Goal: Task Accomplishment & Management: Use online tool/utility

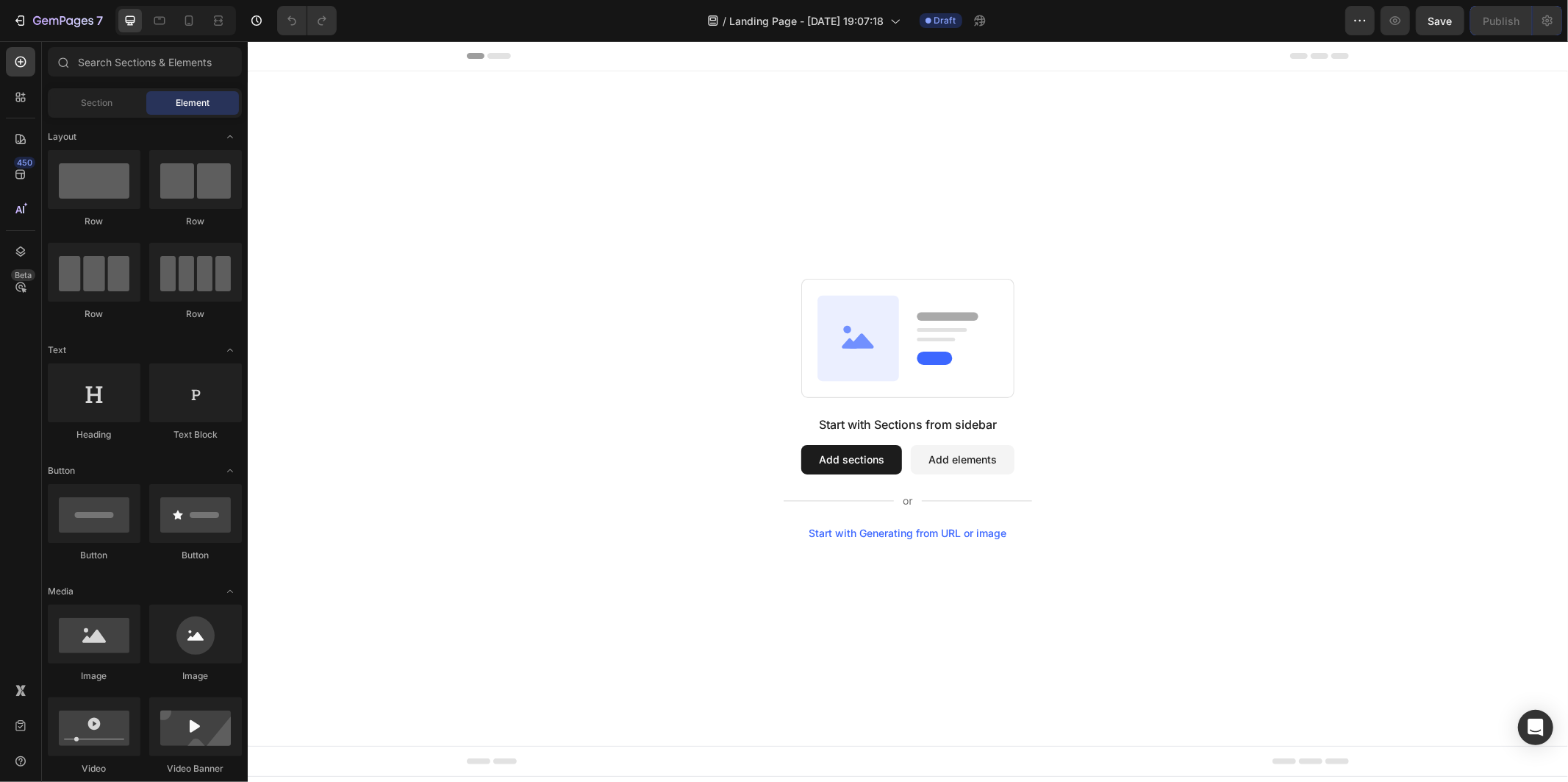
click at [950, 461] on button "Add elements" at bounding box center [962, 458] width 104 height 30
click at [953, 456] on button "Add elements" at bounding box center [962, 458] width 104 height 30
click at [939, 532] on div "Start with Generating from URL or image" at bounding box center [907, 533] width 197 height 12
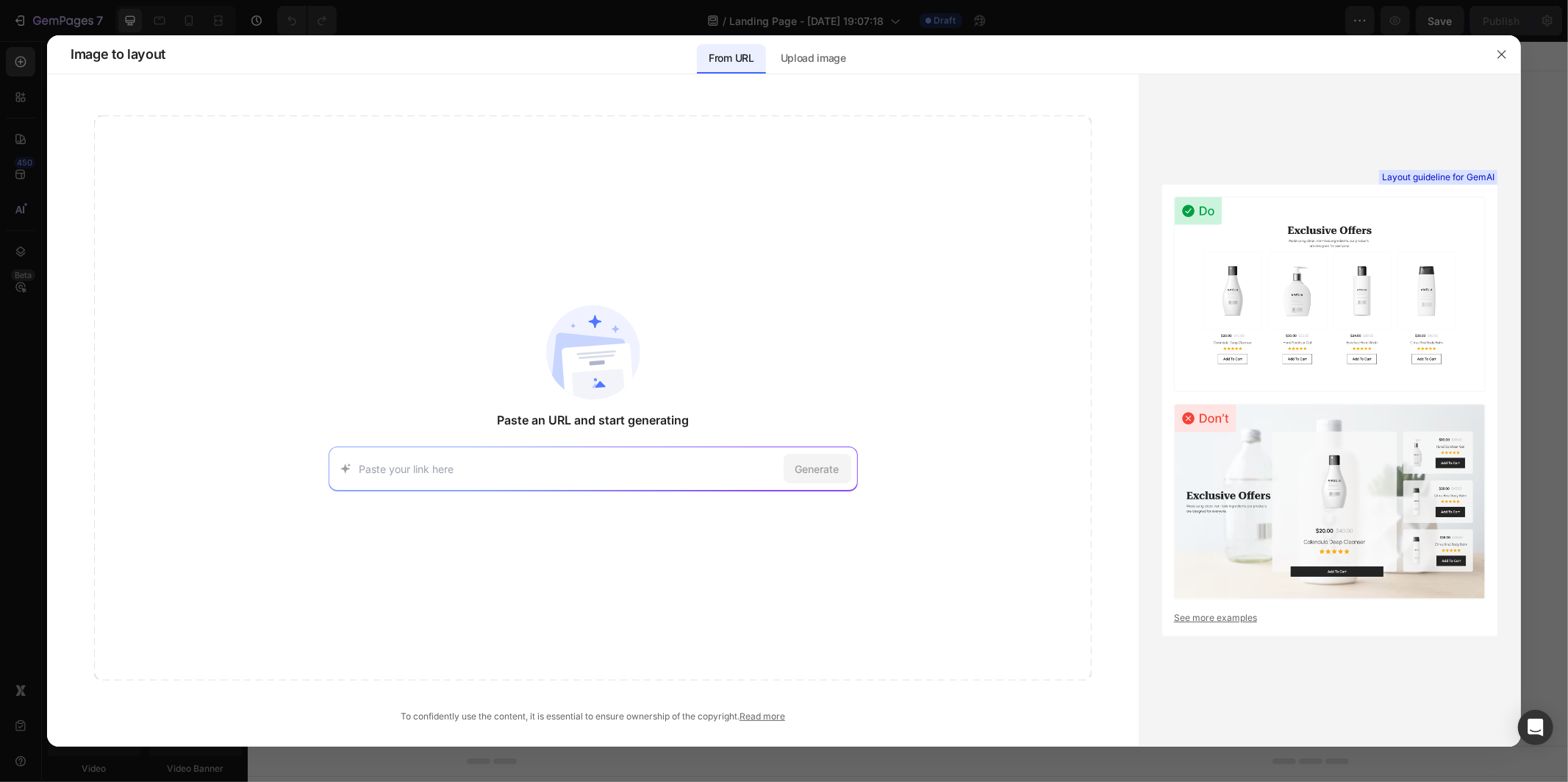
click at [531, 468] on input at bounding box center [568, 469] width 419 height 15
type input "https://portalg5.com.br/joelheira-legfix-v2/"
click at [838, 463] on span "Generate" at bounding box center [817, 469] width 44 height 15
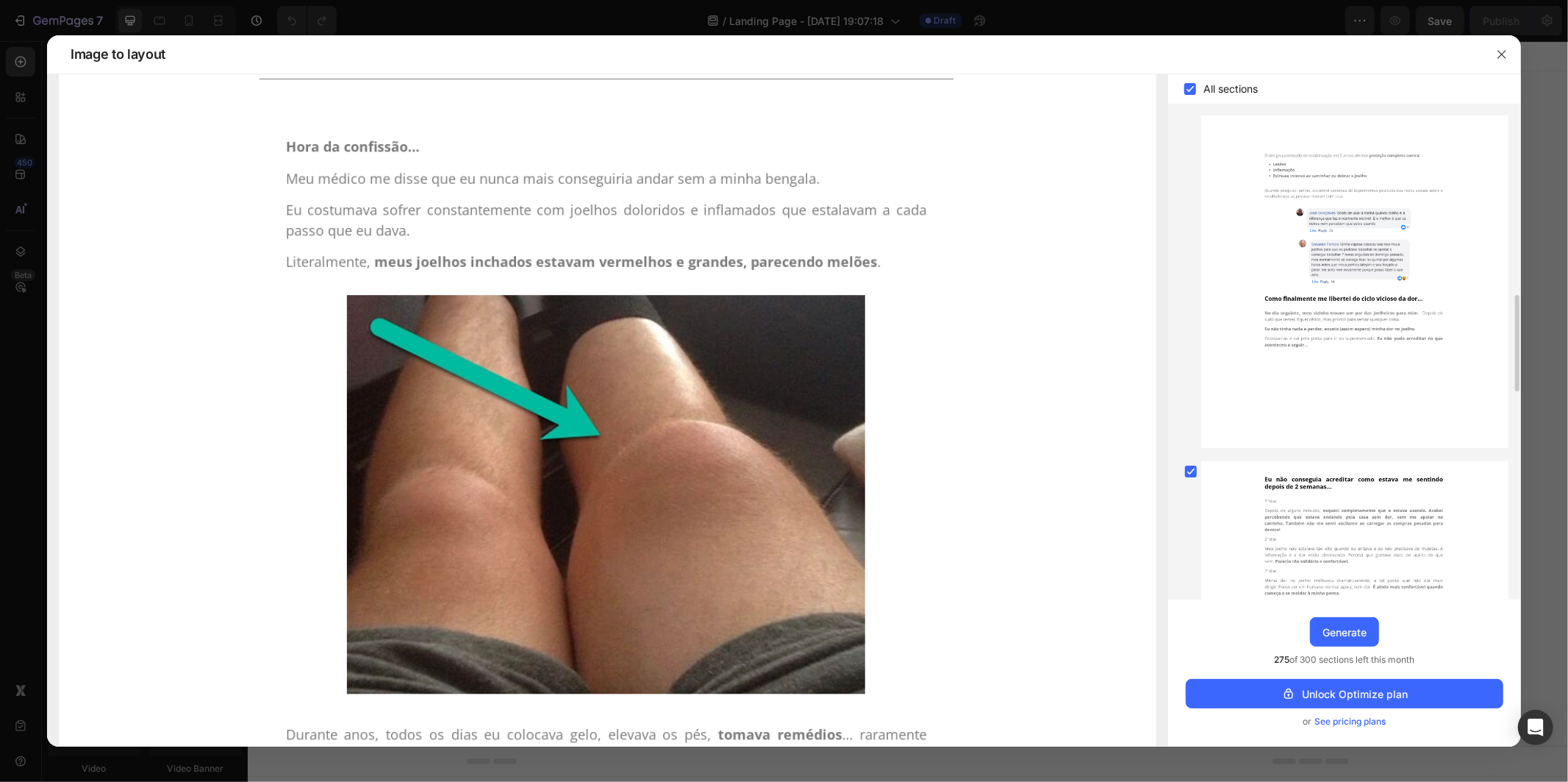
scroll to position [1118, 0]
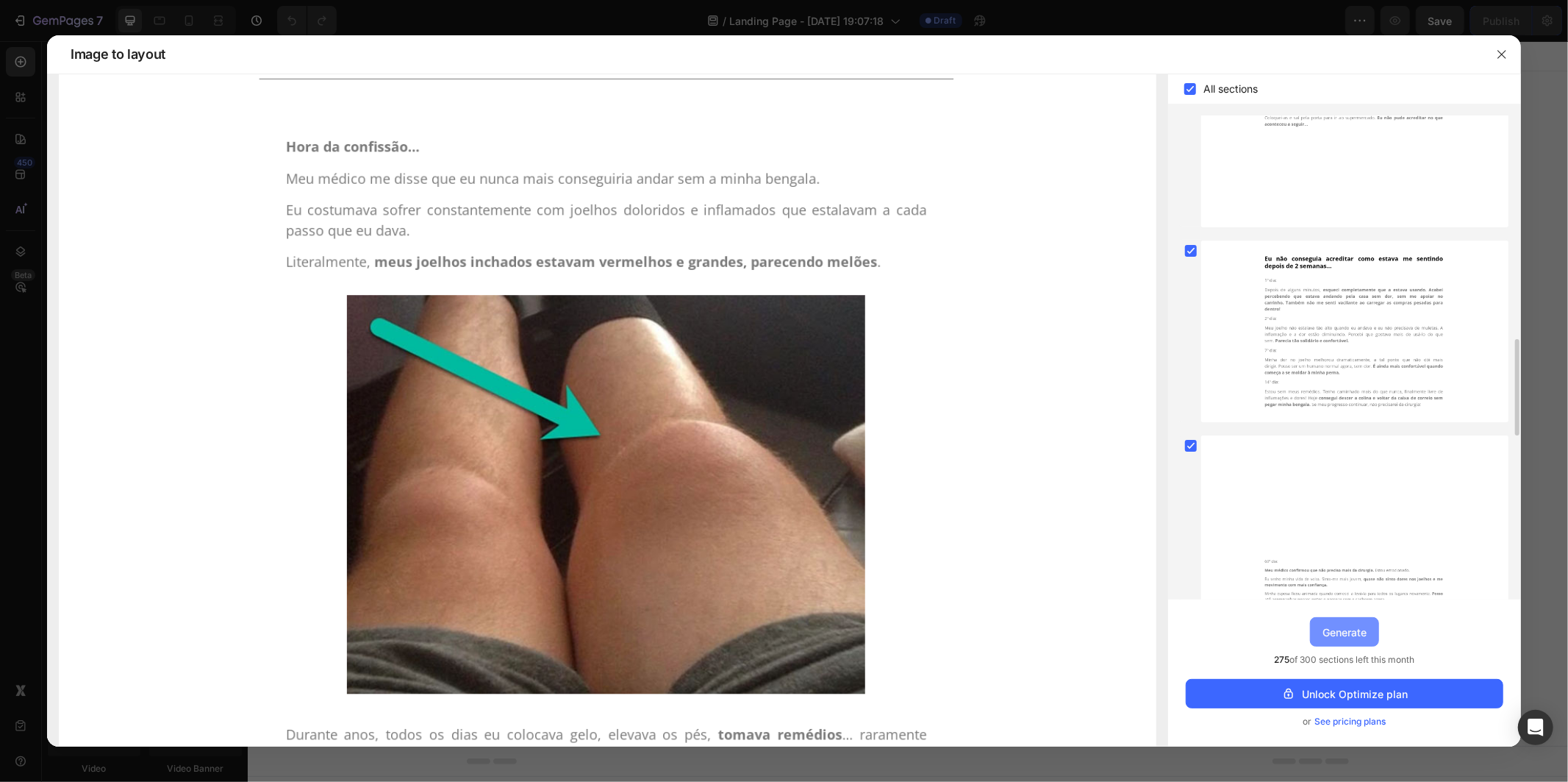
click at [1349, 619] on button "Generate" at bounding box center [1345, 632] width 69 height 30
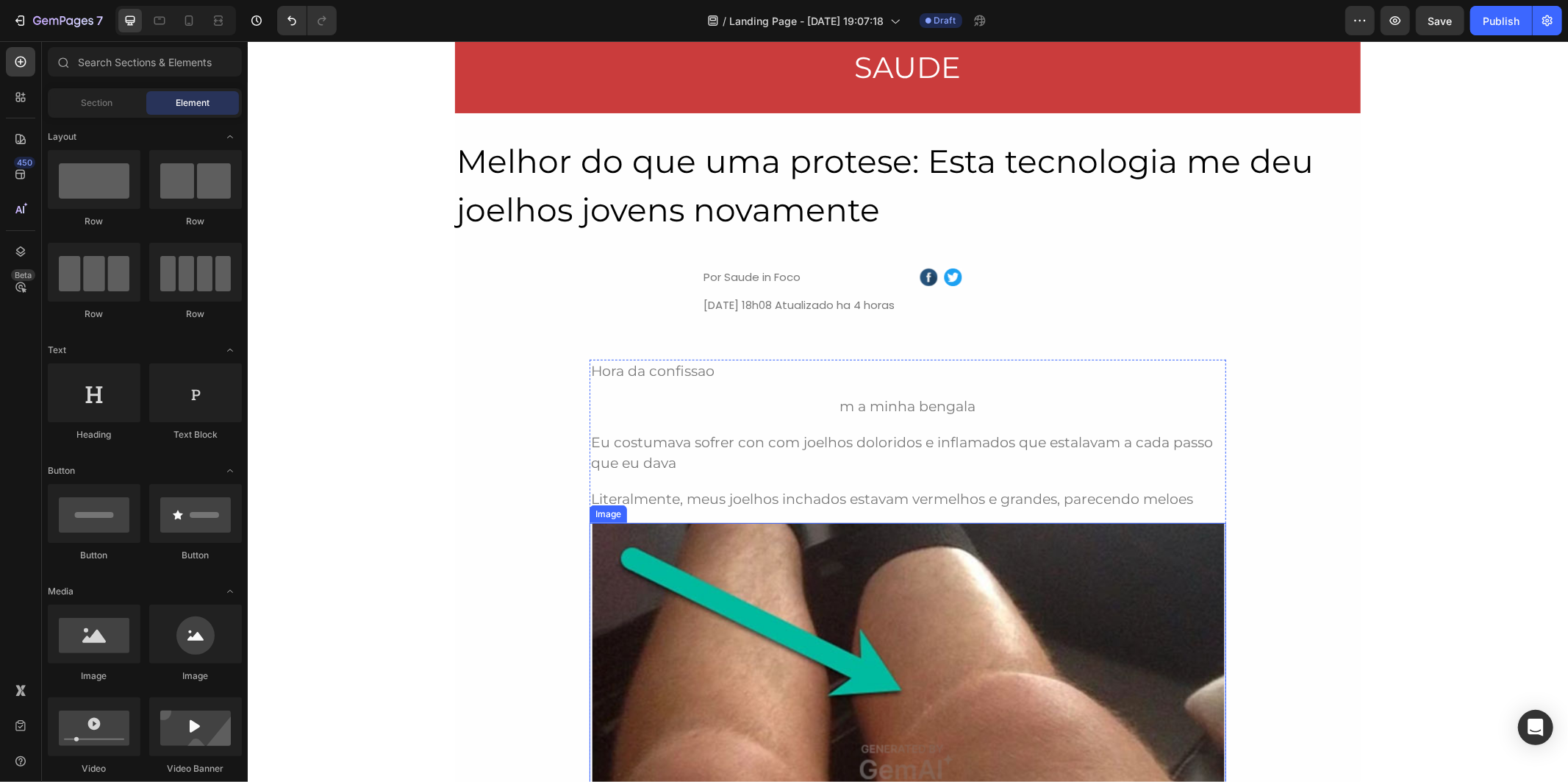
scroll to position [0, 0]
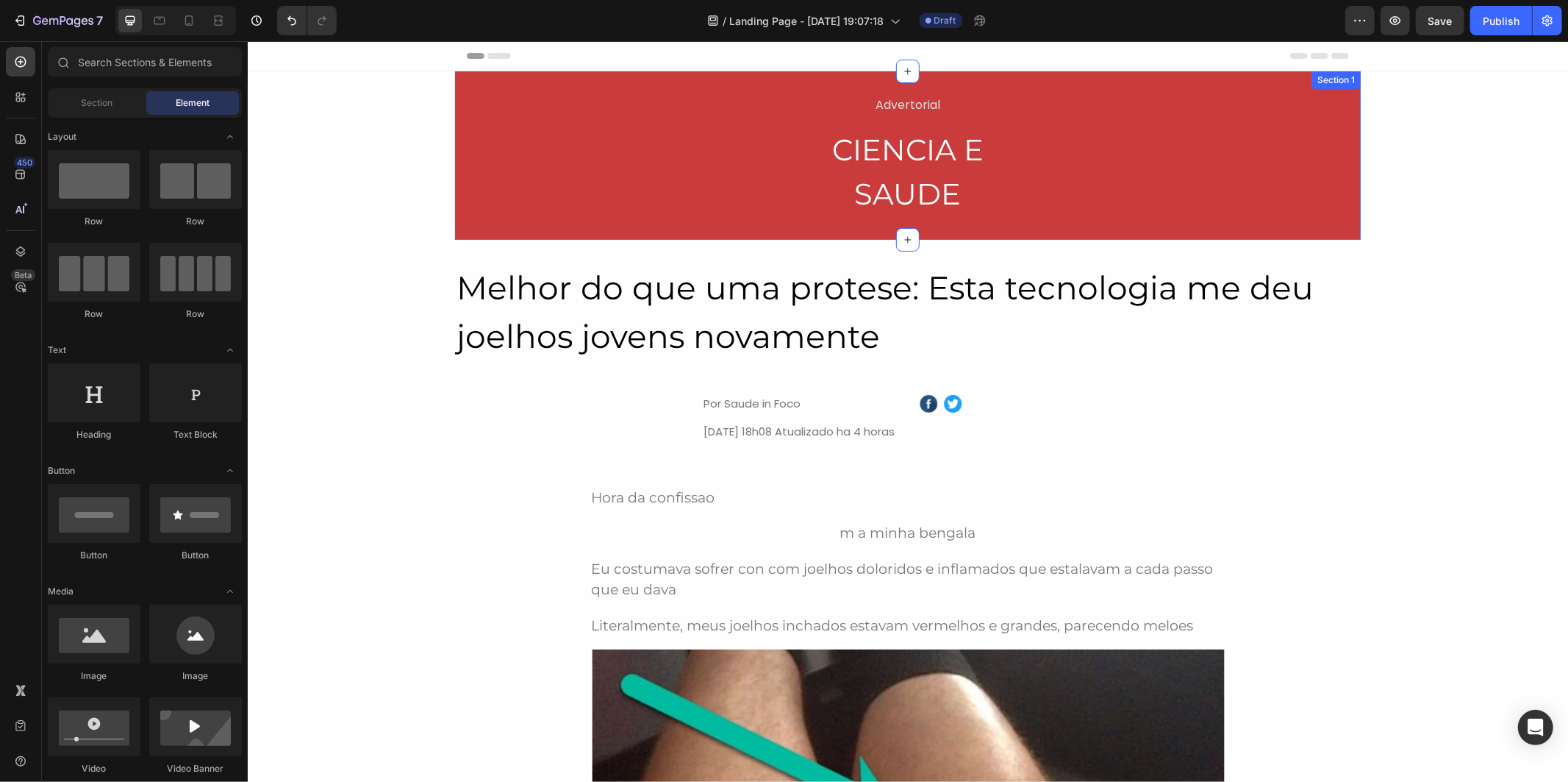
click at [663, 93] on div "Advertorial Text Block CIENCIA E SAUDE Heading Row" at bounding box center [907, 154] width 906 height 124
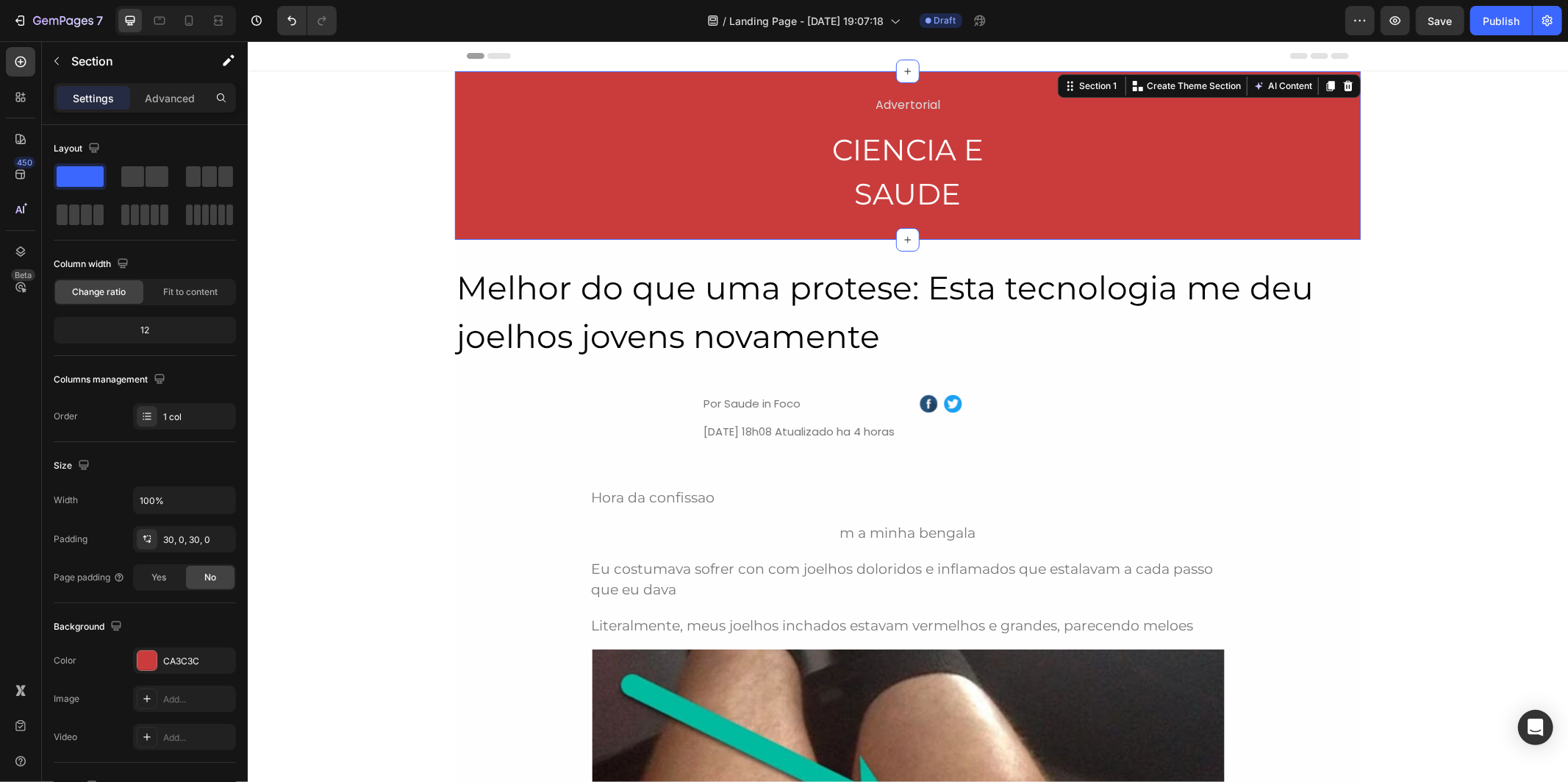
click at [758, 89] on div "Advertorial Text Block CIENCIA E SAUDE Heading Row Section 1 You can create reu…" at bounding box center [907, 154] width 906 height 169
click at [22, 107] on div at bounding box center [20, 97] width 30 height 30
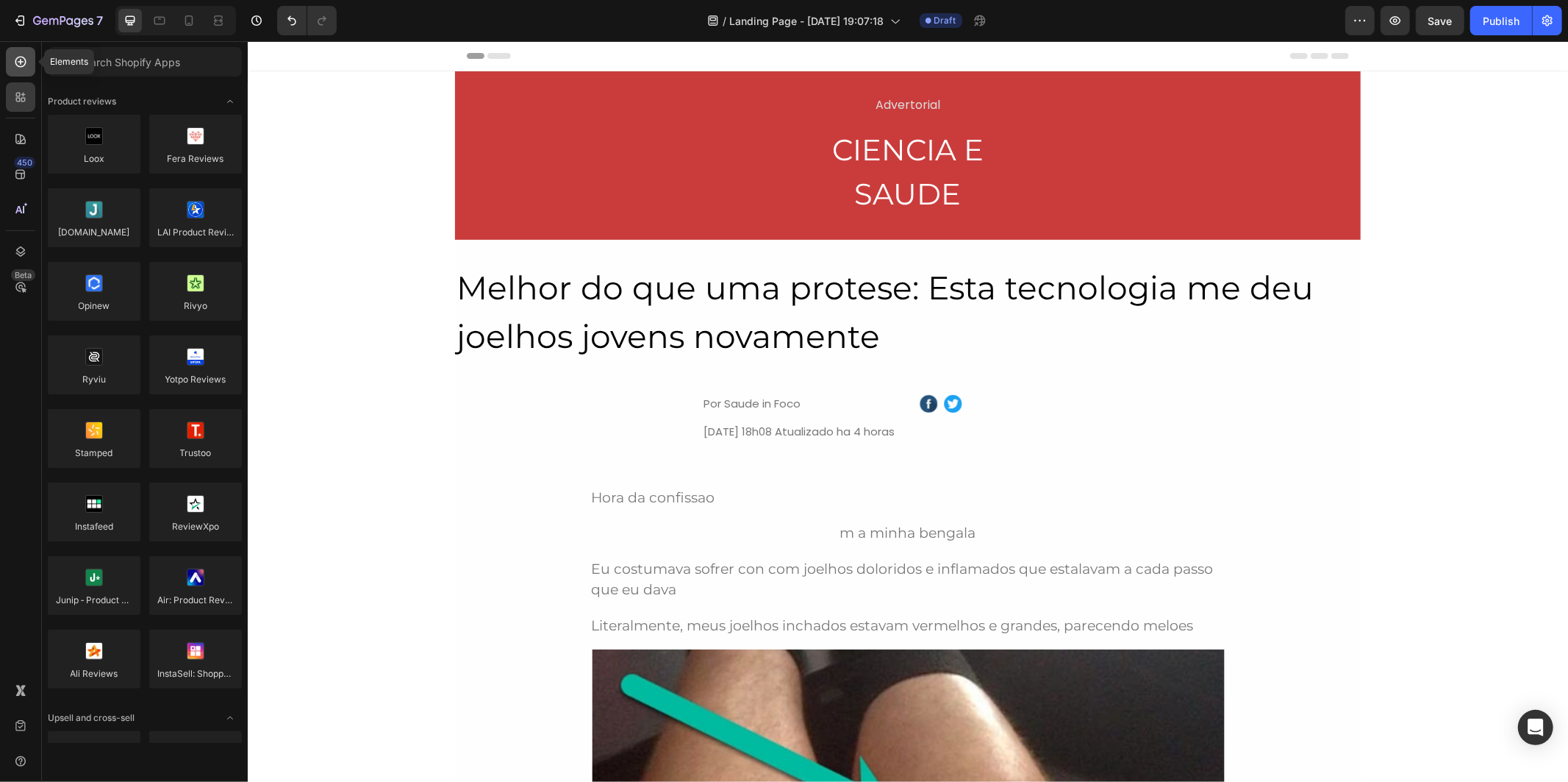
click at [26, 60] on icon at bounding box center [20, 62] width 14 height 14
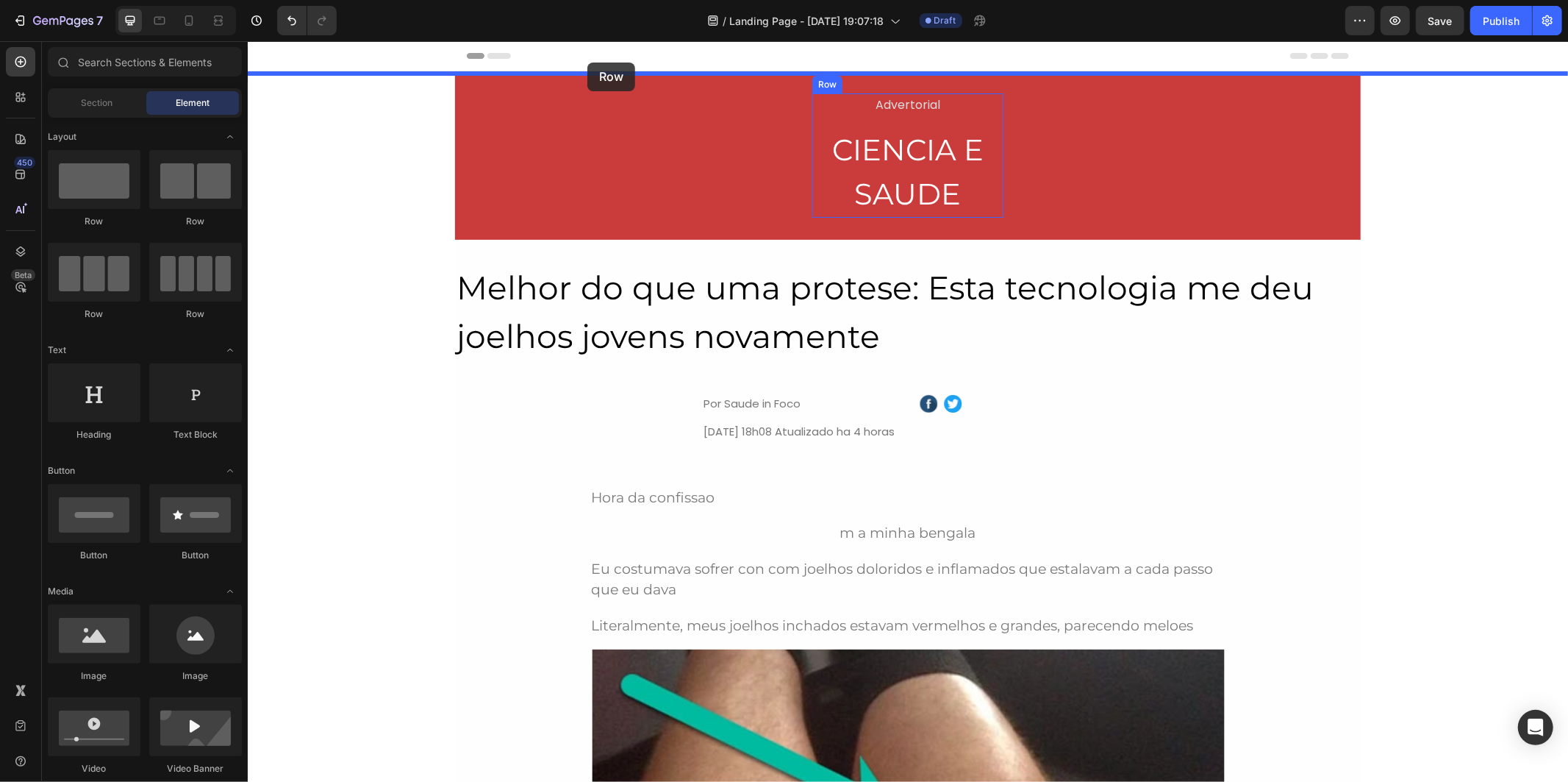
drag, startPoint x: 356, startPoint y: 237, endPoint x: 586, endPoint y: 62, distance: 289.0
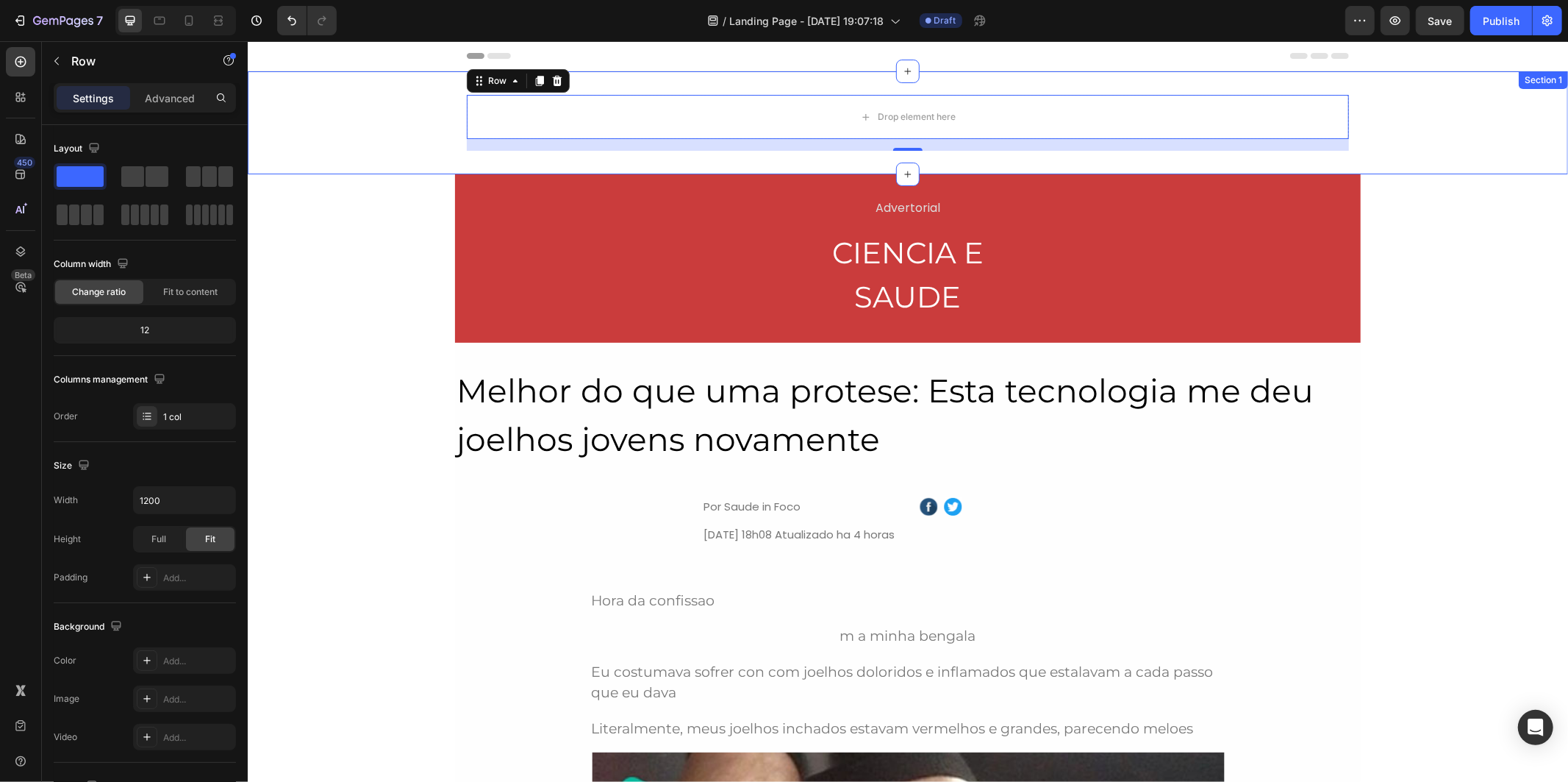
click at [408, 122] on div "Drop element here Row 16" at bounding box center [907, 122] width 1320 height 56
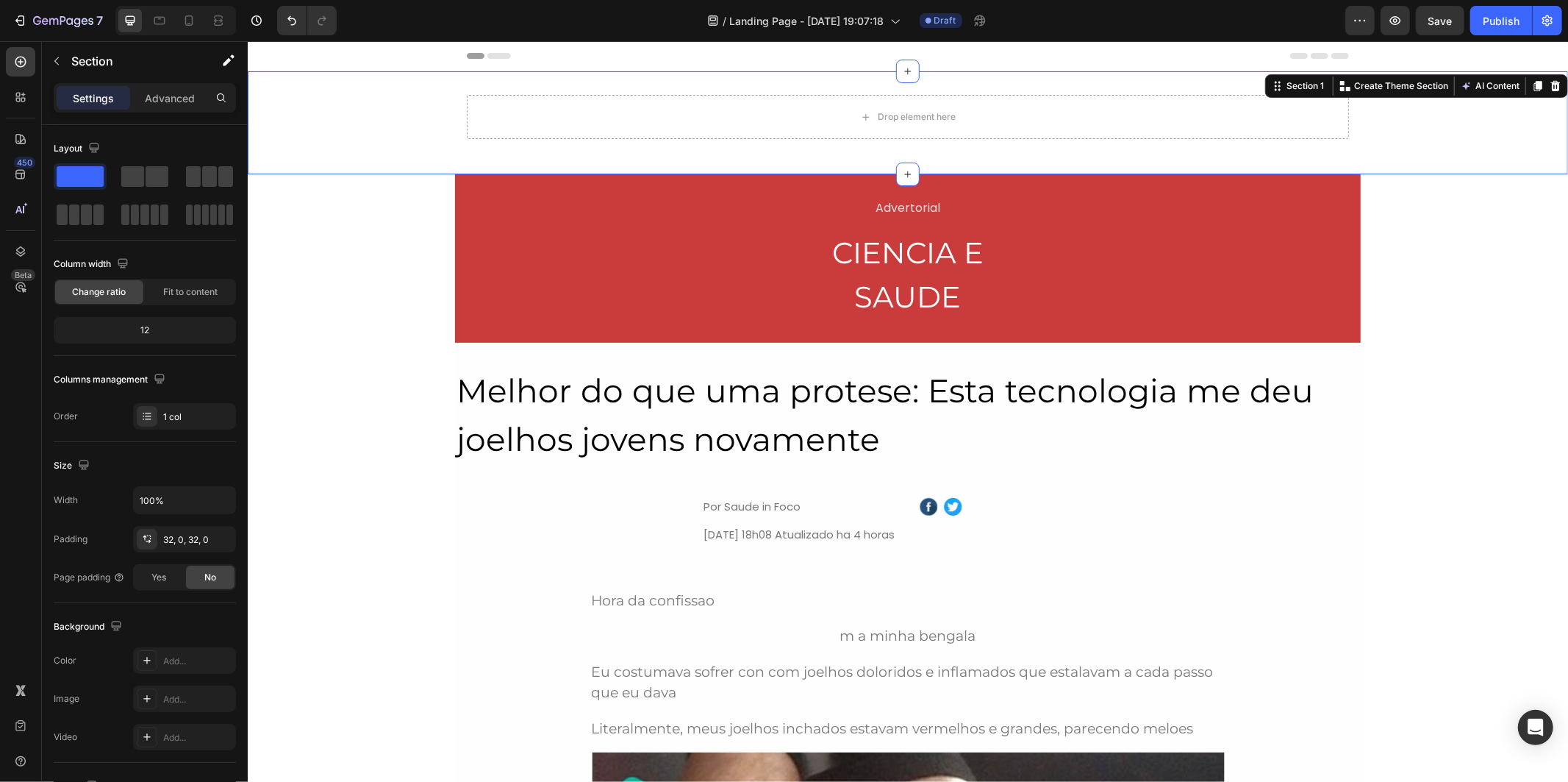
click at [384, 129] on div "Drop element here Row" at bounding box center [907, 122] width 1320 height 56
click at [55, 55] on icon "button" at bounding box center [57, 61] width 12 height 12
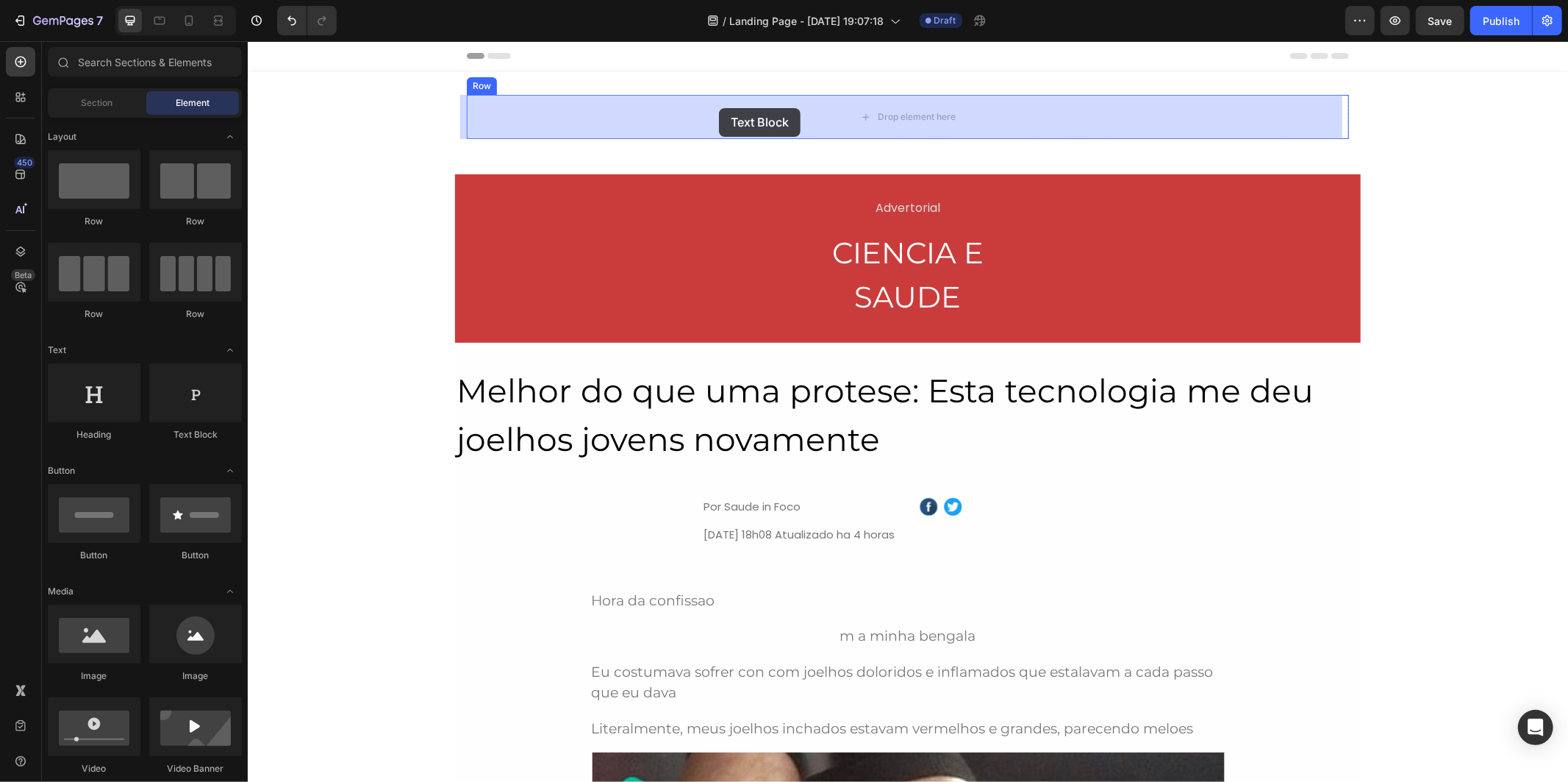
drag, startPoint x: 465, startPoint y: 434, endPoint x: 718, endPoint y: 107, distance: 413.4
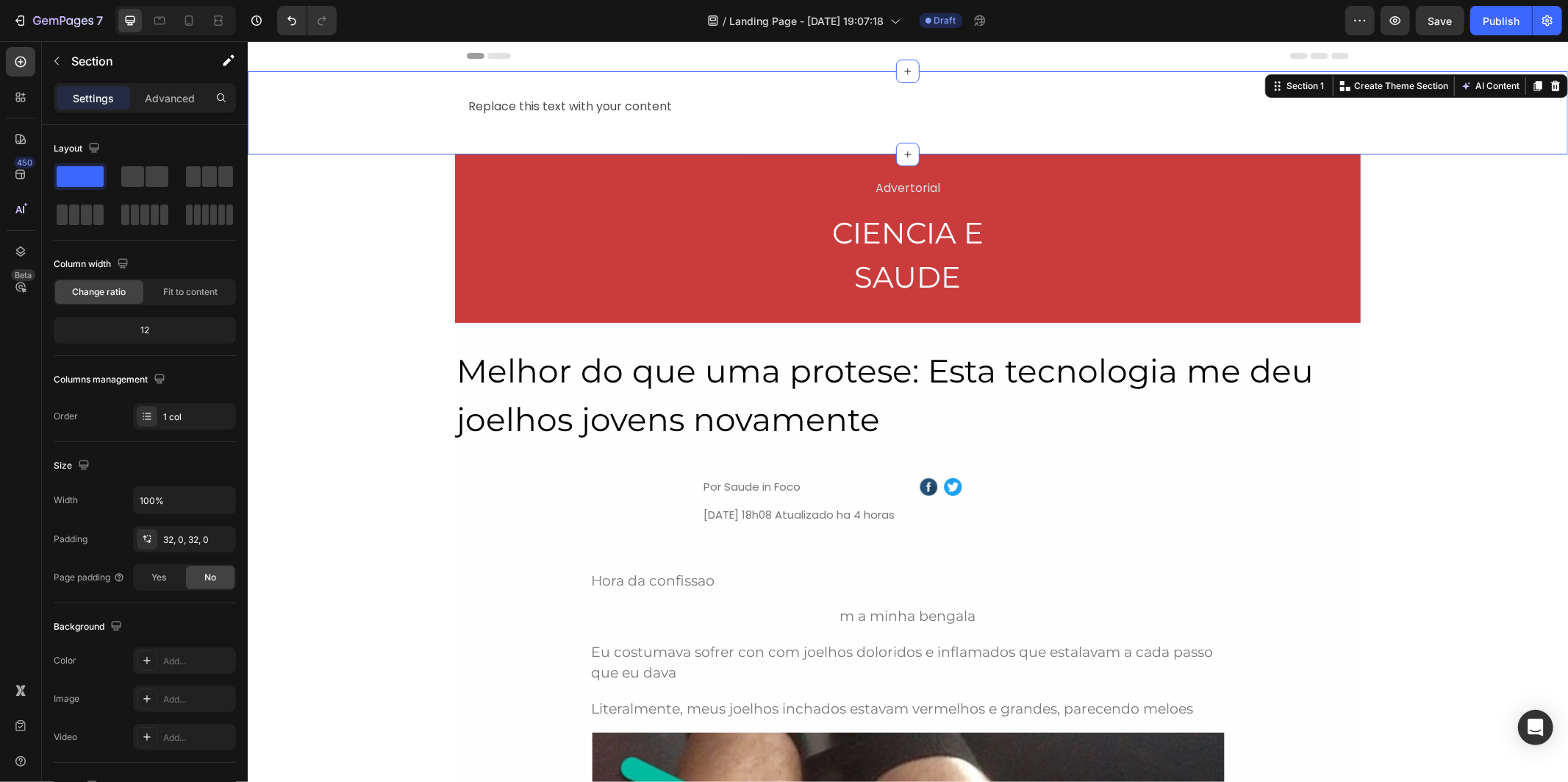
click at [409, 114] on div "Replace this text with your content Text Block Row" at bounding box center [907, 112] width 1320 height 36
click at [182, 89] on div "Advanced" at bounding box center [169, 97] width 73 height 23
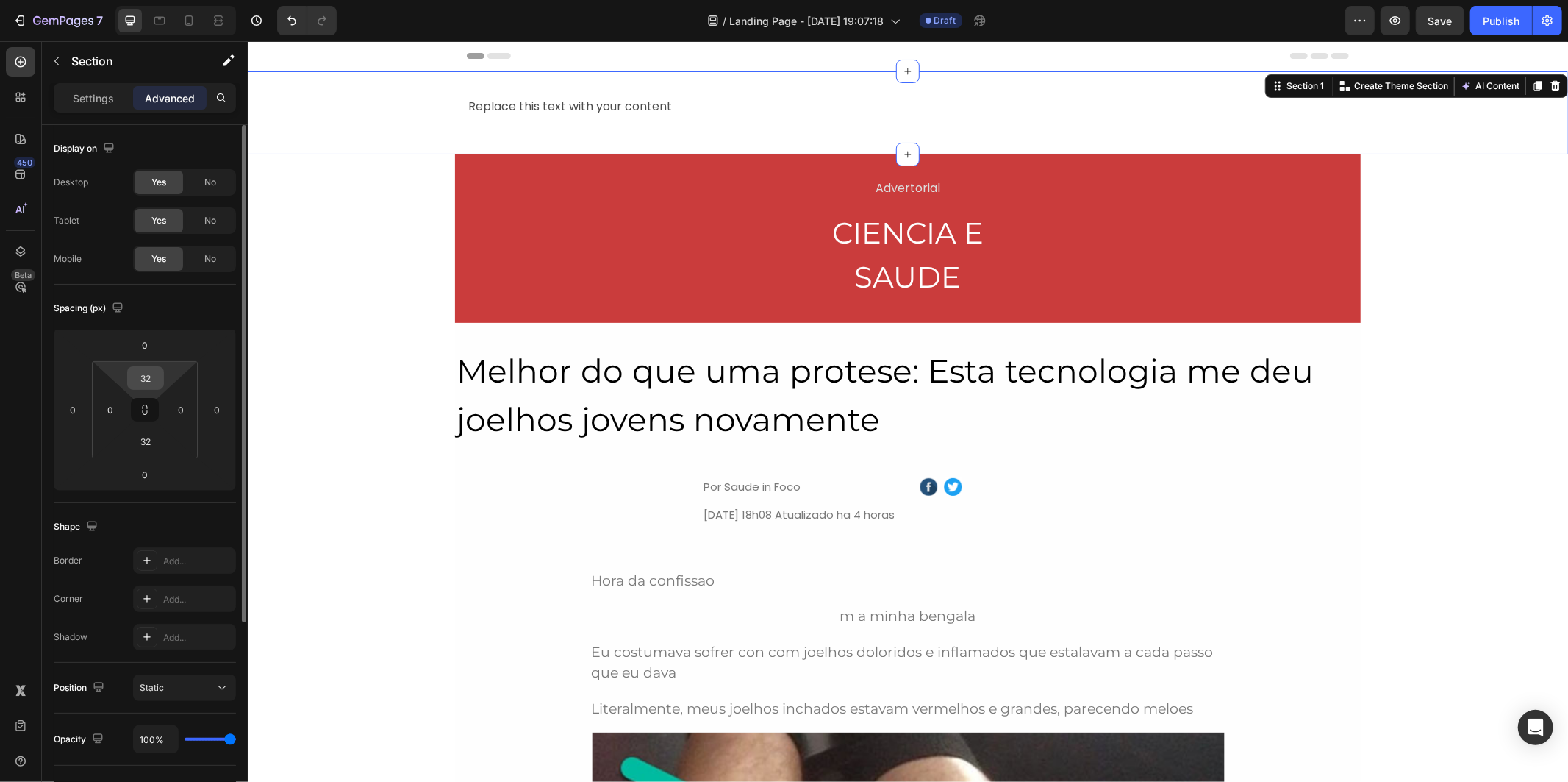
click at [150, 377] on input "32" at bounding box center [145, 378] width 30 height 22
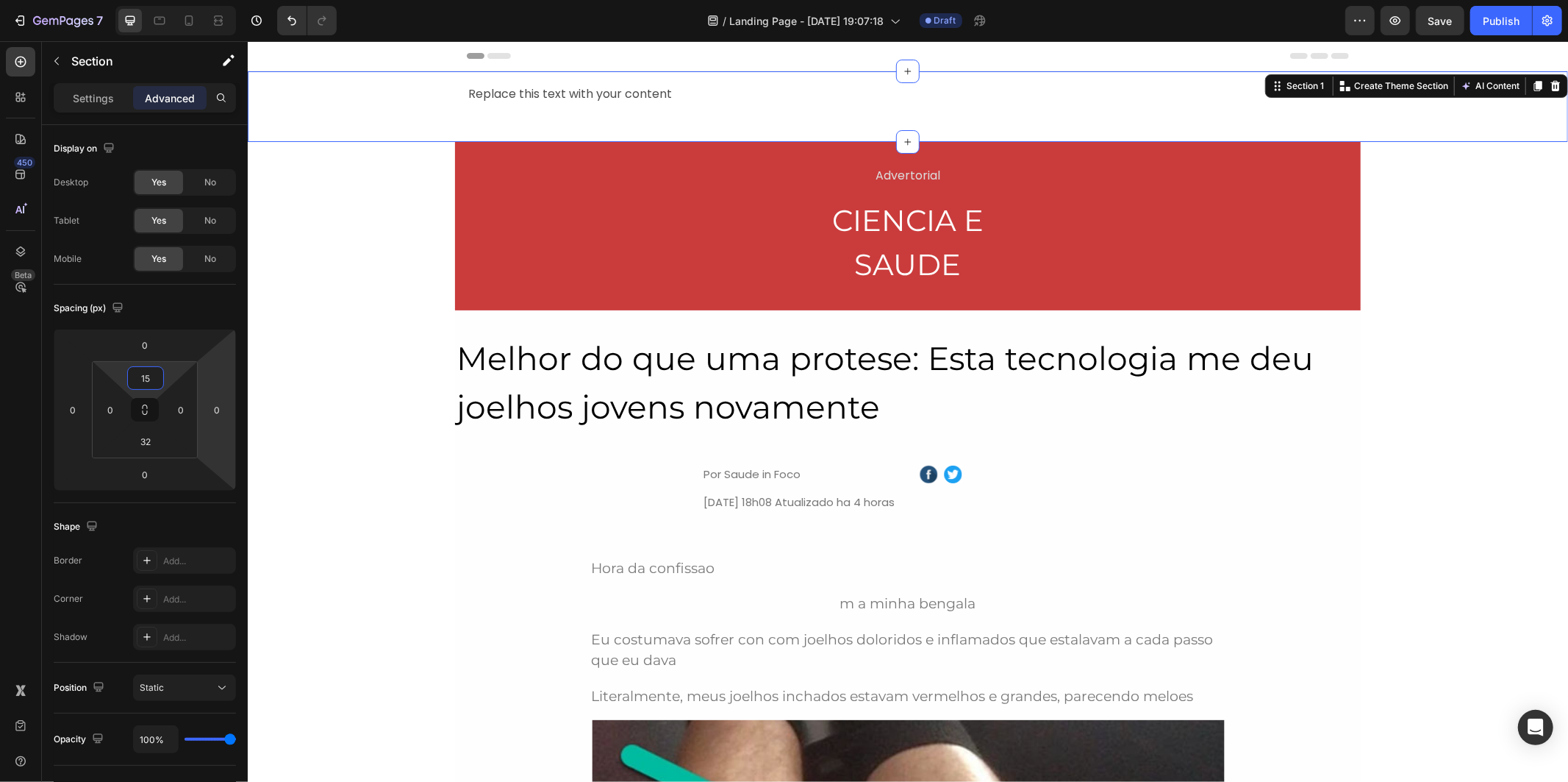
type input "15"
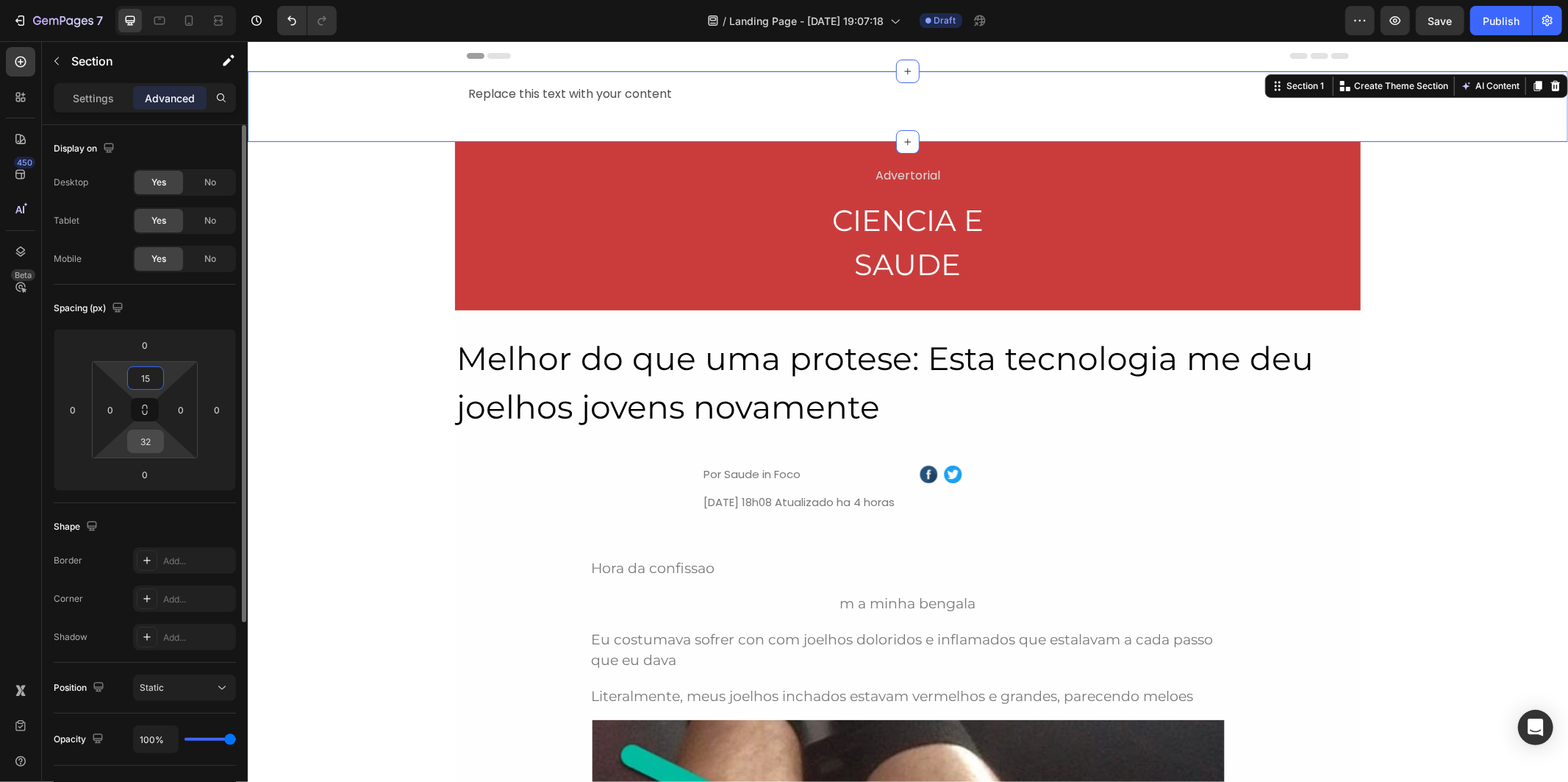
click at [151, 443] on input "32" at bounding box center [145, 441] width 30 height 22
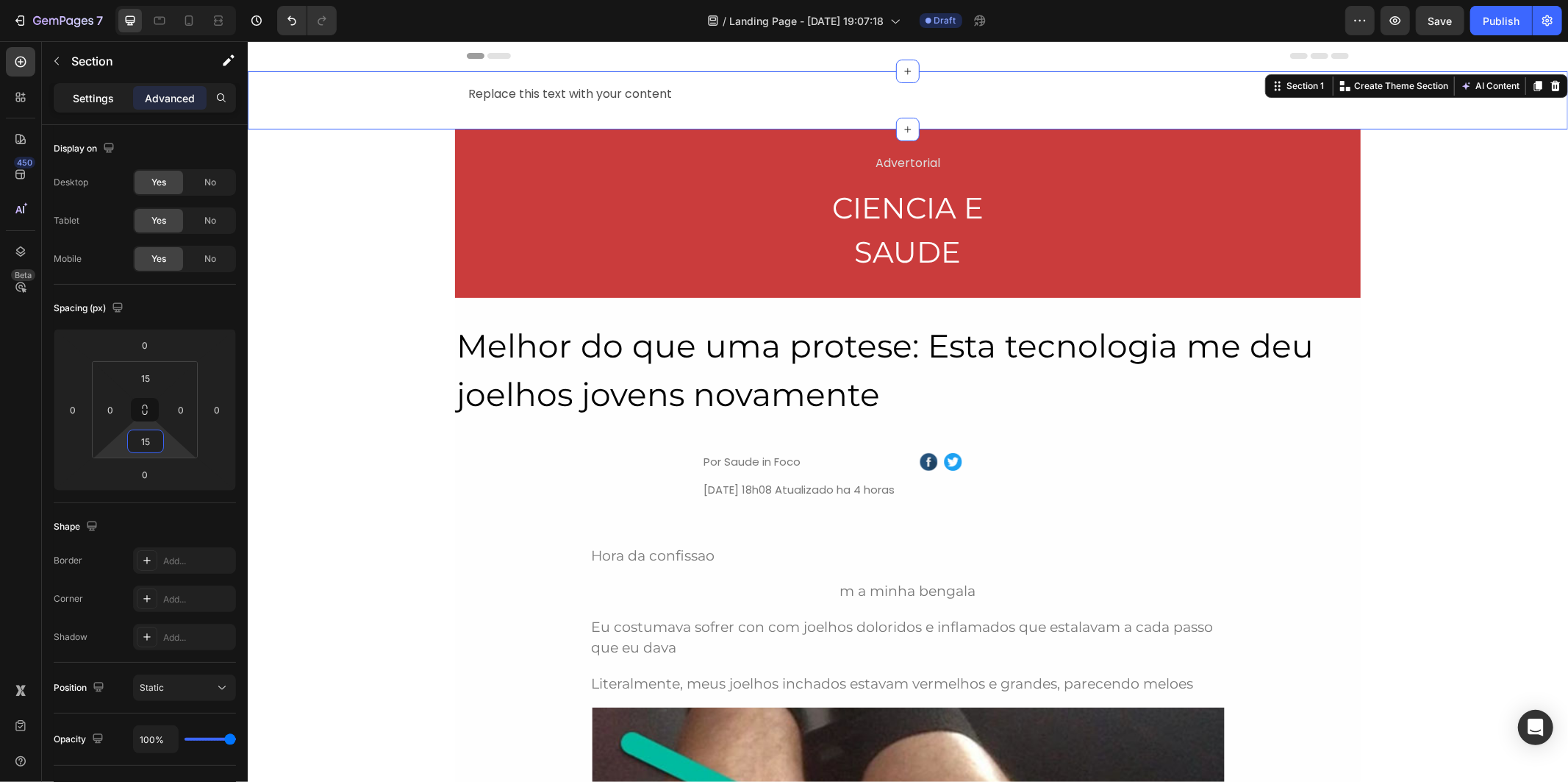
type input "15"
click at [79, 107] on div "Settings" at bounding box center [93, 97] width 73 height 23
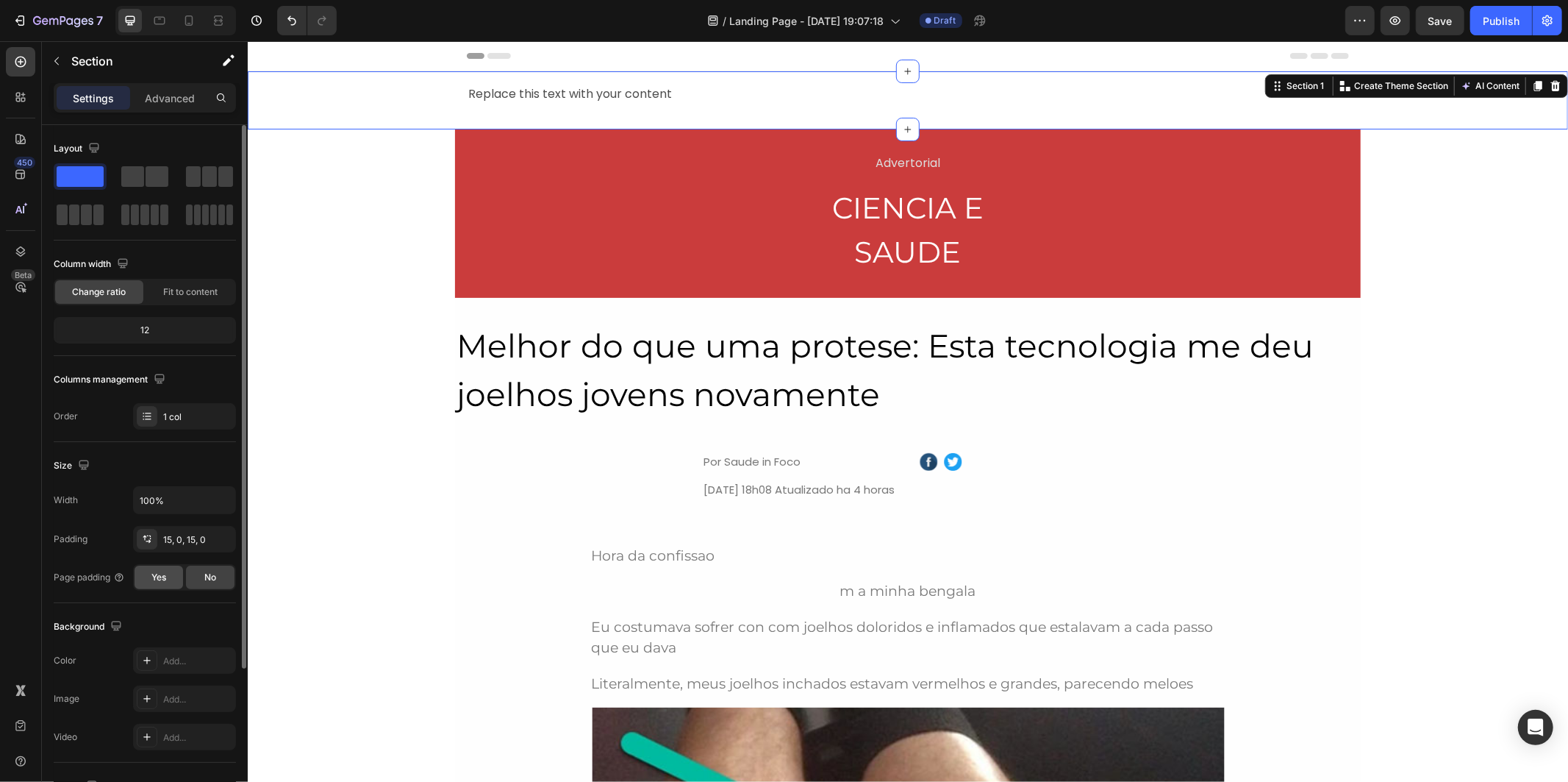
click at [167, 584] on div "Yes" at bounding box center [159, 577] width 48 height 23
click at [200, 578] on div "No" at bounding box center [210, 577] width 48 height 23
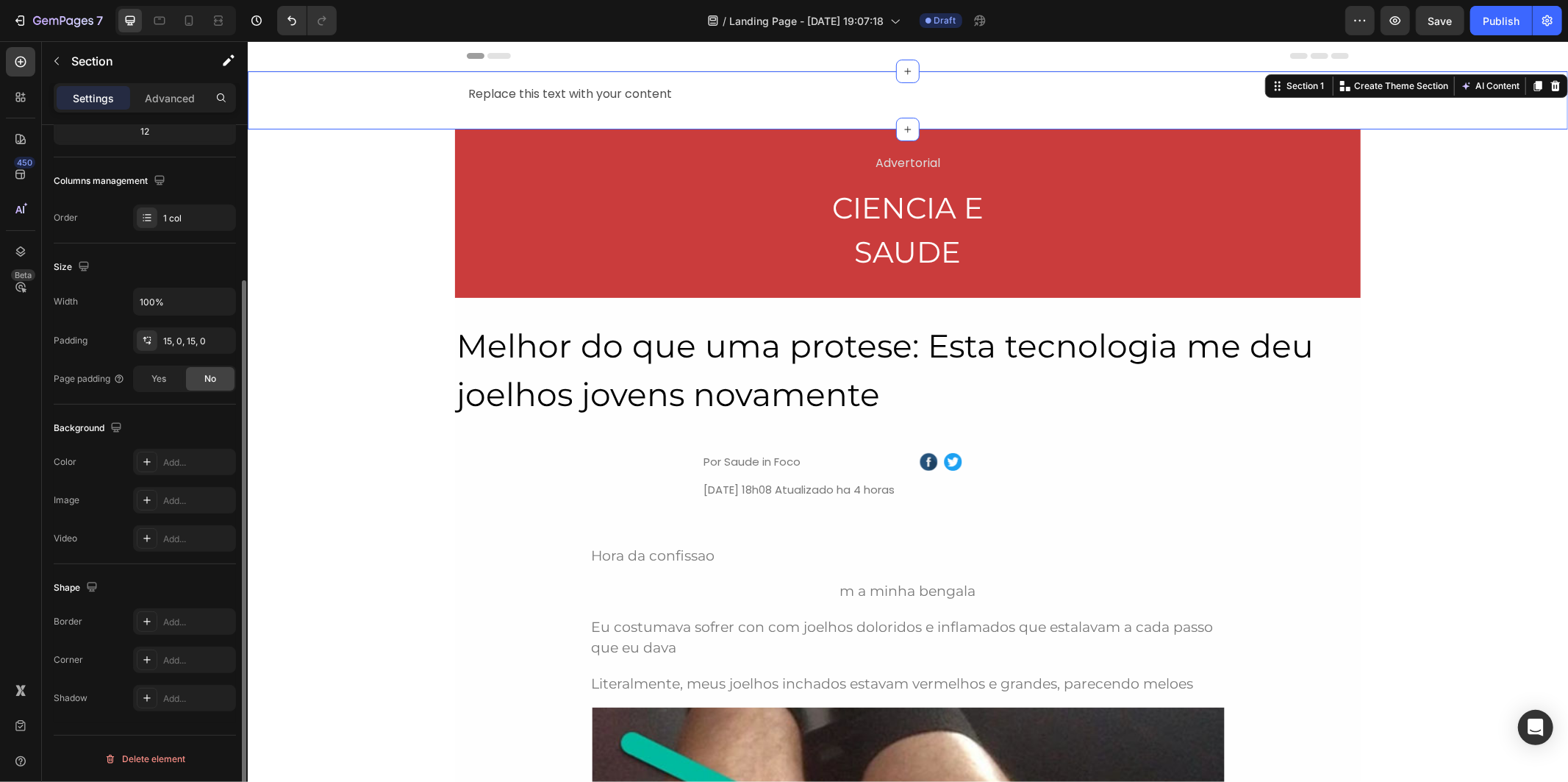
scroll to position [117, 0]
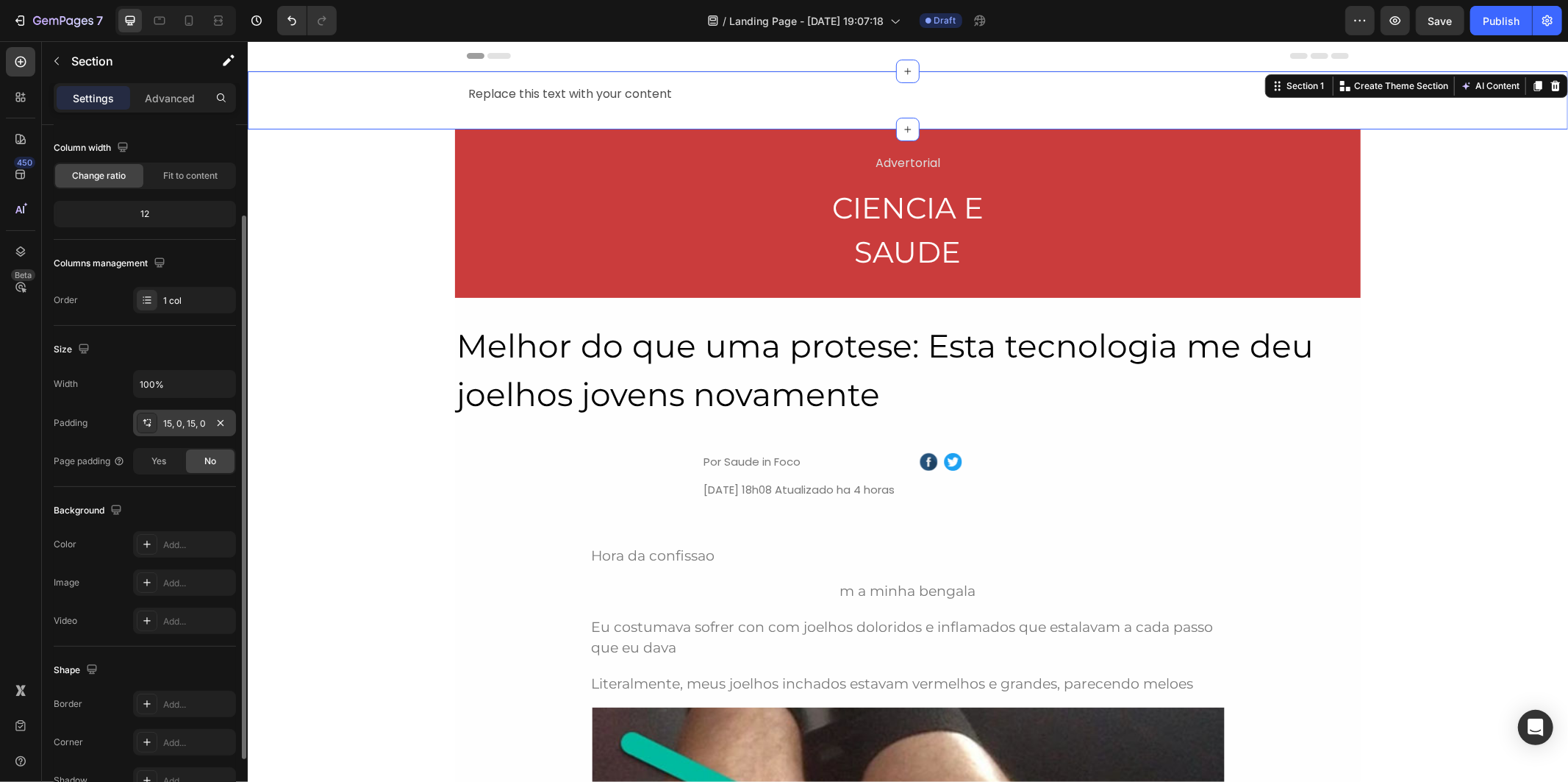
click at [166, 418] on div "15, 0, 15, 0" at bounding box center [185, 424] width 42 height 13
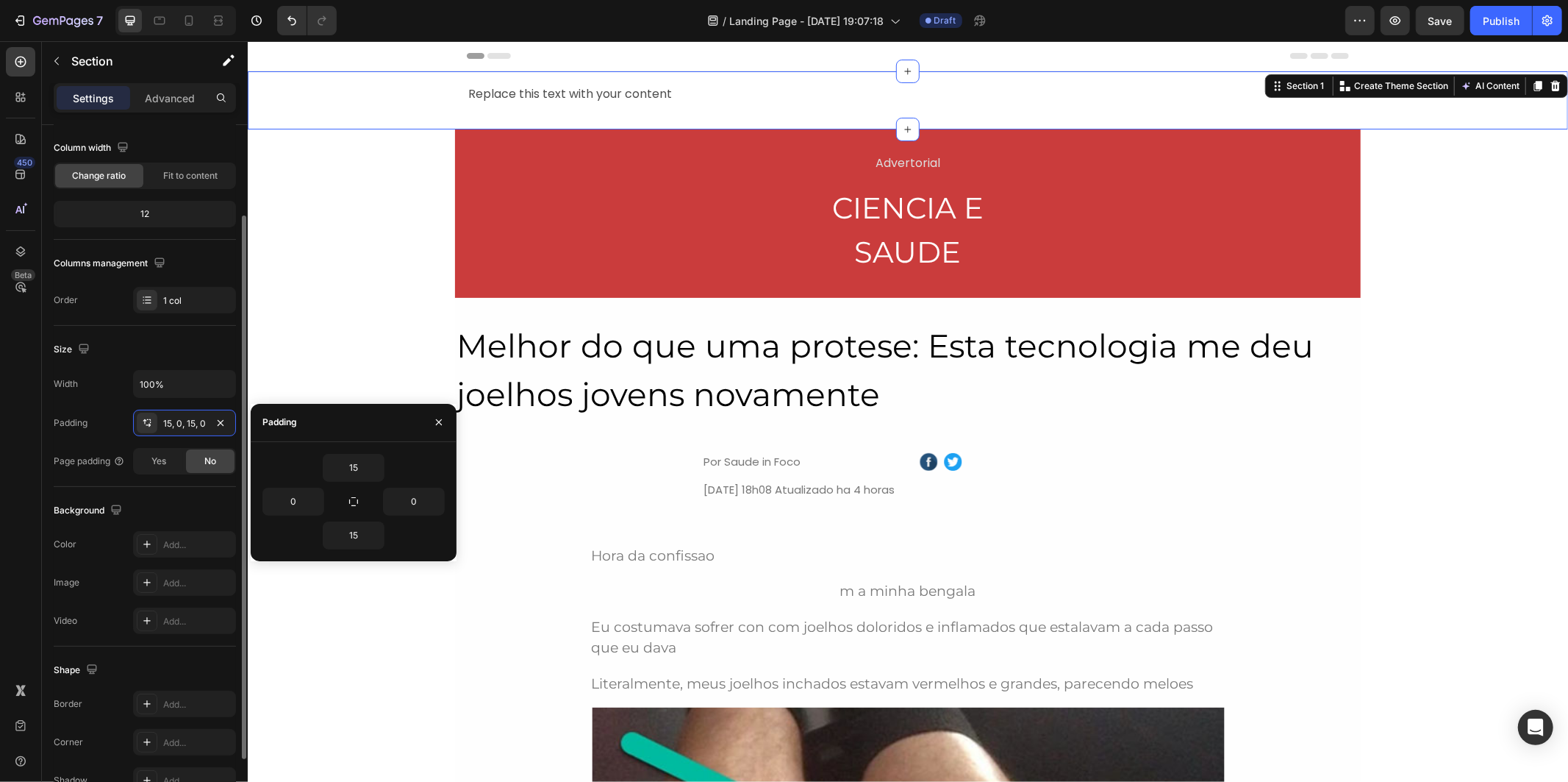
scroll to position [0, 0]
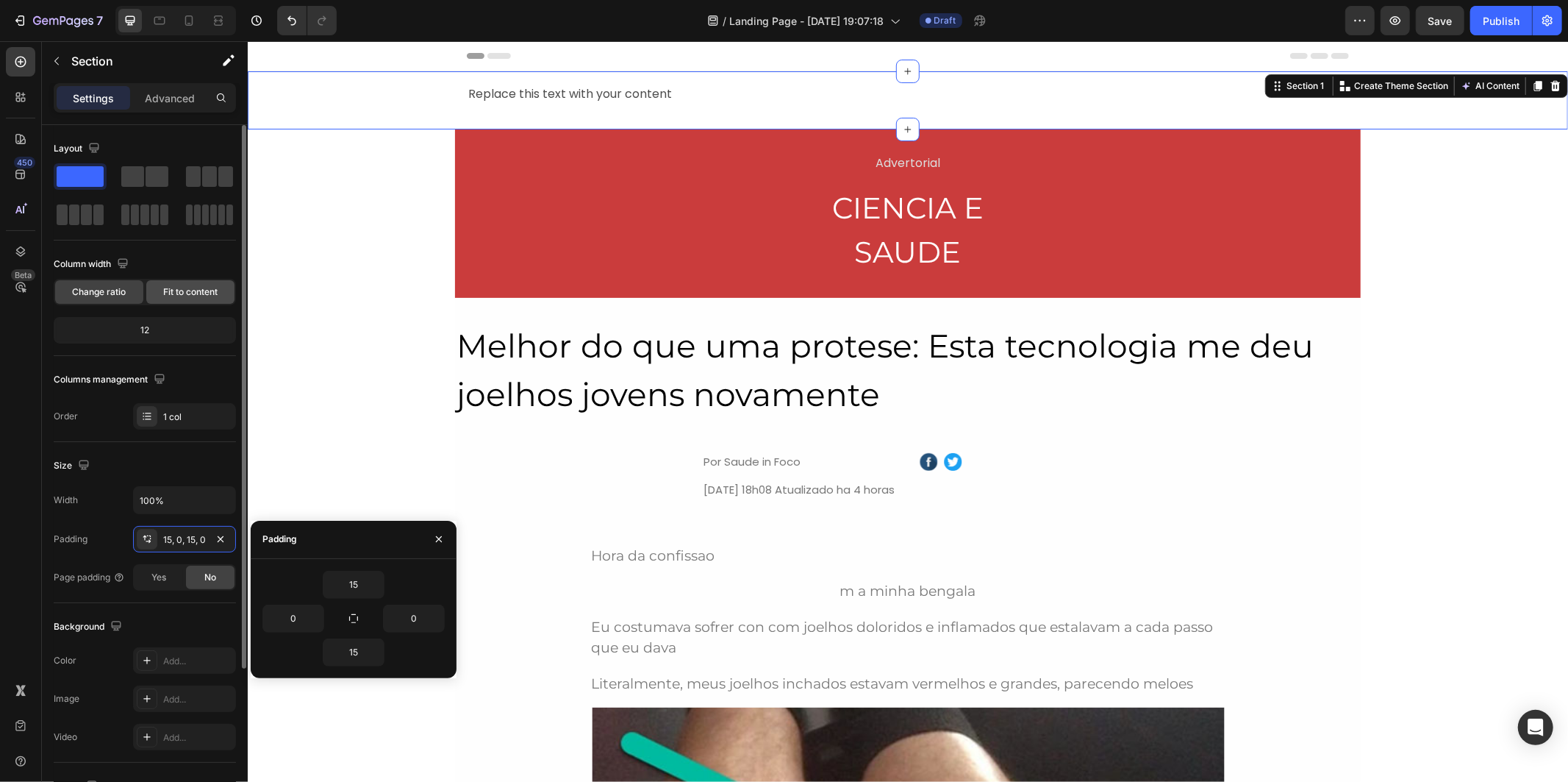
click at [193, 294] on span "Fit to content" at bounding box center [191, 292] width 55 height 13
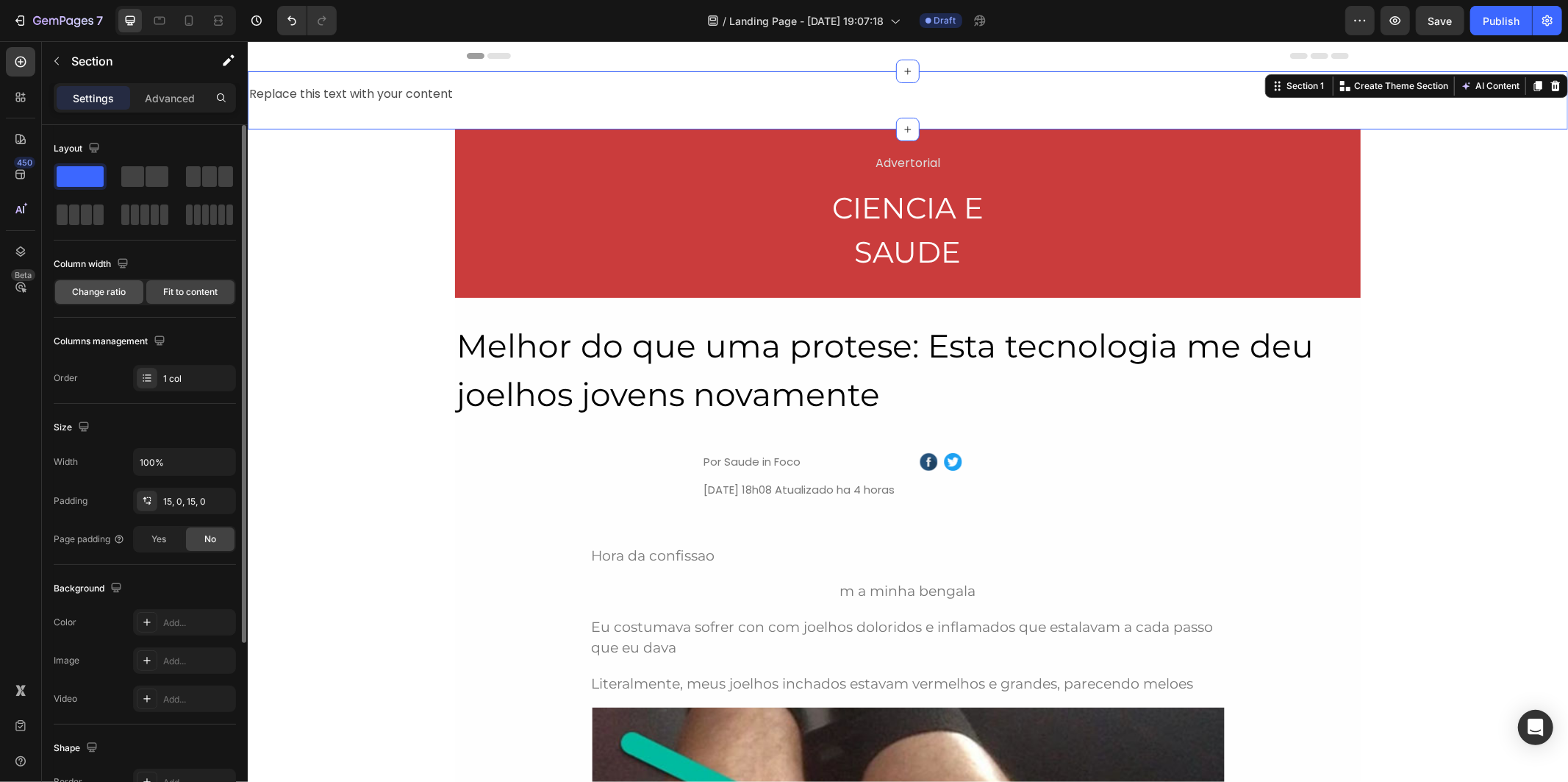
click at [117, 290] on span "Change ratio" at bounding box center [100, 292] width 54 height 13
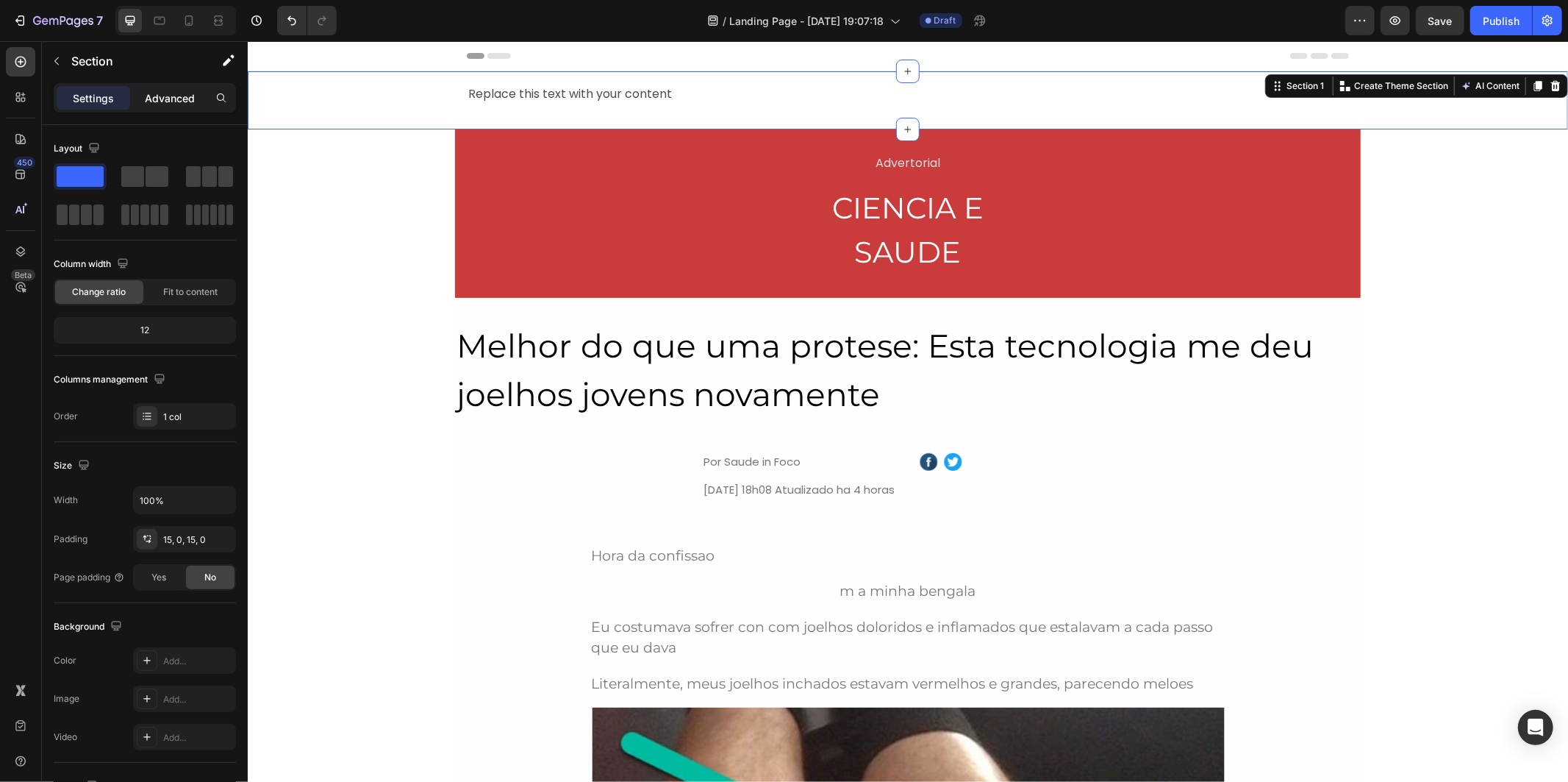
click at [172, 98] on p "Advanced" at bounding box center [169, 98] width 50 height 15
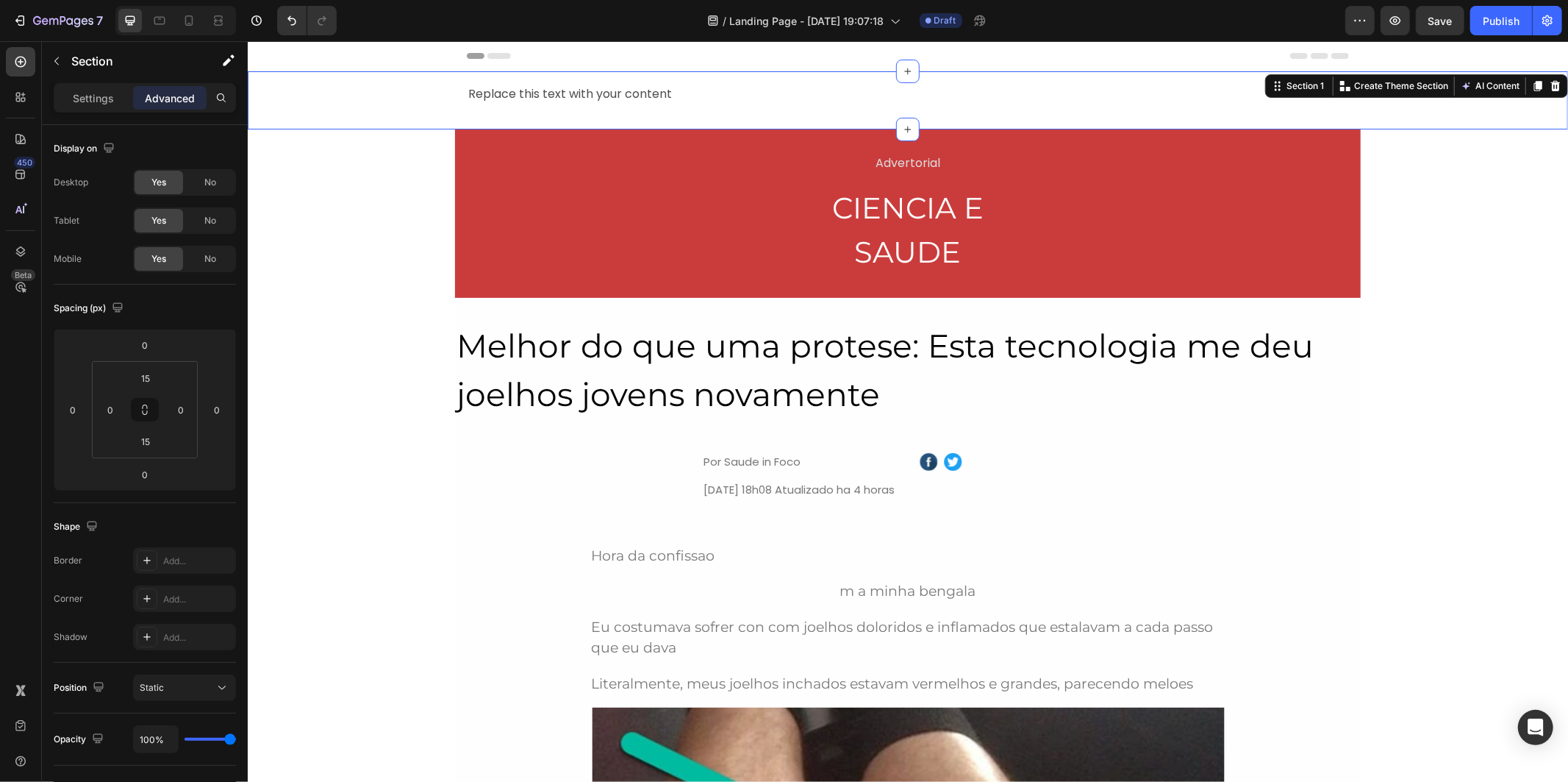
click at [593, 89] on div "Replace this text with your content" at bounding box center [907, 93] width 882 height 24
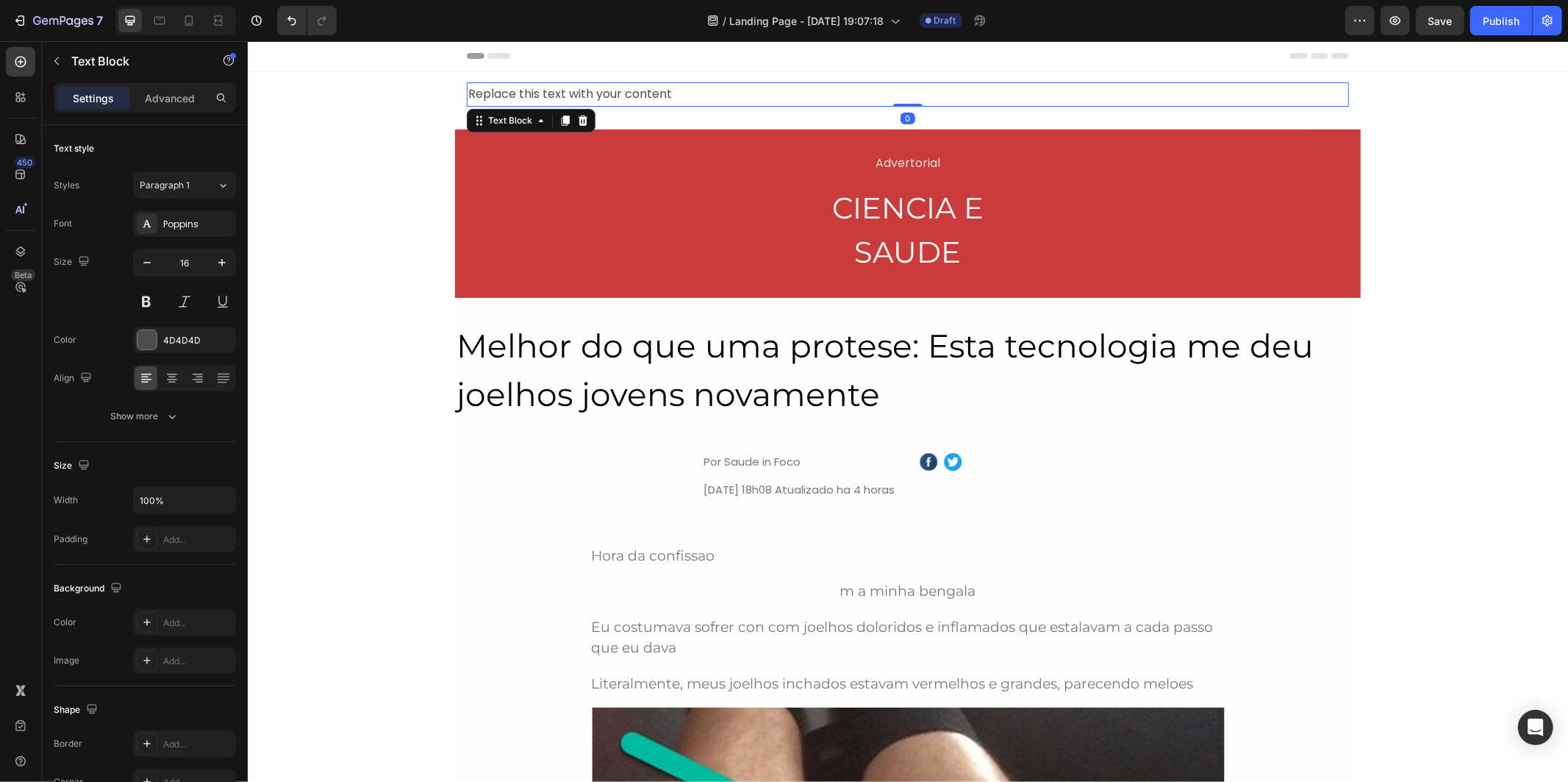
click at [592, 89] on div "Replace this text with your content" at bounding box center [907, 93] width 882 height 24
click at [592, 89] on p "Replace this text with your content" at bounding box center [907, 93] width 879 height 21
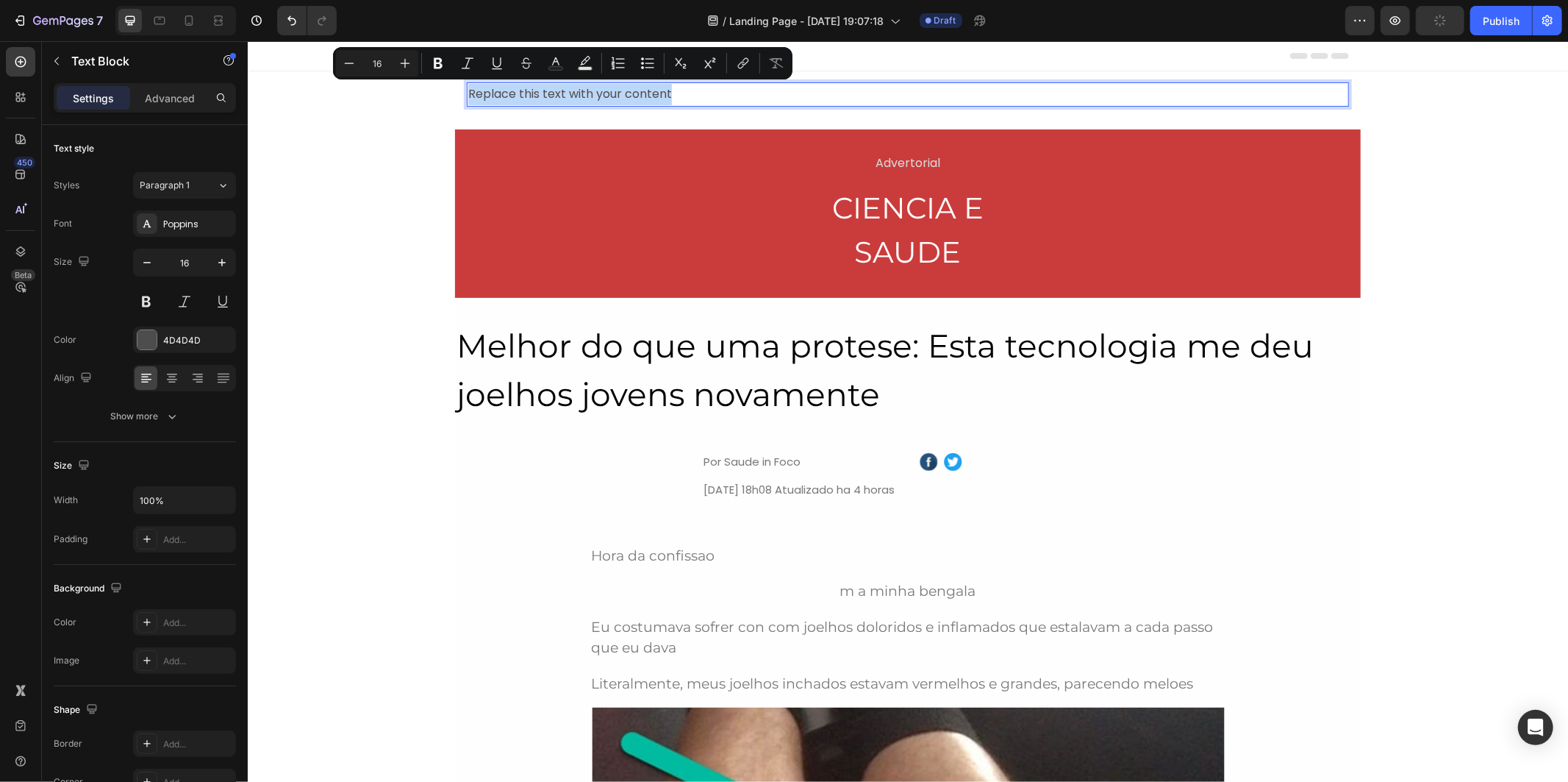
click at [592, 89] on p "Replace this text with your content" at bounding box center [907, 93] width 879 height 21
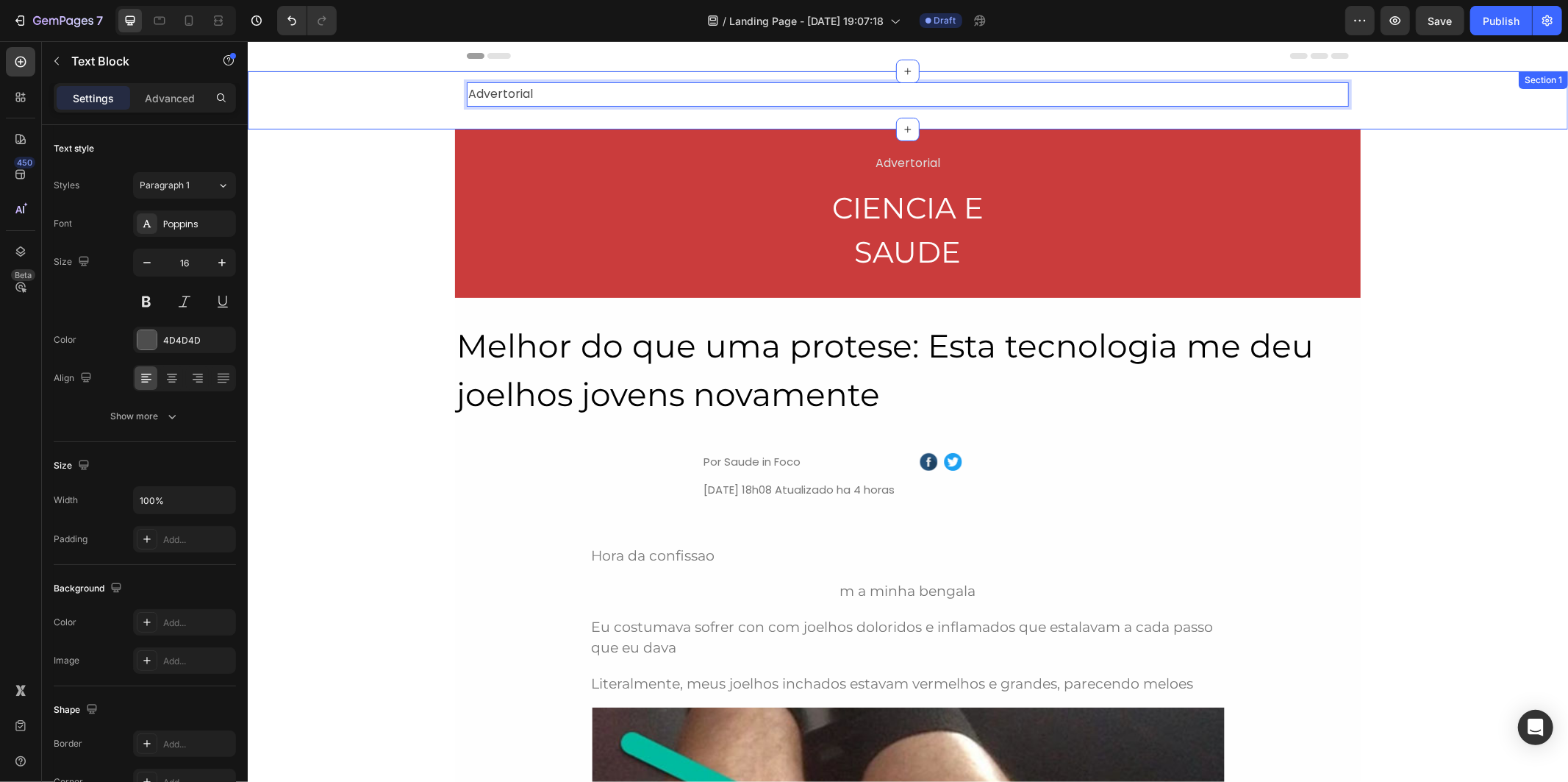
click at [570, 121] on div "Advertorial Text Block 0 Row Section 1" at bounding box center [907, 99] width 1320 height 58
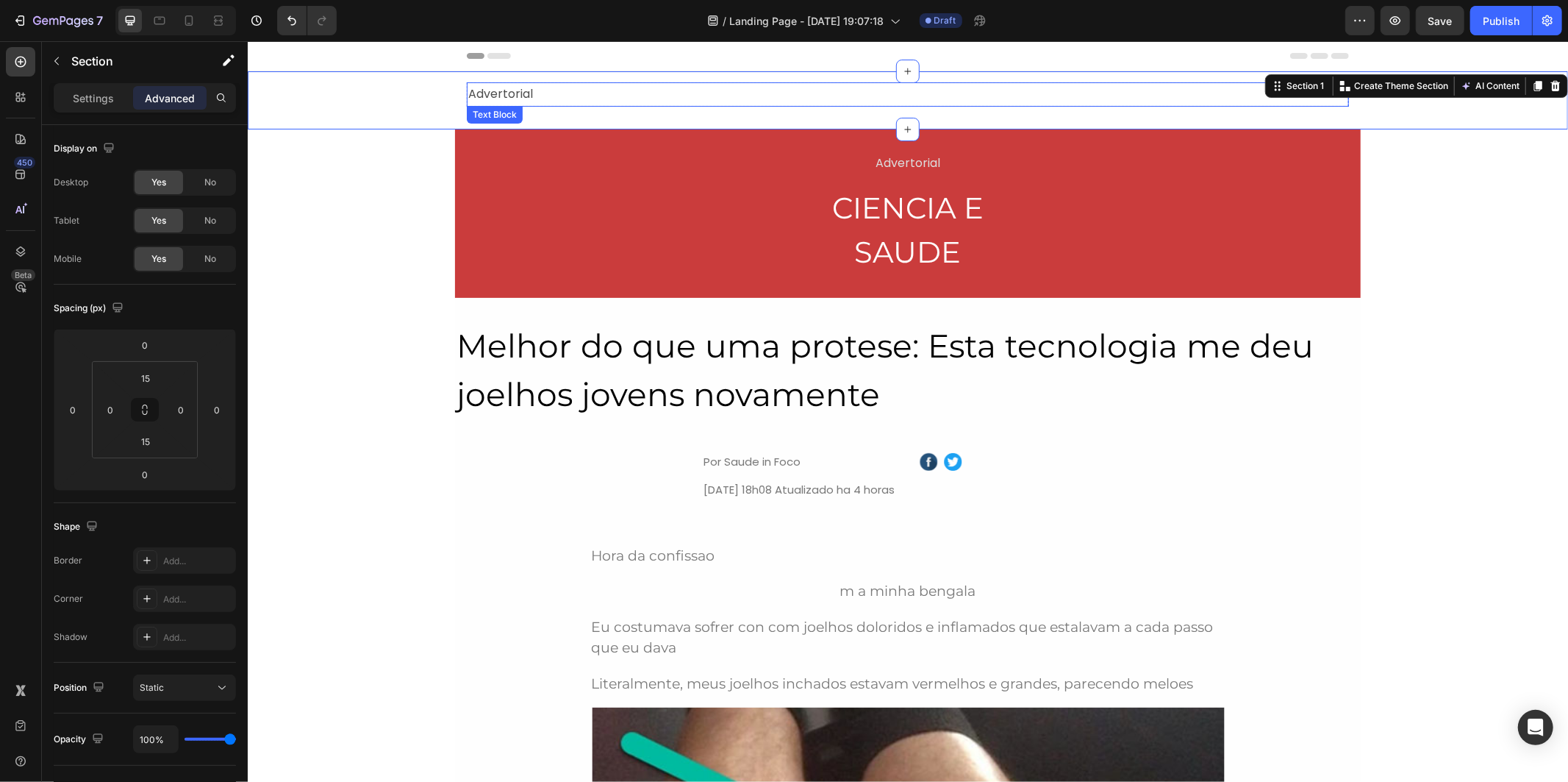
click at [571, 89] on p "Advertorial" at bounding box center [907, 93] width 879 height 21
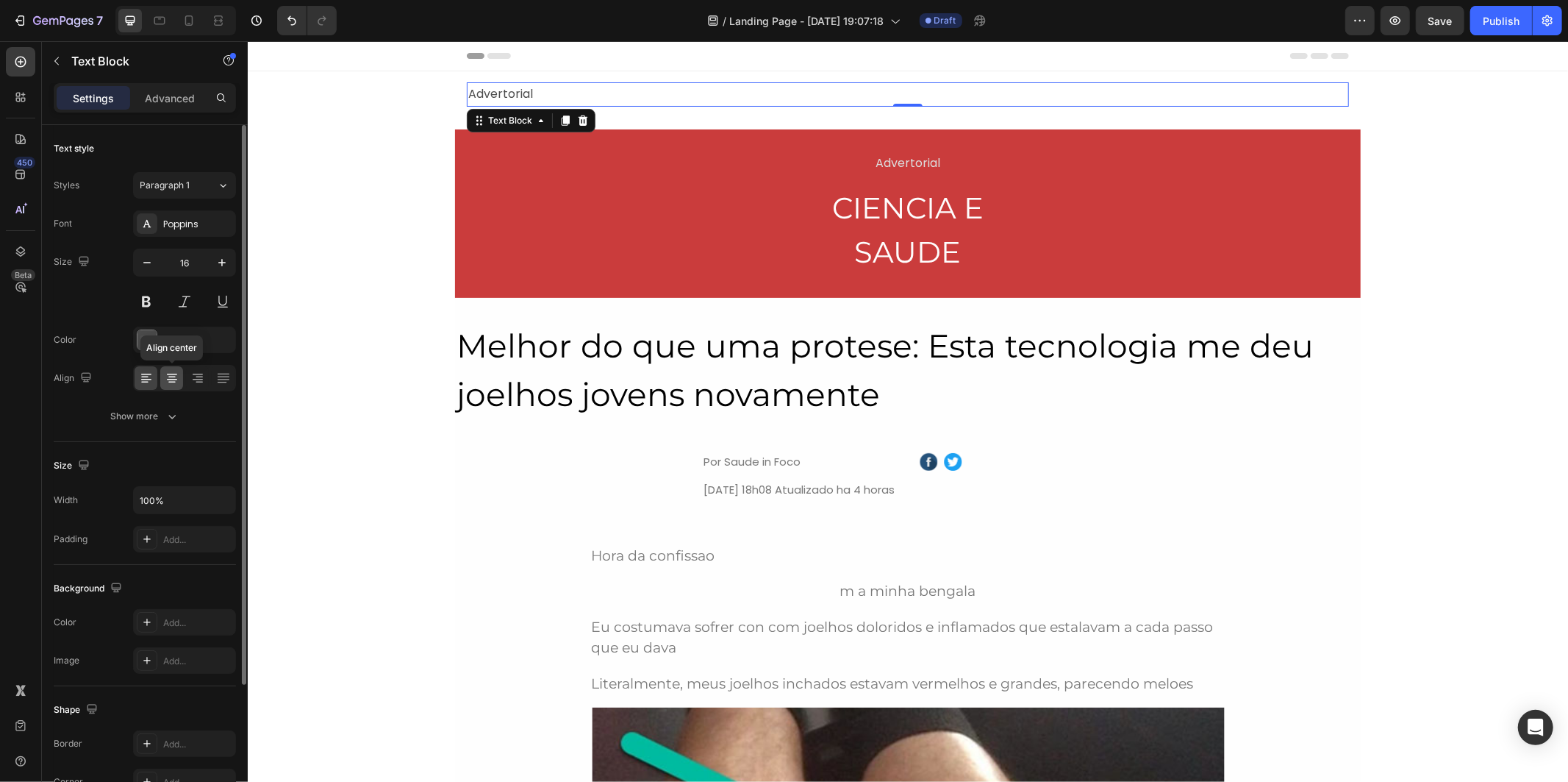
click at [177, 382] on icon at bounding box center [171, 378] width 14 height 14
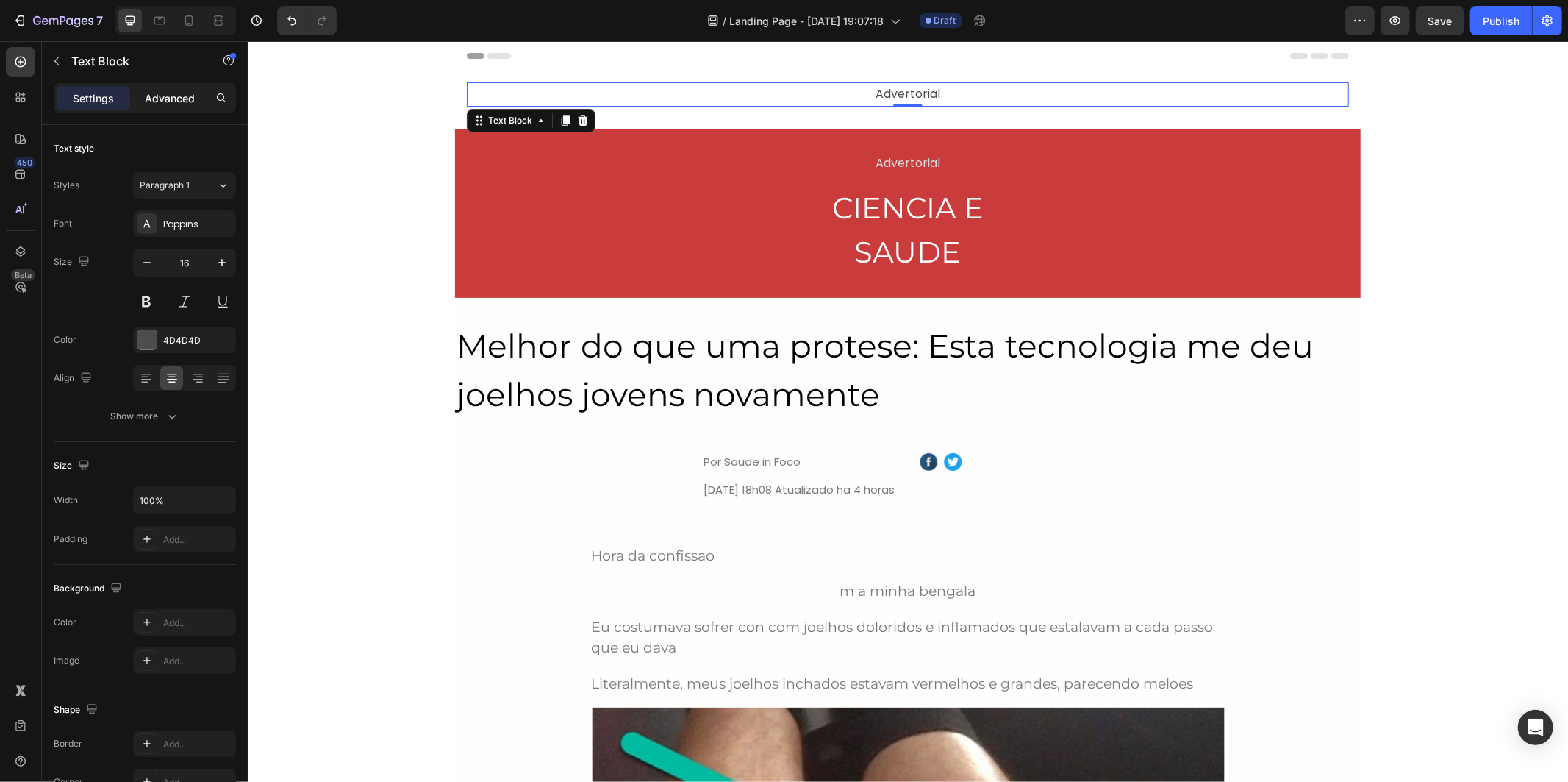
click at [172, 101] on p "Advanced" at bounding box center [169, 98] width 50 height 15
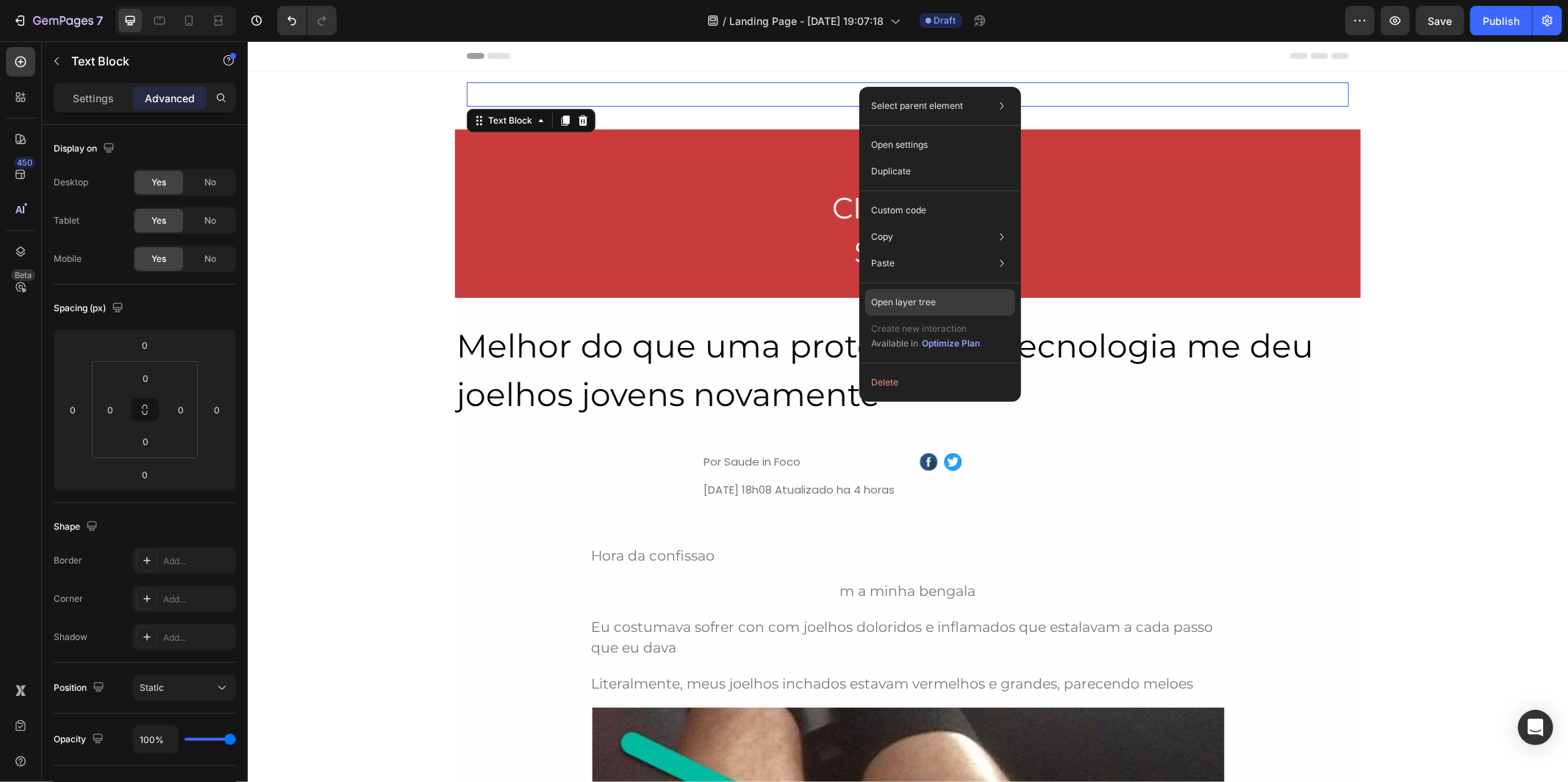
drag, startPoint x: 980, startPoint y: 311, endPoint x: 732, endPoint y: 270, distance: 251.4
click at [980, 311] on div "Open layer tree" at bounding box center [940, 301] width 150 height 26
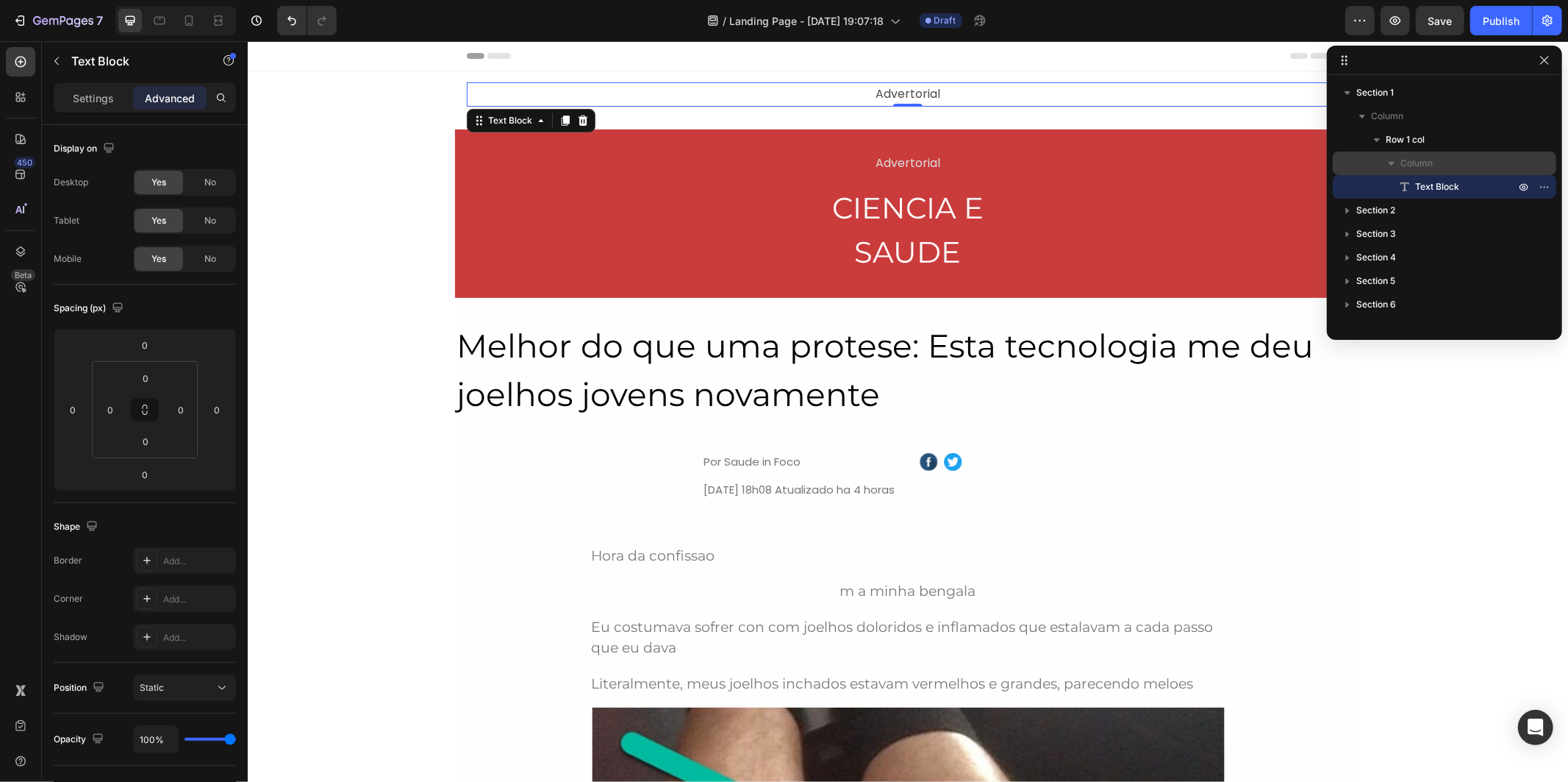
click at [1413, 167] on span "Column" at bounding box center [1417, 163] width 33 height 14
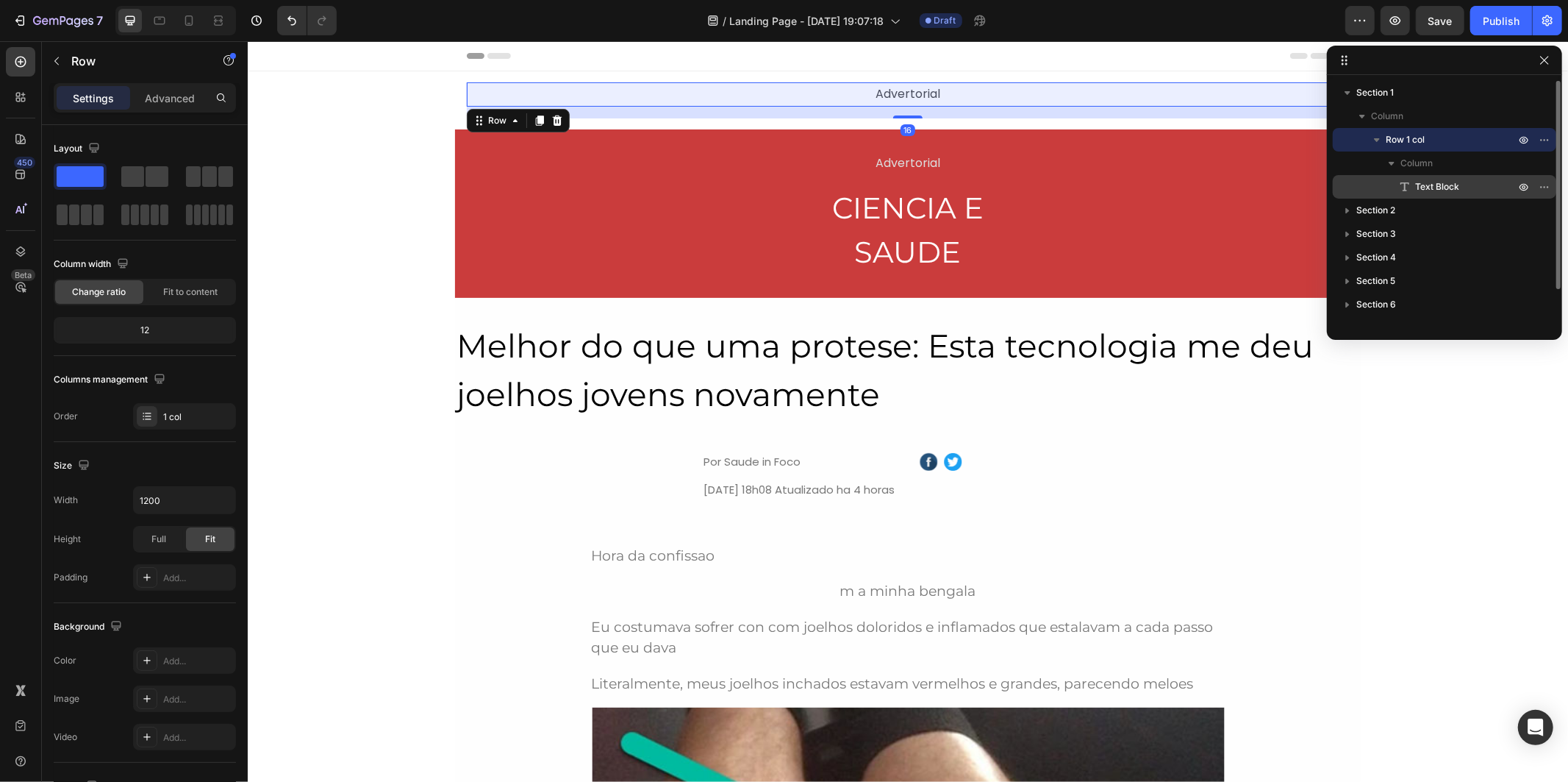
click at [1412, 178] on div "Text Block" at bounding box center [1445, 187] width 212 height 23
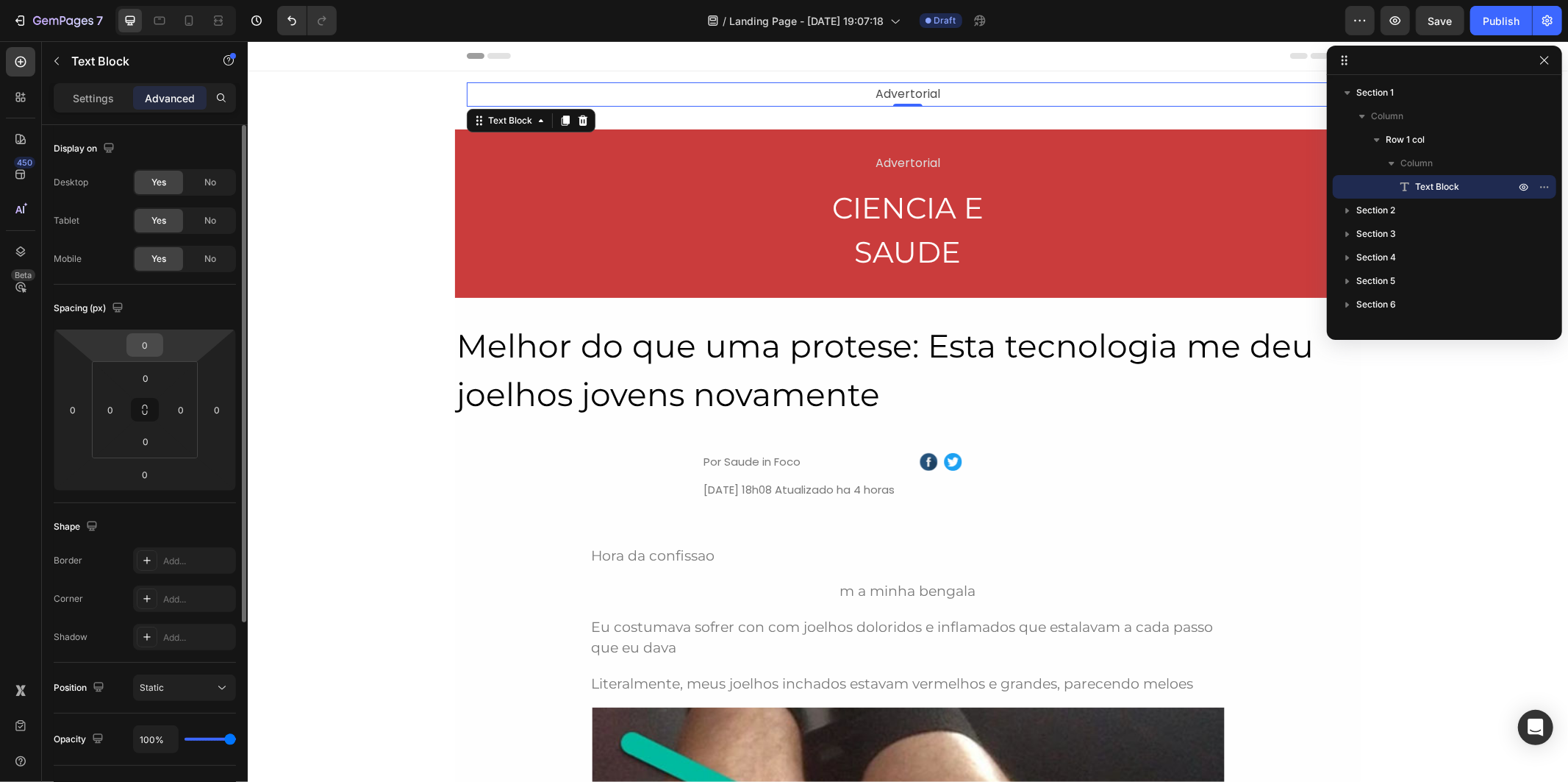
click at [148, 347] on input "0" at bounding box center [144, 345] width 30 height 22
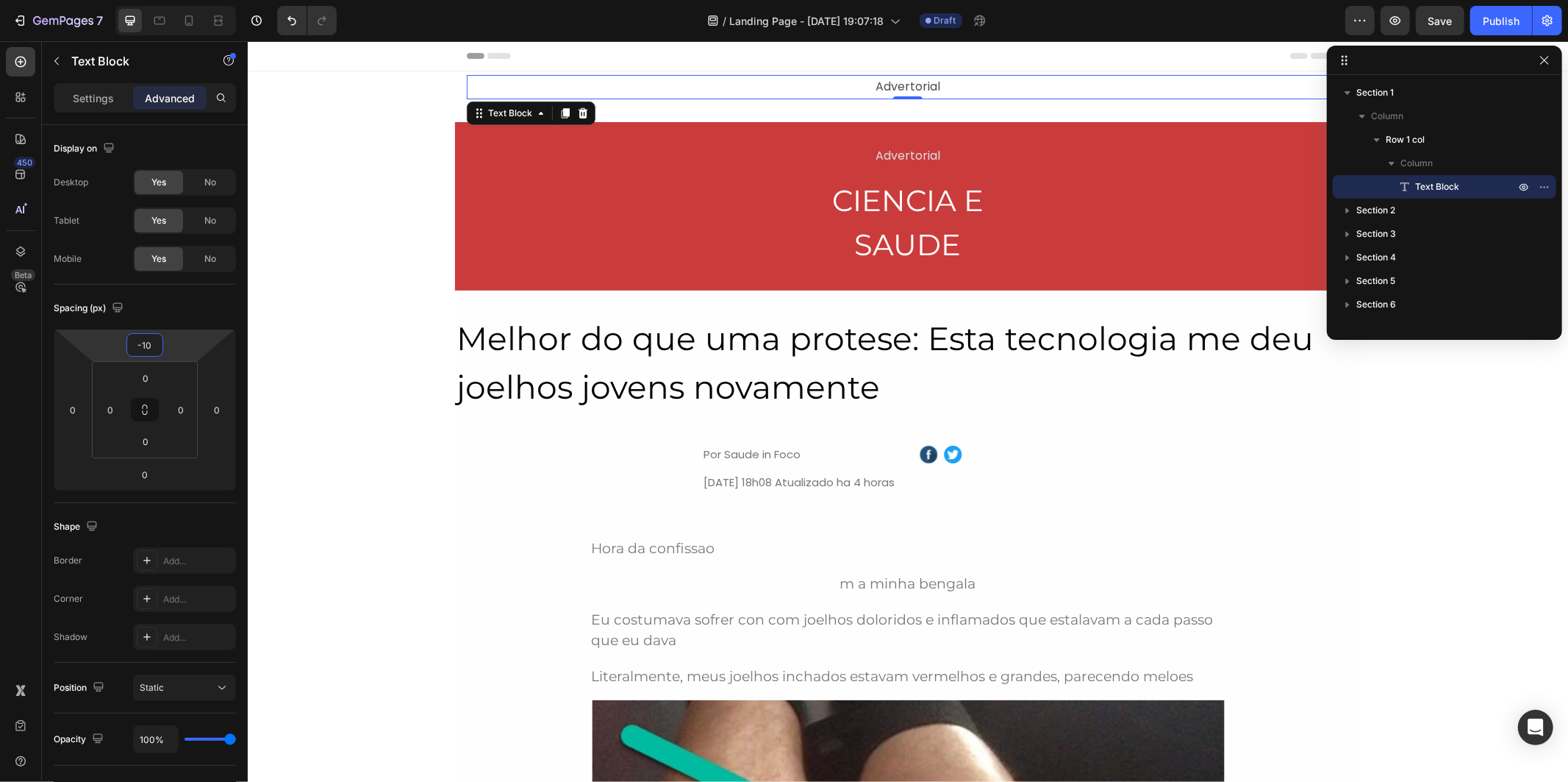
type input "-10"
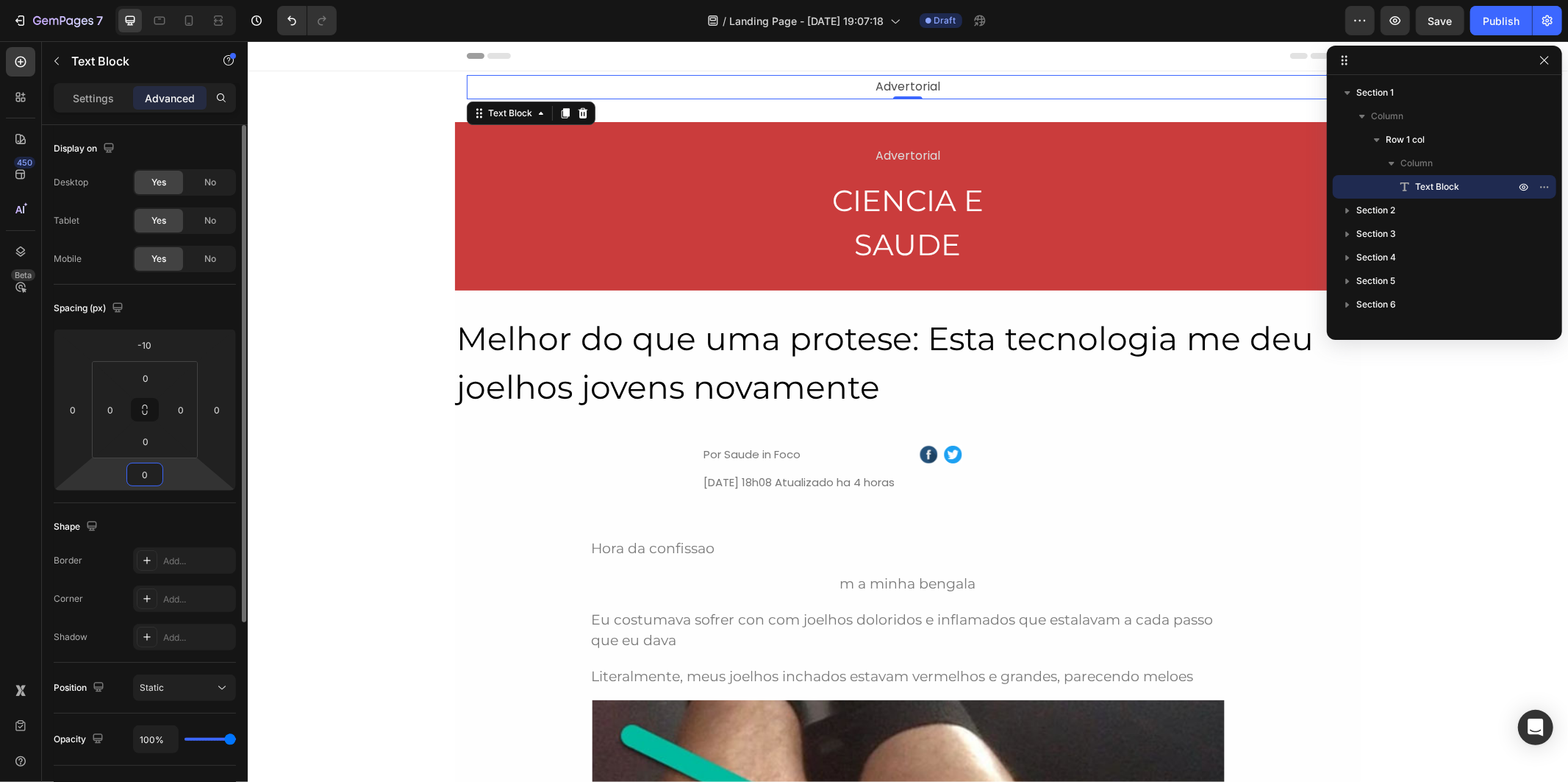
click at [151, 474] on input "0" at bounding box center [144, 474] width 30 height 22
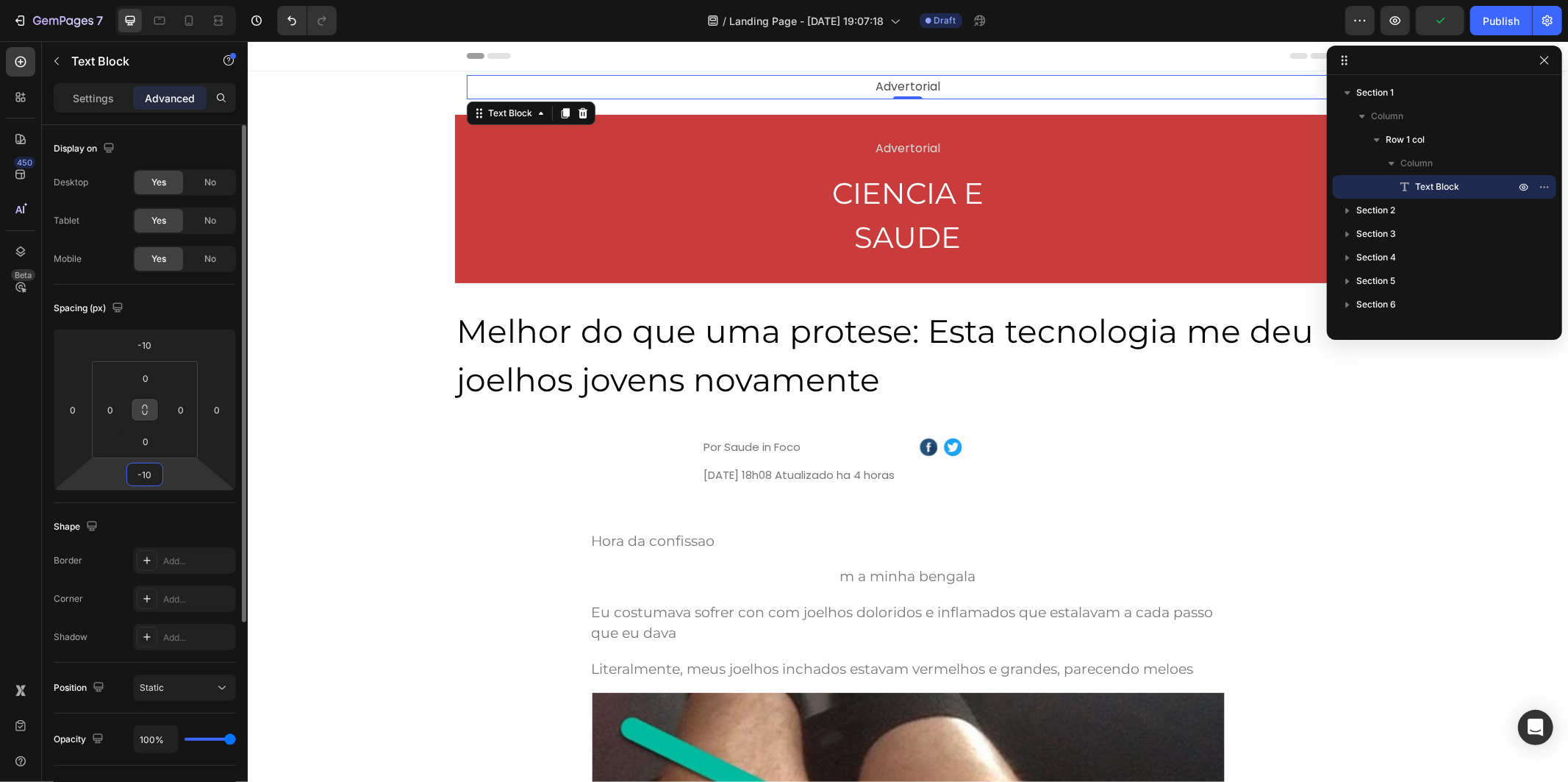
type input "-10"
click at [145, 407] on icon at bounding box center [144, 409] width 12 height 12
click at [119, 406] on input "0" at bounding box center [110, 409] width 22 height 22
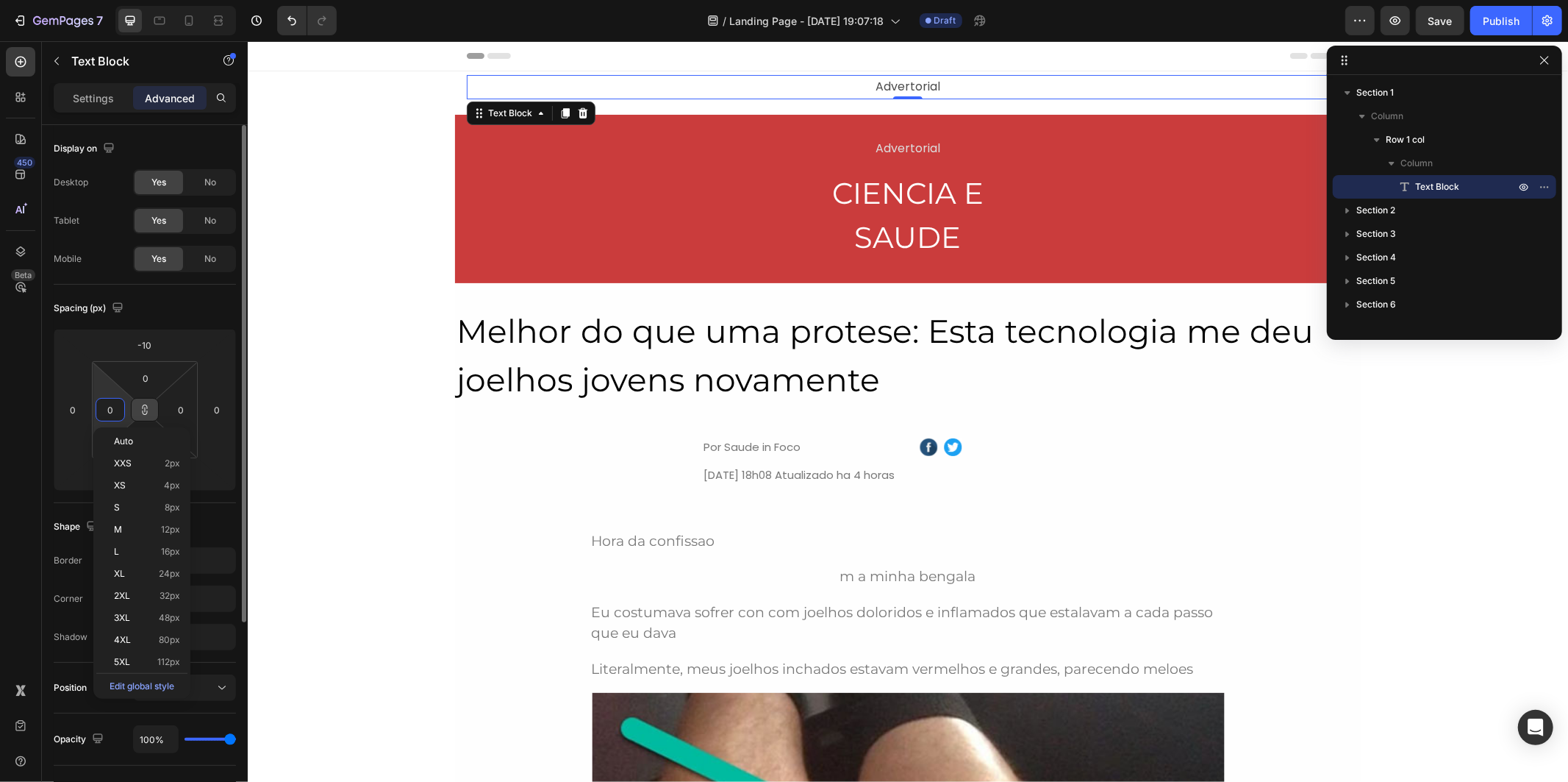
type input "1"
type input "15"
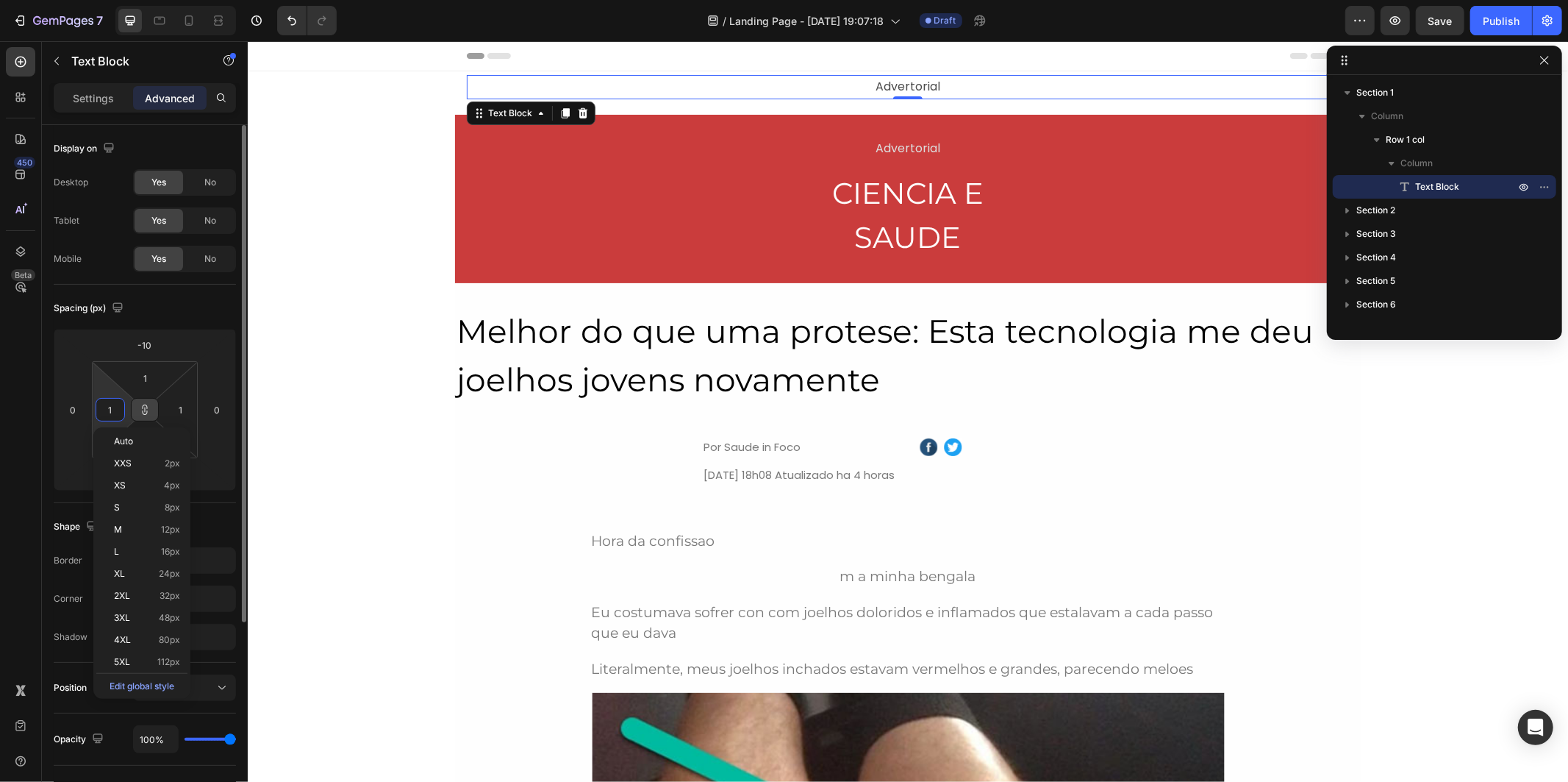
type input "15"
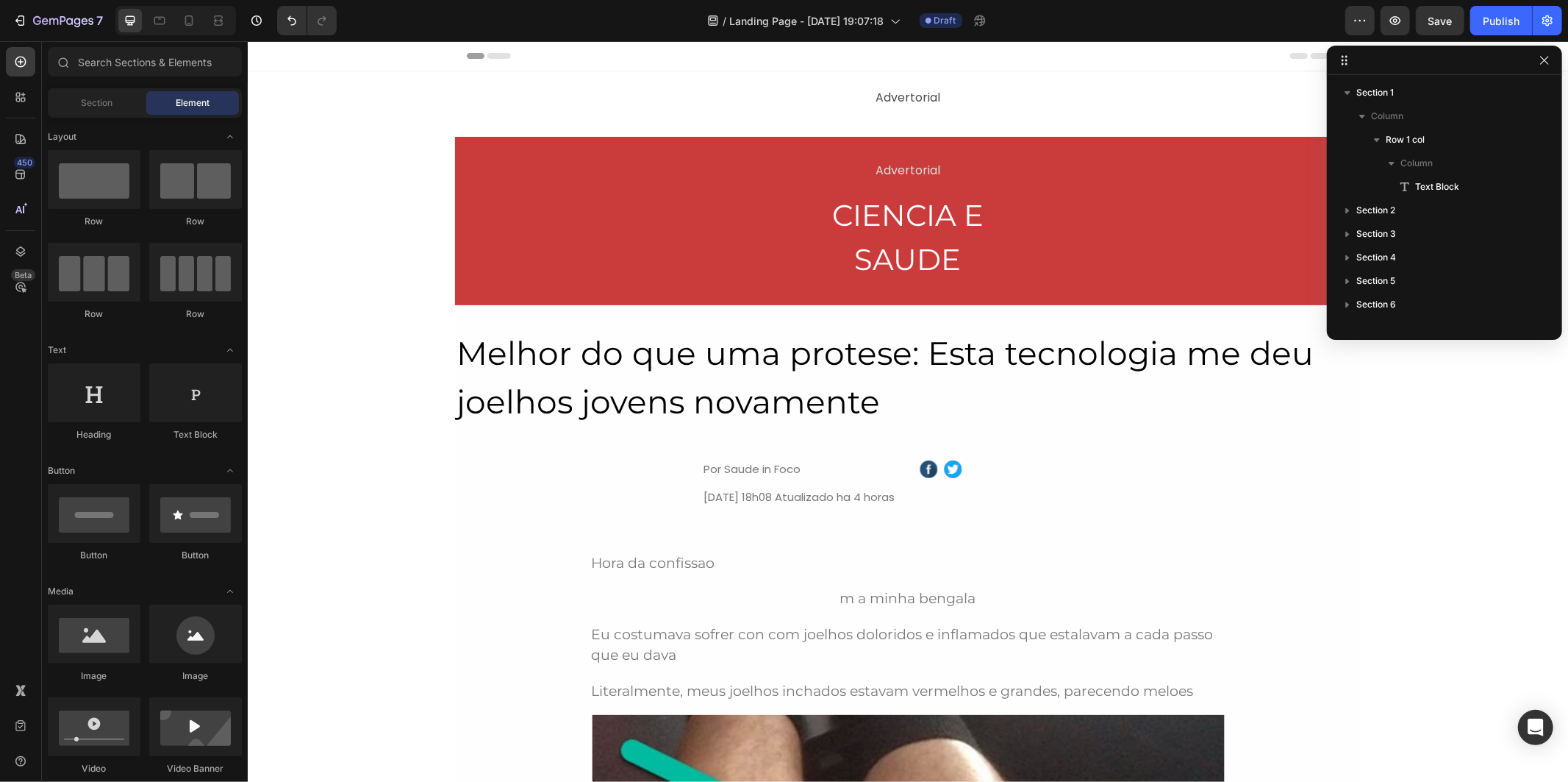
click at [791, 65] on div "Header" at bounding box center [907, 55] width 882 height 30
click at [792, 77] on div "Advertorial Text Block" at bounding box center [907, 97] width 882 height 46
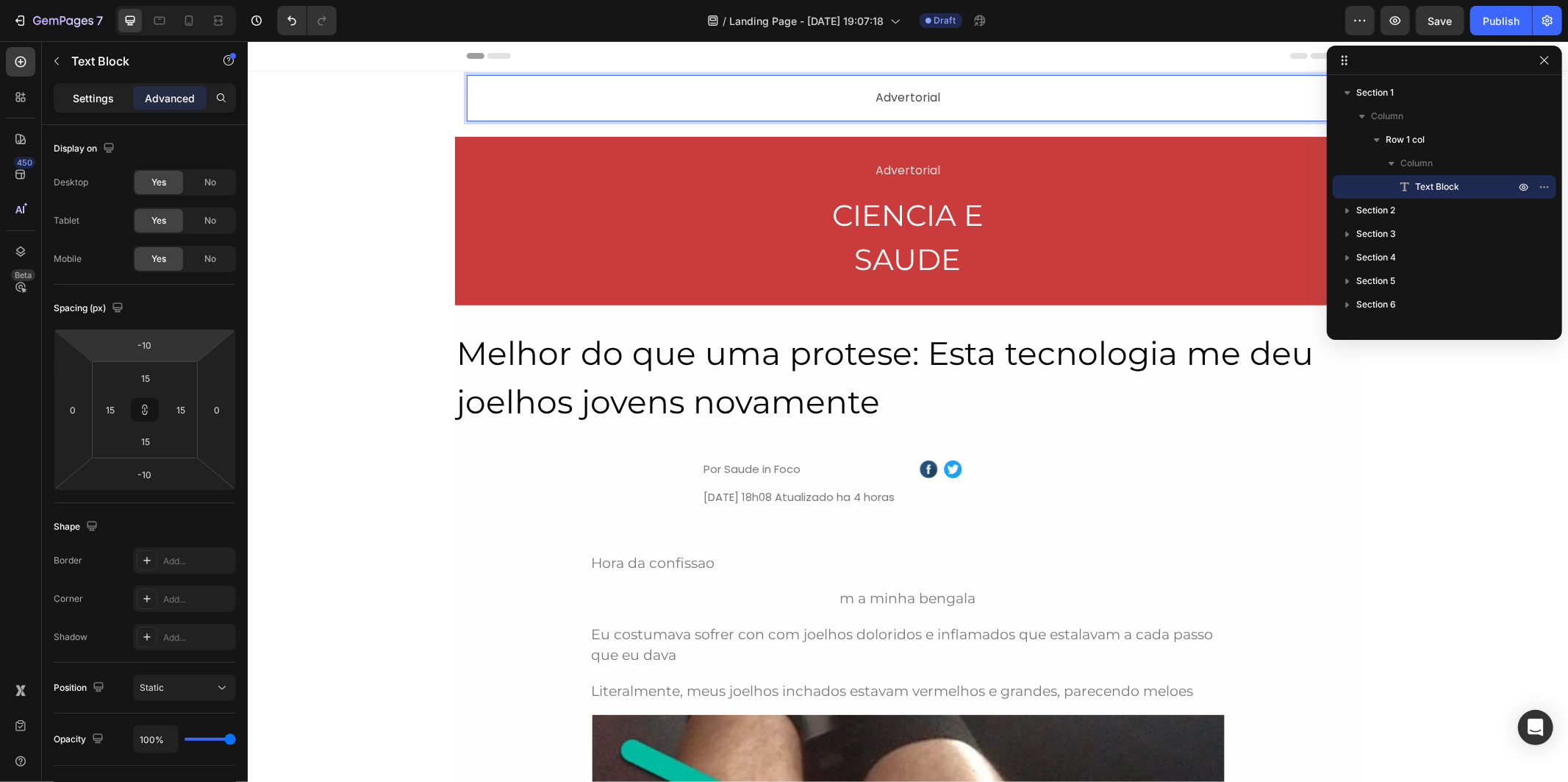
click at [108, 95] on p "Settings" at bounding box center [93, 98] width 41 height 15
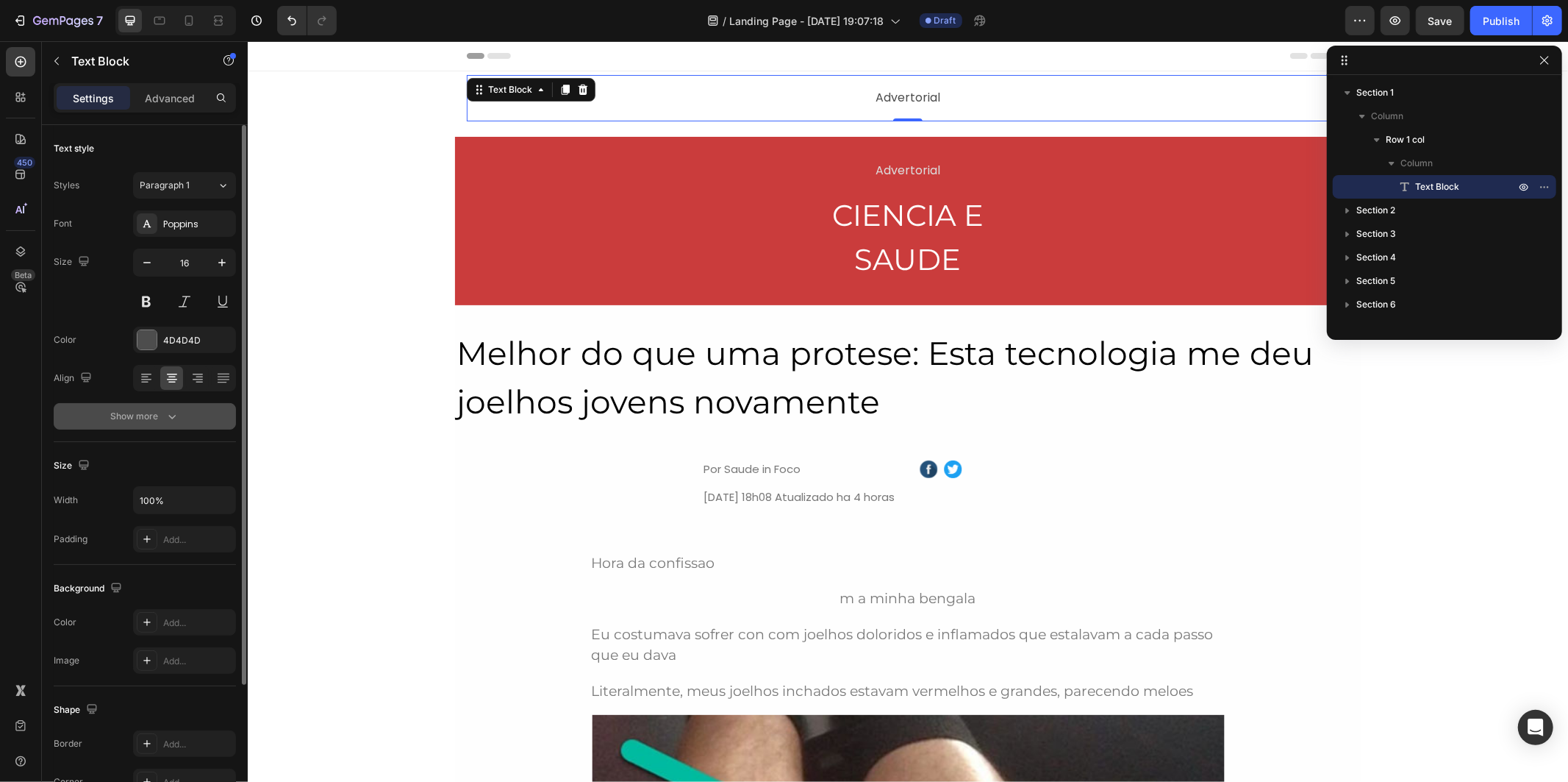
click at [184, 419] on button "Show more" at bounding box center [144, 415] width 182 height 26
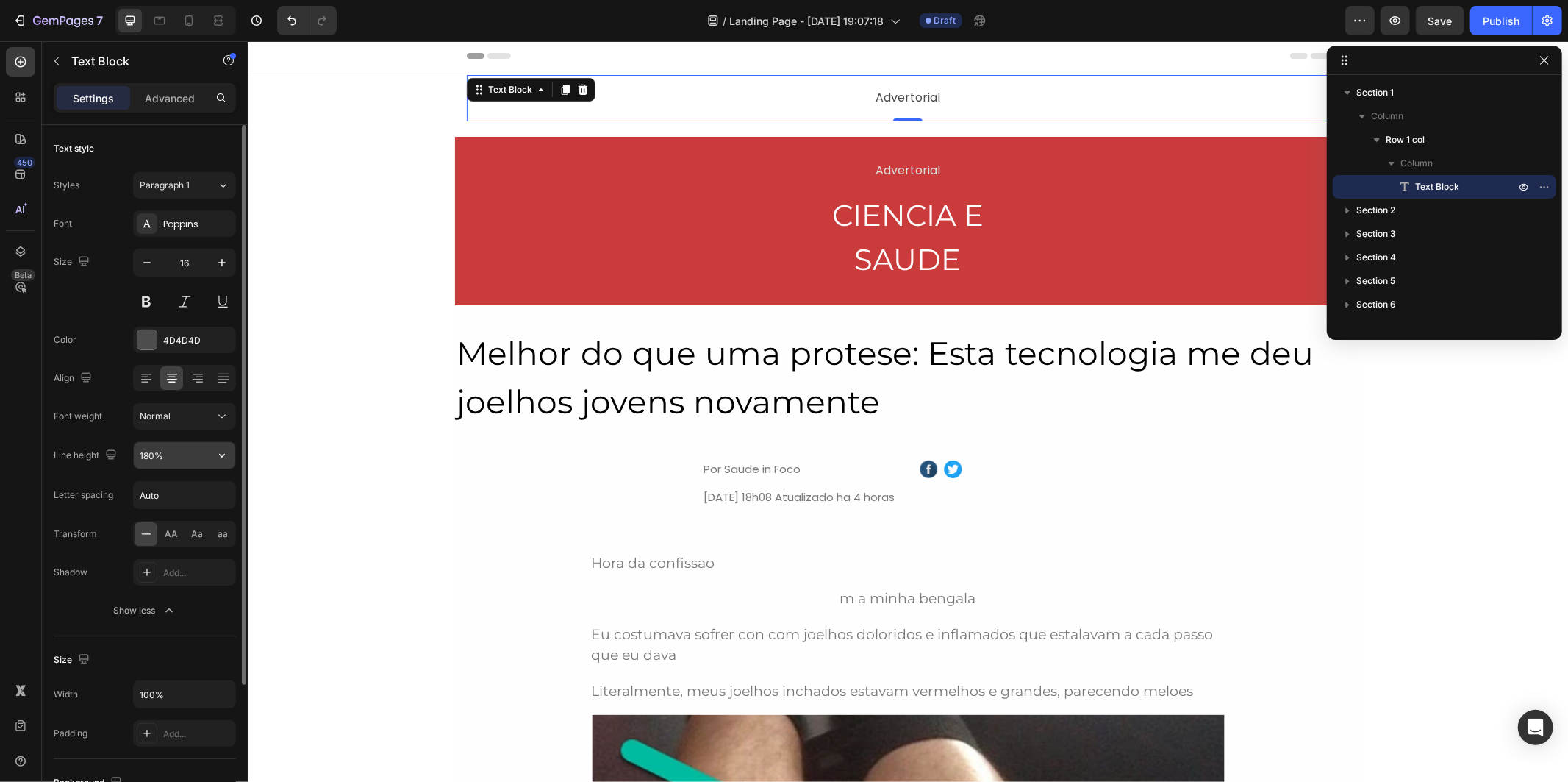
click at [182, 462] on input "180%" at bounding box center [184, 455] width 101 height 26
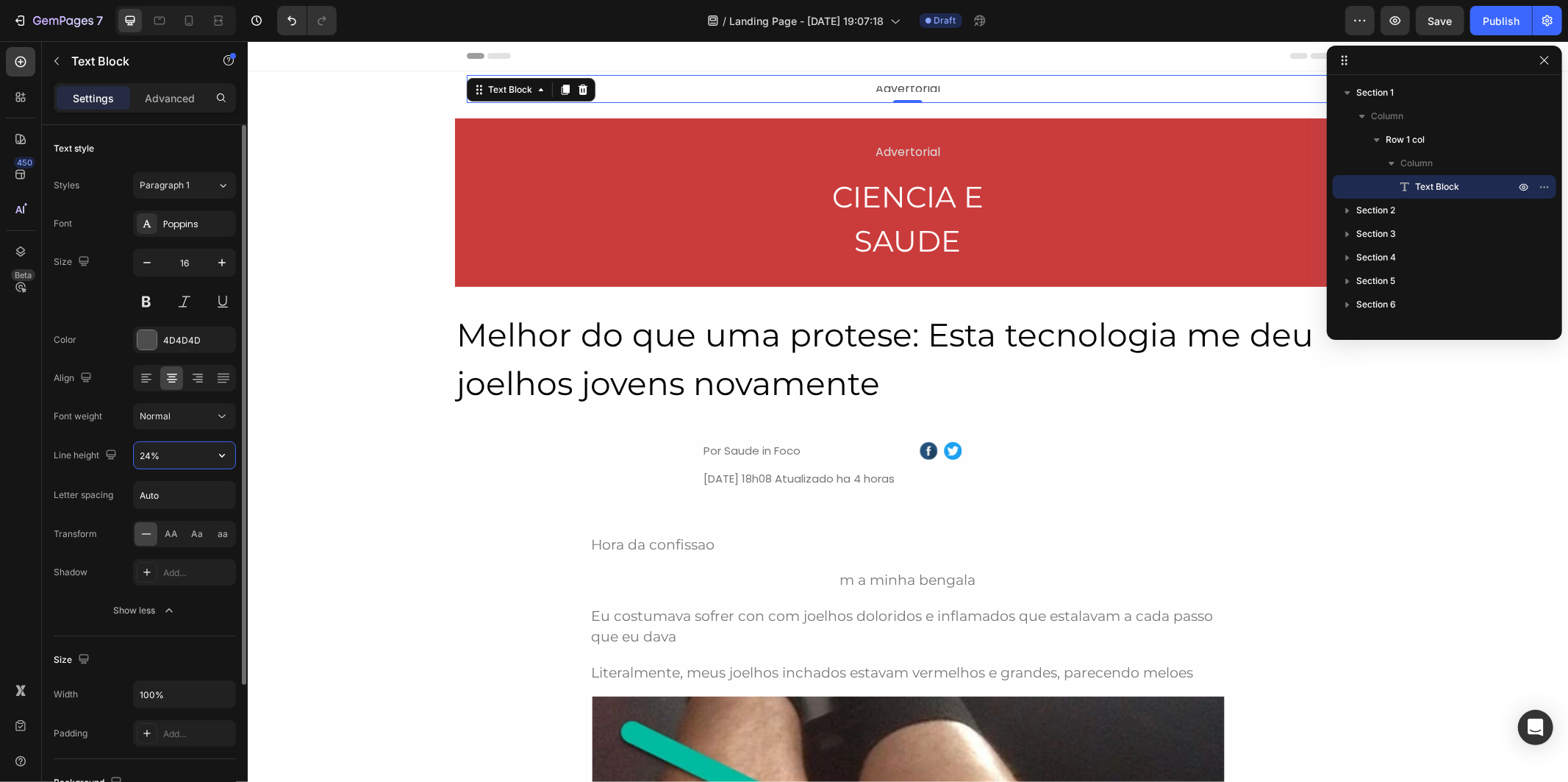
click at [184, 461] on input "24%" at bounding box center [184, 455] width 101 height 26
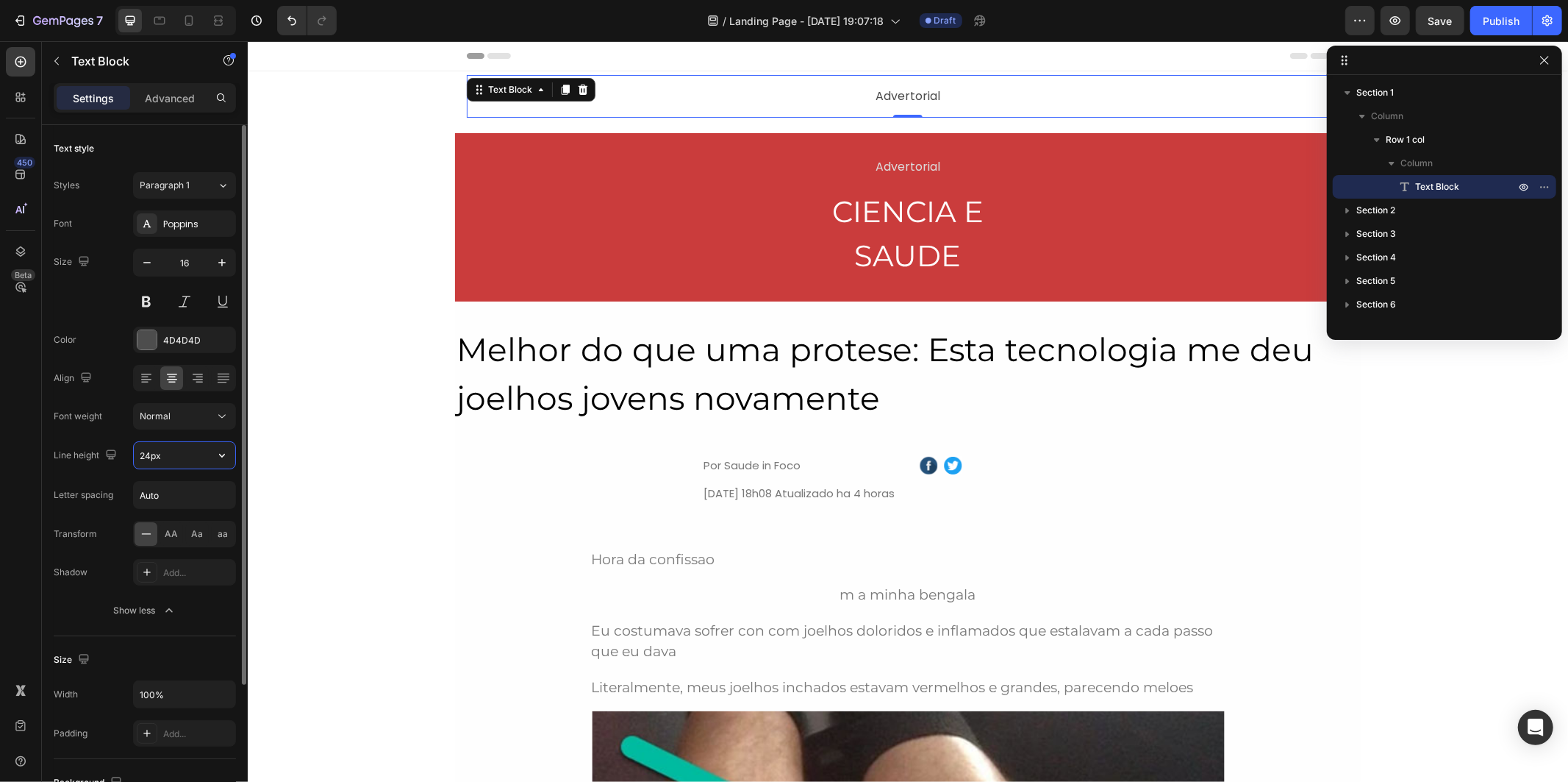
type input "24"
click at [208, 496] on input "Auto" at bounding box center [184, 494] width 101 height 26
drag, startPoint x: 208, startPoint y: 496, endPoint x: 89, endPoint y: 495, distance: 119.0
click at [89, 495] on div "Letter spacing Auto" at bounding box center [144, 494] width 182 height 28
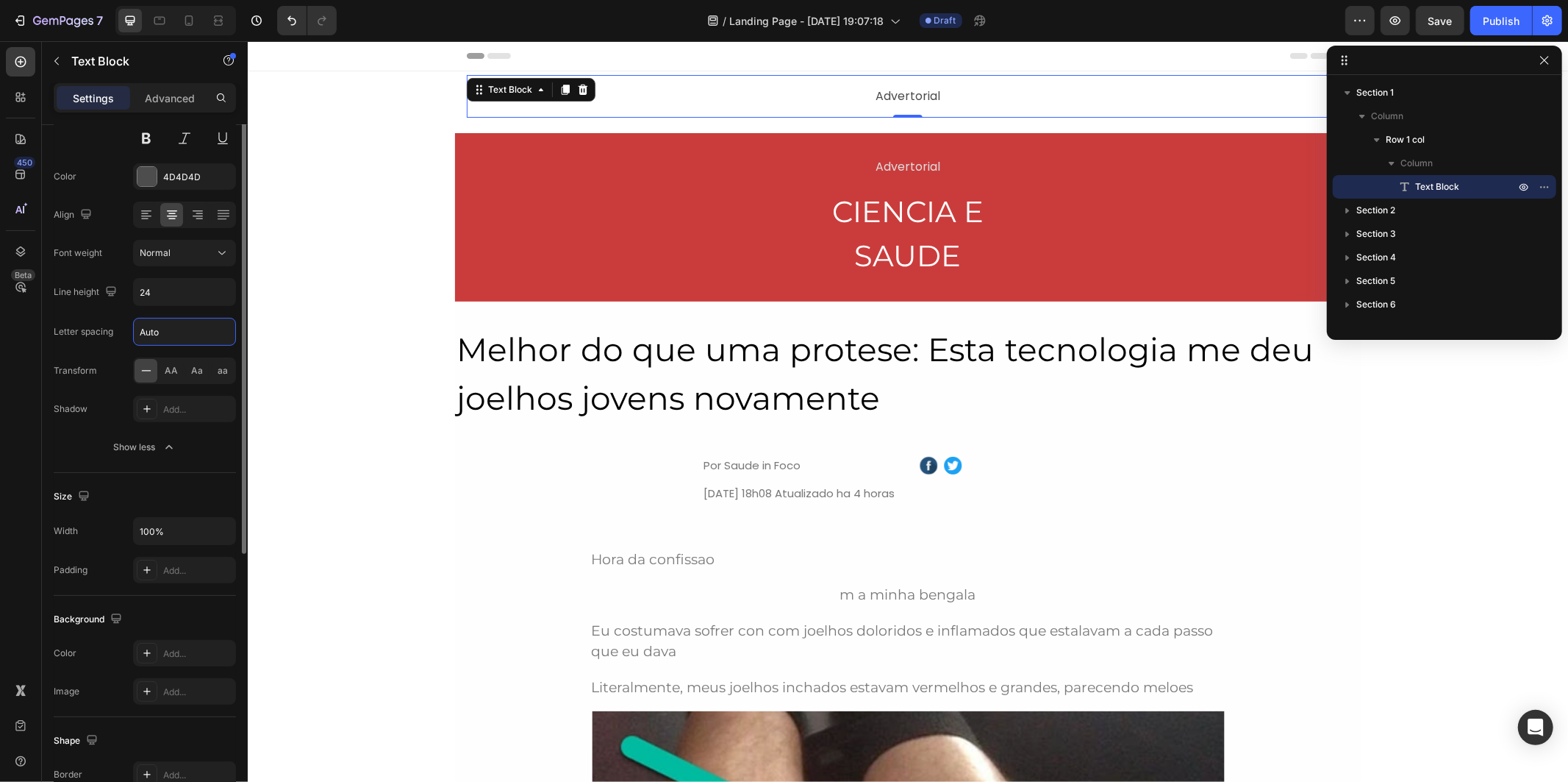
scroll to position [245, 0]
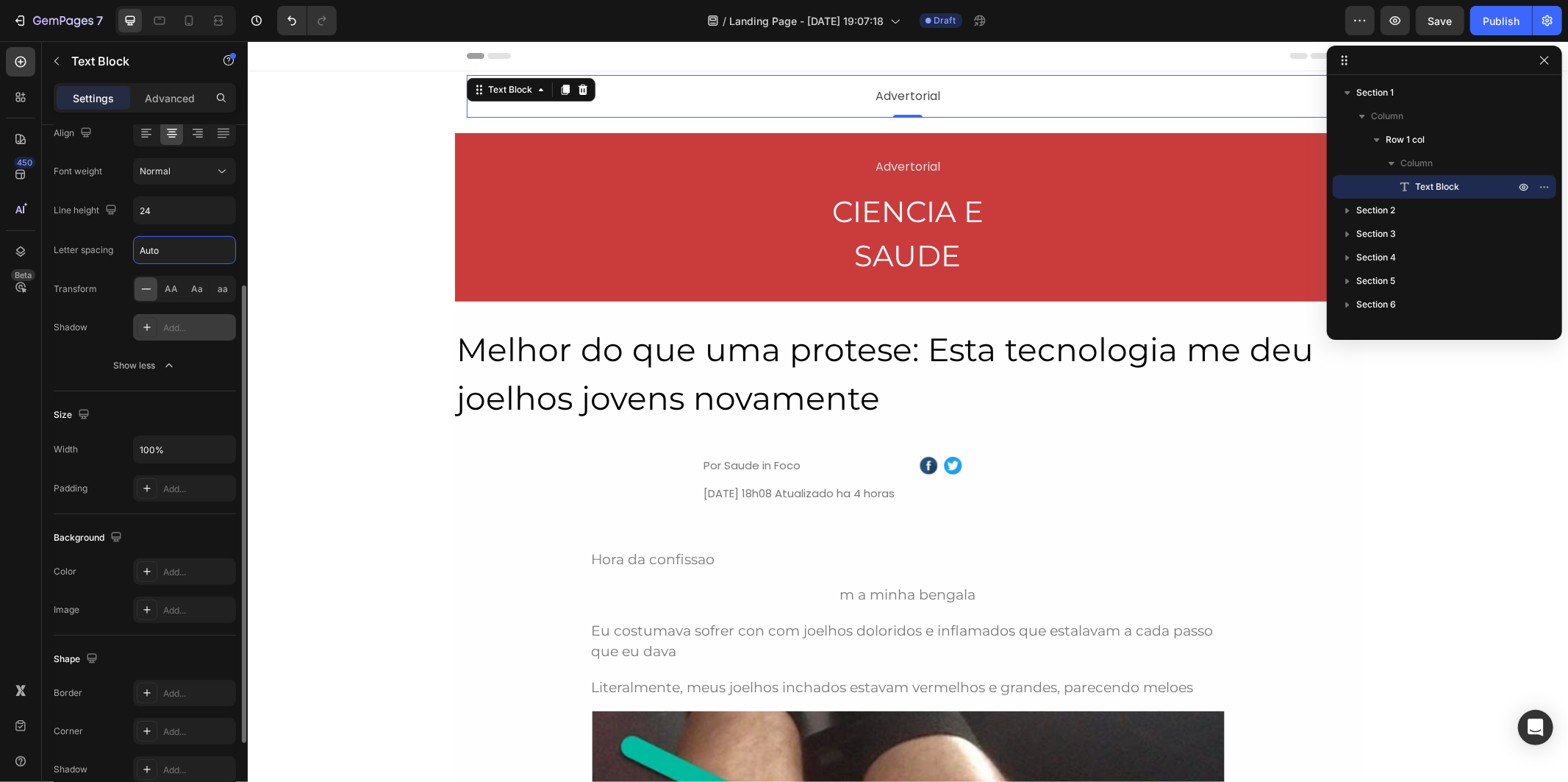
click at [193, 327] on div "Add..." at bounding box center [198, 328] width 69 height 13
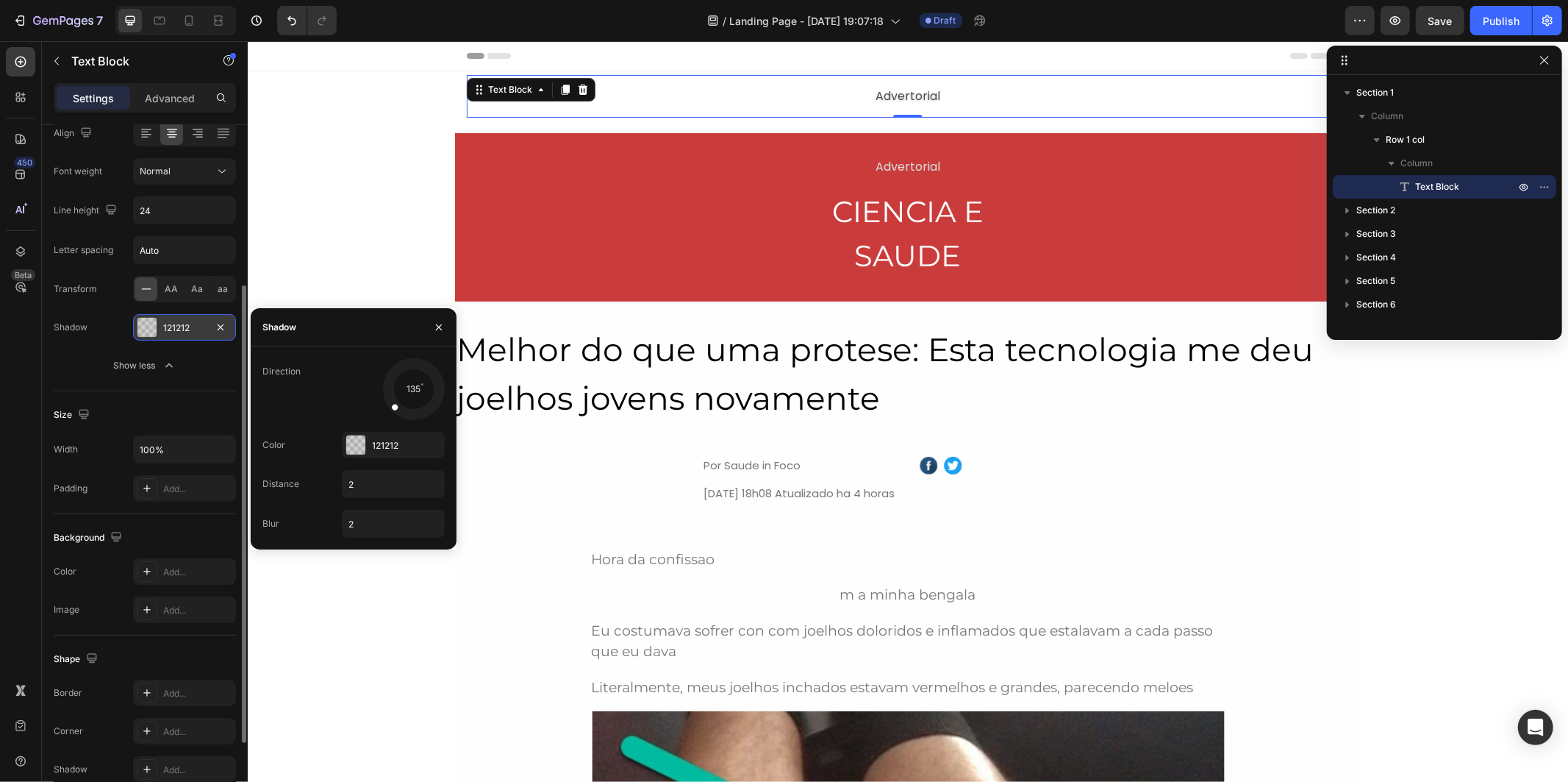
click at [192, 326] on div "121212" at bounding box center [185, 328] width 42 height 13
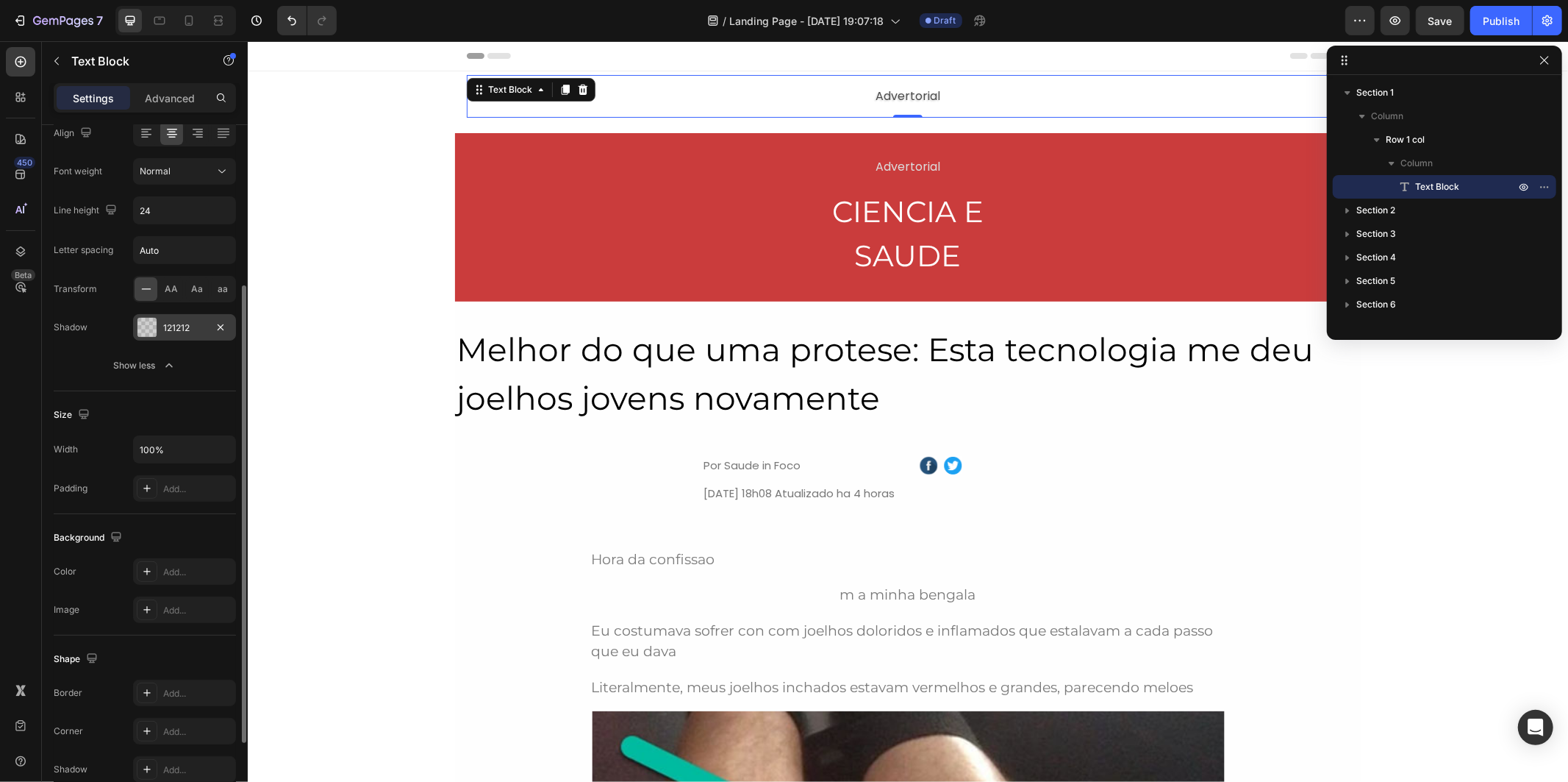
click at [166, 334] on div "121212" at bounding box center [185, 328] width 42 height 13
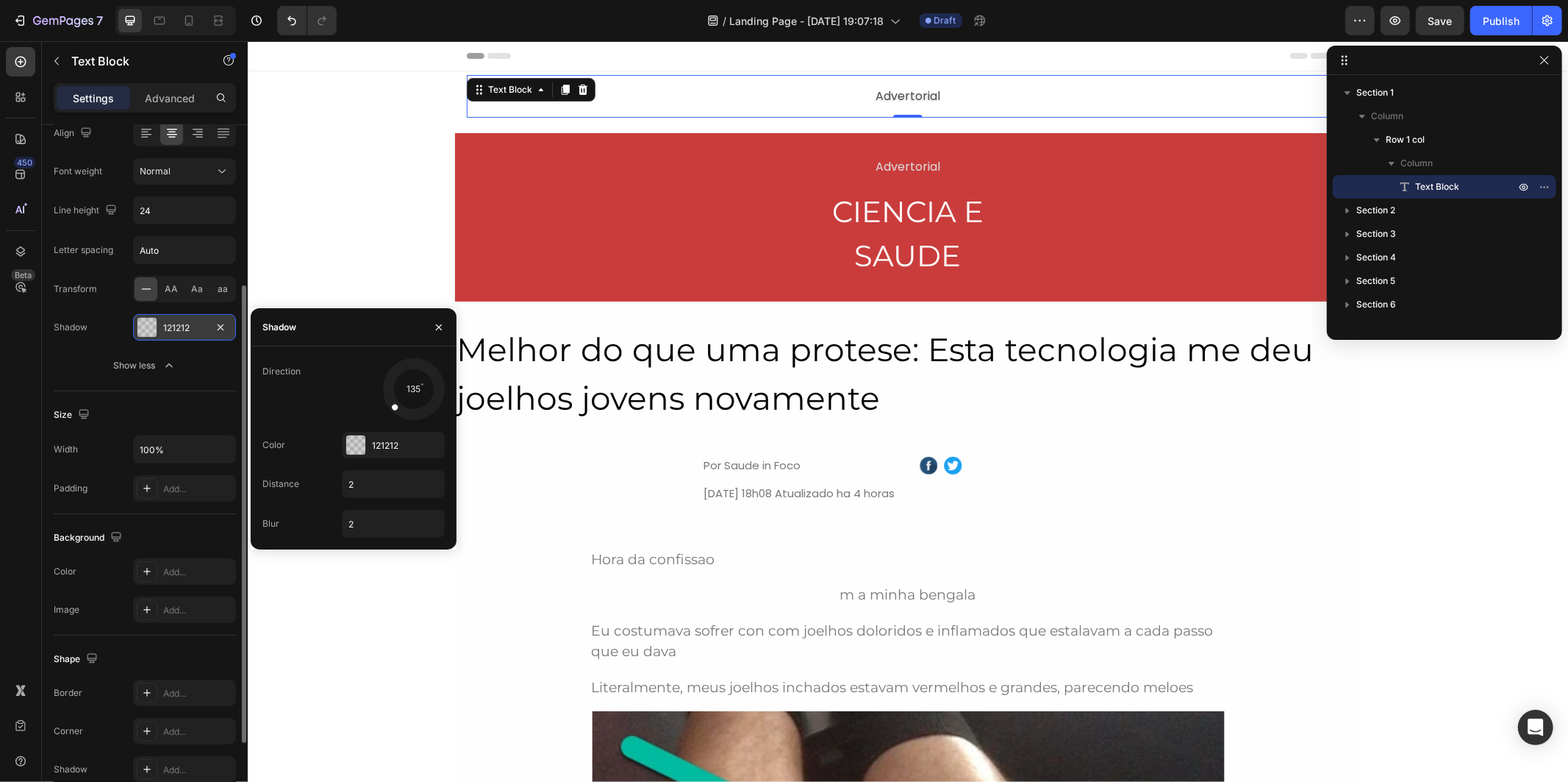
click at [210, 327] on div "121212" at bounding box center [184, 326] width 103 height 26
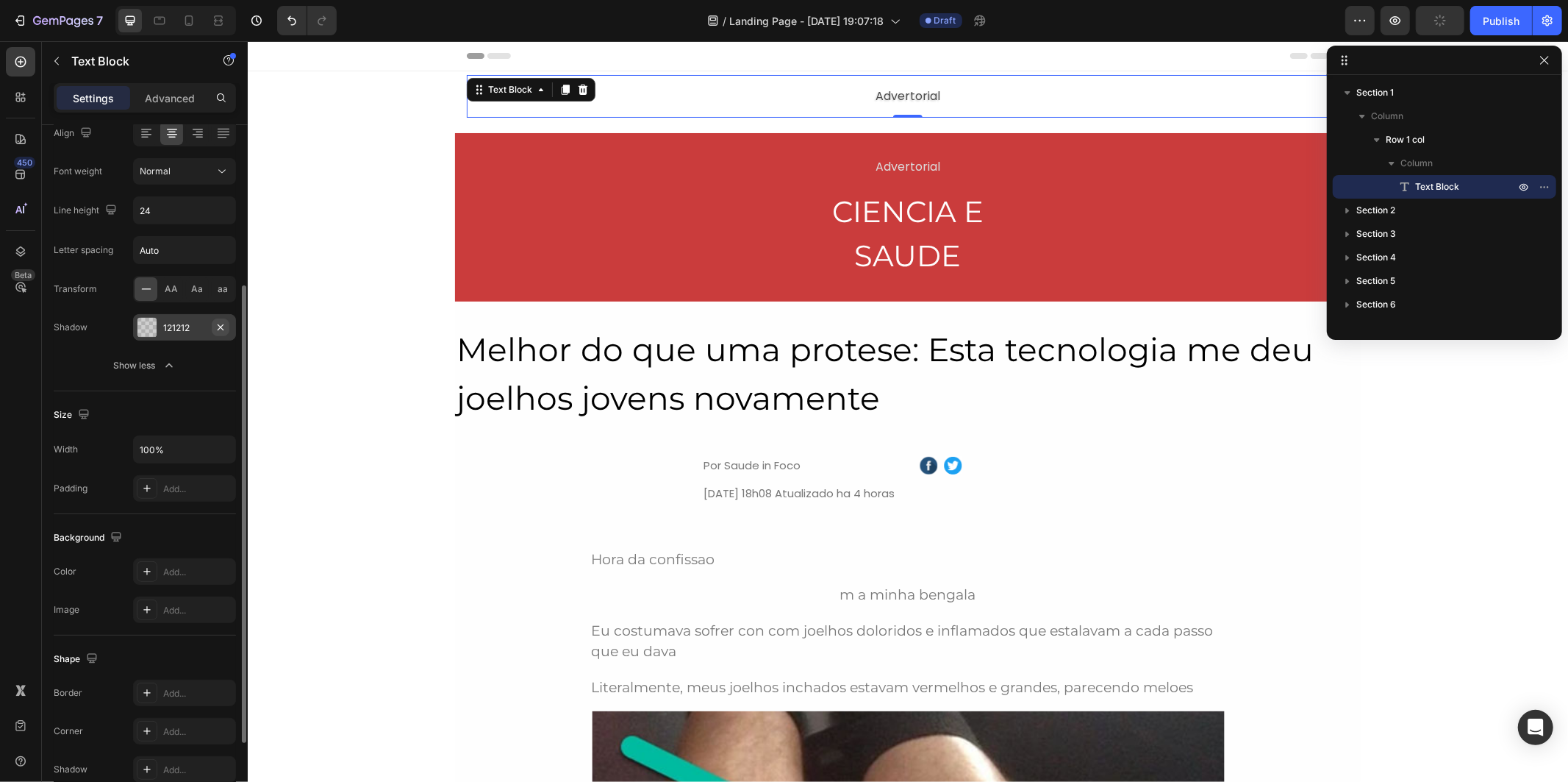
click at [221, 327] on icon "button" at bounding box center [220, 326] width 6 height 6
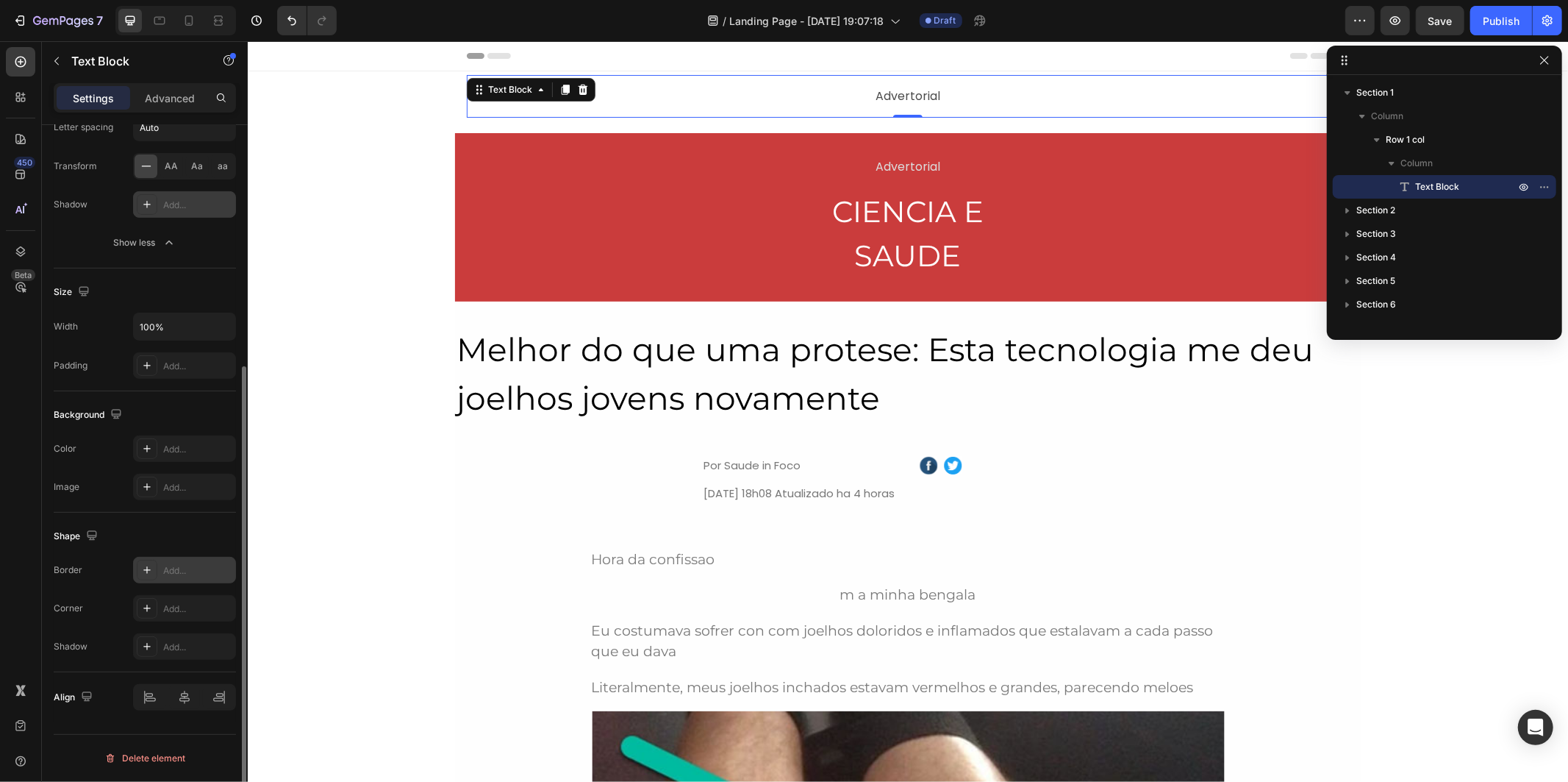
click at [211, 568] on div "Add..." at bounding box center [198, 571] width 69 height 13
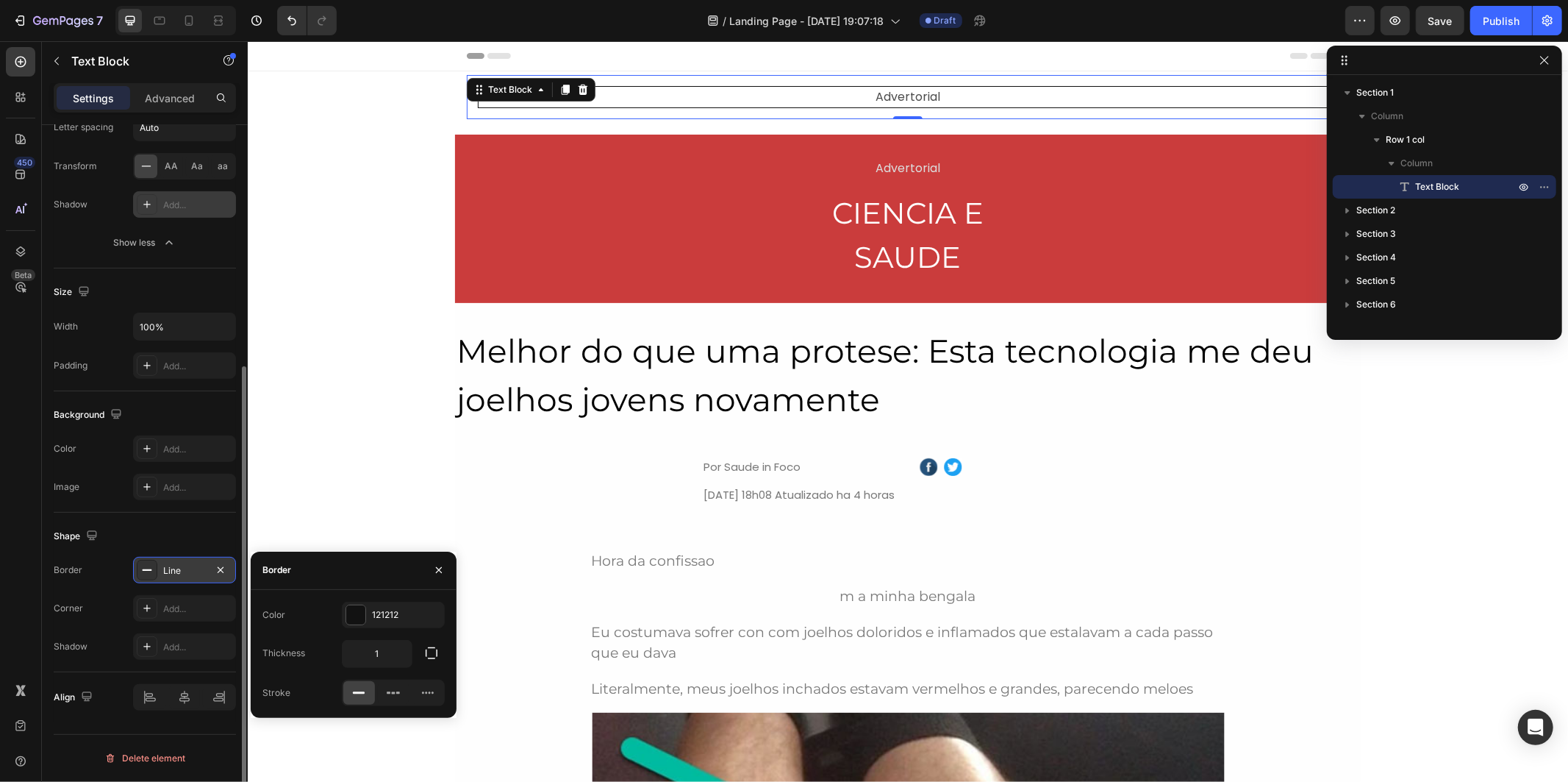
click at [192, 537] on div "Shape" at bounding box center [144, 535] width 182 height 23
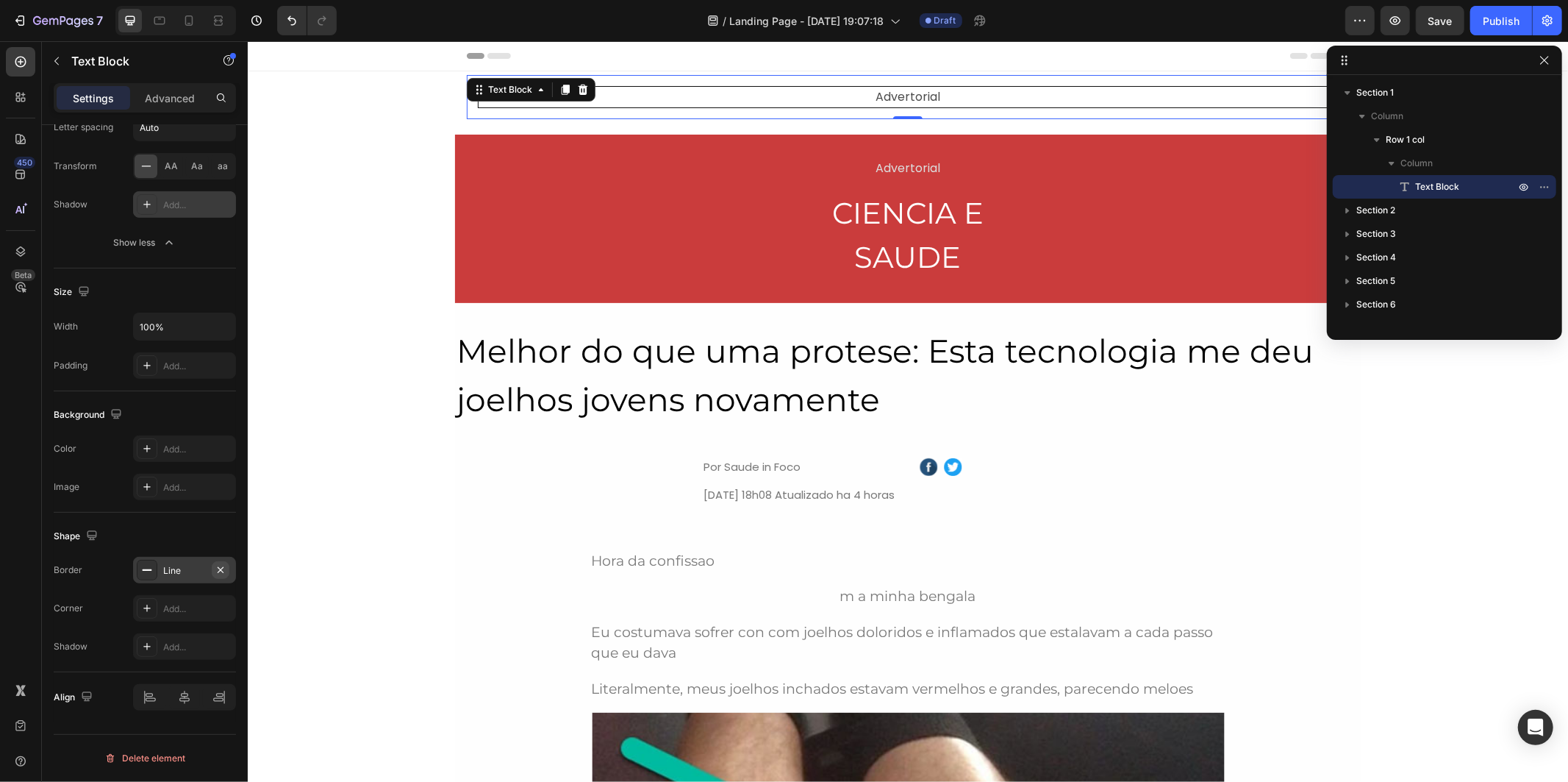
click at [222, 569] on icon "button" at bounding box center [220, 570] width 12 height 12
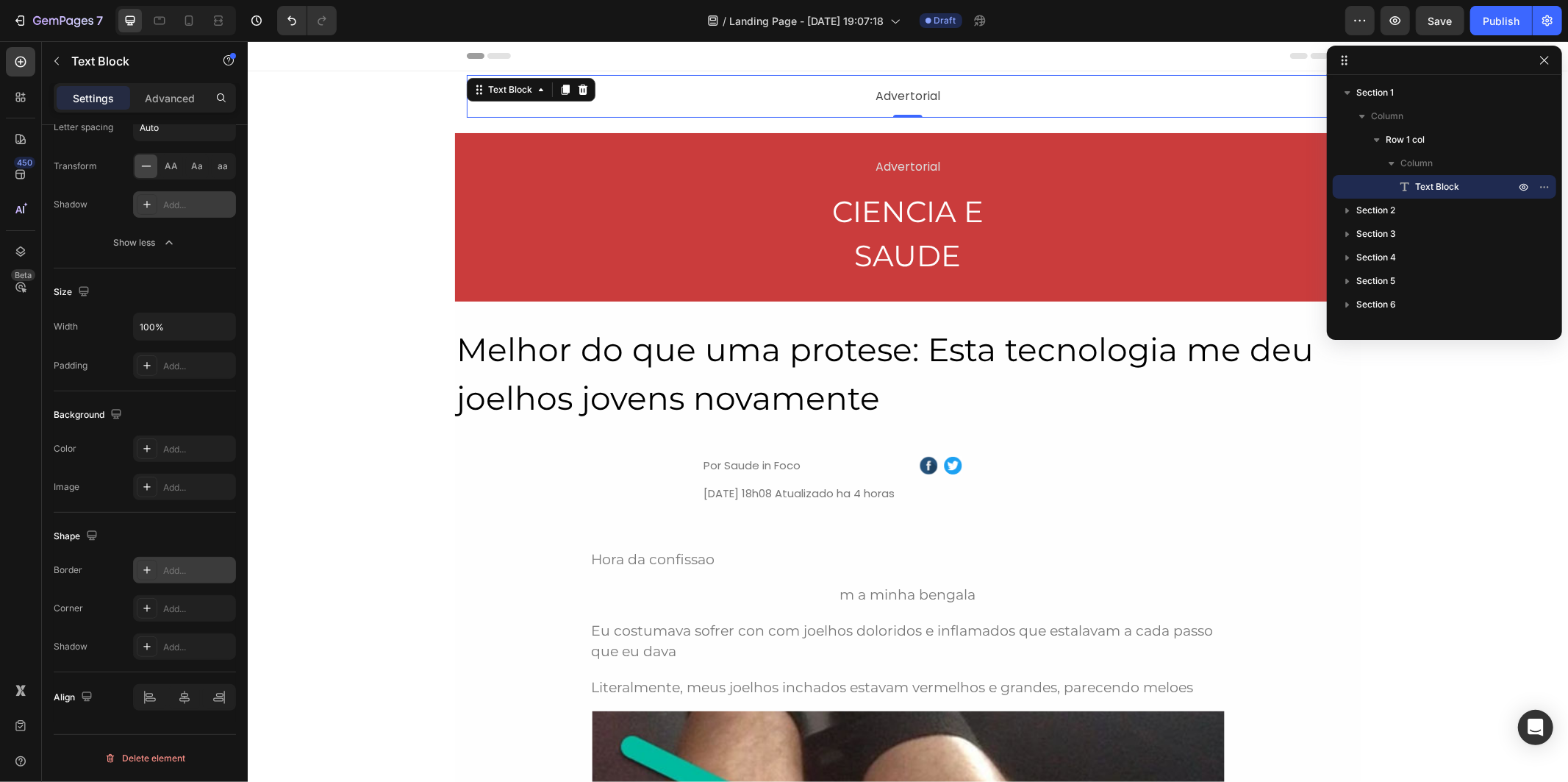
scroll to position [122, 0]
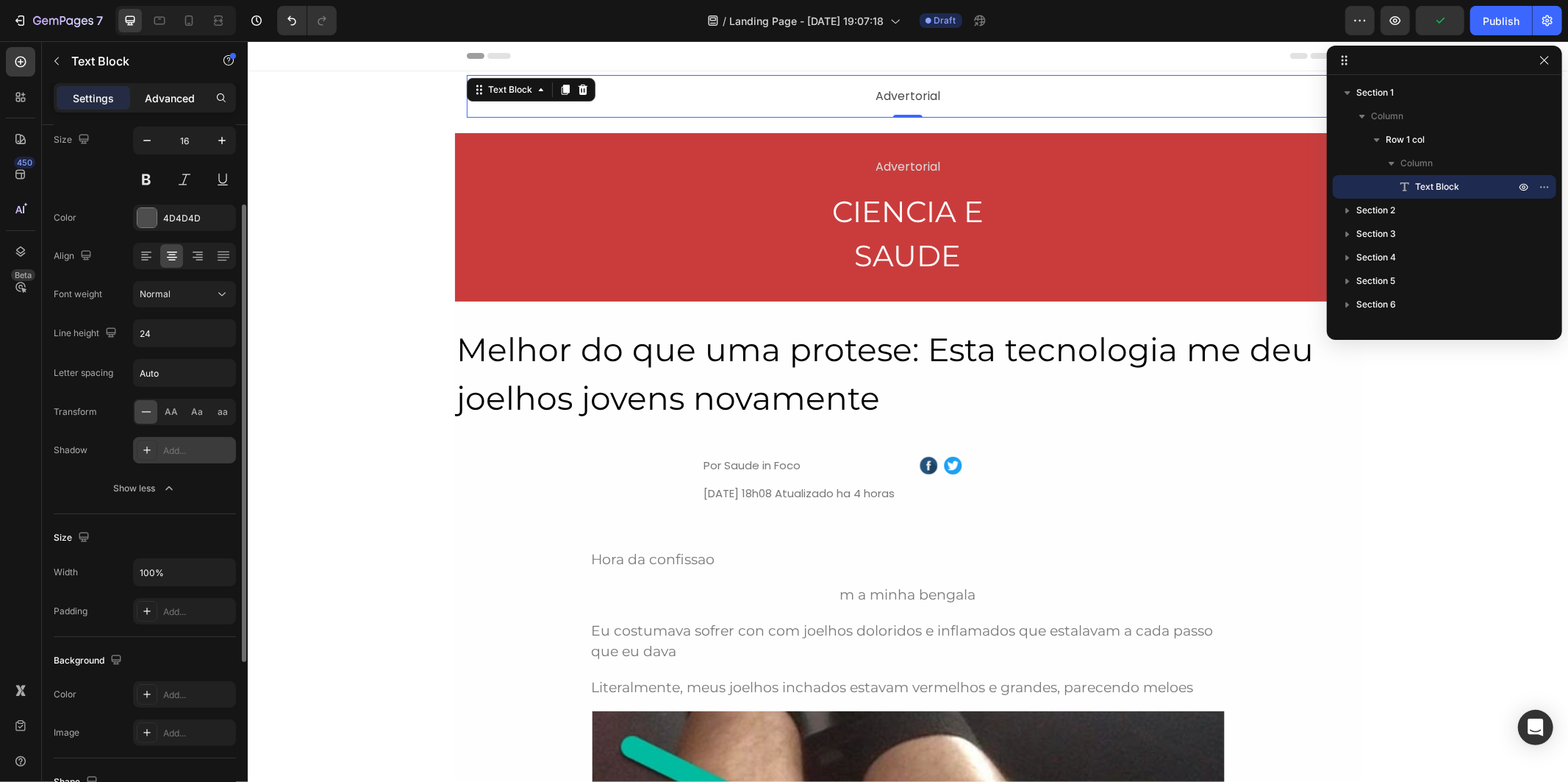
click at [169, 104] on p "Advanced" at bounding box center [169, 98] width 50 height 15
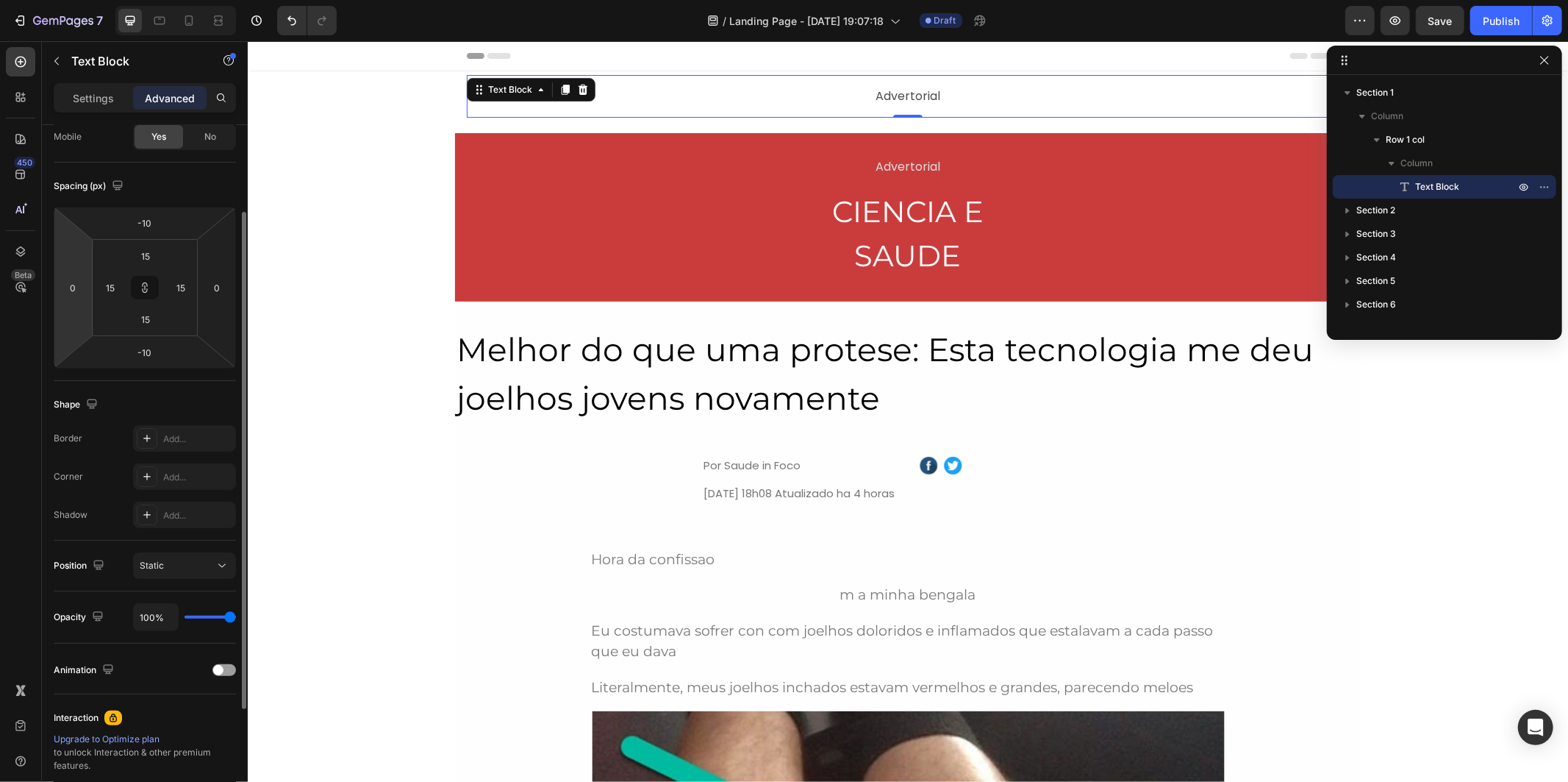
type input "0"
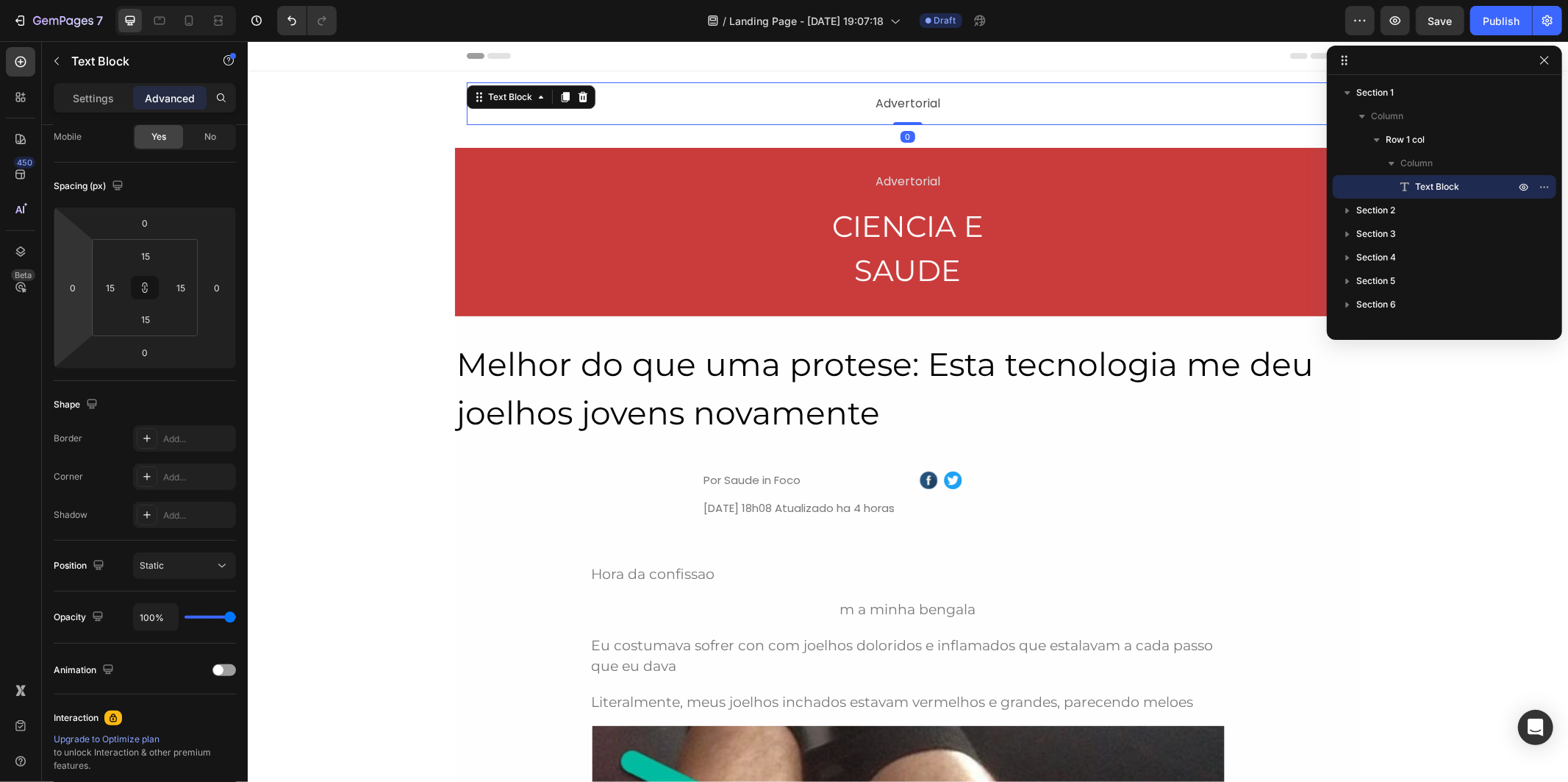
type input "-24"
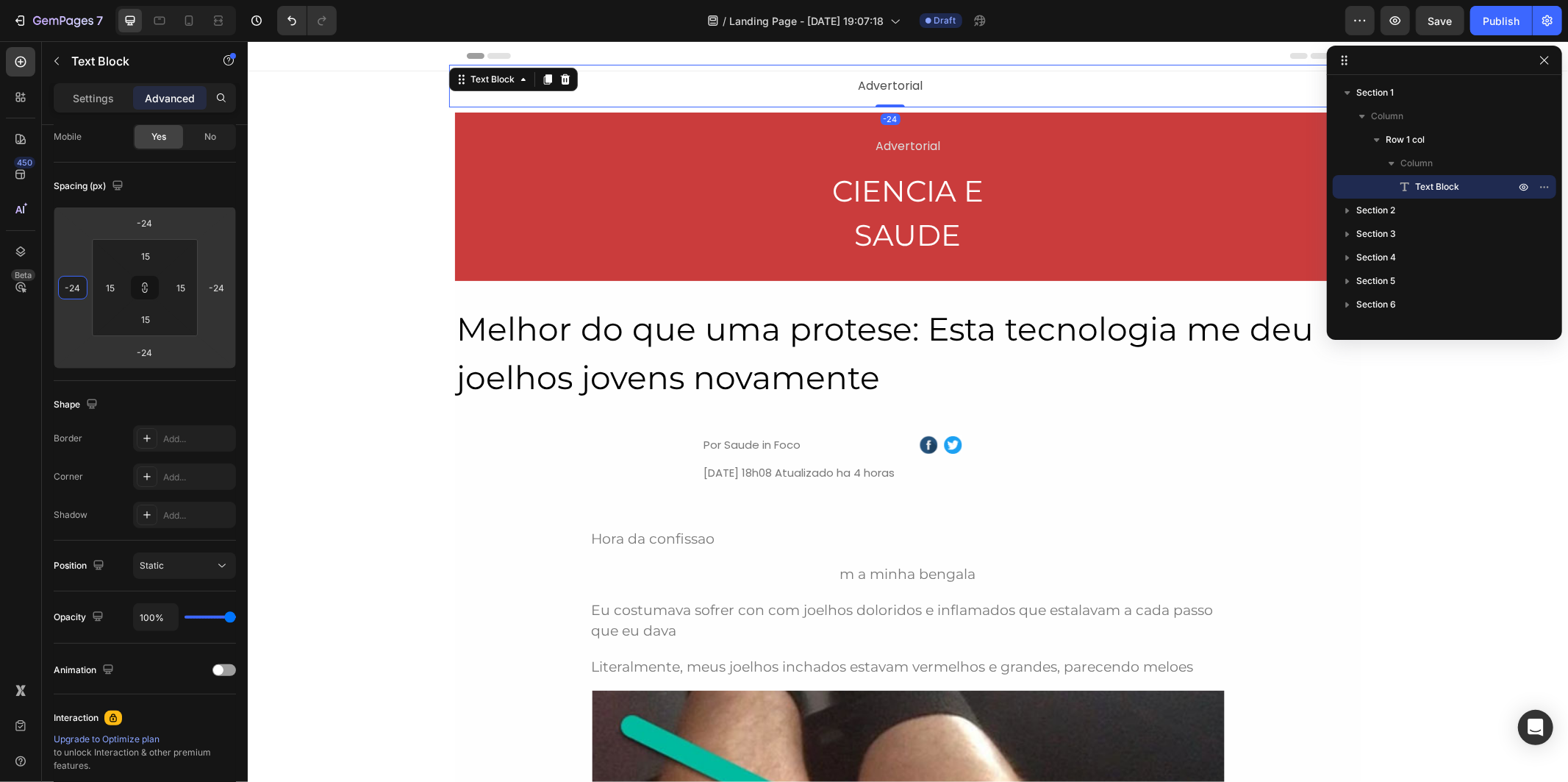
type input "-10"
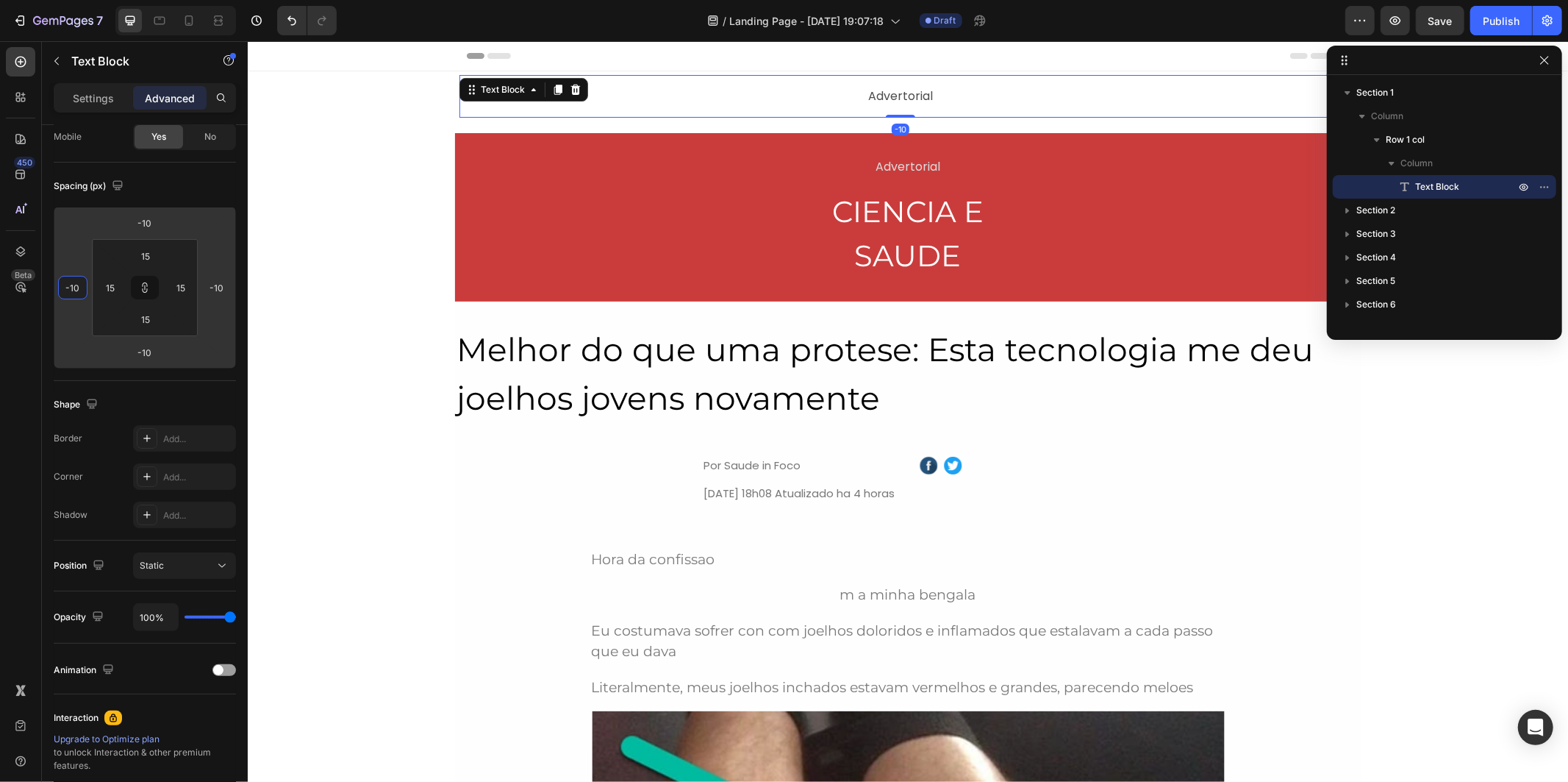
type input "-8"
type input "-6"
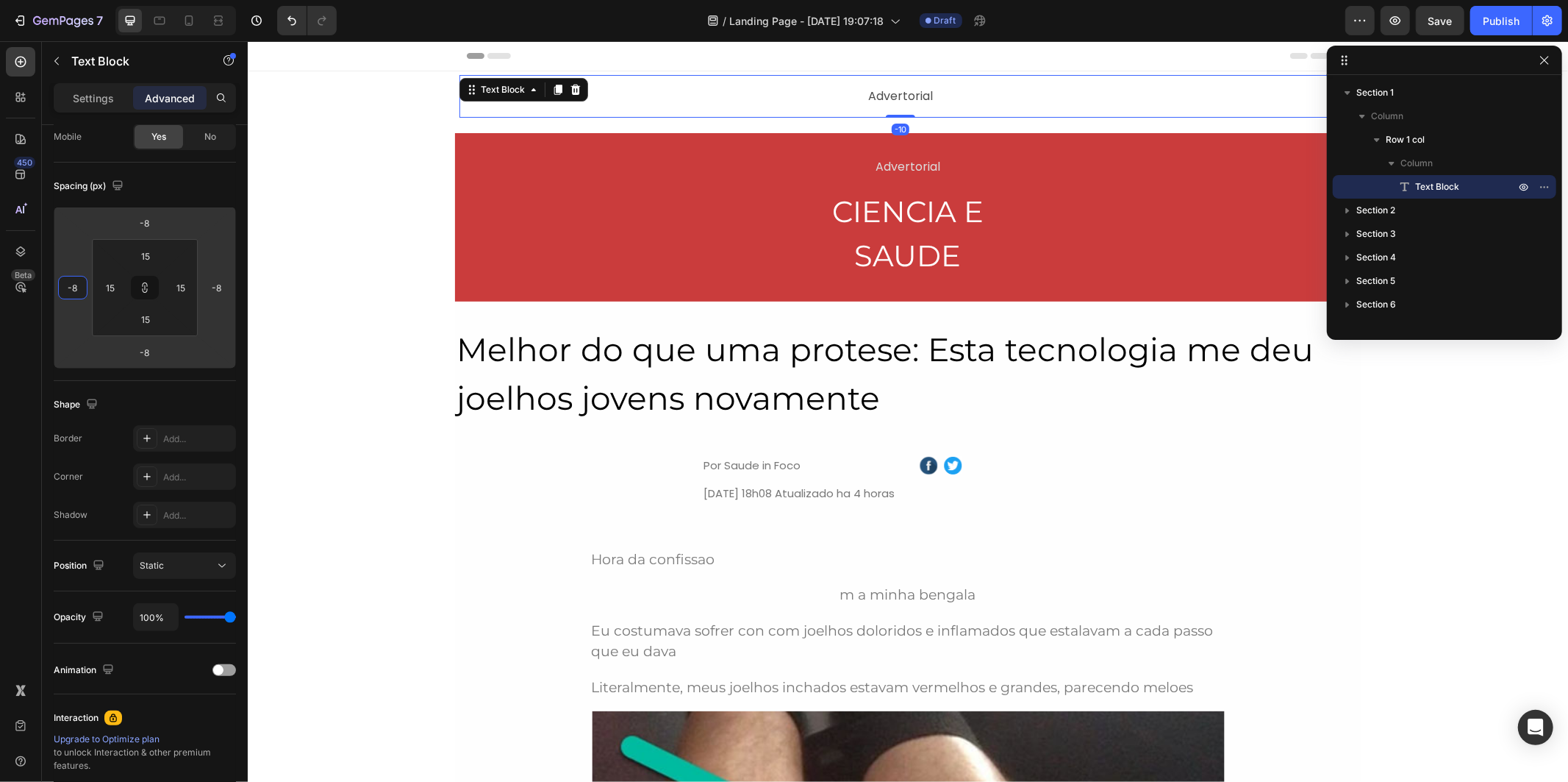
type input "-6"
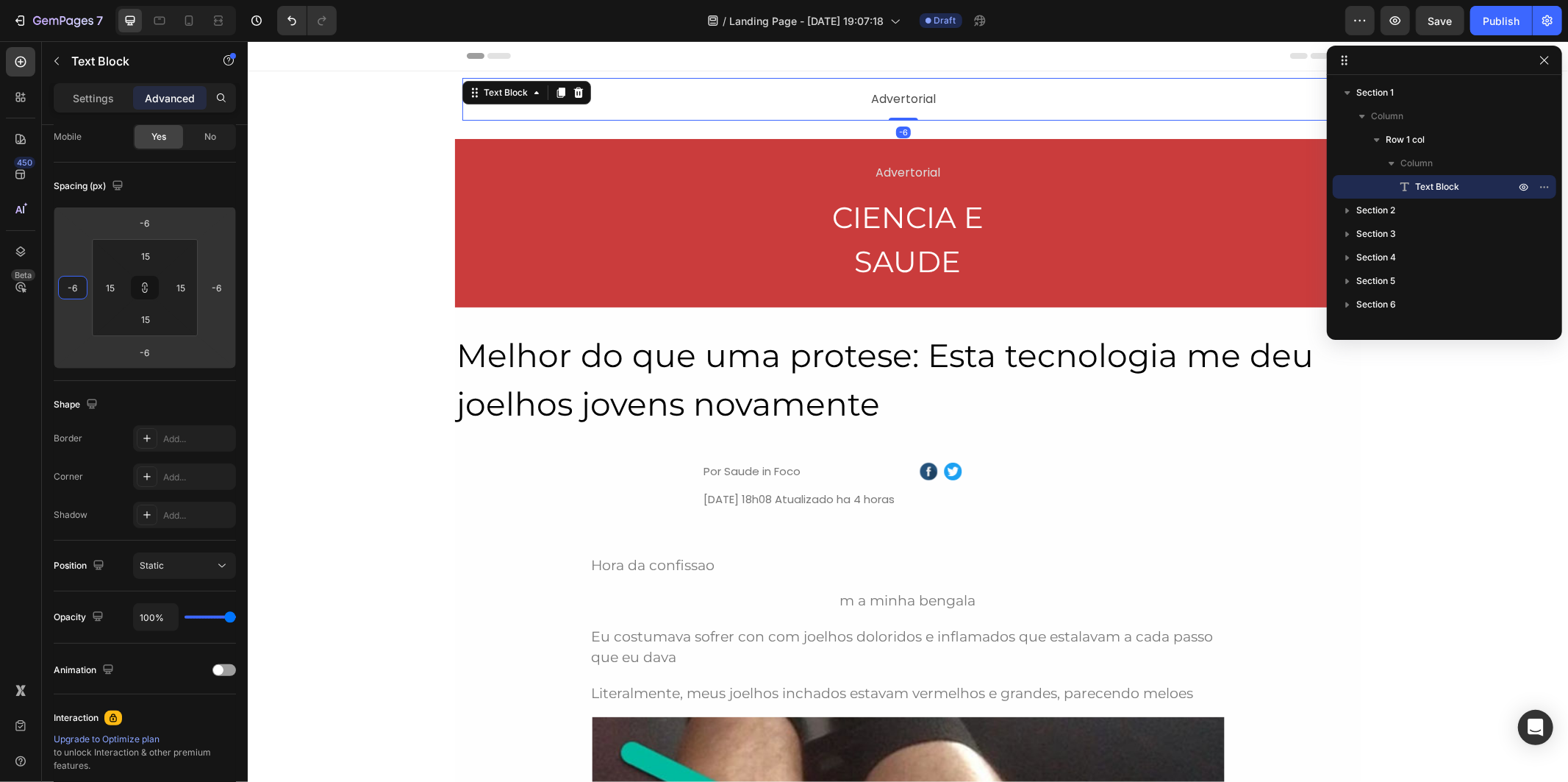
type input "-2"
type input "0"
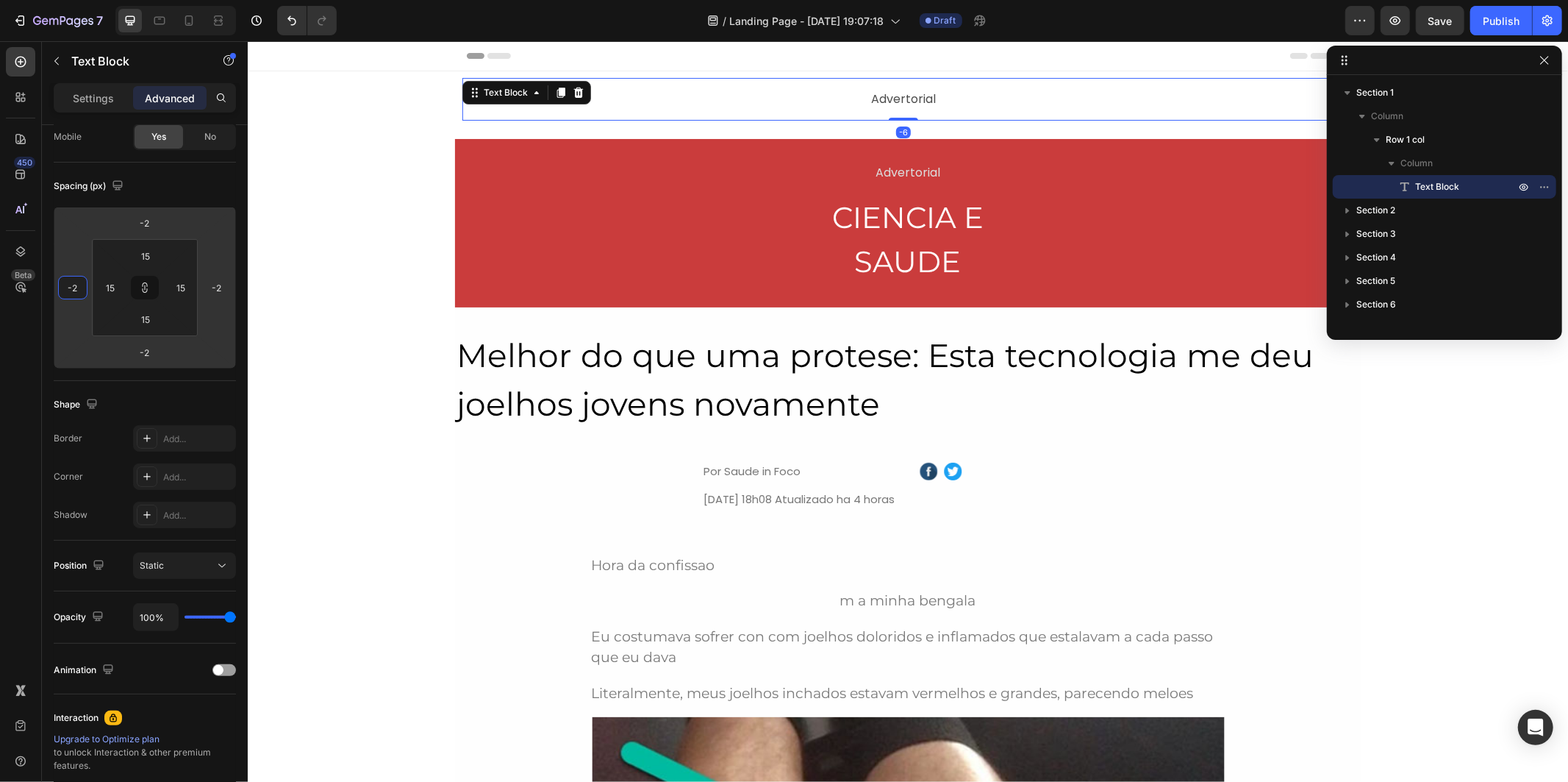
type input "0"
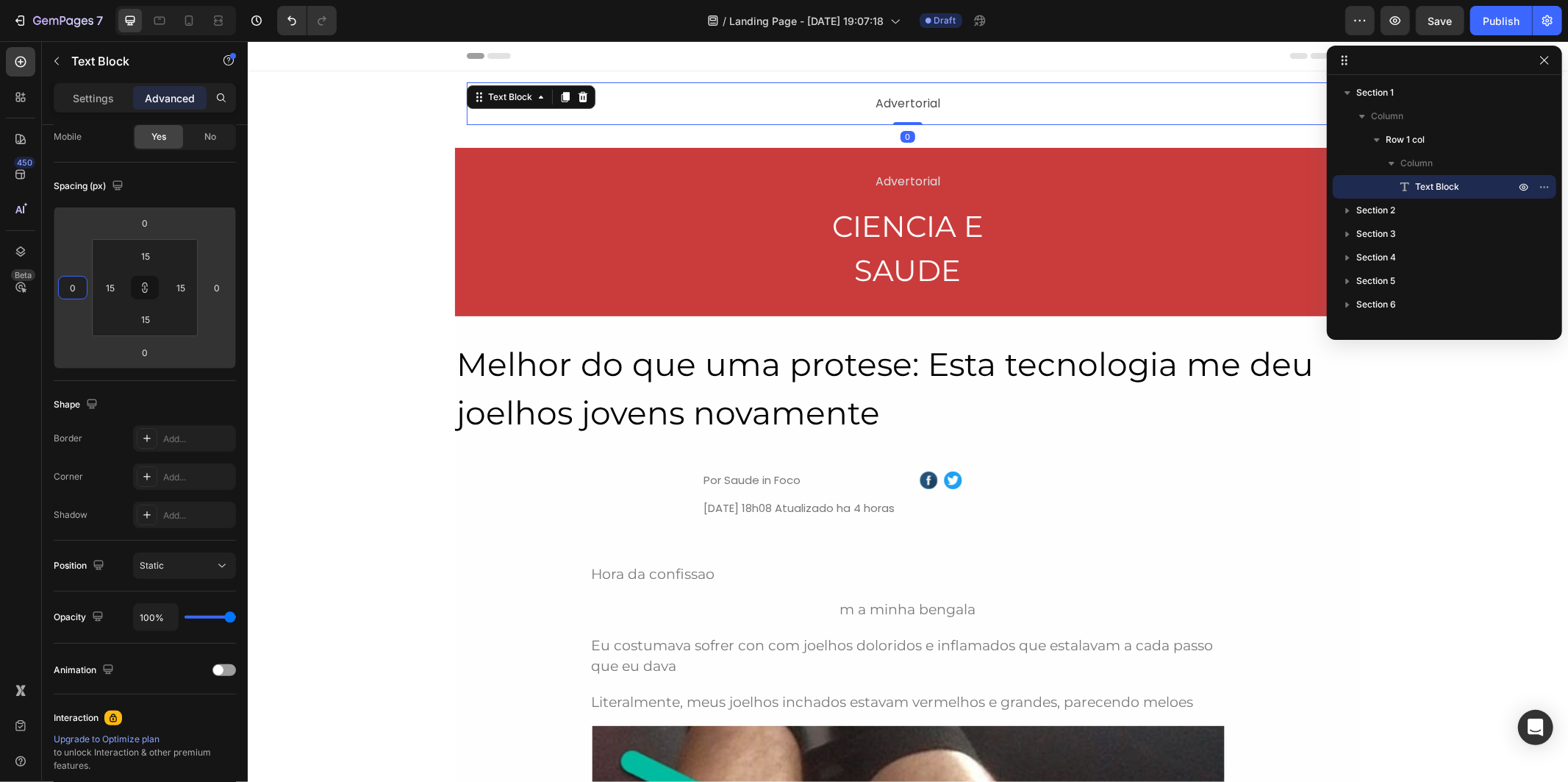
type input "4"
type input "6"
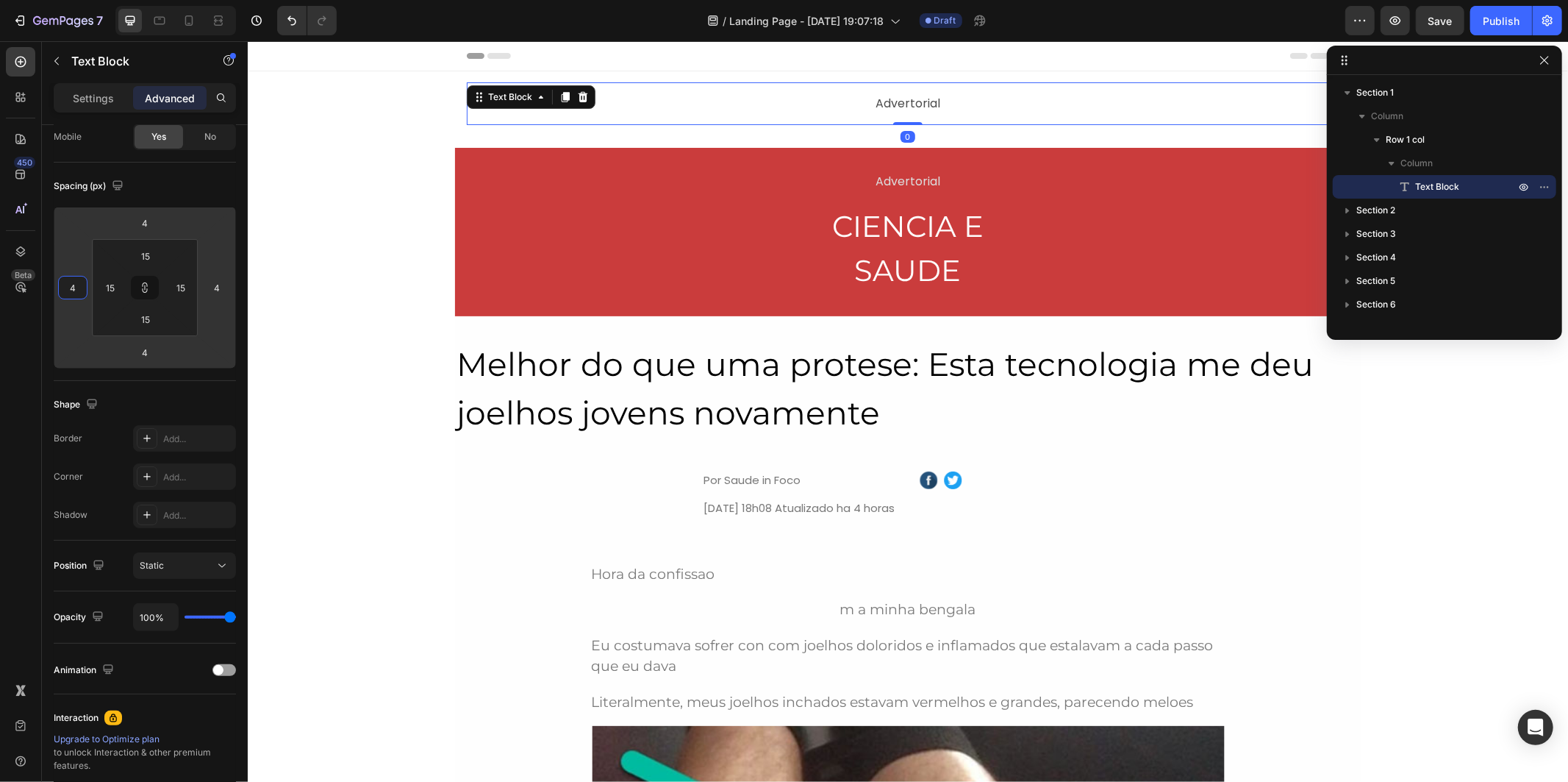
type input "6"
type input "22"
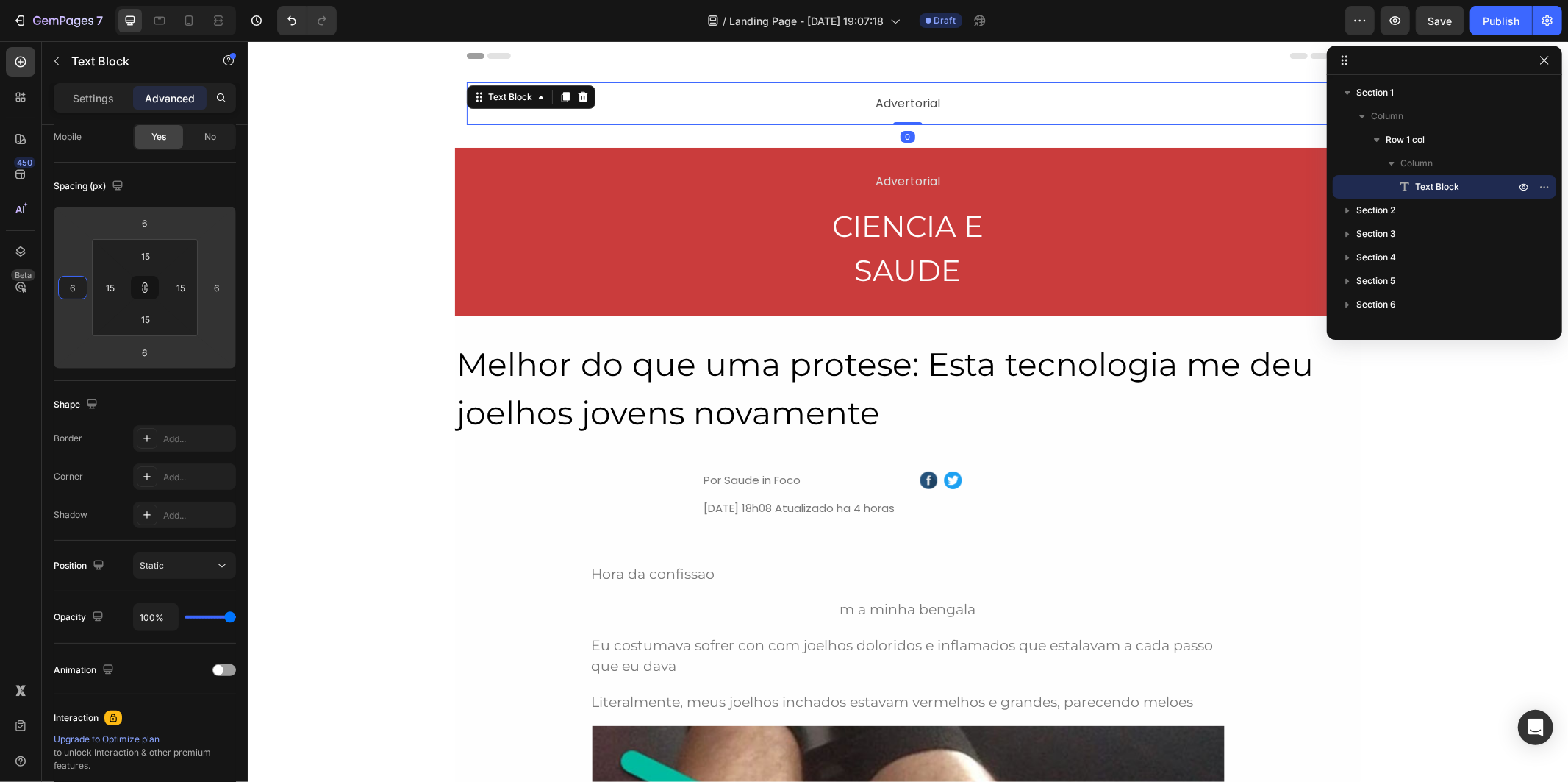
type input "22"
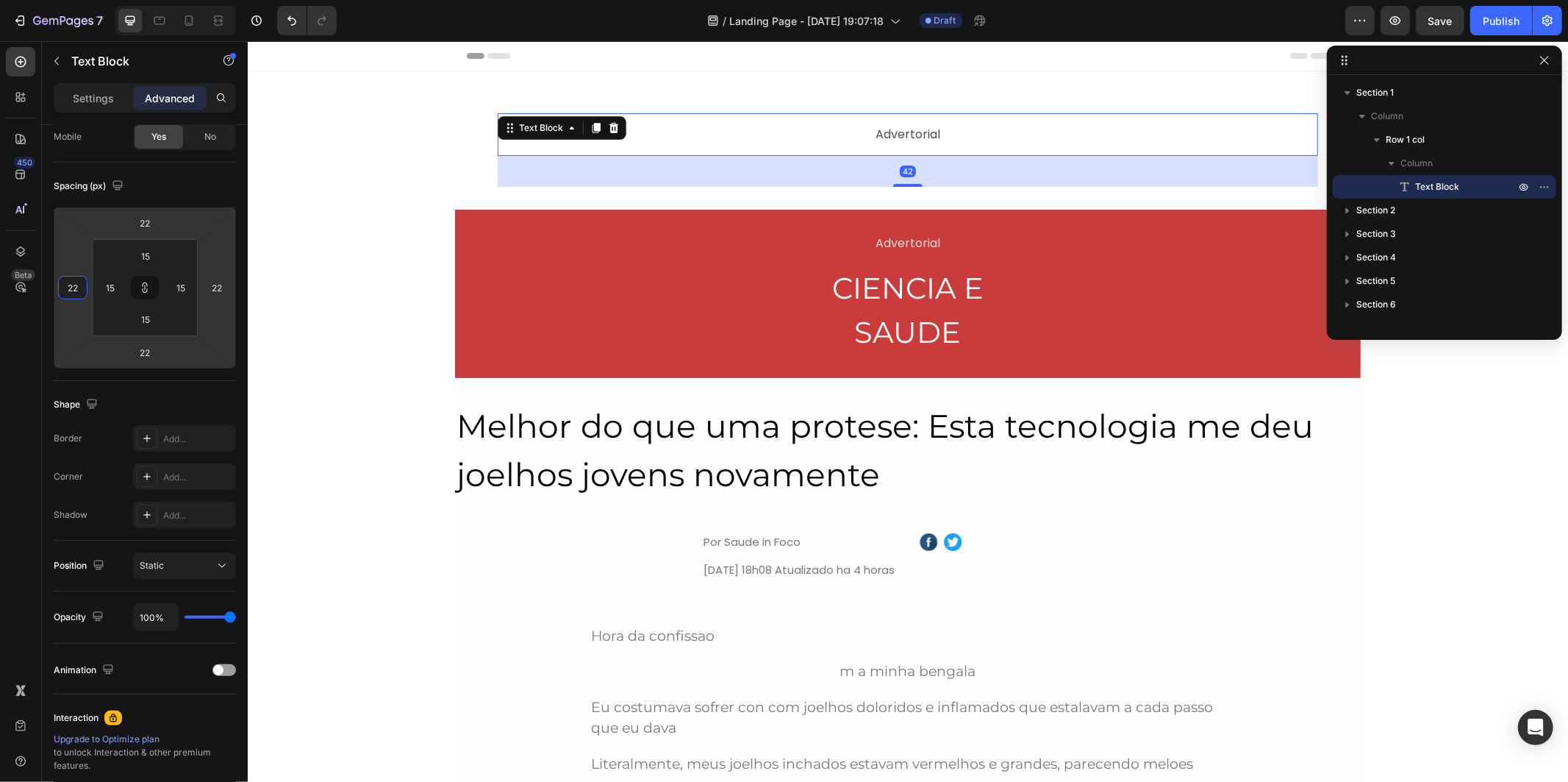
type input "42"
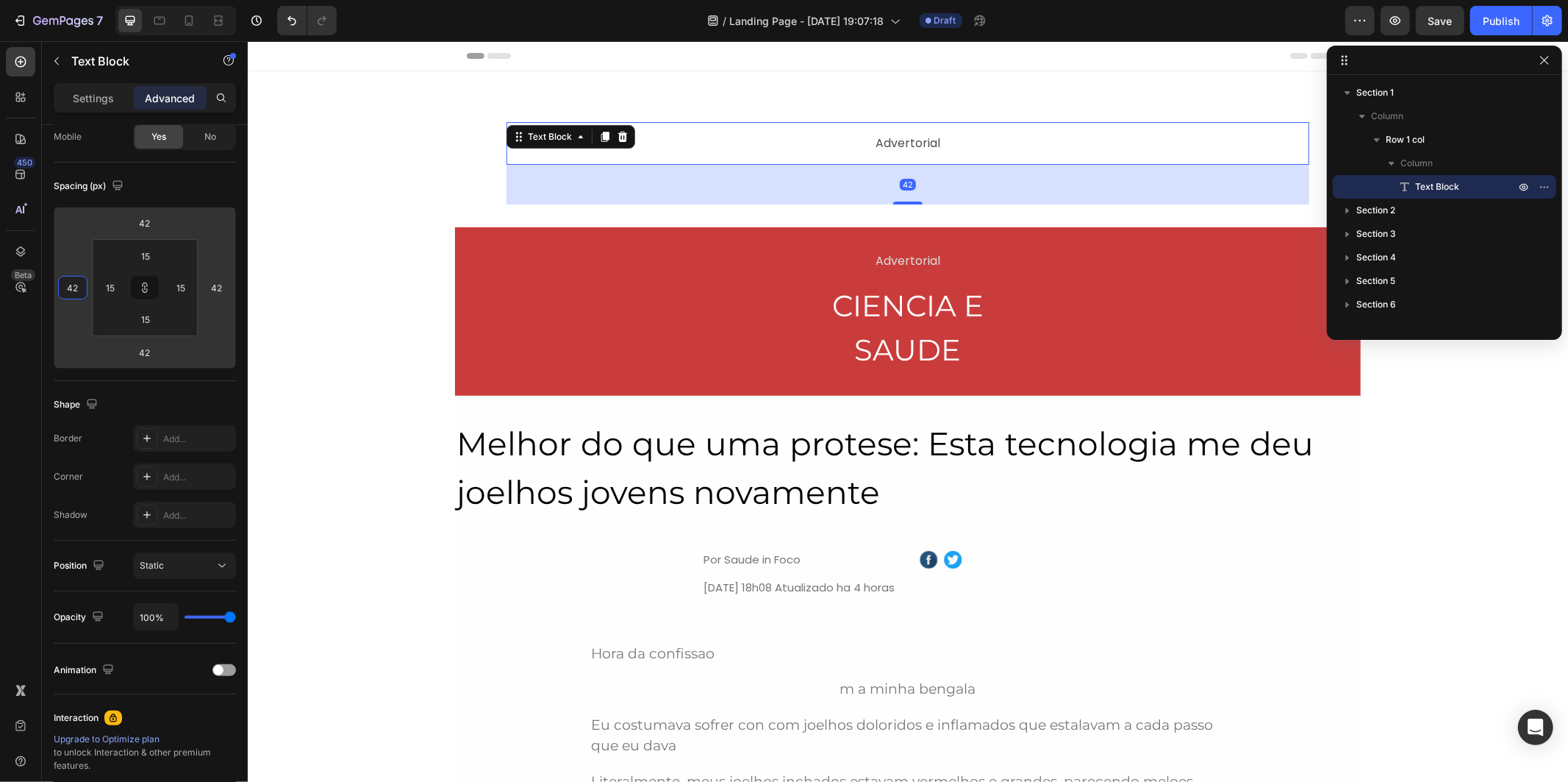
type input "54"
type input "60"
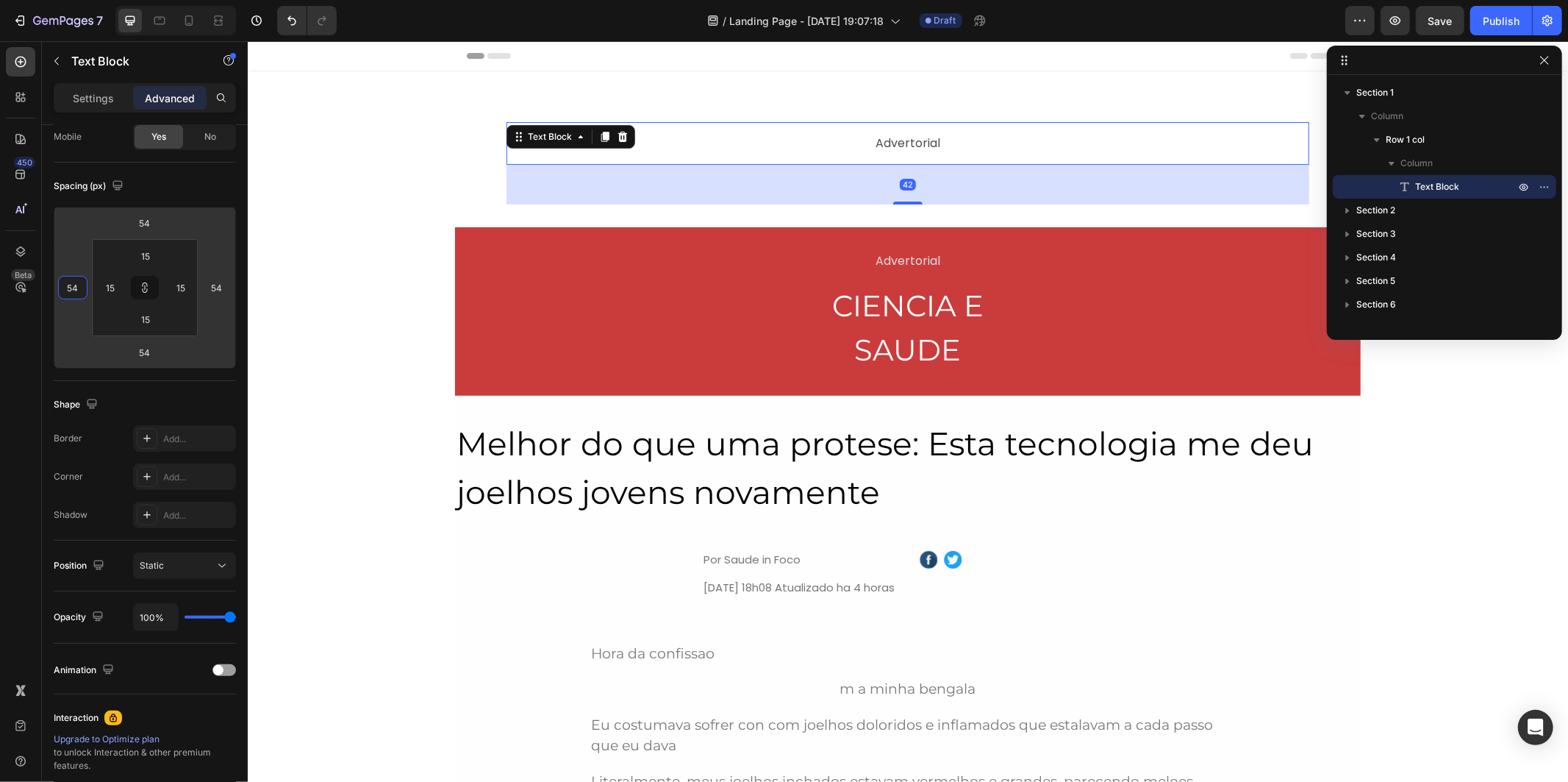
type input "60"
type input "64"
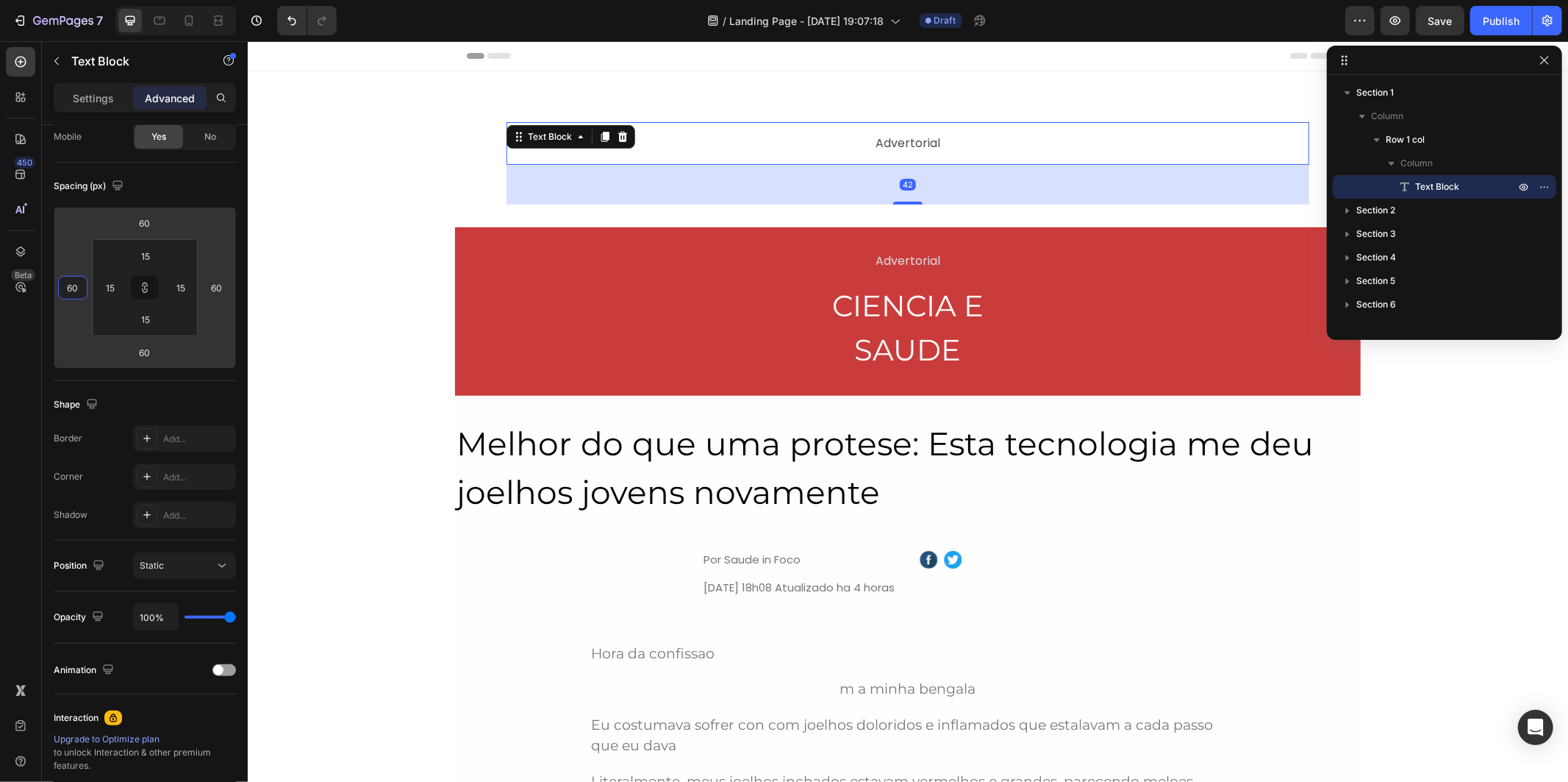
type input "64"
type input "72"
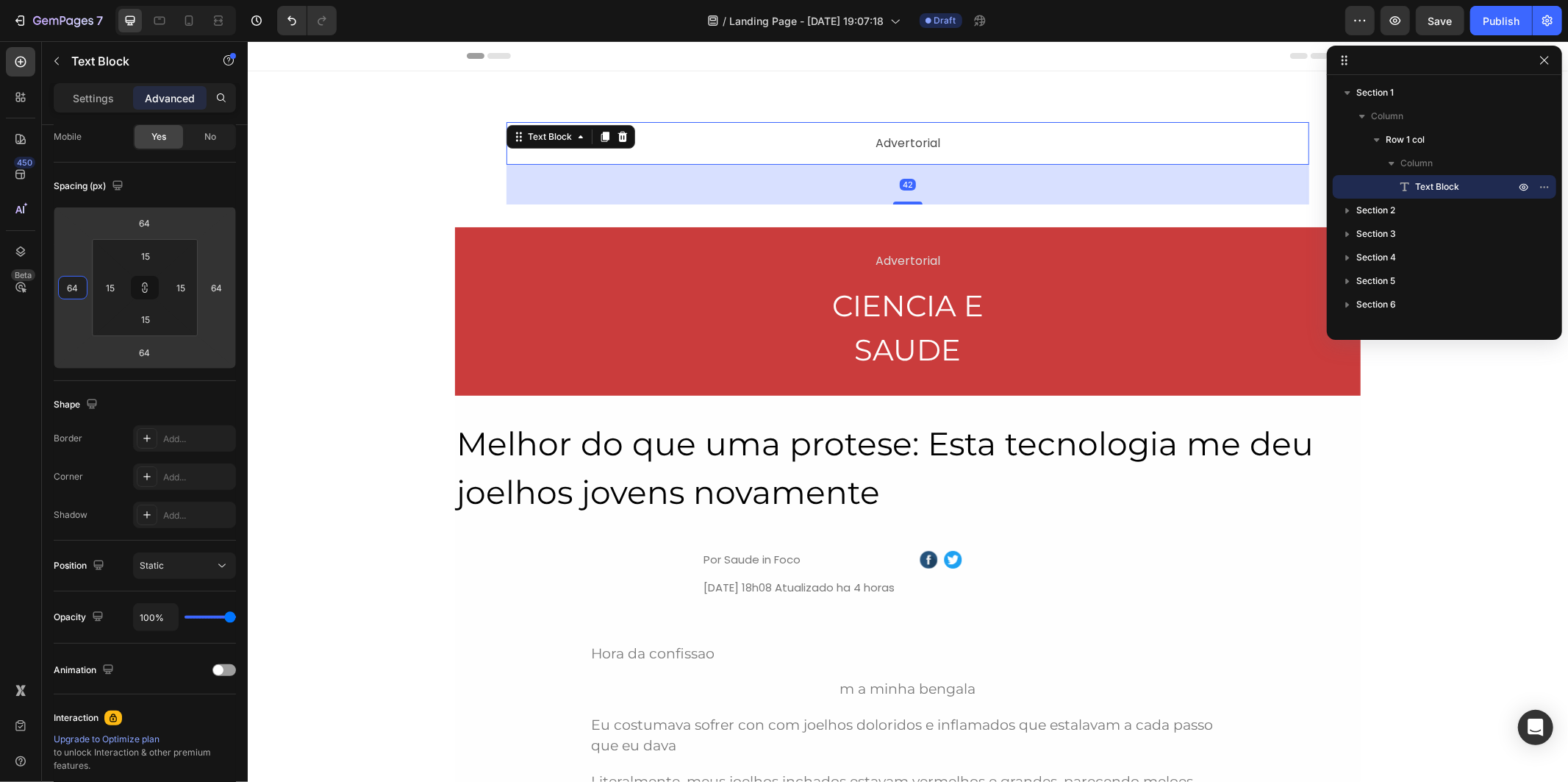
type input "72"
type input "78"
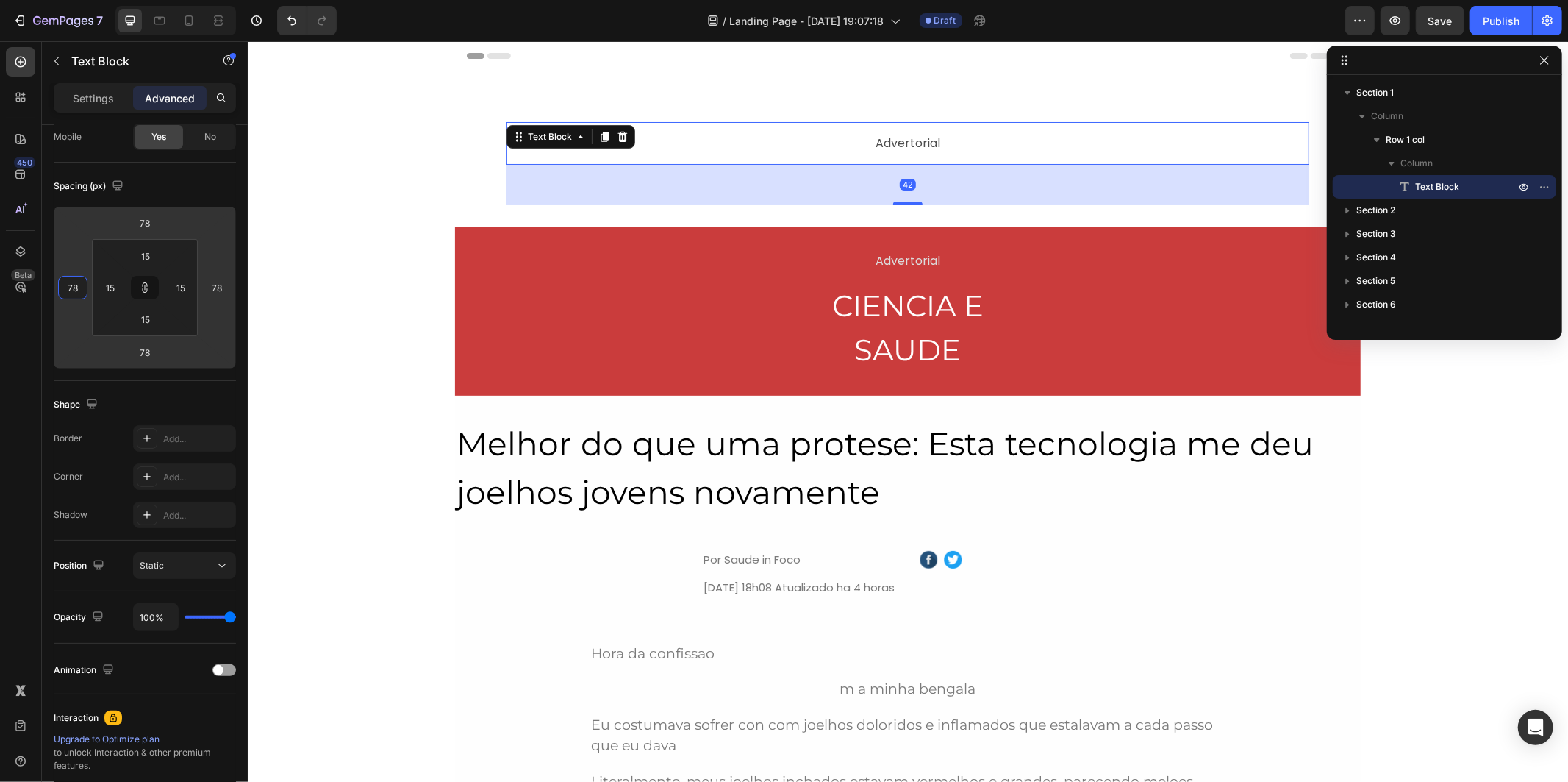
type input "86"
type input "92"
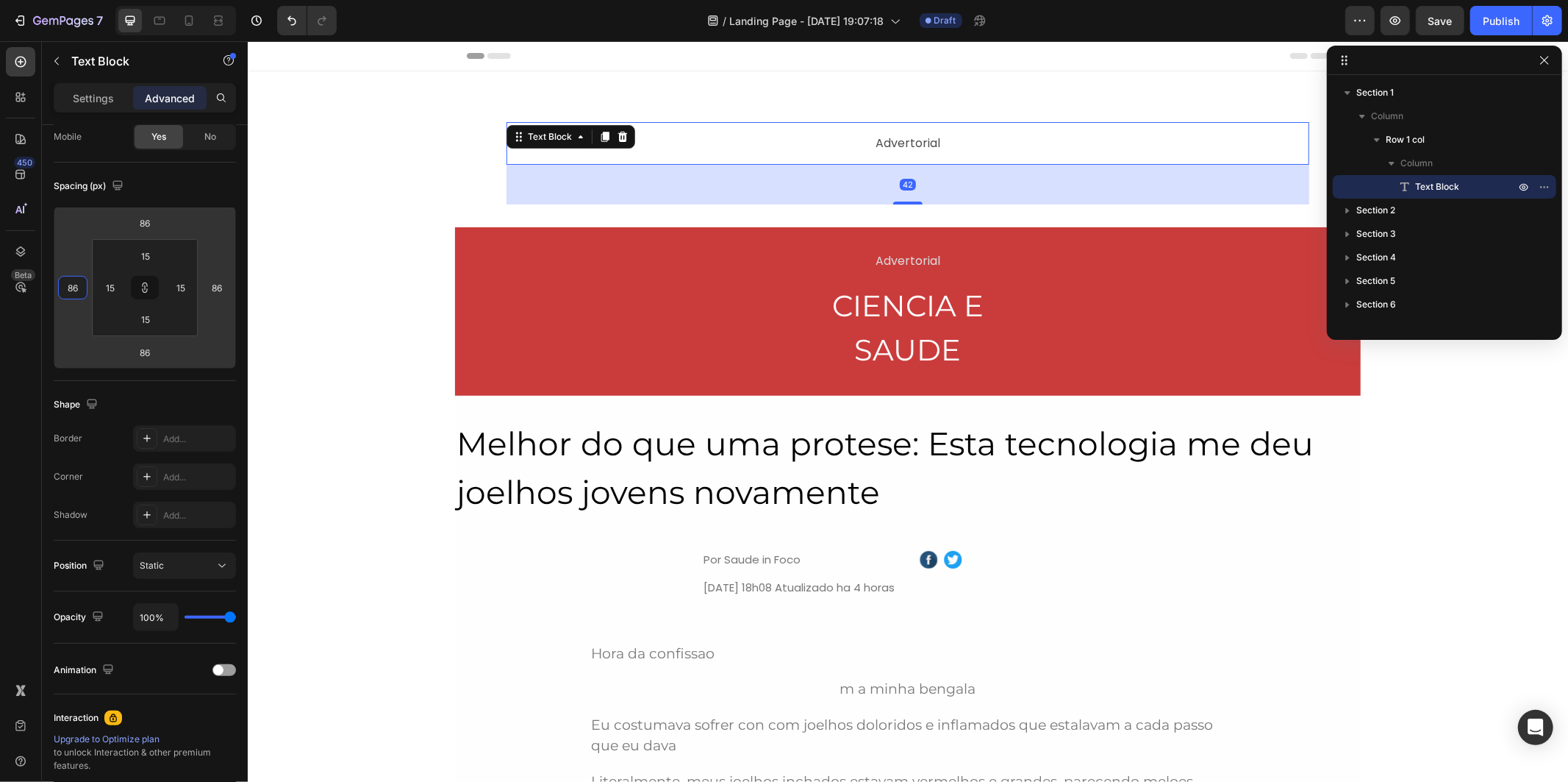
type input "92"
type input "96"
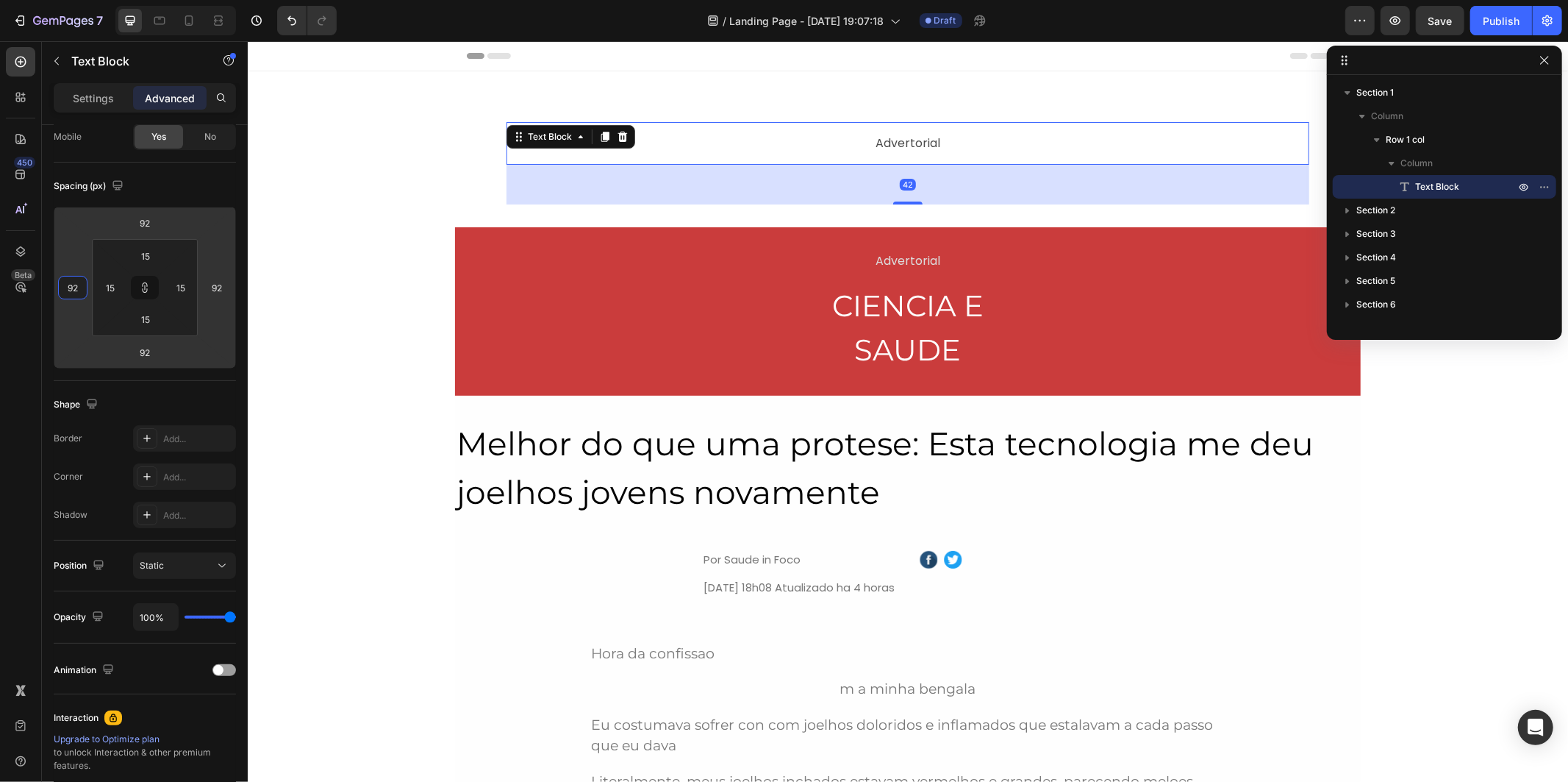
type input "96"
type input "102"
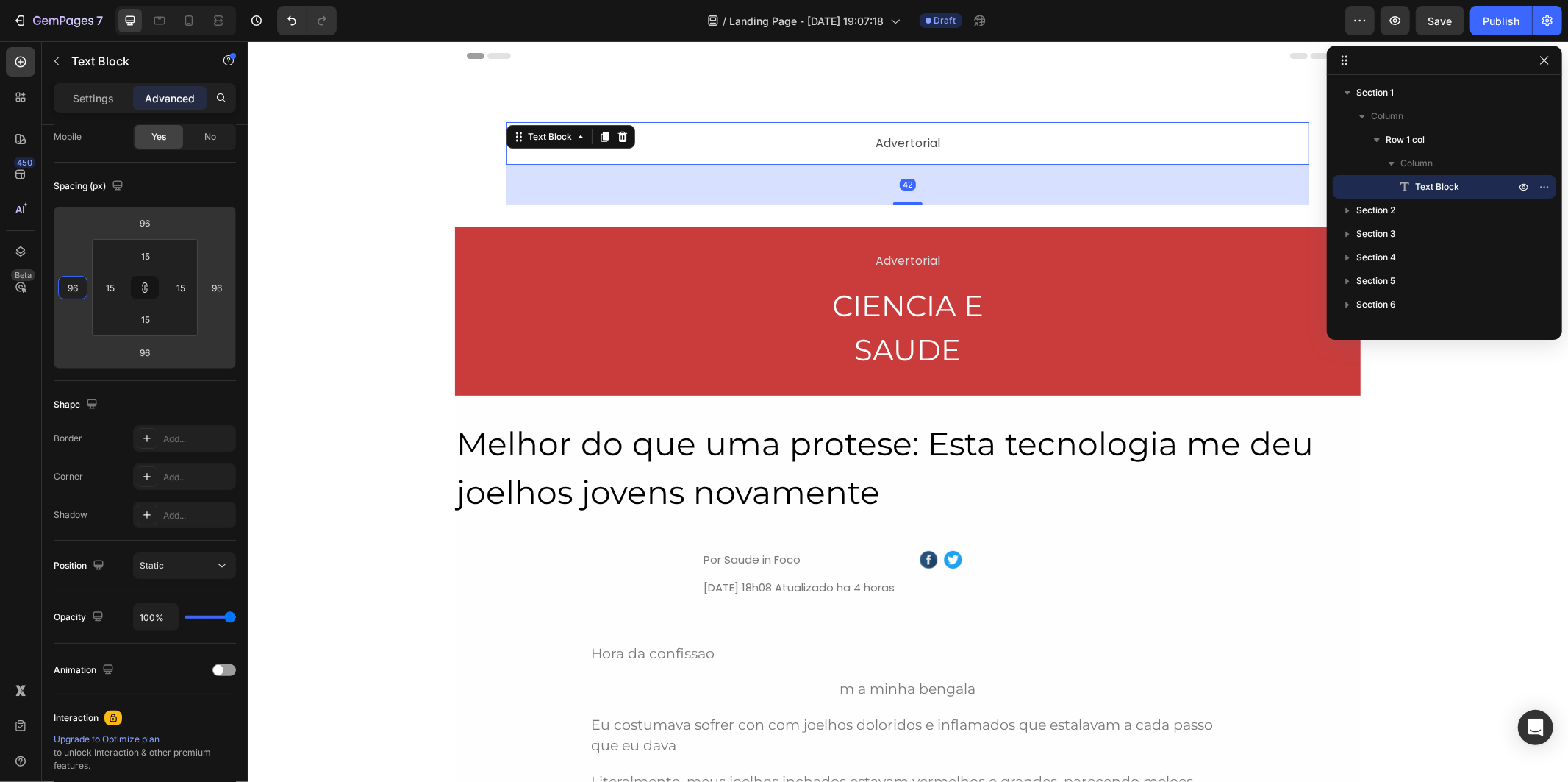
type input "102"
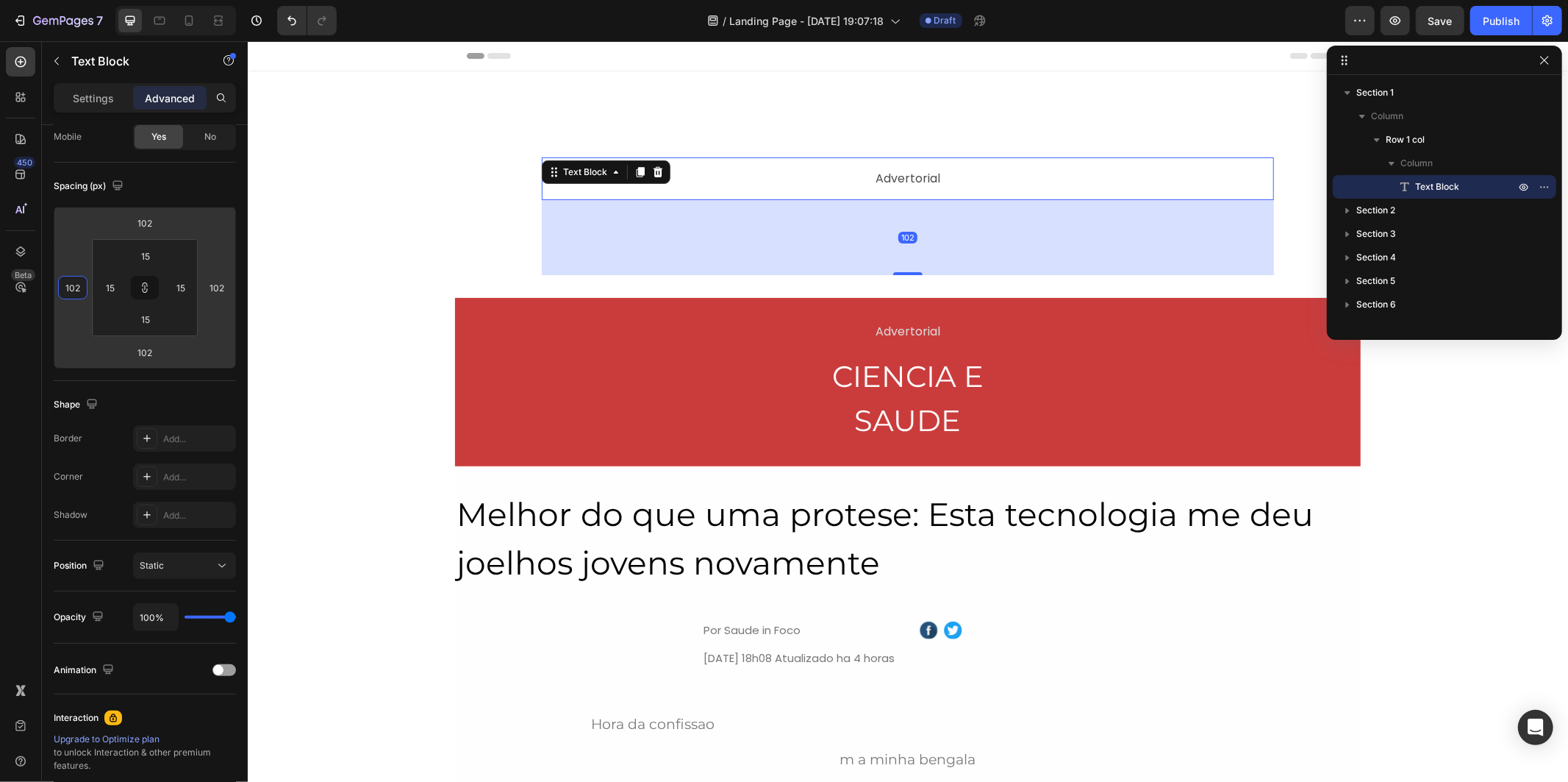
type input "104"
type input "108"
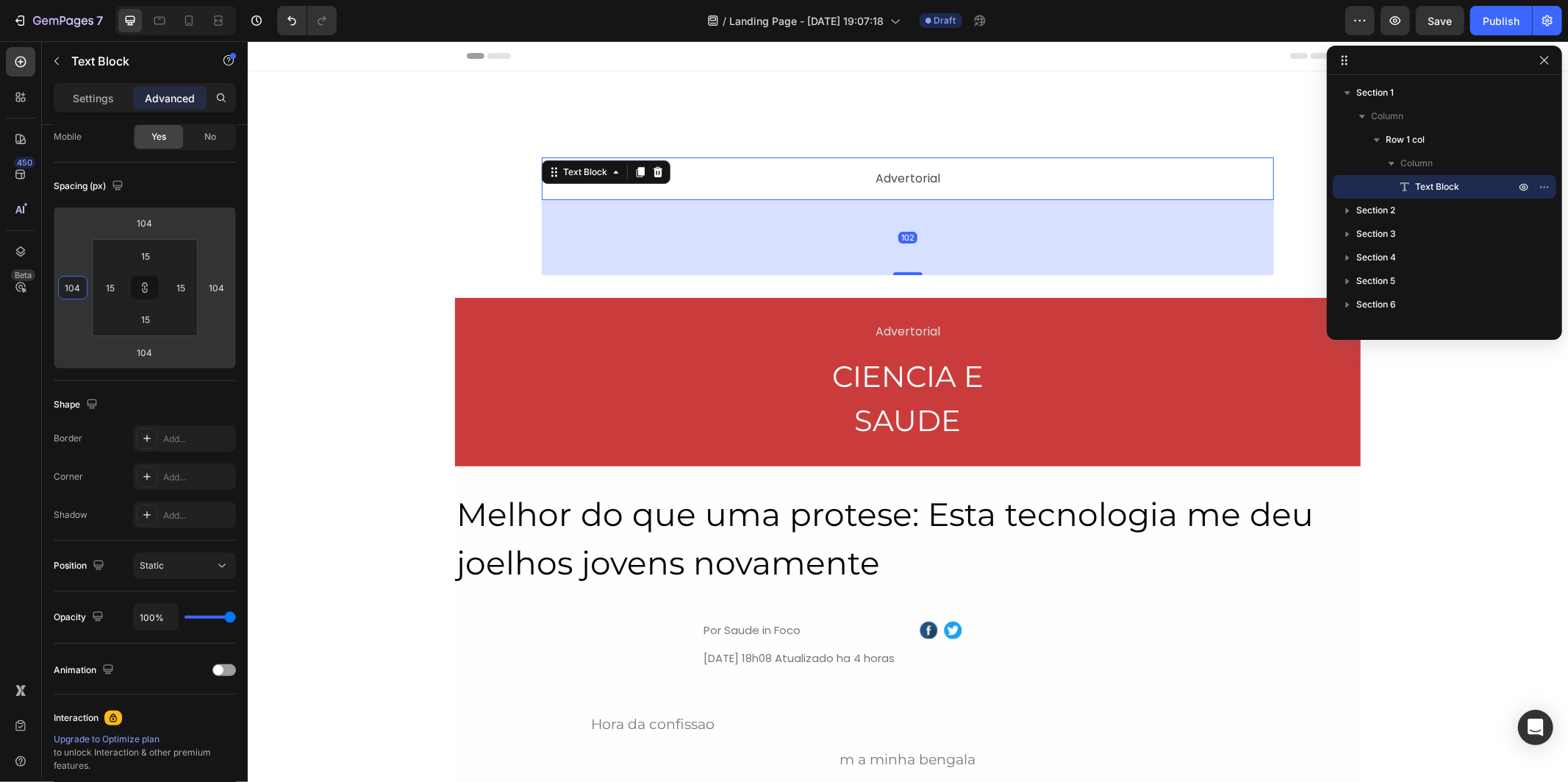
type input "108"
type input "110"
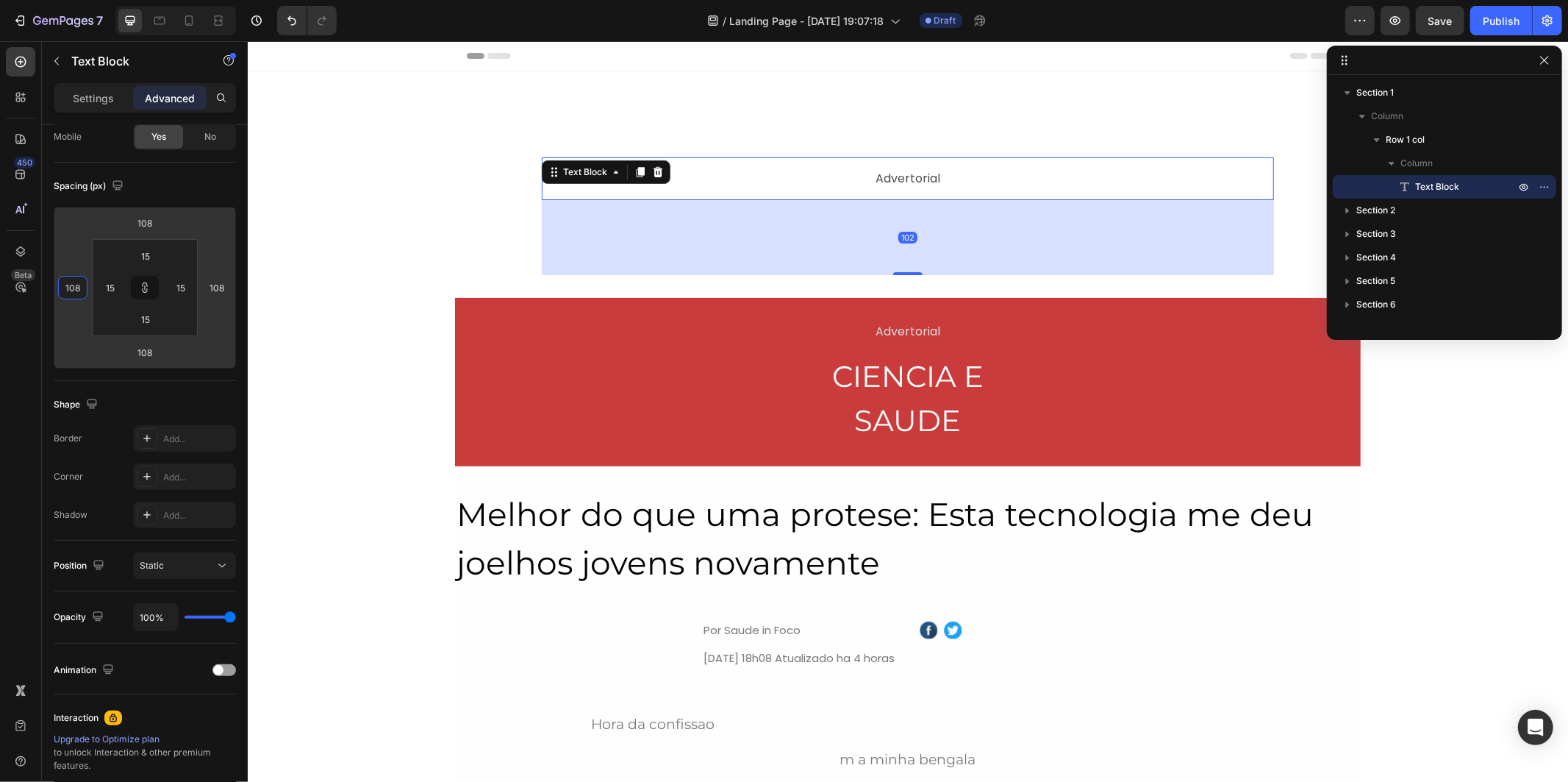
type input "110"
type input "116"
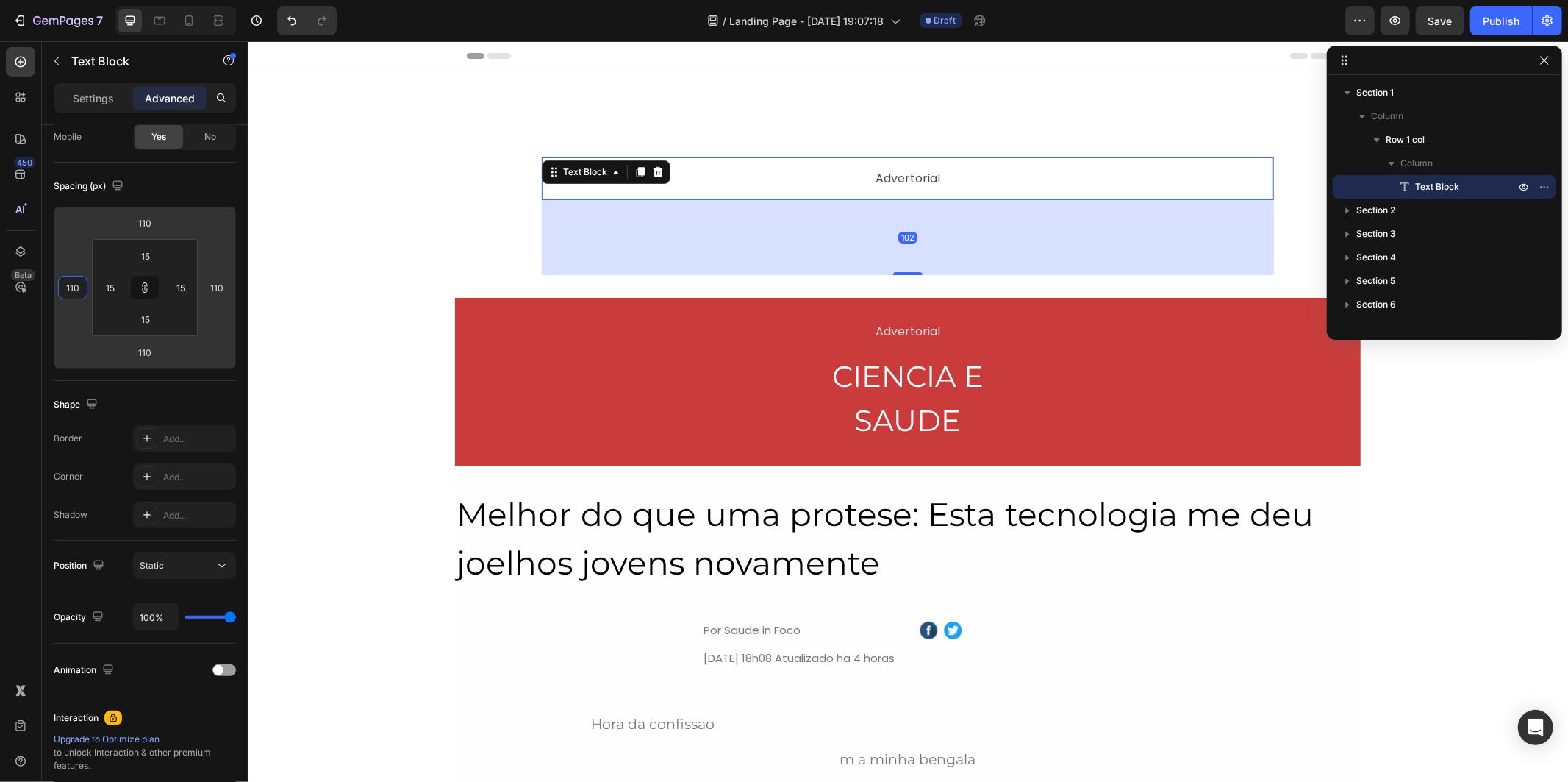
type input "116"
type input "126"
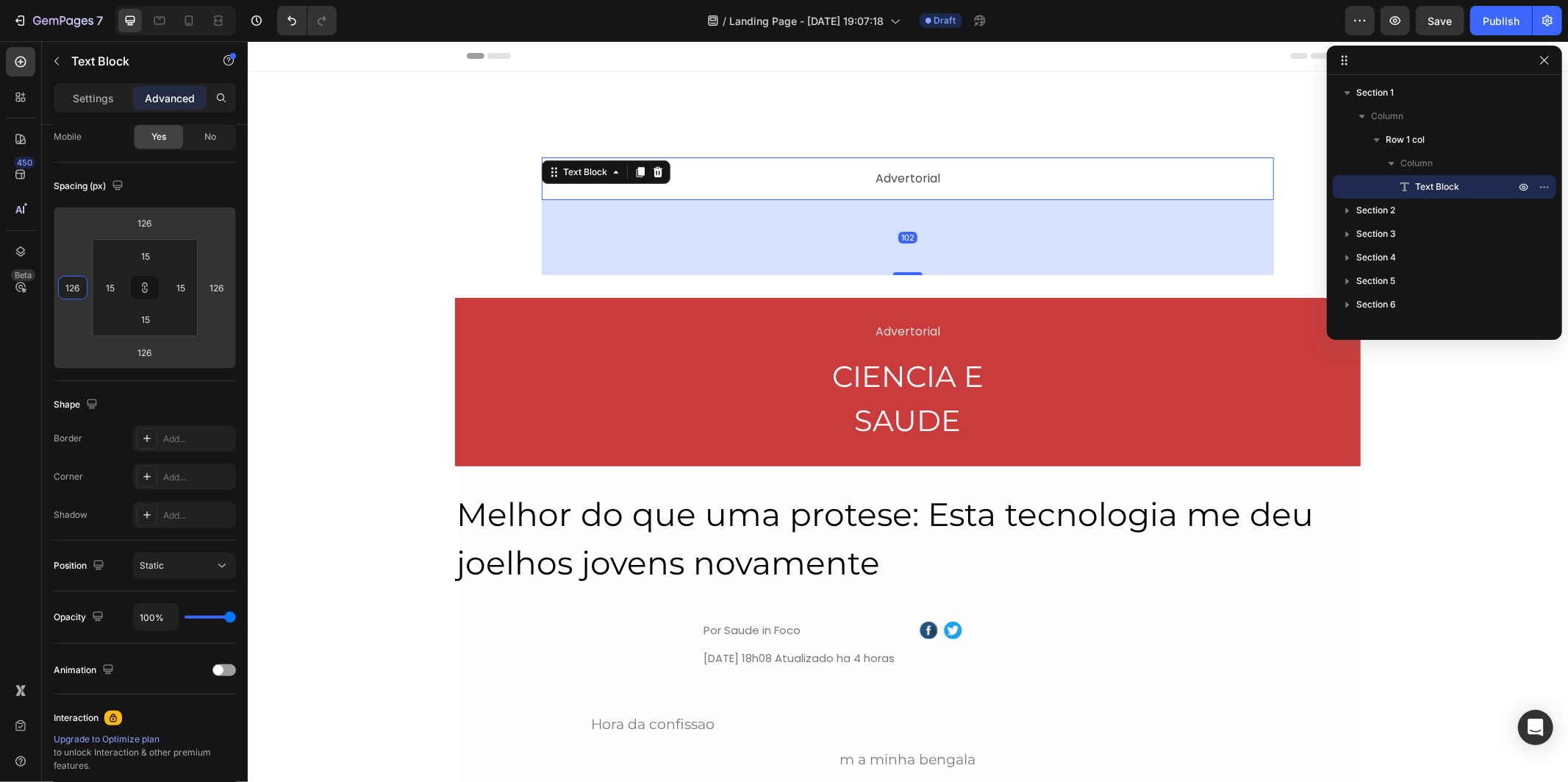
type input "132"
type input "134"
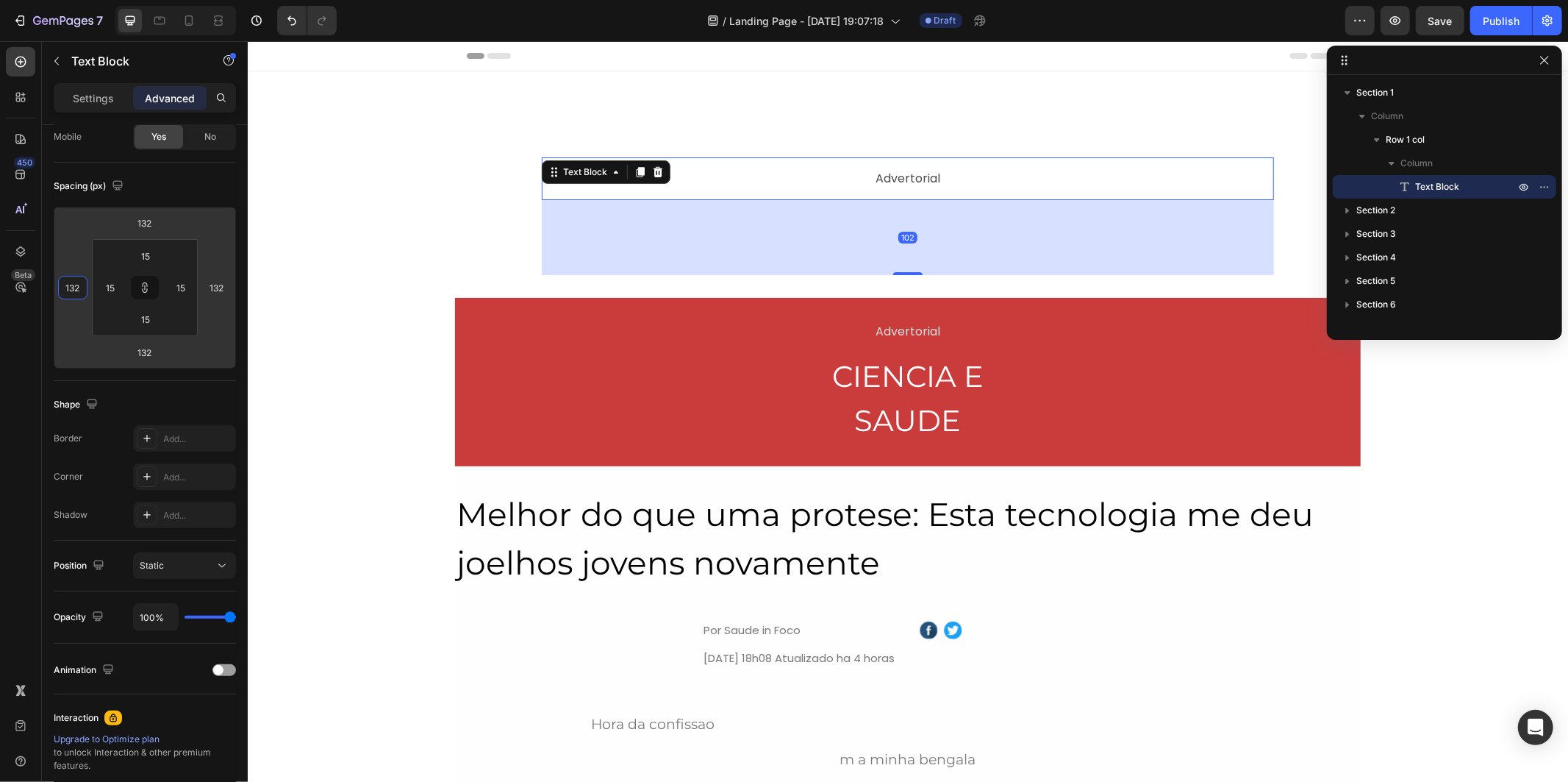
type input "134"
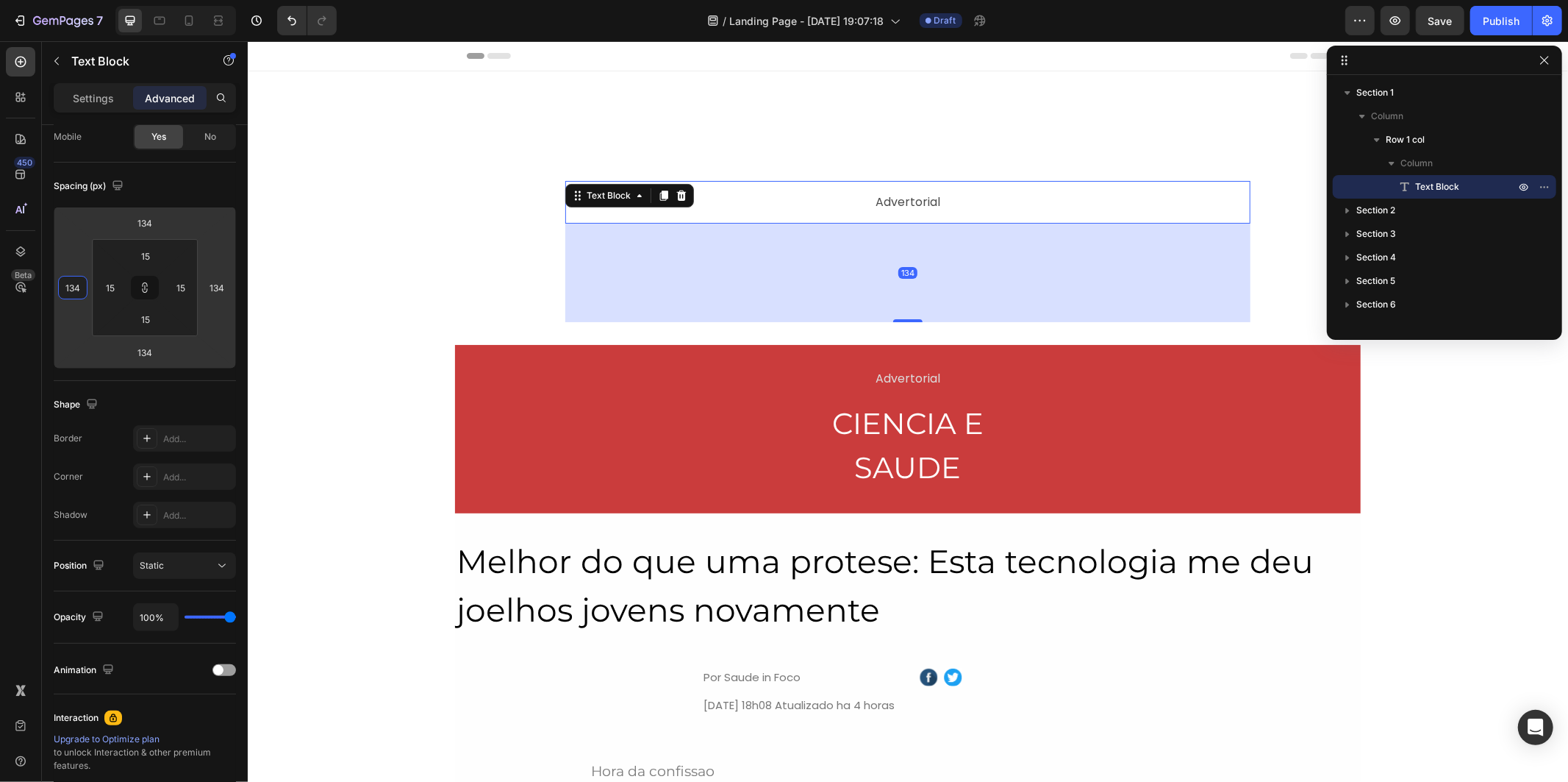
type input "136"
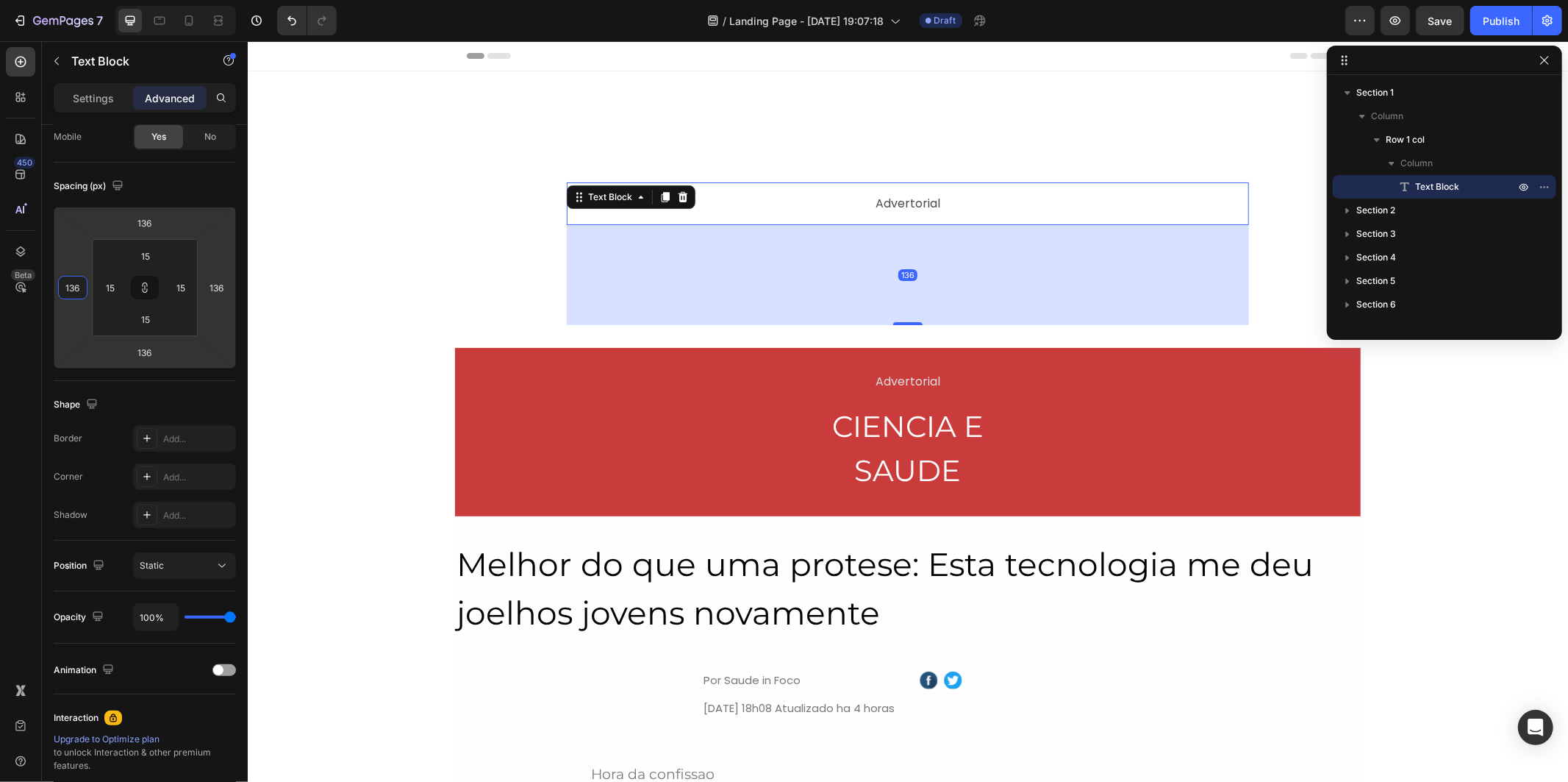
type input "80"
type input "52"
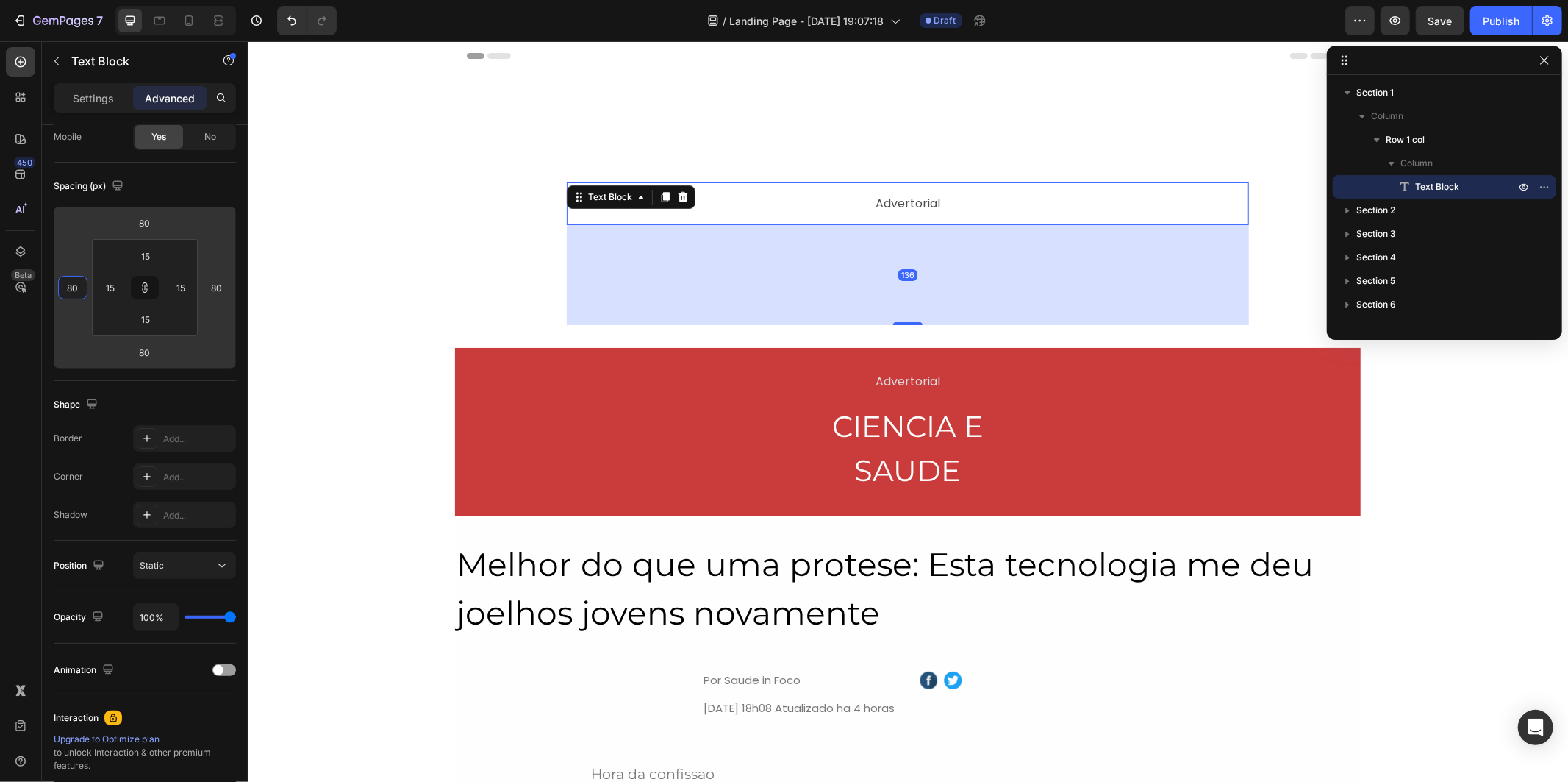
type input "52"
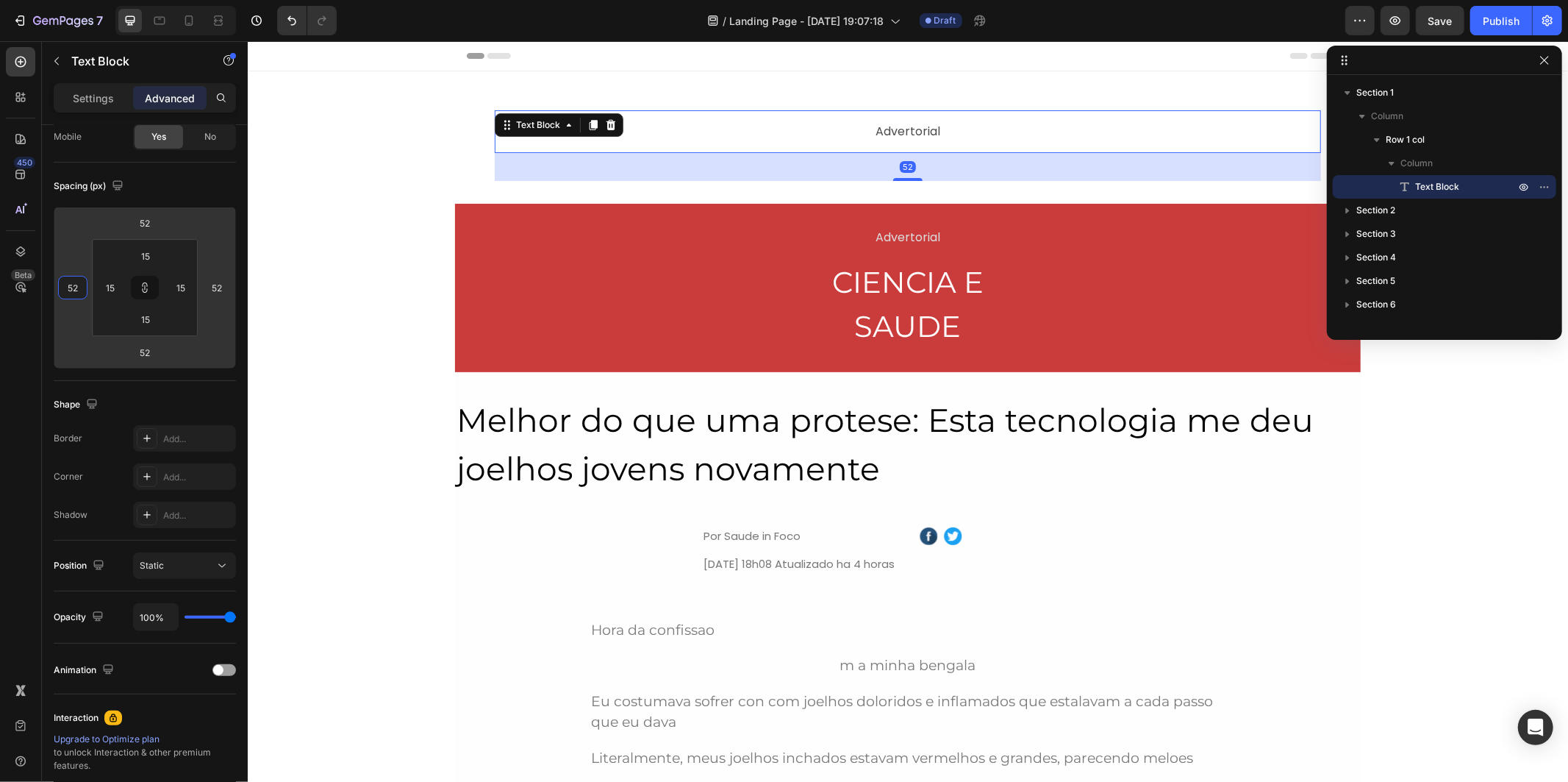
type input "38"
type input "32"
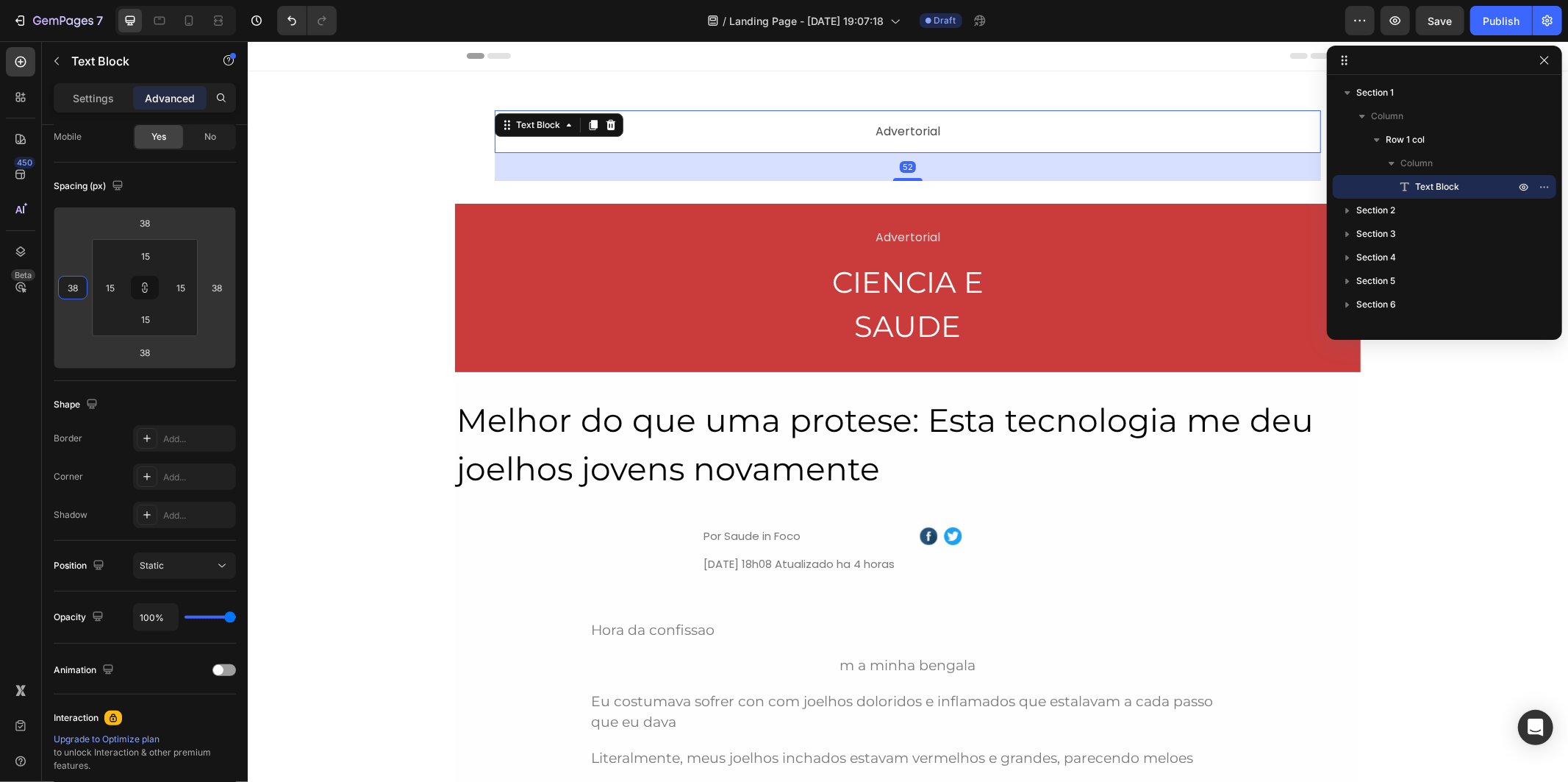
type input "32"
type input "30"
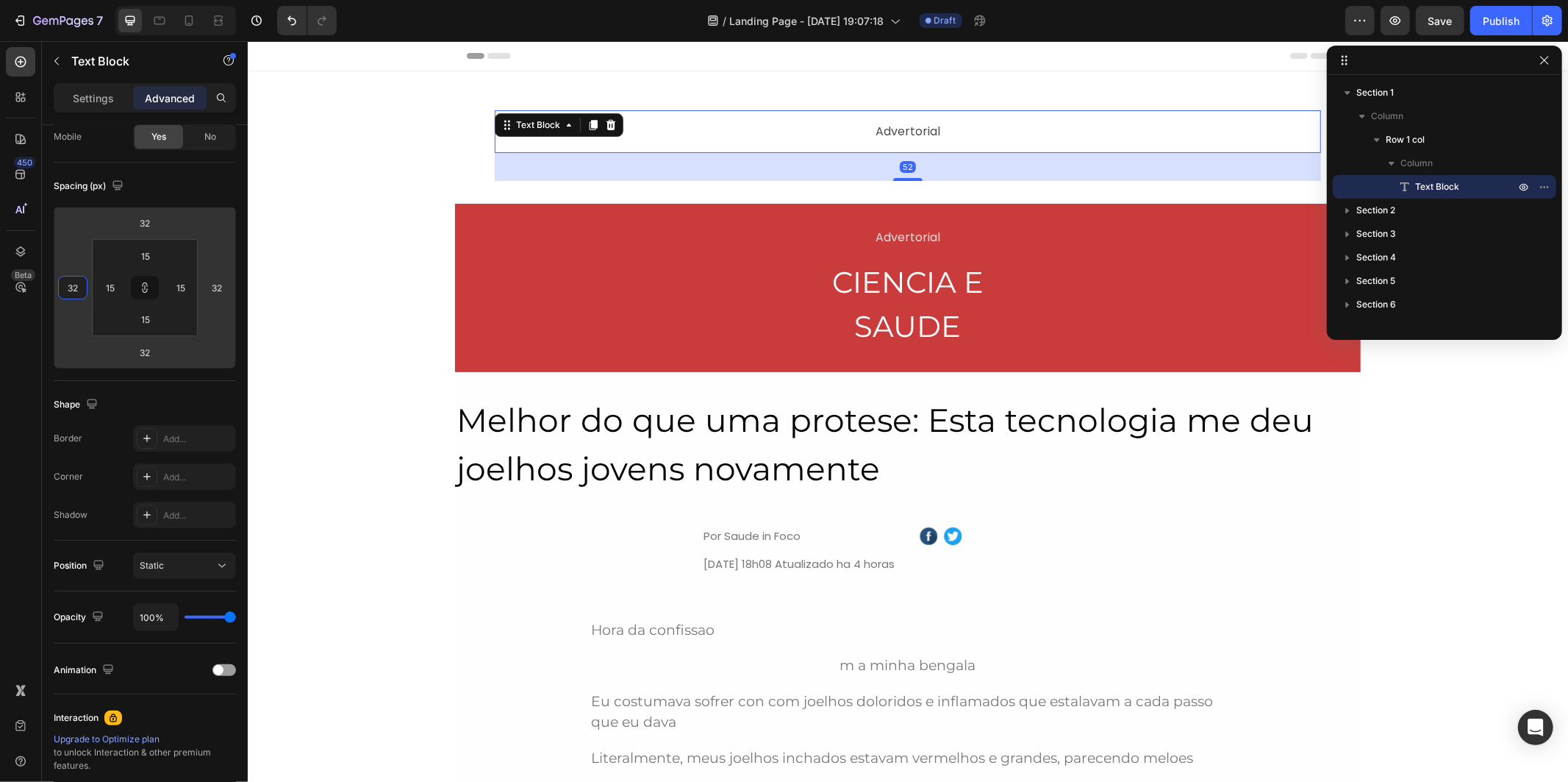
type input "30"
type input "26"
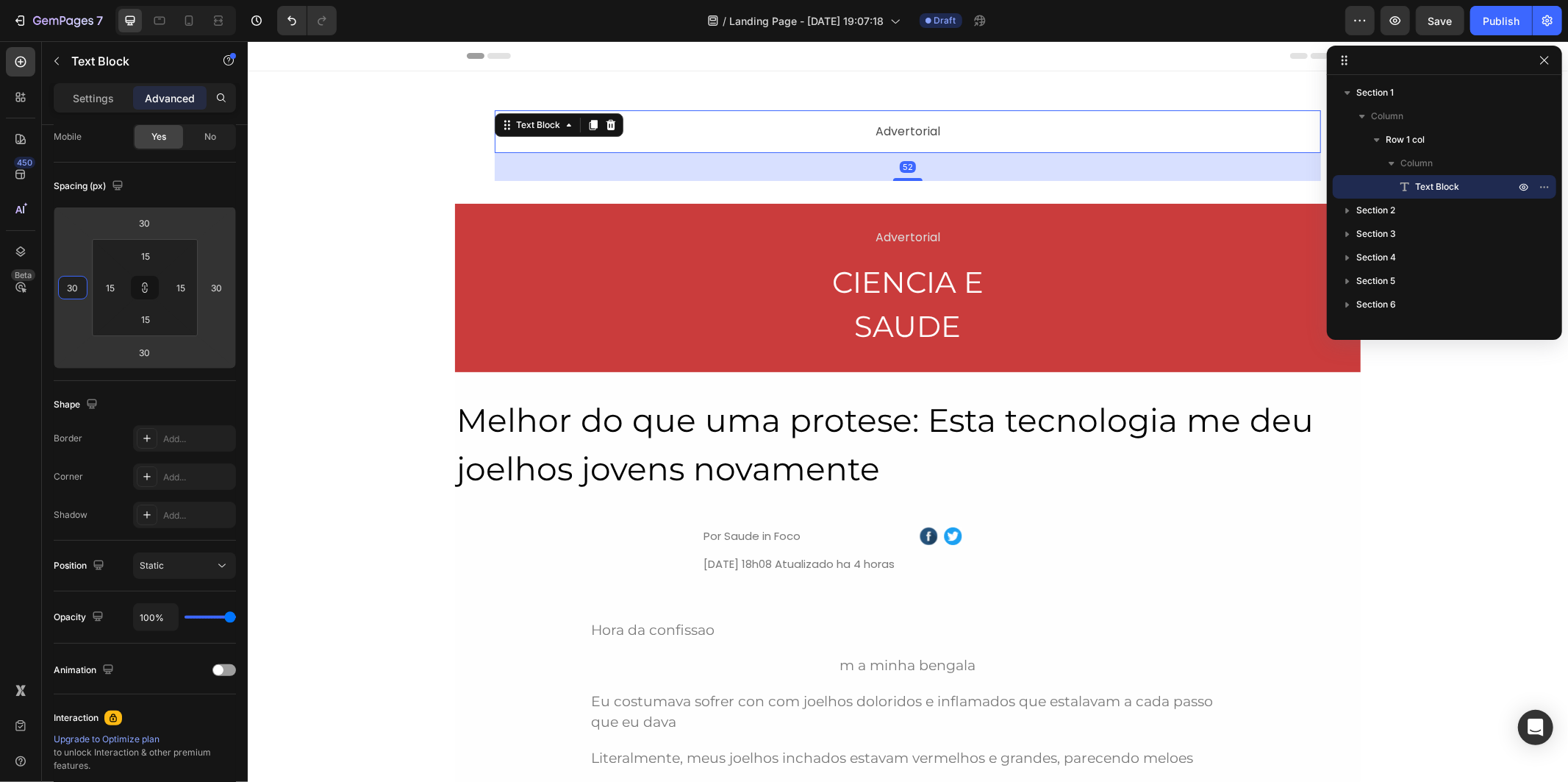
type input "26"
type input "22"
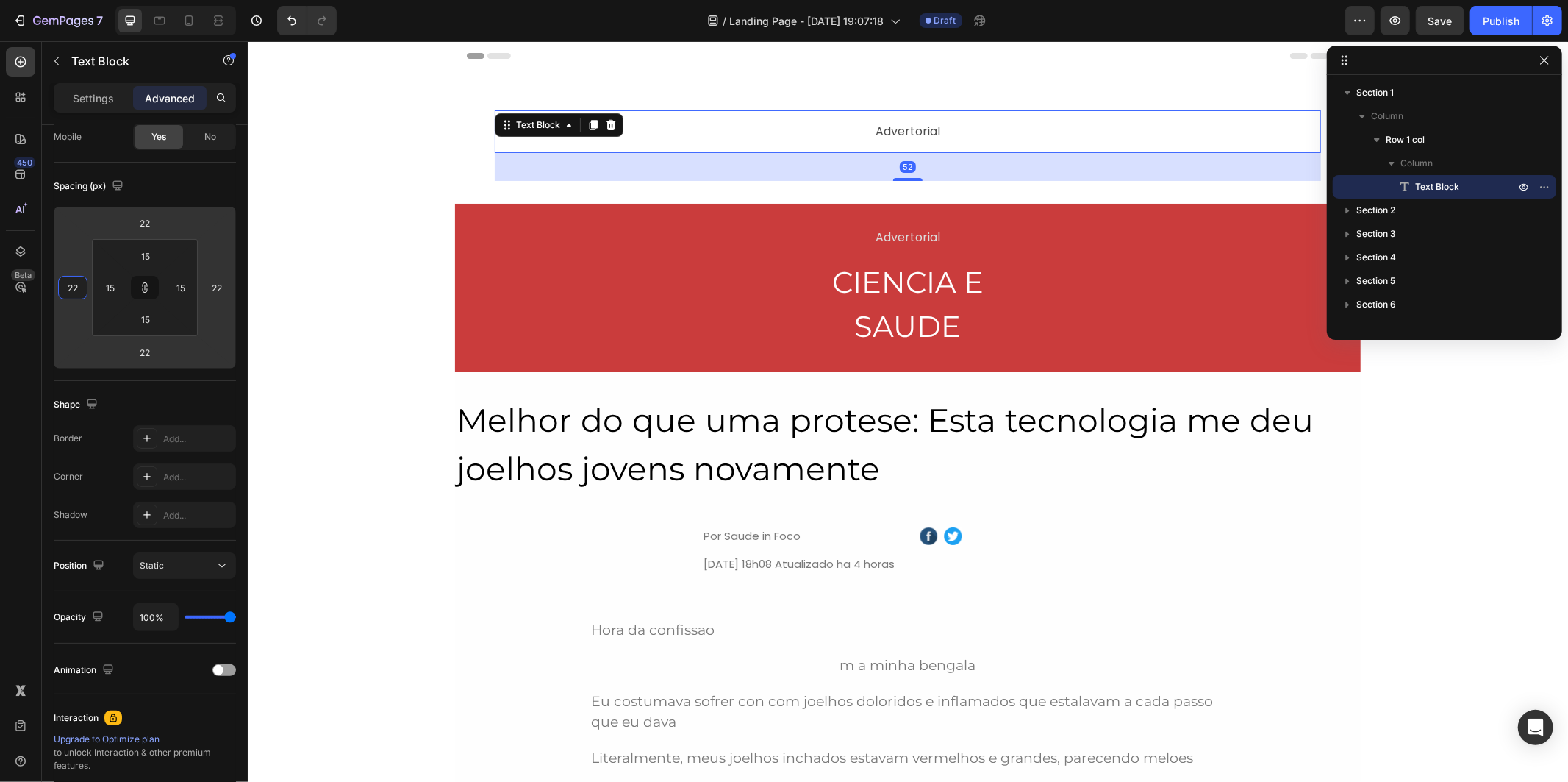
type input "16"
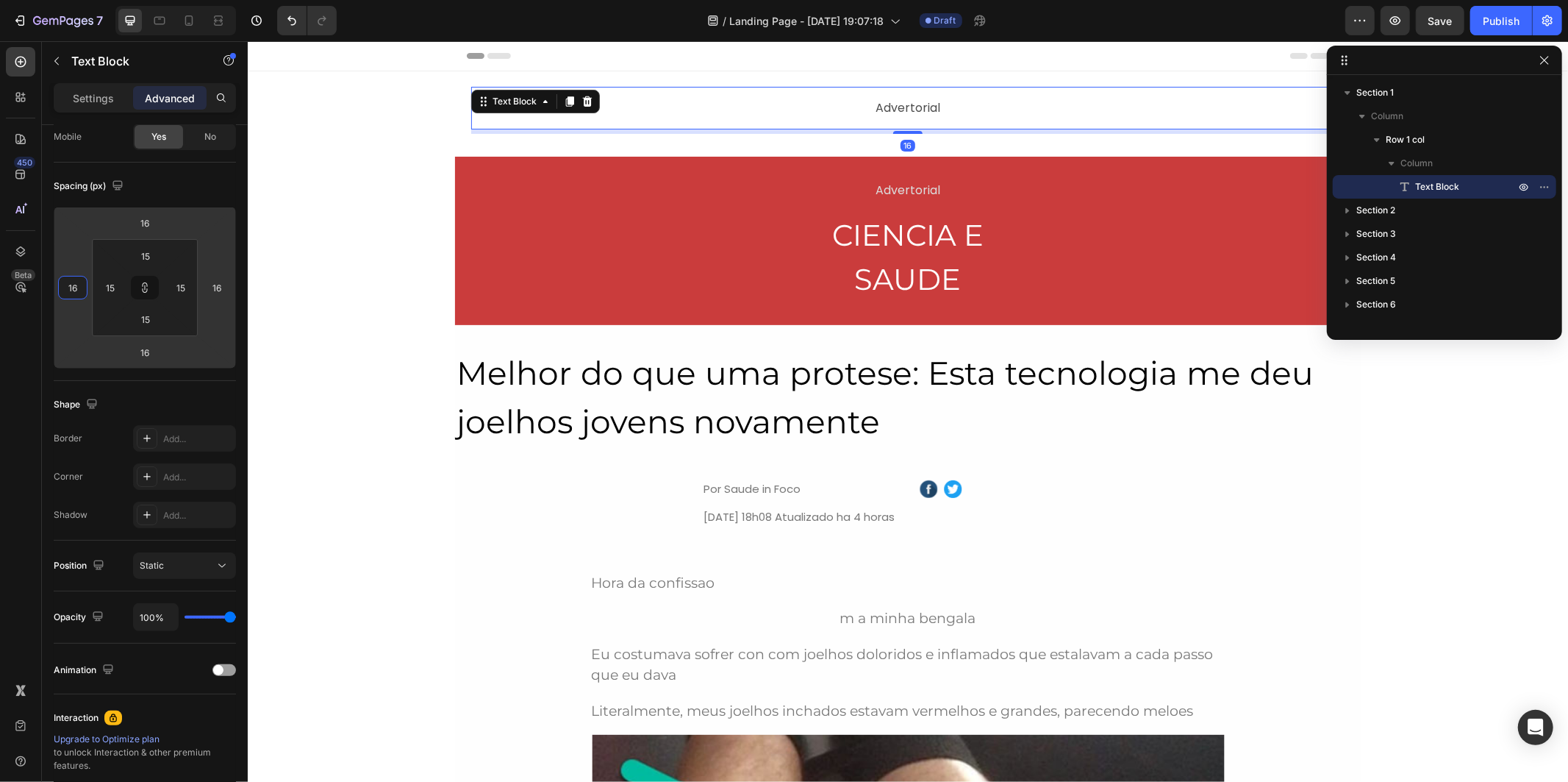
type input "6"
type input "-14"
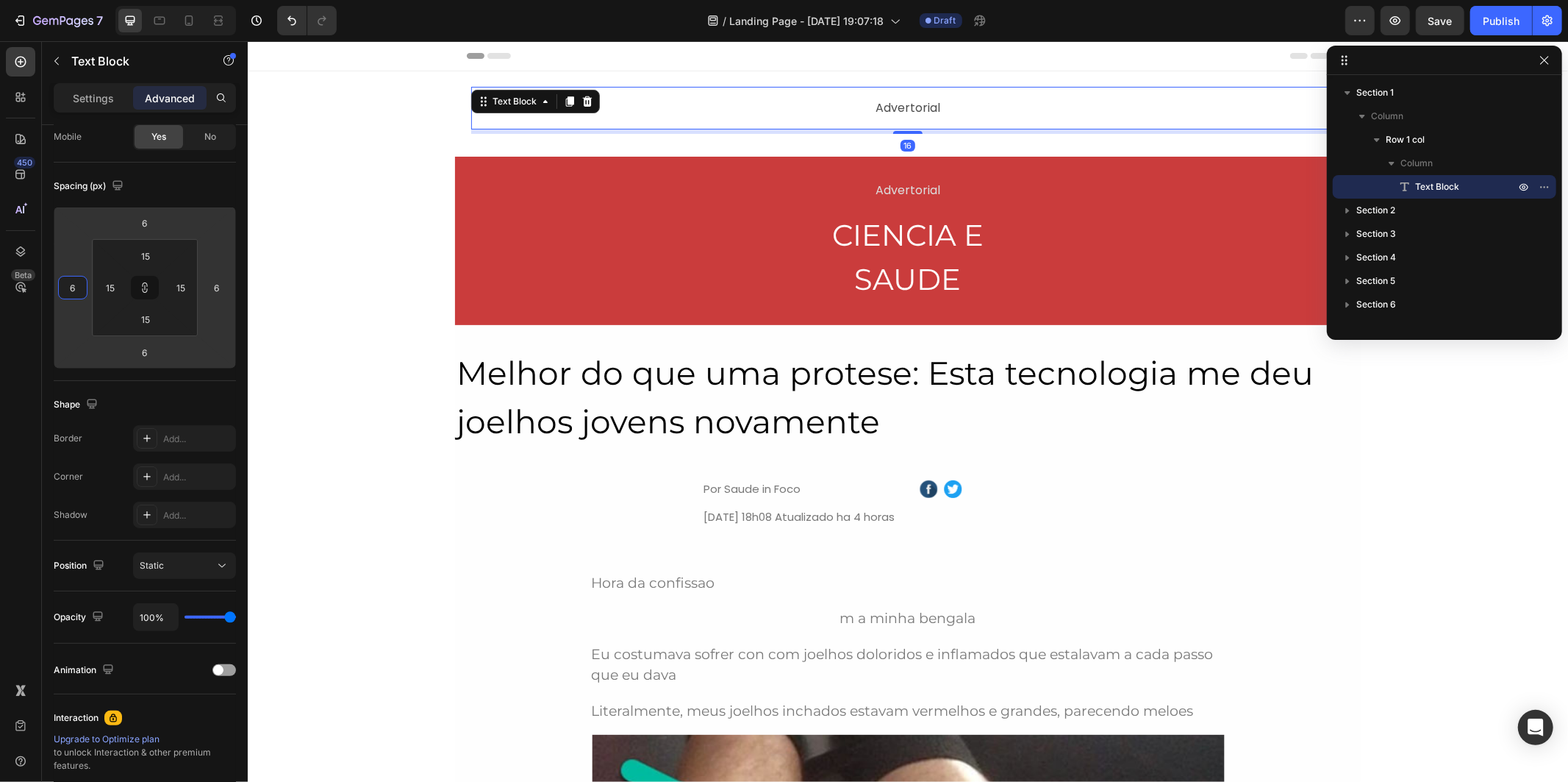
type input "-14"
type input "-34"
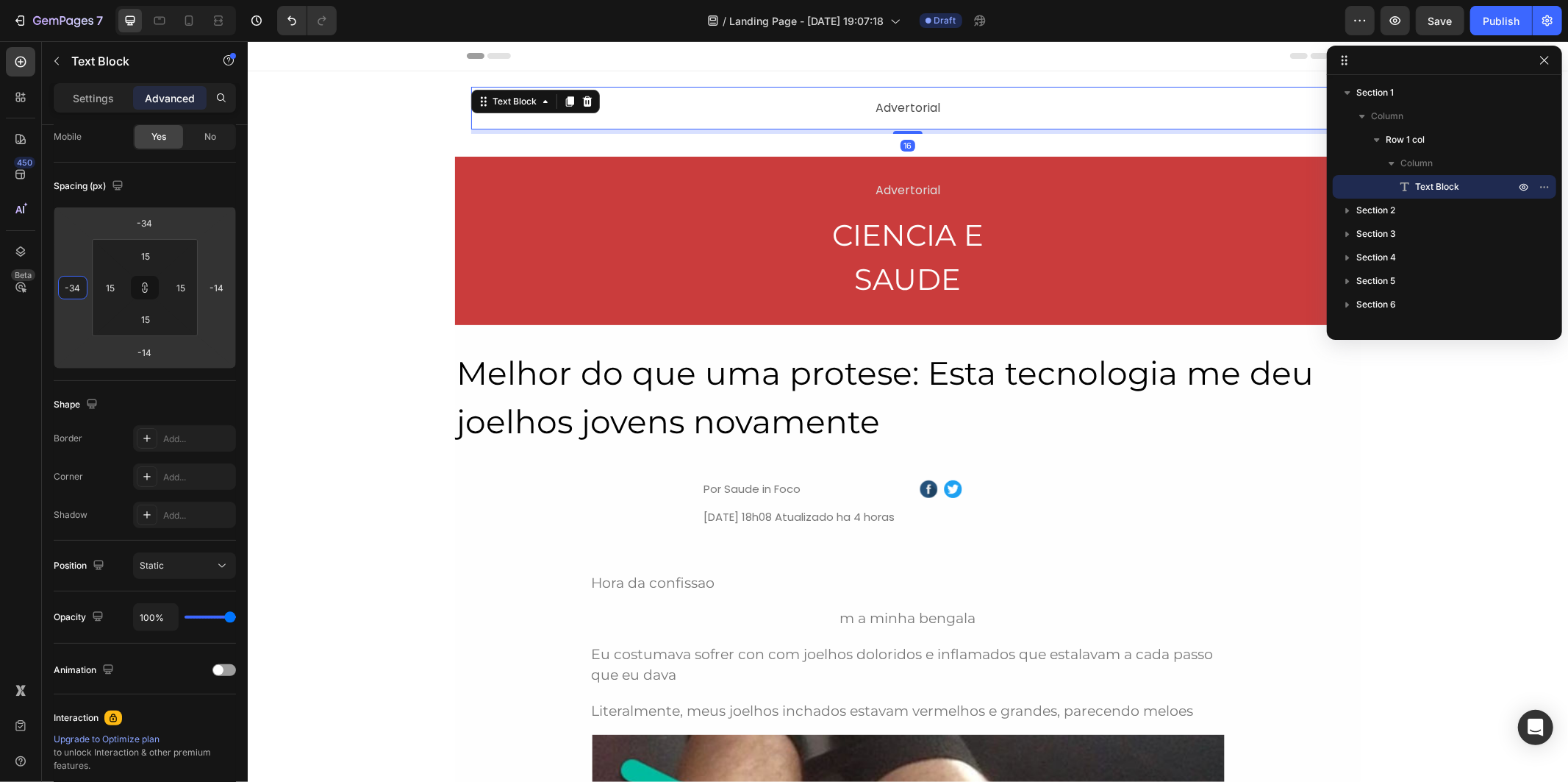
type input "-34"
type input "-50"
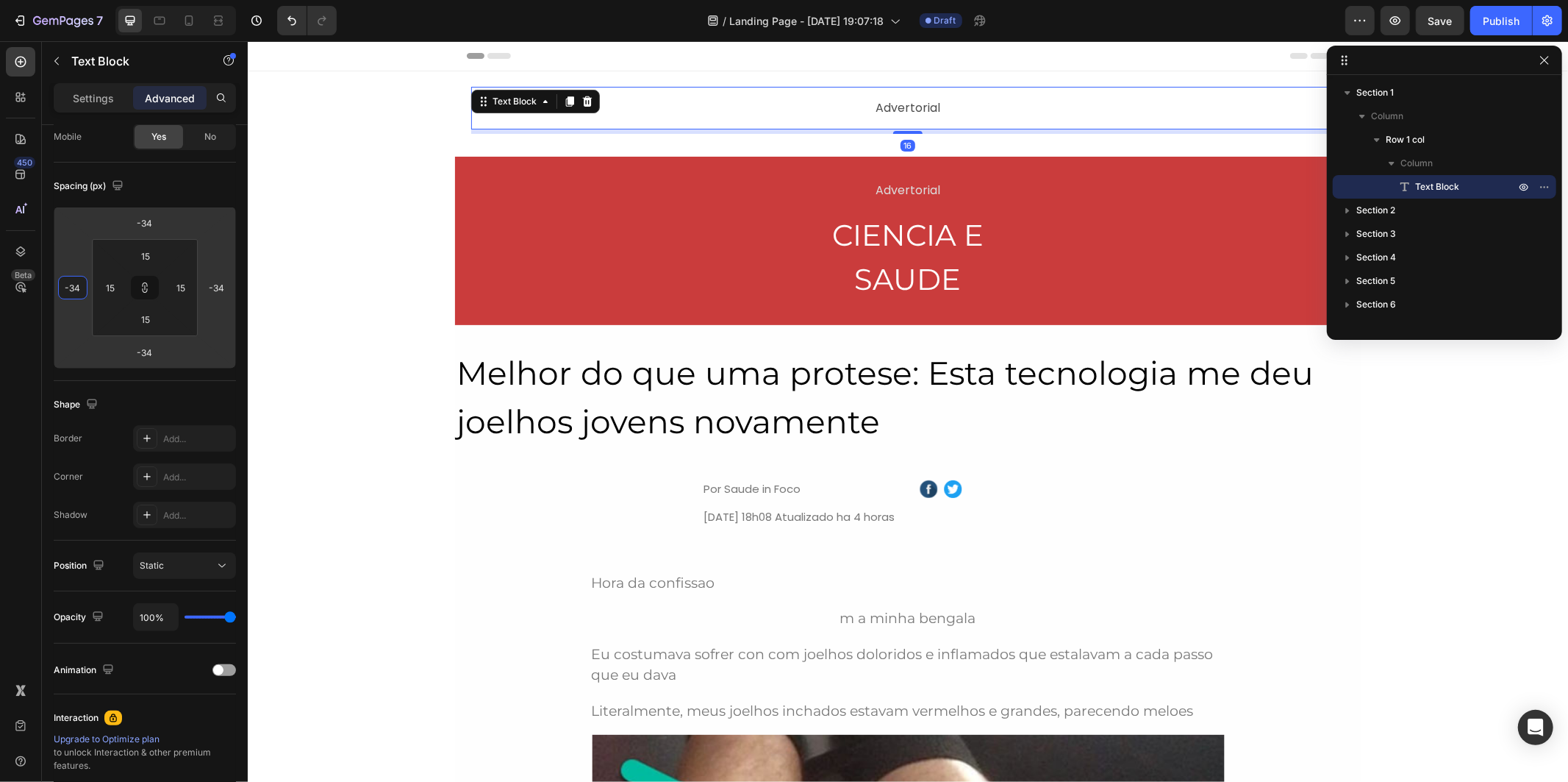
type input "-50"
type input "-64"
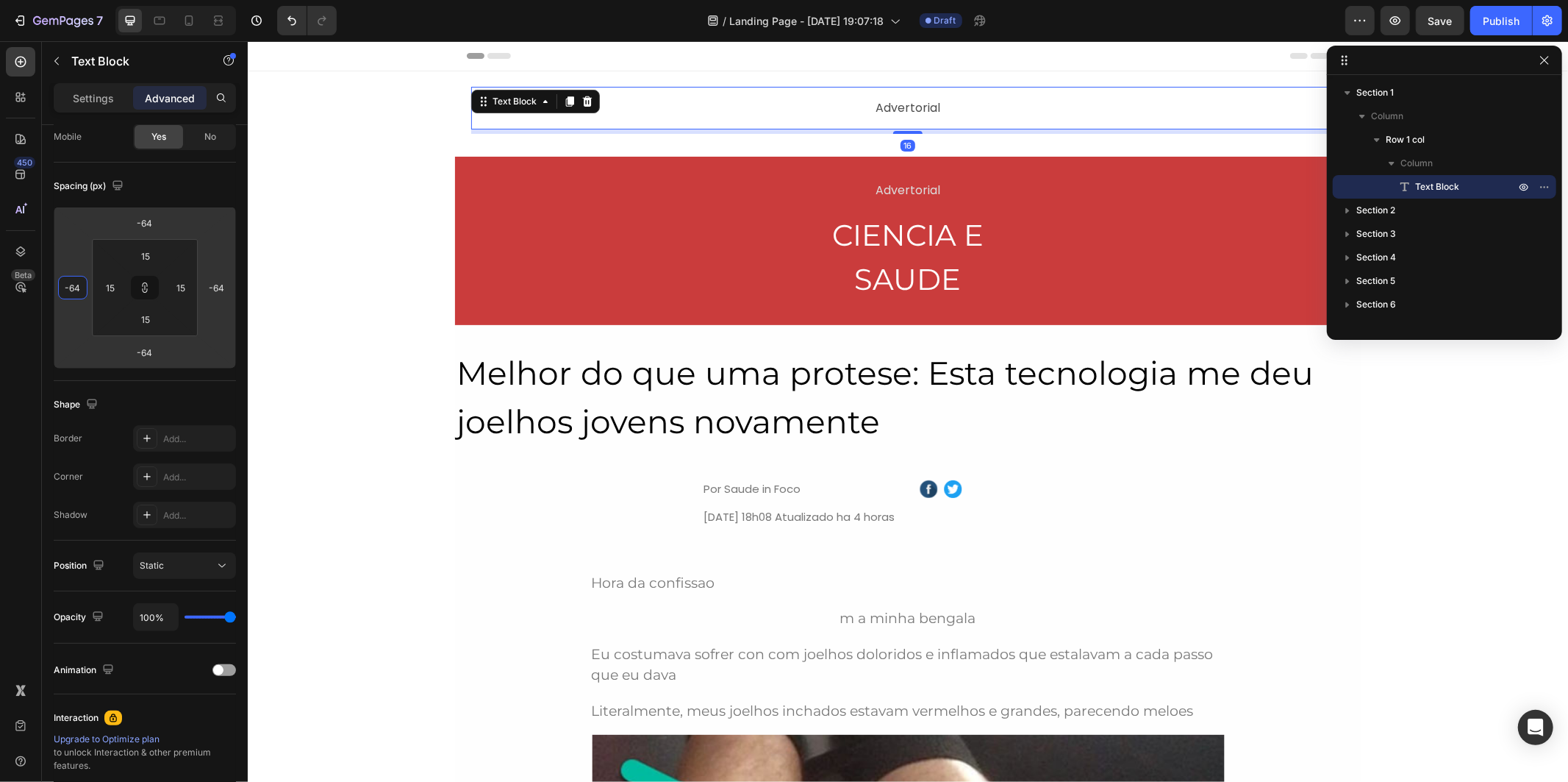
type input "-70"
type input "-82"
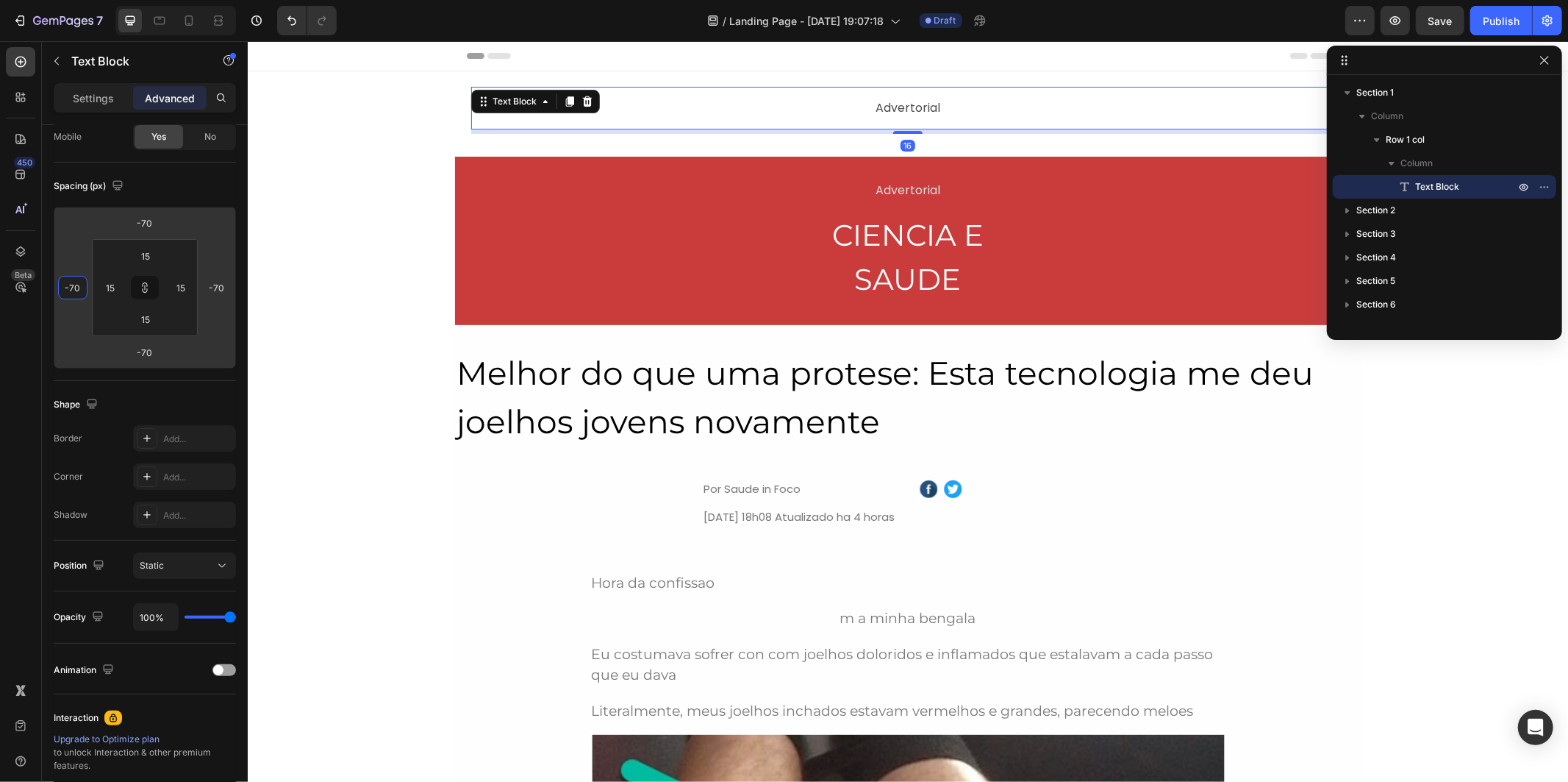
type input "-82"
type input "-86"
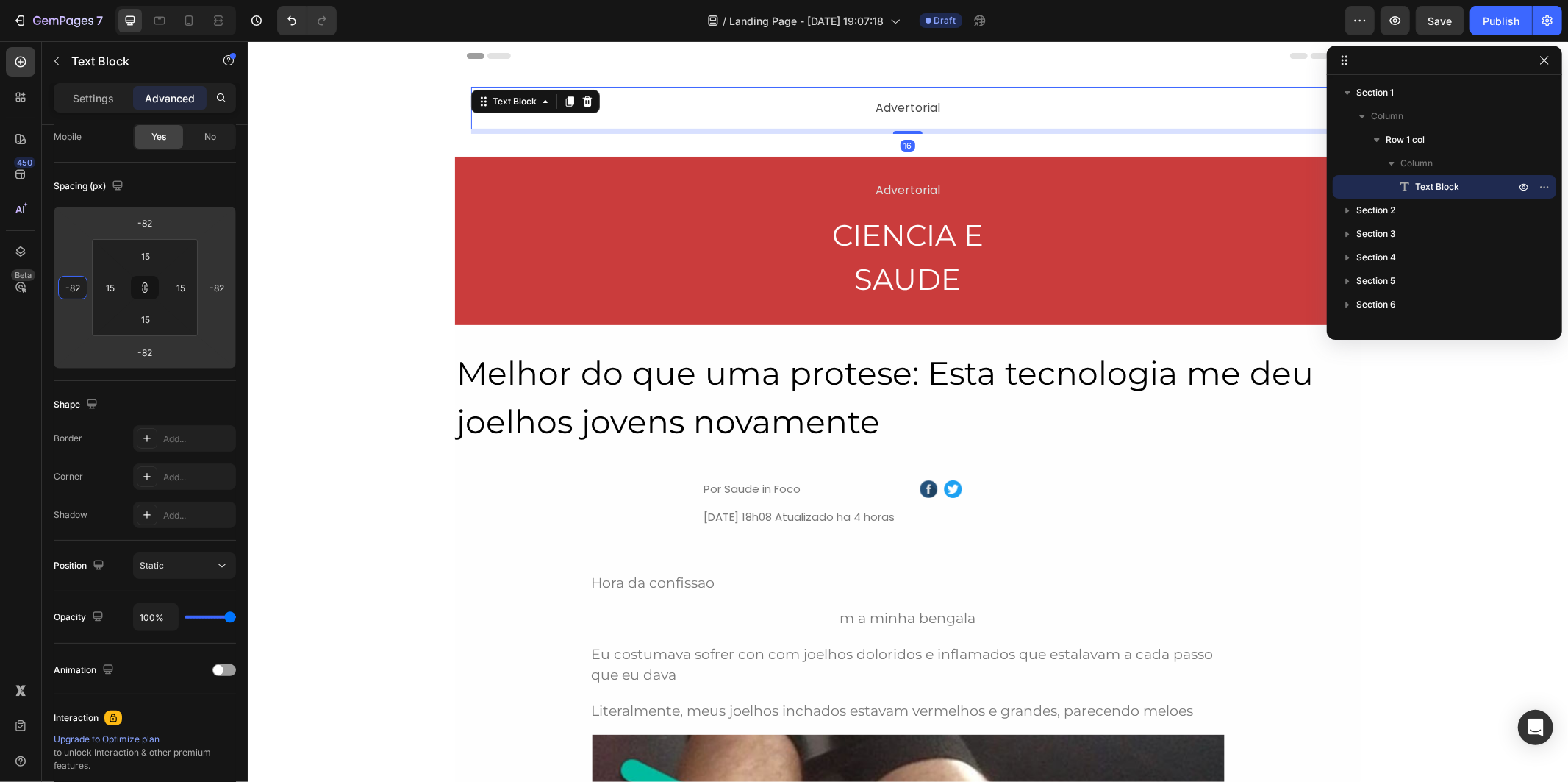
type input "-86"
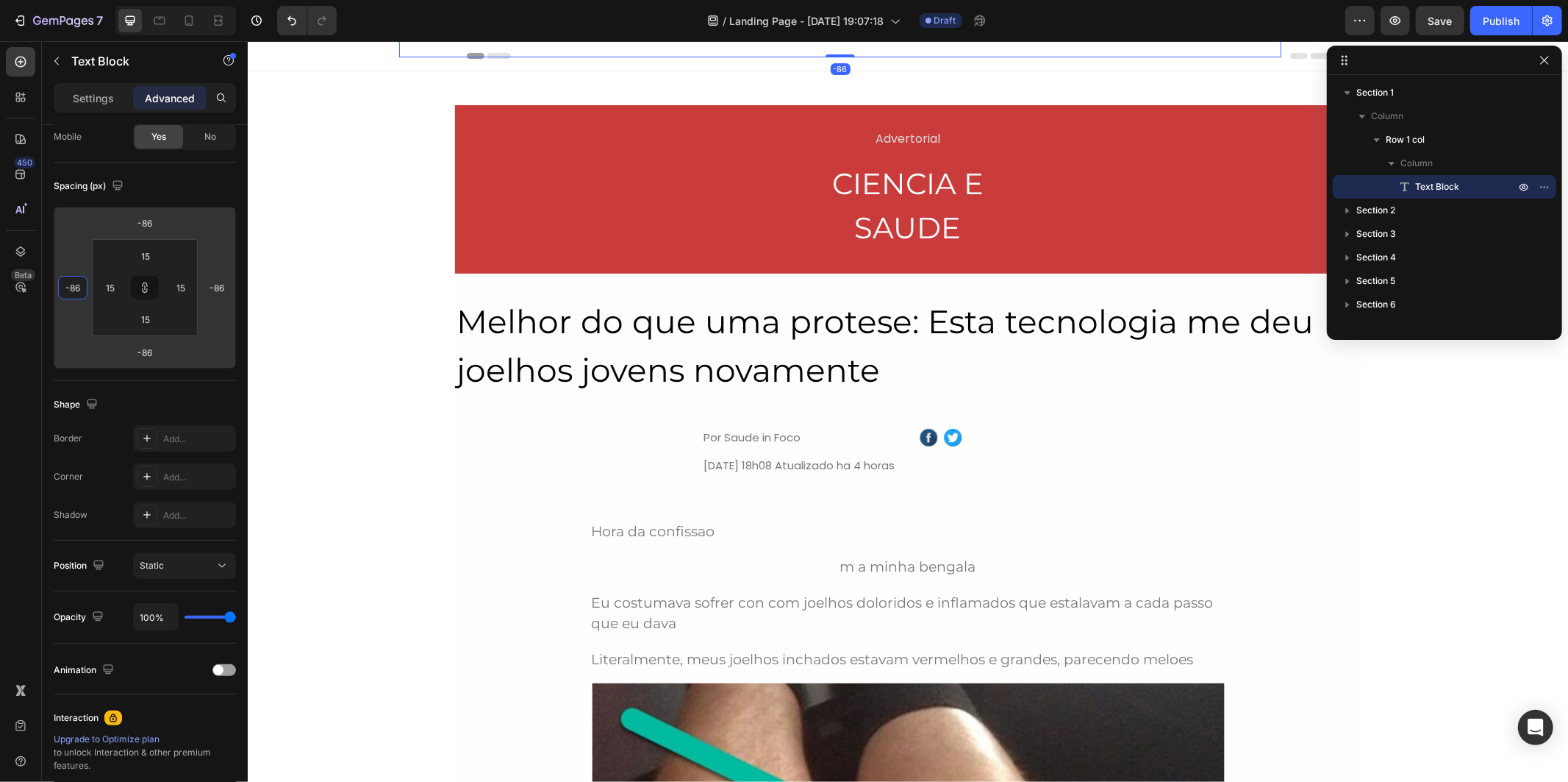
type input "-92"
type input "-96"
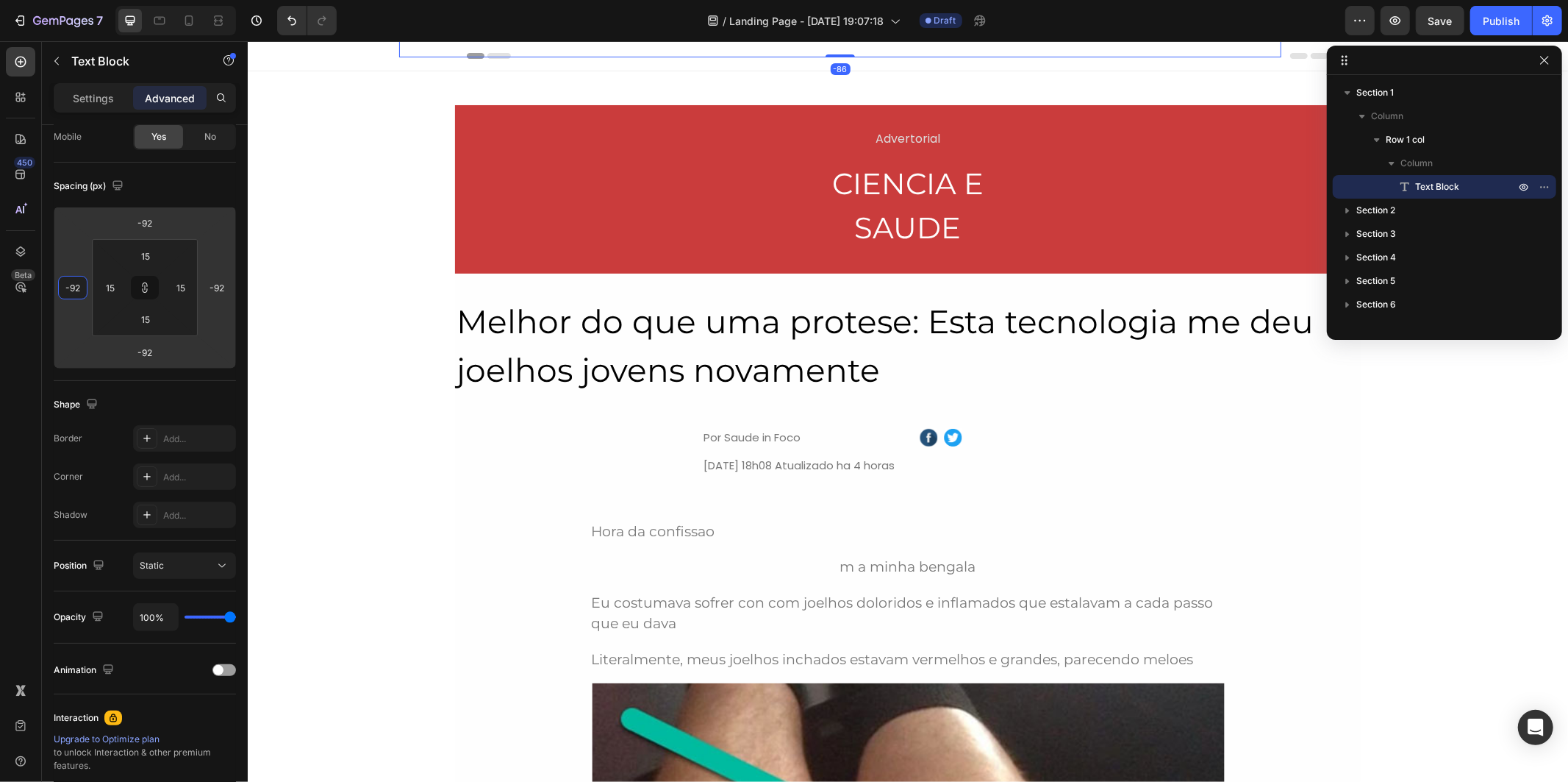
type input "-96"
type input "-100"
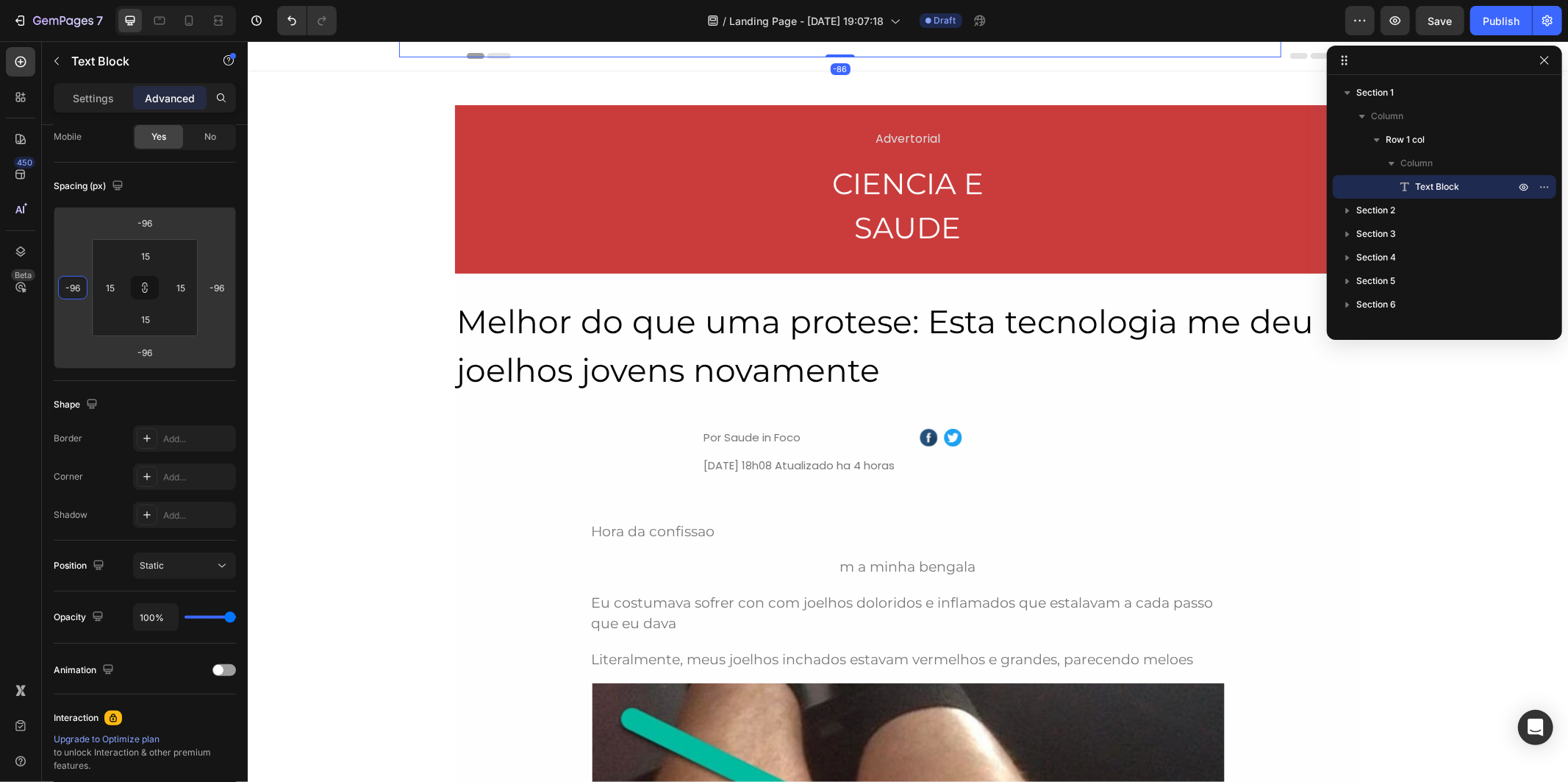
type input "-100"
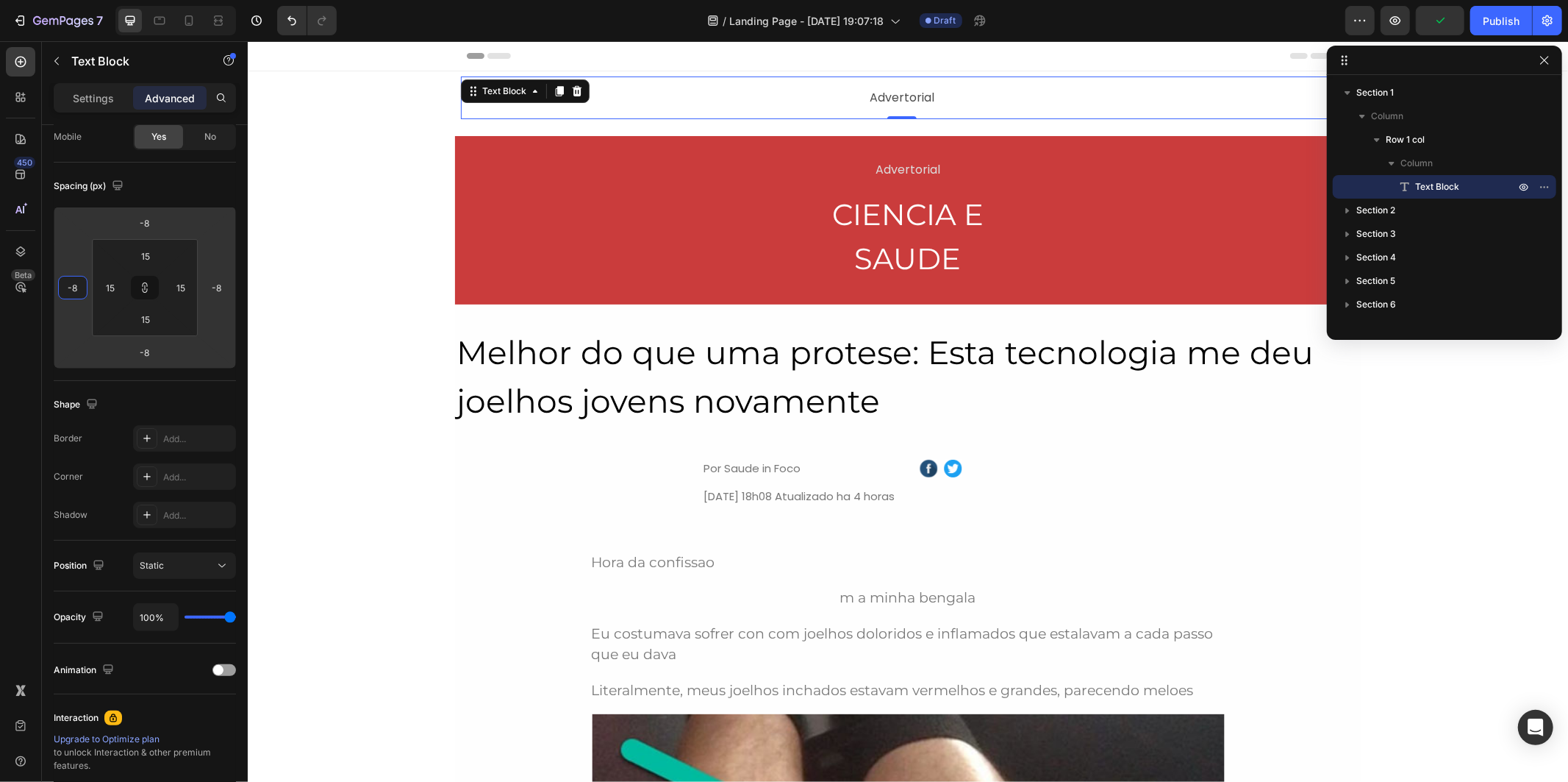
drag, startPoint x: 72, startPoint y: 259, endPoint x: 87, endPoint y: 262, distance: 15.3
click at [87, 0] on html "7 Version history / Landing Page - Aug 26, 19:07:18 Draft Preview Publish 450 B…" at bounding box center [784, 0] width 1568 height 0
click at [79, 285] on input "-8" at bounding box center [72, 287] width 22 height 22
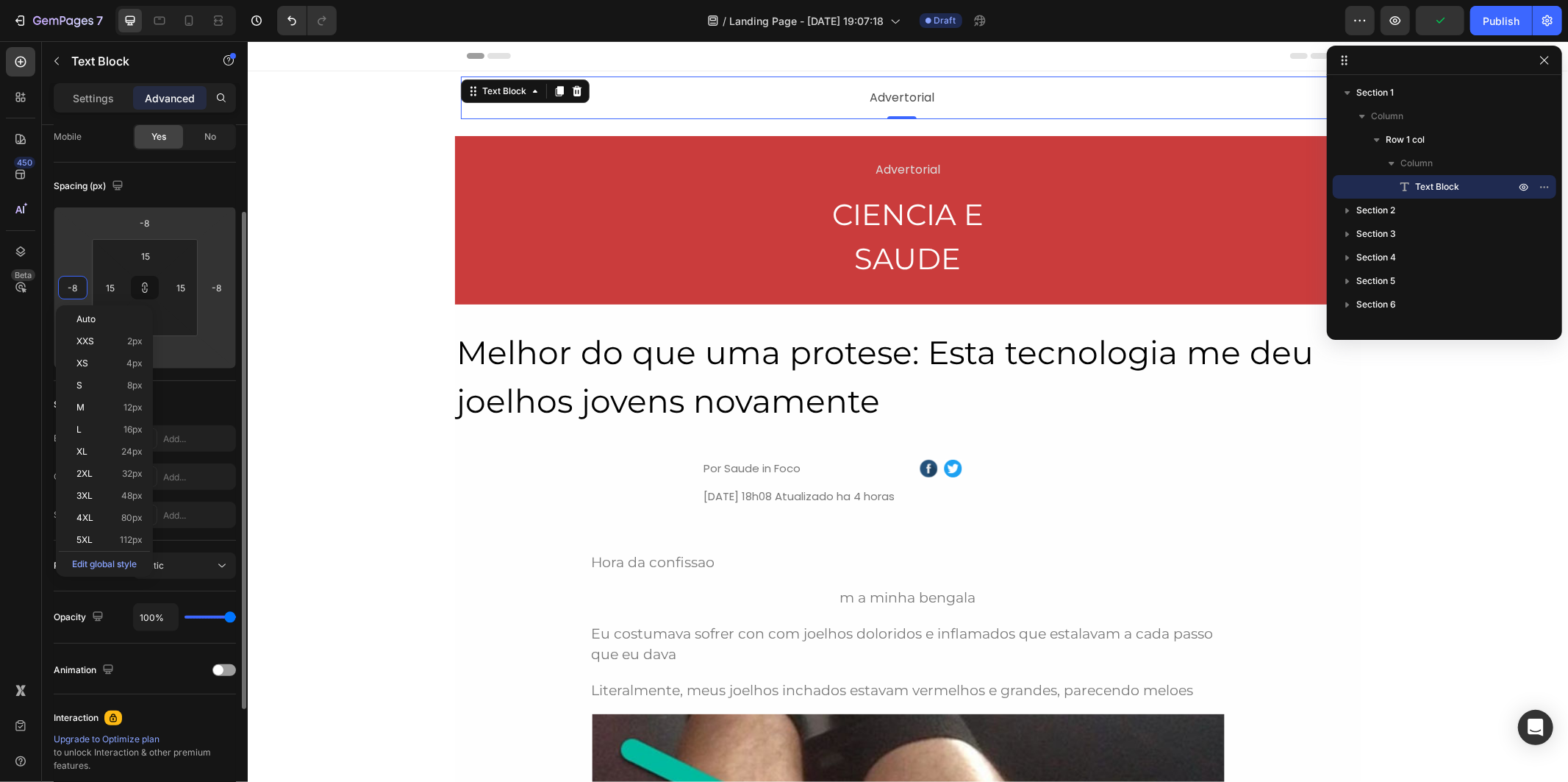
click at [79, 285] on input "-8" at bounding box center [72, 287] width 22 height 22
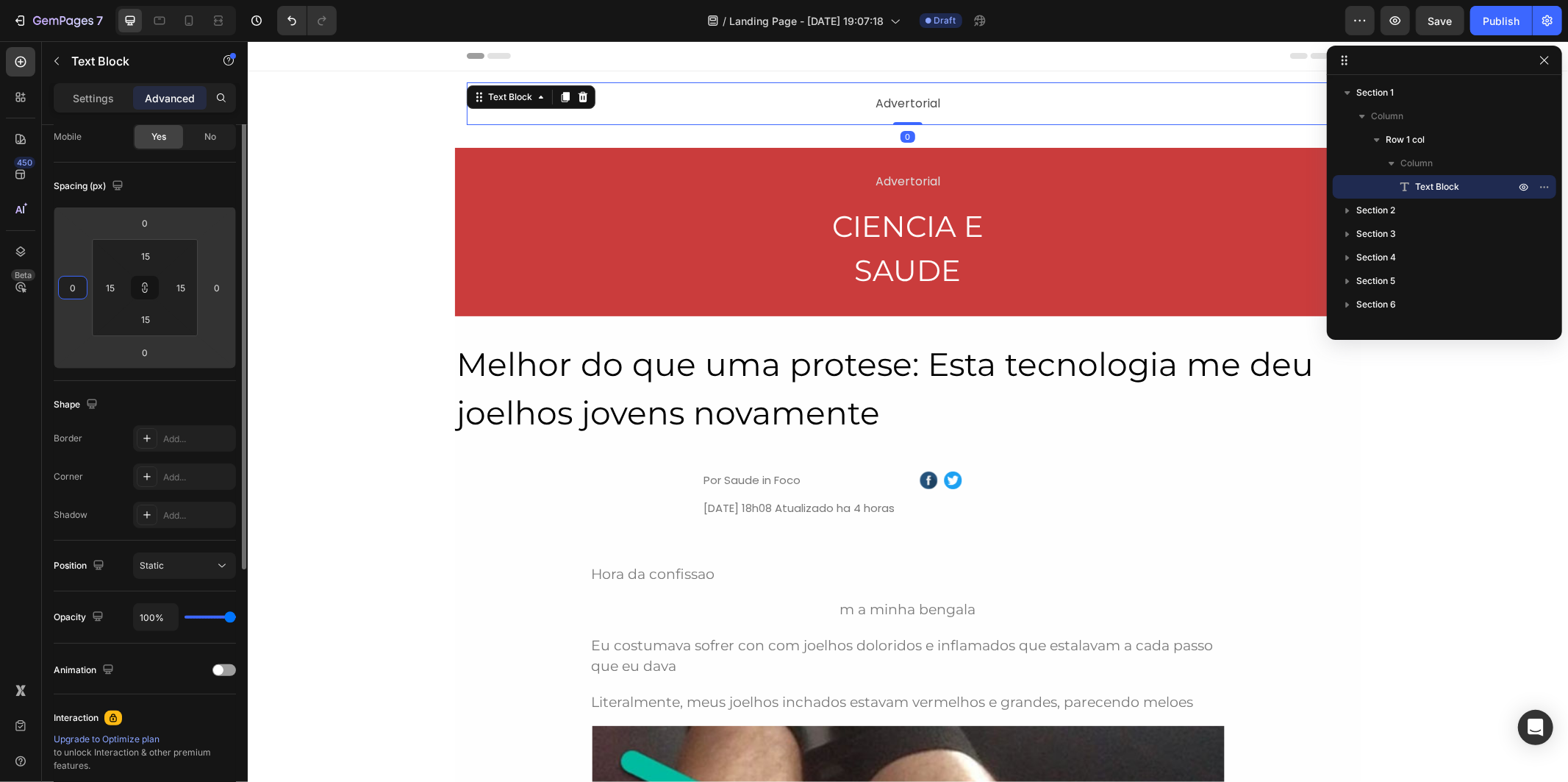
scroll to position [40, 0]
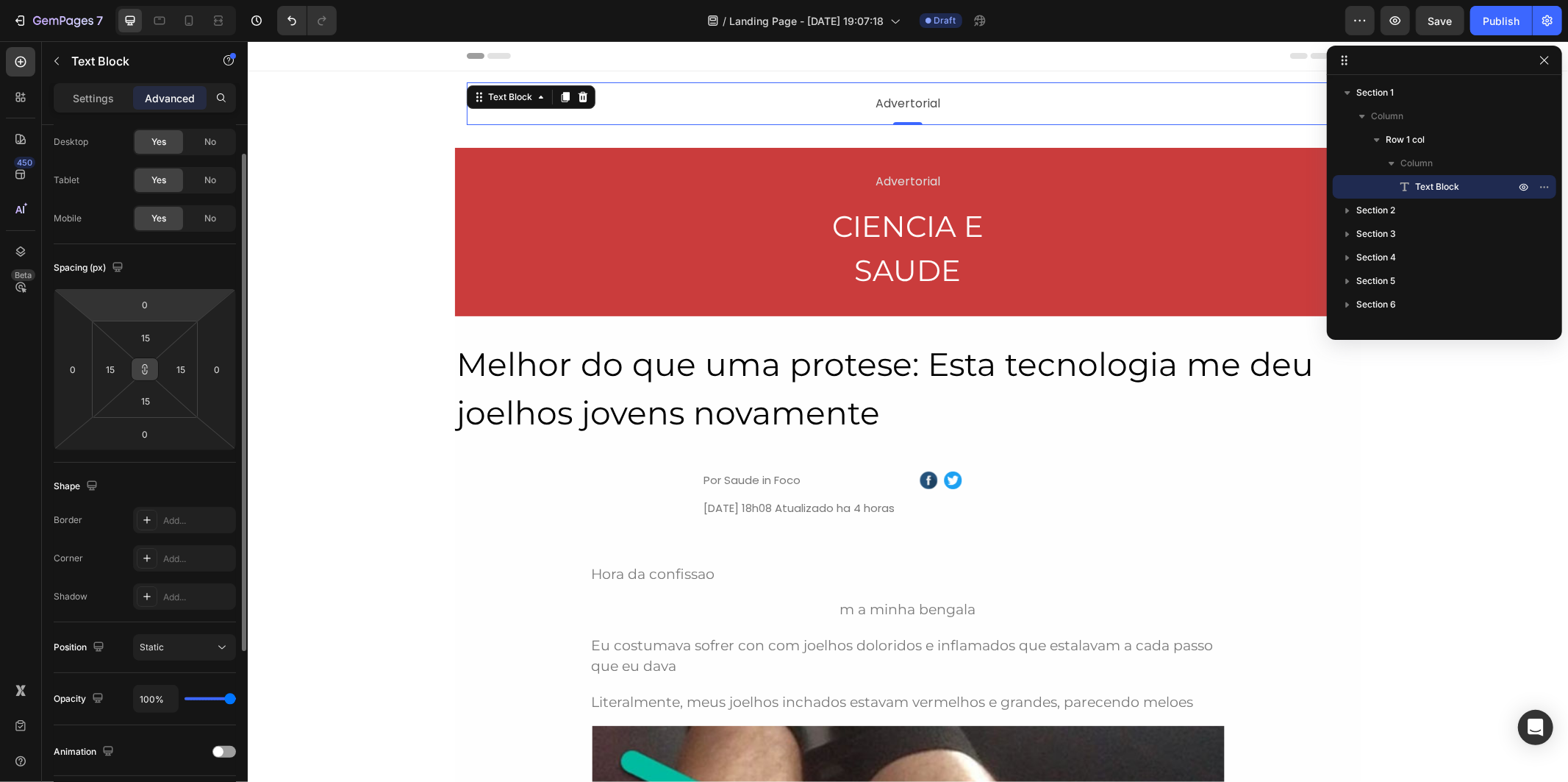
click at [148, 374] on icon at bounding box center [144, 369] width 12 height 12
click at [151, 298] on input "0" at bounding box center [144, 304] width 30 height 22
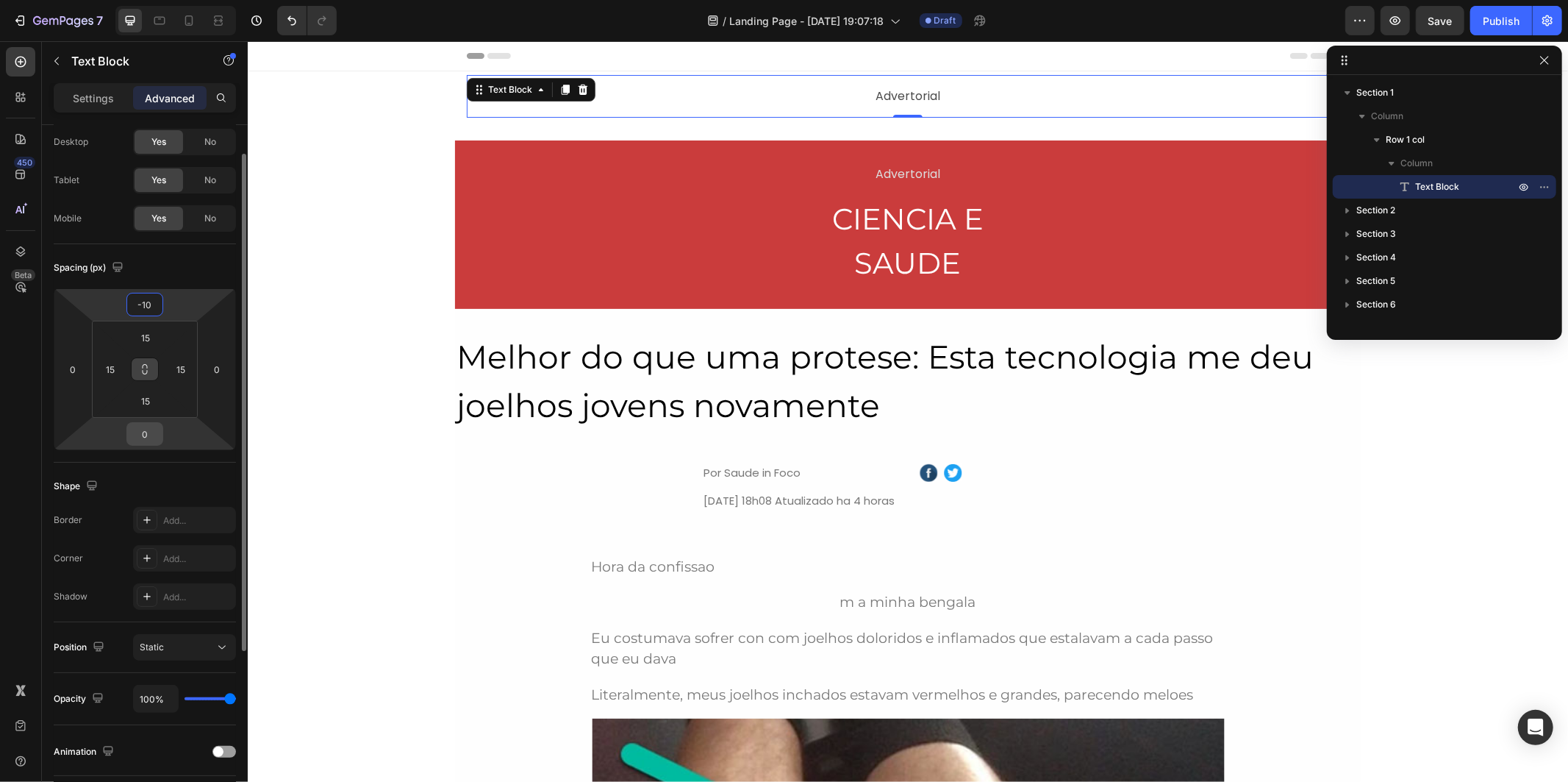
click at [151, 437] on input "0" at bounding box center [144, 433] width 30 height 22
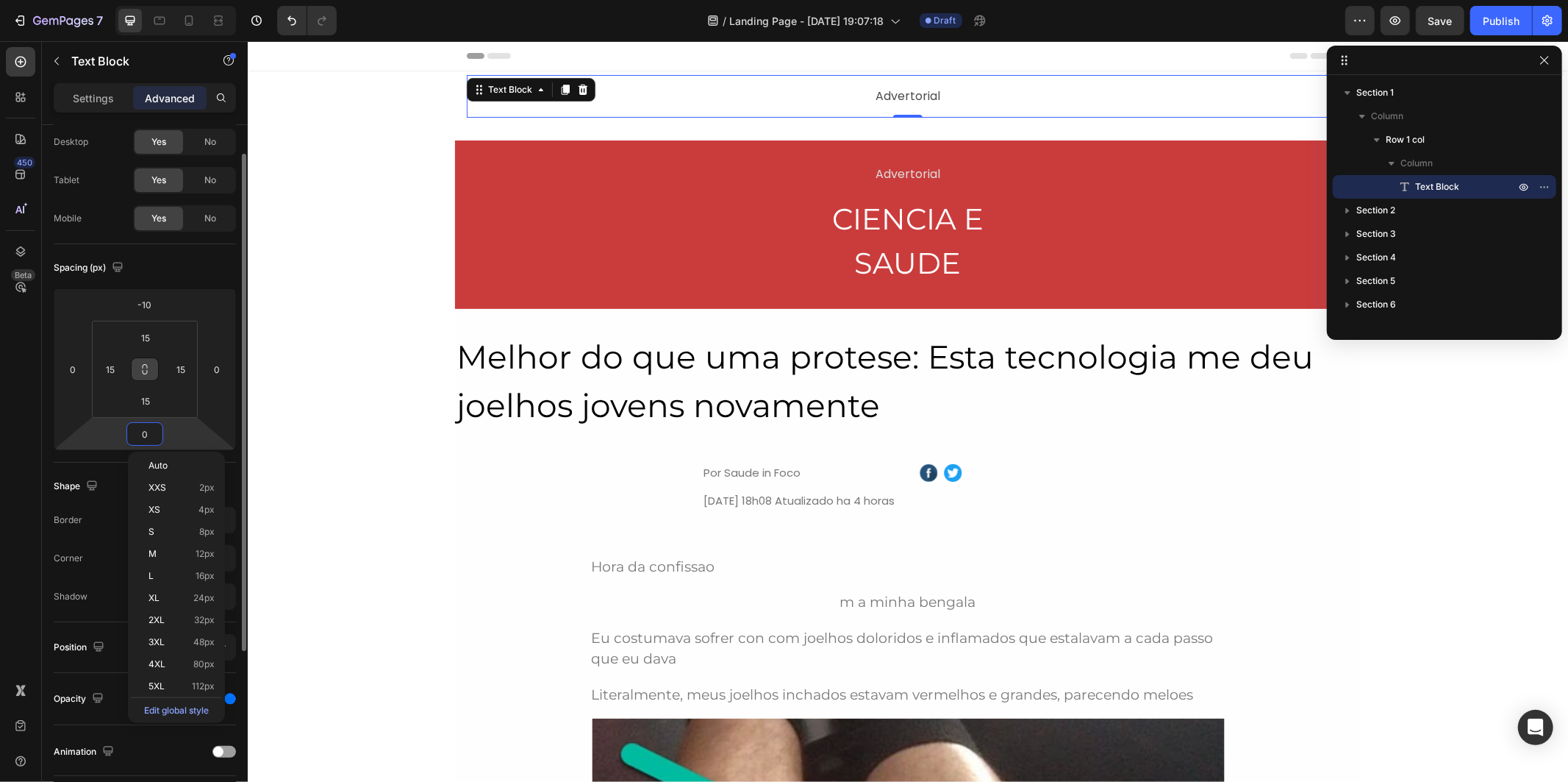
click at [151, 437] on input "0" at bounding box center [144, 433] width 30 height 22
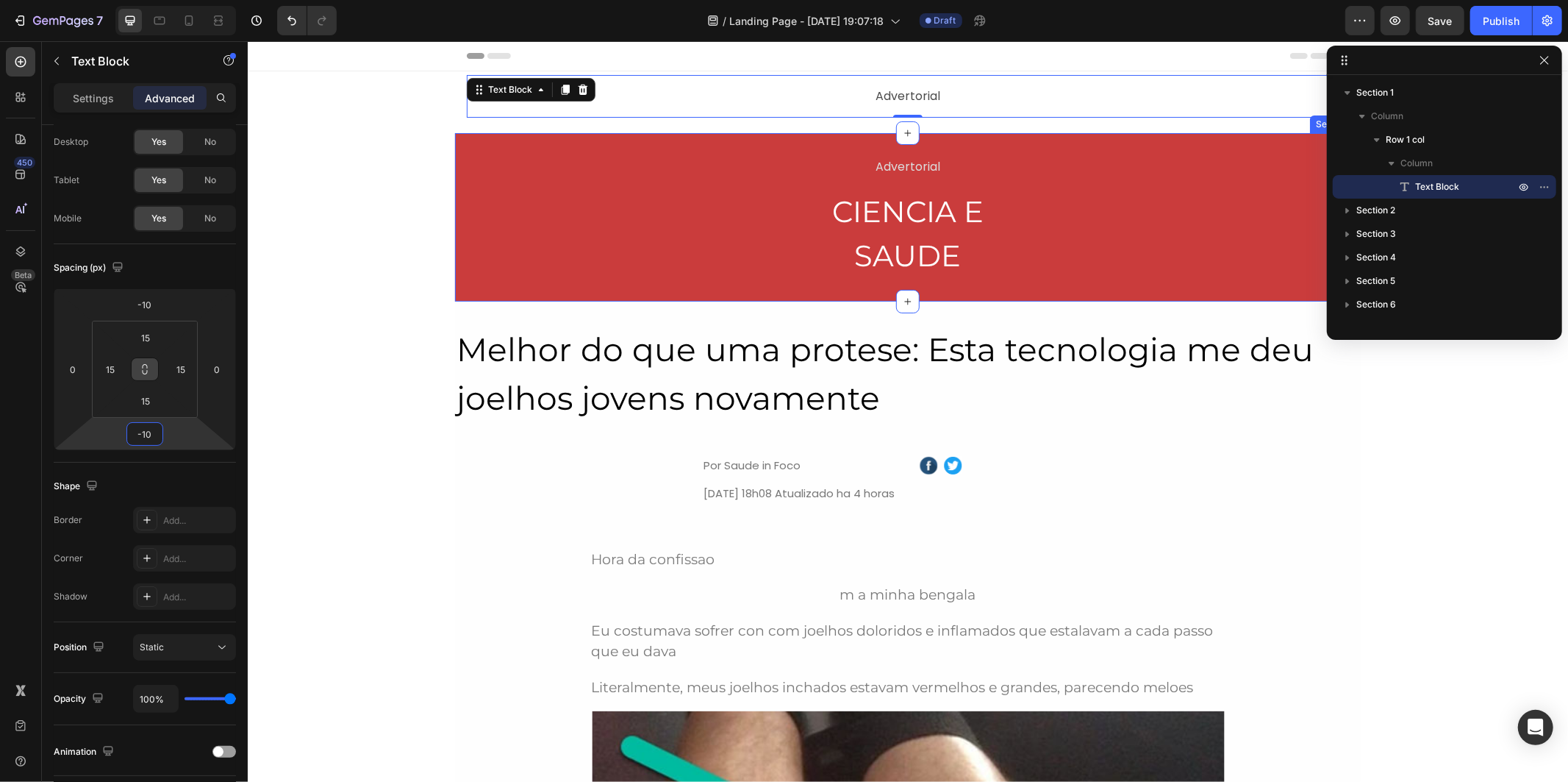
click at [1028, 147] on div "Advertorial Text Block CIENCIA E SAUDE Heading Row Section 2" at bounding box center [907, 216] width 906 height 169
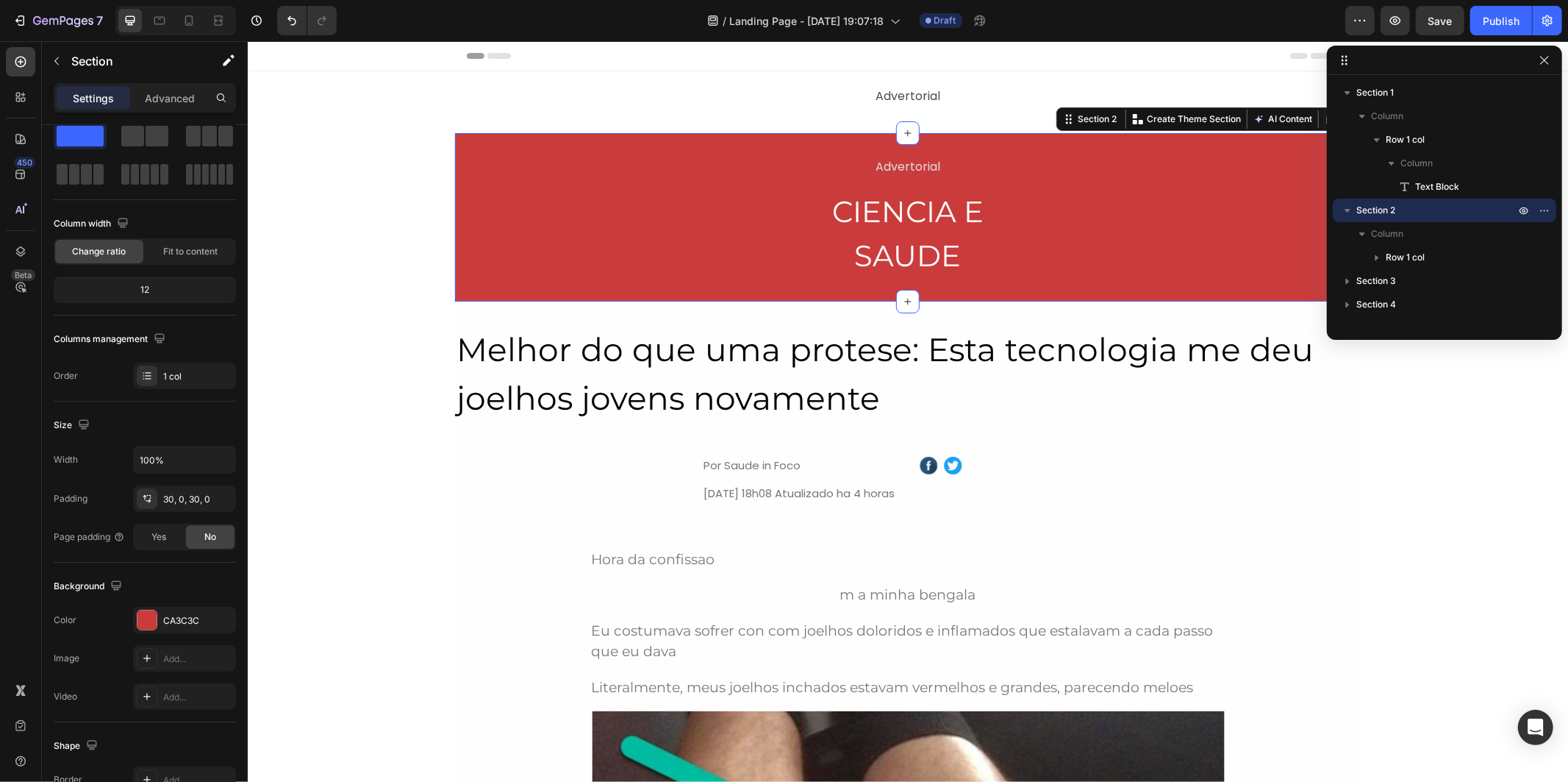
scroll to position [0, 0]
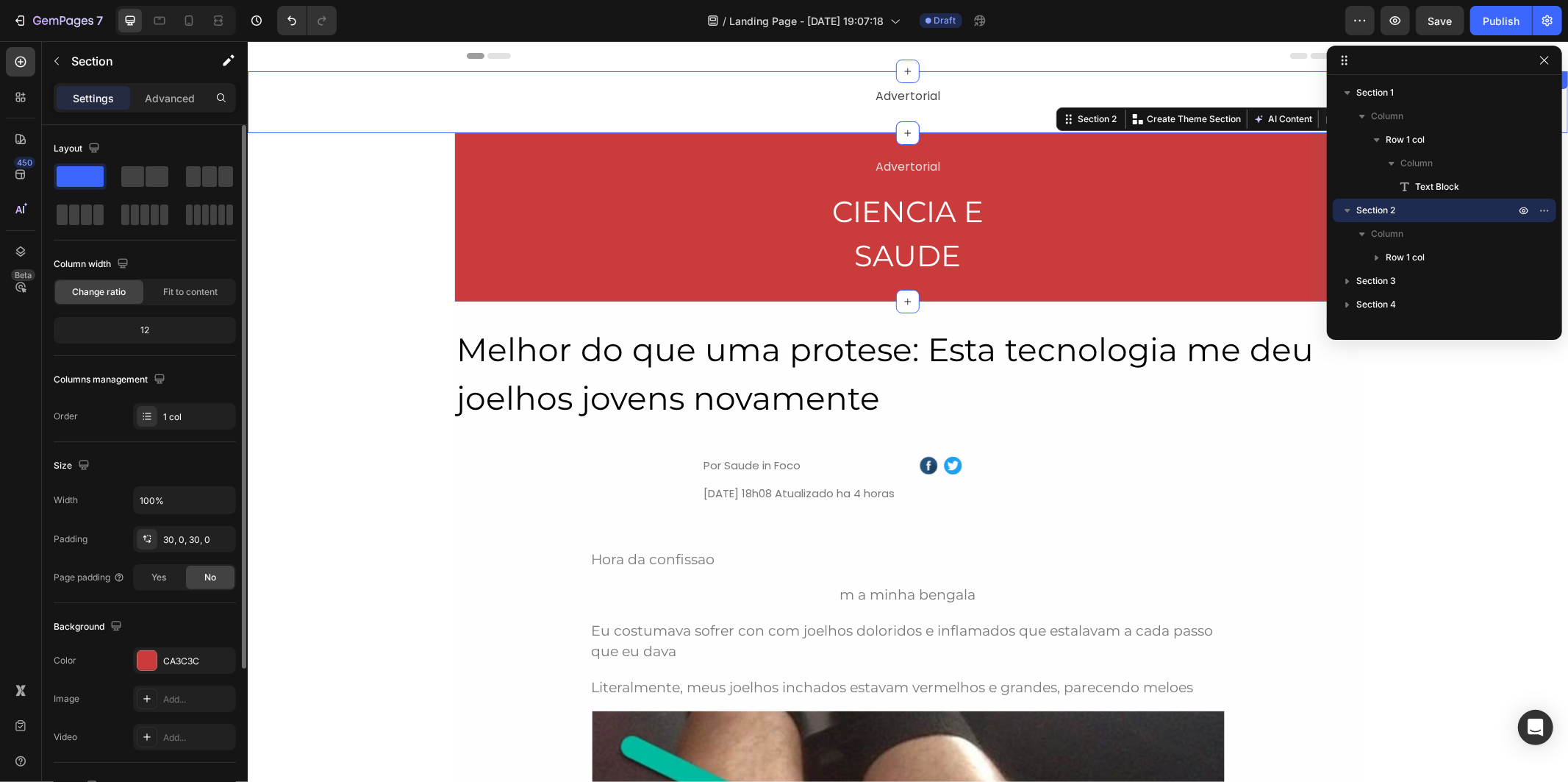
click at [1010, 119] on div "Advertorial Text Block Row" at bounding box center [907, 101] width 1320 height 39
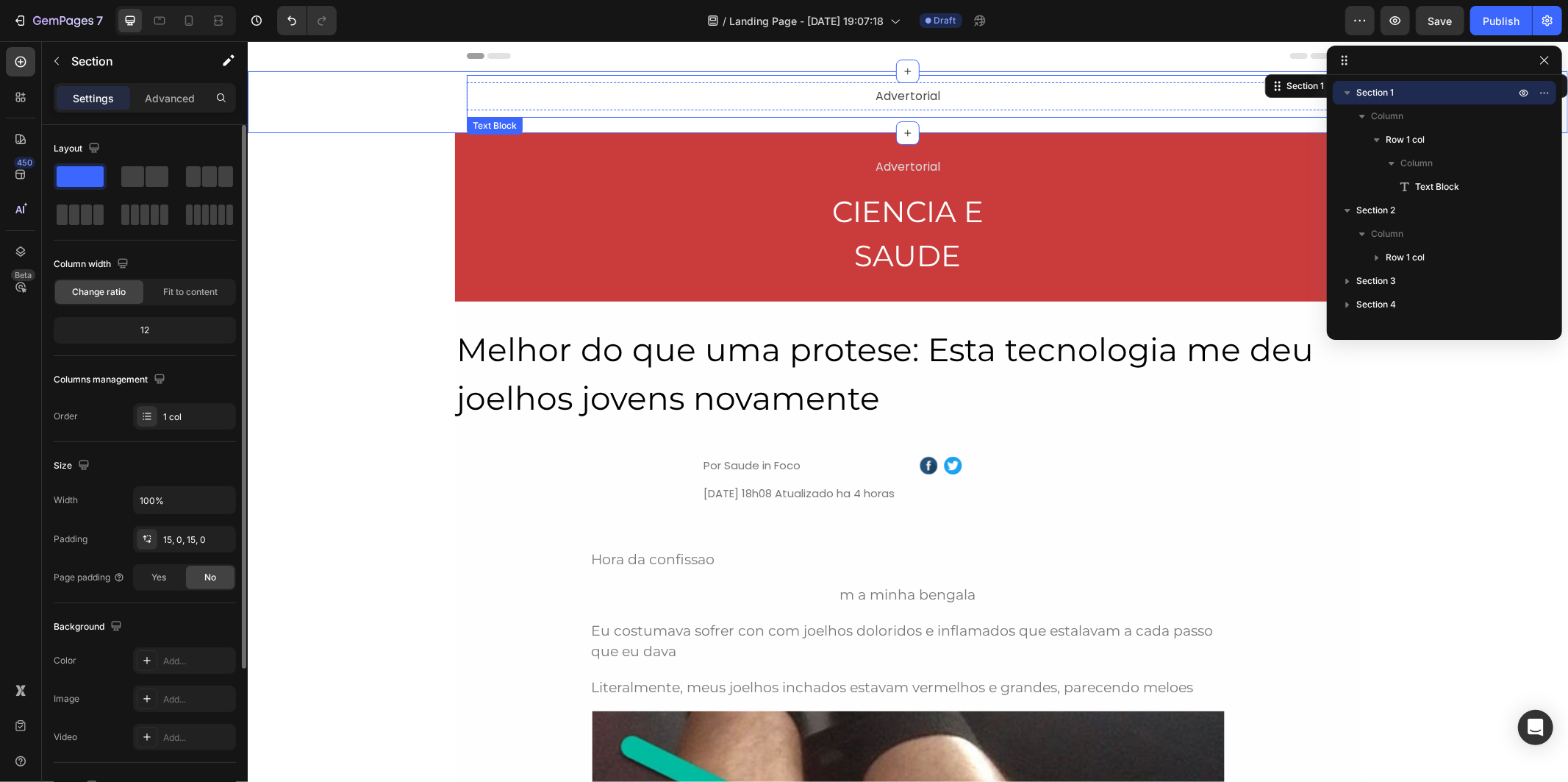
click at [988, 89] on p "Advertorial" at bounding box center [907, 95] width 857 height 17
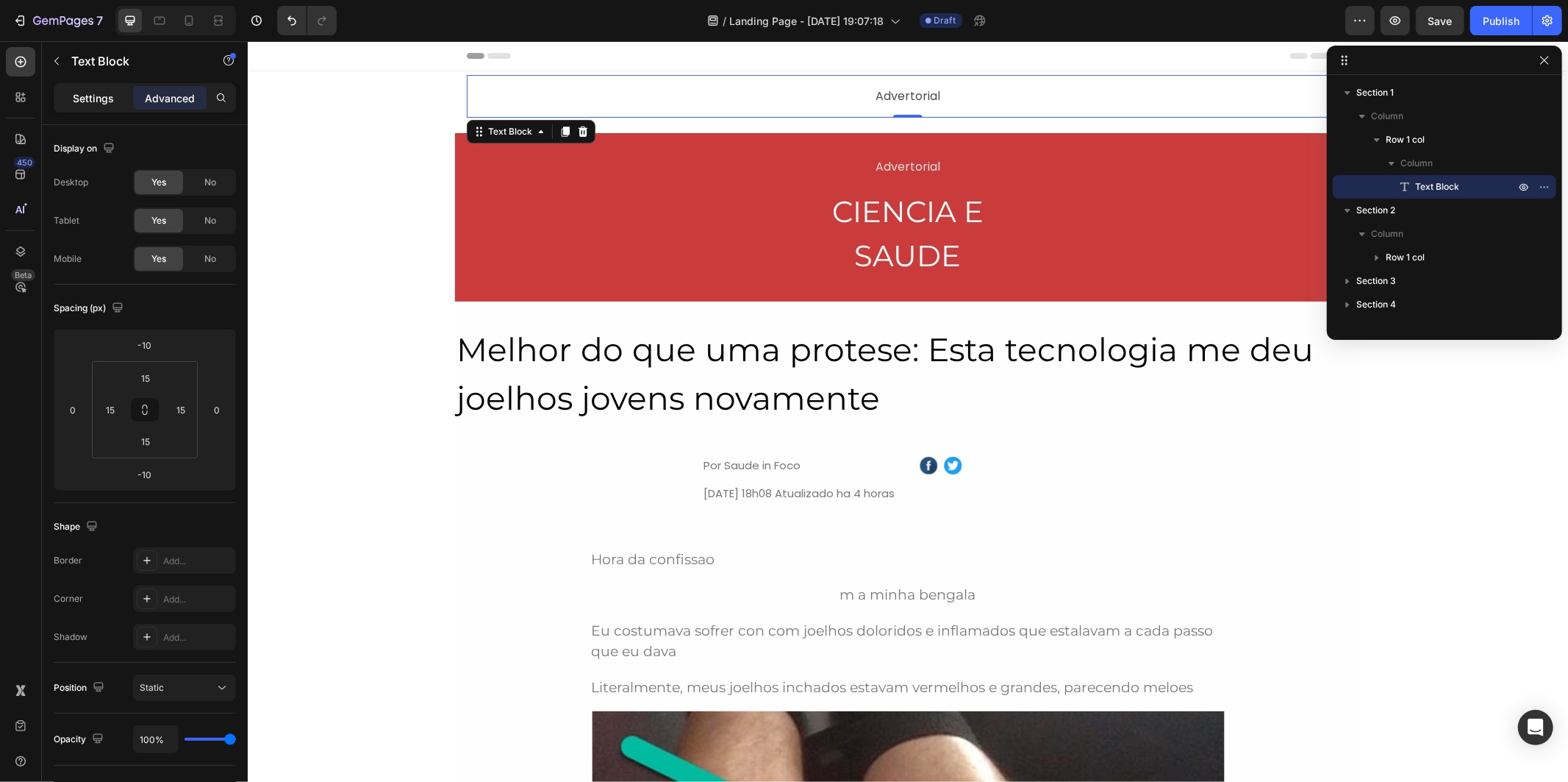
click at [107, 100] on p "Settings" at bounding box center [93, 98] width 41 height 15
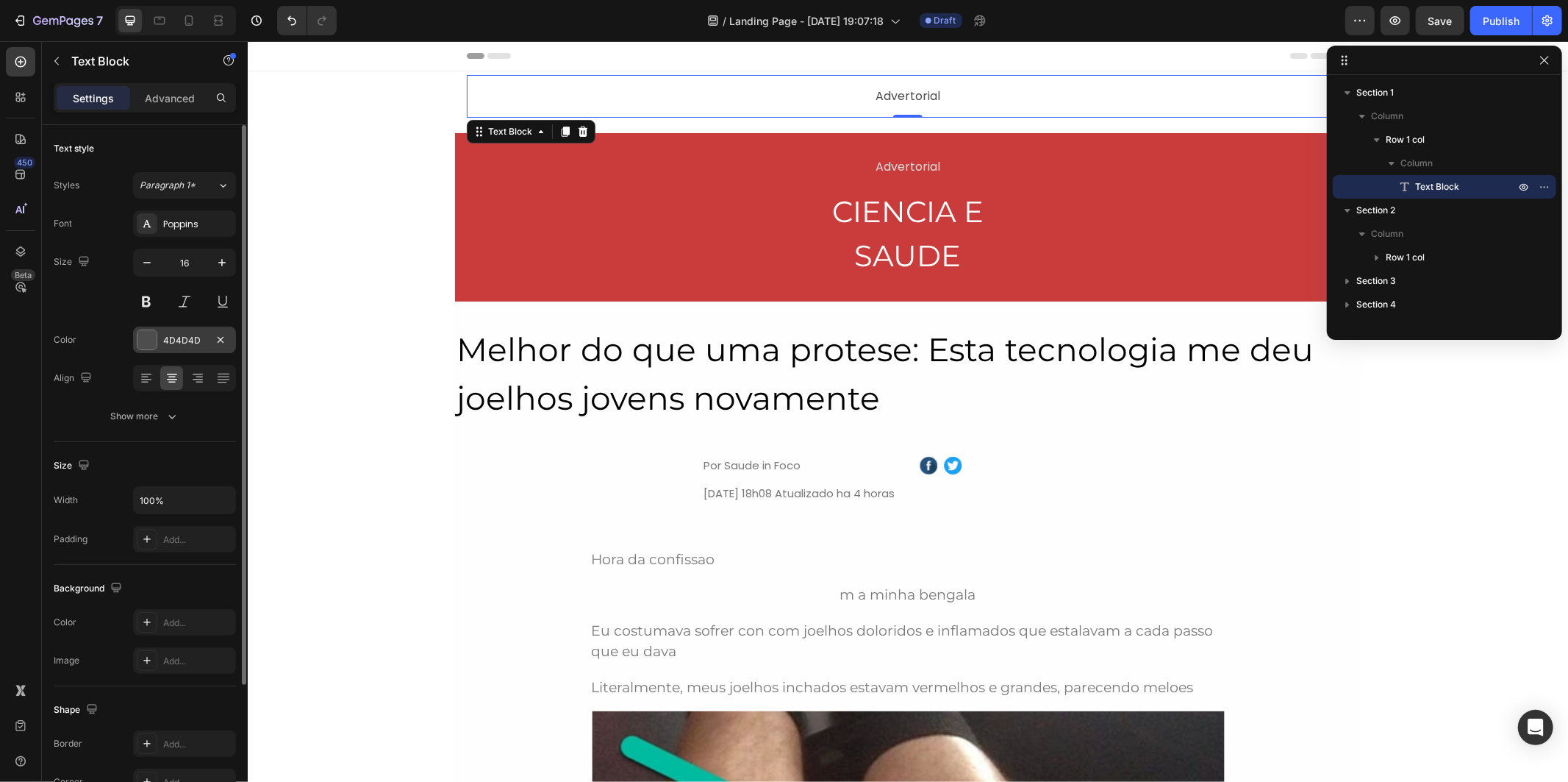
click at [187, 329] on div "4D4D4D" at bounding box center [184, 339] width 103 height 26
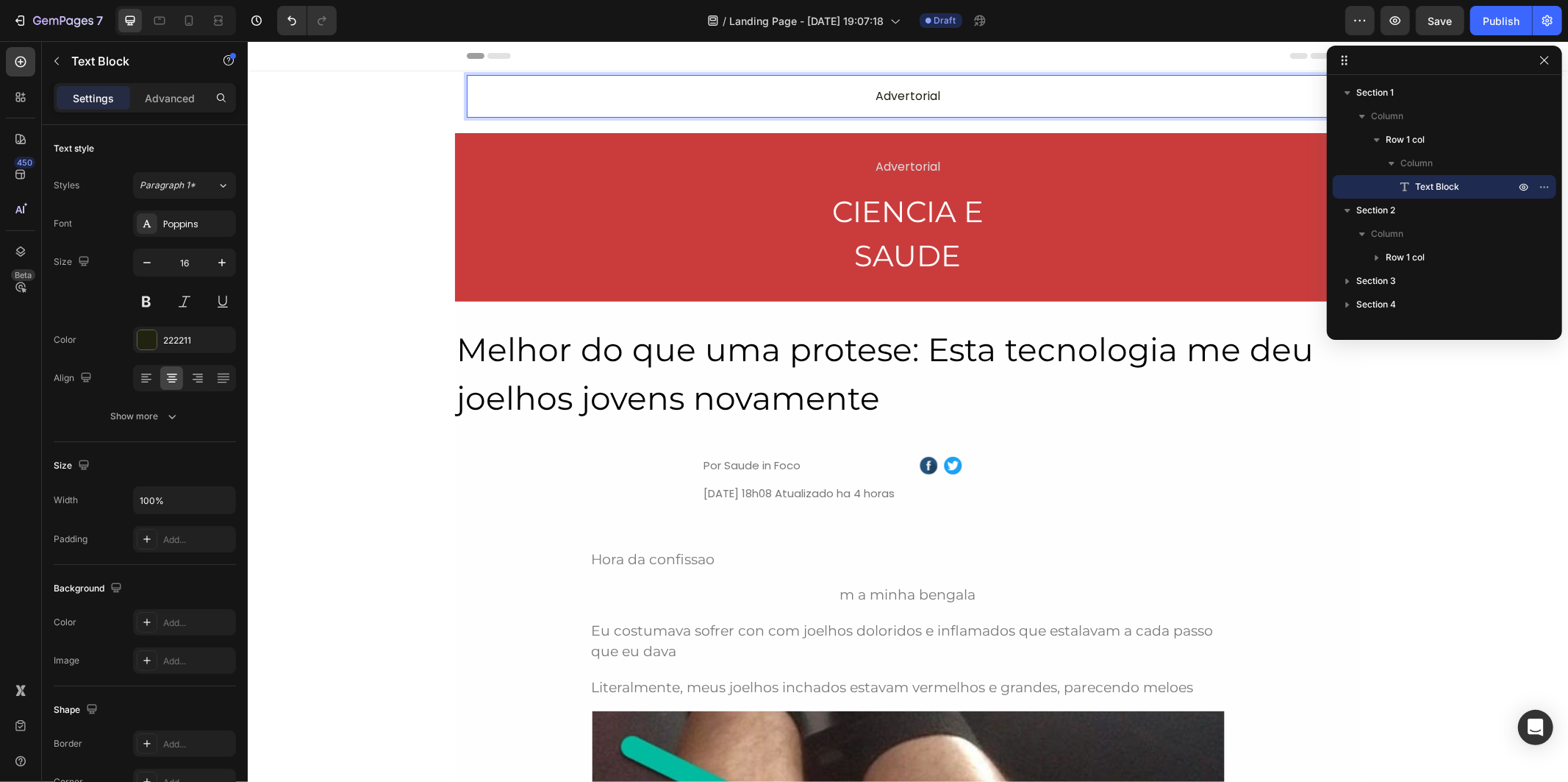
click at [919, 84] on div "Advertorial Text Block -10" at bounding box center [907, 95] width 882 height 42
click at [919, 89] on p "Advertorial" at bounding box center [907, 95] width 857 height 17
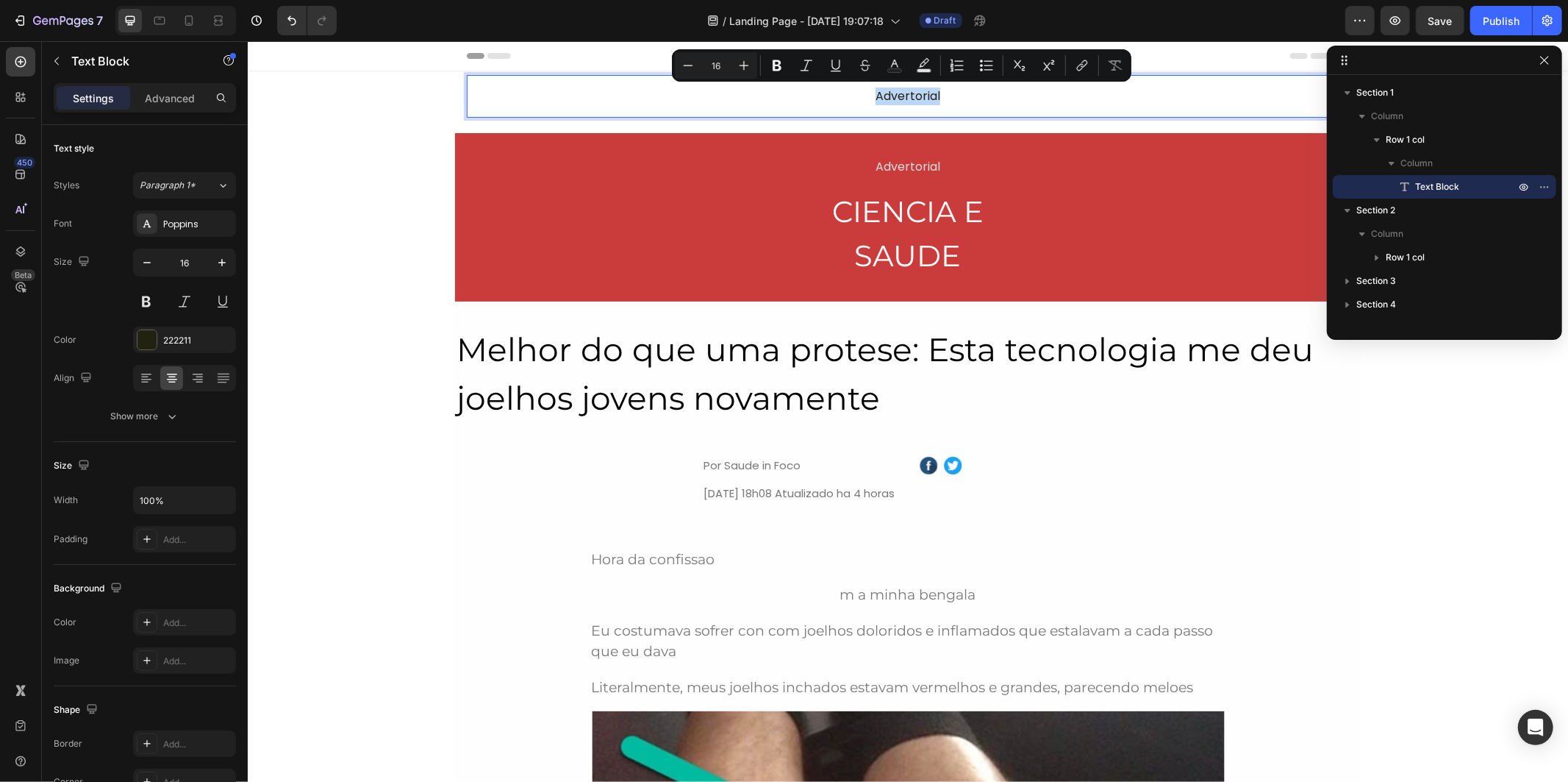
click at [611, 86] on div "Advertorial" at bounding box center [907, 95] width 860 height 20
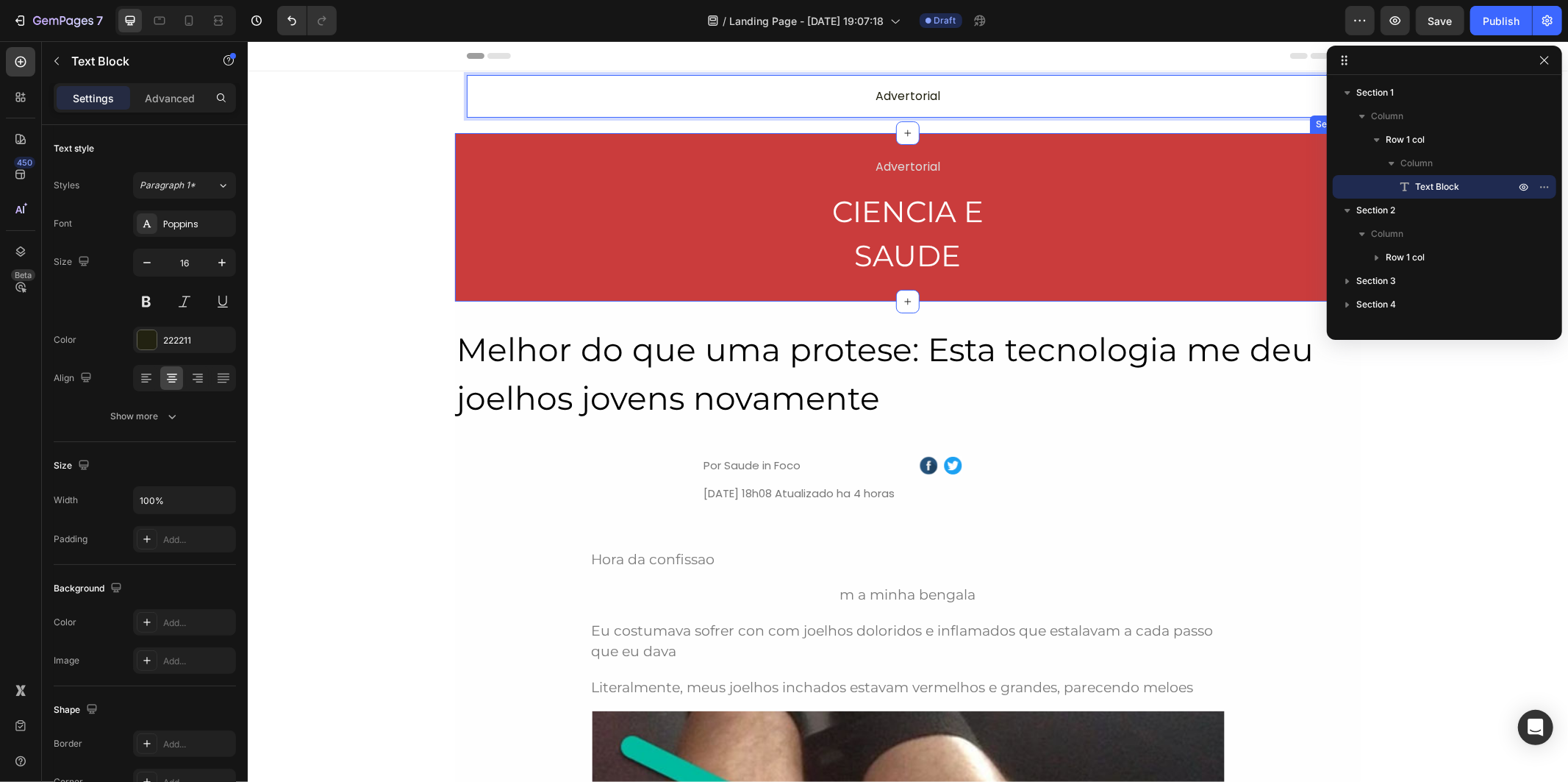
click at [803, 250] on div "Advertorial Text Block CIENCIA E SAUDE Heading Row" at bounding box center [907, 216] width 906 height 124
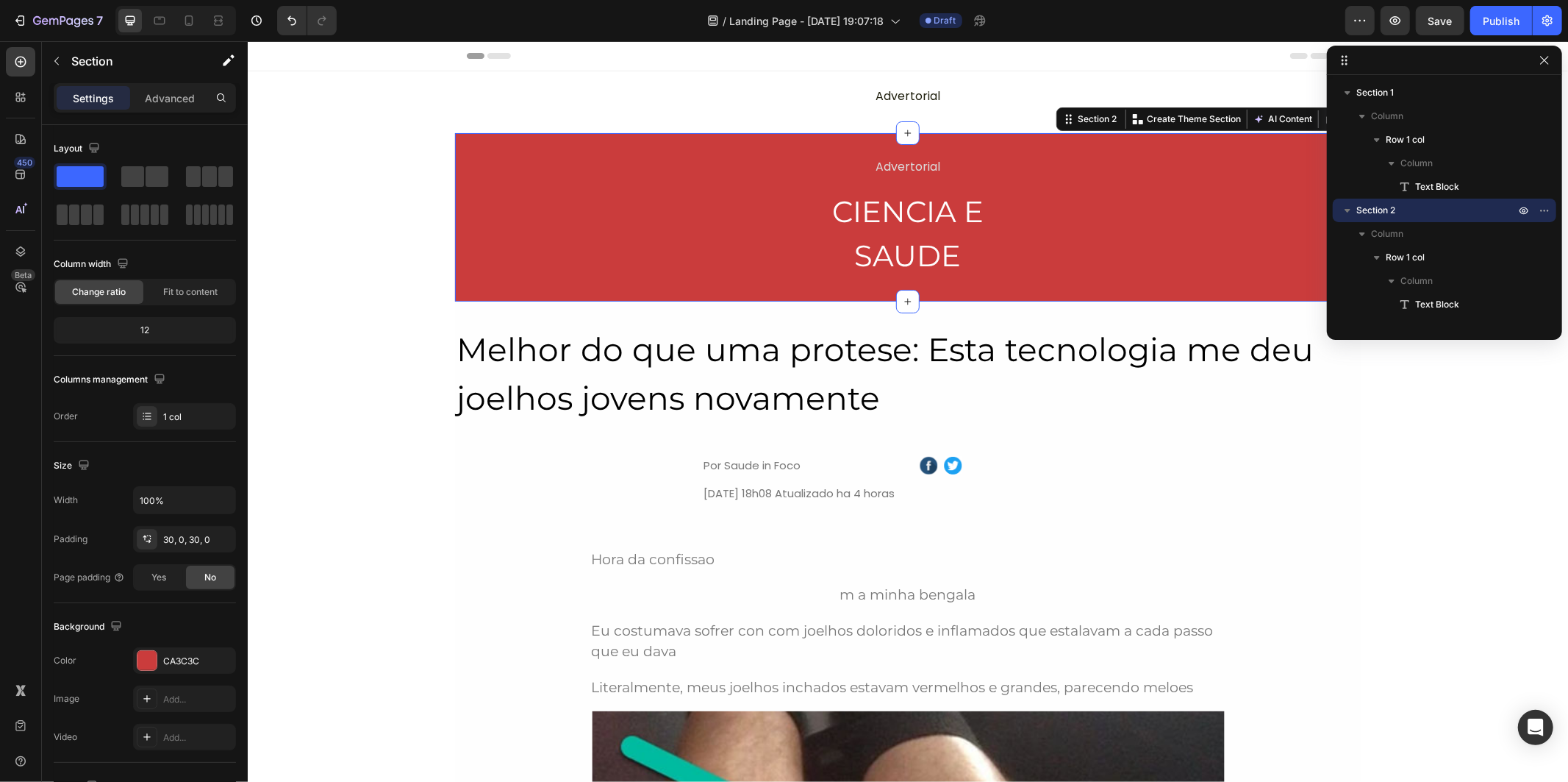
click at [579, 96] on p "Advertorial" at bounding box center [907, 95] width 857 height 17
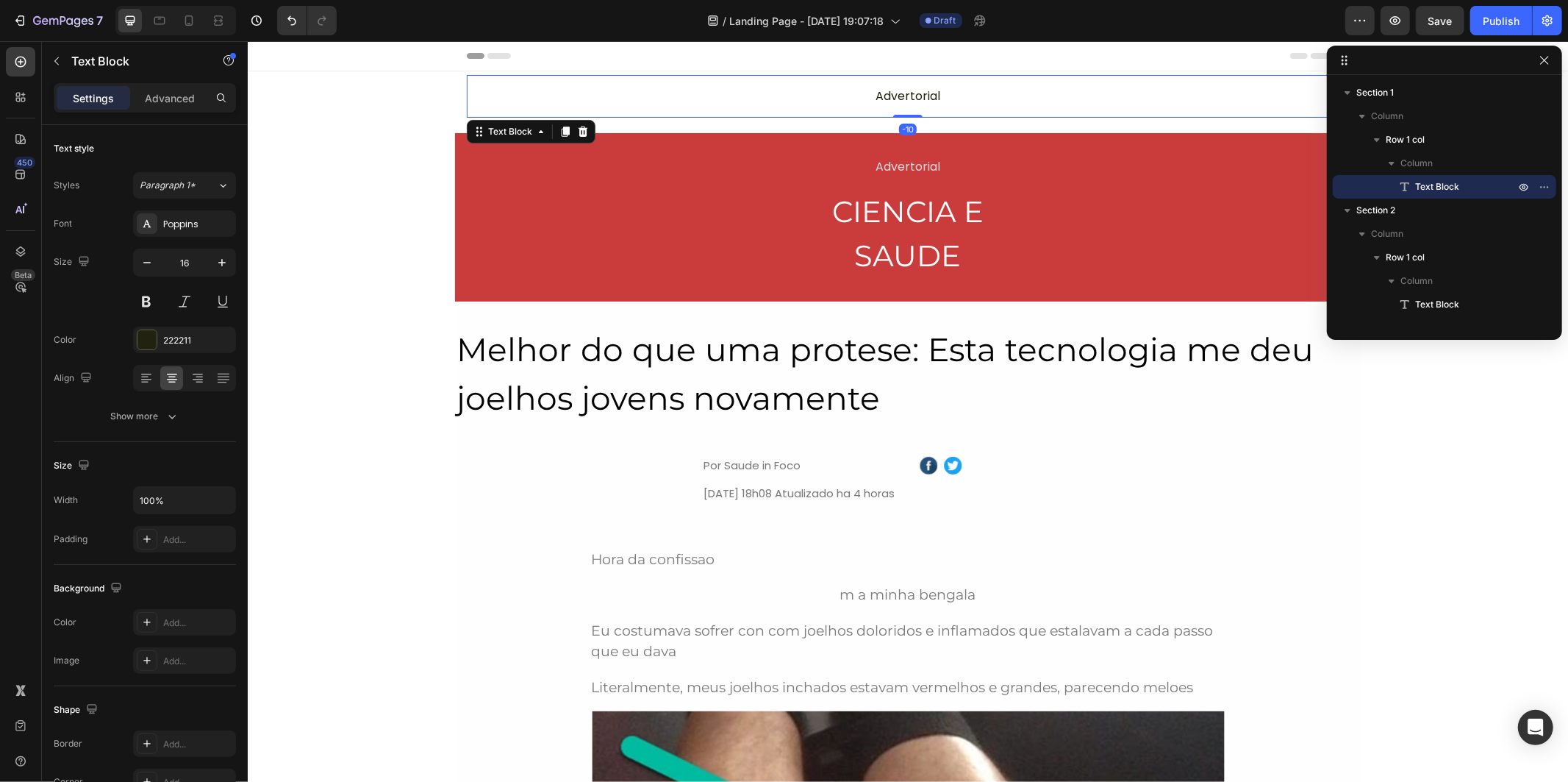
click at [430, 103] on div "Advertorial Text Block -10 Row" at bounding box center [907, 101] width 1320 height 39
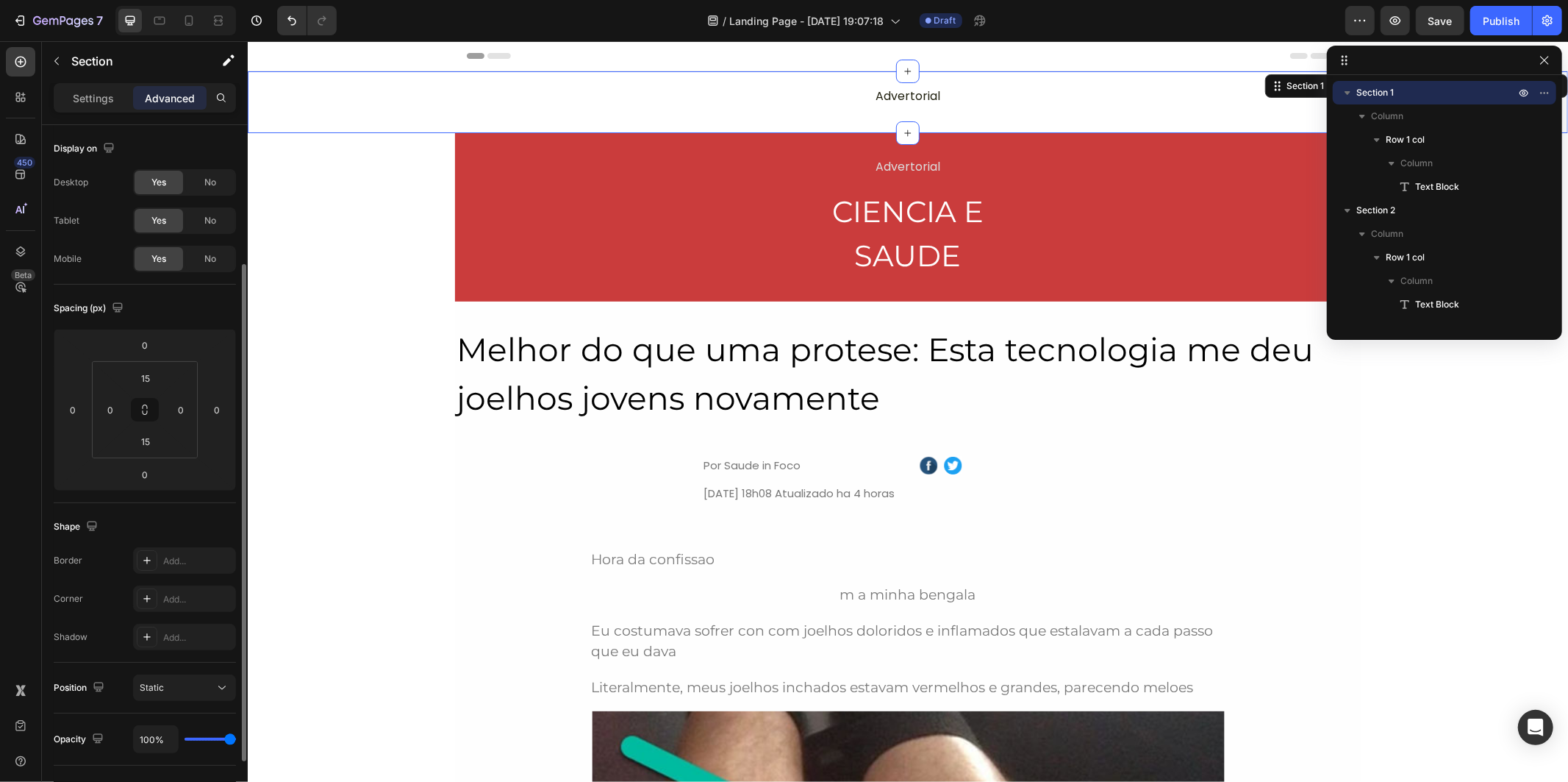
scroll to position [82, 0]
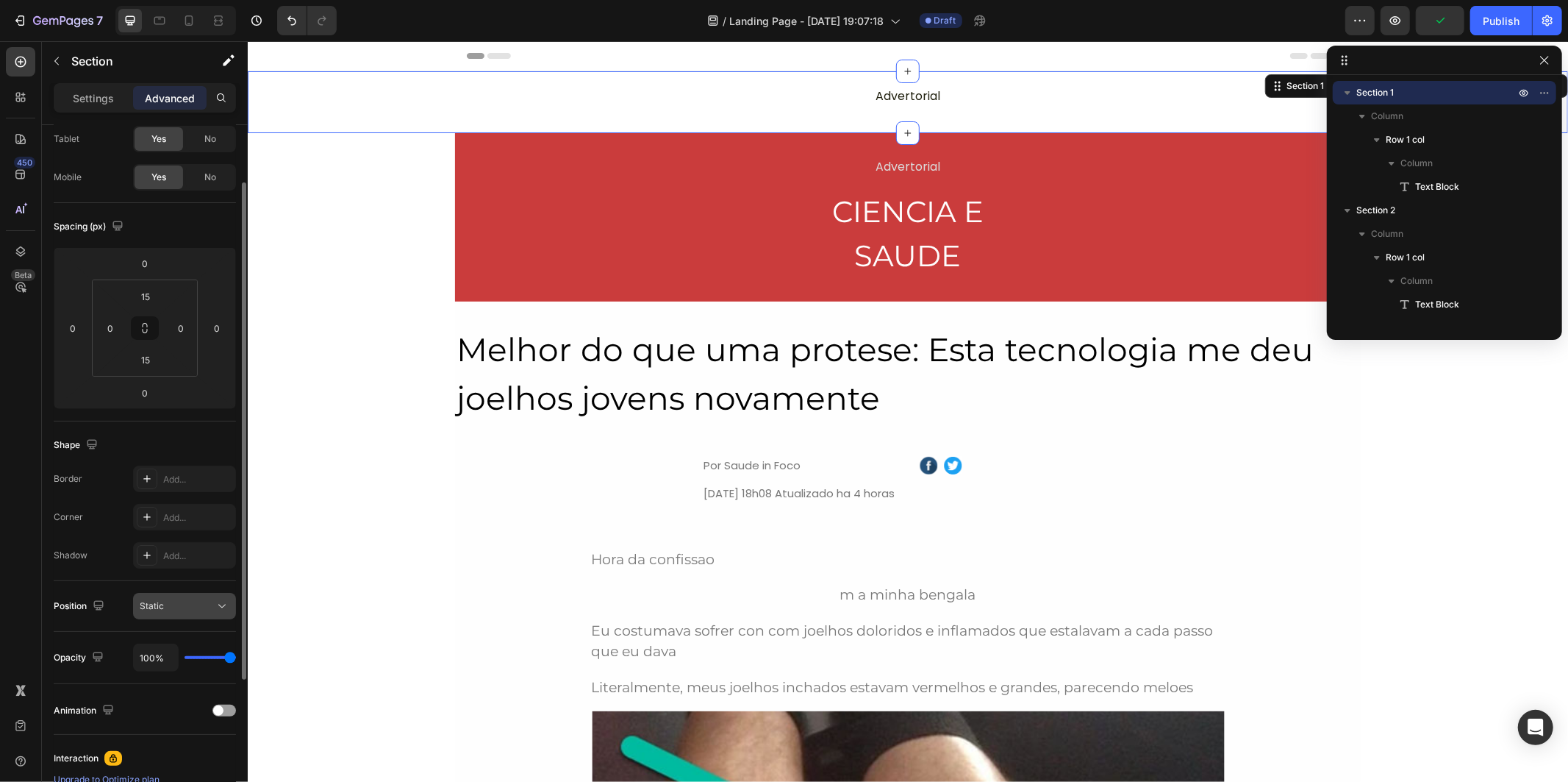
click at [162, 600] on span "Static" at bounding box center [151, 605] width 24 height 11
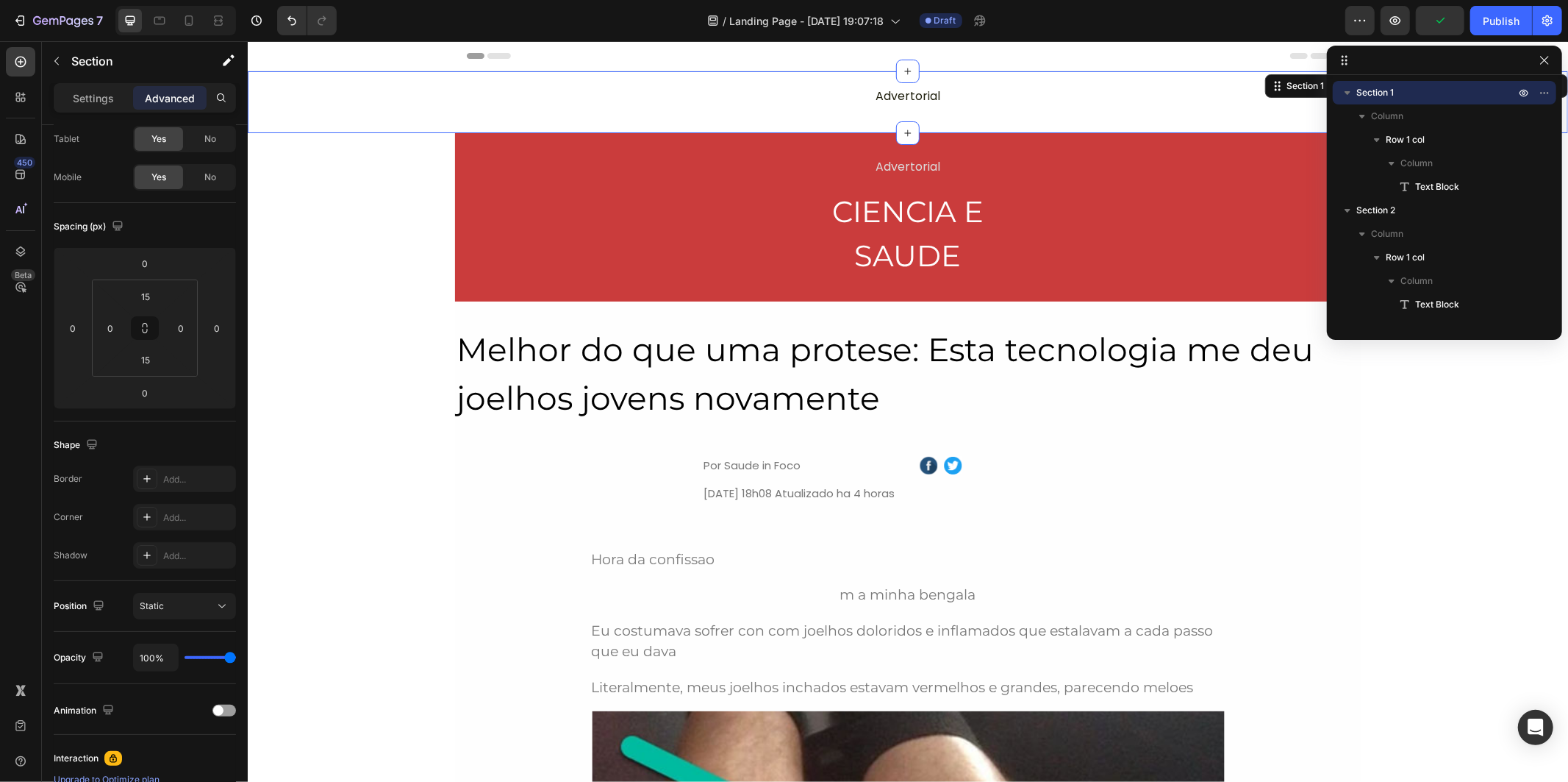
click at [108, 596] on div "Position Static" at bounding box center [144, 605] width 182 height 26
click at [160, 601] on span "Static" at bounding box center [151, 605] width 24 height 11
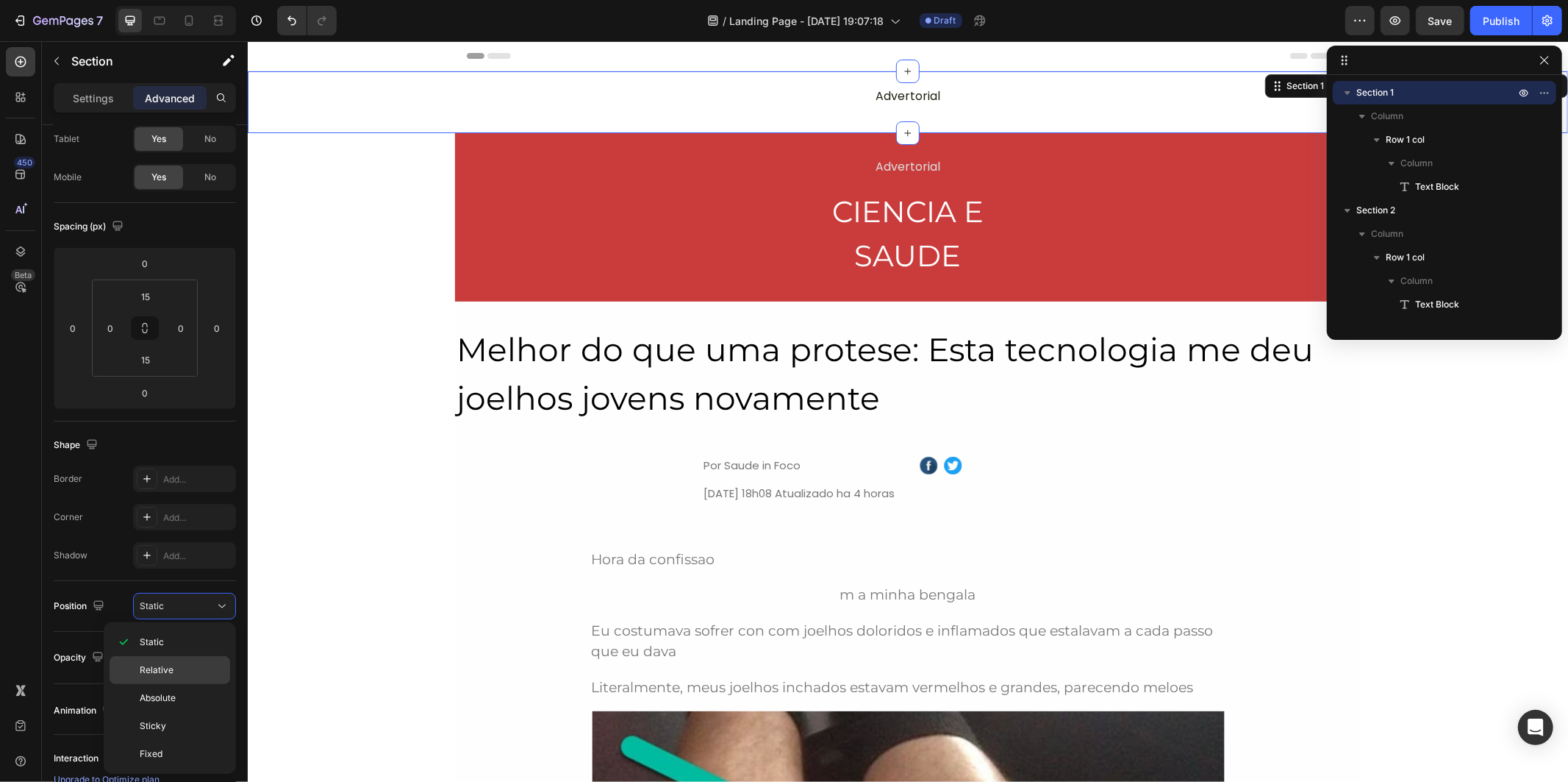
click at [194, 684] on div "Relative" at bounding box center [169, 697] width 120 height 28
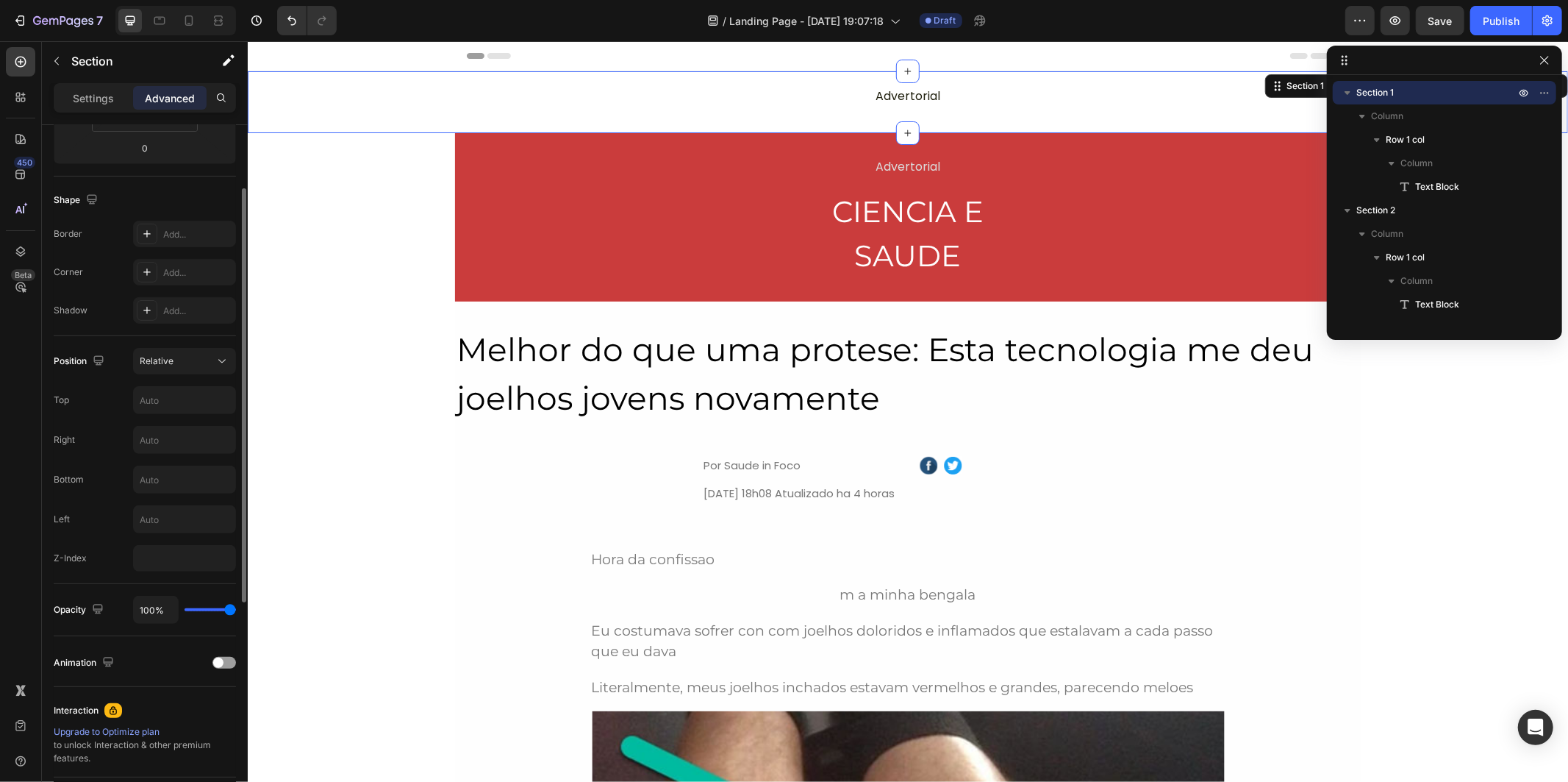
scroll to position [245, 0]
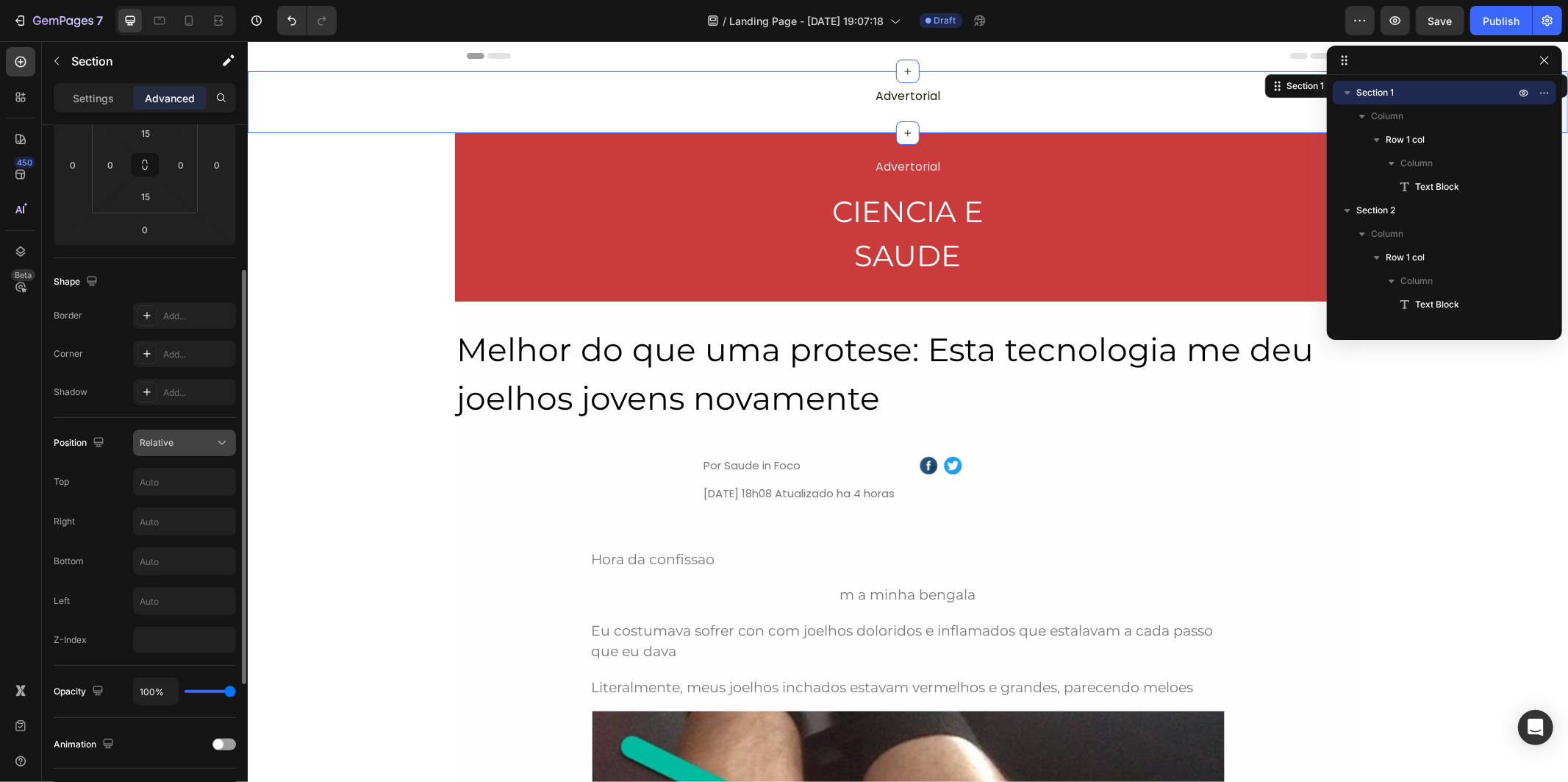
click at [164, 438] on span "Relative" at bounding box center [156, 442] width 34 height 11
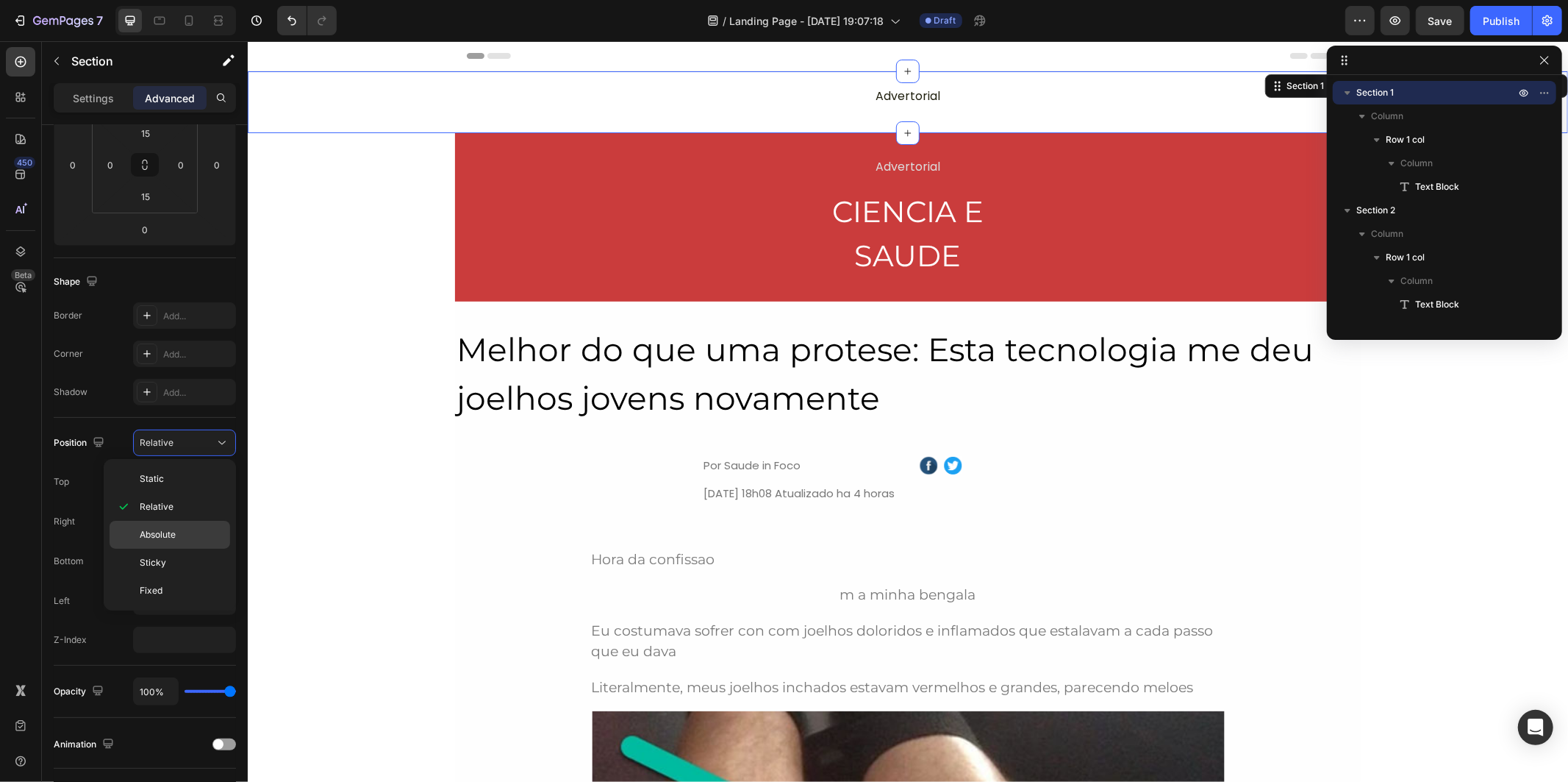
click at [200, 532] on p "Absolute" at bounding box center [181, 534] width 84 height 13
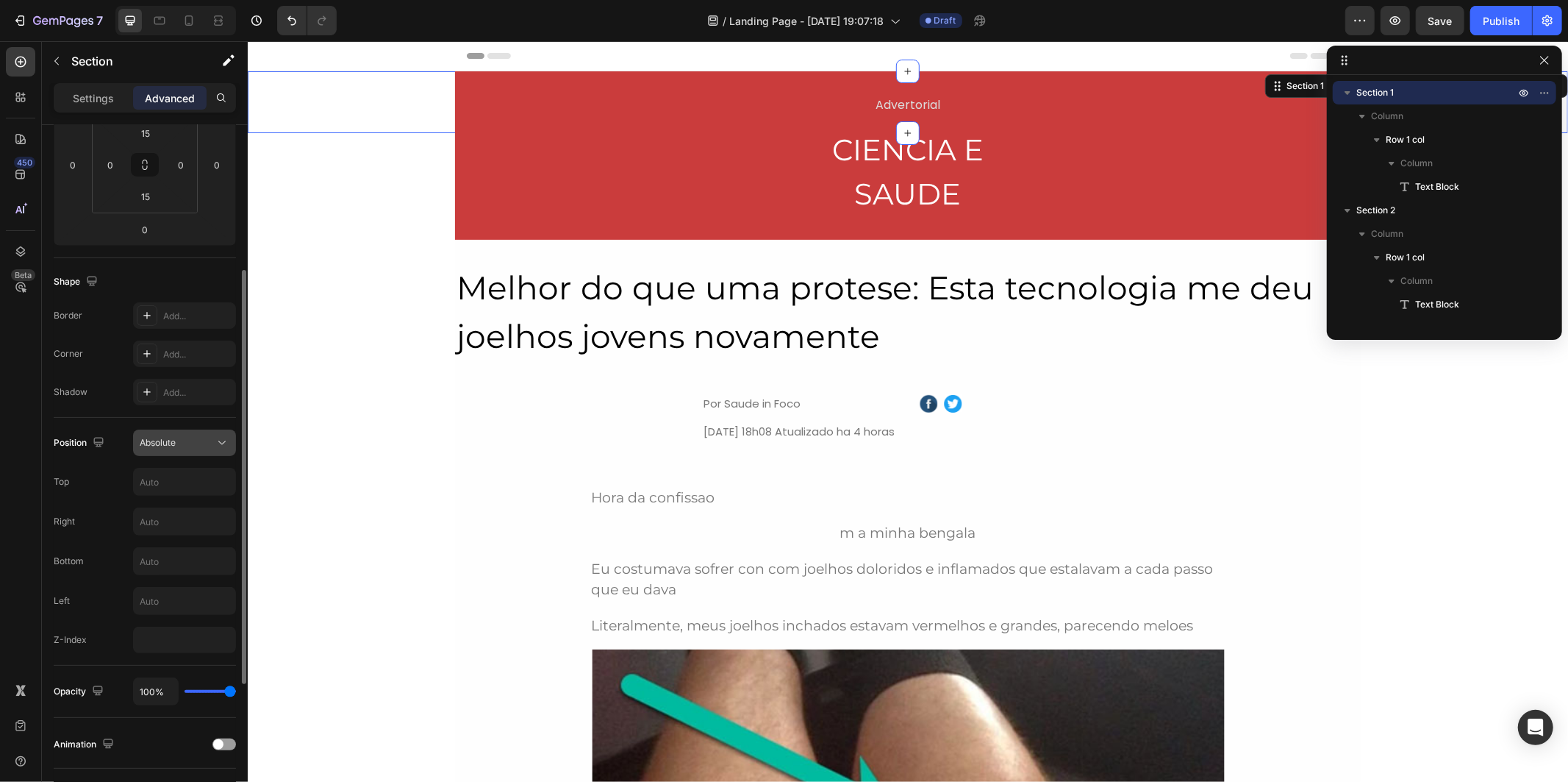
click at [194, 443] on div "Absolute" at bounding box center [177, 443] width 75 height 13
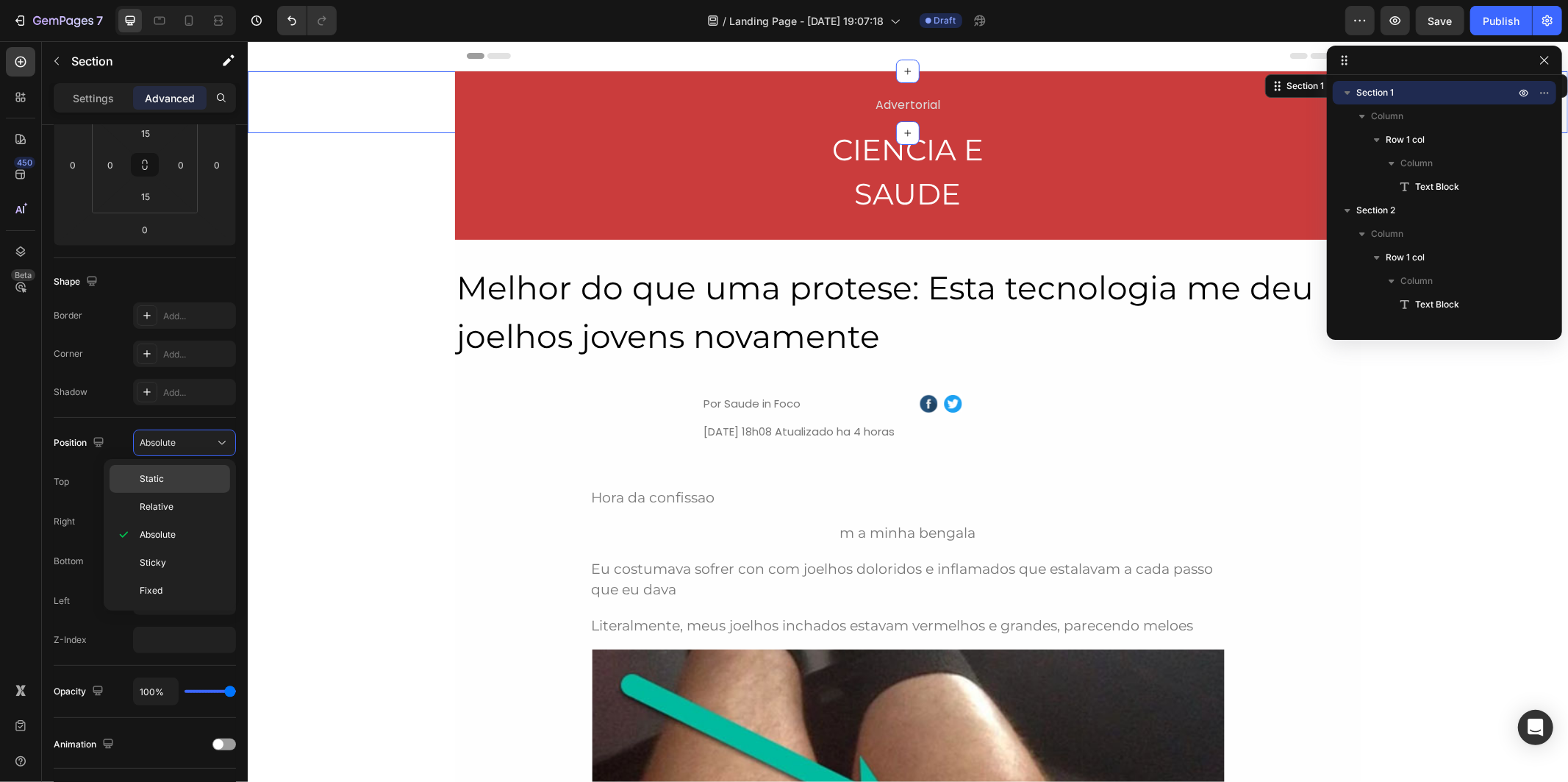
click at [196, 473] on p "Static" at bounding box center [181, 479] width 84 height 13
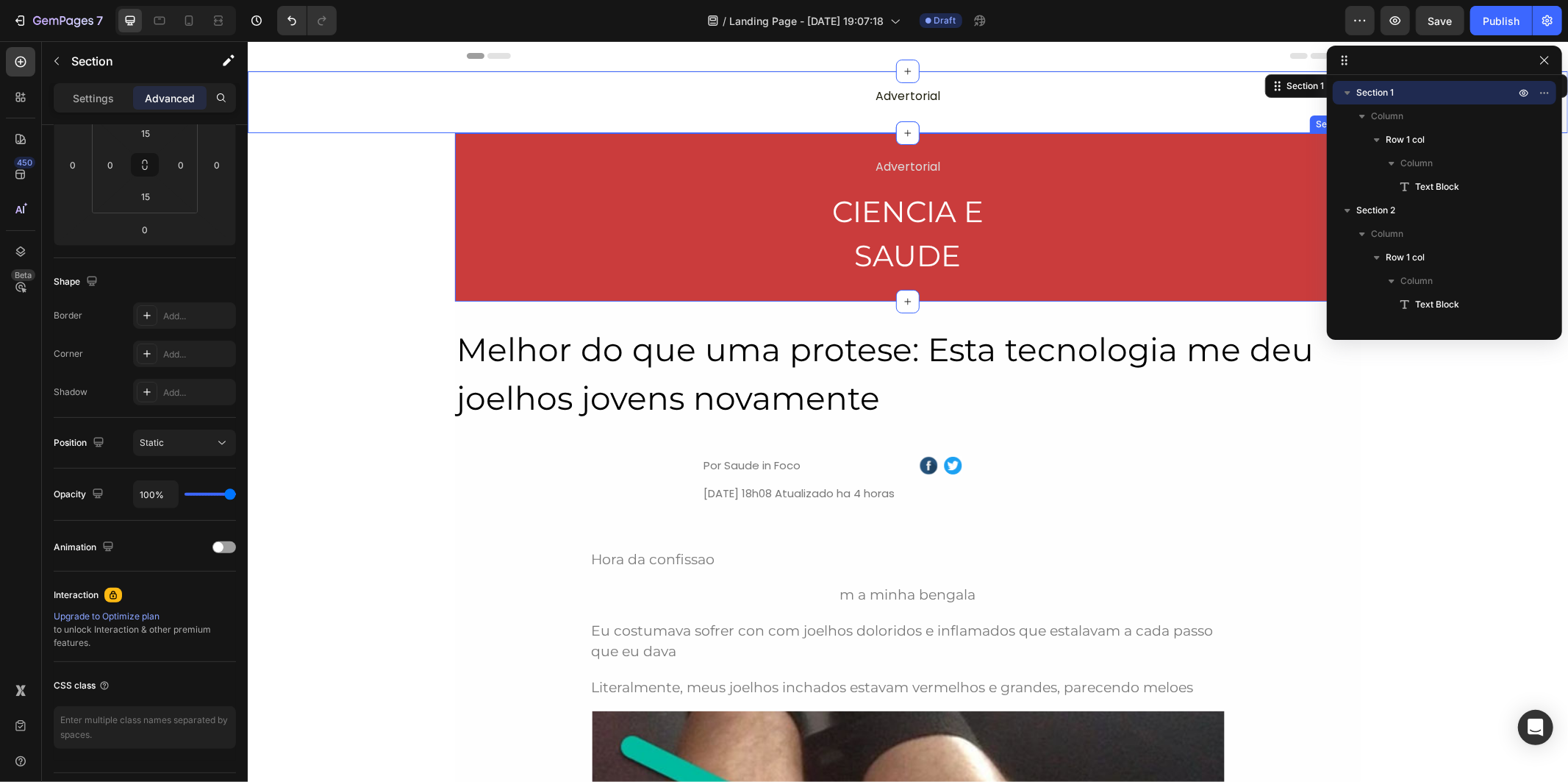
click at [1015, 150] on div "Advertorial Text Block CIENCIA E SAUDE Heading Row Section 2" at bounding box center [907, 216] width 906 height 169
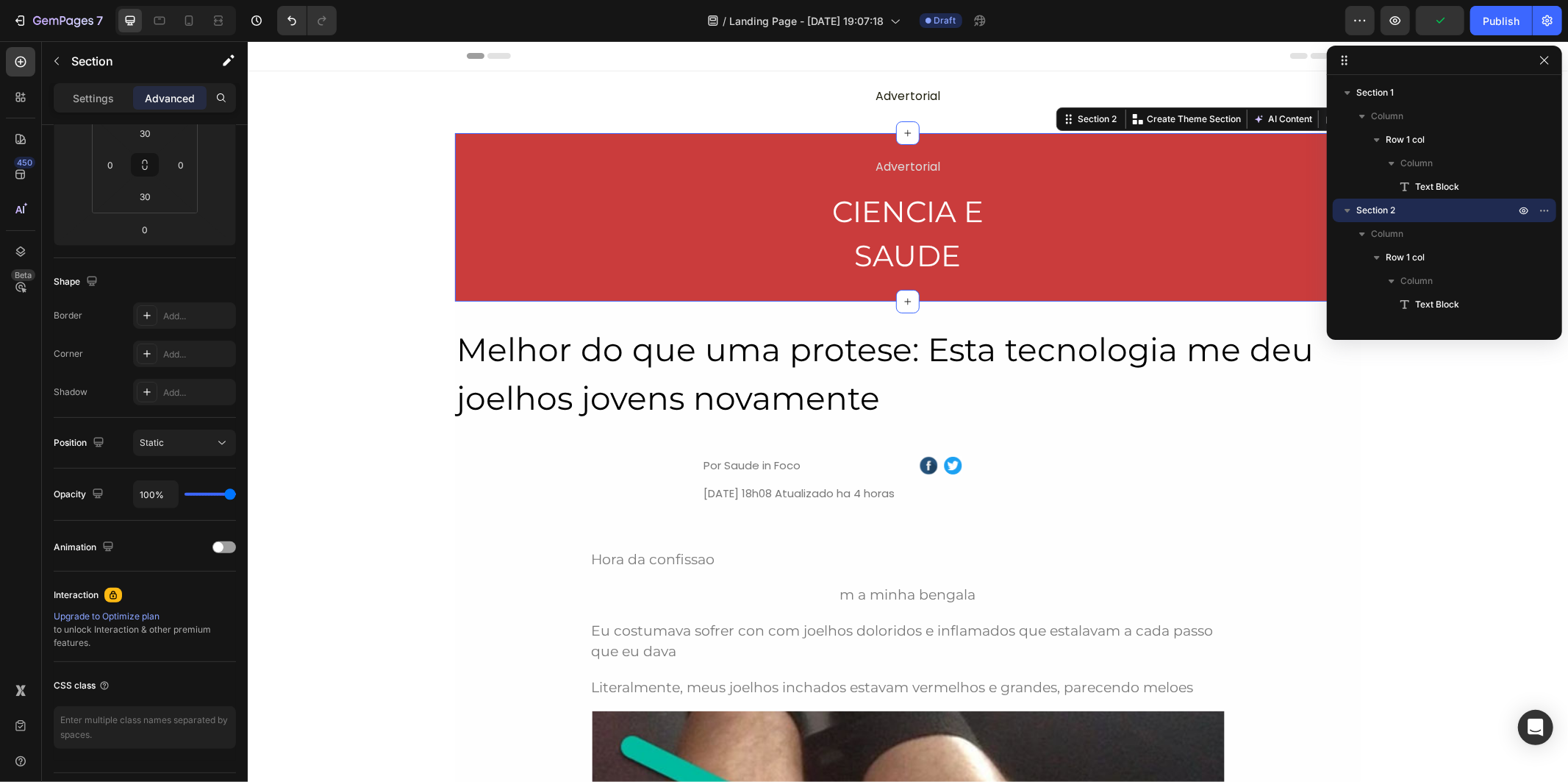
click at [579, 176] on div "Advertorial Text Block CIENCIA E SAUDE Heading Row" at bounding box center [907, 216] width 906 height 124
click at [614, 66] on div "Header" at bounding box center [907, 55] width 882 height 30
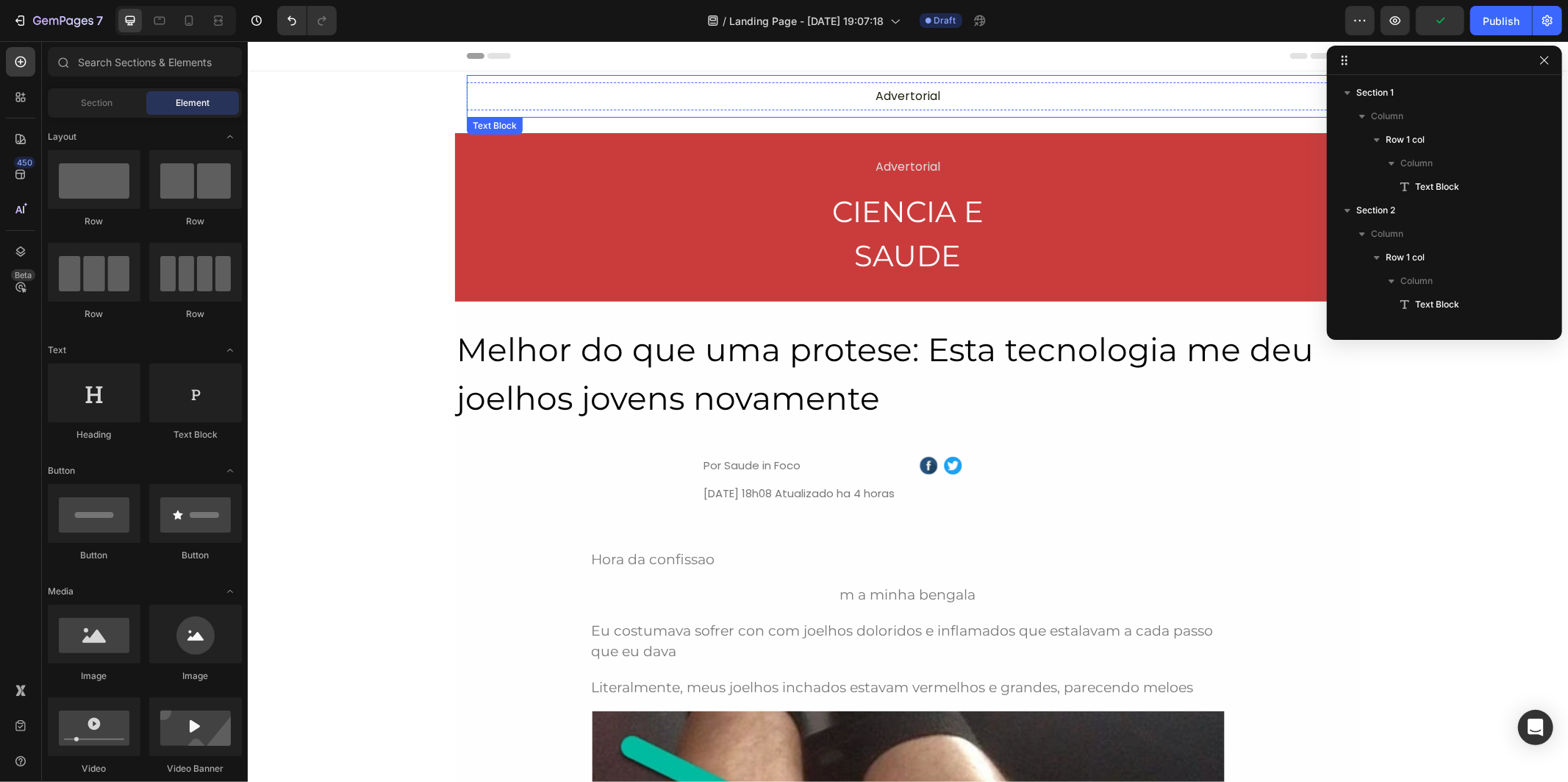
click at [613, 98] on p "Advertorial" at bounding box center [907, 95] width 857 height 17
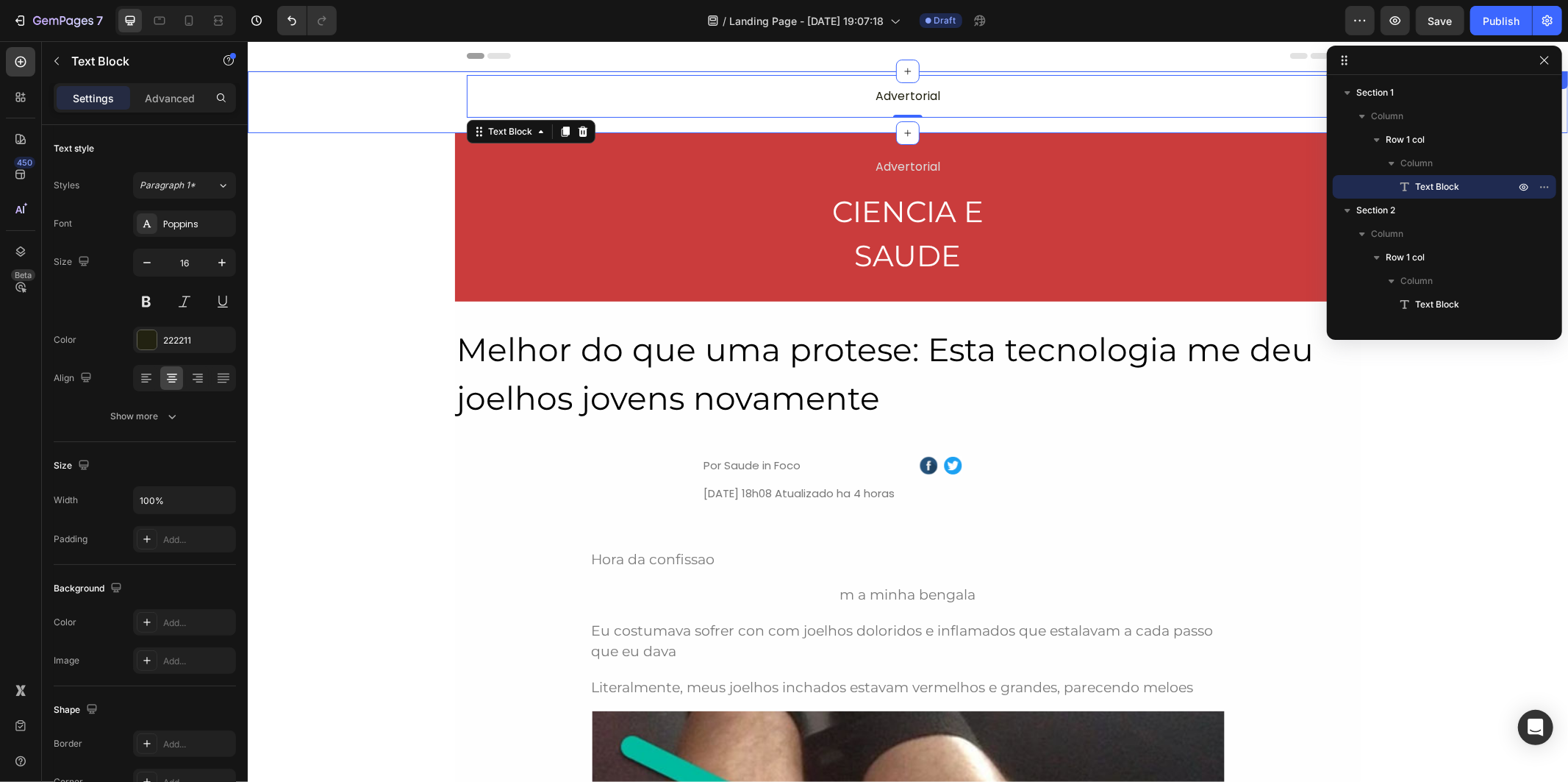
click at [621, 70] on div "Advertorial Text Block -10 Row Section 1" at bounding box center [907, 101] width 1320 height 62
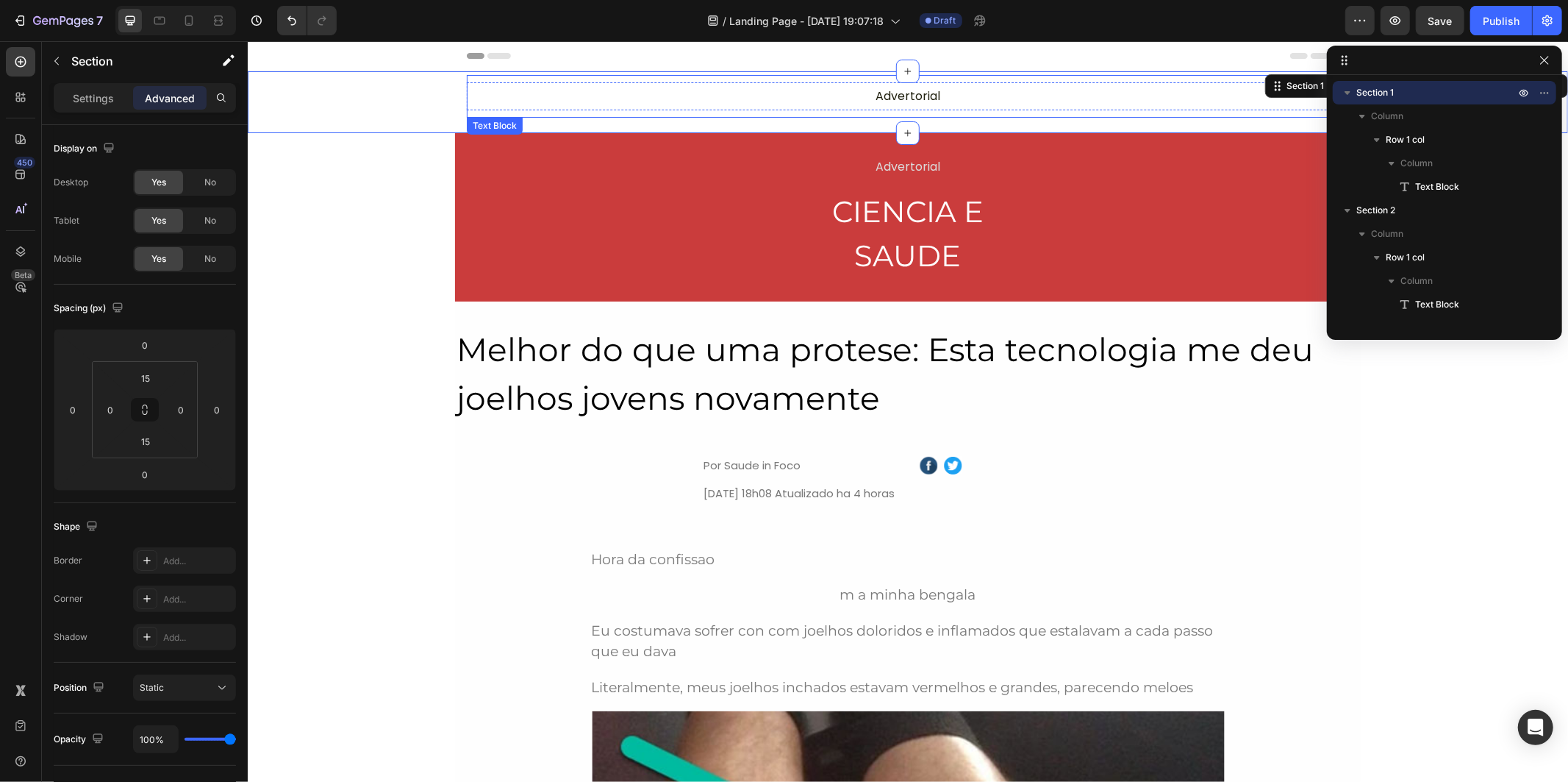
click at [622, 91] on p "Advertorial" at bounding box center [907, 95] width 857 height 17
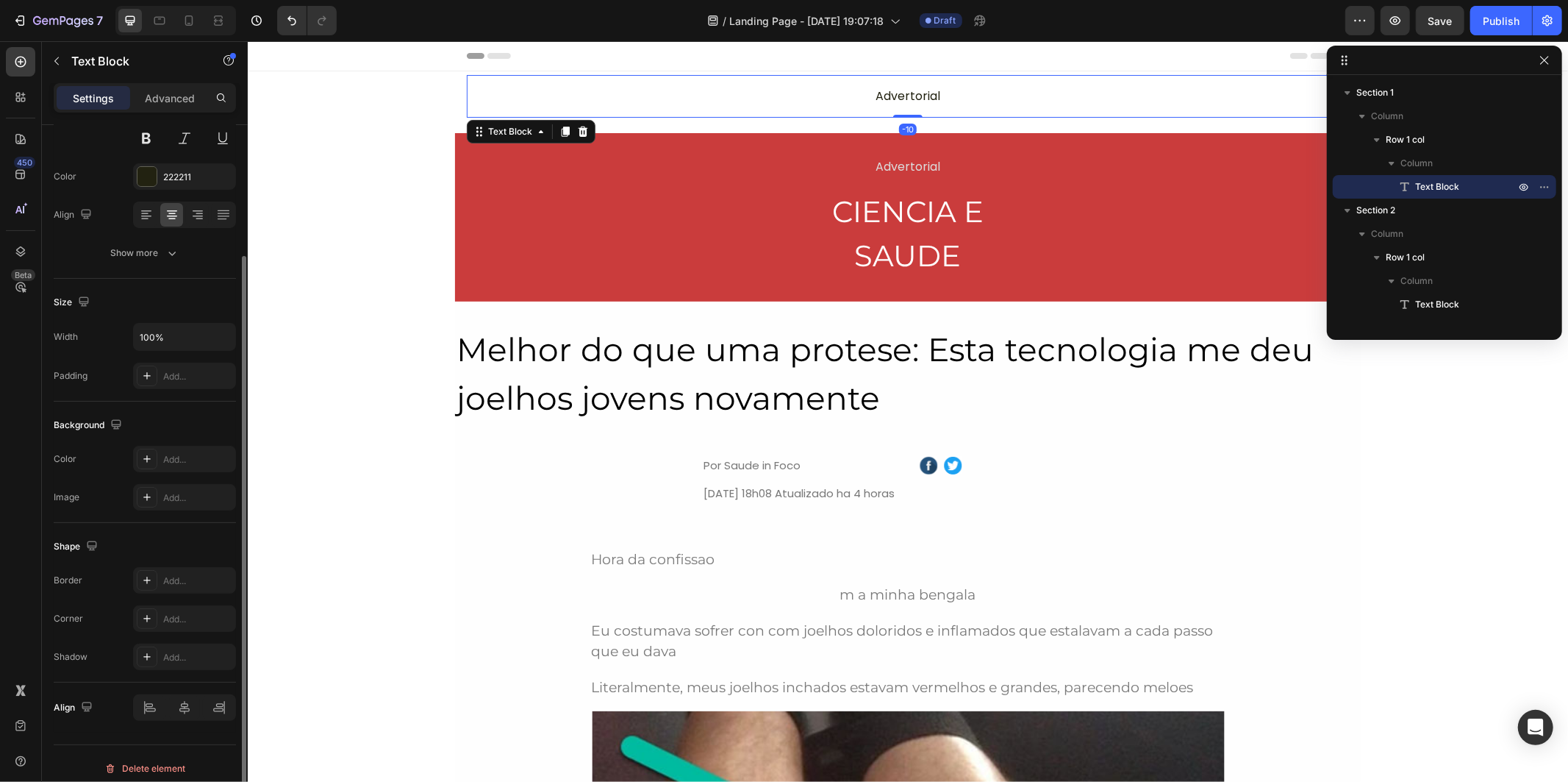
scroll to position [172, 0]
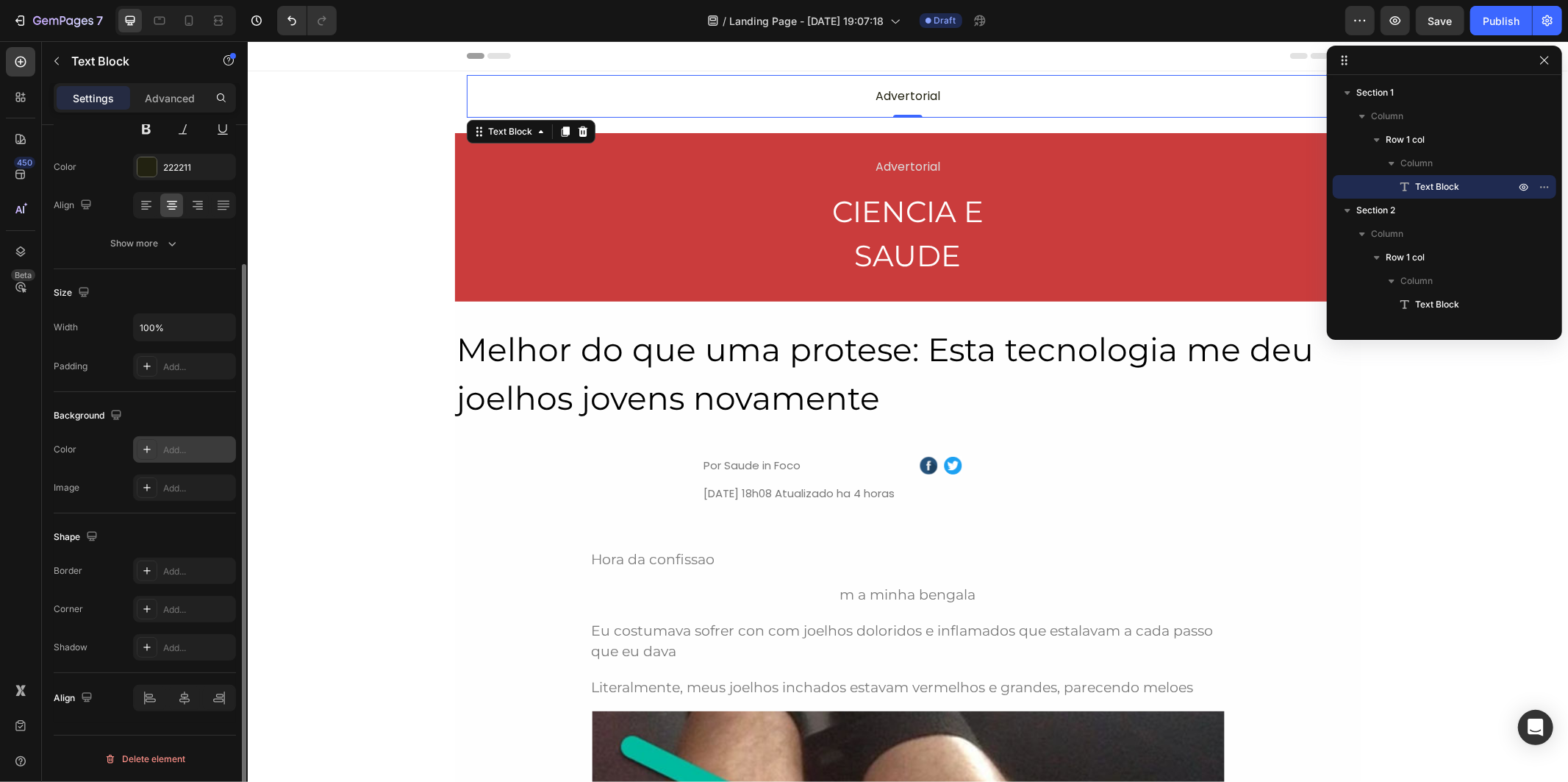
click at [179, 454] on div "Add..." at bounding box center [198, 450] width 69 height 13
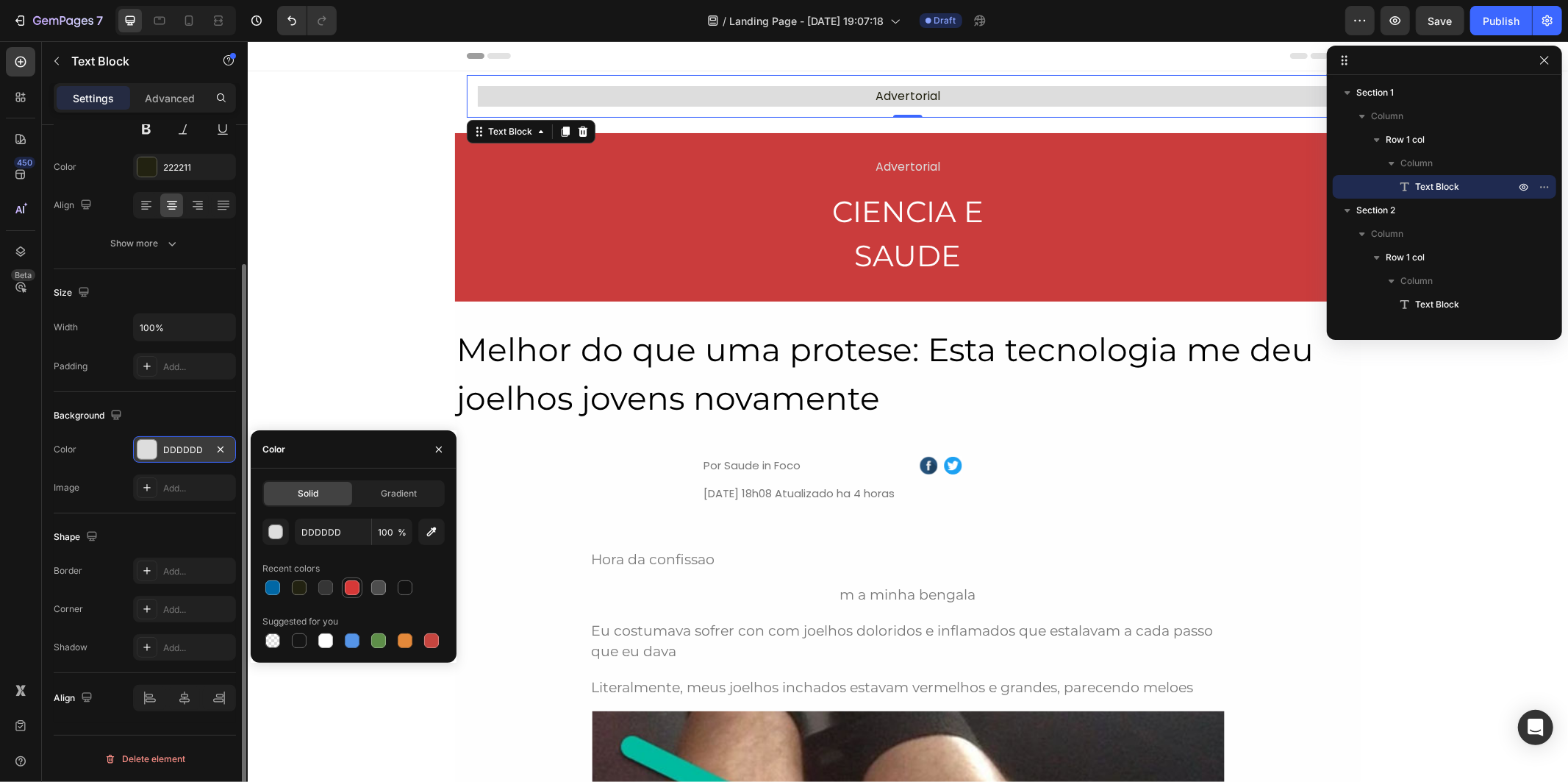
click at [349, 581] on div at bounding box center [351, 587] width 14 height 14
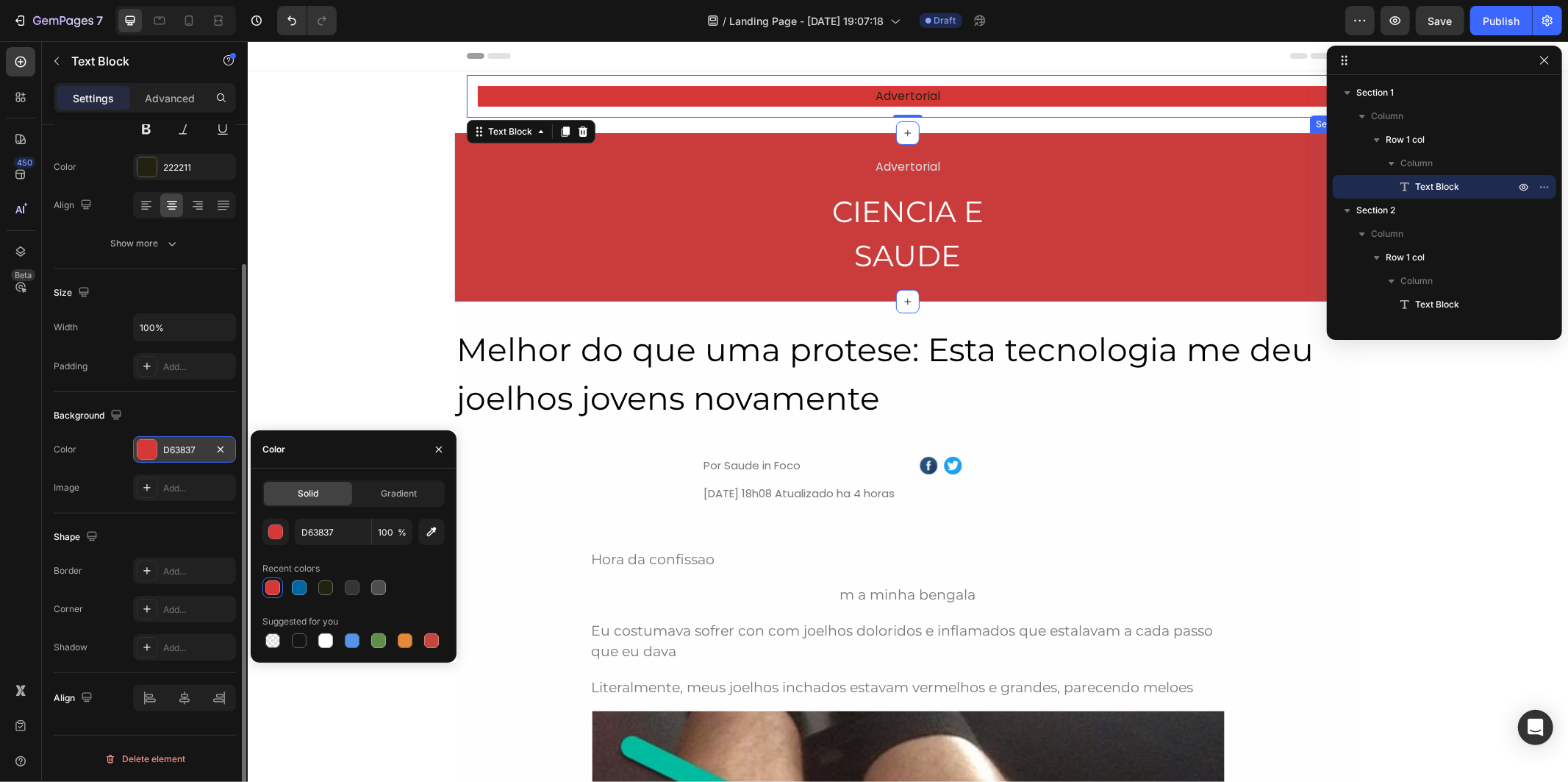
click at [856, 124] on div "Advertorial Text Block -10 Row Section 1" at bounding box center [907, 101] width 1320 height 62
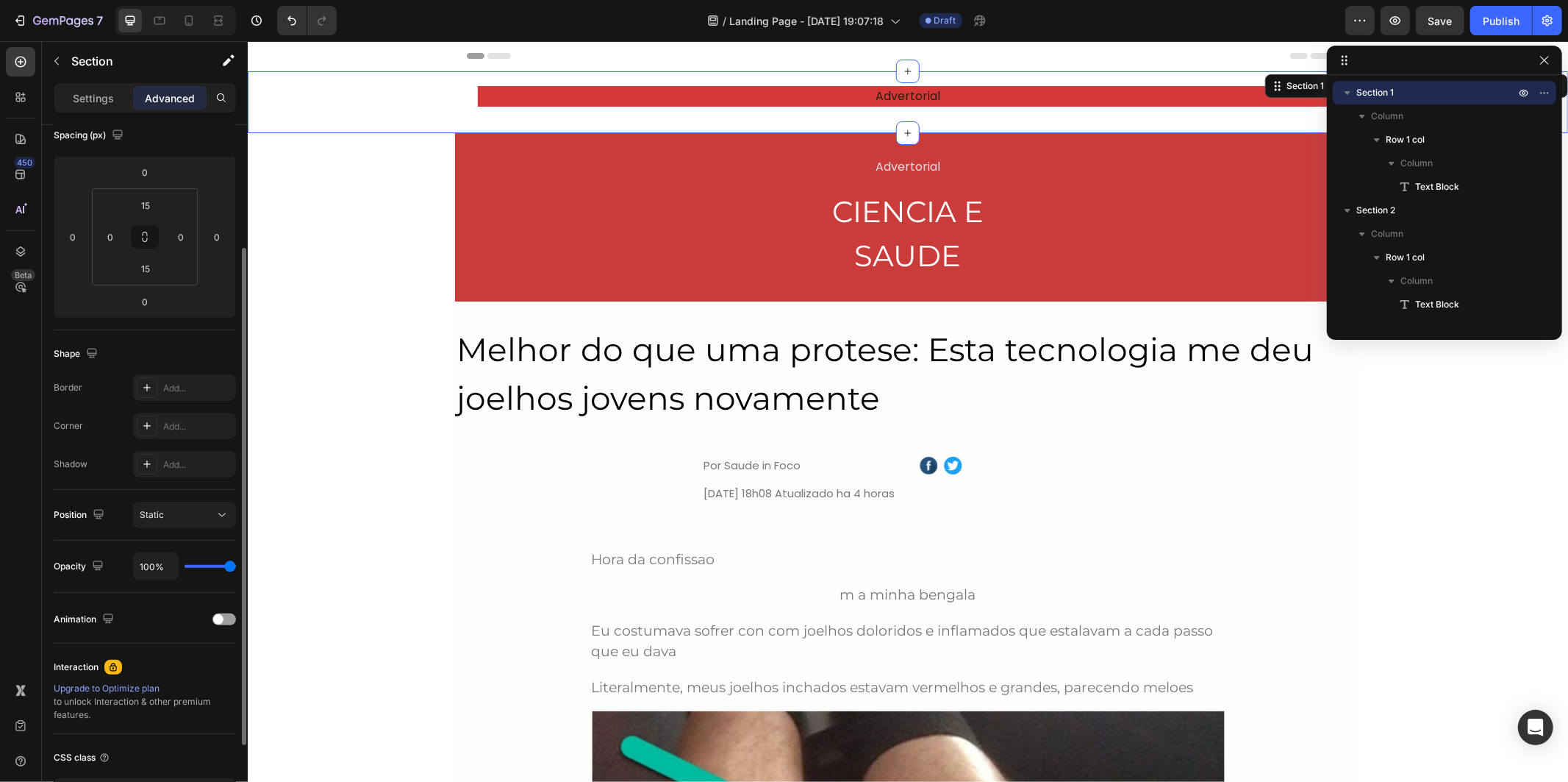
scroll to position [0, 0]
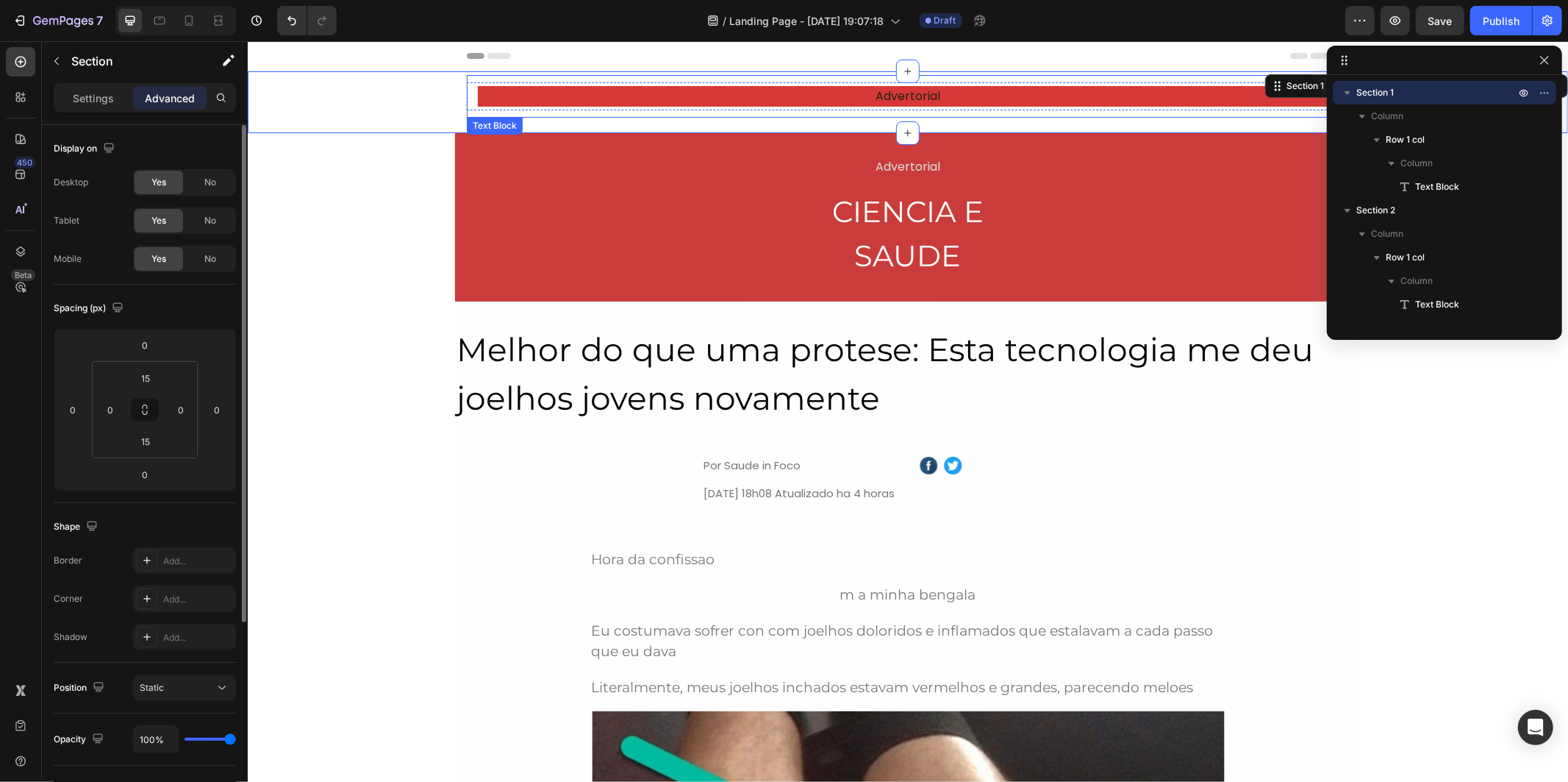
click at [817, 83] on div "Advertorial Text Block" at bounding box center [907, 95] width 882 height 42
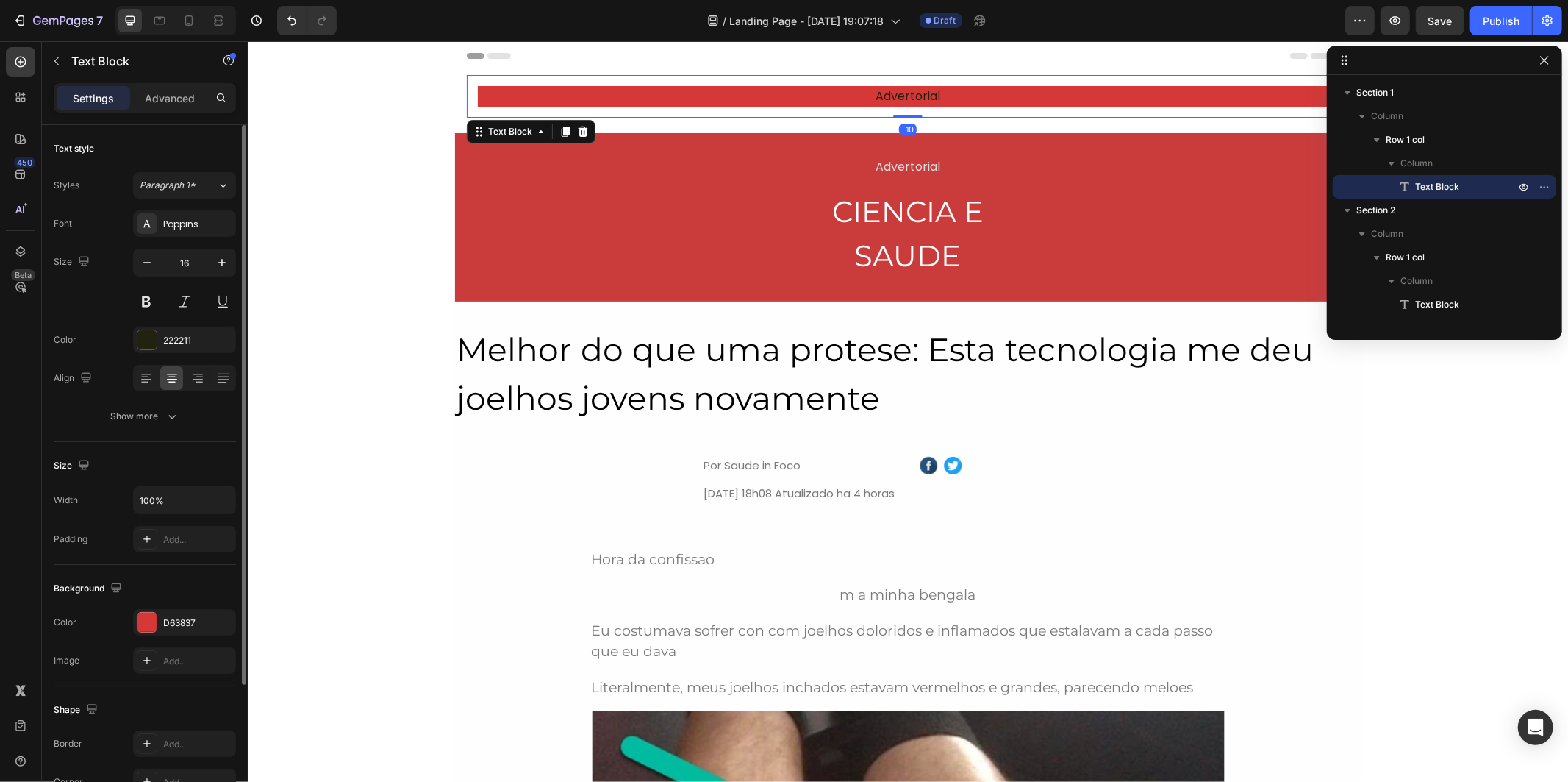
click at [812, 77] on div "Advertorial Text Block -10" at bounding box center [907, 95] width 882 height 42
click at [427, 111] on div "Advertorial Text Block -10 Row" at bounding box center [907, 101] width 1320 height 39
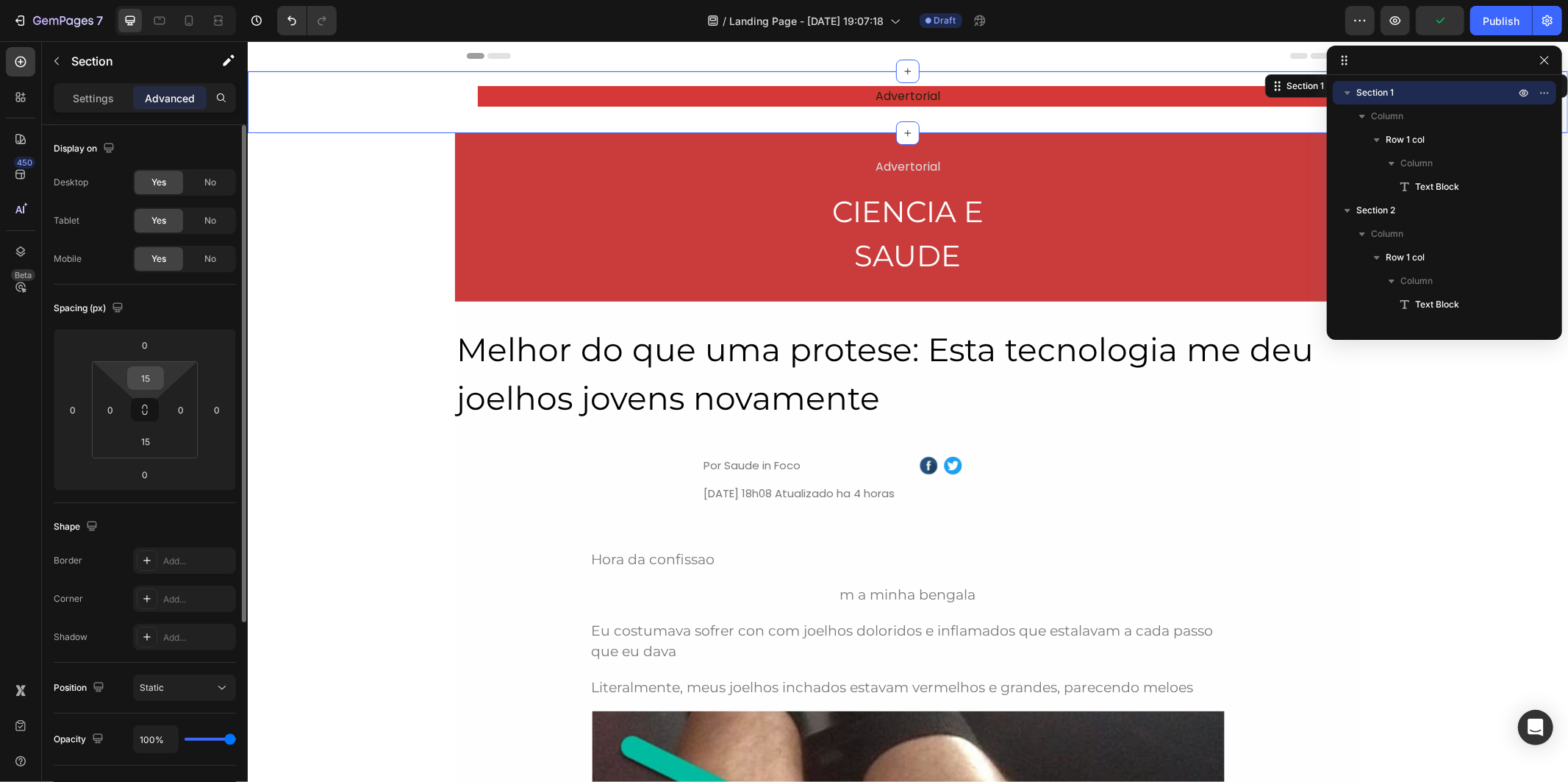
click at [141, 374] on input "15" at bounding box center [145, 378] width 30 height 22
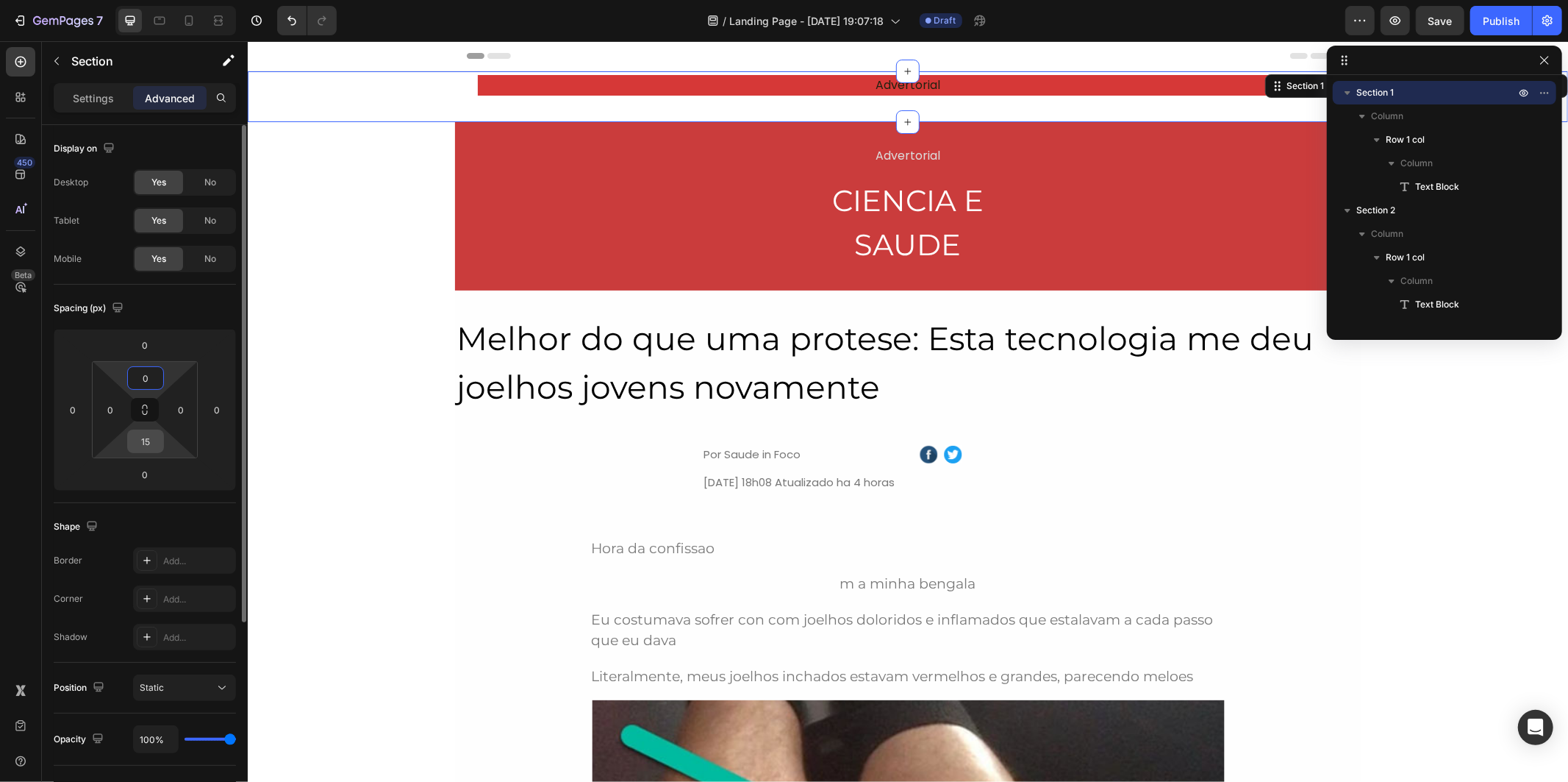
click at [147, 450] on input "15" at bounding box center [145, 441] width 30 height 22
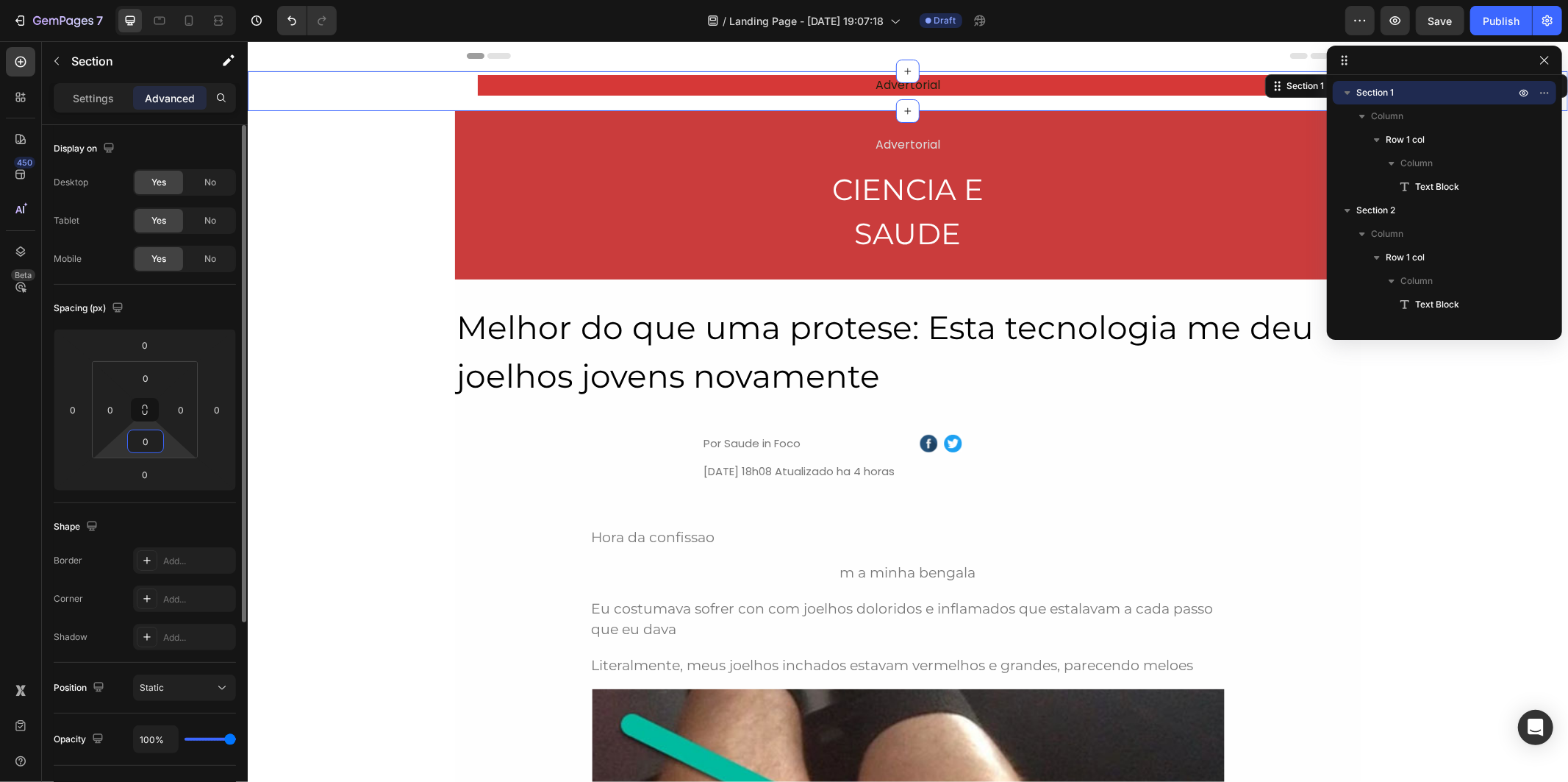
click at [0, 0] on div "Spacing (px) 0 0 0 0 0 0 0 0" at bounding box center [0, 0] width 0 height 0
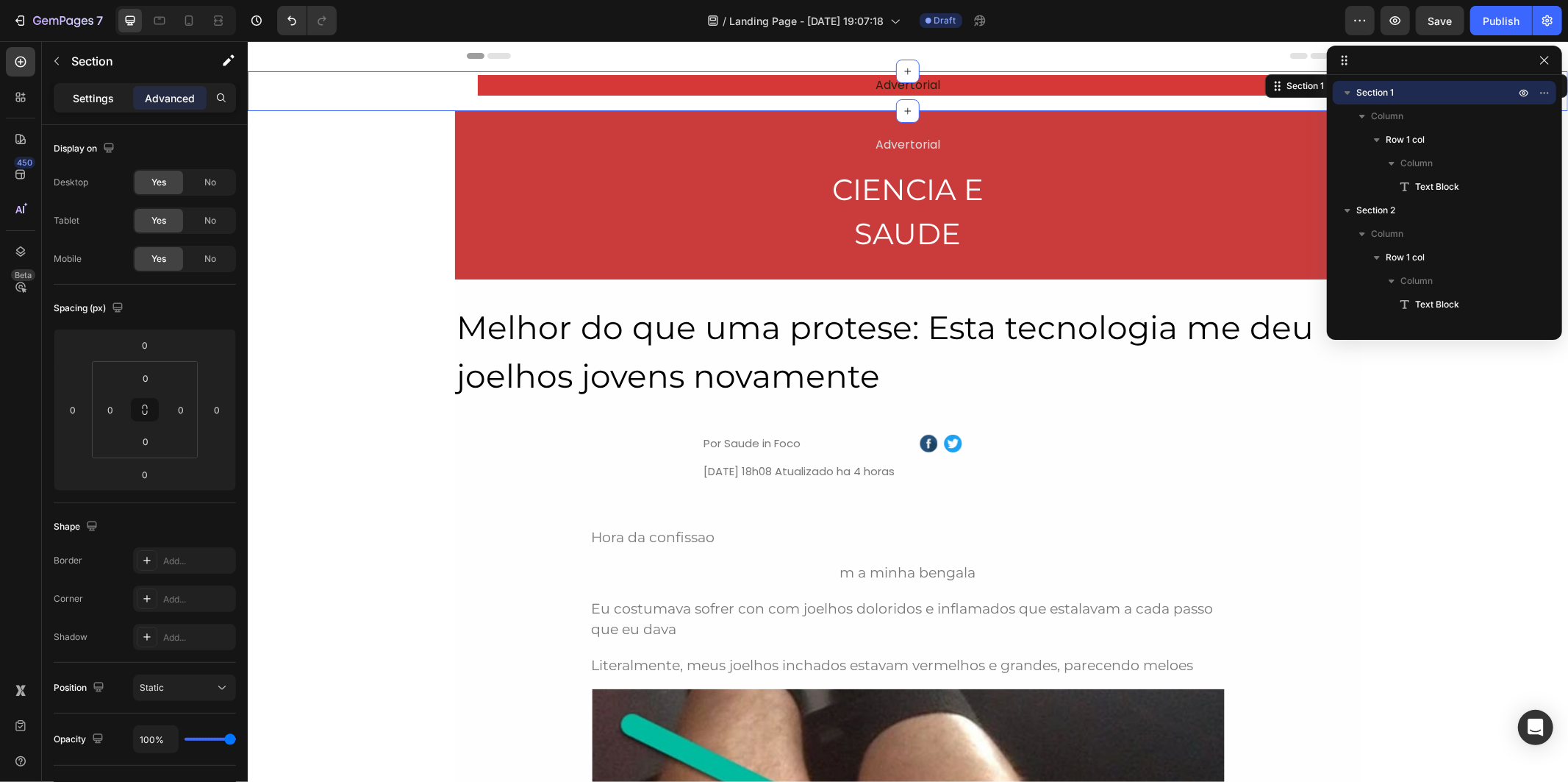
click at [91, 106] on div "Settings" at bounding box center [93, 97] width 73 height 23
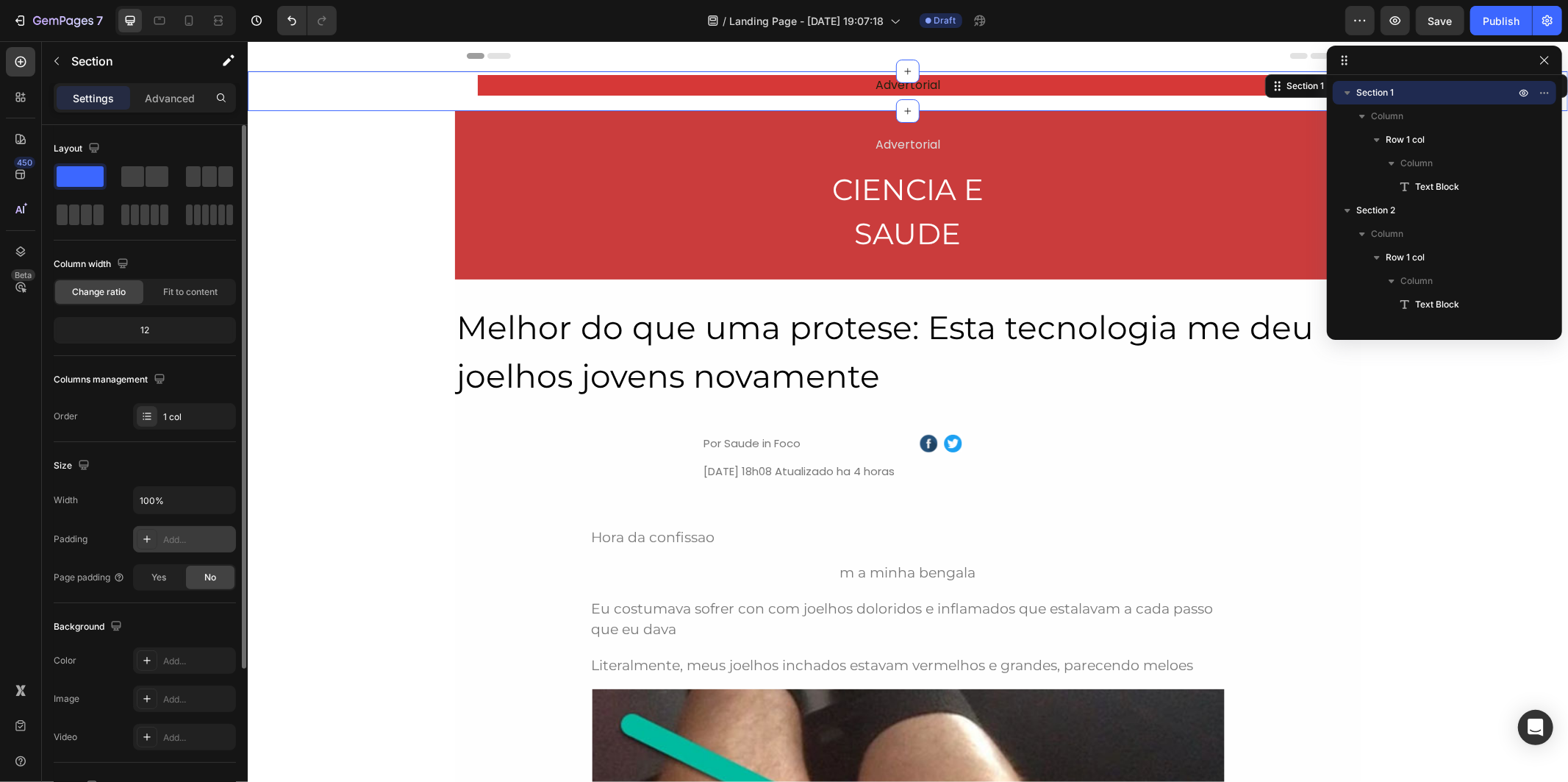
scroll to position [164, 0]
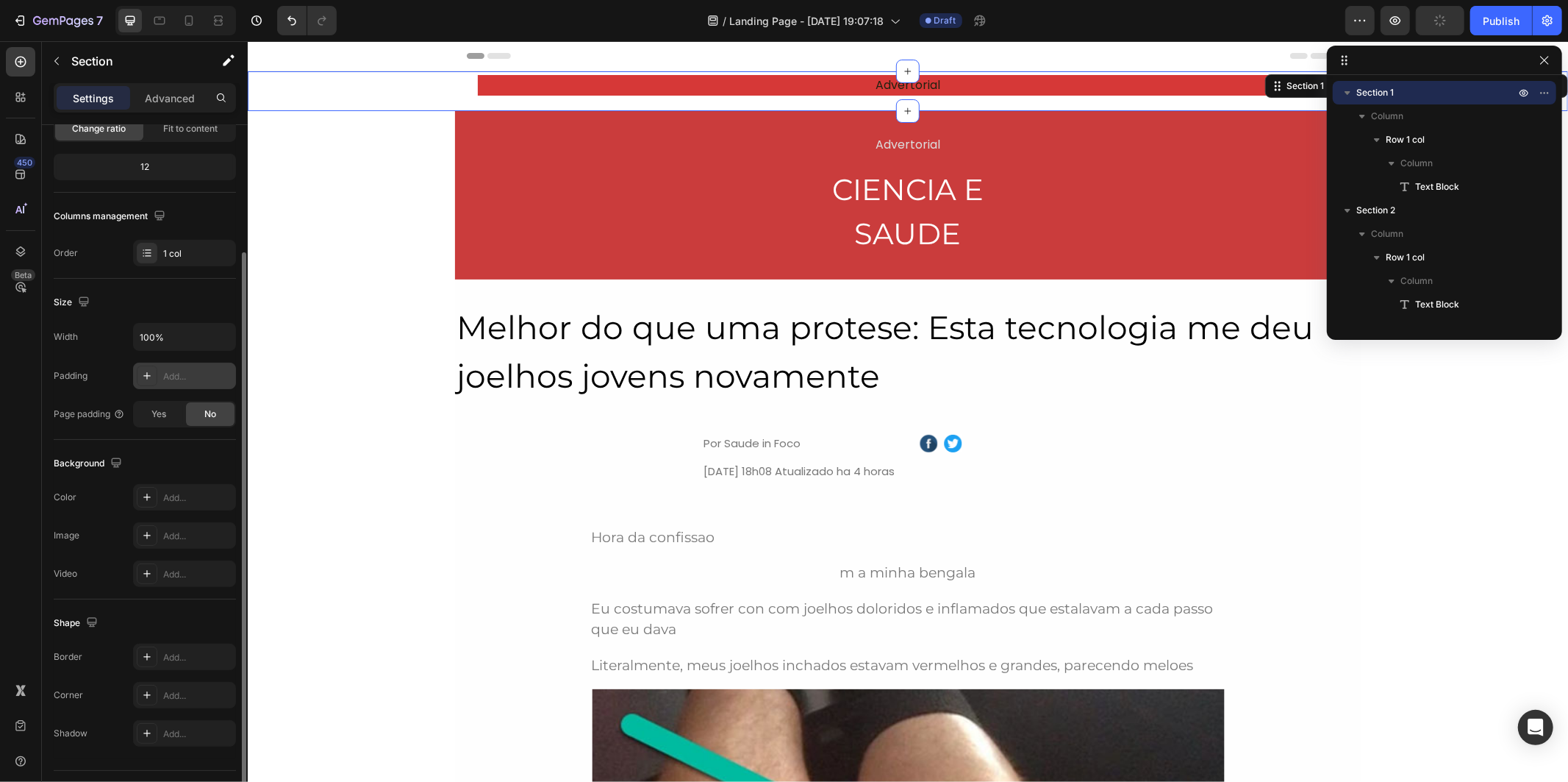
click at [194, 381] on div "Add..." at bounding box center [198, 377] width 69 height 13
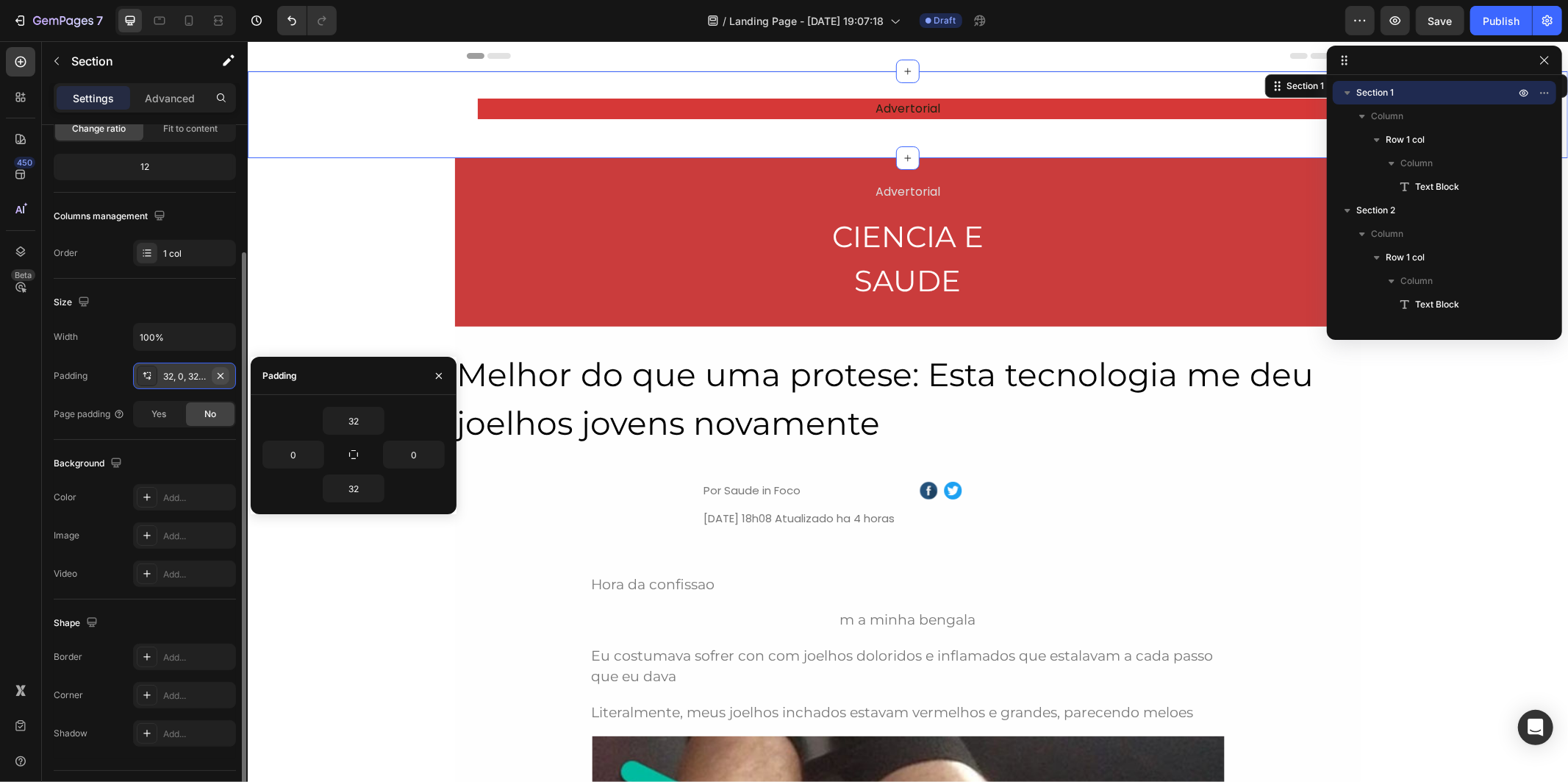
click at [224, 378] on icon "button" at bounding box center [220, 376] width 12 height 12
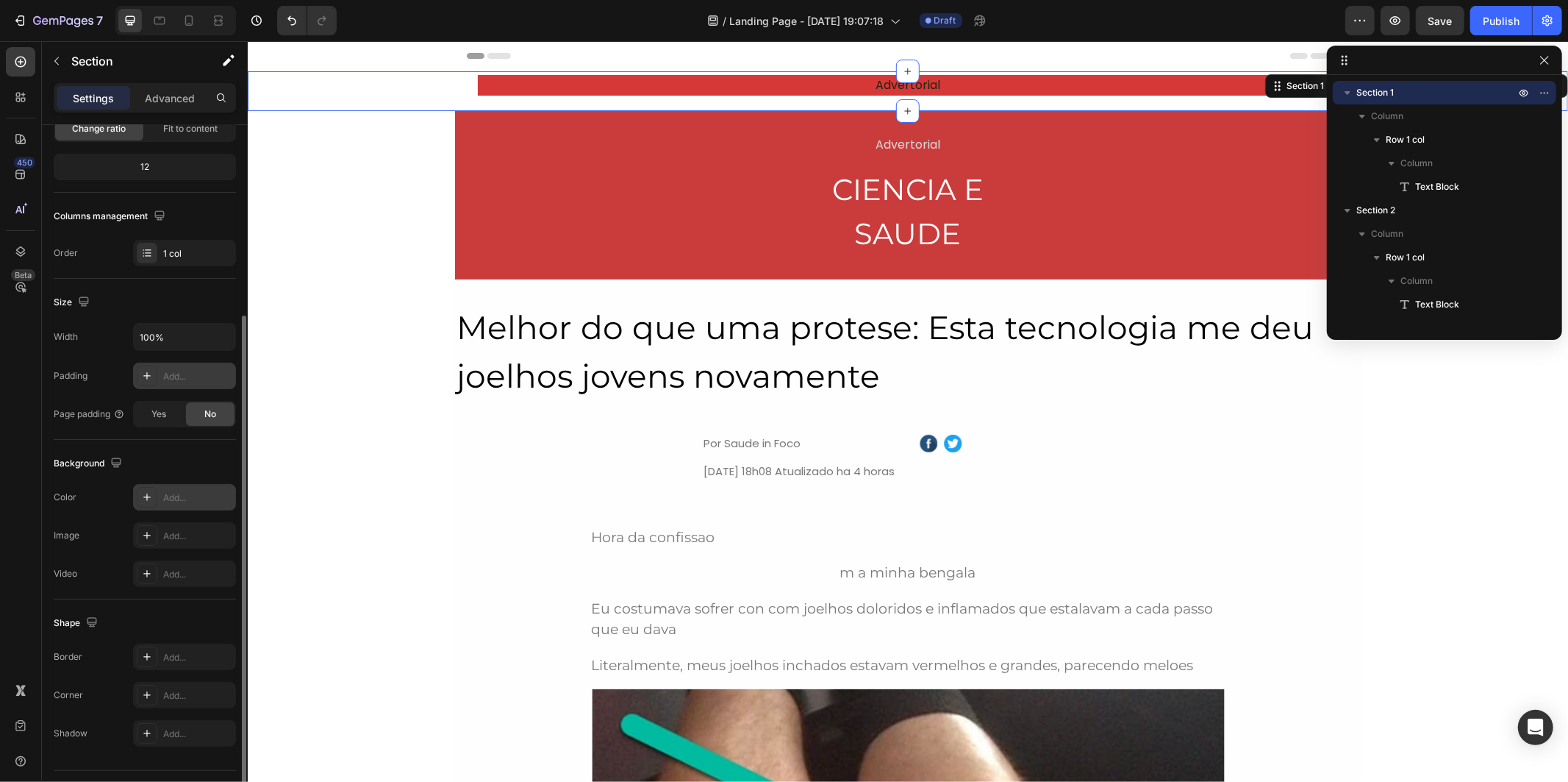
scroll to position [198, 0]
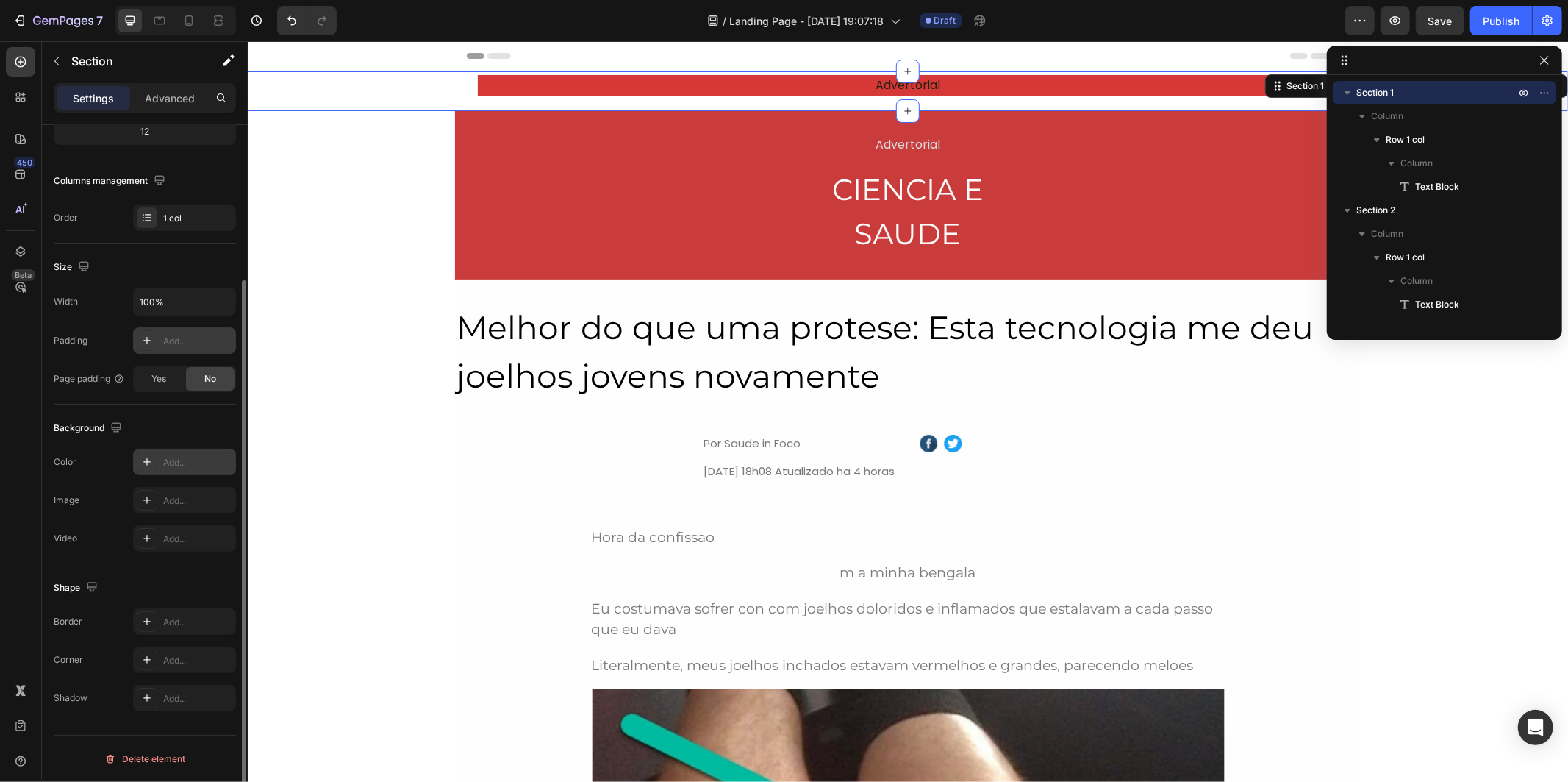
click at [193, 462] on div "Add..." at bounding box center [198, 462] width 69 height 13
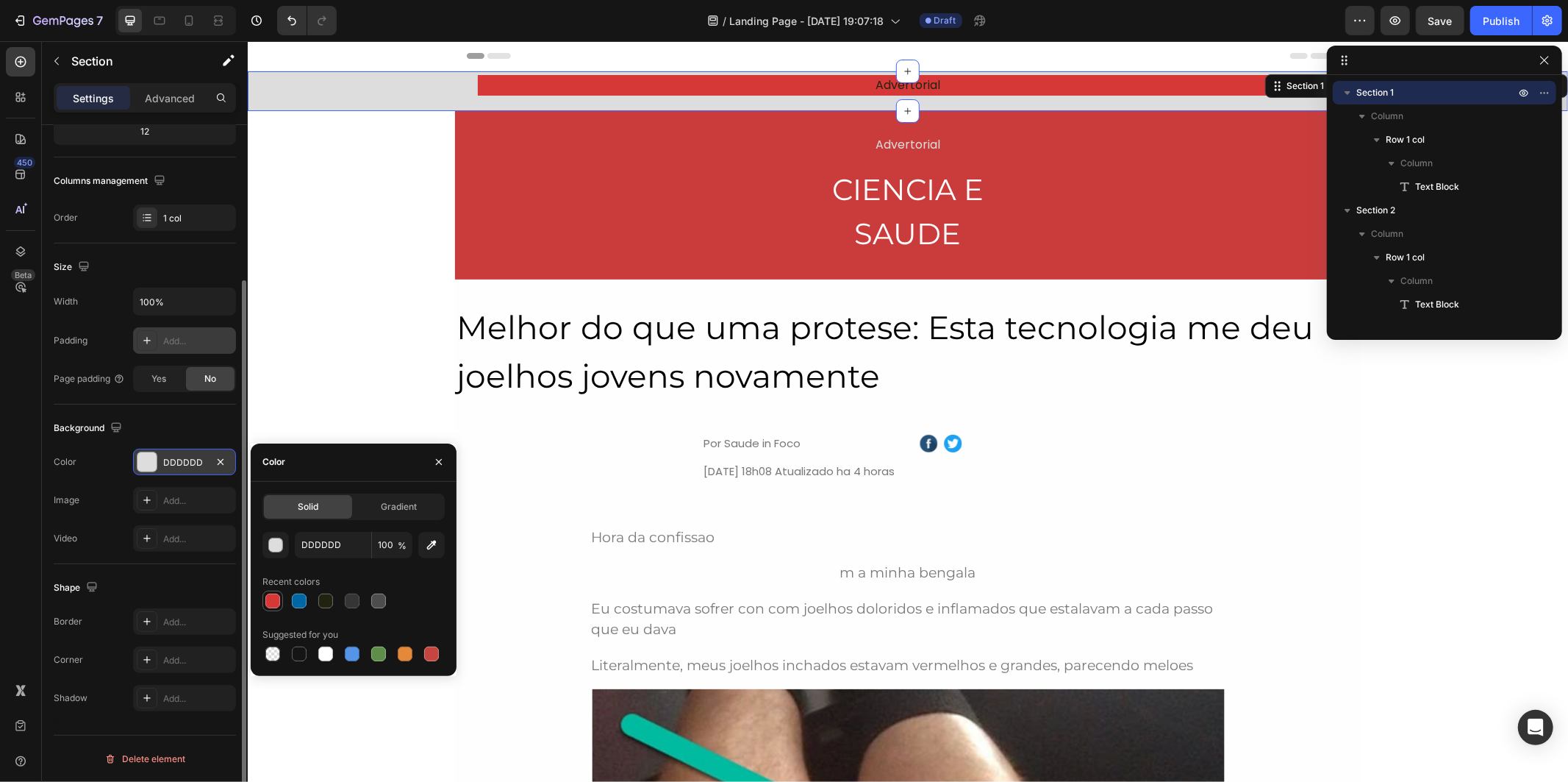
click at [267, 599] on div at bounding box center [272, 600] width 14 height 14
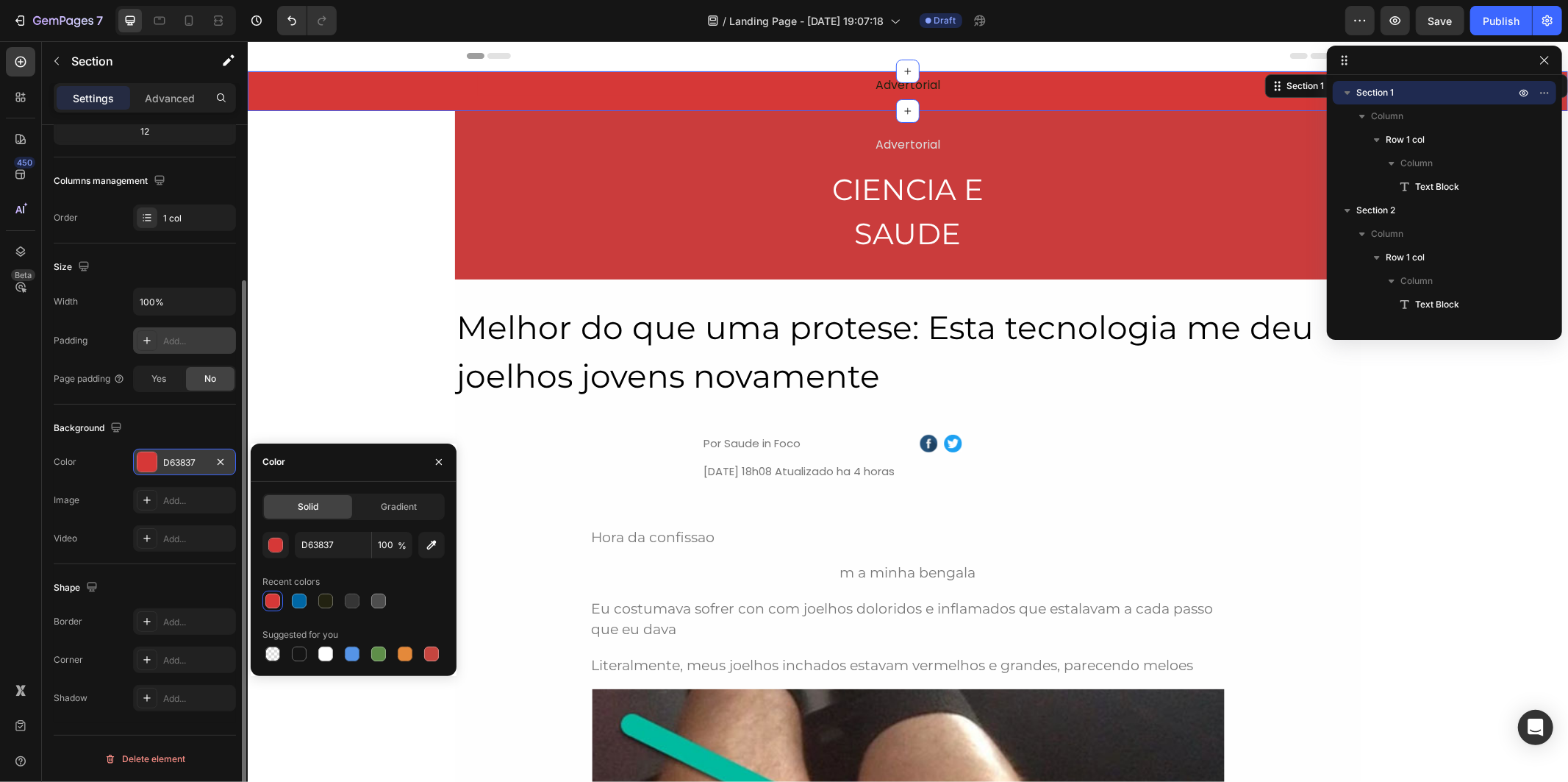
click at [695, 179] on div "Advertorial Text Block CIENCIA E SAUDE Heading Row" at bounding box center [907, 194] width 906 height 124
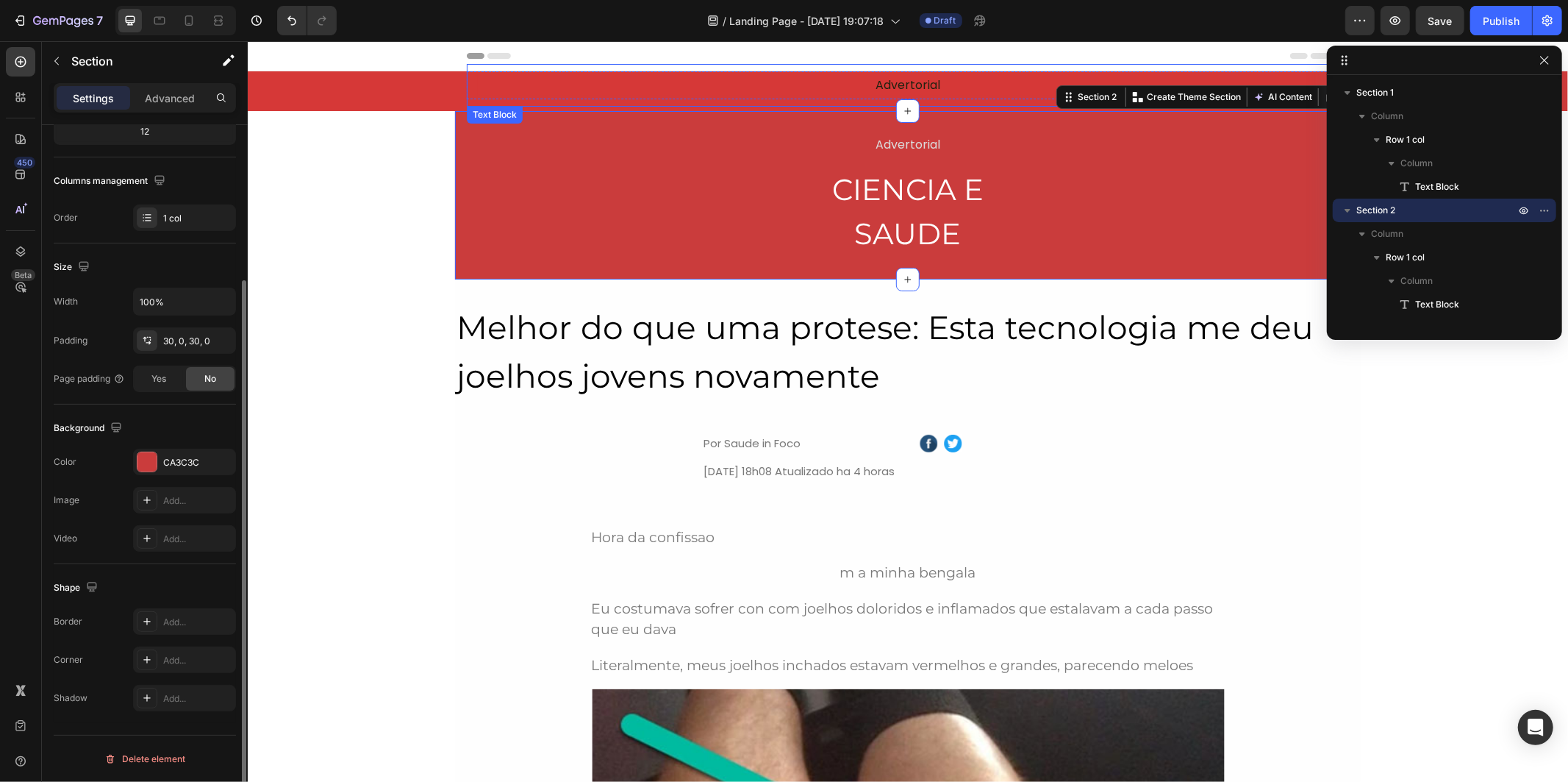
click at [891, 86] on p "Advertorial" at bounding box center [907, 85] width 857 height 17
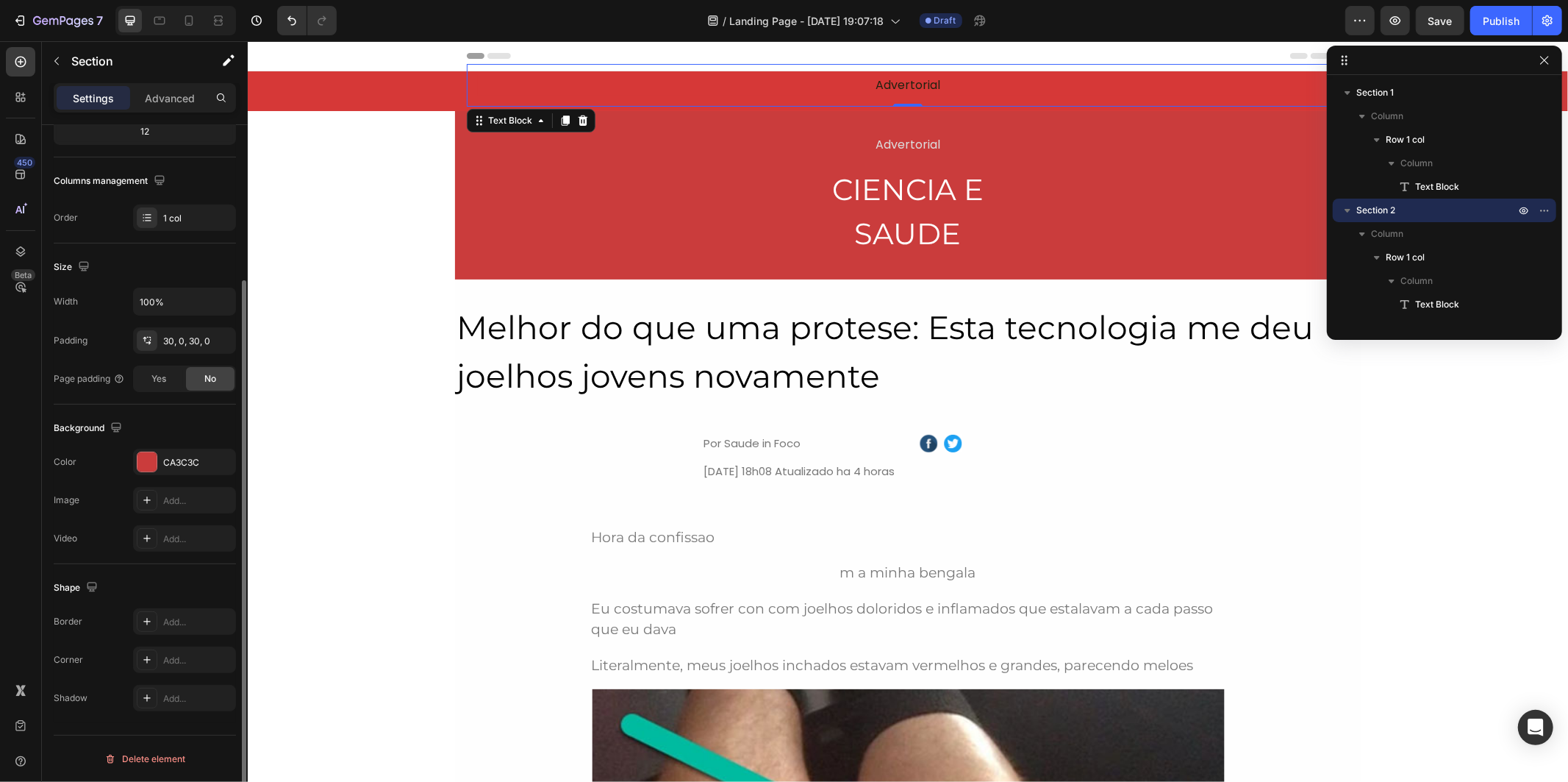
scroll to position [0, 0]
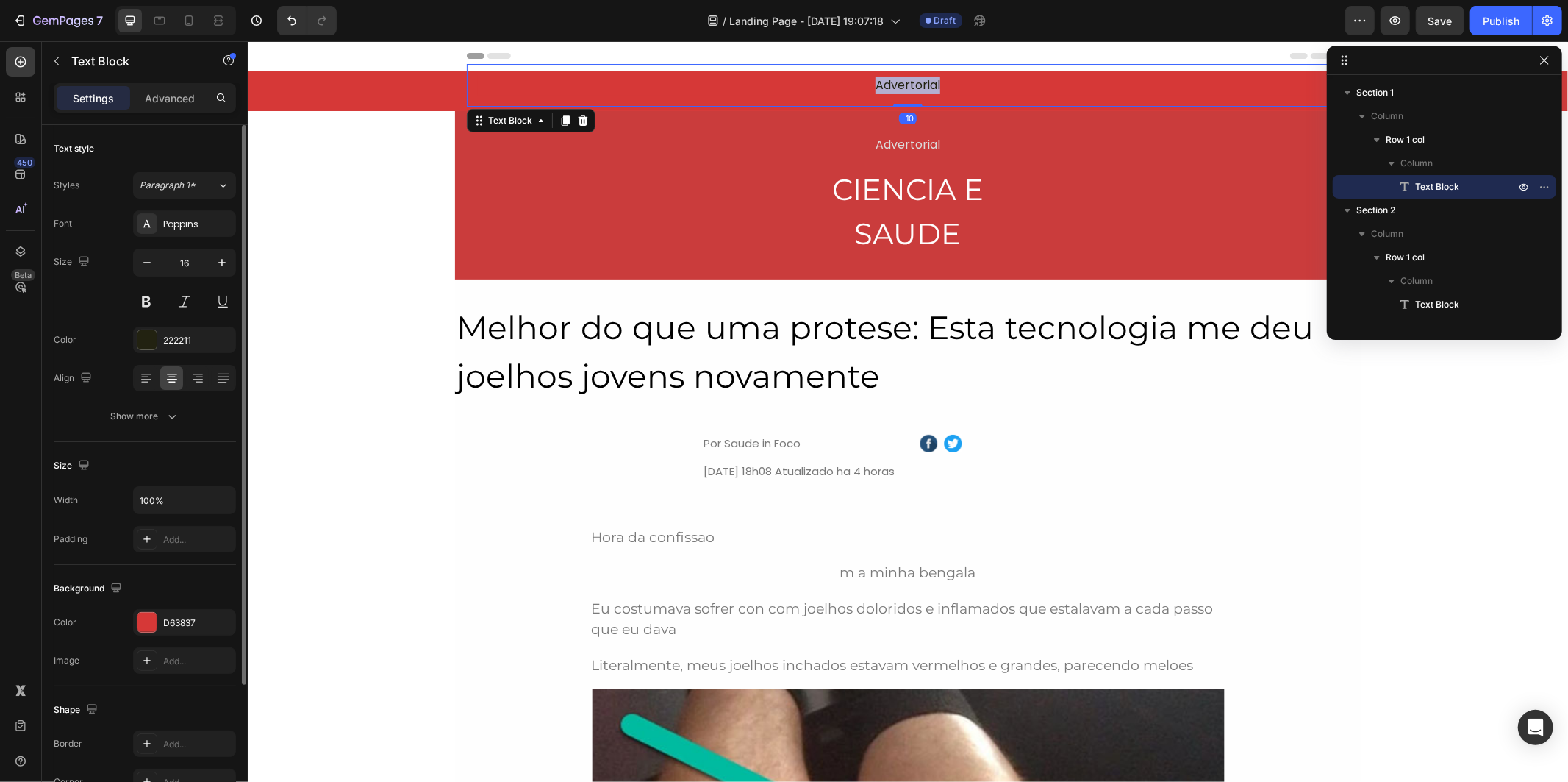
click at [887, 81] on p "Advertorial" at bounding box center [907, 85] width 857 height 17
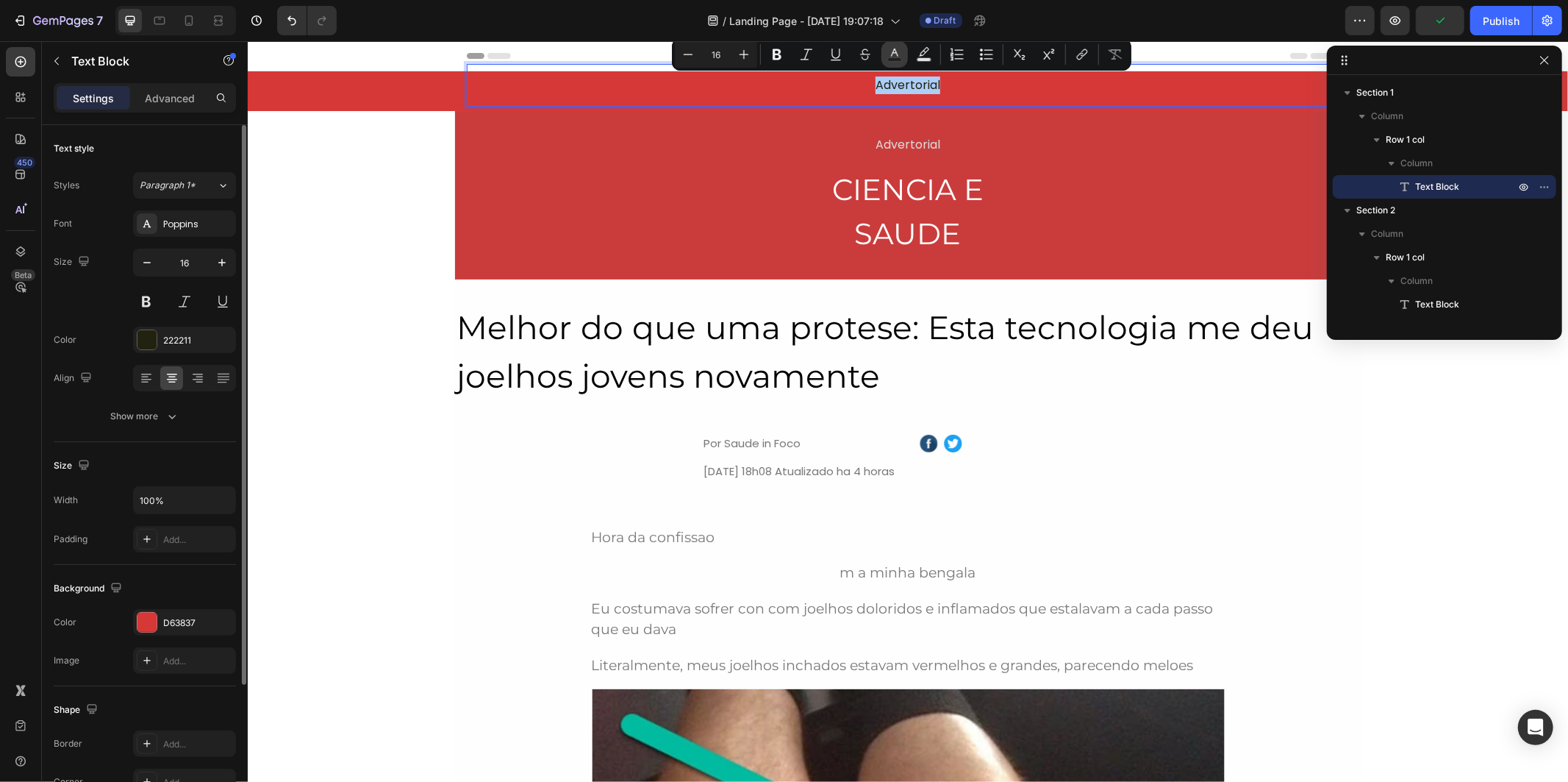
click at [902, 55] on button "Text Color" at bounding box center [894, 54] width 26 height 26
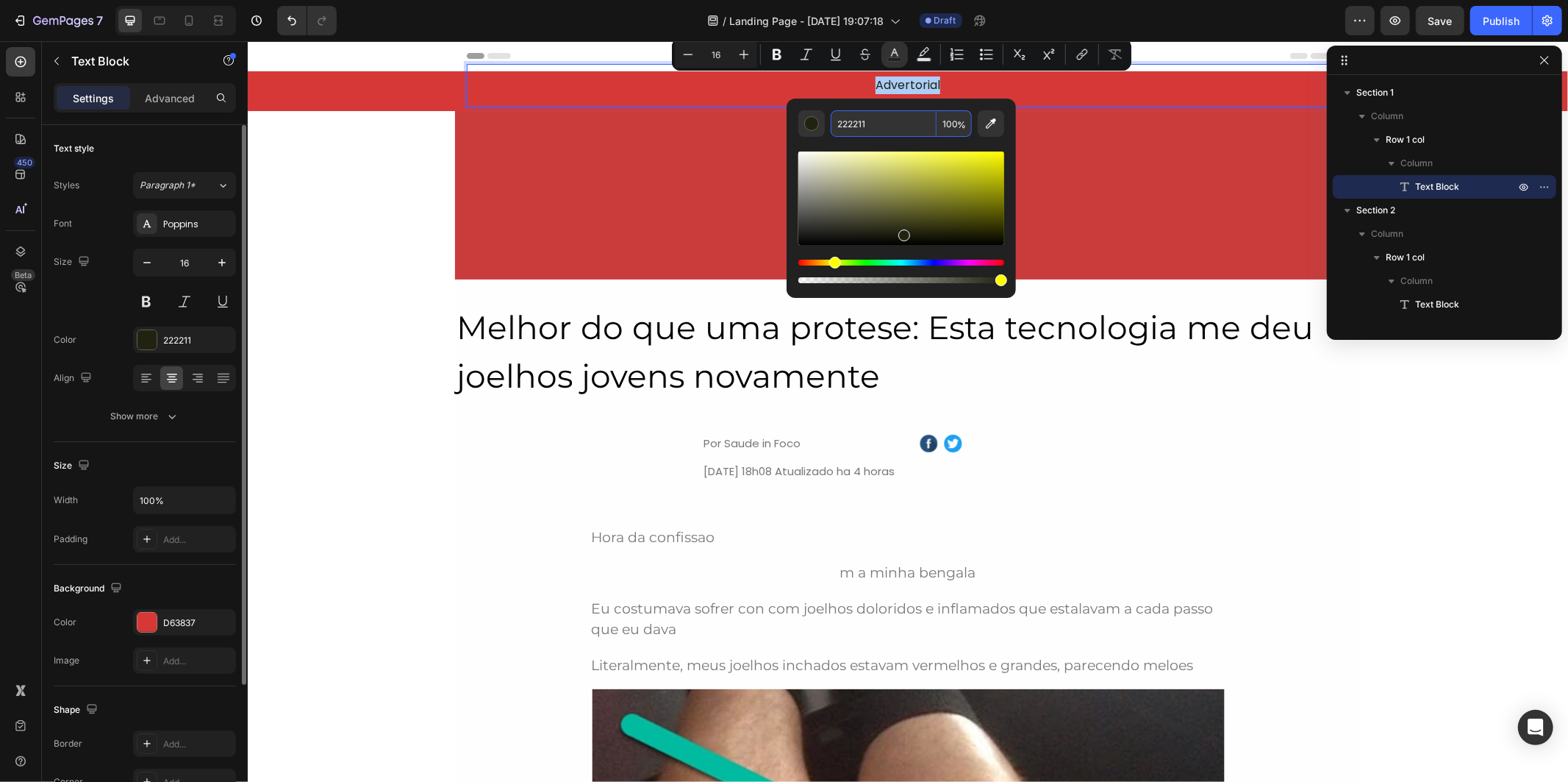
click at [899, 129] on input "222211" at bounding box center [884, 123] width 106 height 26
drag, startPoint x: 807, startPoint y: 225, endPoint x: 802, endPoint y: 151, distance: 74.2
click at [802, 151] on div "Editor contextual toolbar" at bounding box center [901, 197] width 206 height 93
click at [1094, 141] on div "Advertorial Text Block CIENCIA E SAUDE Heading Row" at bounding box center [907, 194] width 906 height 124
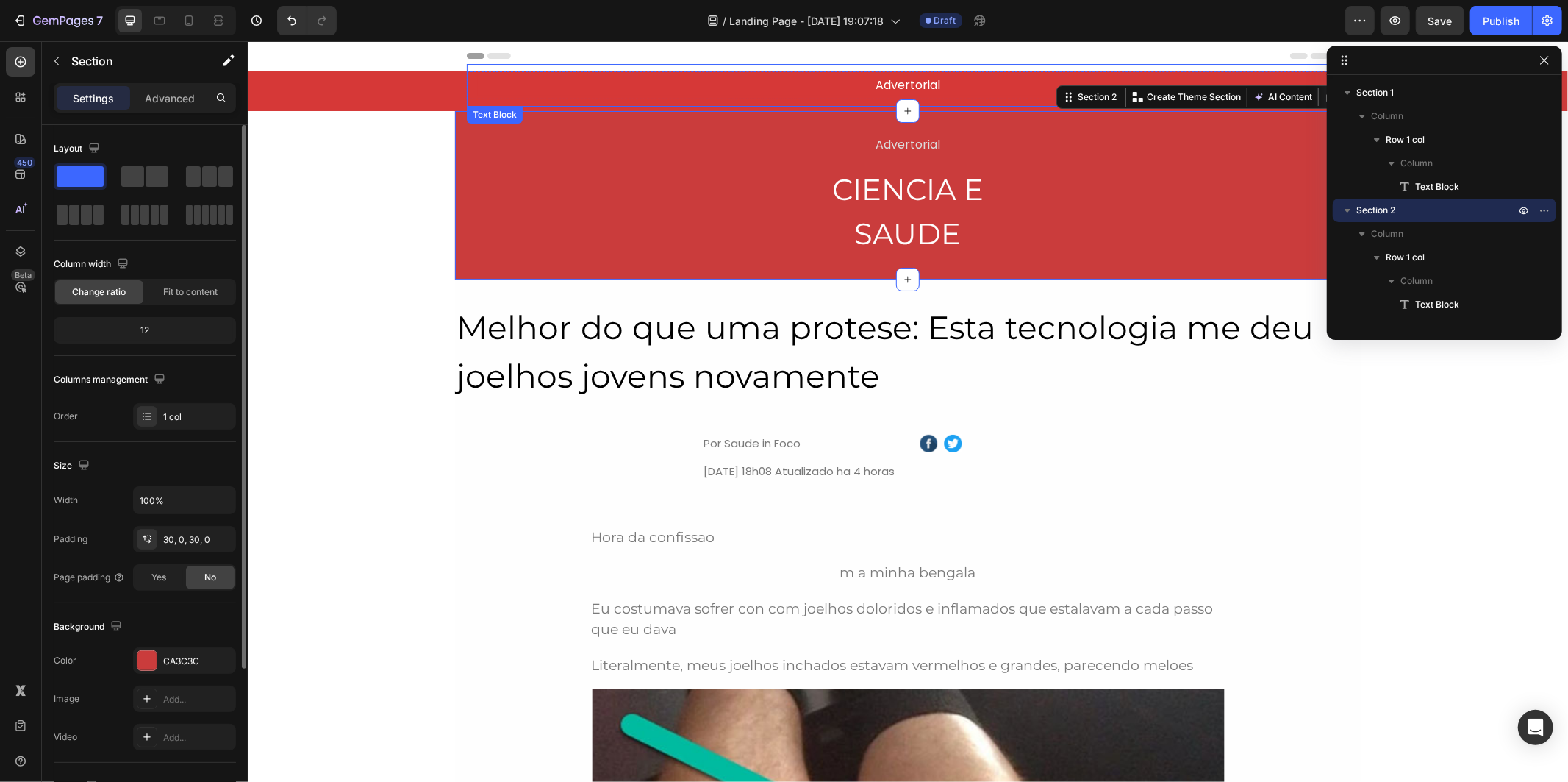
click at [938, 84] on p "Advertorial" at bounding box center [907, 85] width 857 height 17
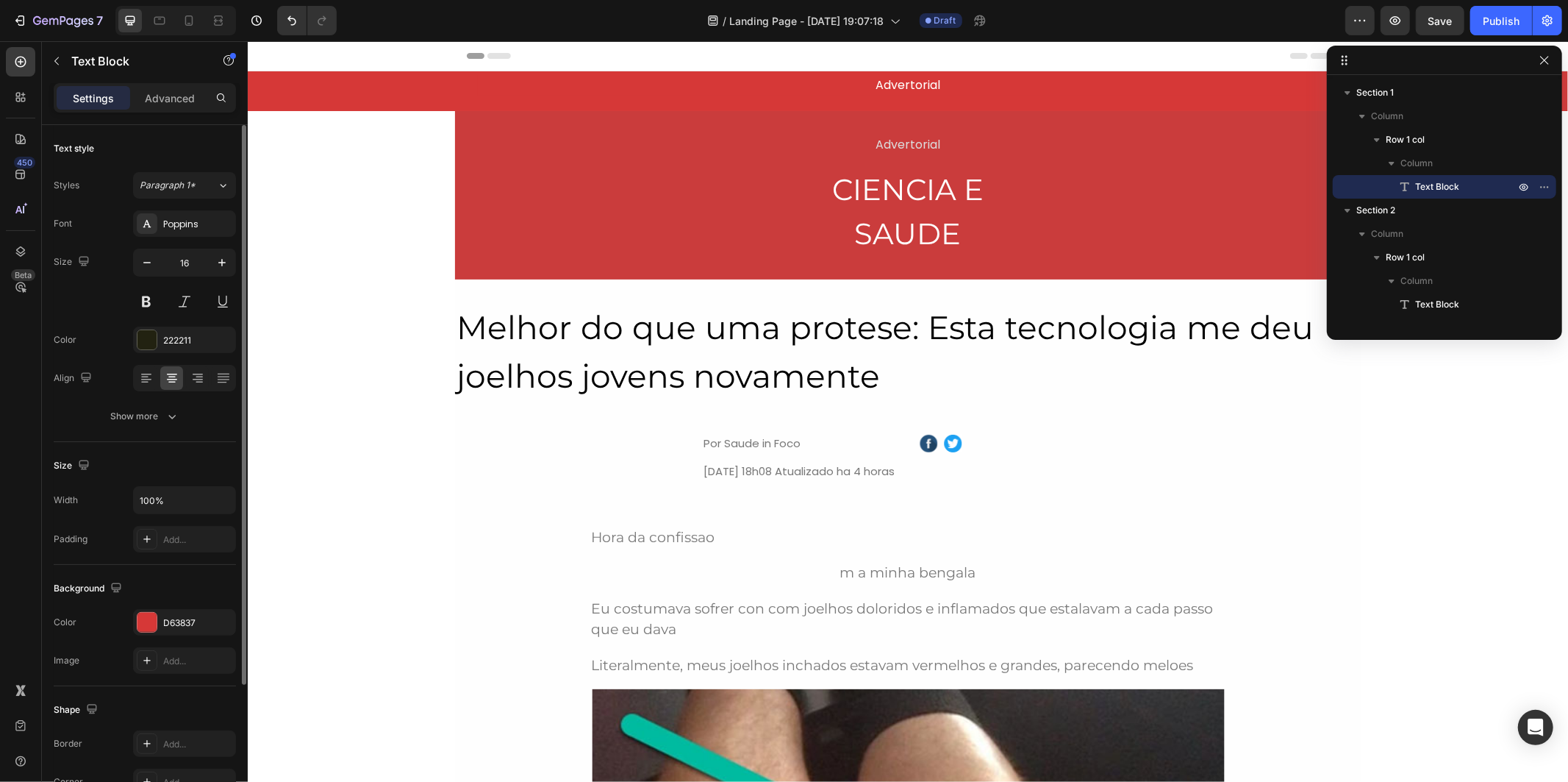
click at [819, 52] on div "Header" at bounding box center [907, 55] width 882 height 30
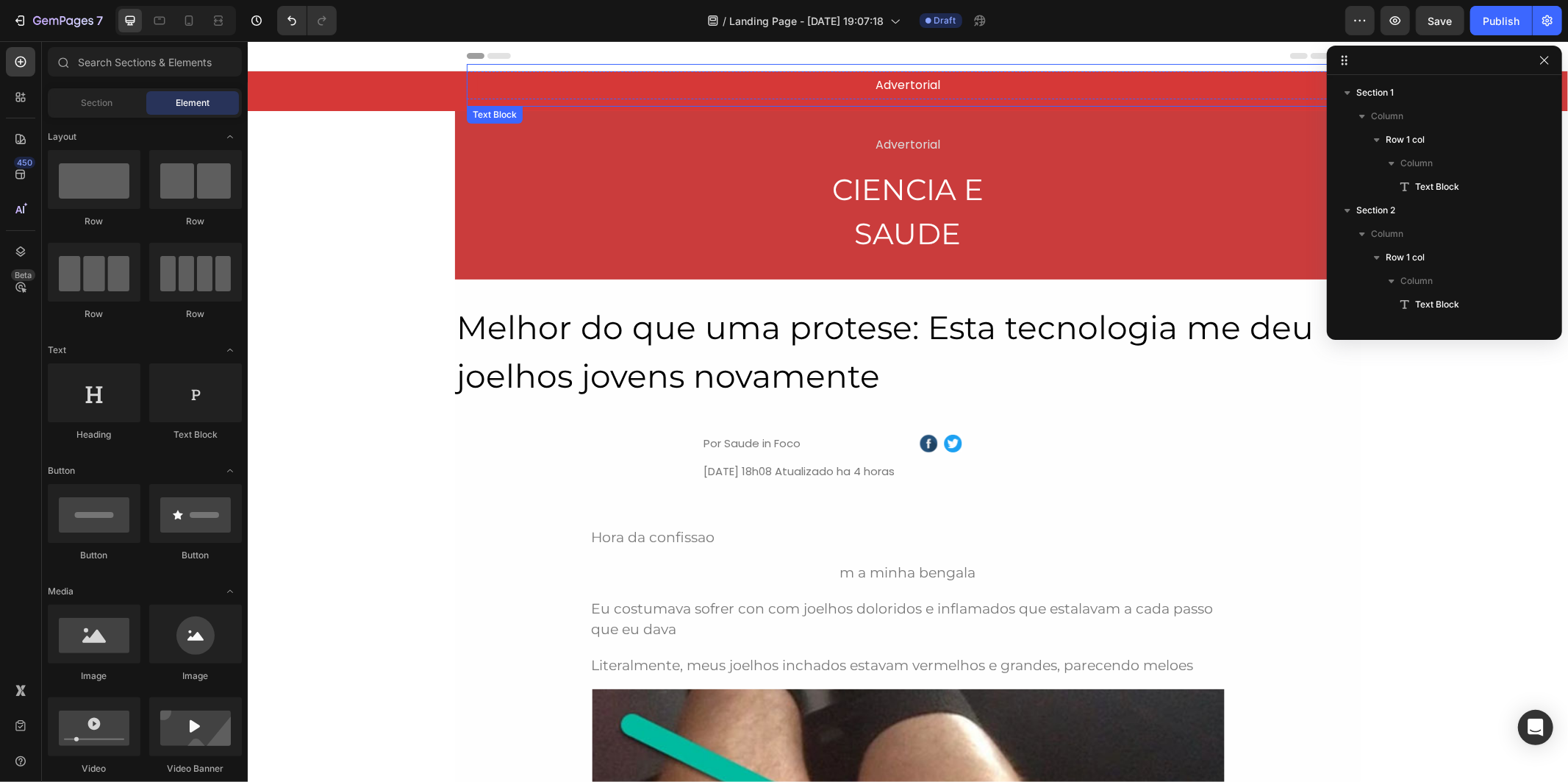
click at [802, 76] on p "Advertorial" at bounding box center [907, 85] width 857 height 17
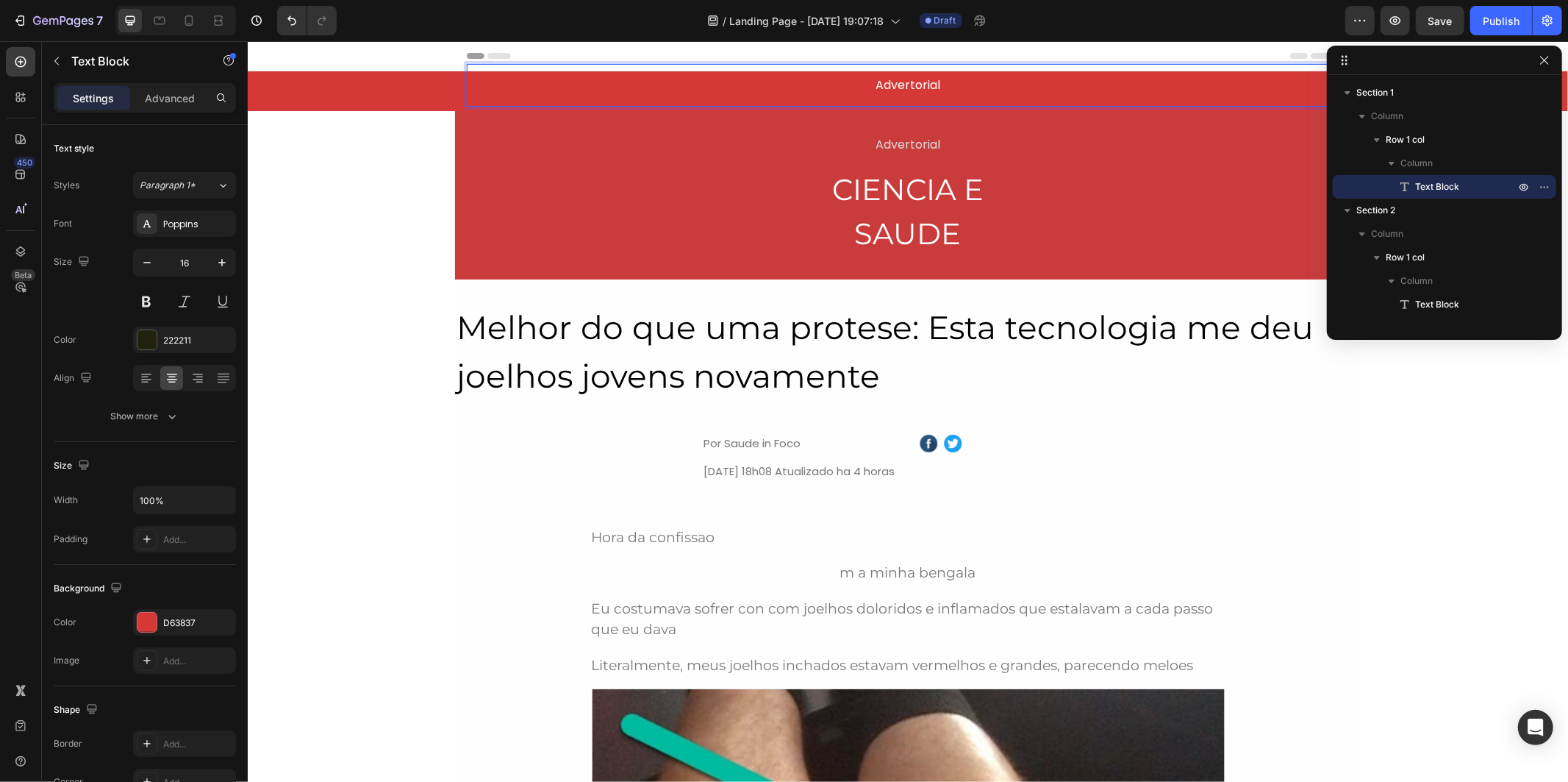
click at [798, 77] on p "Advertorial" at bounding box center [907, 85] width 857 height 17
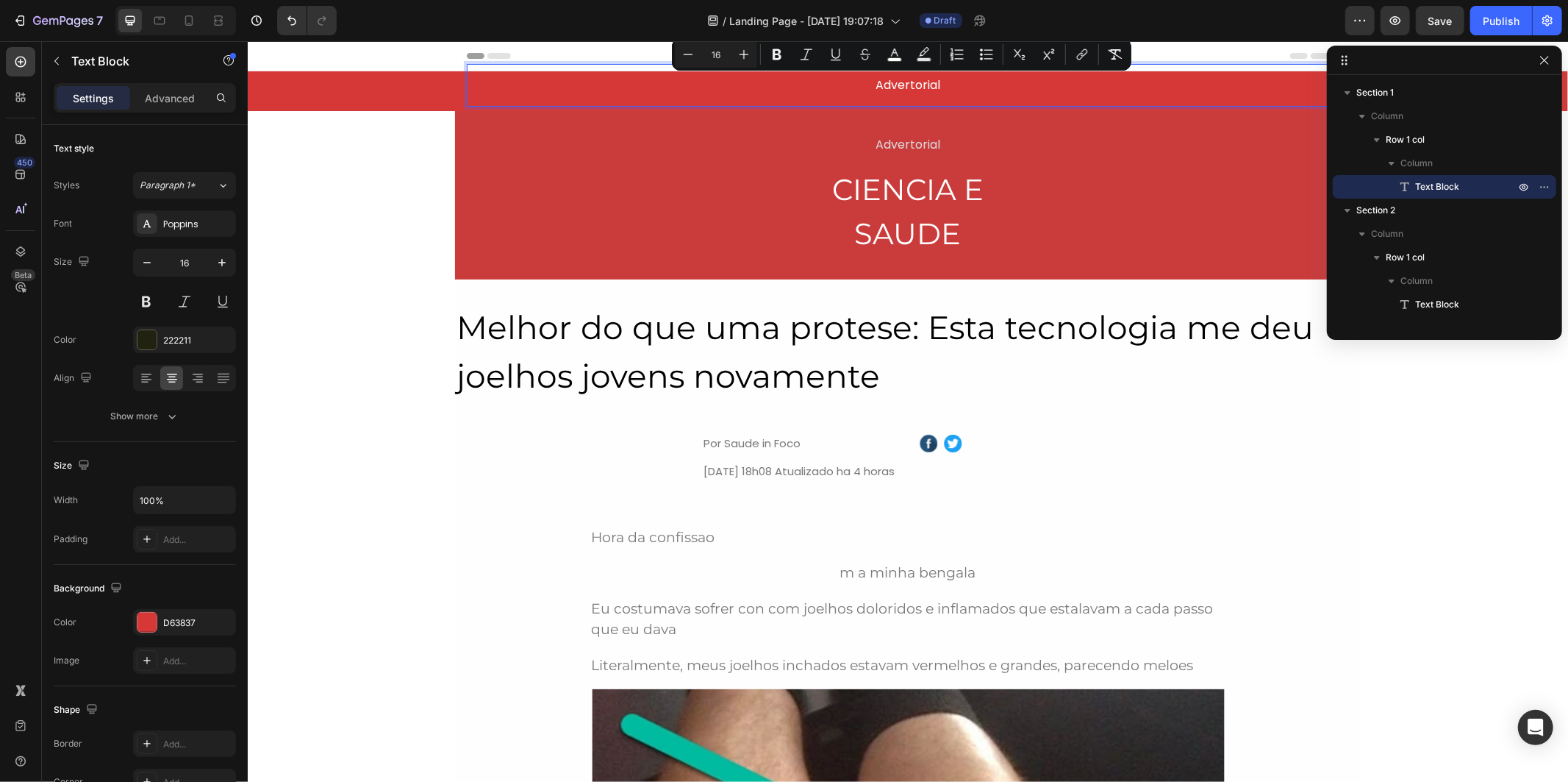
click at [868, 121] on div "Advertorial Text Block CIENCIA E SAUDE Heading Row Section 2" at bounding box center [907, 195] width 906 height 169
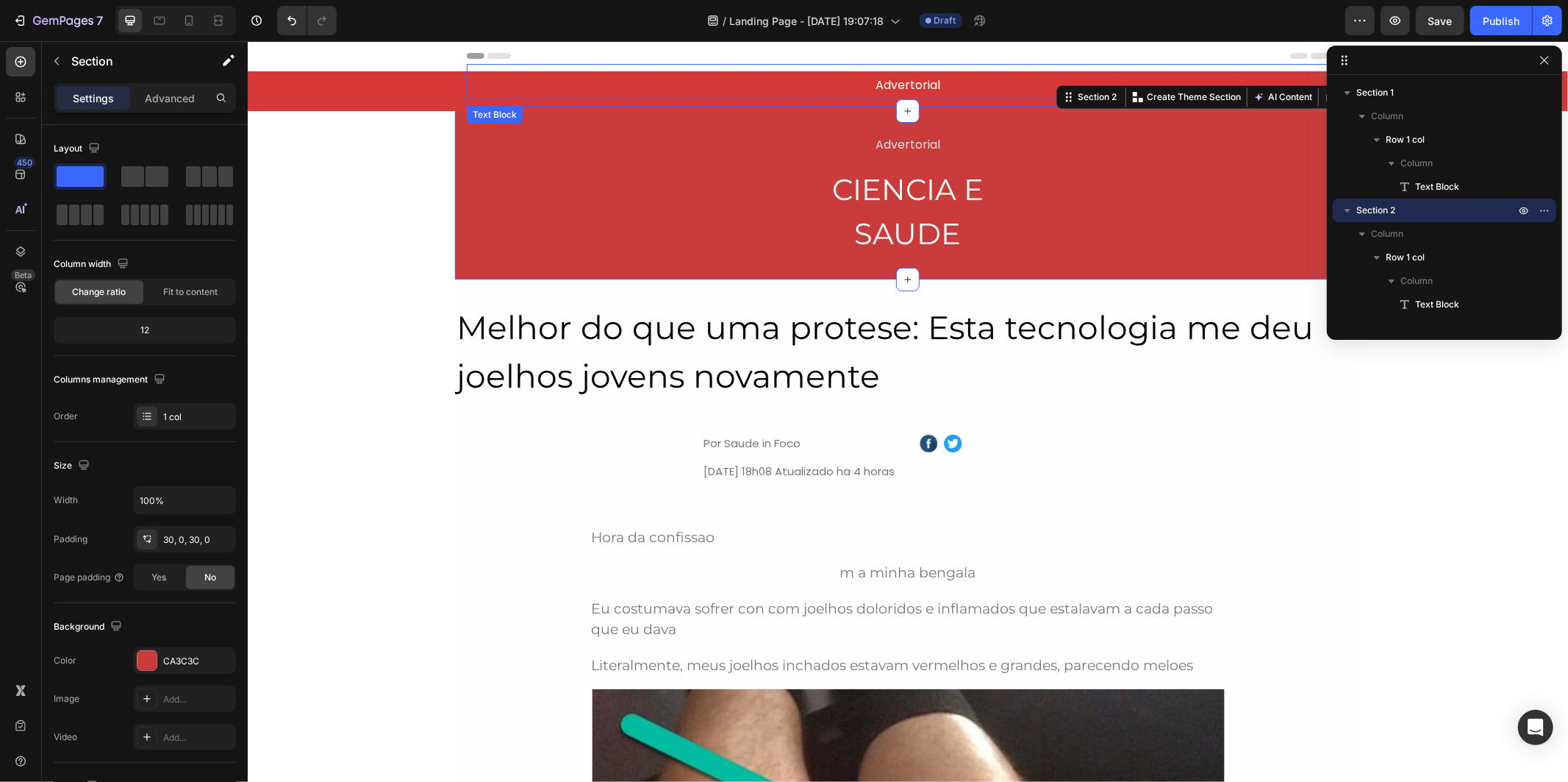
click at [825, 97] on div "Advertorial Text Block" at bounding box center [907, 85] width 882 height 42
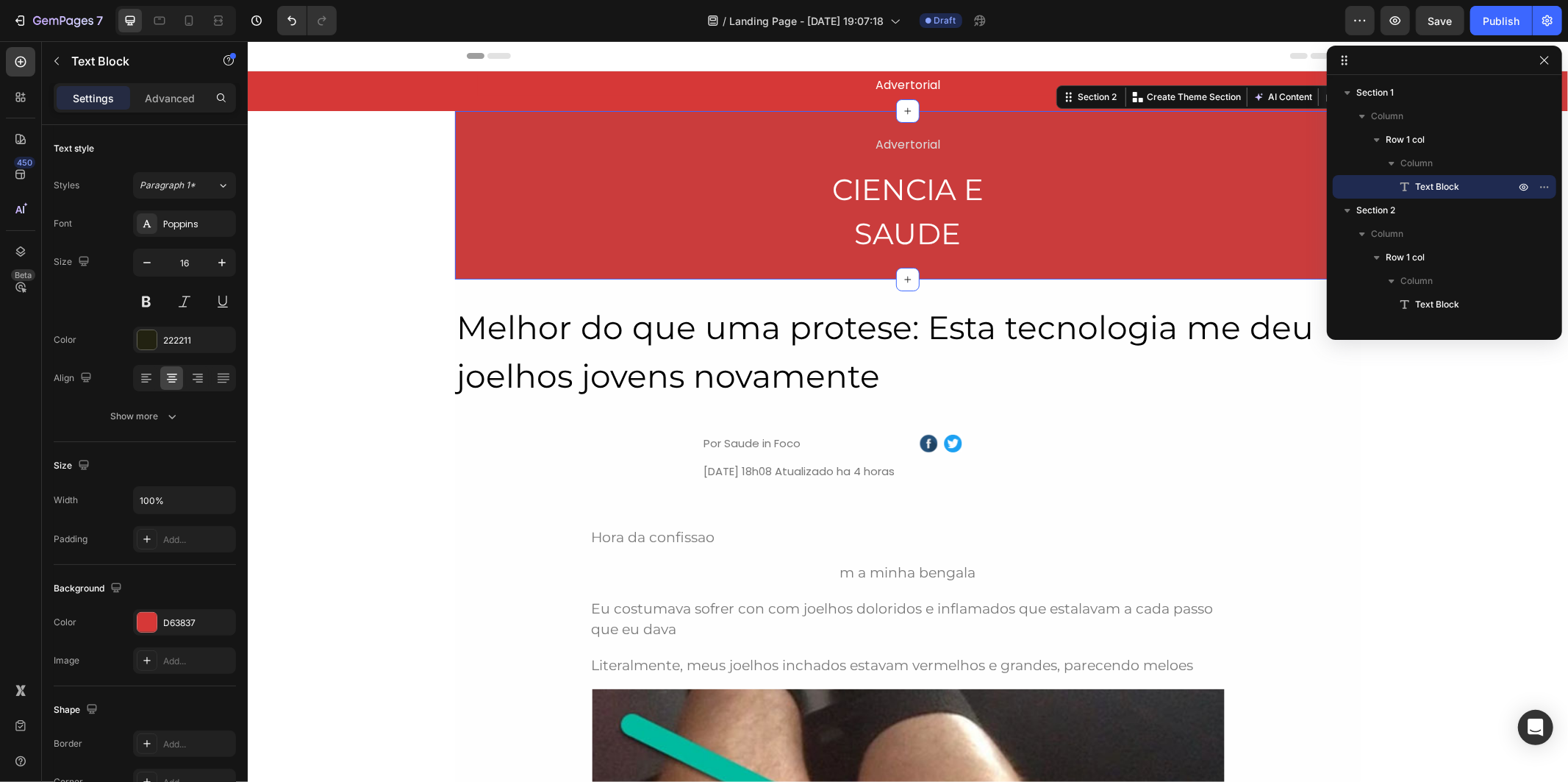
click at [810, 111] on div "Advertorial Text Block CIENCIA E SAUDE Heading Row Section 2 You can create reu…" at bounding box center [907, 195] width 906 height 169
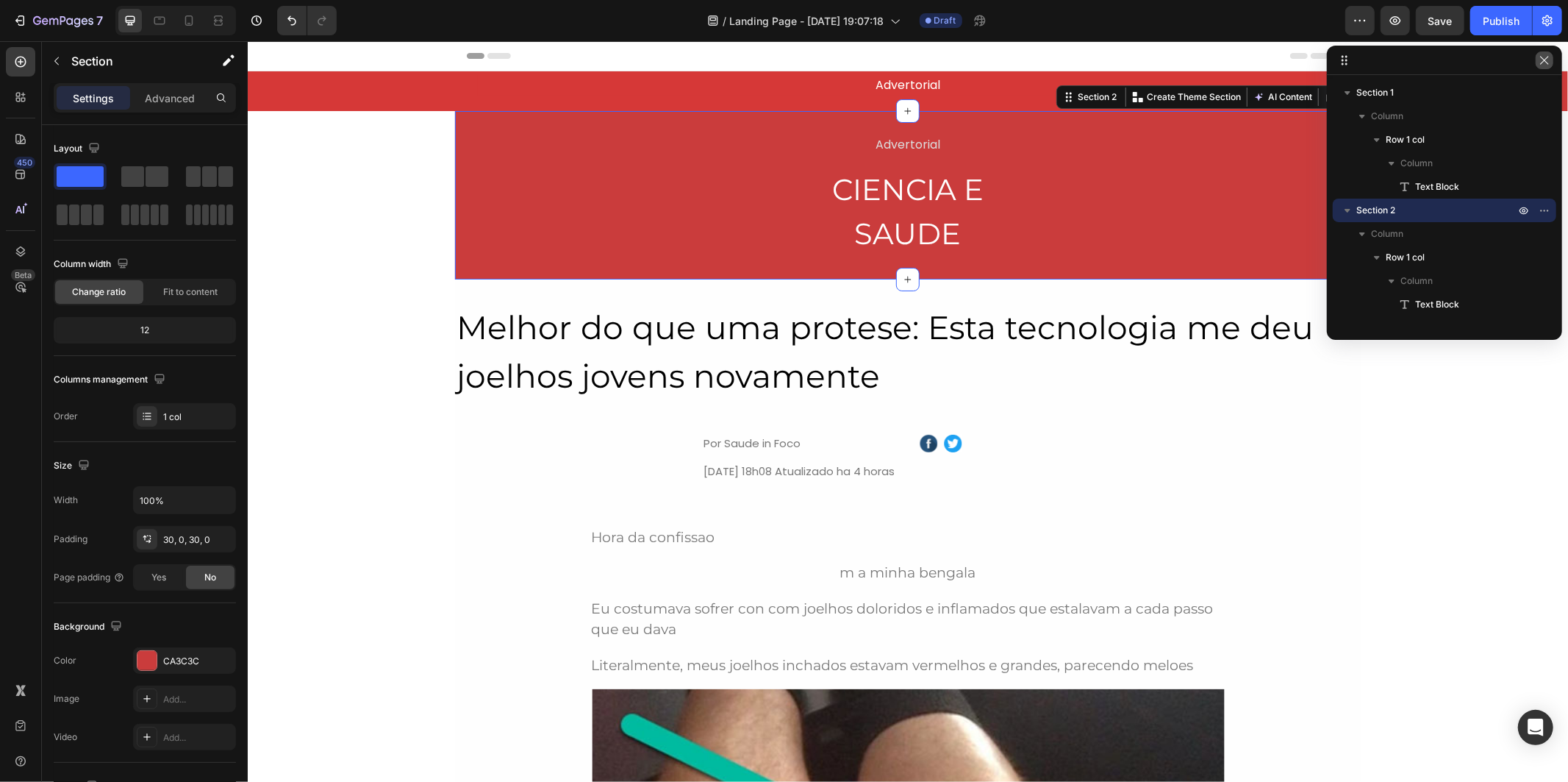
click at [1544, 60] on icon "button" at bounding box center [1544, 60] width 8 height 8
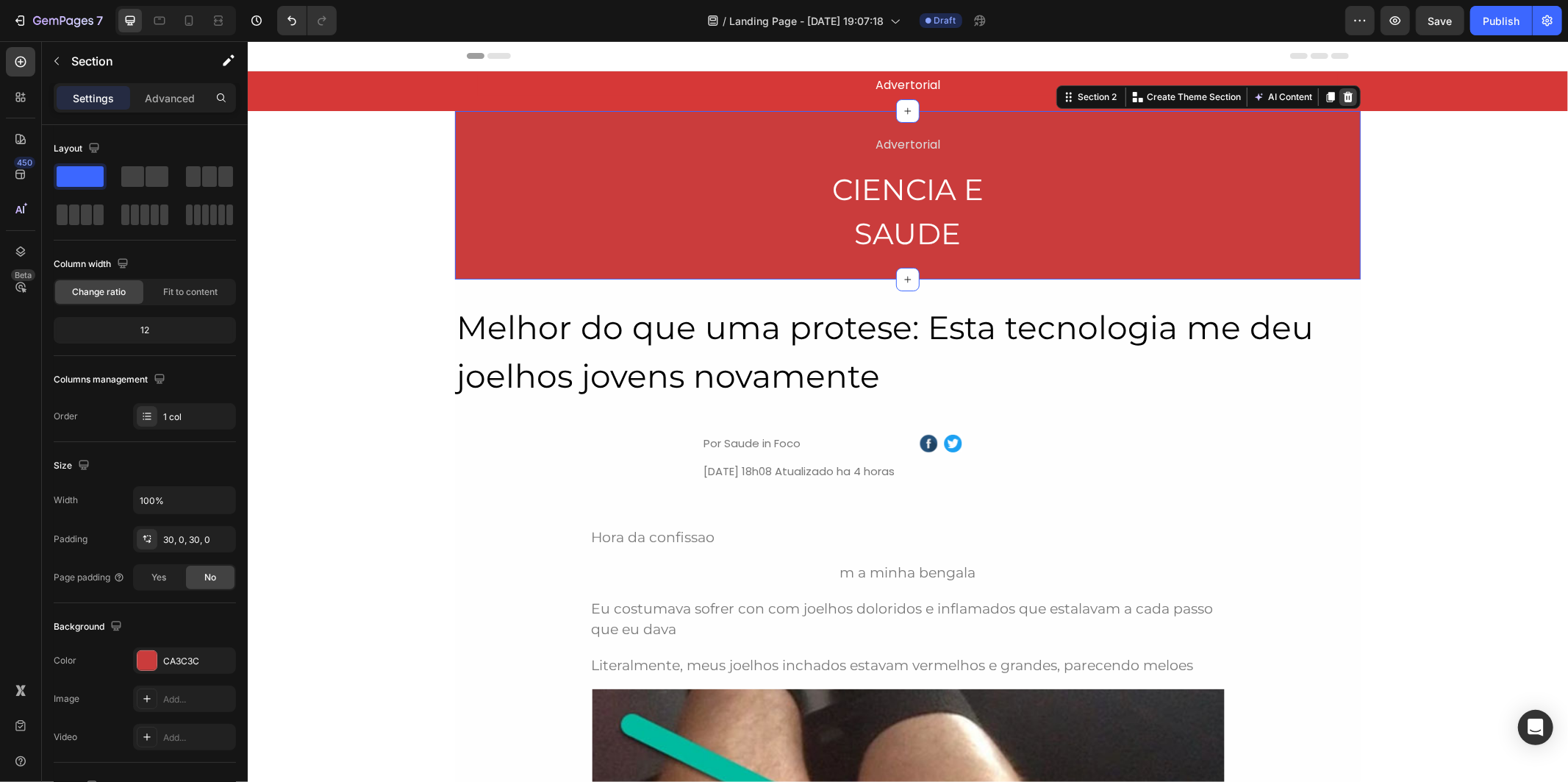
click at [1342, 98] on icon at bounding box center [1348, 96] width 12 height 12
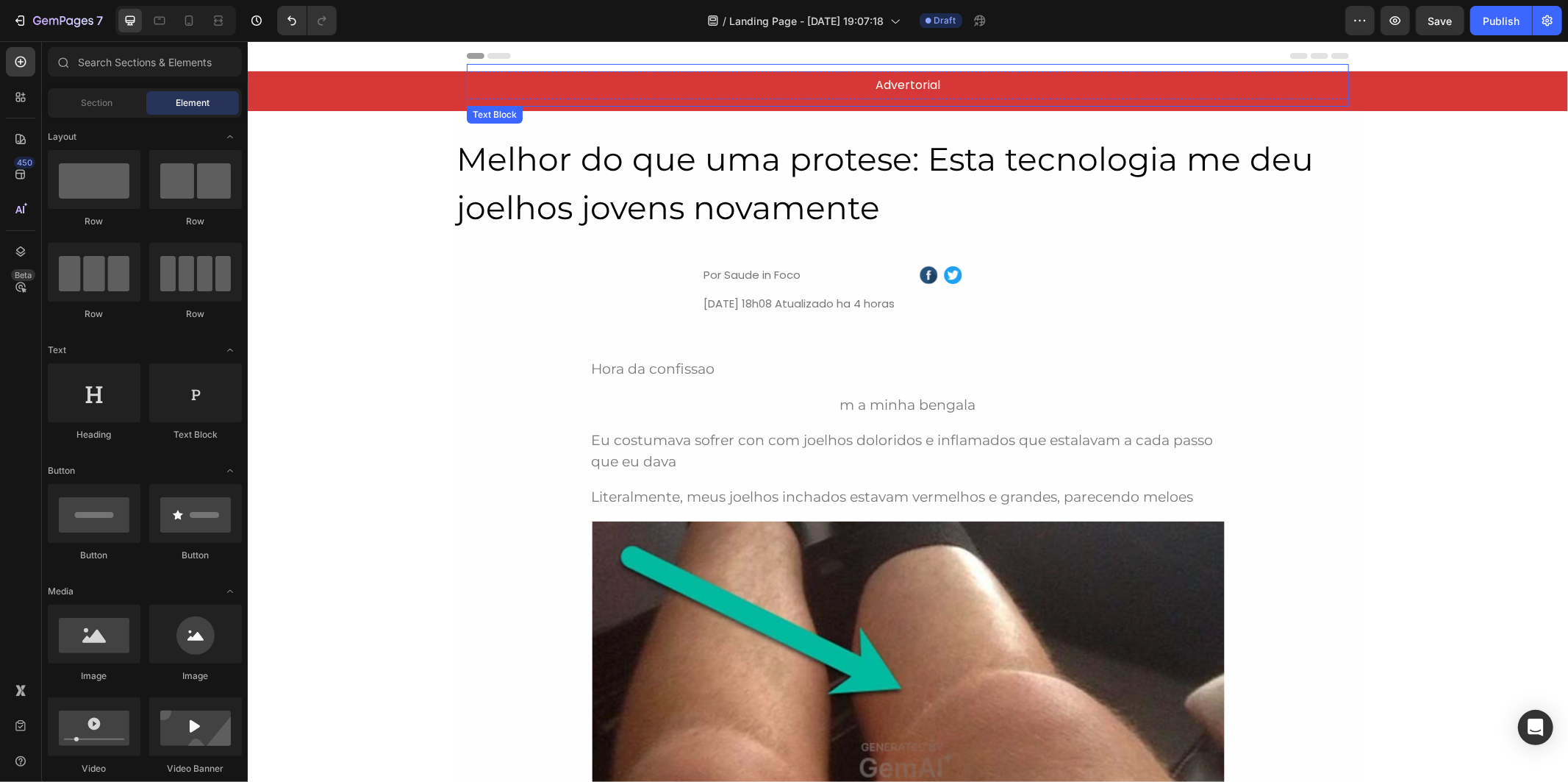
click at [1092, 91] on p "Advertorial" at bounding box center [907, 85] width 857 height 17
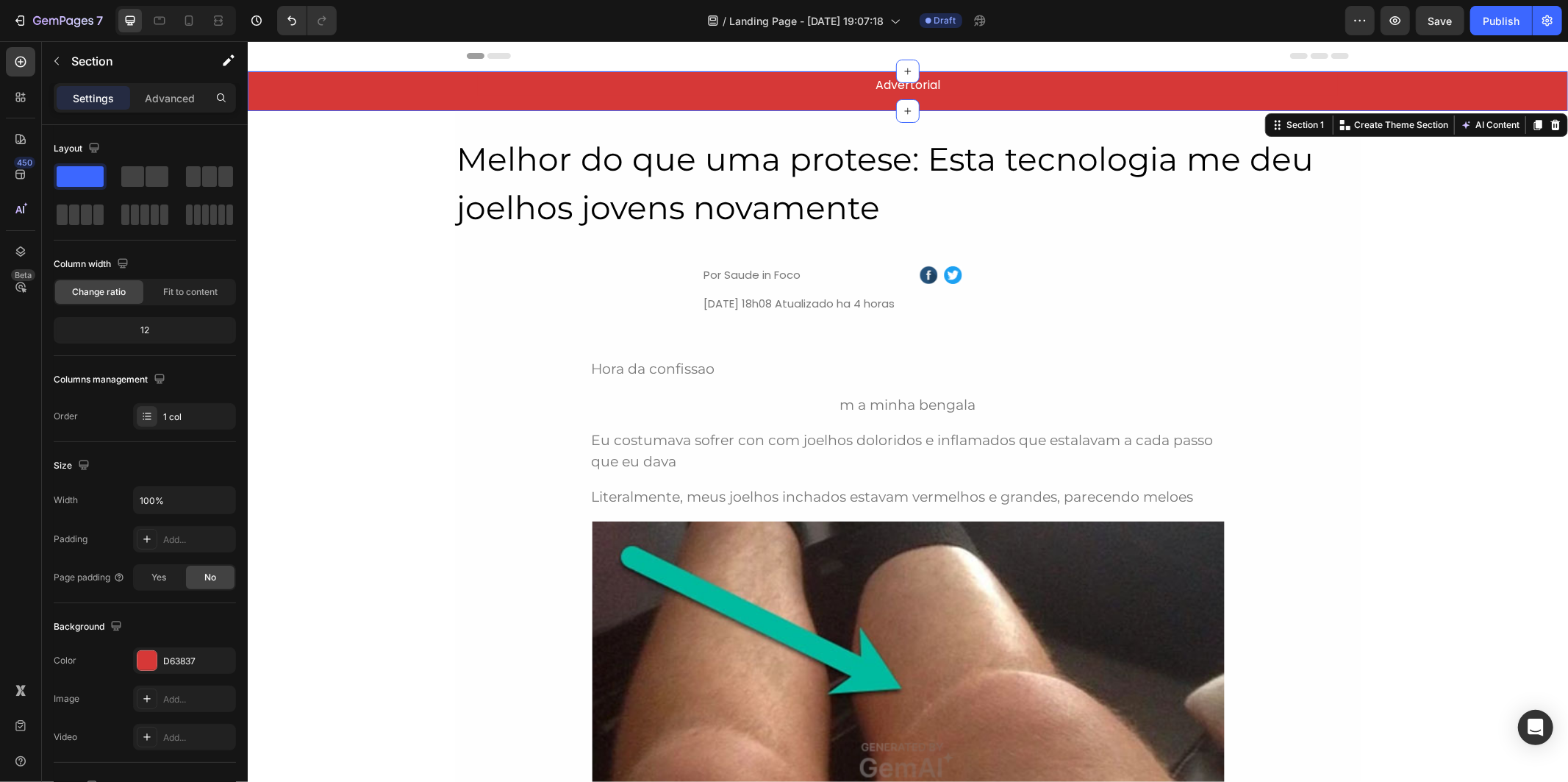
click at [1057, 107] on div "Advertorial Text Block Row" at bounding box center [907, 90] width 1320 height 39
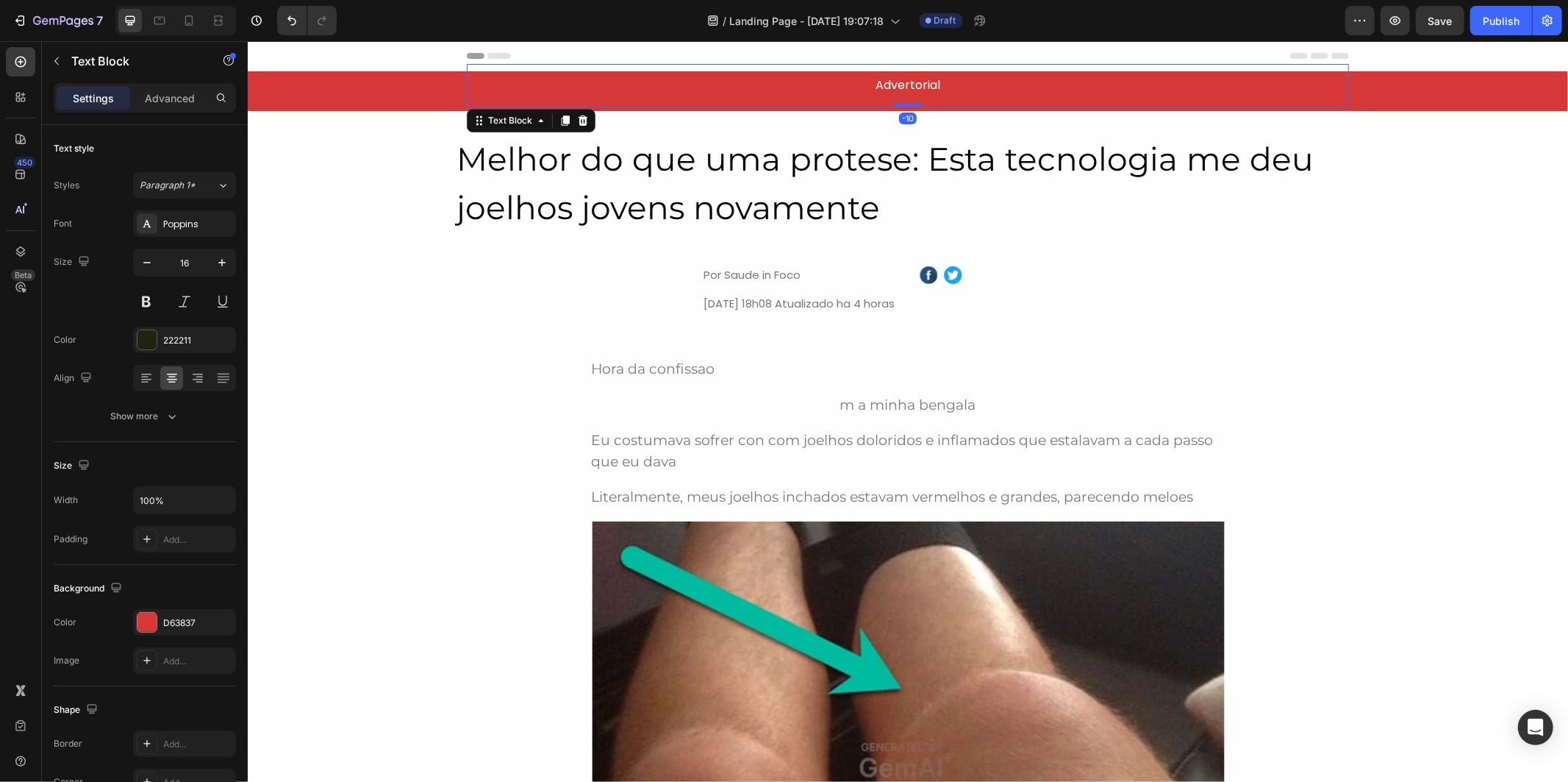
click at [850, 90] on p "Advertorial" at bounding box center [907, 85] width 857 height 17
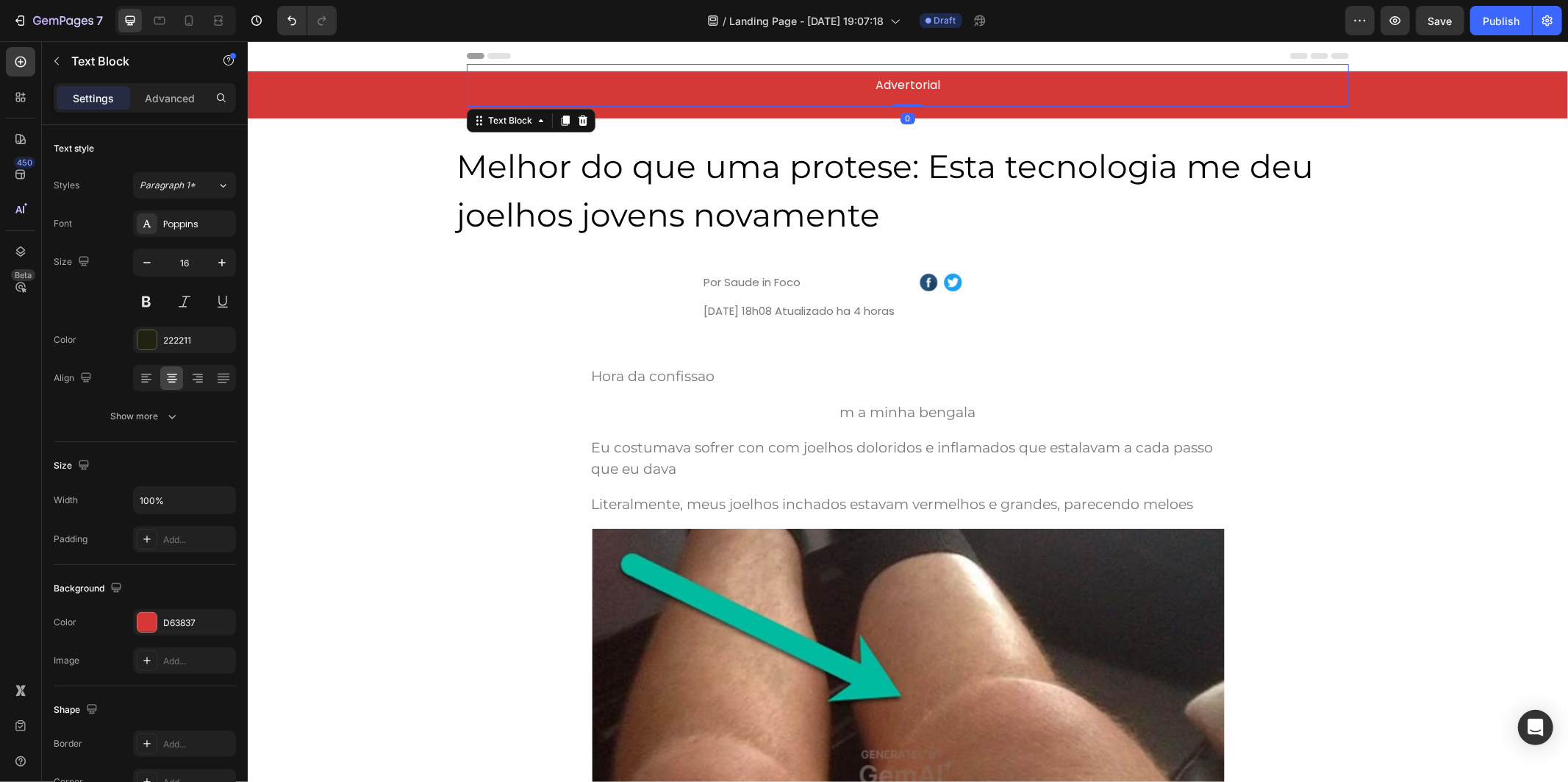
drag, startPoint x: 899, startPoint y: 104, endPoint x: 899, endPoint y: 39, distance: 65.0
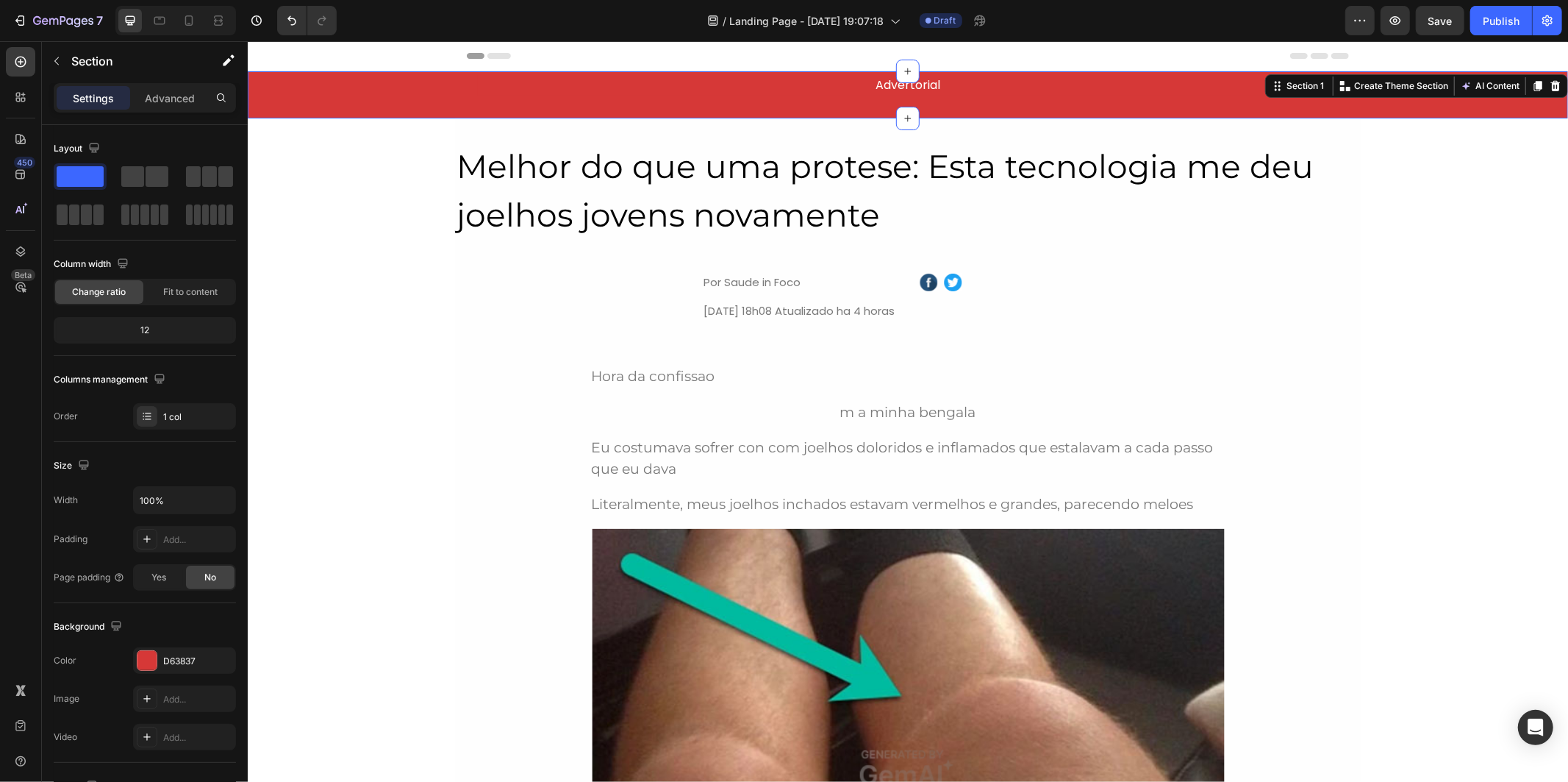
click at [720, 112] on div "Advertorial Text Block Row" at bounding box center [907, 93] width 1320 height 47
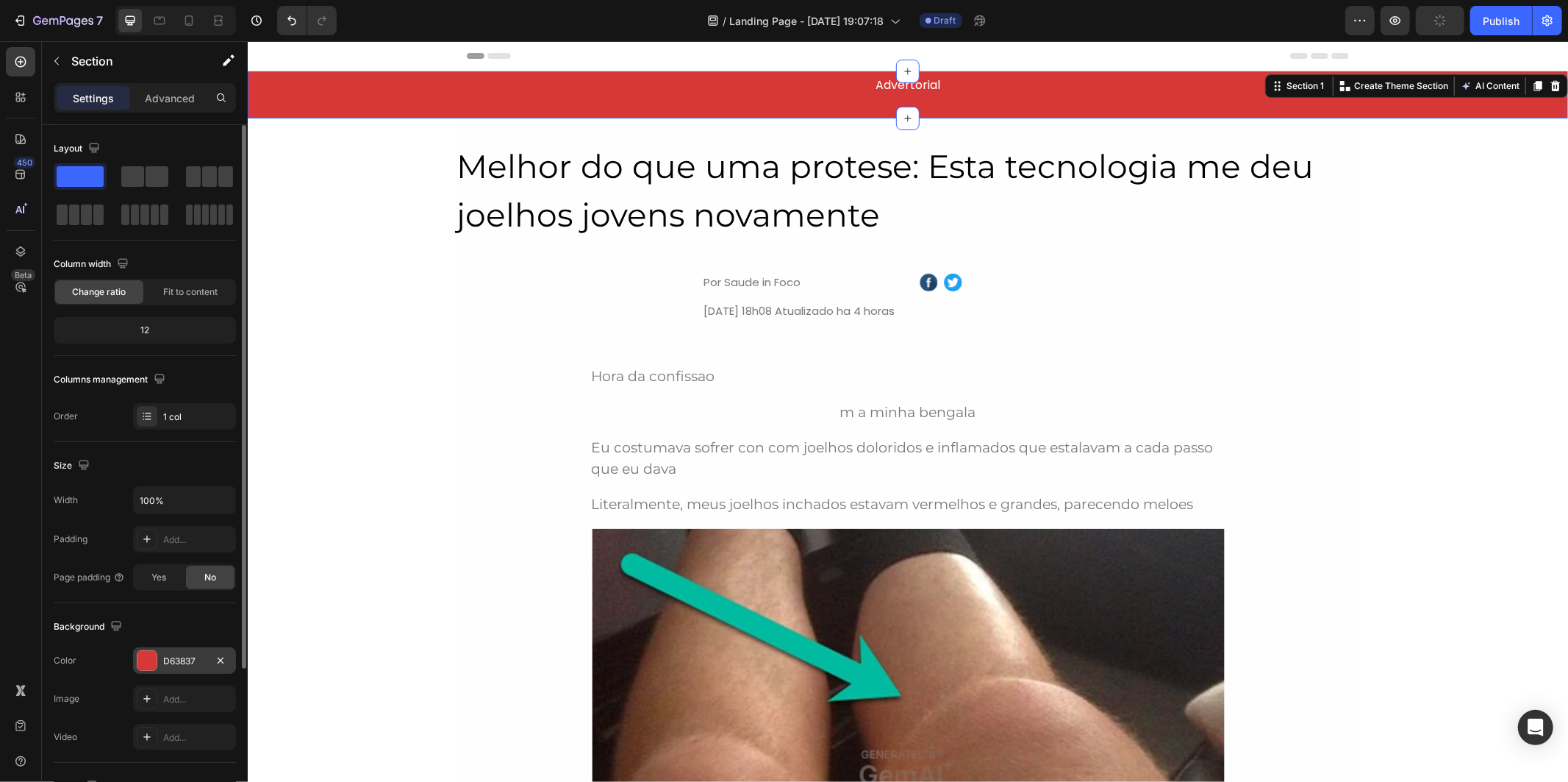
scroll to position [198, 0]
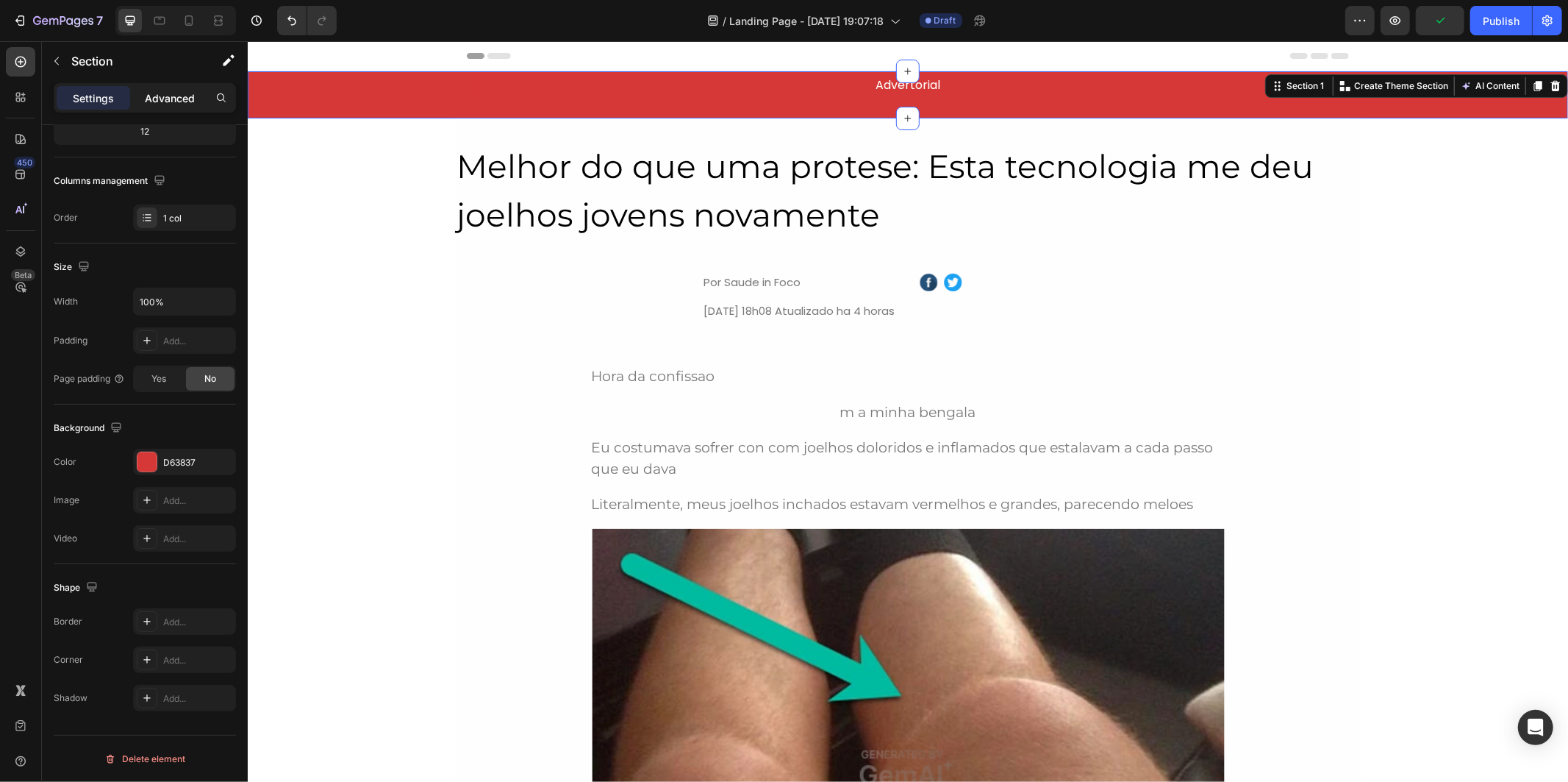
click at [169, 89] on div "Advanced" at bounding box center [169, 97] width 73 height 23
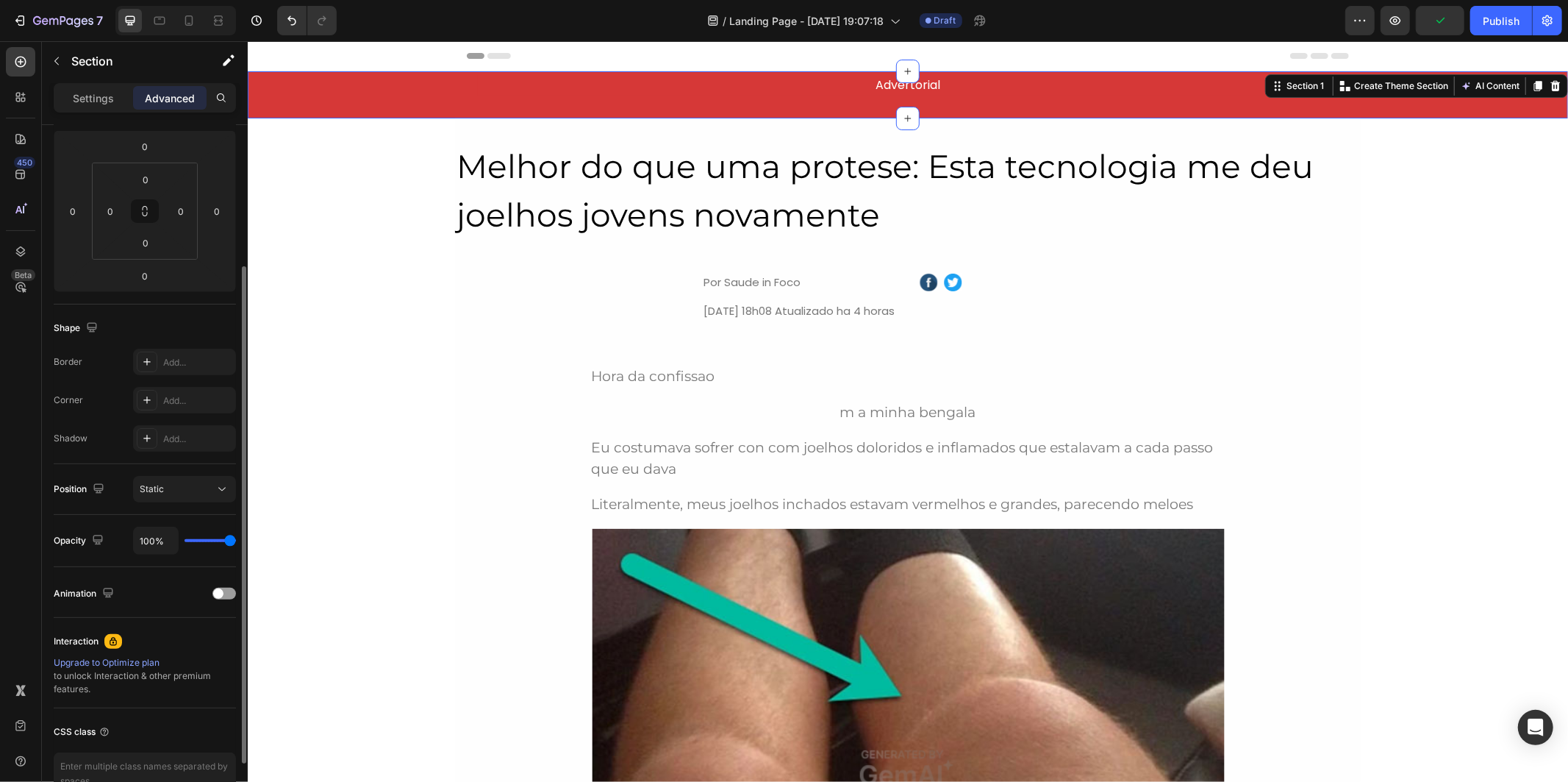
scroll to position [0, 0]
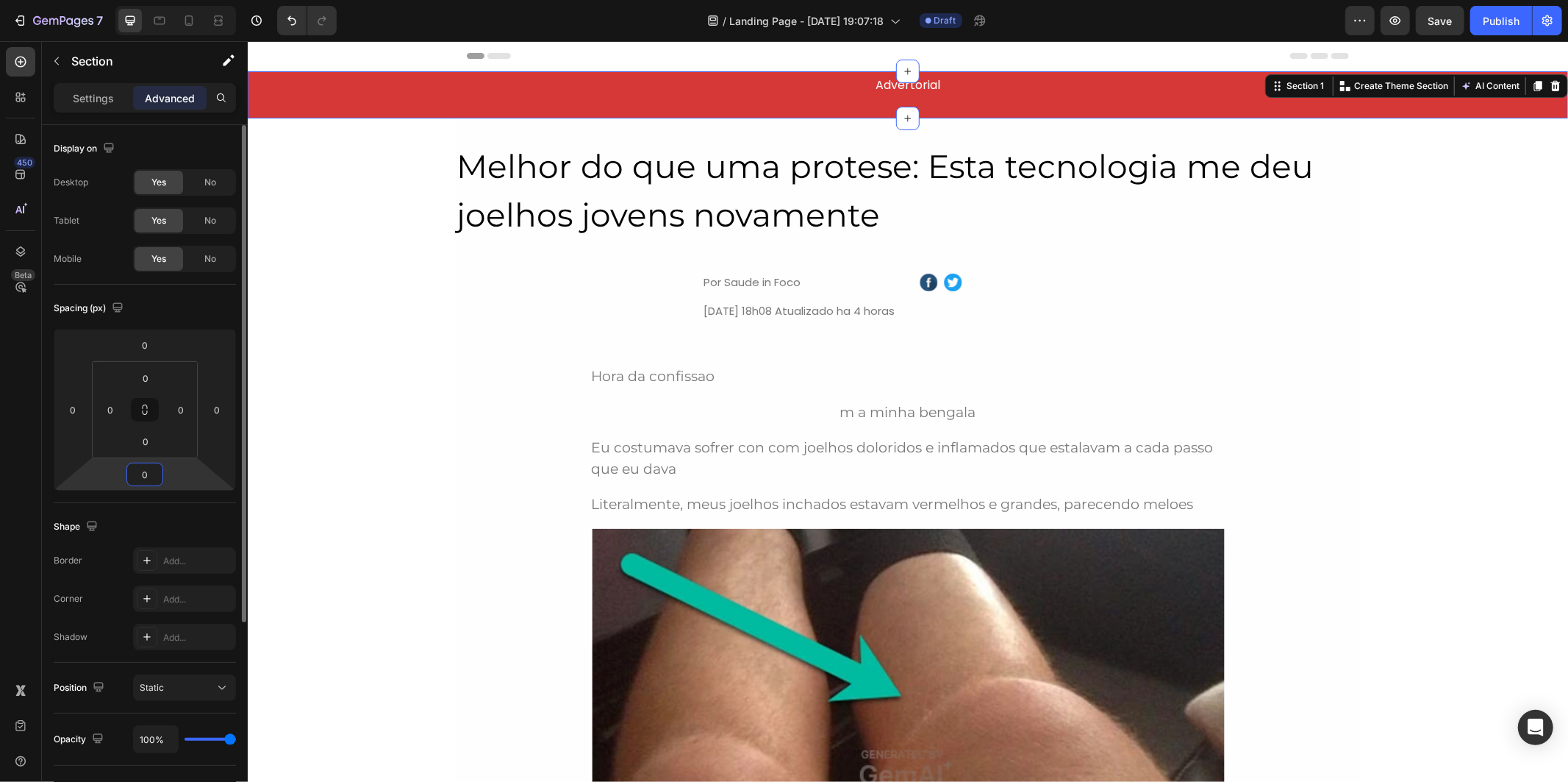
click at [152, 475] on input "0" at bounding box center [144, 474] width 30 height 22
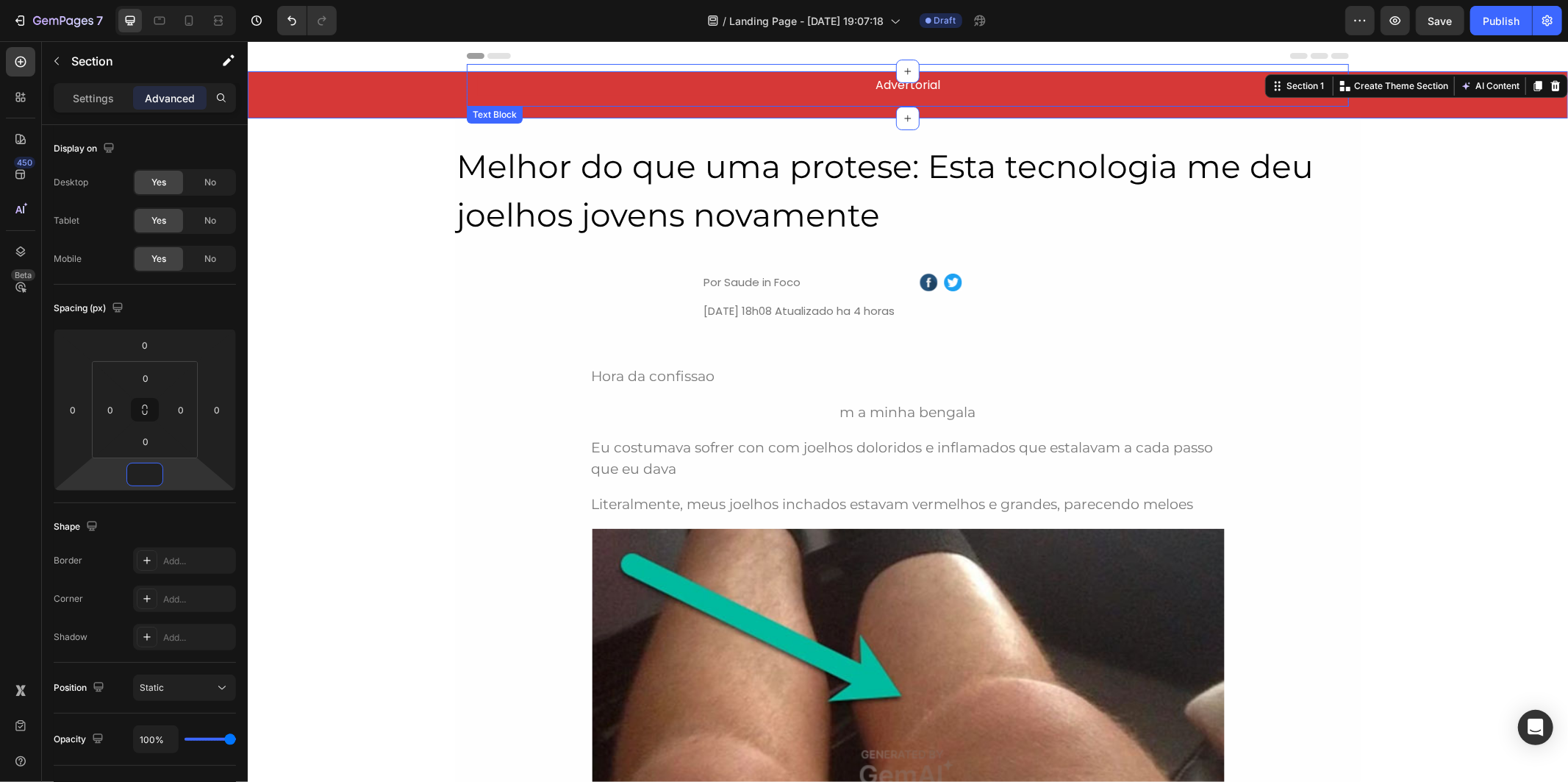
click at [885, 91] on span "Advertorial" at bounding box center [907, 85] width 64 height 17
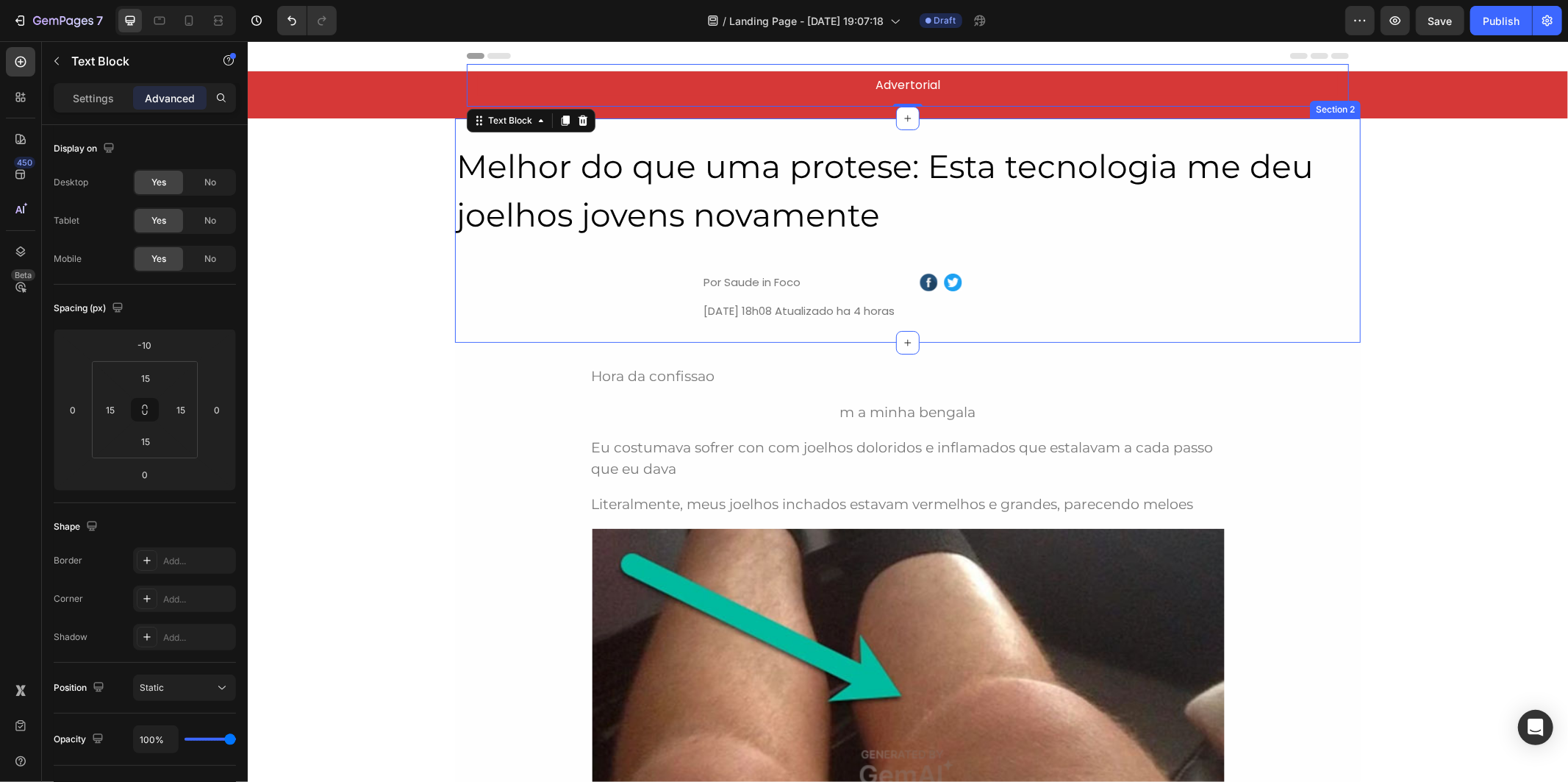
click at [825, 117] on div "Melhor do que uma protese: Esta tecnologia me deu joelhos jovens novamente Head…" at bounding box center [907, 229] width 906 height 224
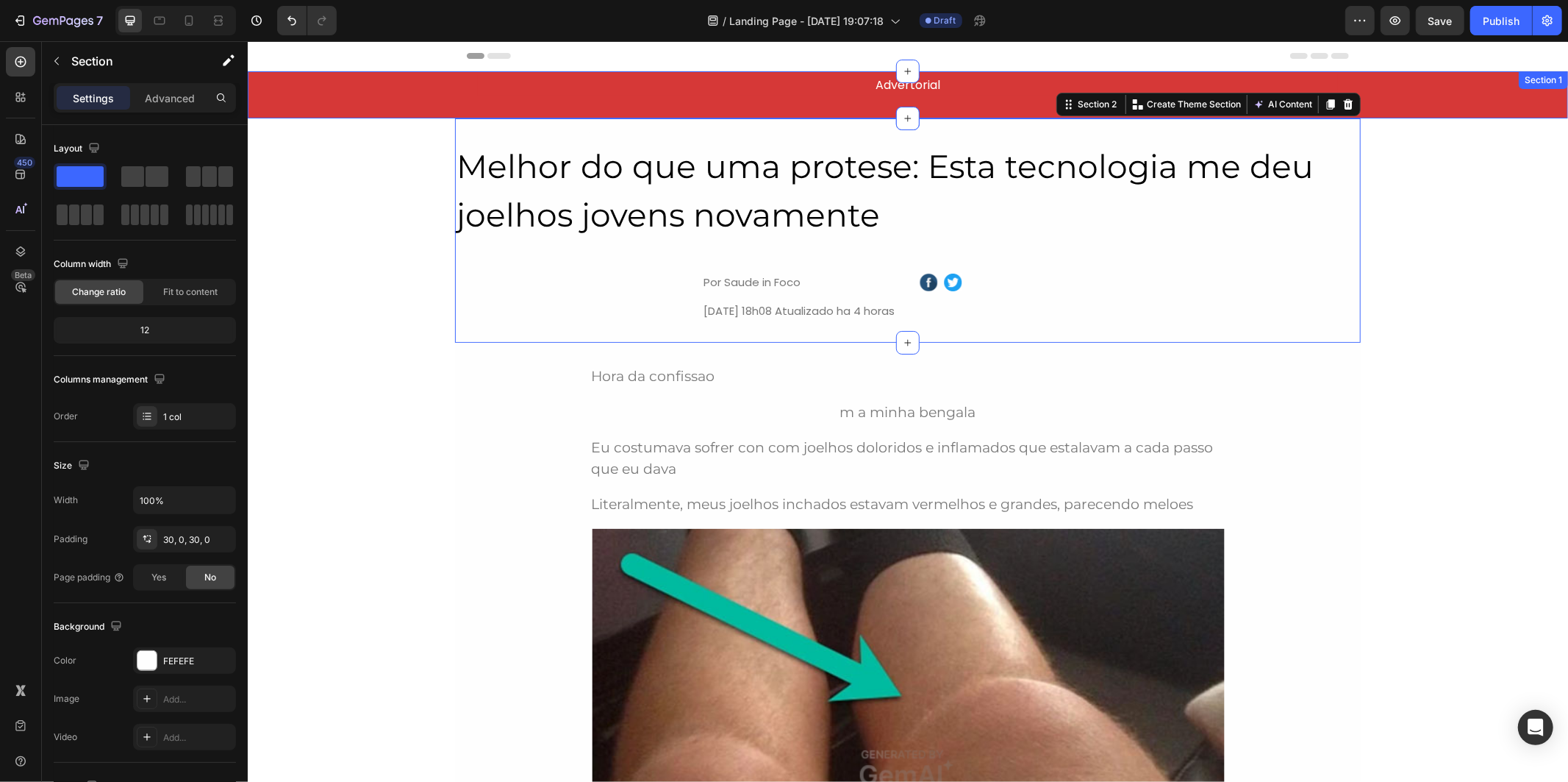
click at [818, 110] on div "Advertorial Text Block Row" at bounding box center [907, 93] width 1320 height 47
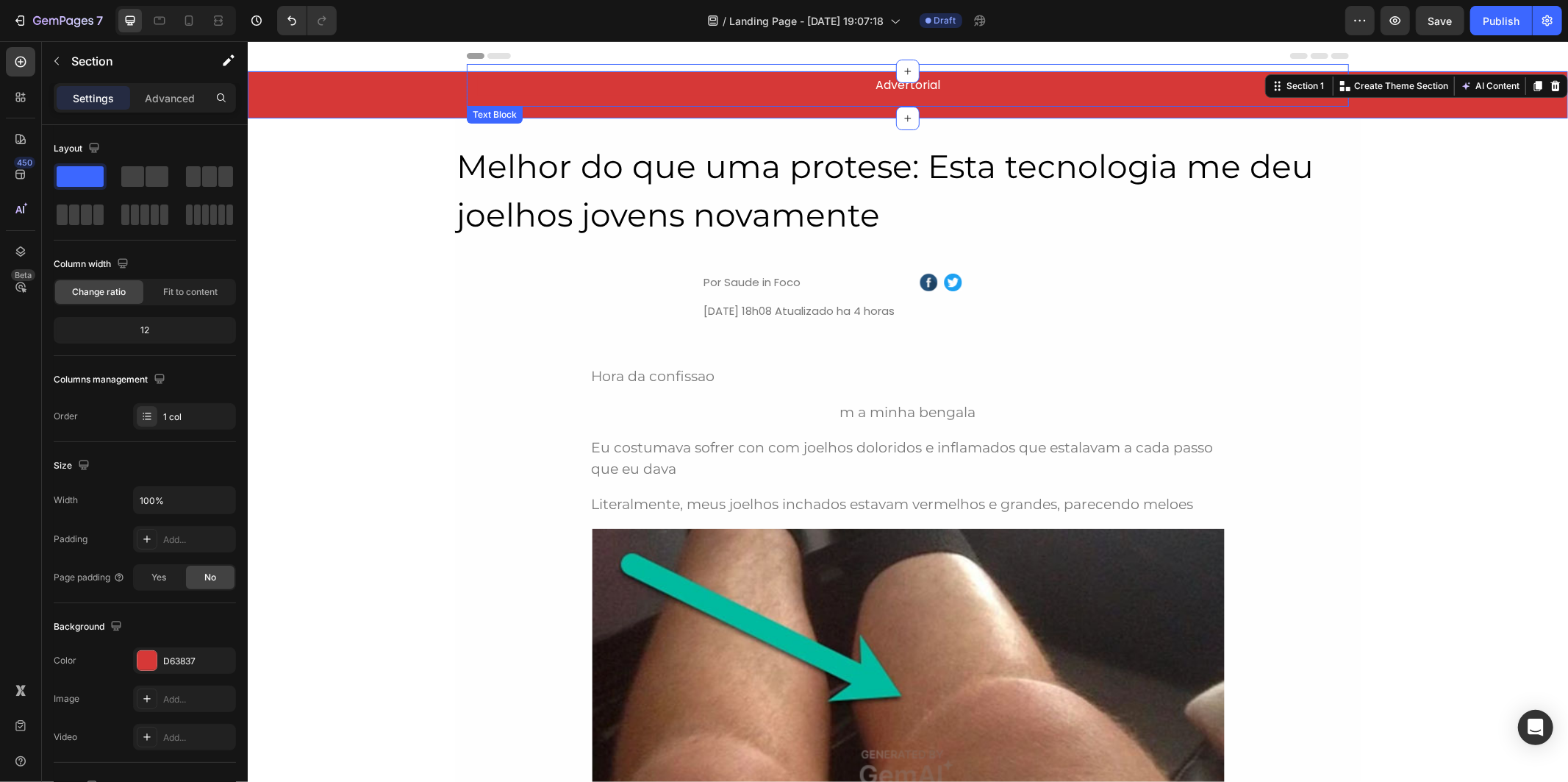
click at [740, 85] on p "Advertorial" at bounding box center [907, 85] width 857 height 17
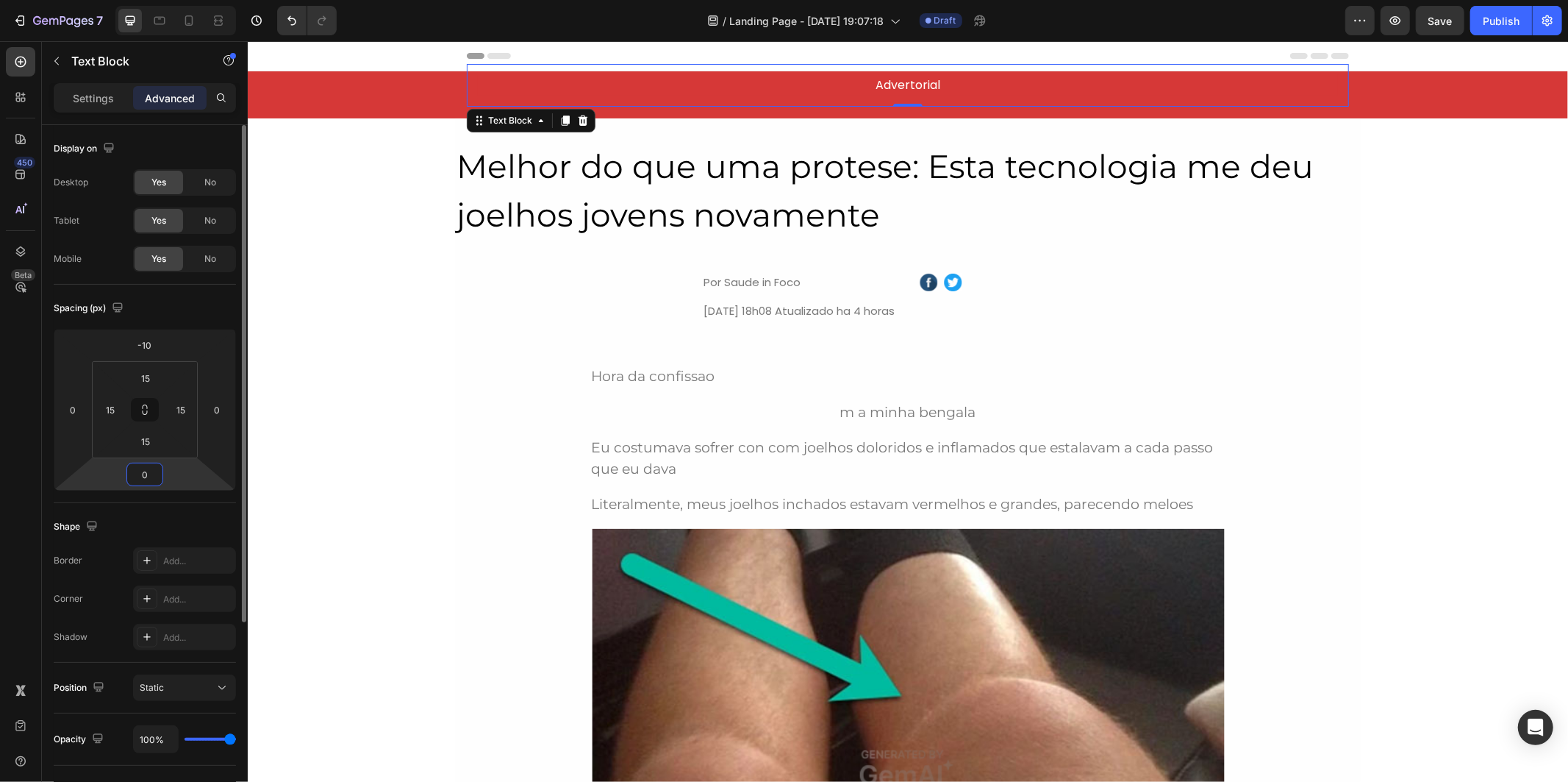
click at [153, 479] on input "0" at bounding box center [144, 474] width 30 height 22
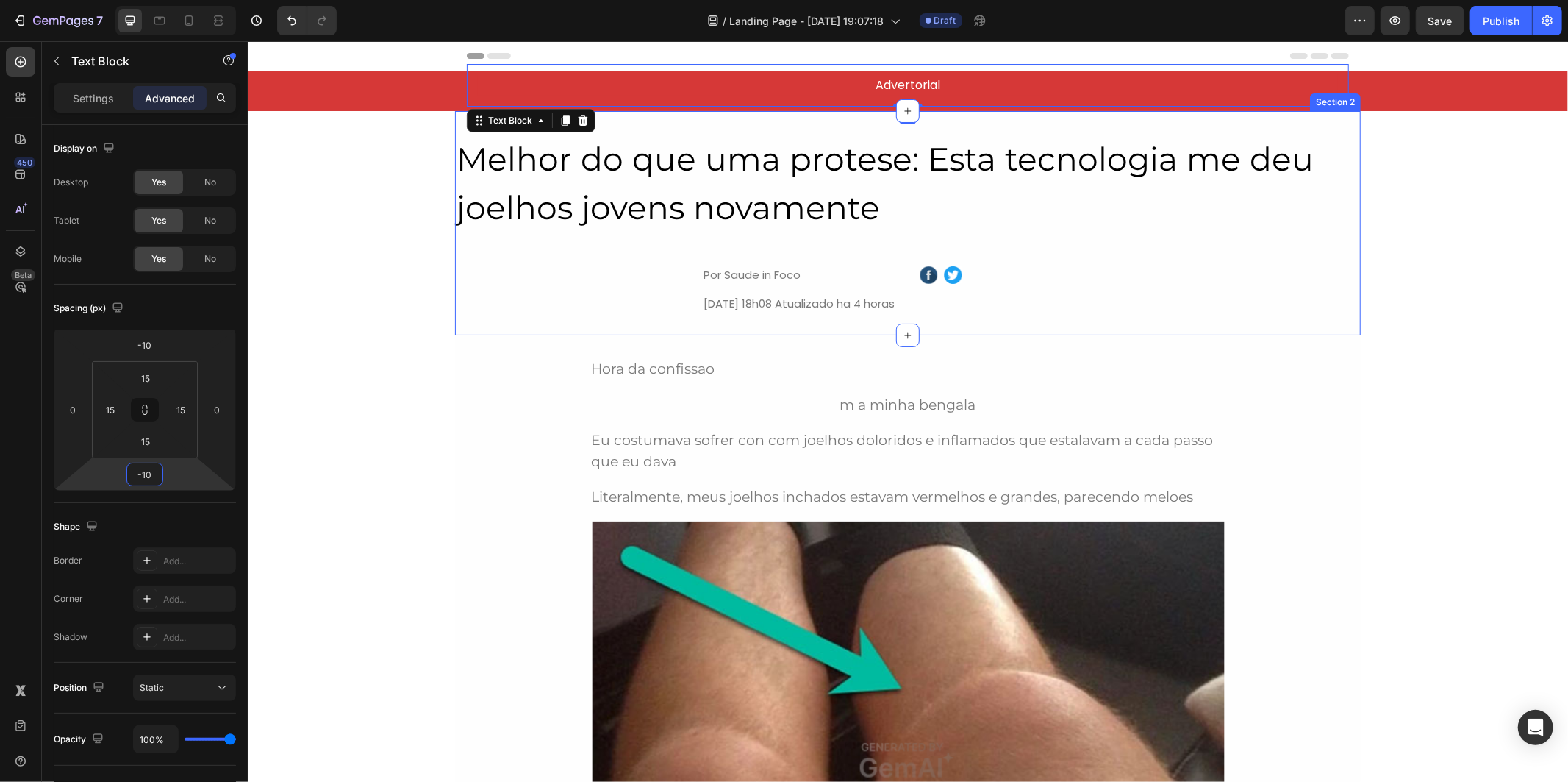
click at [854, 115] on div "Melhor do que uma protese: Esta tecnologia me deu joelhos jovens novamente Head…" at bounding box center [907, 222] width 906 height 224
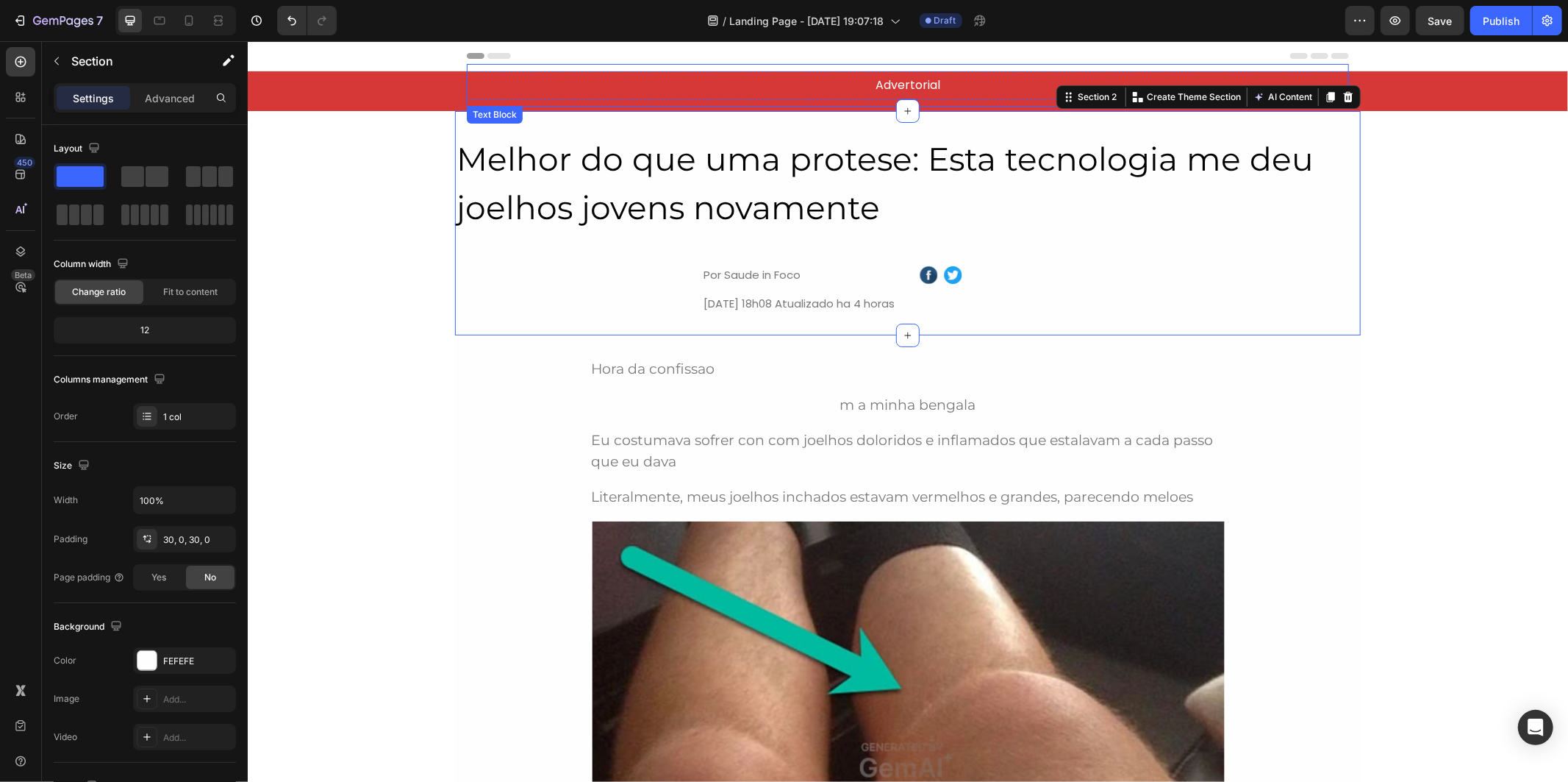
click at [837, 95] on div "Advertorial Text Block" at bounding box center [907, 85] width 882 height 42
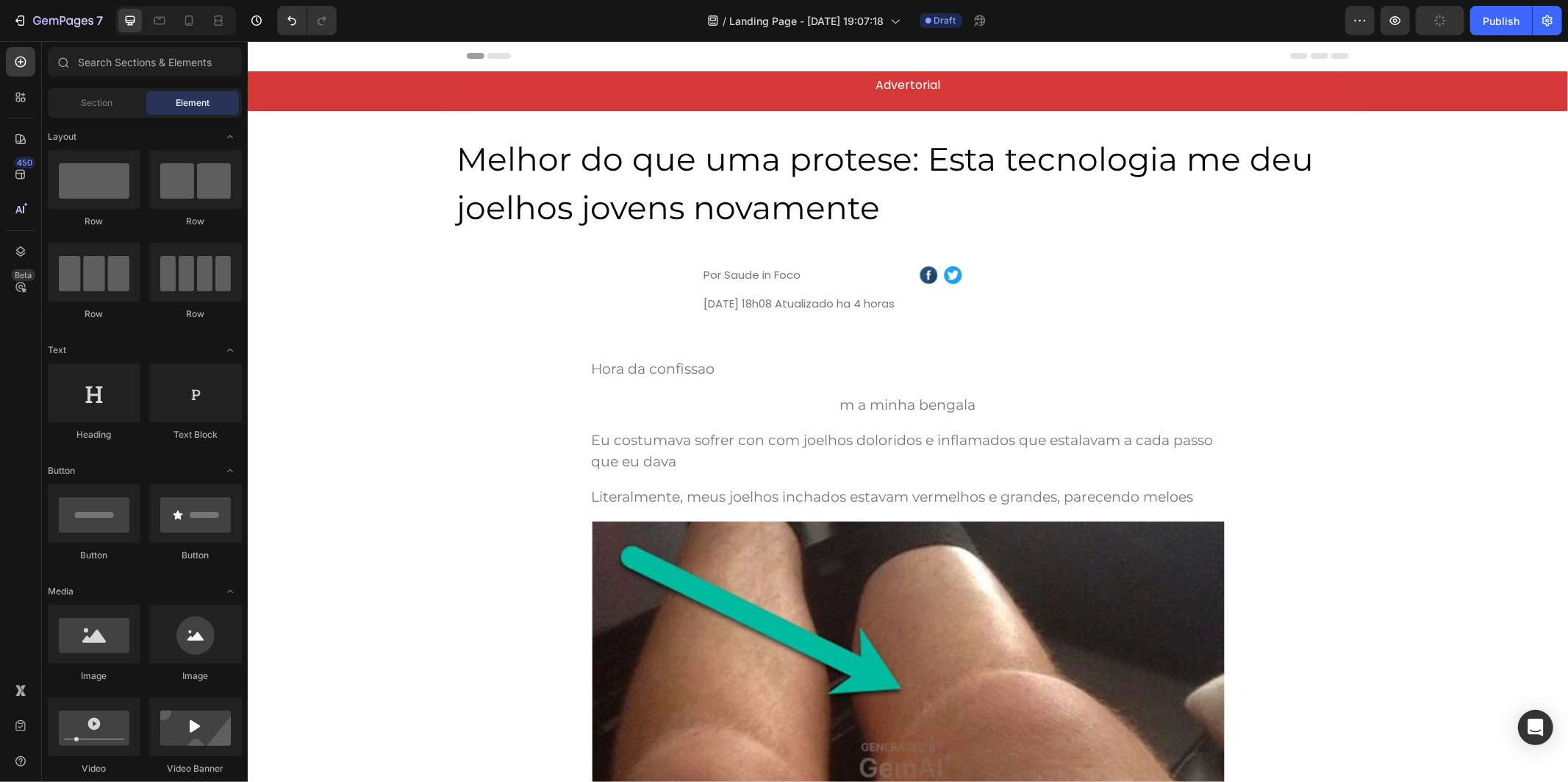
click at [914, 92] on p "Advertorial" at bounding box center [907, 85] width 857 height 17
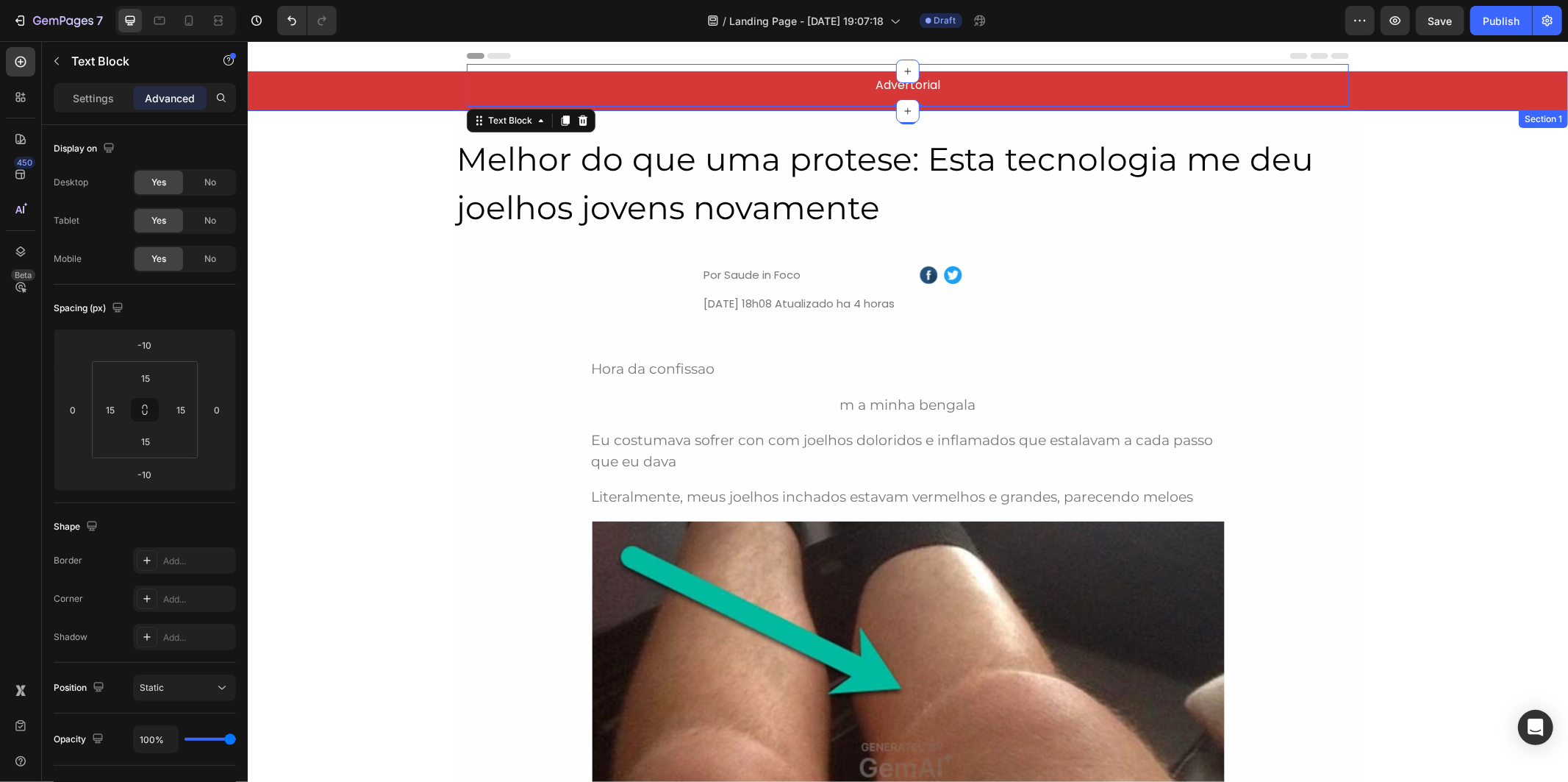
click at [387, 100] on div "Advertorial Text Block -10 Row" at bounding box center [907, 90] width 1320 height 39
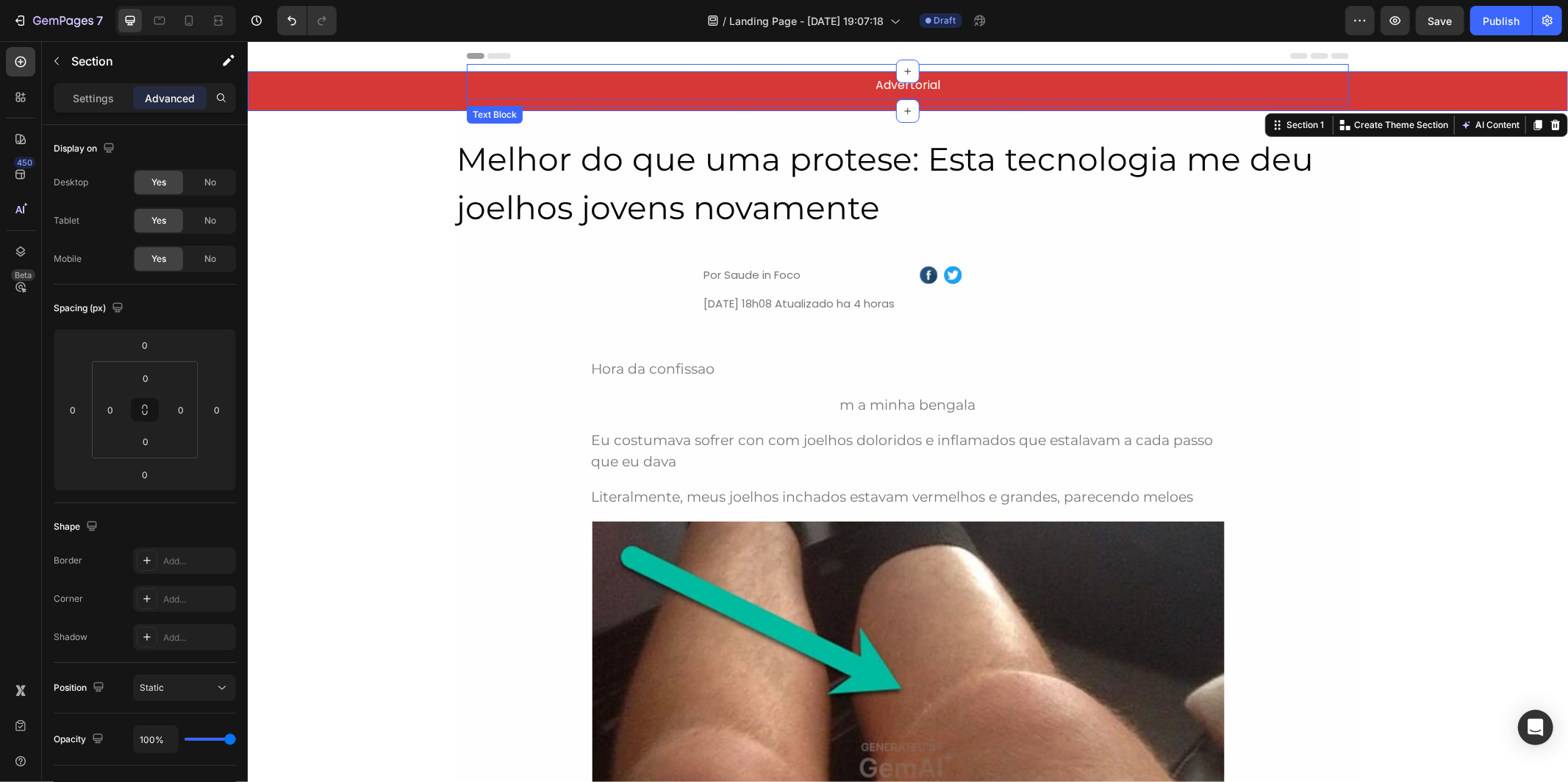
click at [615, 91] on p "Advertorial" at bounding box center [907, 85] width 857 height 17
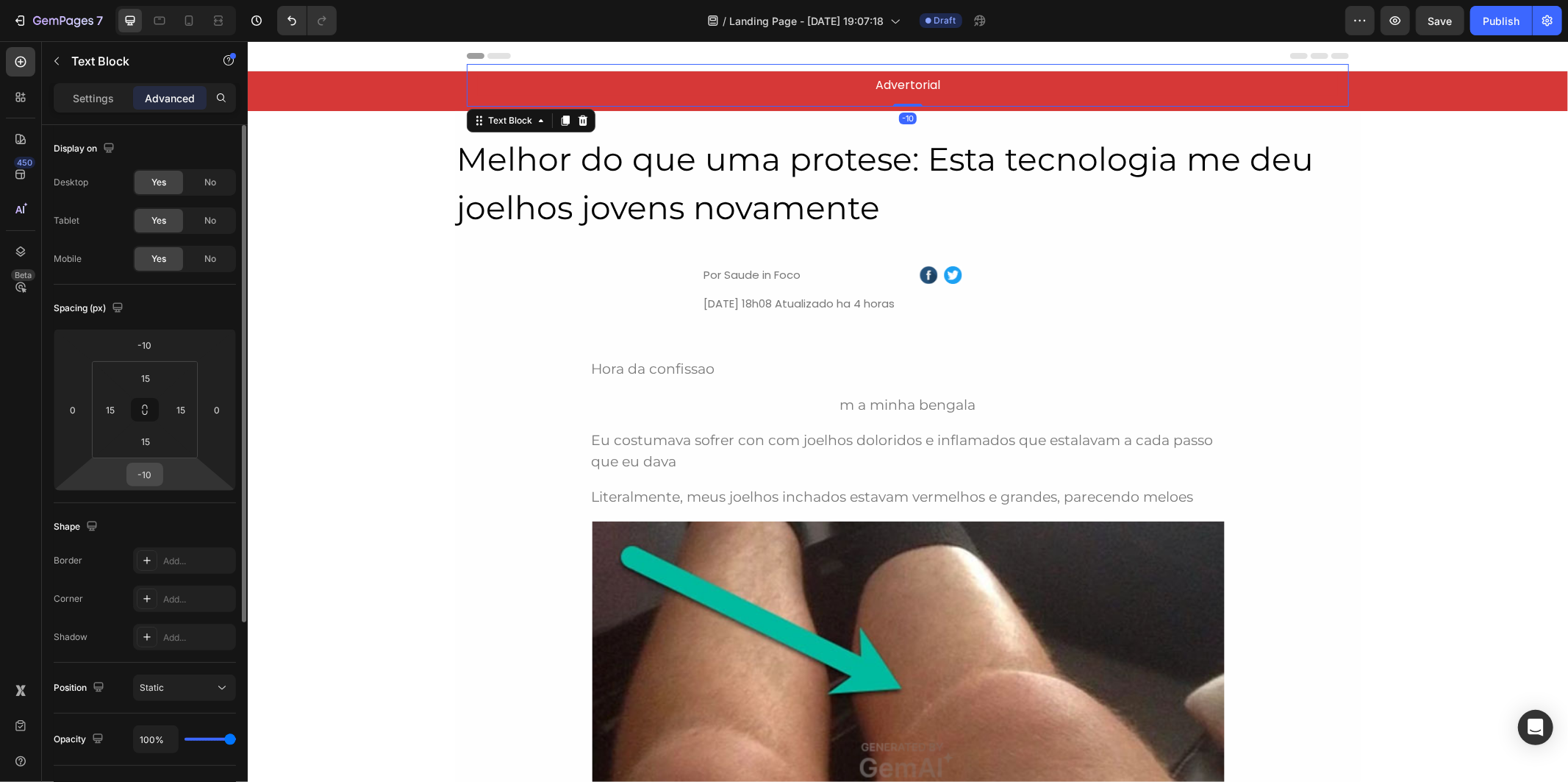
click at [148, 471] on input "-10" at bounding box center [144, 474] width 30 height 22
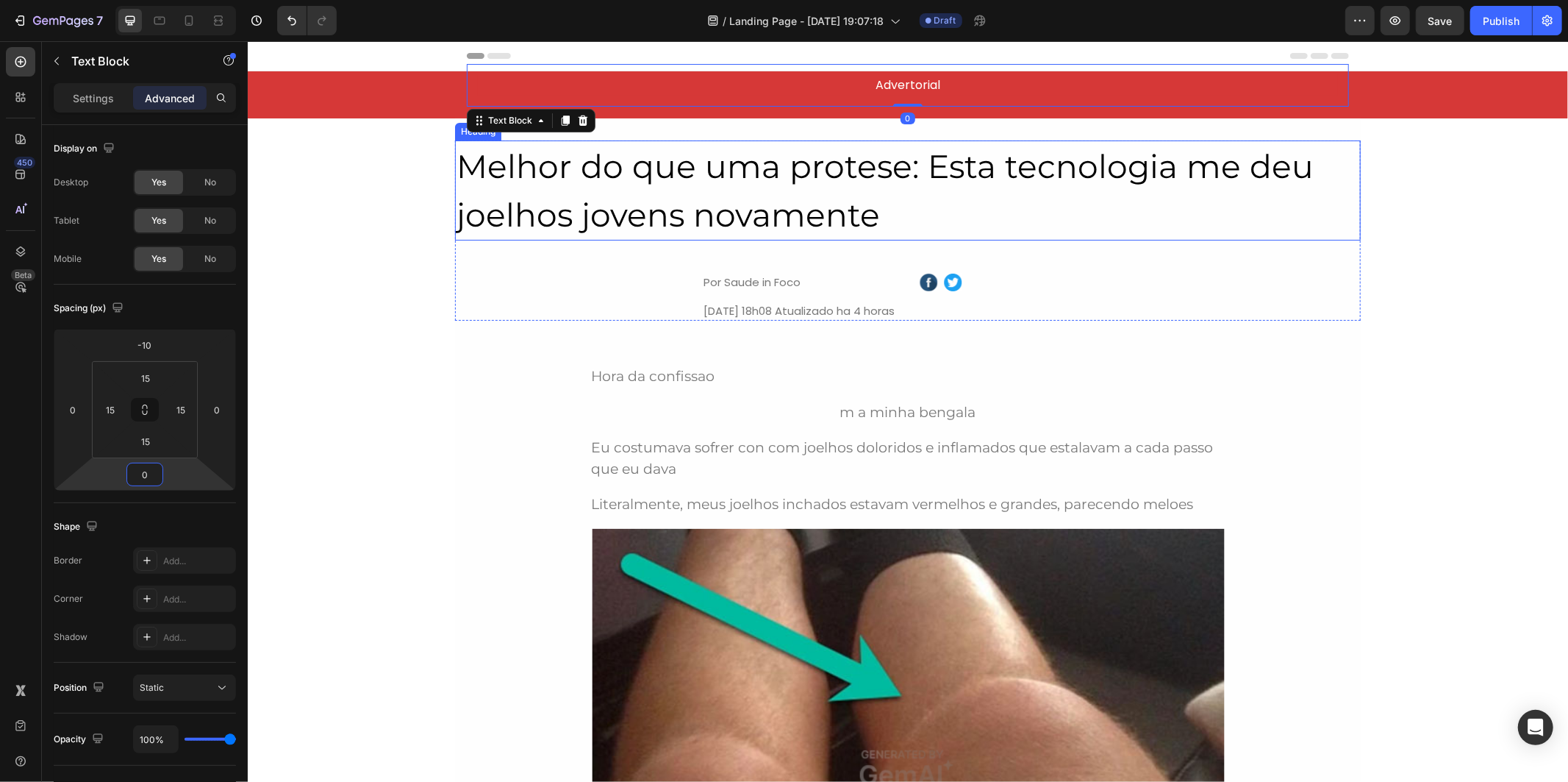
click at [788, 147] on h2 "Melhor do que uma protese: Esta tecnologia me deu joelhos jovens novamente" at bounding box center [907, 190] width 906 height 100
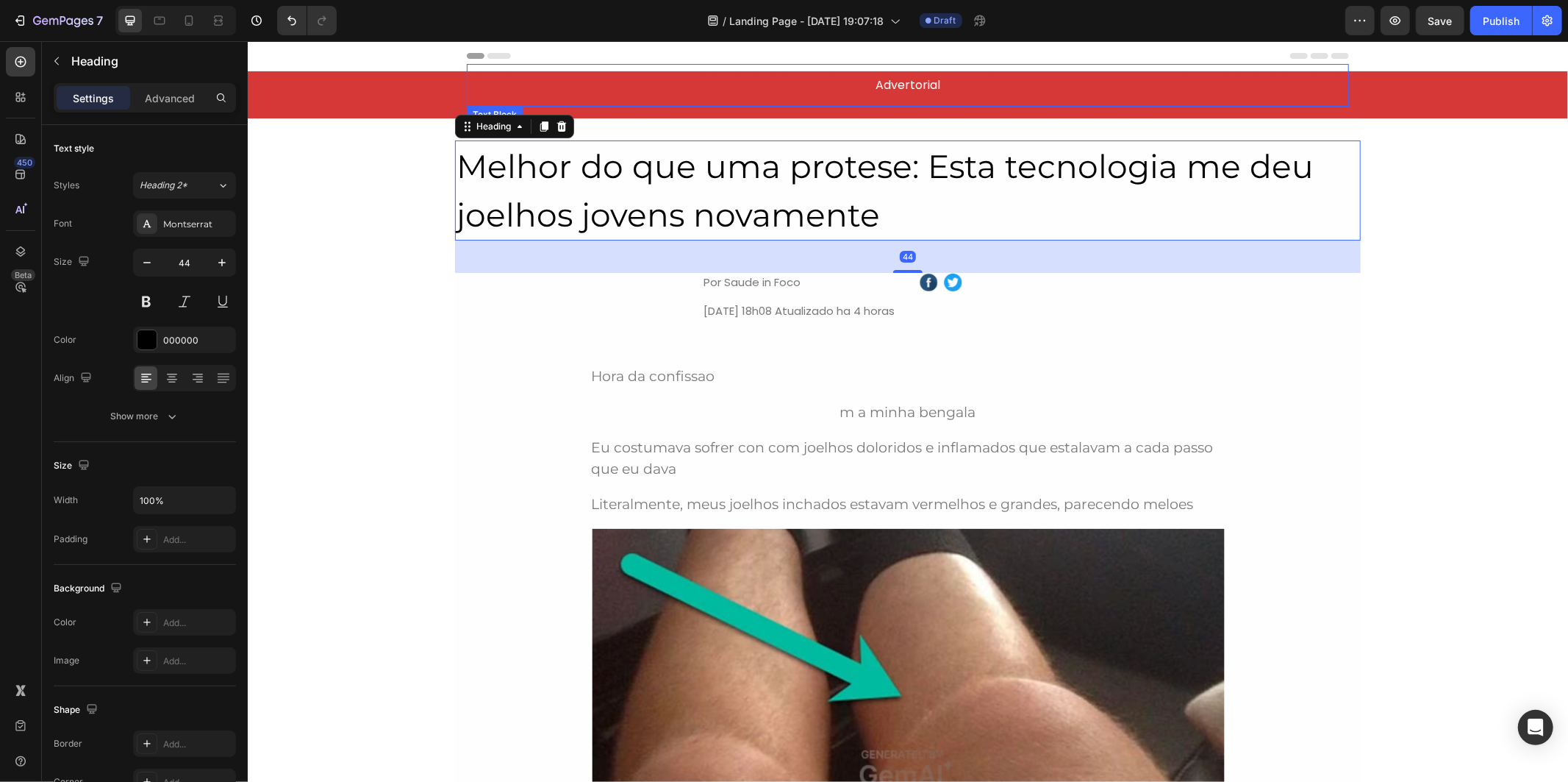
click at [848, 86] on p "Advertorial" at bounding box center [907, 85] width 857 height 17
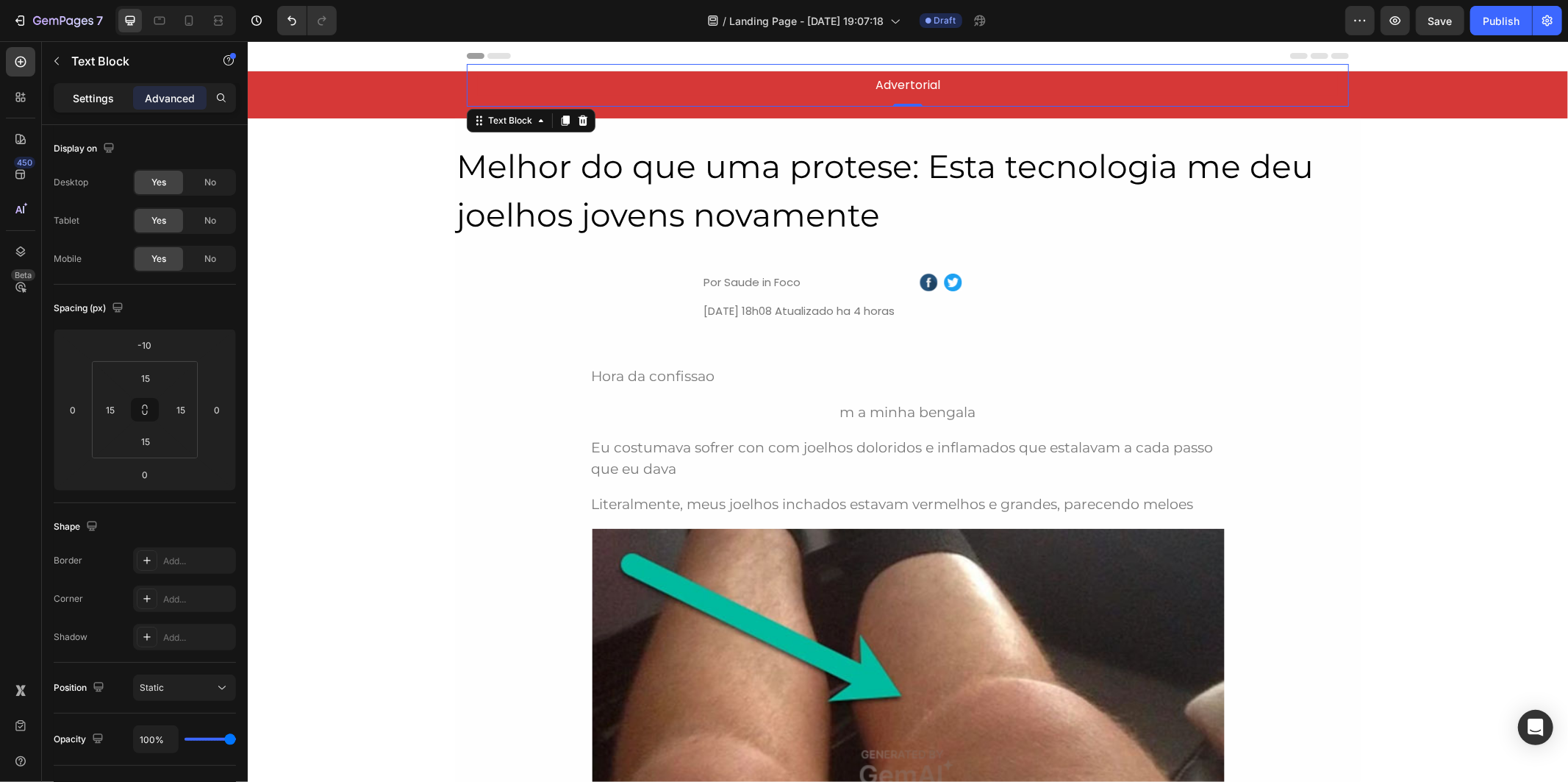
click at [106, 94] on p "Settings" at bounding box center [93, 98] width 41 height 15
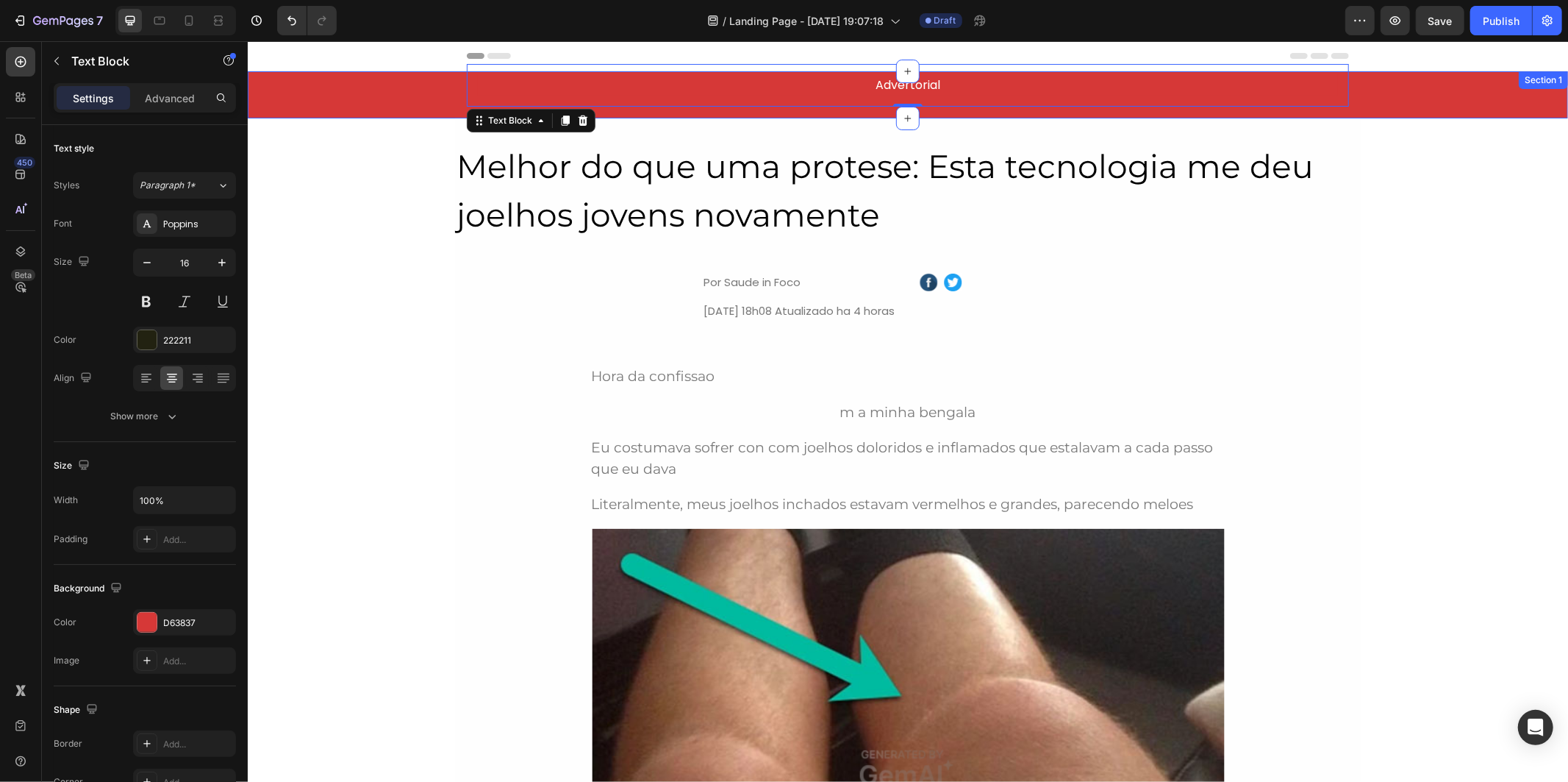
click at [370, 110] on div "Advertorial Text Block 0 Row" at bounding box center [907, 93] width 1320 height 47
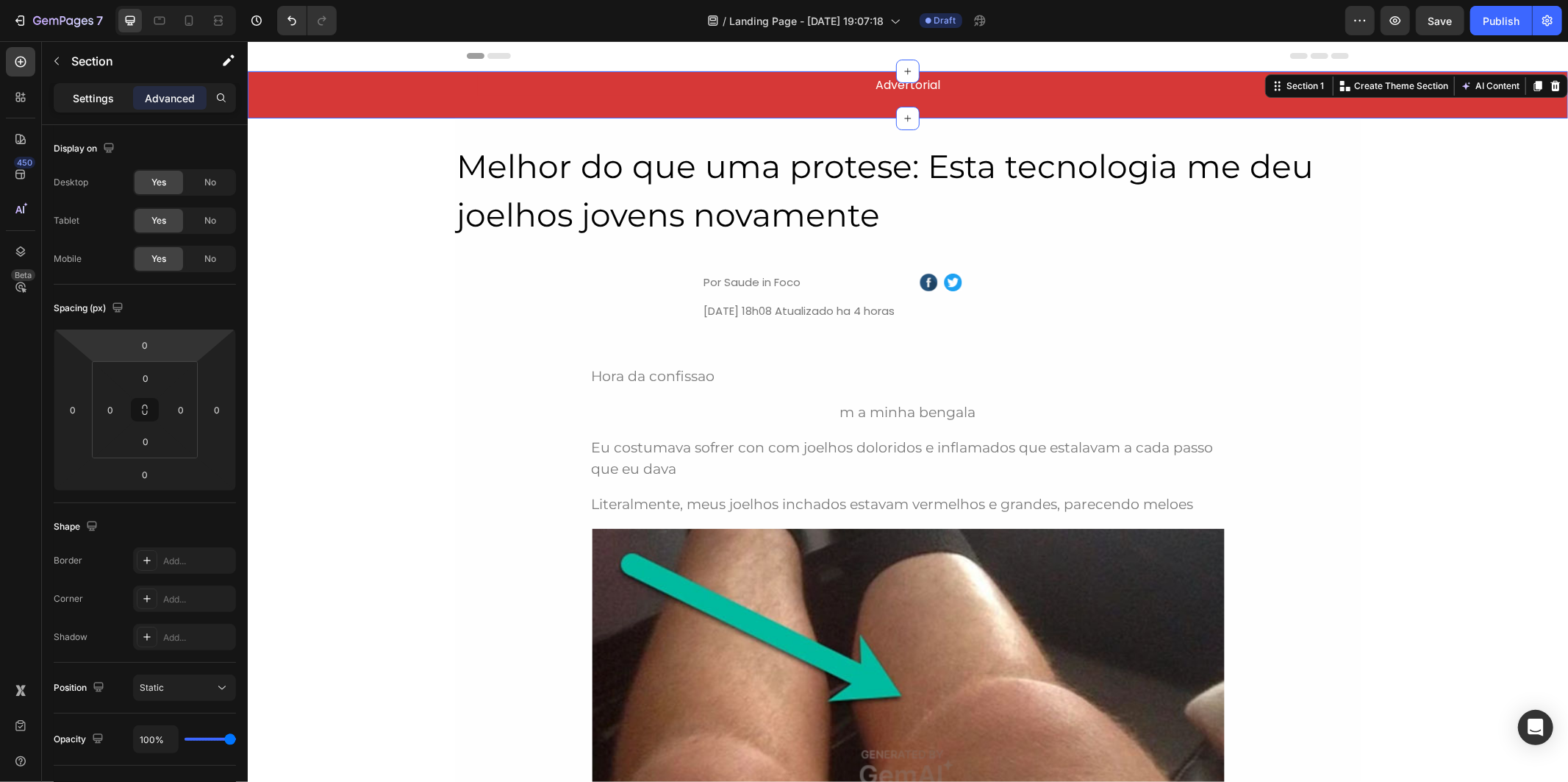
click at [85, 104] on p "Settings" at bounding box center [93, 98] width 41 height 15
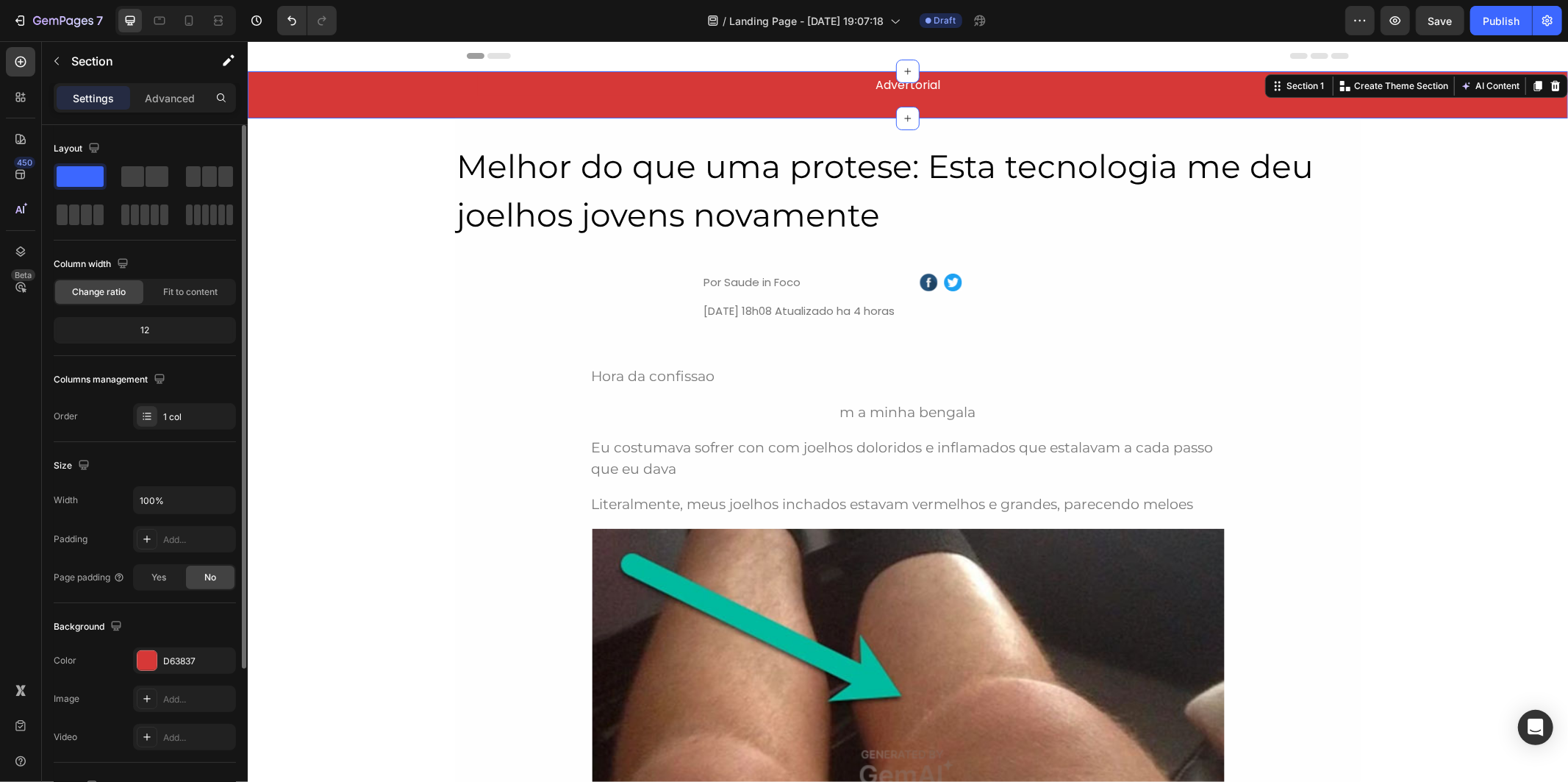
scroll to position [82, 0]
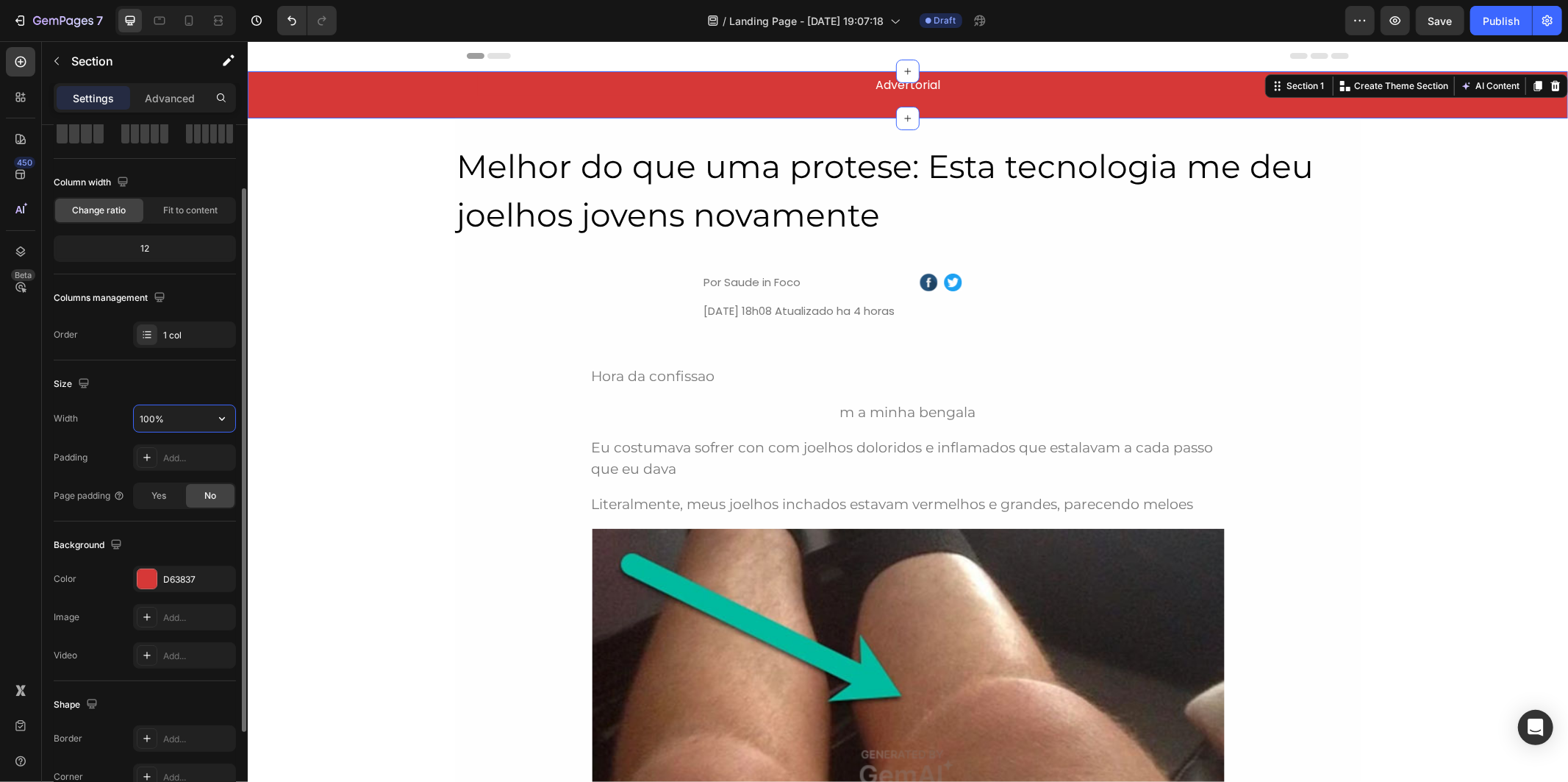
click at [207, 413] on input "100%" at bounding box center [184, 418] width 101 height 26
click at [225, 422] on icon "button" at bounding box center [221, 418] width 14 height 14
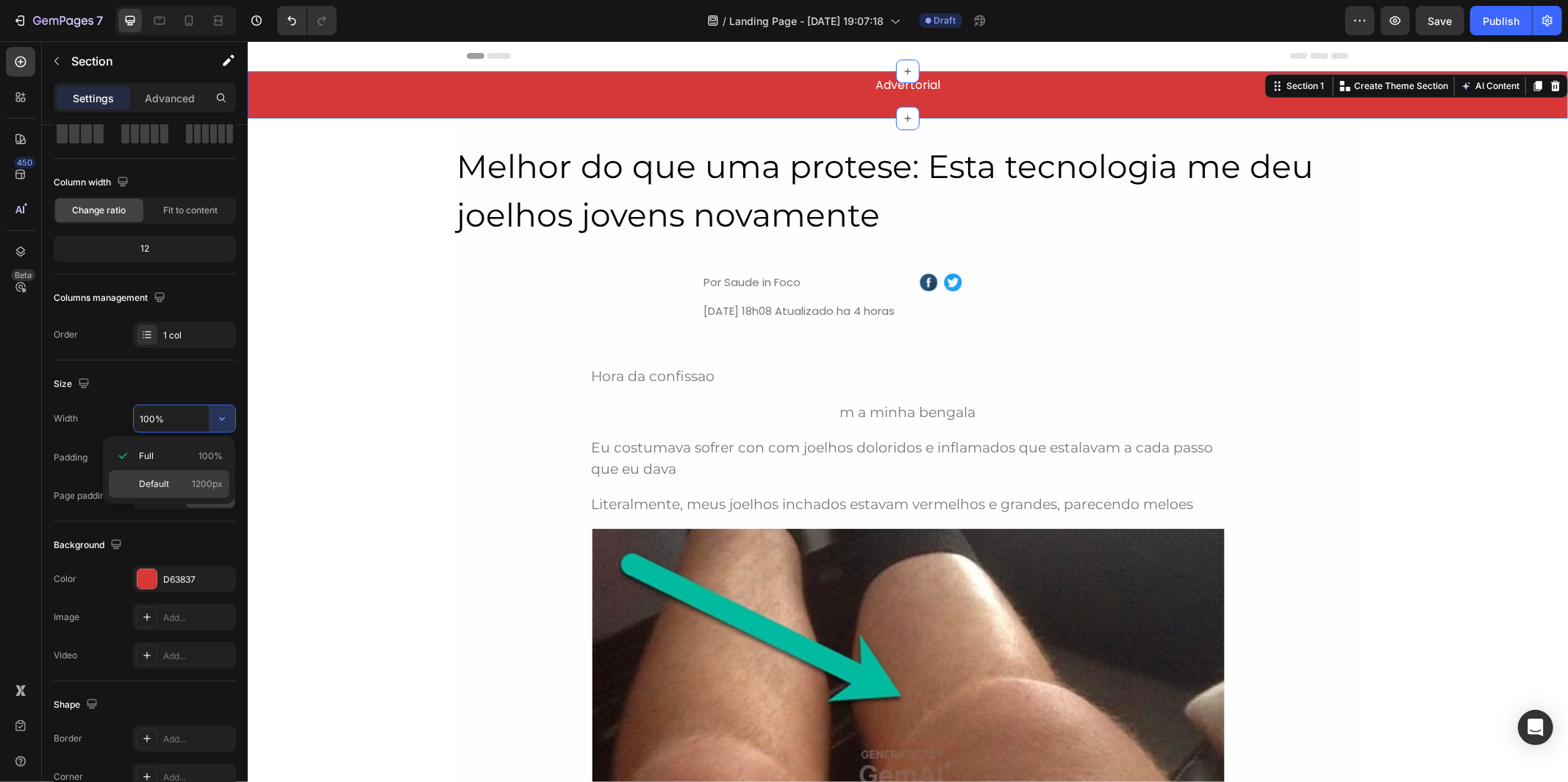
click at [225, 485] on div "Default 1200px" at bounding box center [168, 483] width 120 height 28
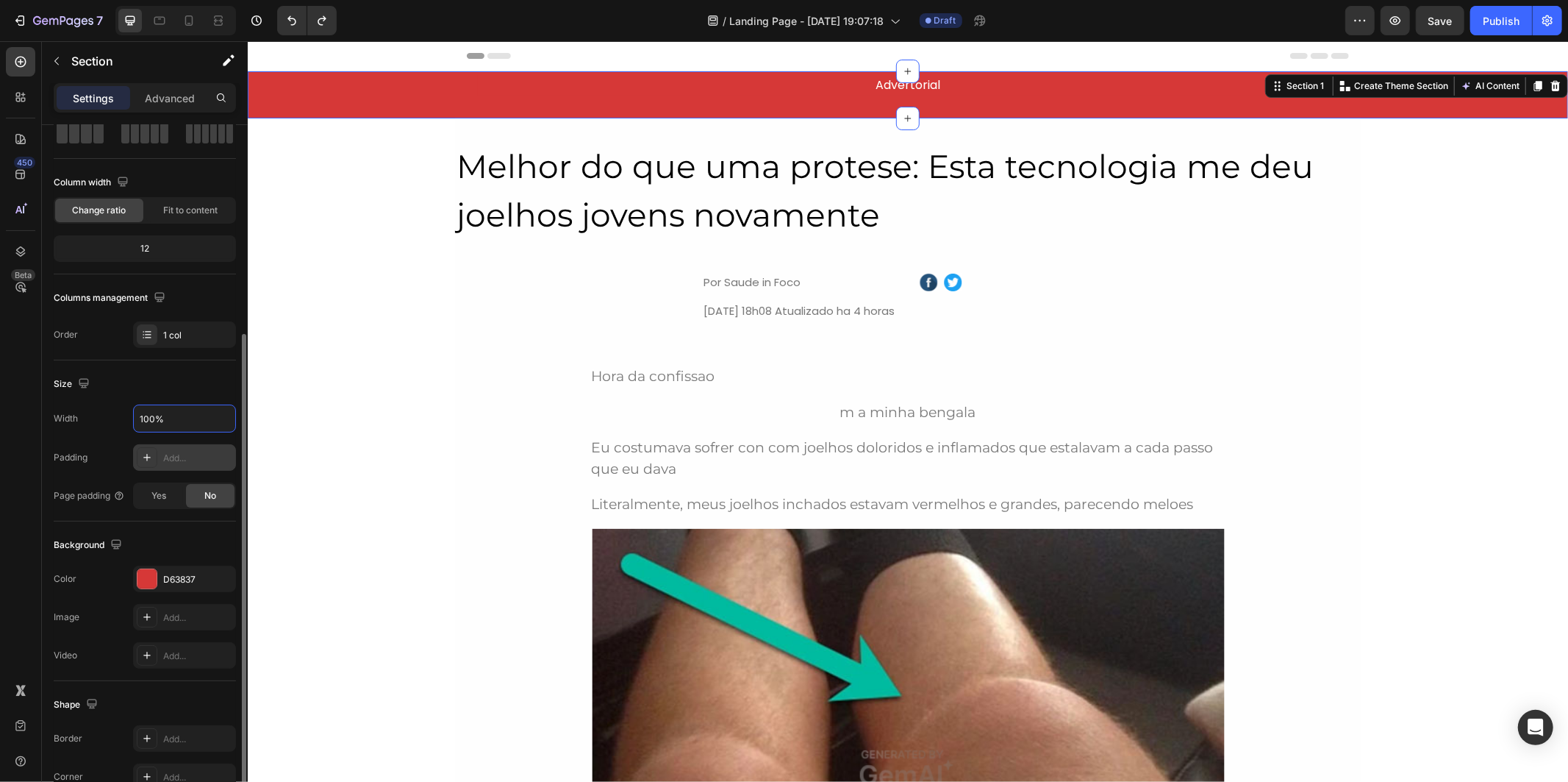
scroll to position [164, 0]
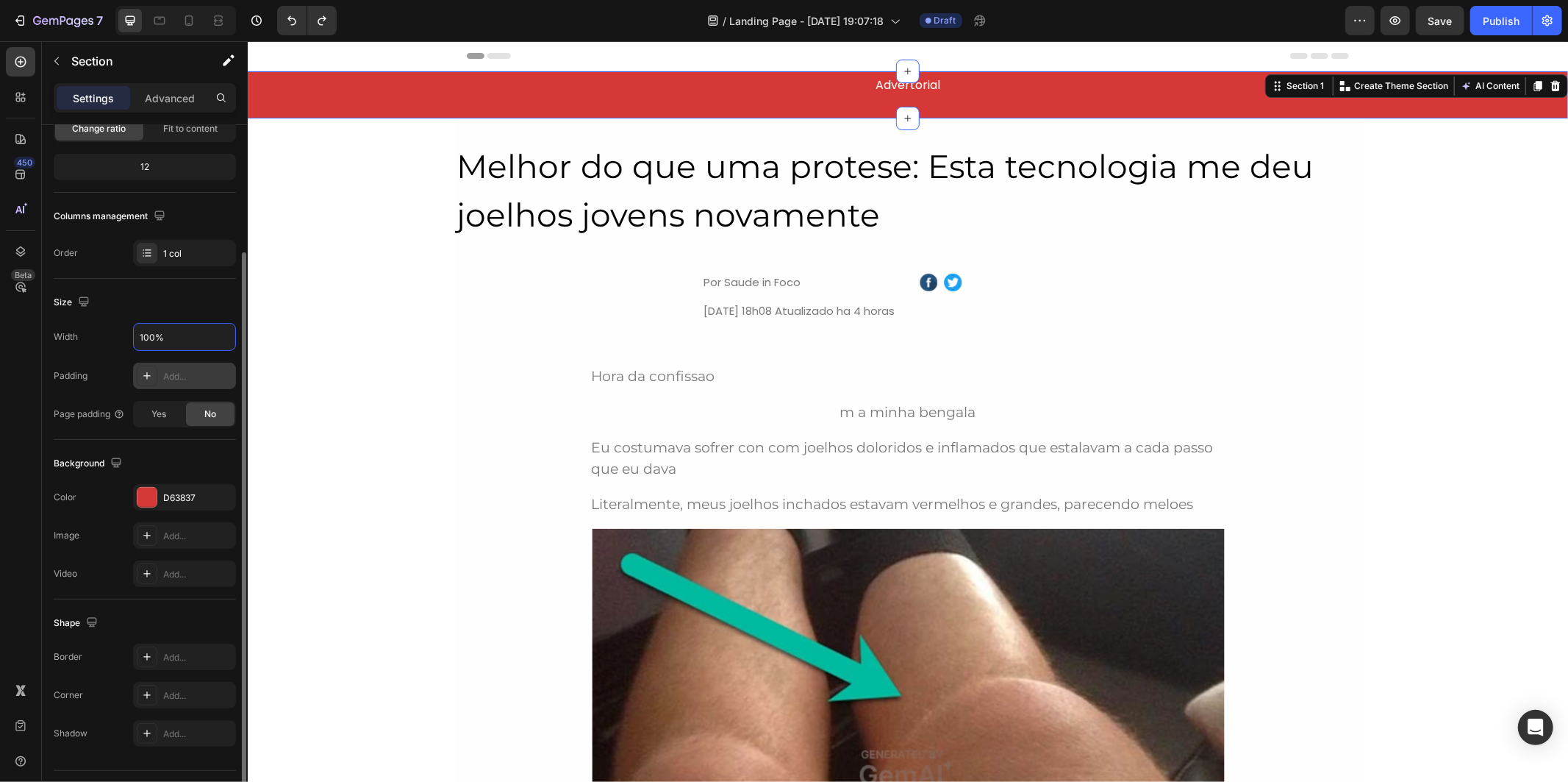
click at [194, 378] on div "Add..." at bounding box center [198, 377] width 69 height 13
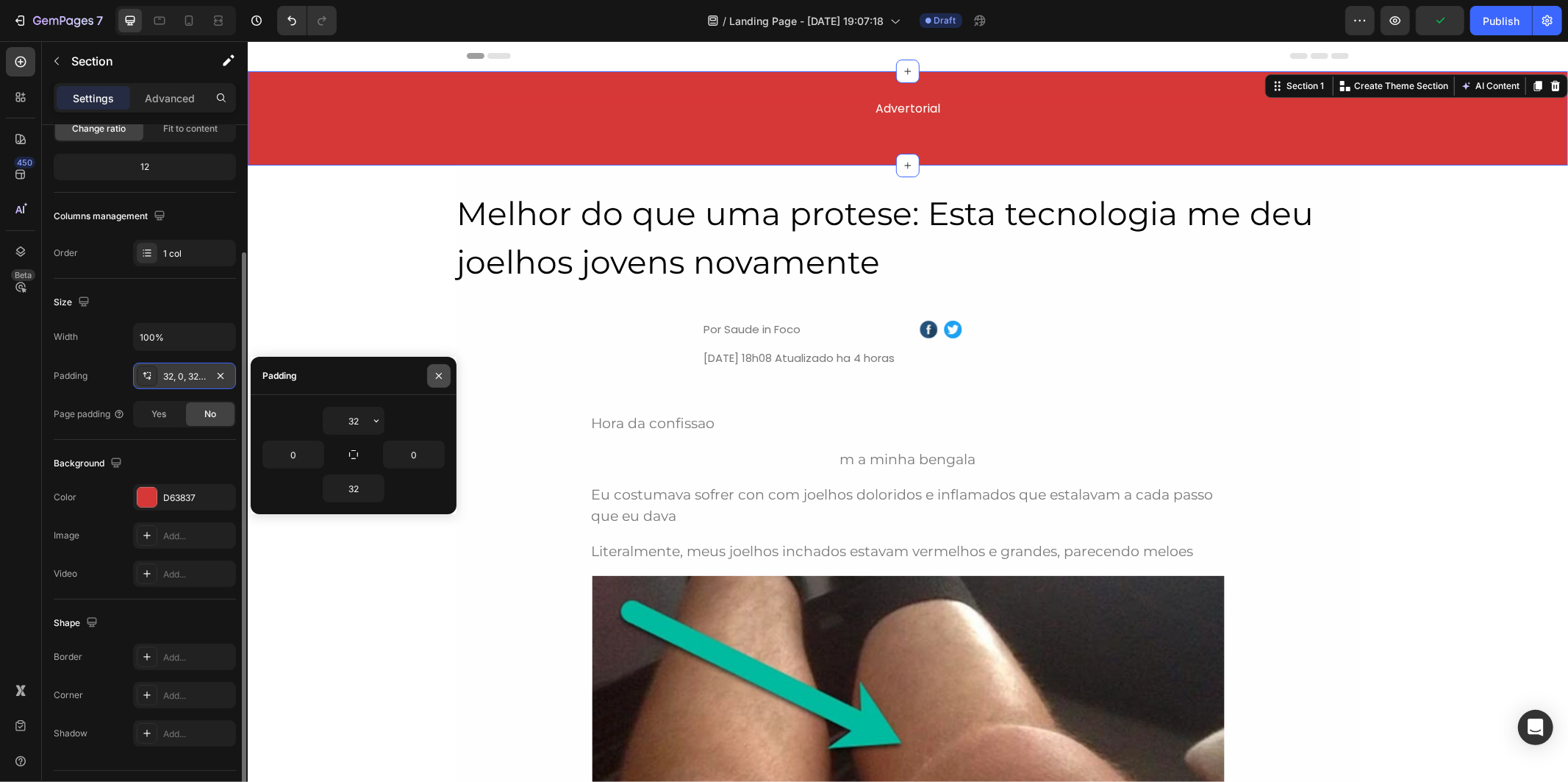
click at [443, 370] on icon "button" at bounding box center [439, 376] width 12 height 12
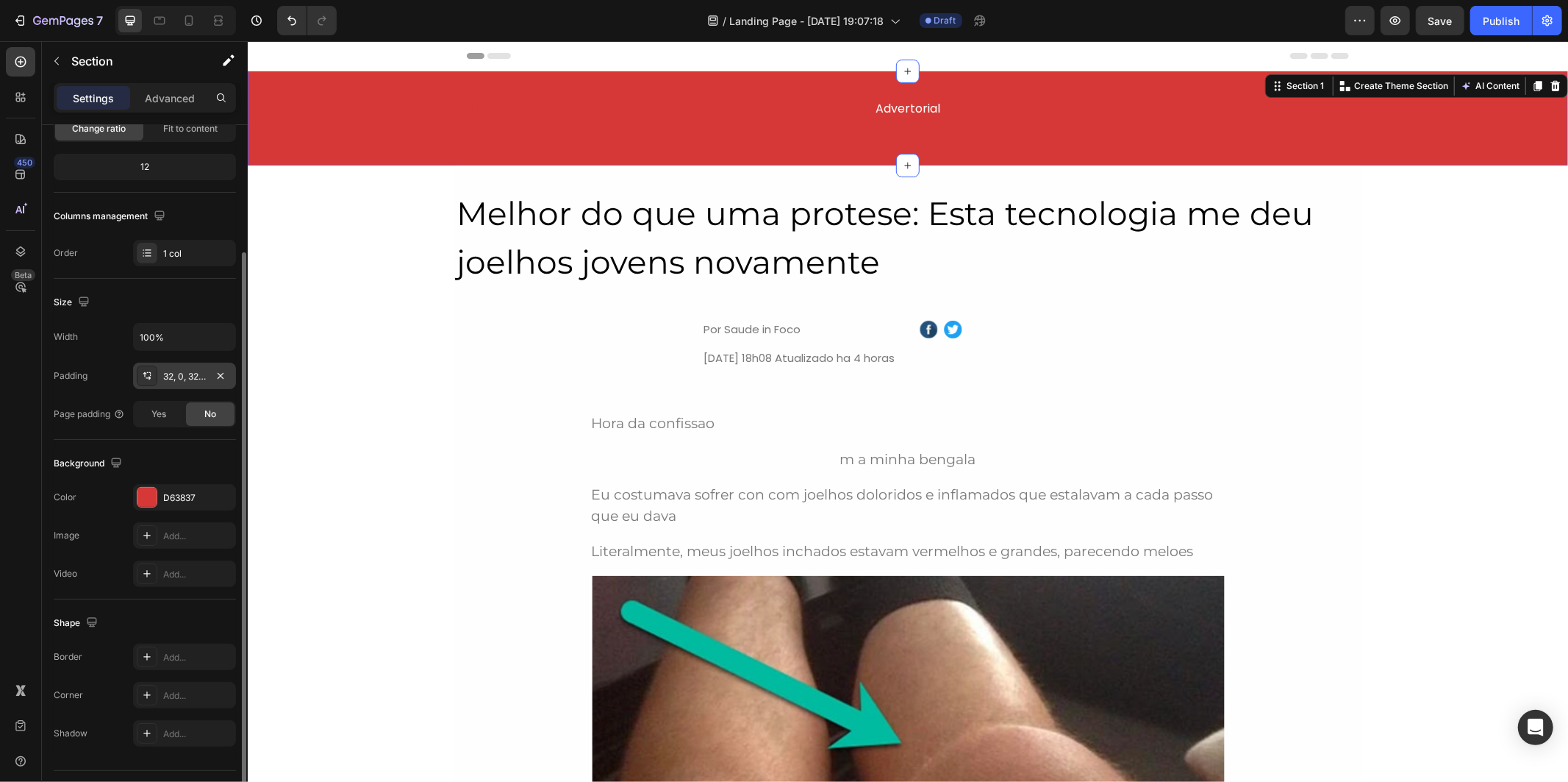
click at [147, 377] on icon at bounding box center [147, 376] width 12 height 12
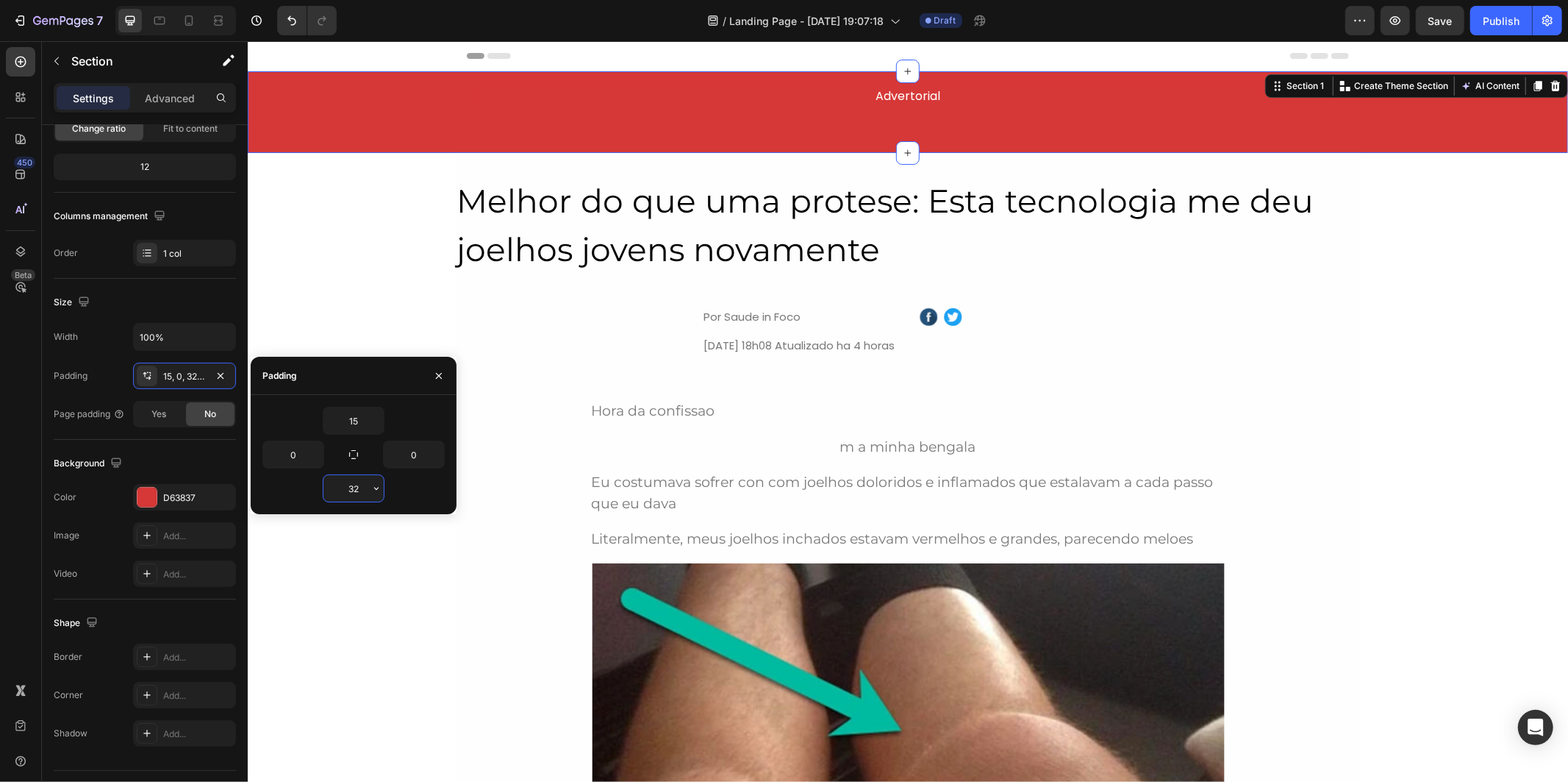
click at [355, 476] on input "32" at bounding box center [353, 487] width 61 height 26
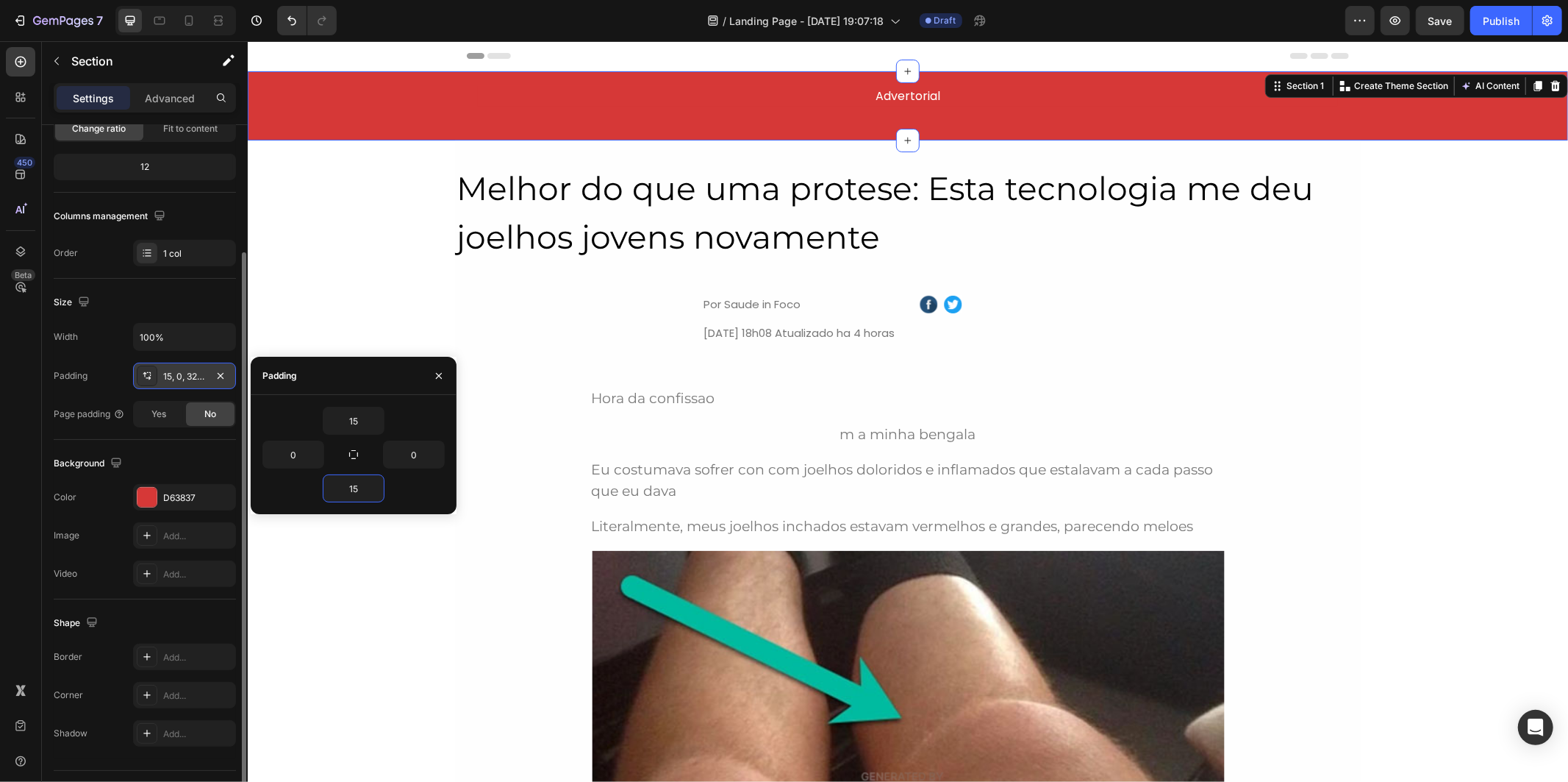
click at [217, 362] on div "15, 0, 32, 0" at bounding box center [184, 375] width 103 height 26
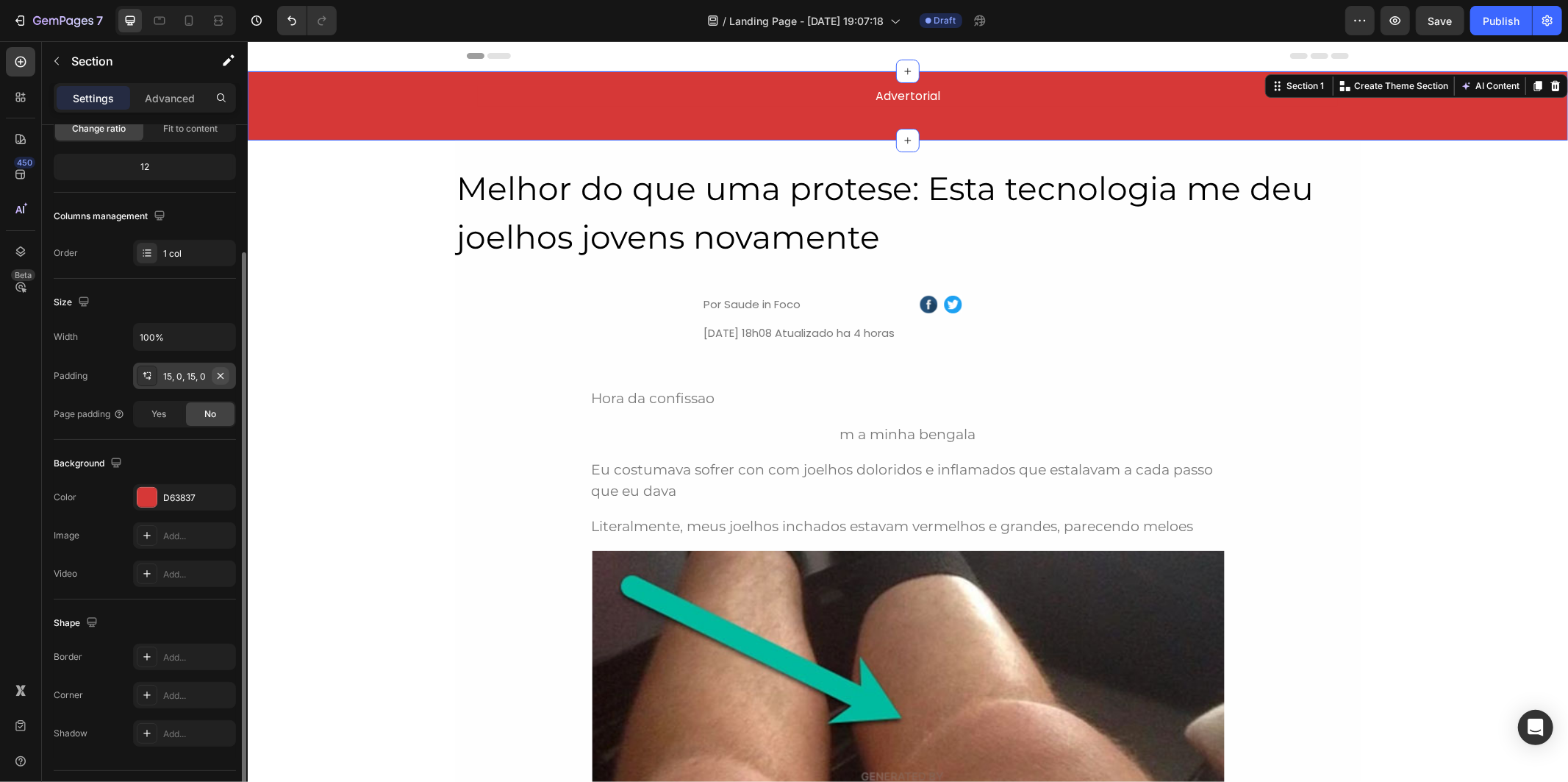
click at [217, 371] on icon "button" at bounding box center [220, 376] width 12 height 12
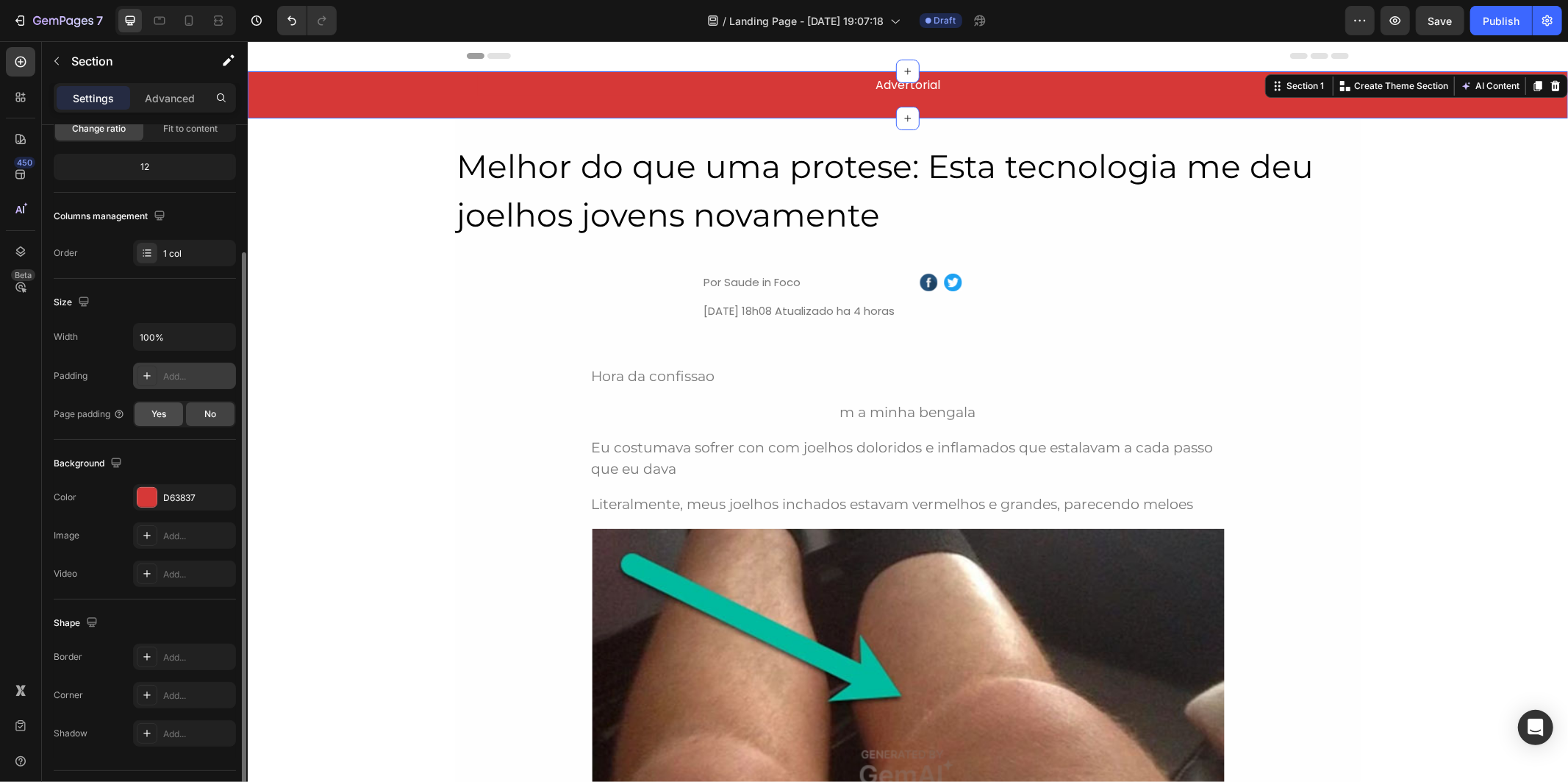
click at [171, 422] on div "Yes" at bounding box center [159, 414] width 48 height 23
click at [217, 418] on div "No" at bounding box center [210, 414] width 48 height 23
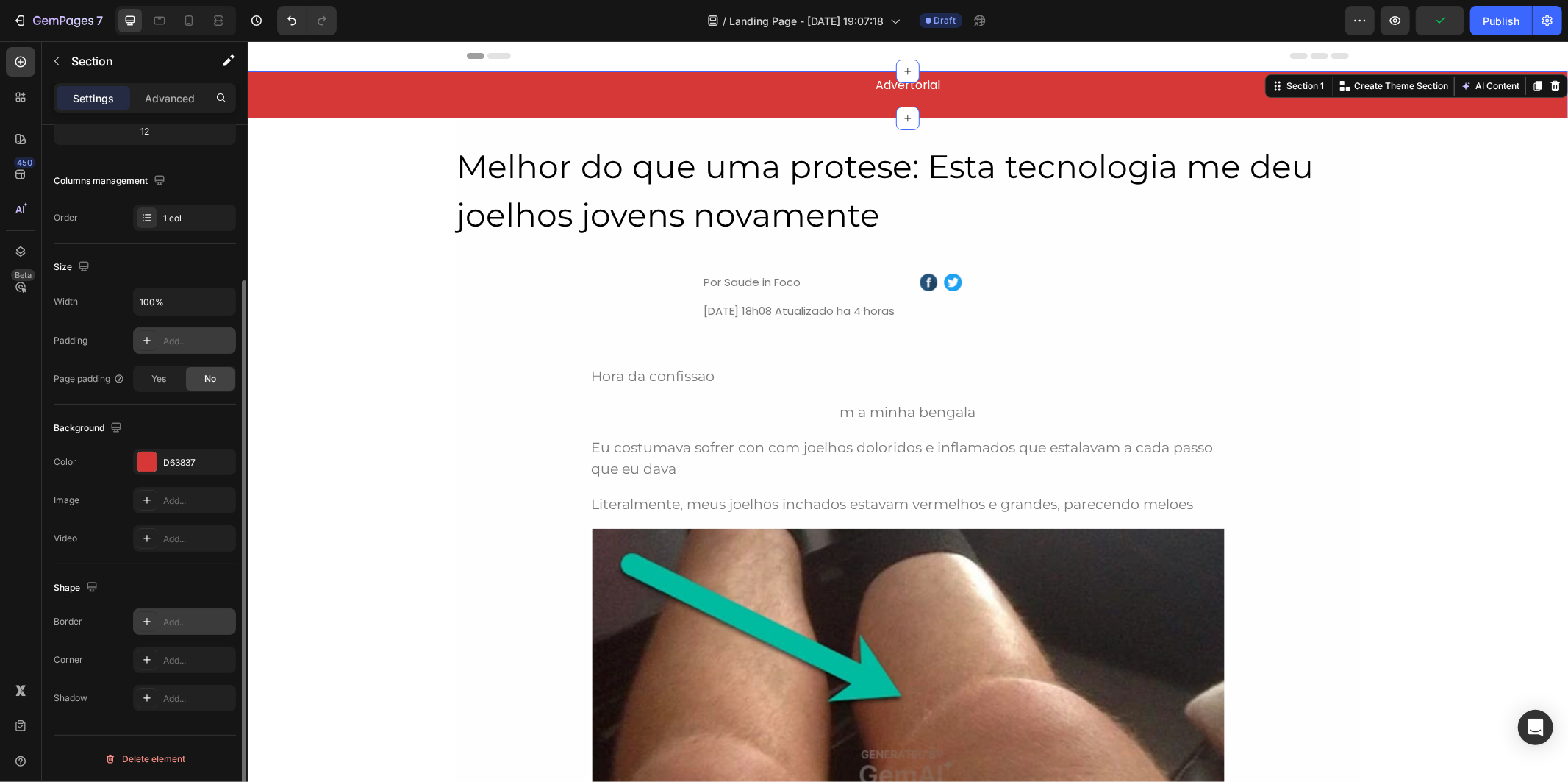
click at [200, 619] on div "Add..." at bounding box center [198, 622] width 69 height 13
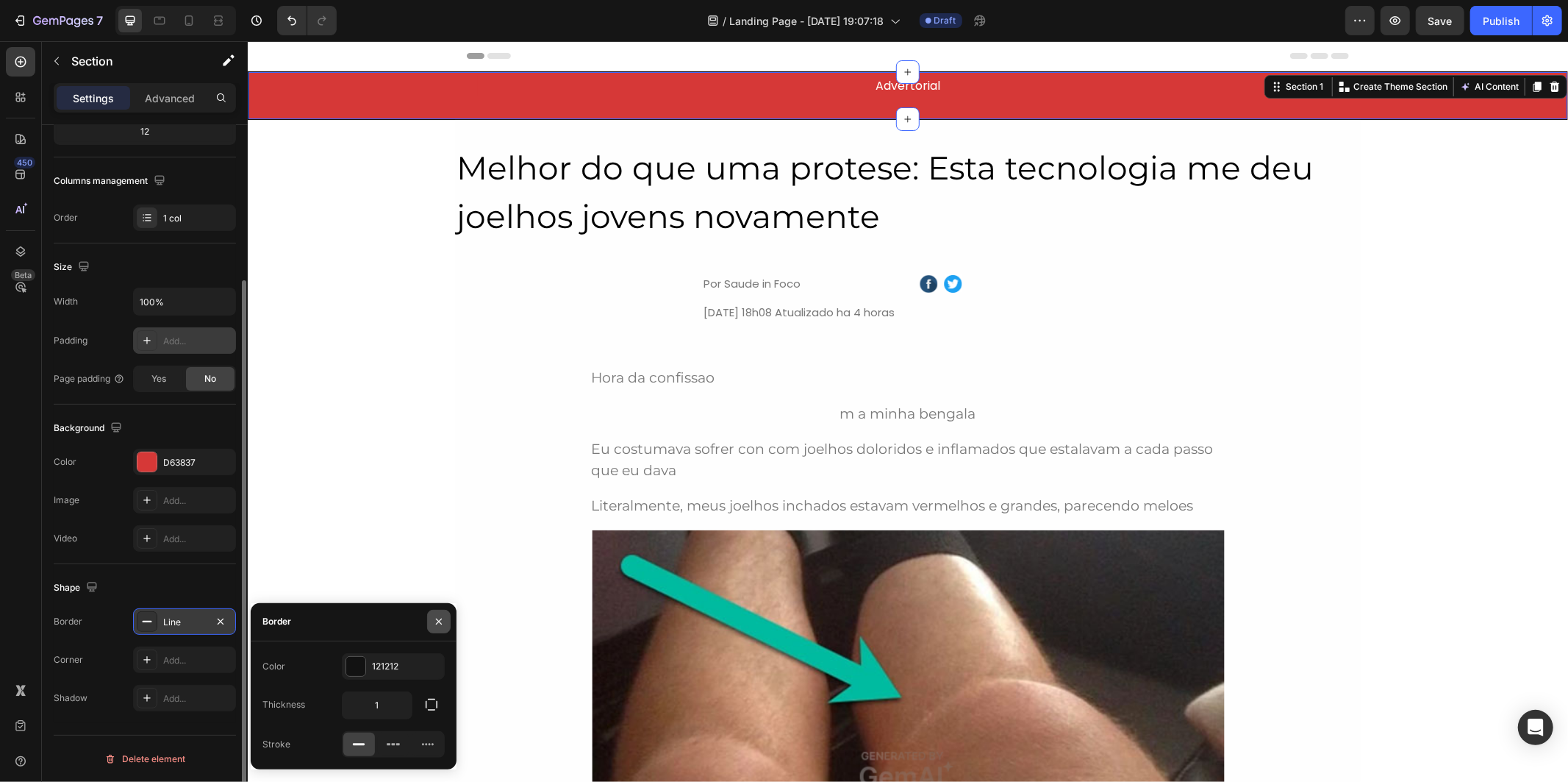
click at [438, 622] on icon "button" at bounding box center [439, 621] width 12 height 12
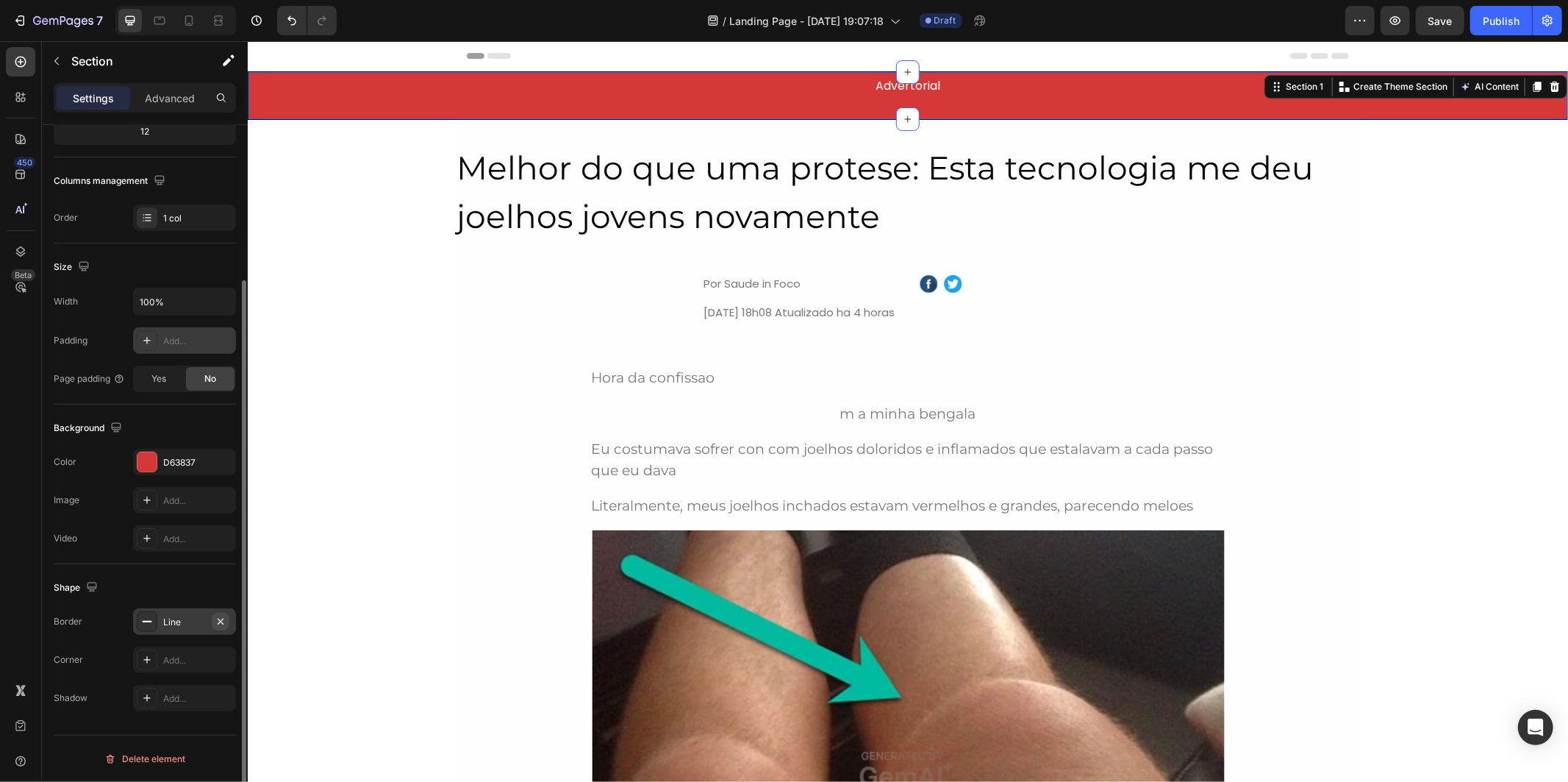
click at [221, 621] on icon "button" at bounding box center [220, 620] width 6 height 6
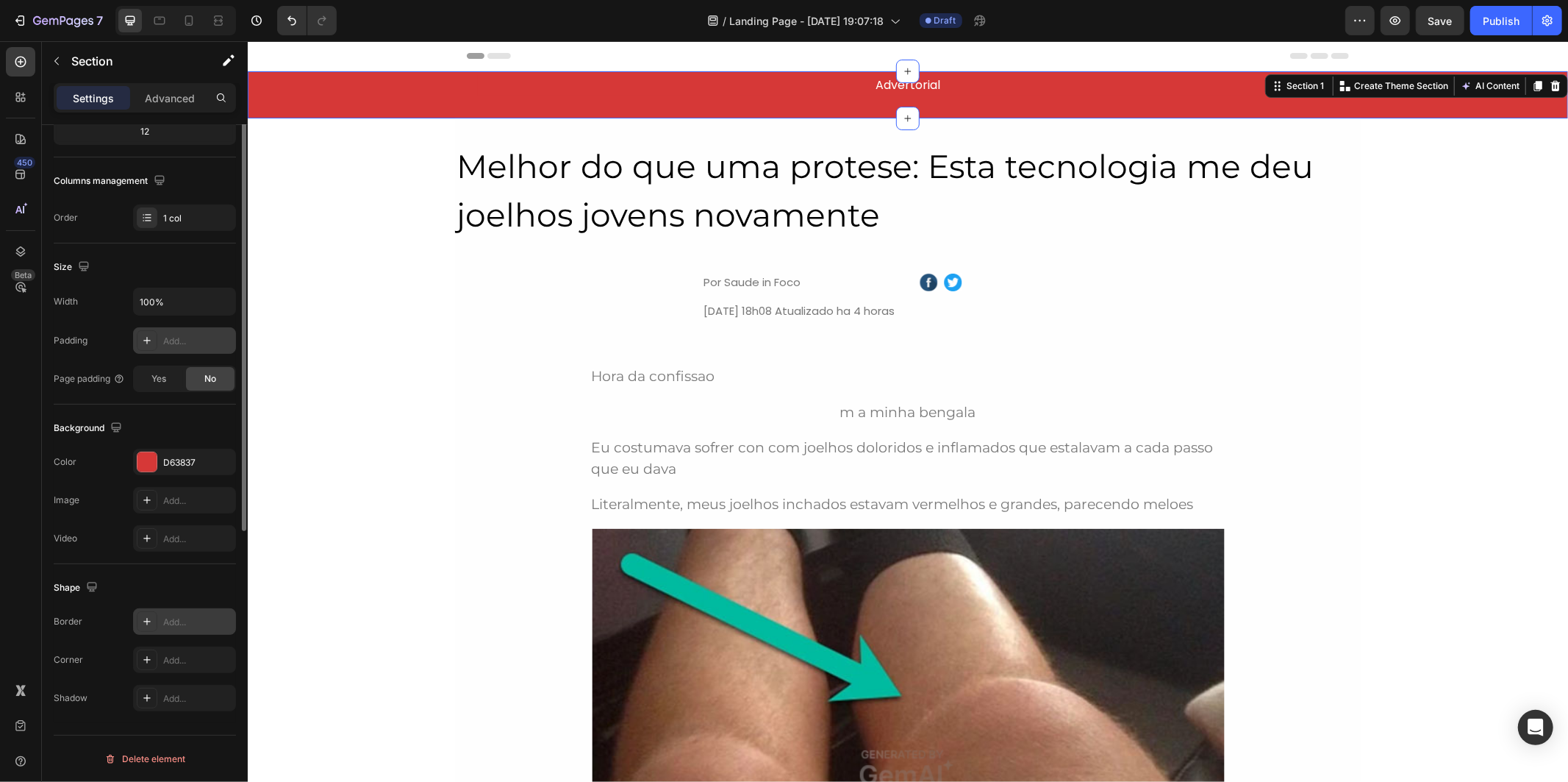
scroll to position [0, 0]
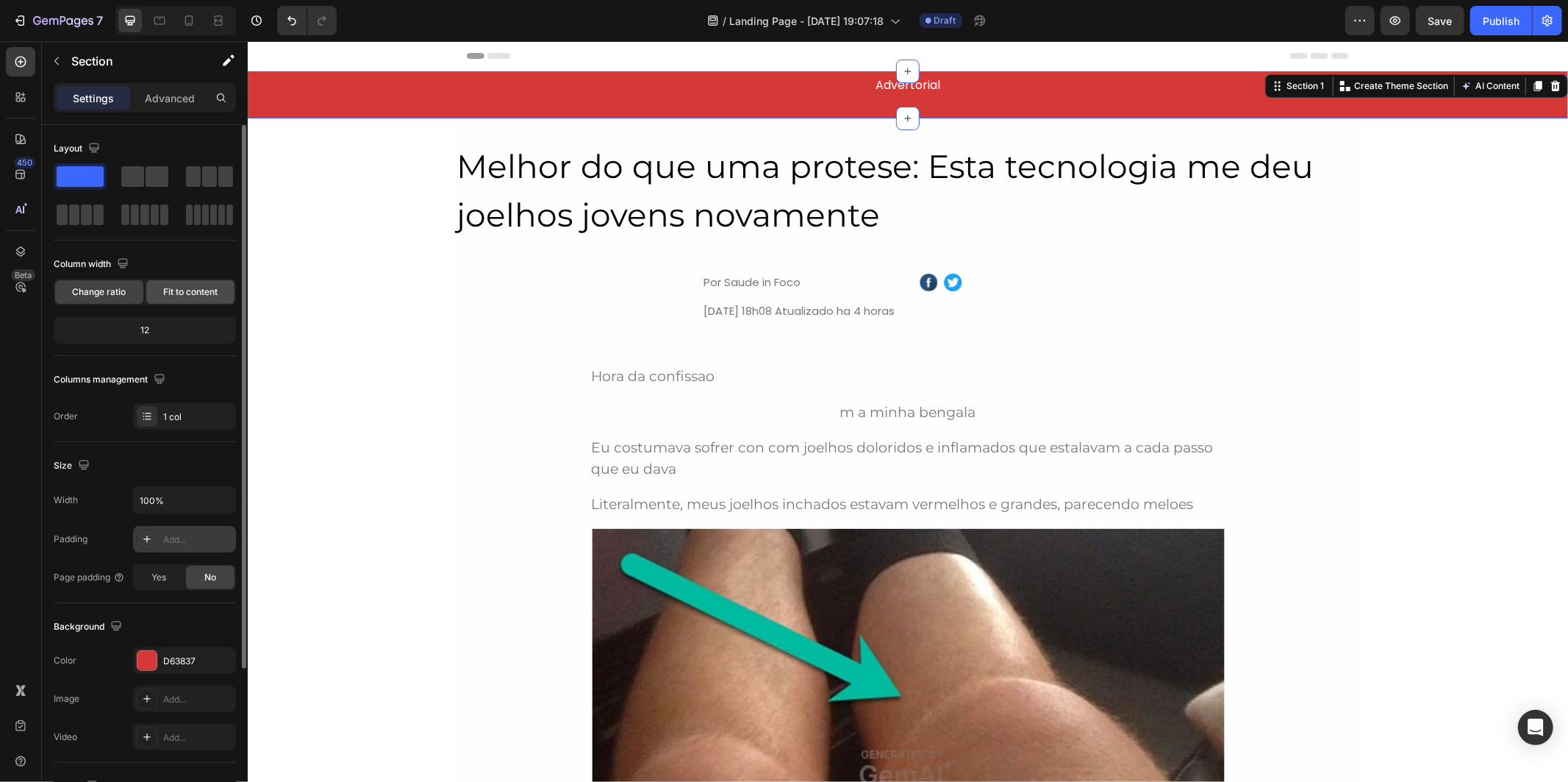
click at [198, 302] on div "Fit to content" at bounding box center [191, 292] width 89 height 23
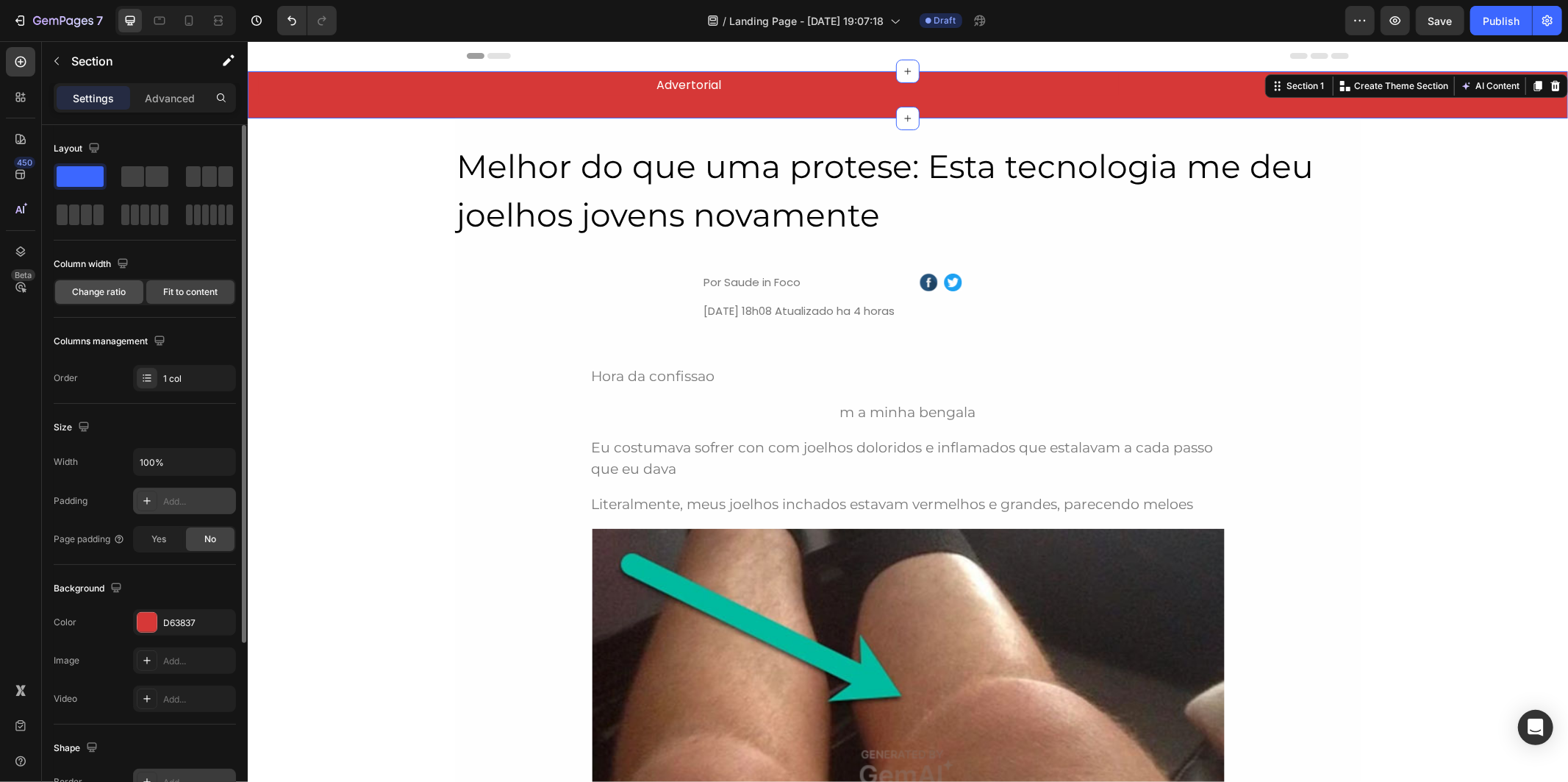
click at [121, 299] on div "Change ratio" at bounding box center [99, 292] width 89 height 23
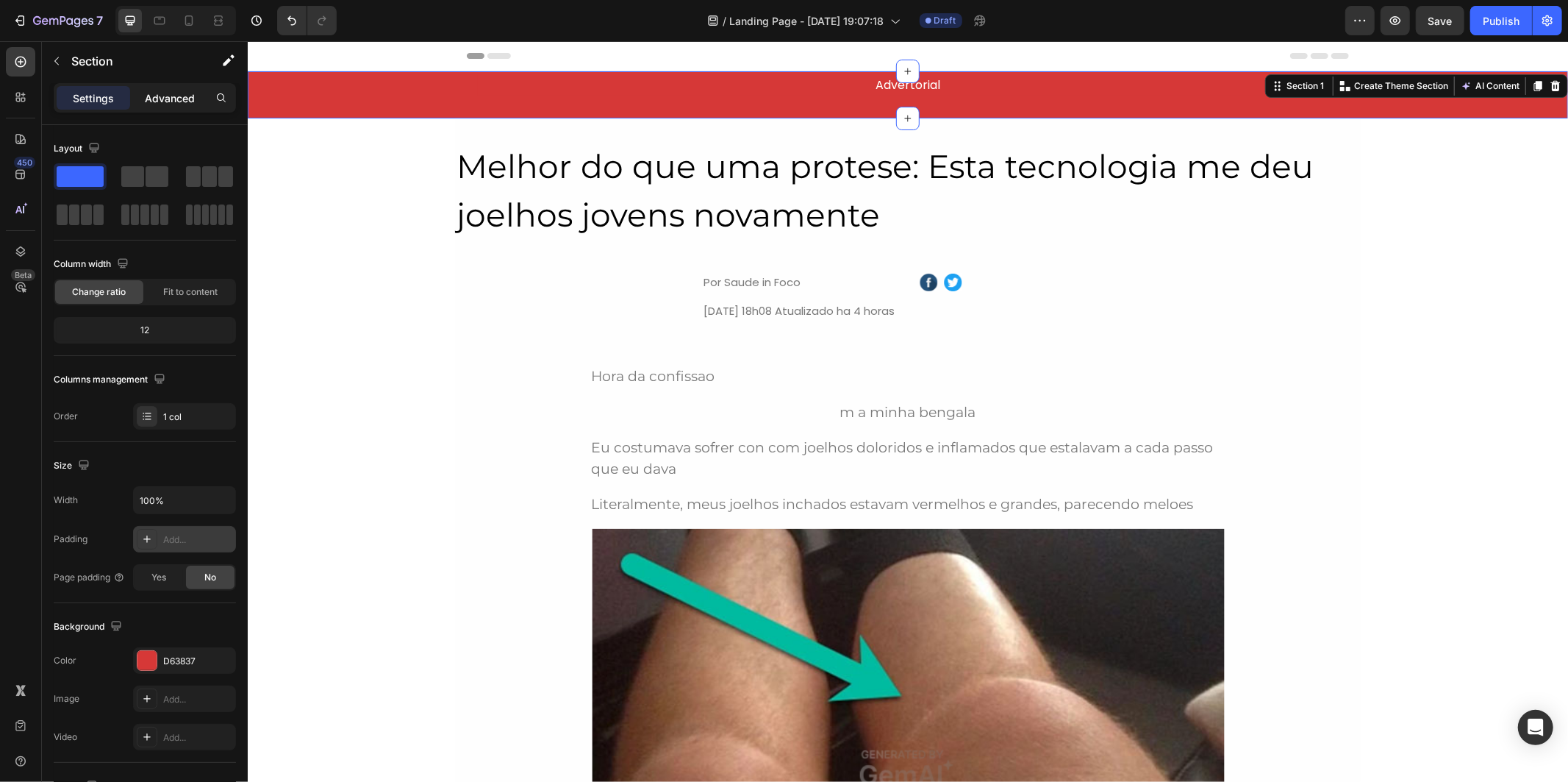
click at [172, 91] on p "Advanced" at bounding box center [169, 98] width 50 height 15
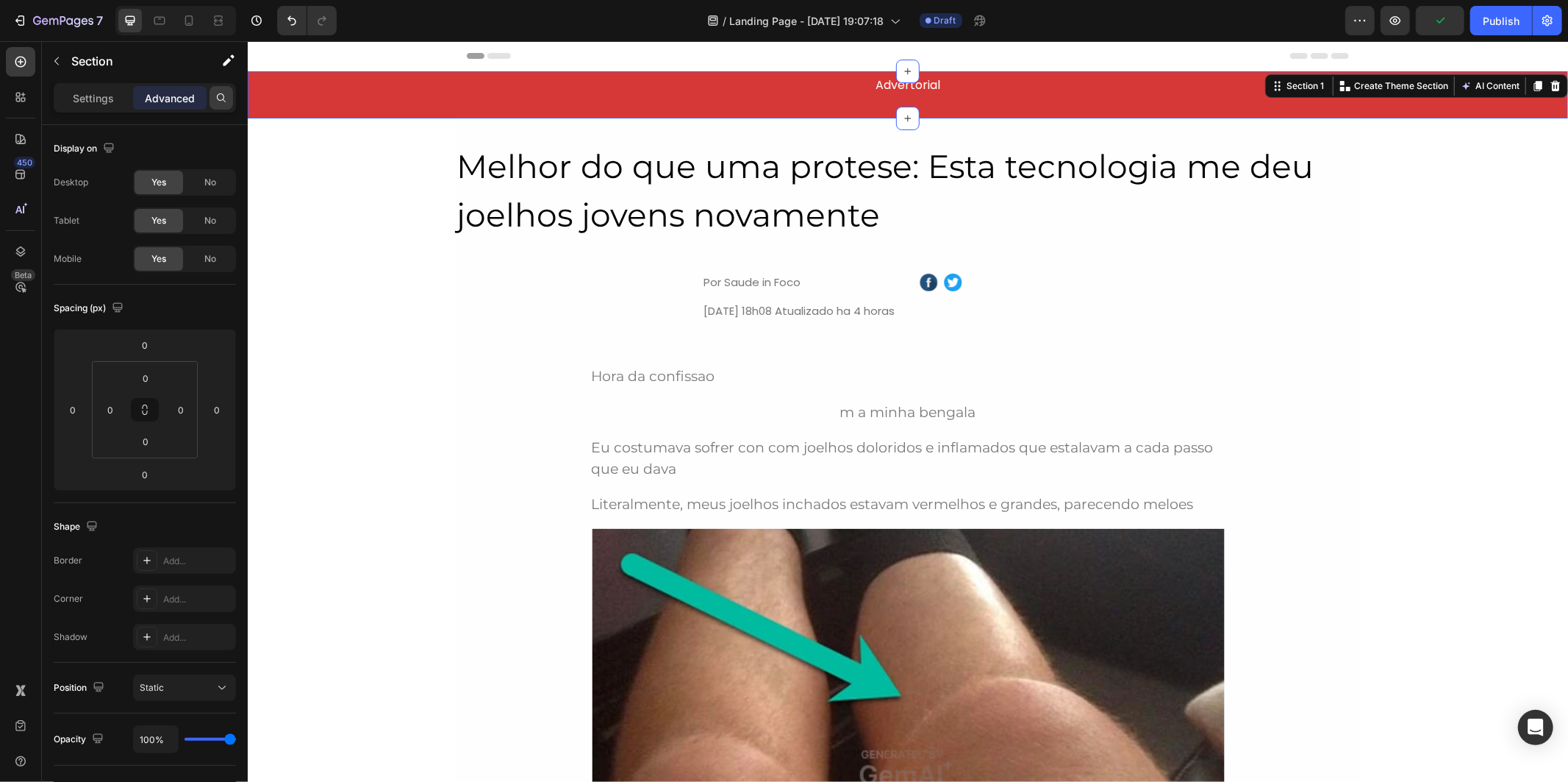
click at [210, 91] on div at bounding box center [221, 97] width 23 height 23
click at [179, 98] on input "text" at bounding box center [144, 97] width 182 height 30
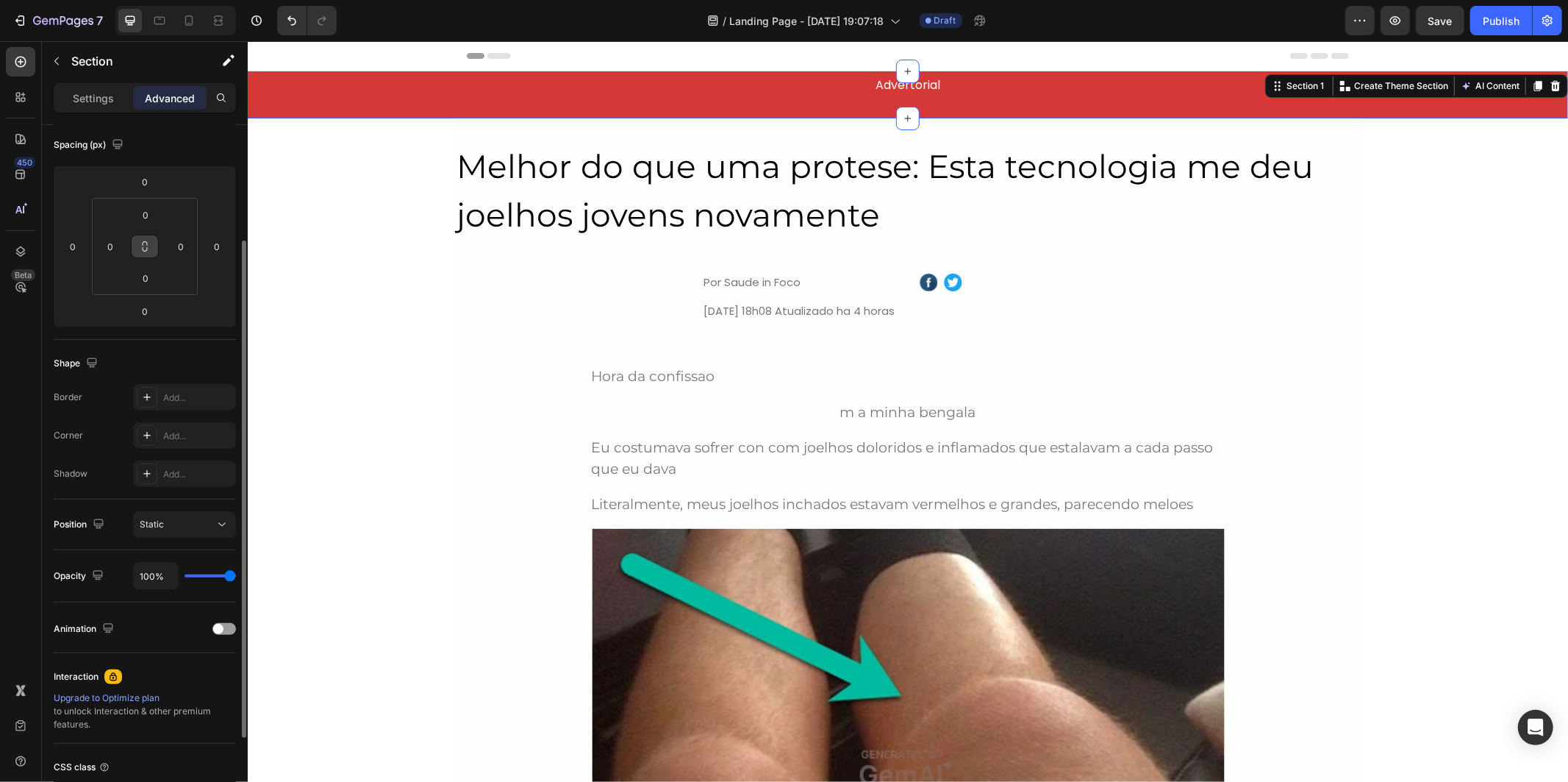
click at [144, 248] on icon at bounding box center [144, 247] width 12 height 12
click at [151, 222] on input "0" at bounding box center [145, 215] width 30 height 22
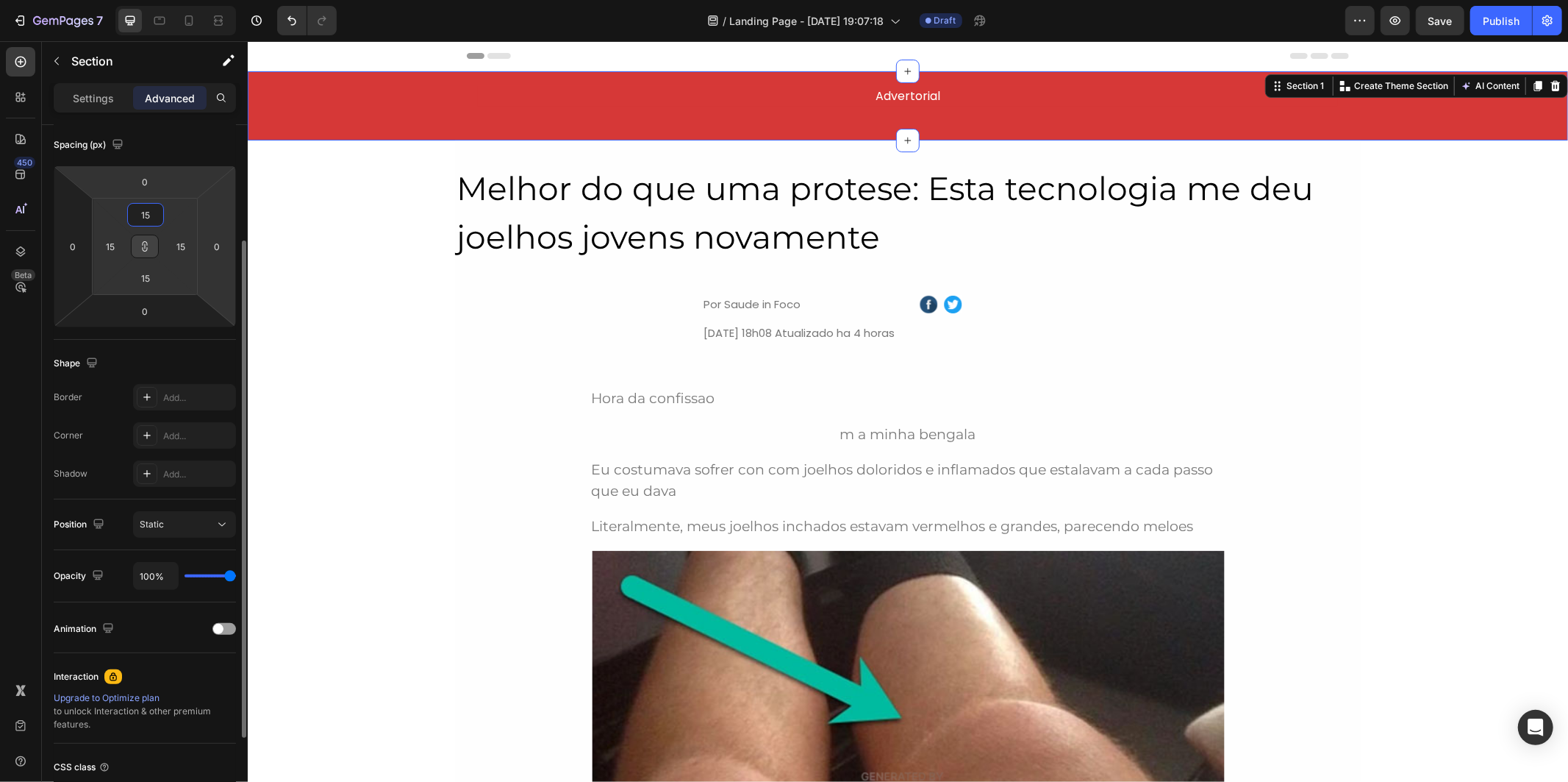
click at [216, 0] on html "7 Version history / Landing Page - Aug 26, 19:07:18 Draft Preview Save Publish …" at bounding box center [784, 0] width 1568 height 0
click at [152, 181] on input "0" at bounding box center [144, 181] width 30 height 22
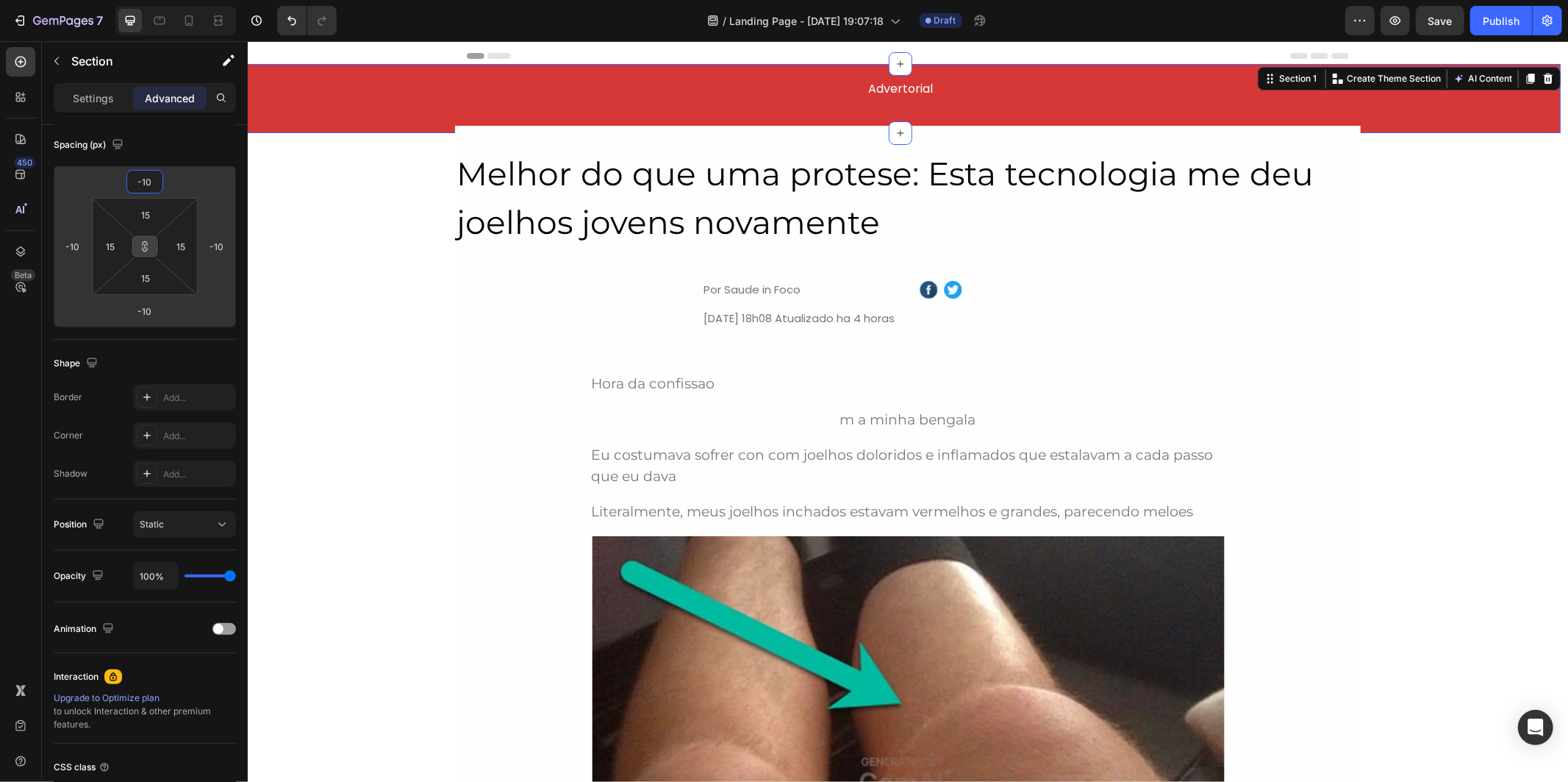
click at [141, 248] on icon at bounding box center [144, 247] width 12 height 12
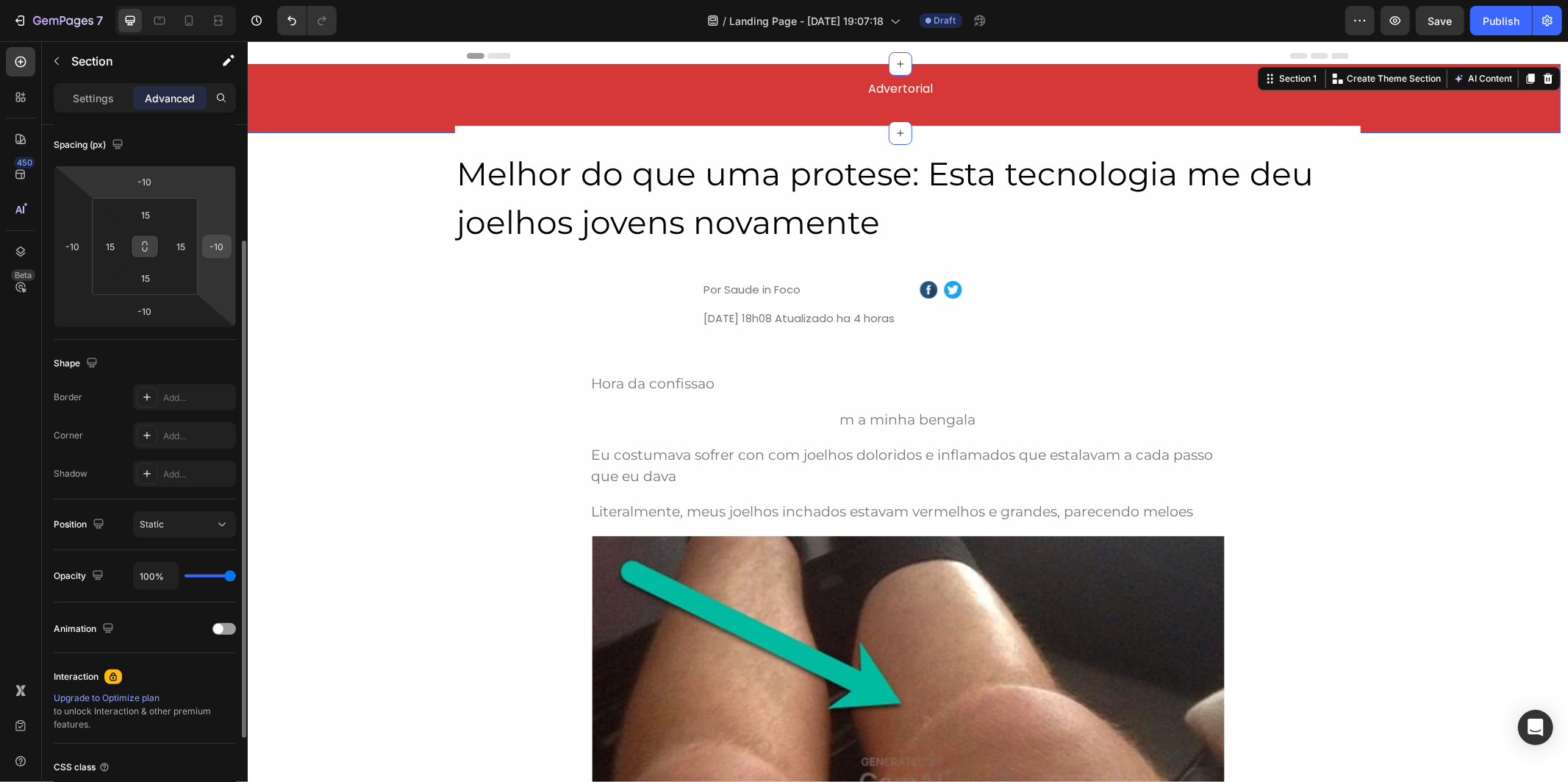
click at [224, 238] on input "-10" at bounding box center [217, 246] width 22 height 22
click at [70, 245] on input "-10" at bounding box center [72, 246] width 22 height 22
paste input "number"
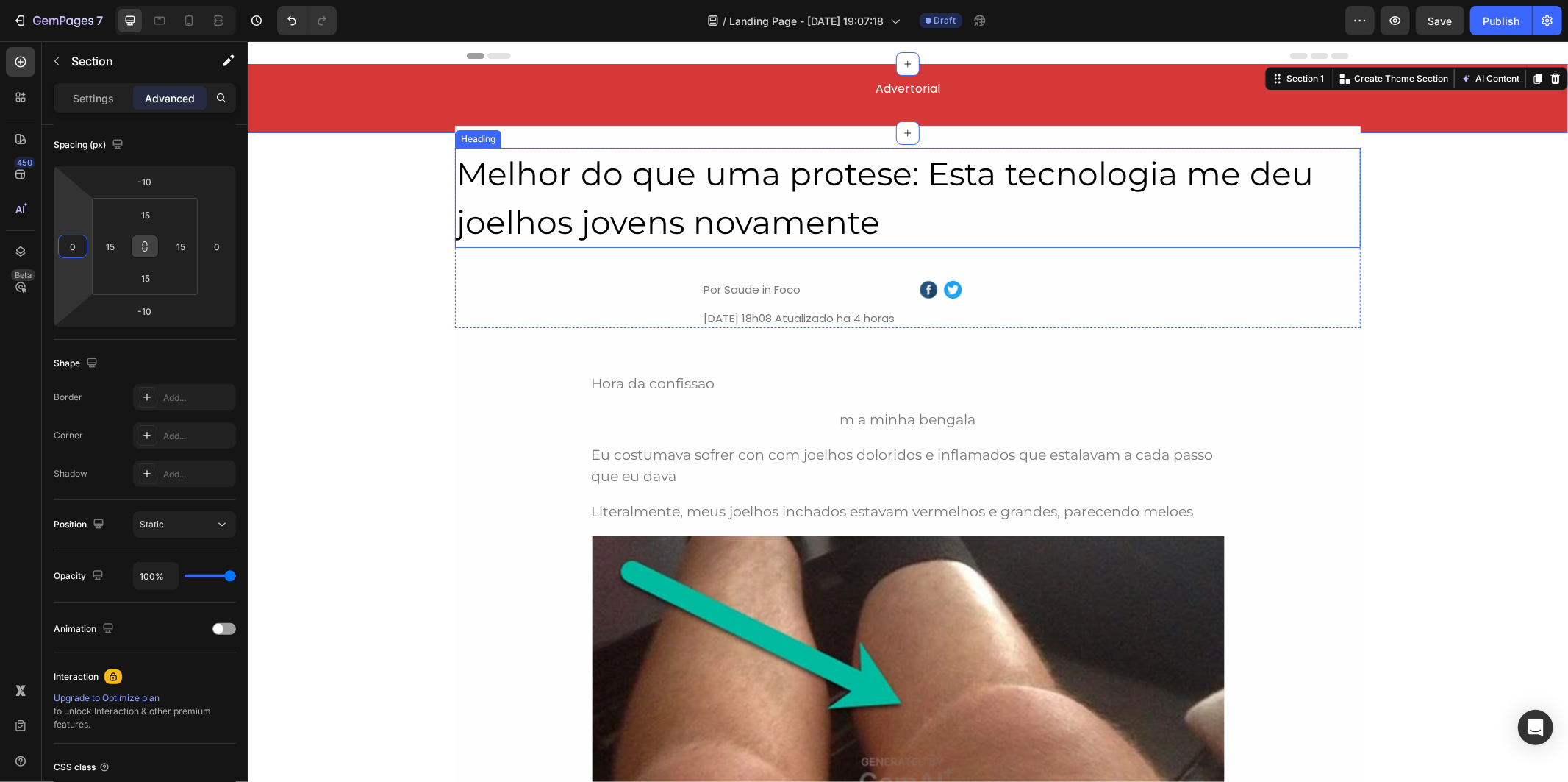
click at [471, 239] on h2 "Melhor do que uma protese: Esta tecnologia me deu joelhos jovens novamente" at bounding box center [907, 197] width 906 height 100
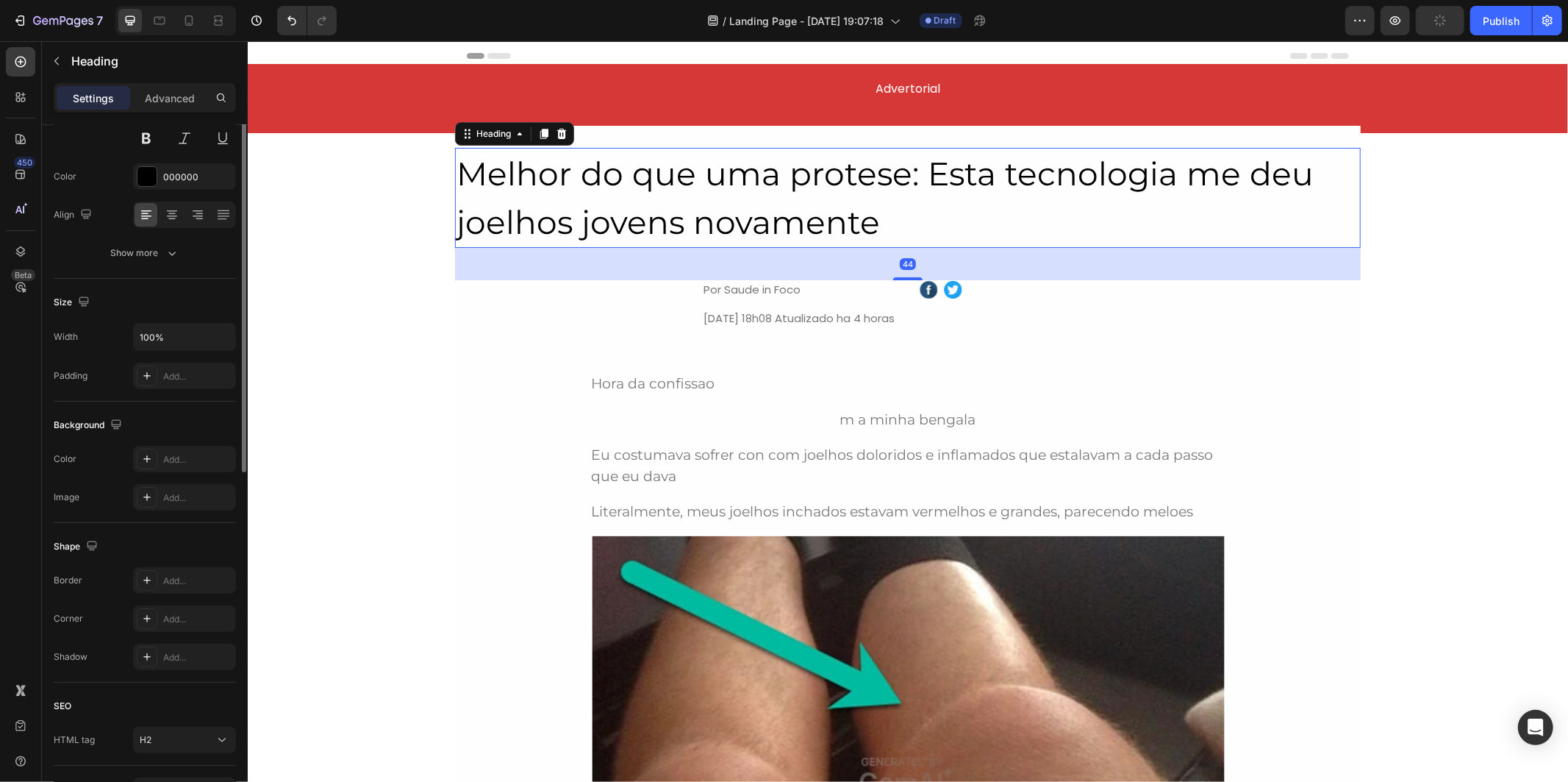
scroll to position [0, 0]
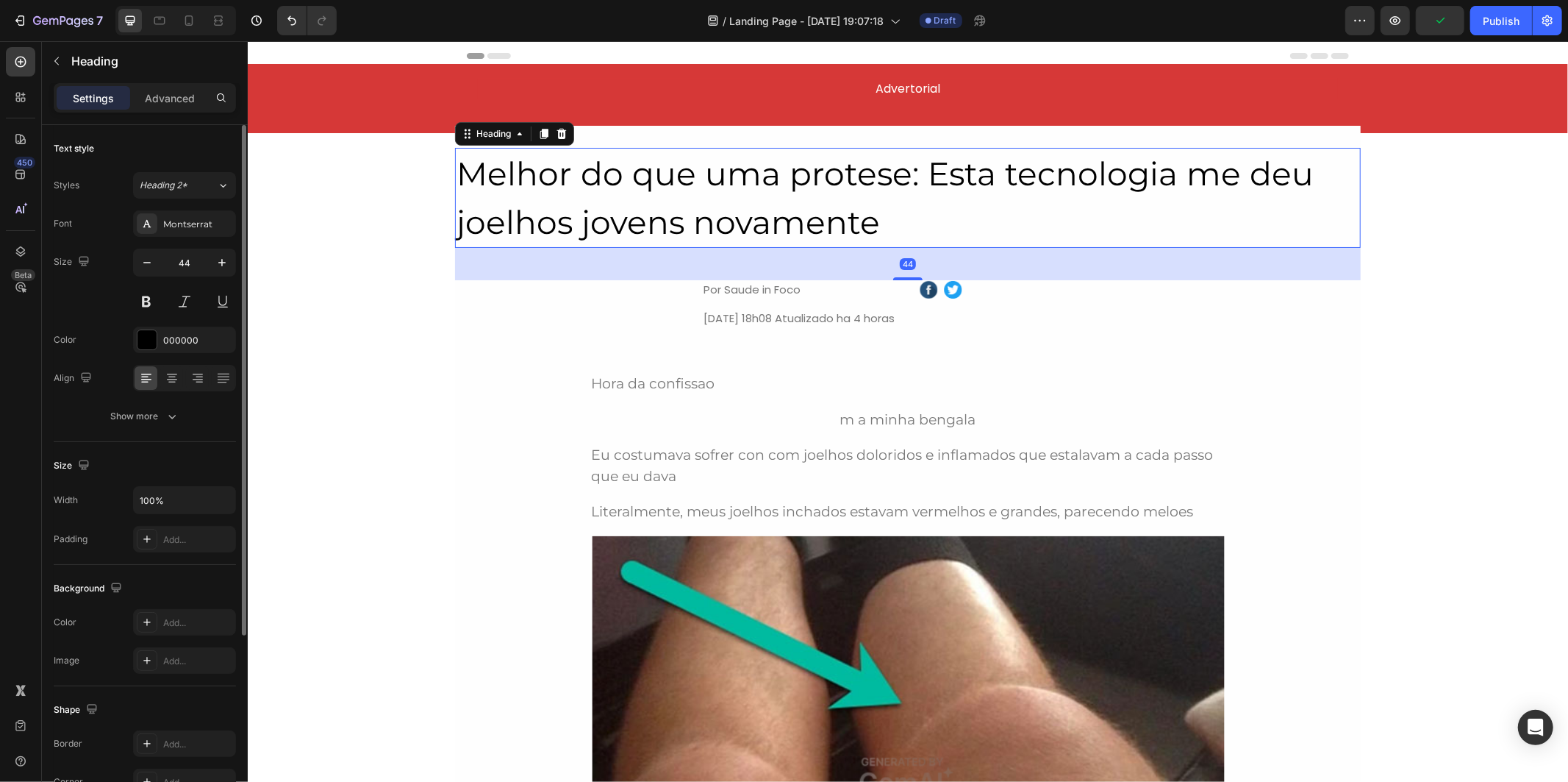
click at [995, 129] on div "Melhor do que uma protese: Esta tecnologia me deu joelhos jovens novamente Head…" at bounding box center [907, 237] width 906 height 224
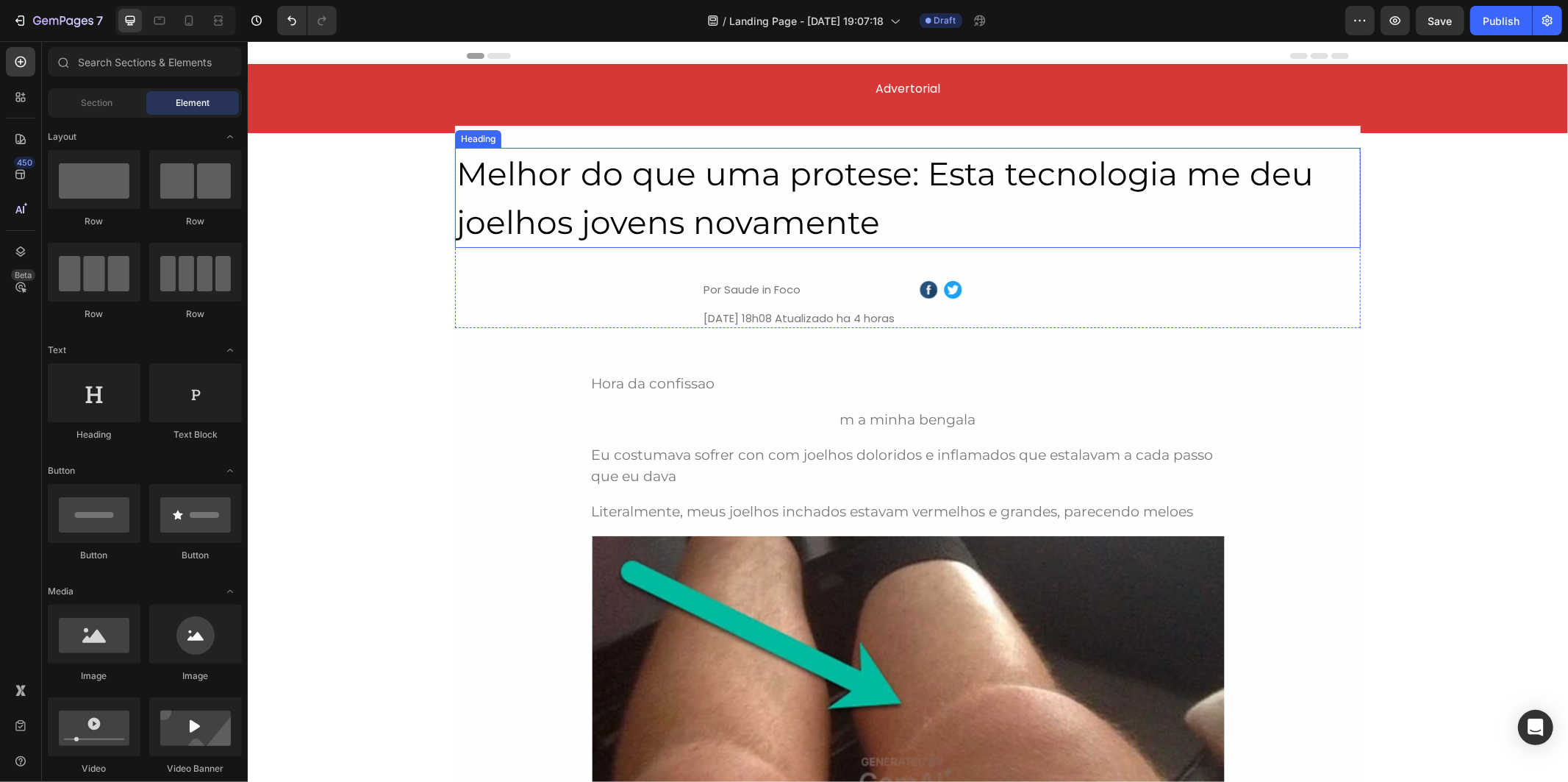
click at [553, 191] on h2 "Melhor do que uma protese: Esta tecnologia me deu joelhos jovens novamente" at bounding box center [907, 197] width 906 height 100
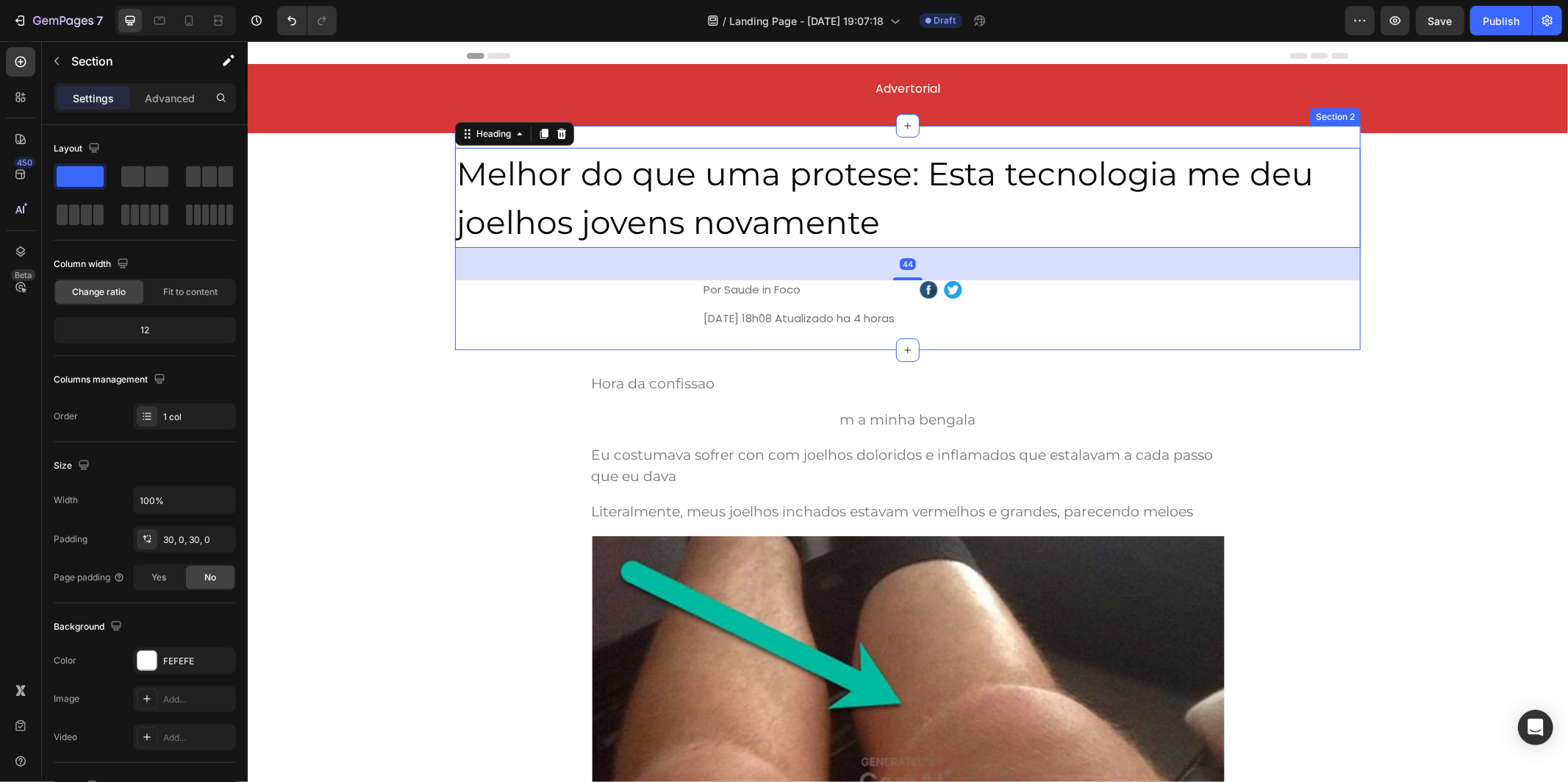
click at [586, 130] on div "Melhor do que uma protese: Esta tecnologia me deu joelhos jovens novamente Head…" at bounding box center [907, 237] width 906 height 224
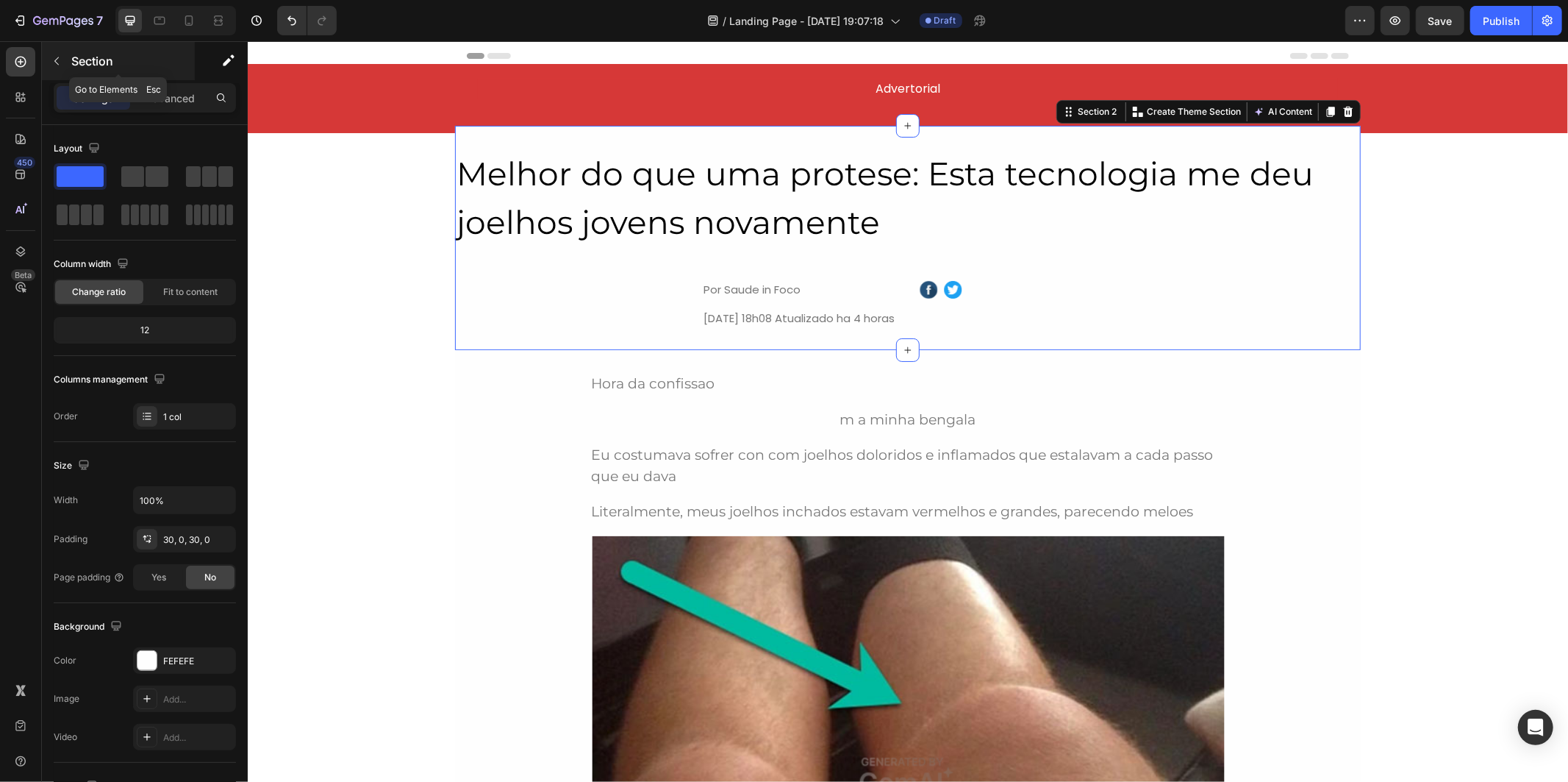
click at [59, 54] on button "button" at bounding box center [57, 61] width 23 height 23
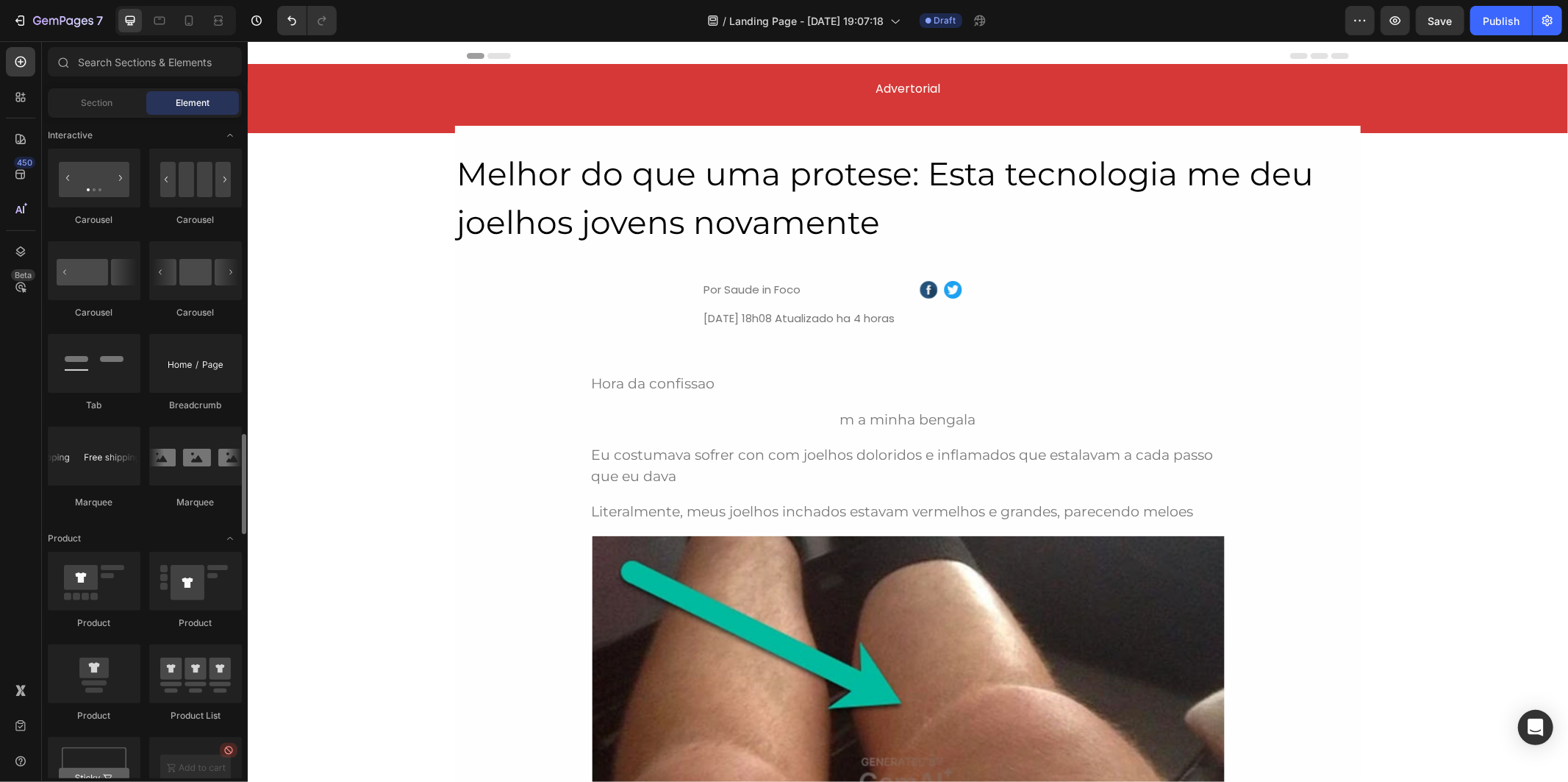
scroll to position [1879, 0]
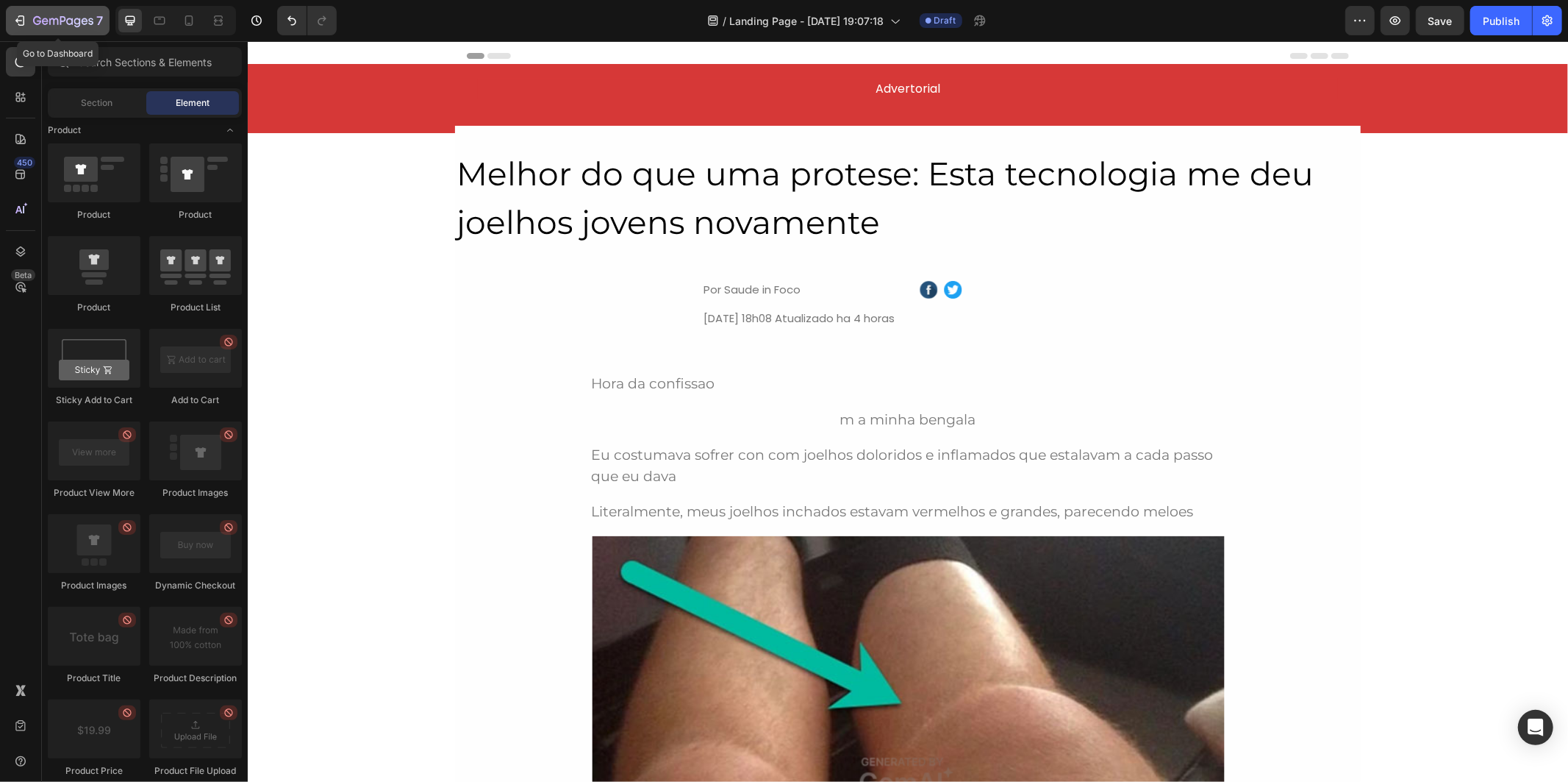
click at [26, 17] on icon "button" at bounding box center [19, 20] width 14 height 14
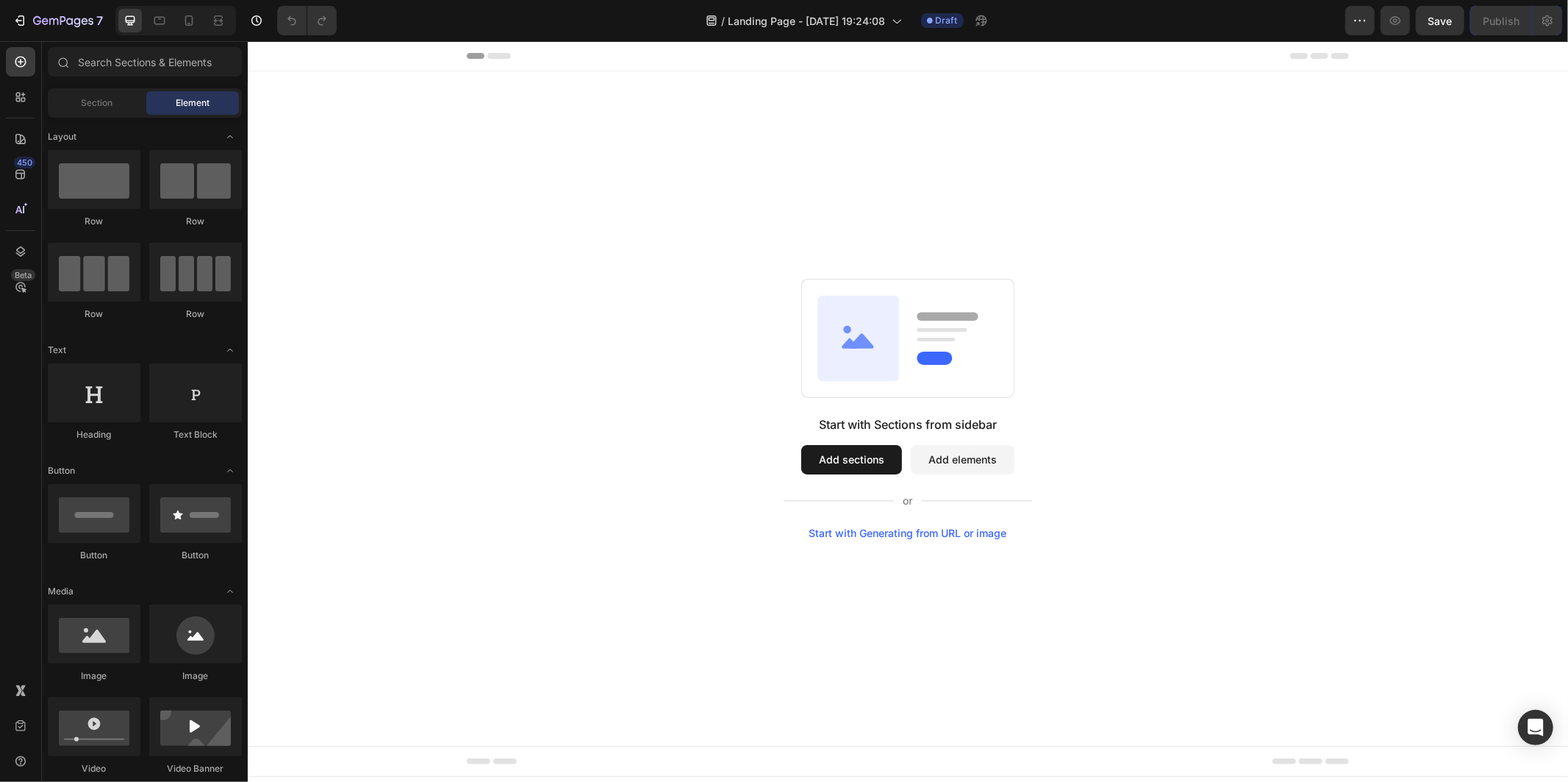
click at [960, 465] on button "Add elements" at bounding box center [962, 458] width 104 height 30
click at [967, 457] on button "Add elements" at bounding box center [962, 458] width 104 height 30
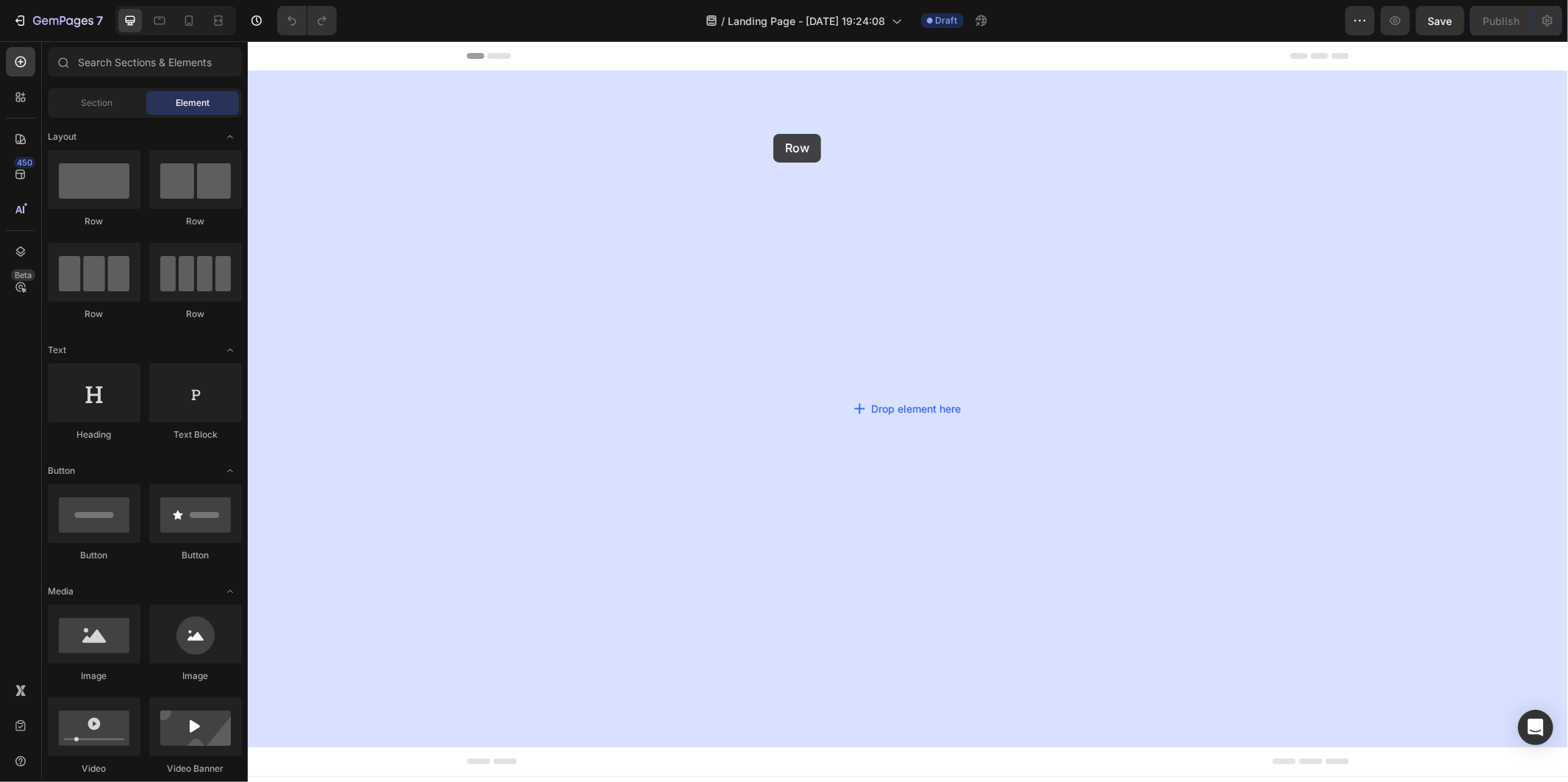
drag, startPoint x: 366, startPoint y: 239, endPoint x: 778, endPoint y: 118, distance: 429.4
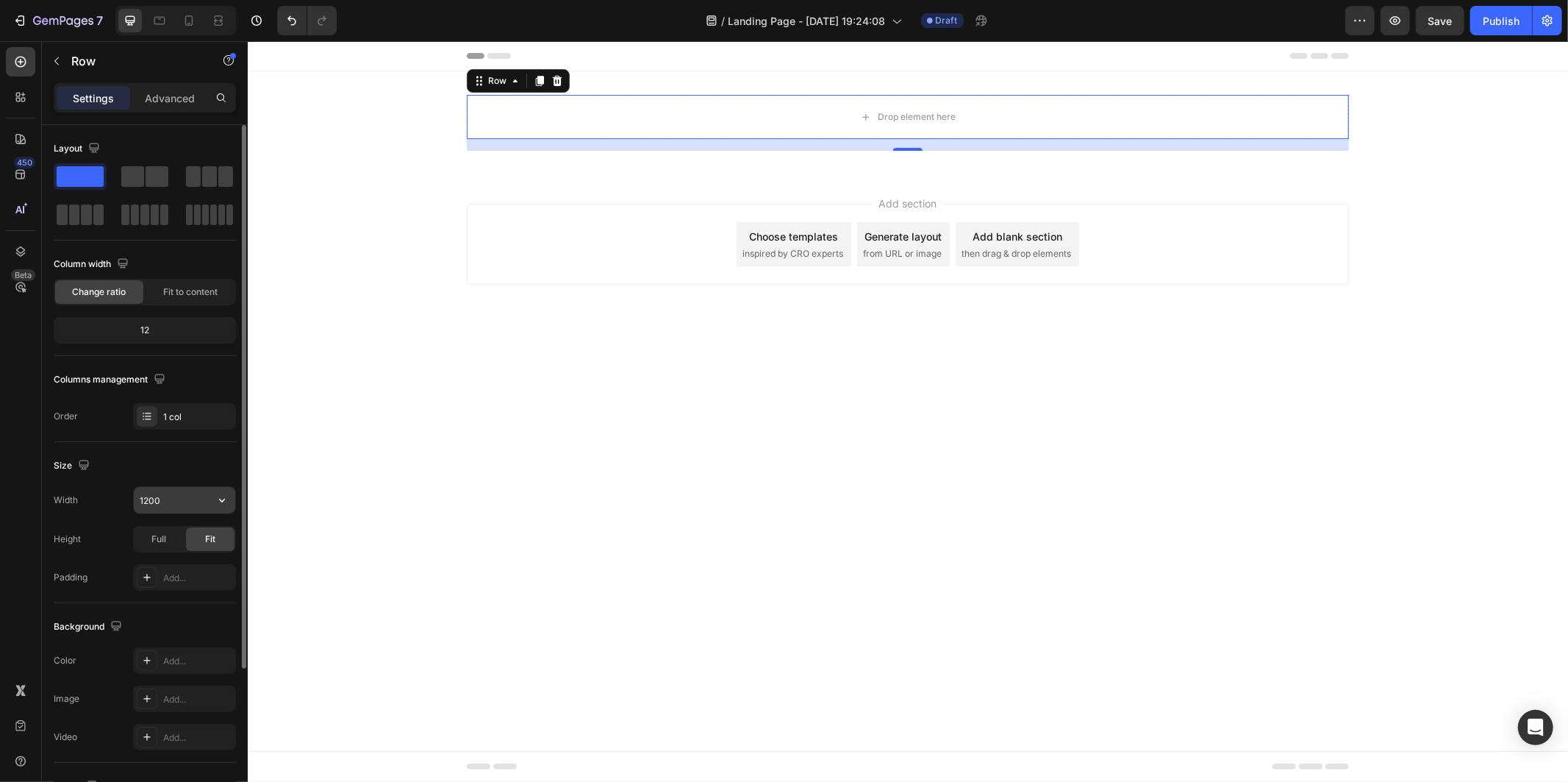
click at [178, 499] on input "1200" at bounding box center [184, 500] width 101 height 26
click at [178, 493] on input "1200" at bounding box center [184, 500] width 101 height 26
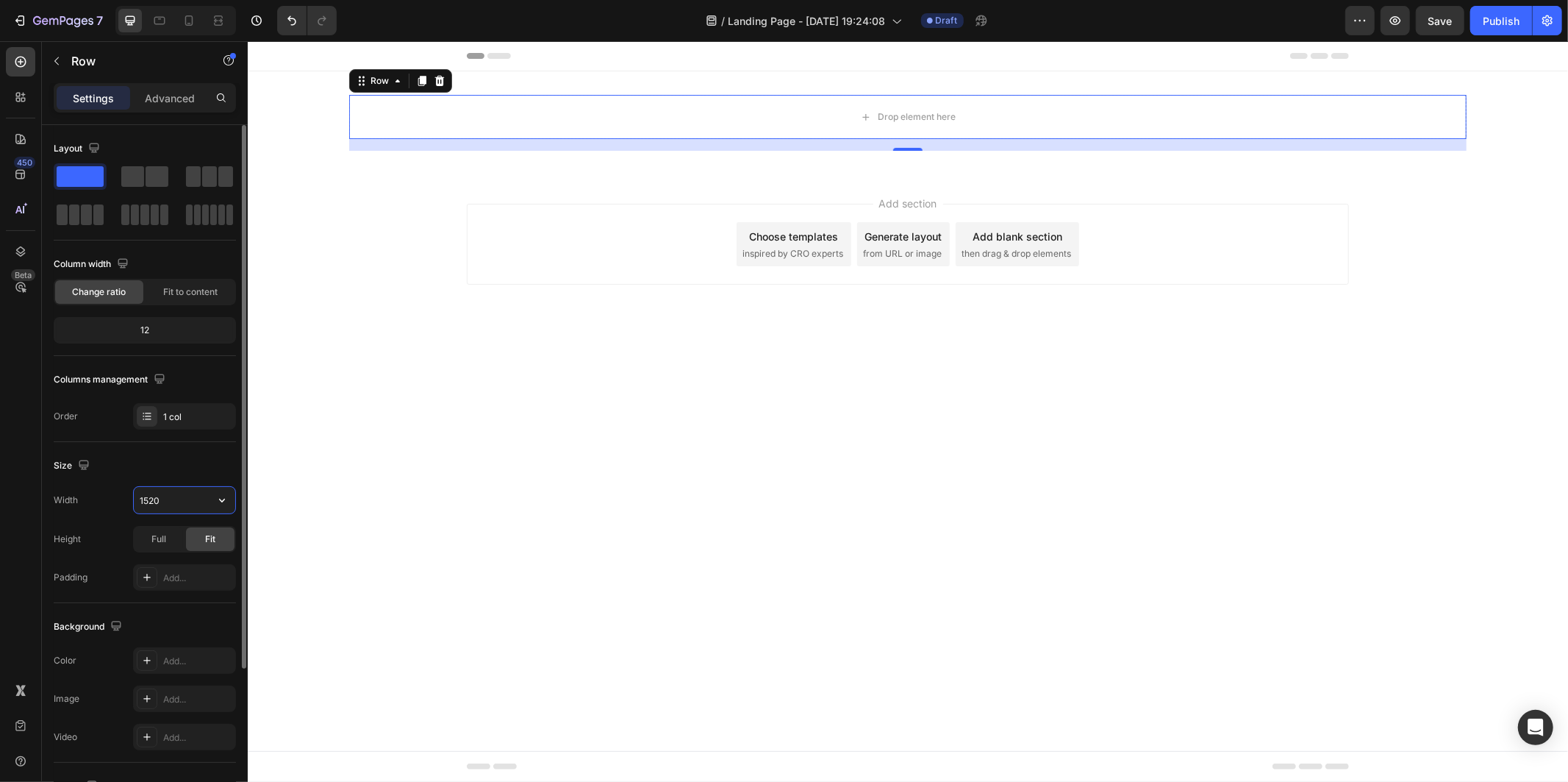
type input "1520"
click at [200, 653] on div "Add..." at bounding box center [184, 660] width 103 height 26
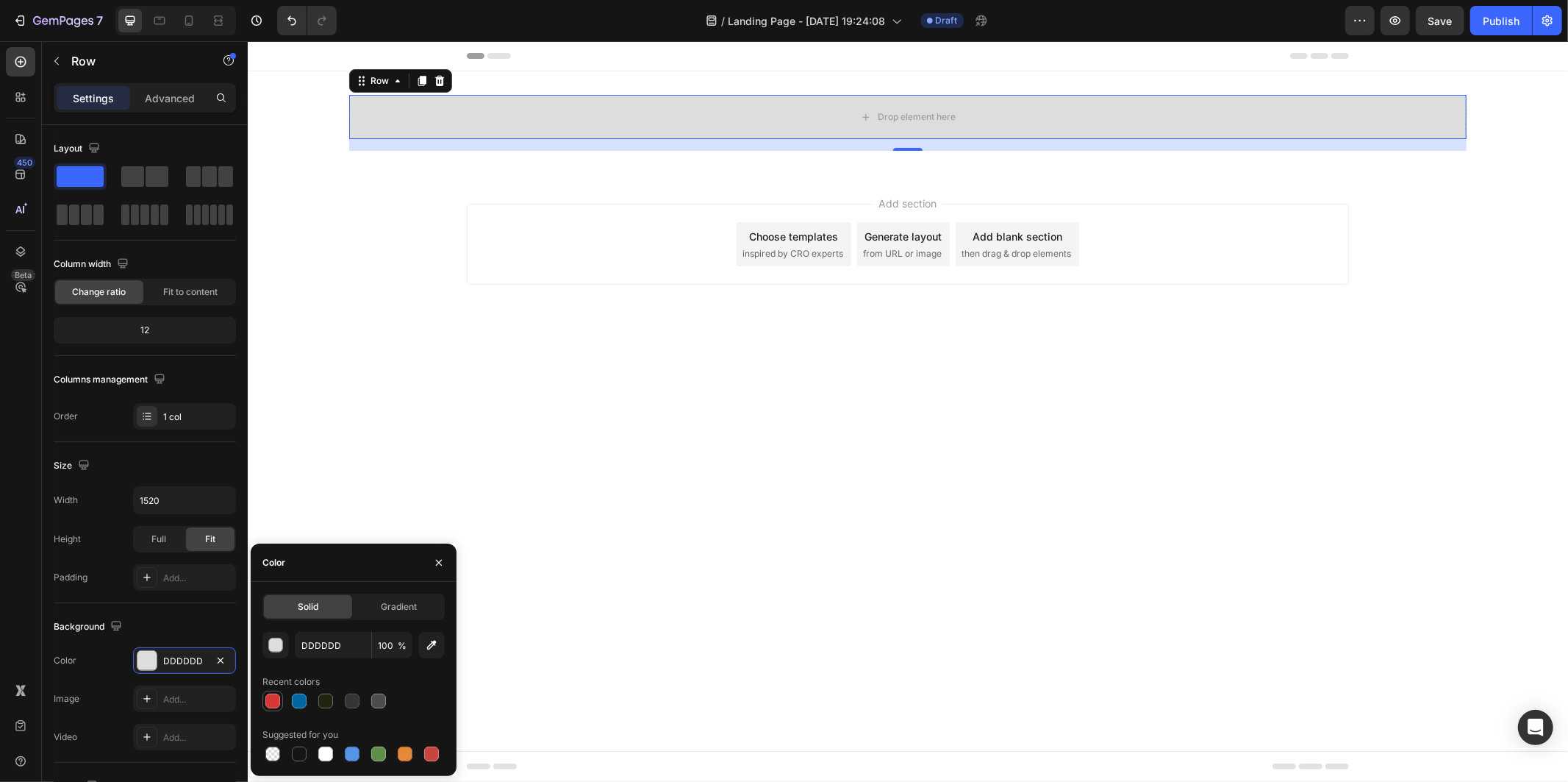
click at [281, 700] on div at bounding box center [272, 701] width 17 height 17
type input "D63837"
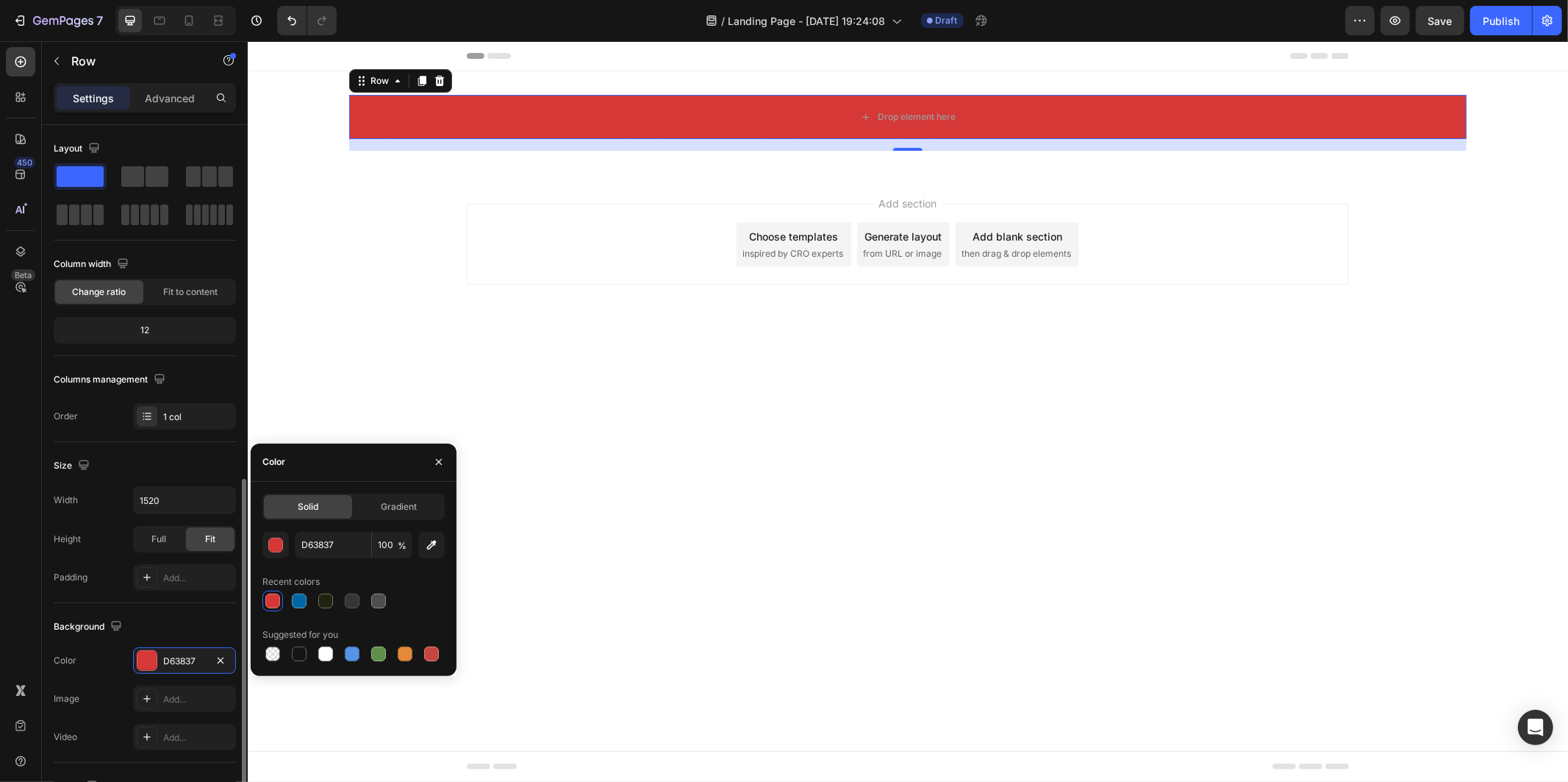
scroll to position [198, 0]
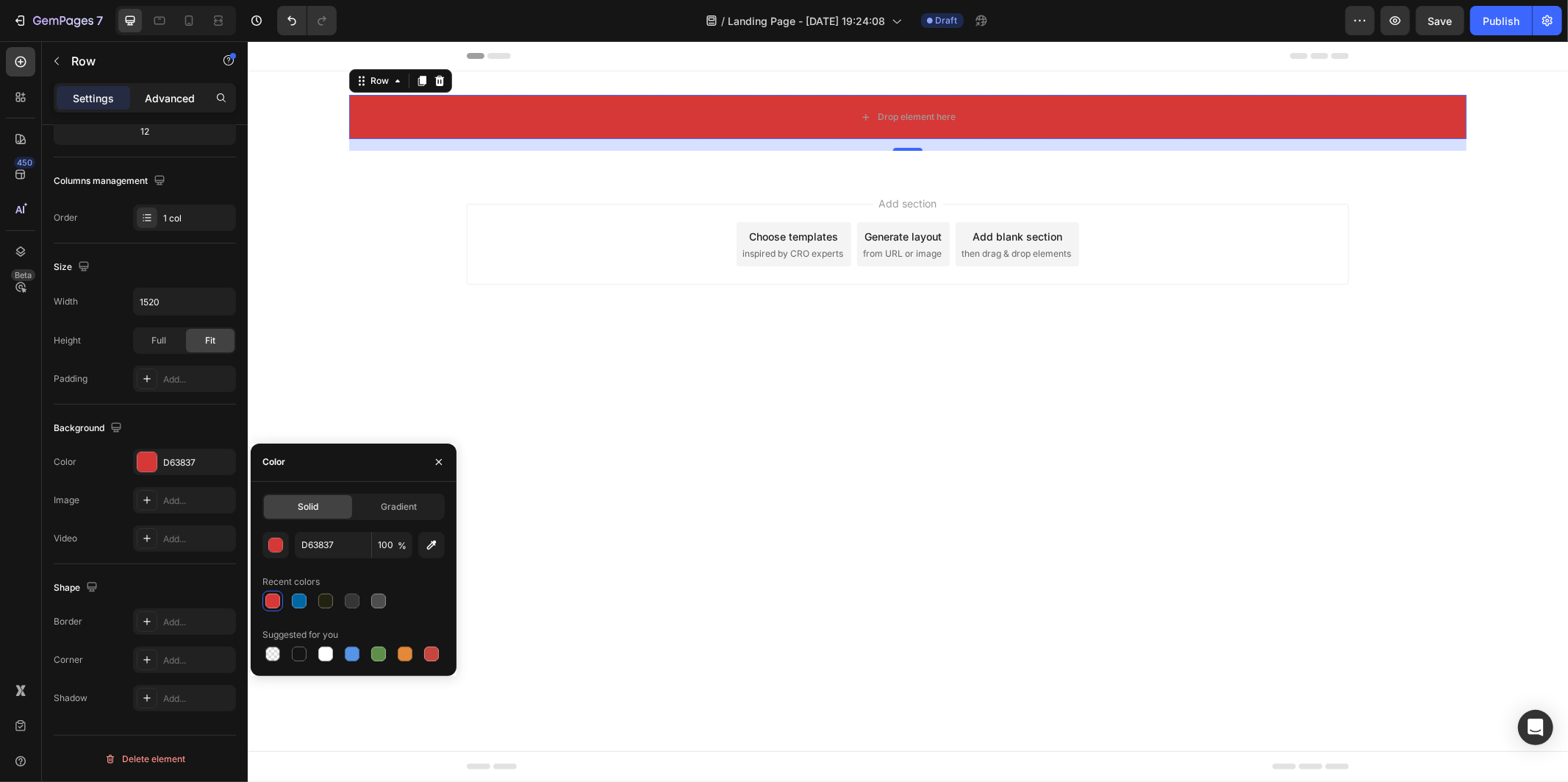
click at [175, 92] on p "Advanced" at bounding box center [169, 98] width 50 height 15
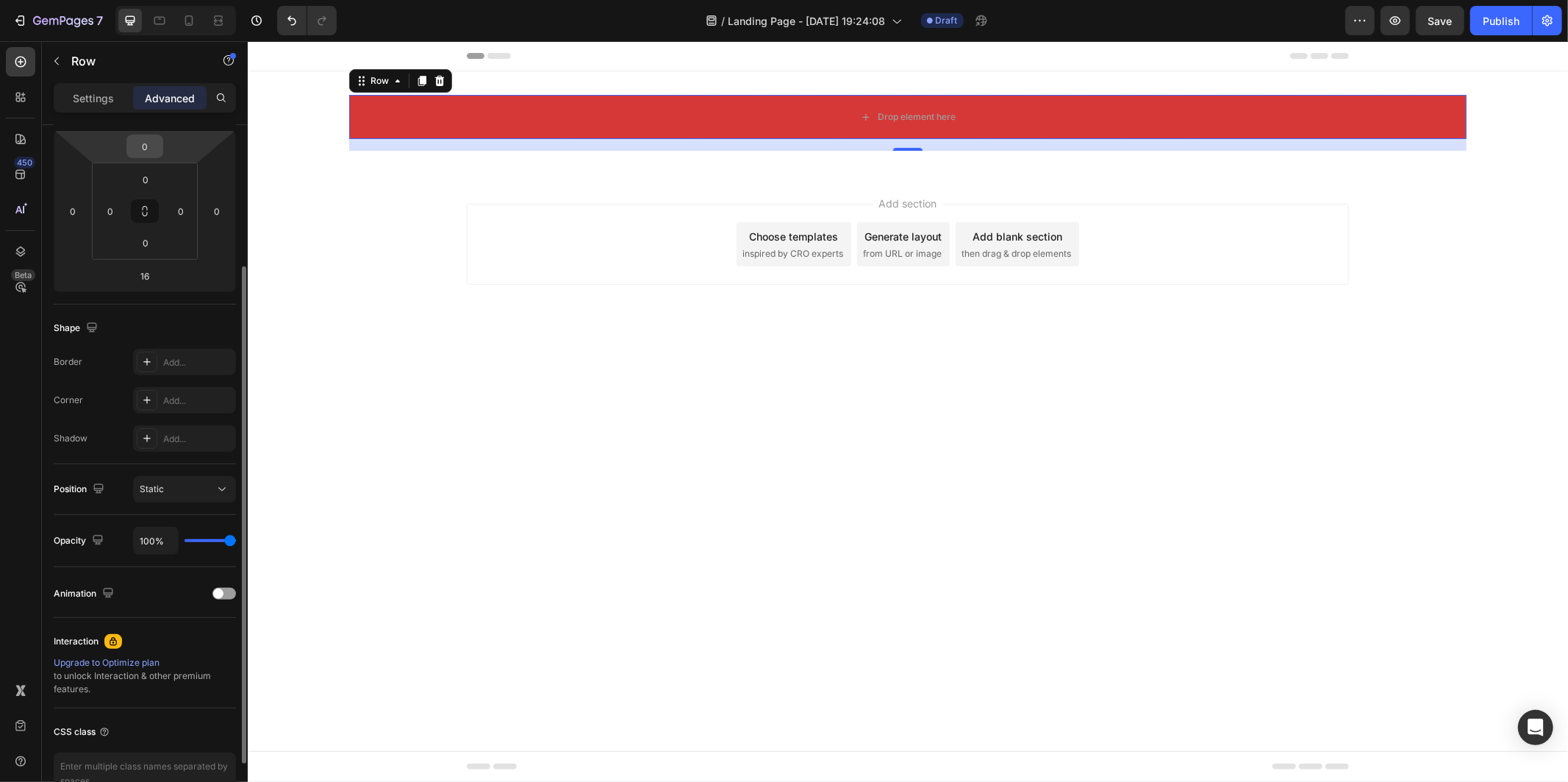
click at [148, 154] on input "0" at bounding box center [144, 146] width 30 height 22
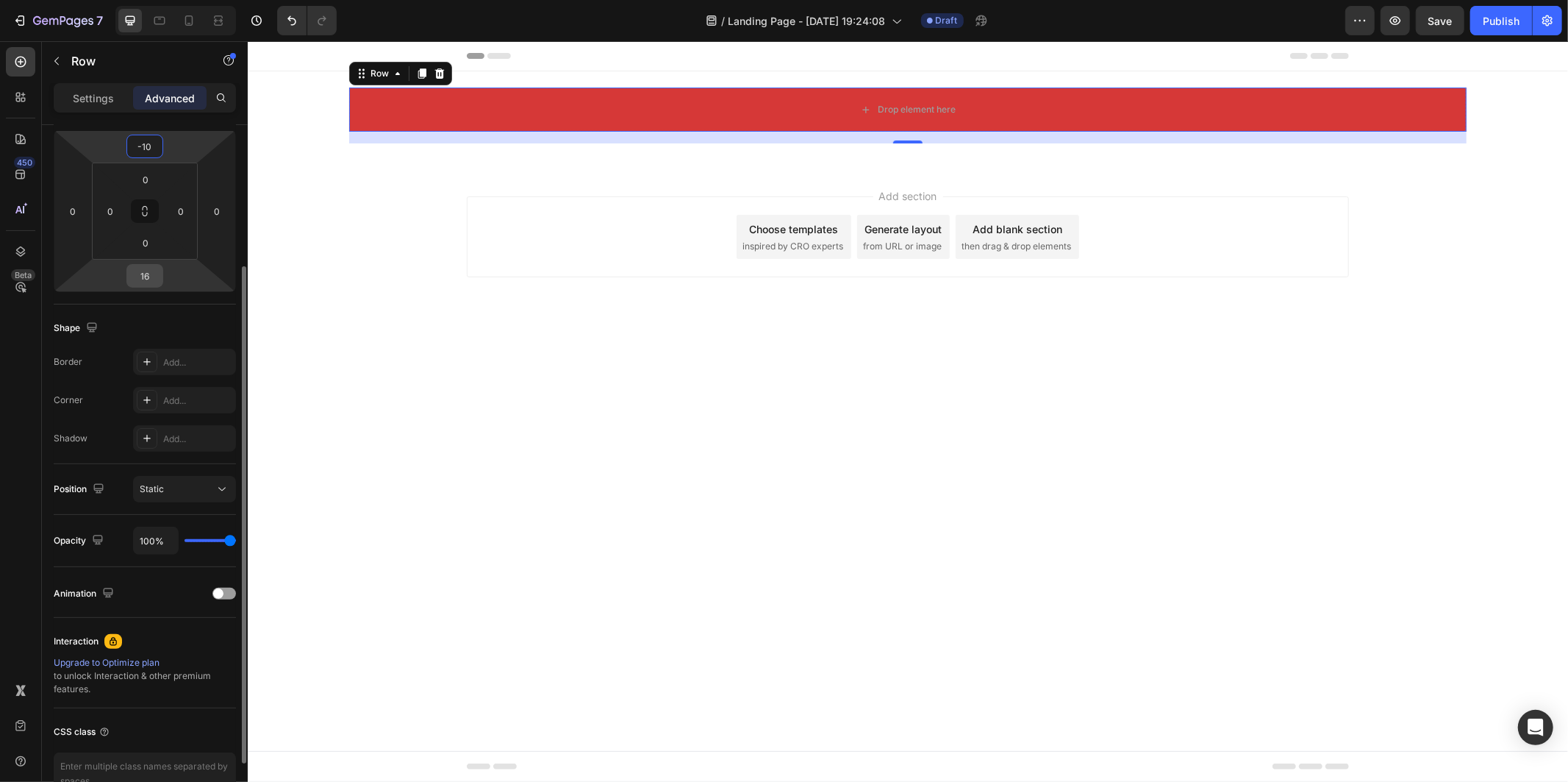
type input "-10"
click at [150, 280] on input "16" at bounding box center [144, 275] width 30 height 22
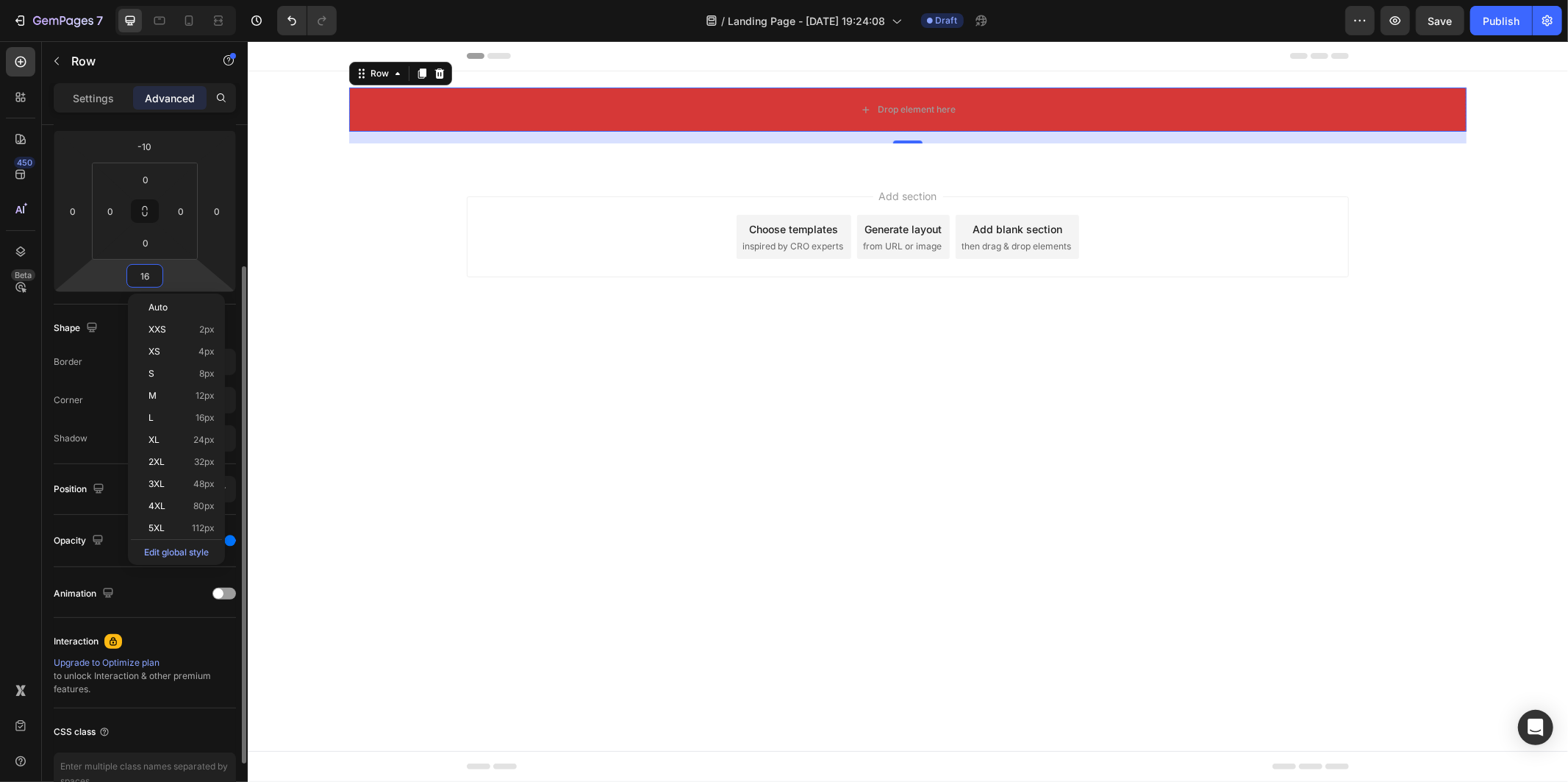
click at [149, 279] on input "16" at bounding box center [144, 275] width 30 height 22
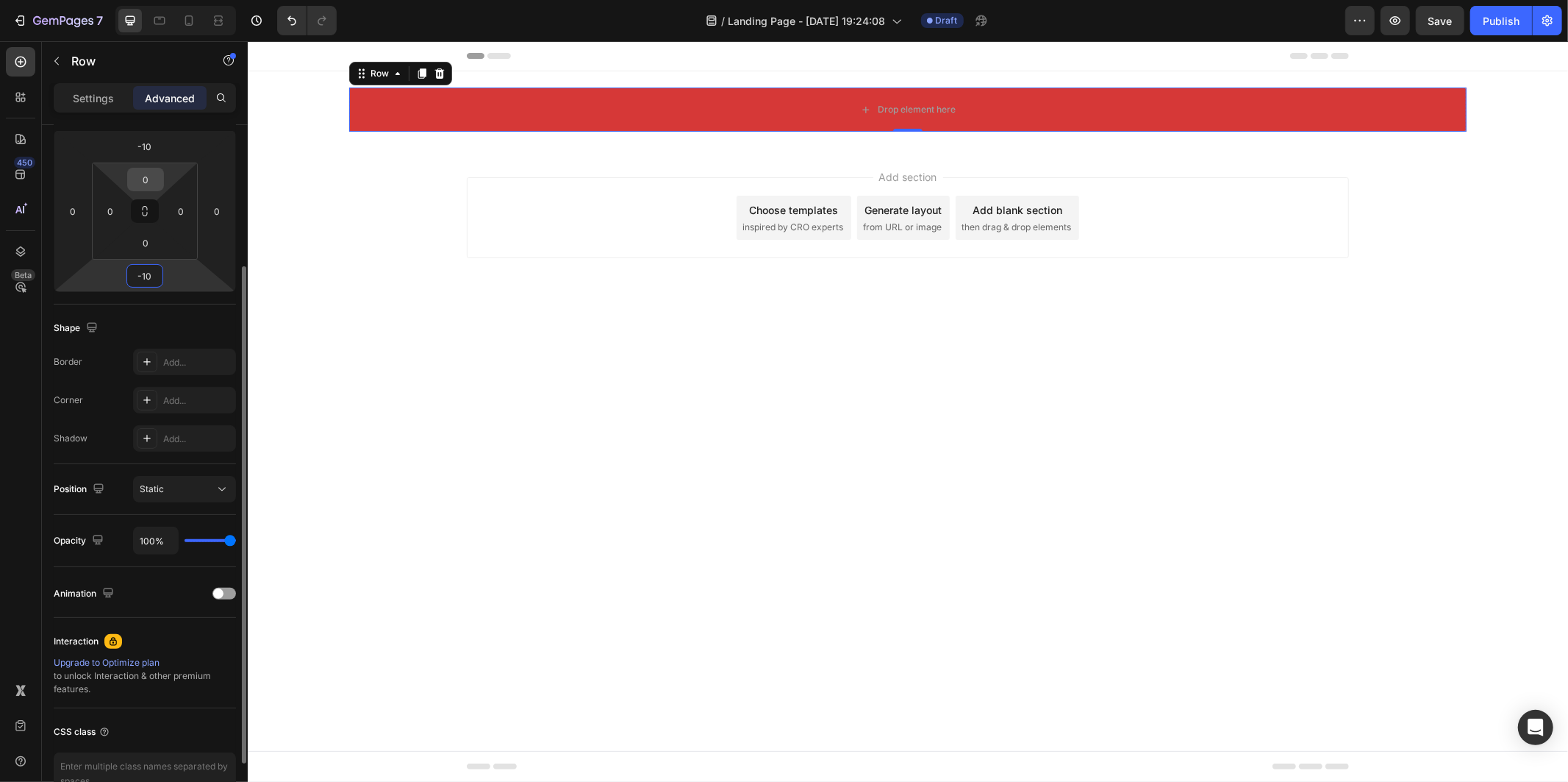
type input "-10"
click at [147, 182] on input "0" at bounding box center [145, 179] width 30 height 22
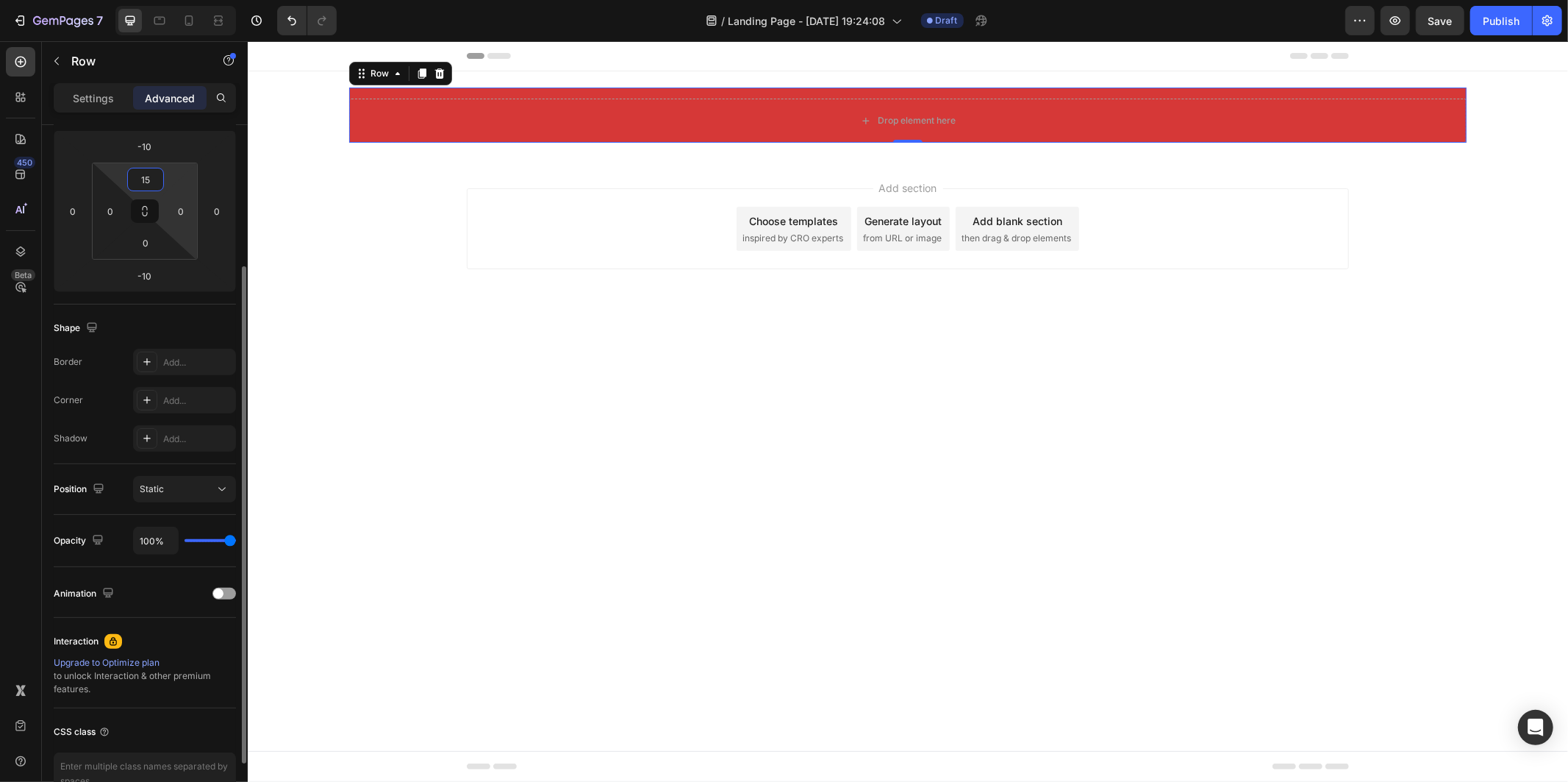
type input "0"
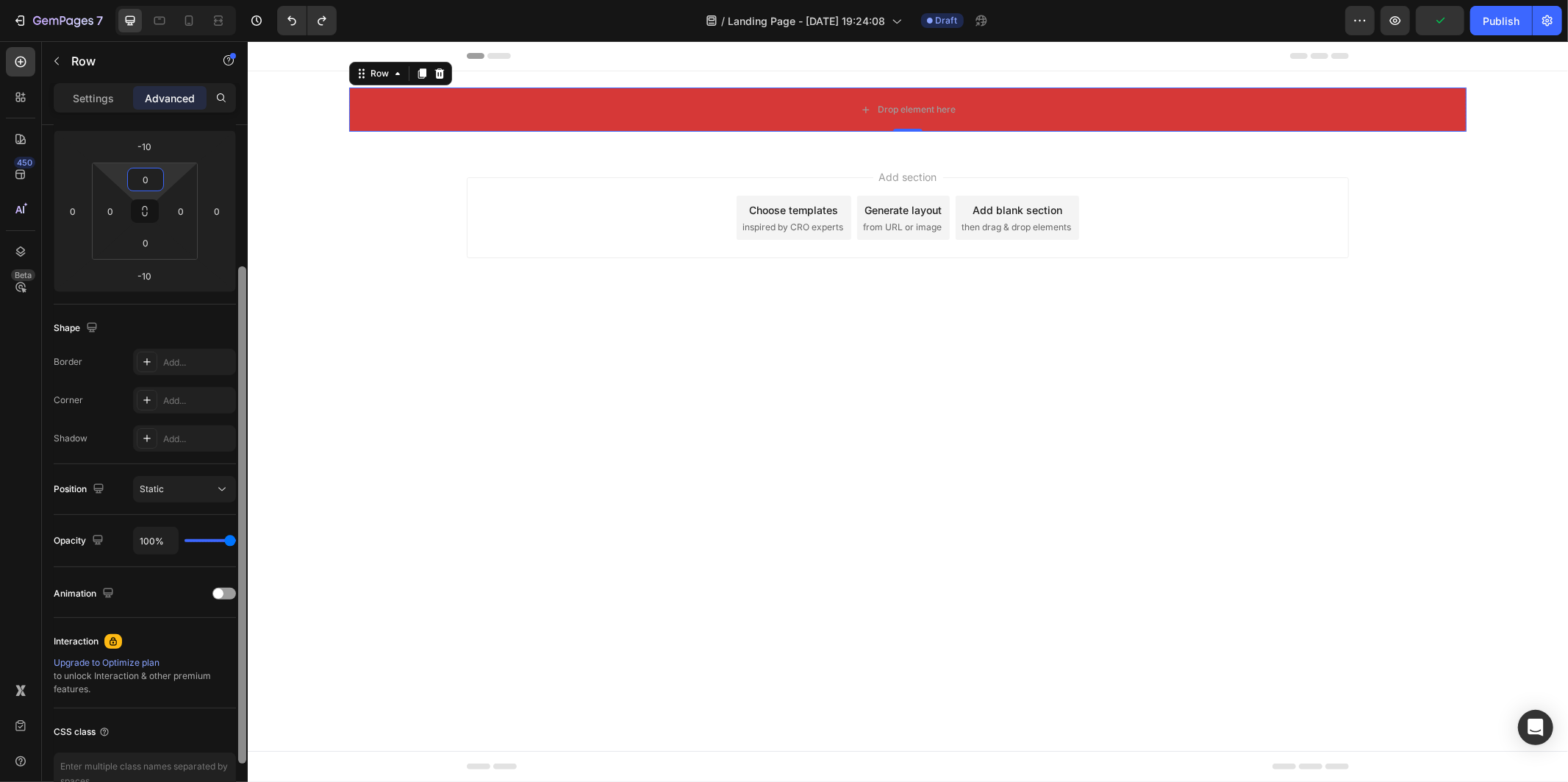
click at [241, 128] on div at bounding box center [242, 474] width 11 height 698
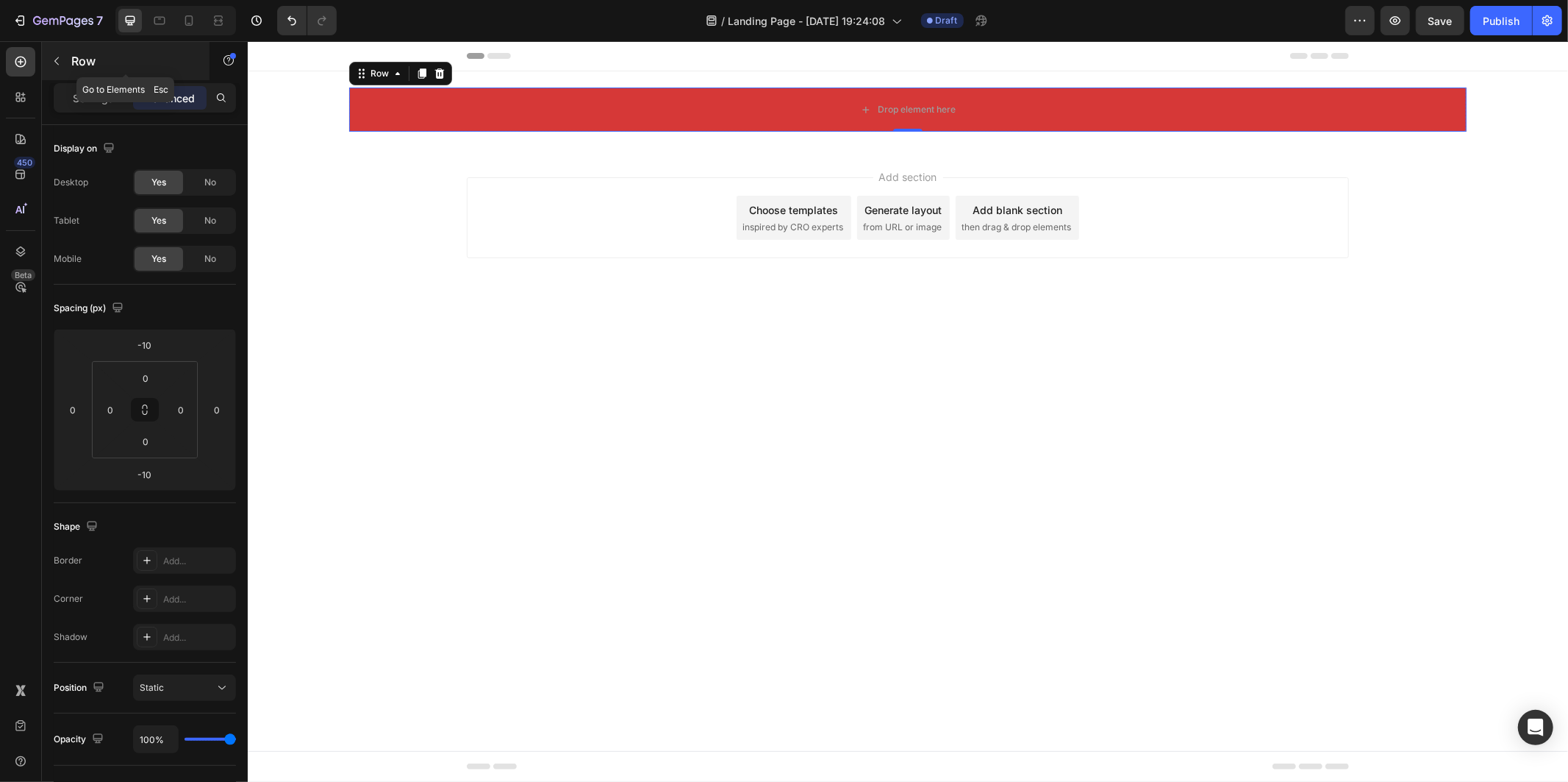
click at [61, 47] on div "Row" at bounding box center [126, 62] width 167 height 39
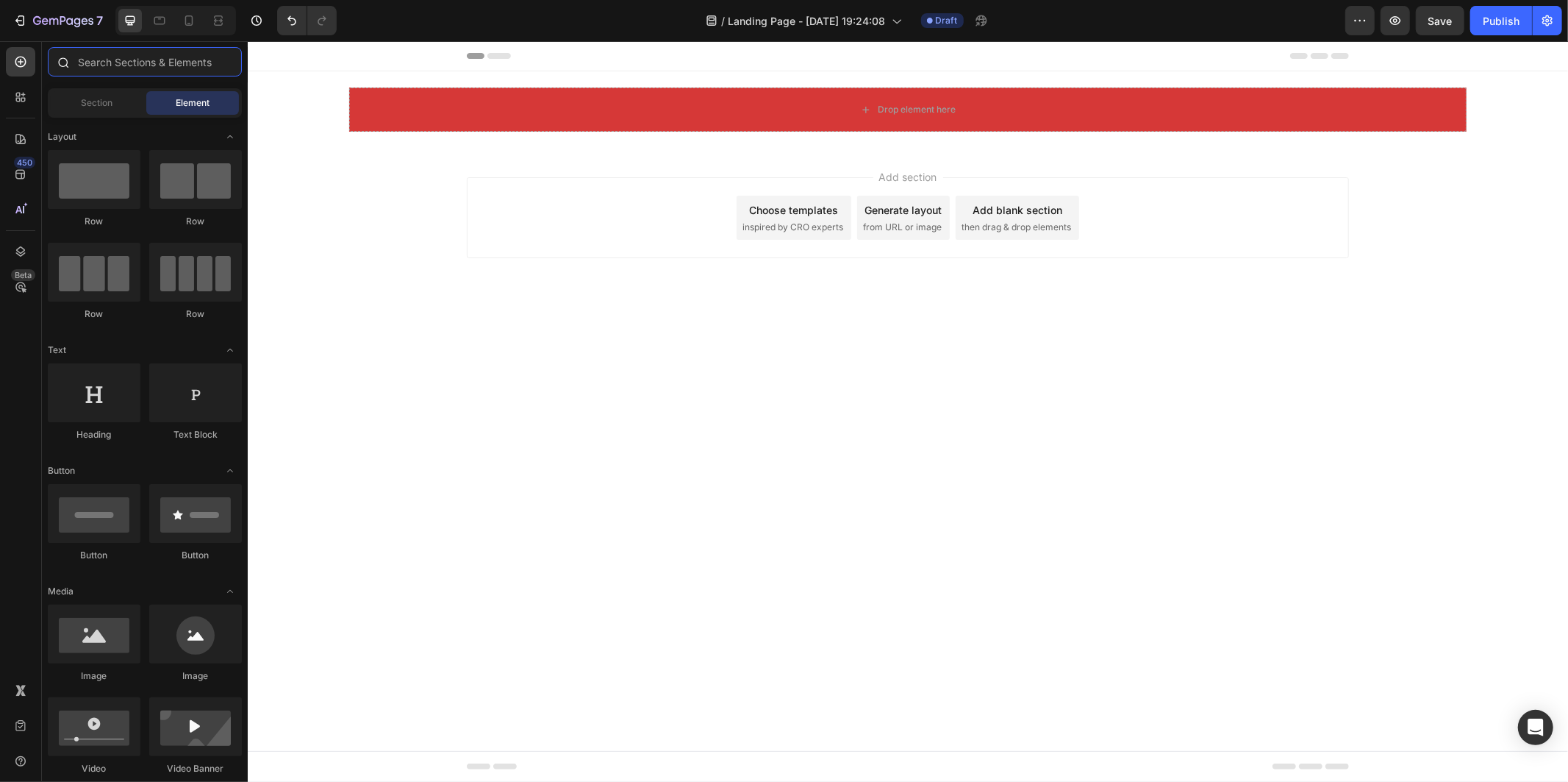
click at [111, 65] on input "text" at bounding box center [145, 62] width 194 height 30
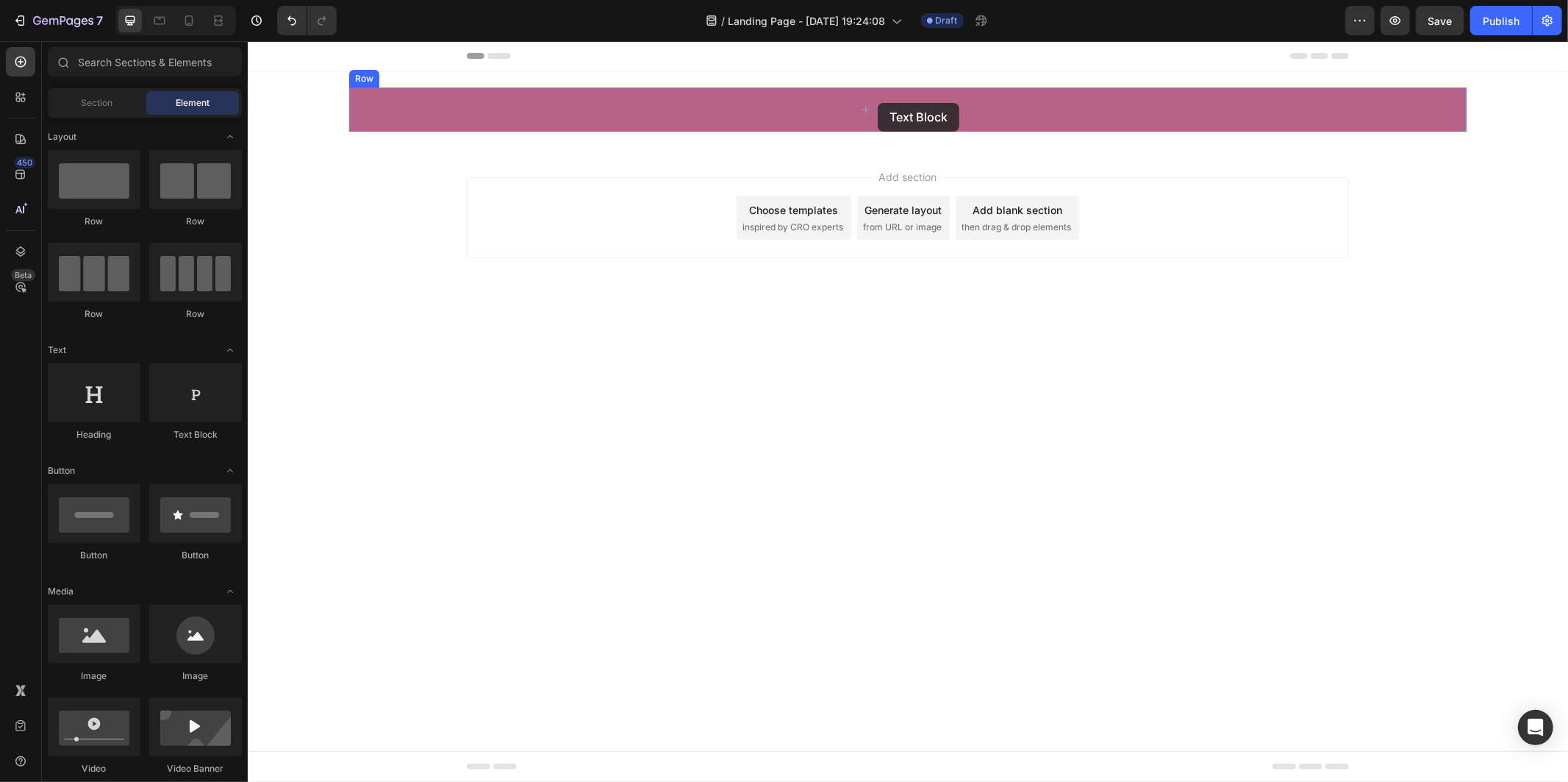
drag, startPoint x: 470, startPoint y: 429, endPoint x: 877, endPoint y: 102, distance: 522.1
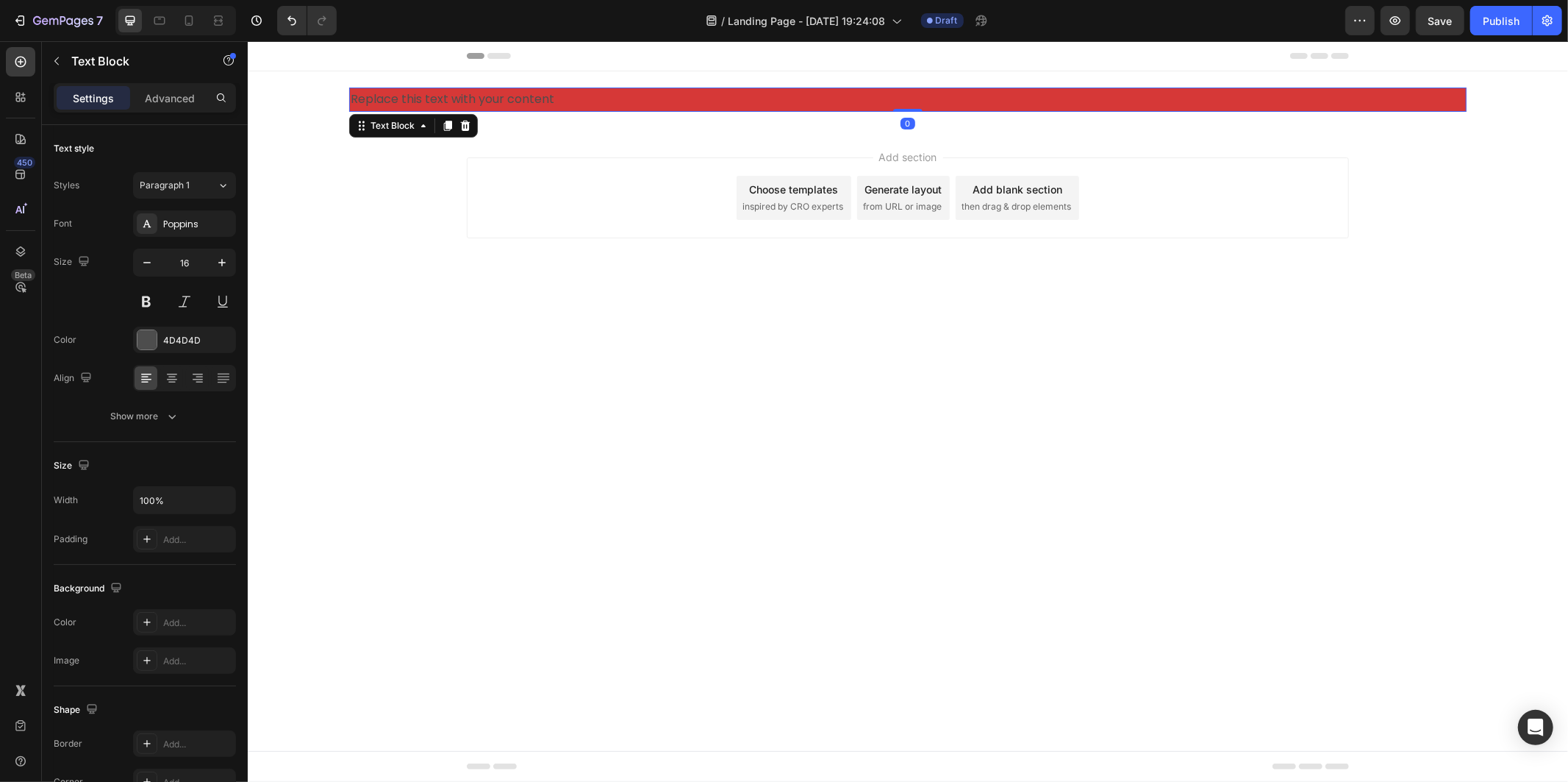
click at [633, 98] on div "Replace this text with your content" at bounding box center [907, 98] width 1118 height 24
click at [633, 98] on p "Replace this text with your content" at bounding box center [907, 99] width 1115 height 21
click at [383, 100] on p "Advertorial" at bounding box center [907, 99] width 1115 height 21
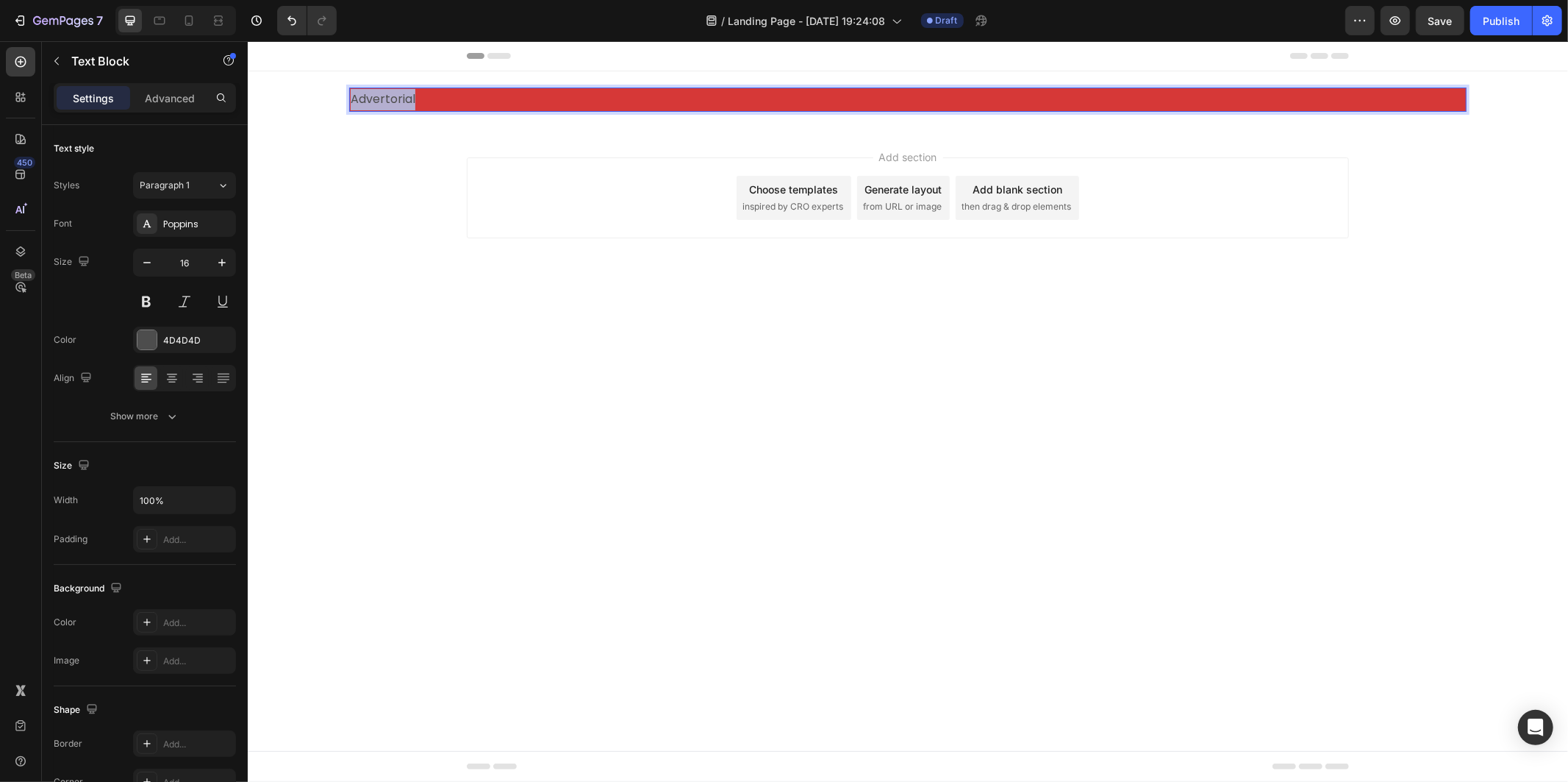
click at [383, 100] on p "Advertorial" at bounding box center [907, 99] width 1115 height 21
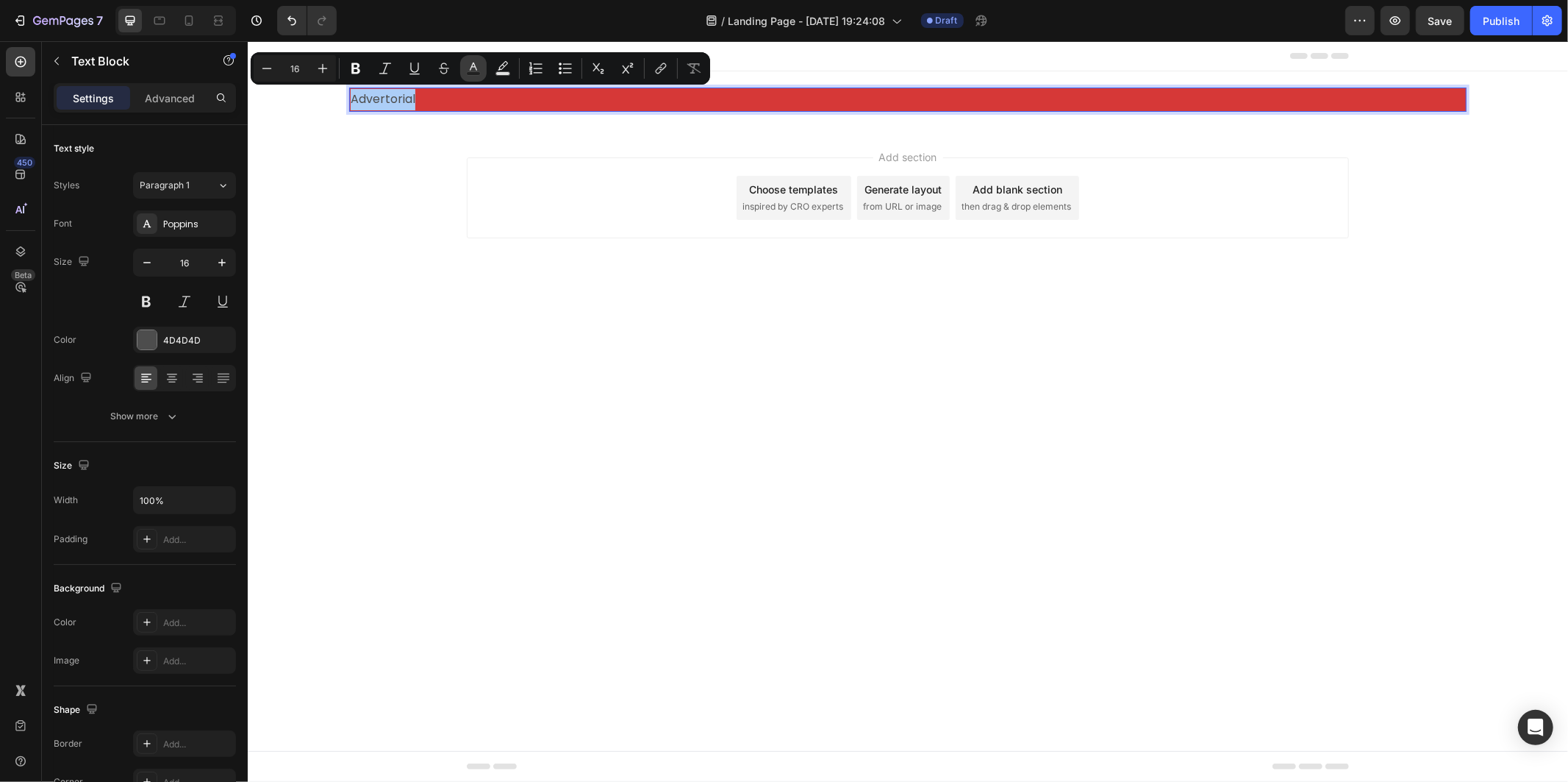
click at [474, 66] on icon "Editor contextual toolbar" at bounding box center [473, 67] width 14 height 14
type input "4D4D4D"
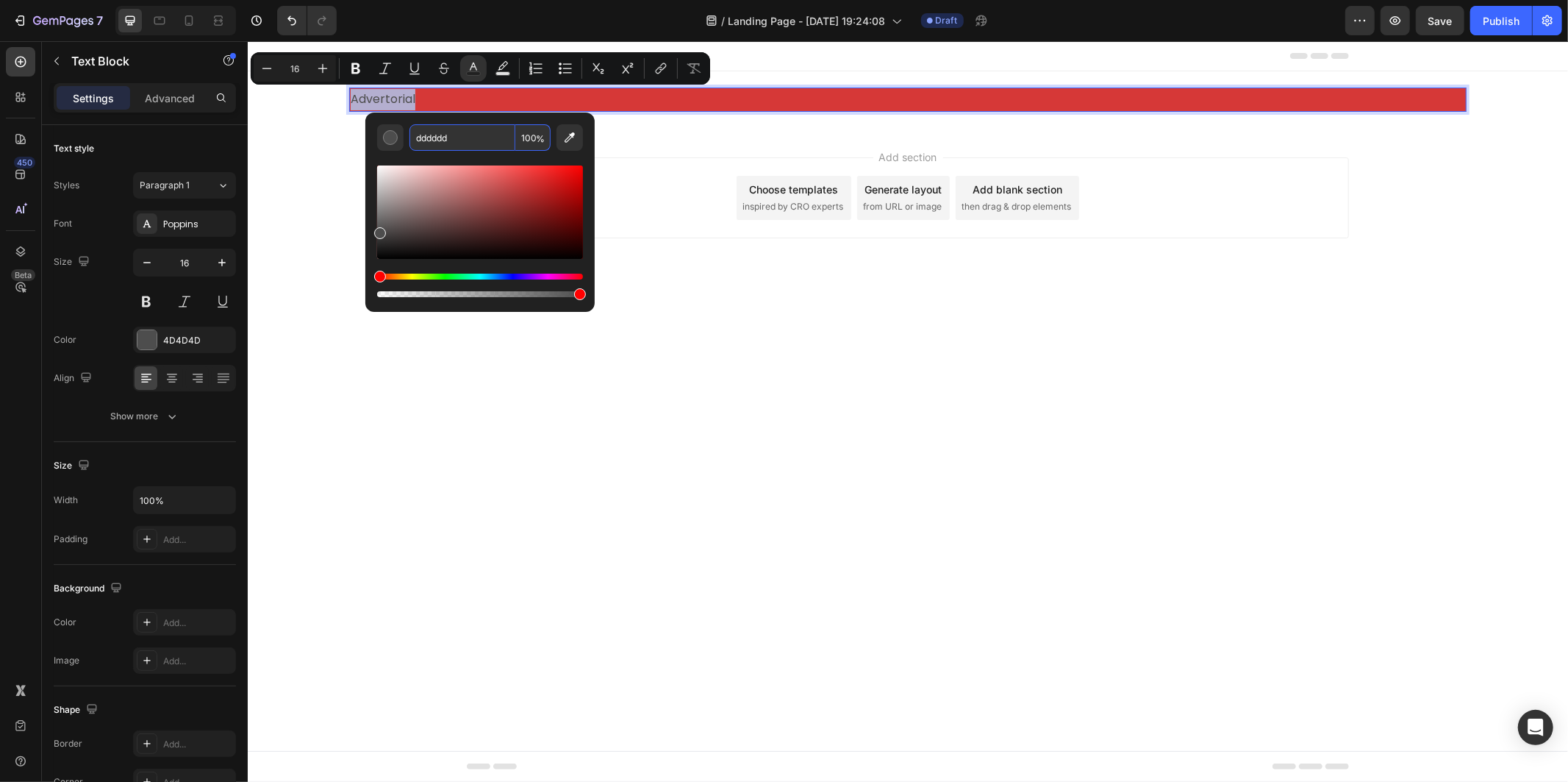
type input "DDDDDD"
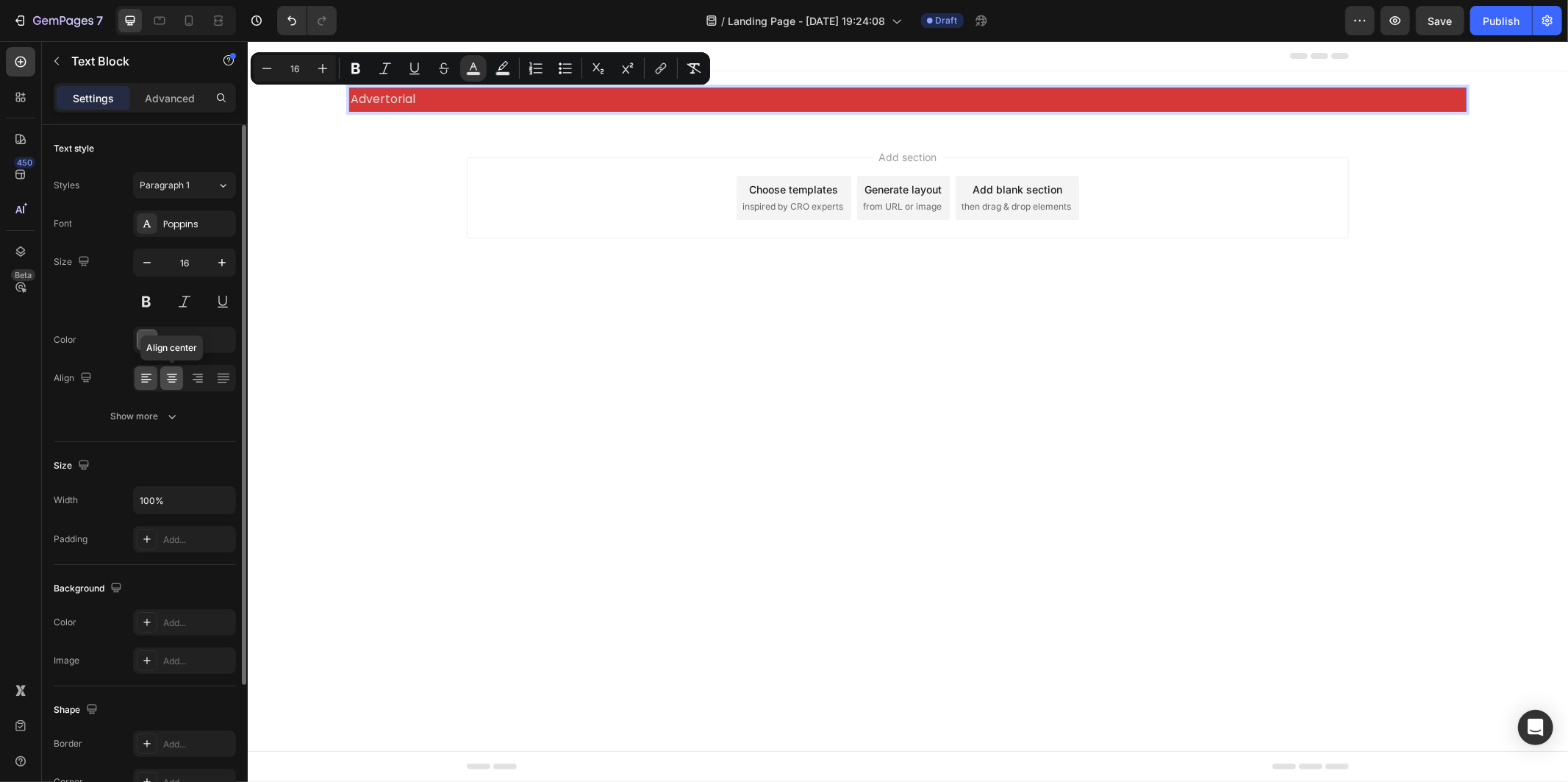
click at [171, 382] on icon at bounding box center [172, 382] width 8 height 2
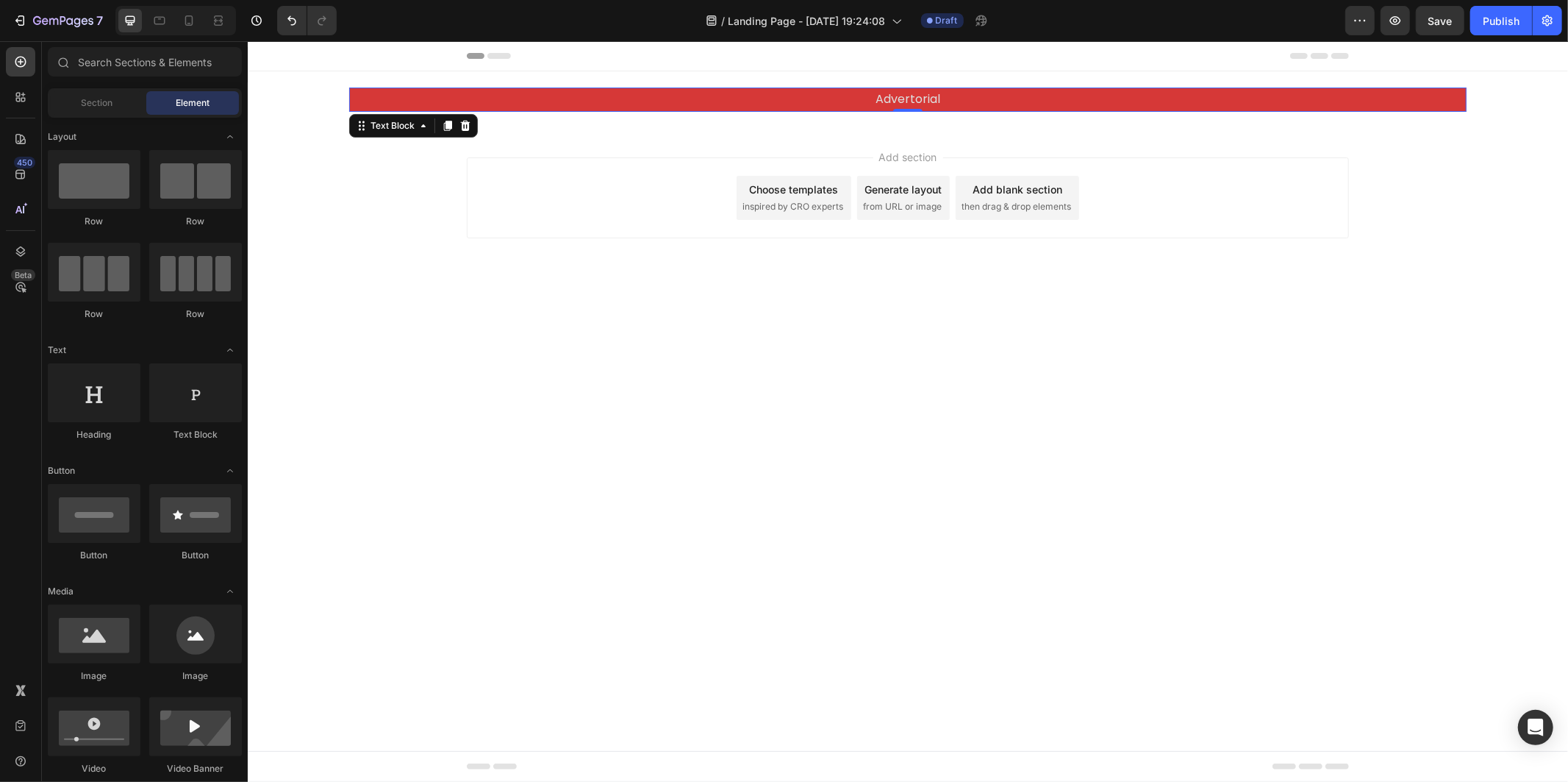
click at [770, 274] on div "Add section Choose templates inspired by CRO experts Generate layout from URL o…" at bounding box center [907, 218] width 1320 height 181
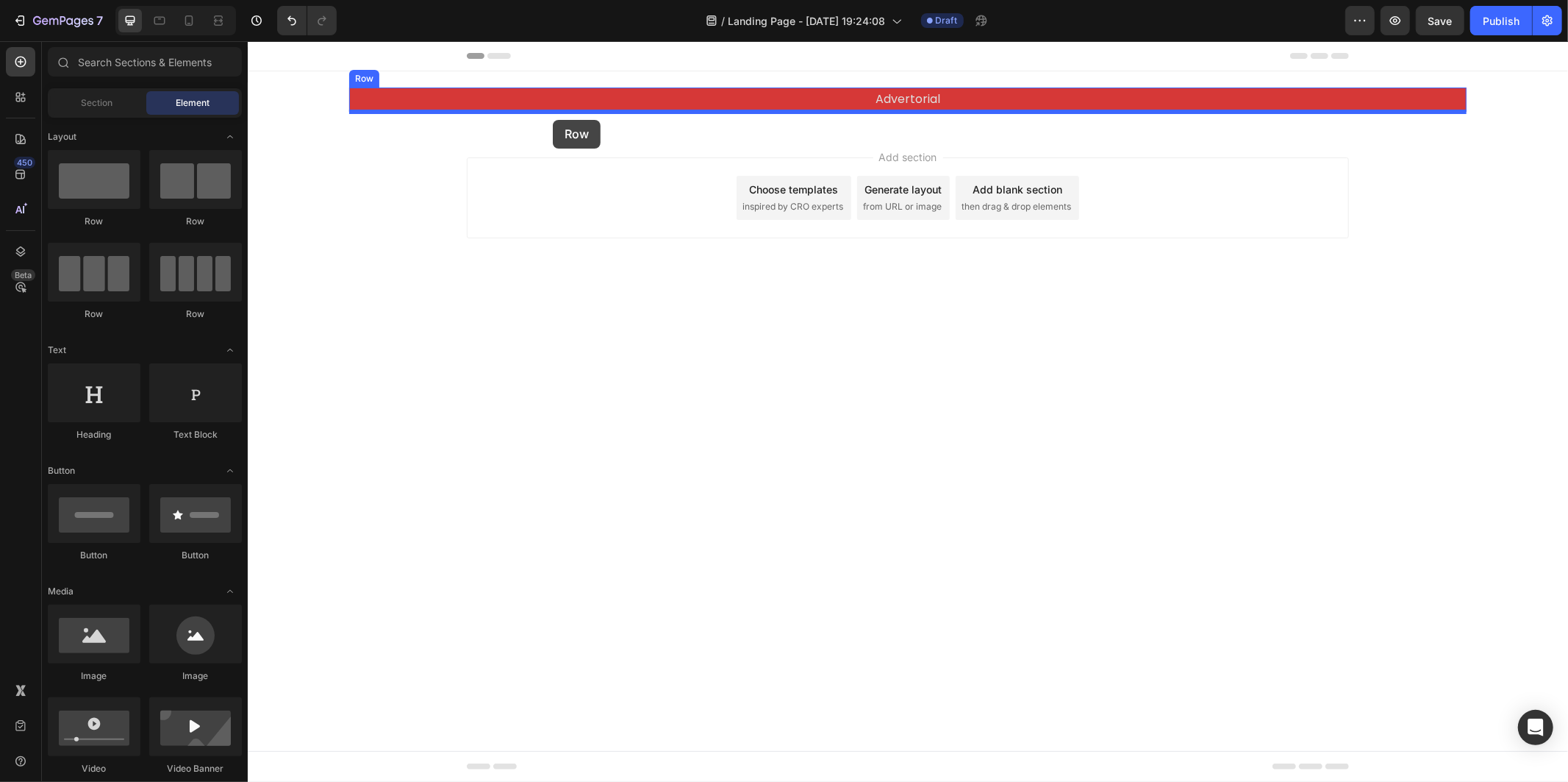
drag, startPoint x: 339, startPoint y: 241, endPoint x: 552, endPoint y: 119, distance: 245.5
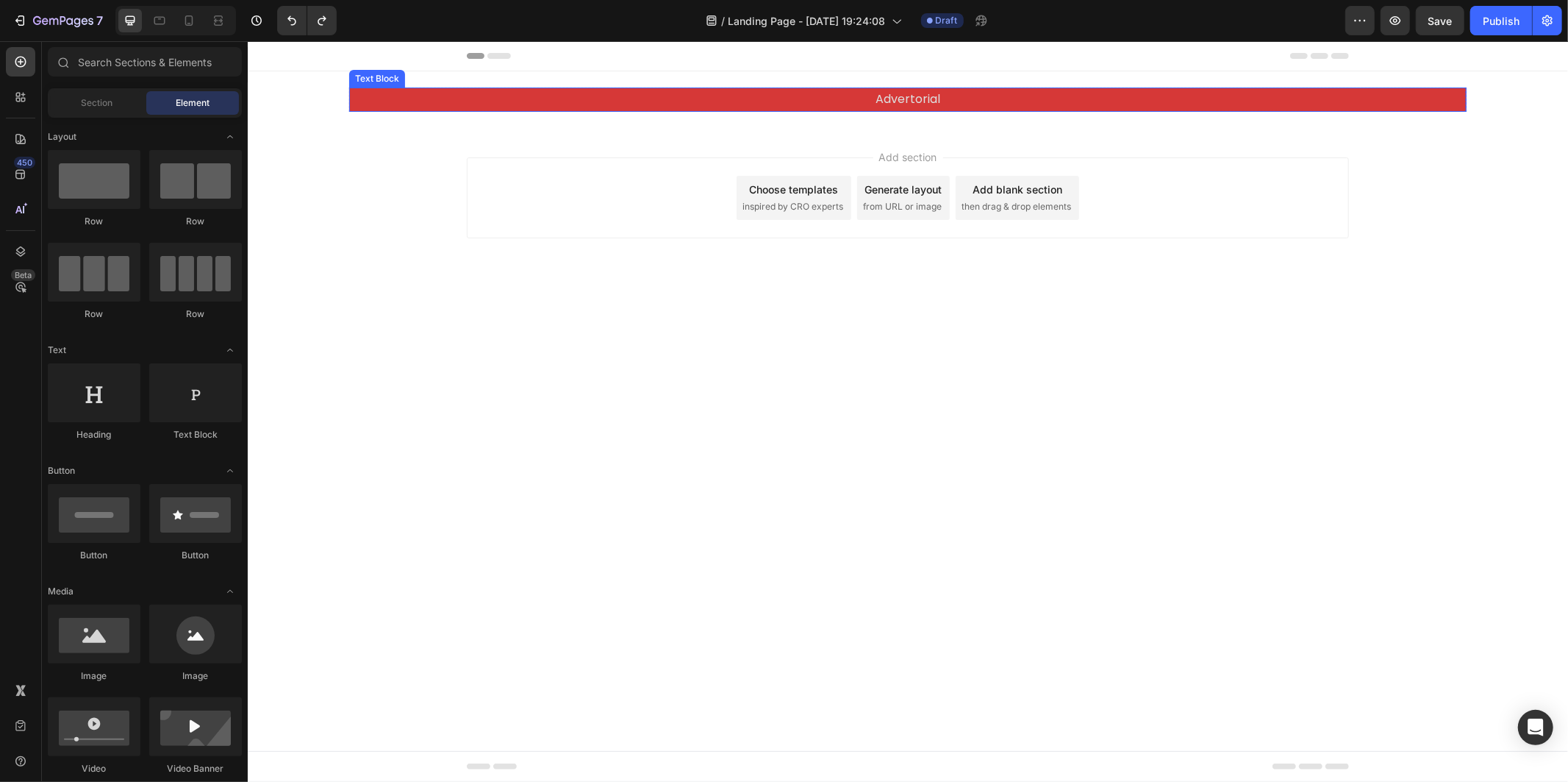
click at [450, 99] on p "Advertorial" at bounding box center [907, 99] width 1115 height 21
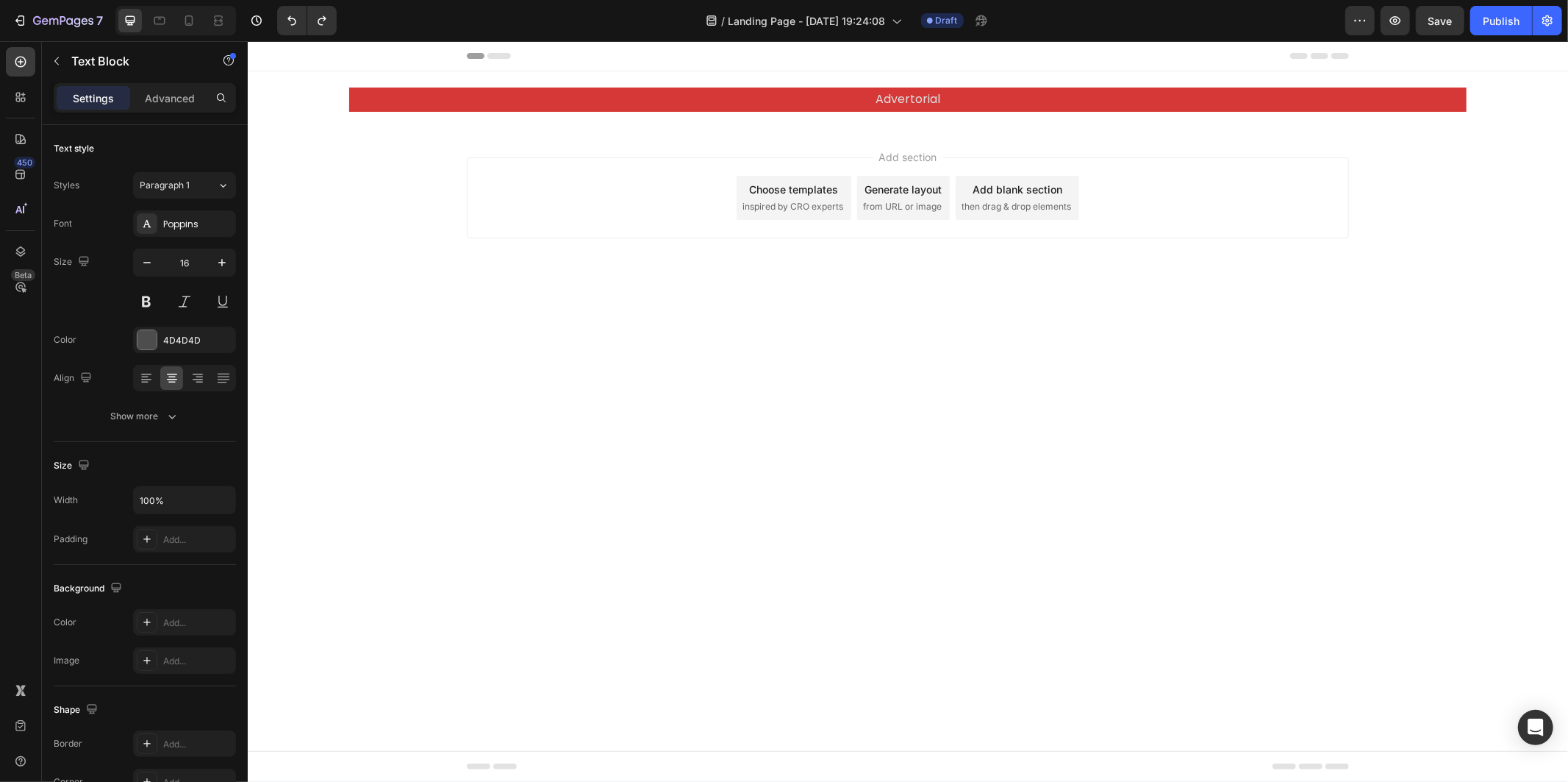
click at [366, 68] on div "Header" at bounding box center [907, 55] width 1320 height 30
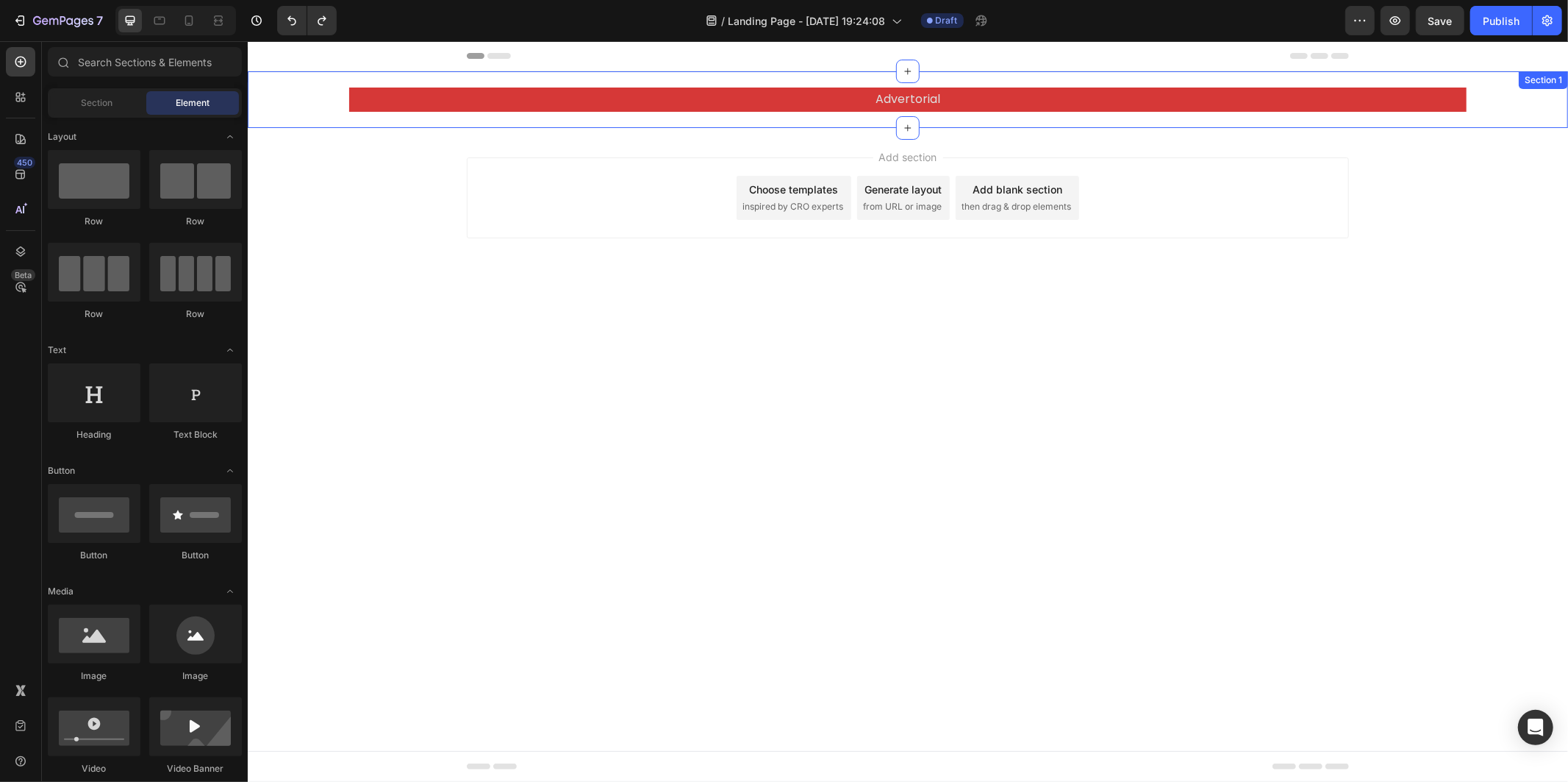
click at [357, 81] on div "Advertorial Text Block Row Section 1" at bounding box center [907, 98] width 1320 height 57
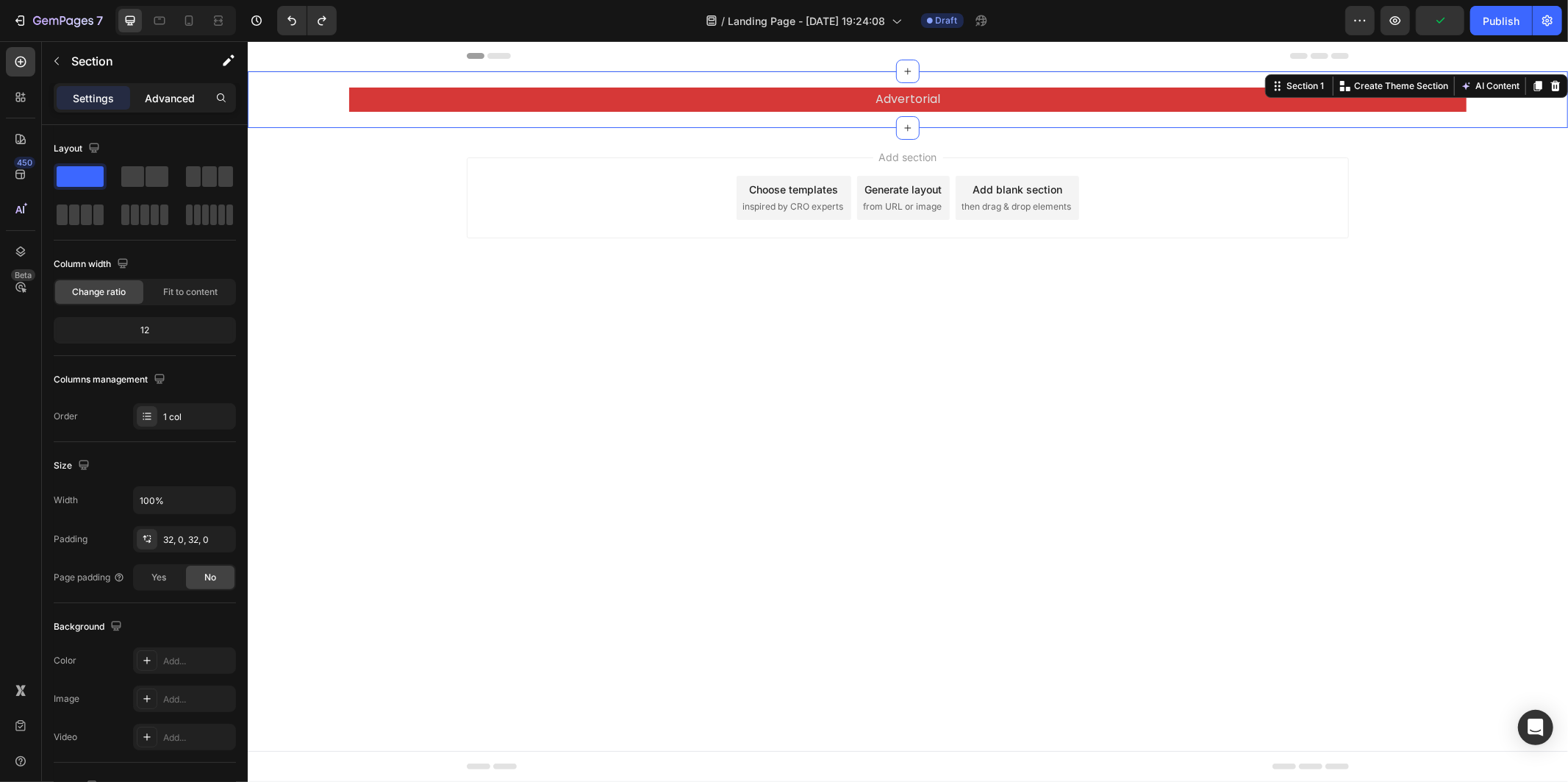
click at [144, 104] on p "Advanced" at bounding box center [169, 98] width 50 height 15
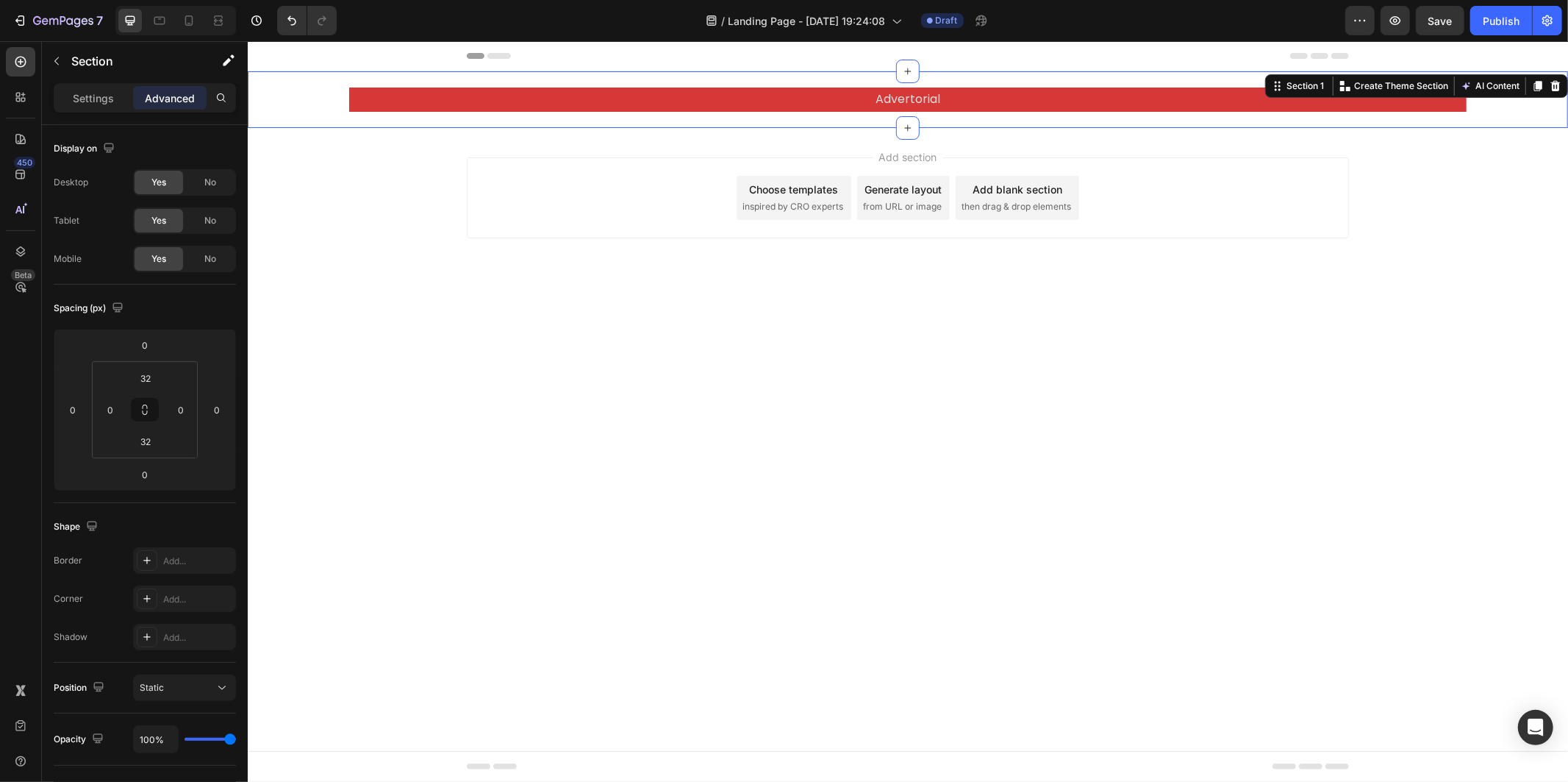
click at [399, 119] on div "Advertorial Text Block Row Section 1 You can create reusable sections Create Th…" at bounding box center [907, 98] width 1320 height 57
click at [468, 106] on p "Advertorial" at bounding box center [907, 99] width 1115 height 21
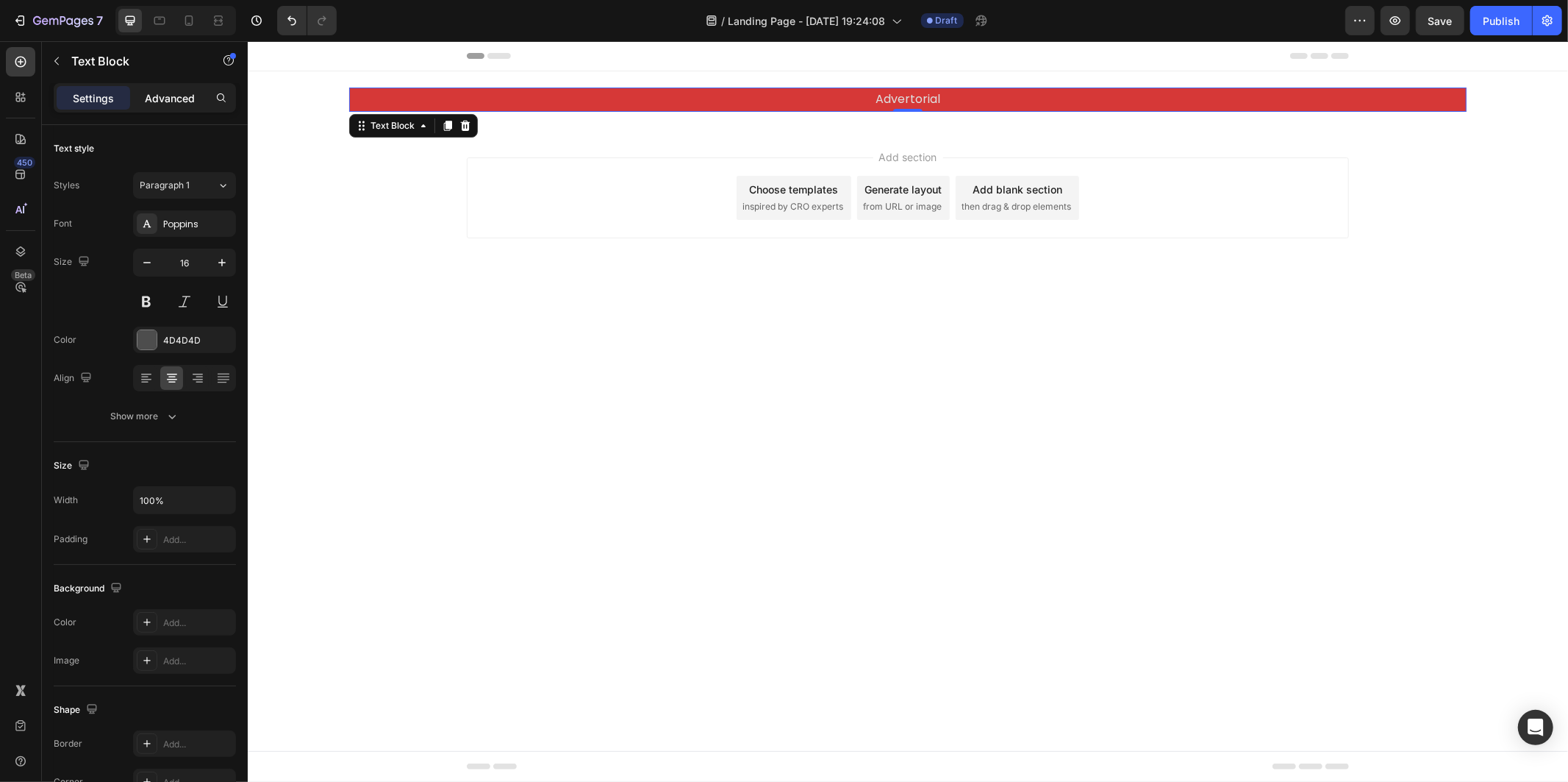
click at [148, 97] on p "Advanced" at bounding box center [169, 98] width 50 height 15
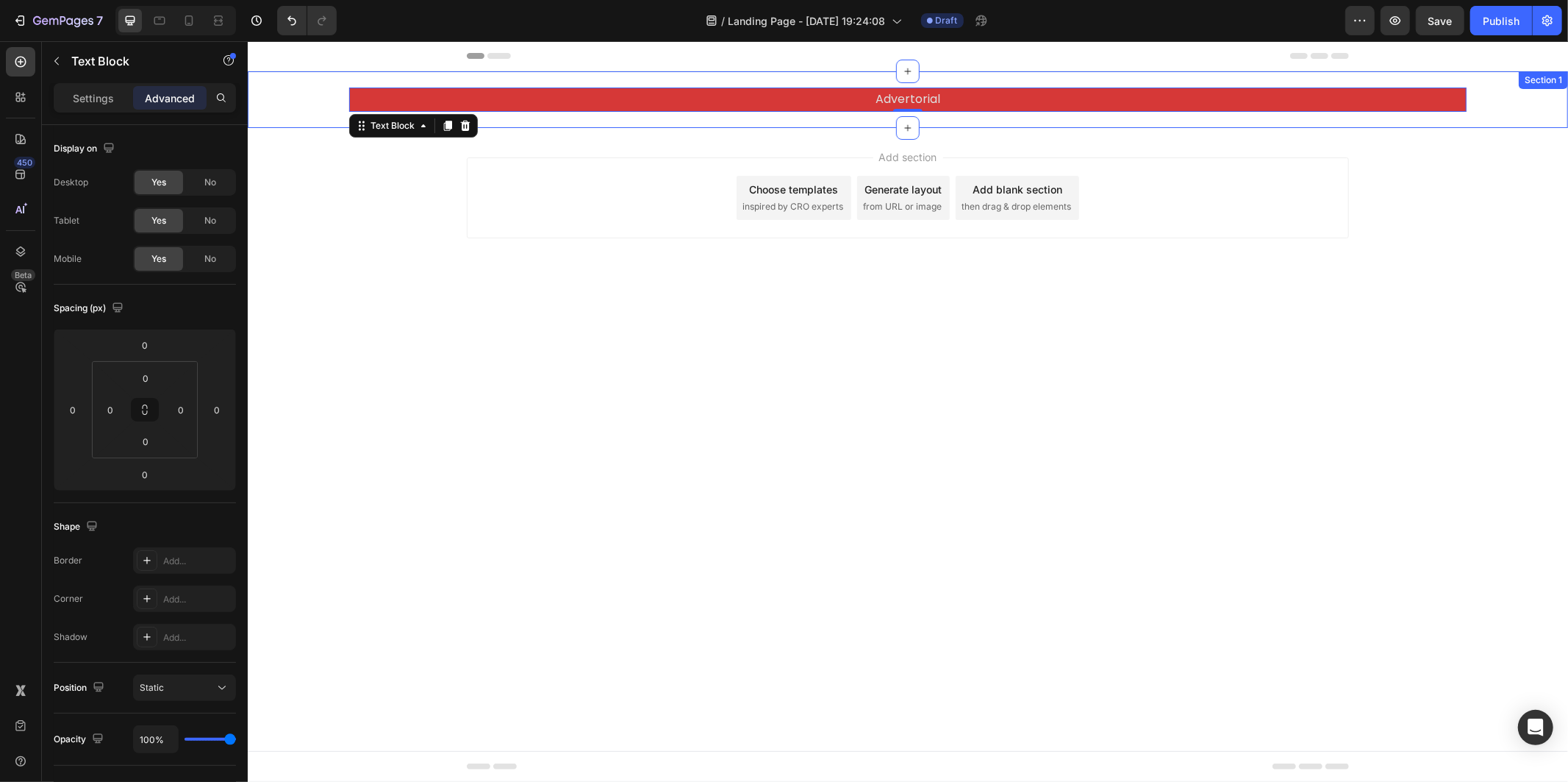
click at [538, 77] on div "Advertorial Text Block 0 Row Section 1" at bounding box center [907, 98] width 1320 height 57
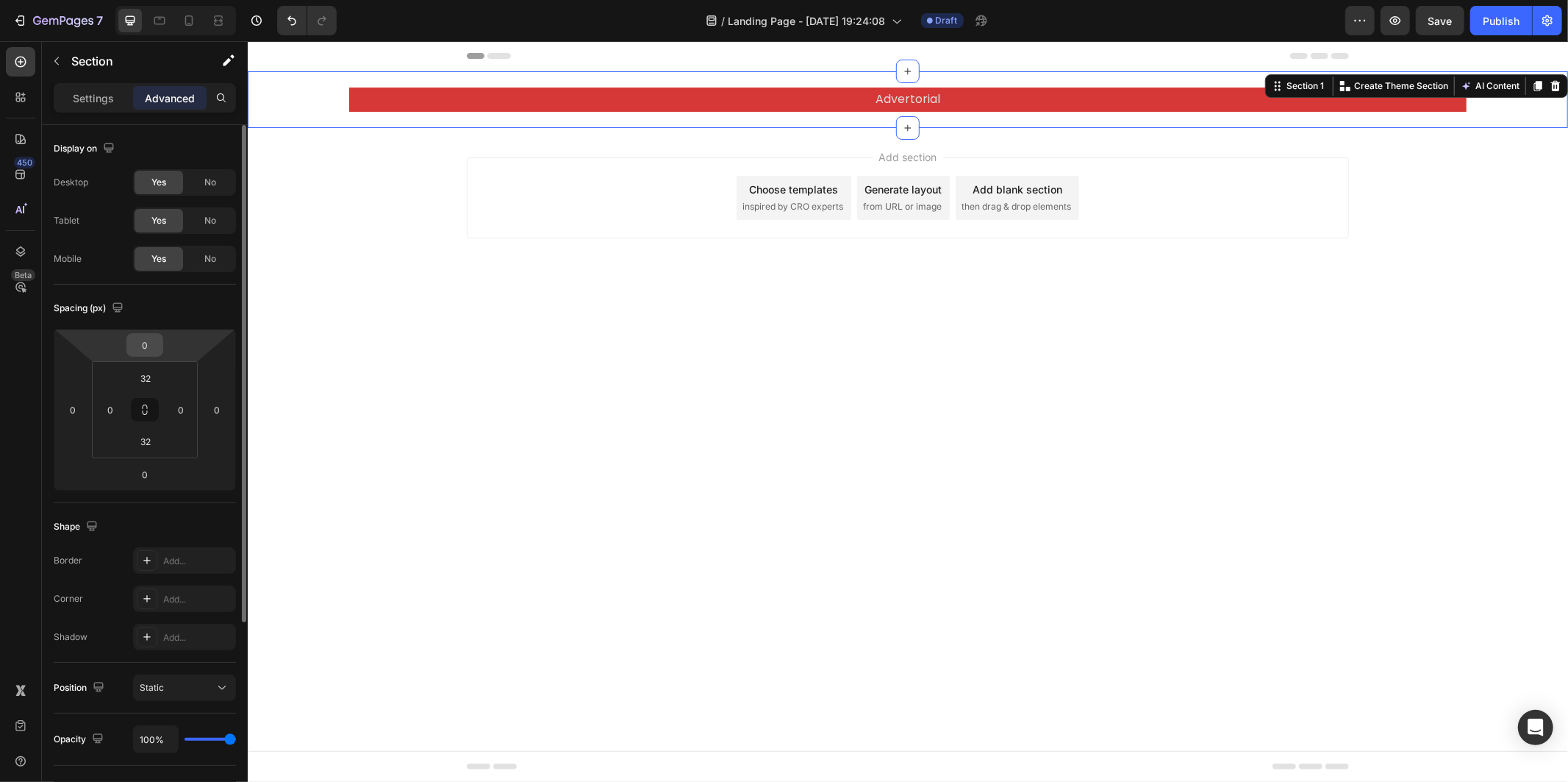
click at [151, 354] on input "0" at bounding box center [144, 345] width 30 height 22
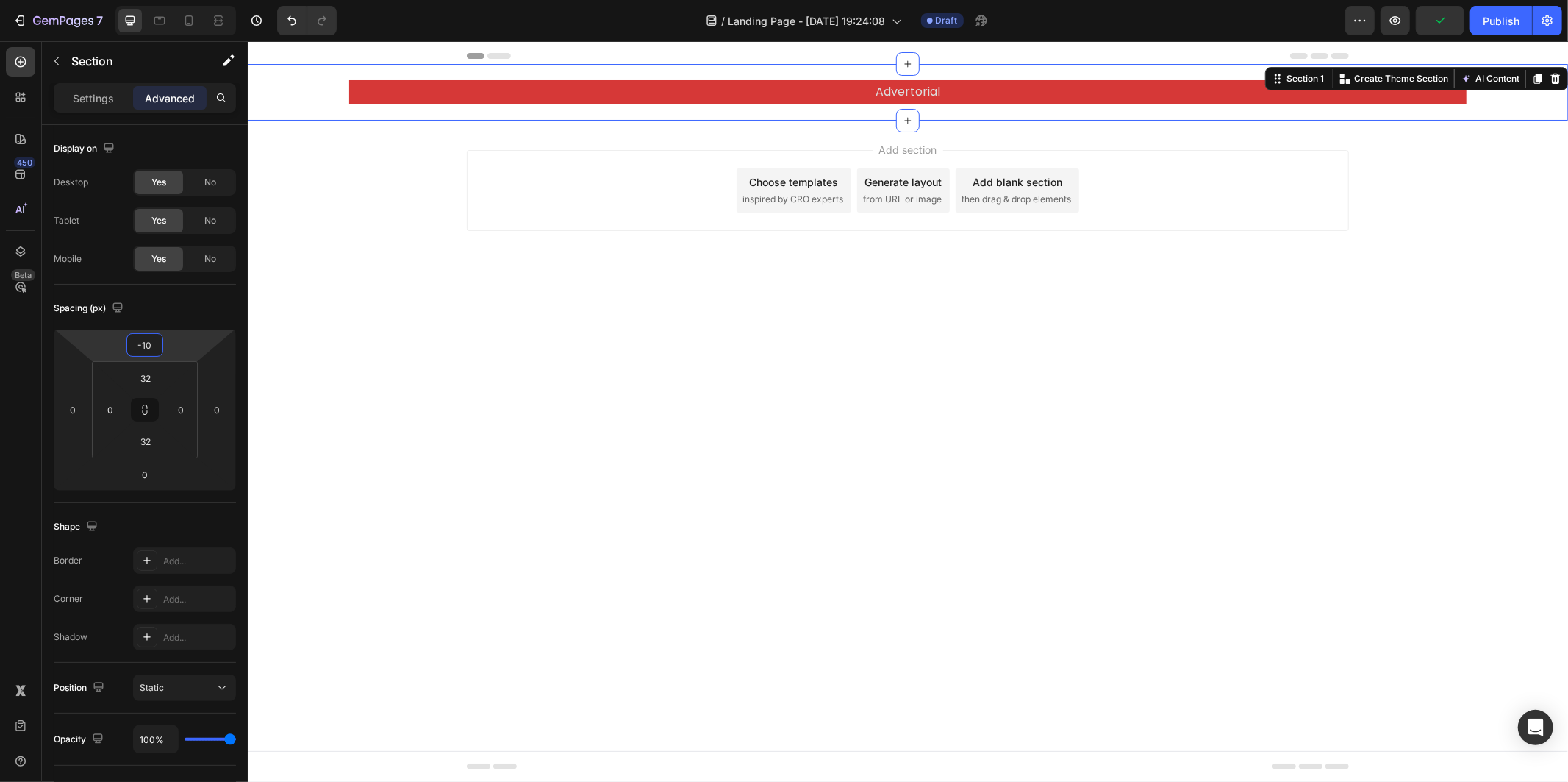
type input "-10"
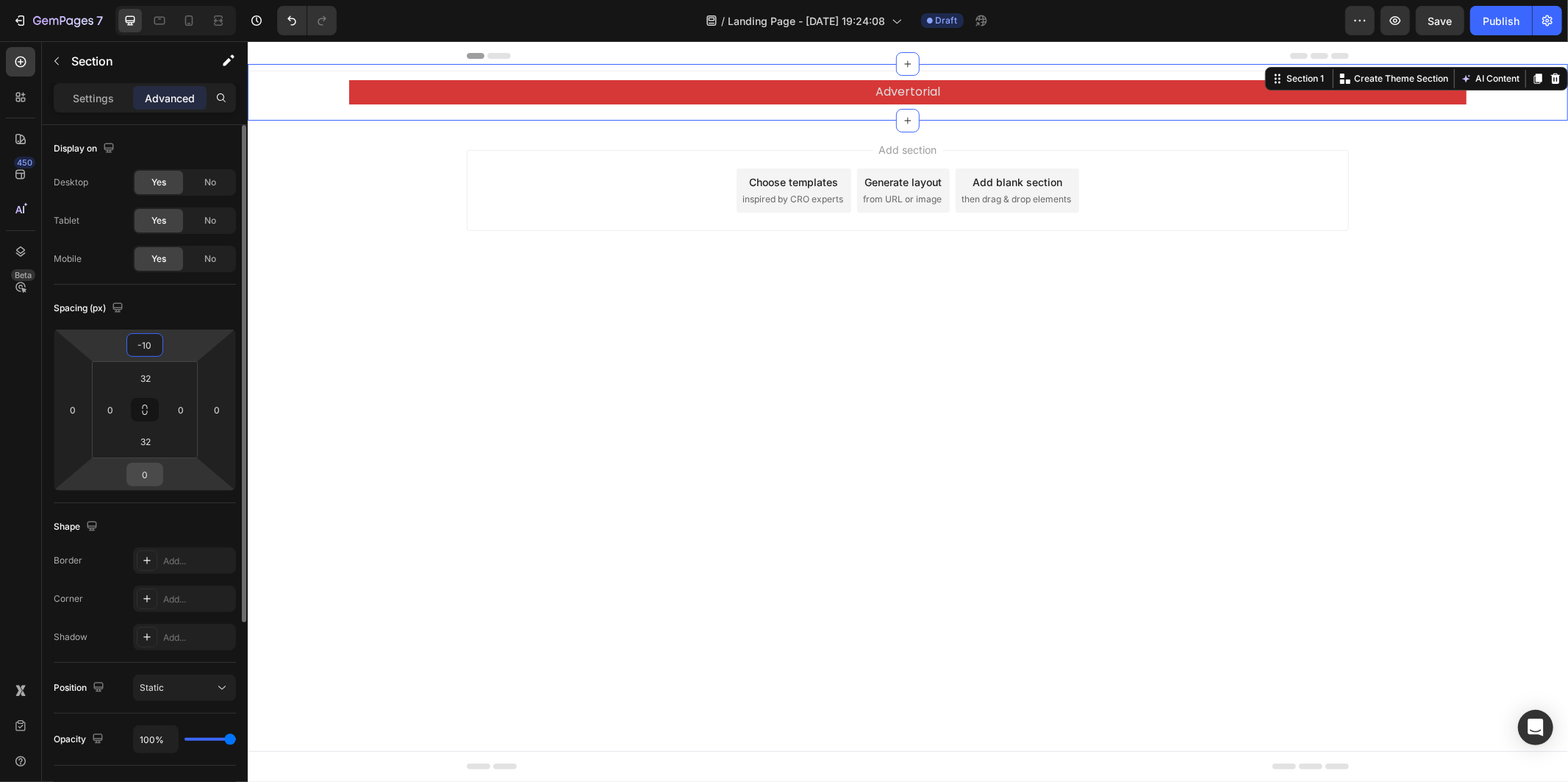
click at [147, 475] on input "0" at bounding box center [144, 474] width 30 height 22
type input "-10"
click at [153, 387] on input "32" at bounding box center [145, 378] width 30 height 22
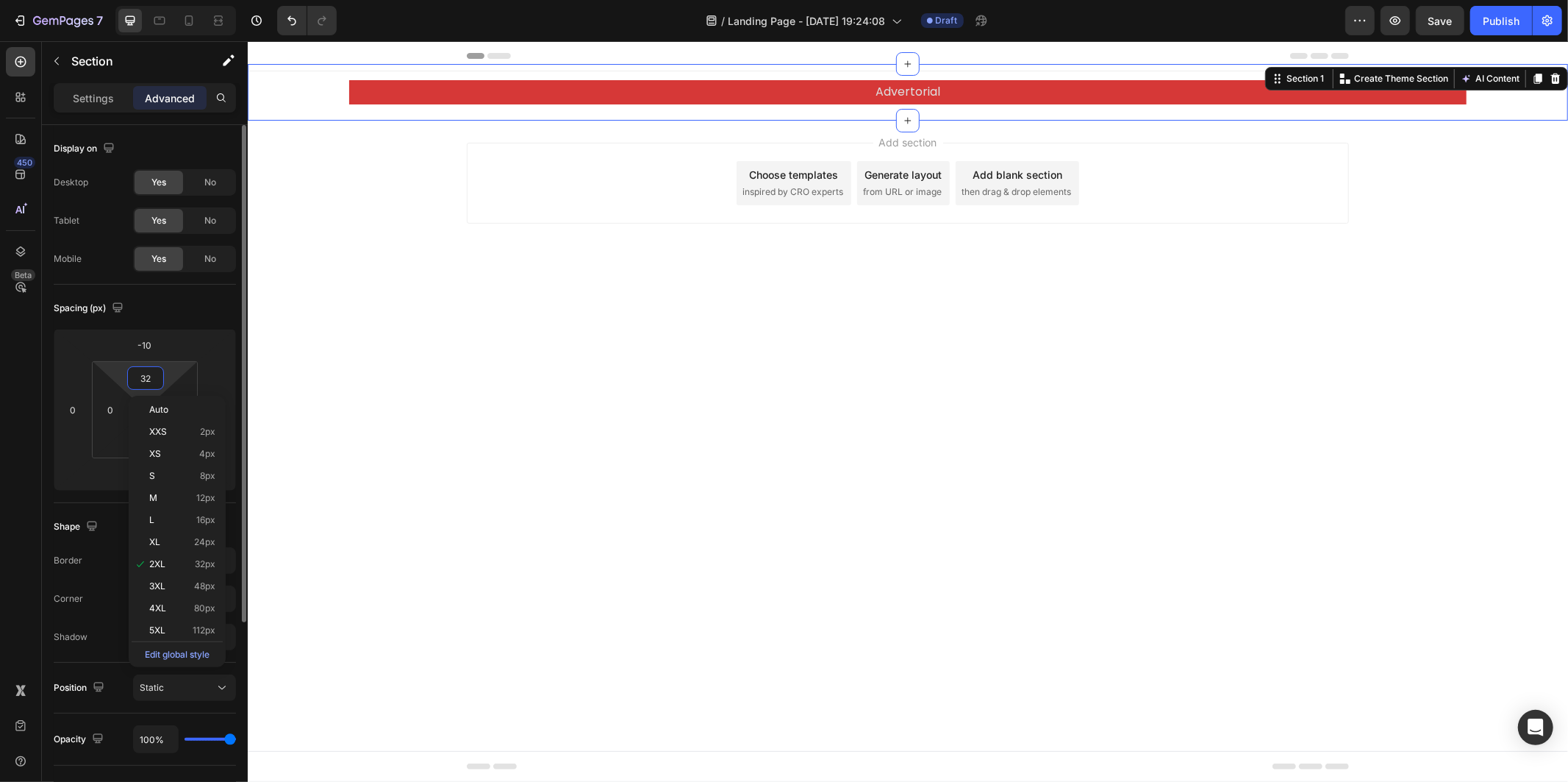
click at [153, 384] on input "32" at bounding box center [145, 378] width 30 height 22
type input "3"
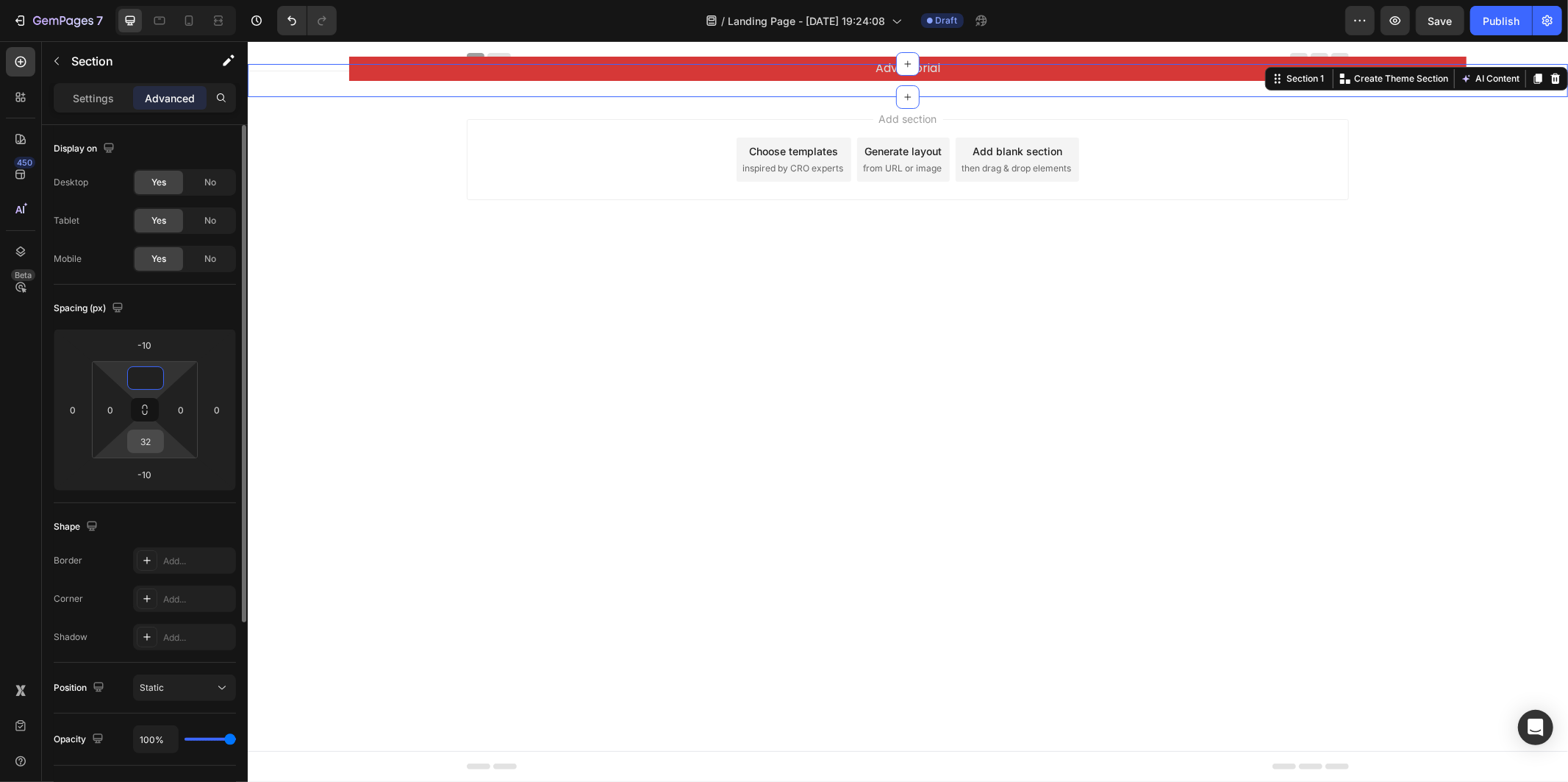
type input "0"
click at [152, 434] on input "32" at bounding box center [145, 441] width 30 height 22
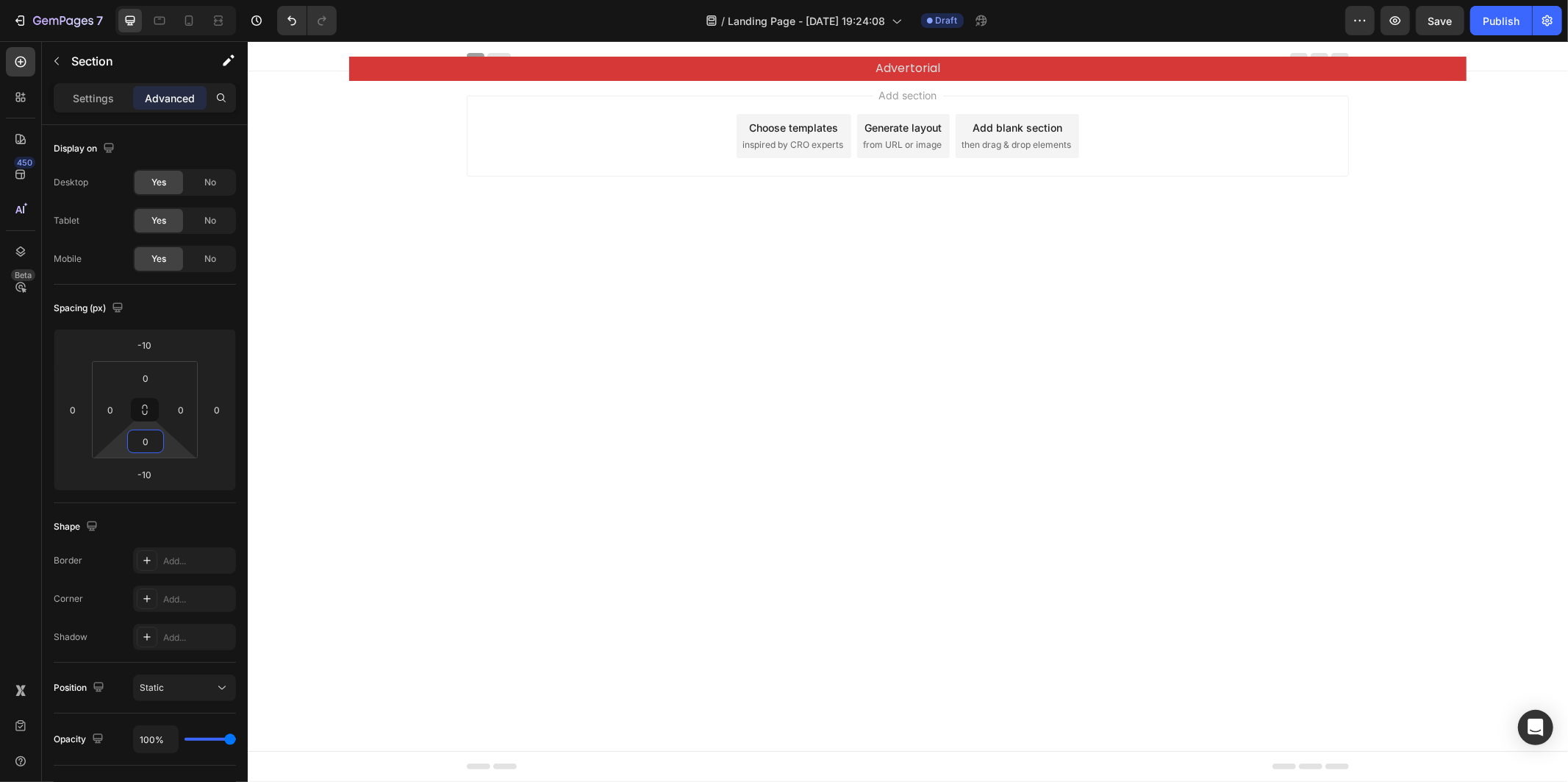
click at [407, 346] on body "Header Advertorial Text Block Row Section 1 Root Start with Sections from sideb…" at bounding box center [907, 410] width 1320 height 741
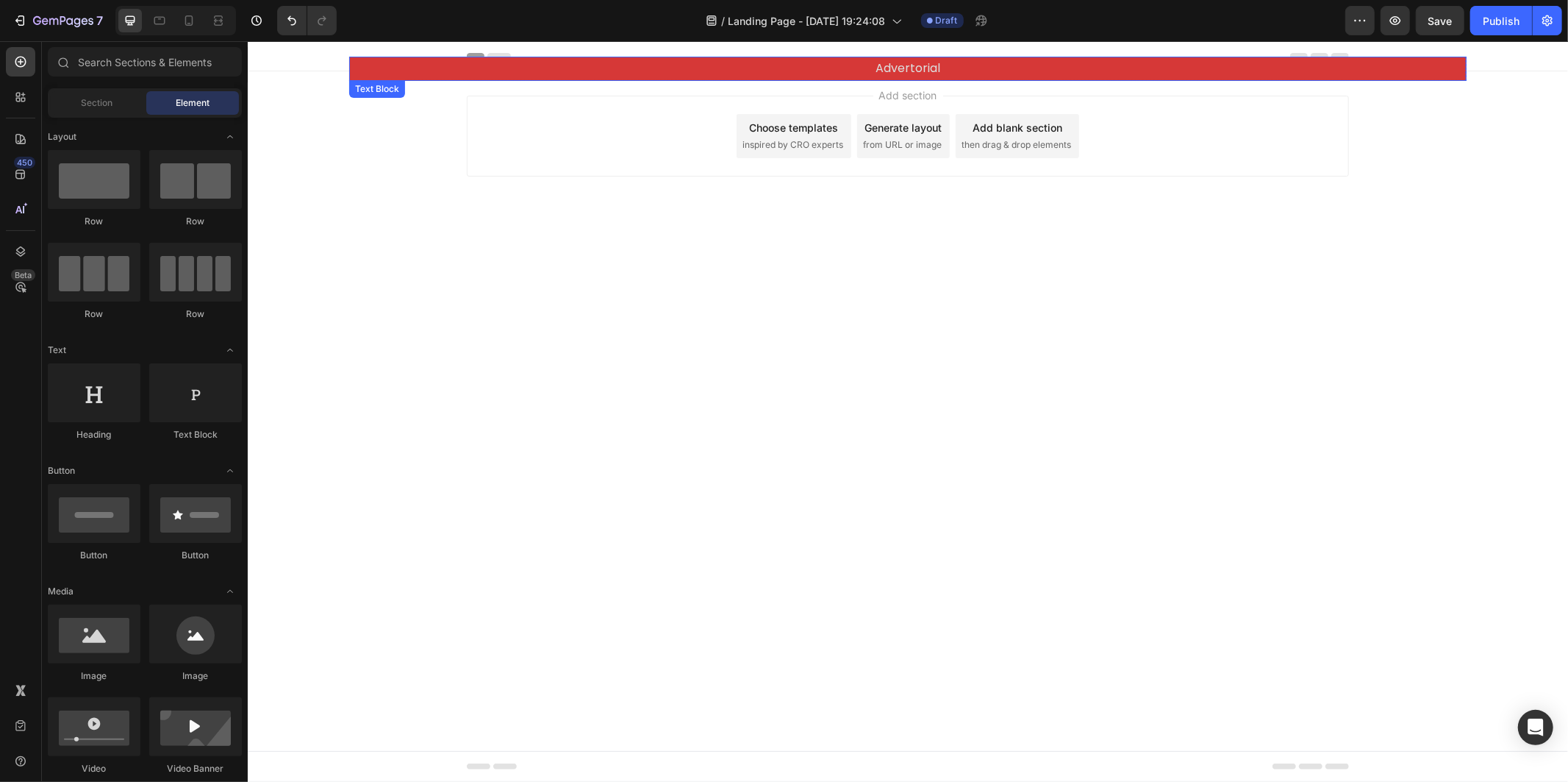
click at [607, 73] on p "Advertorial" at bounding box center [907, 68] width 1115 height 21
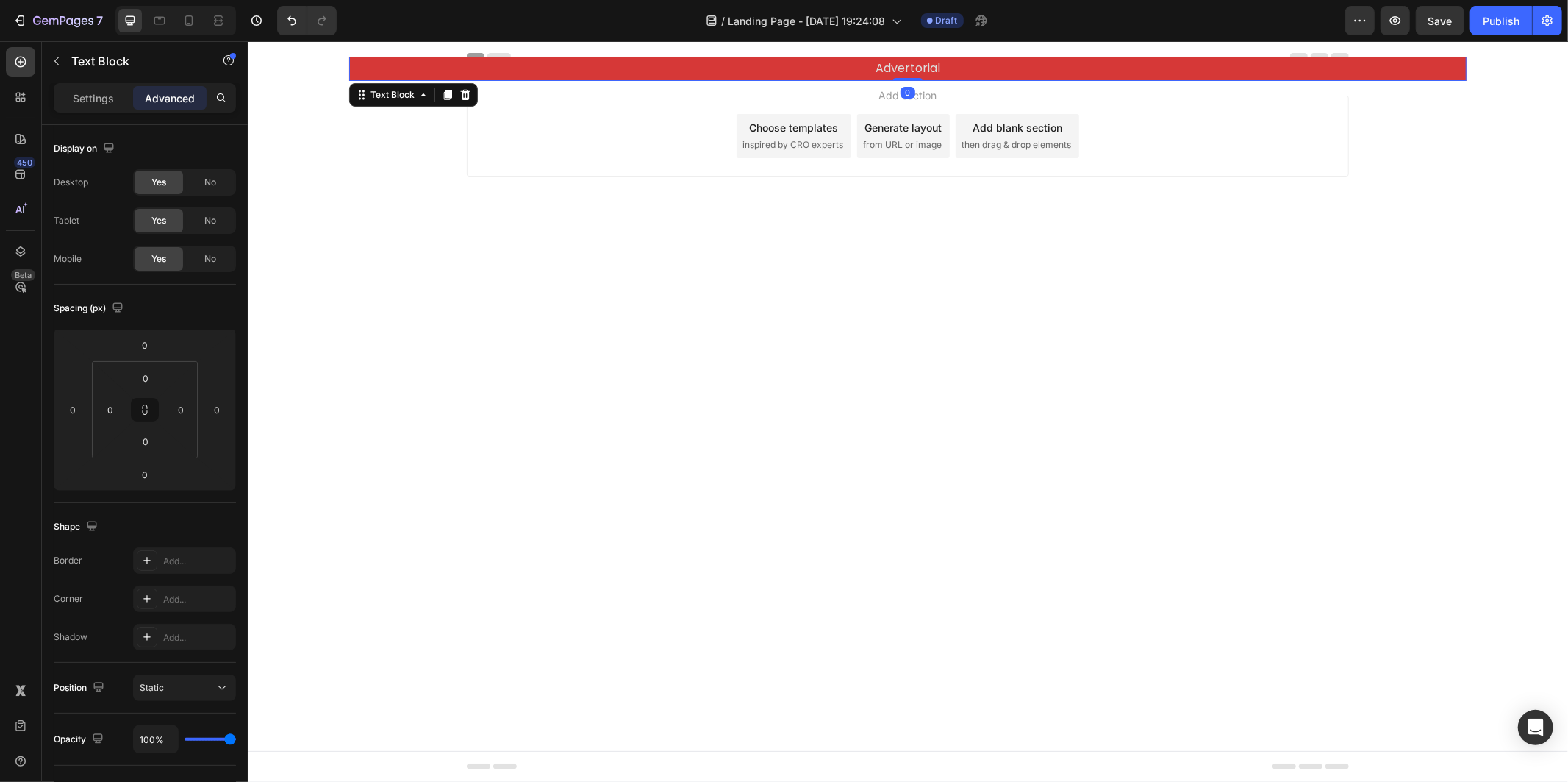
click at [814, 98] on div "Add section Choose templates inspired by CRO experts Generate layout from URL o…" at bounding box center [907, 136] width 882 height 81
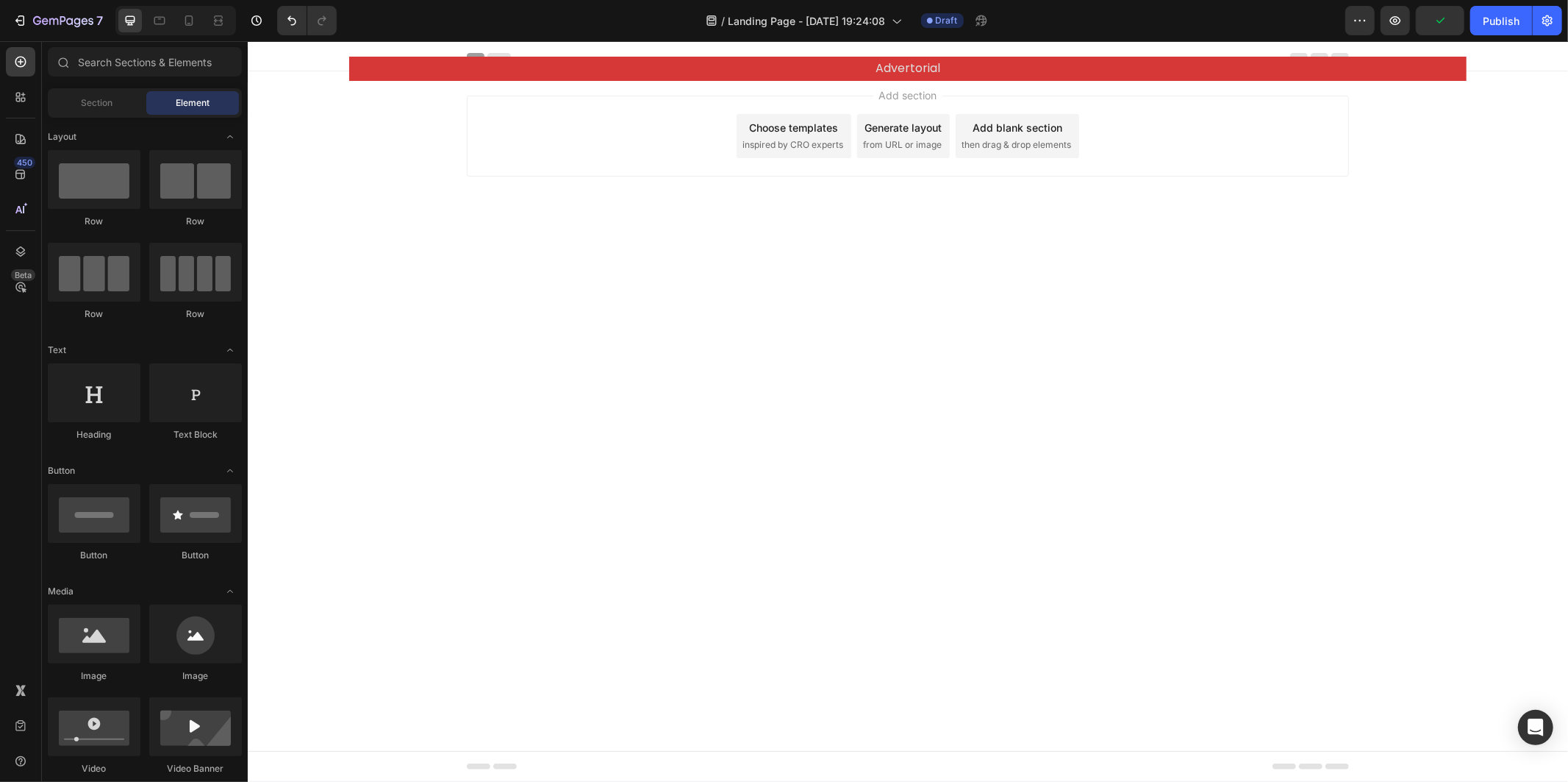
click at [334, 64] on div "Advertorial Text Block Row" at bounding box center [907, 68] width 1320 height 10
click at [326, 78] on div "Add section Choose templates inspired by CRO experts Generate layout from URL o…" at bounding box center [907, 156] width 1320 height 181
click at [339, 66] on div "Advertorial Text Block Row" at bounding box center [907, 68] width 1320 height 10
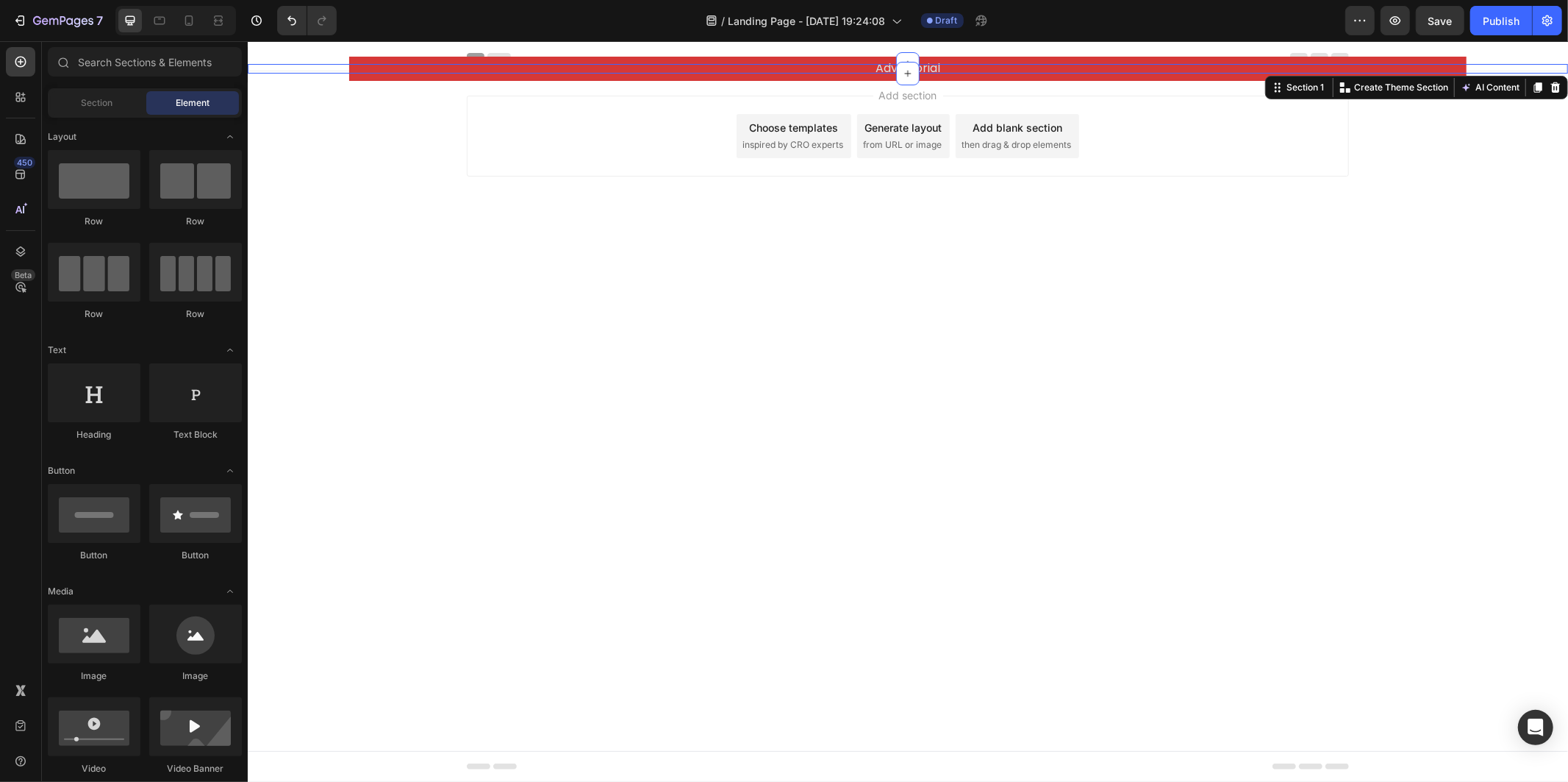
click at [965, 250] on body "Header Advertorial Text Block Row Section 1 You can create reusable sections Cr…" at bounding box center [907, 410] width 1320 height 741
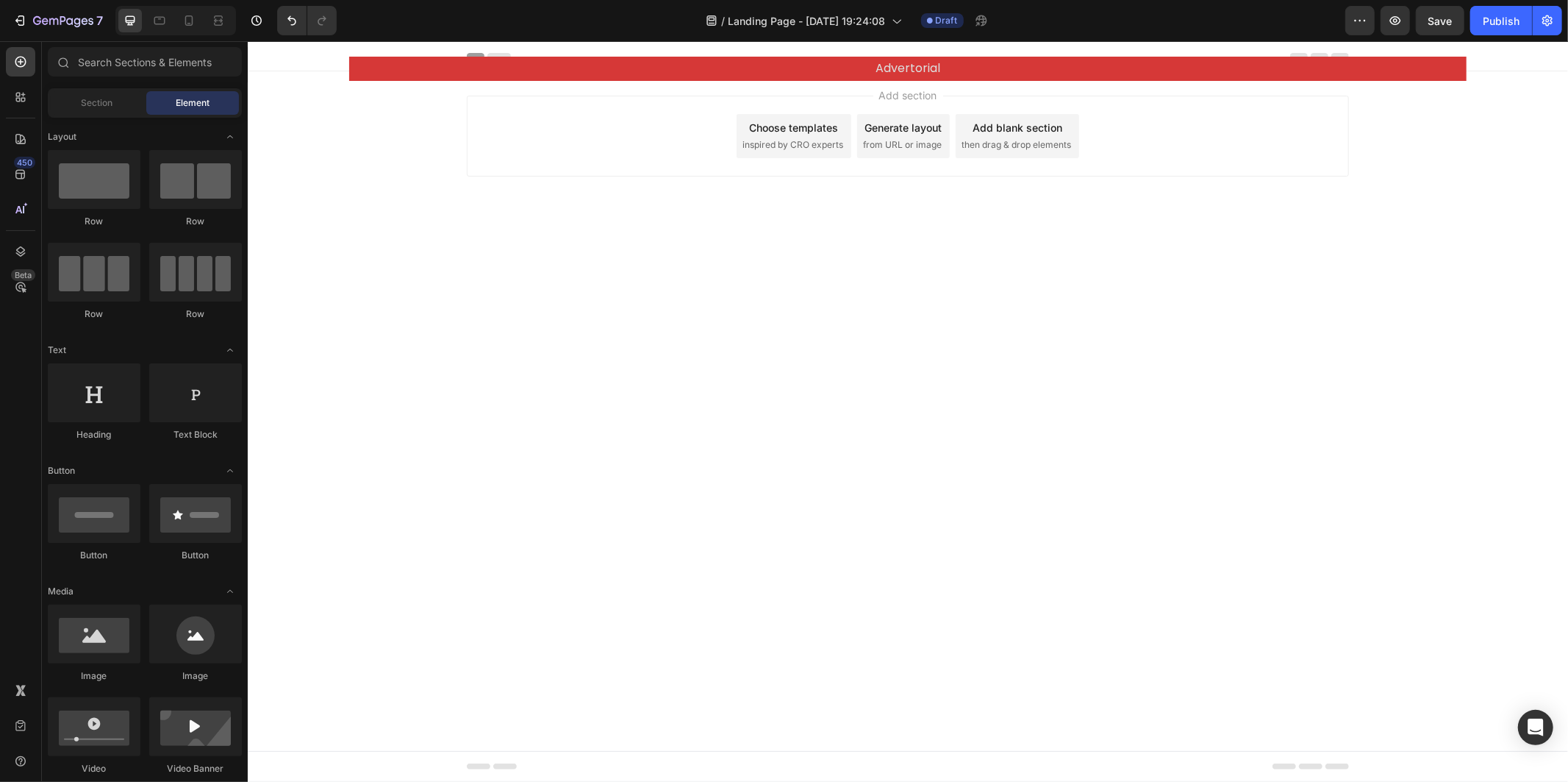
click at [355, 74] on p "Advertorial" at bounding box center [907, 68] width 1115 height 21
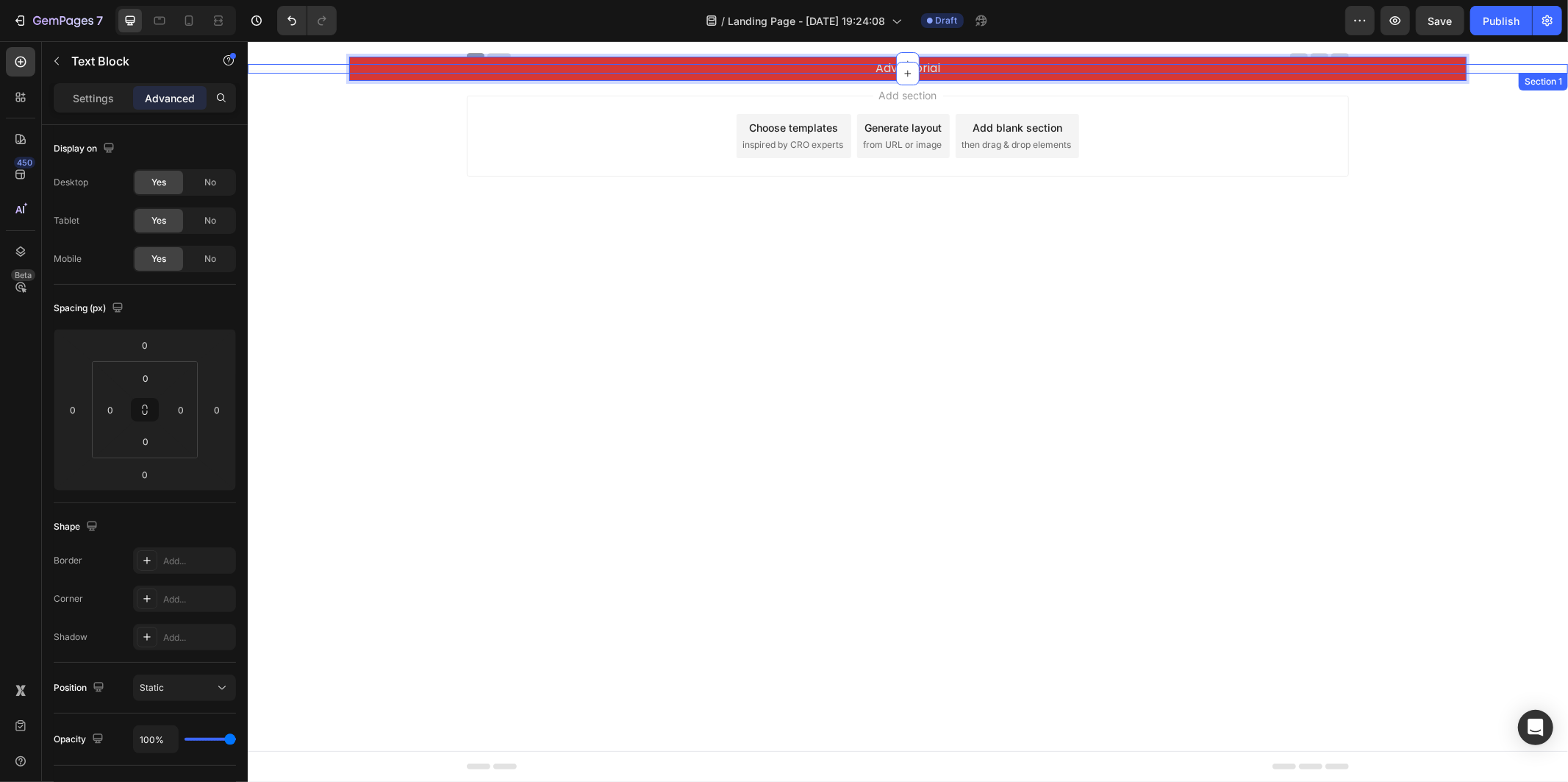
click at [321, 69] on div "Advertorial Text Block 0 Row" at bounding box center [907, 68] width 1320 height 10
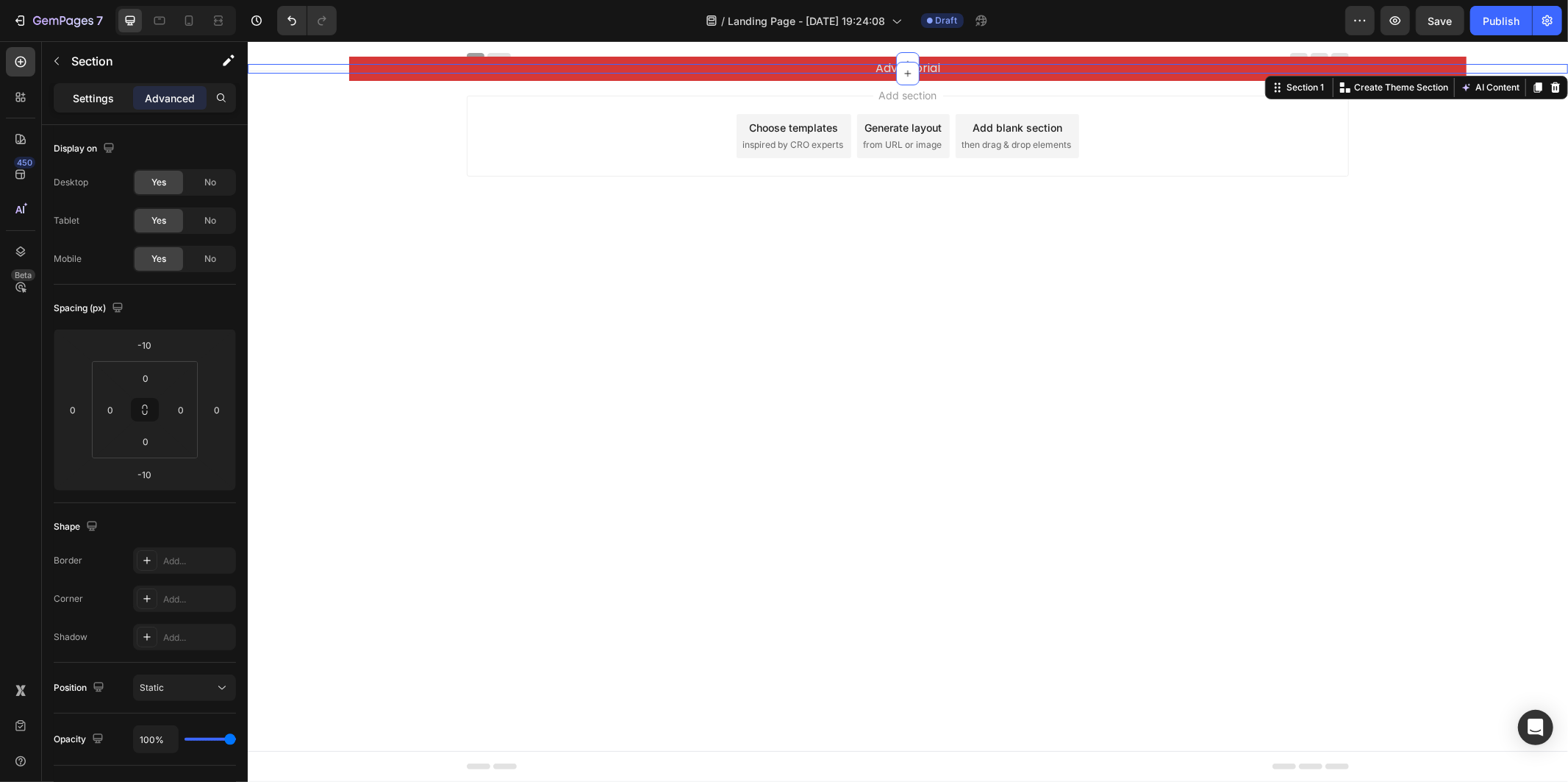
click at [104, 105] on p "Settings" at bounding box center [93, 98] width 41 height 15
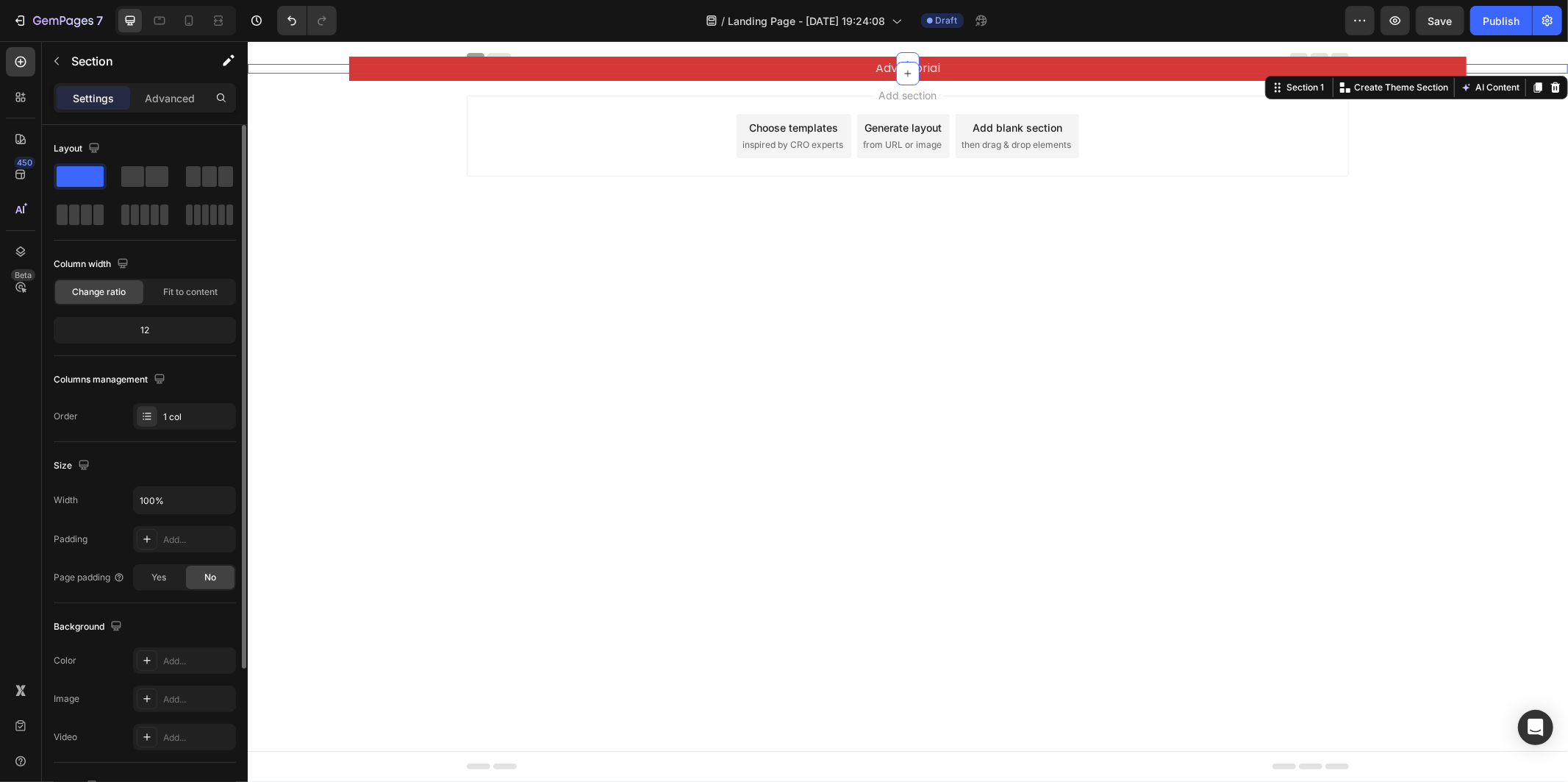
scroll to position [82, 0]
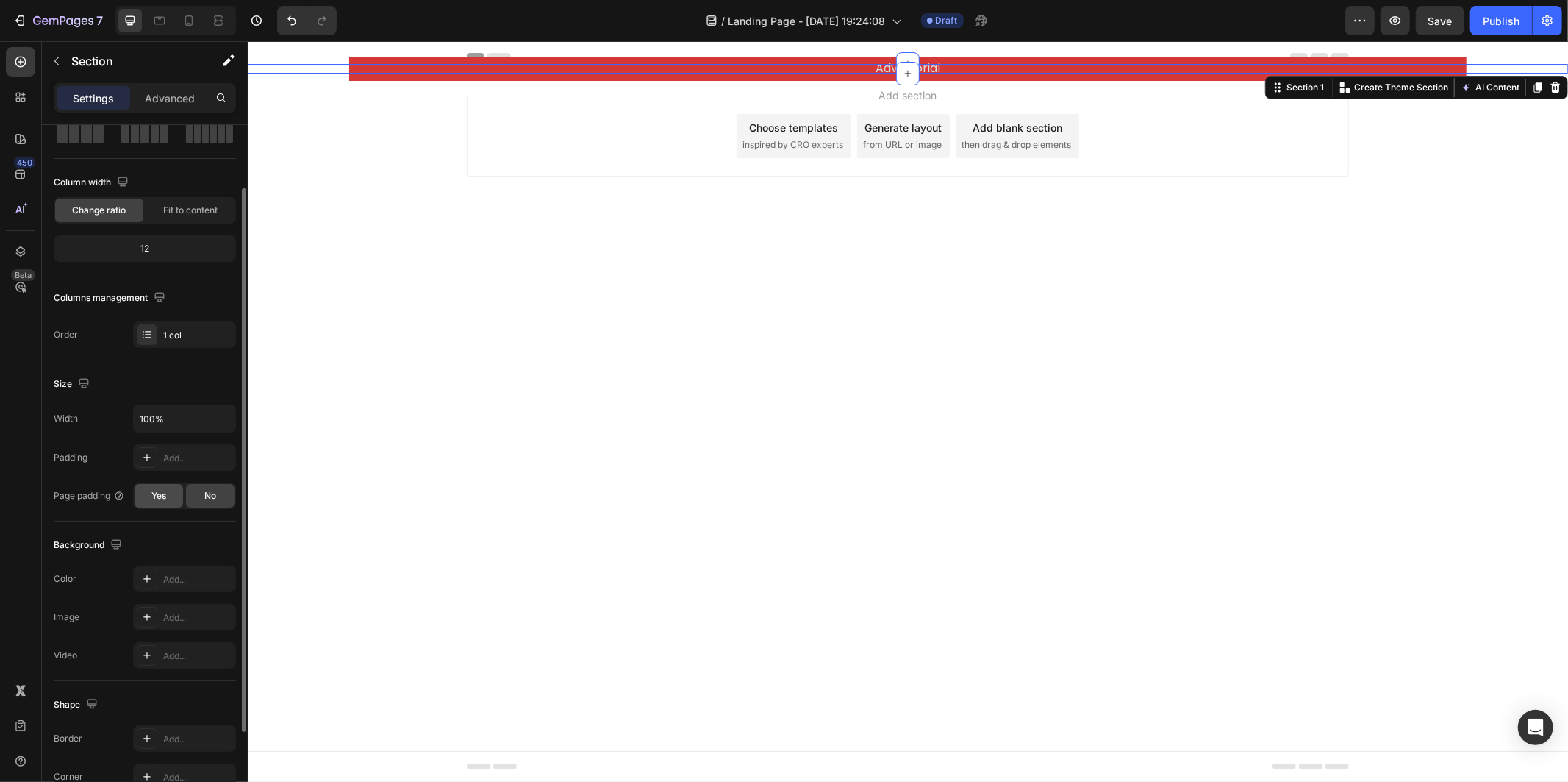
click at [153, 495] on span "Yes" at bounding box center [158, 496] width 14 height 13
click at [217, 499] on div "No" at bounding box center [210, 495] width 48 height 23
click at [154, 489] on span "Yes" at bounding box center [158, 496] width 14 height 13
click at [194, 504] on div "No" at bounding box center [210, 495] width 48 height 23
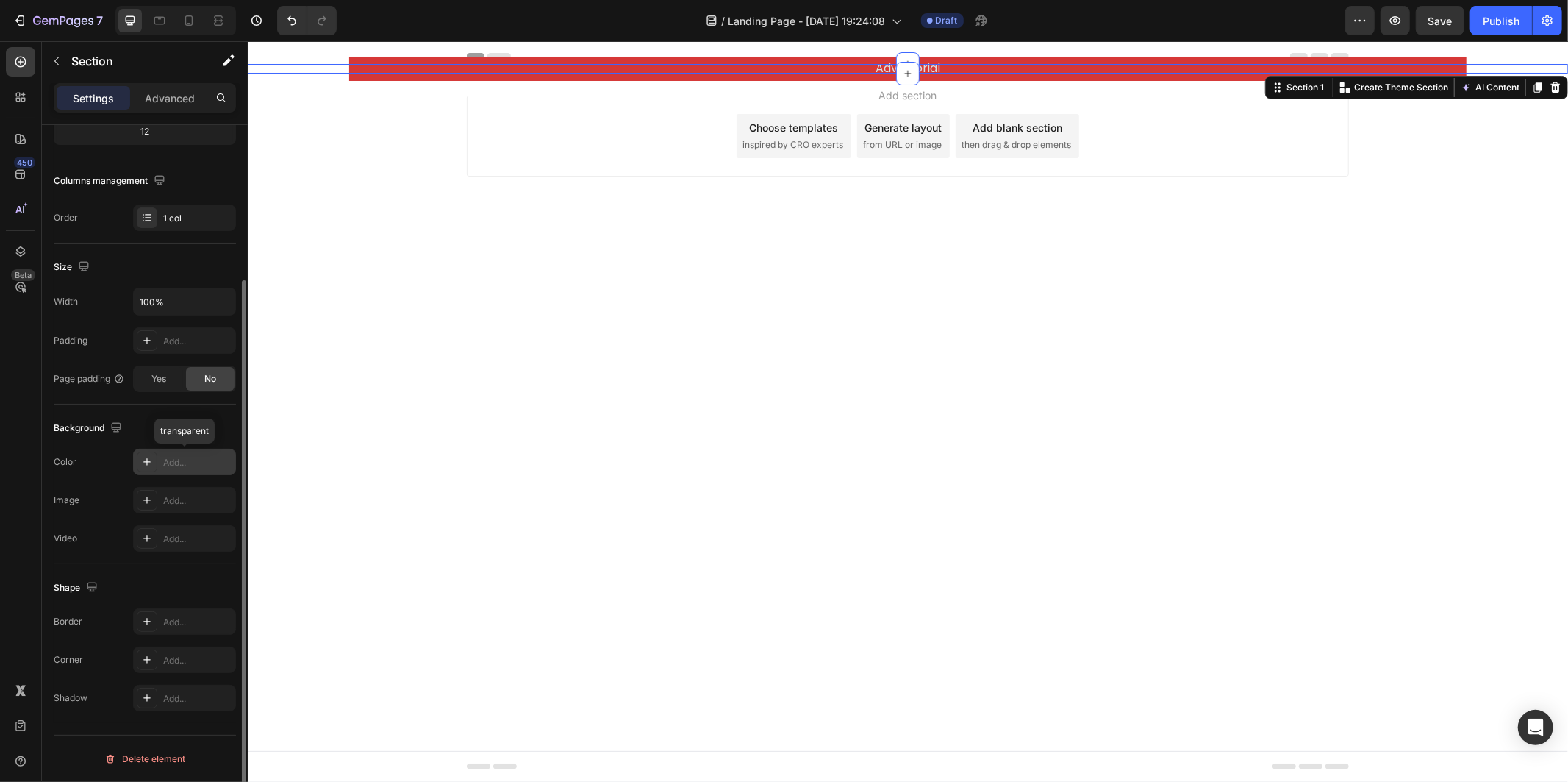
click at [200, 467] on div "Add..." at bounding box center [198, 462] width 69 height 13
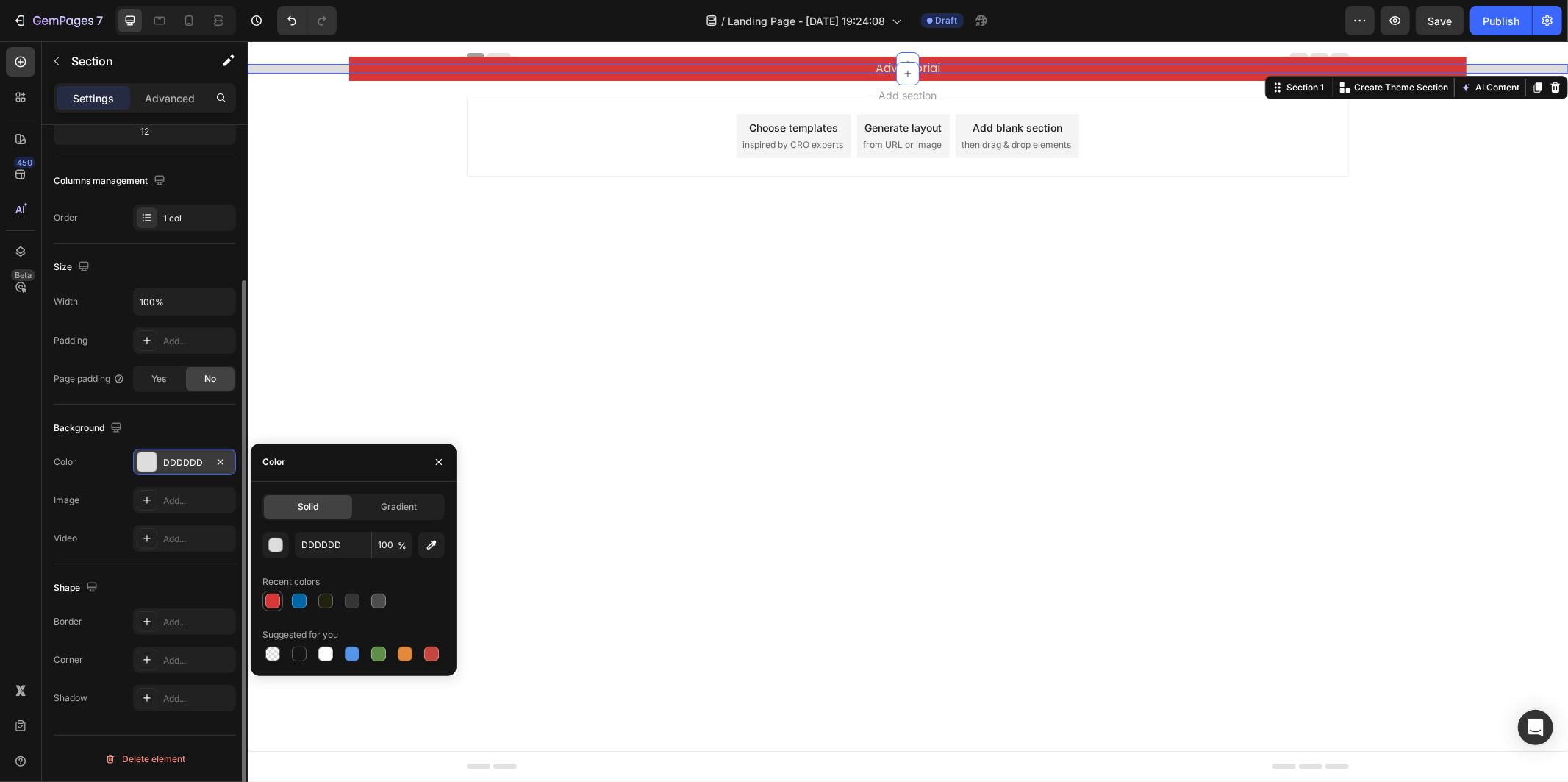
click at [269, 600] on div at bounding box center [272, 600] width 14 height 14
type input "D63837"
click at [443, 459] on icon "button" at bounding box center [439, 461] width 12 height 12
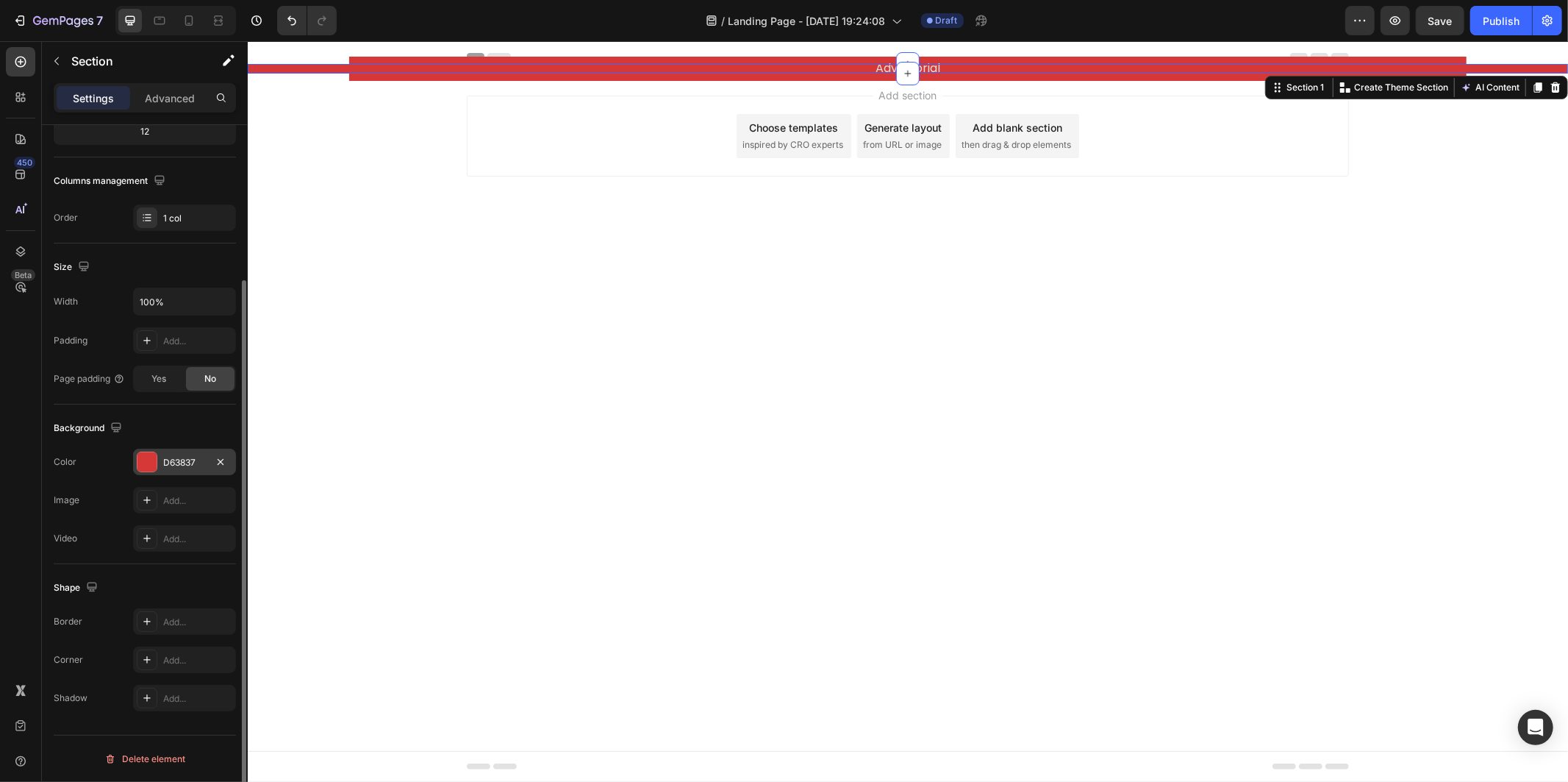
click at [179, 471] on div "D63837" at bounding box center [184, 461] width 103 height 26
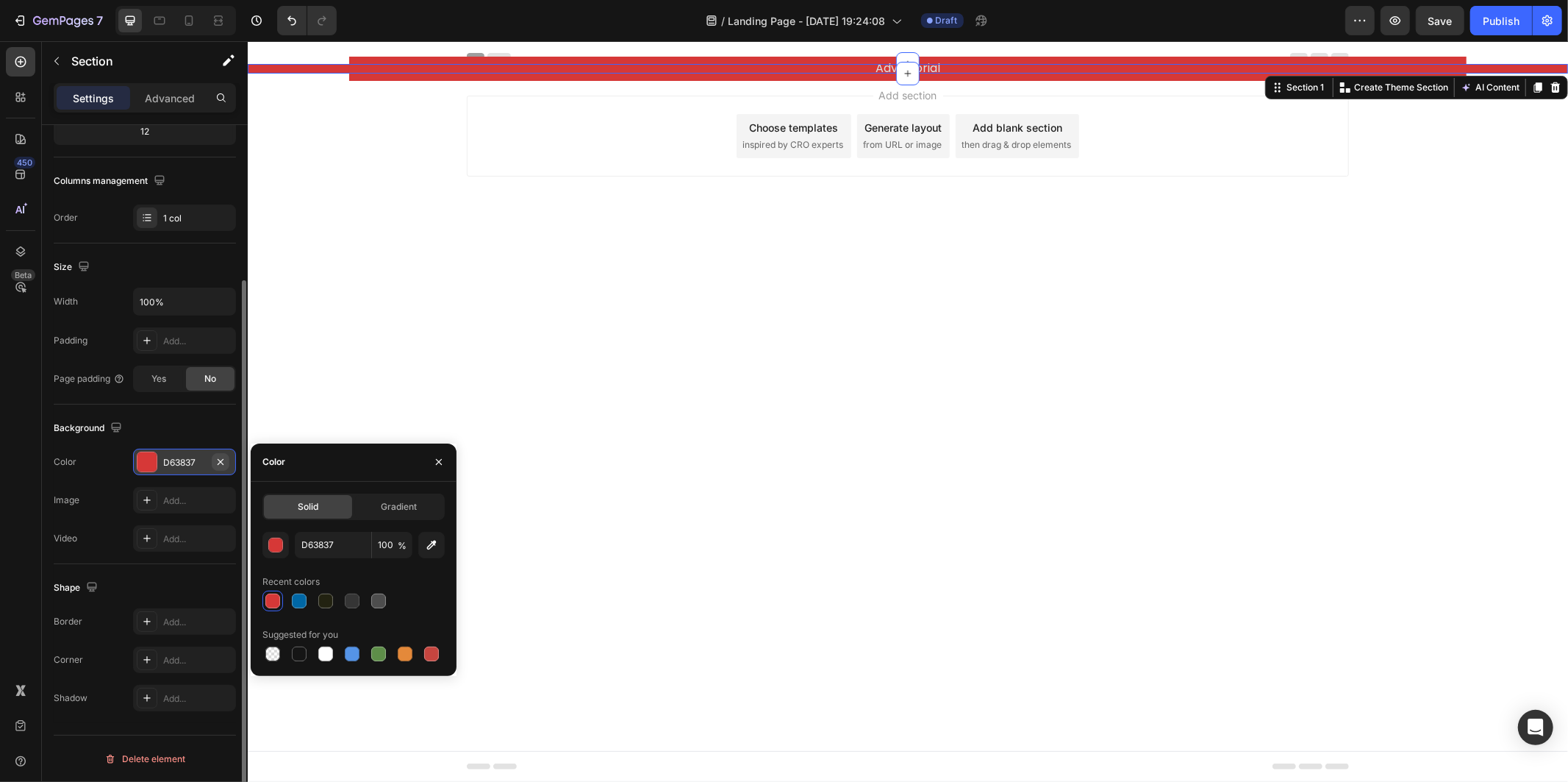
click at [217, 461] on icon "button" at bounding box center [220, 461] width 12 height 12
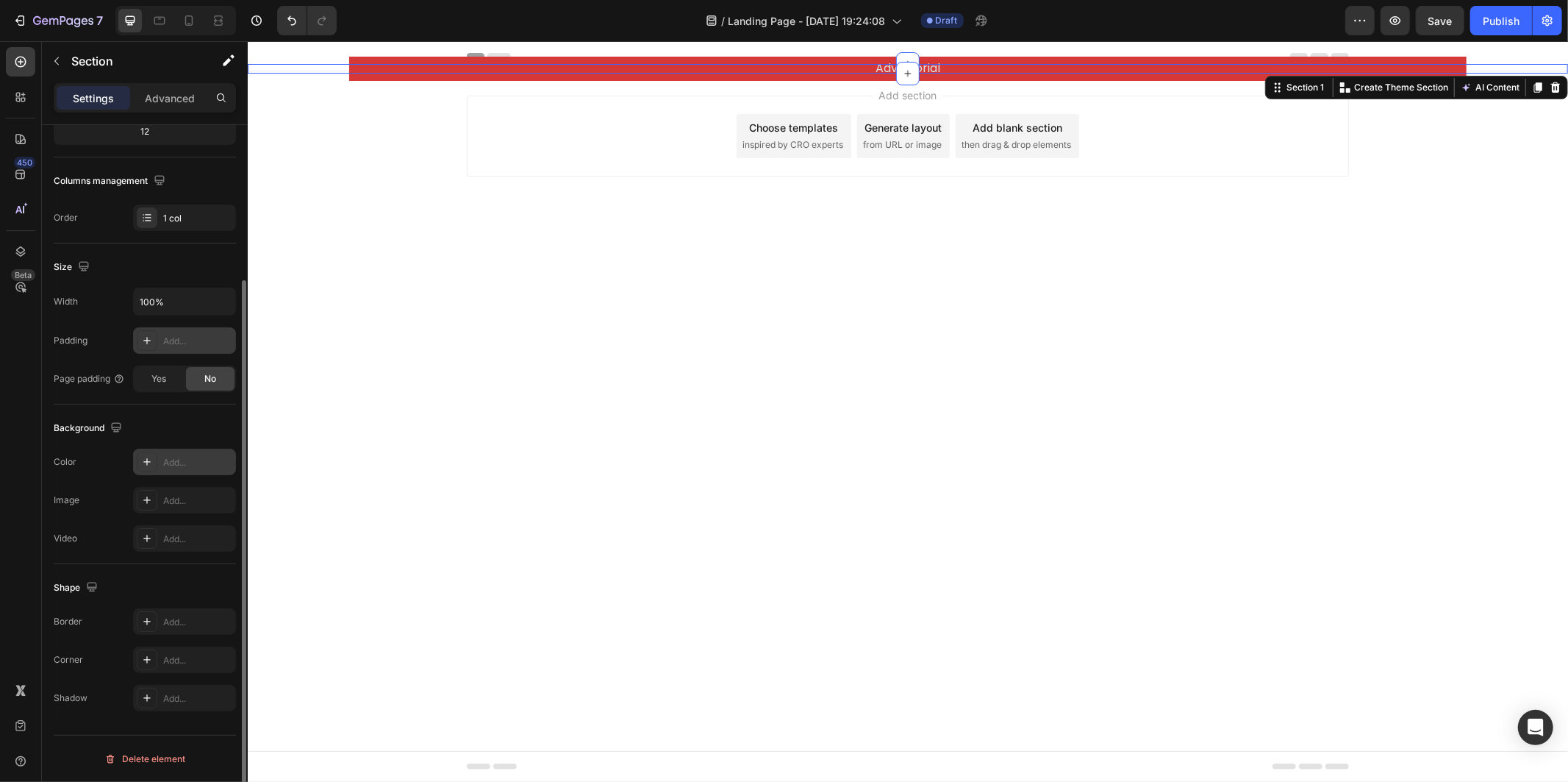
scroll to position [35, 0]
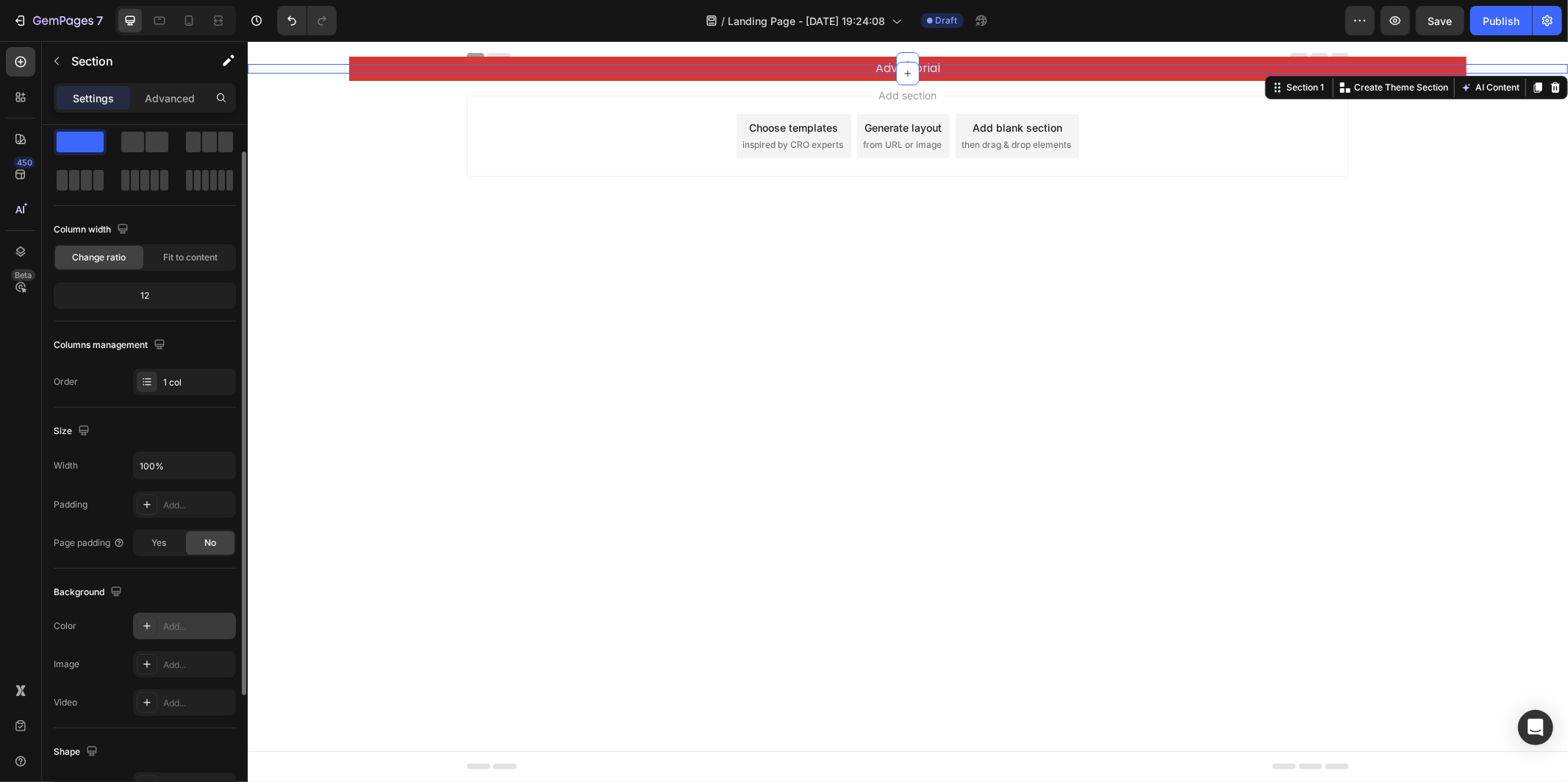
click at [175, 241] on div "Column width Change ratio Fit to content" at bounding box center [144, 244] width 182 height 53
click at [176, 251] on span "Fit to content" at bounding box center [191, 257] width 55 height 13
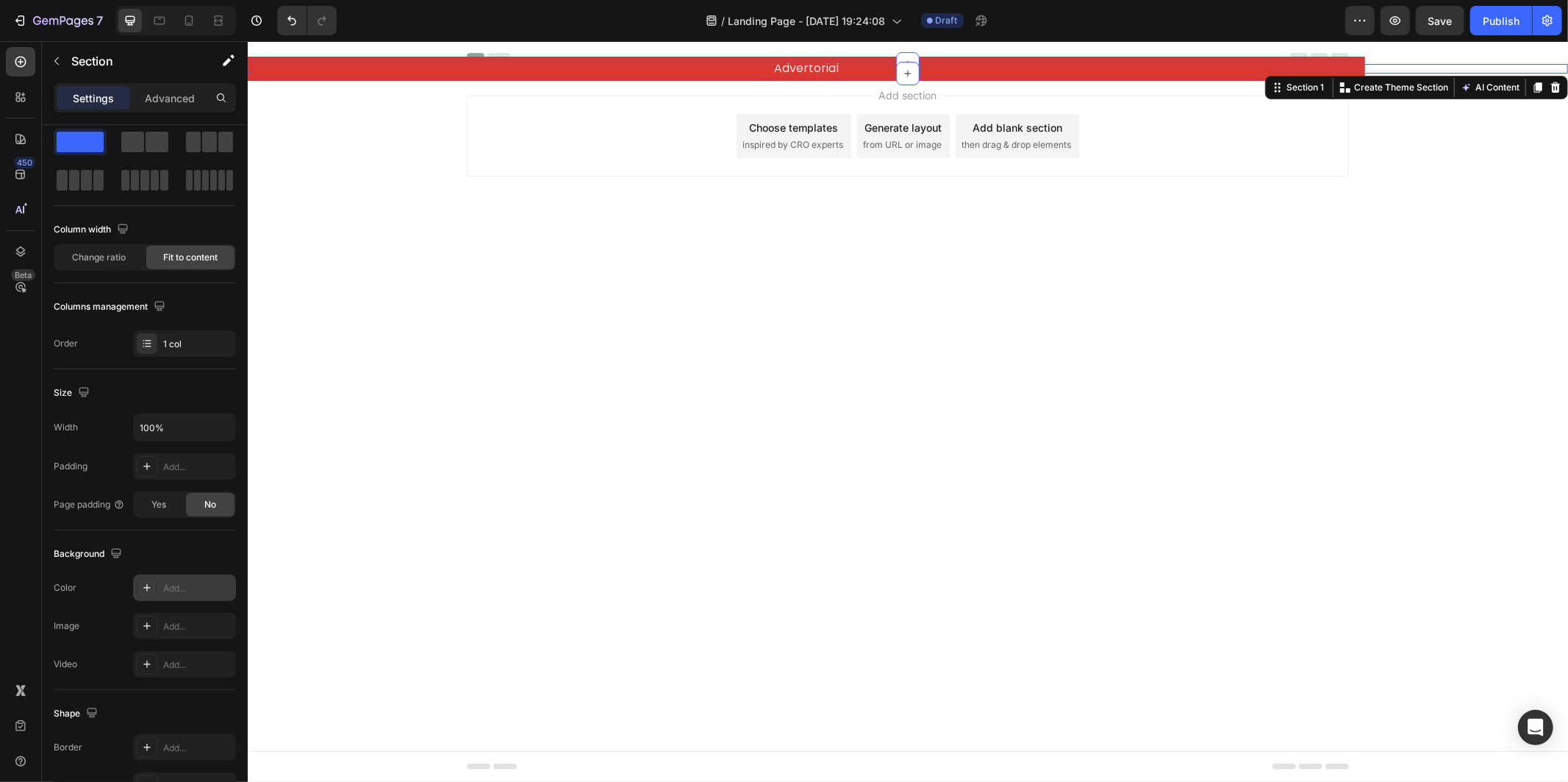
click at [660, 225] on div "Add section Choose templates inspired by CRO experts Generate layout from URL o…" at bounding box center [907, 156] width 1320 height 181
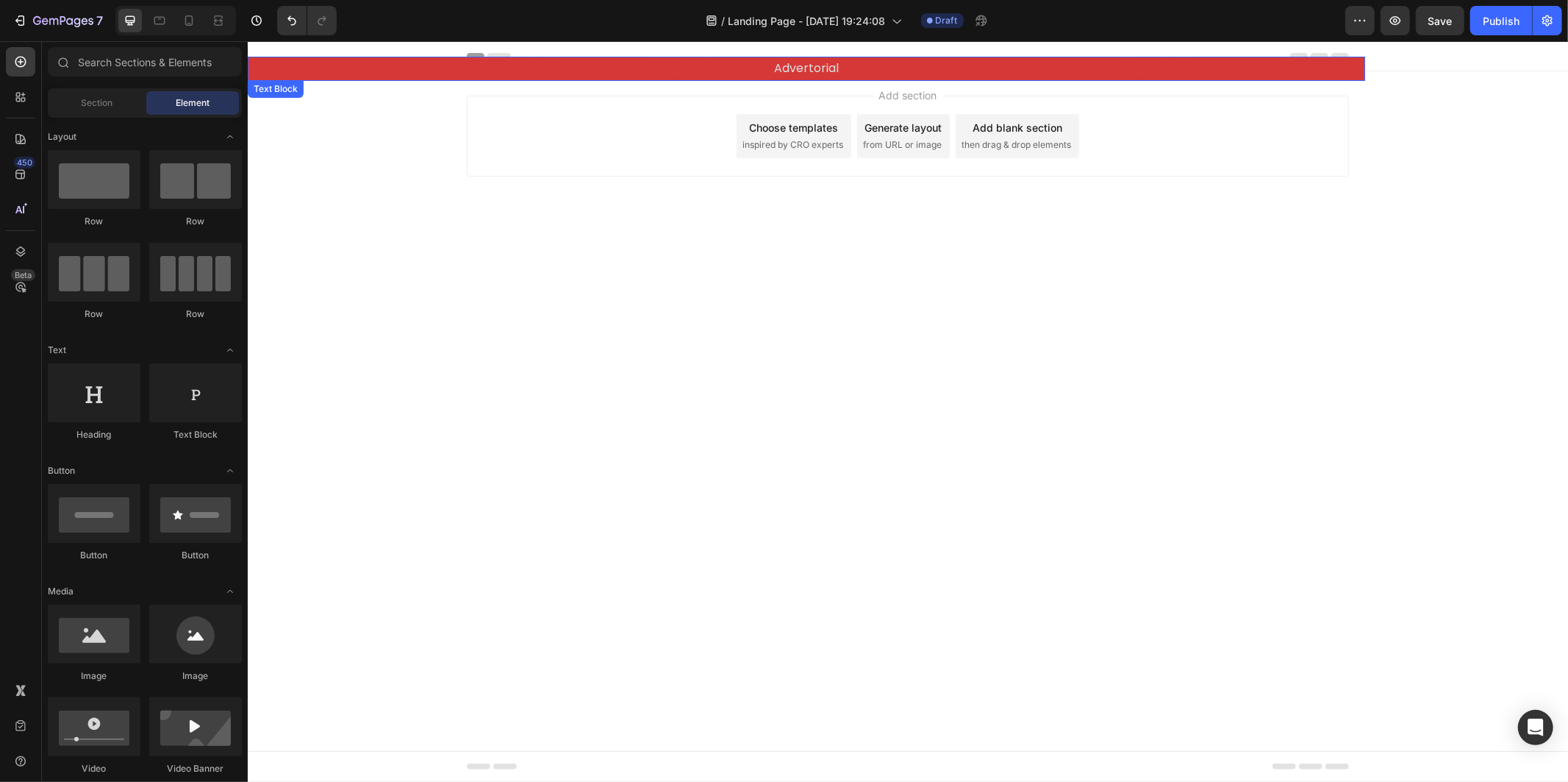
click at [1223, 61] on p "Advertorial" at bounding box center [806, 68] width 1115 height 21
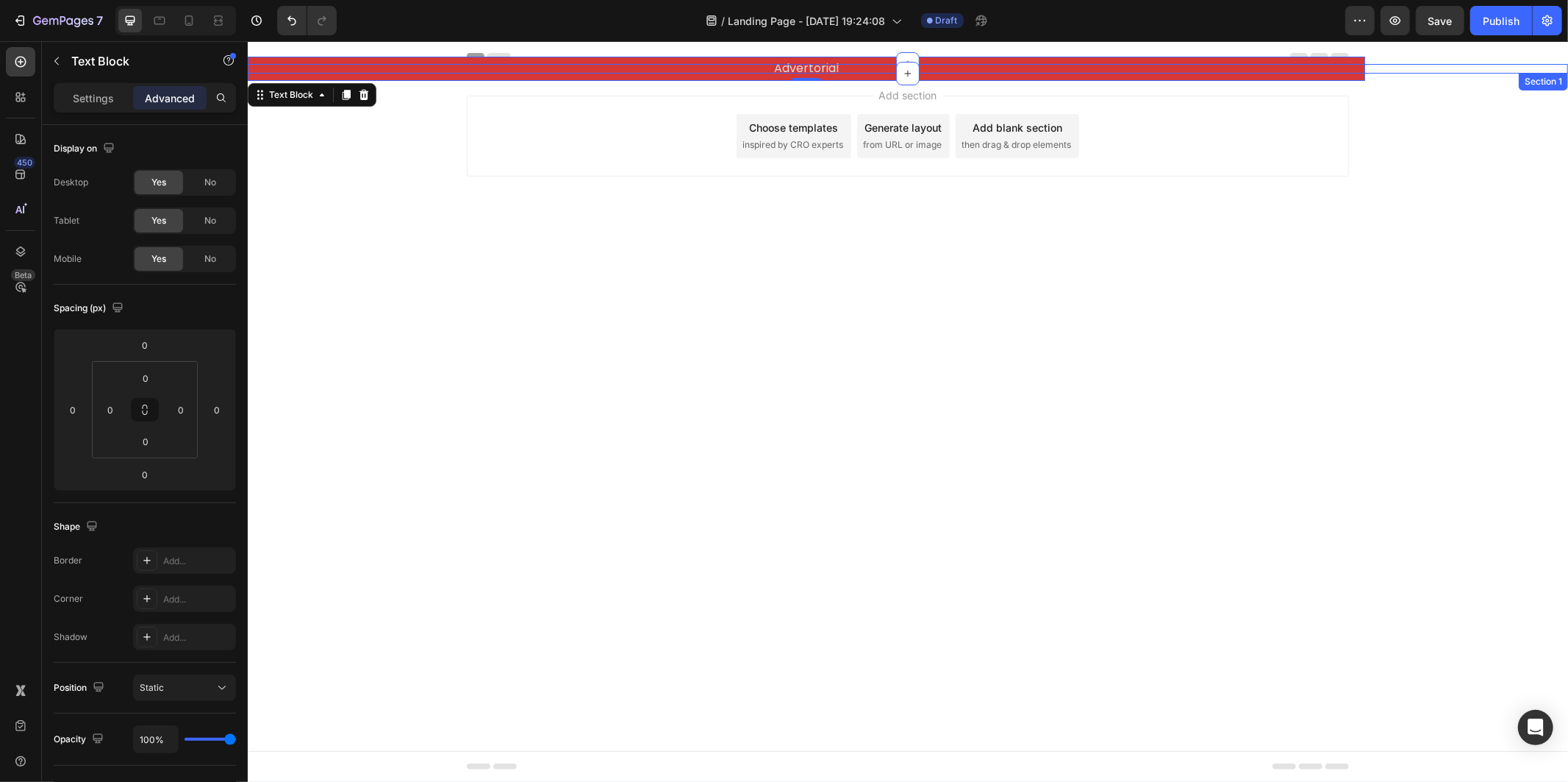
click at [1415, 68] on div "Advertorial Text Block 0 Row Section 1" at bounding box center [907, 68] width 1320 height 10
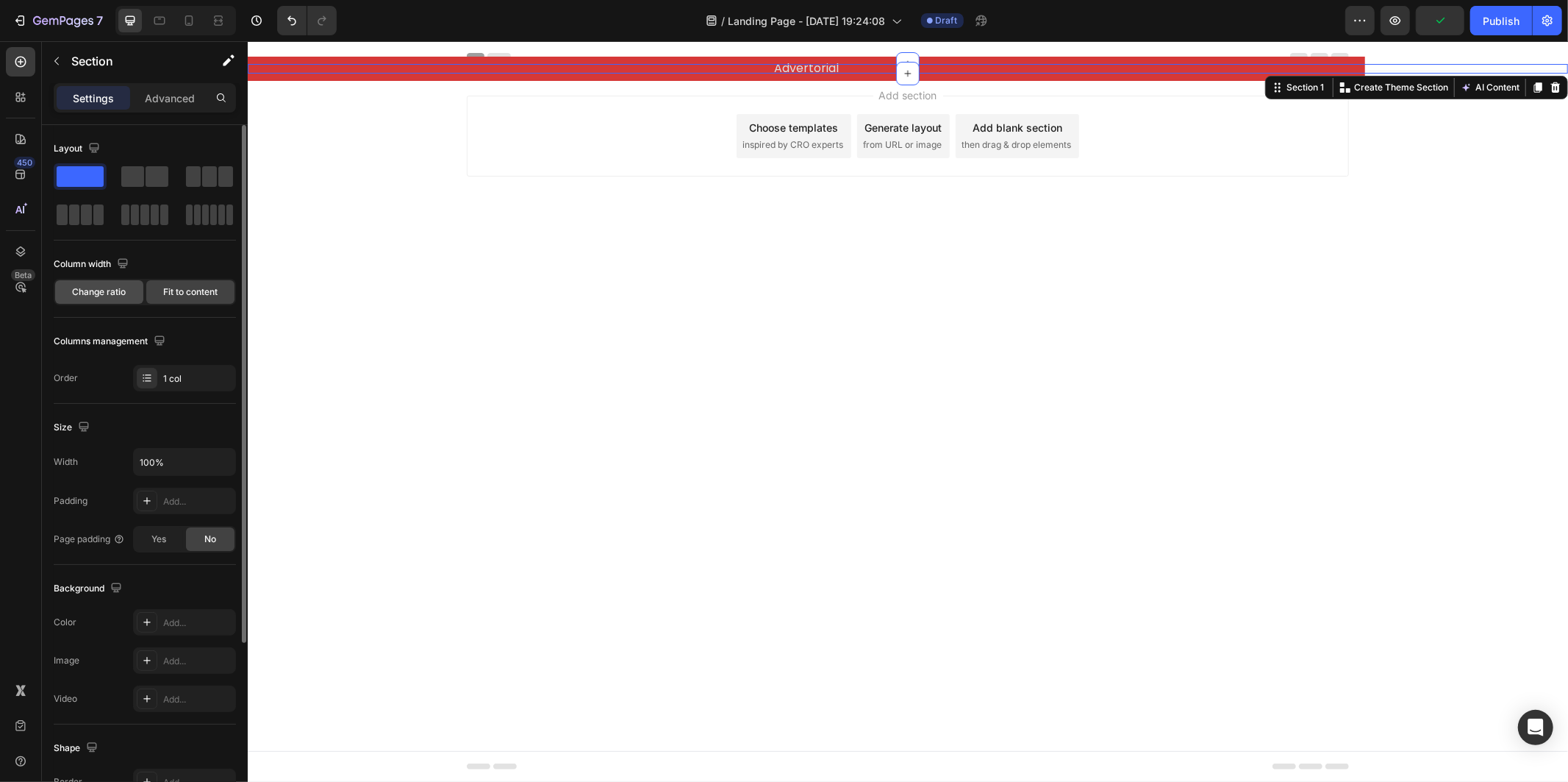
click at [104, 295] on span "Change ratio" at bounding box center [100, 292] width 54 height 13
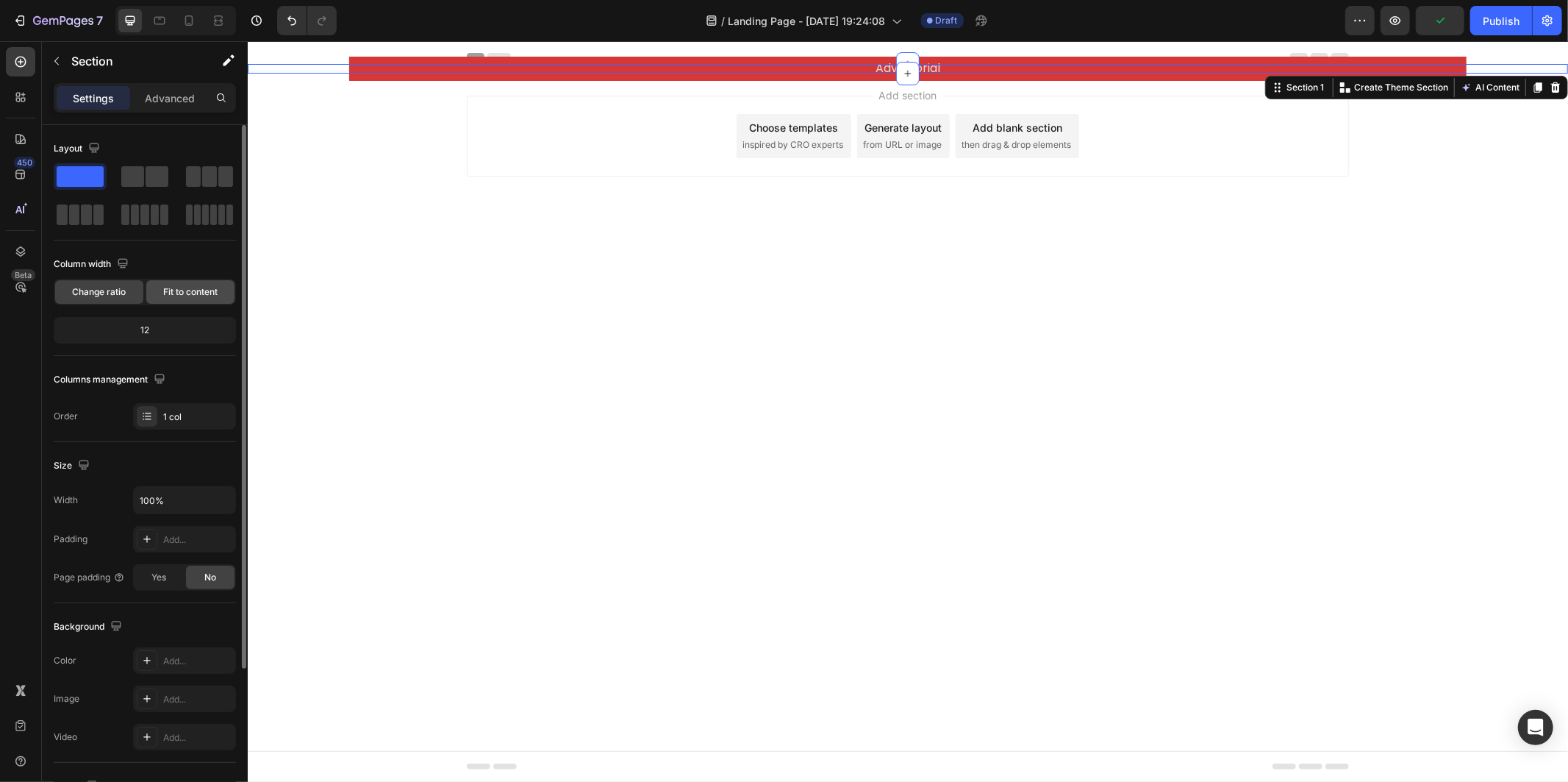
click at [173, 289] on span "Fit to content" at bounding box center [191, 292] width 55 height 13
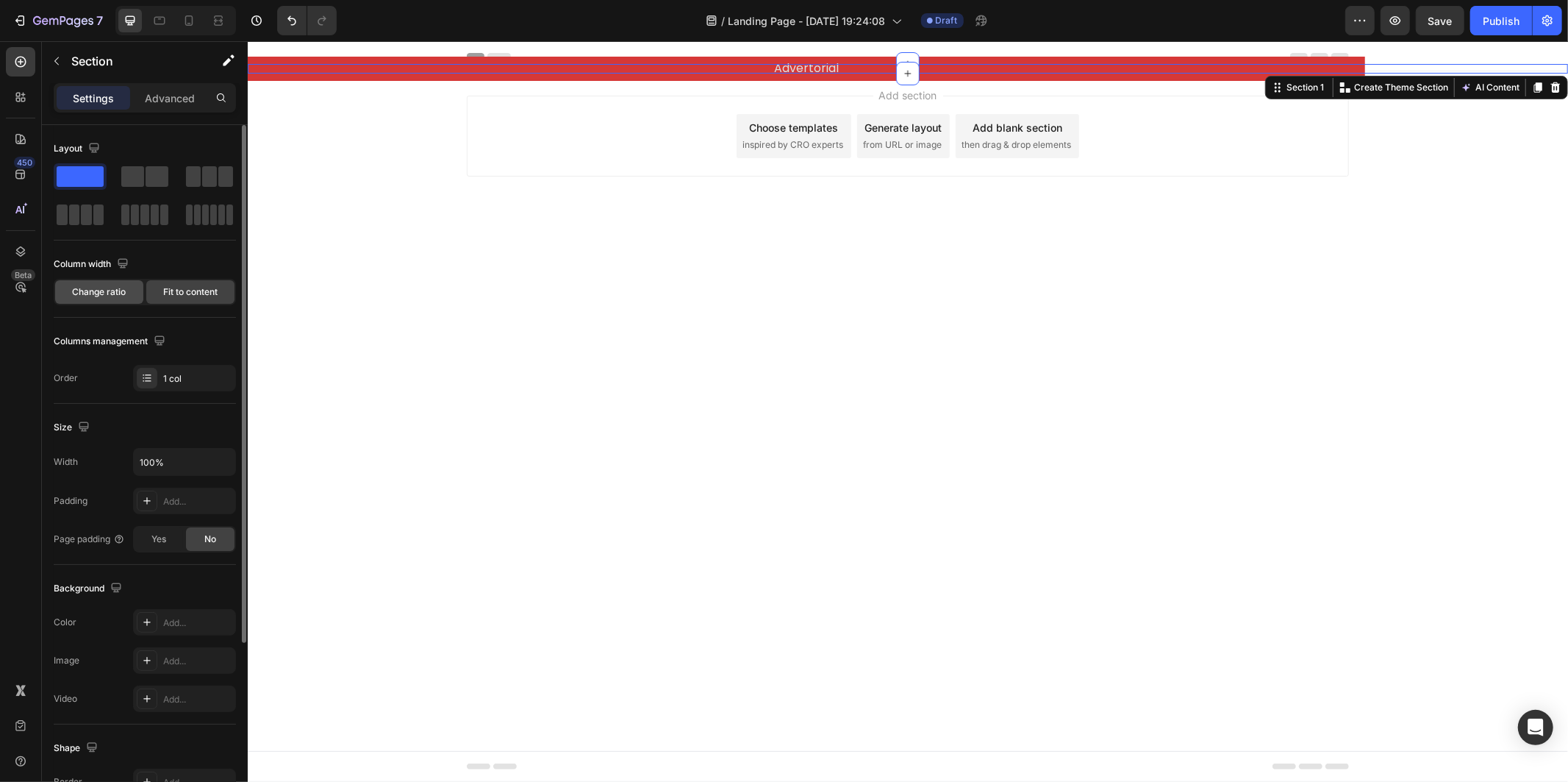
click at [63, 300] on div "Change ratio" at bounding box center [99, 292] width 89 height 23
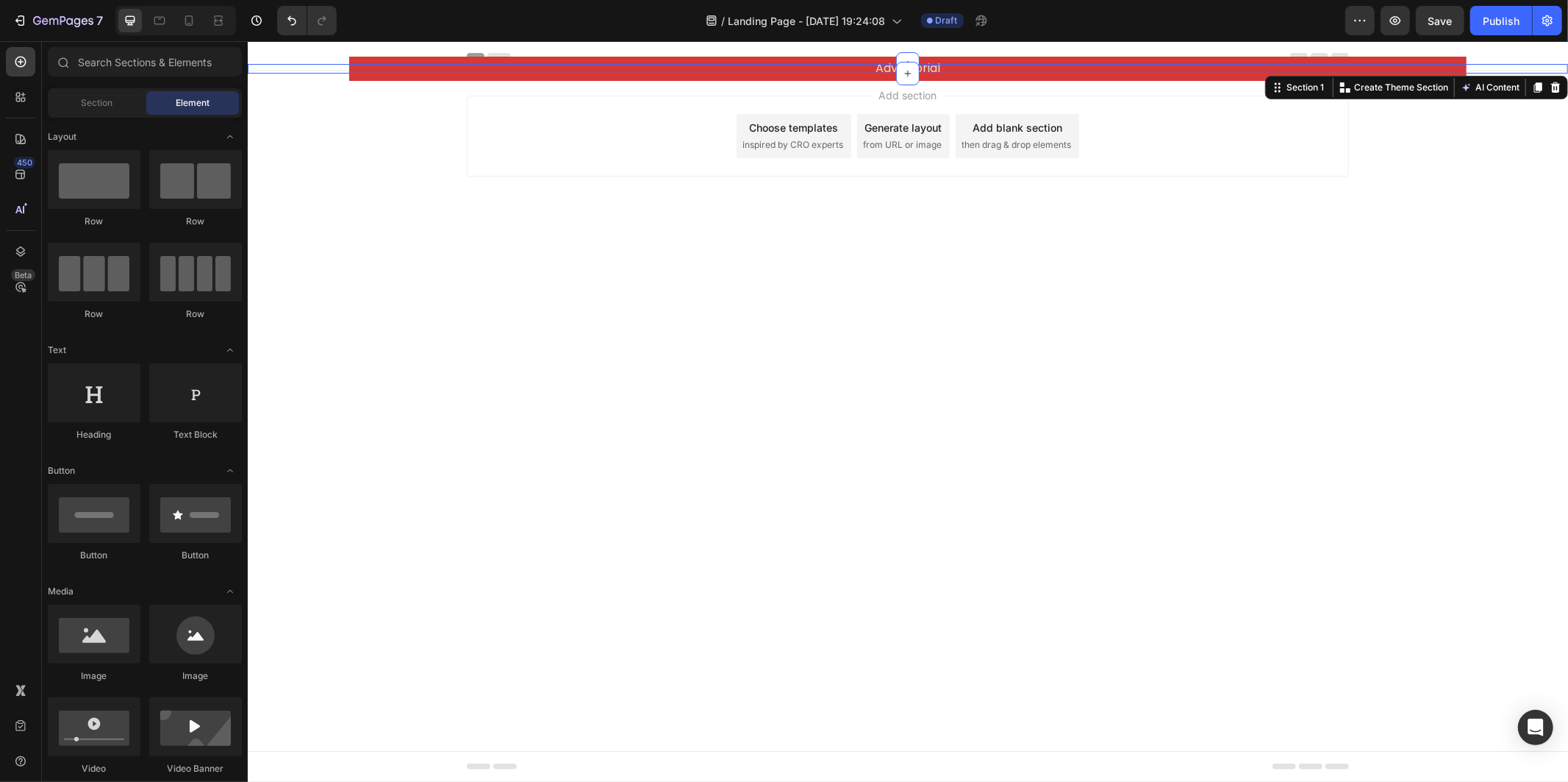
click at [499, 281] on body "Header Advertorial Text Block Row Section 1 You can create reusable sections Cr…" at bounding box center [907, 410] width 1320 height 741
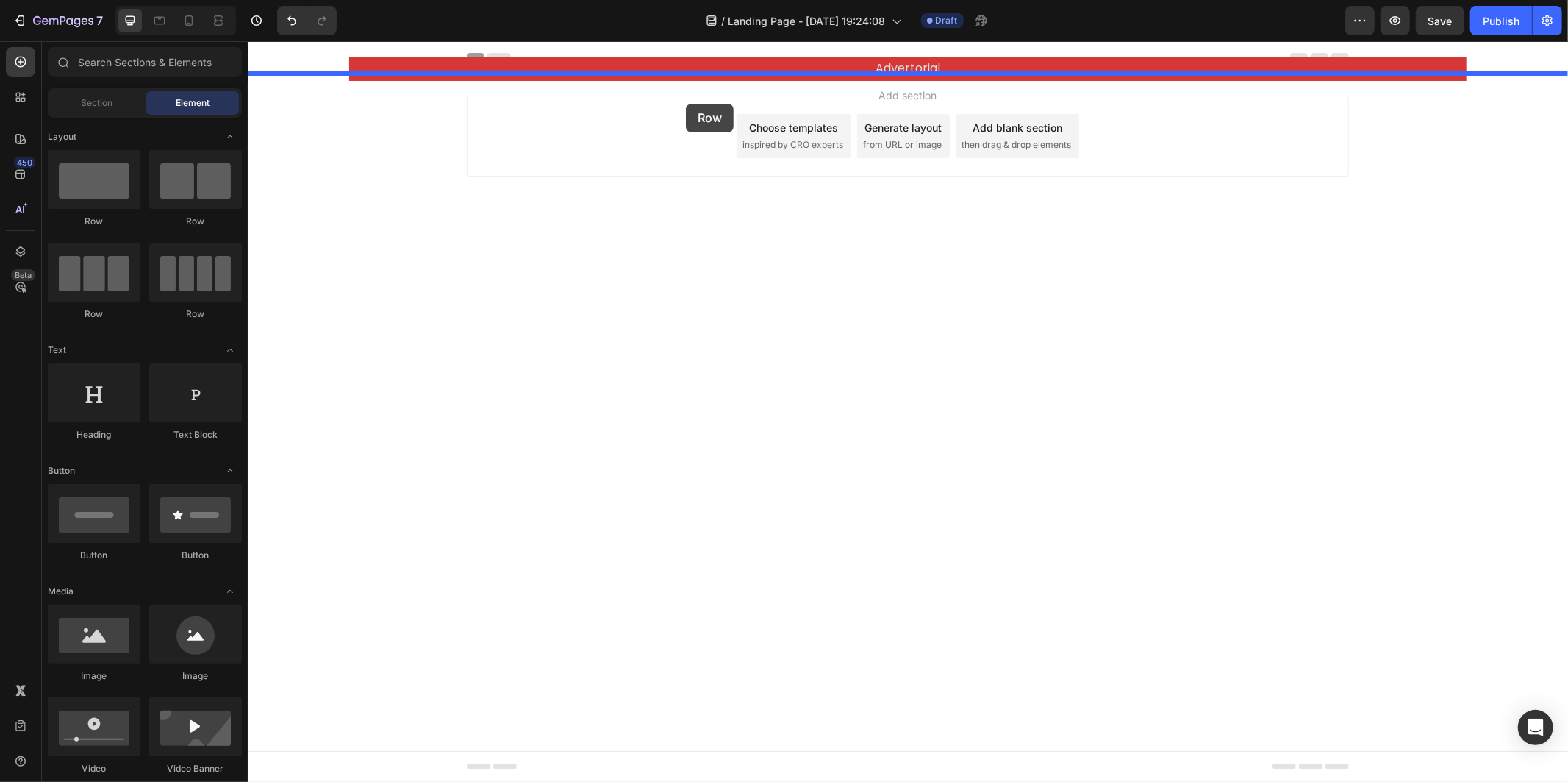
drag, startPoint x: 338, startPoint y: 220, endPoint x: 686, endPoint y: 97, distance: 369.1
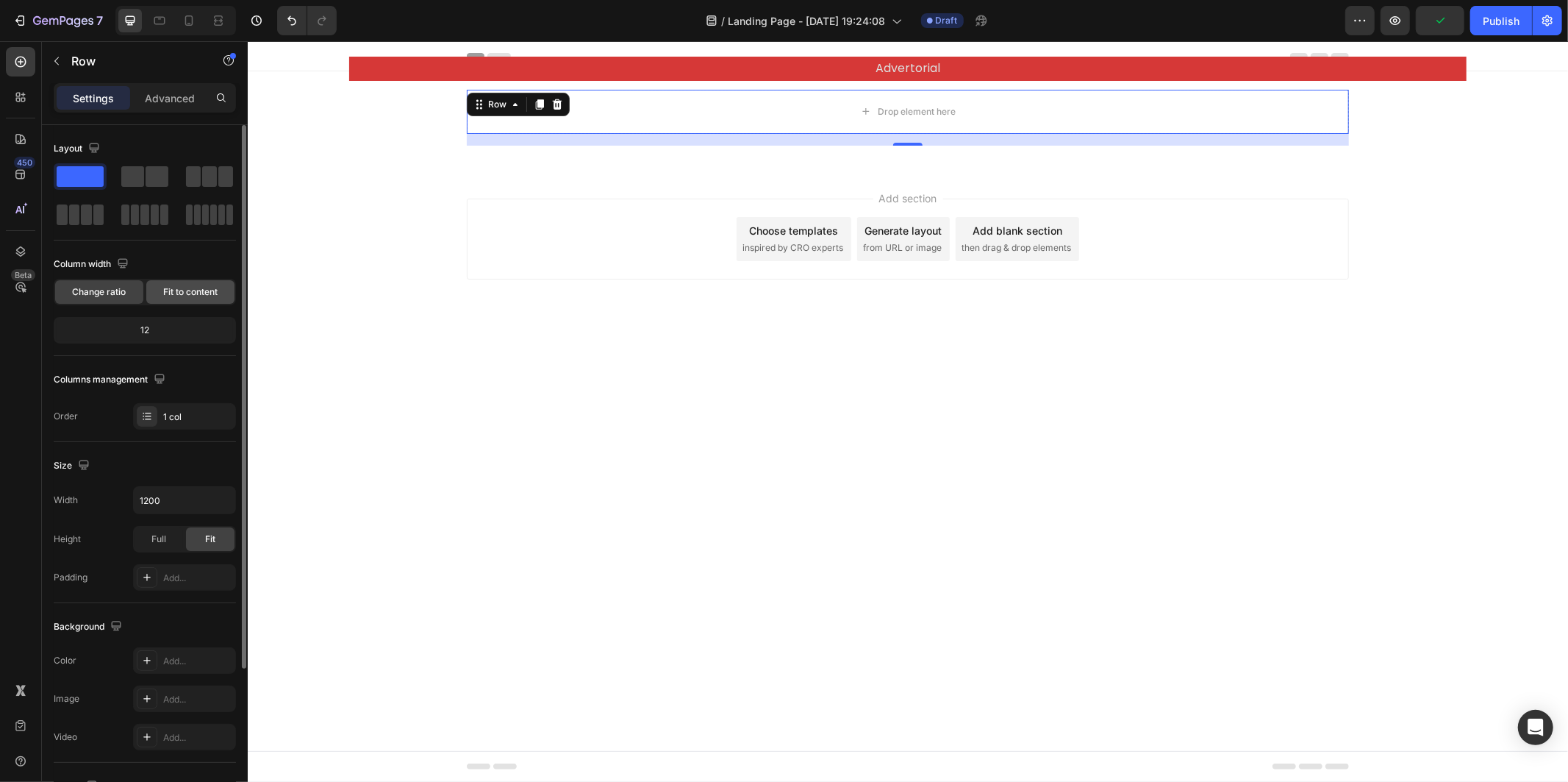
click at [192, 285] on span "Fit to content" at bounding box center [191, 292] width 55 height 13
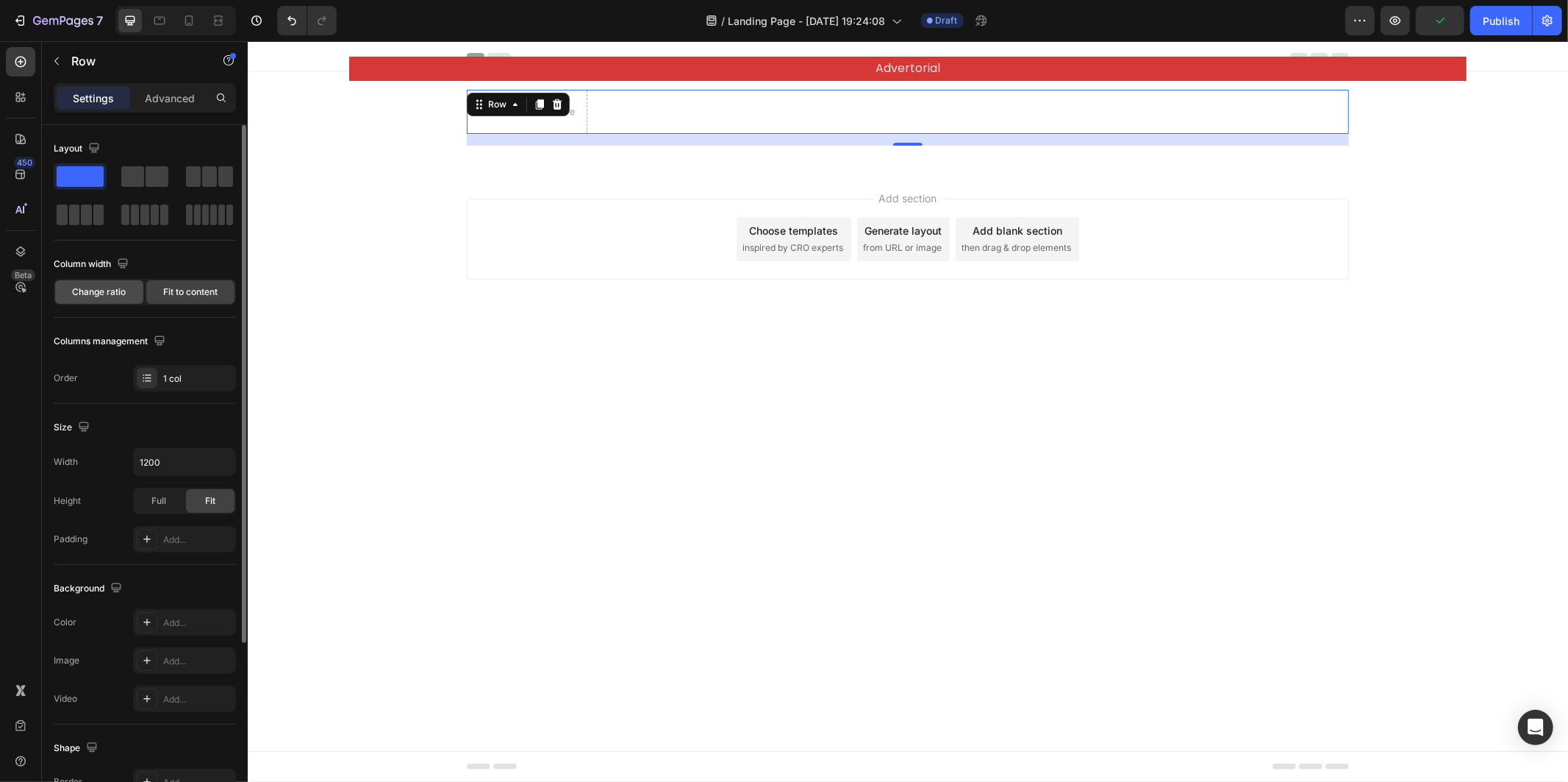
click at [122, 290] on span "Change ratio" at bounding box center [100, 292] width 54 height 13
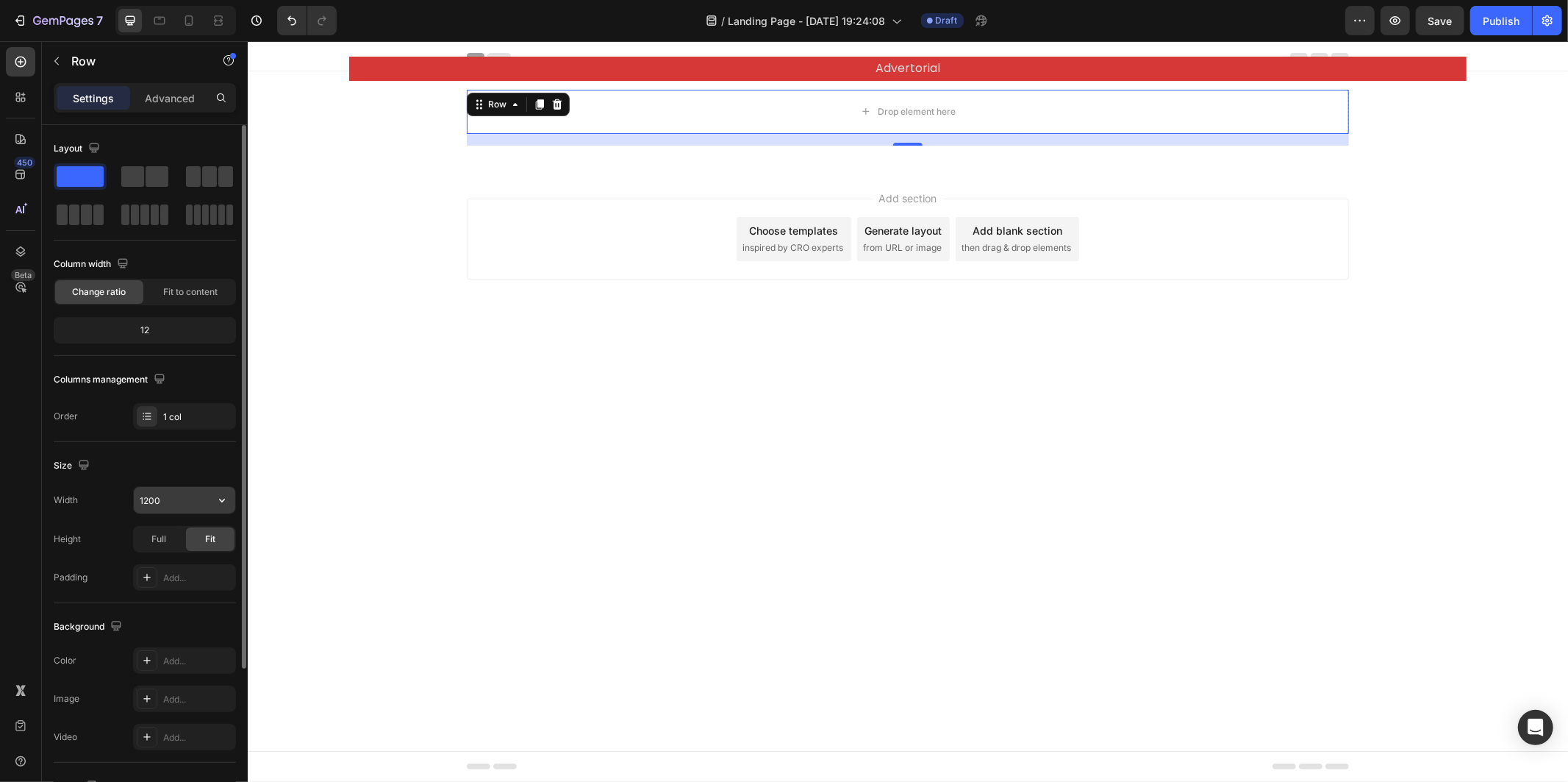
click at [192, 506] on input "1200" at bounding box center [184, 500] width 101 height 26
click at [218, 503] on icon "button" at bounding box center [221, 500] width 14 height 14
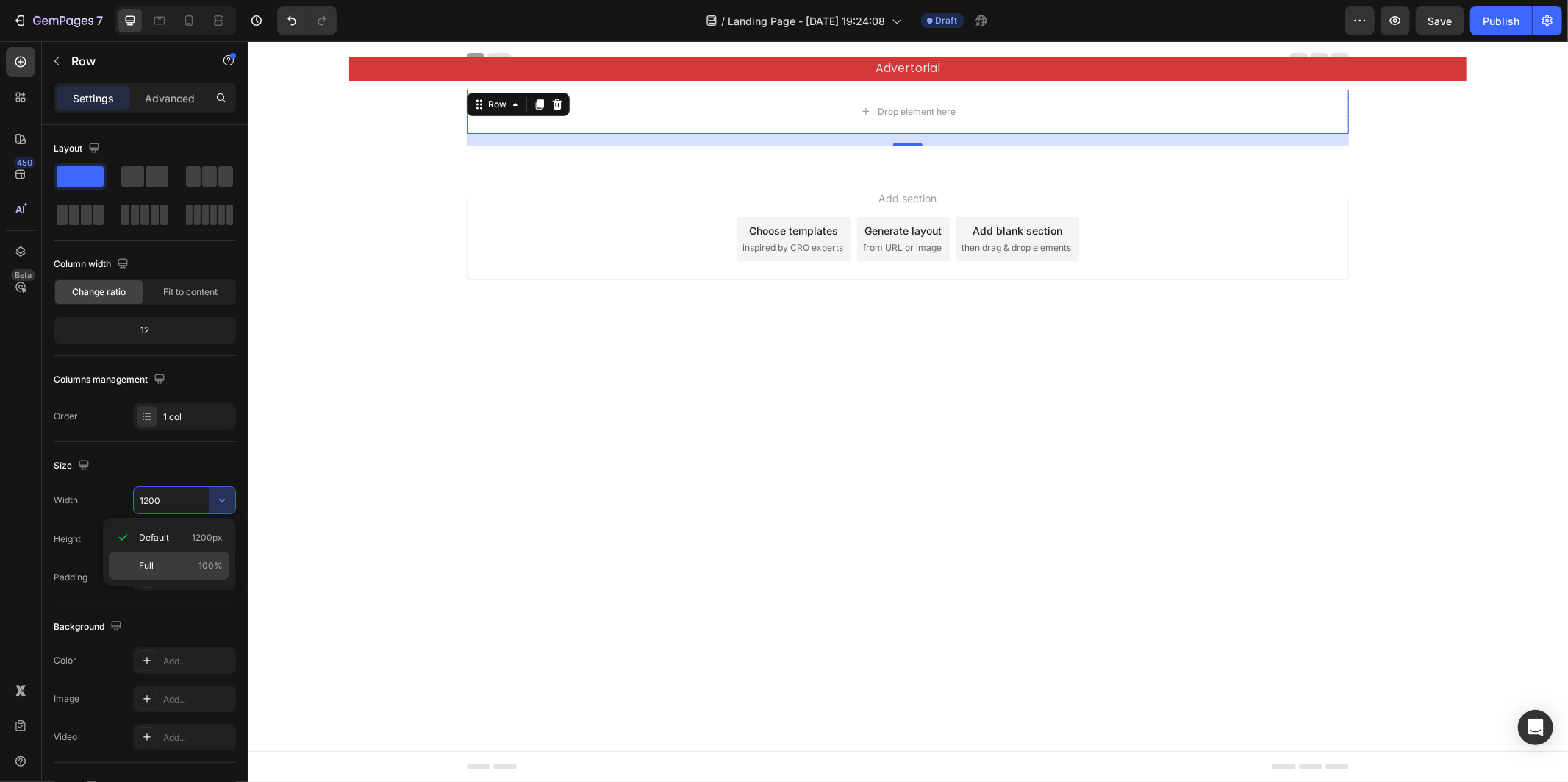
click at [192, 568] on p "Full 100%" at bounding box center [180, 565] width 84 height 13
type input "100%"
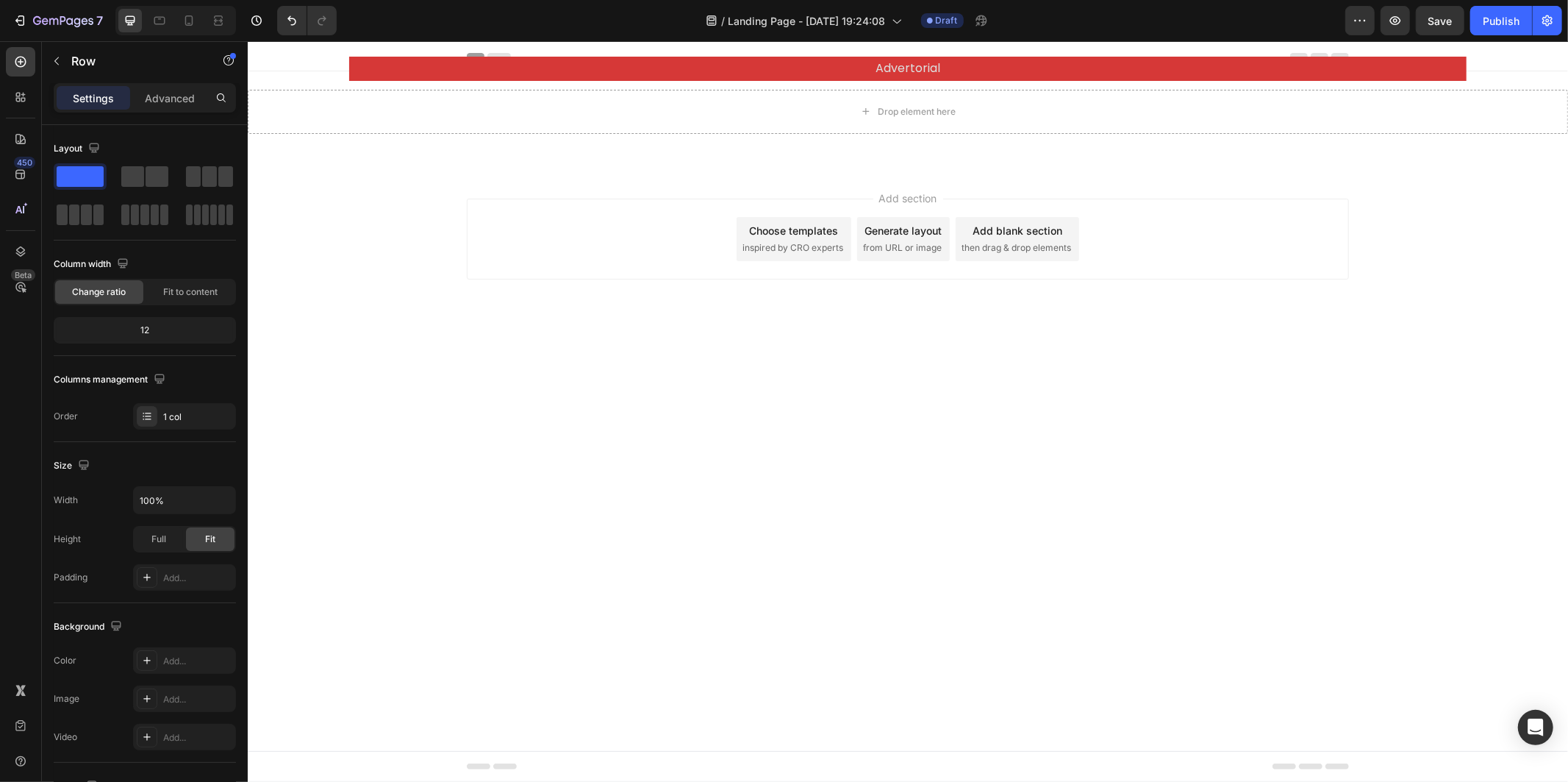
click at [333, 57] on div "Header" at bounding box center [907, 55] width 1320 height 30
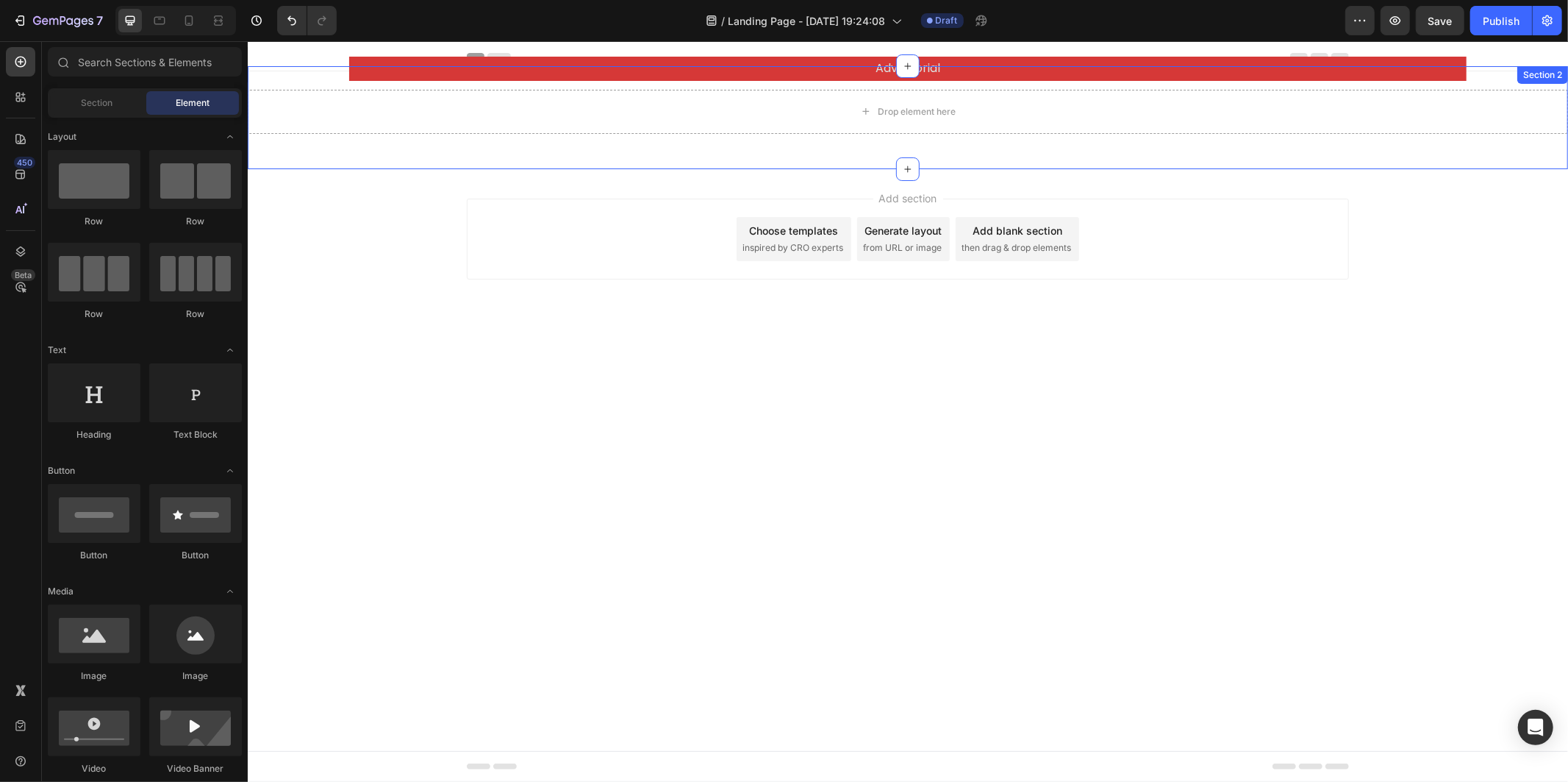
click at [347, 74] on div "Drop element here Row Section 2" at bounding box center [907, 117] width 1320 height 103
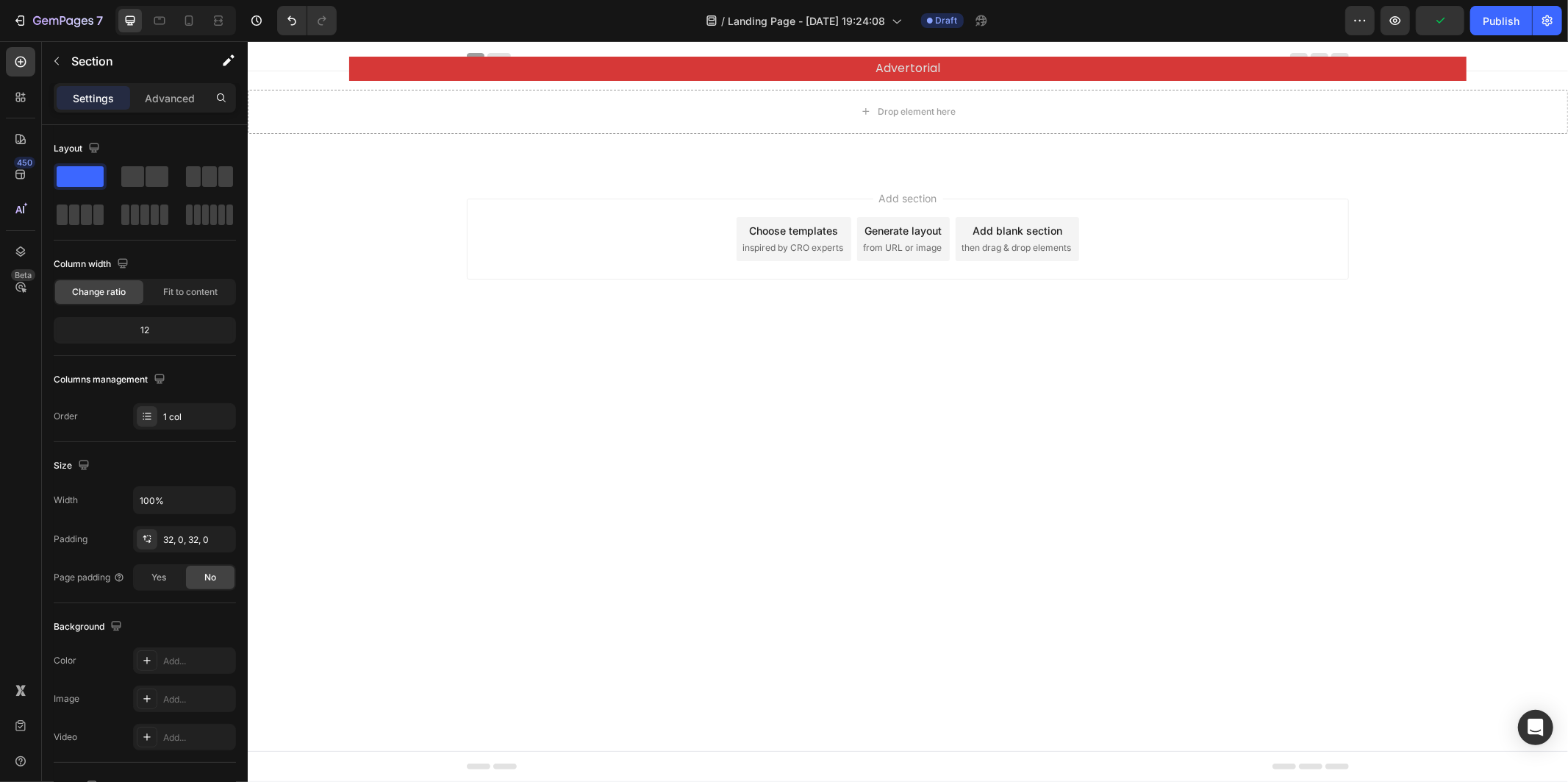
click at [589, 54] on div "Header" at bounding box center [907, 55] width 882 height 30
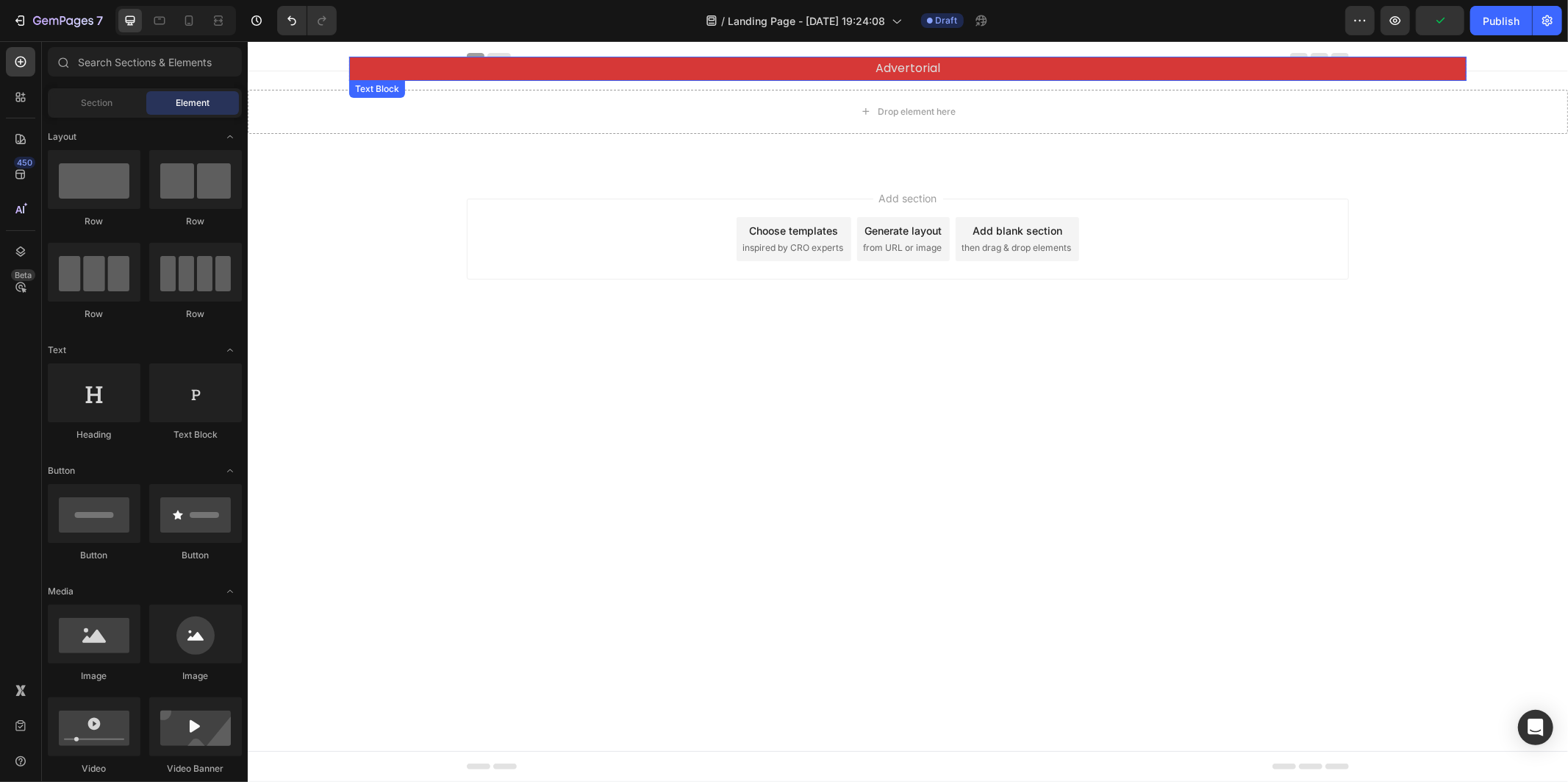
click at [589, 61] on p "Advertorial" at bounding box center [907, 68] width 1115 height 21
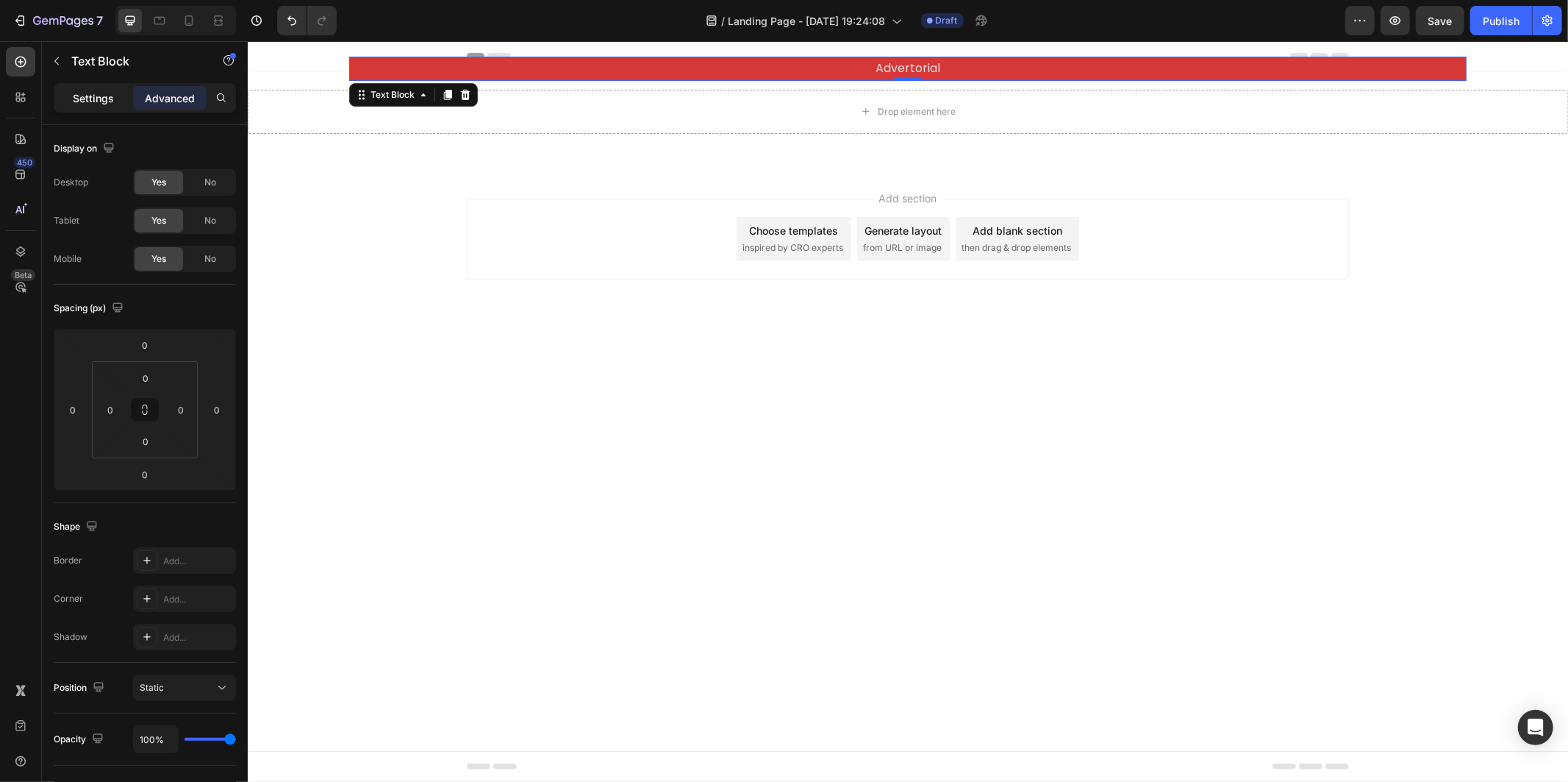
click at [107, 98] on p "Settings" at bounding box center [93, 98] width 41 height 15
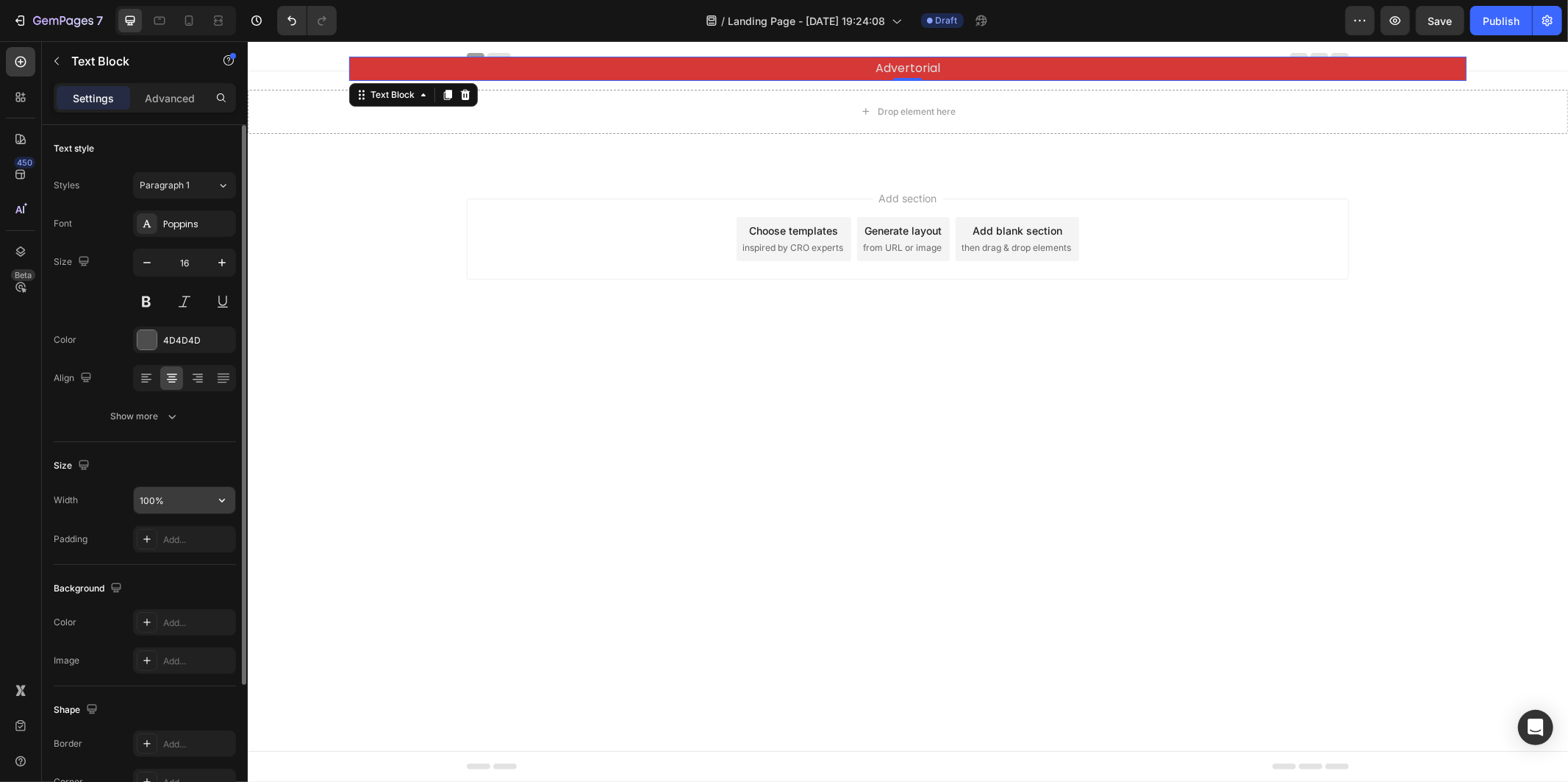
click at [215, 503] on icon "button" at bounding box center [221, 500] width 14 height 14
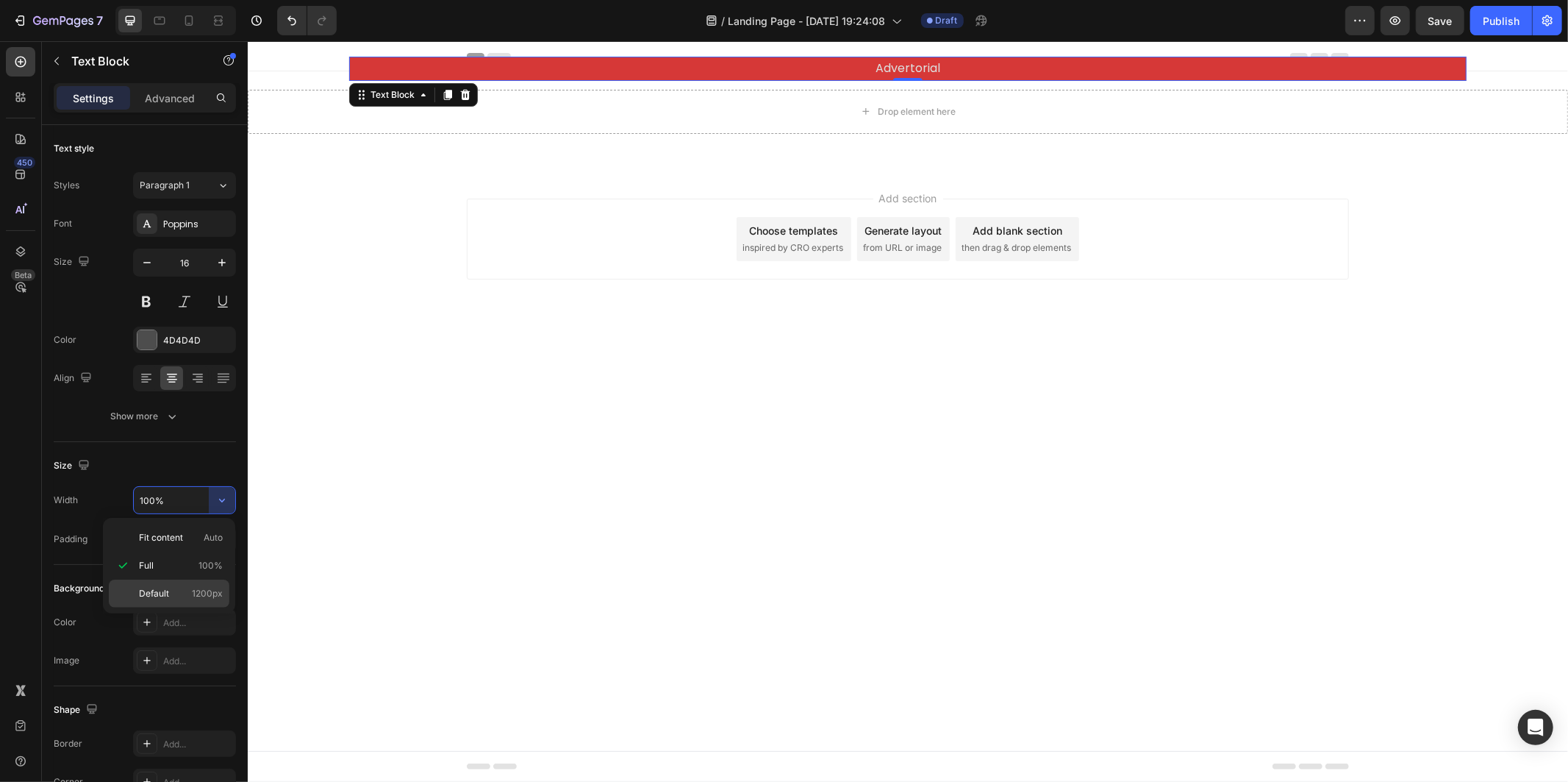
click at [206, 601] on div "Default 1200px" at bounding box center [168, 593] width 120 height 28
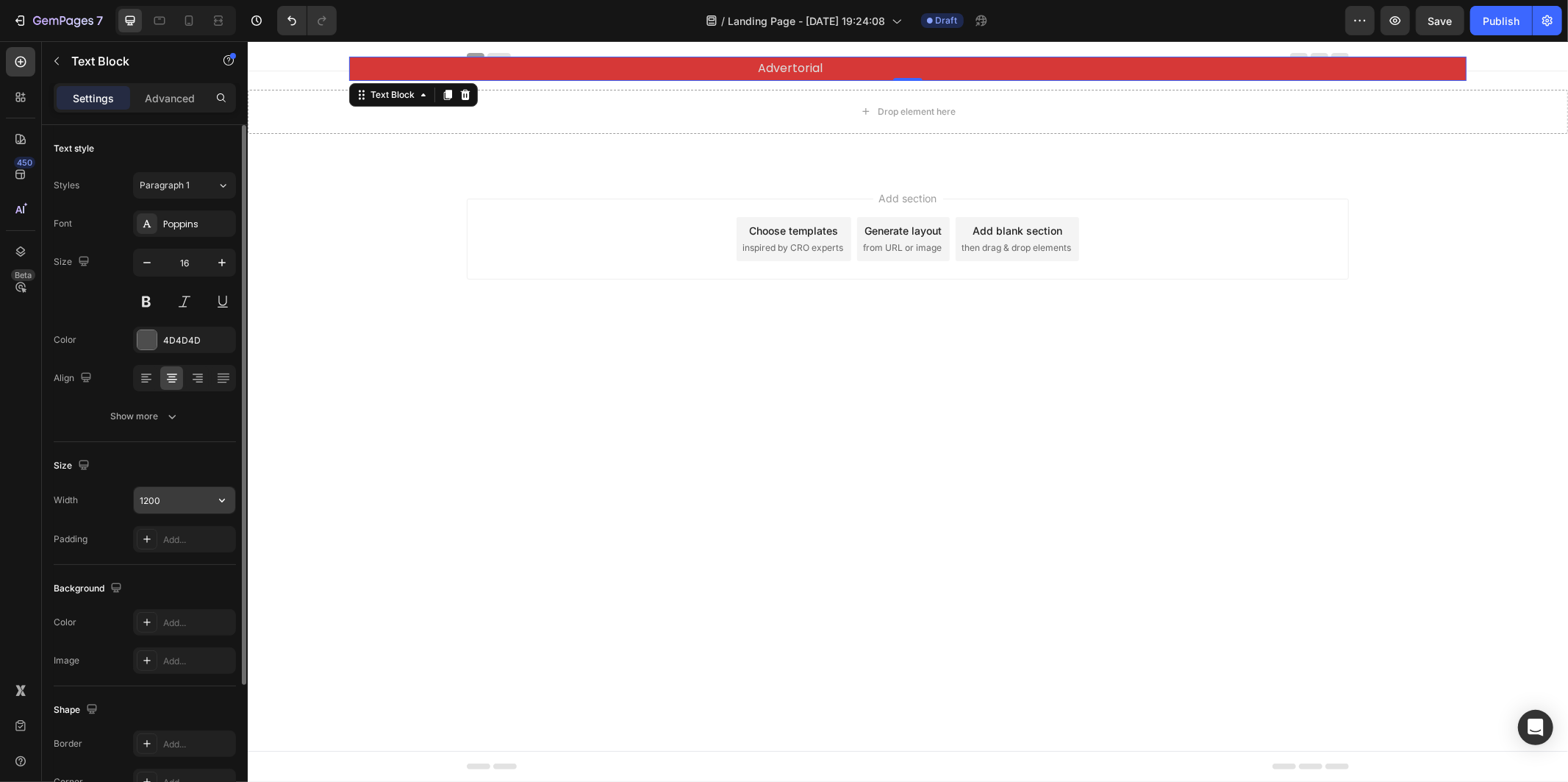
click at [215, 506] on icon "button" at bounding box center [221, 500] width 14 height 14
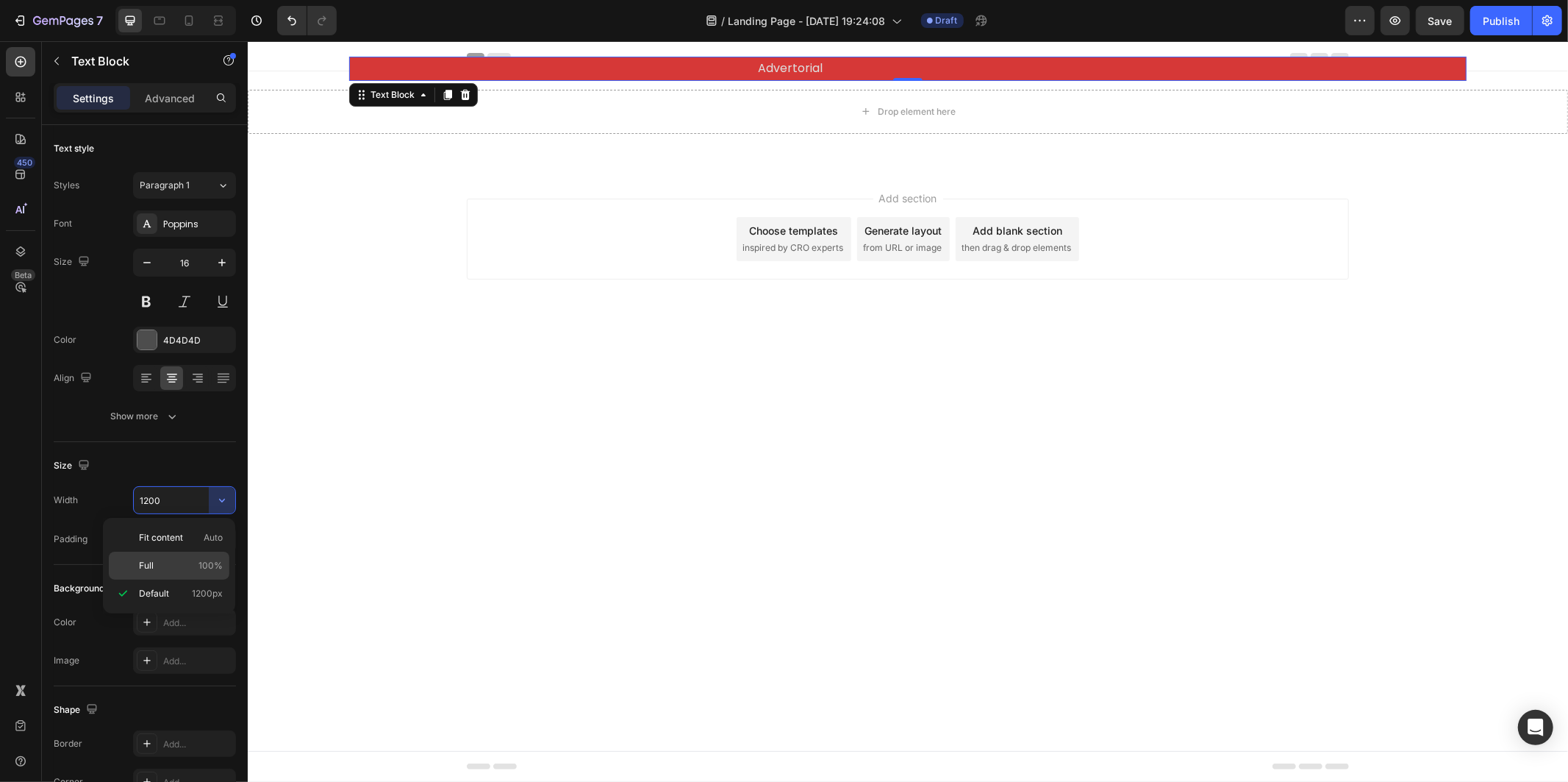
click at [211, 559] on span "100%" at bounding box center [210, 565] width 24 height 13
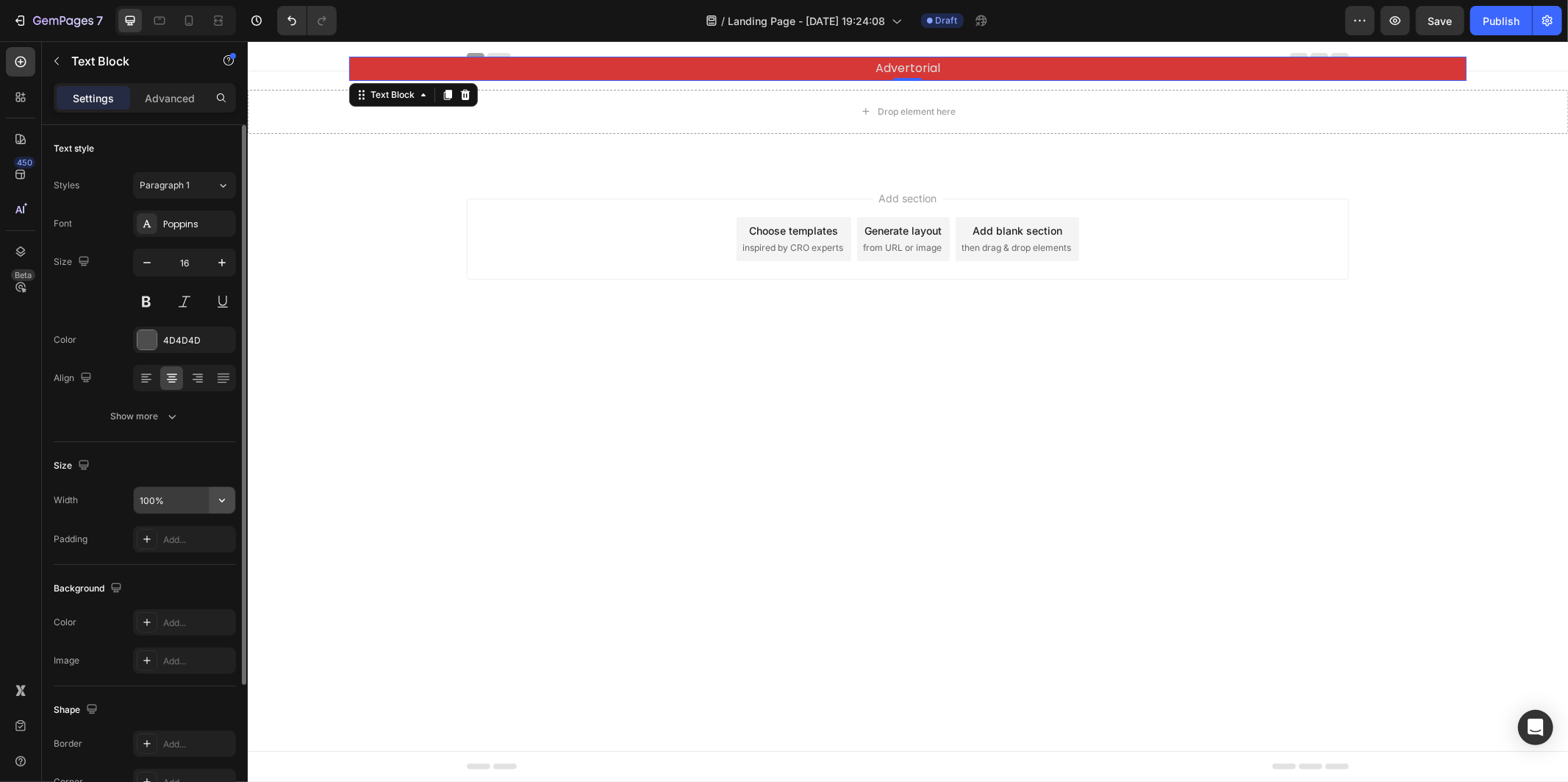
click at [219, 502] on icon "button" at bounding box center [221, 500] width 14 height 14
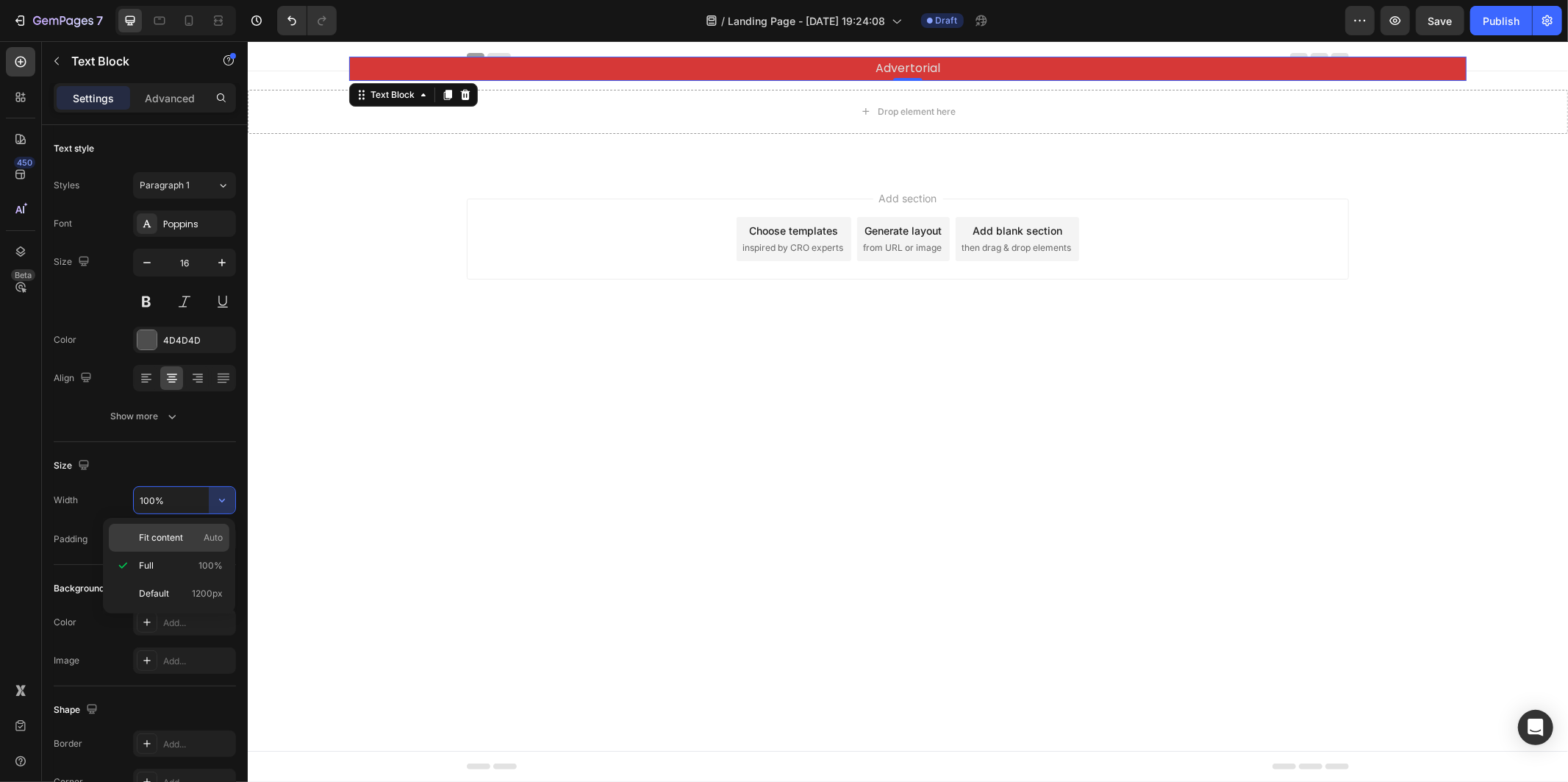
click at [216, 533] on span "Auto" at bounding box center [214, 537] width 19 height 13
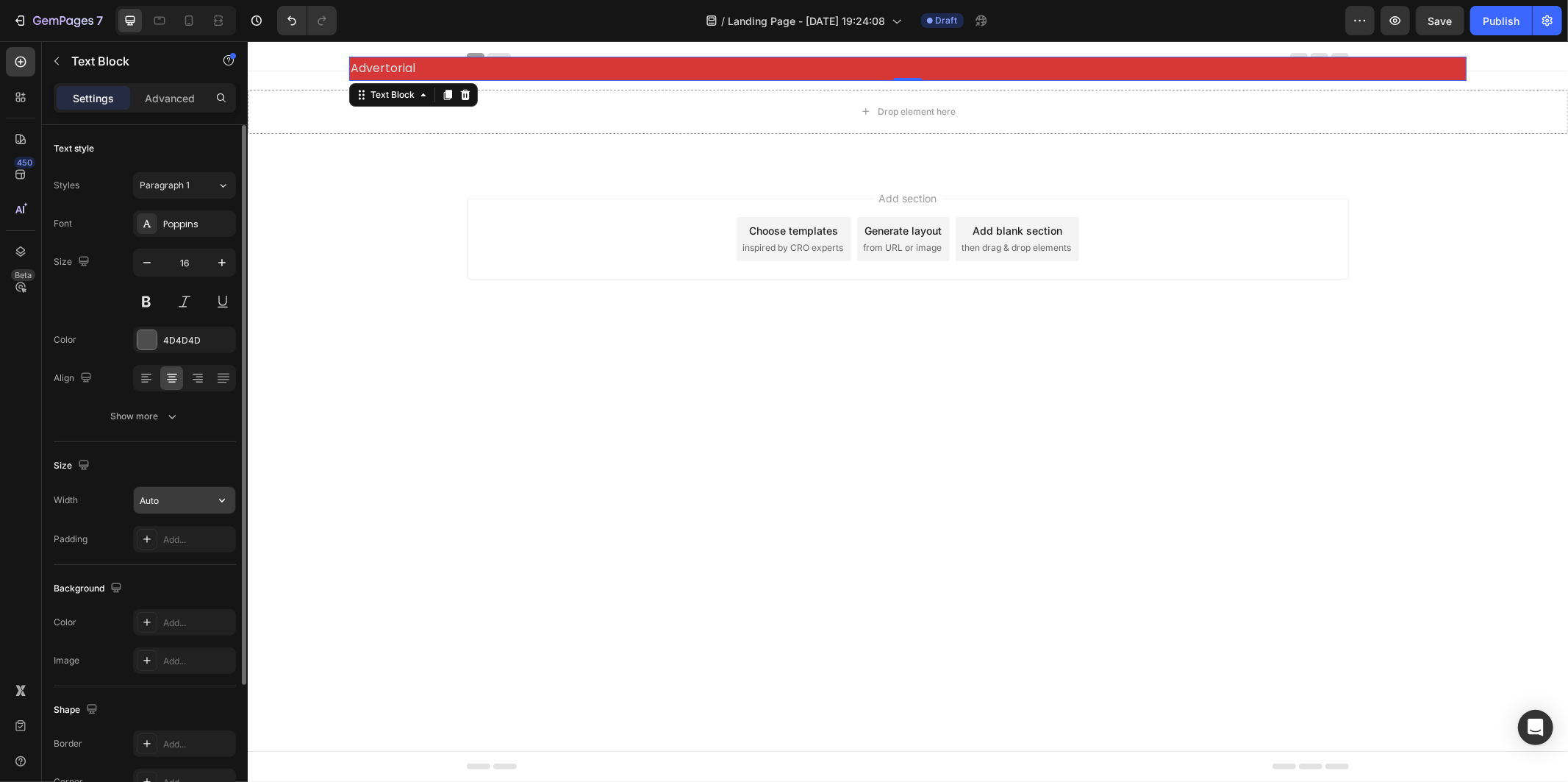
click at [219, 512] on button "button" at bounding box center [221, 500] width 26 height 26
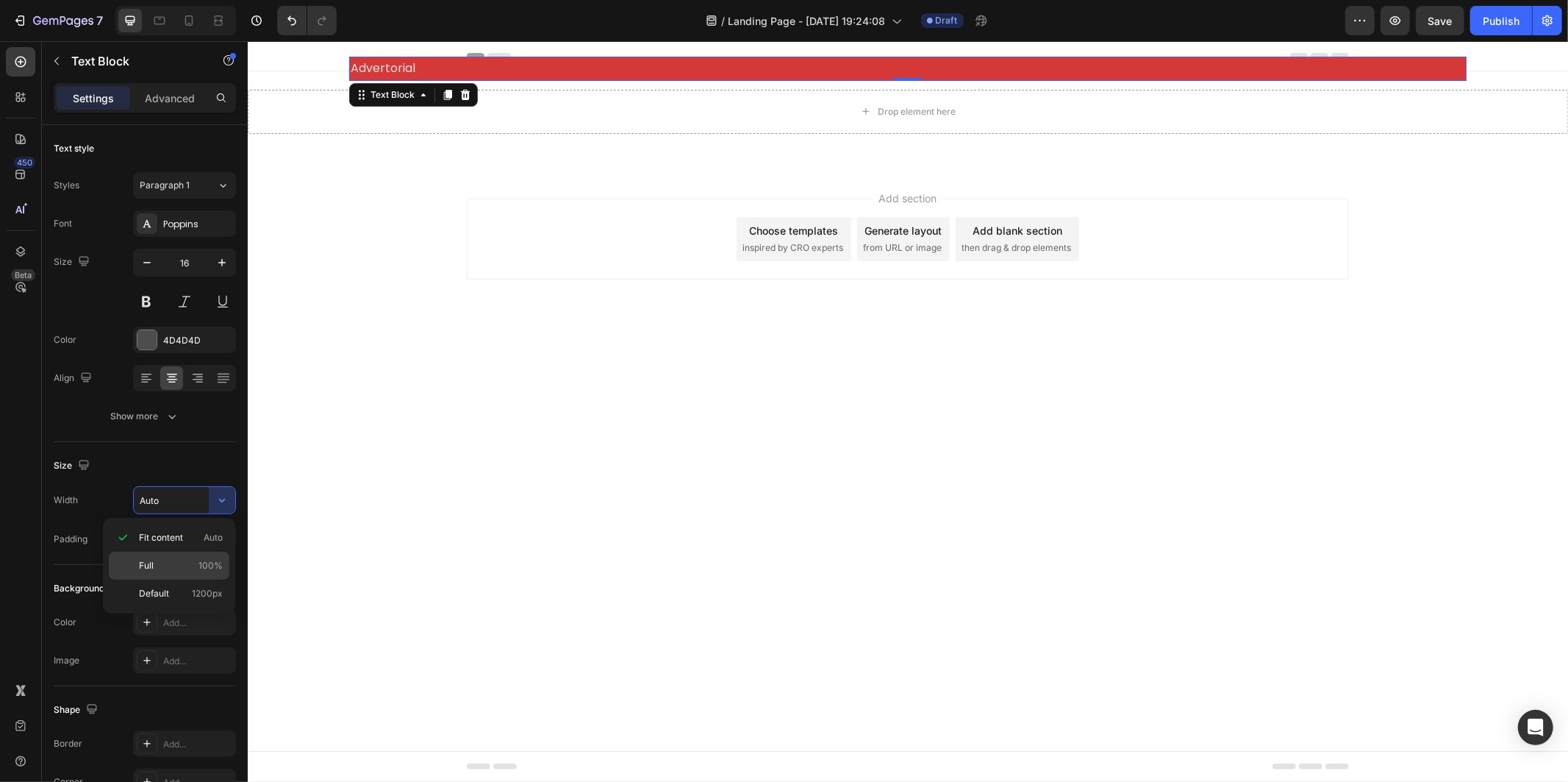
click at [209, 560] on span "100%" at bounding box center [210, 565] width 24 height 13
type input "100%"
click at [352, 49] on div "Header" at bounding box center [907, 55] width 1320 height 30
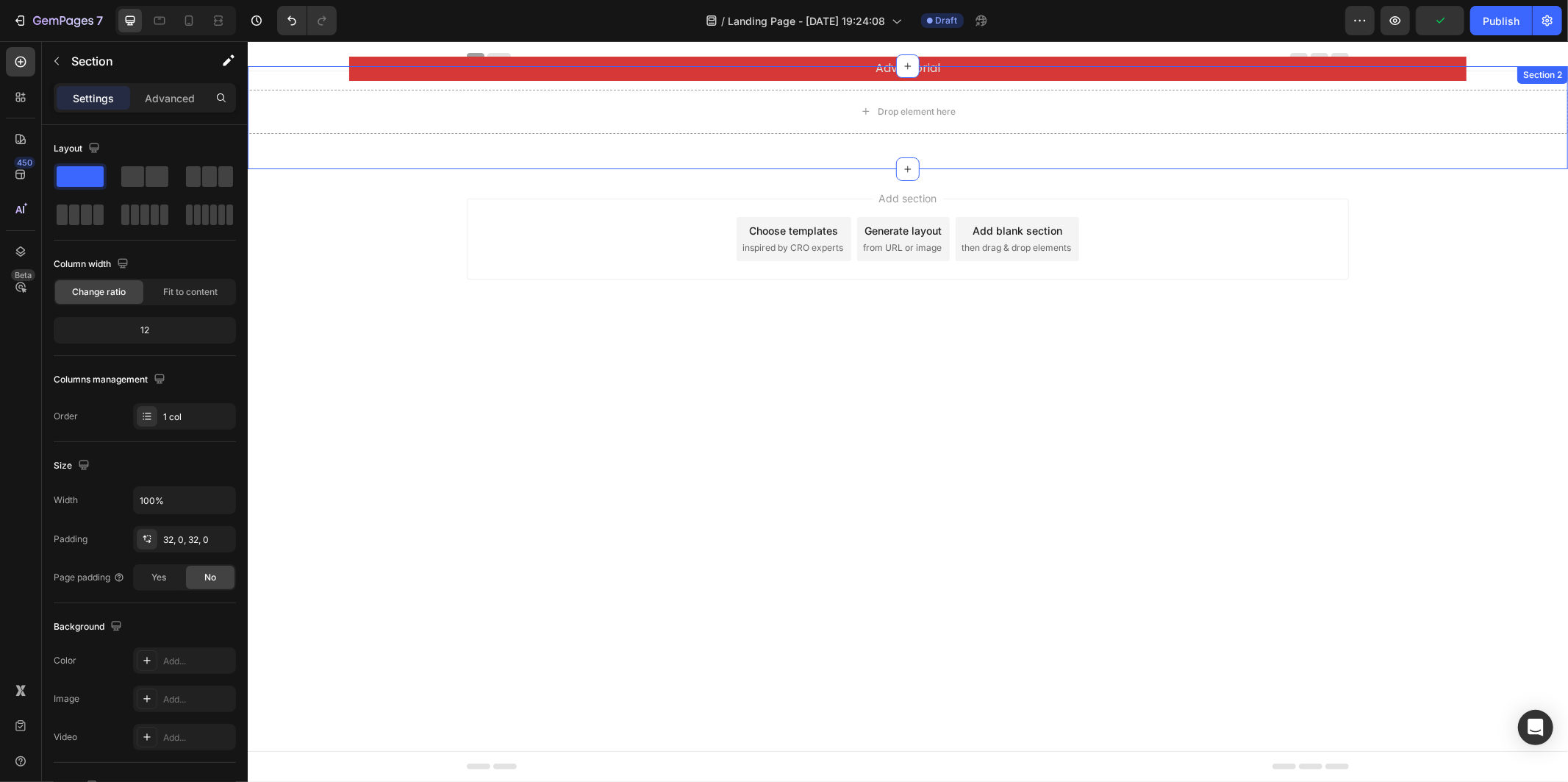
click at [349, 85] on div "Drop element here Row Section 2" at bounding box center [907, 117] width 1320 height 103
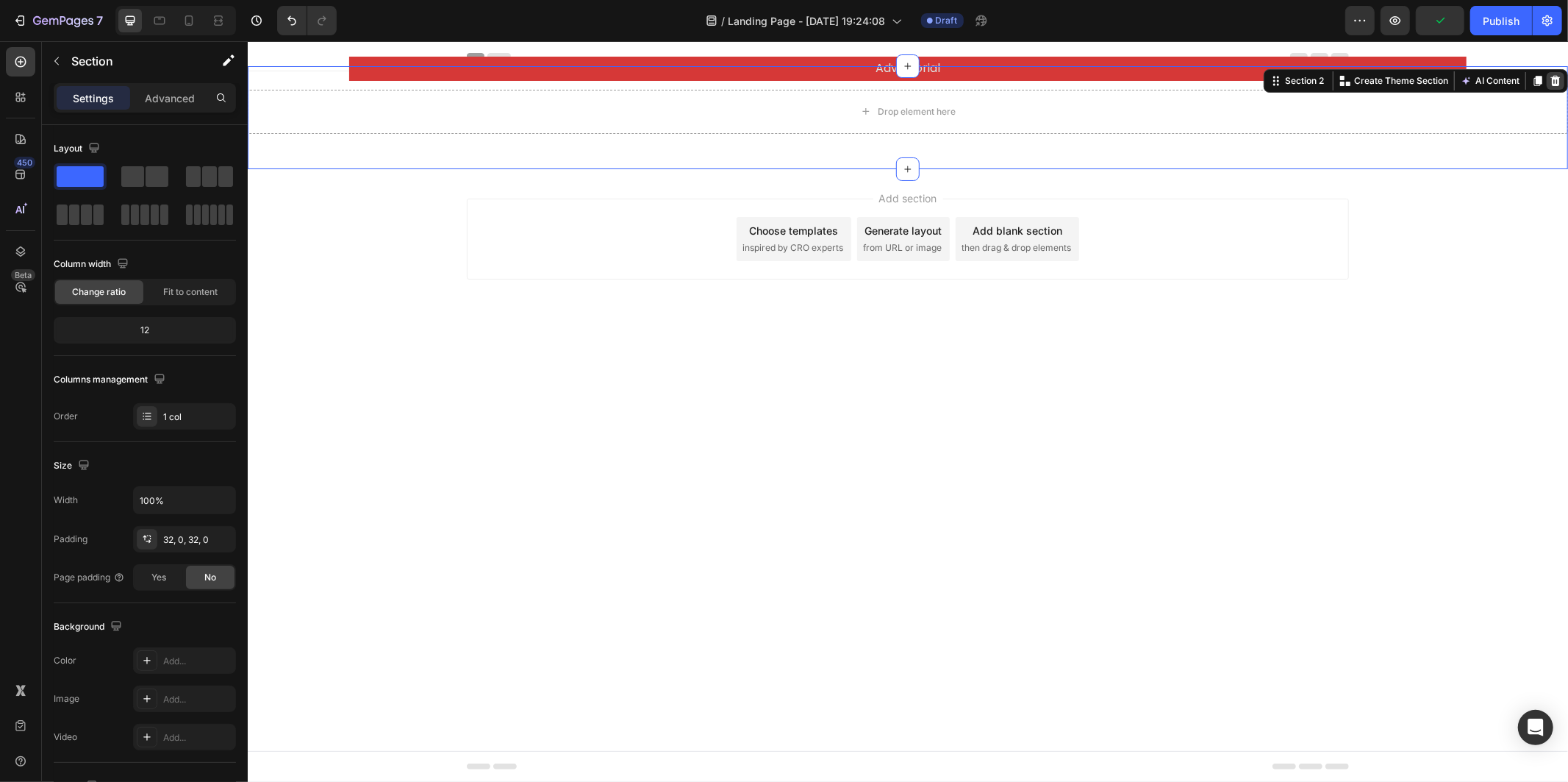
click at [1553, 80] on icon at bounding box center [1555, 80] width 12 height 12
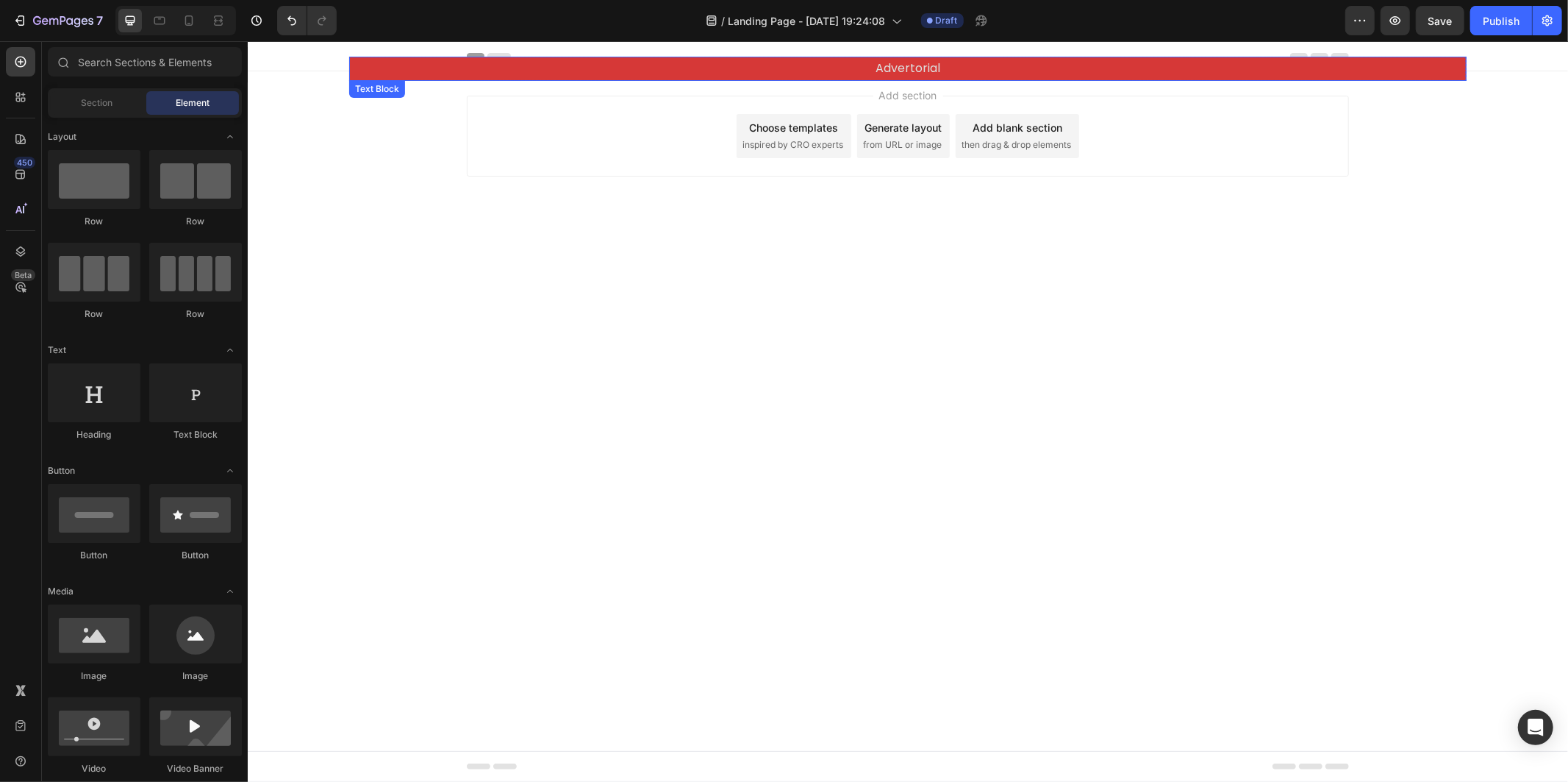
click at [910, 67] on span "Advertorial" at bounding box center [907, 67] width 64 height 17
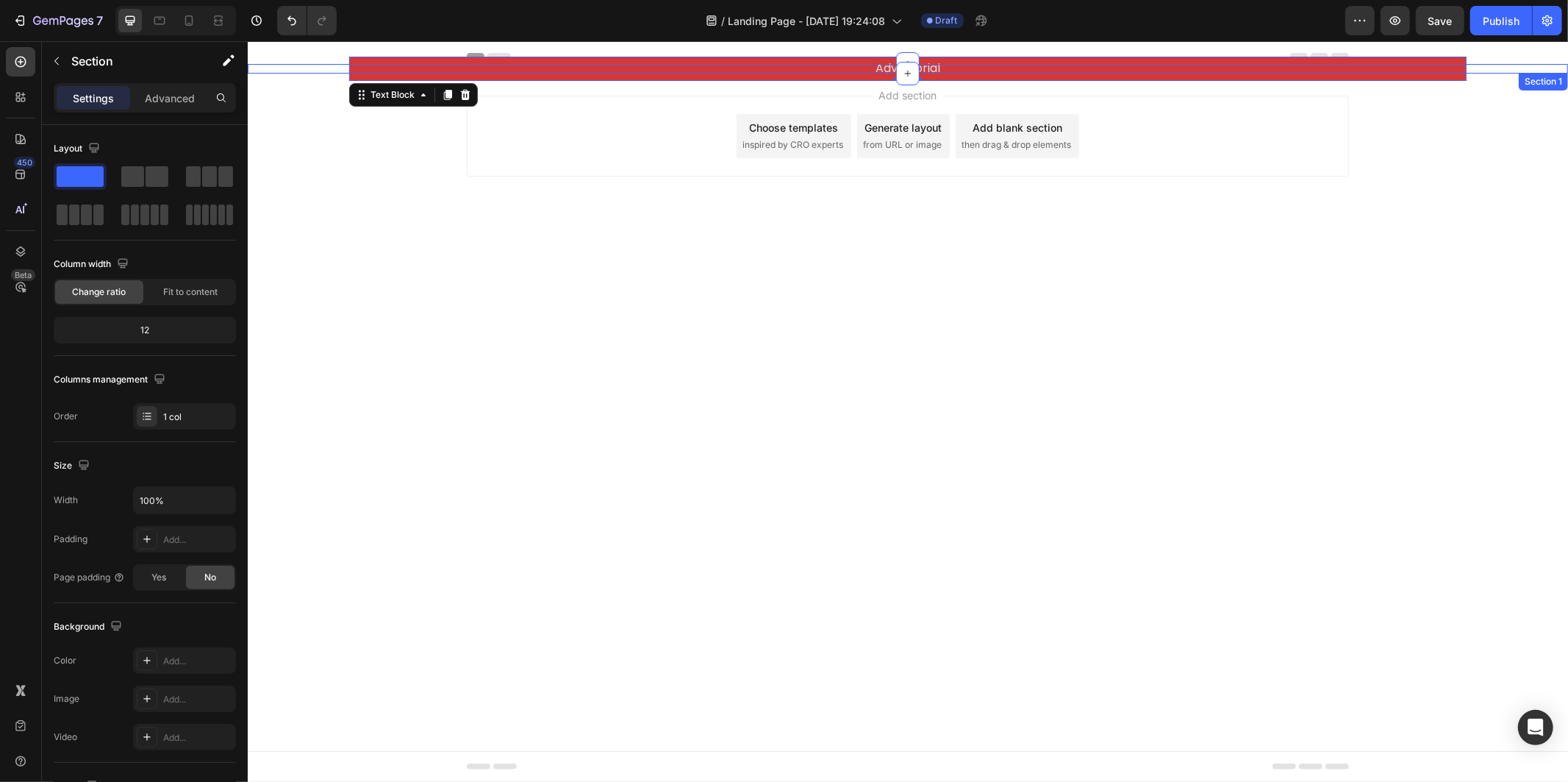
click at [332, 68] on div "Advertorial Text Block 0 Row" at bounding box center [907, 68] width 1320 height 10
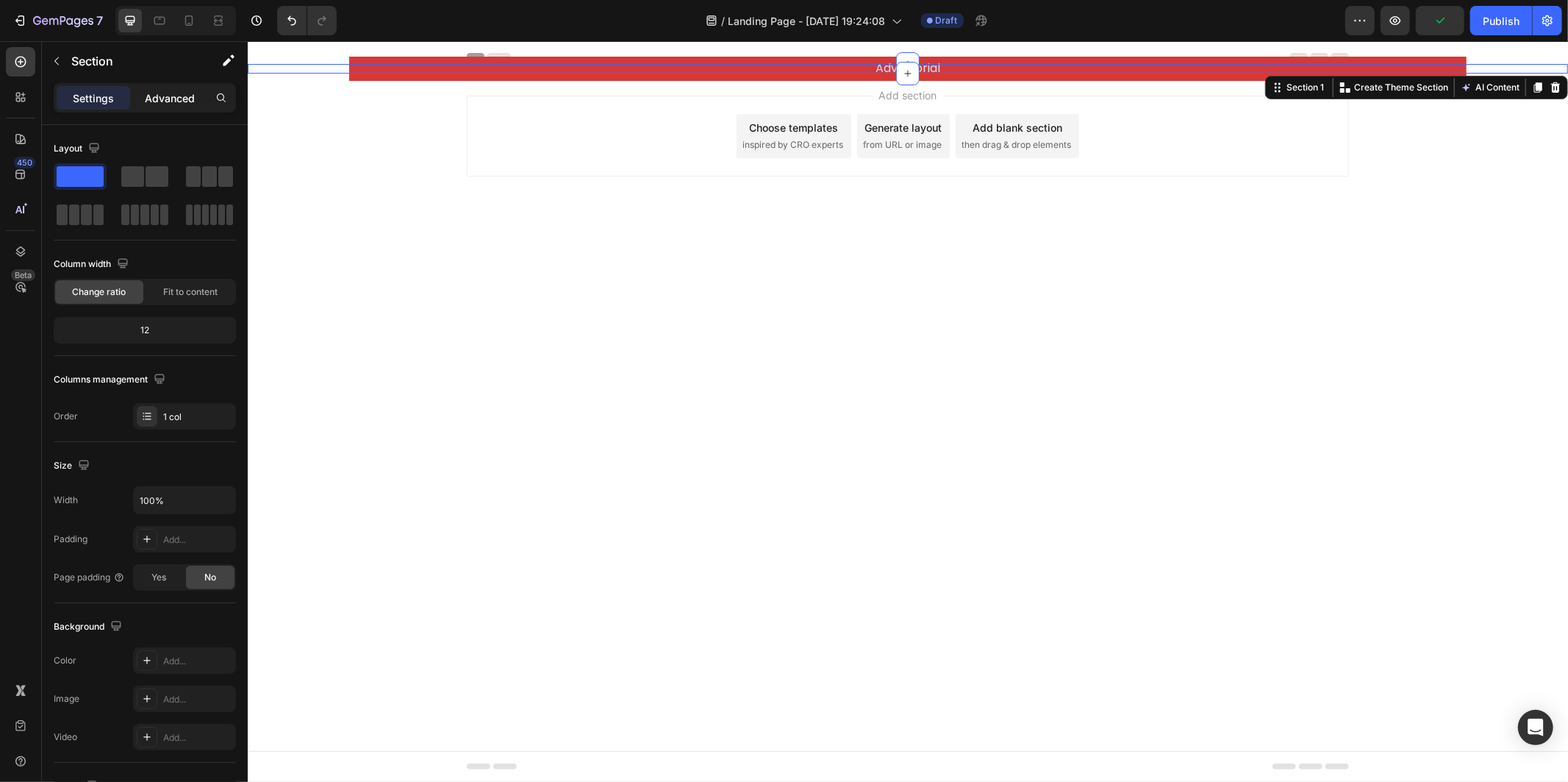
click at [181, 103] on p "Advanced" at bounding box center [169, 98] width 50 height 15
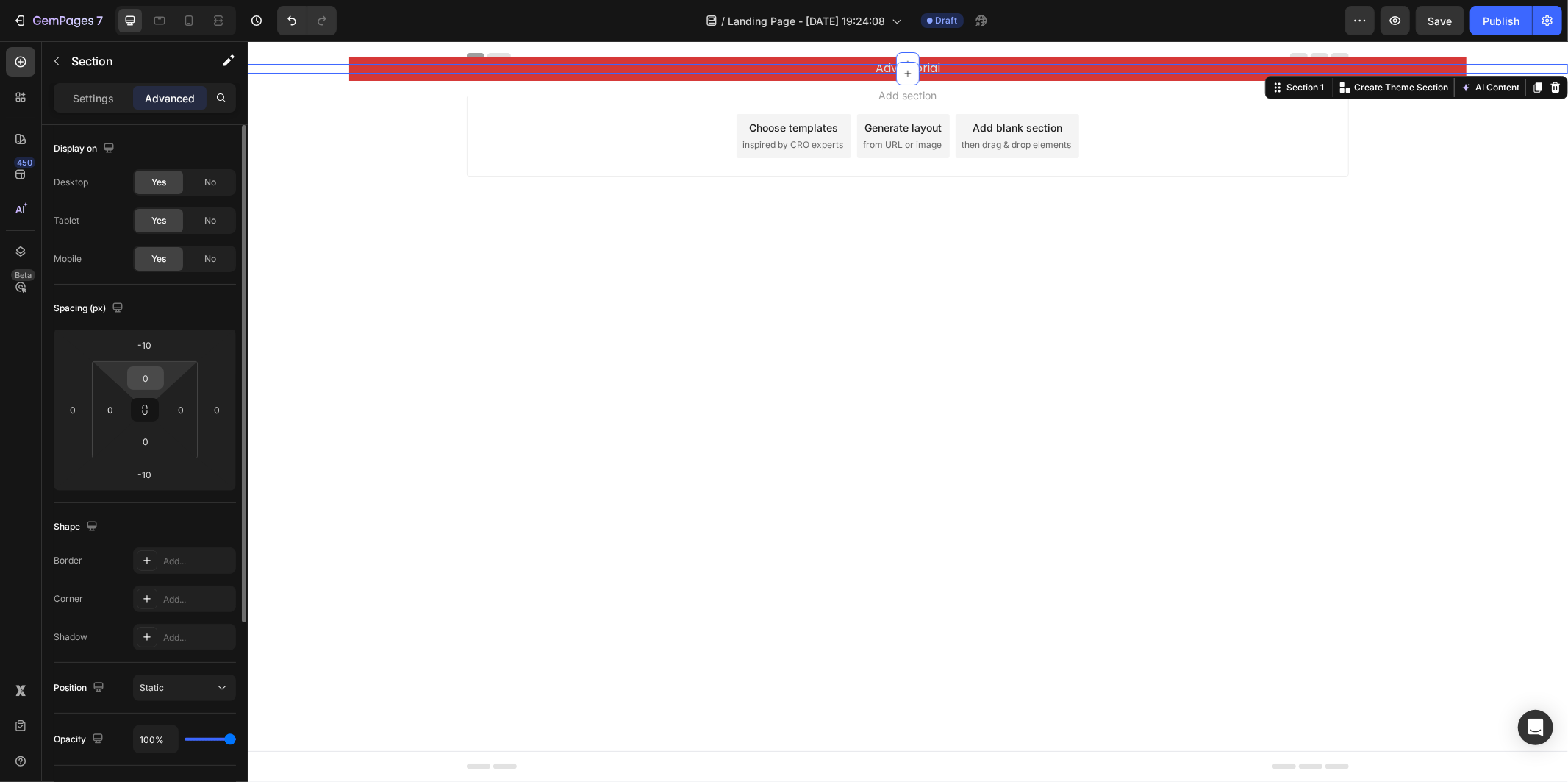
click at [143, 372] on input "0" at bounding box center [145, 378] width 30 height 22
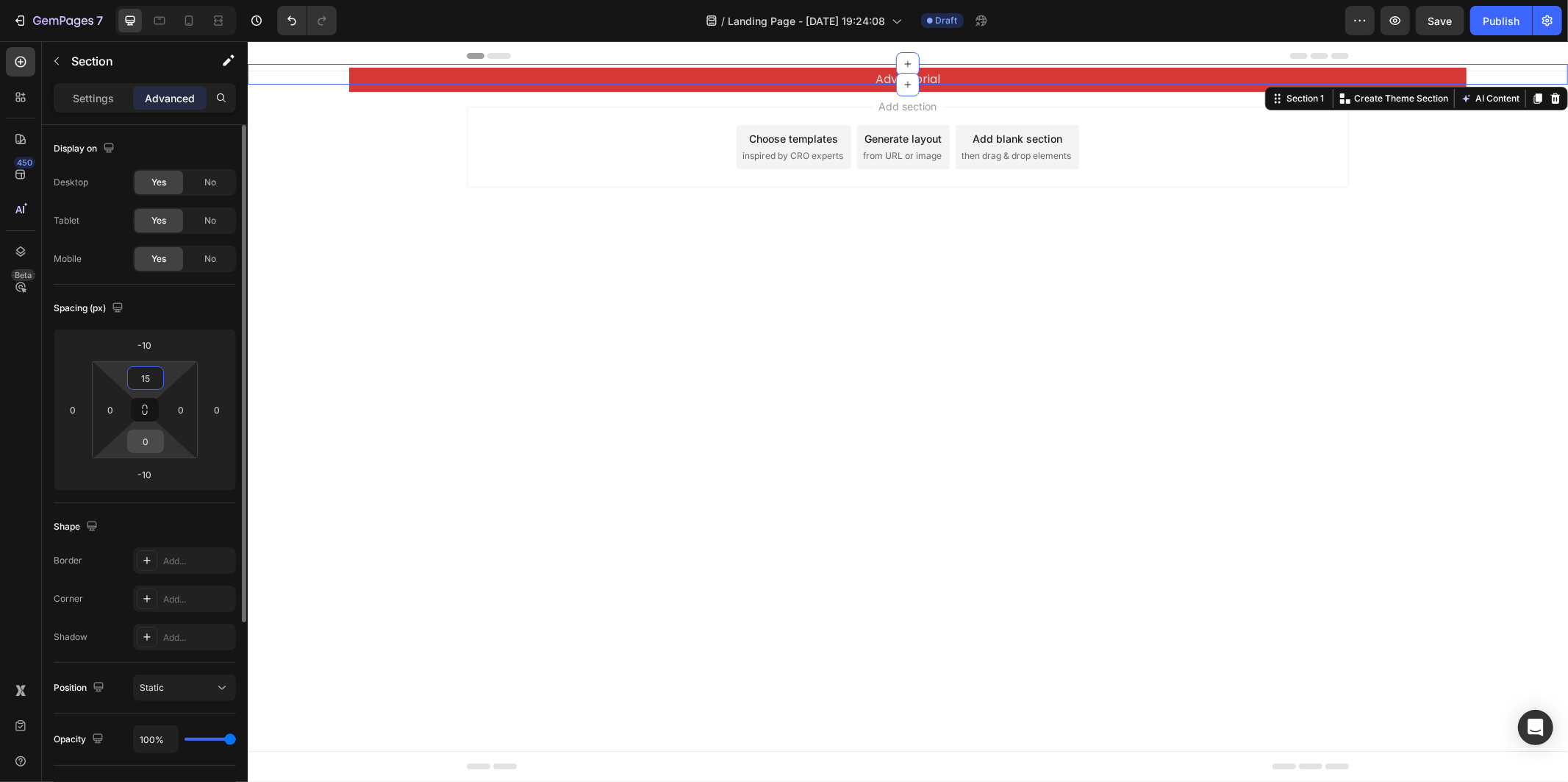
type input "15"
click at [144, 441] on input "0" at bounding box center [145, 441] width 30 height 22
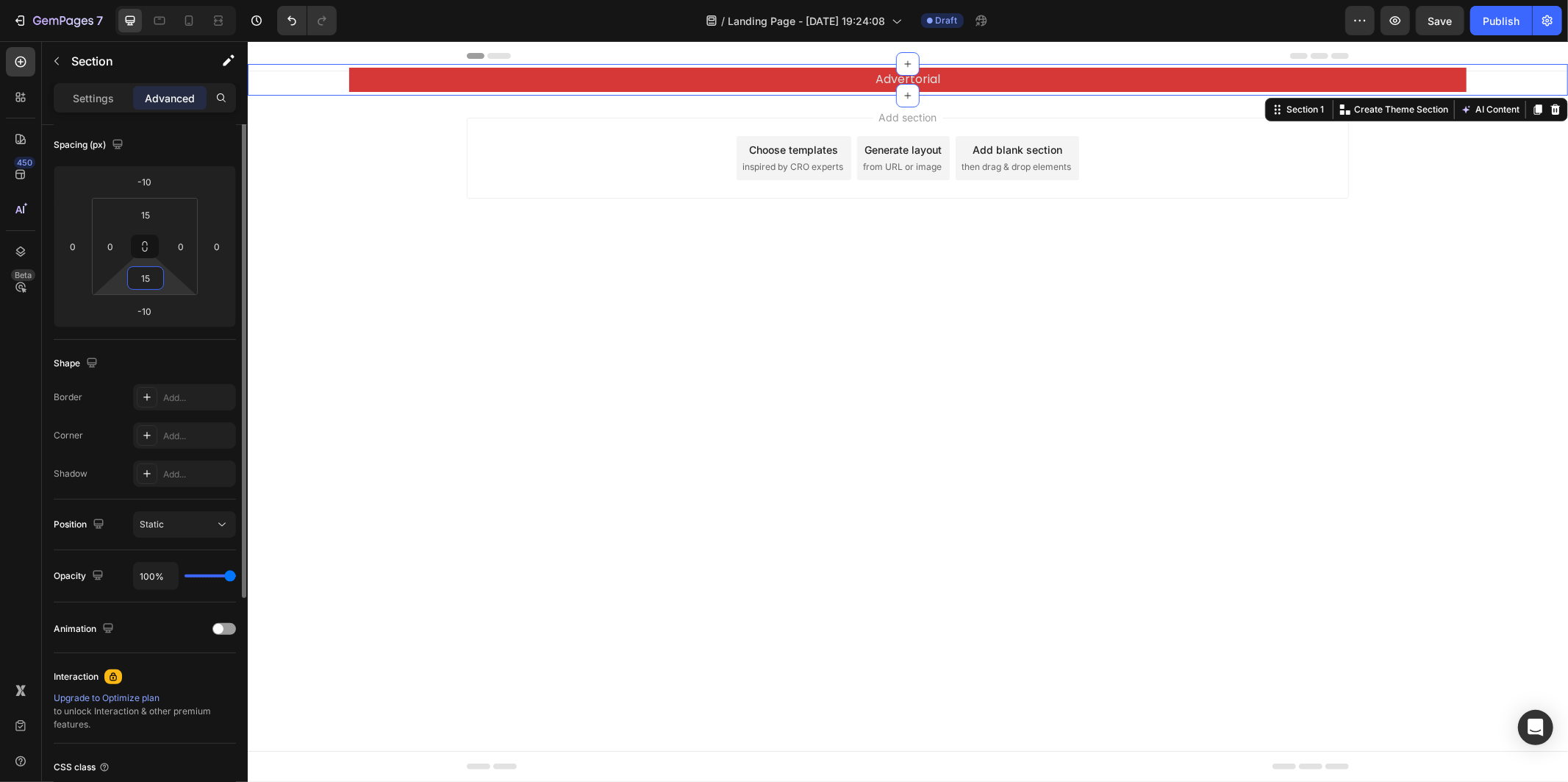
scroll to position [0, 0]
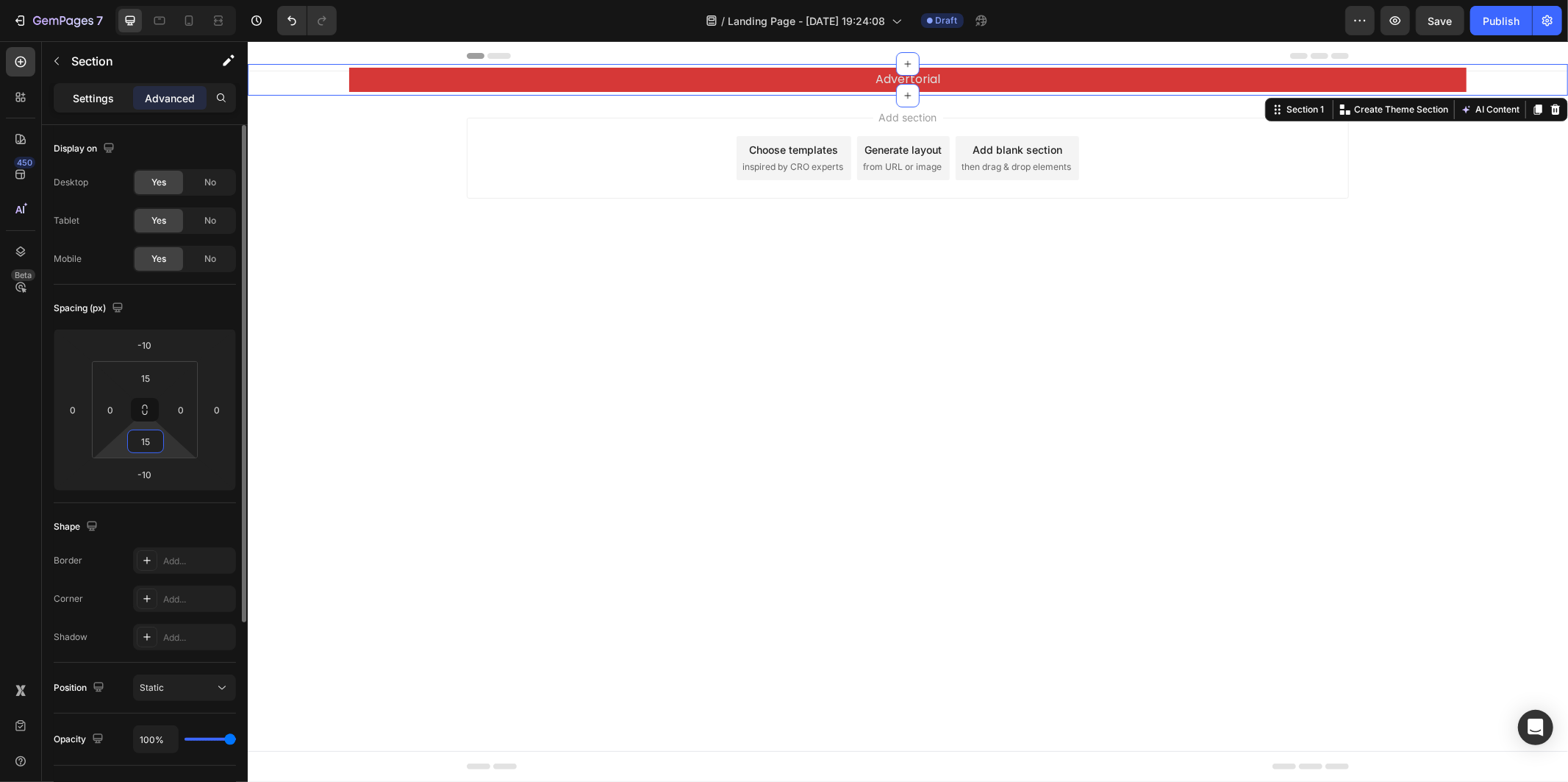
type input "15"
click at [103, 101] on p "Settings" at bounding box center [93, 98] width 41 height 15
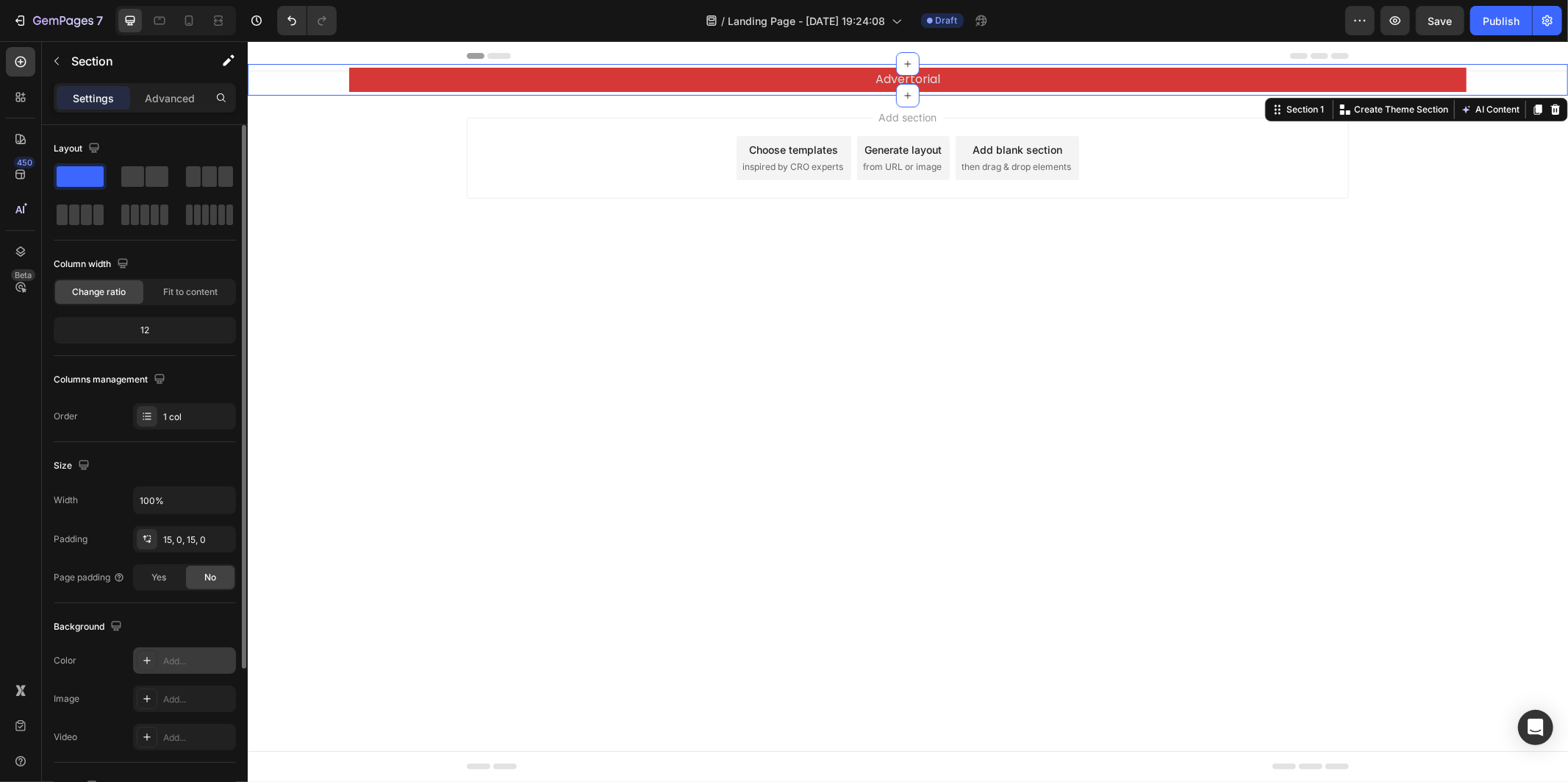
click at [185, 662] on div "Add..." at bounding box center [198, 662] width 69 height 13
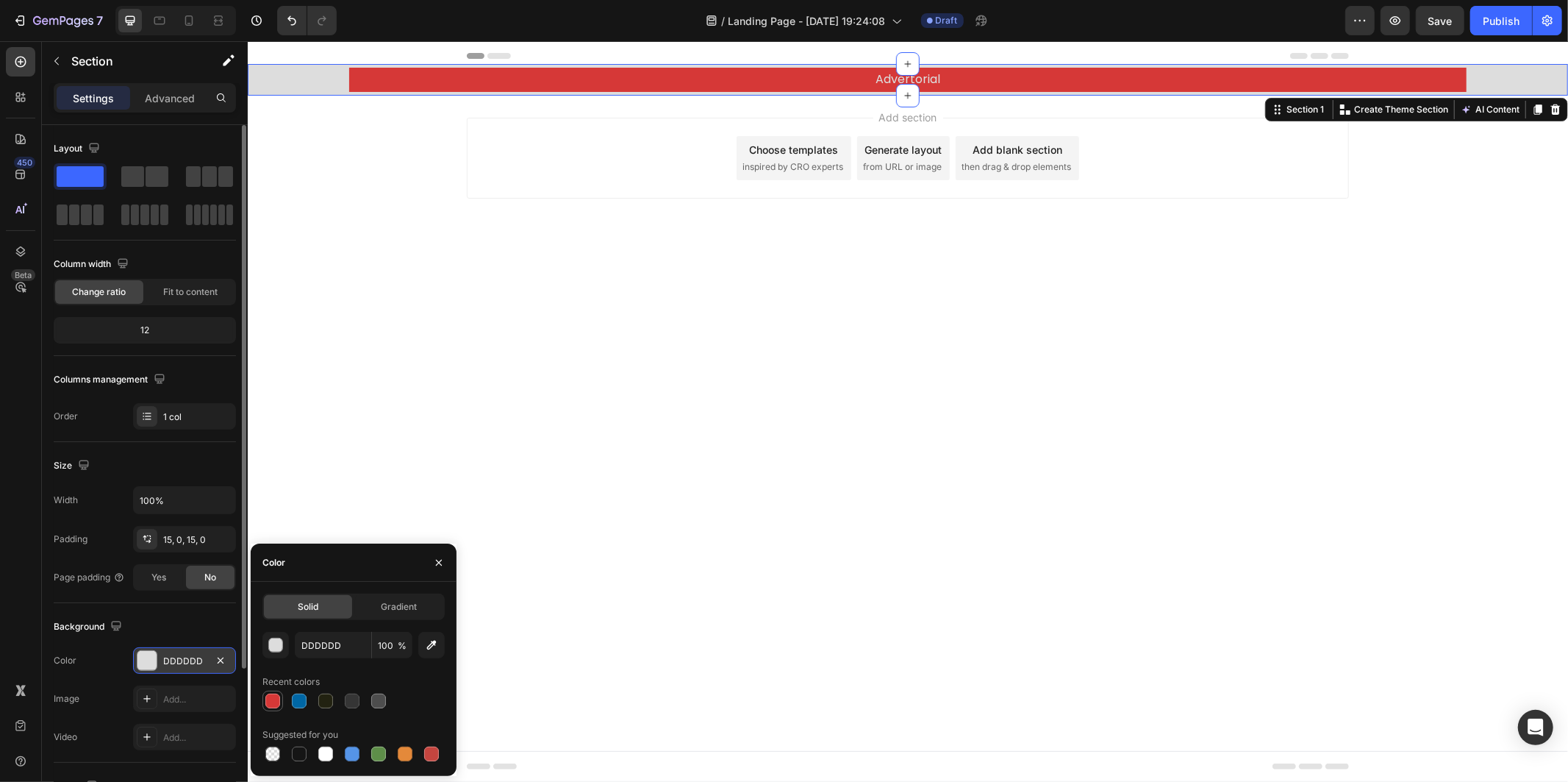
click at [275, 695] on div at bounding box center [272, 700] width 14 height 14
type input "D63837"
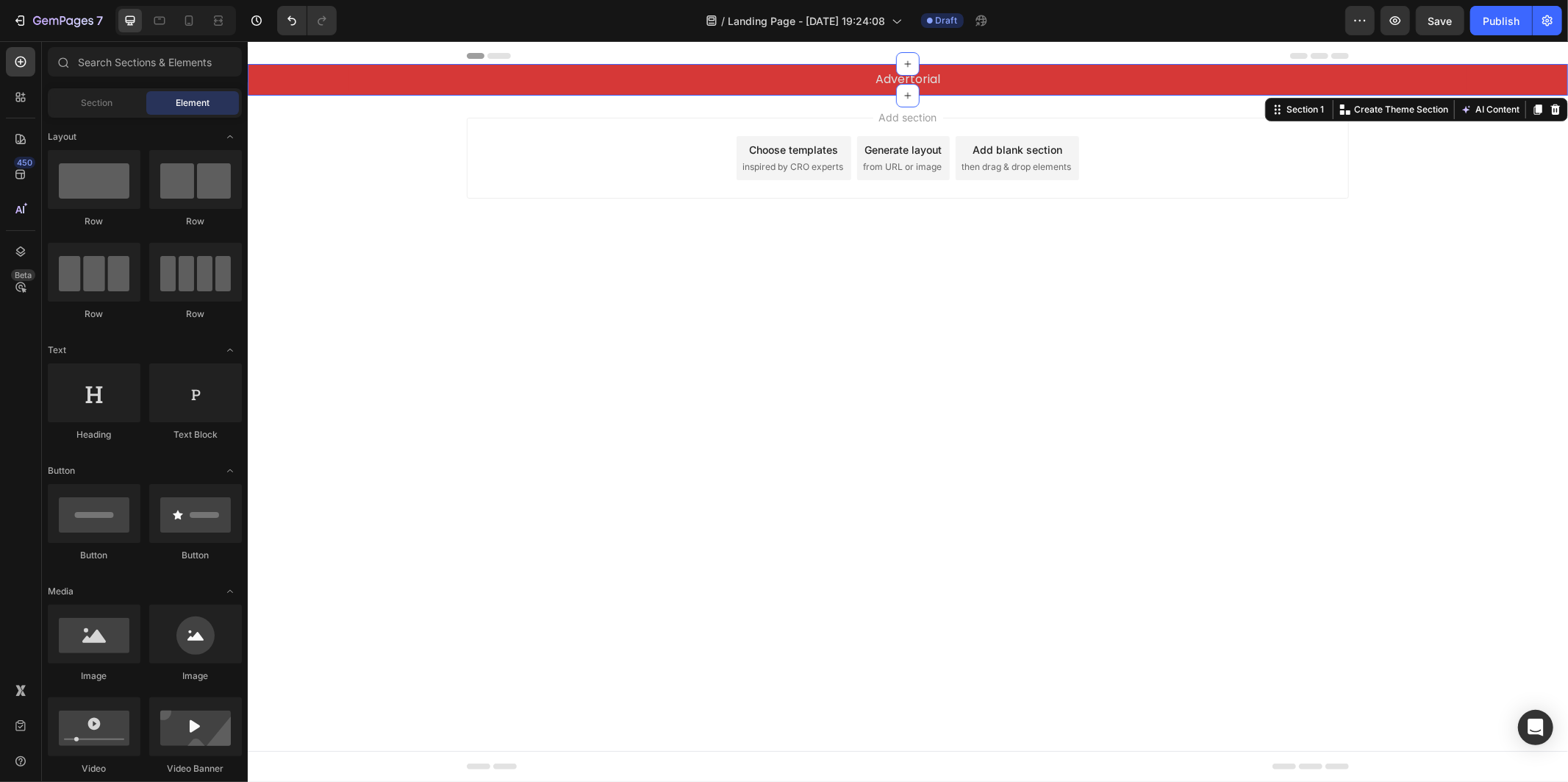
click at [847, 483] on body "Header Advertorial Text Block Row Section 1 You can create reusable sections Cr…" at bounding box center [907, 410] width 1320 height 741
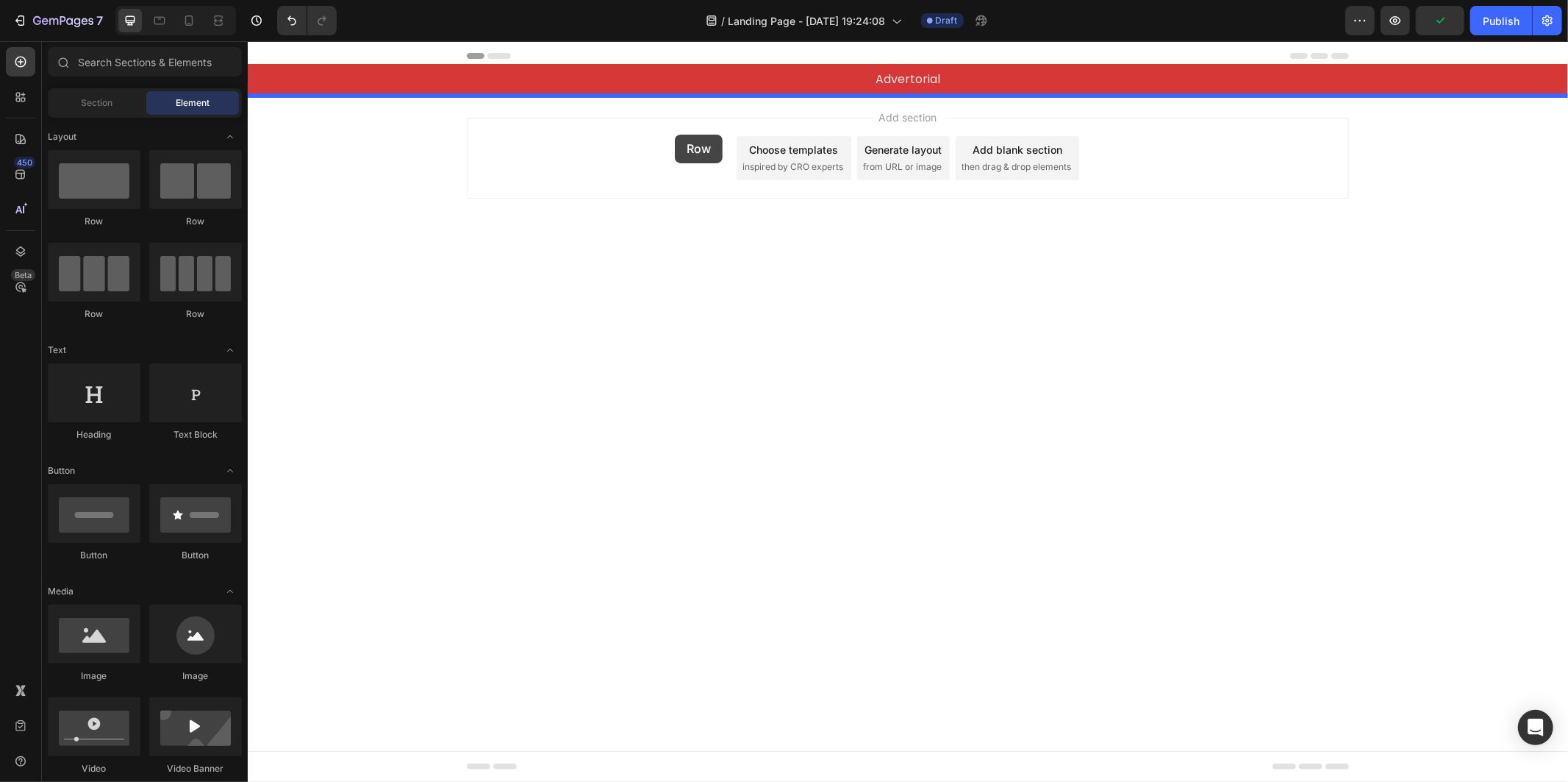
drag, startPoint x: 341, startPoint y: 238, endPoint x: 673, endPoint y: 134, distance: 347.9
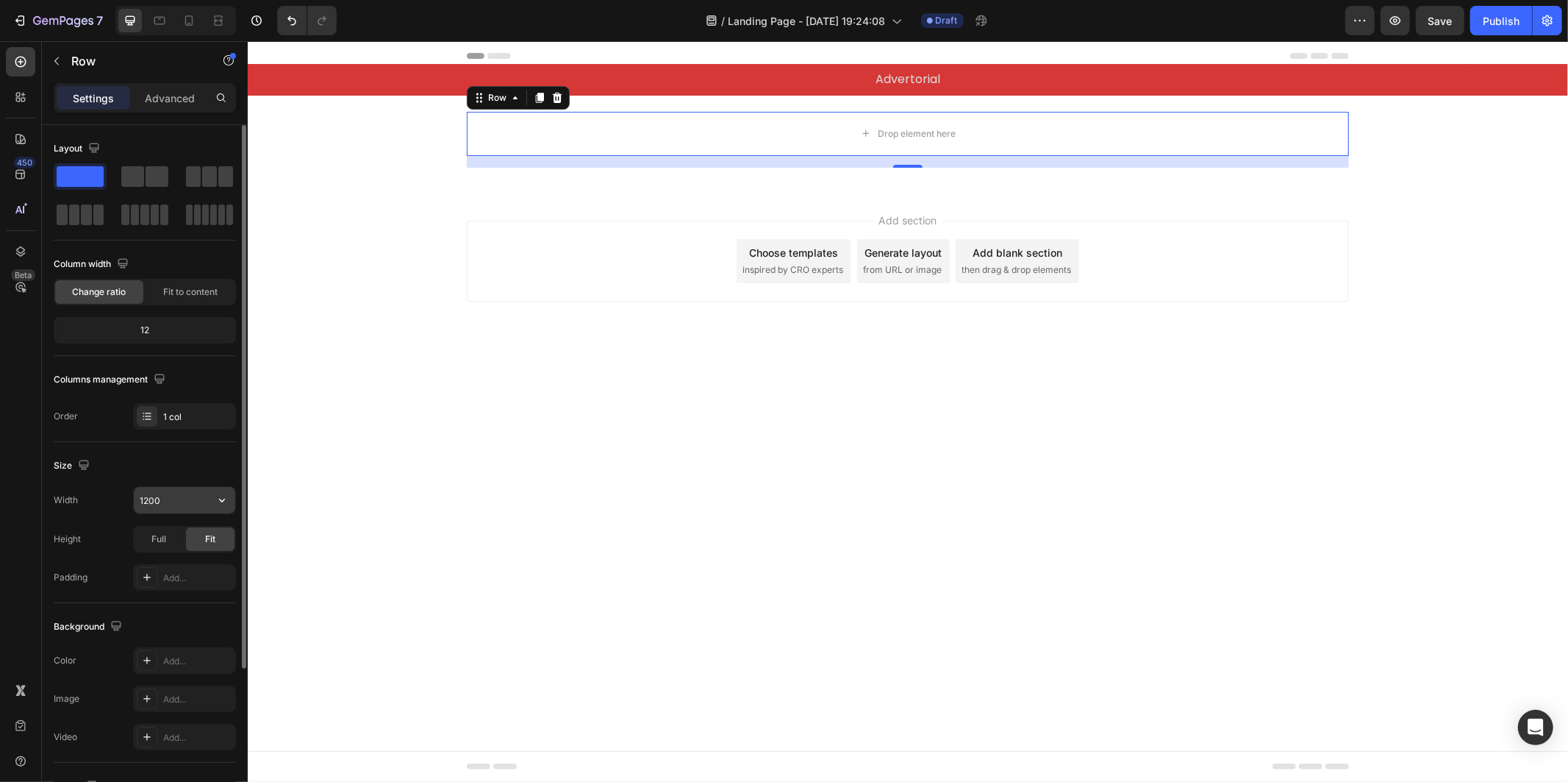
click at [193, 502] on input "1200" at bounding box center [184, 500] width 101 height 26
click at [229, 500] on button "button" at bounding box center [221, 500] width 26 height 26
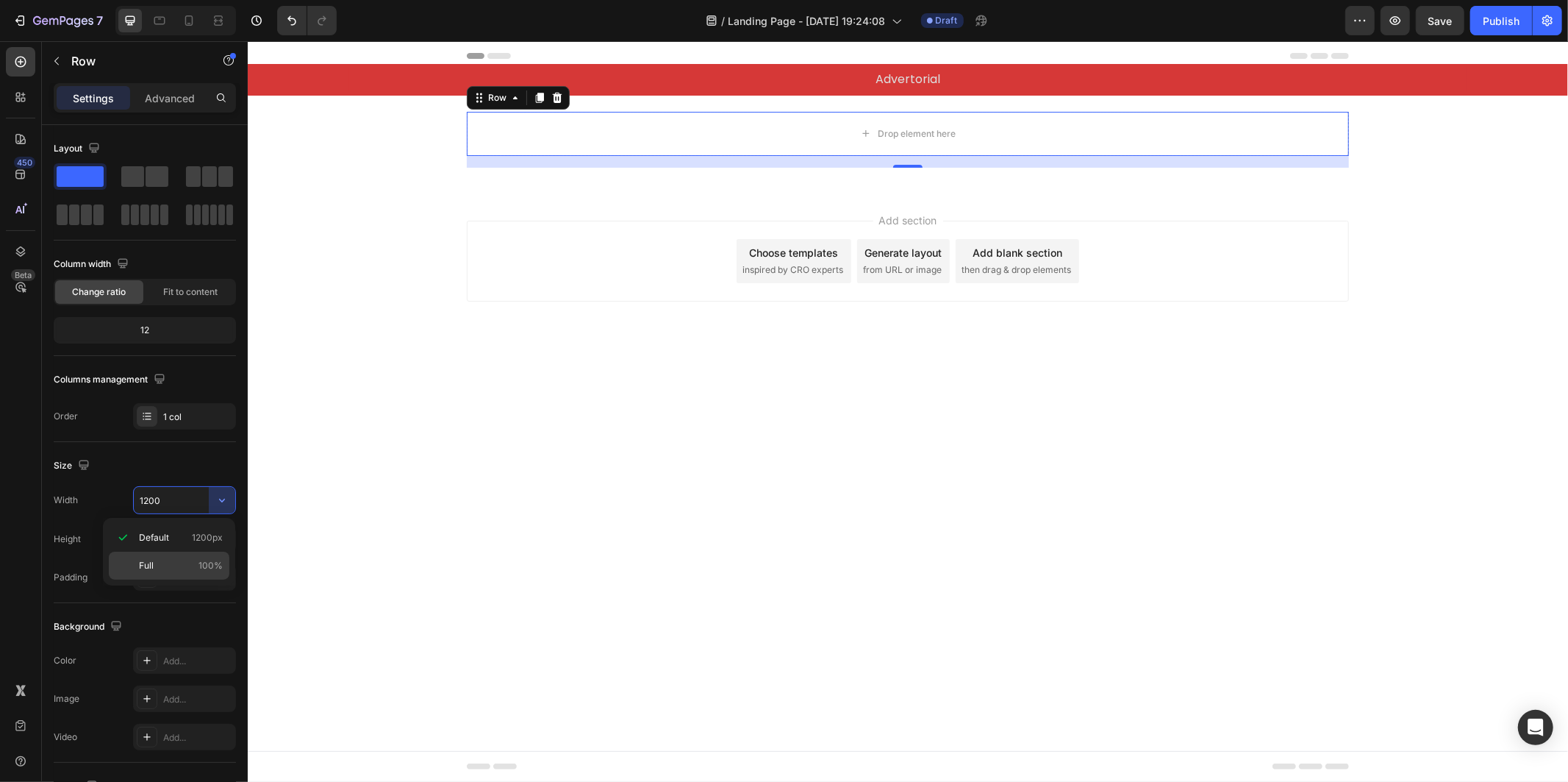
click at [218, 560] on span "100%" at bounding box center [210, 565] width 24 height 13
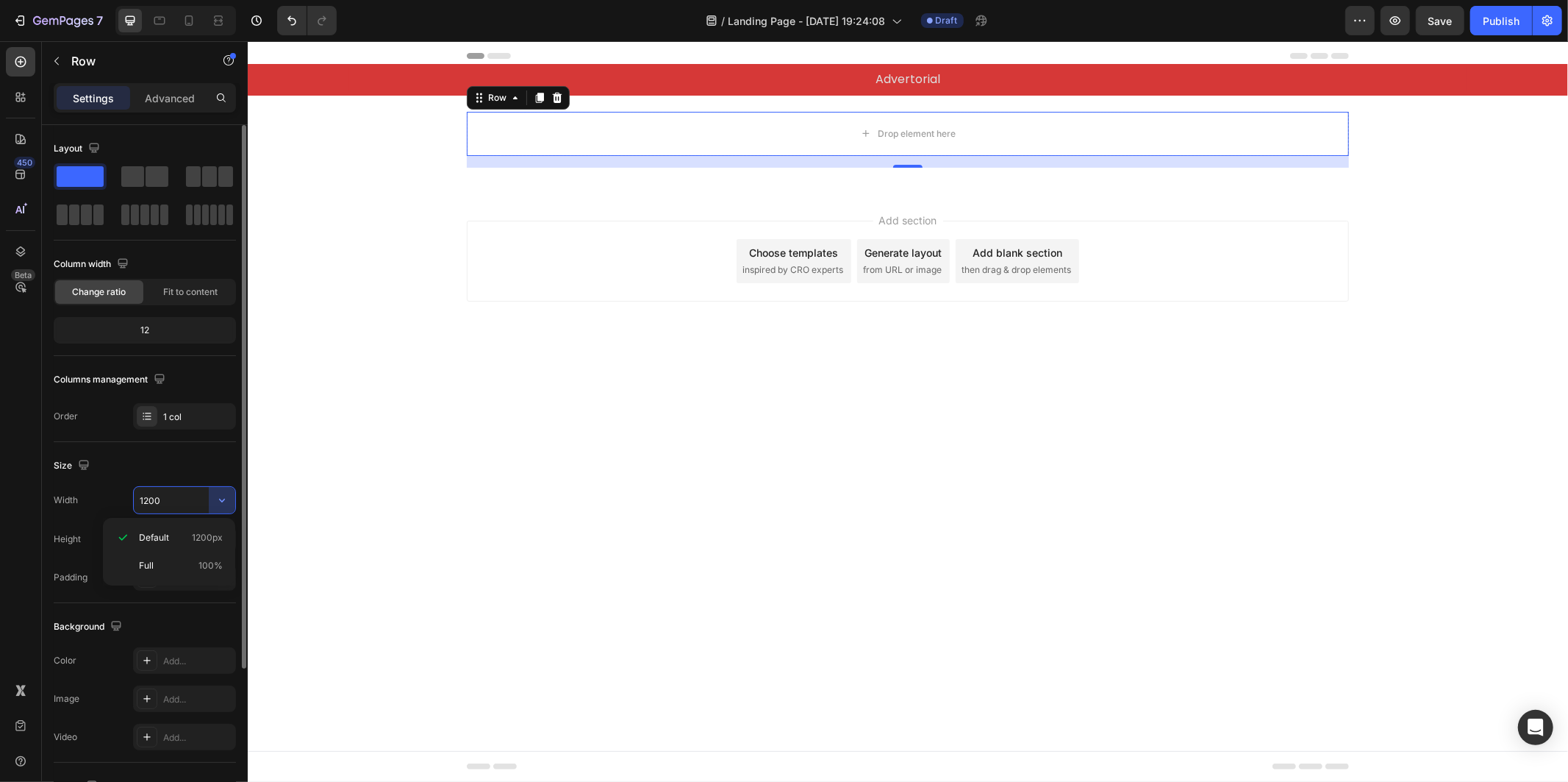
type input "100%"
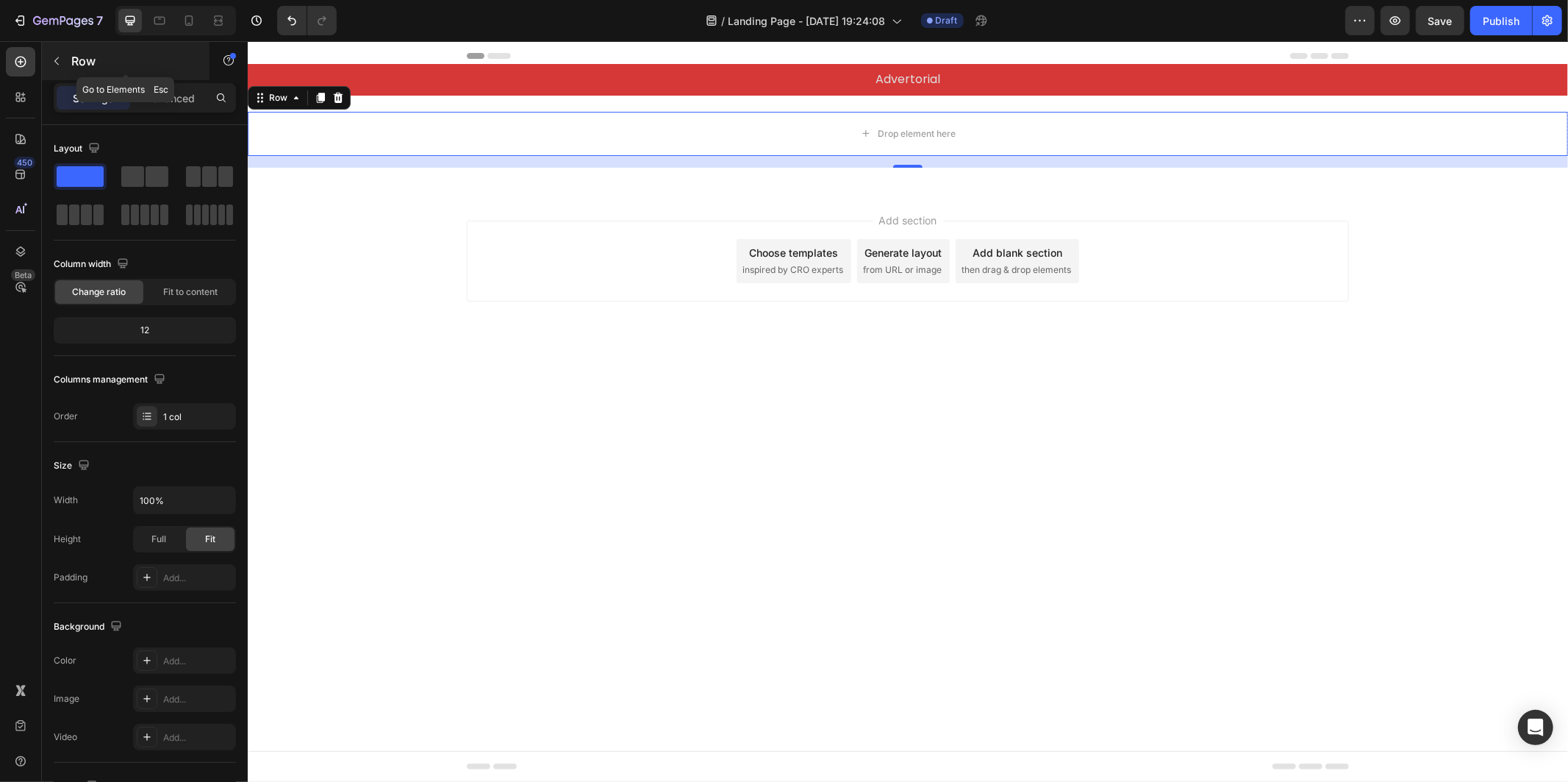
click at [74, 62] on p "Row" at bounding box center [134, 61] width 125 height 17
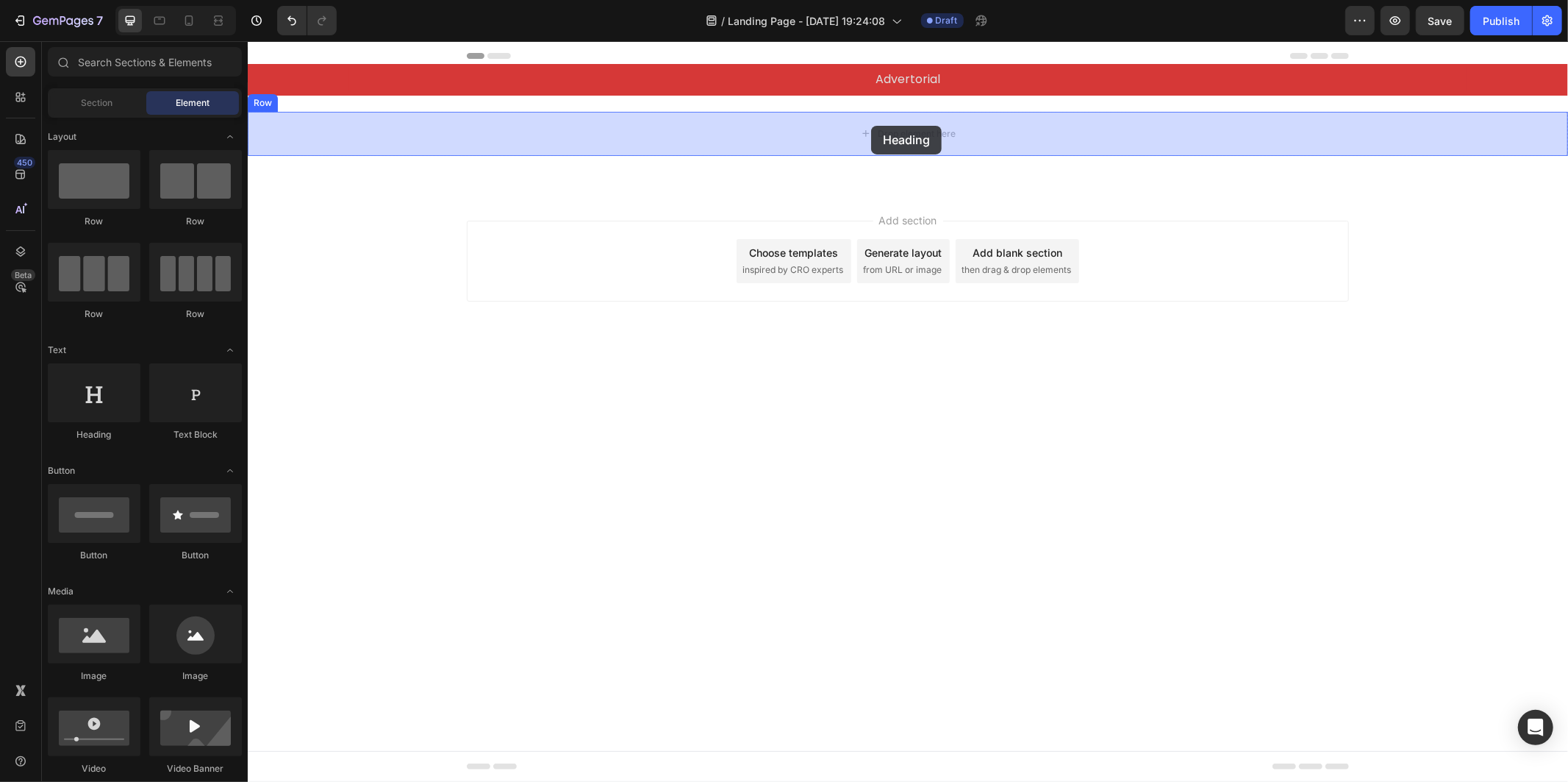
drag, startPoint x: 401, startPoint y: 414, endPoint x: 870, endPoint y: 125, distance: 550.9
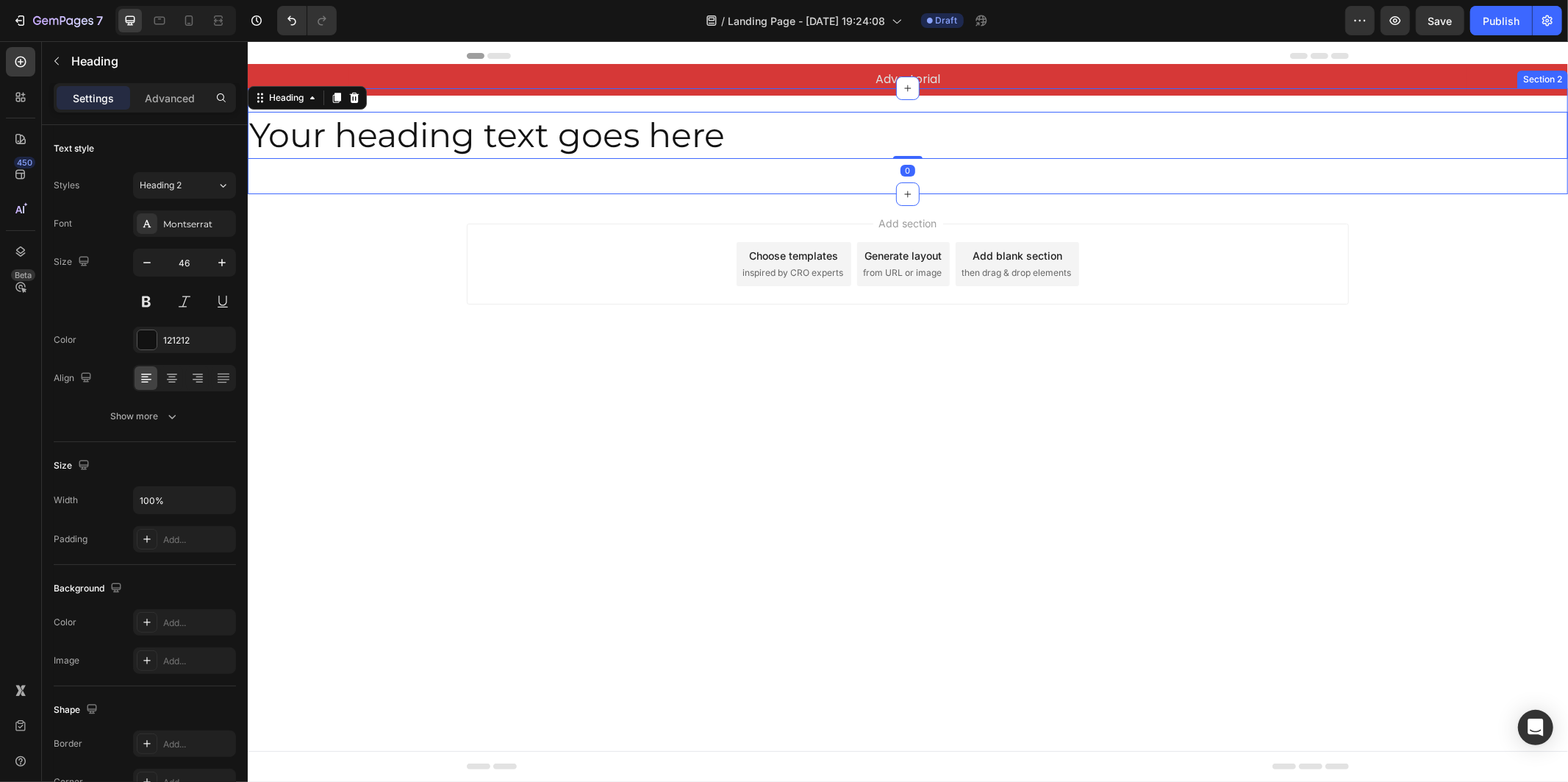
click at [924, 102] on div "Your heading text goes here Heading 0 Row Section 2" at bounding box center [907, 141] width 1320 height 106
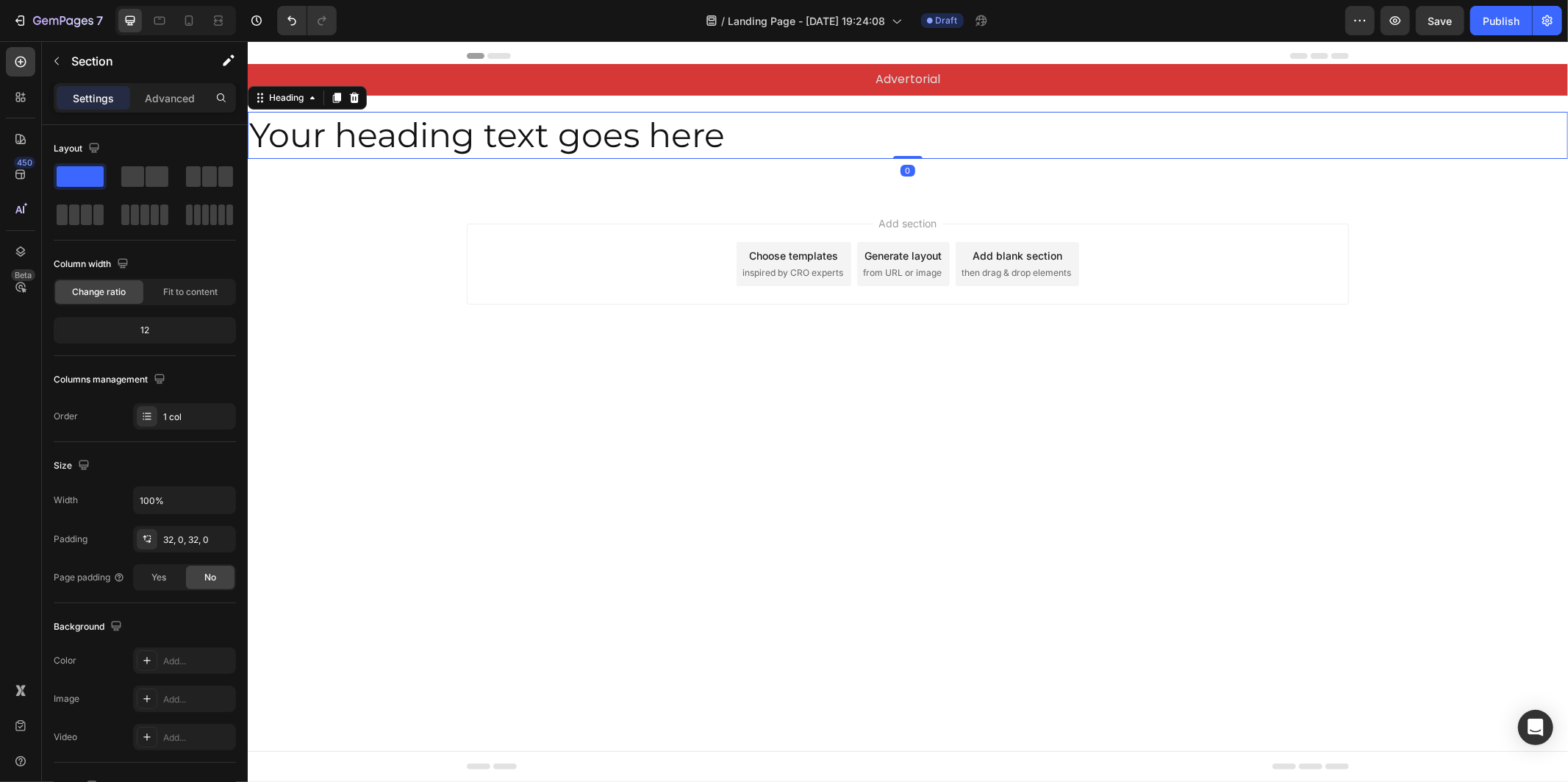
click at [443, 148] on h2 "Your heading text goes here" at bounding box center [907, 134] width 1320 height 47
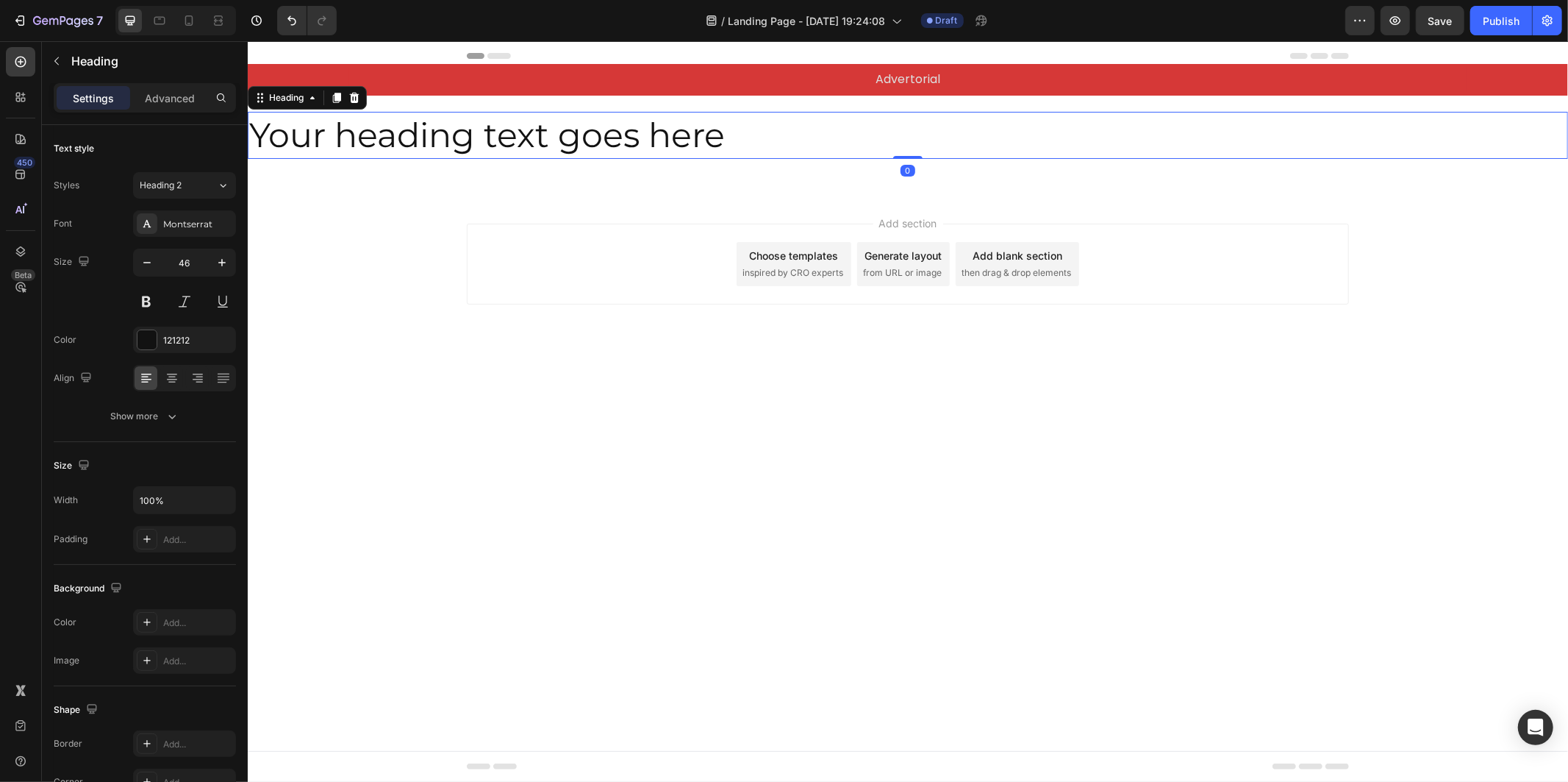
click at [434, 142] on h2 "Your heading text goes here" at bounding box center [907, 134] width 1320 height 47
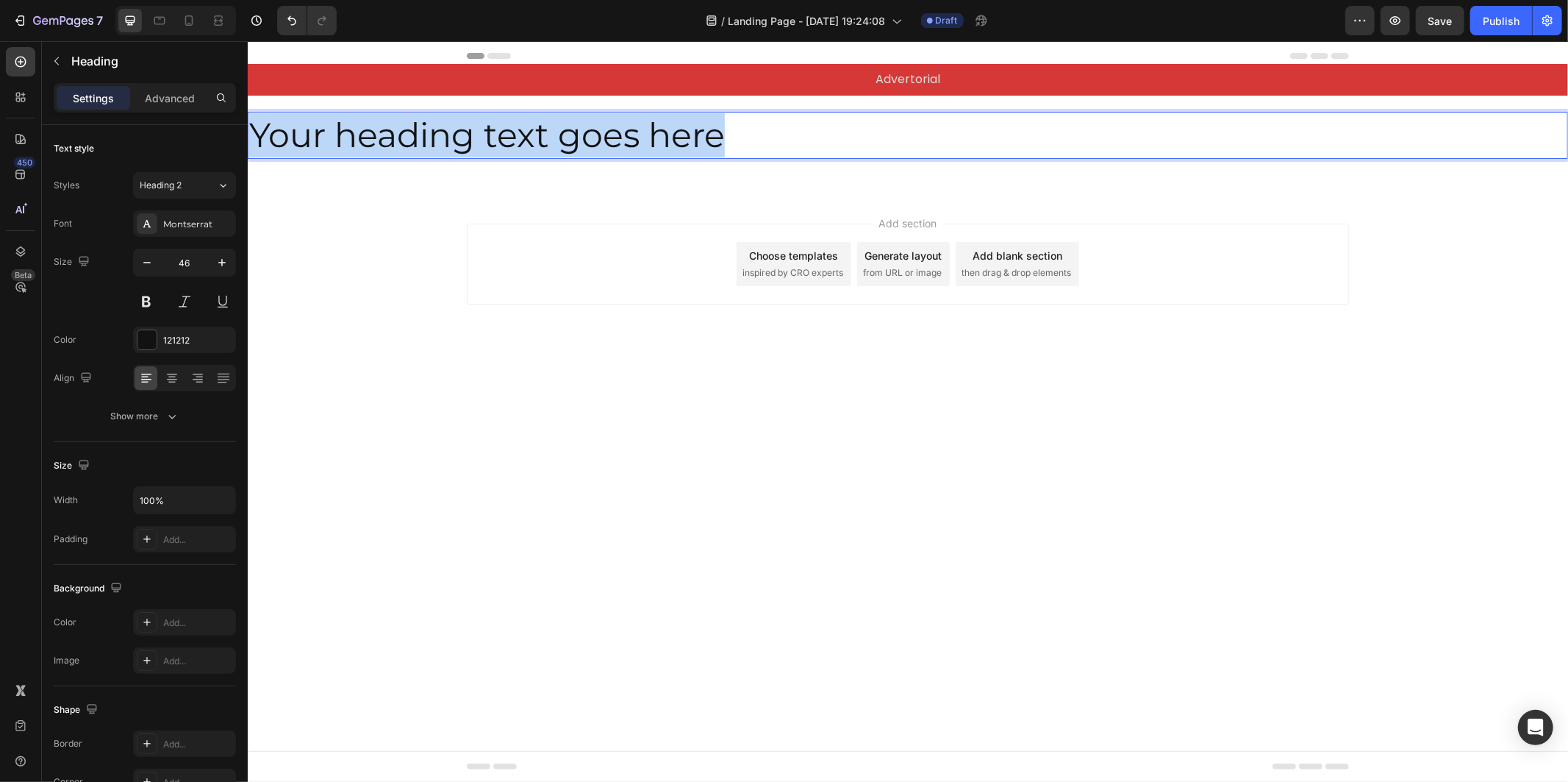
click at [434, 142] on p "Your heading text goes here" at bounding box center [907, 135] width 1317 height 44
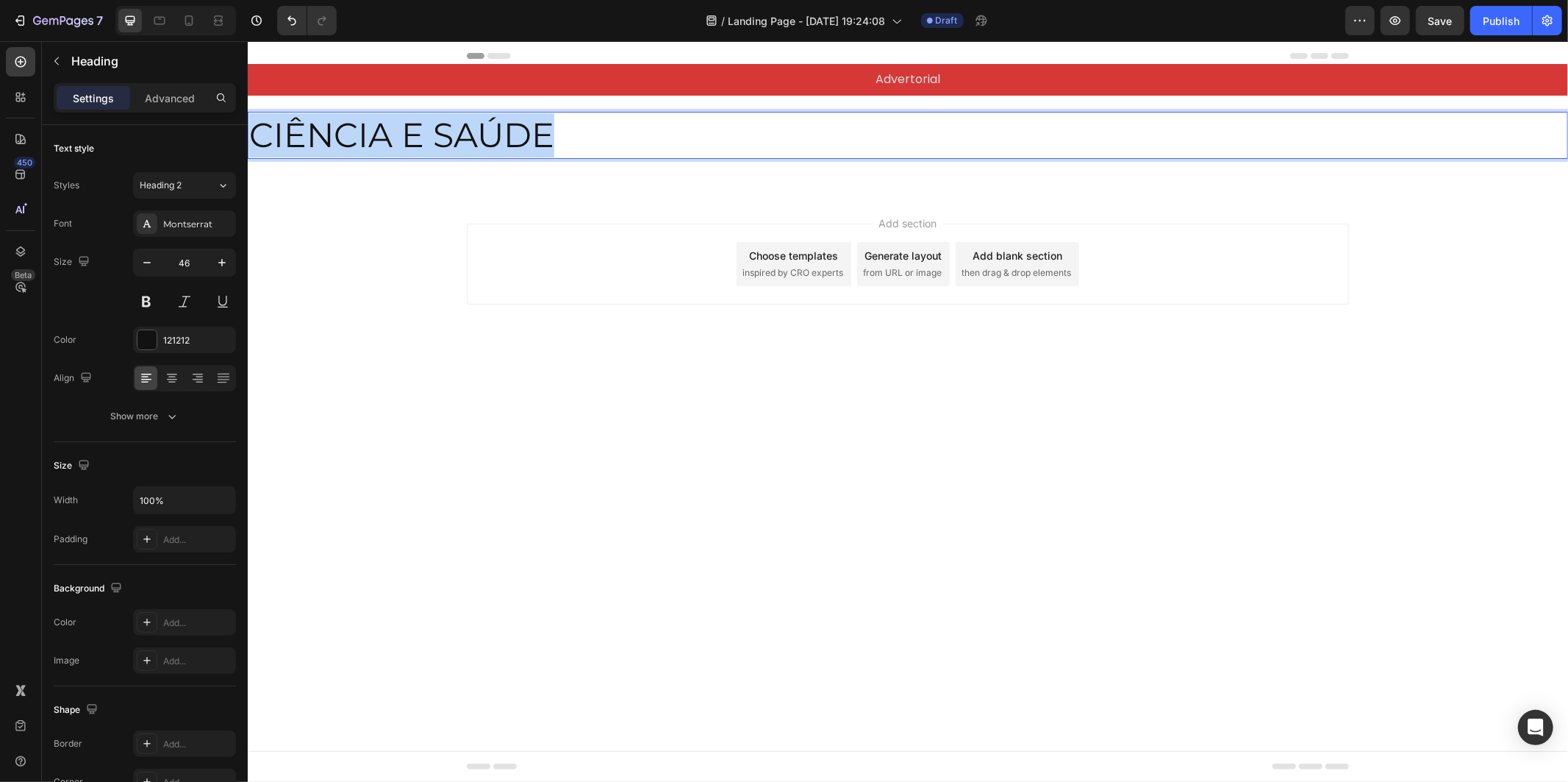
drag, startPoint x: 580, startPoint y: 126, endPoint x: 210, endPoint y: 136, distance: 370.1
click at [247, 136] on html "Header Advertorial Text Block Row Section 1 CIÊNCIA E SAÚDE Heading 0 Row Secti…" at bounding box center [907, 410] width 1320 height 741
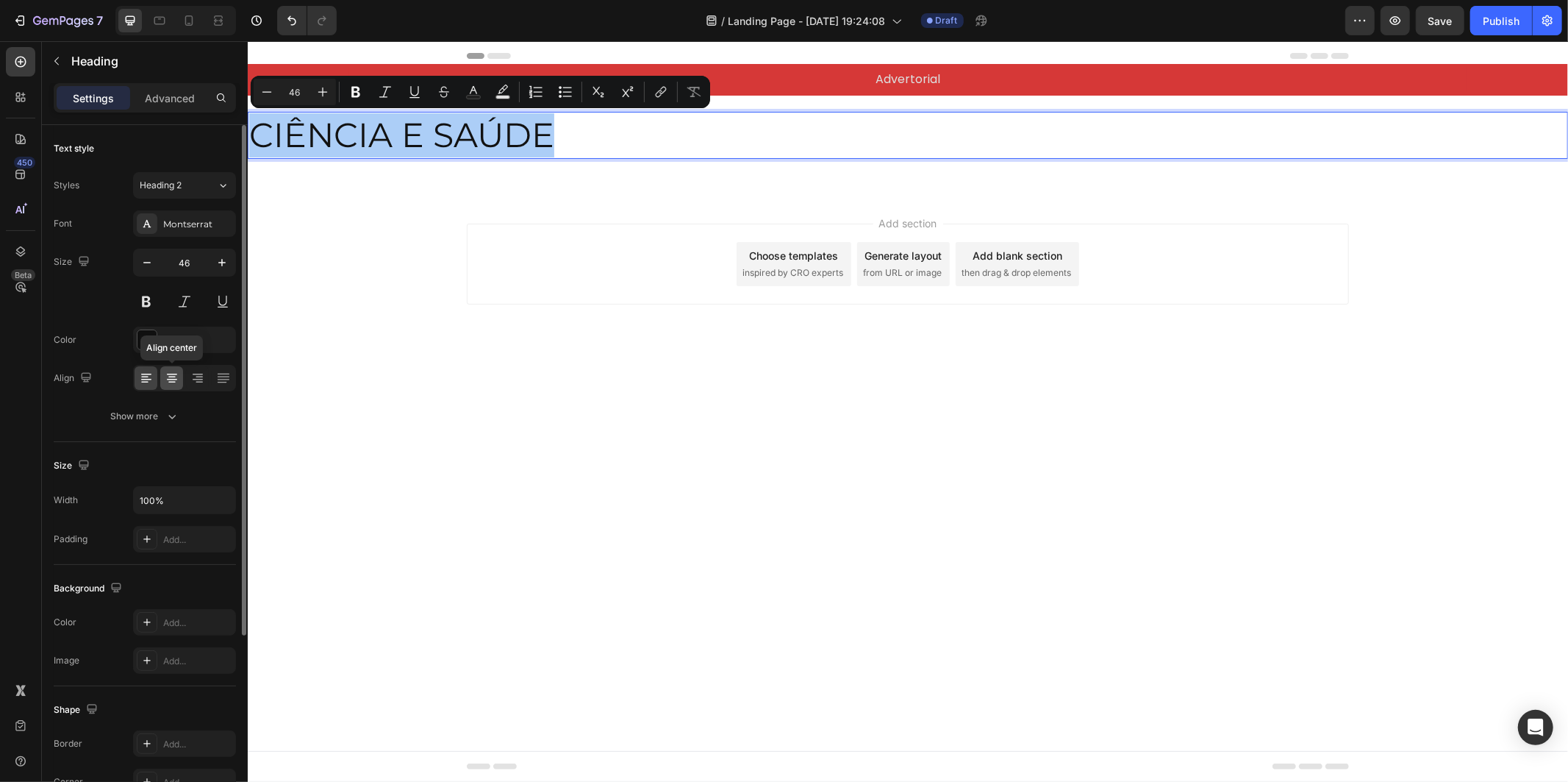
click at [174, 381] on icon at bounding box center [172, 382] width 8 height 2
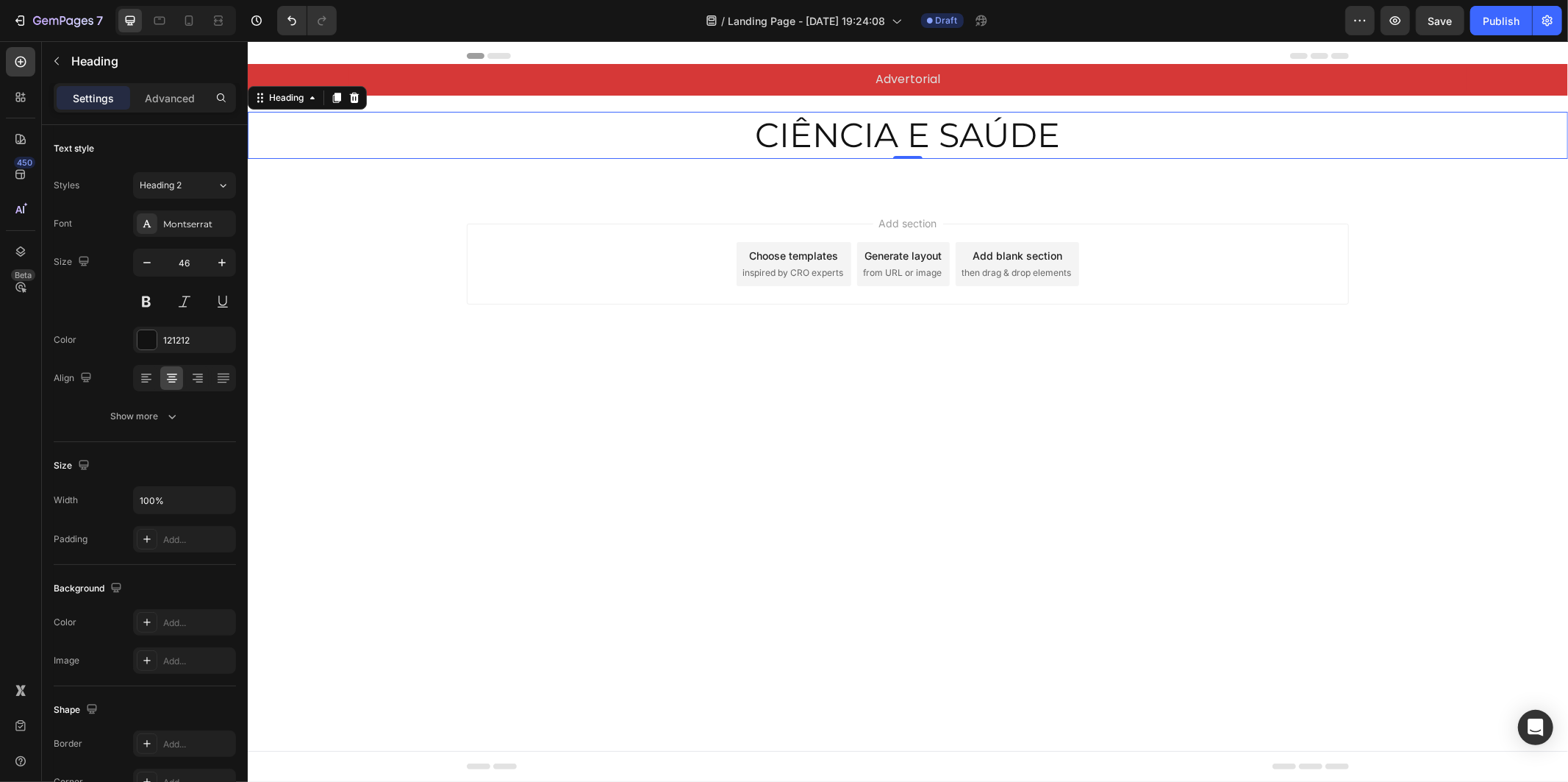
click at [471, 126] on p "CIÊNCIA E SAÚDE" at bounding box center [907, 135] width 1317 height 44
click at [170, 91] on p "Advanced" at bounding box center [169, 98] width 50 height 15
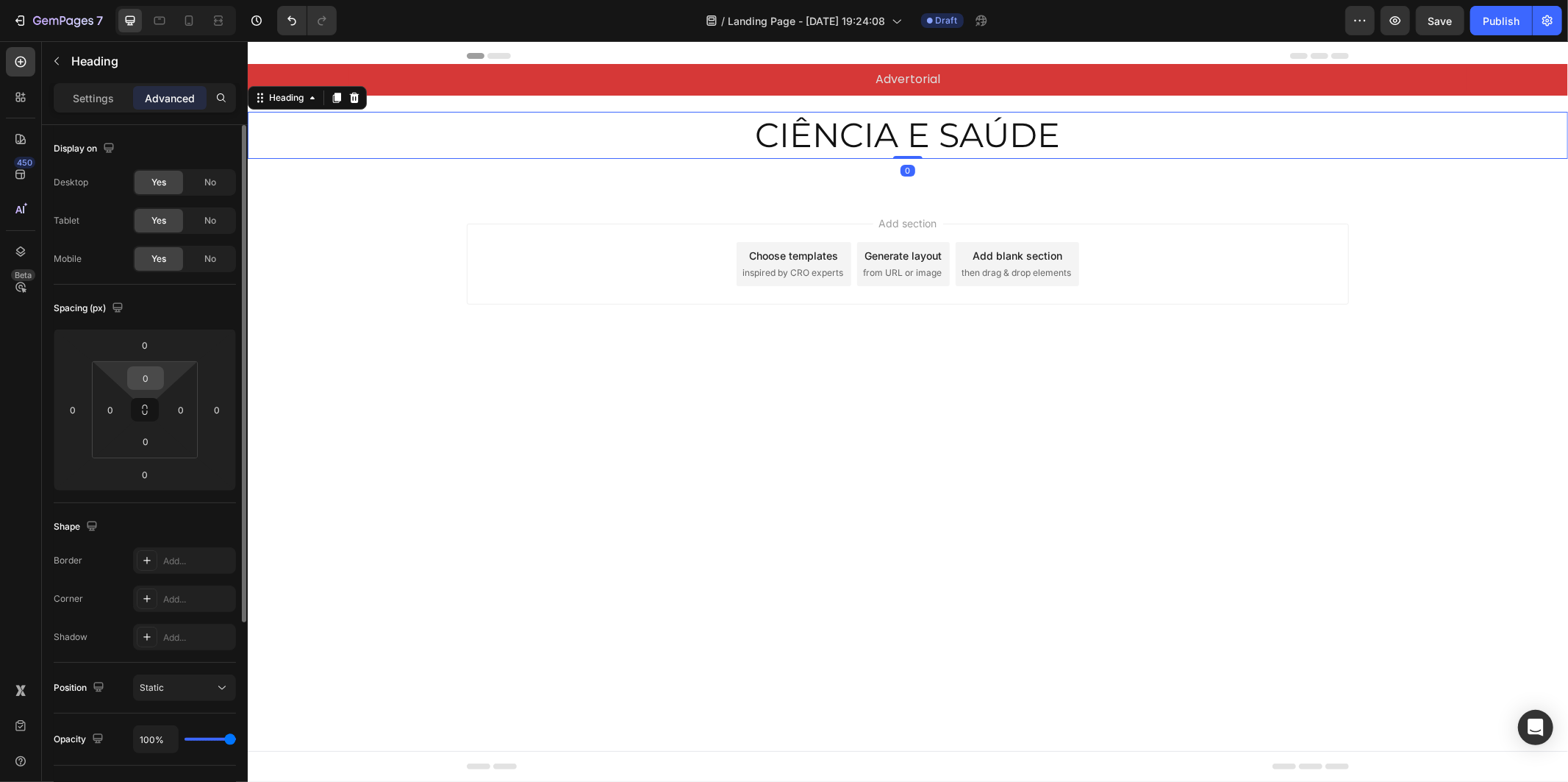
click at [154, 374] on input "0" at bounding box center [145, 378] width 30 height 22
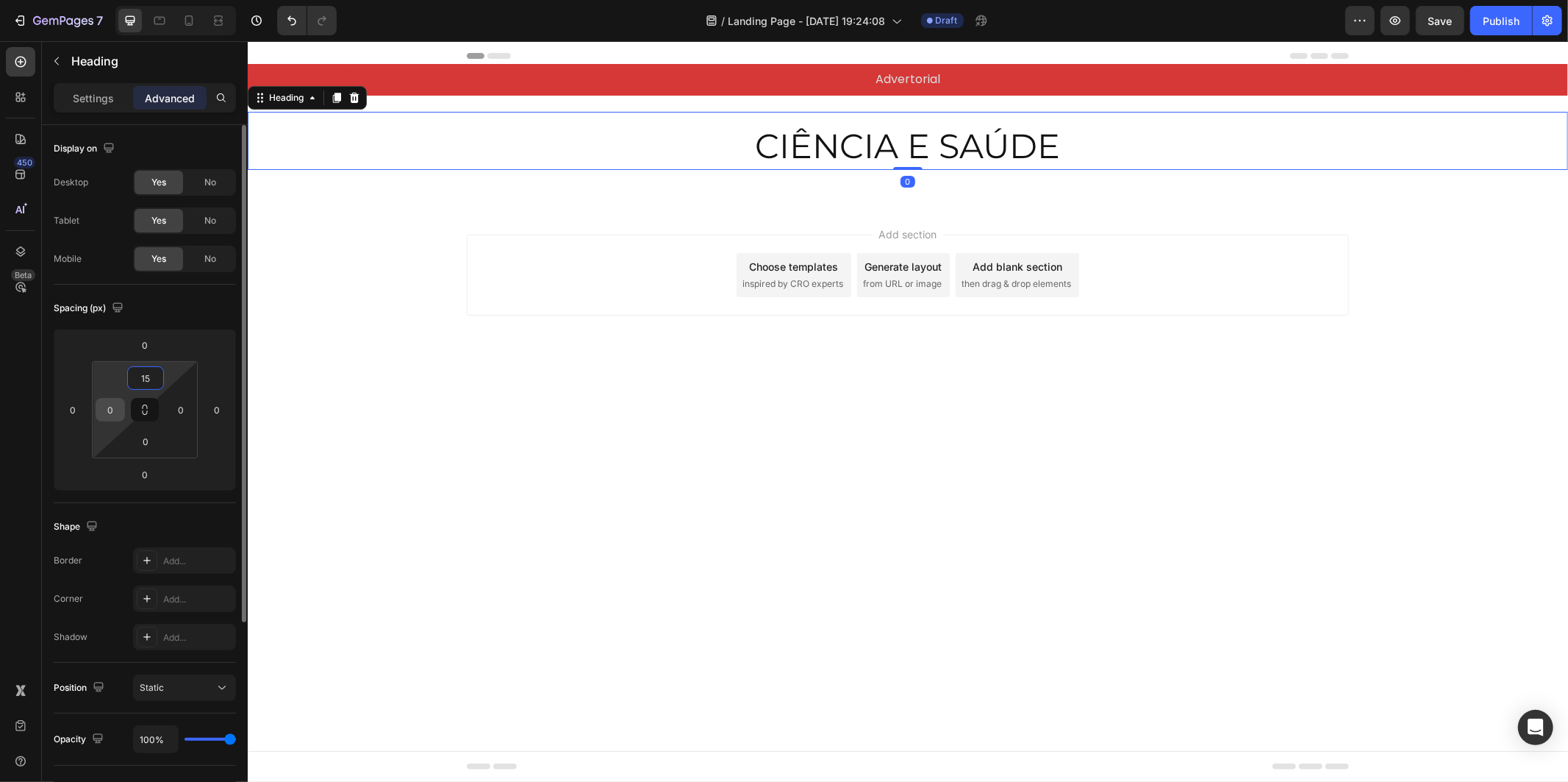
type input "15"
click at [112, 414] on input "0" at bounding box center [110, 409] width 22 height 22
type input "15"
click at [180, 408] on input "0" at bounding box center [180, 409] width 22 height 22
type input "15"
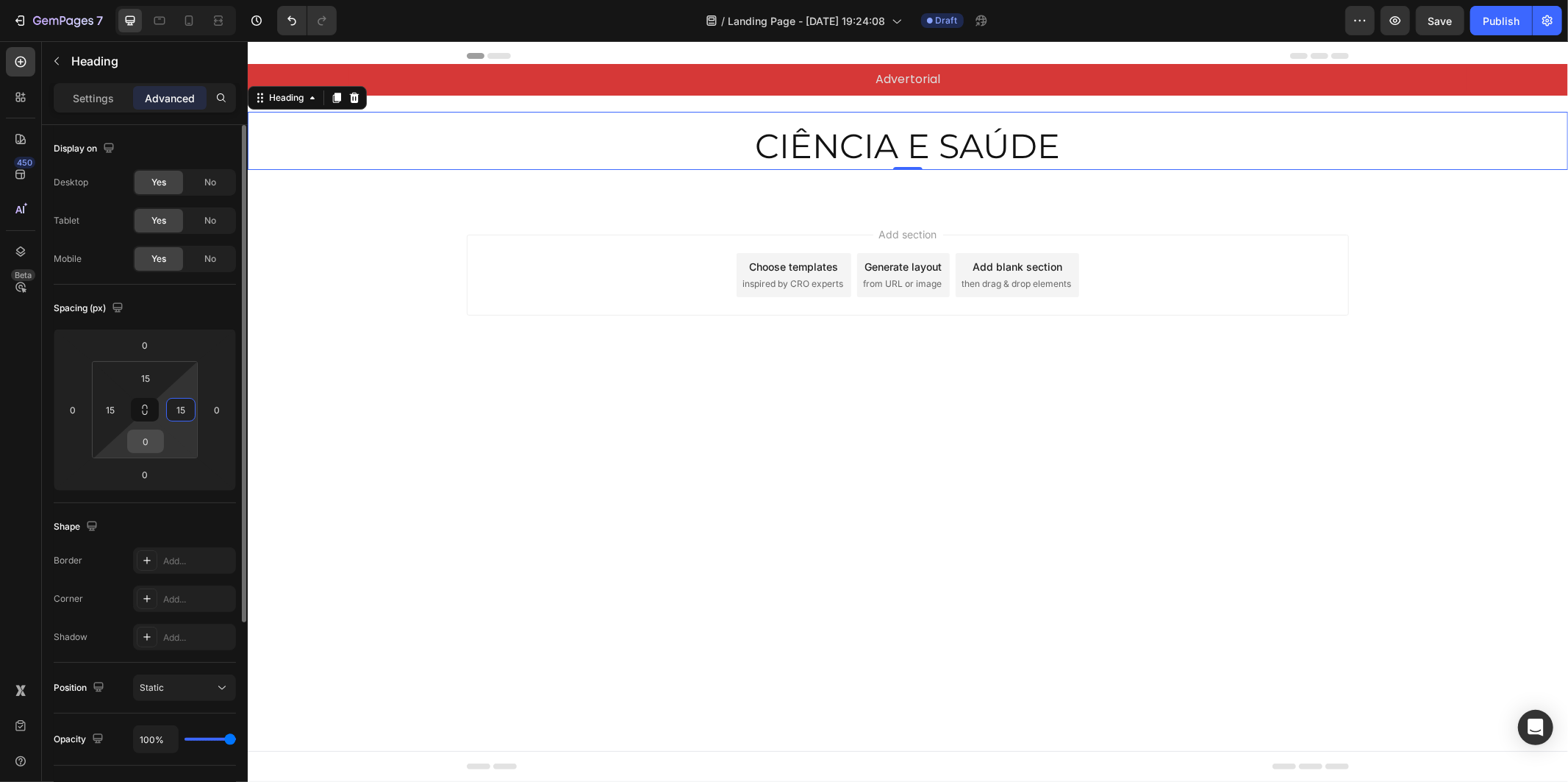
click at [150, 451] on input "0" at bounding box center [145, 441] width 30 height 22
type input "15"
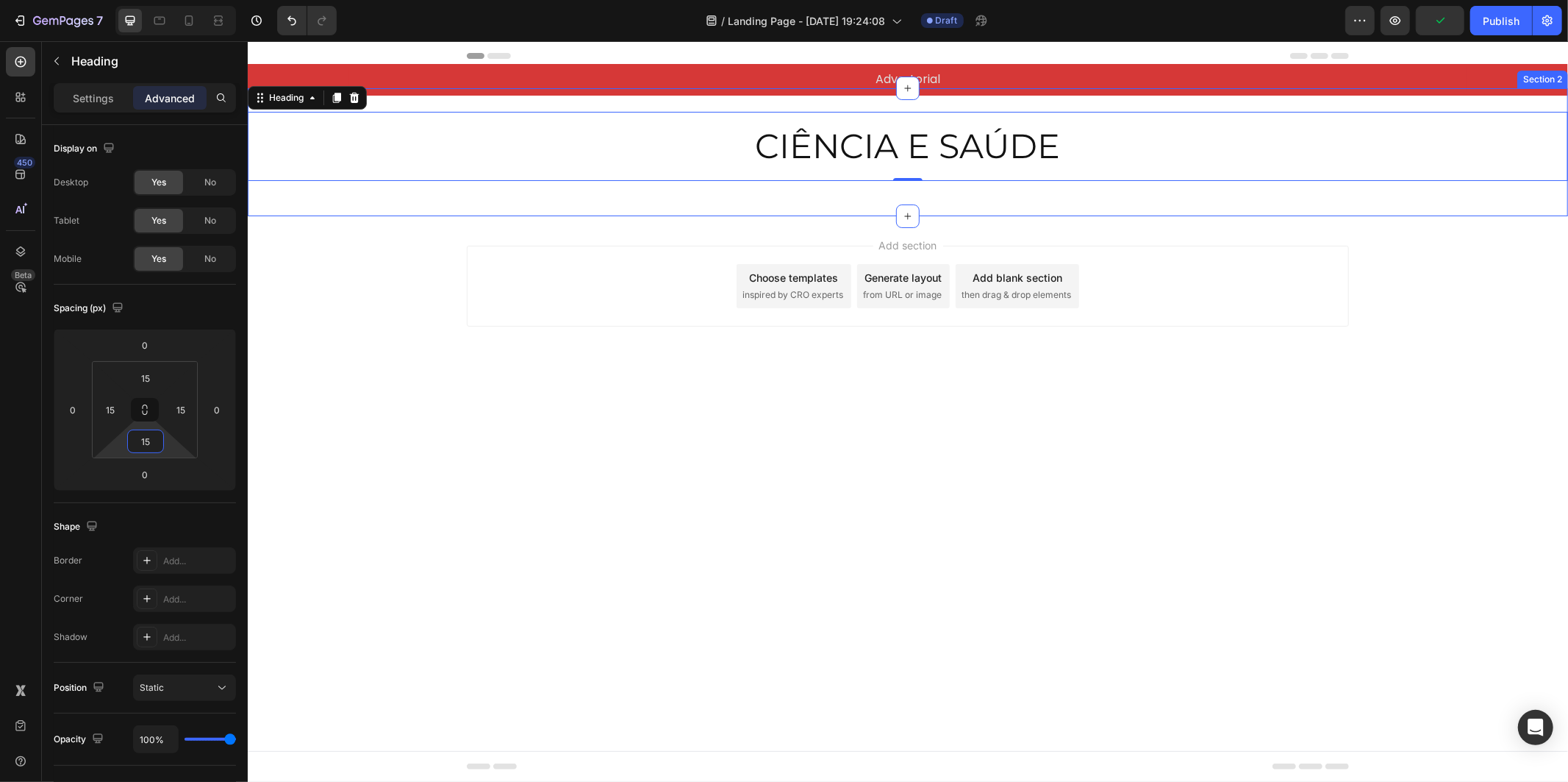
click at [761, 108] on div "CIÊNCIA E SAÚDE Heading 0 Row Section 2" at bounding box center [907, 151] width 1320 height 128
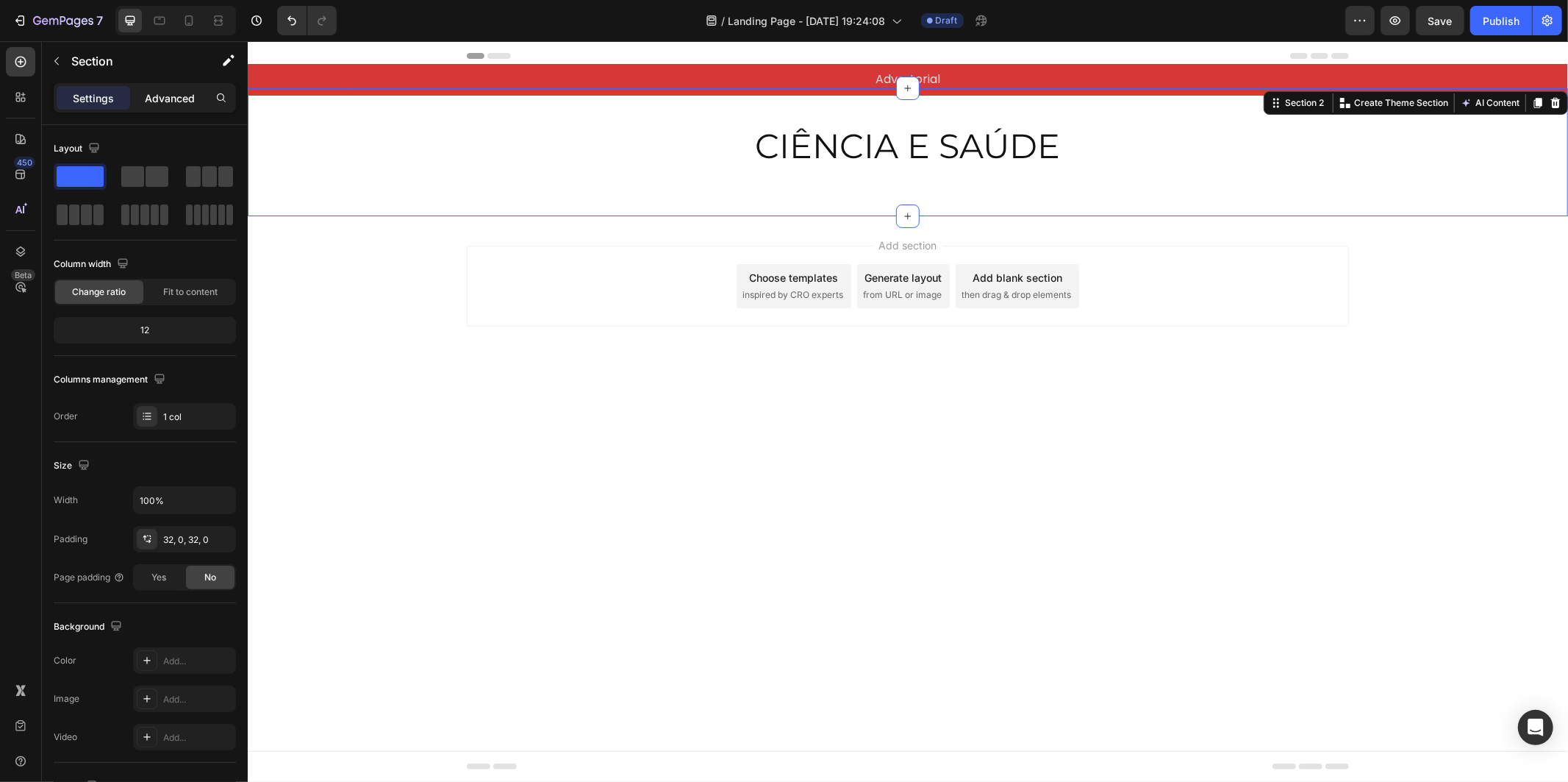
click at [179, 97] on p "Advanced" at bounding box center [169, 98] width 50 height 15
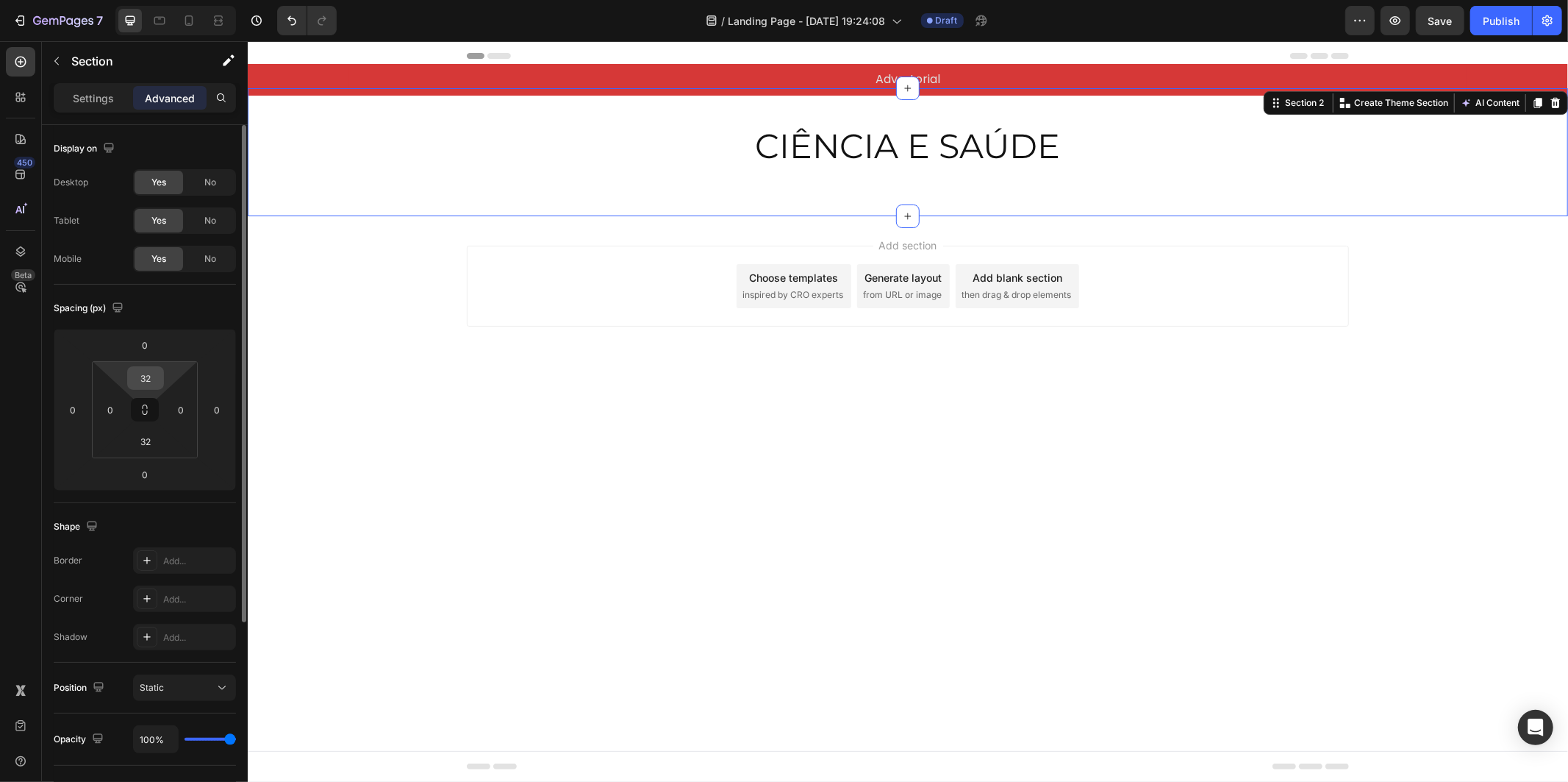
click at [156, 385] on input "32" at bounding box center [145, 378] width 30 height 22
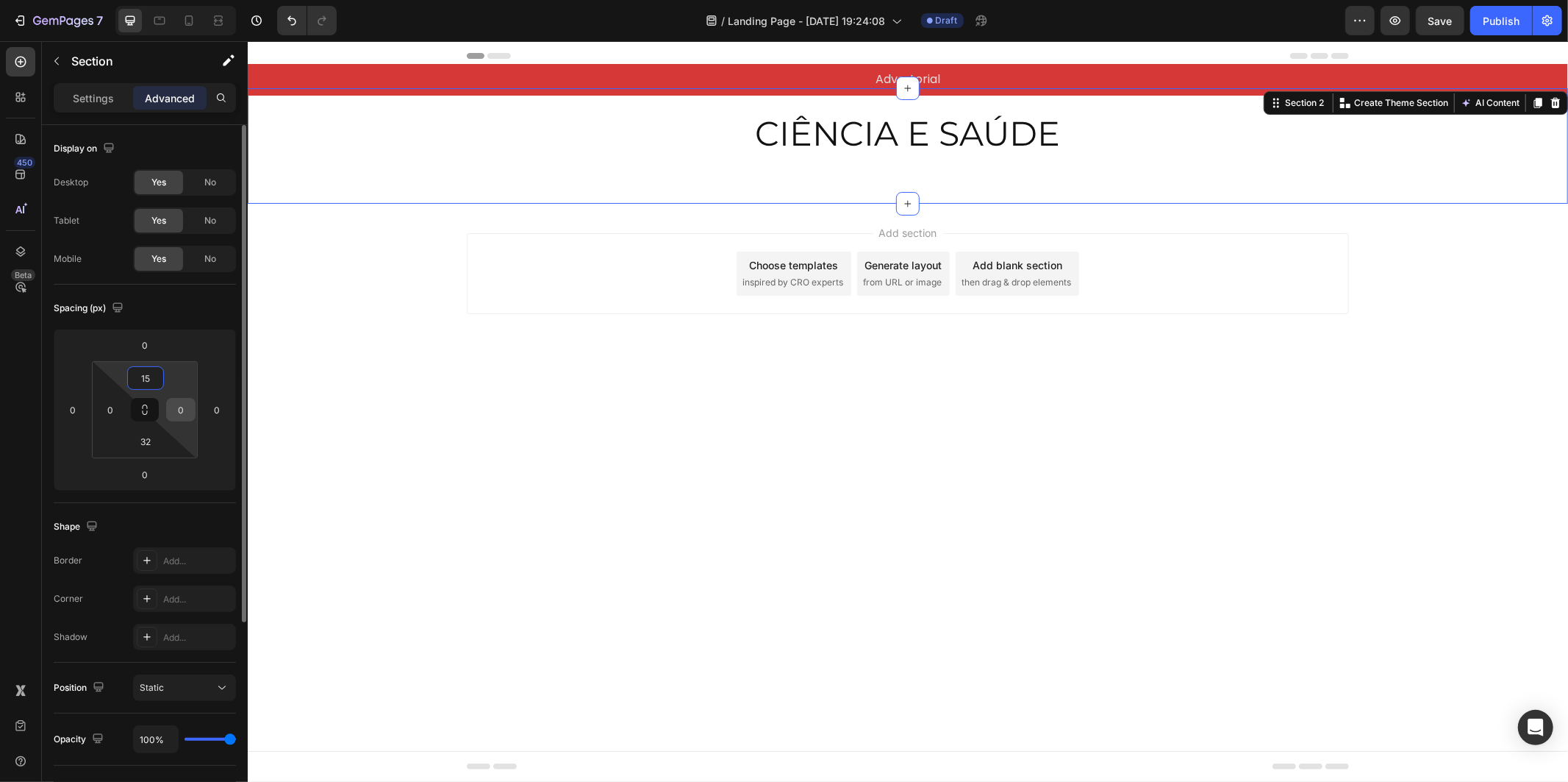
type input "15"
click at [186, 409] on input "0" at bounding box center [180, 409] width 22 height 22
type input "15"
click at [149, 443] on input "32" at bounding box center [145, 441] width 30 height 22
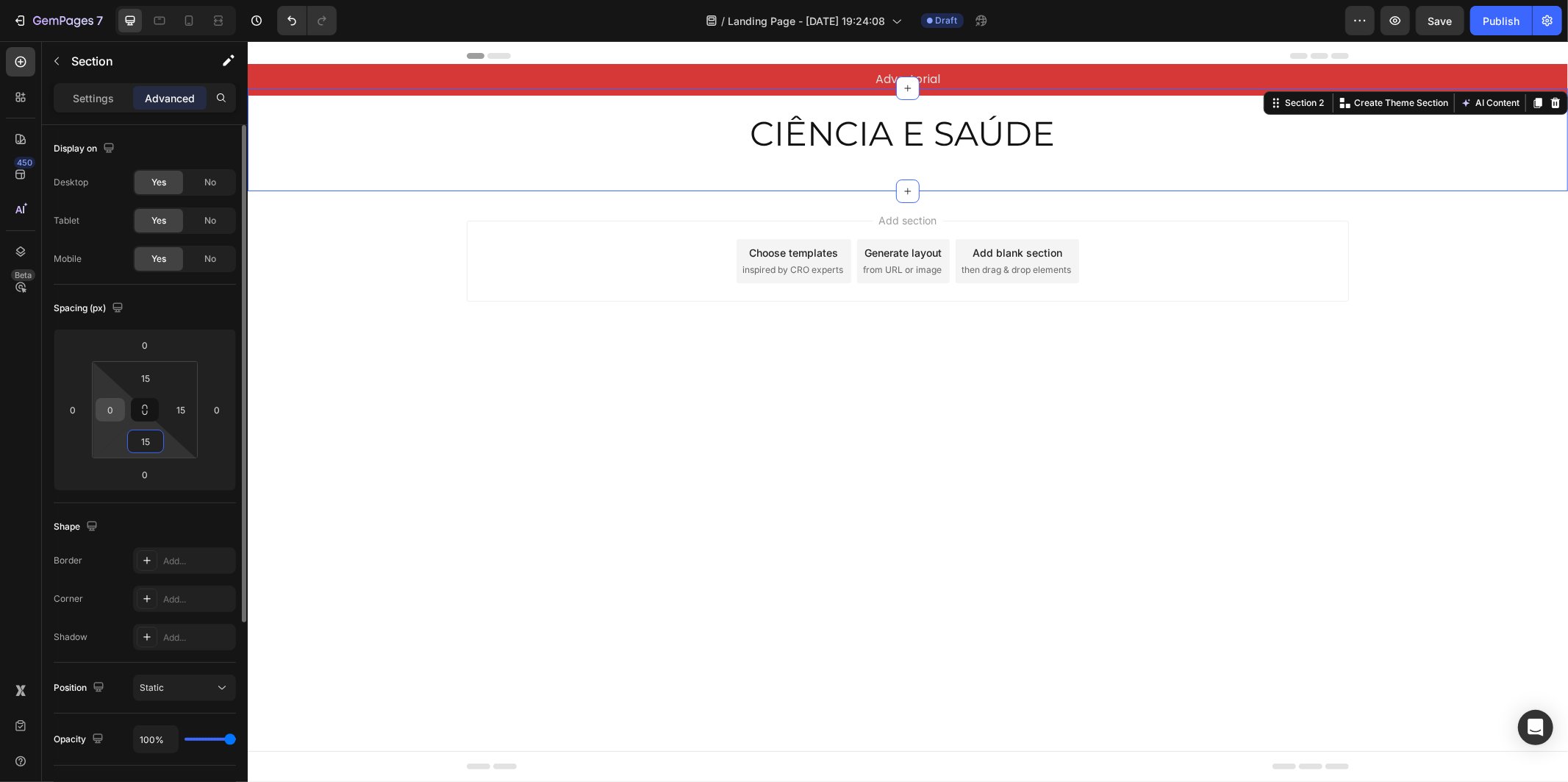
type input "15"
click at [119, 408] on input "0" at bounding box center [110, 409] width 22 height 22
type input "15"
click at [145, 377] on input "15" at bounding box center [145, 378] width 30 height 22
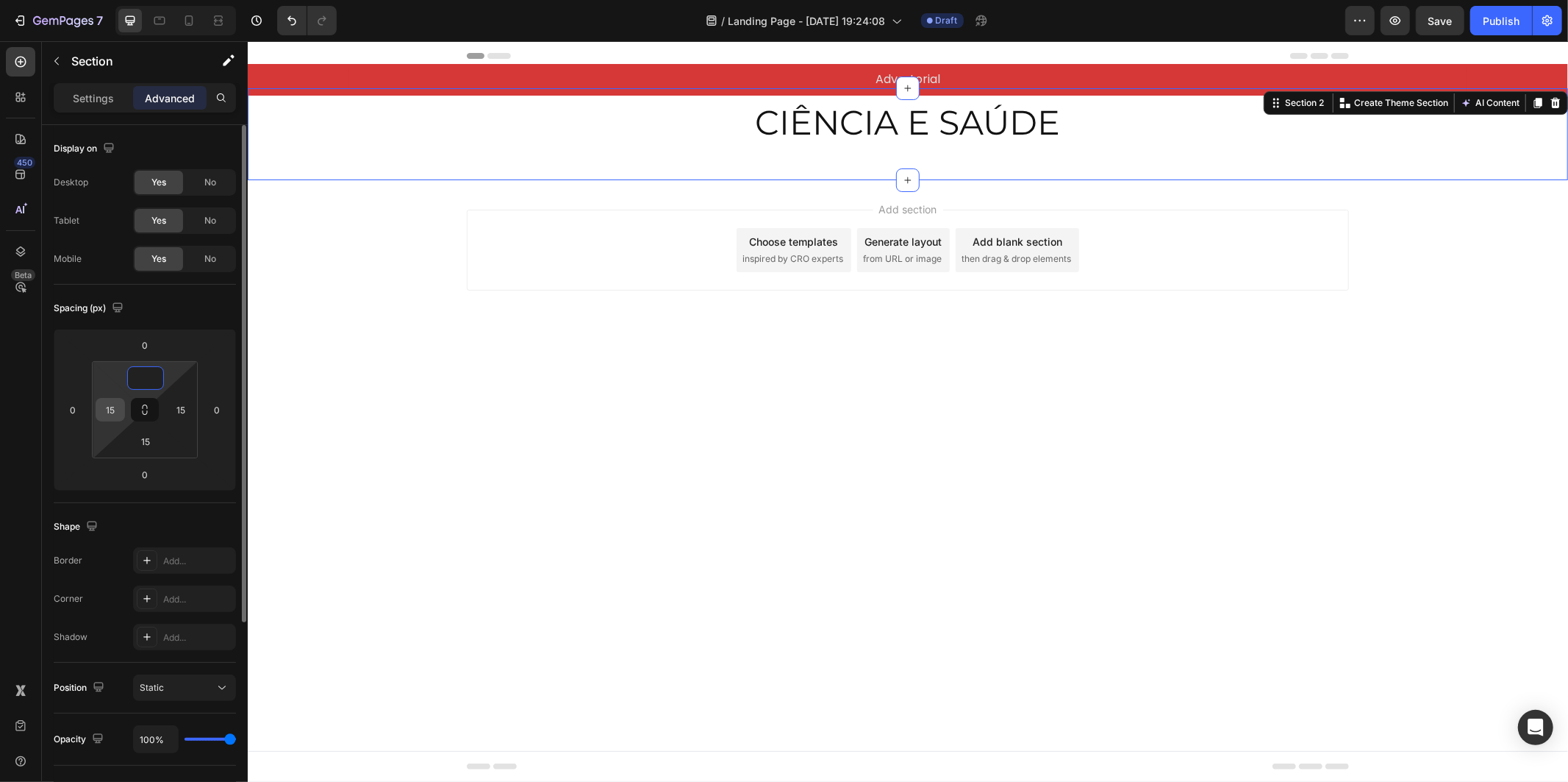
type input "0"
click at [113, 409] on input "15" at bounding box center [110, 409] width 22 height 22
type input "0"
click at [181, 404] on input "15" at bounding box center [180, 409] width 22 height 22
type input "0"
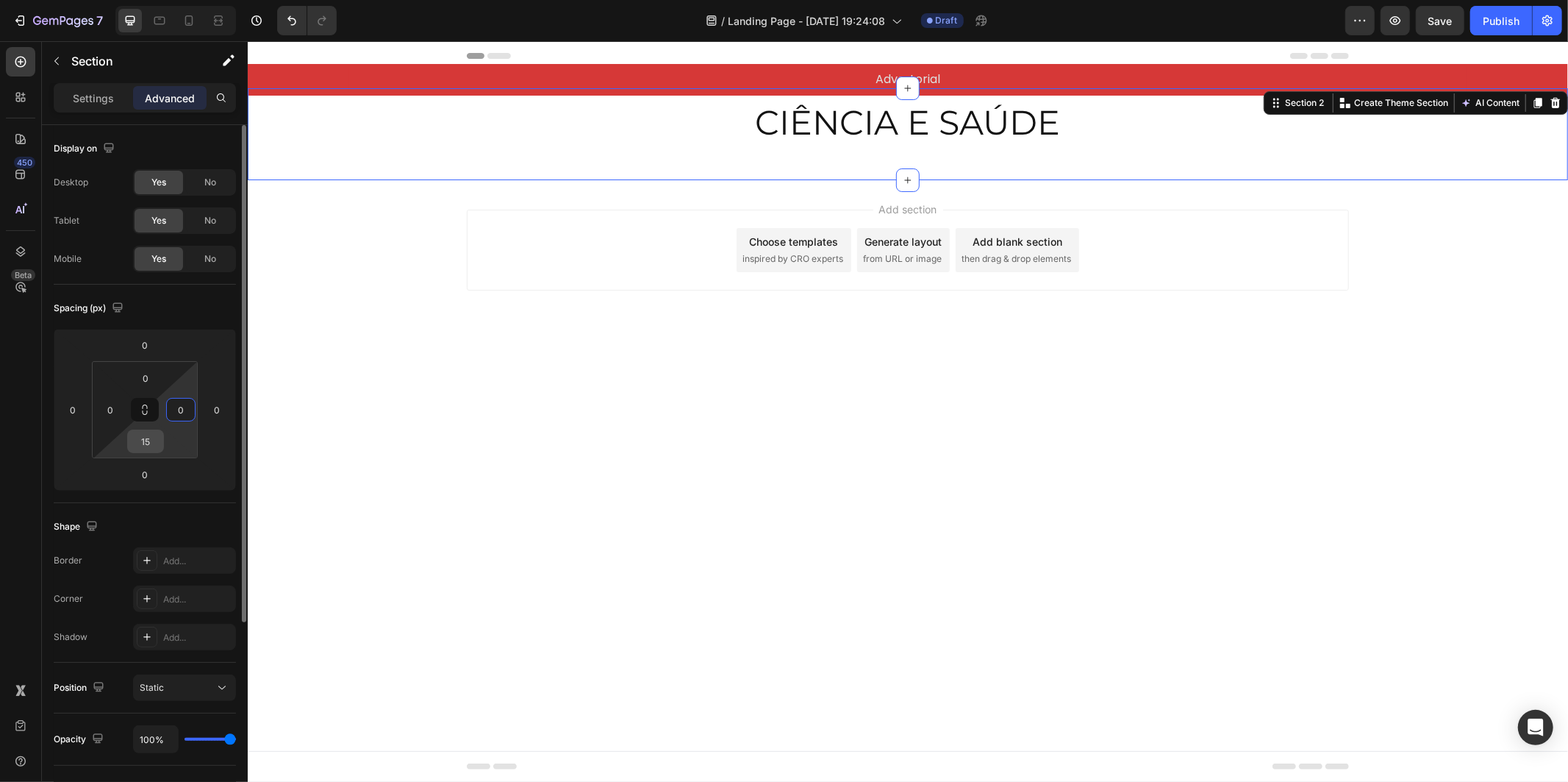
click at [151, 438] on input "15" at bounding box center [145, 441] width 30 height 22
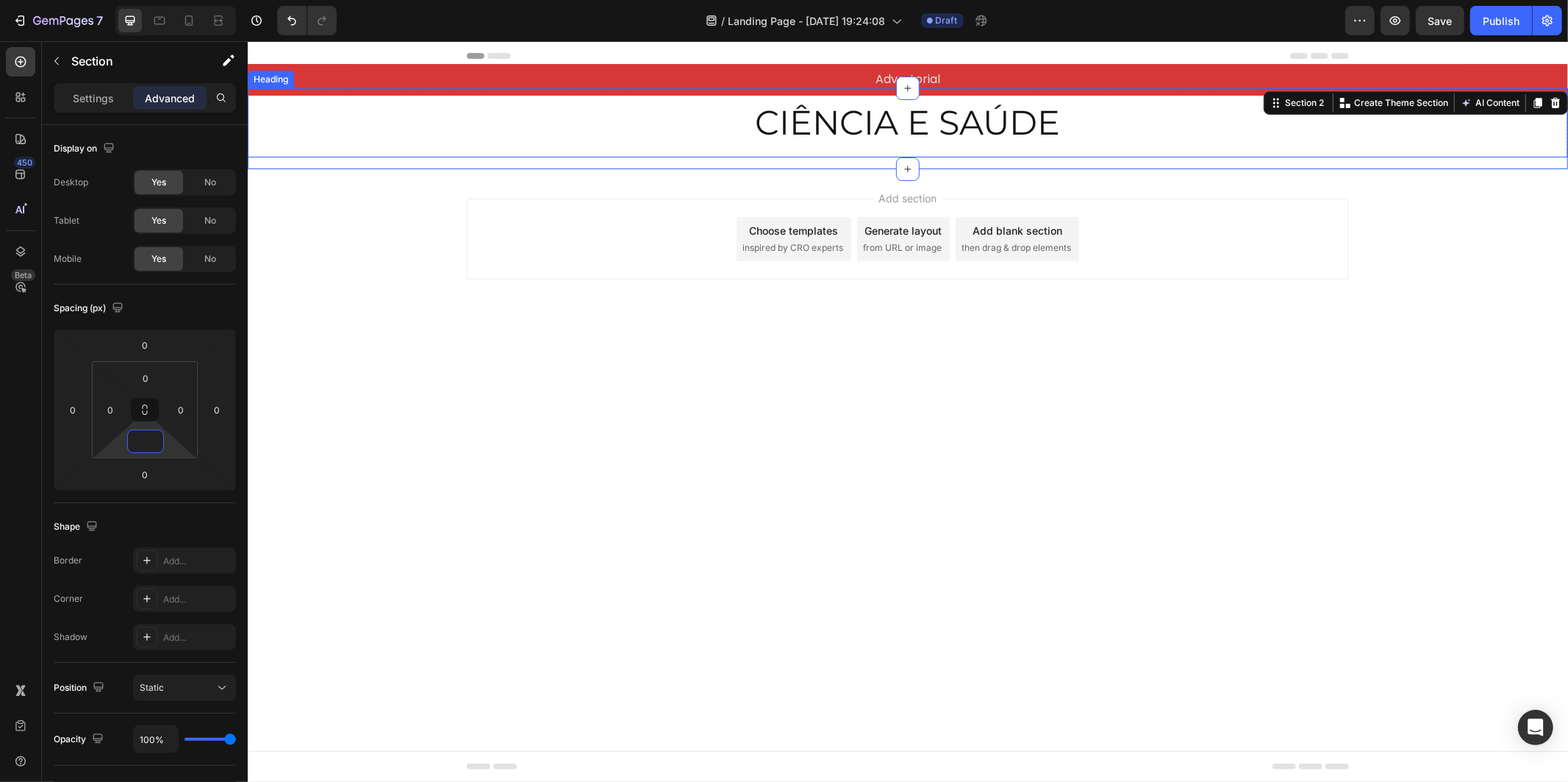
click at [799, 119] on p "CIÊNCIA E SAÚDE" at bounding box center [908, 122] width 1296 height 44
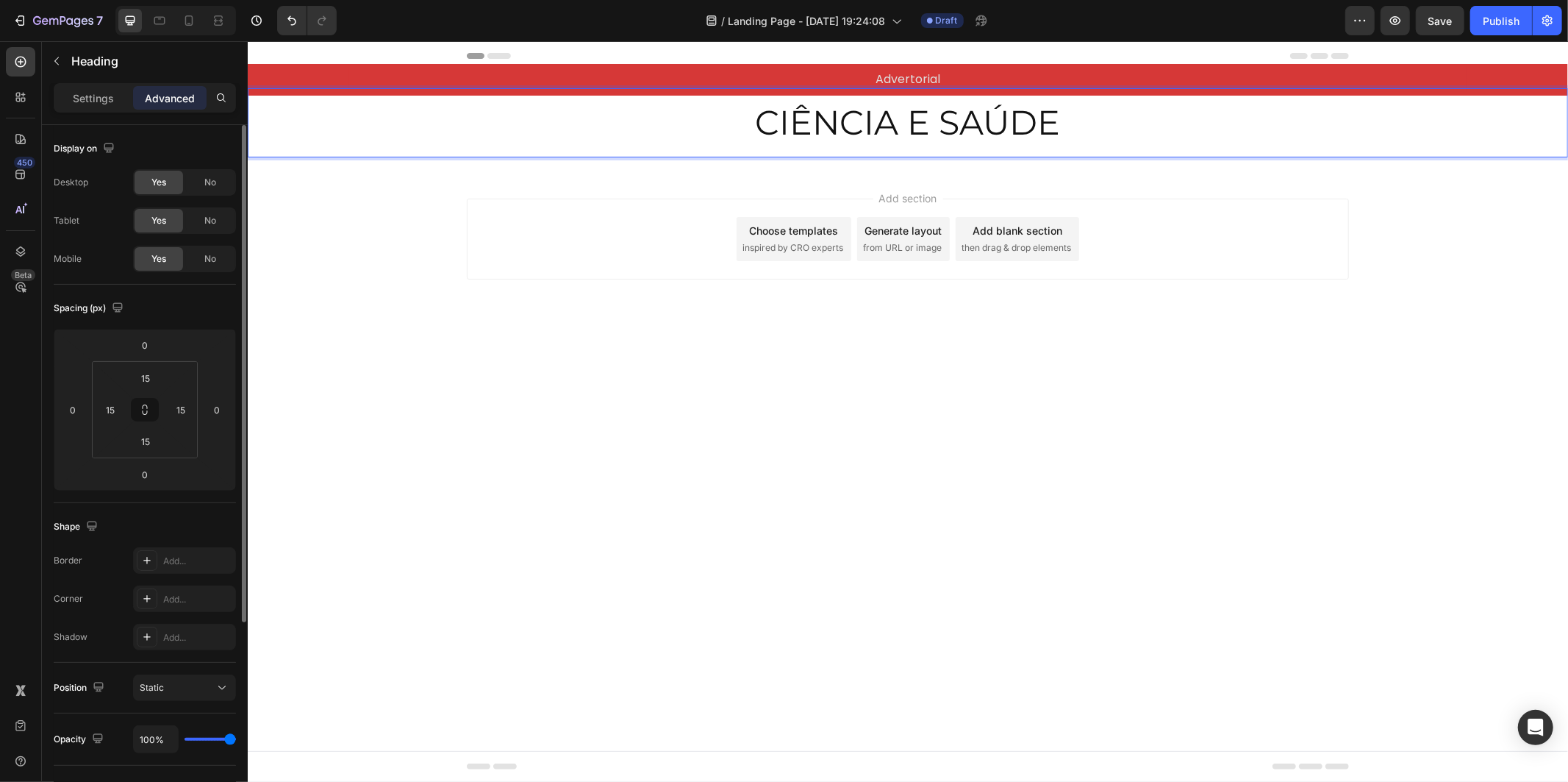
scroll to position [164, 0]
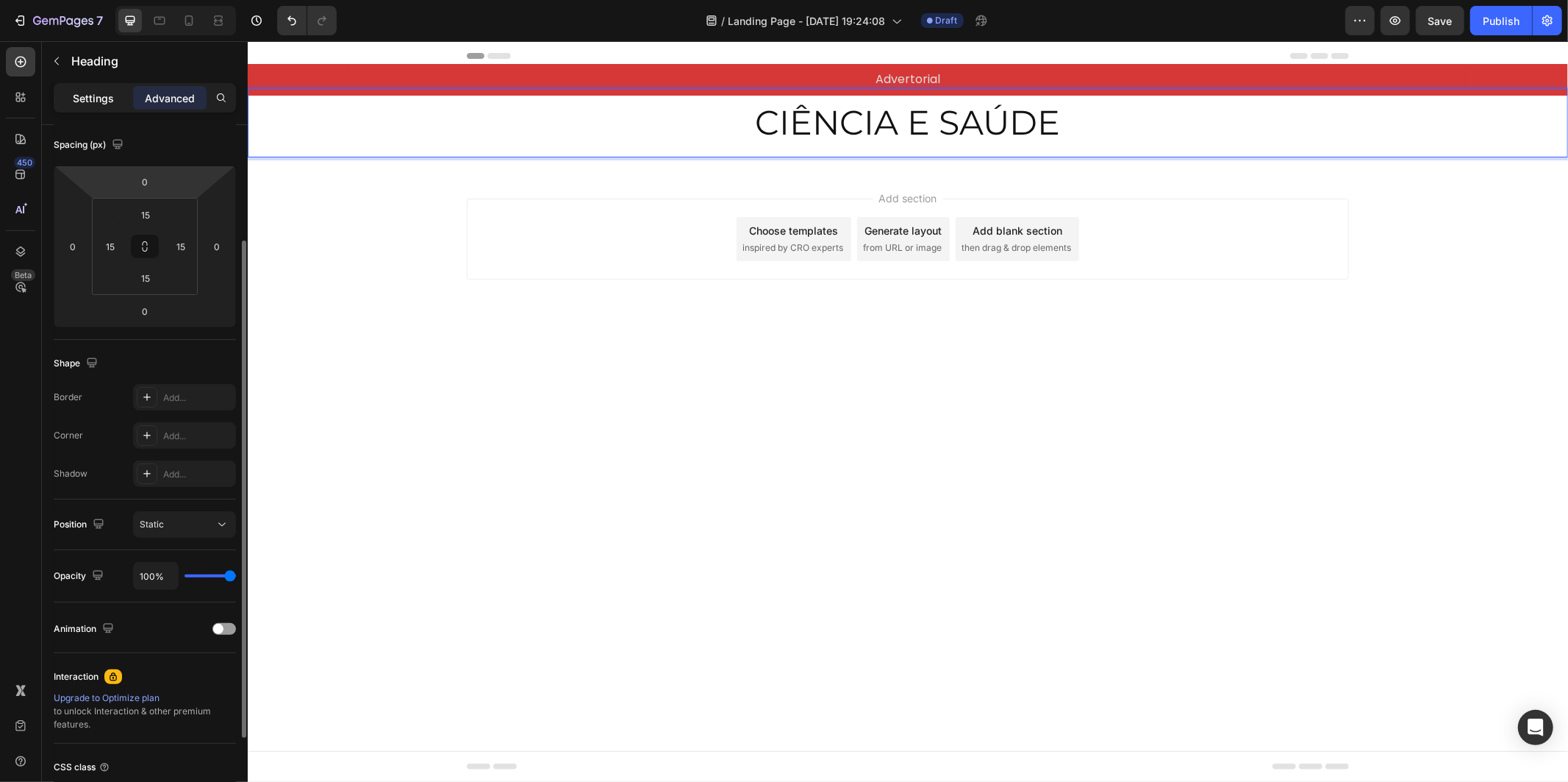
click at [107, 101] on p "Settings" at bounding box center [93, 98] width 41 height 15
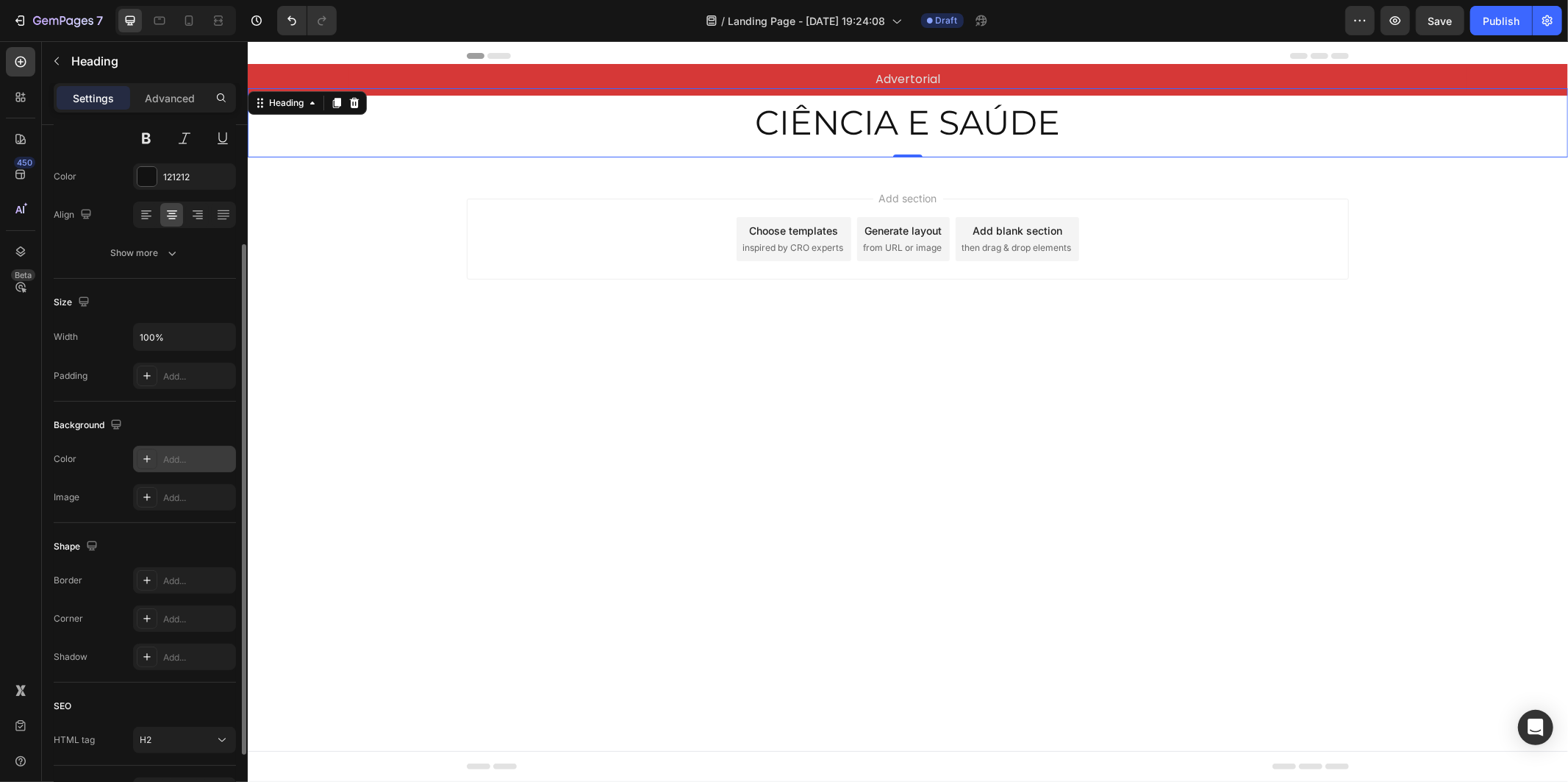
click at [181, 453] on div "Add..." at bounding box center [198, 459] width 69 height 13
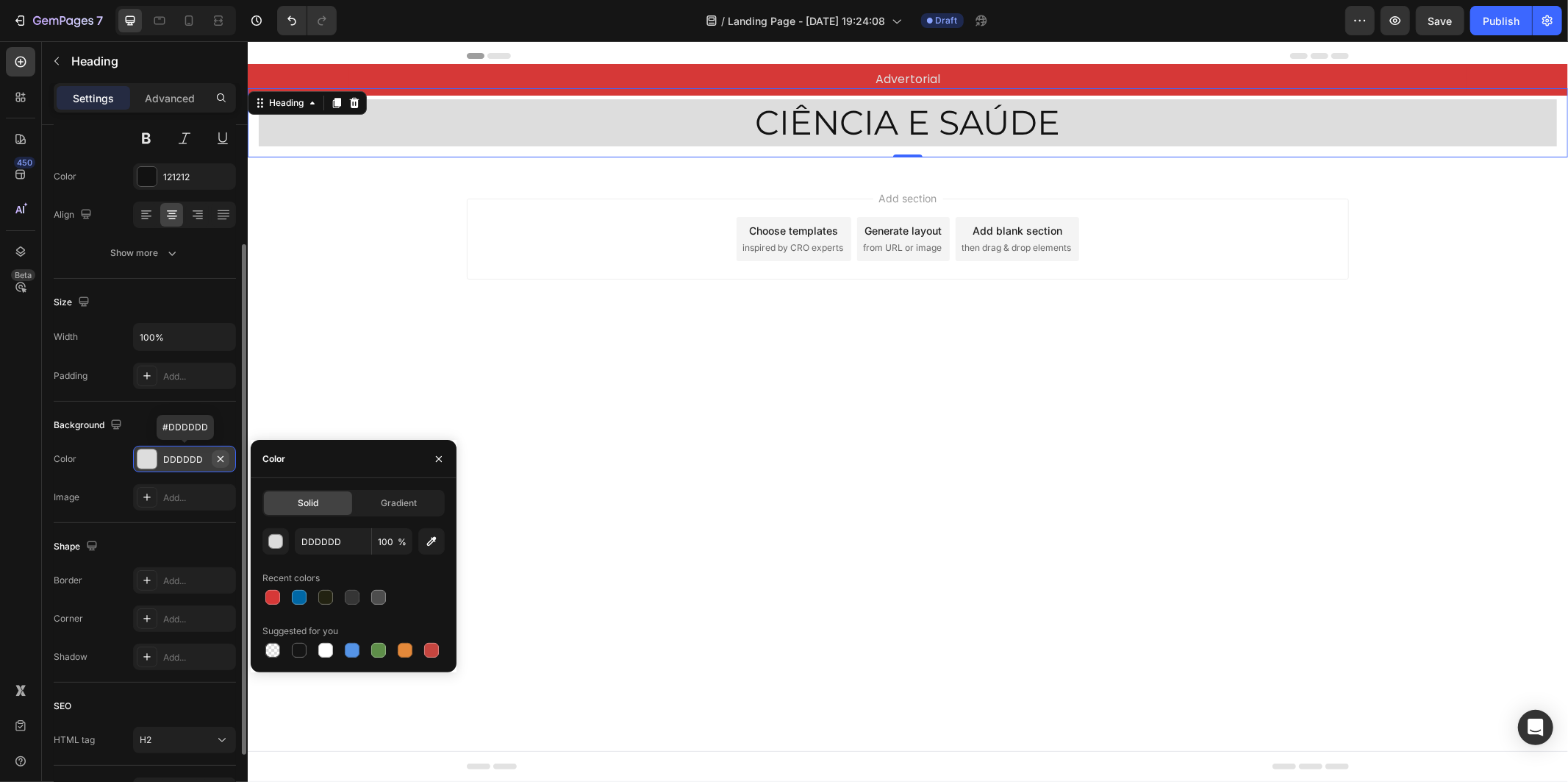
click at [212, 462] on button "button" at bounding box center [220, 458] width 17 height 17
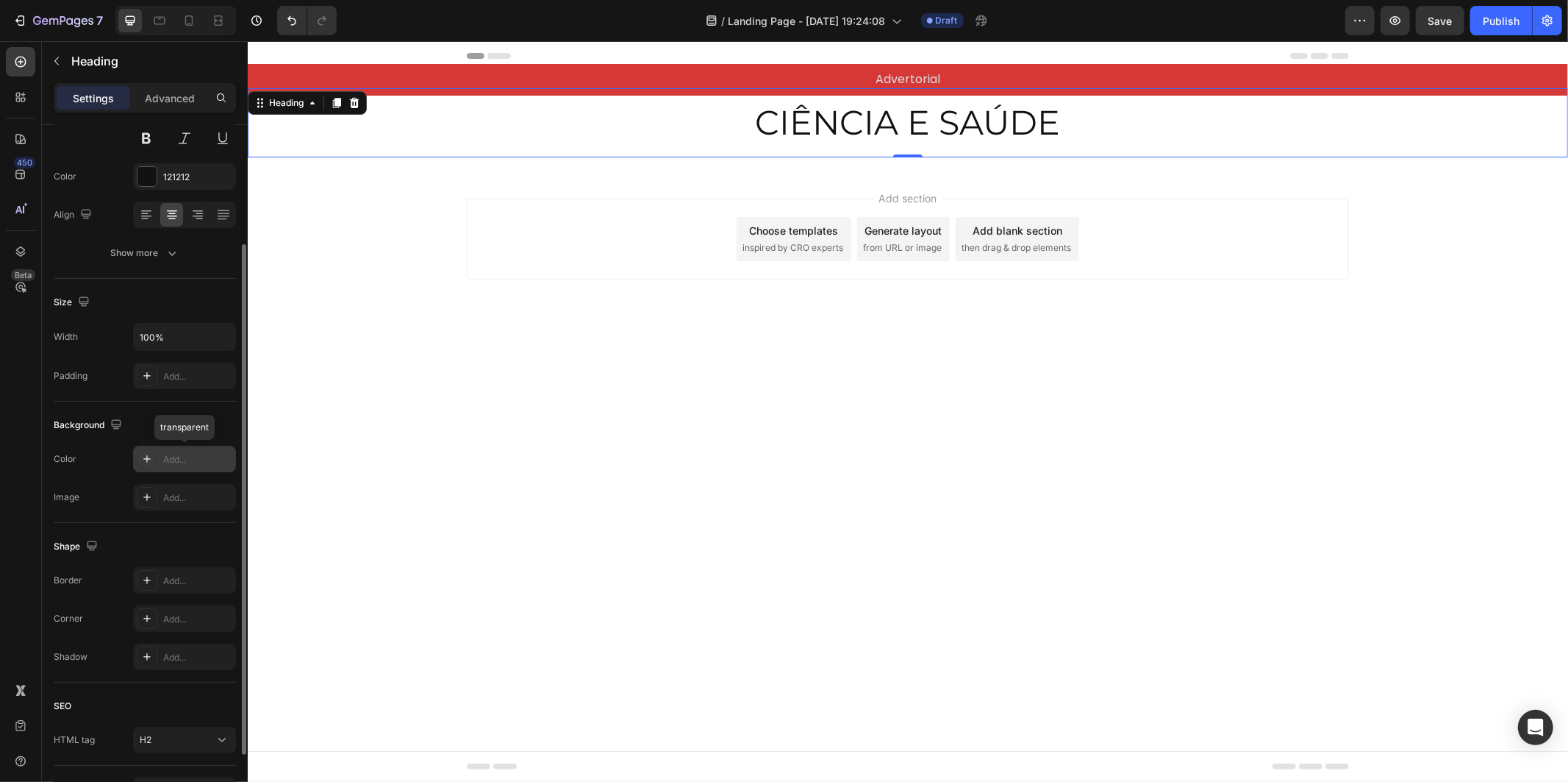
click at [194, 459] on div "Add..." at bounding box center [198, 459] width 69 height 13
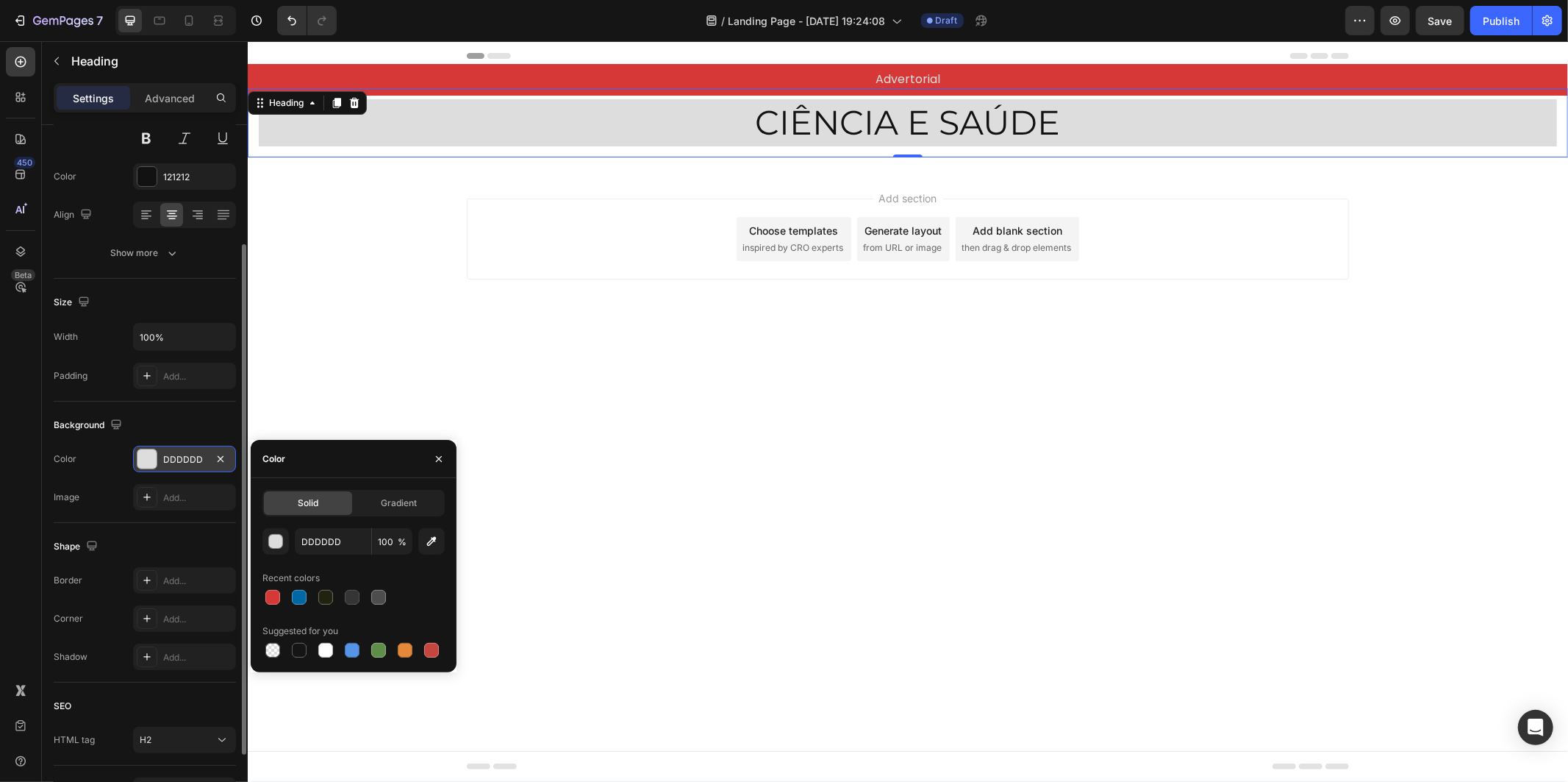
click at [181, 459] on div "DDDDDD" at bounding box center [185, 459] width 42 height 13
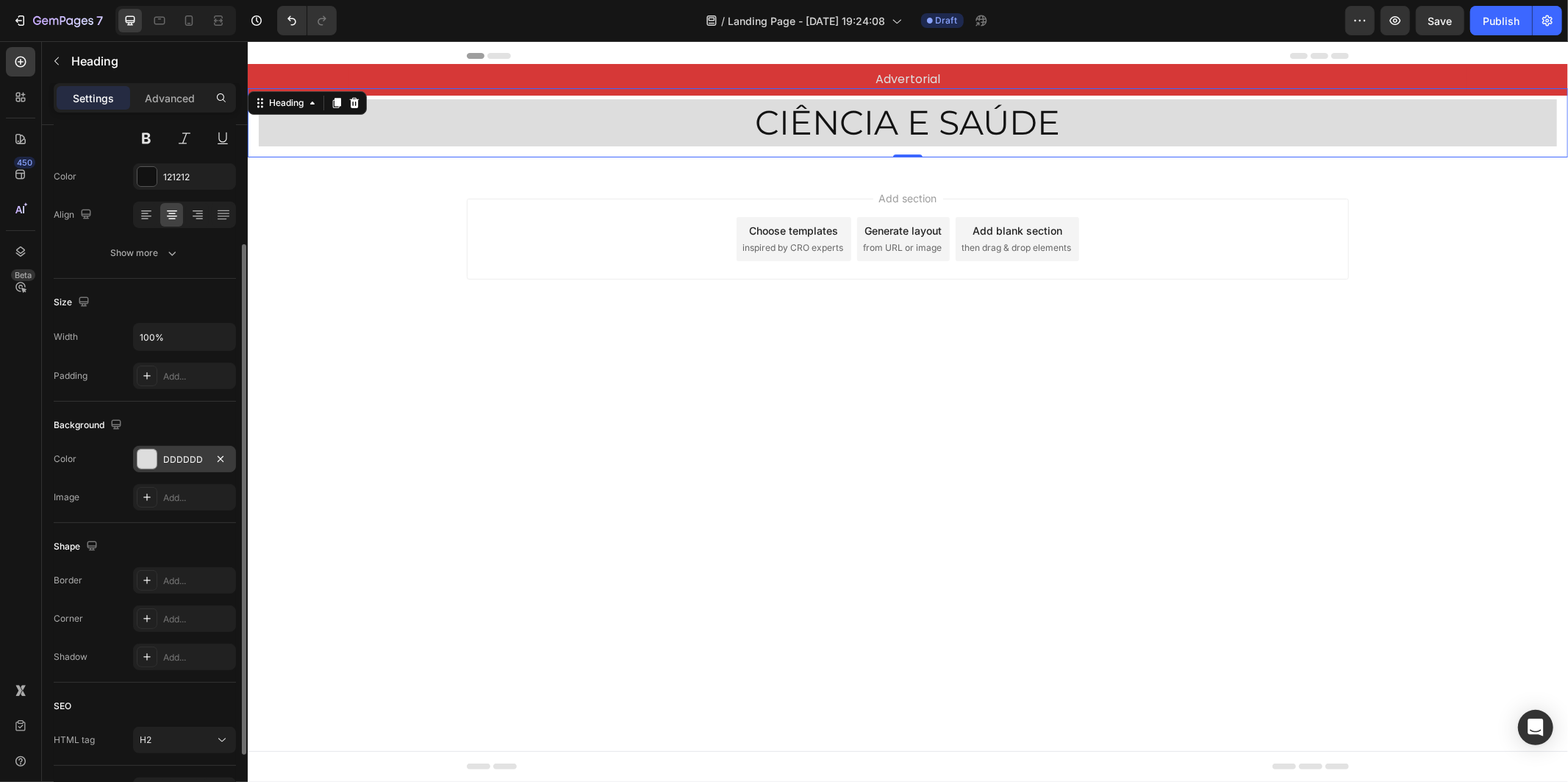
click at [181, 459] on div "DDDDDD" at bounding box center [185, 459] width 42 height 13
click at [182, 457] on div "DDDDDD" at bounding box center [185, 459] width 42 height 13
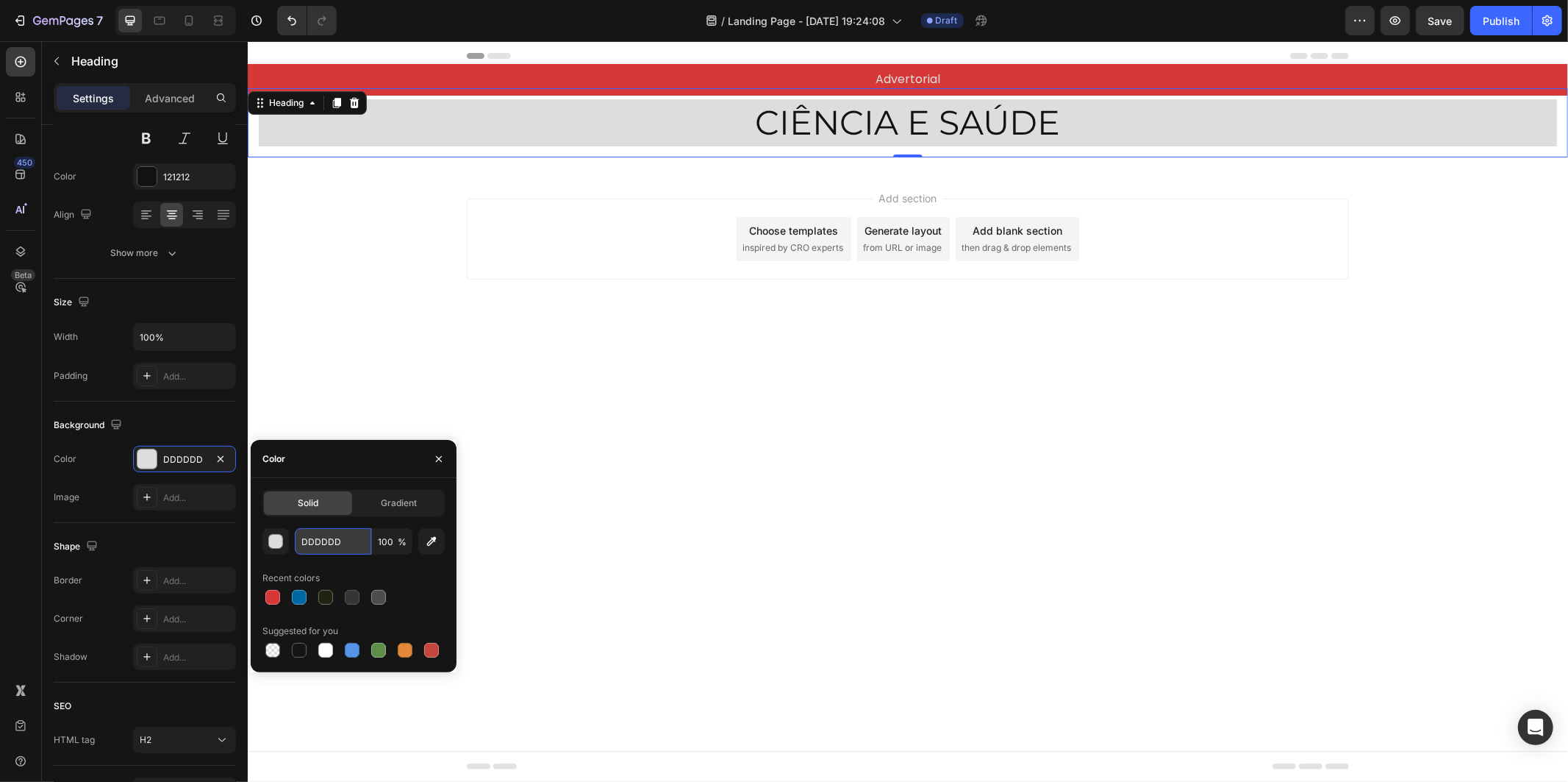
click at [331, 534] on input "DDDDDD" at bounding box center [332, 540] width 76 height 26
paste input "#CA3C3C"
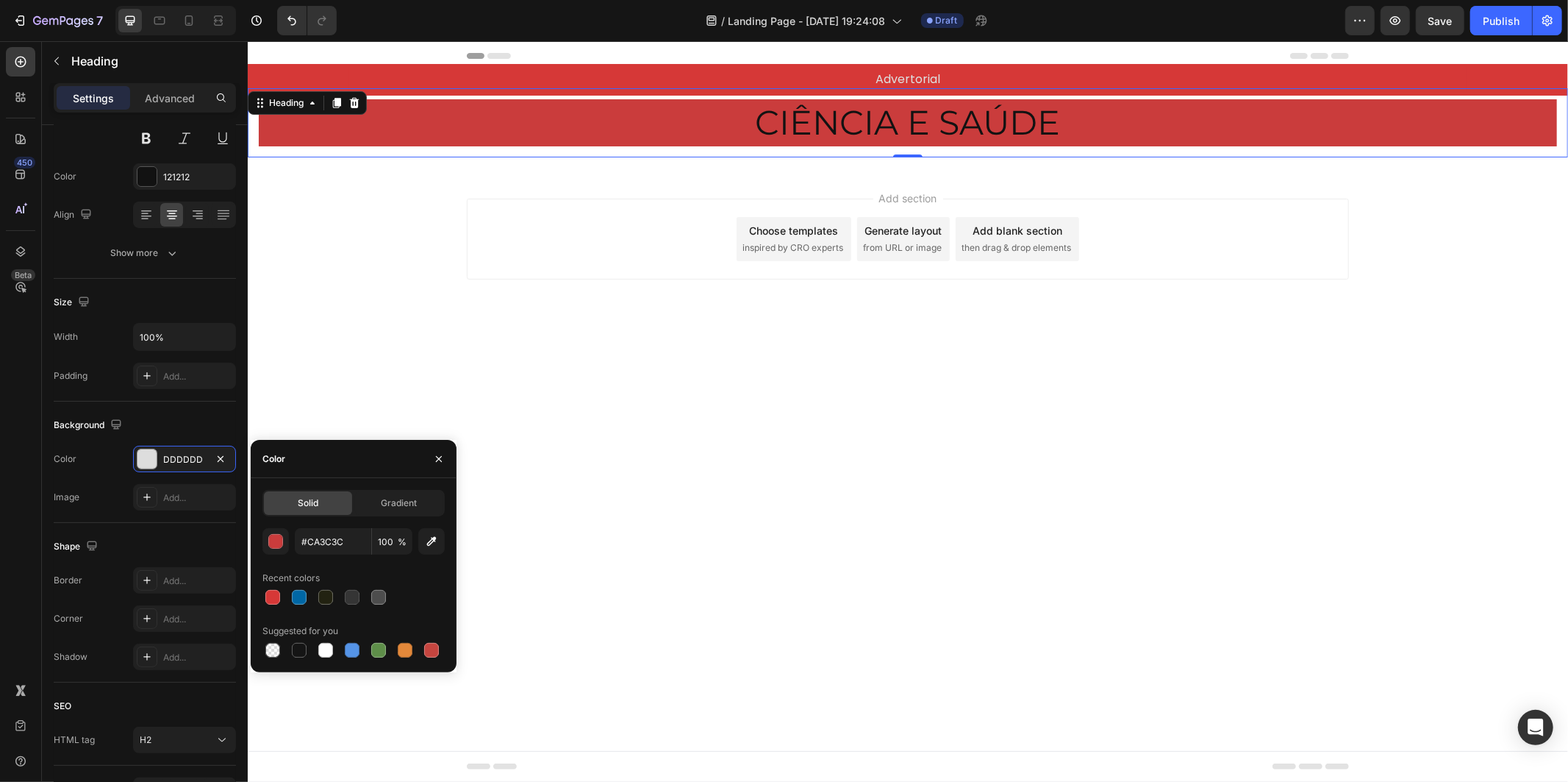
type input "CA3C3C"
click at [387, 562] on div "CA3C3C 100 % Recent colors Suggested for you" at bounding box center [353, 593] width 182 height 132
click at [852, 400] on body "Header Advertorial Text Block Row Section 1 CIÊNCIA E SAÚDE Heading Row Section…" at bounding box center [907, 410] width 1320 height 741
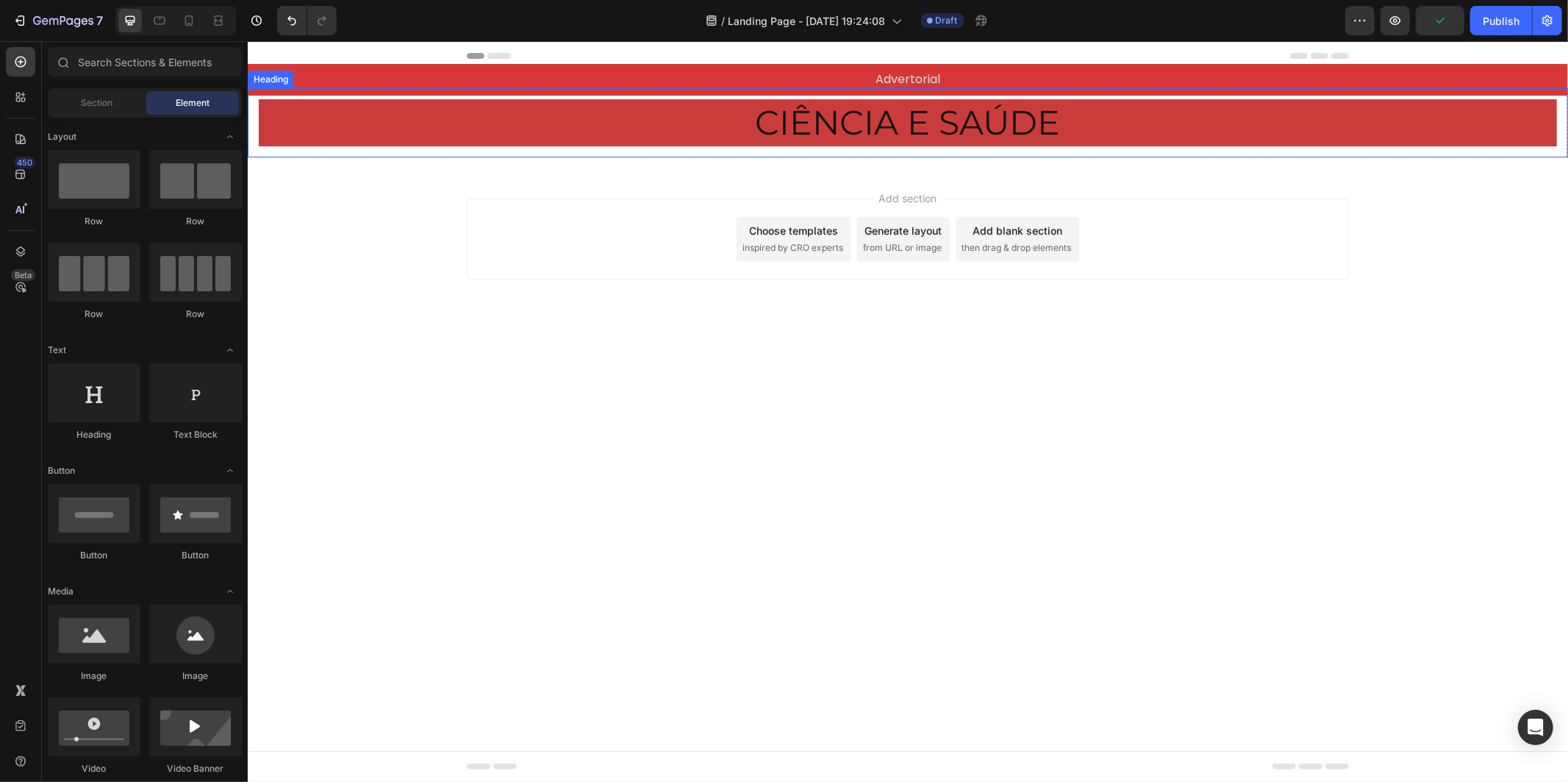
click at [708, 123] on p "CIÊNCIA E SAÚDE" at bounding box center [908, 122] width 1296 height 44
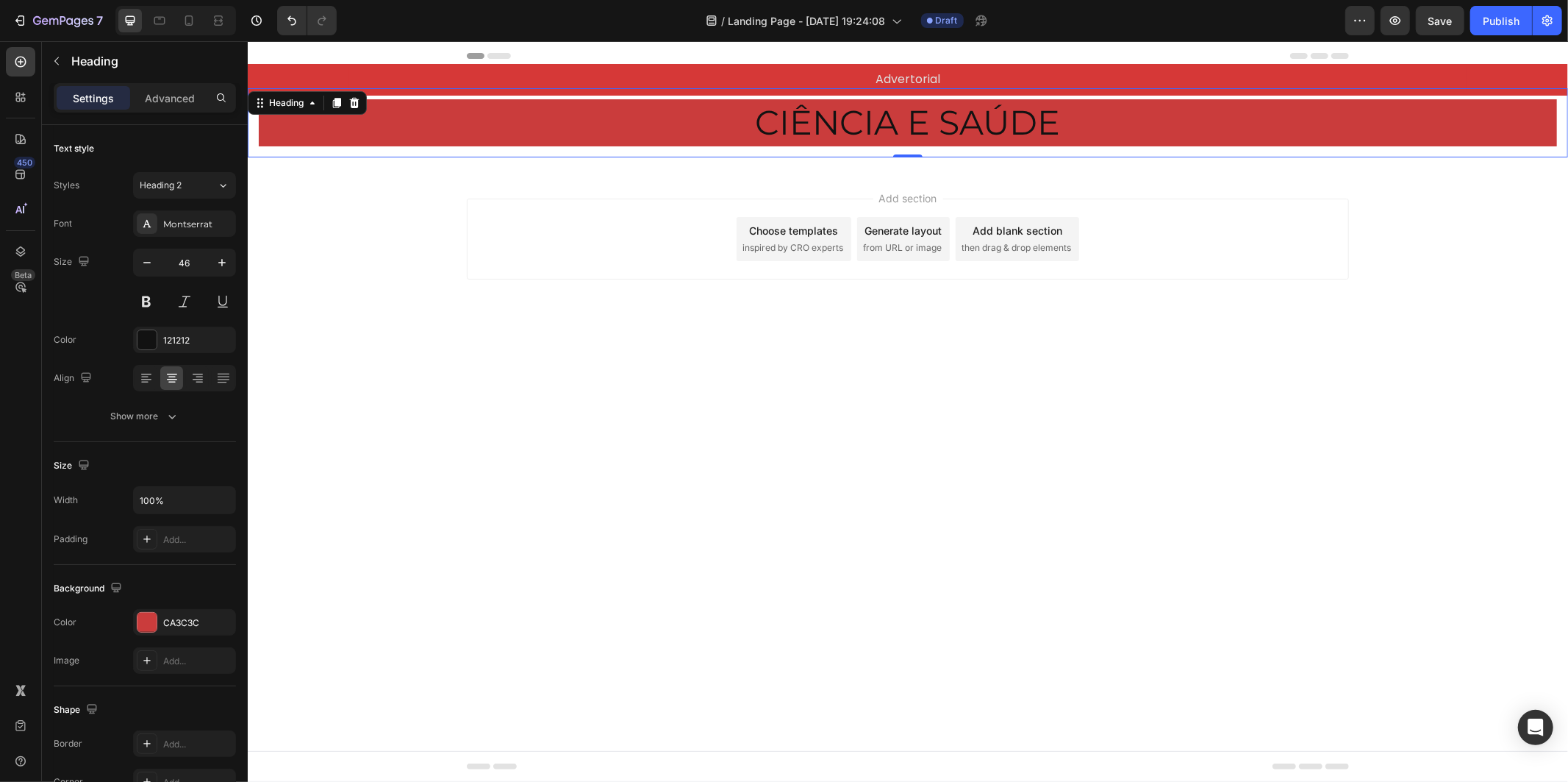
click at [608, 503] on body "Header Advertorial Text Block Row Section 1 CIÊNCIA E SAÚDE Heading 0 Row Secti…" at bounding box center [907, 410] width 1320 height 741
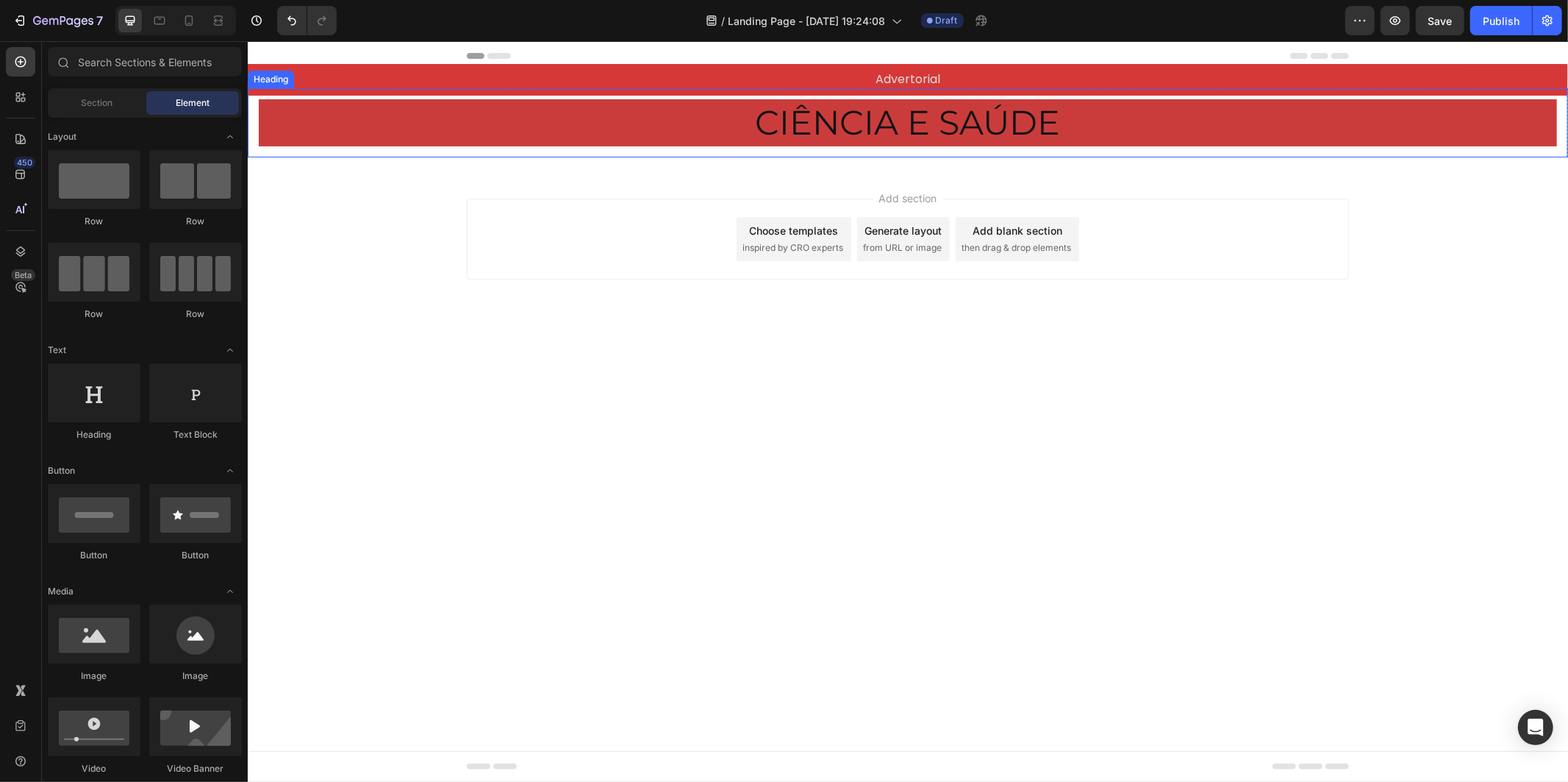
click at [464, 138] on p "CIÊNCIA E SAÚDE" at bounding box center [908, 122] width 1296 height 44
click at [546, 61] on div "Header" at bounding box center [907, 55] width 882 height 30
click at [545, 70] on p "Advertorial" at bounding box center [907, 79] width 1115 height 21
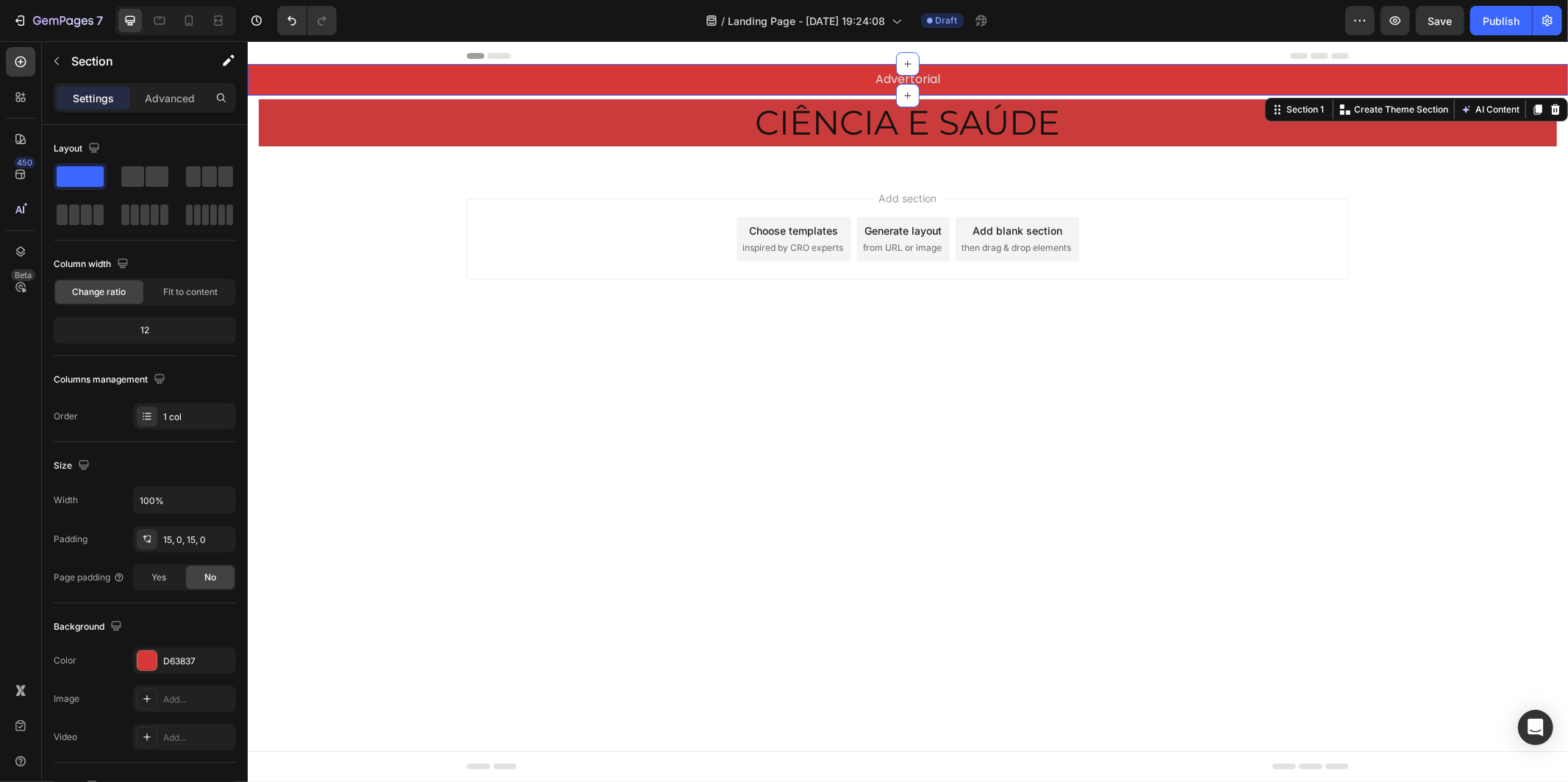
click at [308, 76] on div "Advertorial Text Block Row" at bounding box center [907, 79] width 1320 height 10
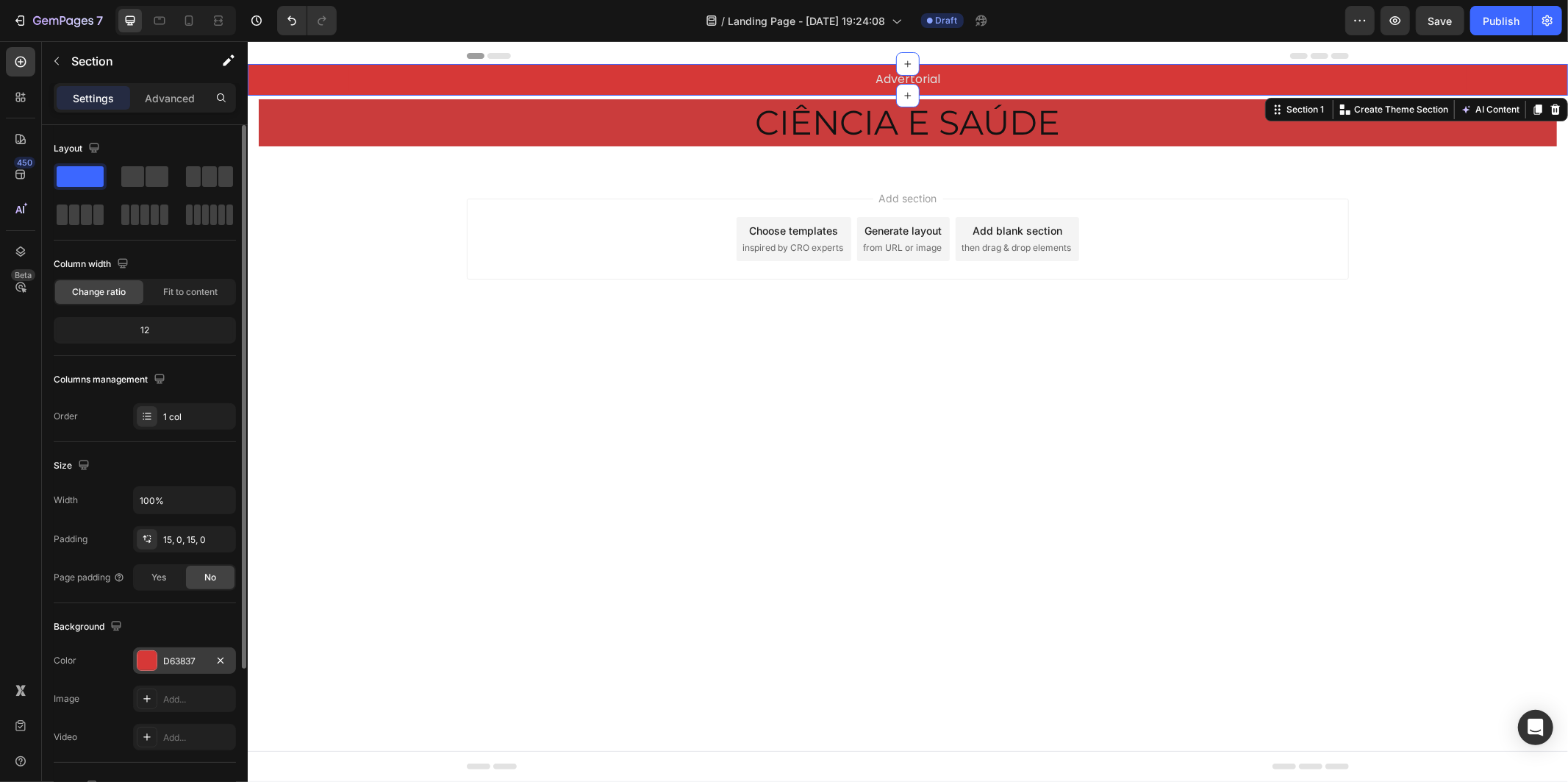
click at [176, 655] on div "D63837" at bounding box center [185, 662] width 42 height 13
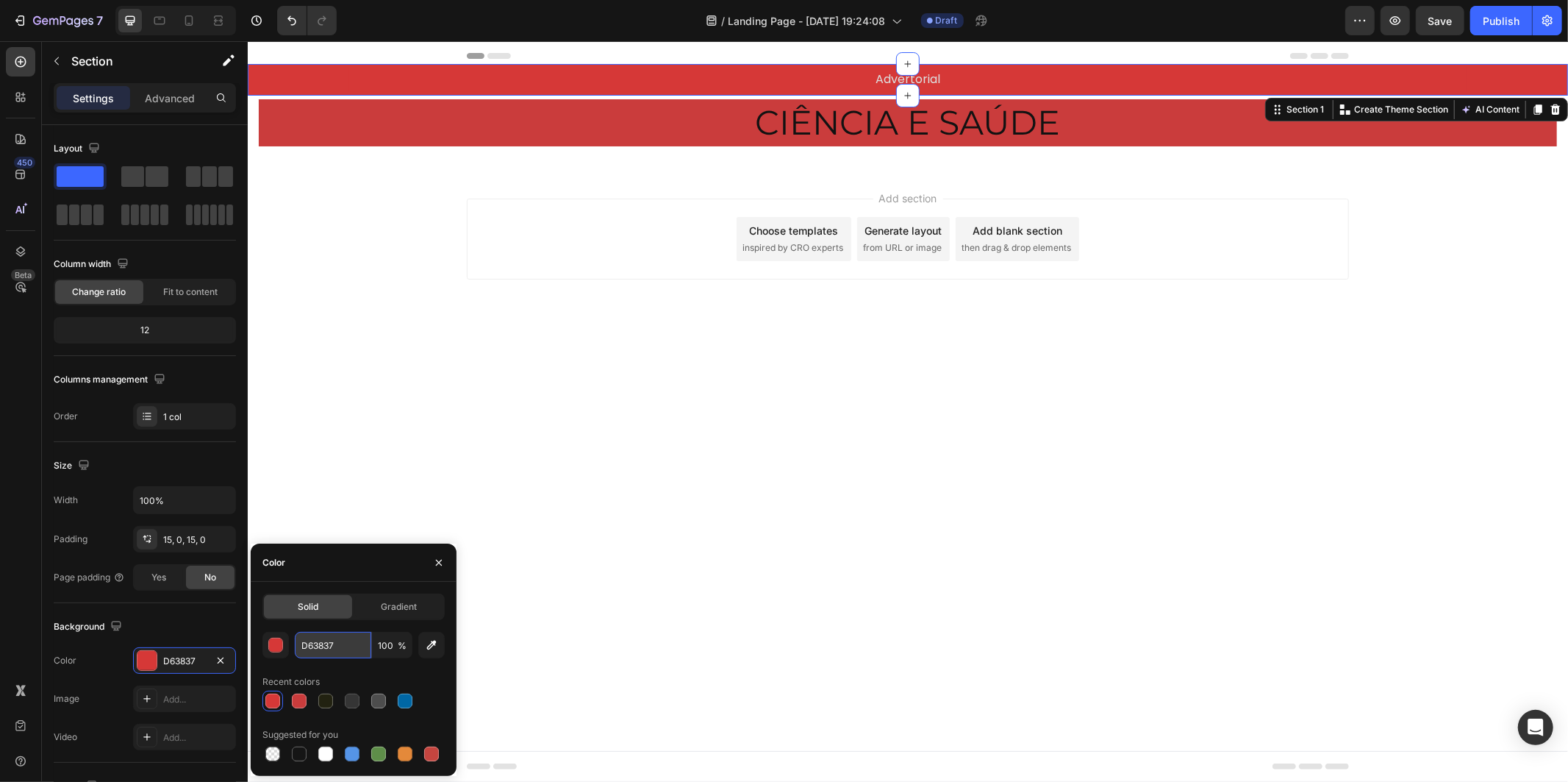
click at [334, 645] on input "D63837" at bounding box center [332, 644] width 76 height 26
paste input "#A81010"
type input "A81010"
click at [392, 673] on div "Recent colors" at bounding box center [353, 682] width 182 height 23
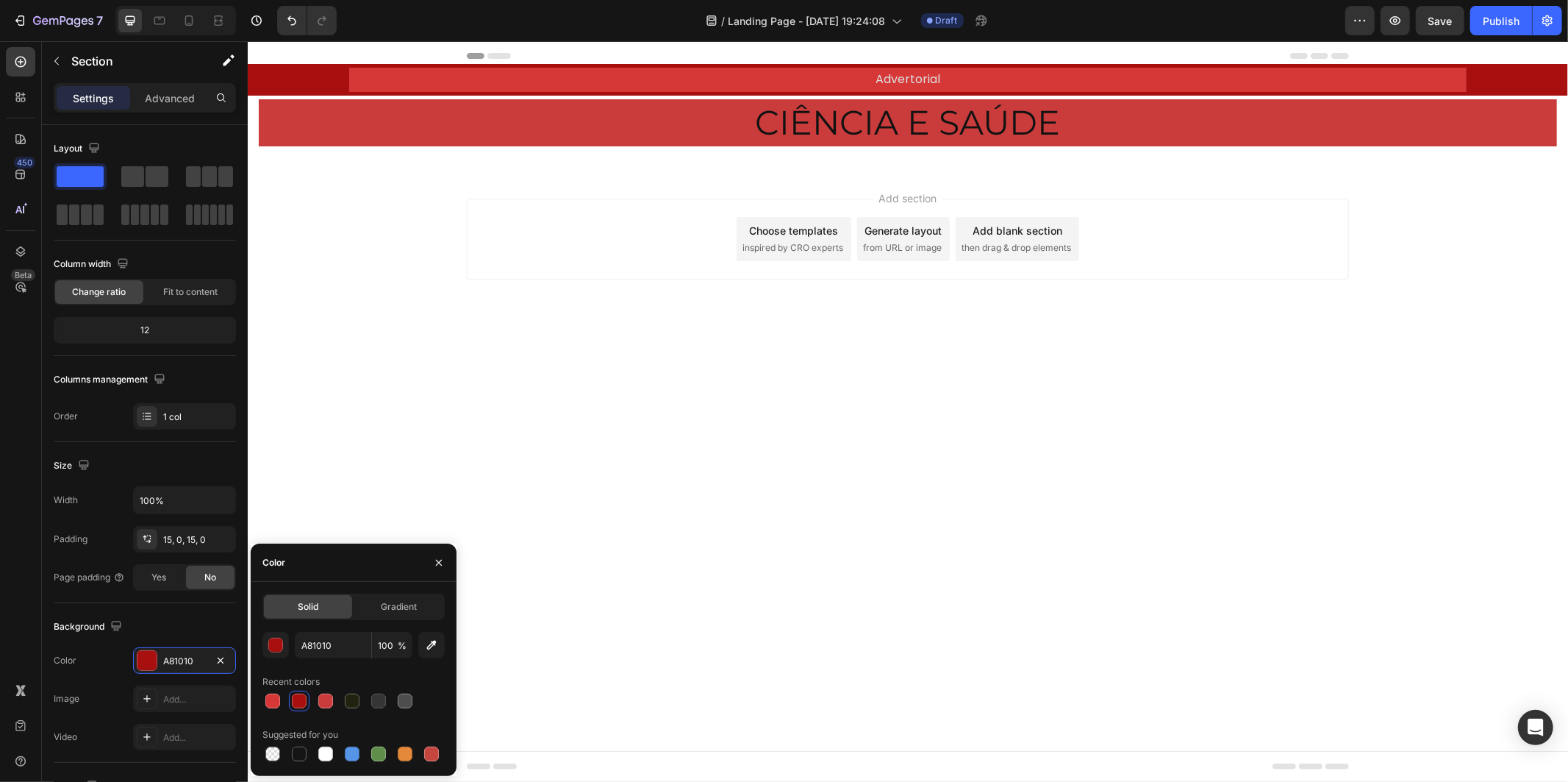
click at [1055, 571] on body "Header Advertorial Text Block Row Section 1 You can create reusable sections Cr…" at bounding box center [907, 410] width 1320 height 741
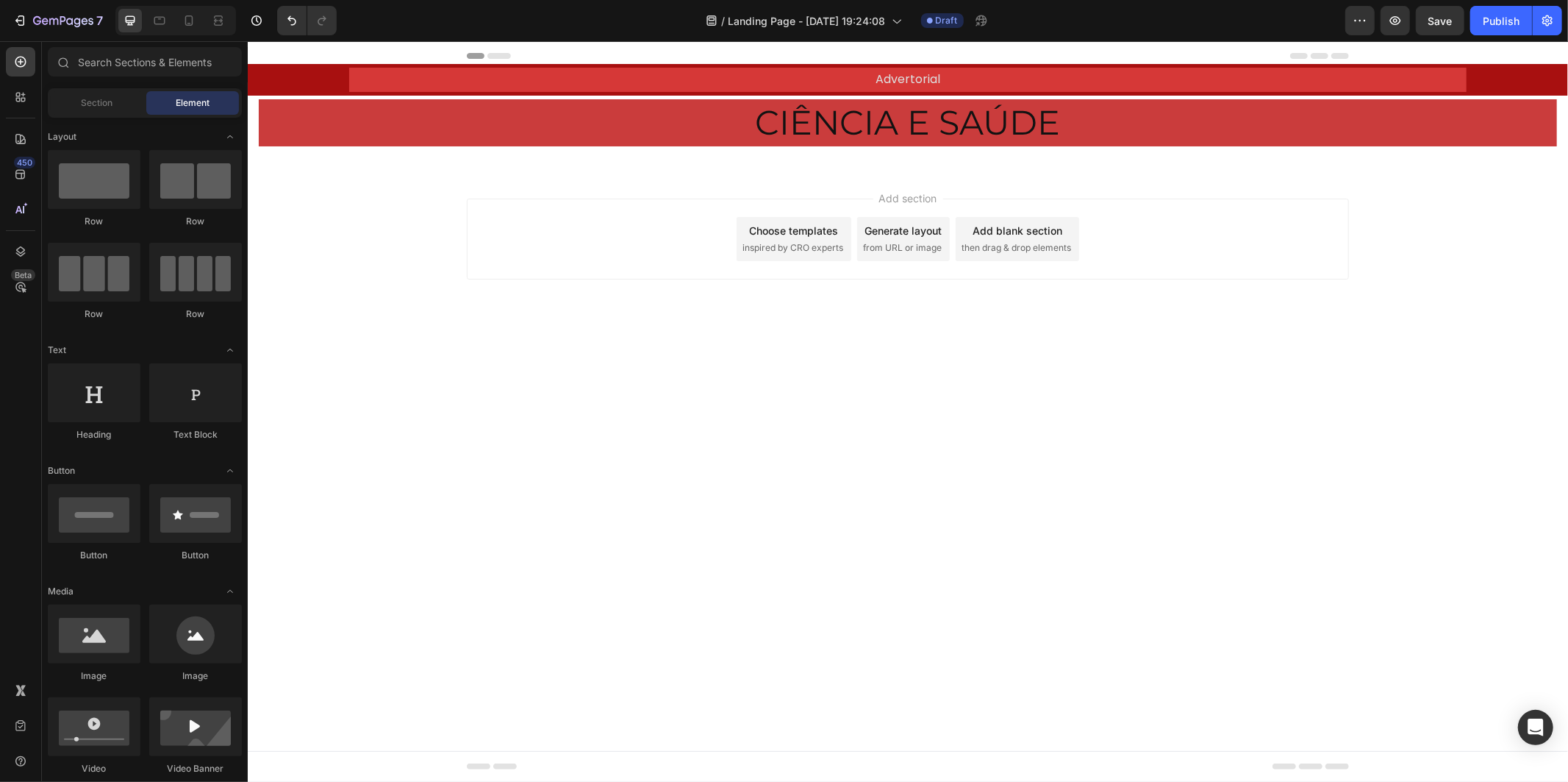
drag, startPoint x: 1127, startPoint y: 525, endPoint x: 1084, endPoint y: 529, distance: 43.2
click at [1102, 524] on body "Header Advertorial Text Block Row Section 1 CIÊNCIA E SAÚDE Heading Row Section…" at bounding box center [907, 410] width 1320 height 741
click at [585, 82] on p "Advertorial" at bounding box center [907, 79] width 1115 height 21
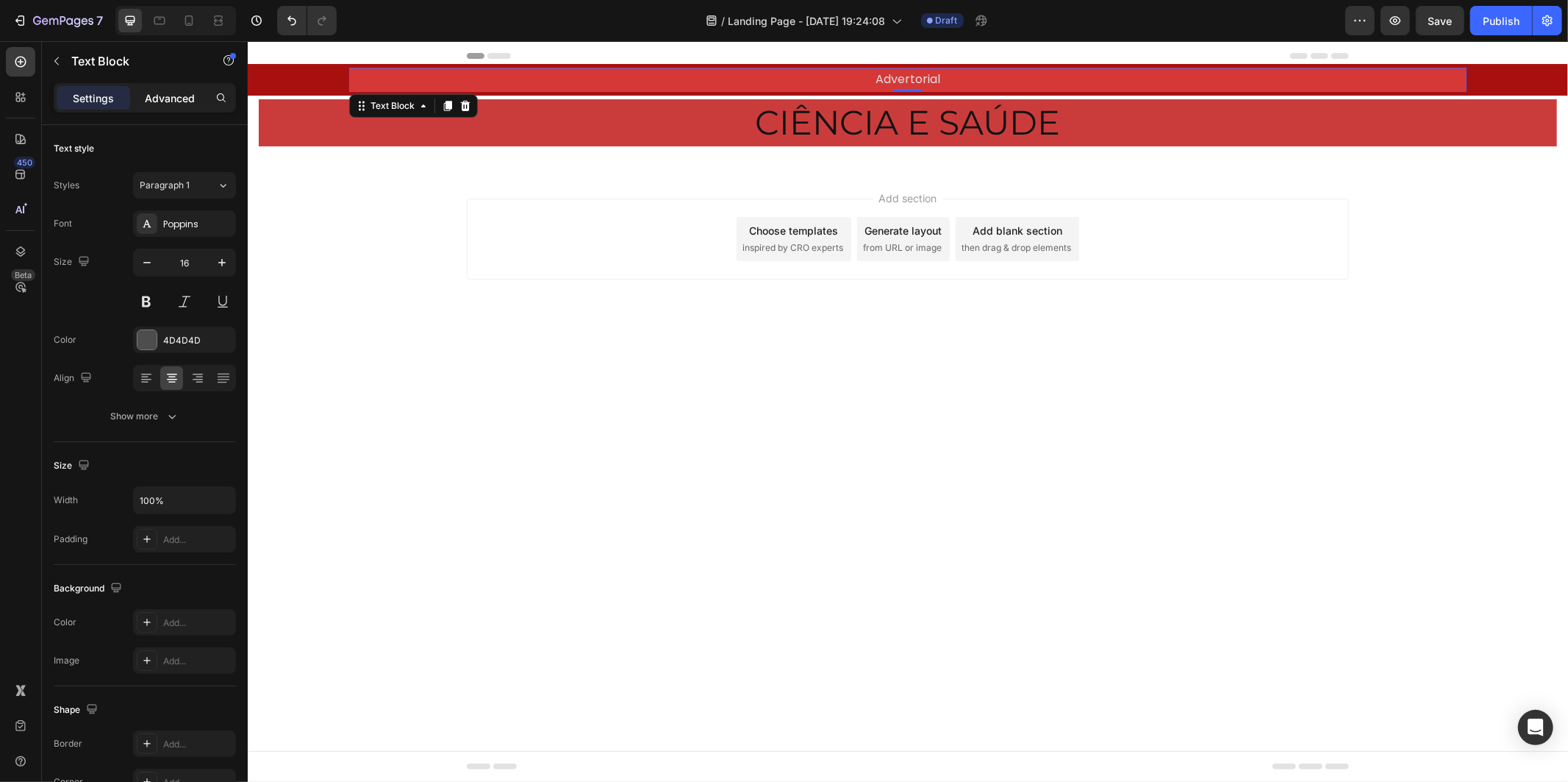
click at [167, 97] on p "Advanced" at bounding box center [169, 98] width 50 height 15
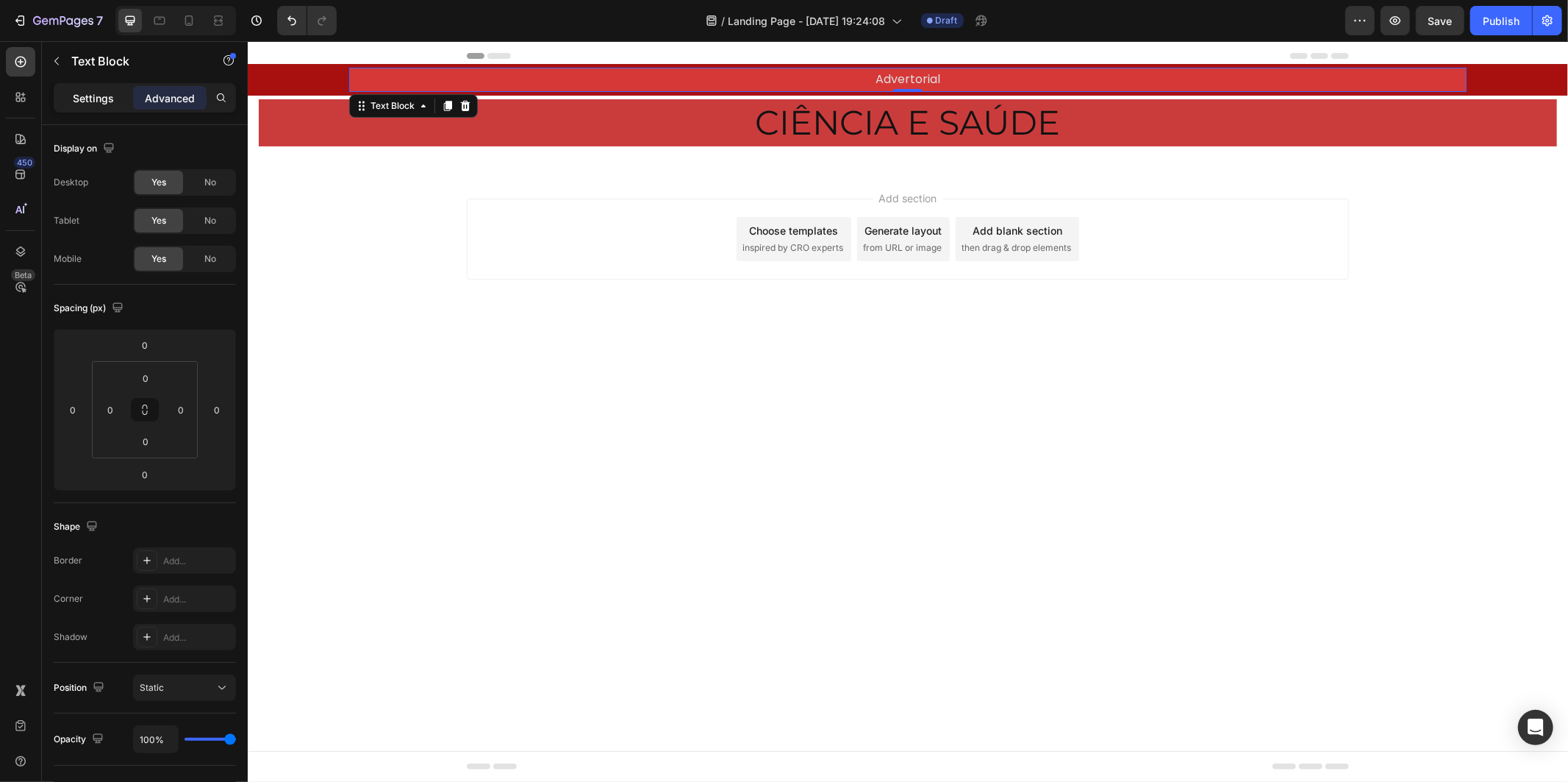
click at [92, 91] on p "Settings" at bounding box center [93, 98] width 41 height 15
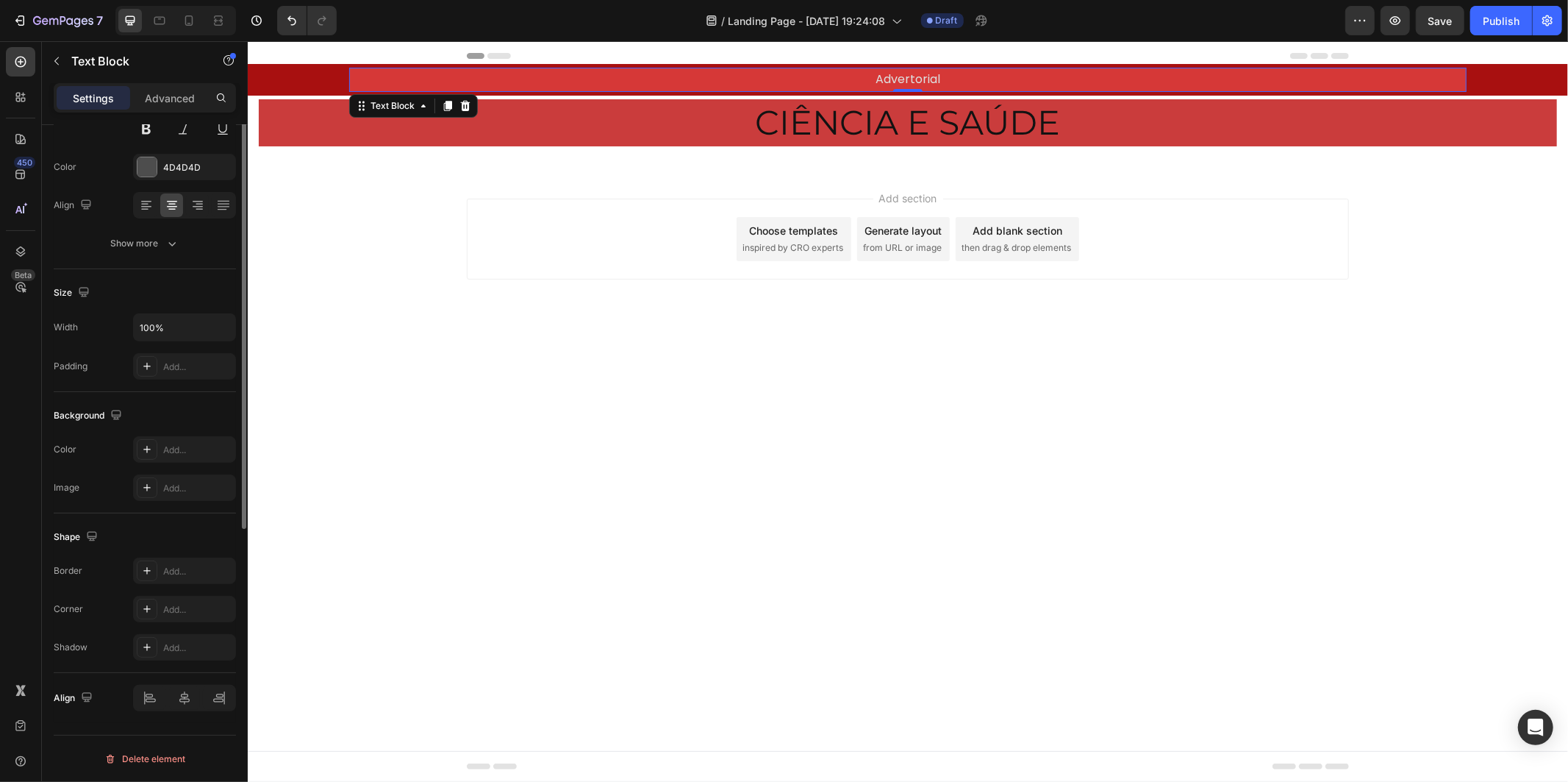
scroll to position [0, 0]
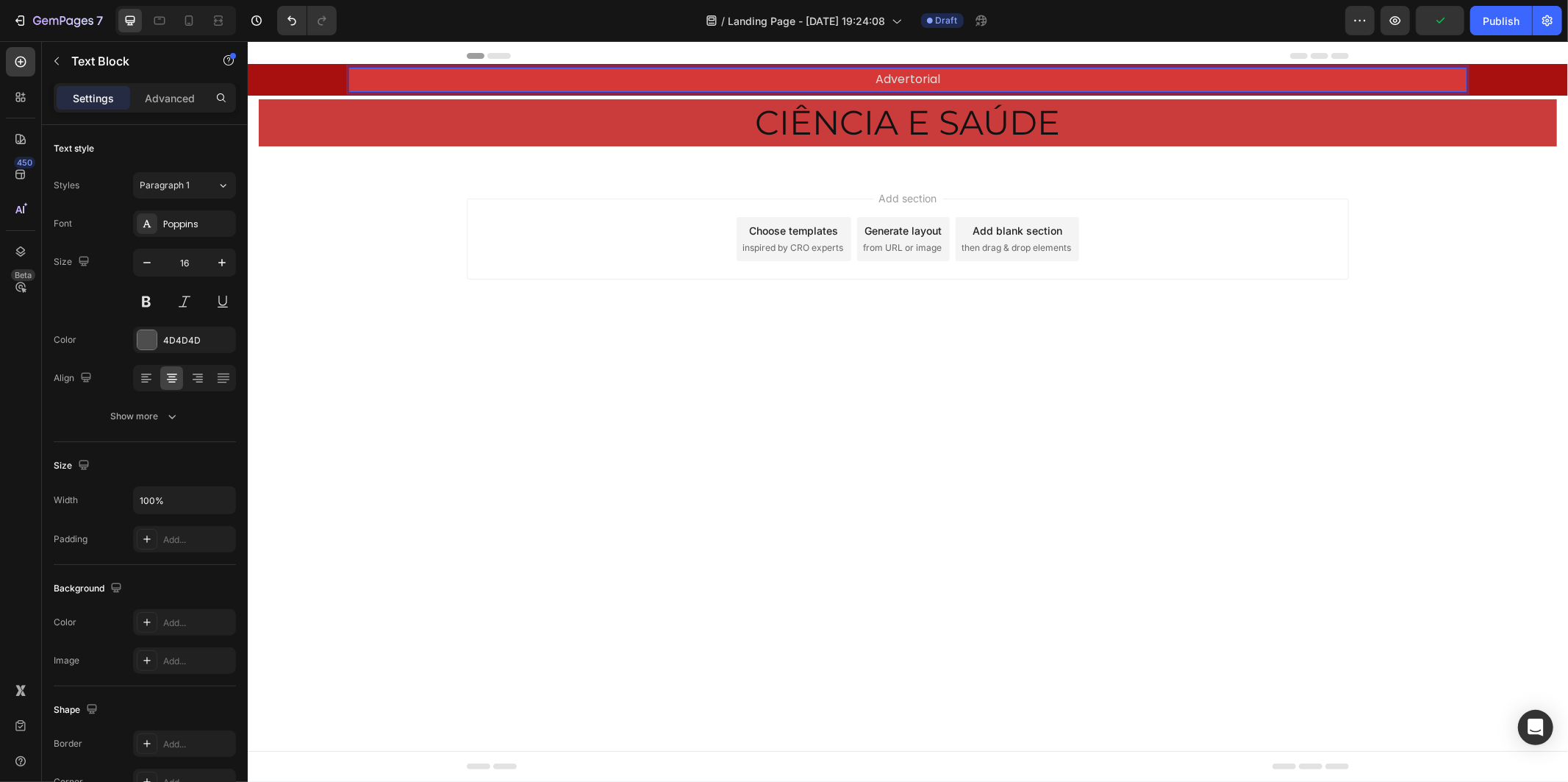
click at [905, 78] on span "Advertorial" at bounding box center [907, 79] width 64 height 17
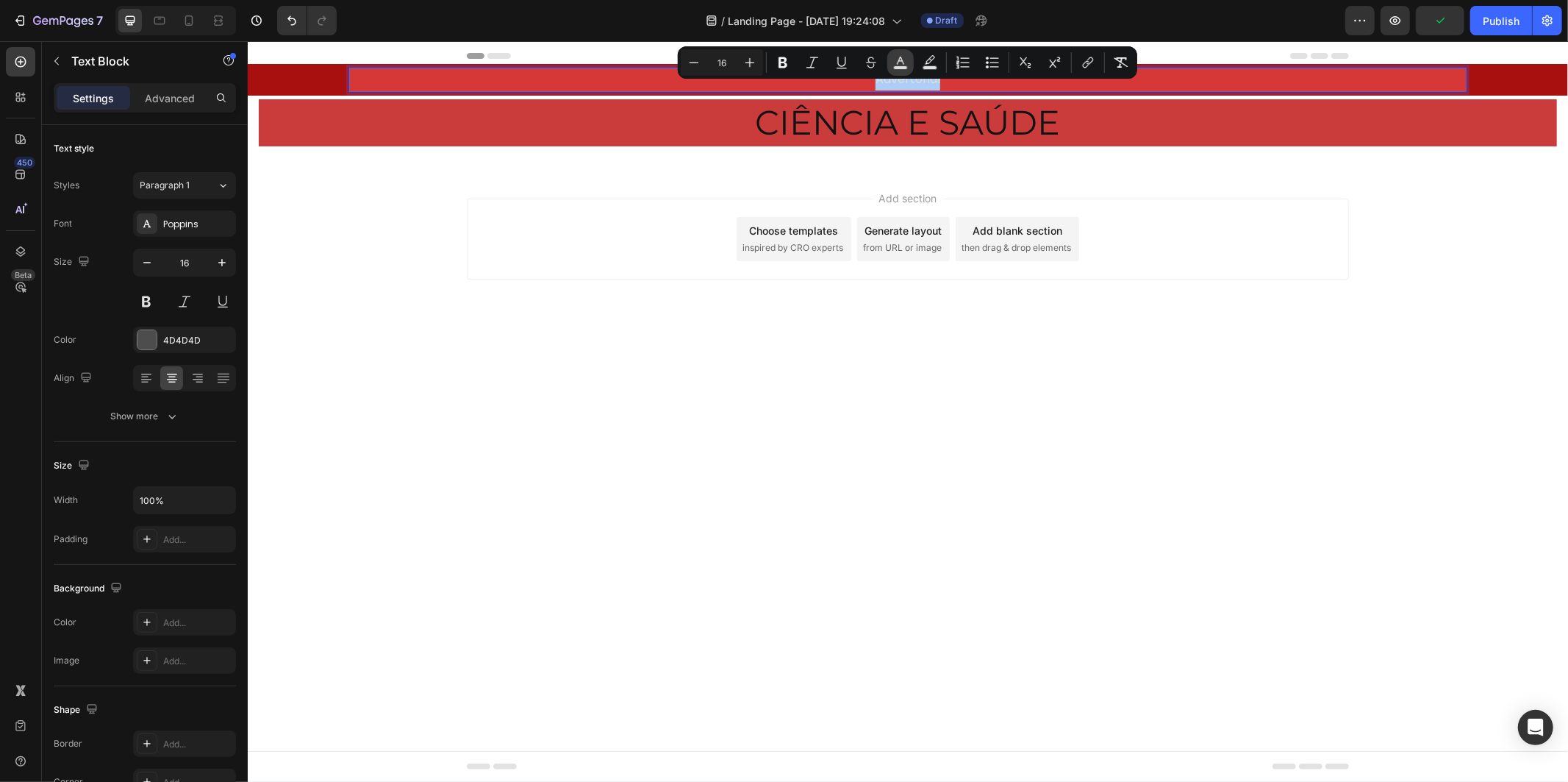
click at [889, 64] on button "color" at bounding box center [900, 62] width 26 height 26
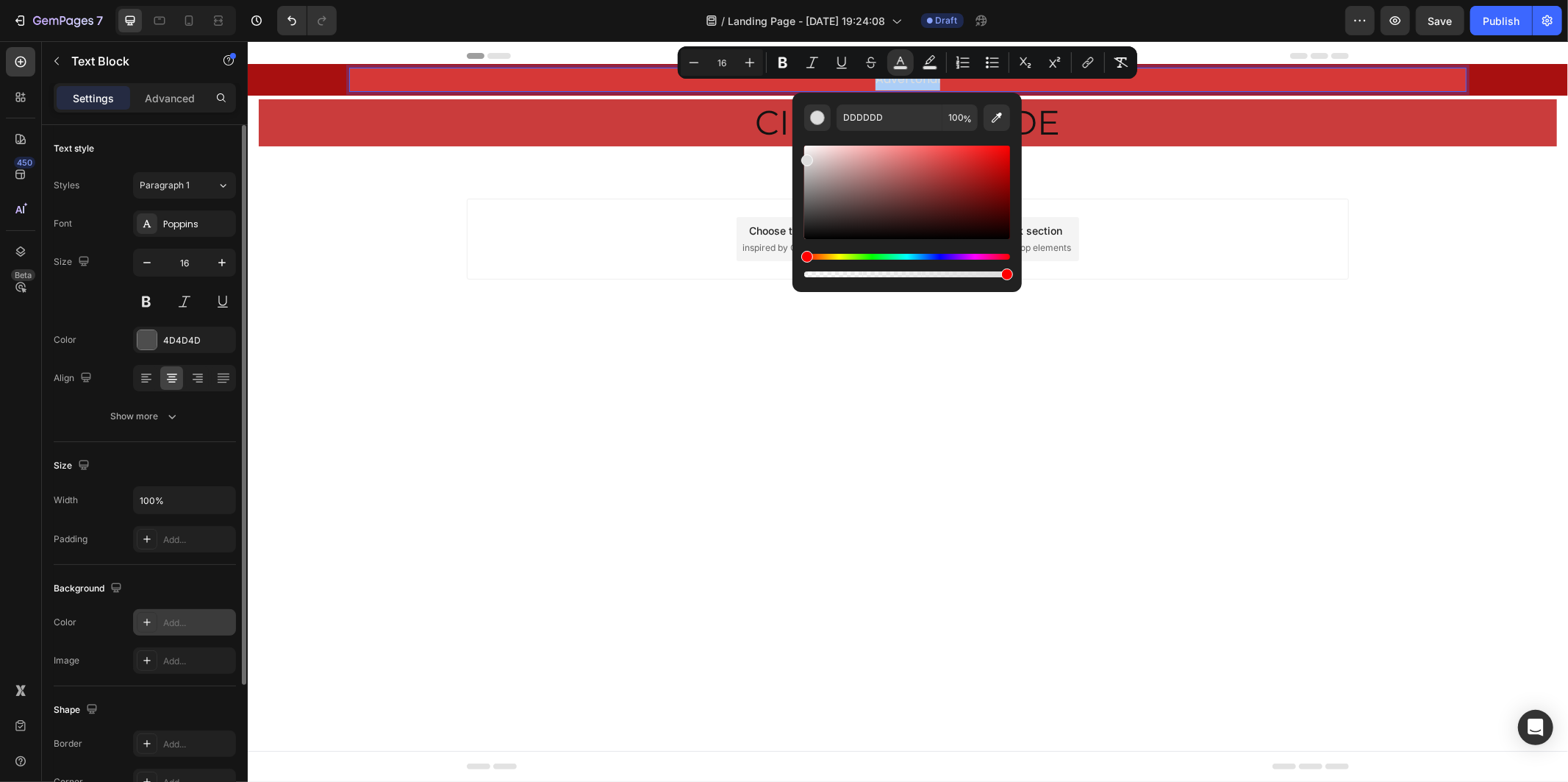
click at [182, 633] on div "Add..." at bounding box center [184, 621] width 103 height 26
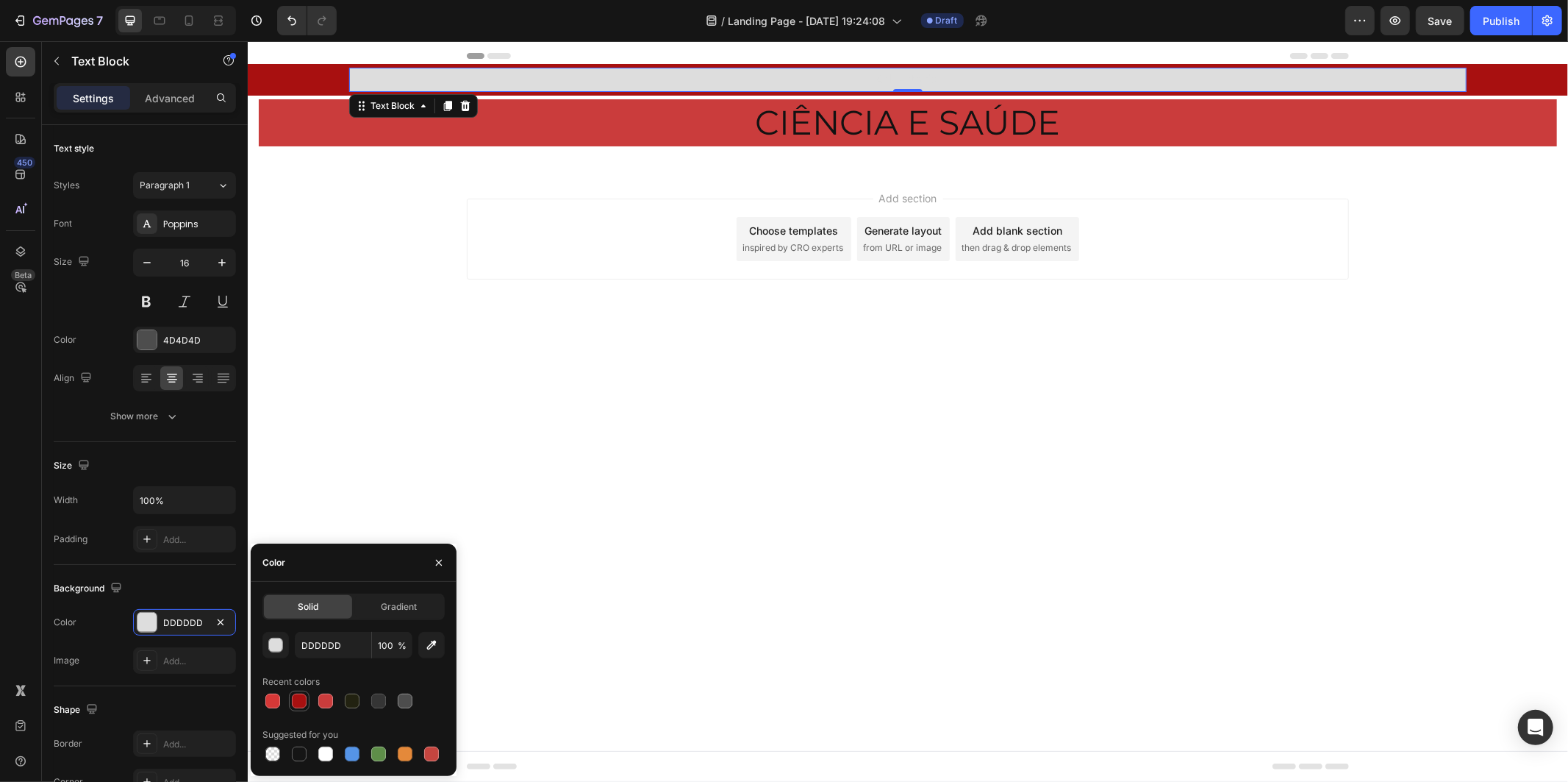
click at [297, 705] on div at bounding box center [298, 700] width 14 height 14
type input "A81010"
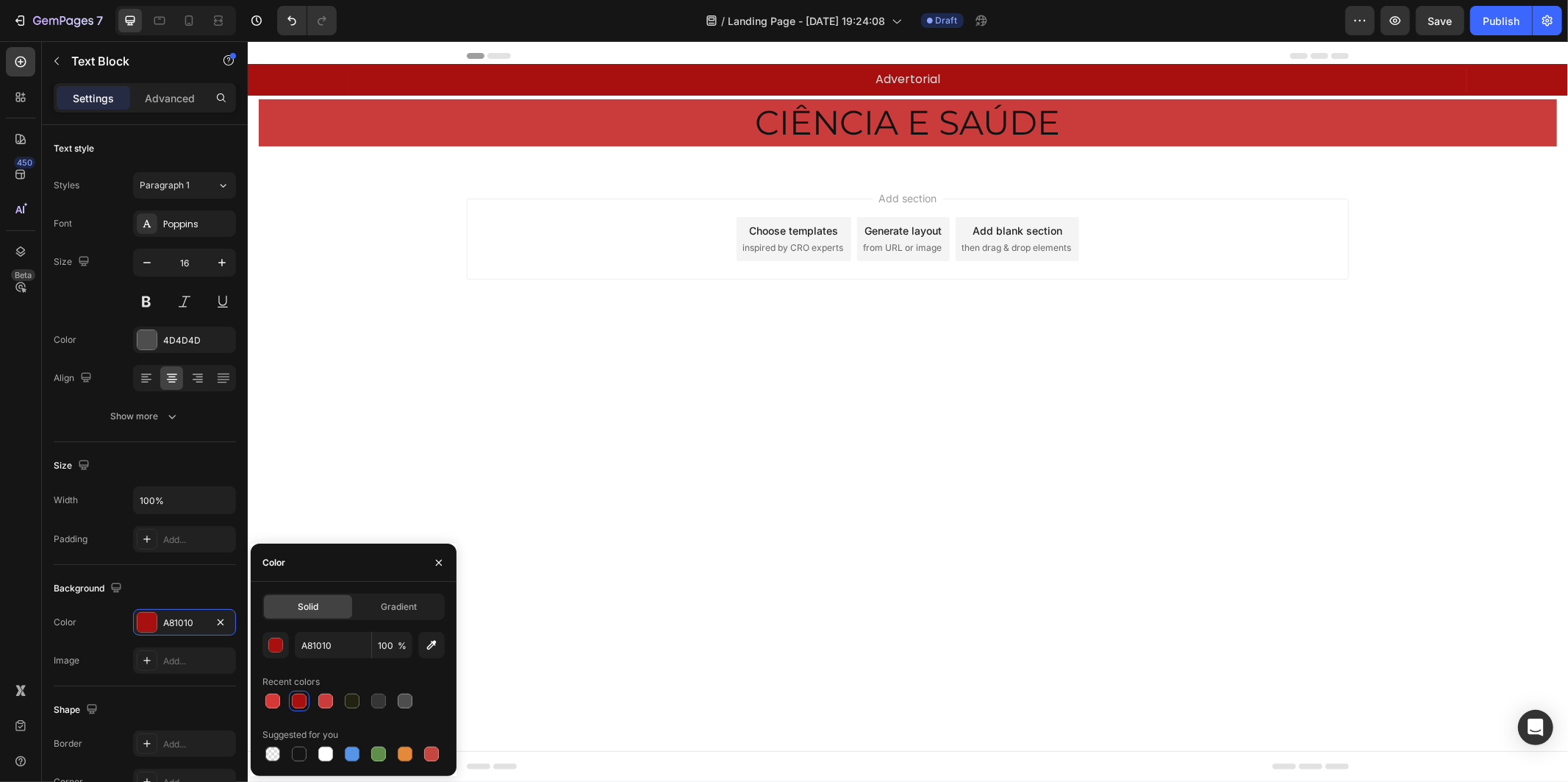
click at [835, 512] on body "Header Advertorial Text Block Row Section 1 CIÊNCIA E SAÚDE Heading Row Section…" at bounding box center [907, 410] width 1320 height 741
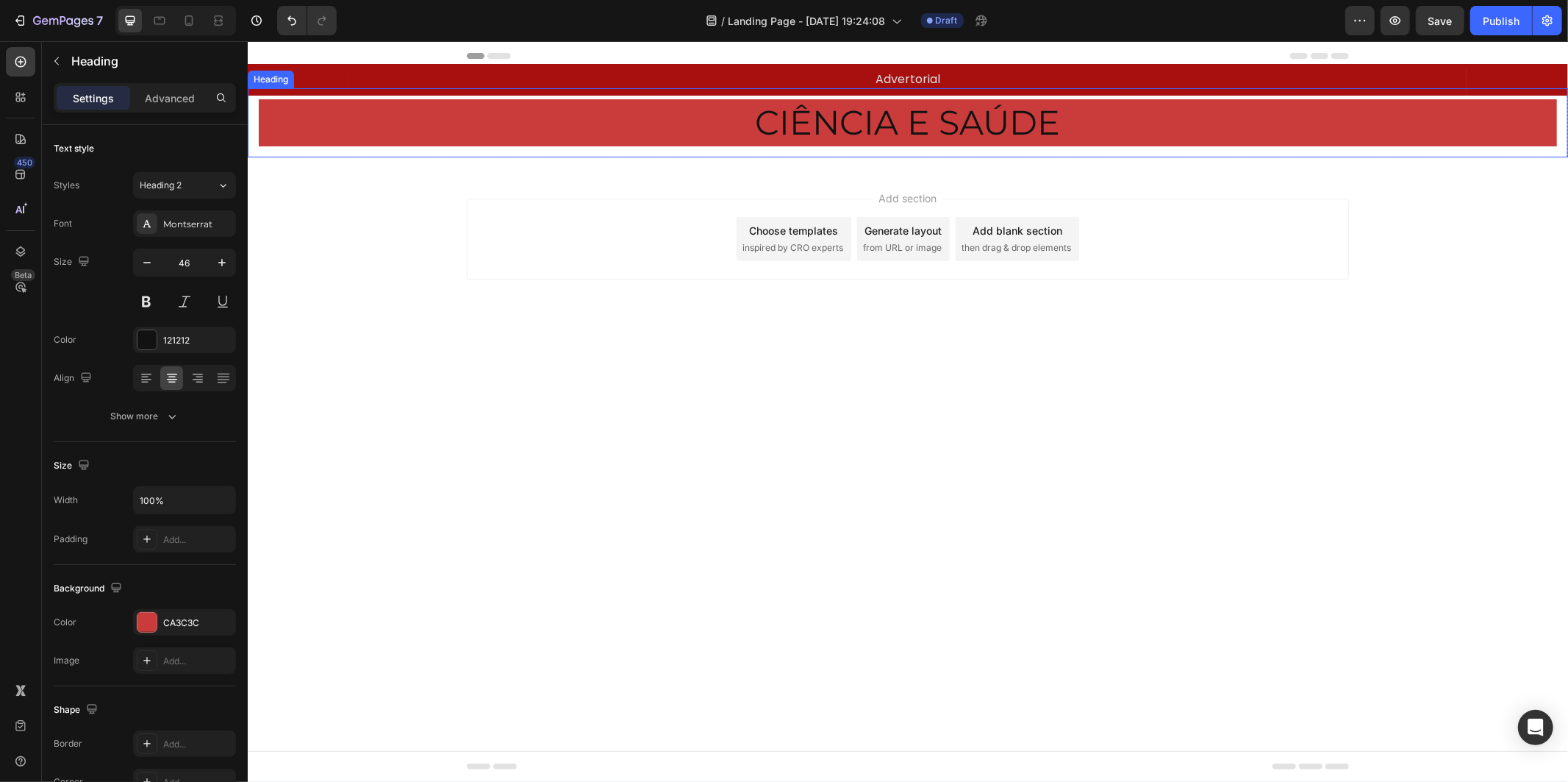
click at [721, 96] on div "CIÊNCIA E SAÚDE Heading" at bounding box center [907, 122] width 1320 height 69
click at [157, 106] on div "Advanced" at bounding box center [169, 97] width 73 height 23
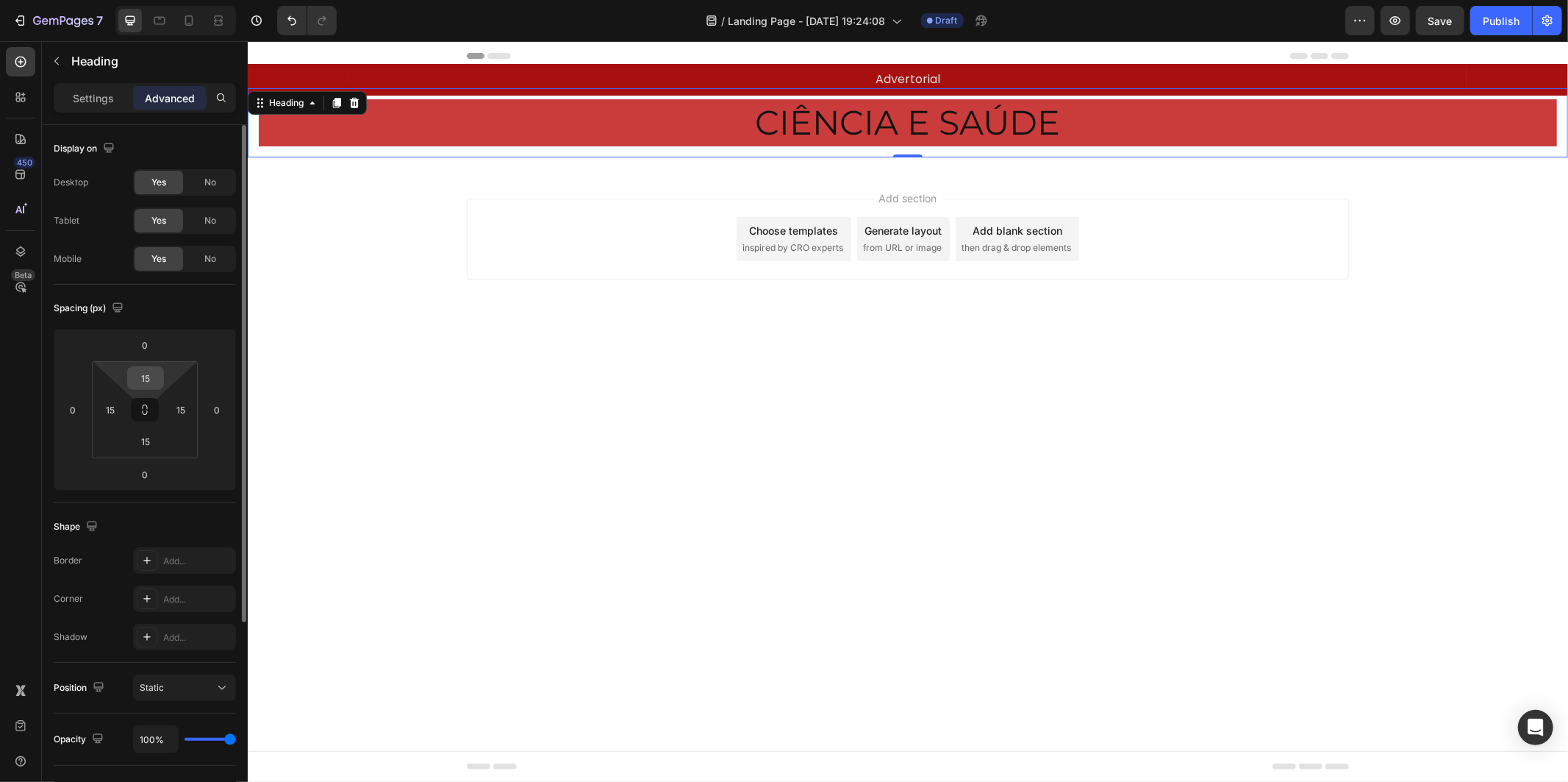
click at [148, 378] on input "15" at bounding box center [145, 378] width 30 height 22
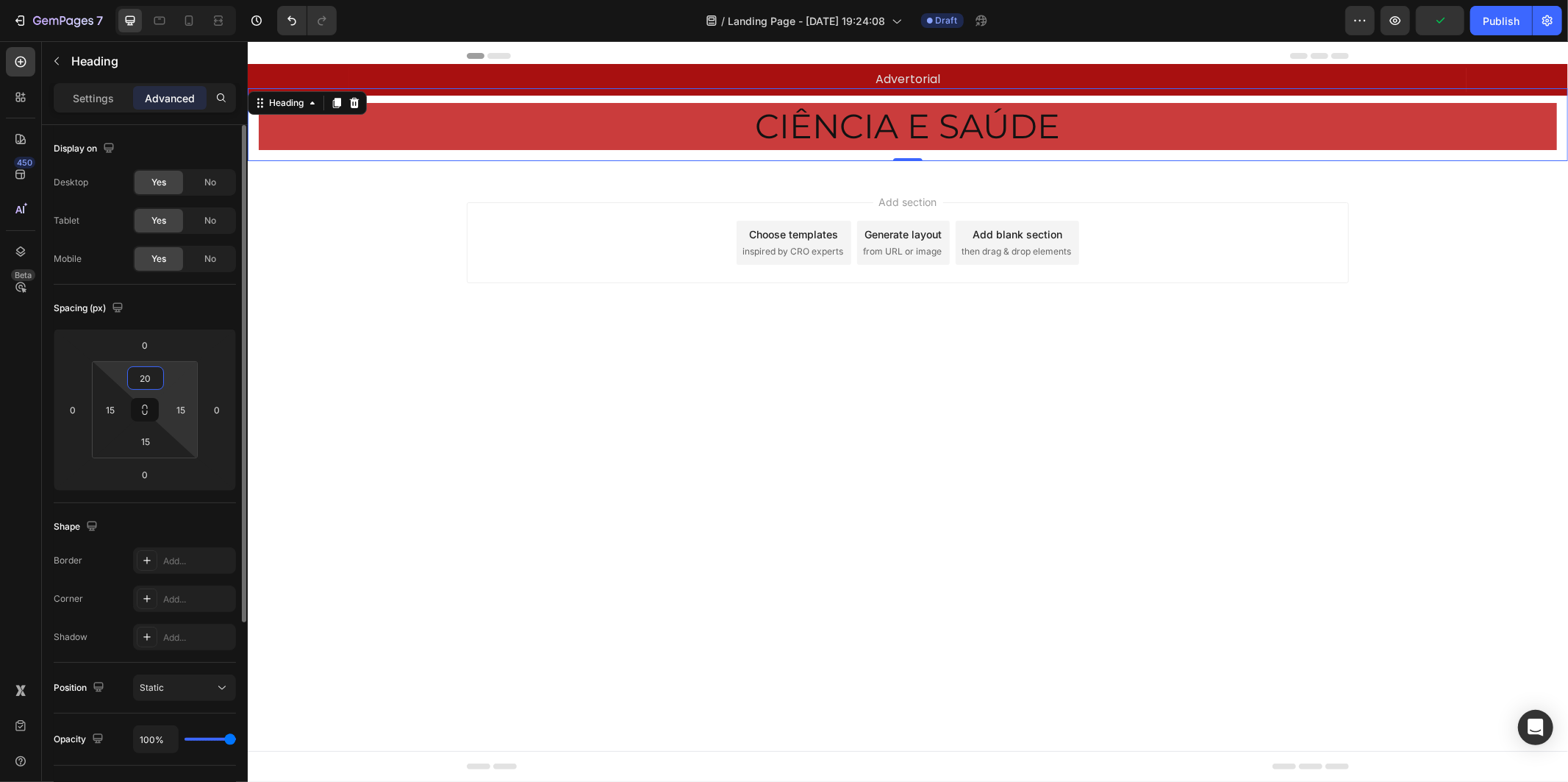
type input "2"
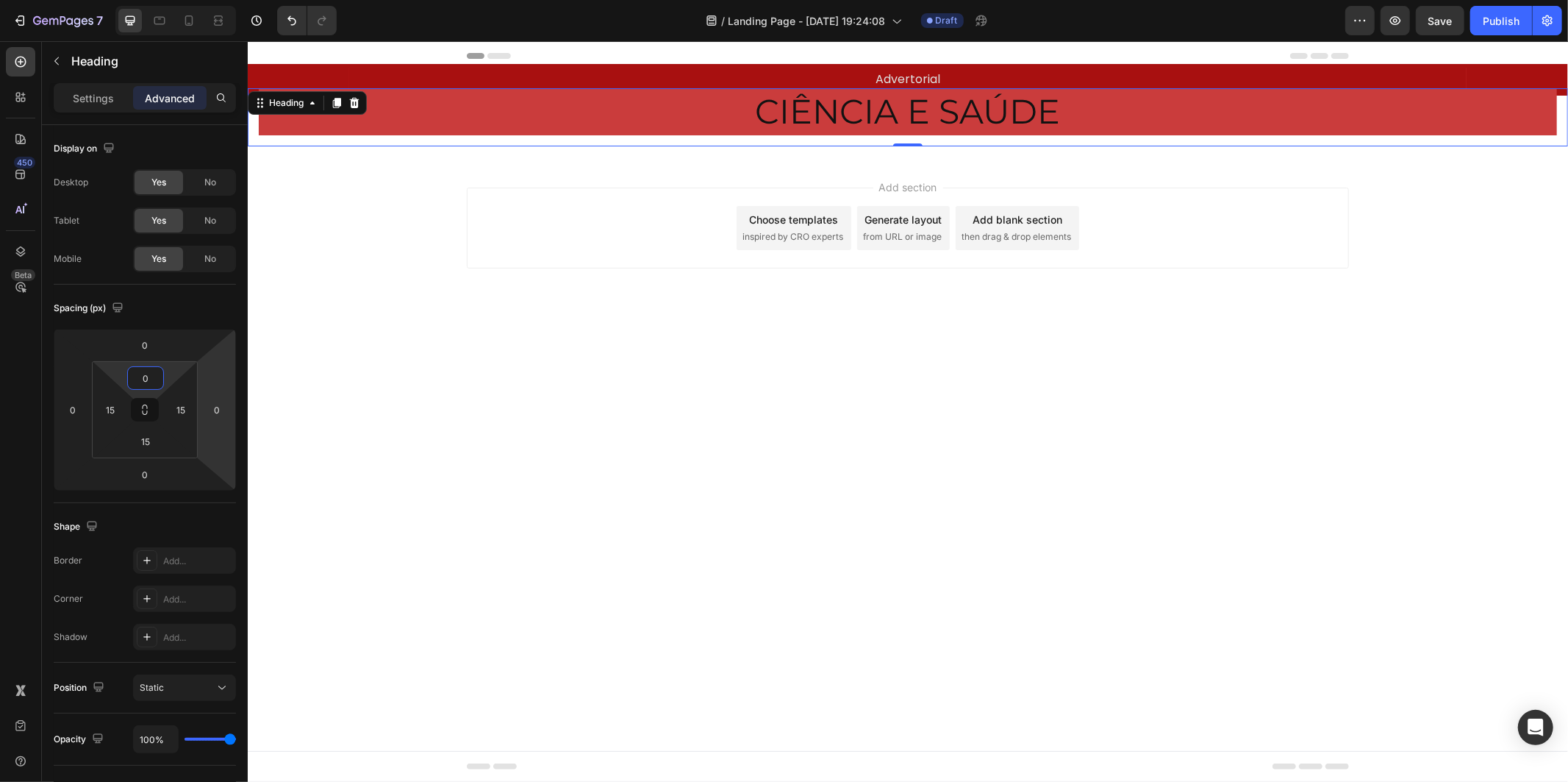
click at [424, 287] on div "Add section Choose templates inspired by CRO experts Generate layout from URL o…" at bounding box center [907, 248] width 1320 height 181
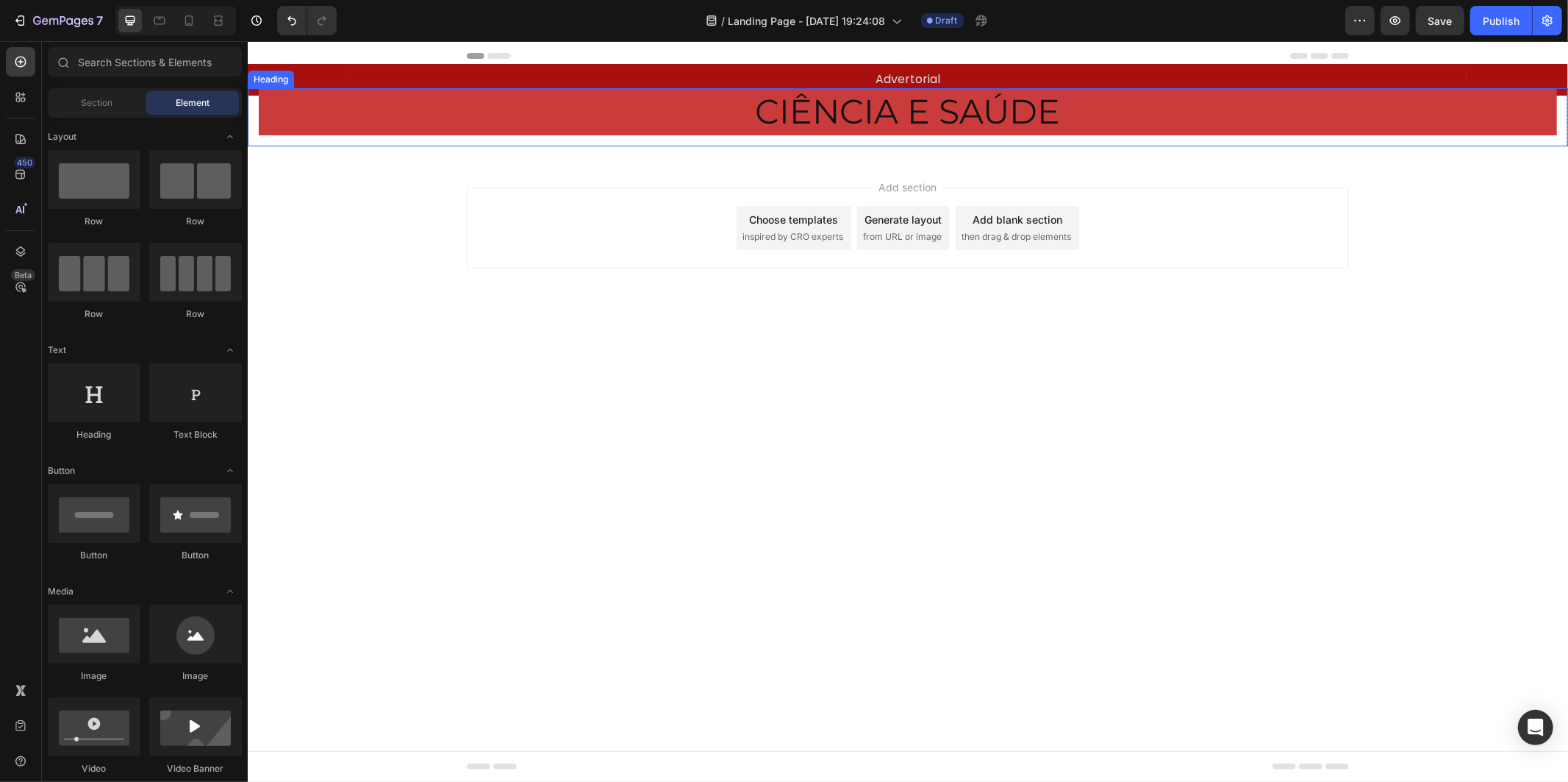
click at [295, 118] on p "CIÊNCIA E SAÚDE" at bounding box center [908, 111] width 1296 height 44
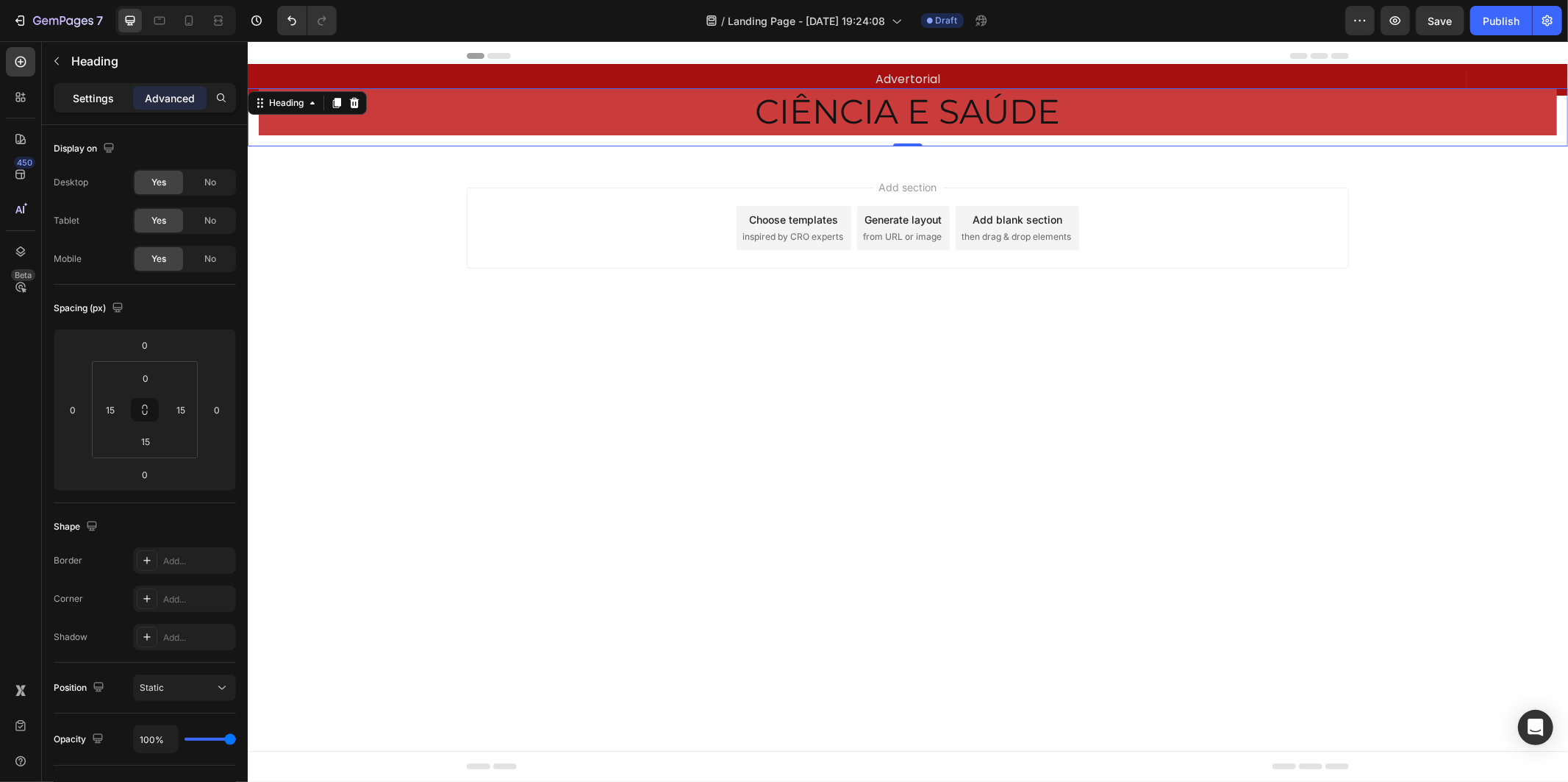
click at [113, 98] on p "Settings" at bounding box center [93, 98] width 41 height 15
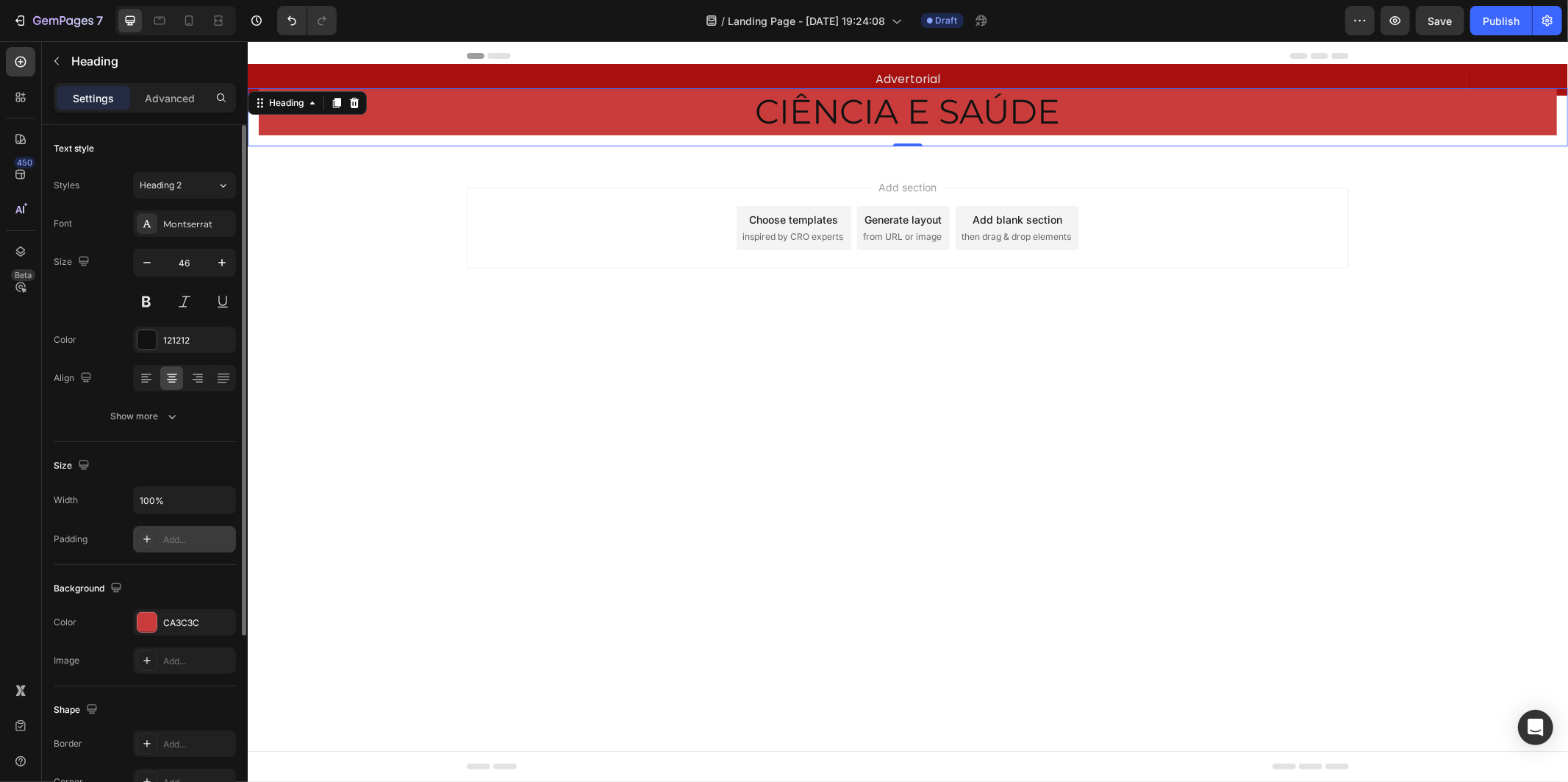
click at [186, 528] on div "Add..." at bounding box center [184, 538] width 103 height 26
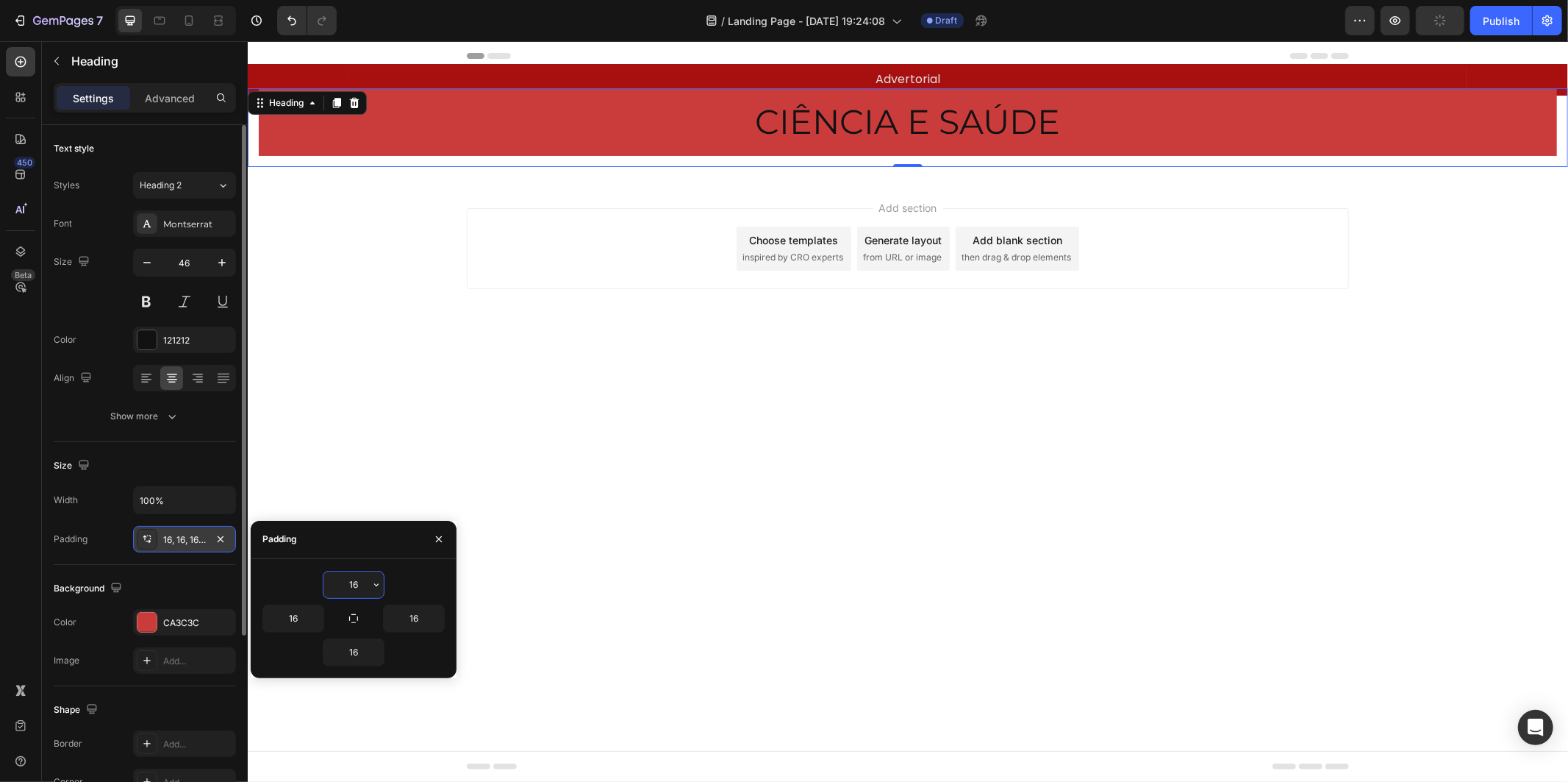
click at [186, 528] on div "16, 16, 16, 16" at bounding box center [184, 538] width 103 height 26
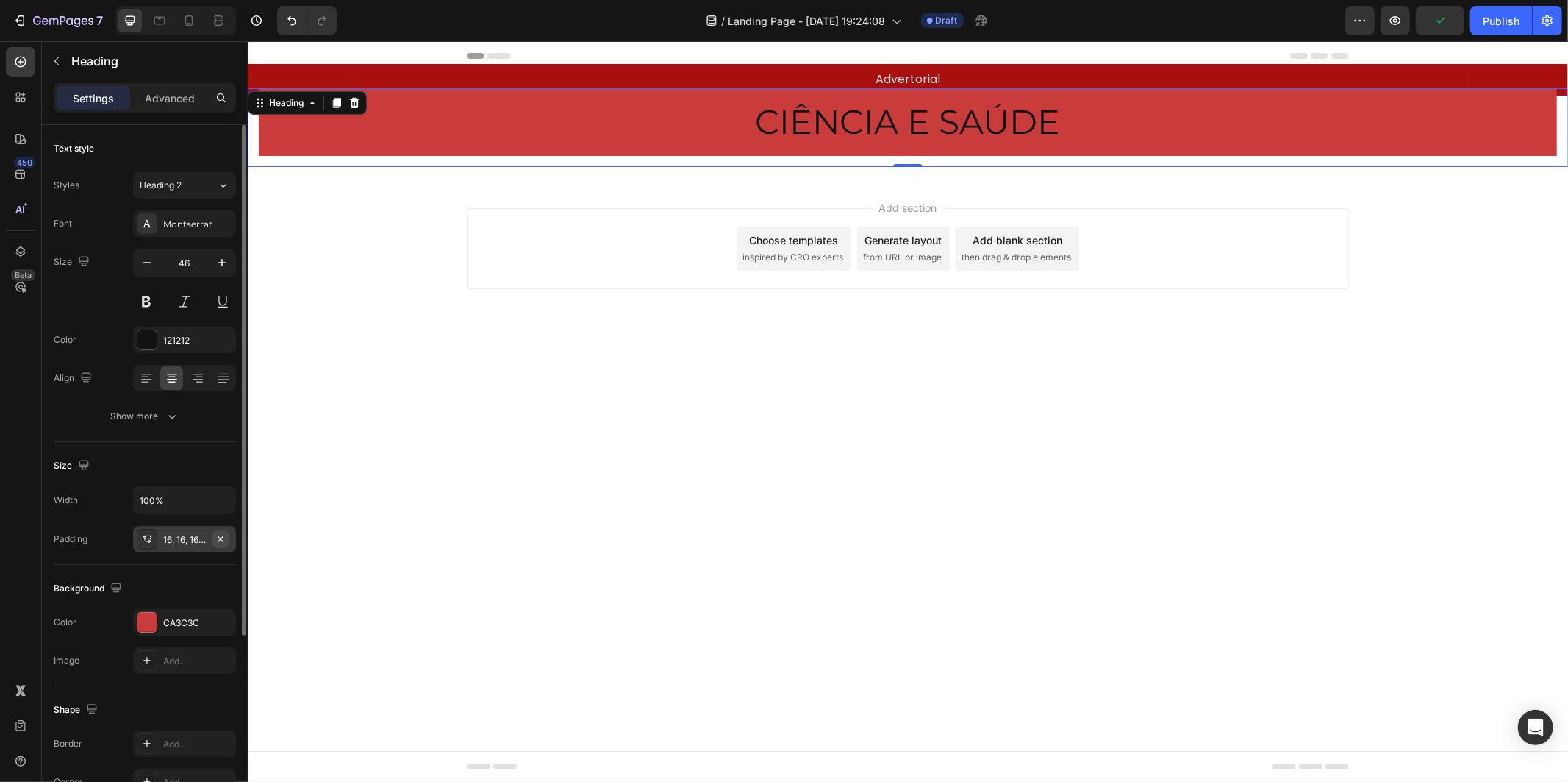
click at [224, 541] on icon "button" at bounding box center [220, 539] width 12 height 12
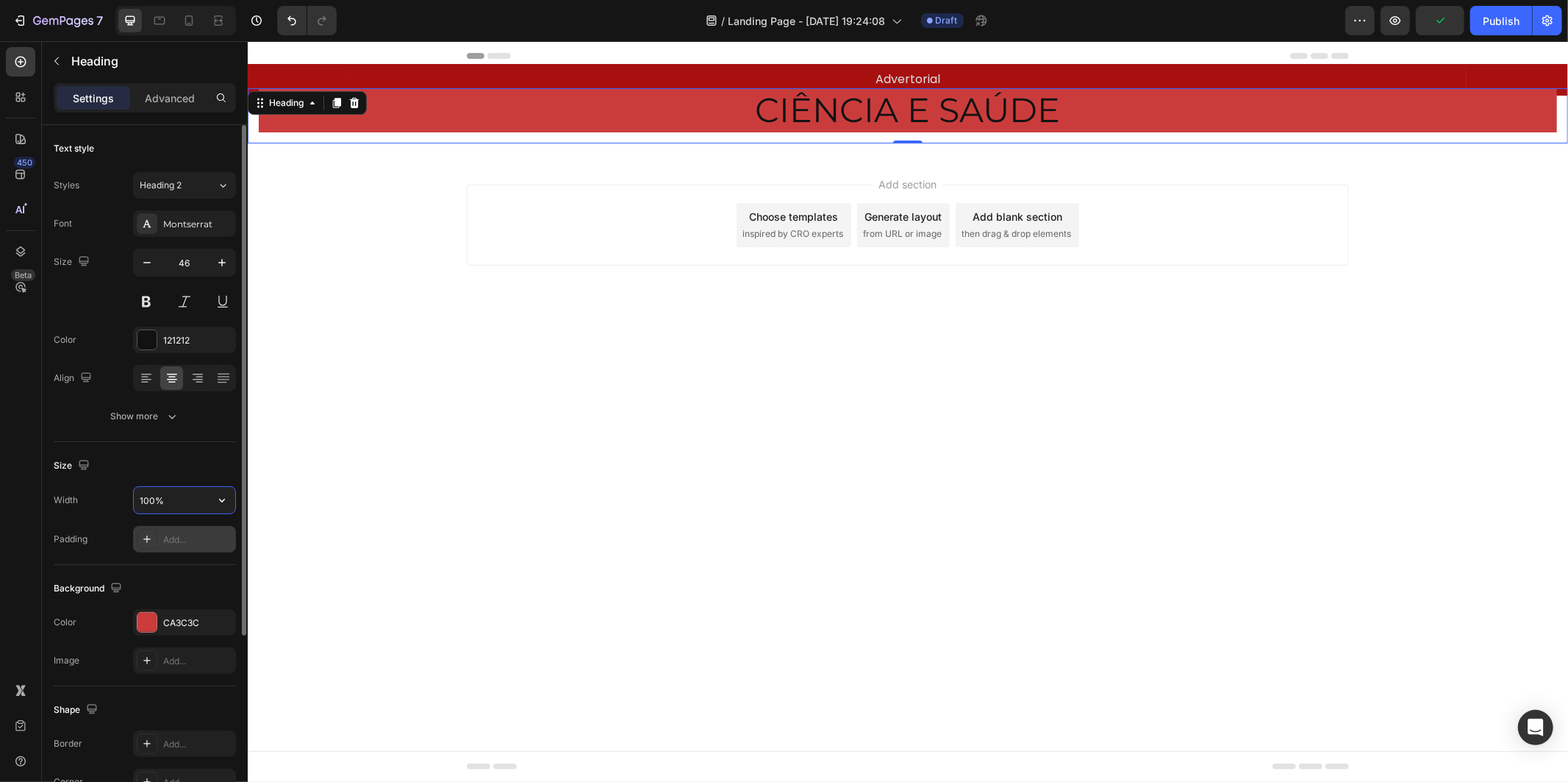
click at [204, 502] on input "100%" at bounding box center [184, 500] width 101 height 26
click at [221, 501] on icon "button" at bounding box center [222, 501] width 6 height 4
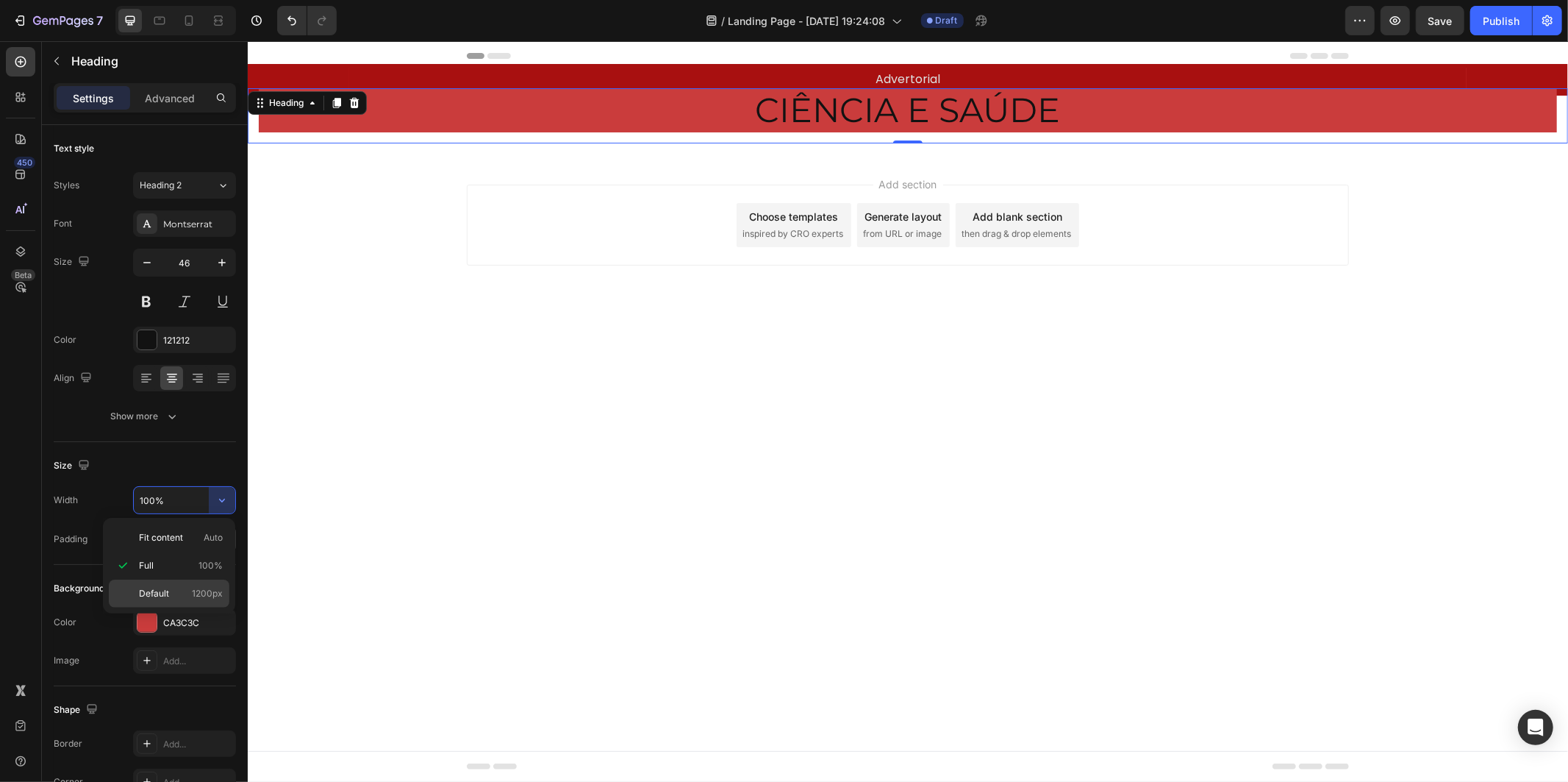
click at [211, 586] on div "Default 1200px" at bounding box center [168, 593] width 120 height 28
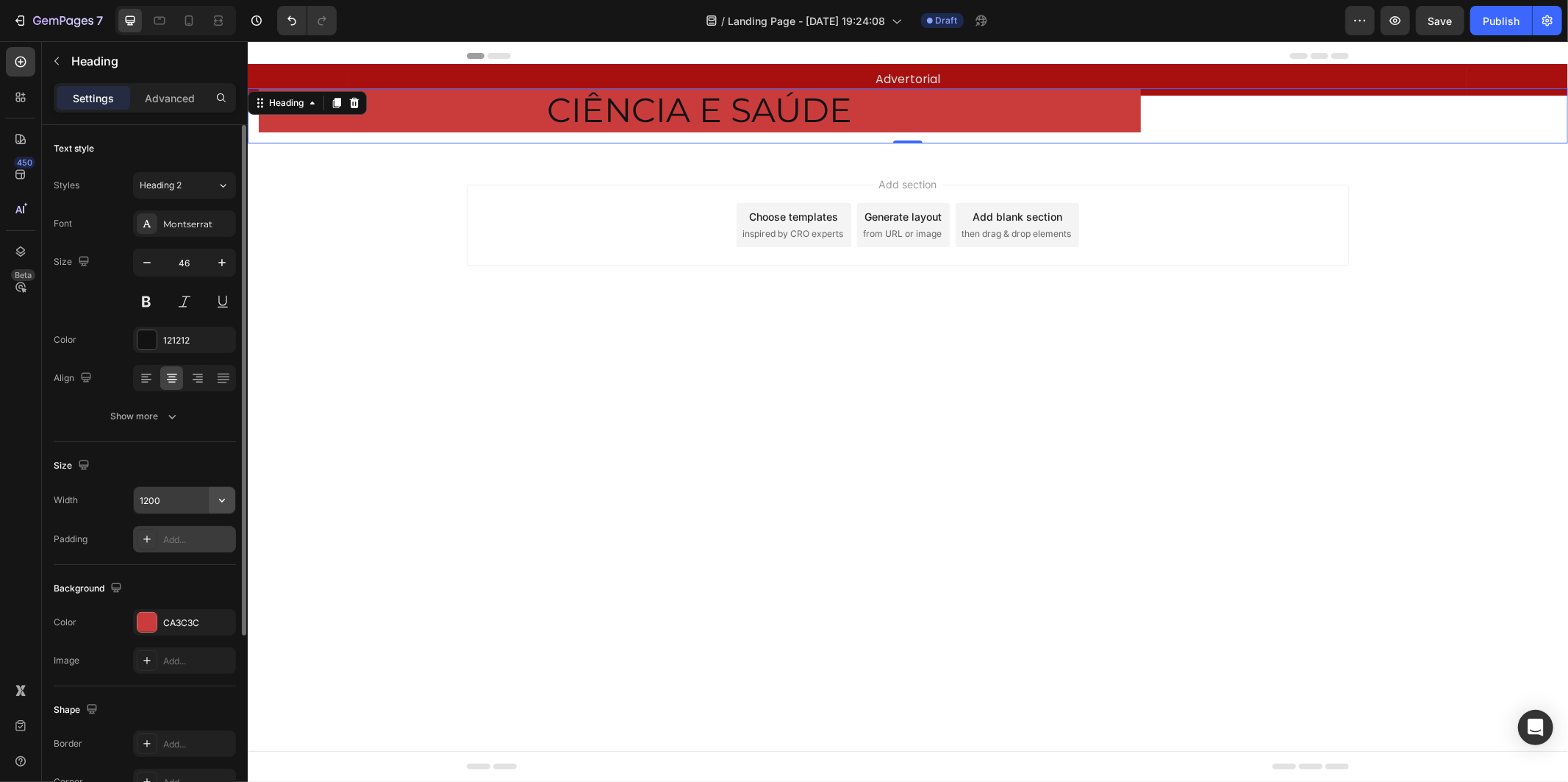
click at [222, 498] on icon "button" at bounding box center [221, 500] width 14 height 14
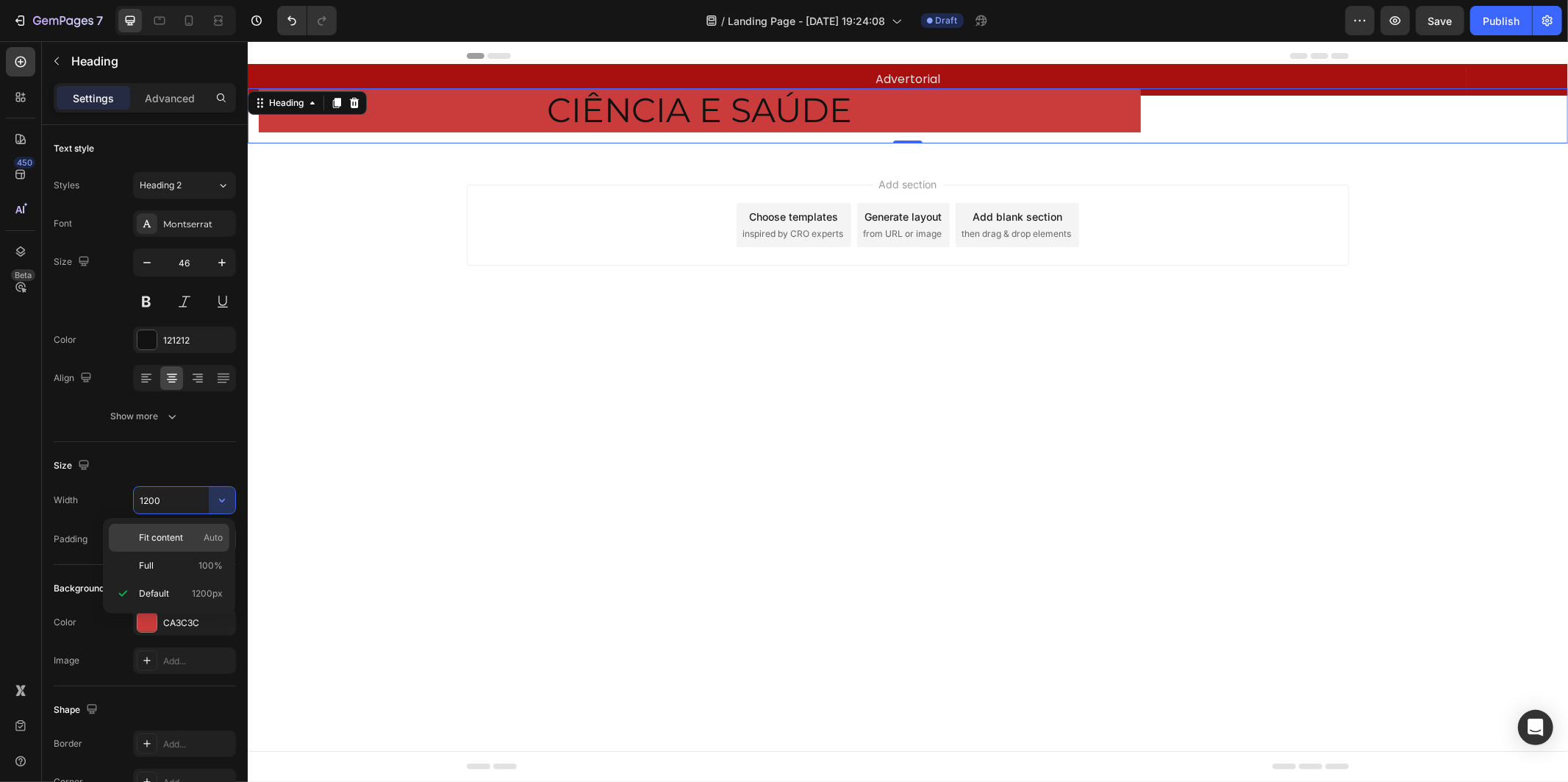
click at [218, 552] on div "Fit content Auto" at bounding box center [168, 565] width 120 height 28
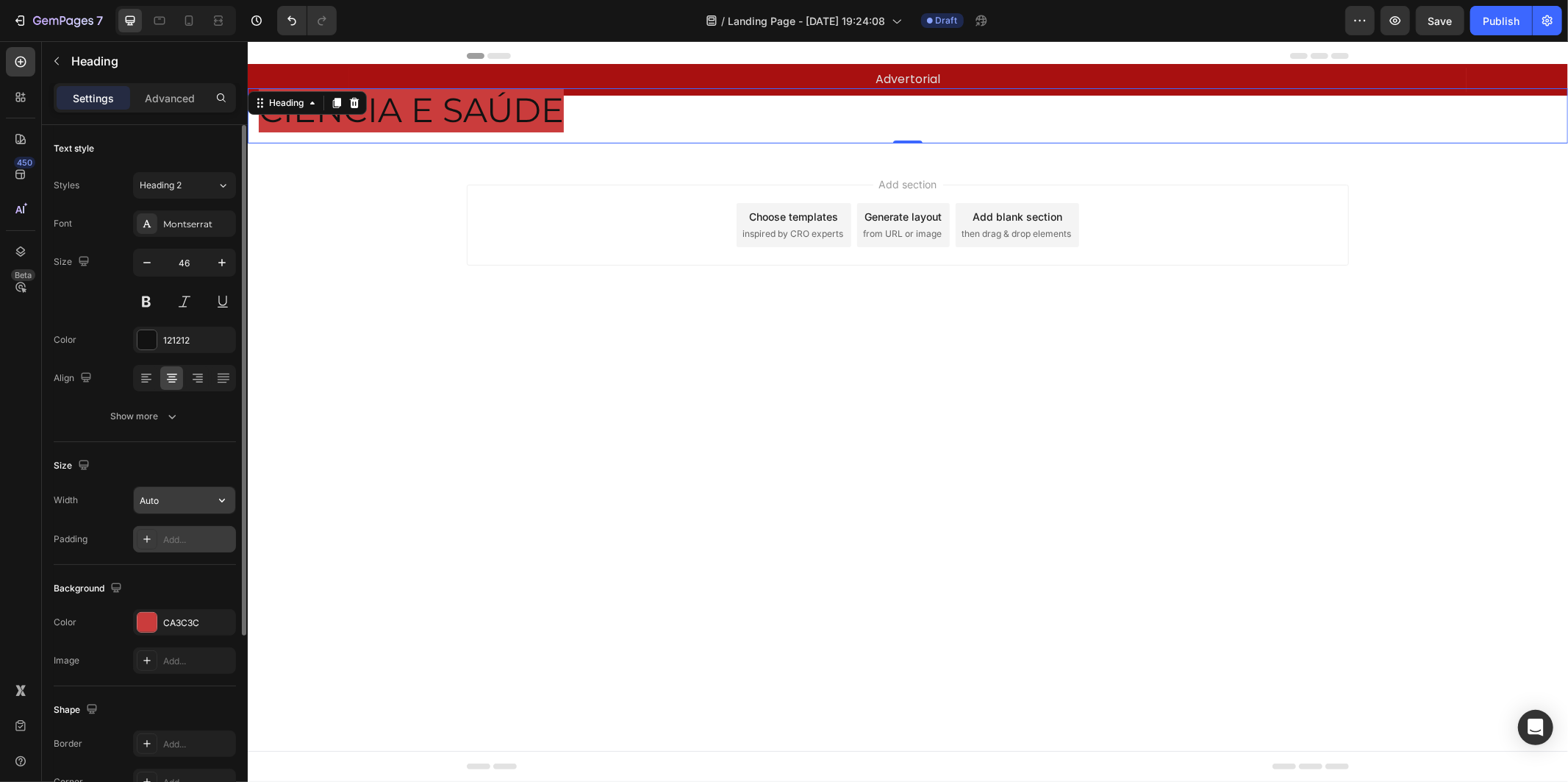
click at [219, 497] on icon "button" at bounding box center [221, 500] width 14 height 14
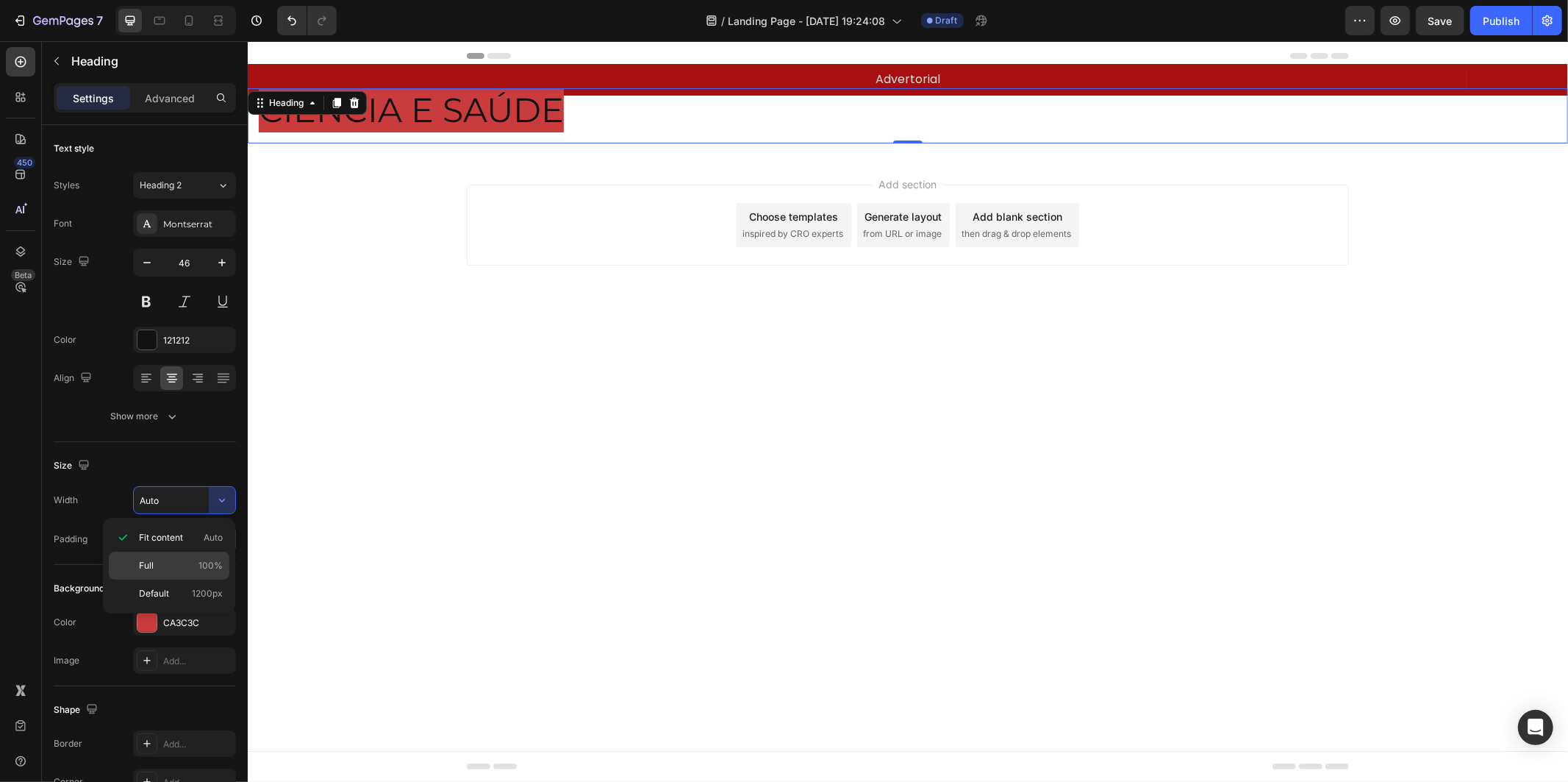
click at [186, 567] on p "Full 100%" at bounding box center [180, 565] width 84 height 13
type input "100%"
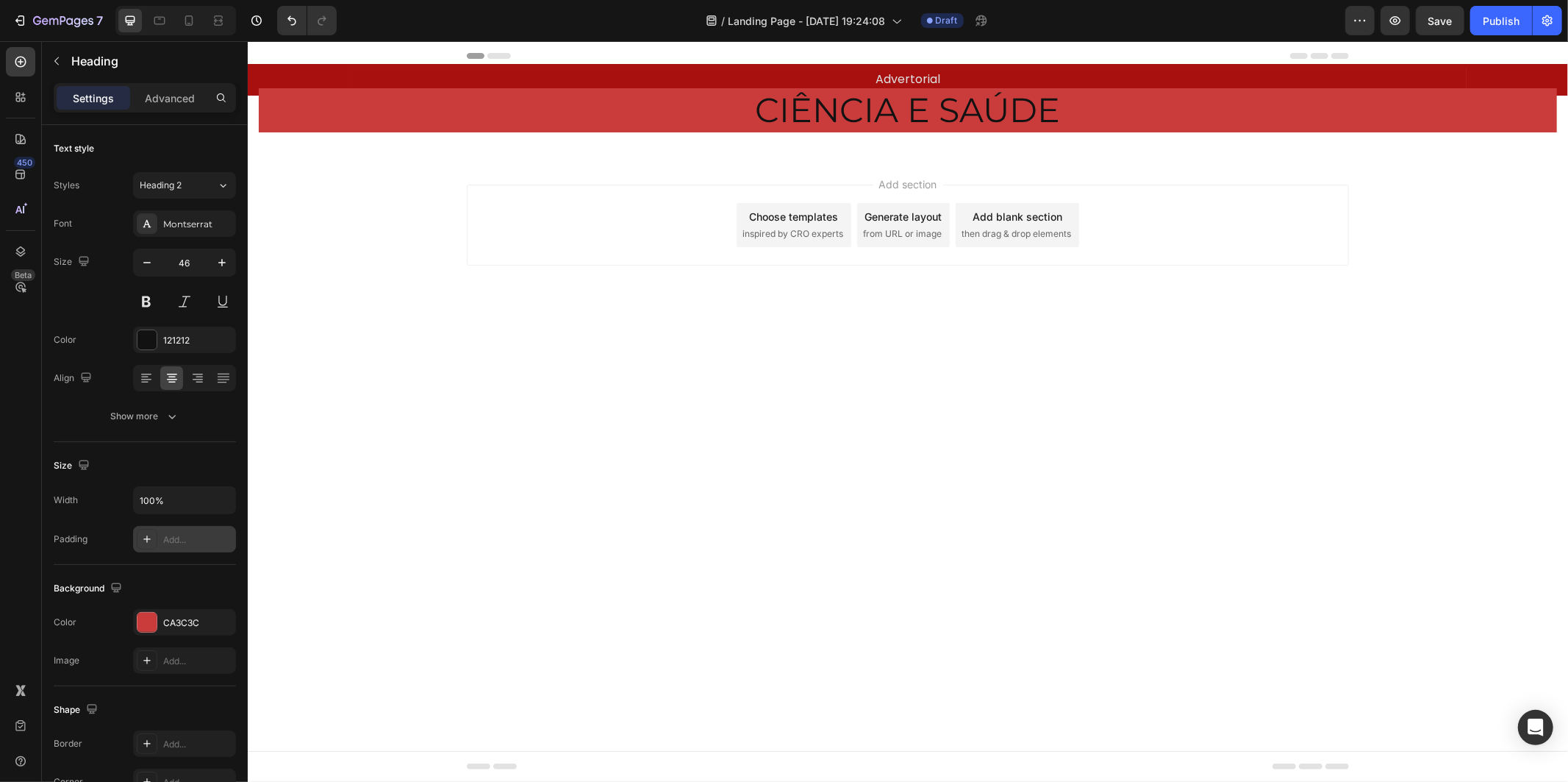
click at [500, 335] on body "Header Advertorial Text Block Row Section 1 CIÊNCIA E SAÚDE Heading Row Section…" at bounding box center [907, 410] width 1320 height 741
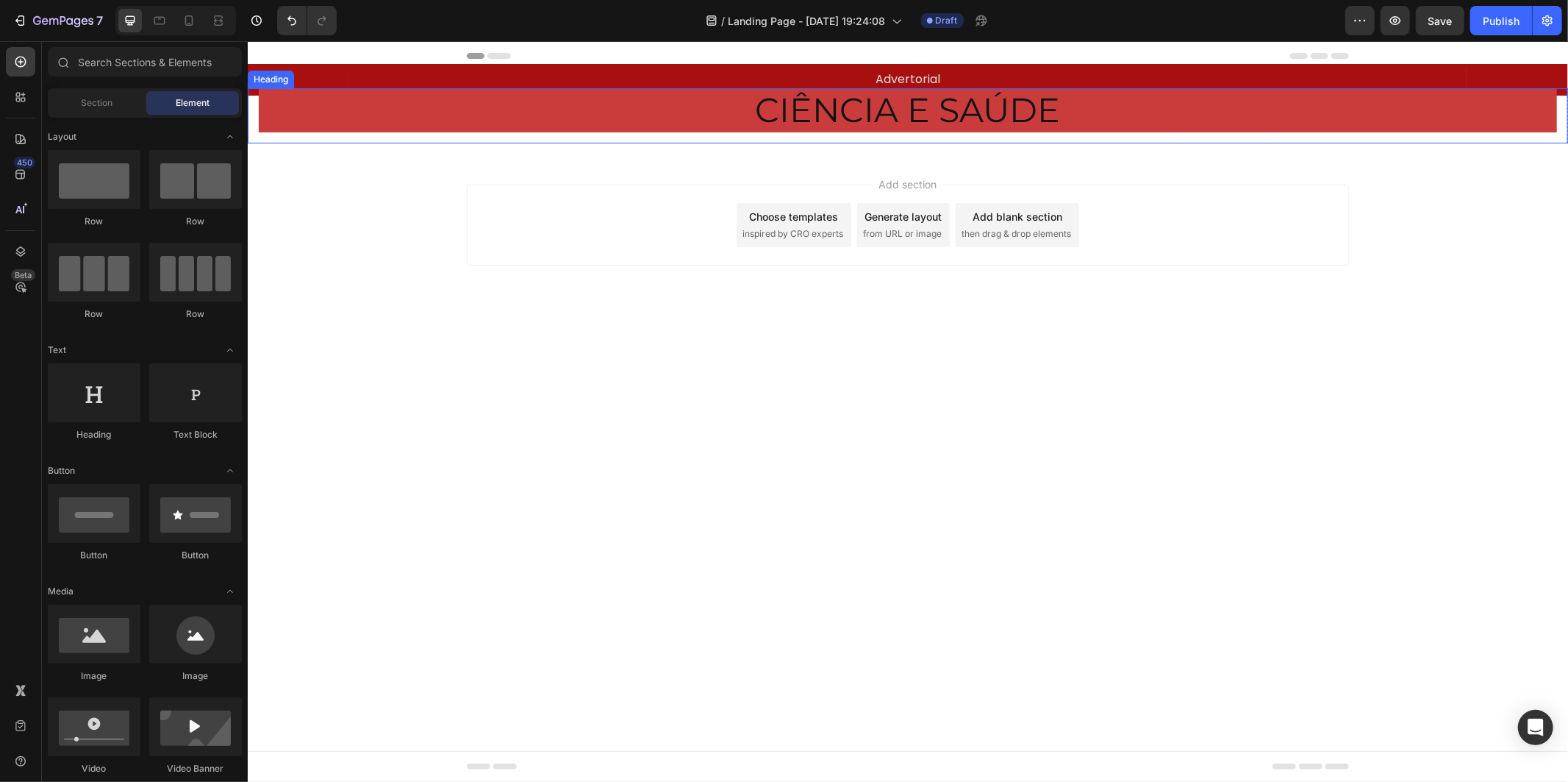
click at [298, 130] on p "CIÊNCIA E SAÚDE" at bounding box center [907, 110] width 1298 height 44
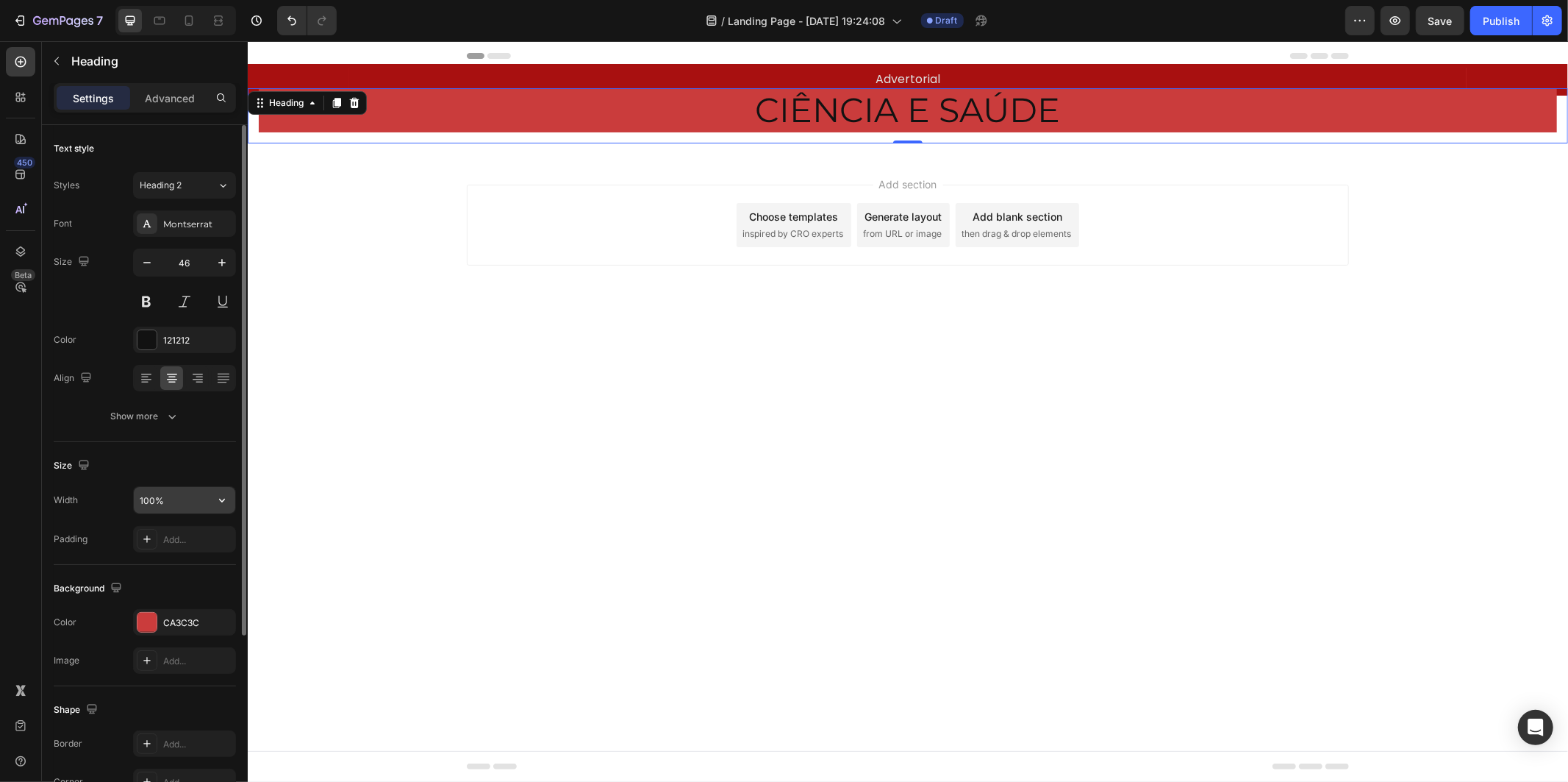
click at [188, 496] on input "100%" at bounding box center [184, 500] width 101 height 26
click at [215, 498] on icon "button" at bounding box center [221, 500] width 14 height 14
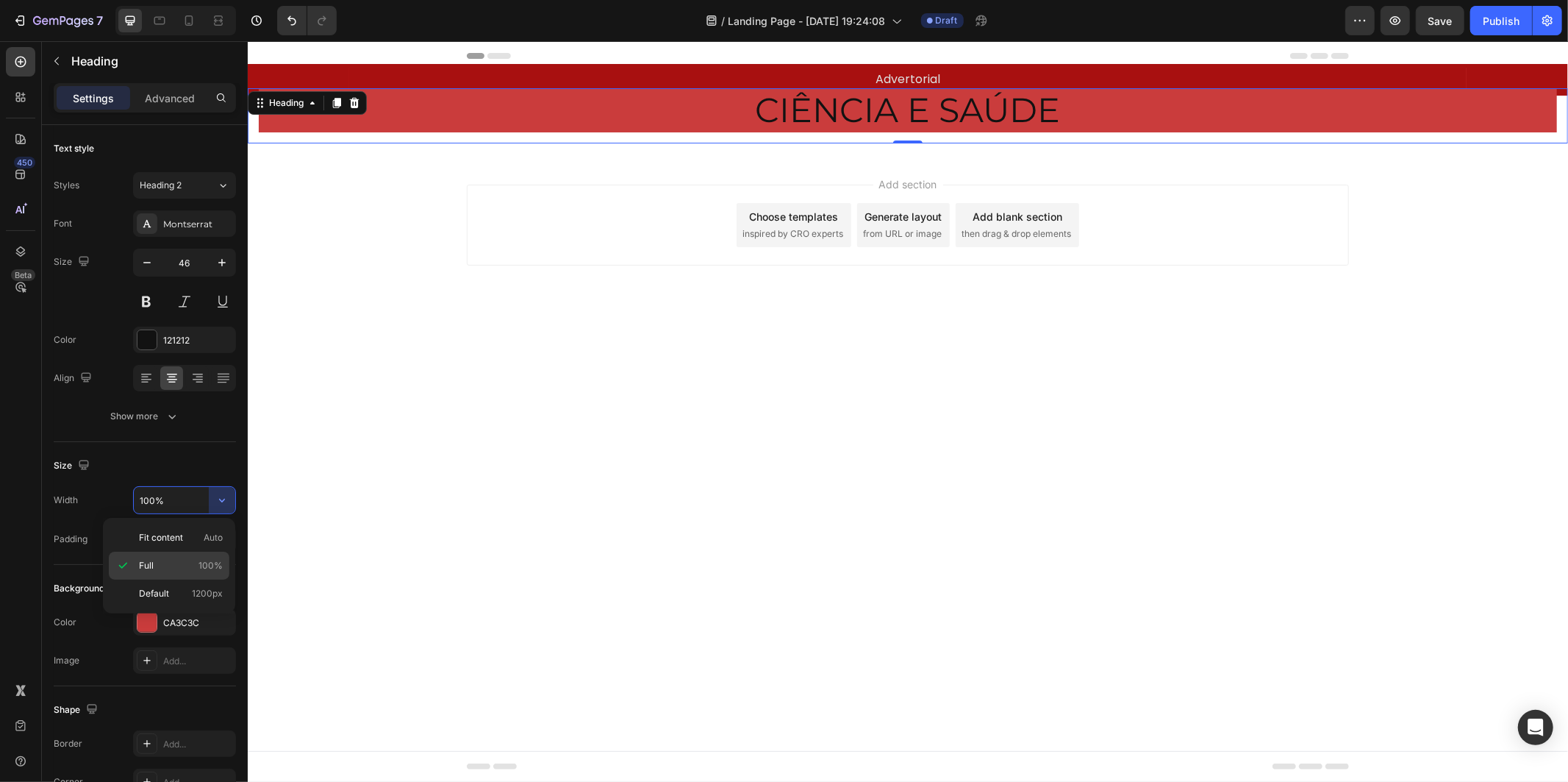
click at [200, 563] on span "100%" at bounding box center [210, 565] width 24 height 13
click at [166, 101] on p "Advanced" at bounding box center [169, 98] width 50 height 15
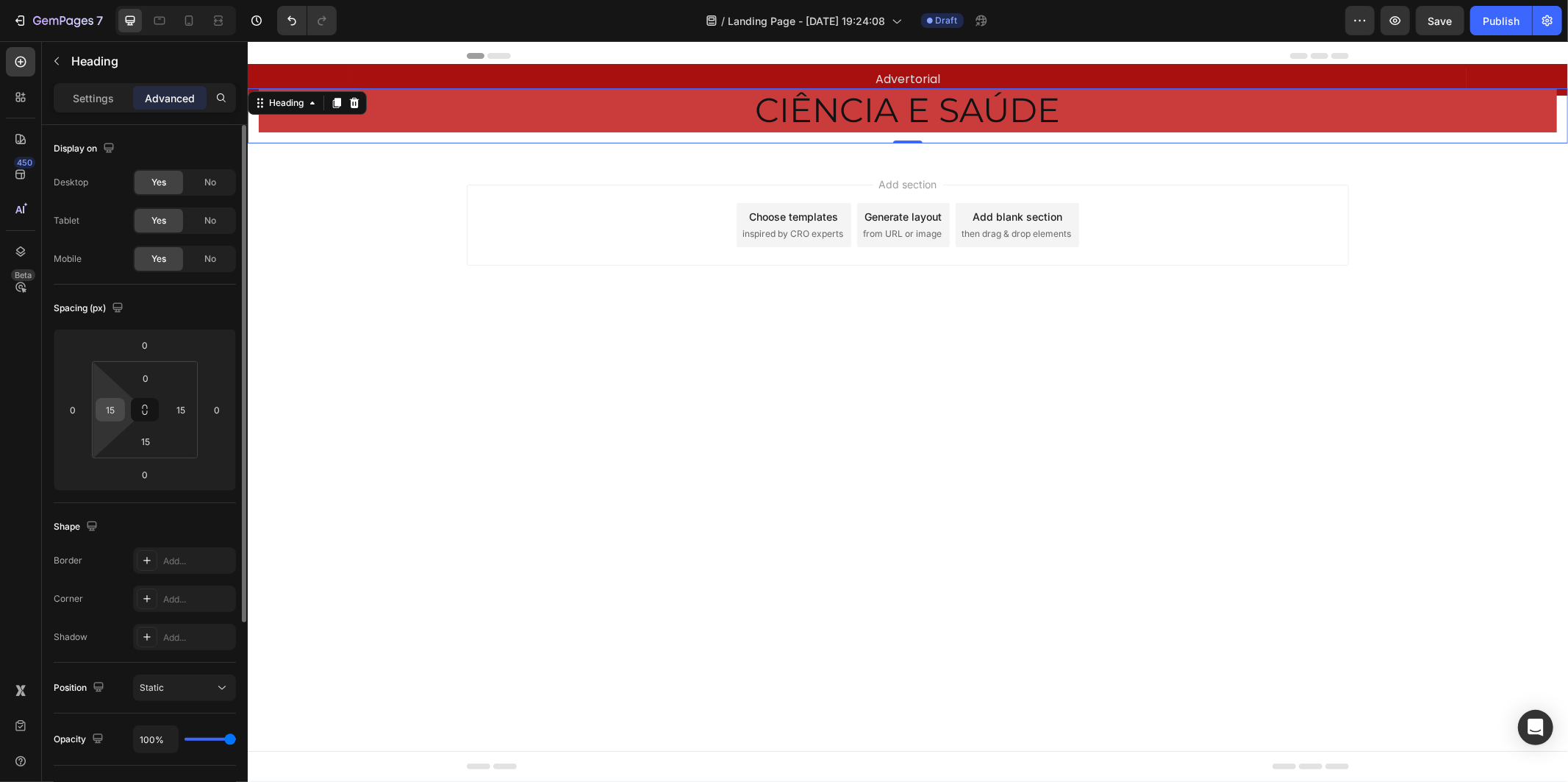
click at [111, 418] on input "15" at bounding box center [110, 409] width 22 height 22
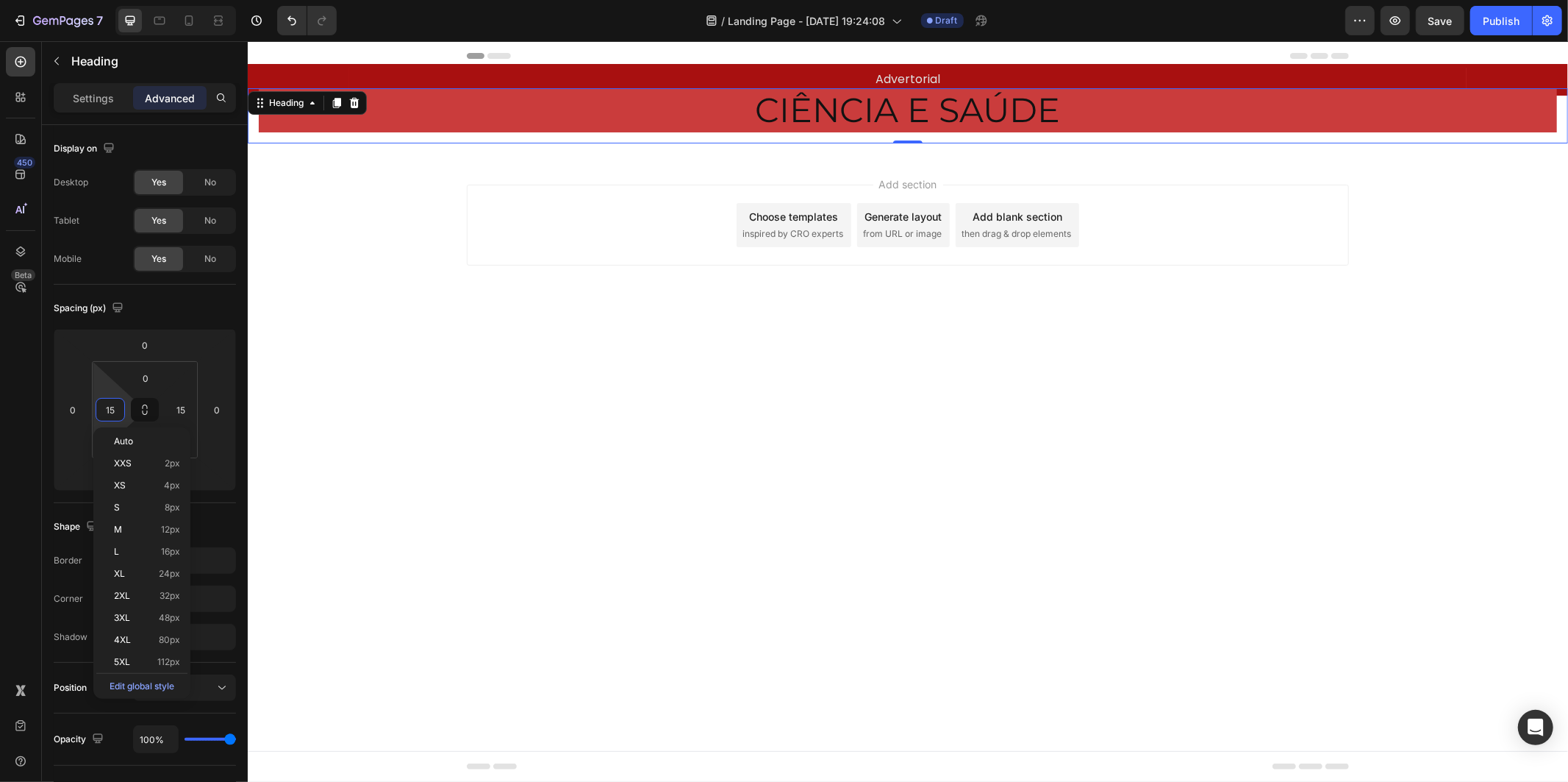
type input "5"
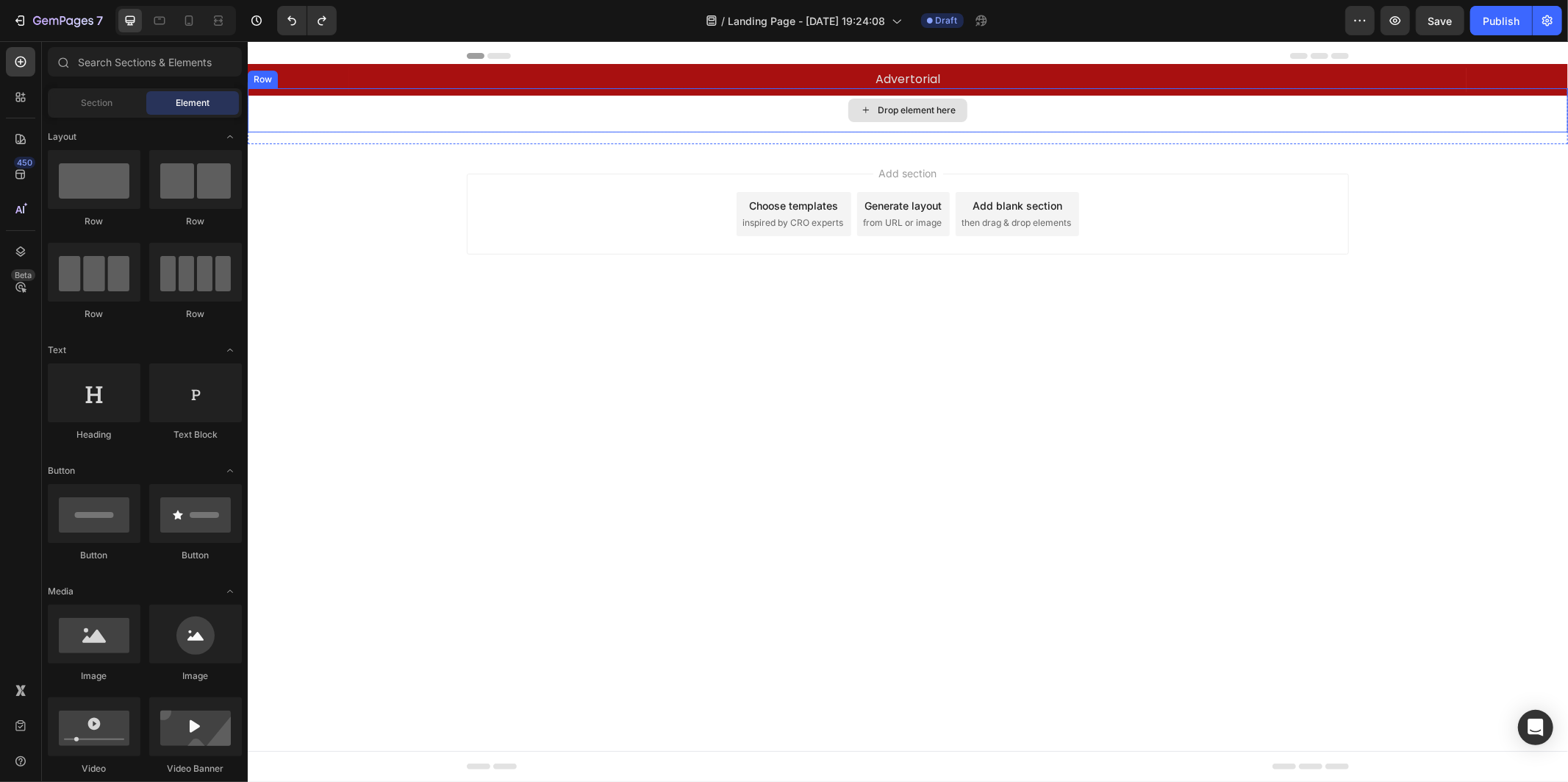
click at [431, 112] on div "Drop element here" at bounding box center [907, 110] width 1320 height 44
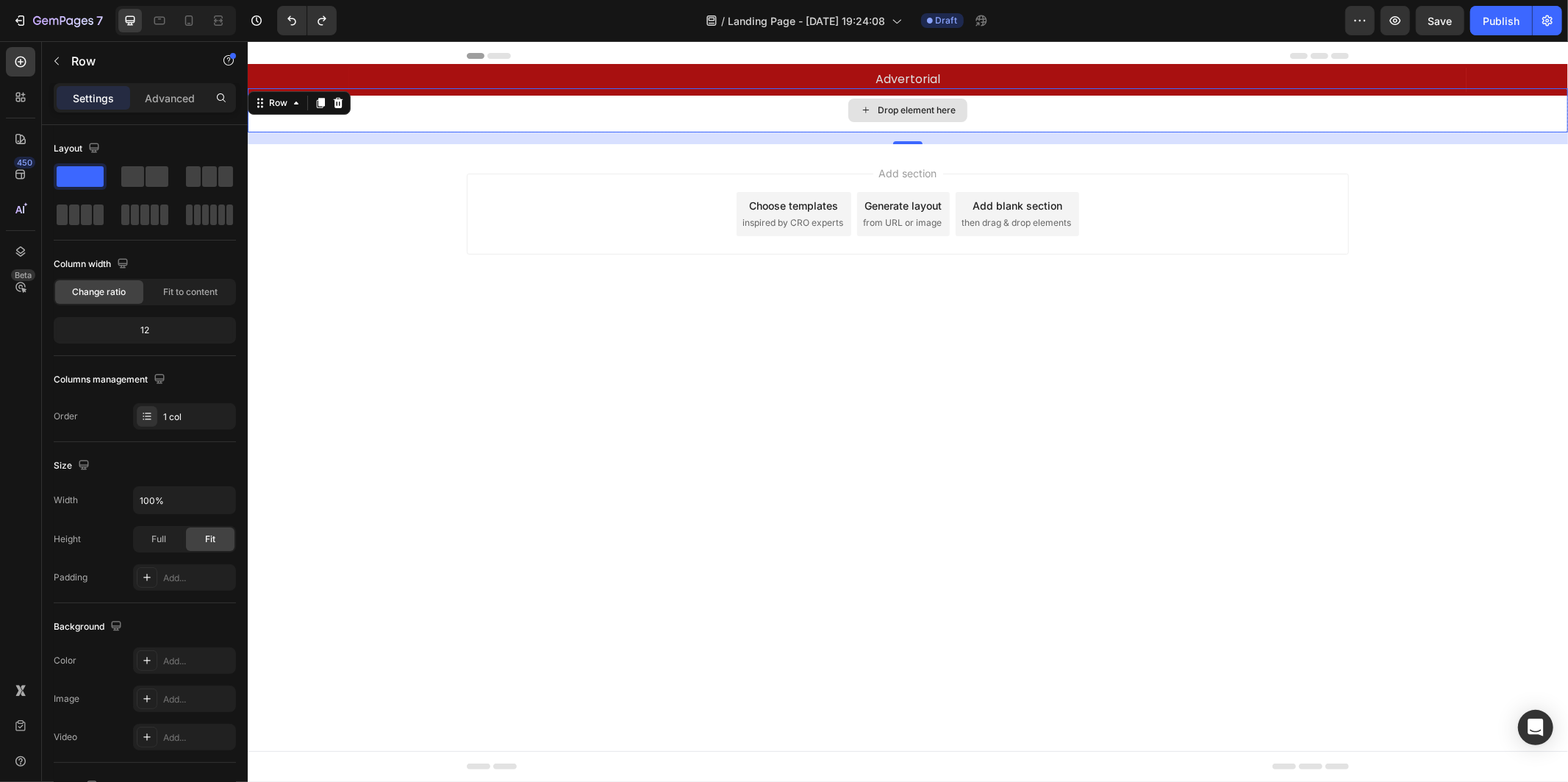
click at [564, 118] on div "Drop element here" at bounding box center [907, 110] width 1320 height 44
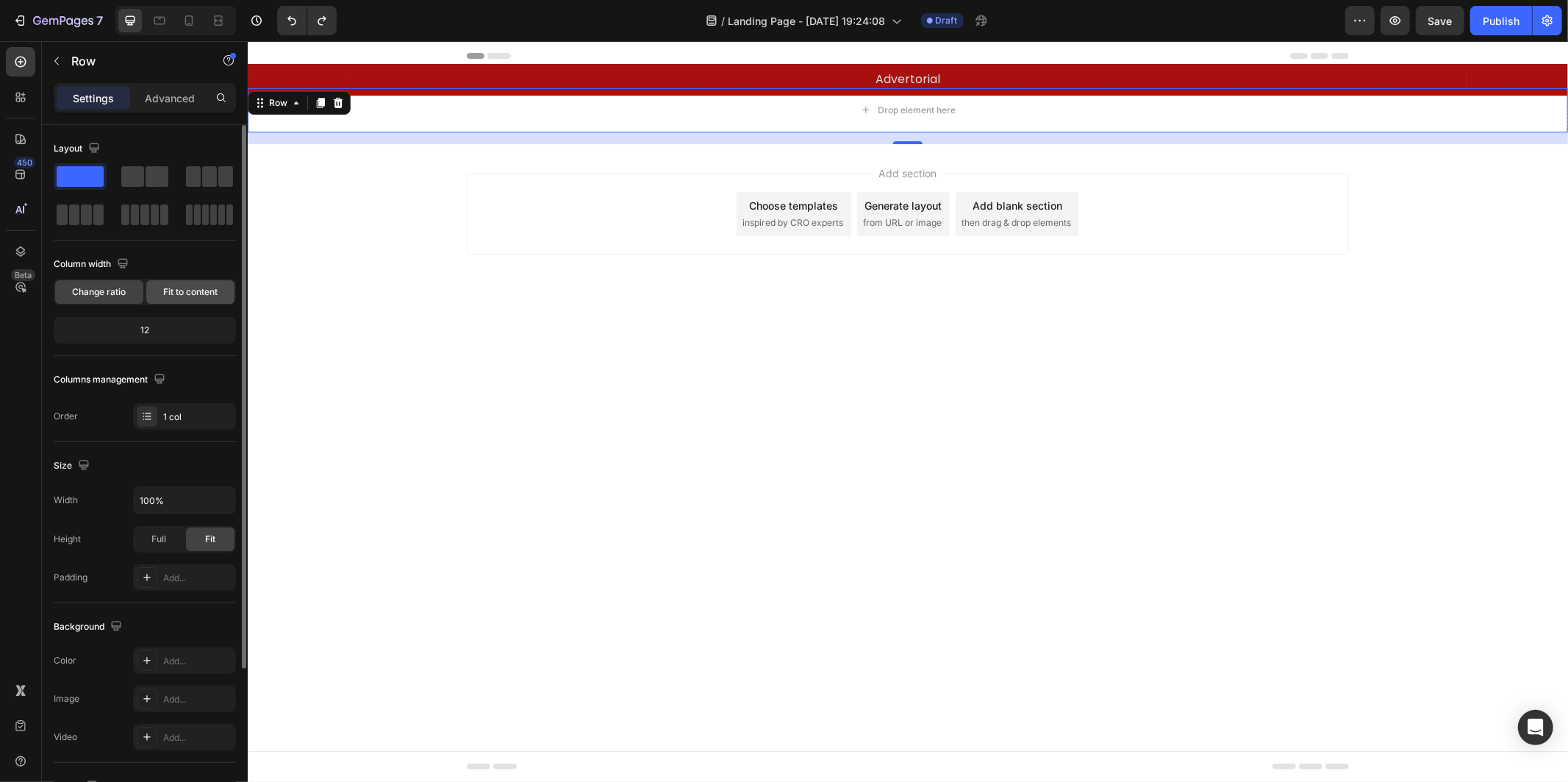
click at [185, 292] on span "Fit to content" at bounding box center [191, 292] width 55 height 13
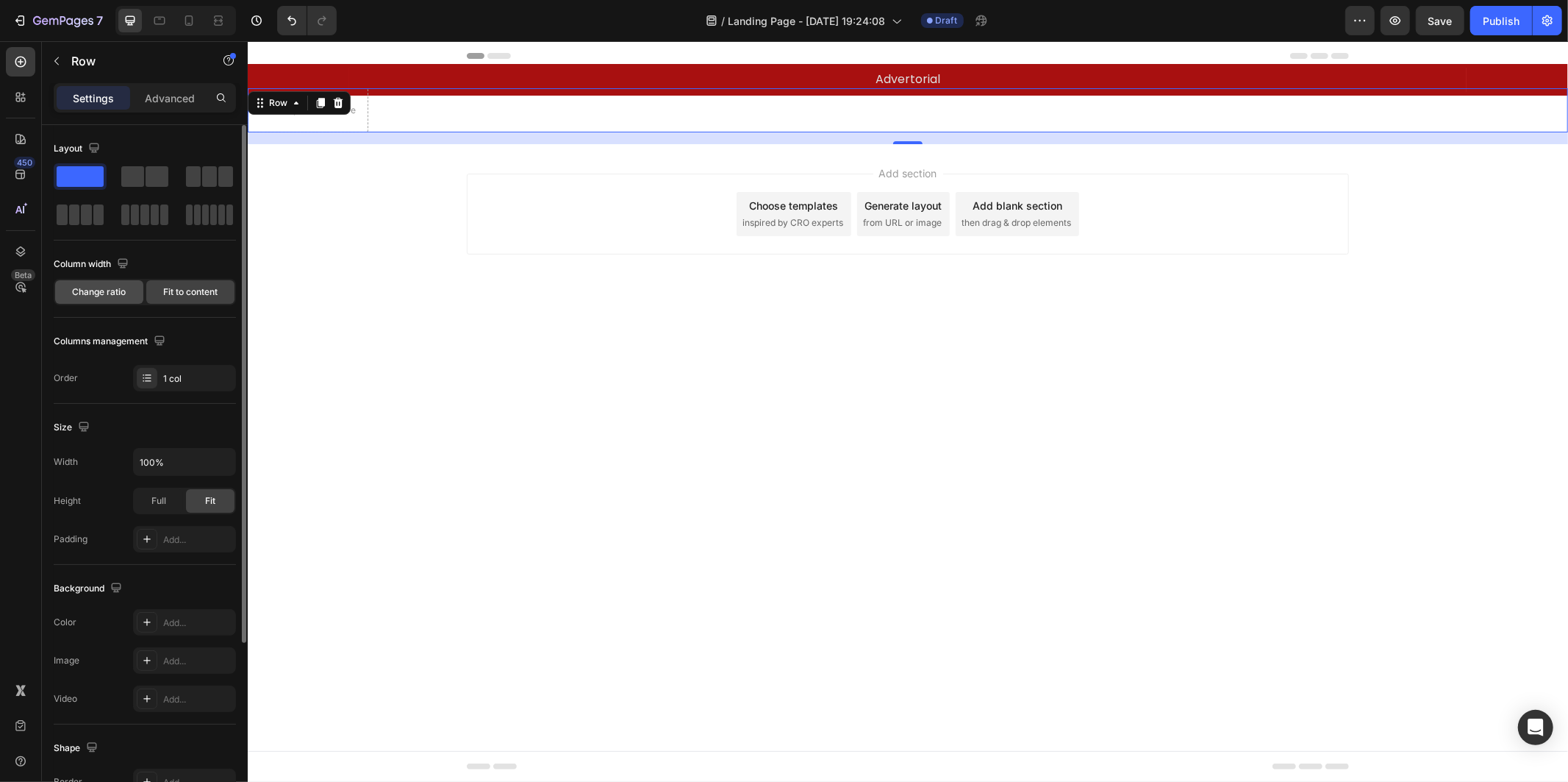
click at [103, 292] on span "Change ratio" at bounding box center [100, 292] width 54 height 13
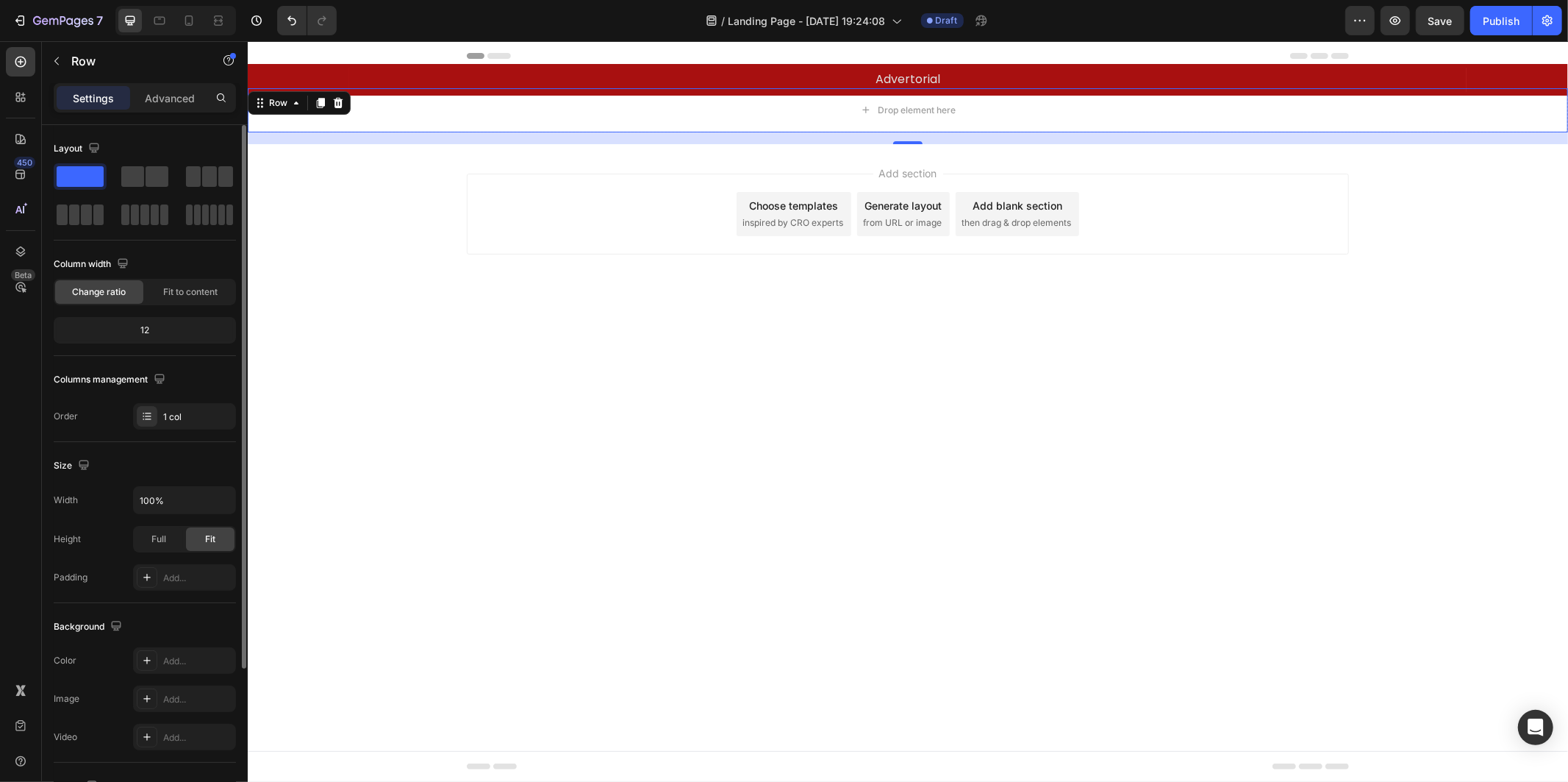
click at [164, 325] on div "12" at bounding box center [144, 329] width 176 height 20
click at [147, 326] on div "12" at bounding box center [144, 329] width 176 height 20
click at [141, 326] on div "12" at bounding box center [144, 329] width 176 height 20
click at [157, 341] on div "12" at bounding box center [144, 329] width 182 height 26
click at [197, 276] on div "Column width Change ratio Fit to content" at bounding box center [144, 278] width 182 height 53
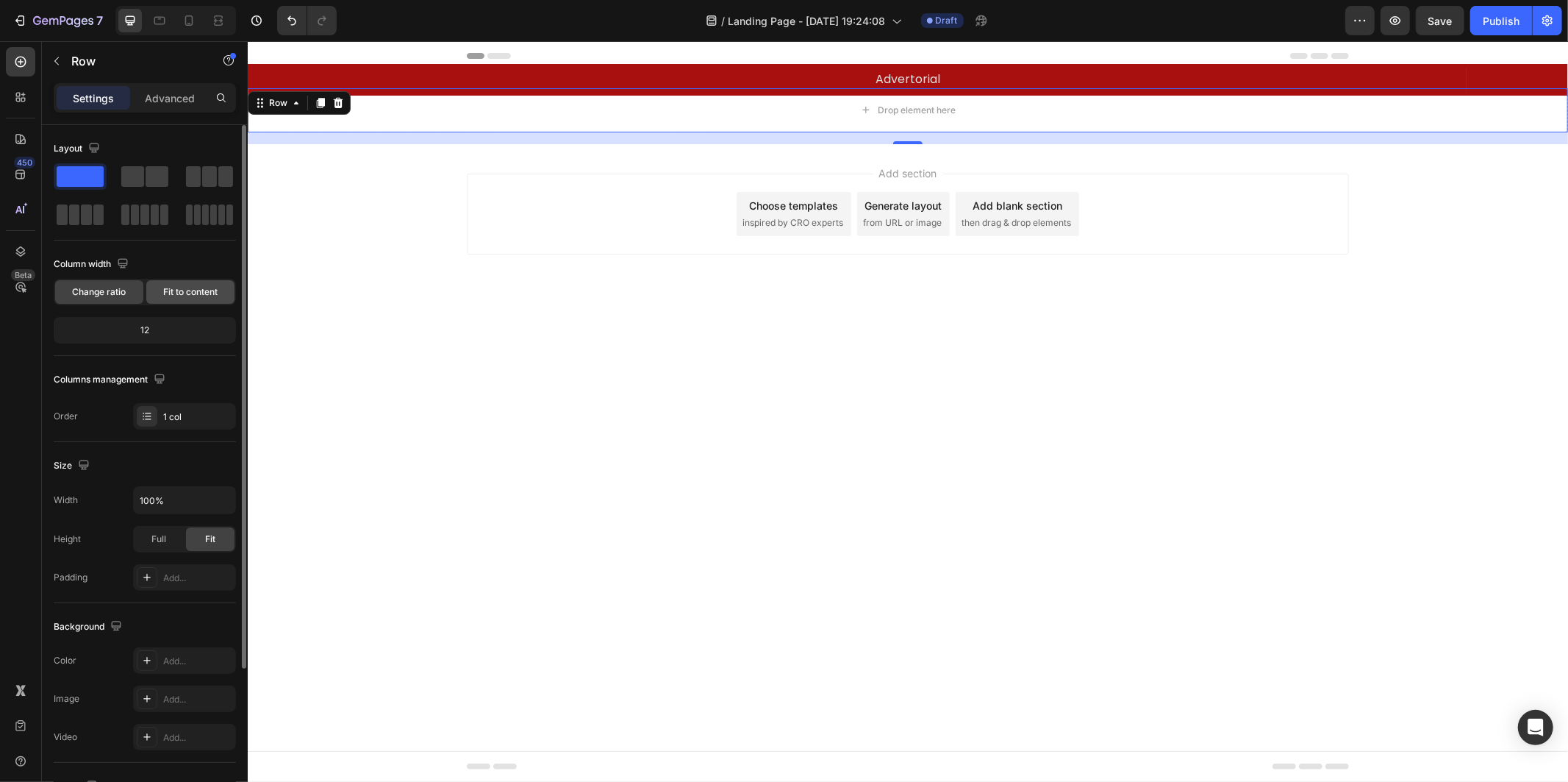
click at [196, 280] on div "Fit to content" at bounding box center [191, 292] width 89 height 23
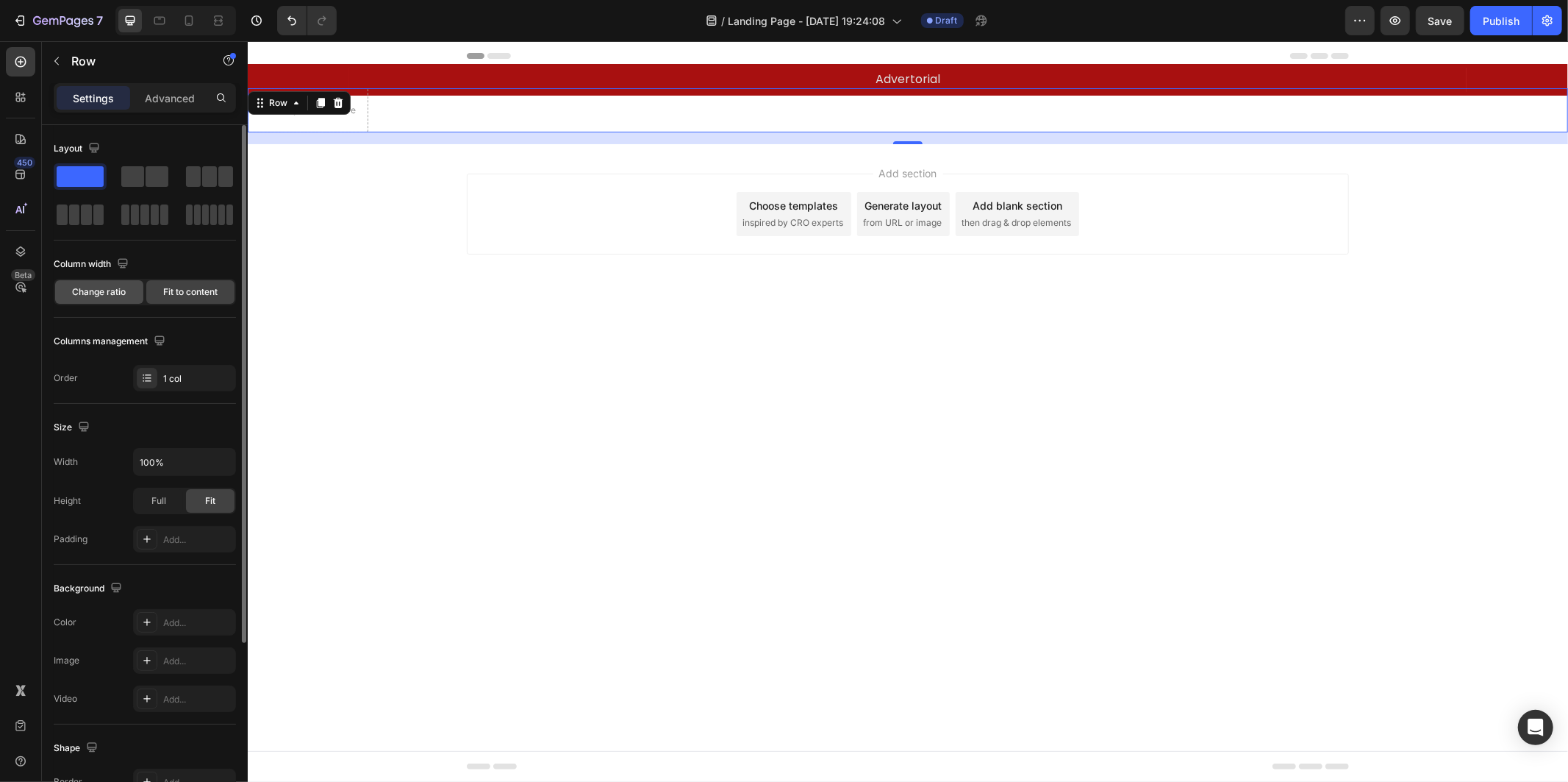
click at [121, 282] on div "Change ratio" at bounding box center [99, 292] width 89 height 23
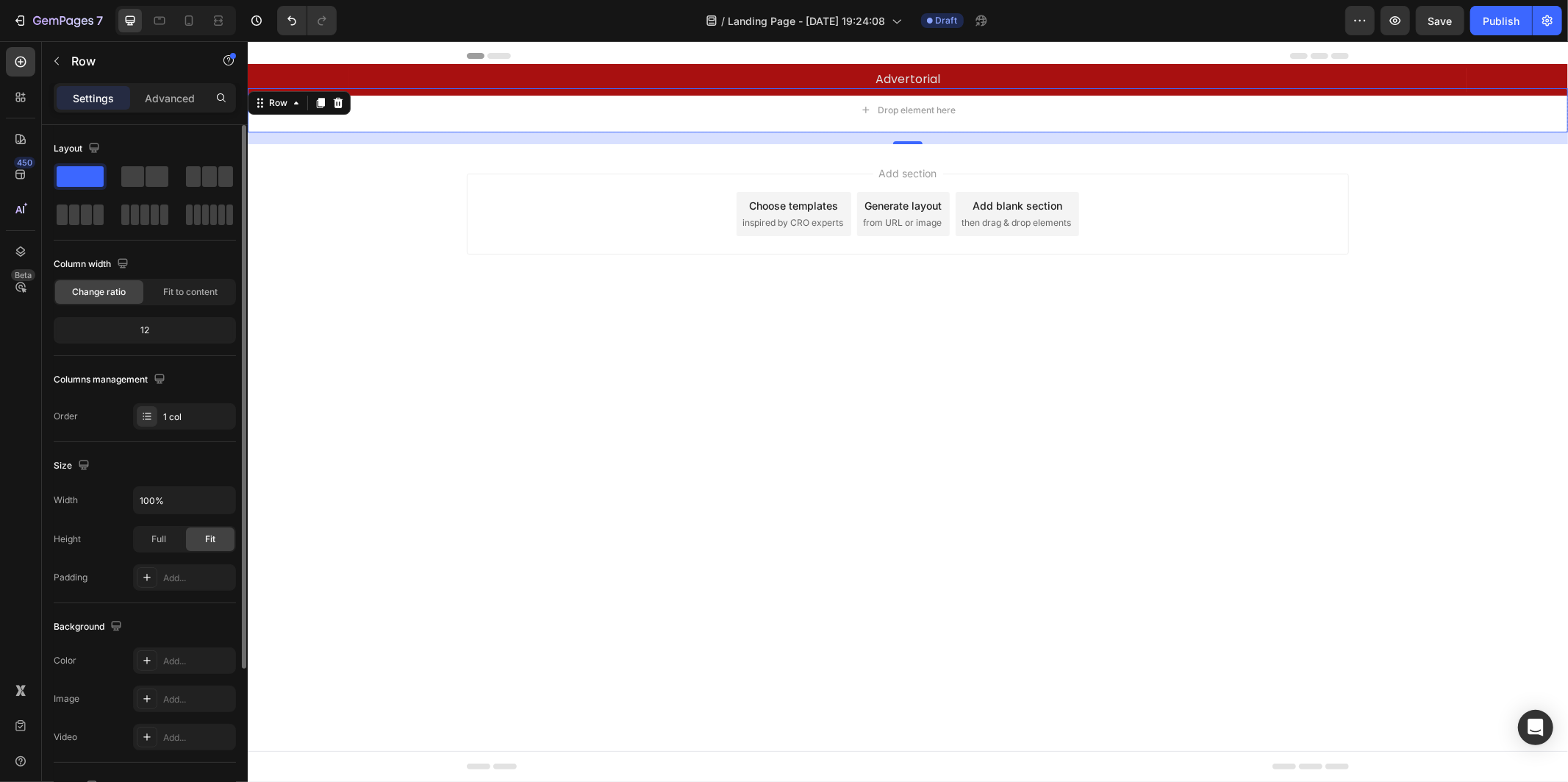
click at [136, 328] on div "12" at bounding box center [144, 329] width 176 height 20
drag, startPoint x: 126, startPoint y: 327, endPoint x: 100, endPoint y: 390, distance: 68.2
click at [125, 327] on div "12" at bounding box center [144, 329] width 176 height 20
drag, startPoint x: 100, startPoint y: 390, endPoint x: 131, endPoint y: 366, distance: 39.2
click at [100, 387] on div "Columns management" at bounding box center [111, 379] width 115 height 20
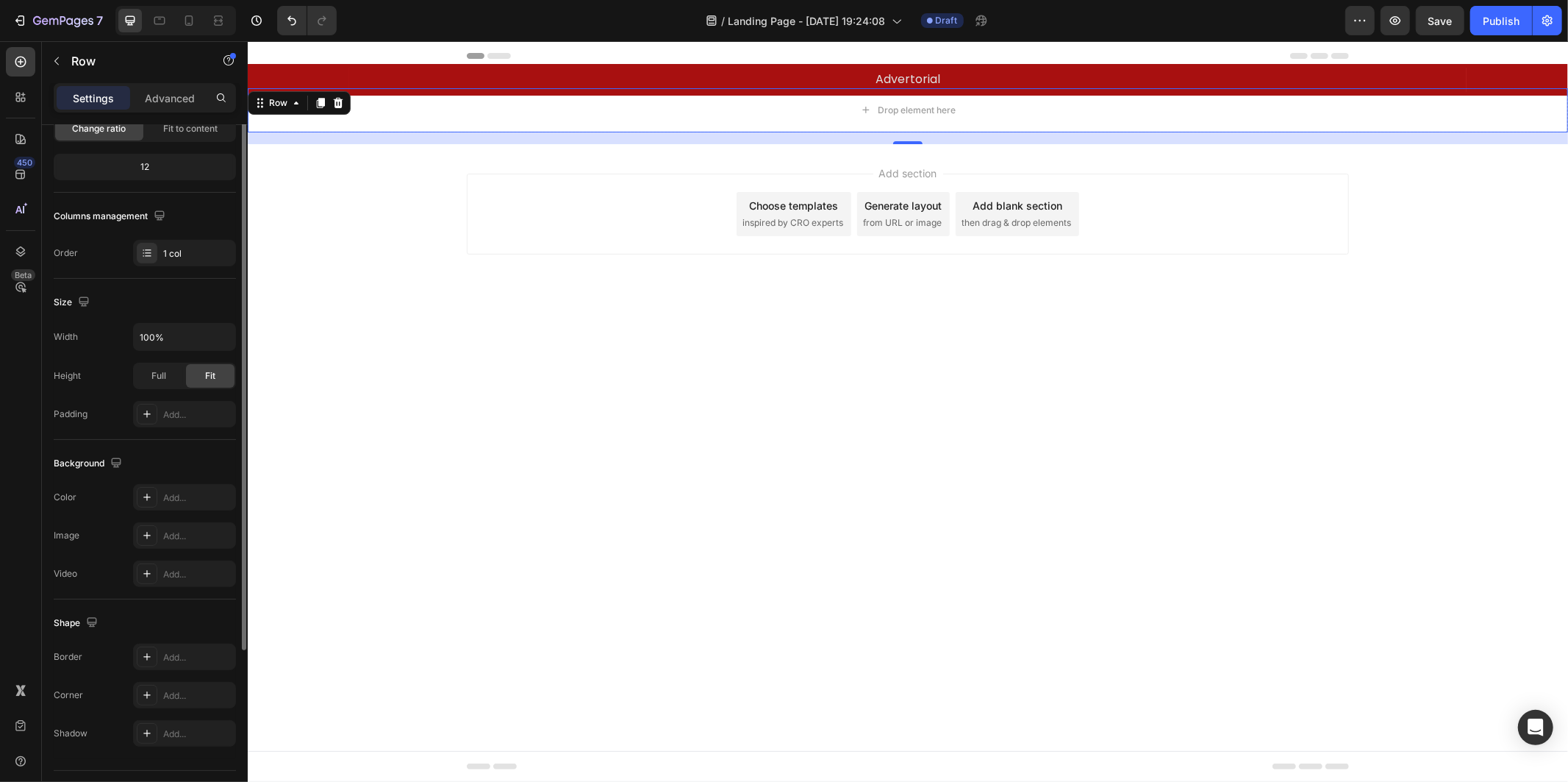
scroll to position [198, 0]
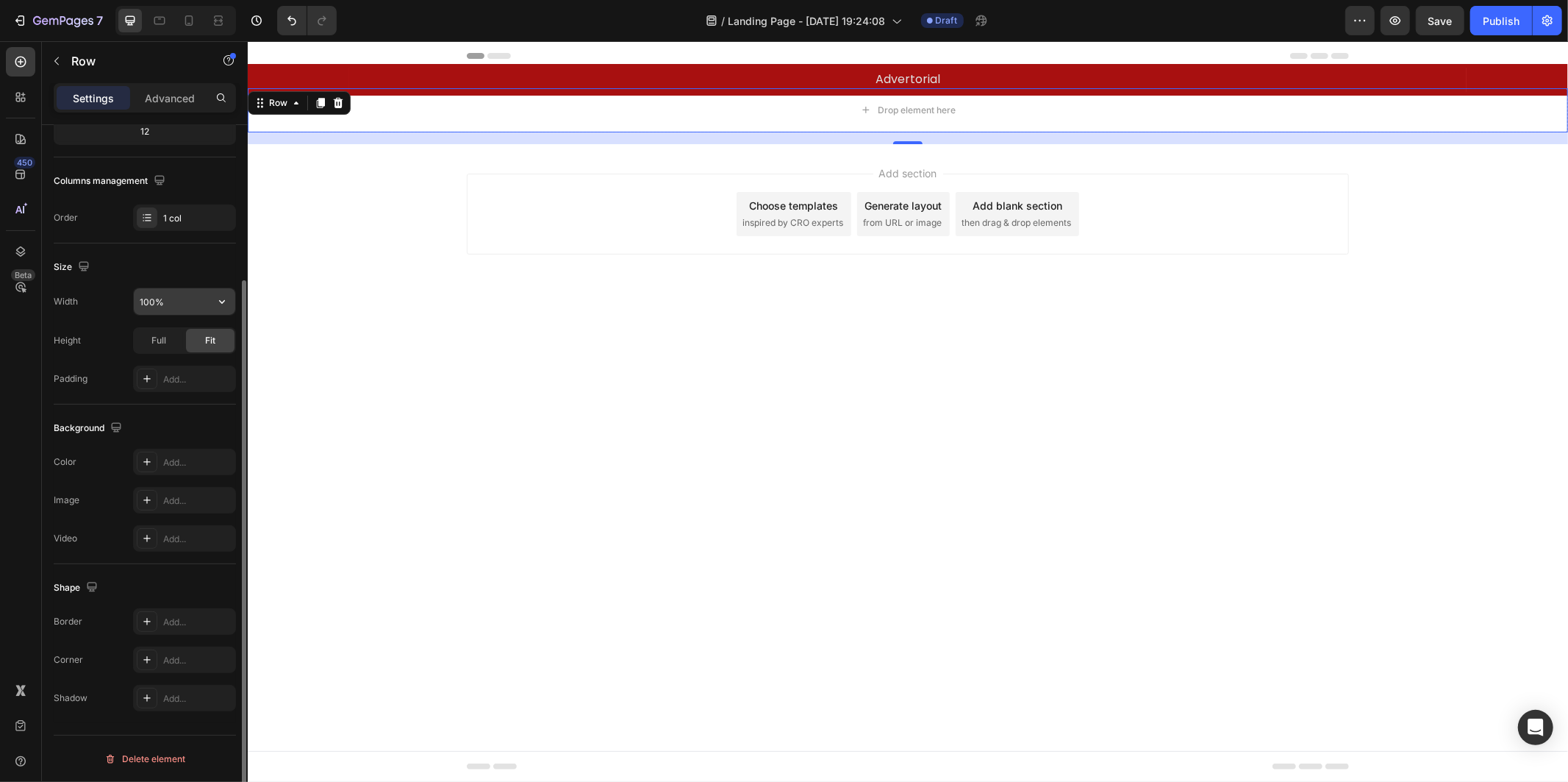
click at [180, 306] on input "100%" at bounding box center [184, 300] width 101 height 26
click at [167, 331] on div "Full" at bounding box center [159, 340] width 48 height 23
click at [222, 346] on div "Fit" at bounding box center [210, 340] width 48 height 23
click at [193, 456] on div "Add..." at bounding box center [198, 462] width 69 height 13
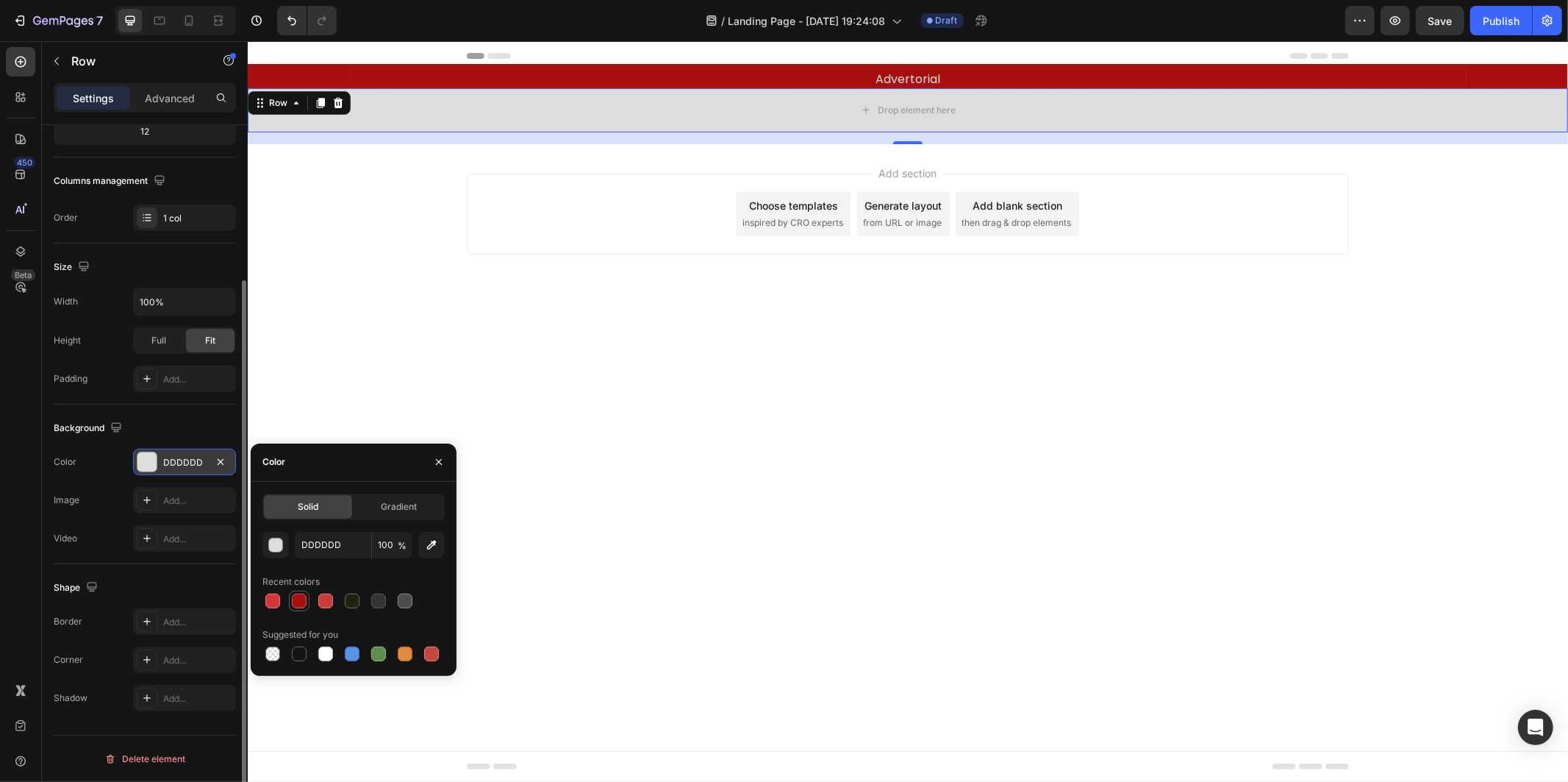
click at [297, 602] on div at bounding box center [298, 600] width 14 height 14
type input "A81010"
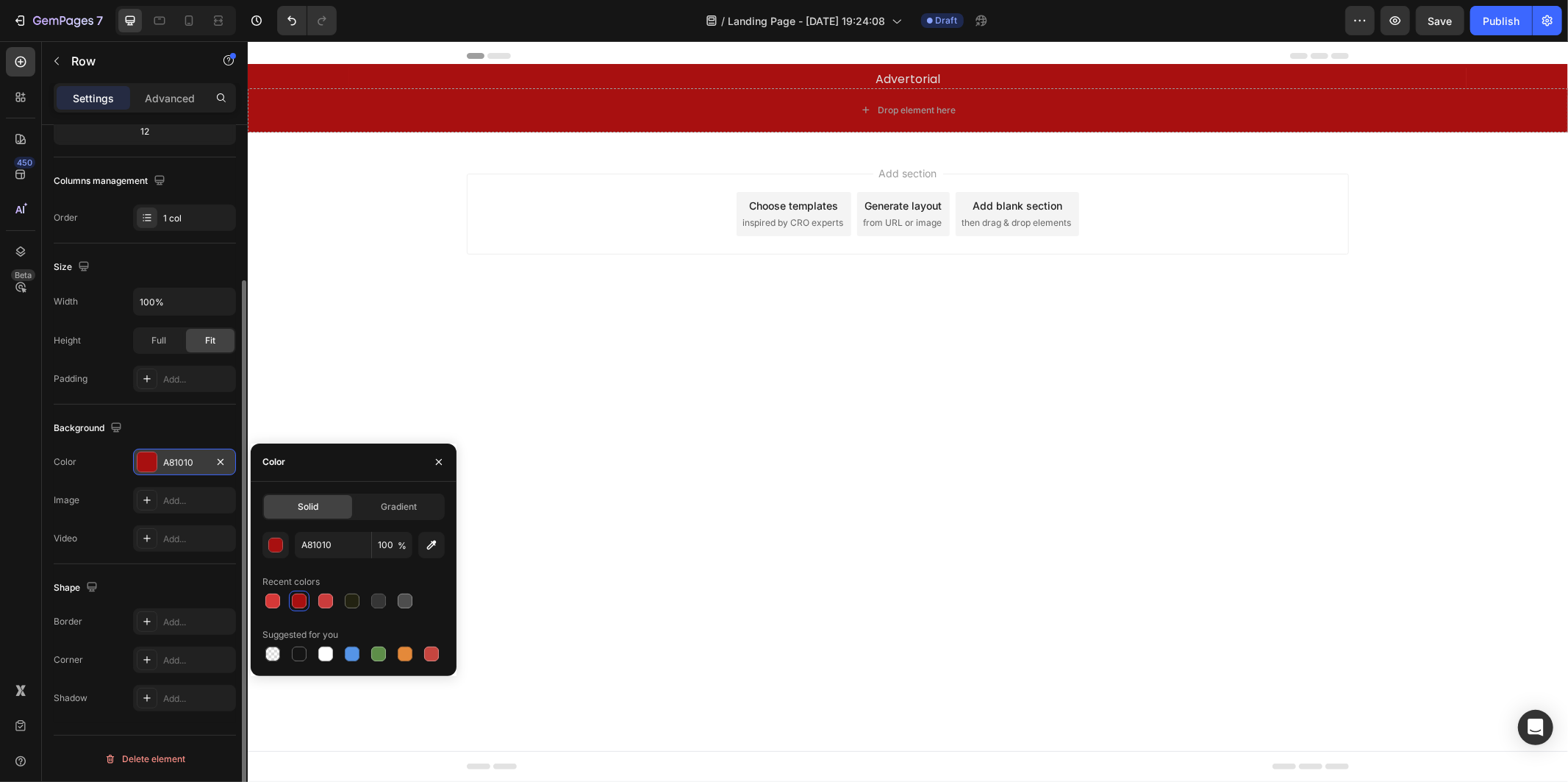
click at [841, 411] on body "Header Advertorial Text Block Row Section 1 Drop element here Row Section 2 Roo…" at bounding box center [907, 410] width 1320 height 741
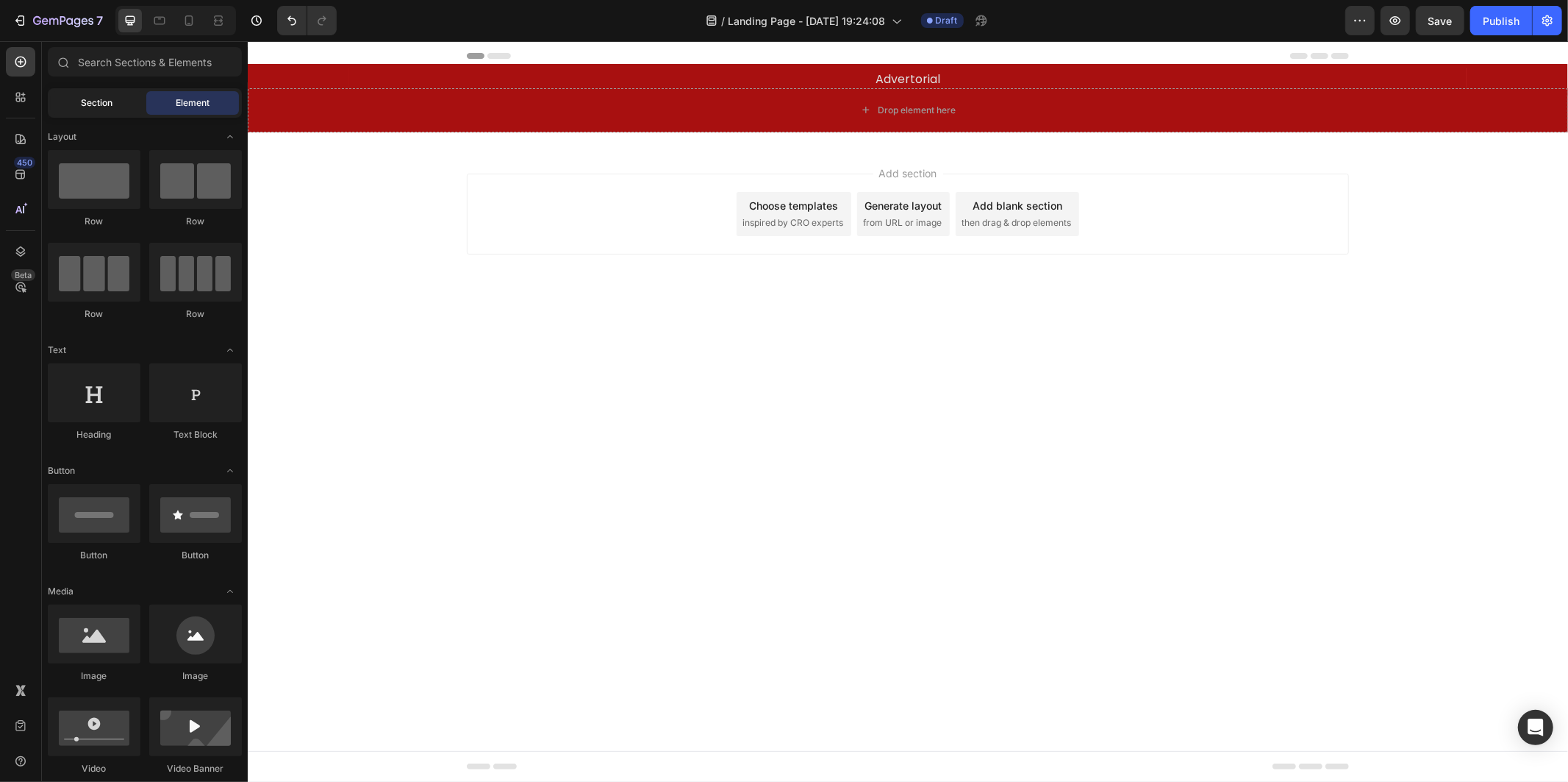
click at [94, 112] on div "Section" at bounding box center [97, 103] width 92 height 23
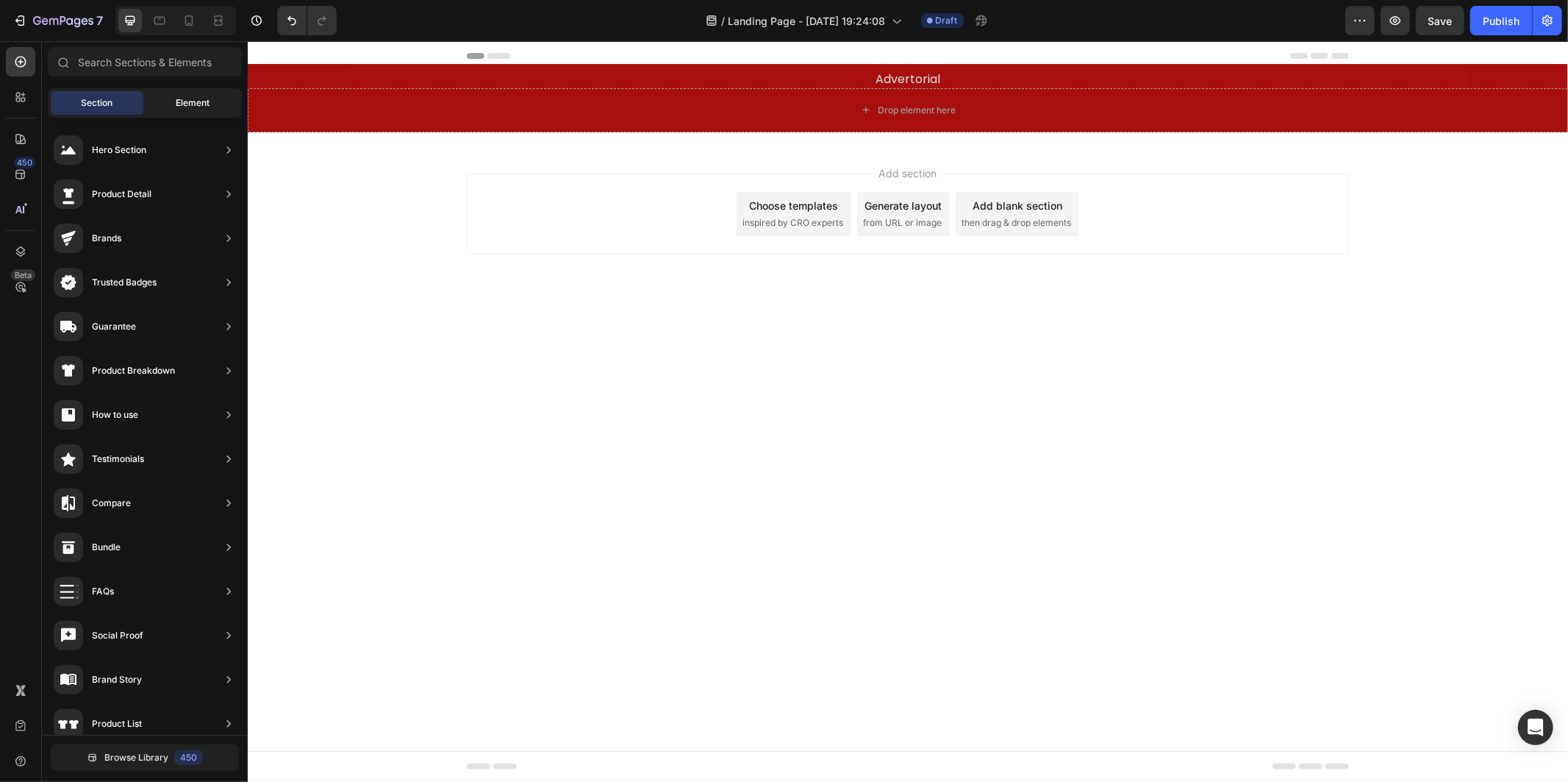
click at [153, 111] on div "Element" at bounding box center [193, 103] width 92 height 23
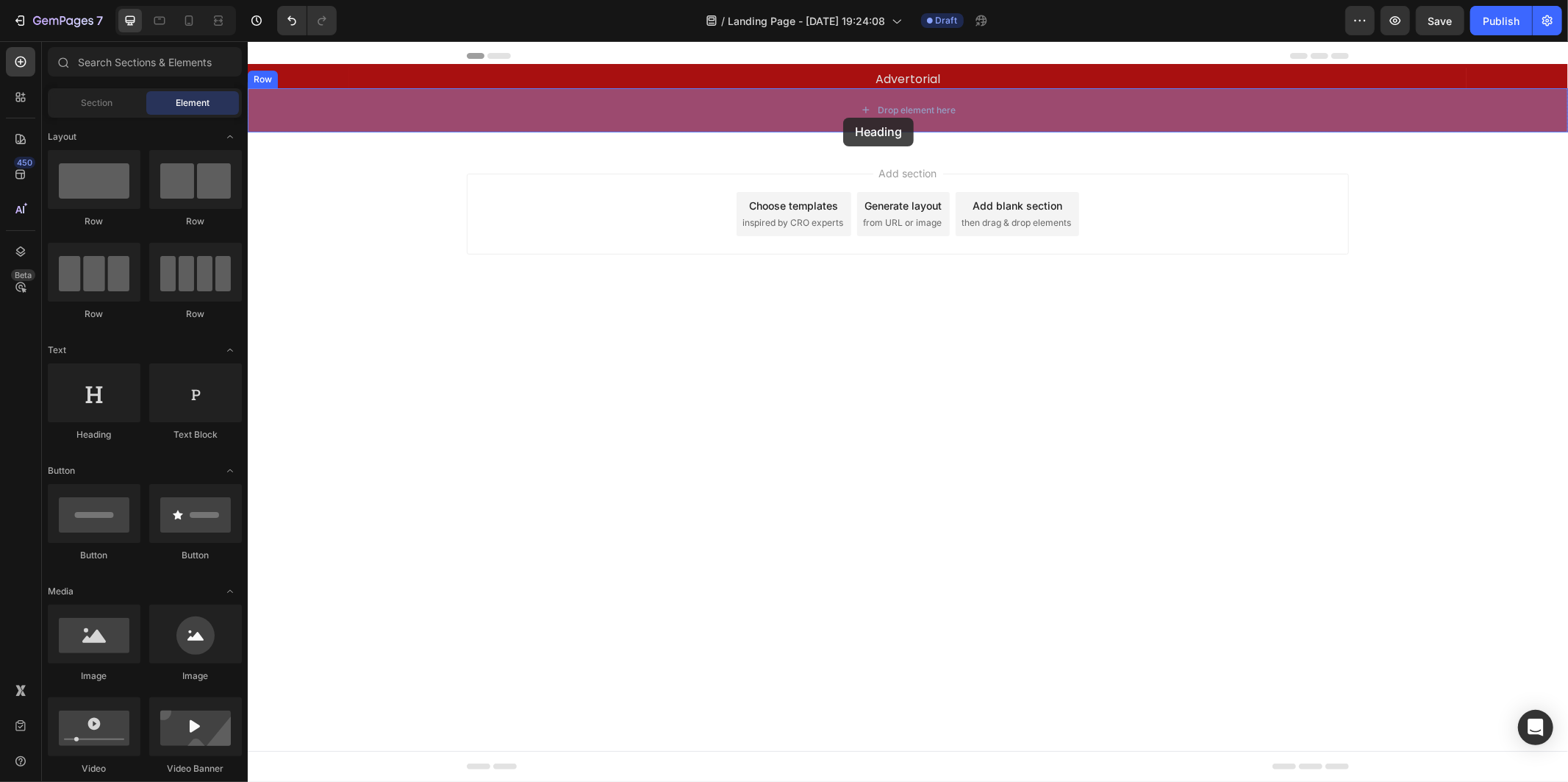
drag, startPoint x: 315, startPoint y: 450, endPoint x: 842, endPoint y: 117, distance: 623.4
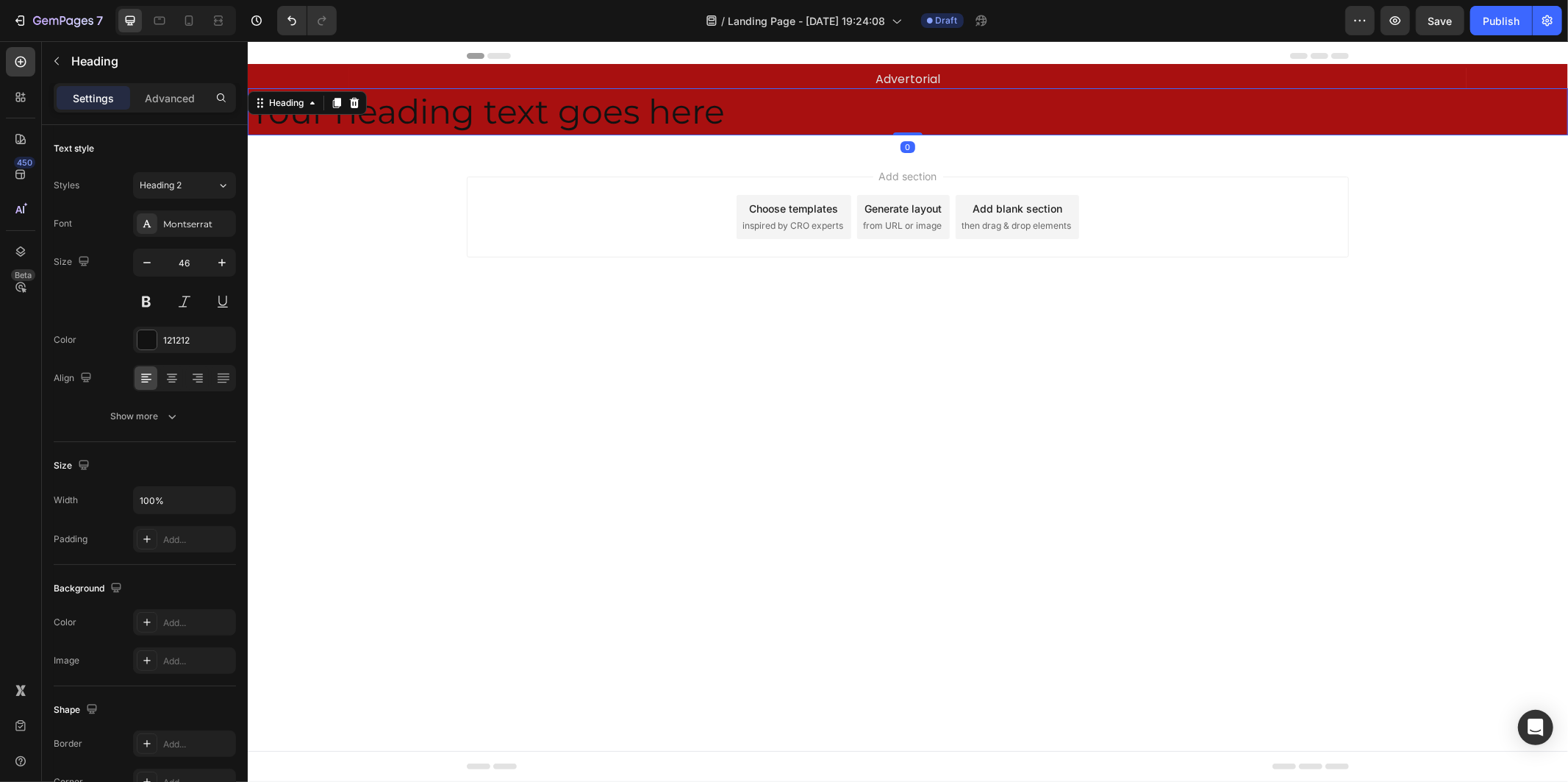
click at [657, 106] on h2 "Your heading text goes here" at bounding box center [907, 111] width 1320 height 47
click at [657, 106] on p "Your heading text goes here" at bounding box center [907, 111] width 1317 height 44
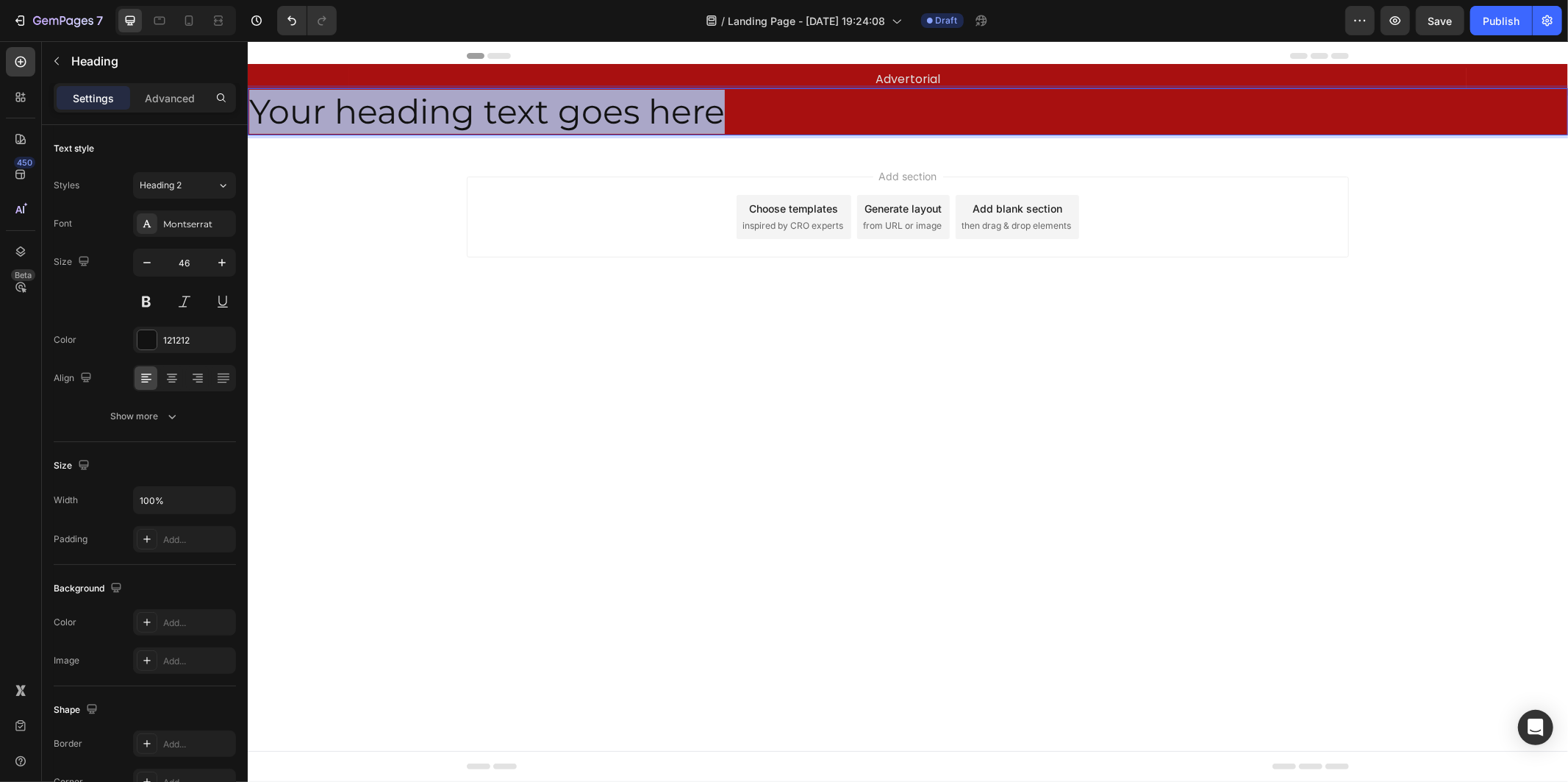
click at [657, 106] on p "Your heading text goes here" at bounding box center [907, 111] width 1317 height 44
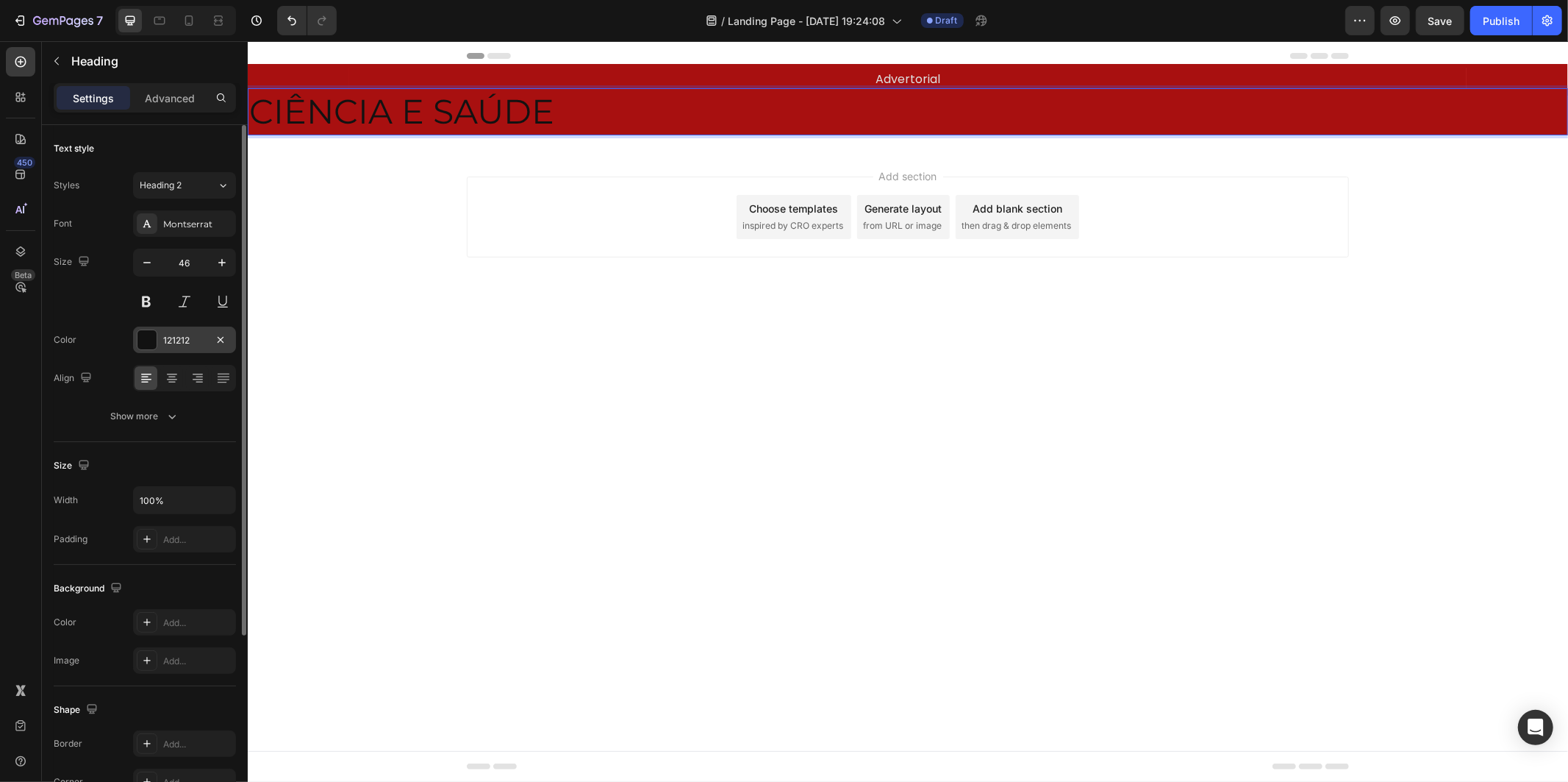
click at [202, 347] on div "121212" at bounding box center [185, 341] width 42 height 13
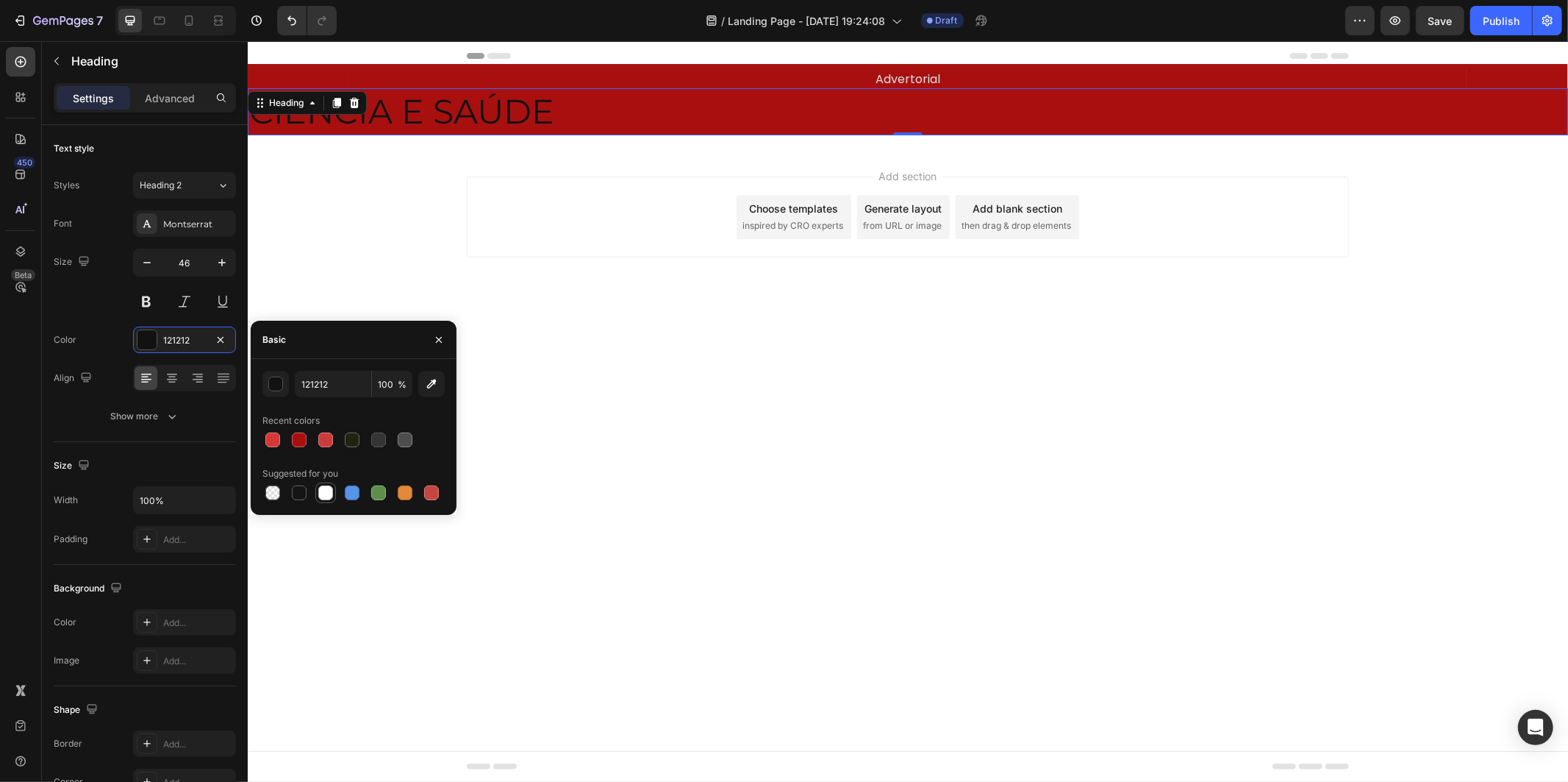
click at [328, 490] on div at bounding box center [325, 492] width 14 height 14
click at [400, 443] on div at bounding box center [404, 439] width 14 height 14
click at [321, 495] on div at bounding box center [325, 492] width 14 height 14
type input "FFFFFF"
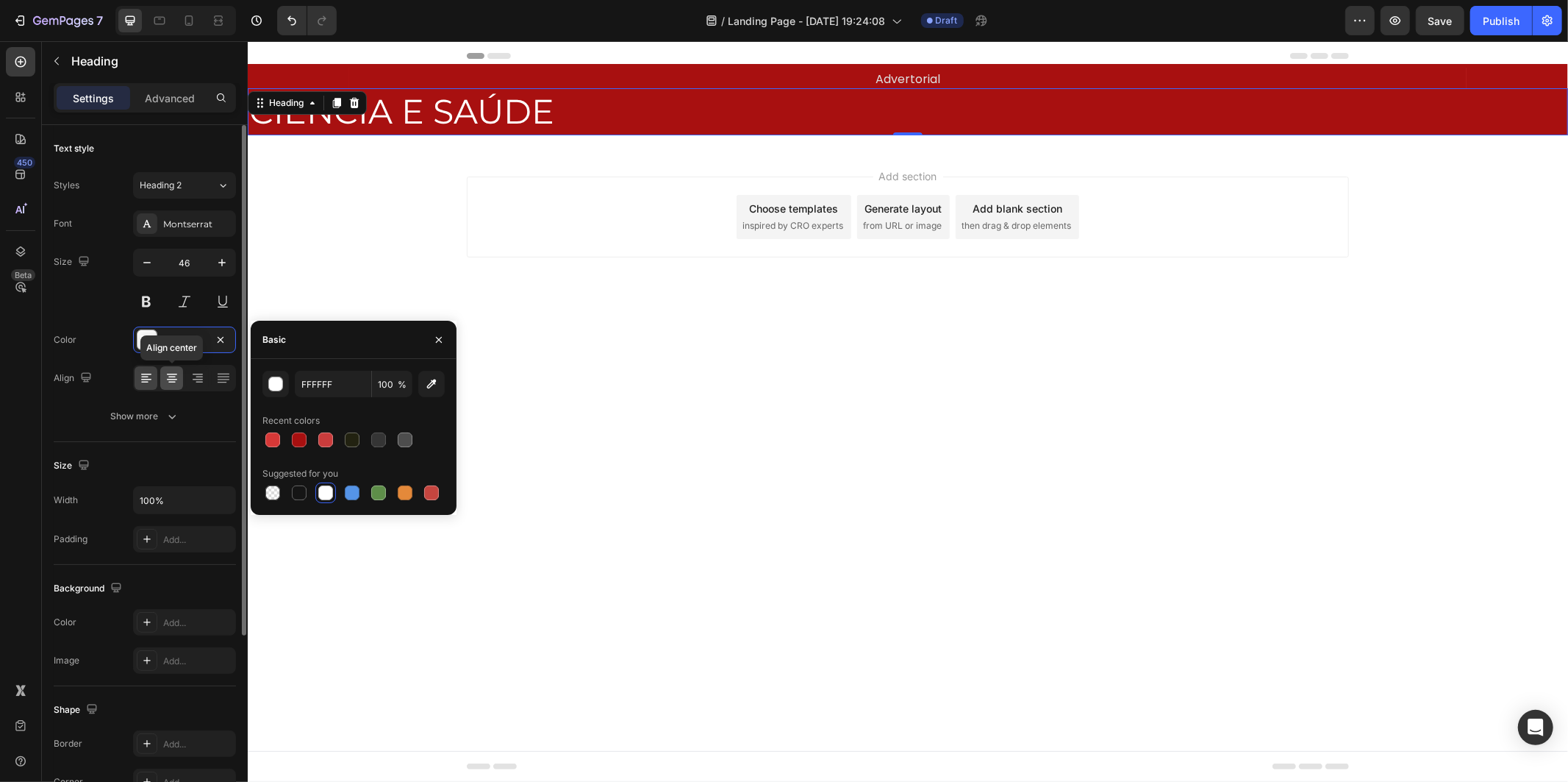
click at [173, 378] on icon at bounding box center [171, 379] width 11 height 2
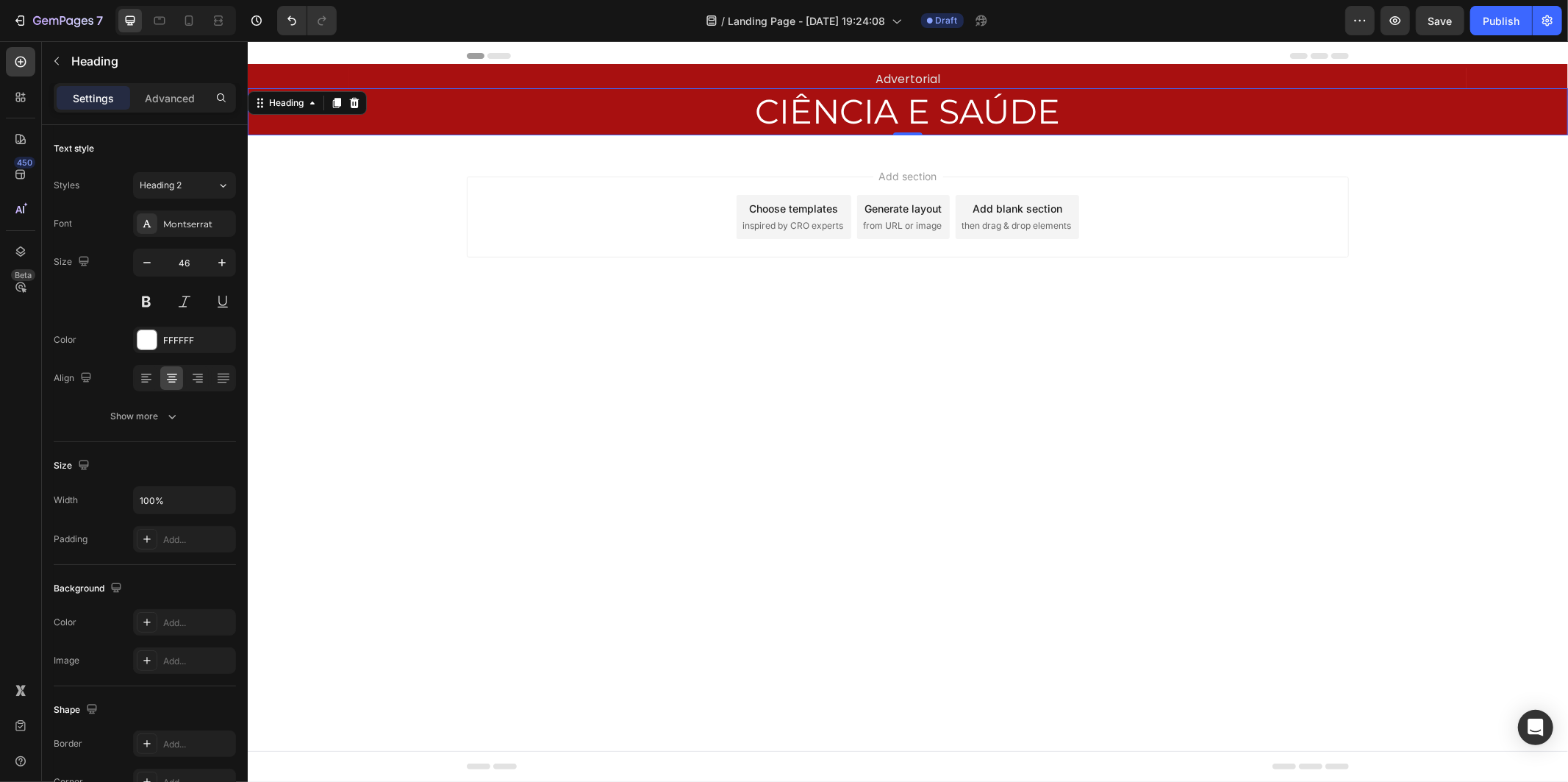
click at [844, 372] on body "Header Advertorial Text Block Row Section 1 CIÊNCIA E SAÚDE Heading 0 Row Secti…" at bounding box center [907, 410] width 1320 height 741
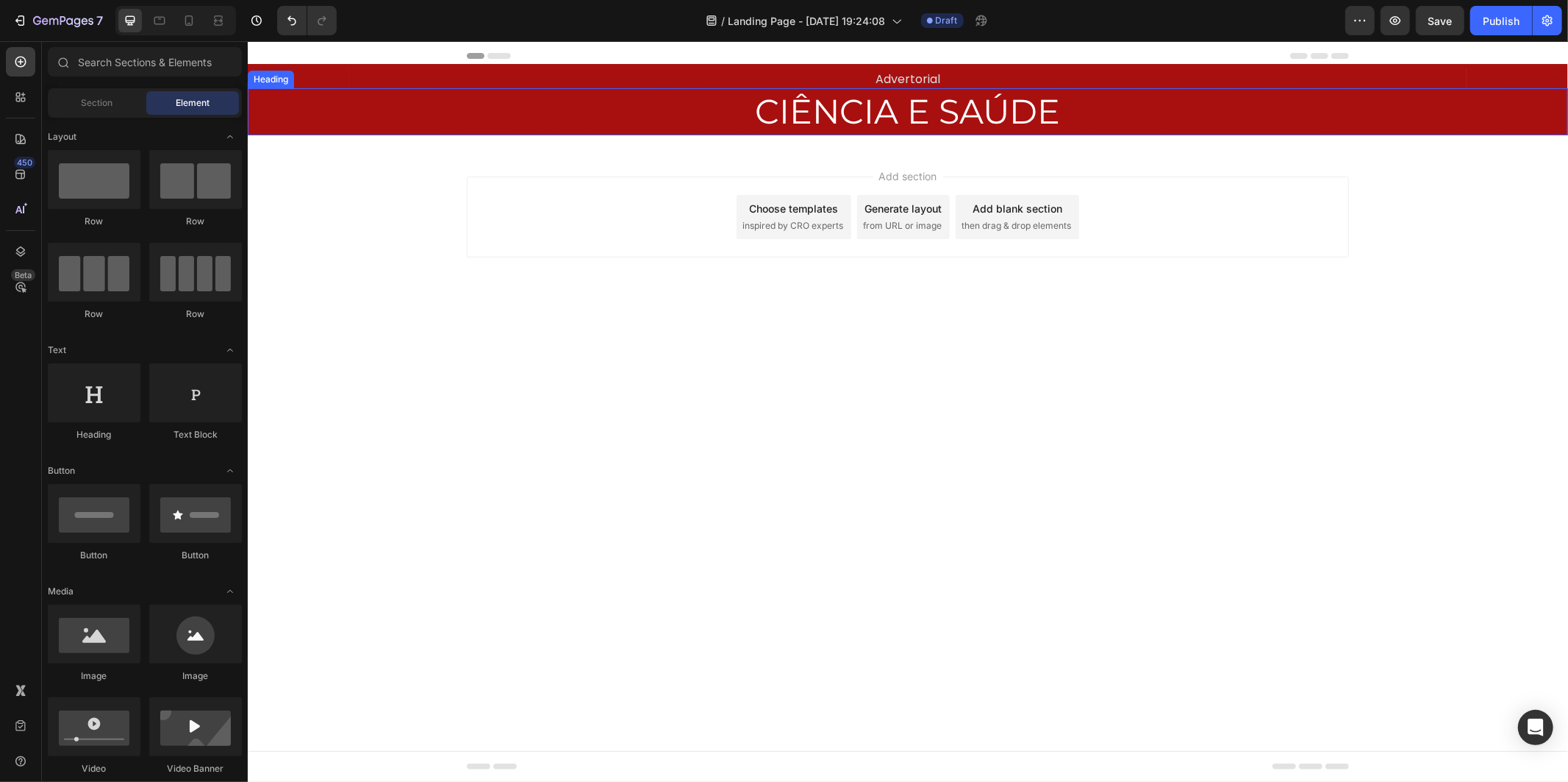
click at [687, 112] on p "CIÊNCIA E SAÚDE" at bounding box center [907, 111] width 1317 height 44
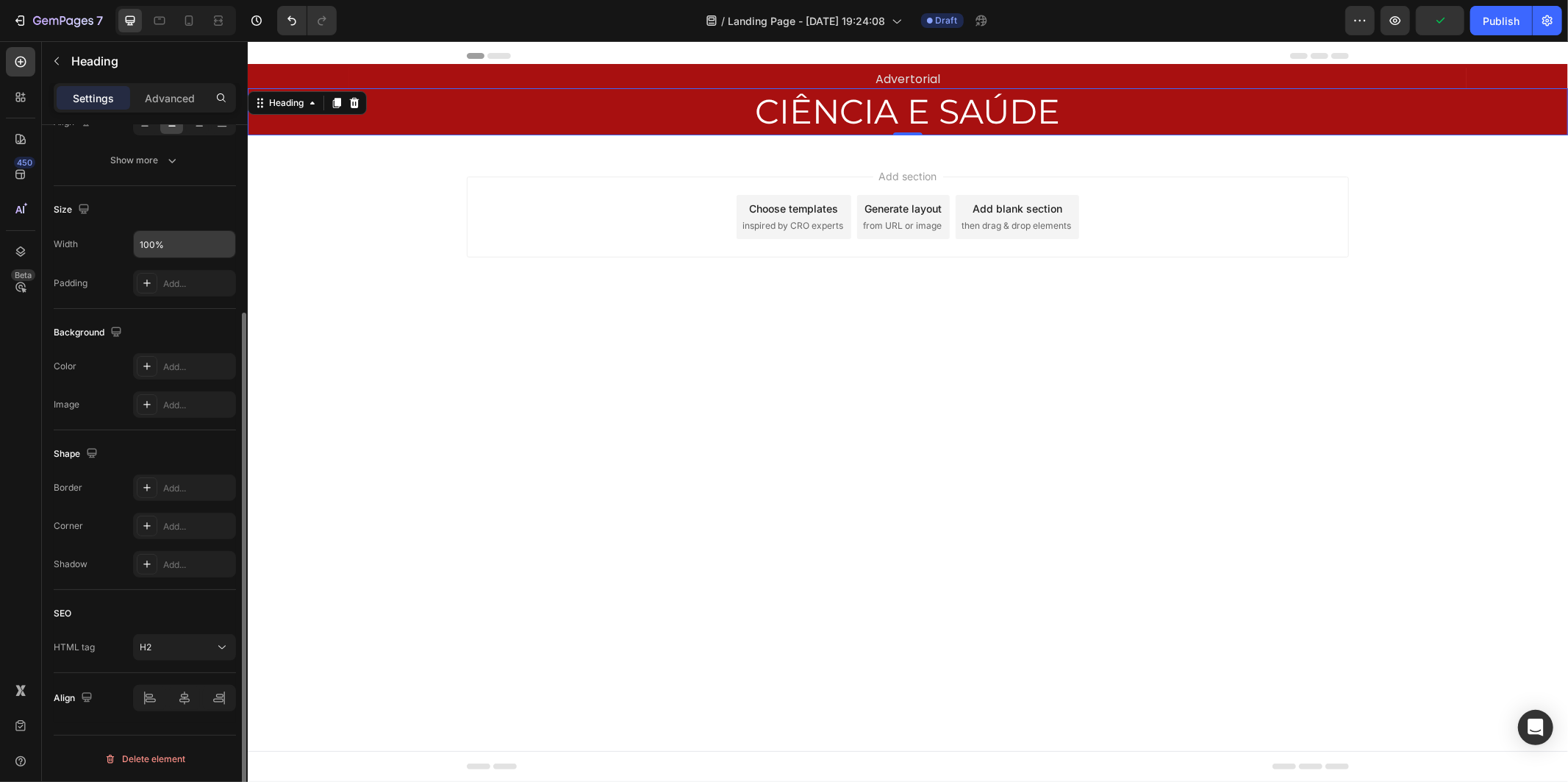
scroll to position [0, 0]
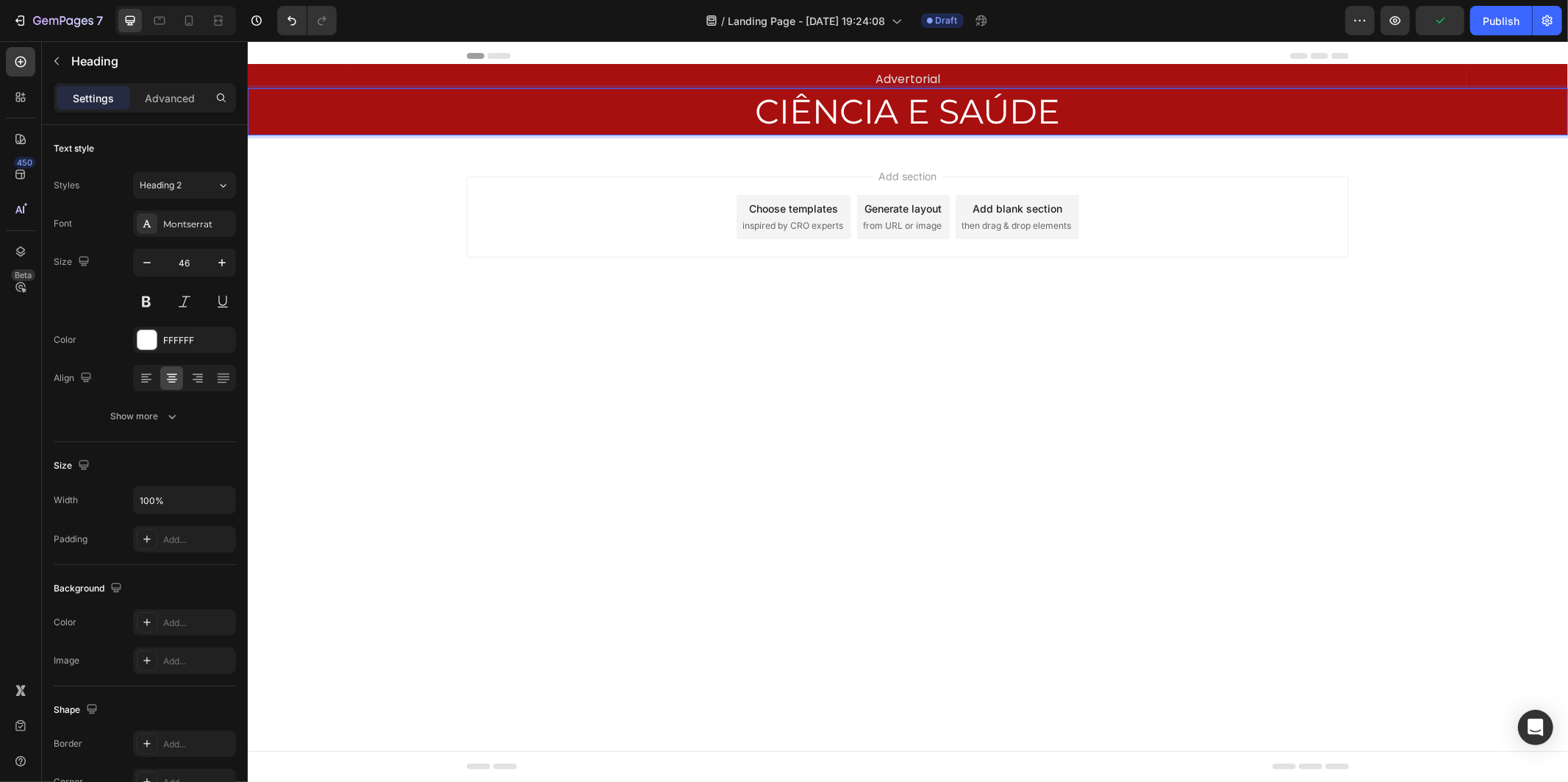
click at [861, 112] on p "CIÊNCIA E SAÚDE" at bounding box center [907, 111] width 1317 height 44
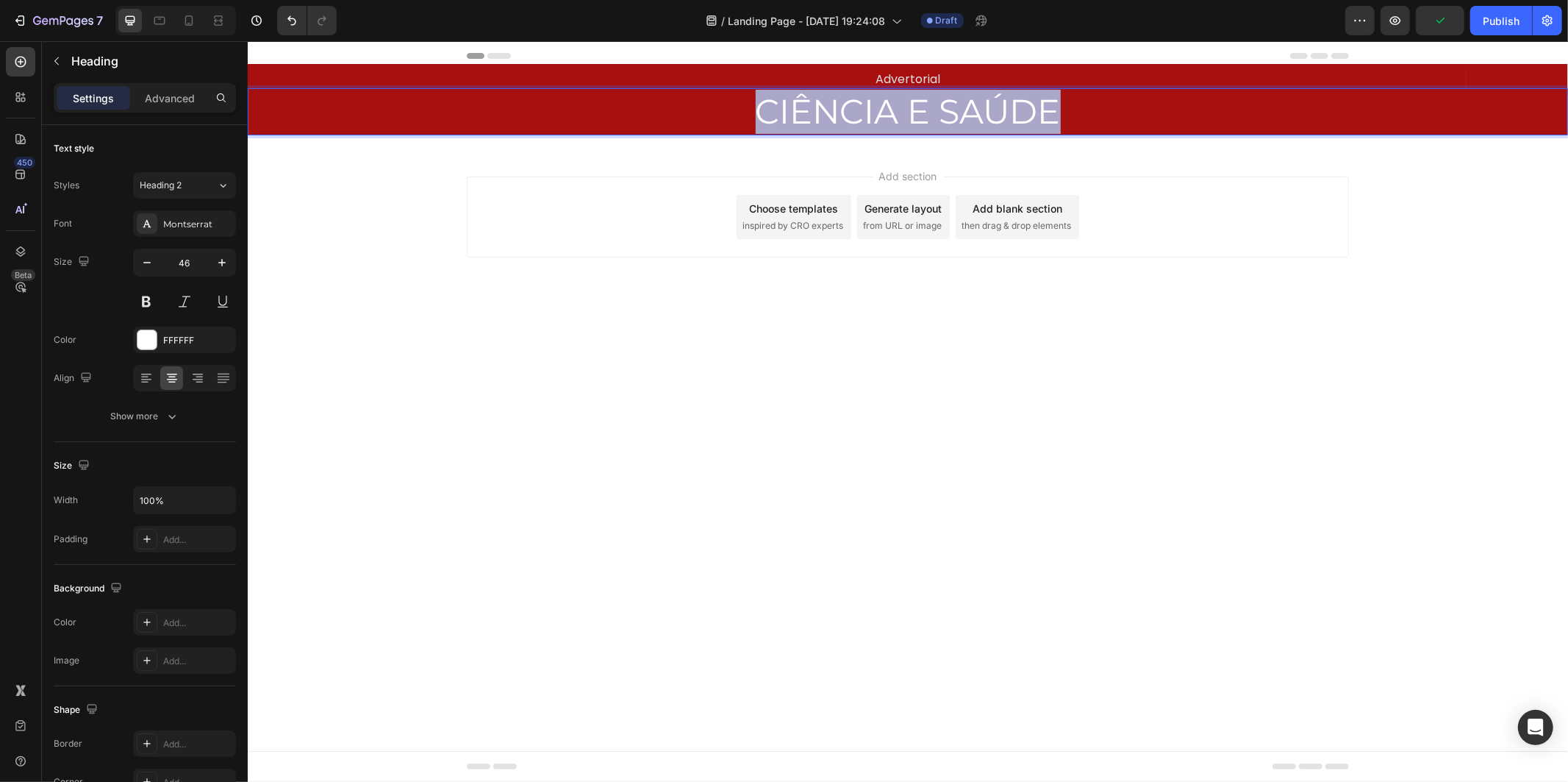
click at [861, 112] on p "CIÊNCIA E SAÚDE" at bounding box center [907, 111] width 1317 height 44
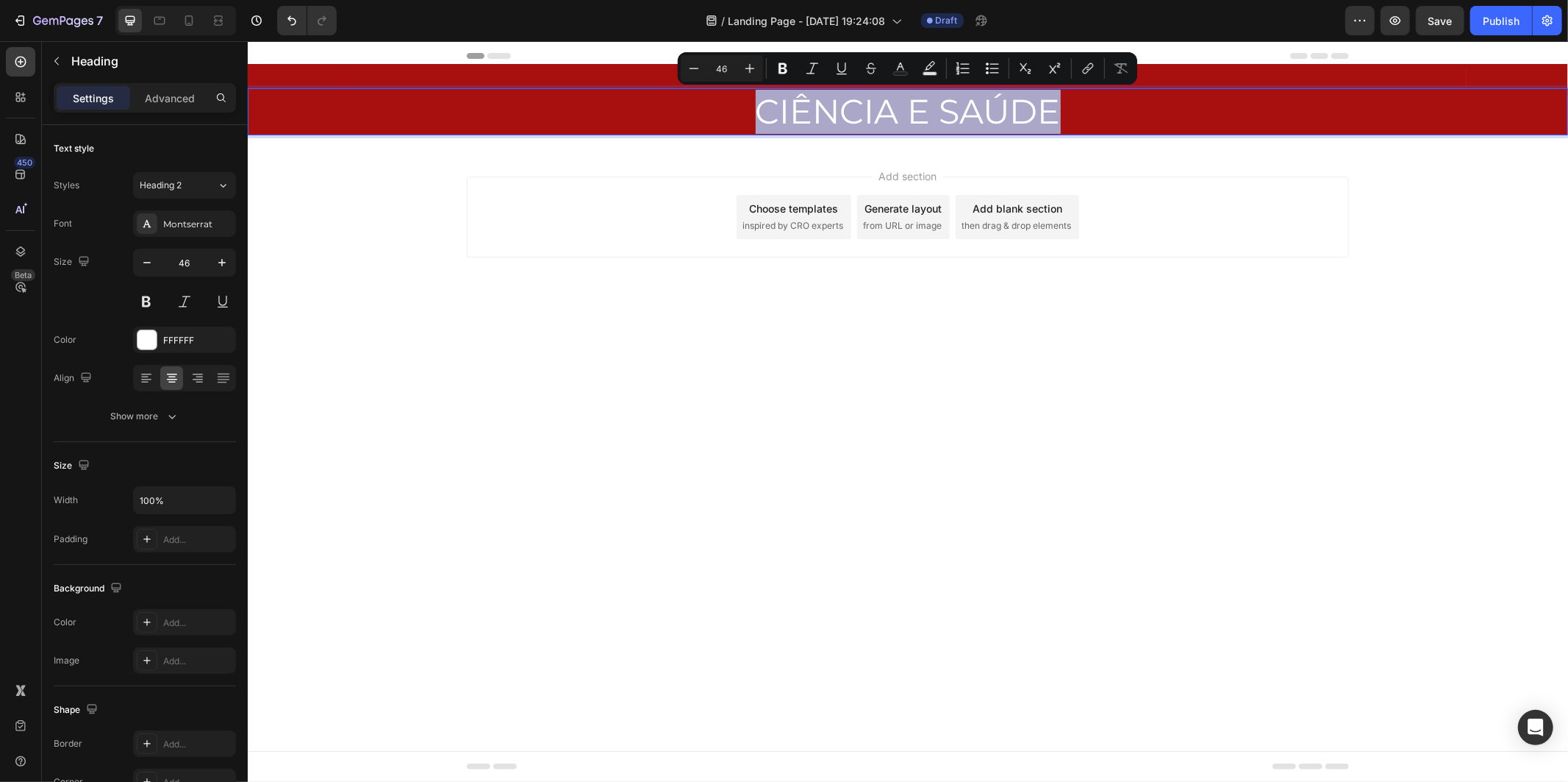
click at [631, 115] on p "CIÊNCIA E SAÚDE" at bounding box center [907, 111] width 1317 height 44
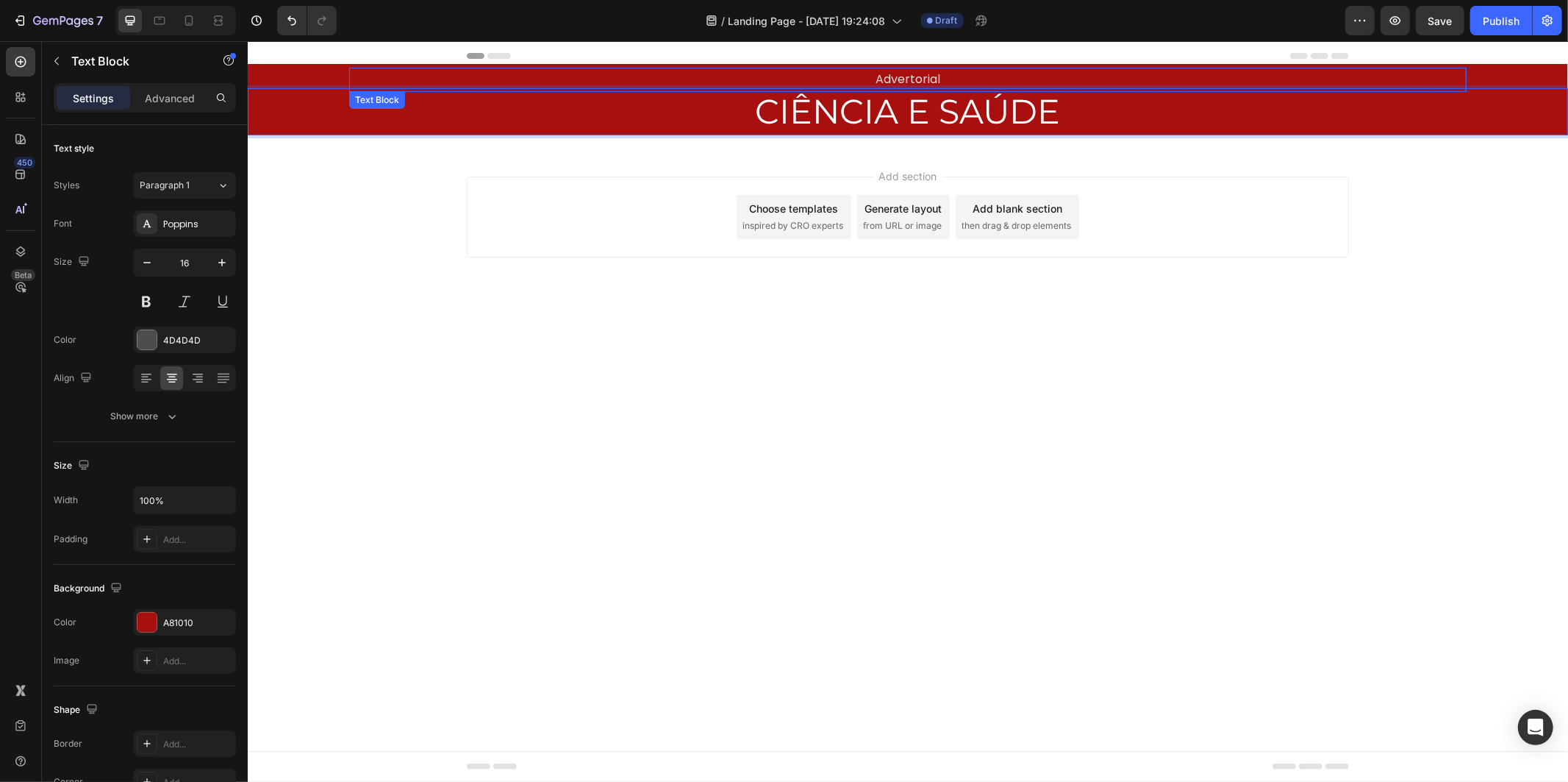
click at [599, 86] on p "Advertorial" at bounding box center [907, 79] width 1115 height 21
click at [435, 121] on p "CIÊNCIA E SAÚDE" at bounding box center [907, 111] width 1317 height 44
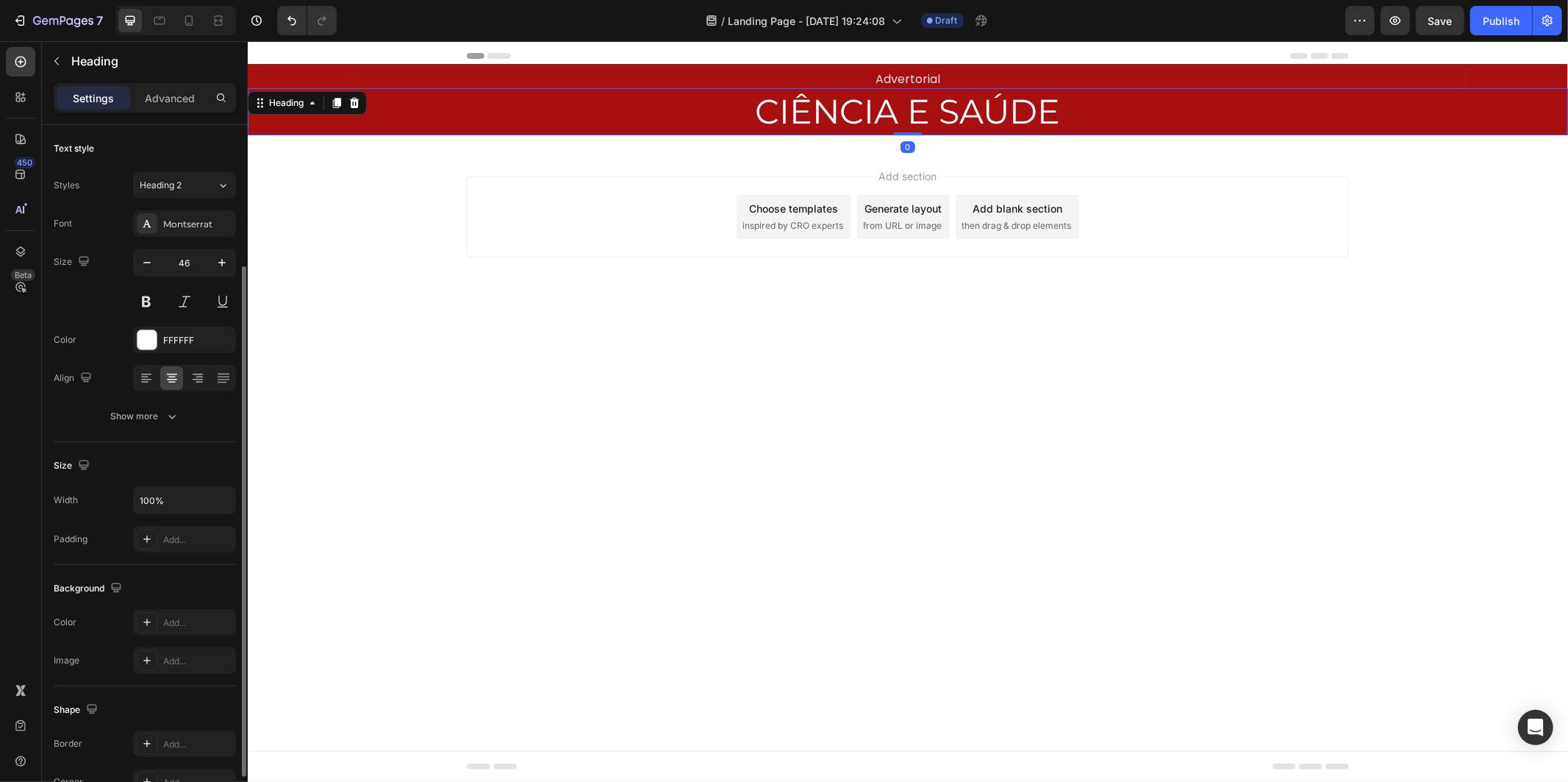
scroll to position [82, 0]
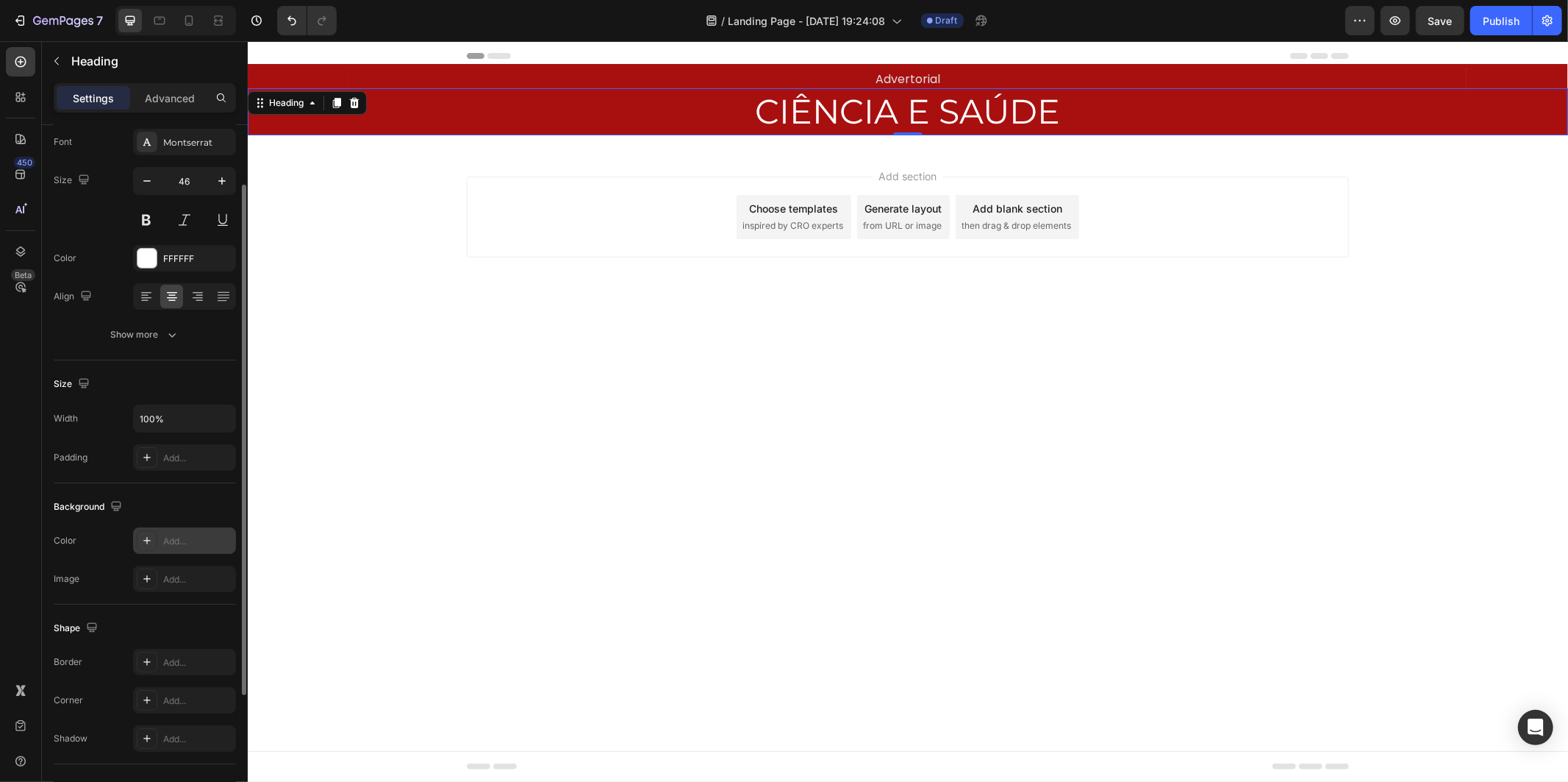
click at [184, 540] on div "Add..." at bounding box center [198, 541] width 69 height 13
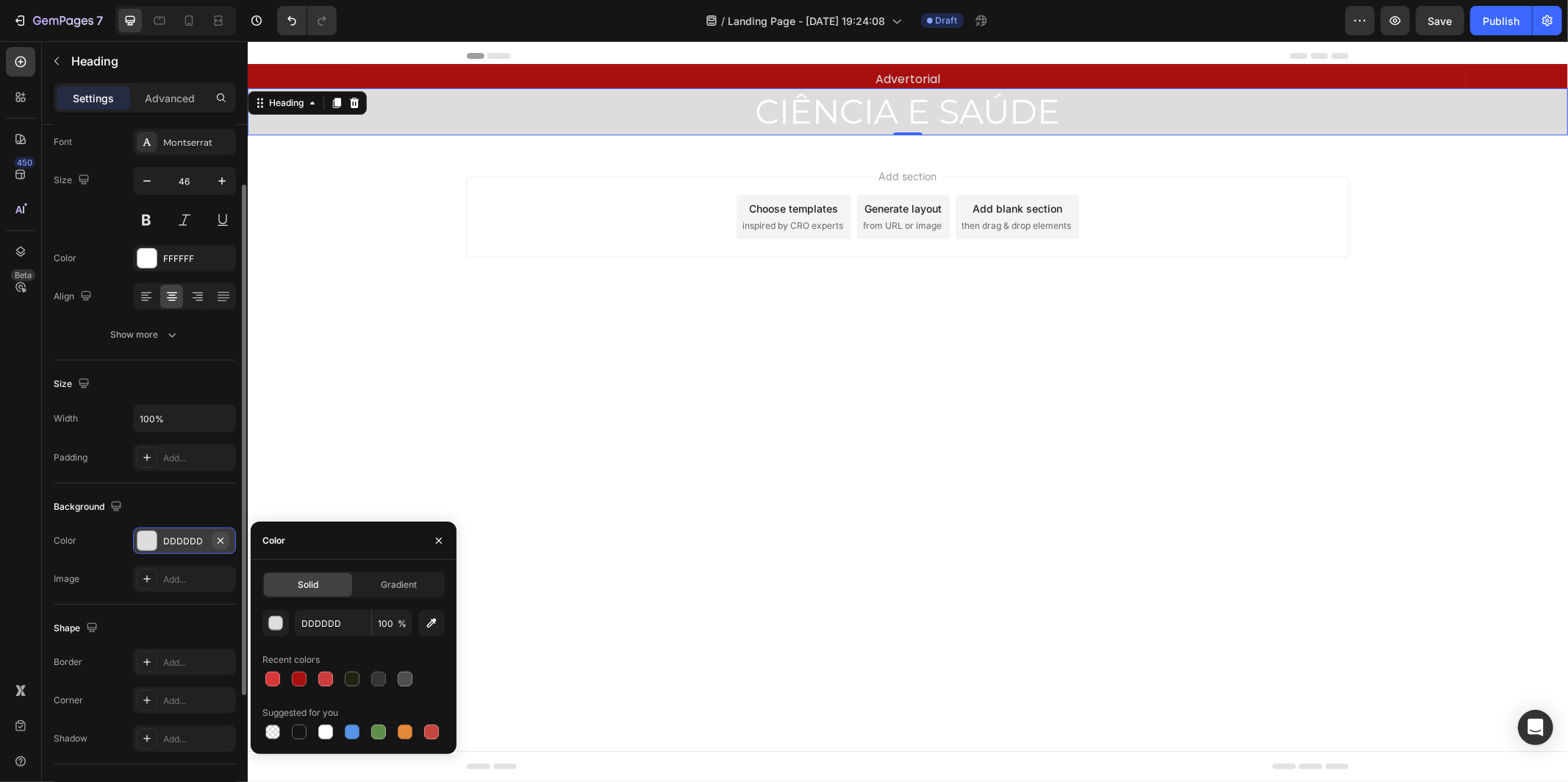
click at [220, 539] on icon "button" at bounding box center [220, 540] width 12 height 12
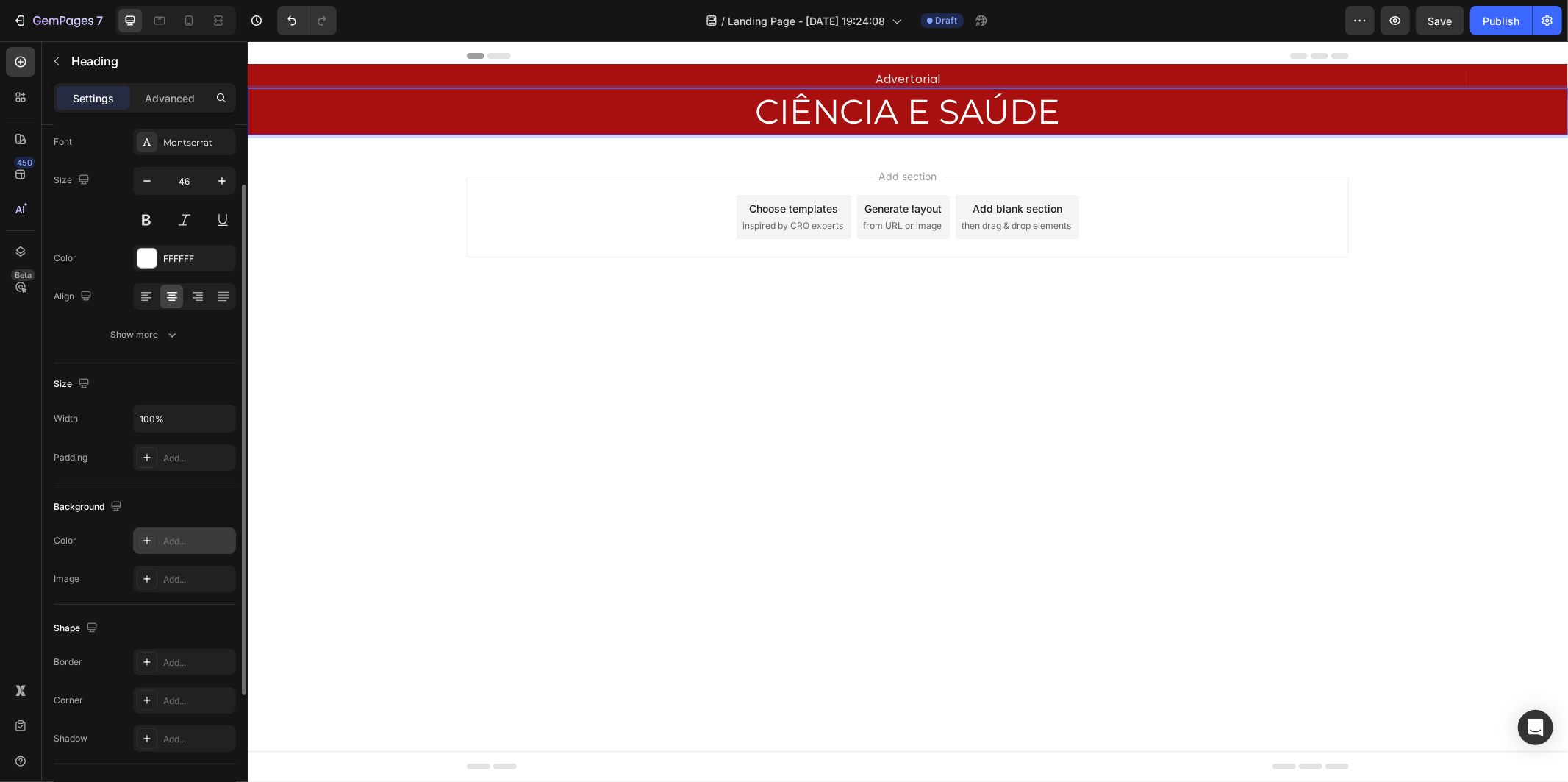
click at [977, 89] on p "CIÊNCIA E SAÚDE" at bounding box center [907, 111] width 1317 height 44
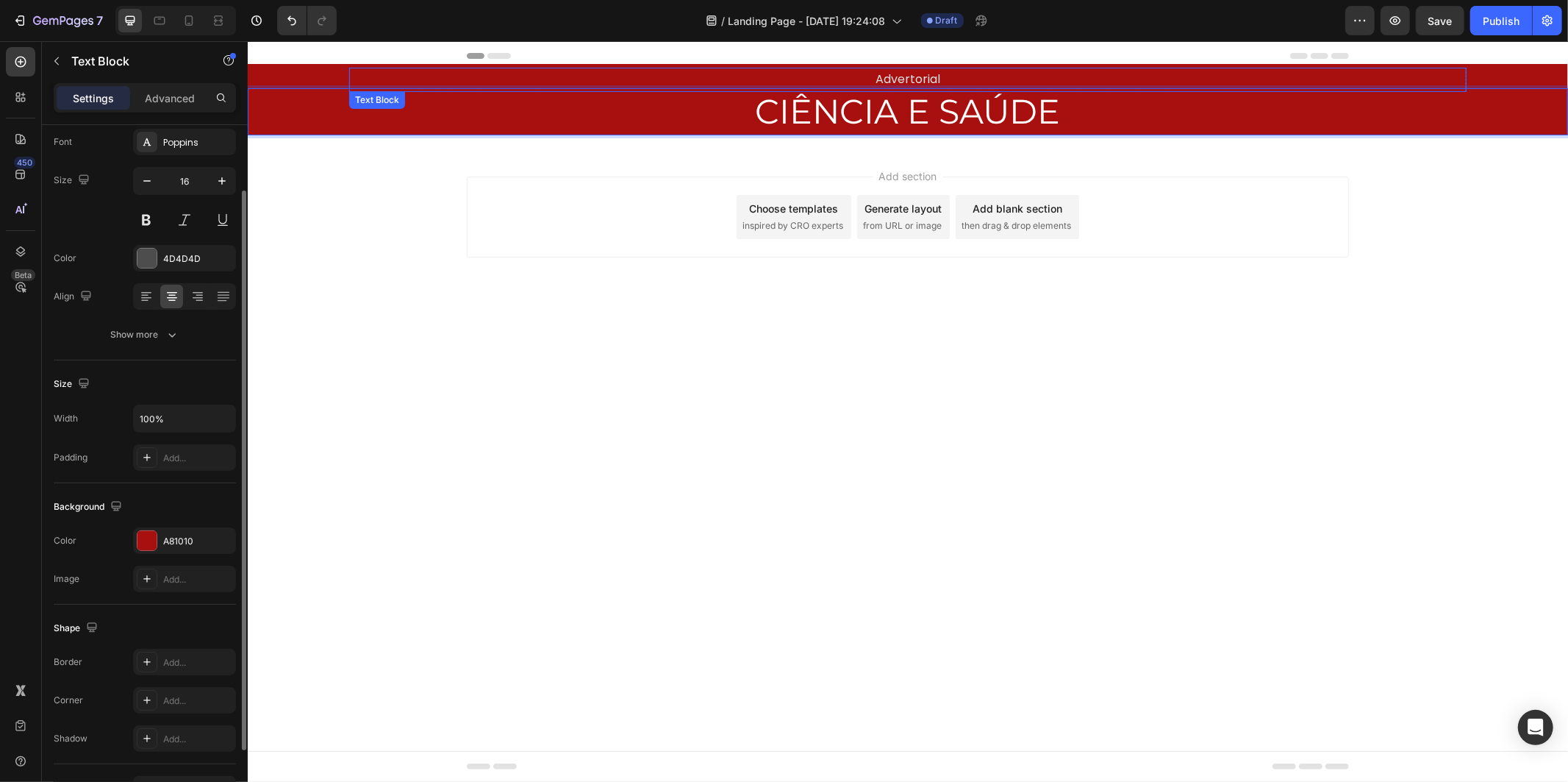
click at [972, 83] on p "Advertorial" at bounding box center [907, 79] width 1115 height 21
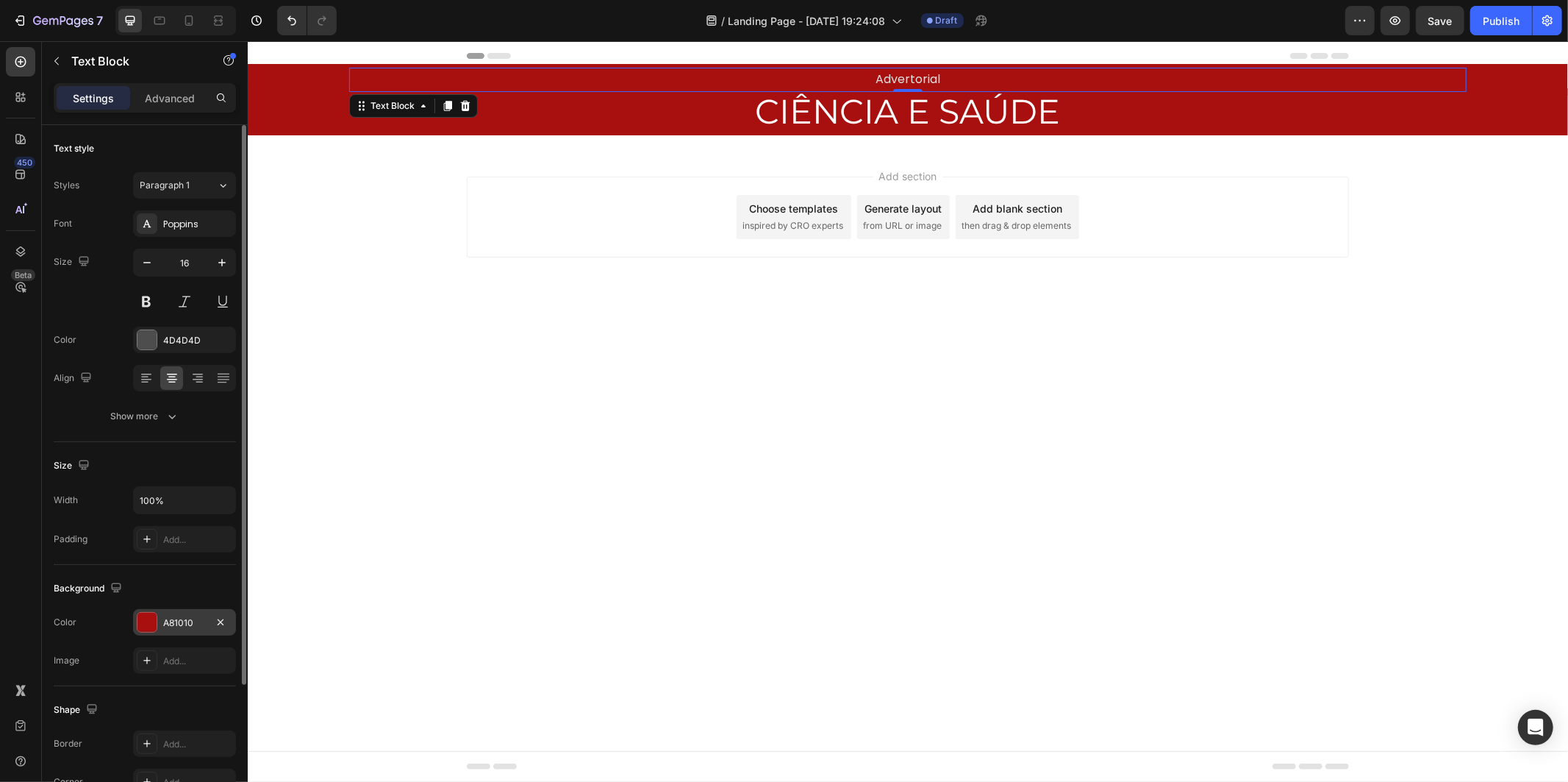
click at [175, 617] on div "A81010" at bounding box center [185, 623] width 42 height 13
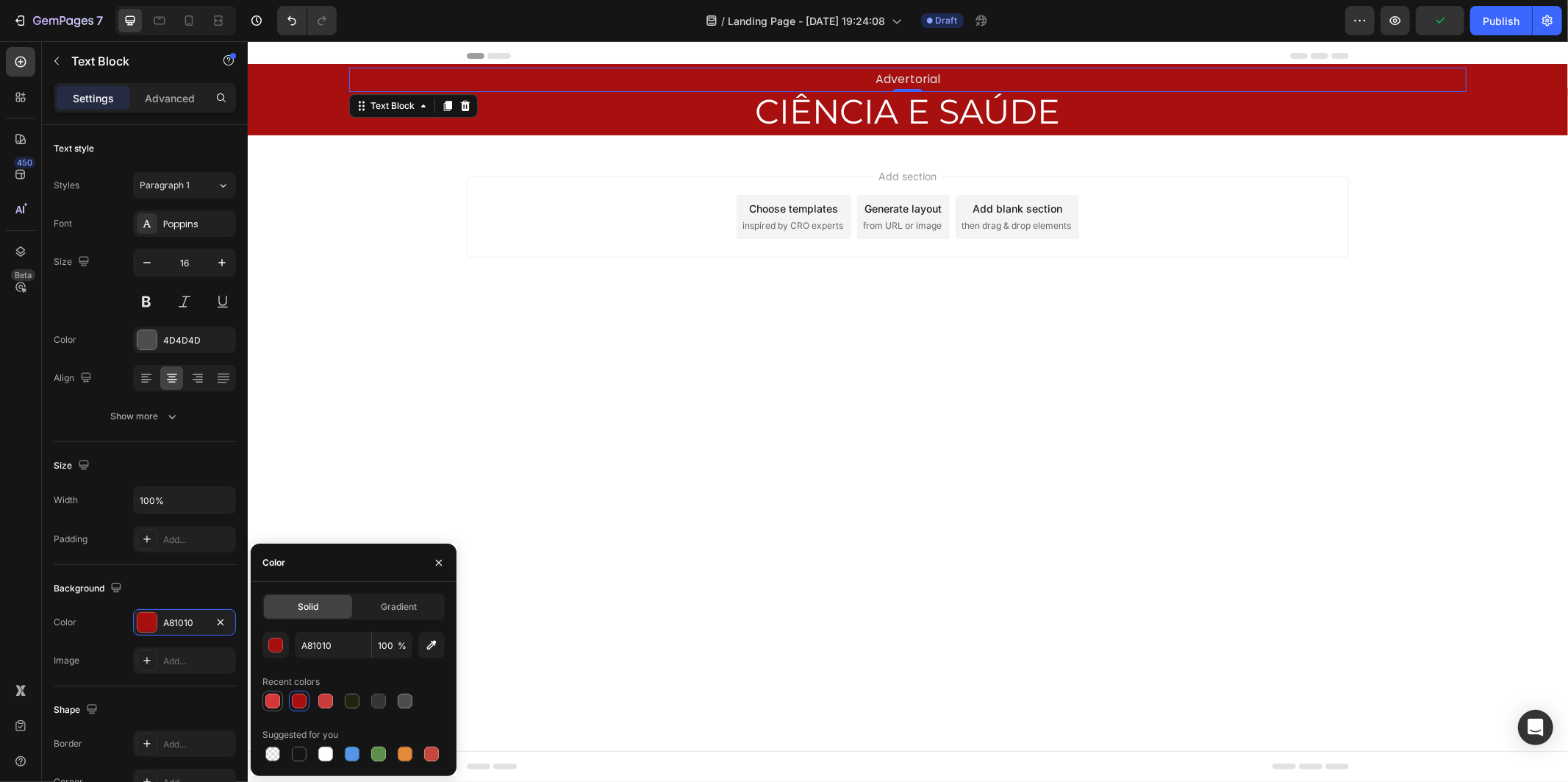
click at [270, 698] on div at bounding box center [272, 700] width 14 height 14
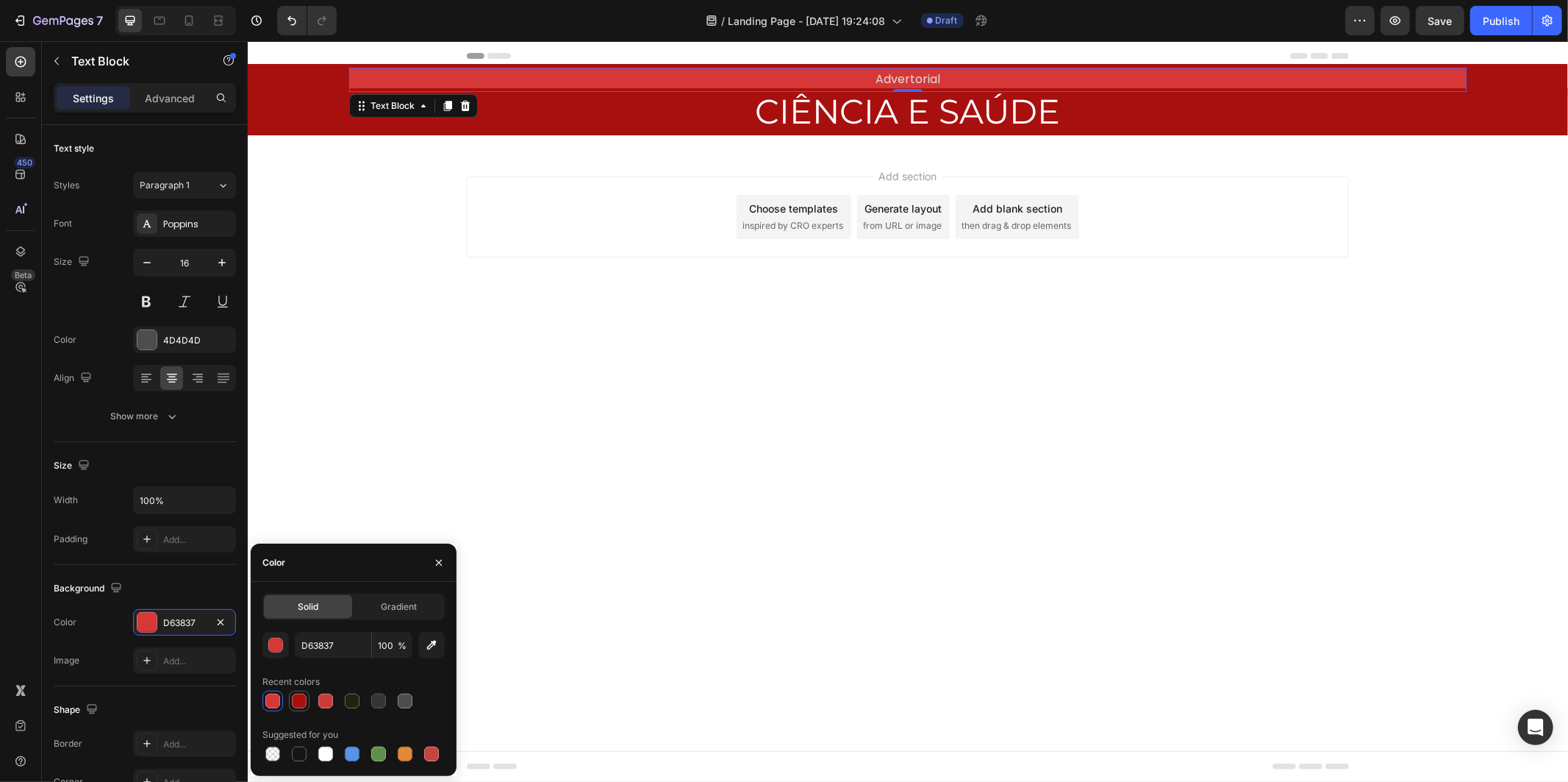
click at [297, 697] on div at bounding box center [298, 700] width 14 height 14
type input "A81010"
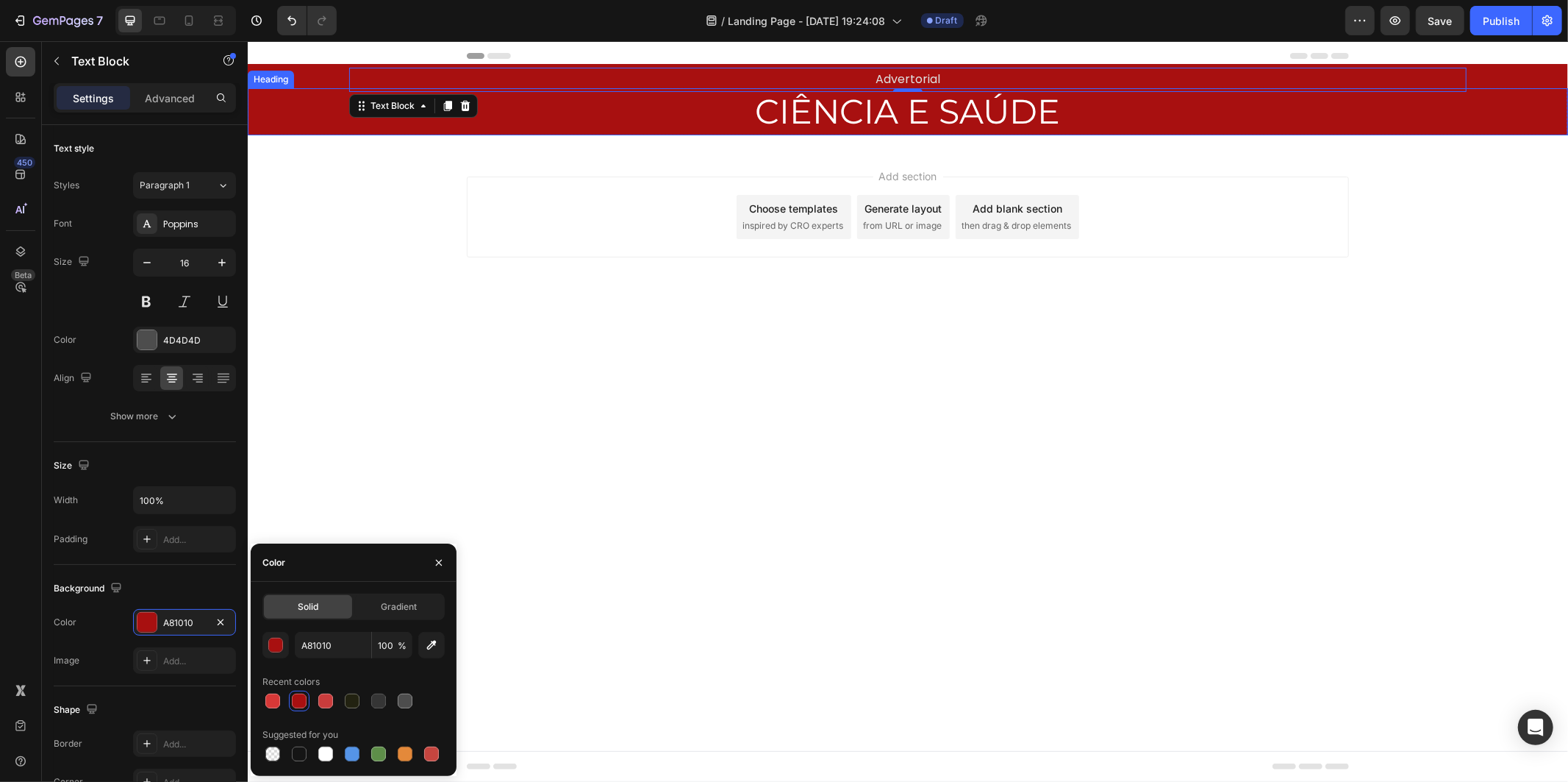
click at [322, 136] on div "CIÊNCIA E SAÚDE Heading Row" at bounding box center [907, 117] width 1320 height 59
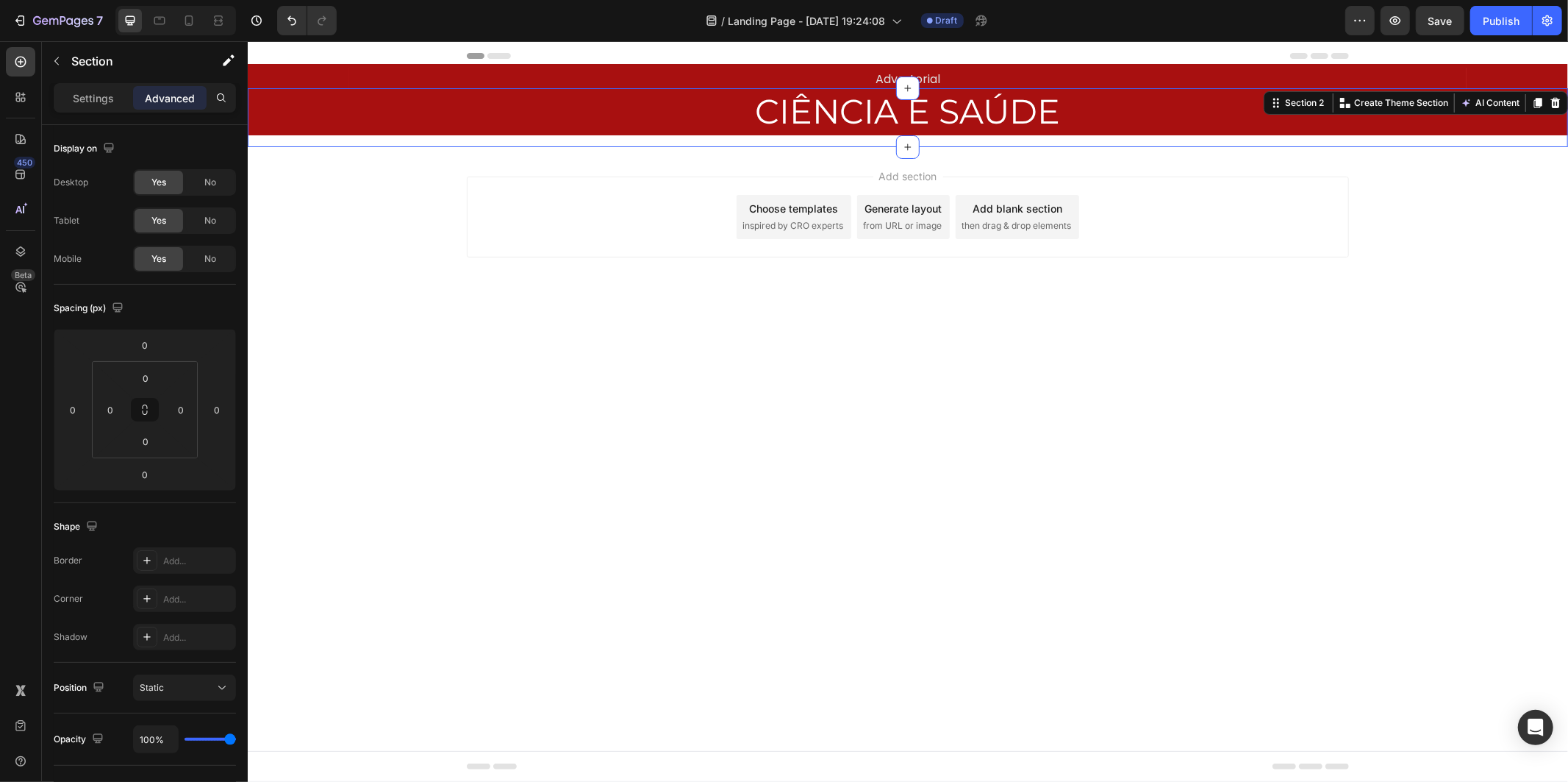
click at [307, 136] on div "CIÊNCIA E SAÚDE Heading Row" at bounding box center [907, 117] width 1320 height 59
click at [77, 114] on div "Settings Advanced" at bounding box center [145, 104] width 206 height 42
click at [79, 108] on div "Settings" at bounding box center [93, 97] width 73 height 23
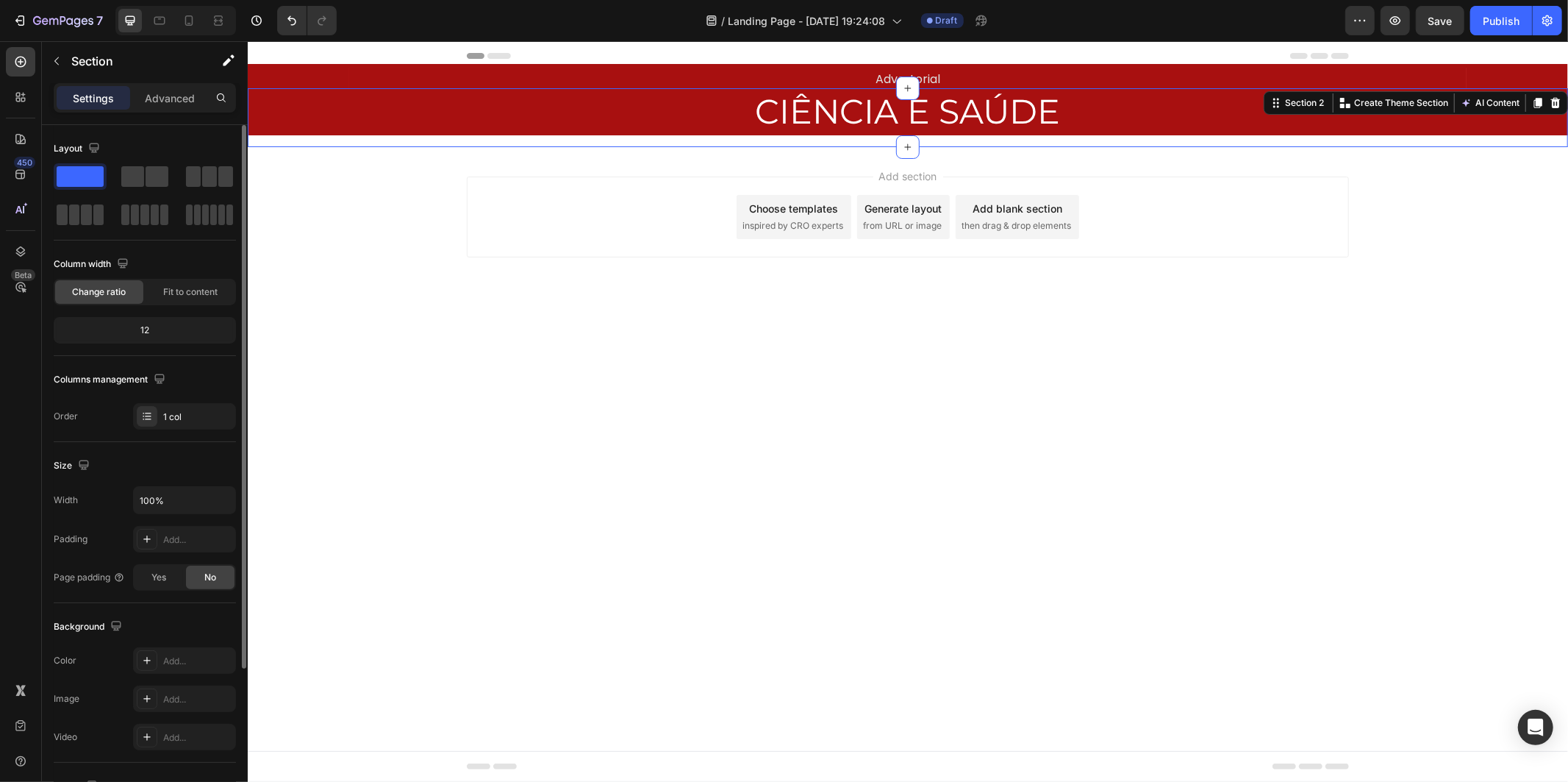
scroll to position [198, 0]
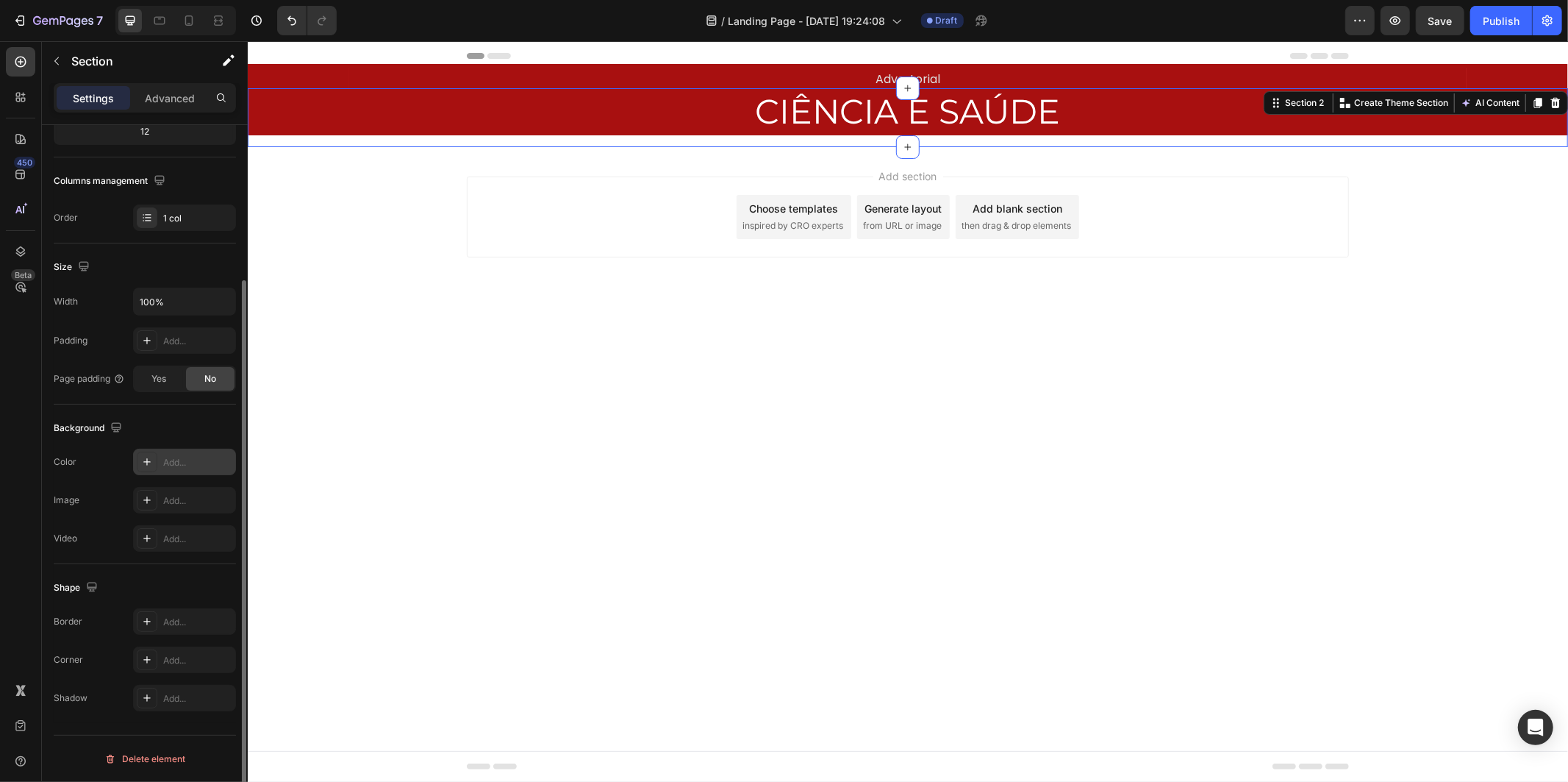
click at [164, 465] on div "Add..." at bounding box center [198, 462] width 69 height 13
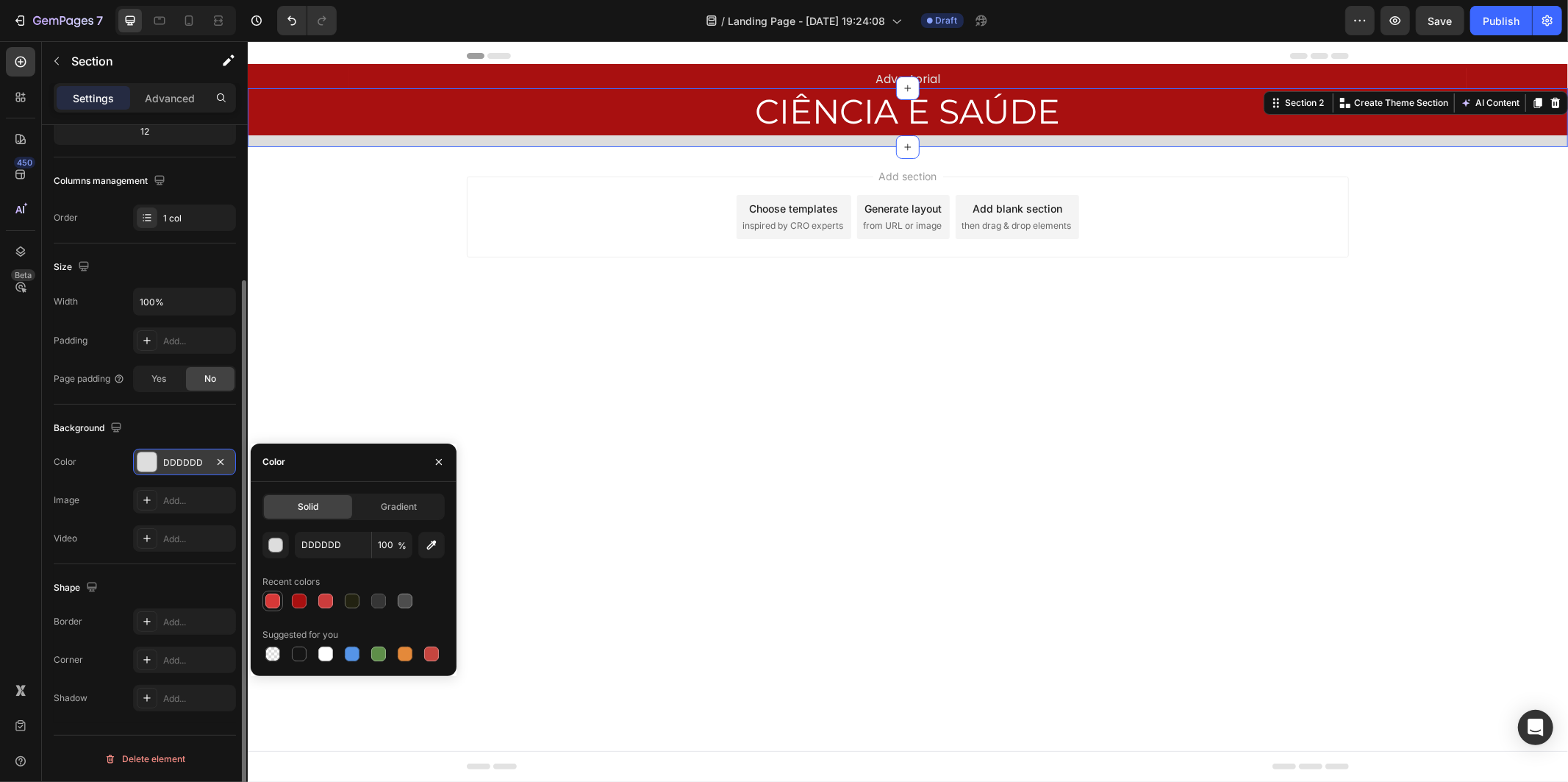
click at [270, 599] on div at bounding box center [272, 600] width 14 height 14
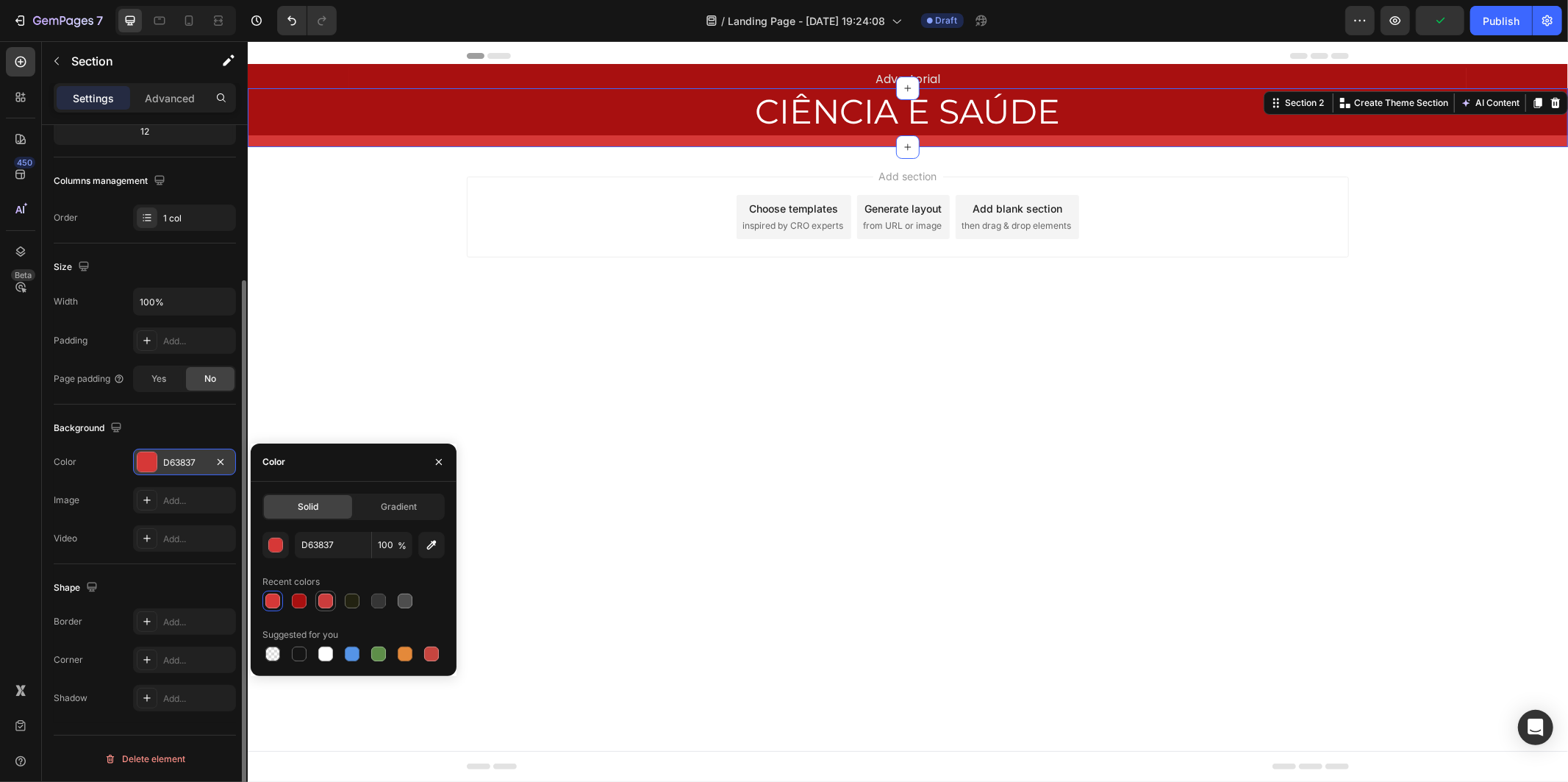
click at [331, 597] on div at bounding box center [325, 600] width 14 height 14
click at [273, 602] on div at bounding box center [272, 600] width 14 height 14
type input "D63837"
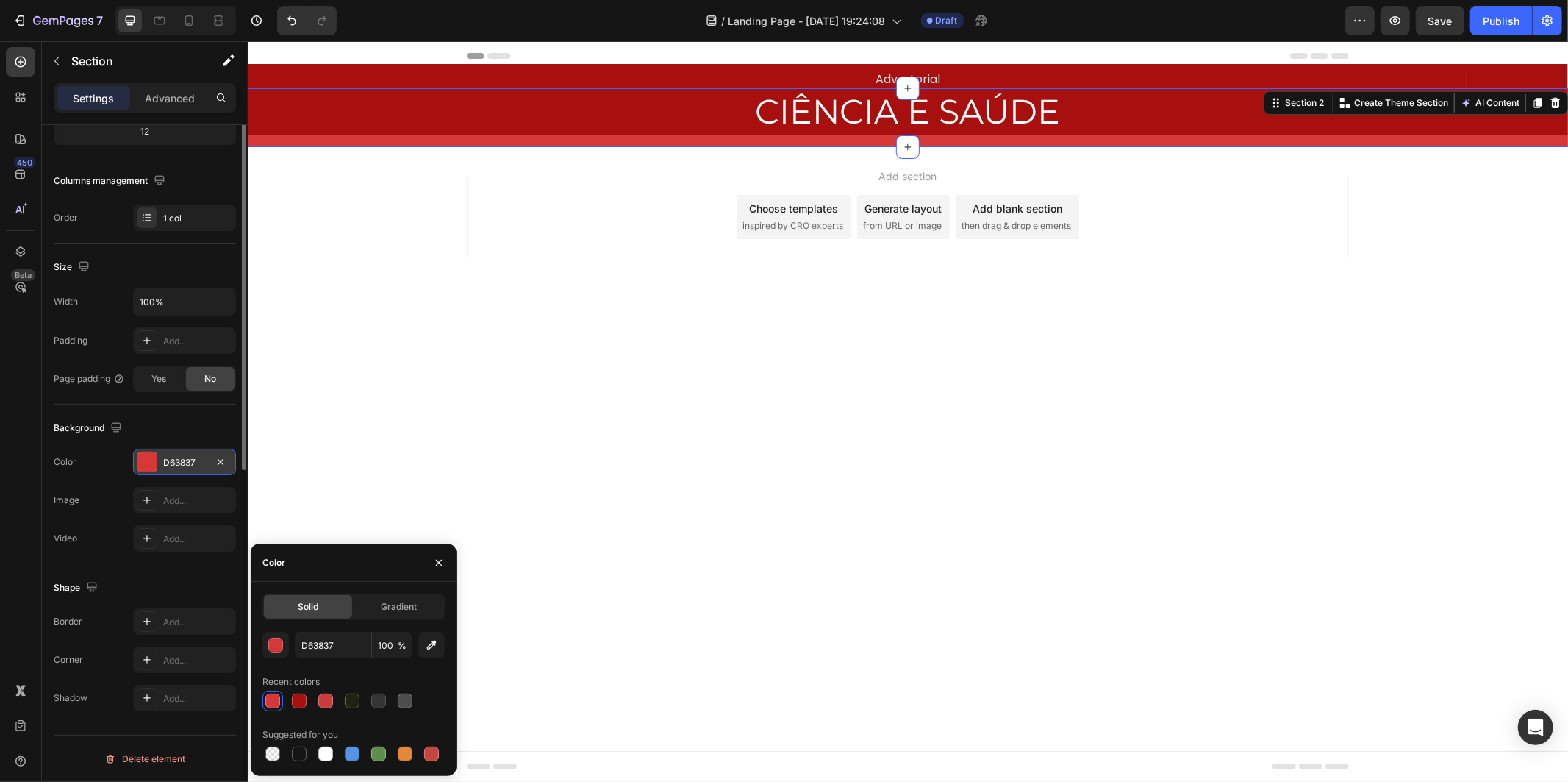
scroll to position [0, 0]
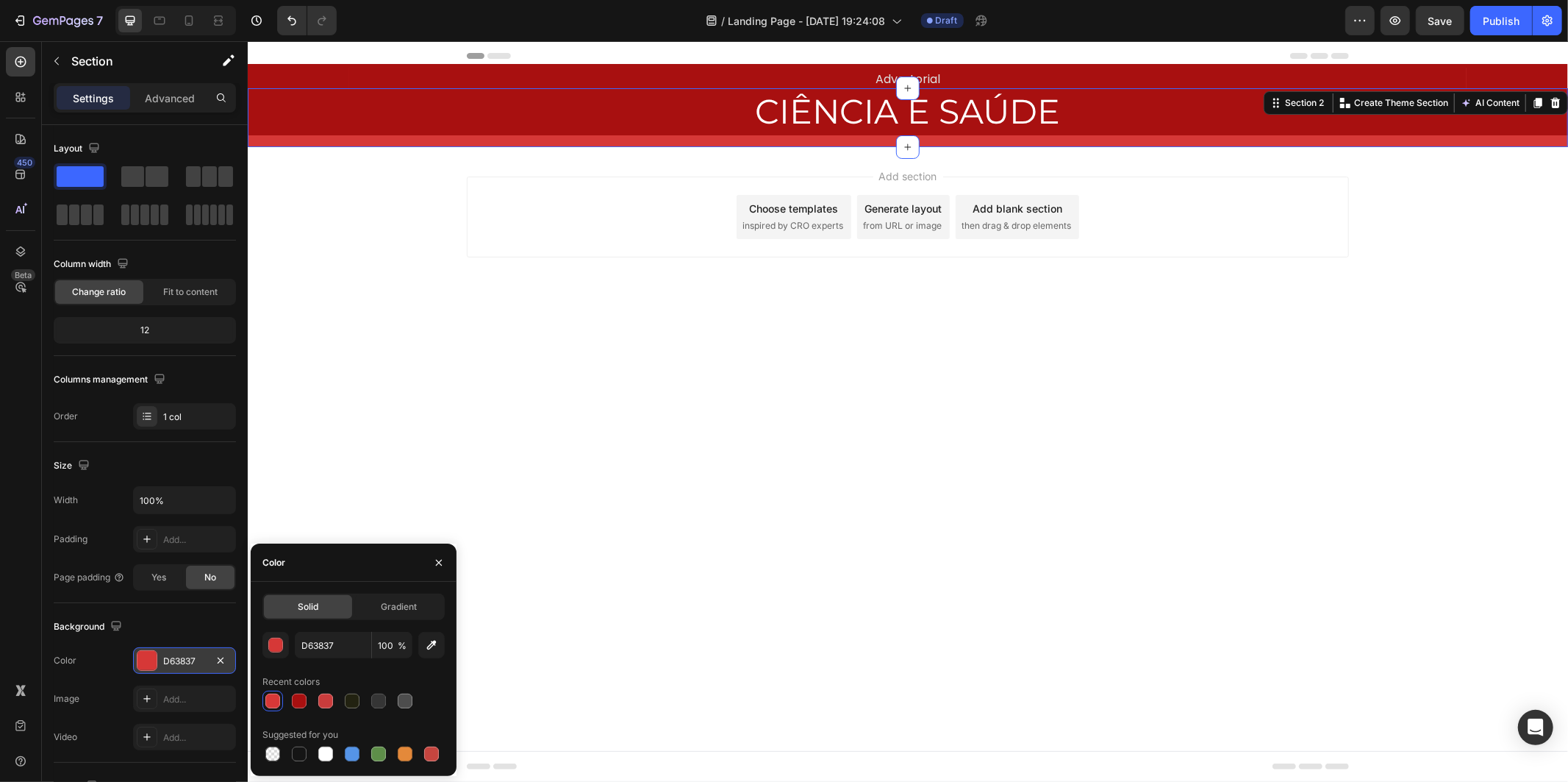
drag, startPoint x: 1434, startPoint y: 140, endPoint x: 1426, endPoint y: 139, distance: 8.1
click at [1432, 141] on div "CIÊNCIA E SAÚDE Heading Row" at bounding box center [907, 117] width 1320 height 59
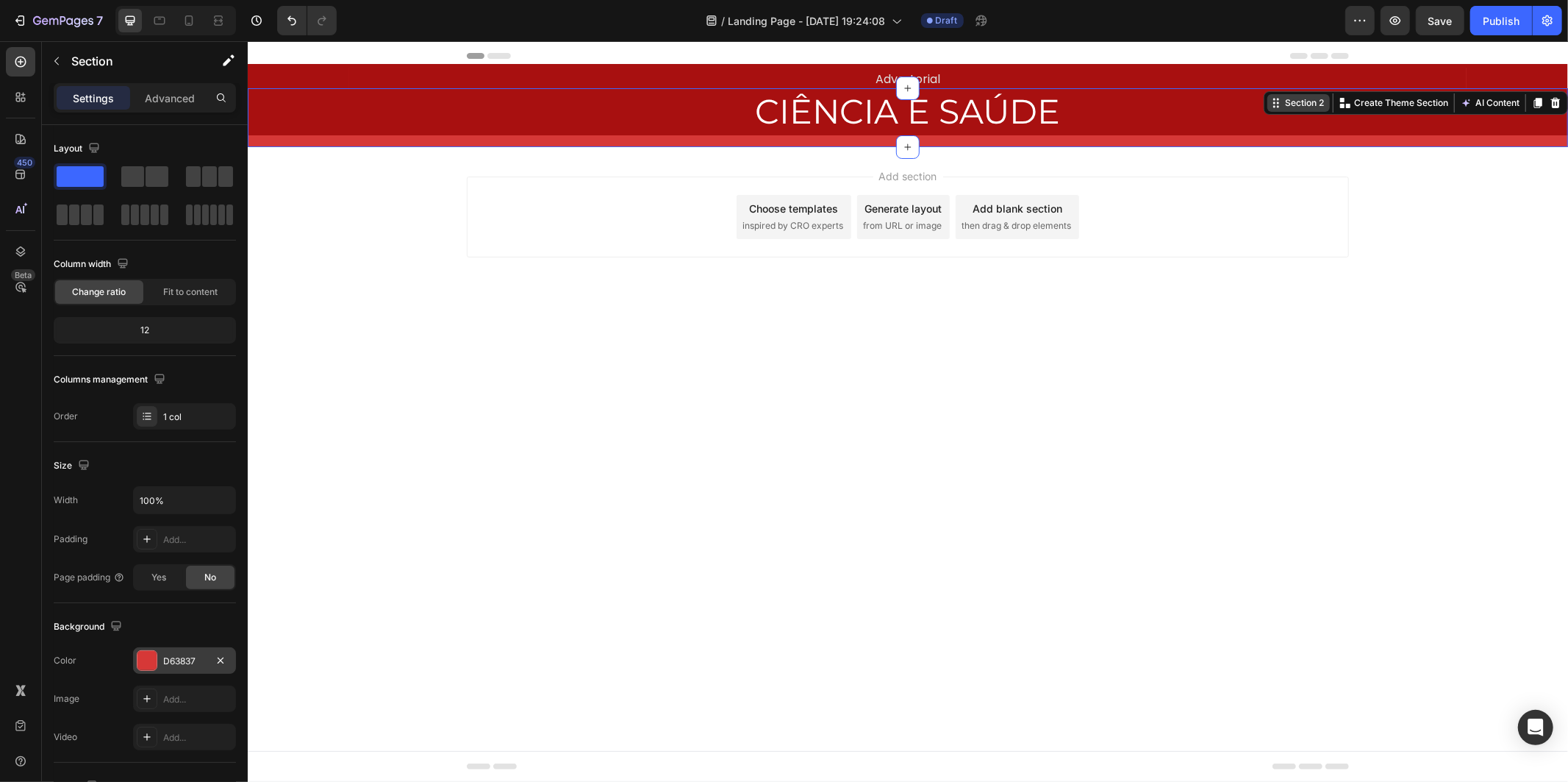
click at [1304, 105] on div "Section 2" at bounding box center [1303, 102] width 45 height 13
click at [1166, 113] on p "CIÊNCIA E SAÚDE" at bounding box center [907, 111] width 1317 height 44
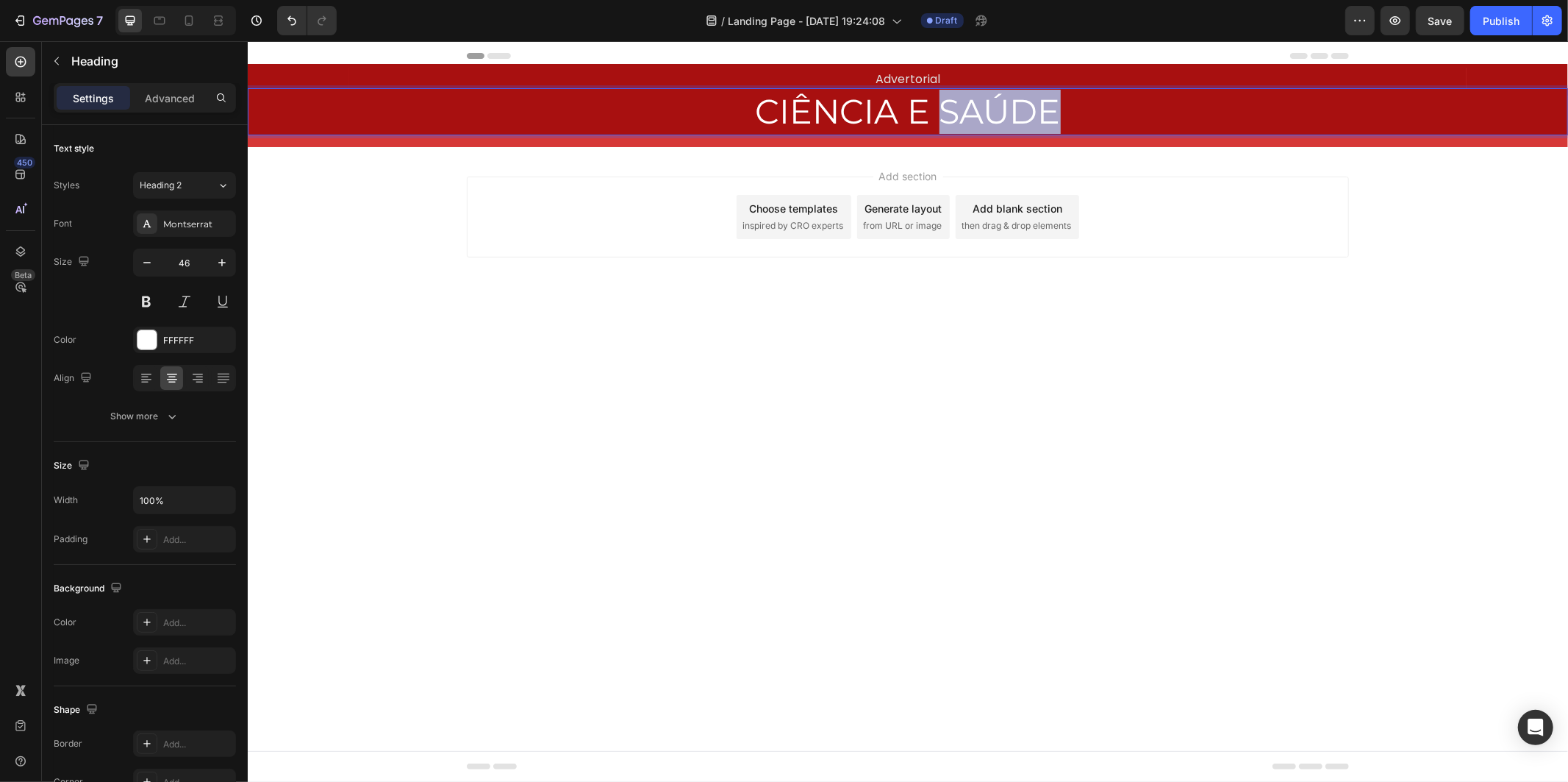
click at [972, 117] on p "CIÊNCIA E SAÚDE" at bounding box center [907, 111] width 1317 height 44
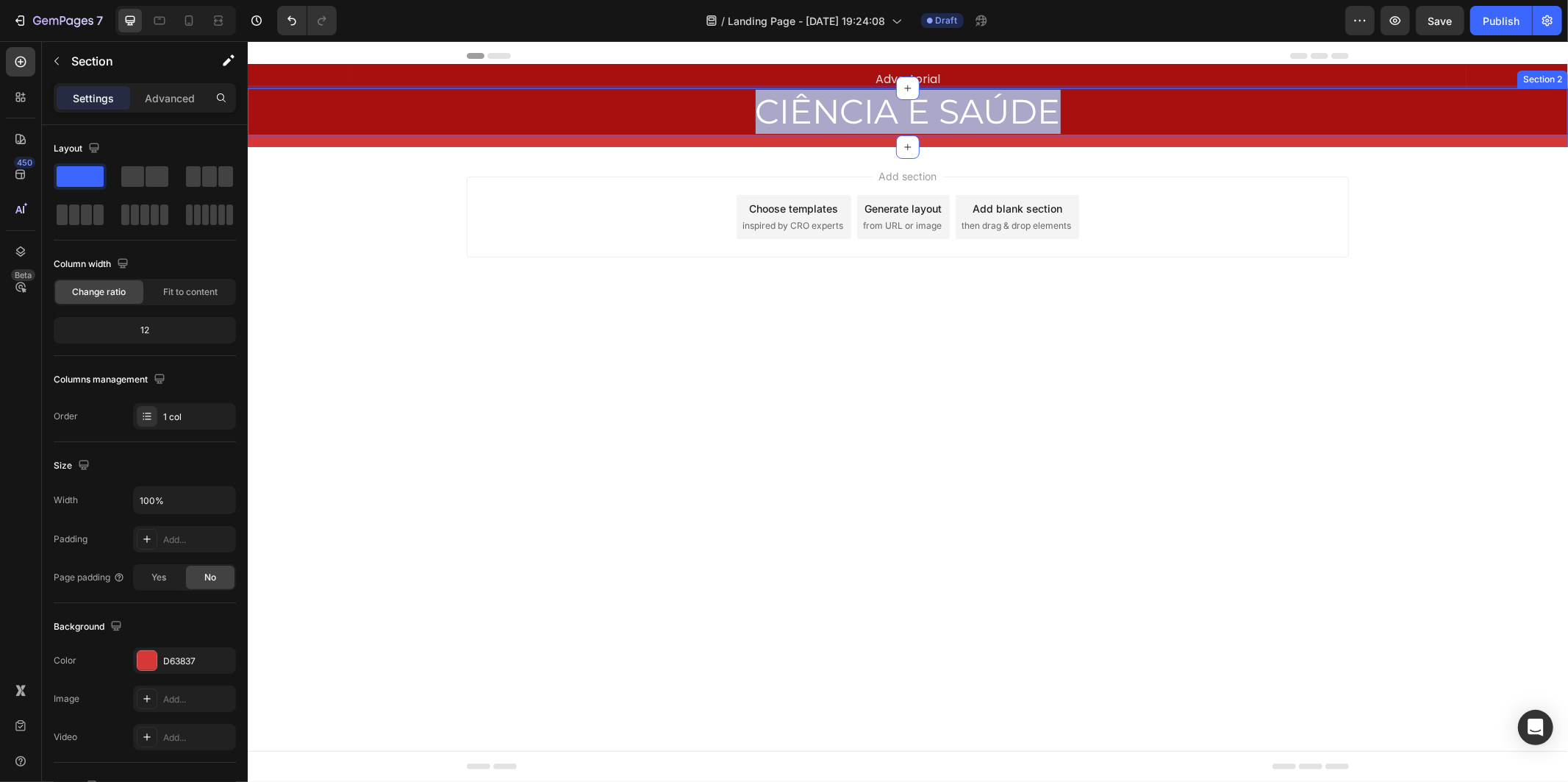
click at [336, 136] on div "CIÊNCIA E SAÚDE Heading 0 Row" at bounding box center [907, 117] width 1320 height 59
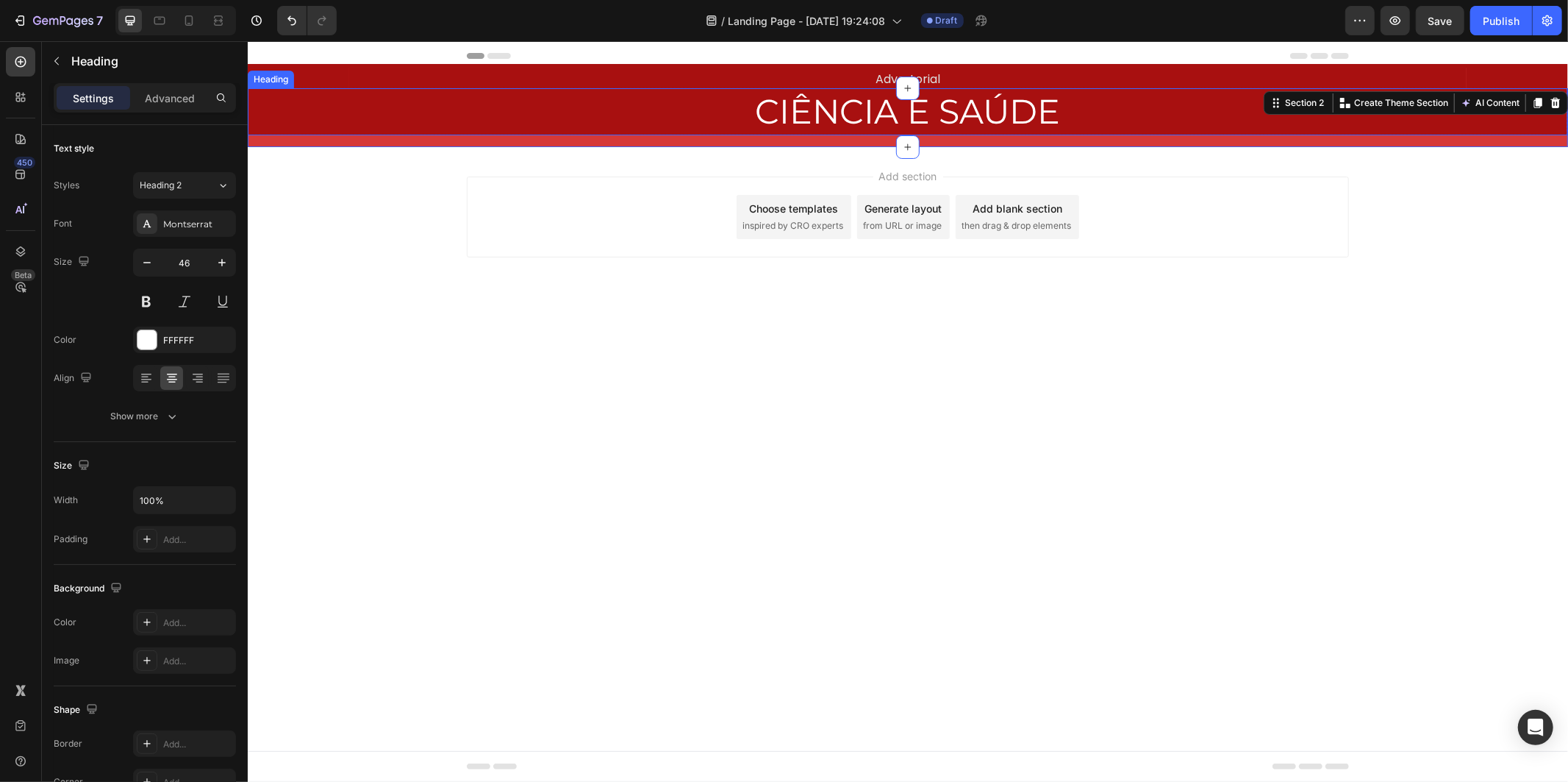
click at [269, 127] on p "CIÊNCIA E SAÚDE" at bounding box center [907, 111] width 1317 height 44
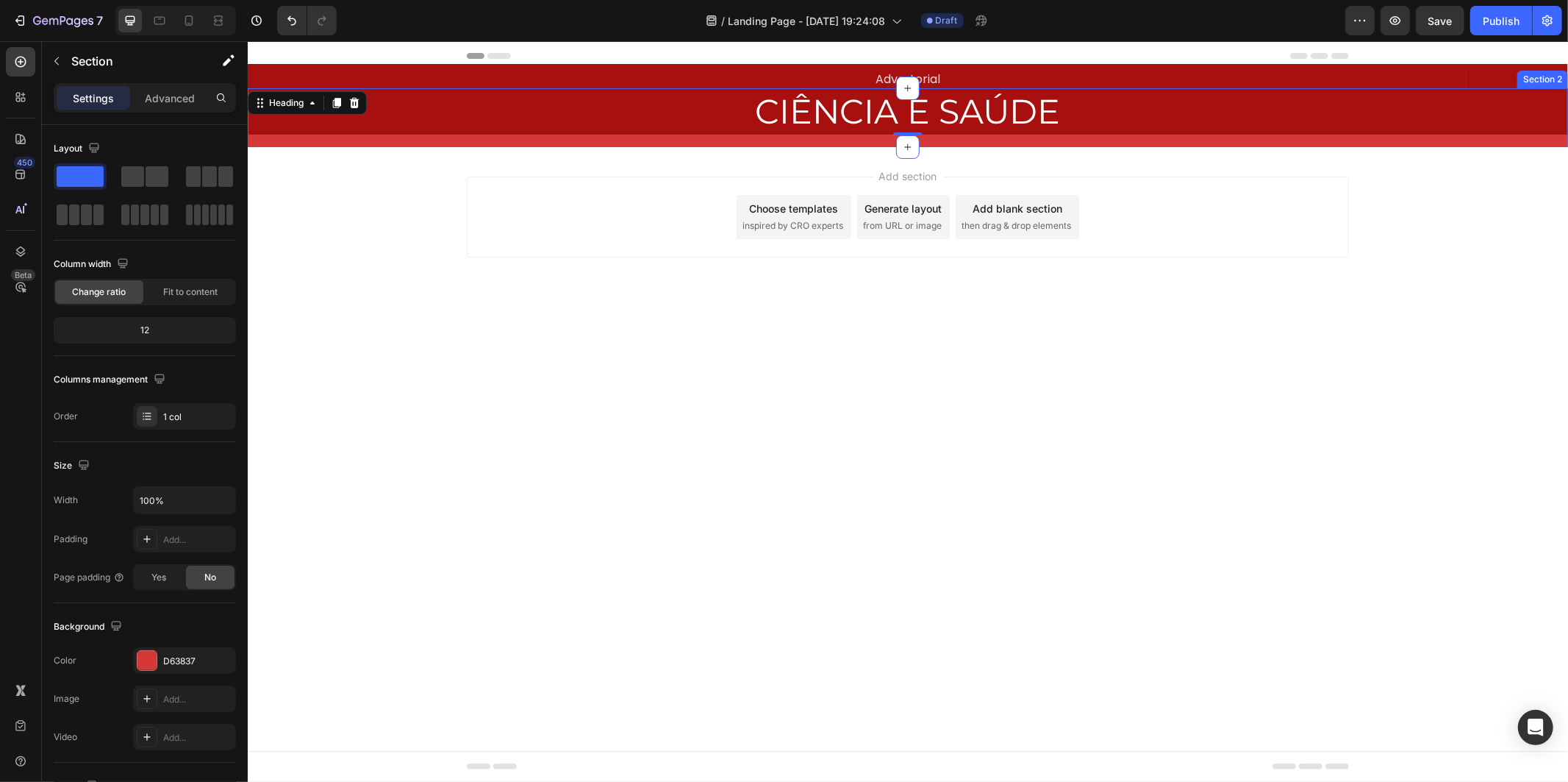
click at [263, 138] on div "CIÊNCIA E SAÚDE Heading 0 Row" at bounding box center [907, 117] width 1320 height 59
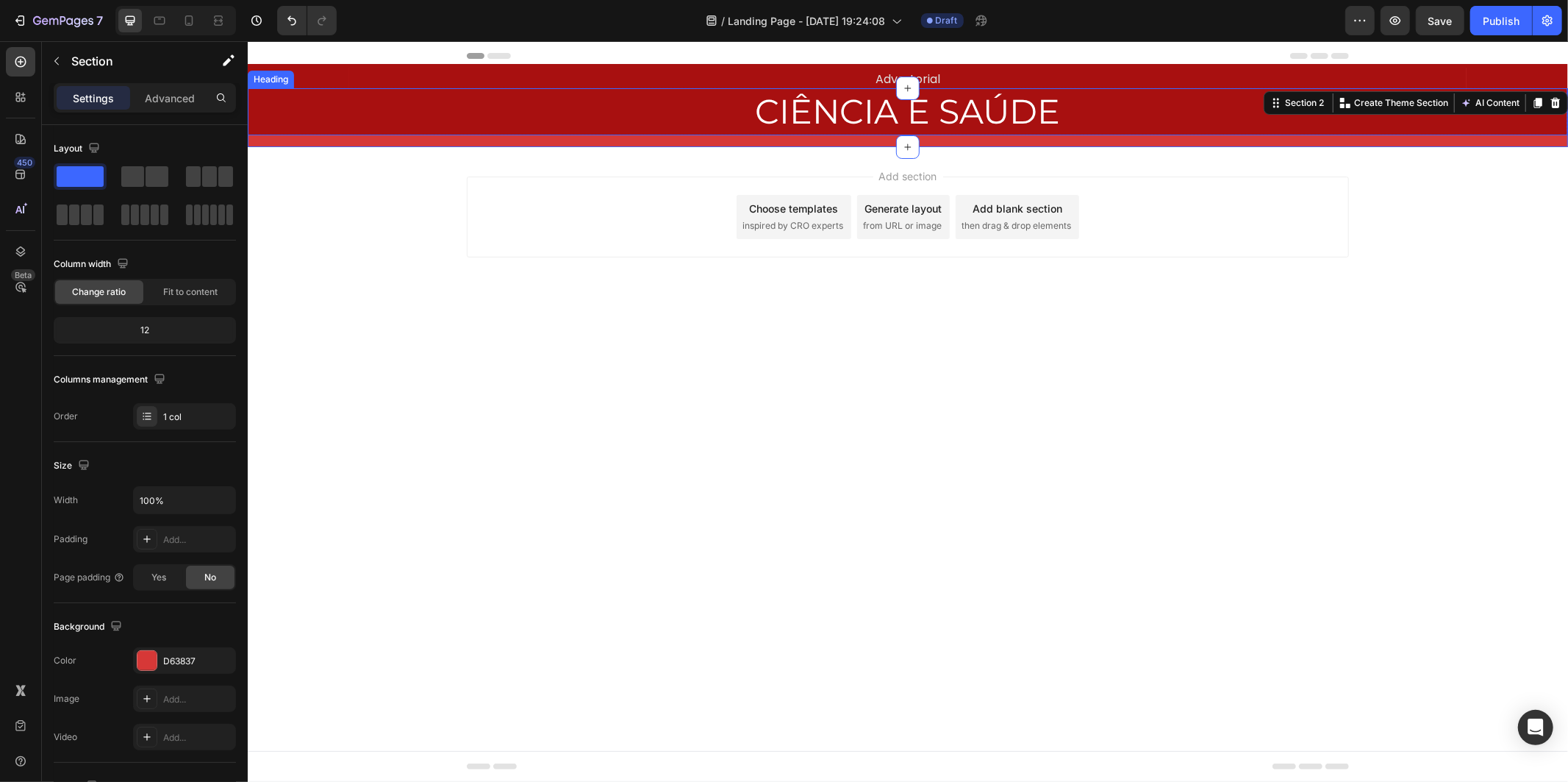
click at [259, 126] on p "CIÊNCIA E SAÚDE" at bounding box center [907, 111] width 1317 height 44
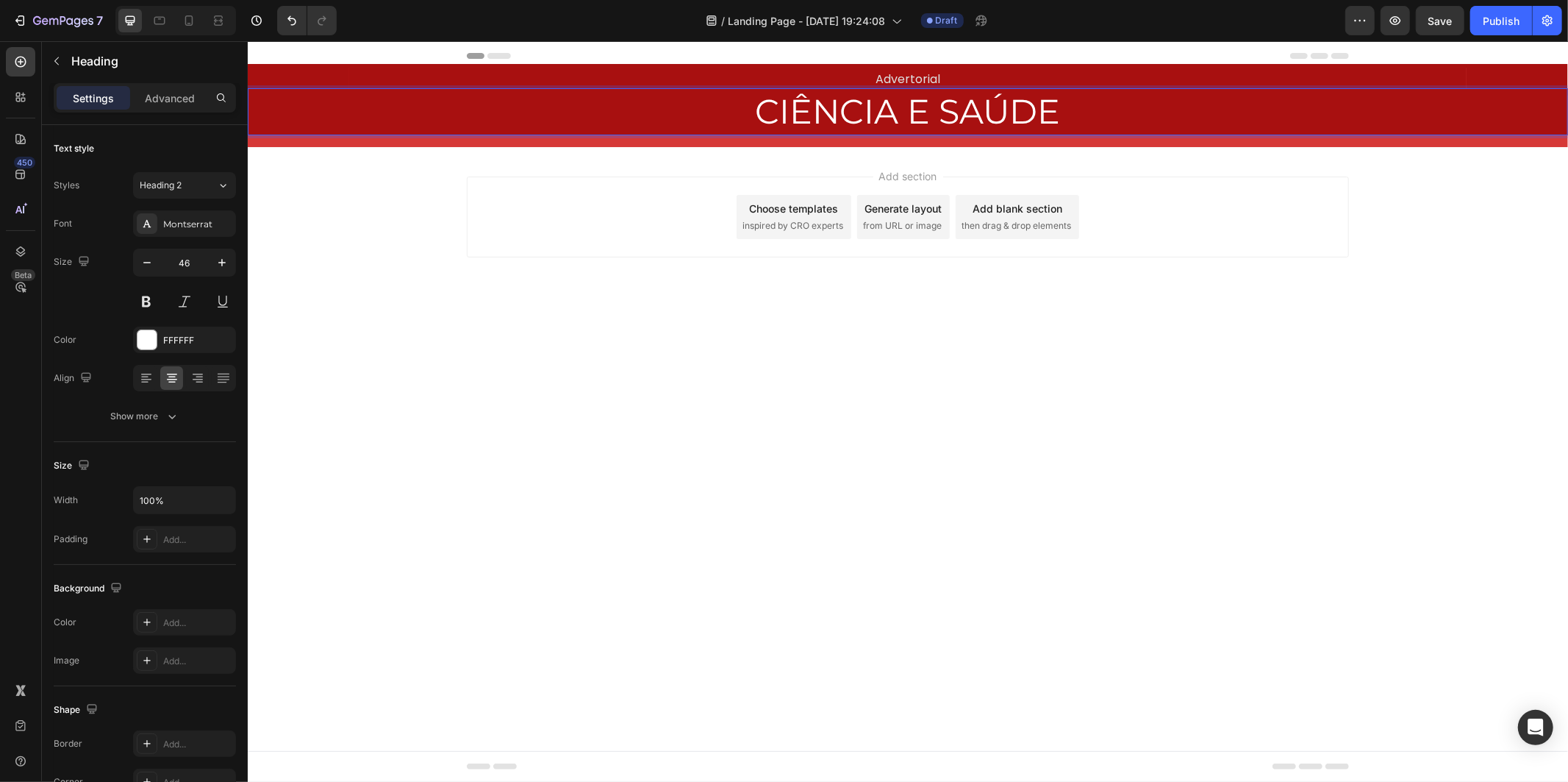
drag, startPoint x: 277, startPoint y: 126, endPoint x: 350, endPoint y: 107, distance: 75.4
click at [350, 107] on p "CIÊNCIA E SAÚDE" at bounding box center [907, 111] width 1317 height 44
drag, startPoint x: 843, startPoint y: 101, endPoint x: 833, endPoint y: 104, distance: 10.4
click at [834, 104] on p "CIÊNCIA E SAÚDE" at bounding box center [907, 111] width 1317 height 44
click at [833, 104] on p "CIÊNCIA E SAÚDE" at bounding box center [907, 111] width 1317 height 44
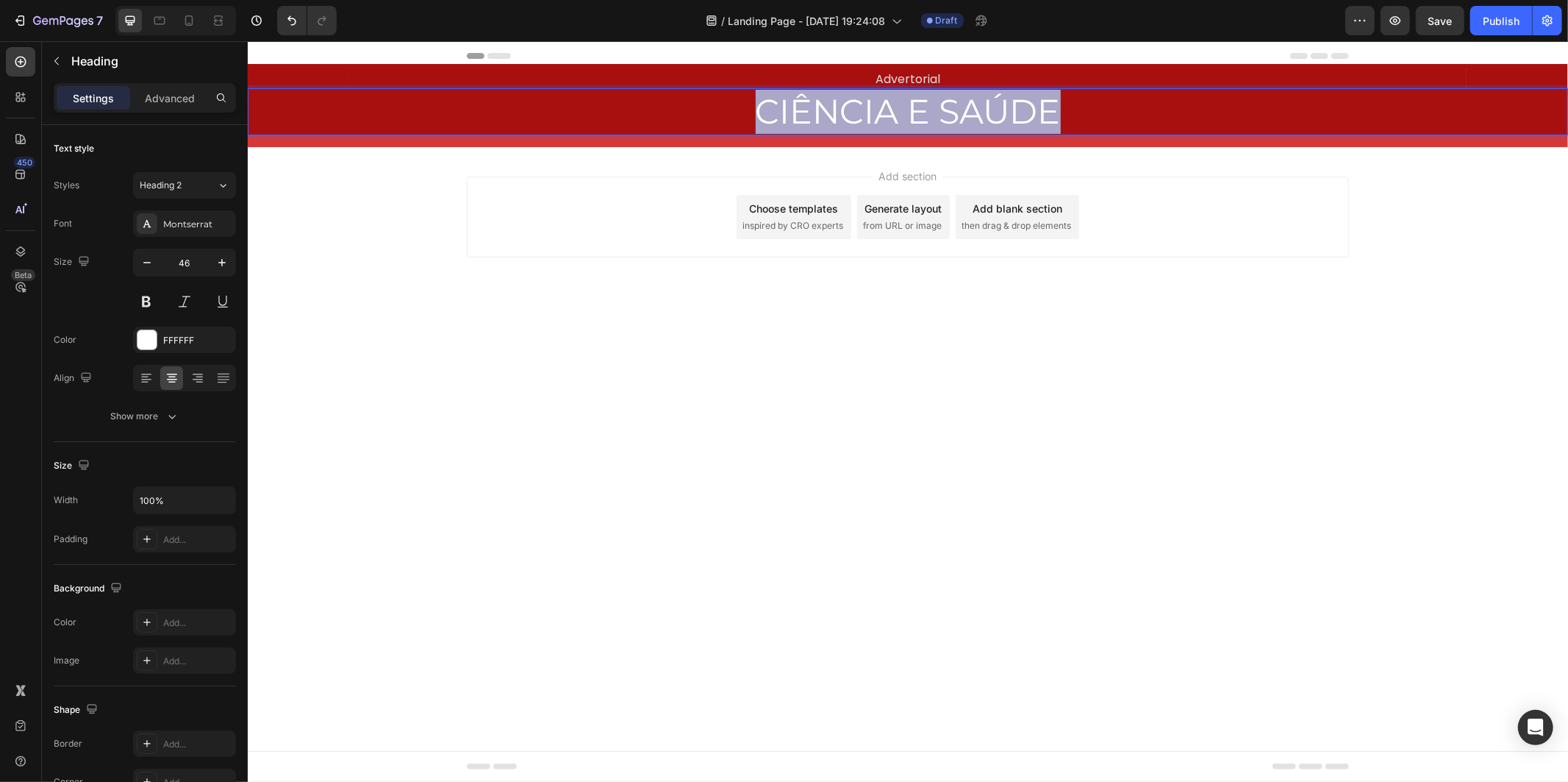
click at [833, 104] on p "CIÊNCIA E SAÚDE" at bounding box center [907, 111] width 1317 height 44
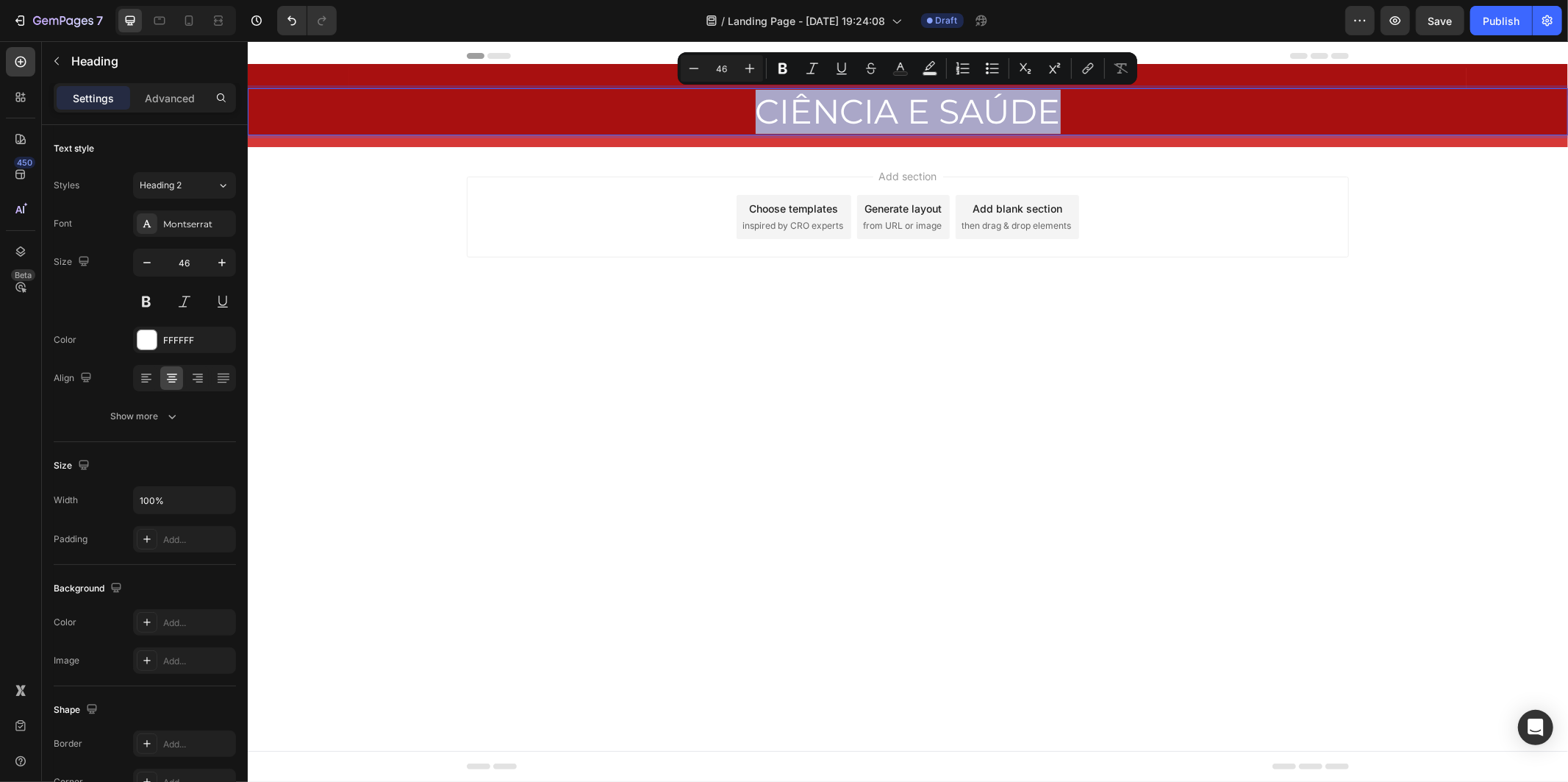
click at [724, 101] on p "CIÊNCIA E SAÚDE" at bounding box center [907, 111] width 1317 height 44
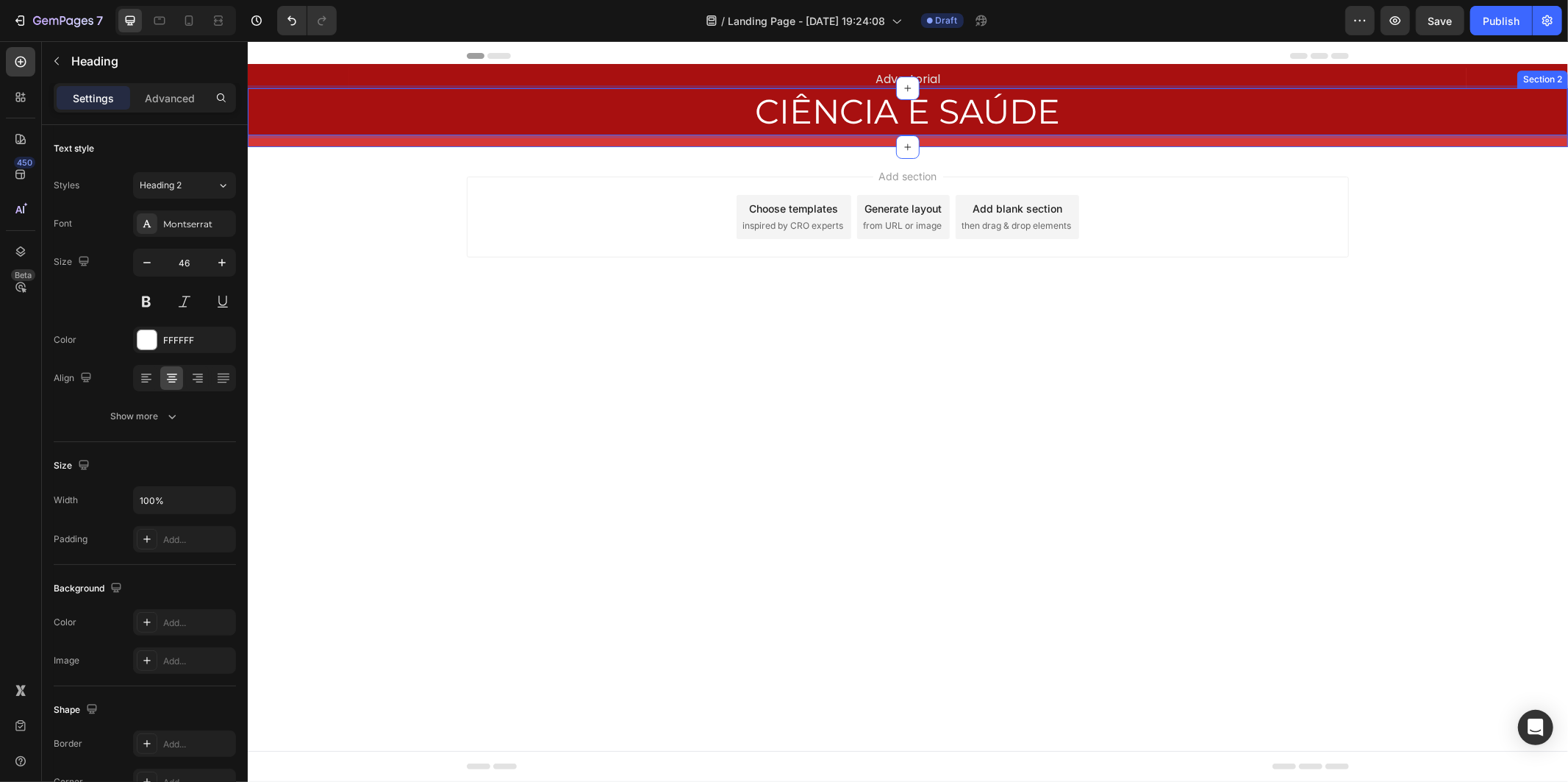
click at [714, 137] on div "CIÊNCIA E SAÚDE Heading 0 Row" at bounding box center [907, 117] width 1320 height 59
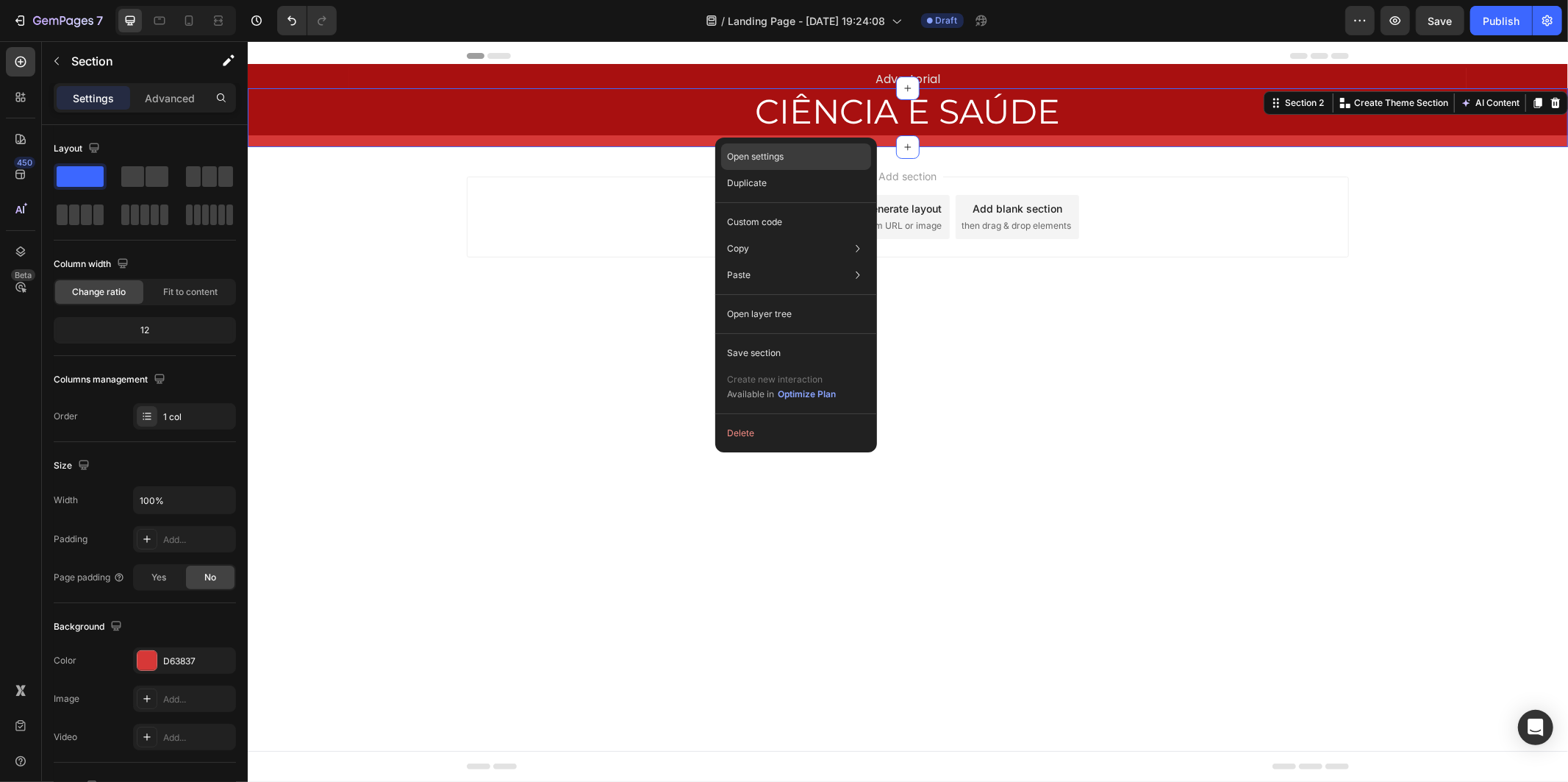
click at [781, 162] on p "Open settings" at bounding box center [755, 157] width 57 height 13
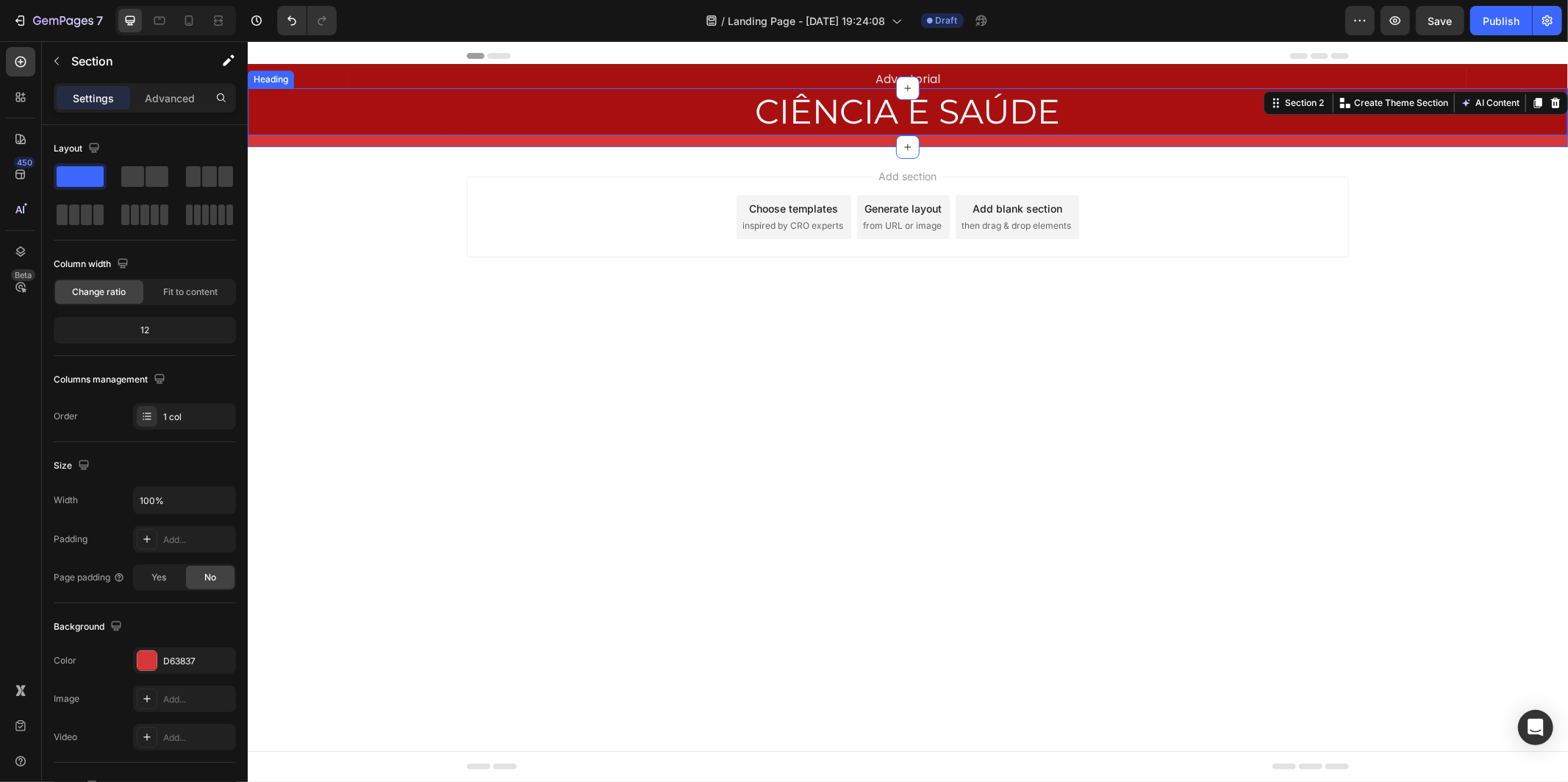
click at [635, 126] on p "CIÊNCIA E SAÚDE" at bounding box center [907, 111] width 1317 height 44
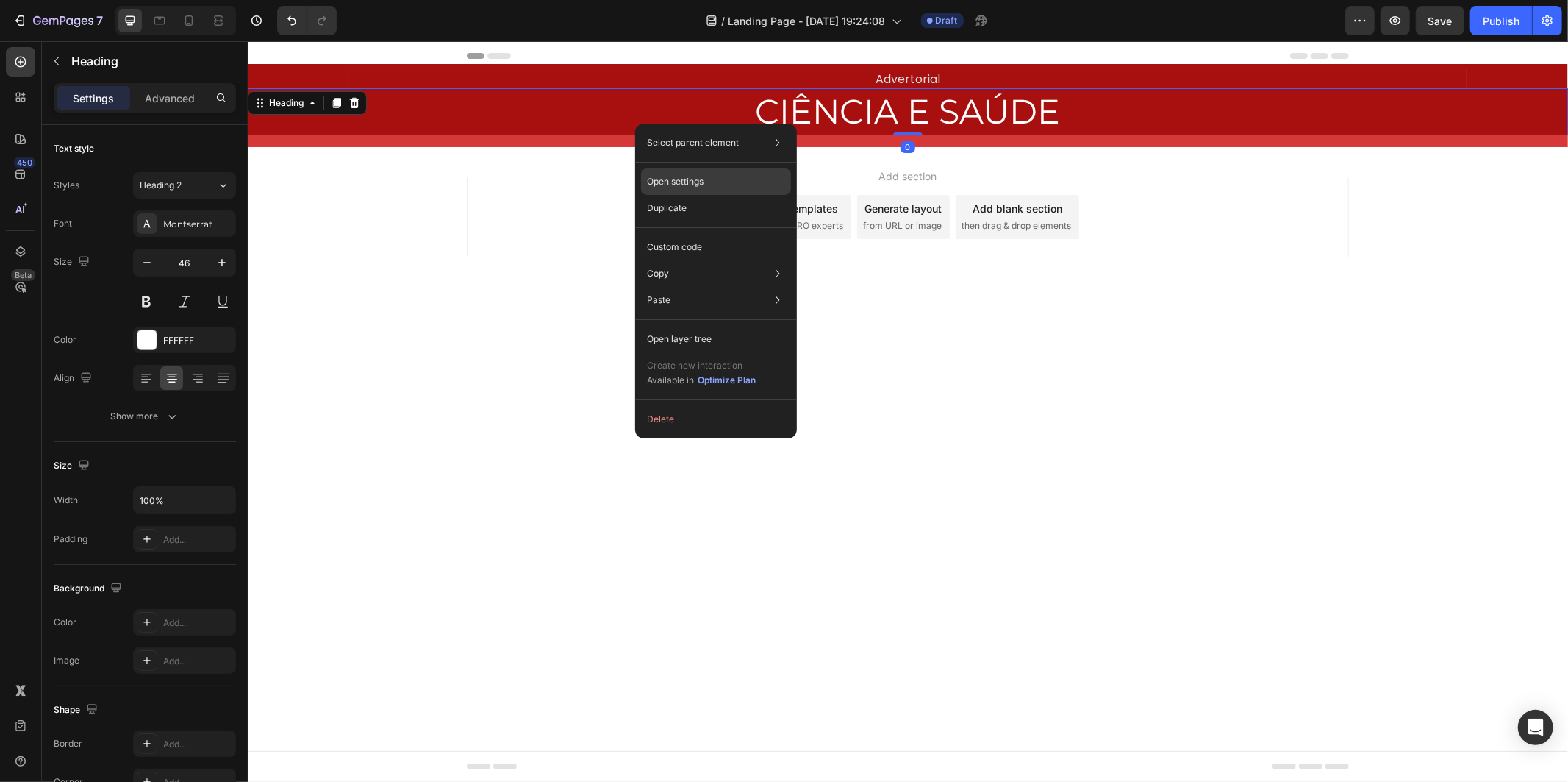
click at [729, 175] on div "Open settings" at bounding box center [716, 181] width 150 height 26
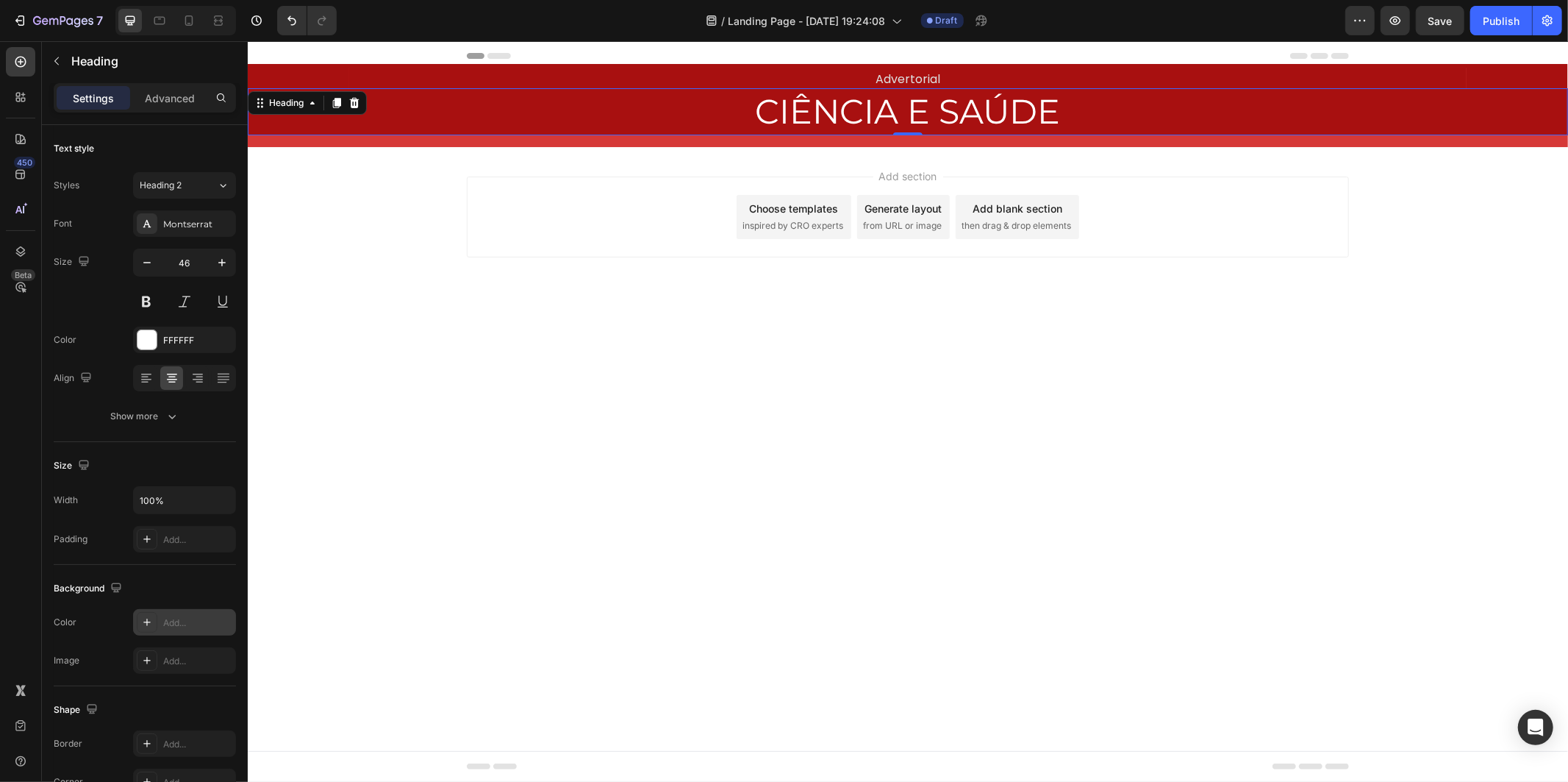
click at [178, 619] on div "Add..." at bounding box center [198, 623] width 69 height 13
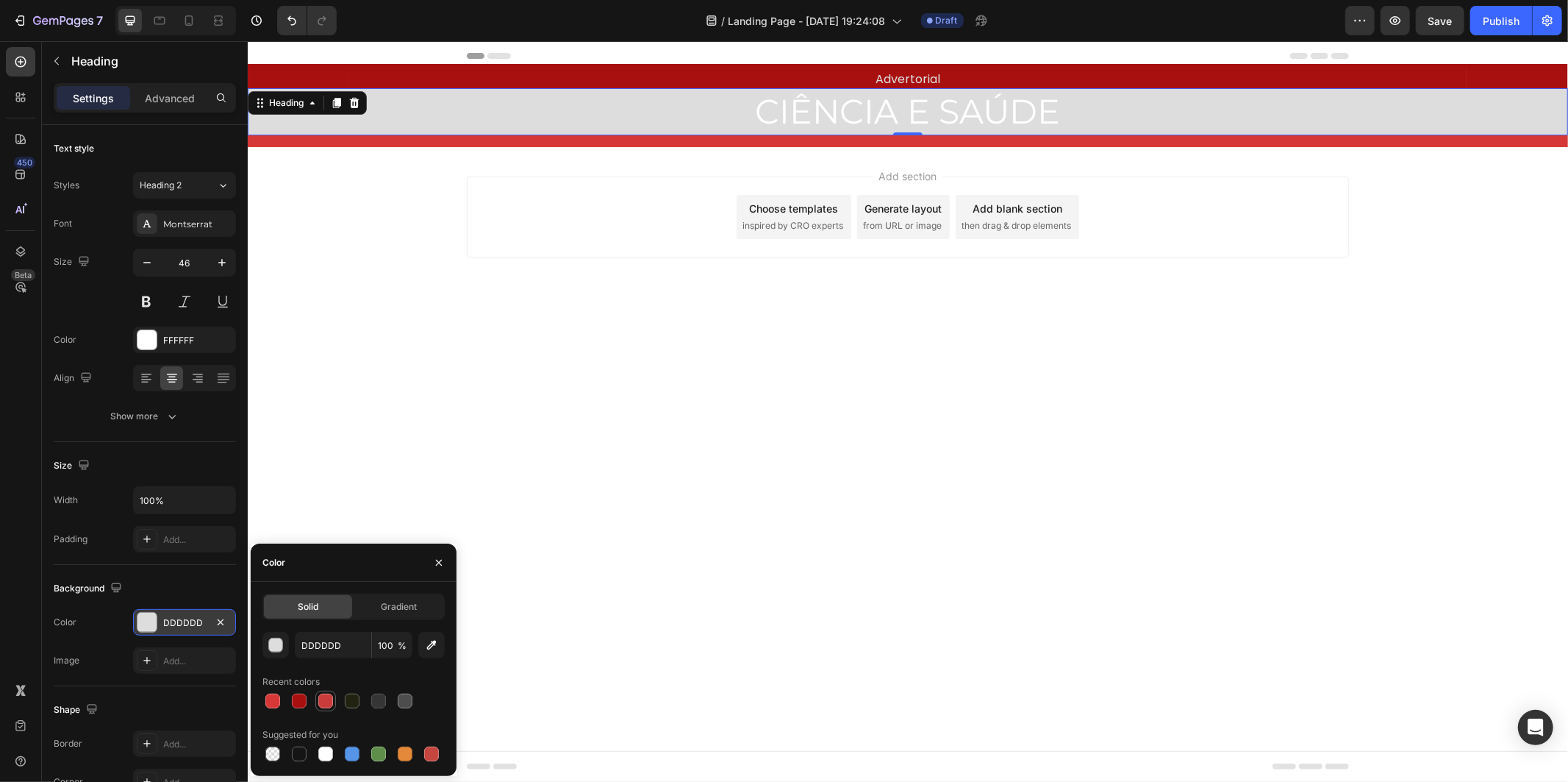
click at [325, 706] on div at bounding box center [325, 700] width 14 height 14
type input "CA3C3C"
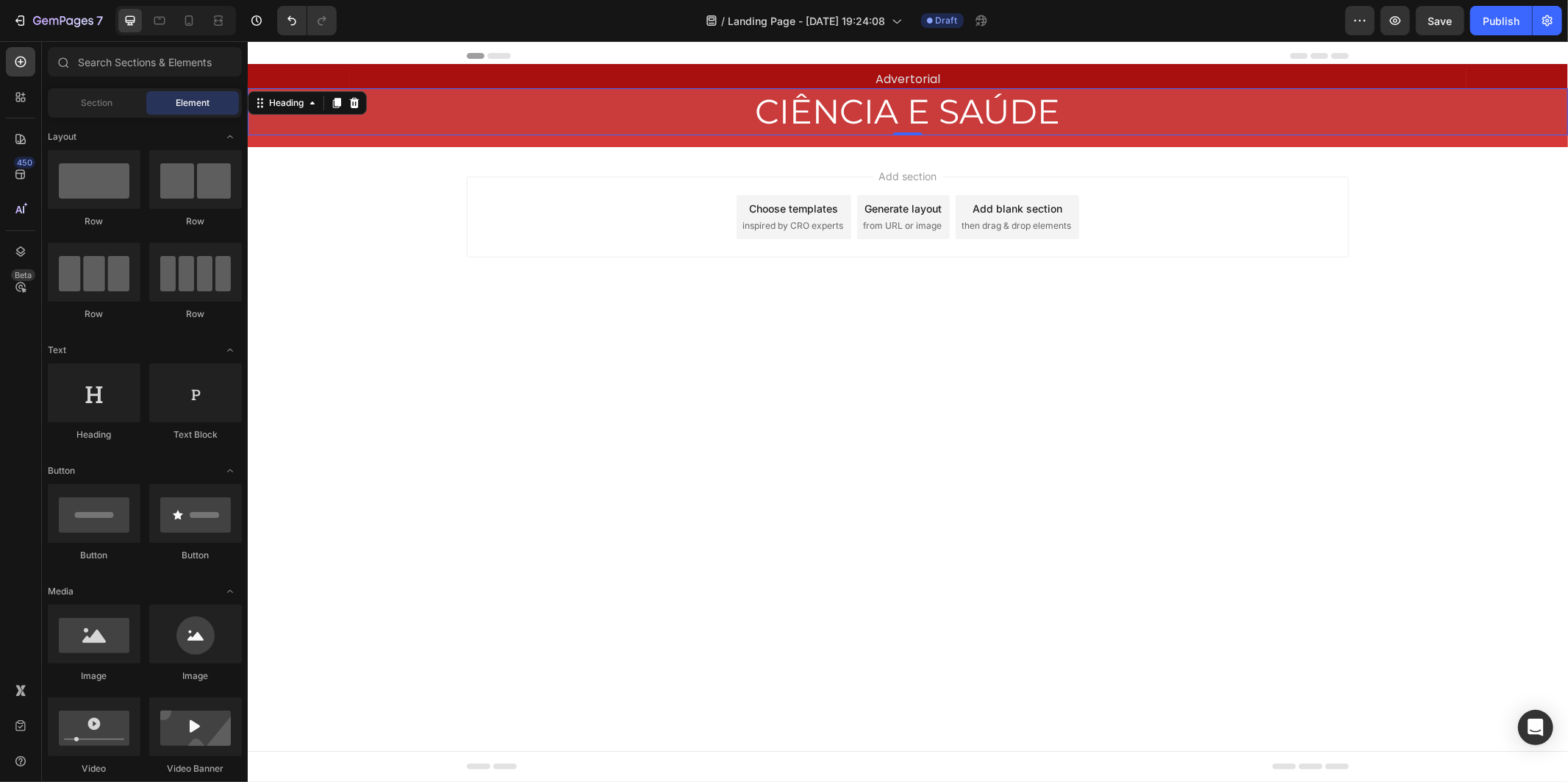
click at [599, 325] on div "Add section Choose templates inspired by CRO experts Generate layout from URL o…" at bounding box center [907, 237] width 1320 height 181
click at [995, 137] on div "CIÊNCIA E SAÚDE Heading Row" at bounding box center [907, 117] width 1320 height 59
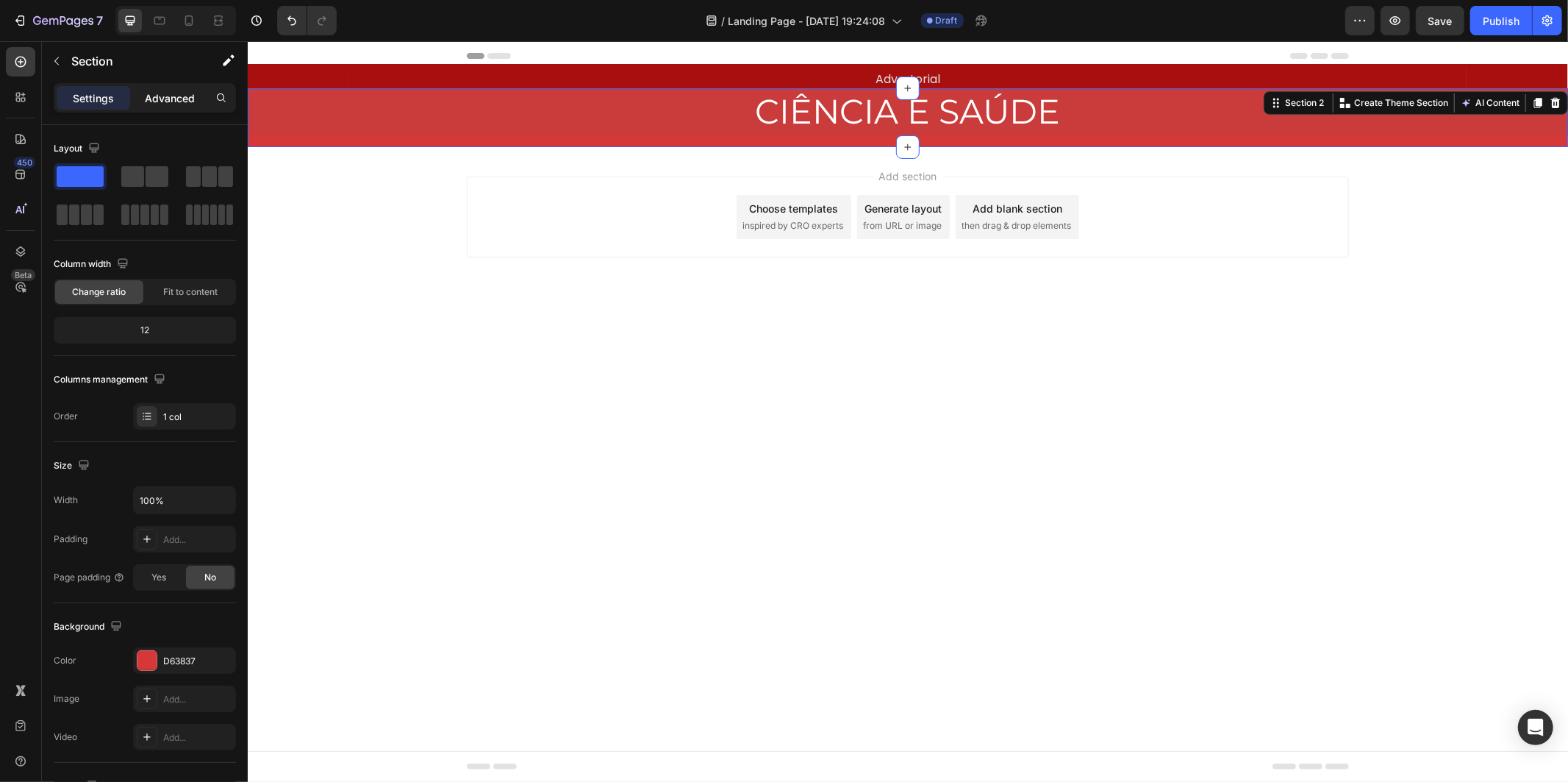
click at [159, 101] on p "Advanced" at bounding box center [169, 98] width 50 height 15
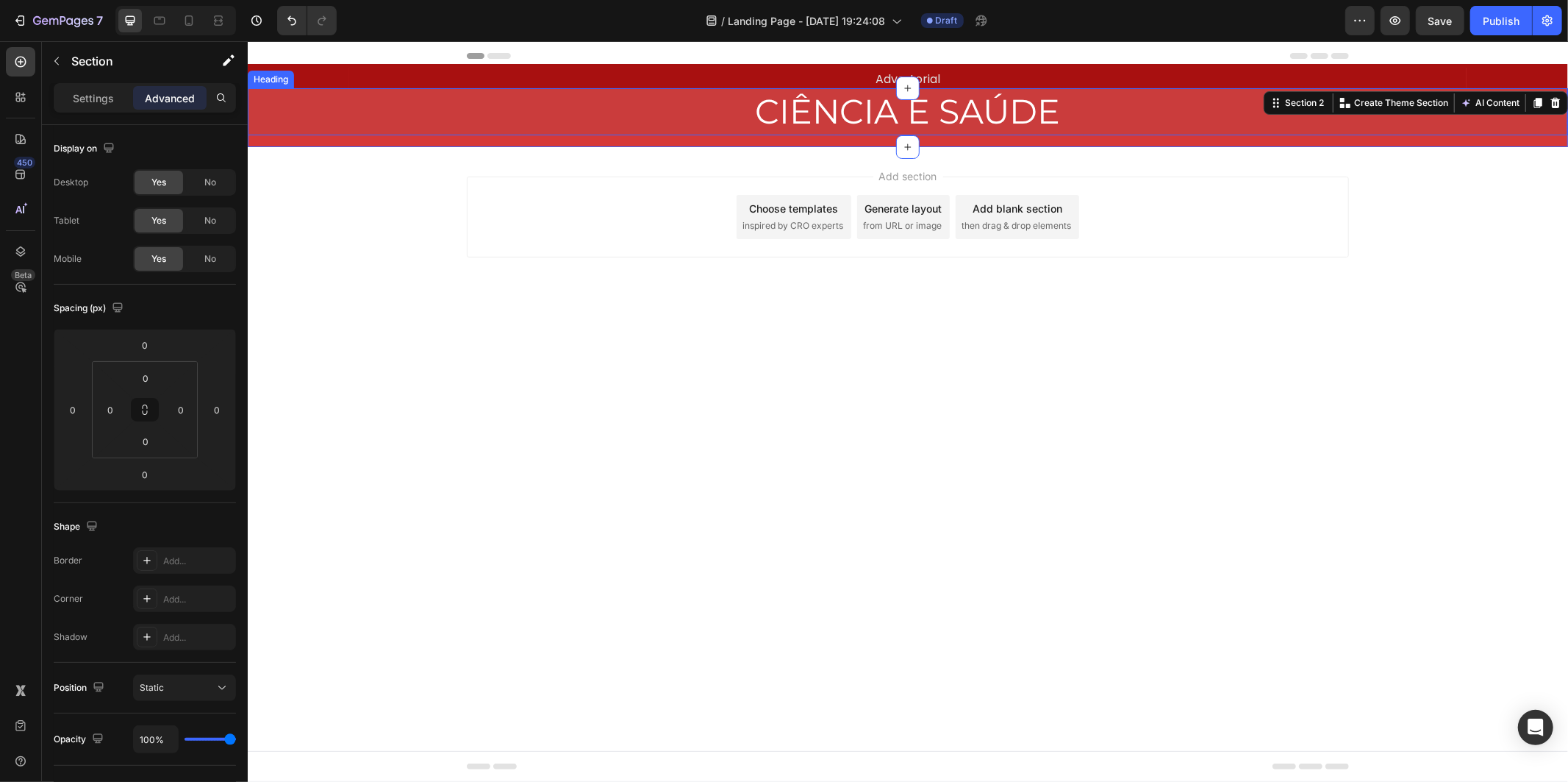
click at [630, 98] on p "CIÊNCIA E SAÚDE" at bounding box center [907, 111] width 1317 height 44
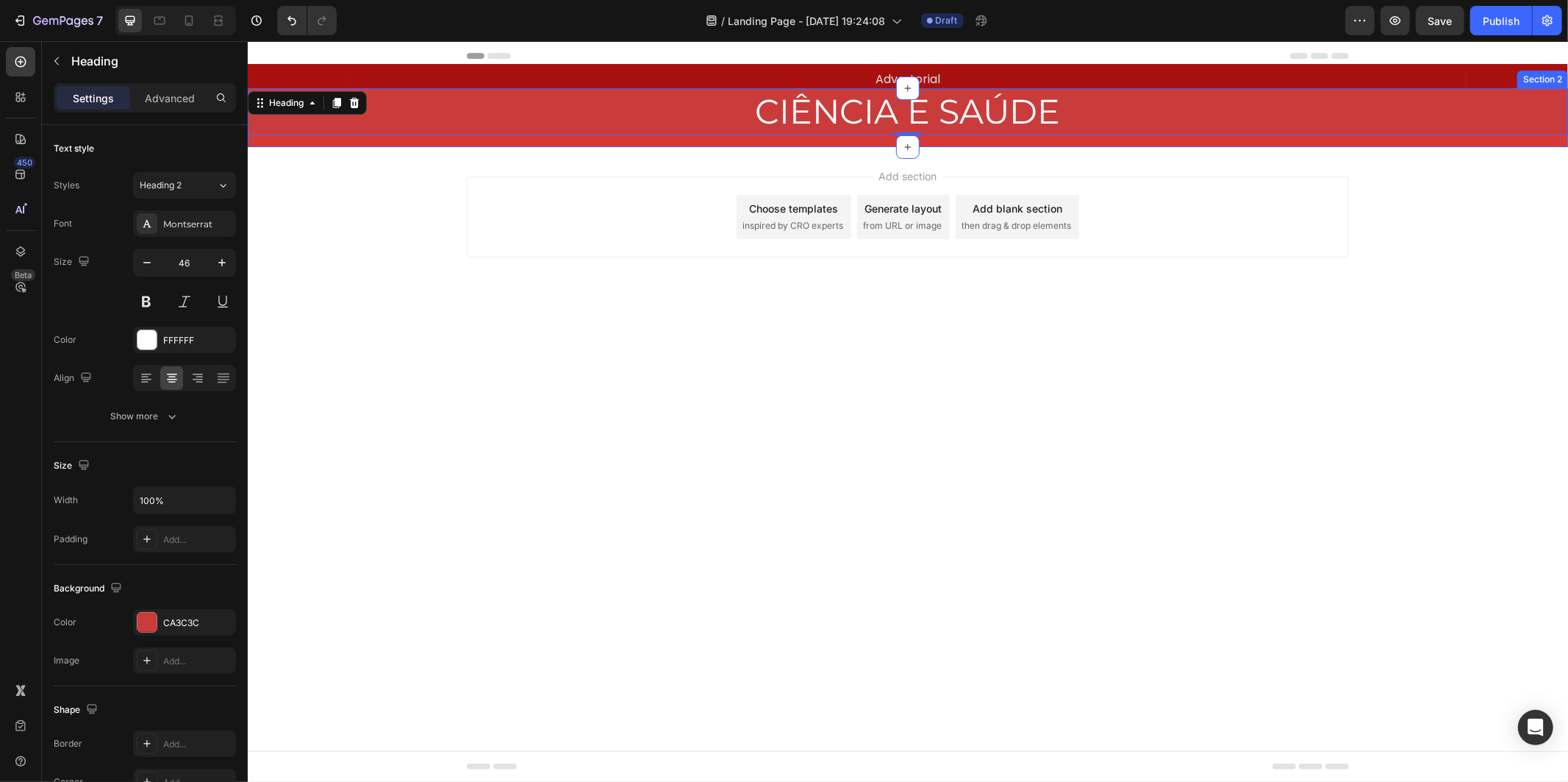
click at [614, 142] on div "CIÊNCIA E SAÚDE Heading 0 Row" at bounding box center [907, 117] width 1320 height 59
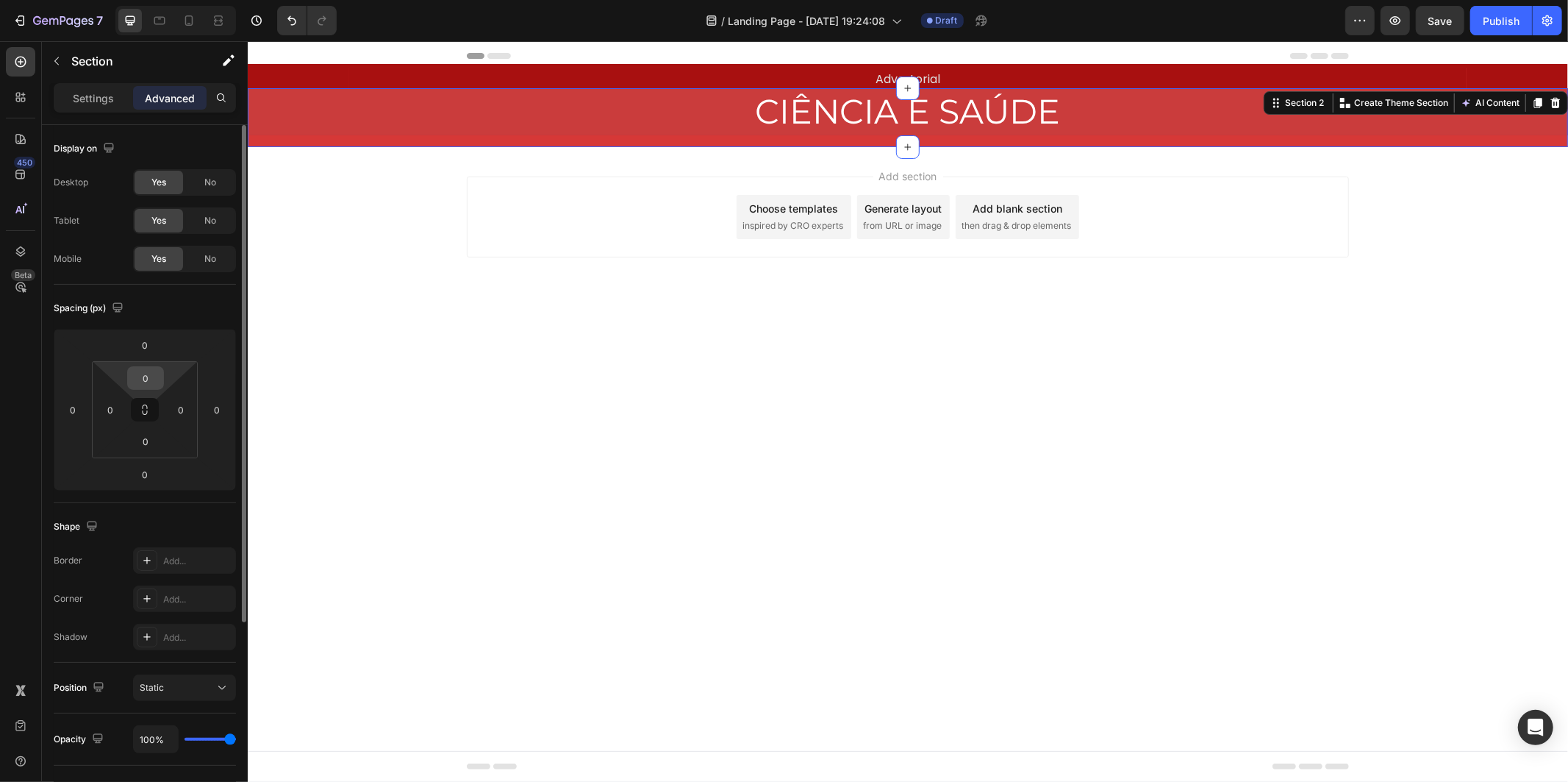
click at [149, 384] on input "0" at bounding box center [145, 378] width 30 height 22
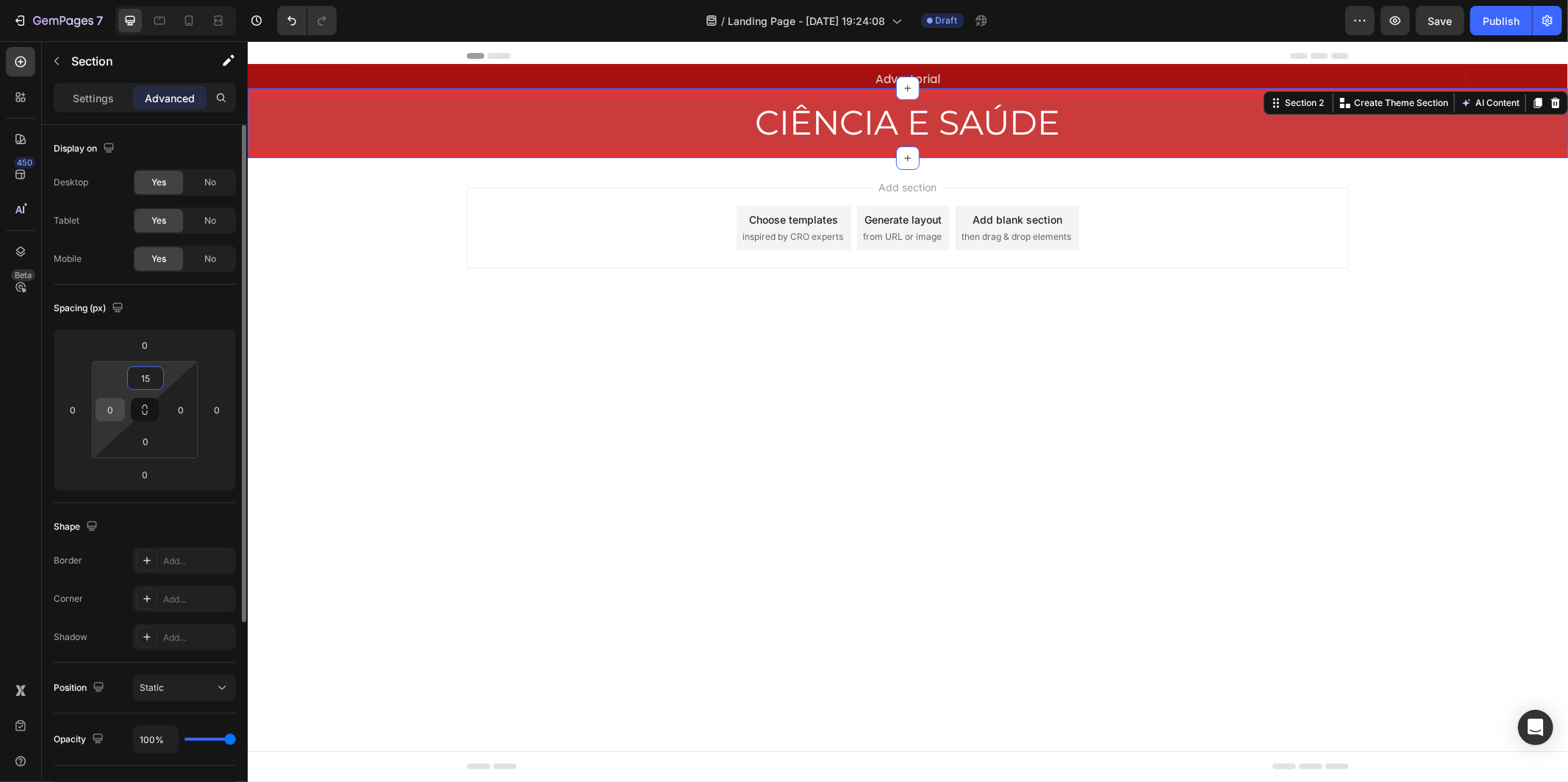
type input "15"
click at [115, 406] on input "0" at bounding box center [110, 409] width 22 height 22
type input "15"
click at [179, 415] on input "0" at bounding box center [180, 409] width 22 height 22
type input "15"
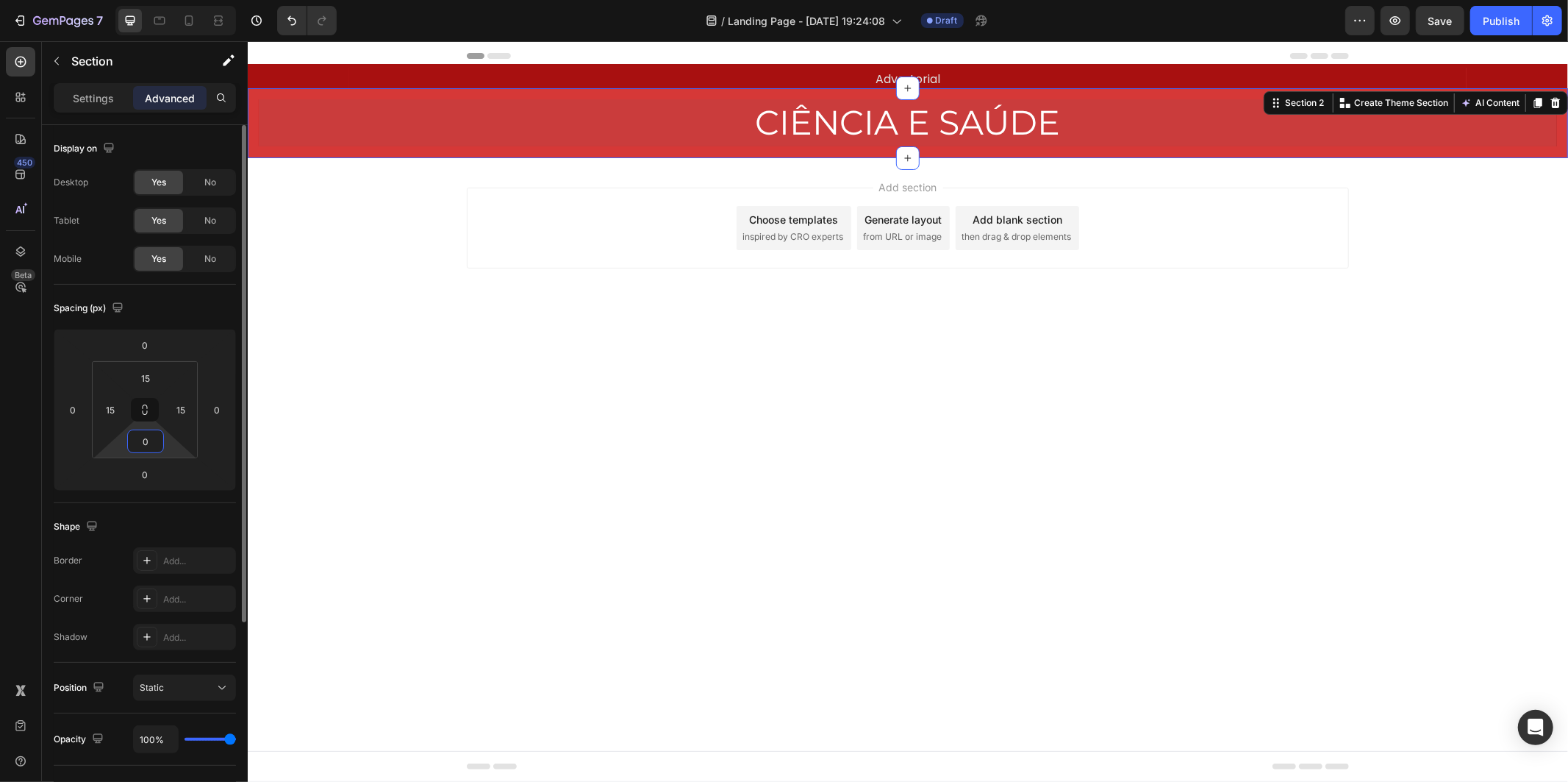
click at [149, 444] on input "0" at bounding box center [145, 441] width 30 height 22
type input "15"
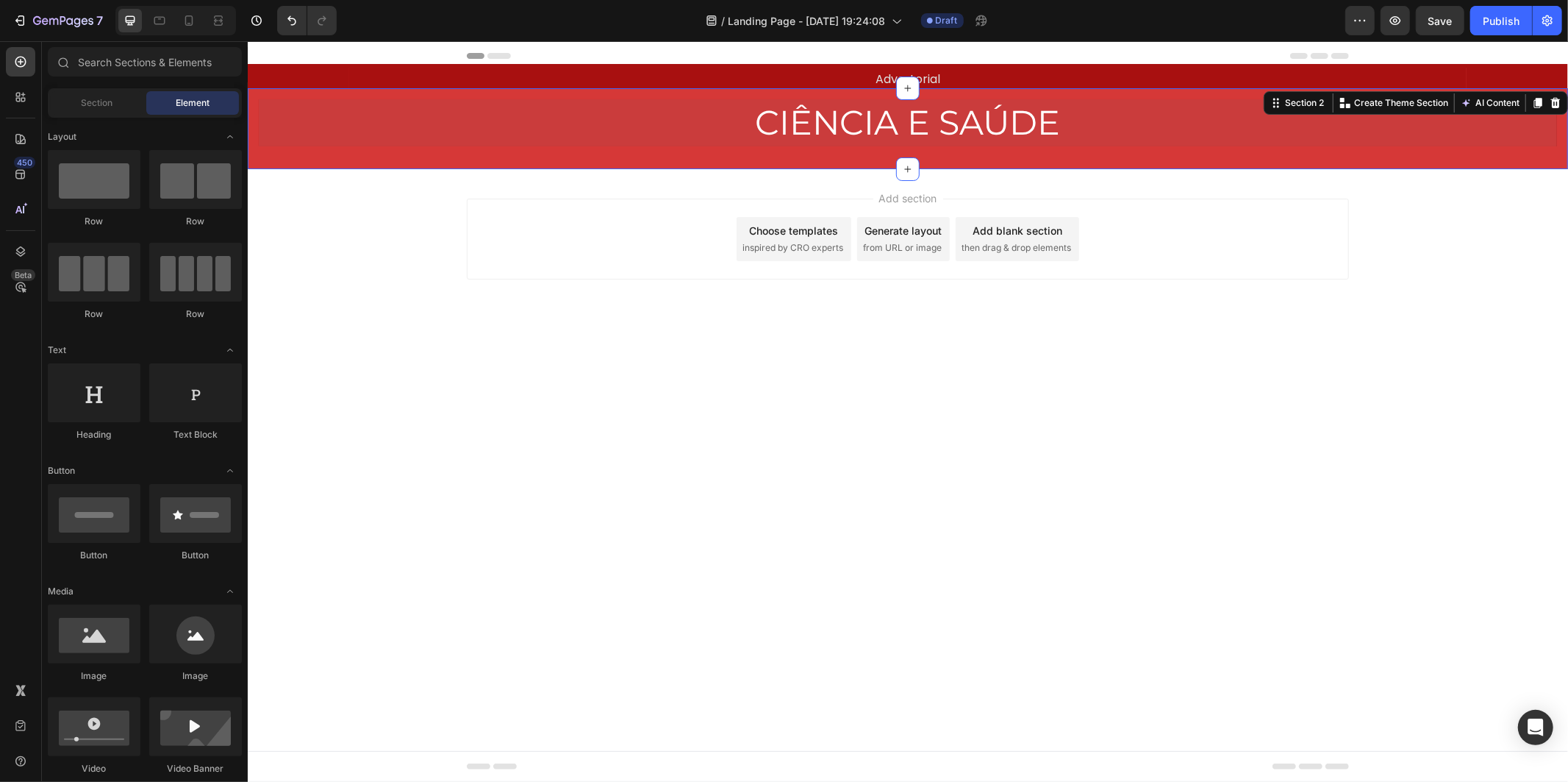
click at [933, 387] on body "Header Advertorial Text Block Row Section 1 CIÊNCIA E SAÚDE Heading Row Section…" at bounding box center [907, 410] width 1320 height 741
click at [752, 161] on div "CIÊNCIA E SAÚDE Heading Row Section 2" at bounding box center [907, 128] width 1320 height 81
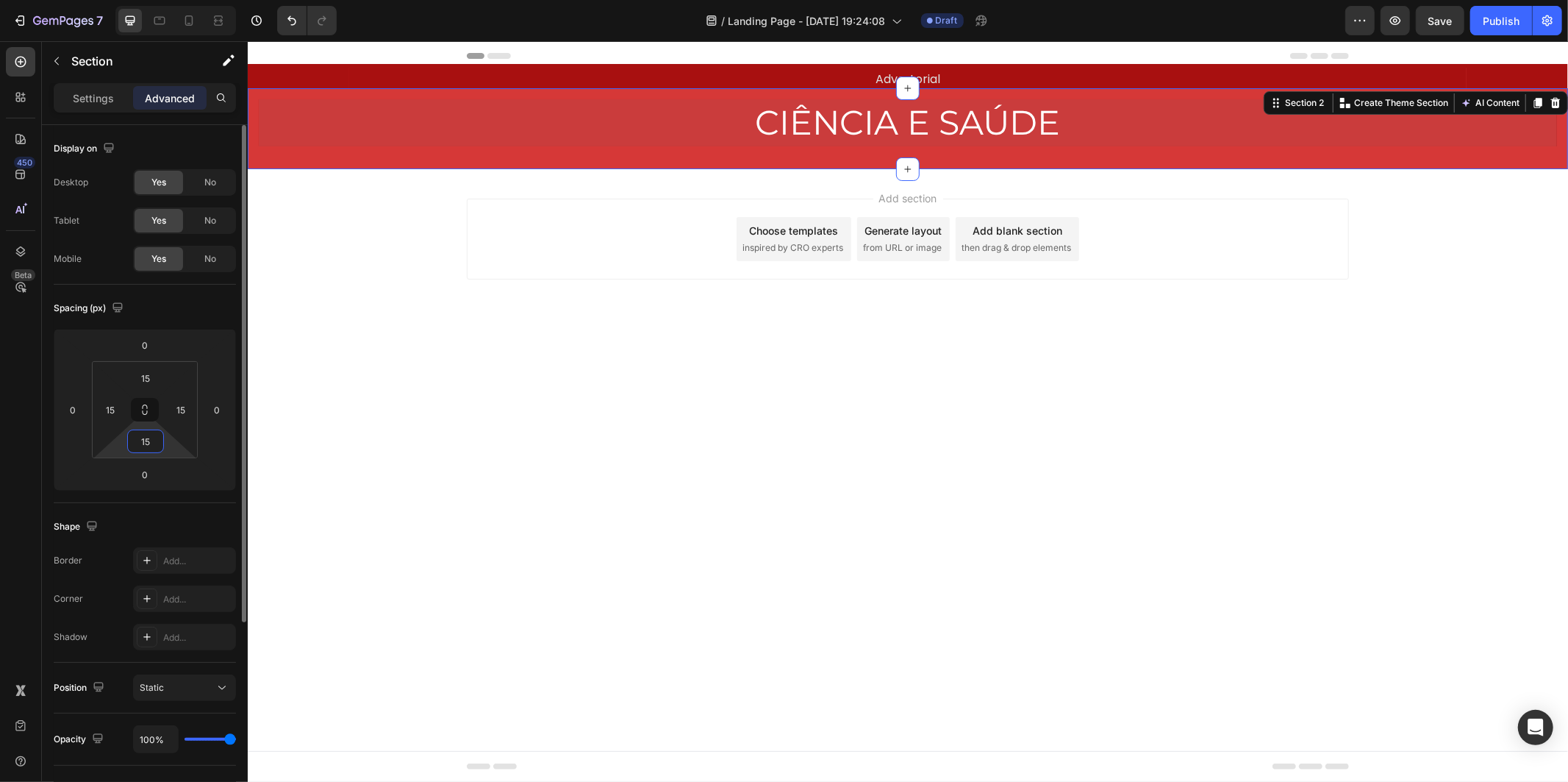
click at [144, 443] on input "15" at bounding box center [145, 441] width 30 height 22
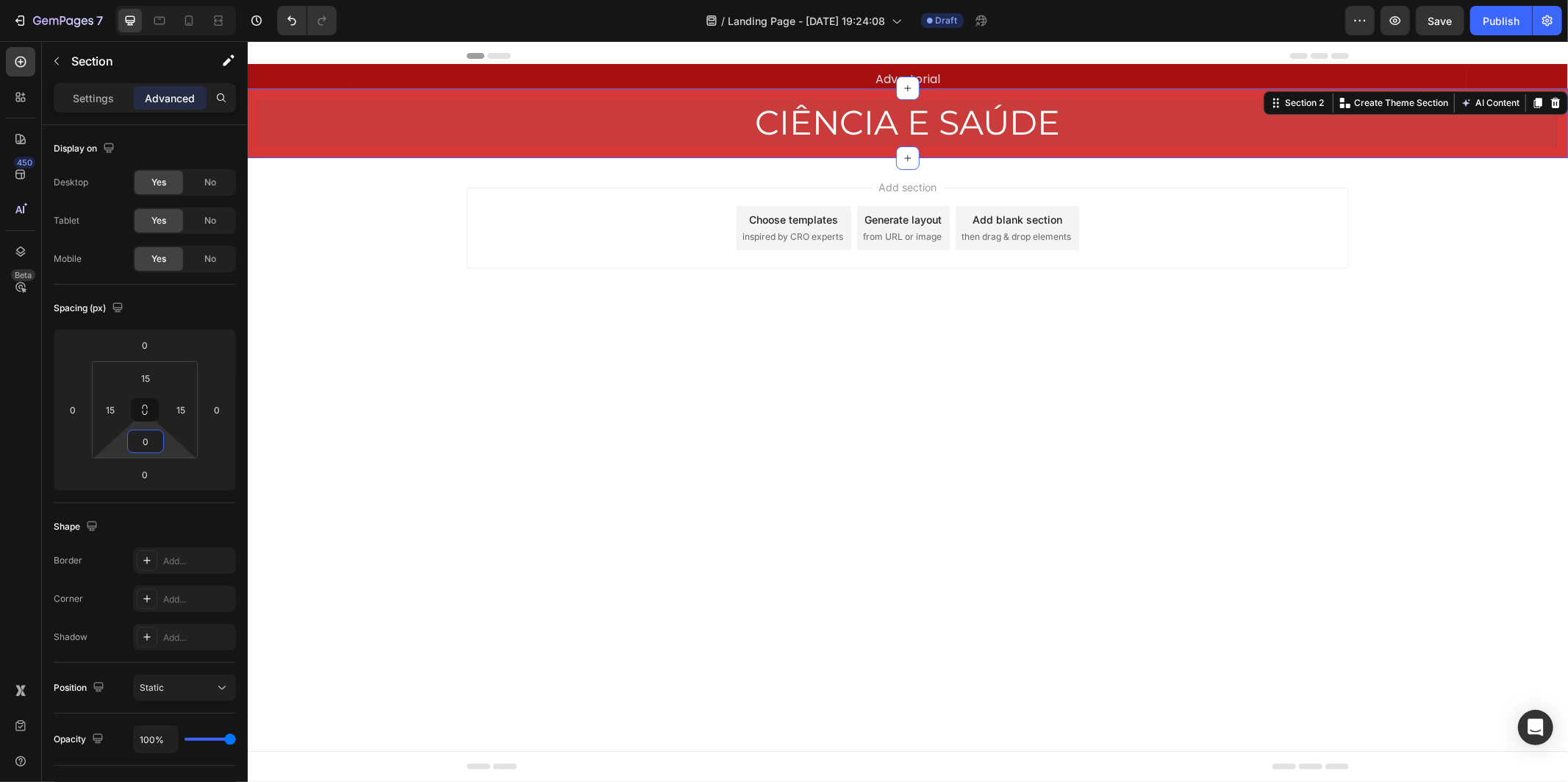
click at [754, 282] on div "Add section Choose templates inspired by CRO experts Generate layout from URL o…" at bounding box center [907, 248] width 1320 height 181
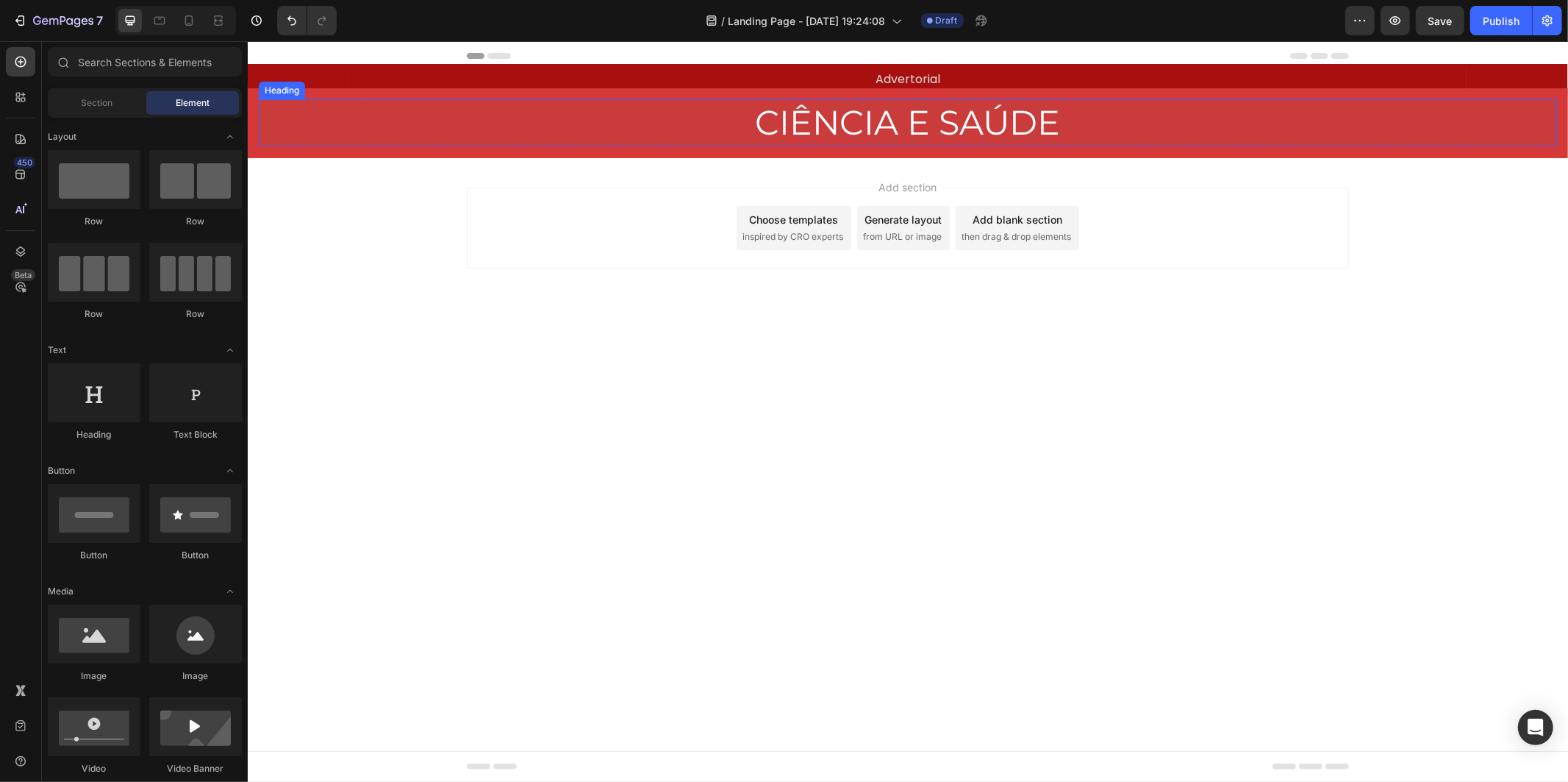
click at [726, 124] on p "CIÊNCIA E SAÚDE" at bounding box center [908, 122] width 1296 height 44
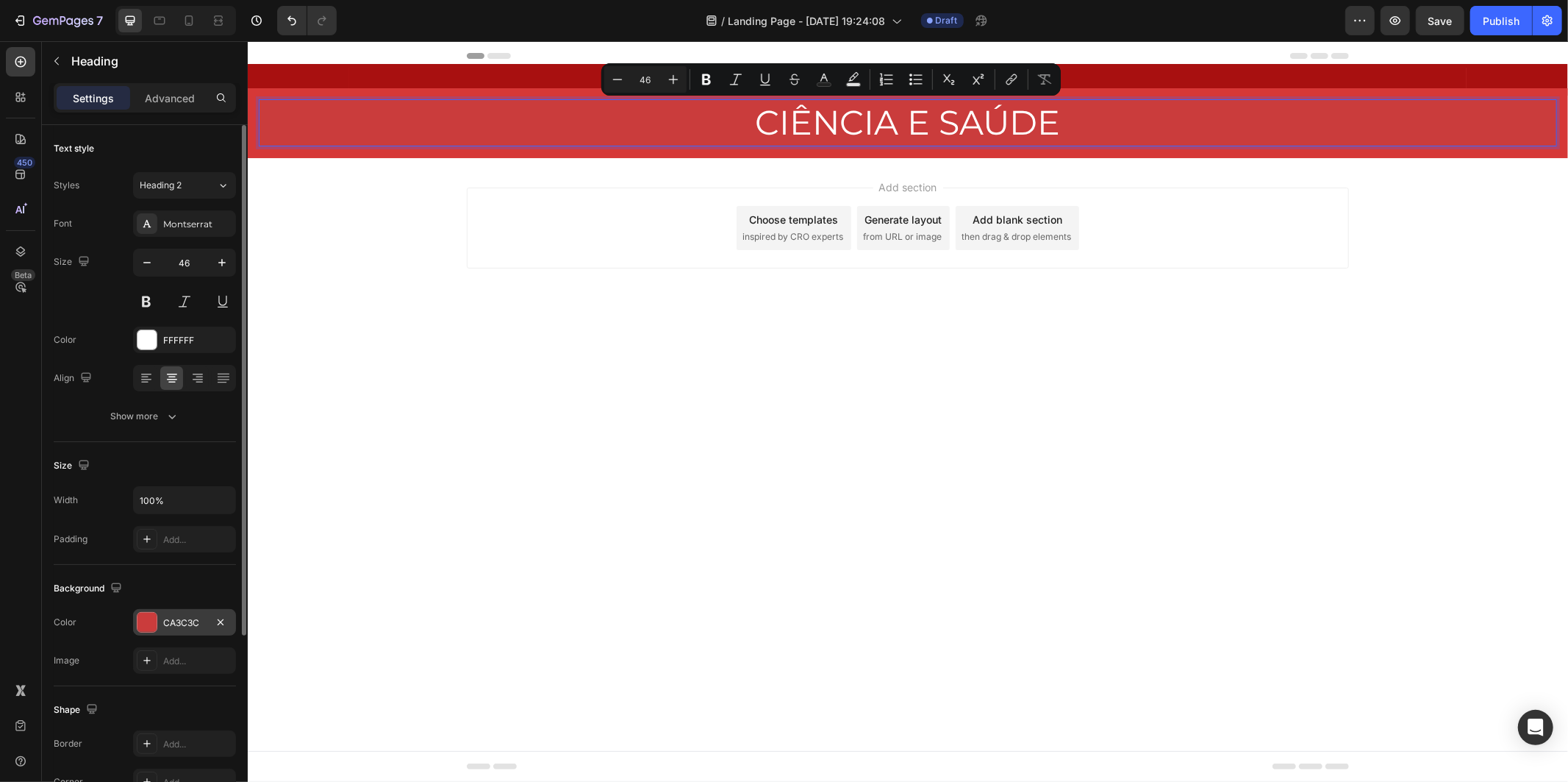
click at [185, 614] on div "CA3C3C" at bounding box center [184, 621] width 103 height 26
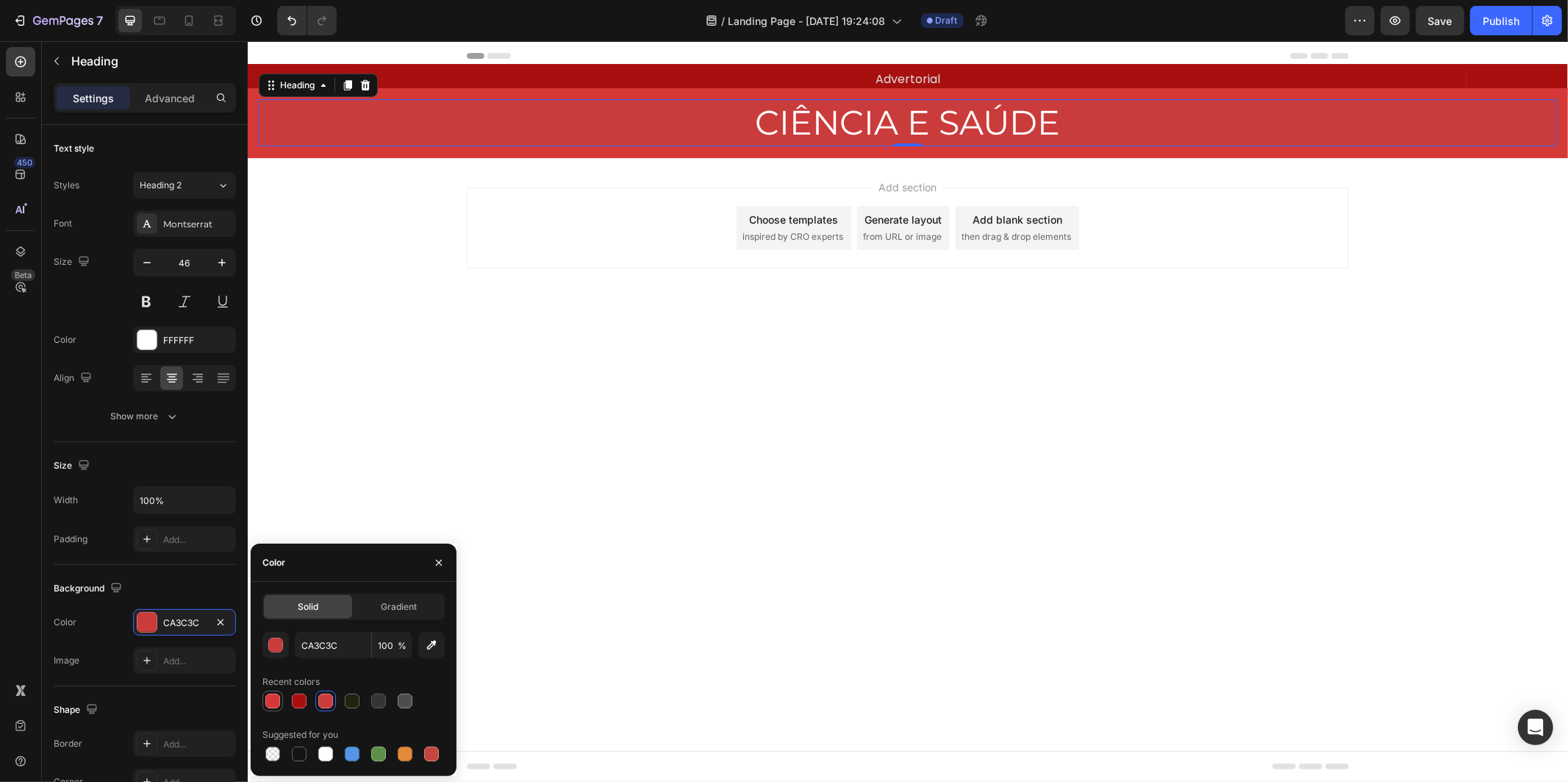
click at [274, 702] on div at bounding box center [272, 700] width 14 height 14
type input "D63837"
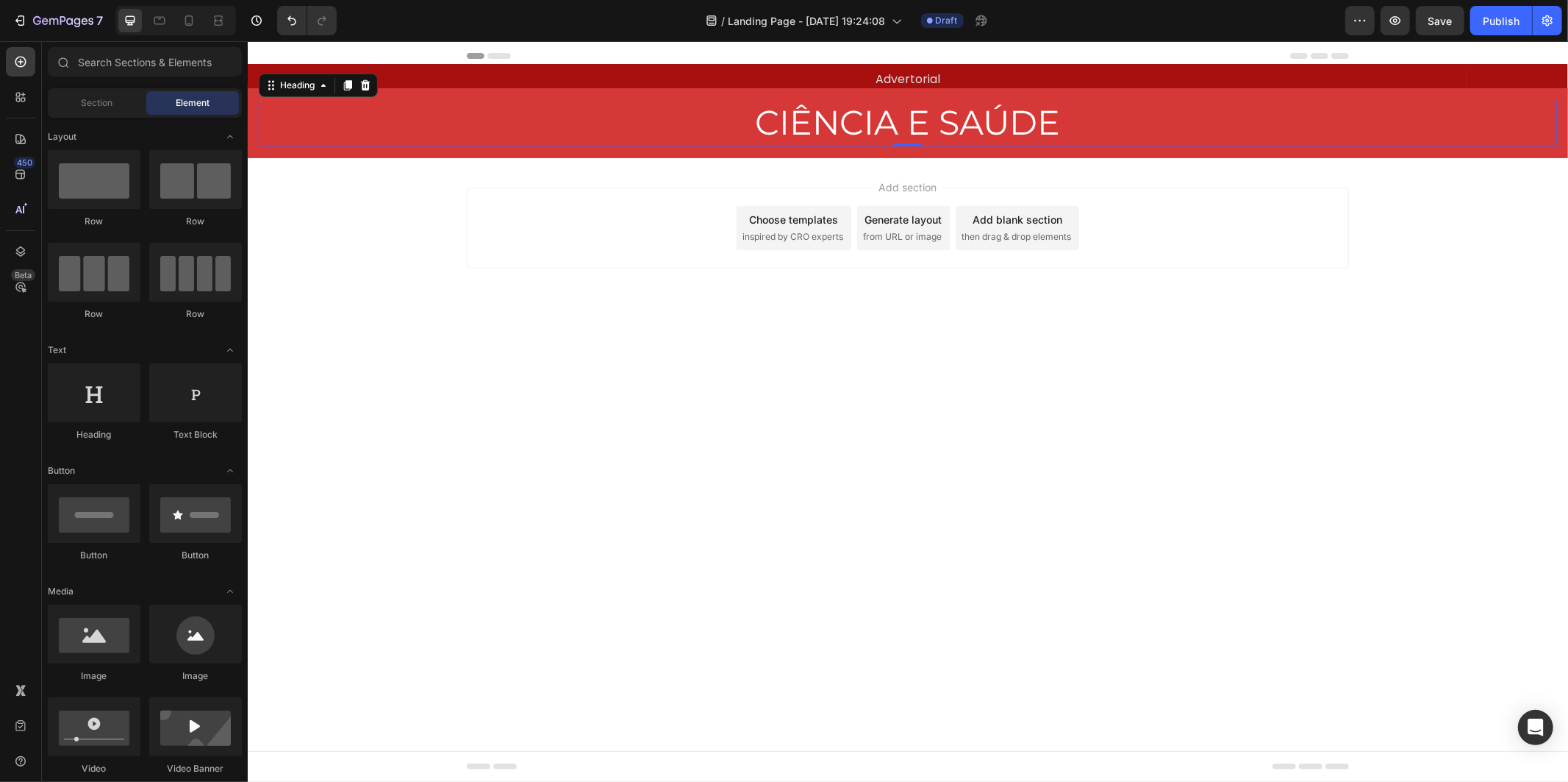
click at [854, 596] on body "Header Advertorial Text Block Row Section 1 CIÊNCIA E SAÚDE Heading 0 Row Secti…" at bounding box center [907, 410] width 1320 height 741
click at [886, 97] on div "CIÊNCIA E SAÚDE Heading Row Section 2" at bounding box center [907, 122] width 1320 height 70
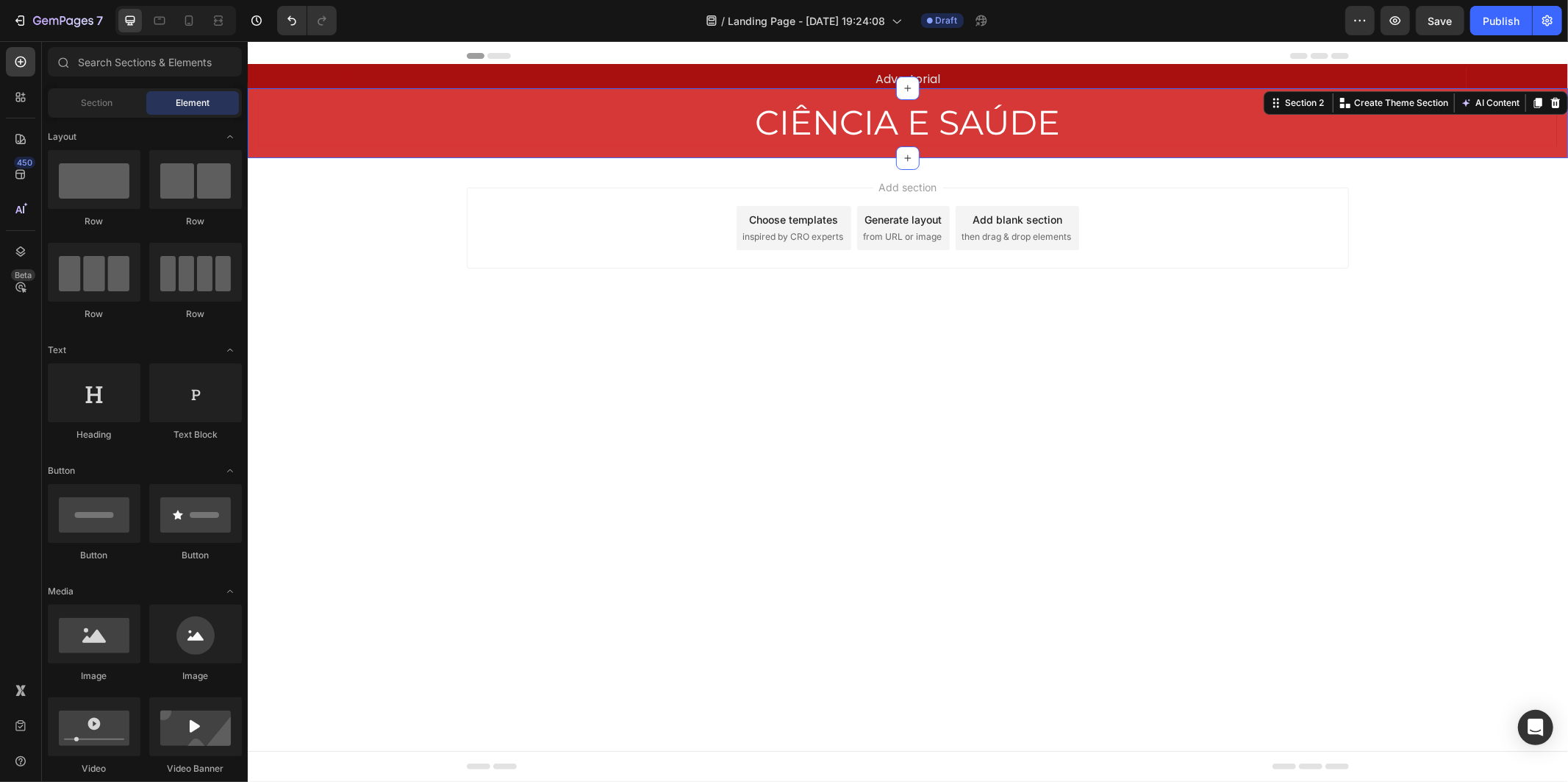
click at [1343, 536] on body "Header Advertorial Text Block Row Section 1 CIÊNCIA E SAÚDE Heading Row Section…" at bounding box center [907, 410] width 1320 height 741
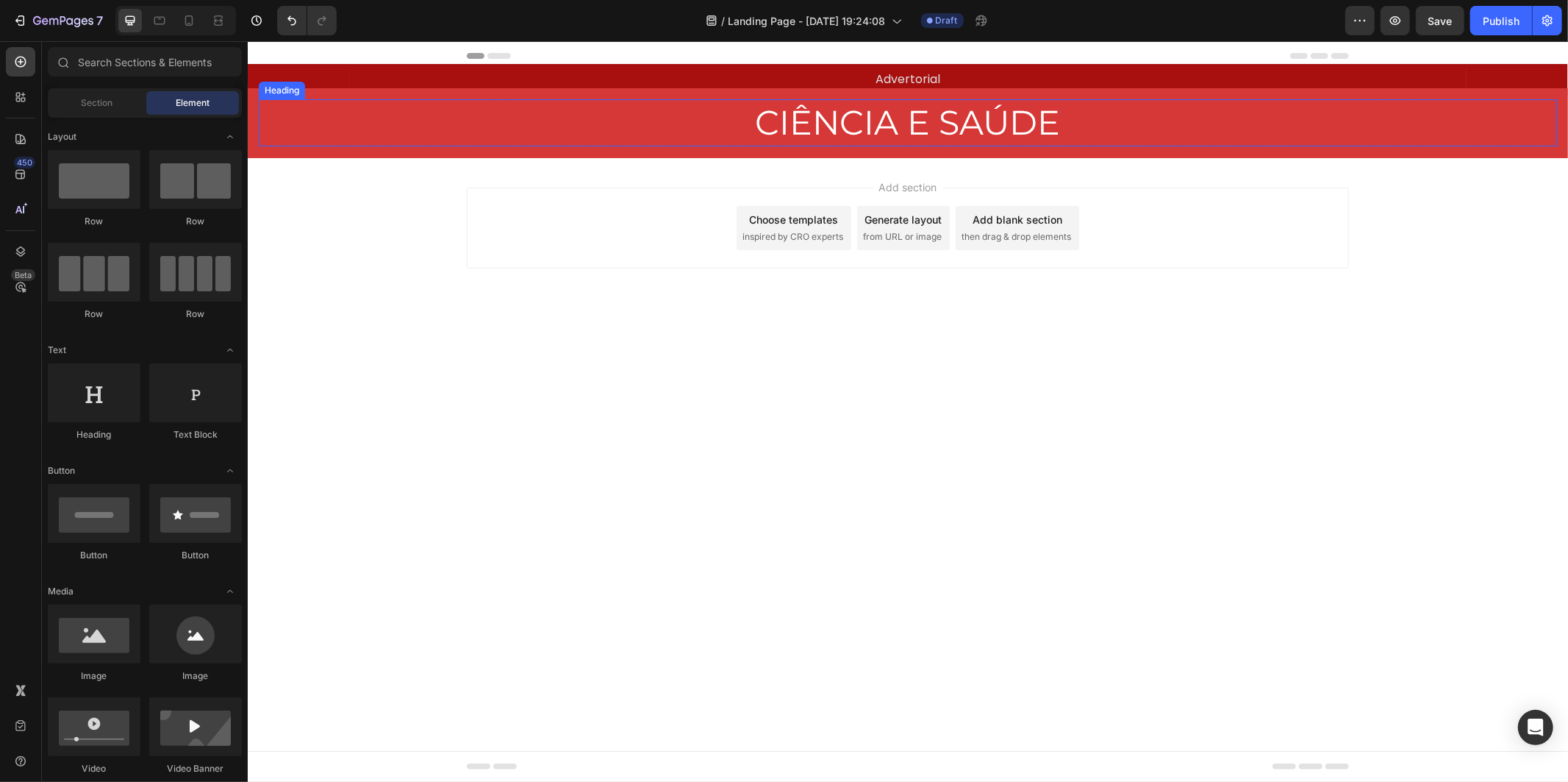
click at [877, 127] on p "CIÊNCIA E SAÚDE" at bounding box center [908, 122] width 1296 height 44
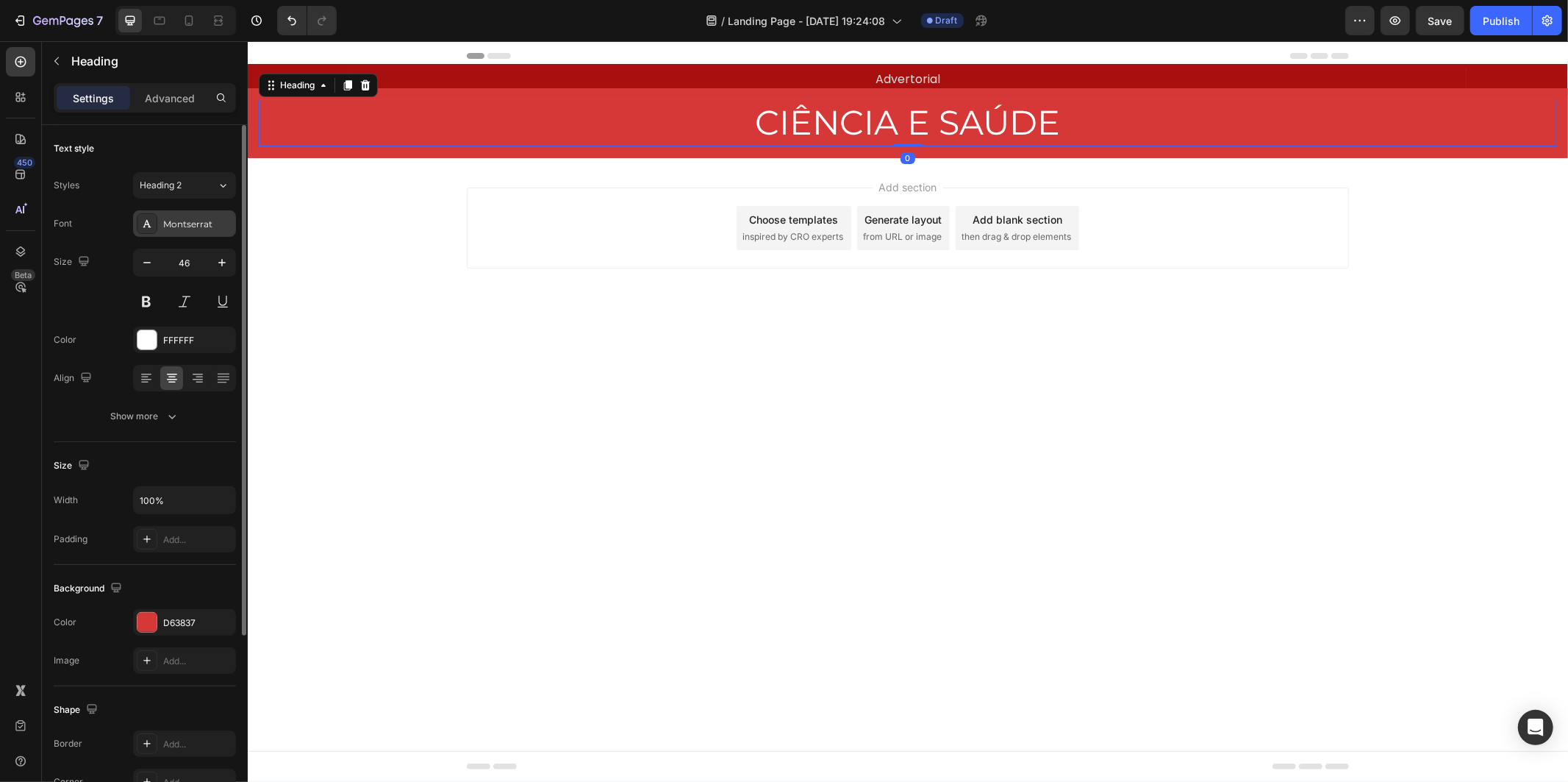
click at [186, 232] on div "Montserrat" at bounding box center [184, 222] width 103 height 26
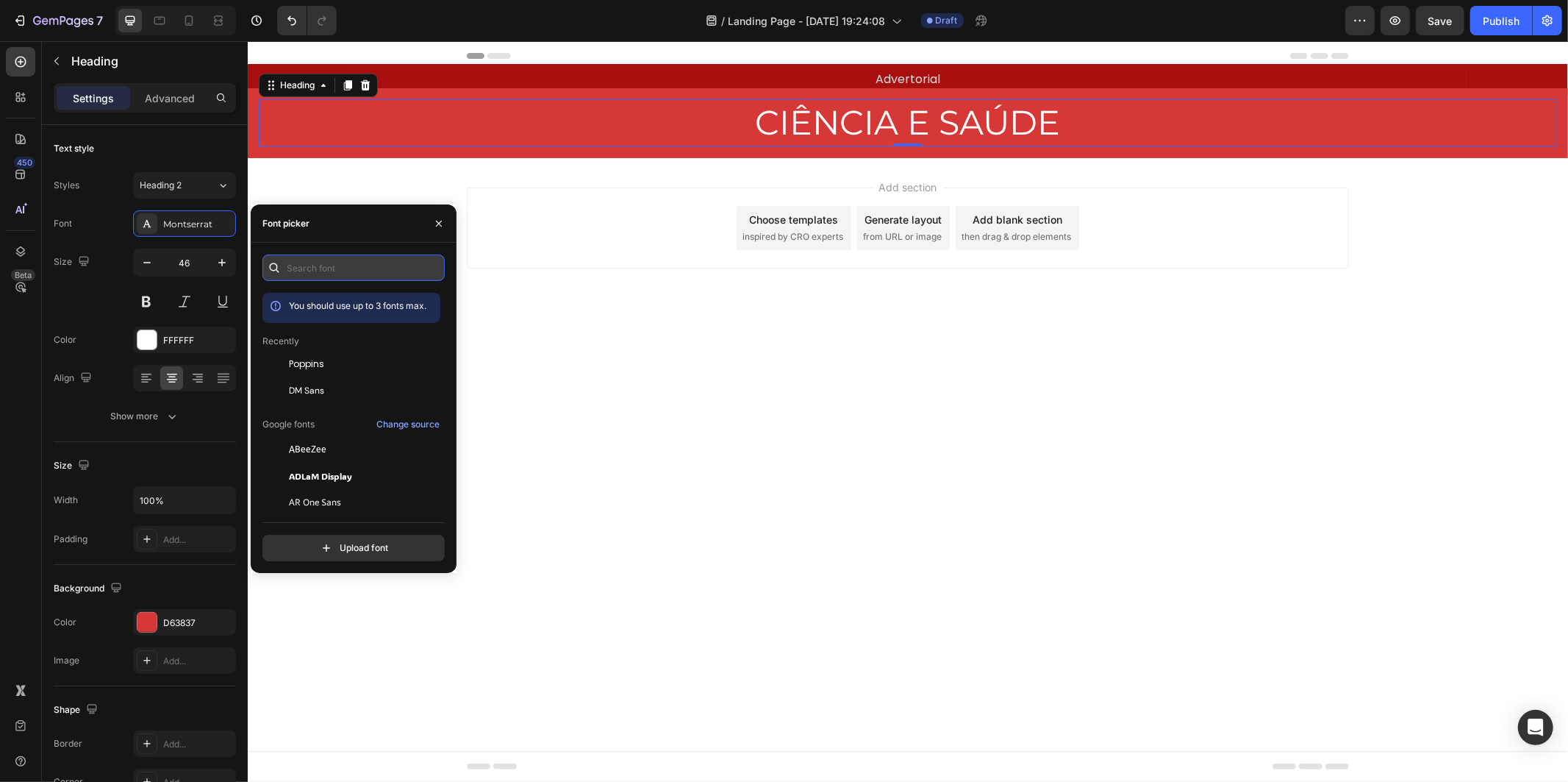
click at [369, 269] on input "text" at bounding box center [353, 267] width 182 height 26
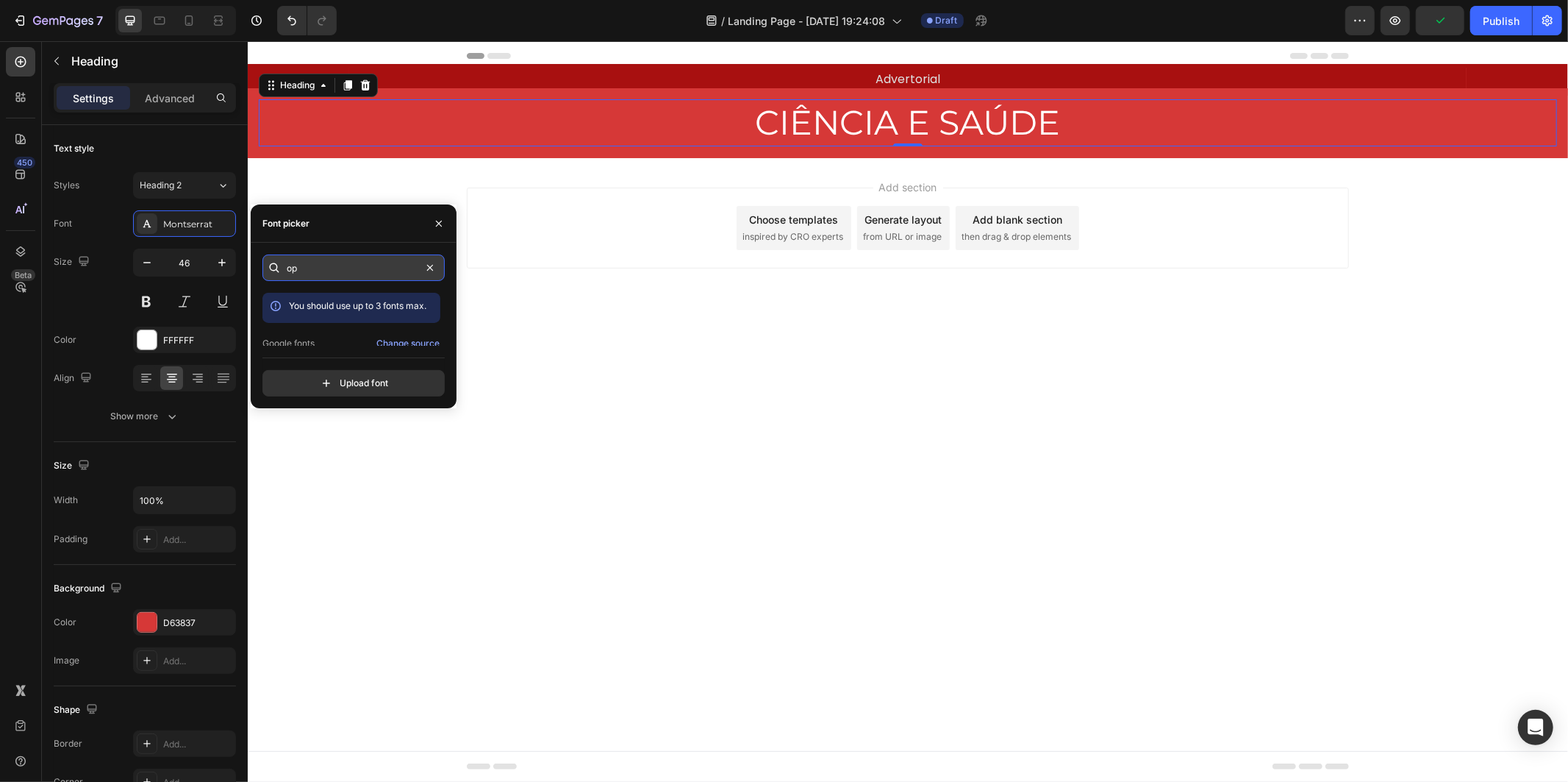
type input "o"
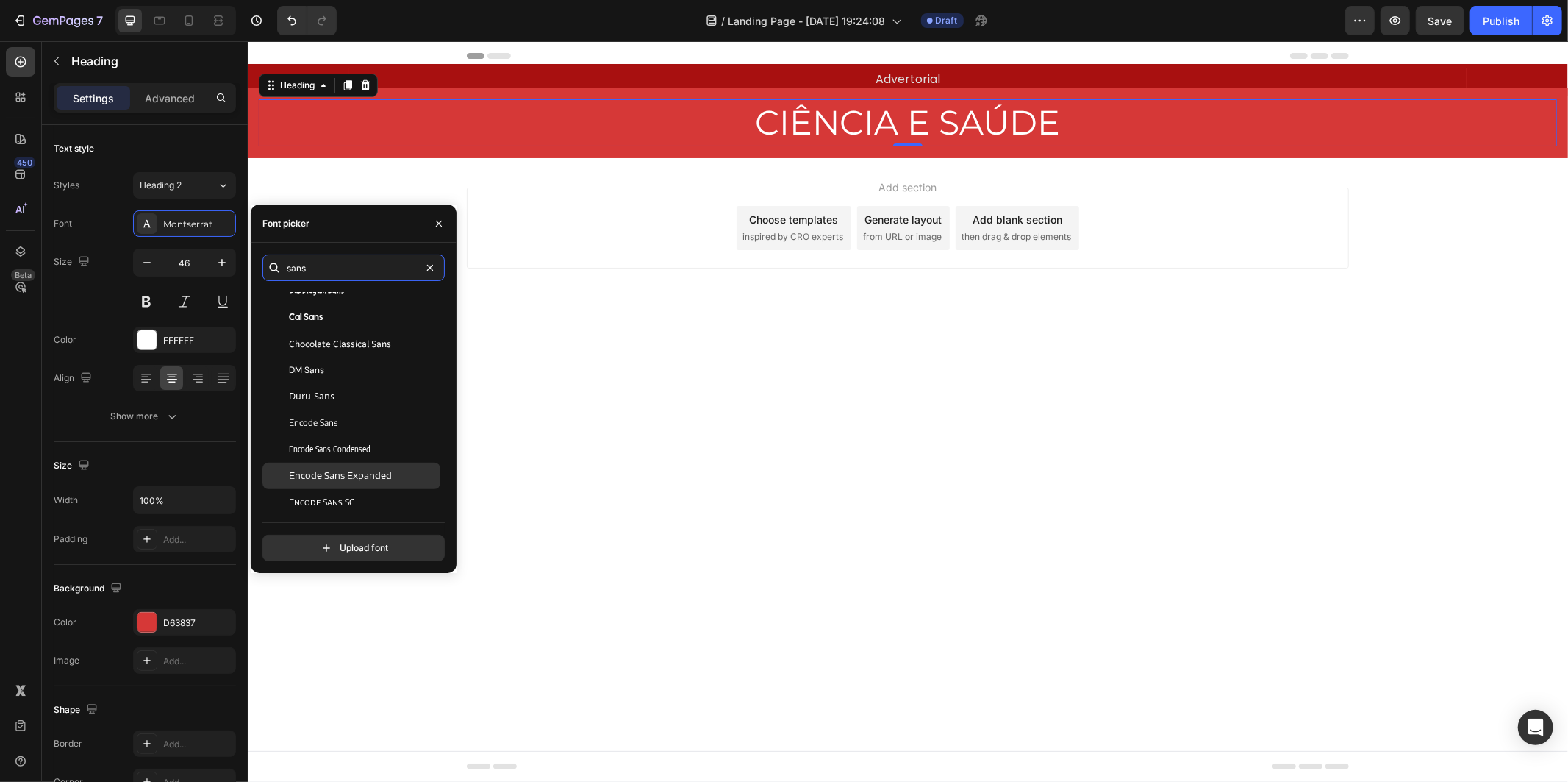
scroll to position [490, 0]
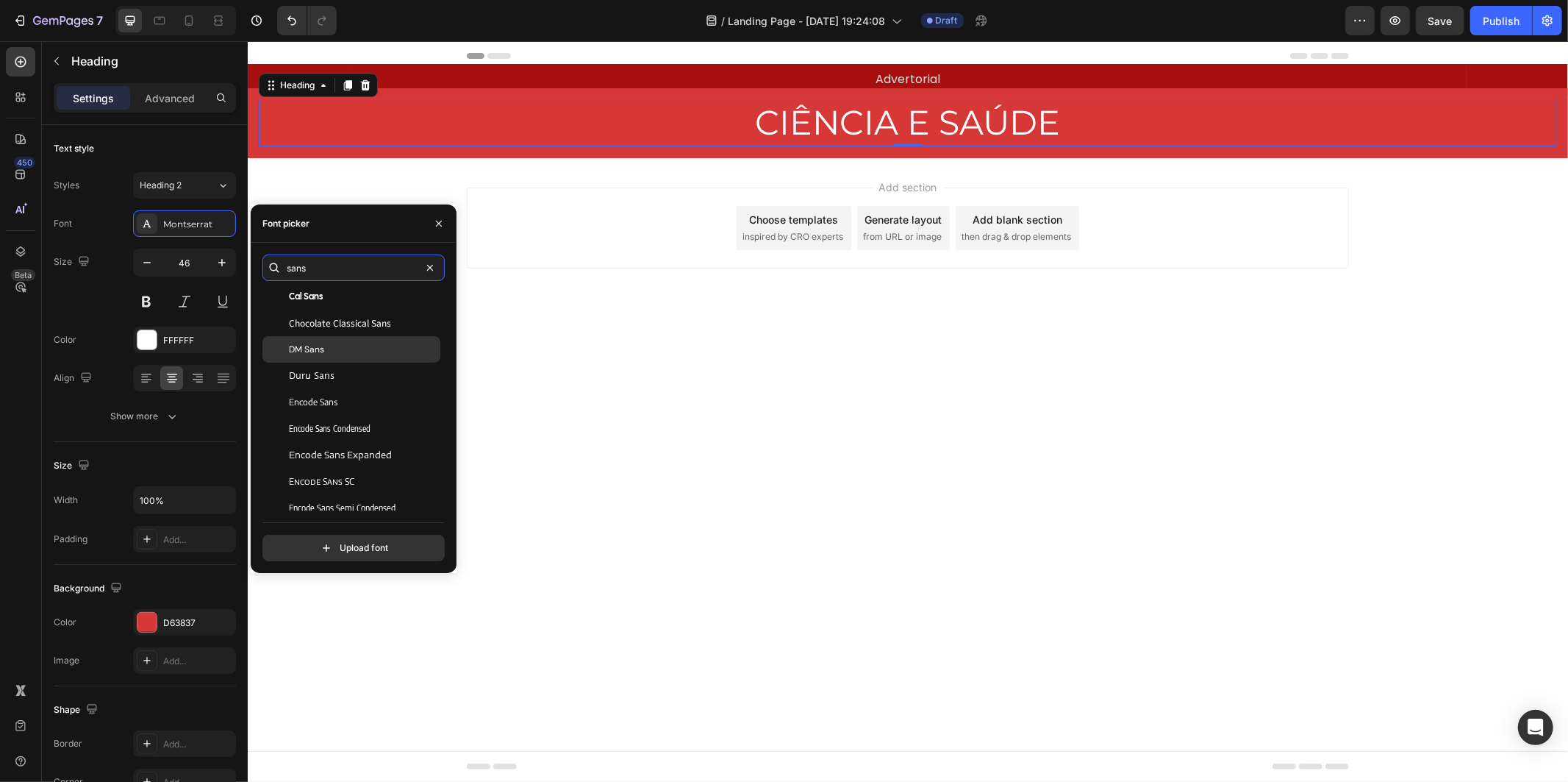
type input "sans"
click at [394, 352] on div "DM Sans" at bounding box center [363, 350] width 148 height 13
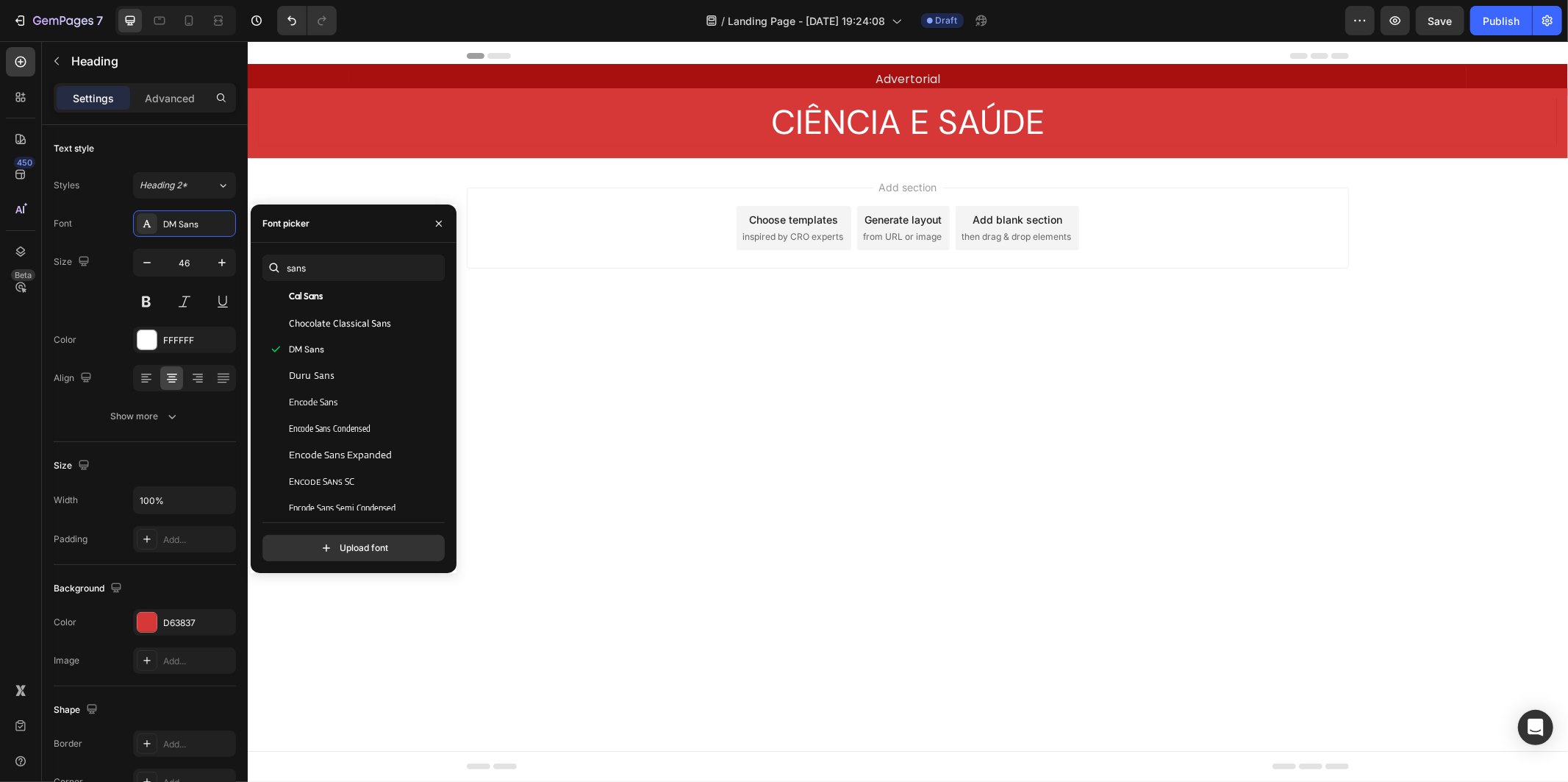
click at [859, 279] on div "Add section Choose templates inspired by CRO experts Generate layout from URL o…" at bounding box center [907, 248] width 1320 height 181
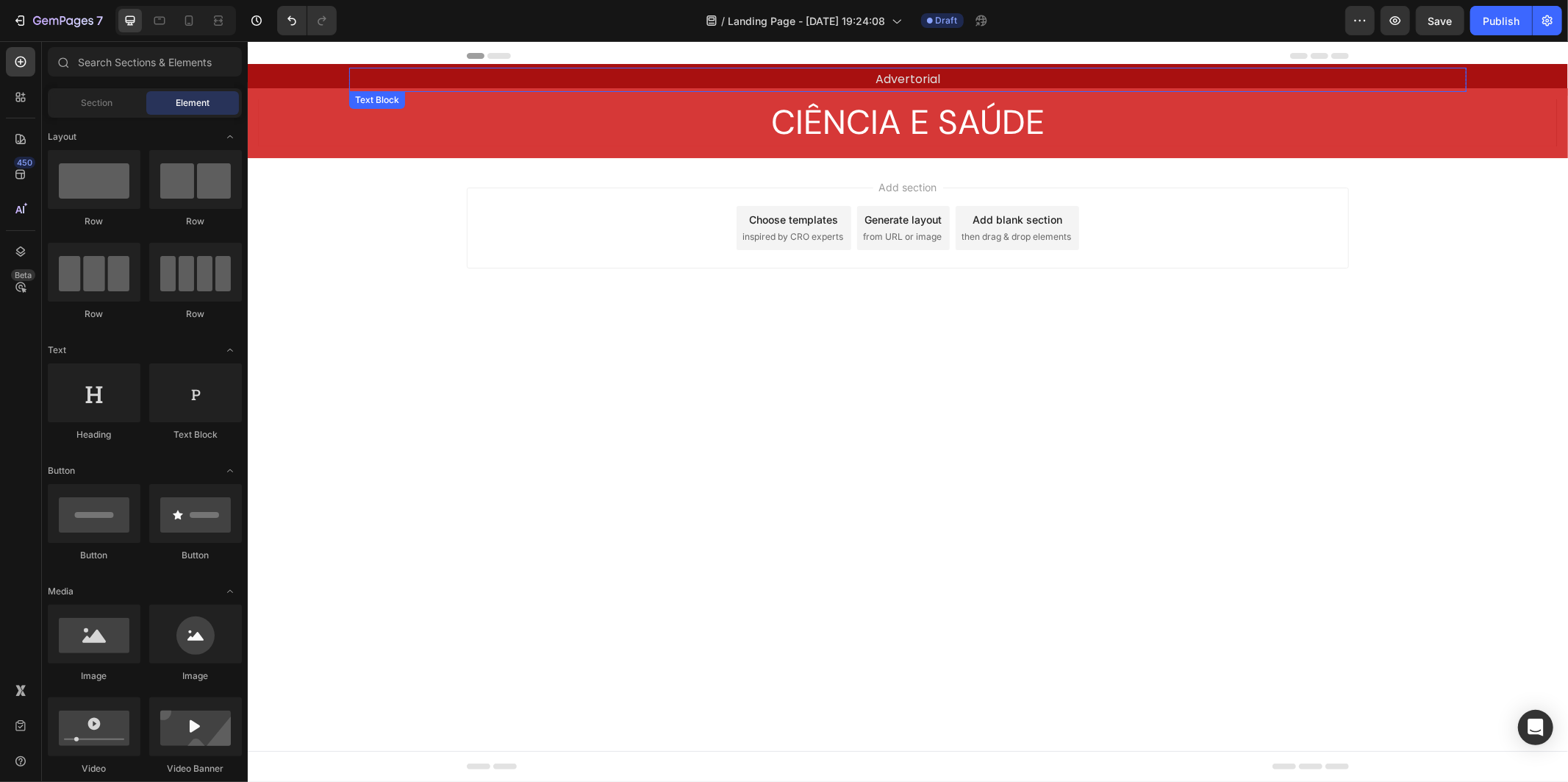
click at [913, 76] on span "Advertorial" at bounding box center [907, 79] width 64 height 17
click at [979, 370] on body "Header Advertorial Text Block 0 Row Section 1 CIÊNCIA E SAÚDE Heading Row Secti…" at bounding box center [907, 410] width 1320 height 741
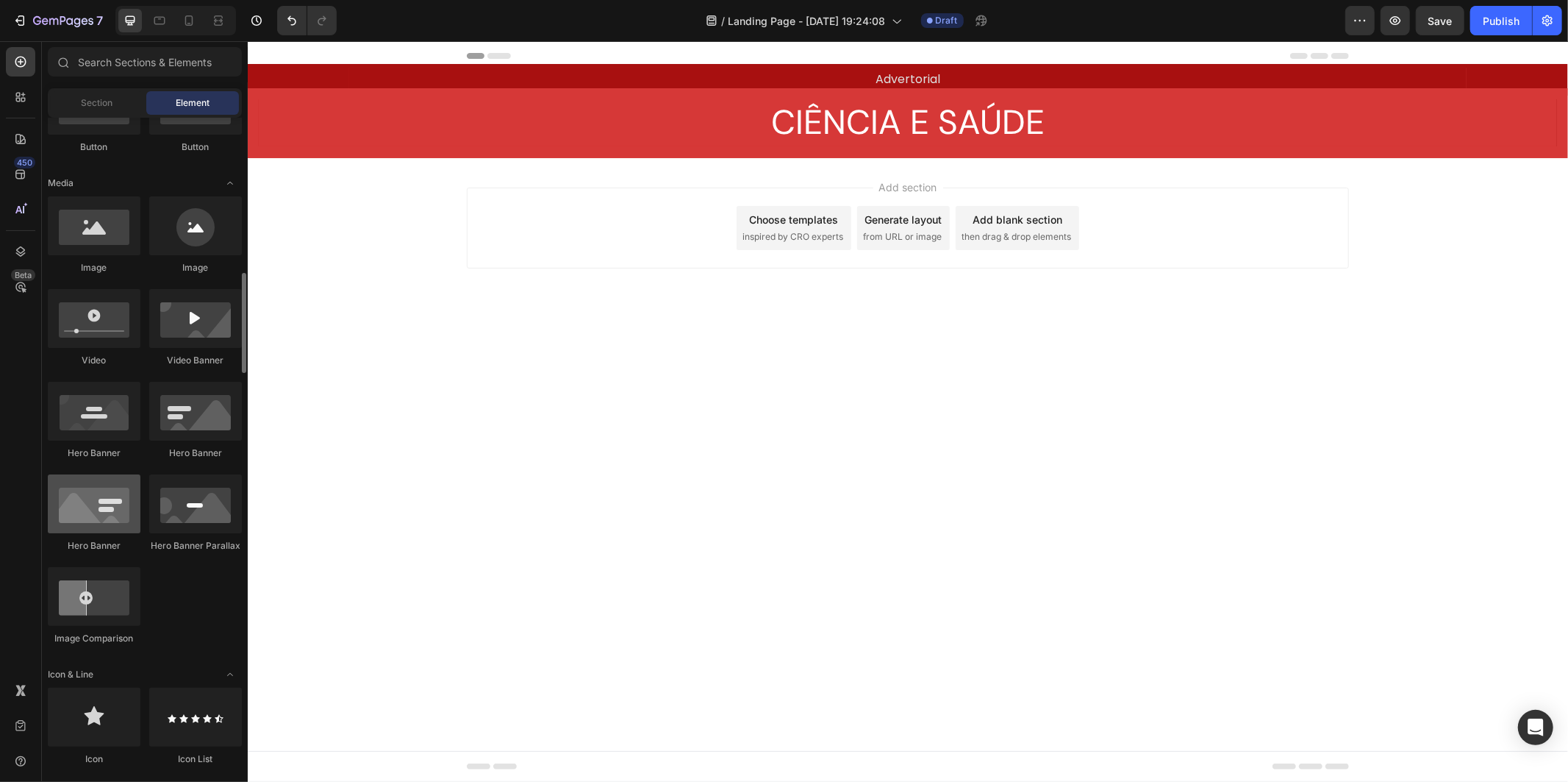
scroll to position [571, 0]
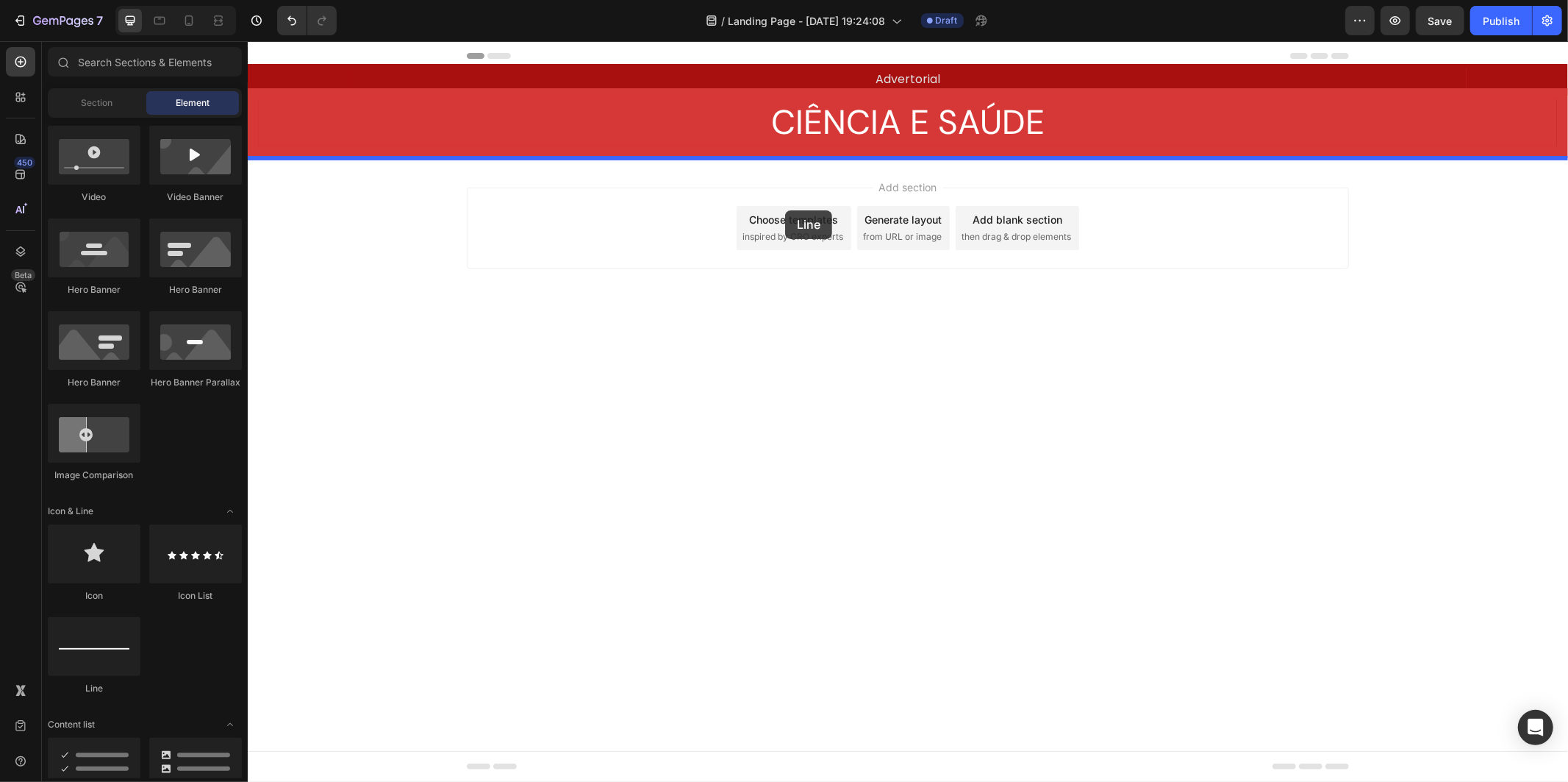
drag, startPoint x: 363, startPoint y: 658, endPoint x: 783, endPoint y: 209, distance: 614.8
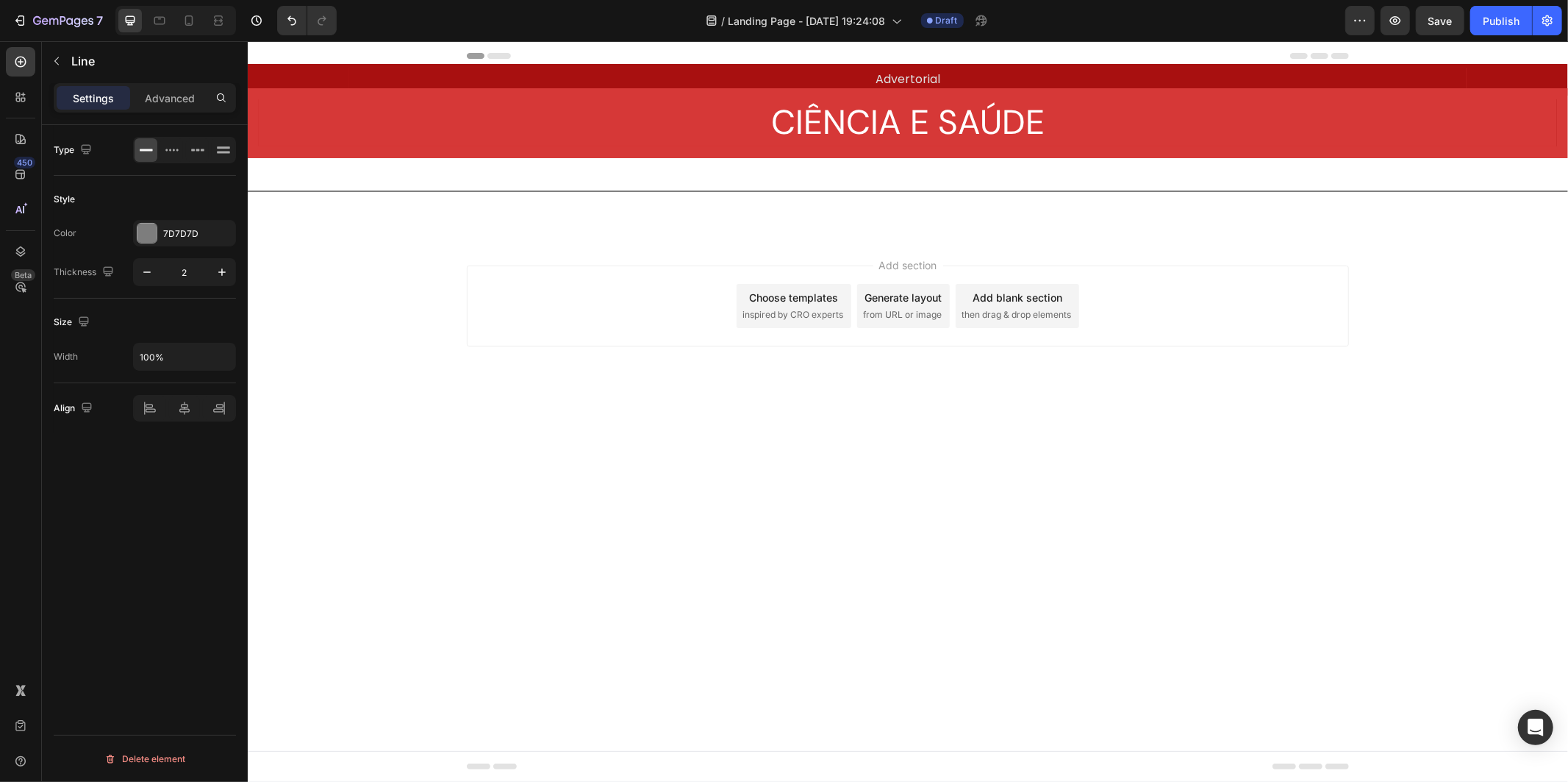
click at [819, 339] on div "Add section Choose templates inspired by CRO experts Generate layout from URL o…" at bounding box center [907, 305] width 882 height 81
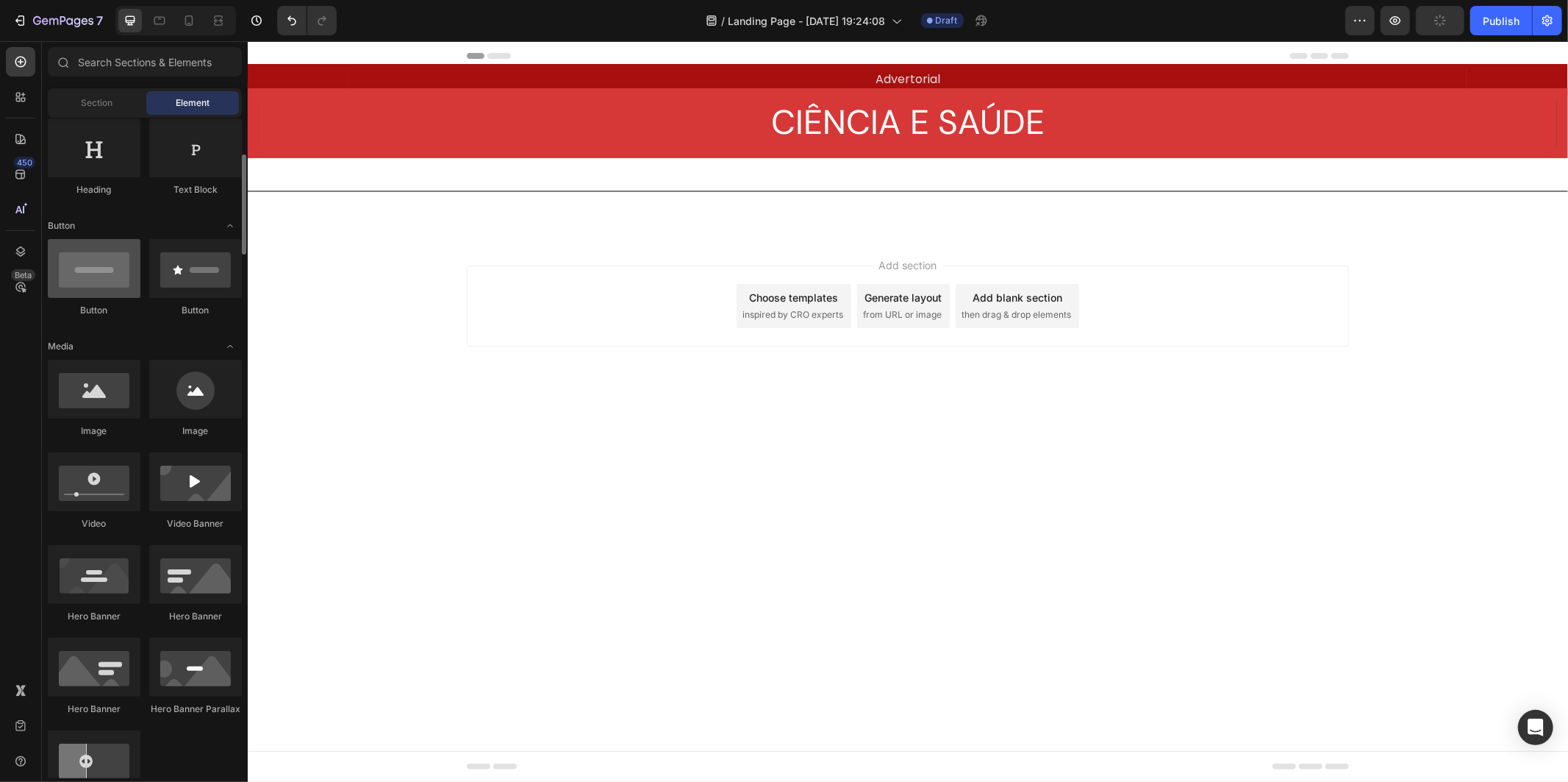
scroll to position [0, 0]
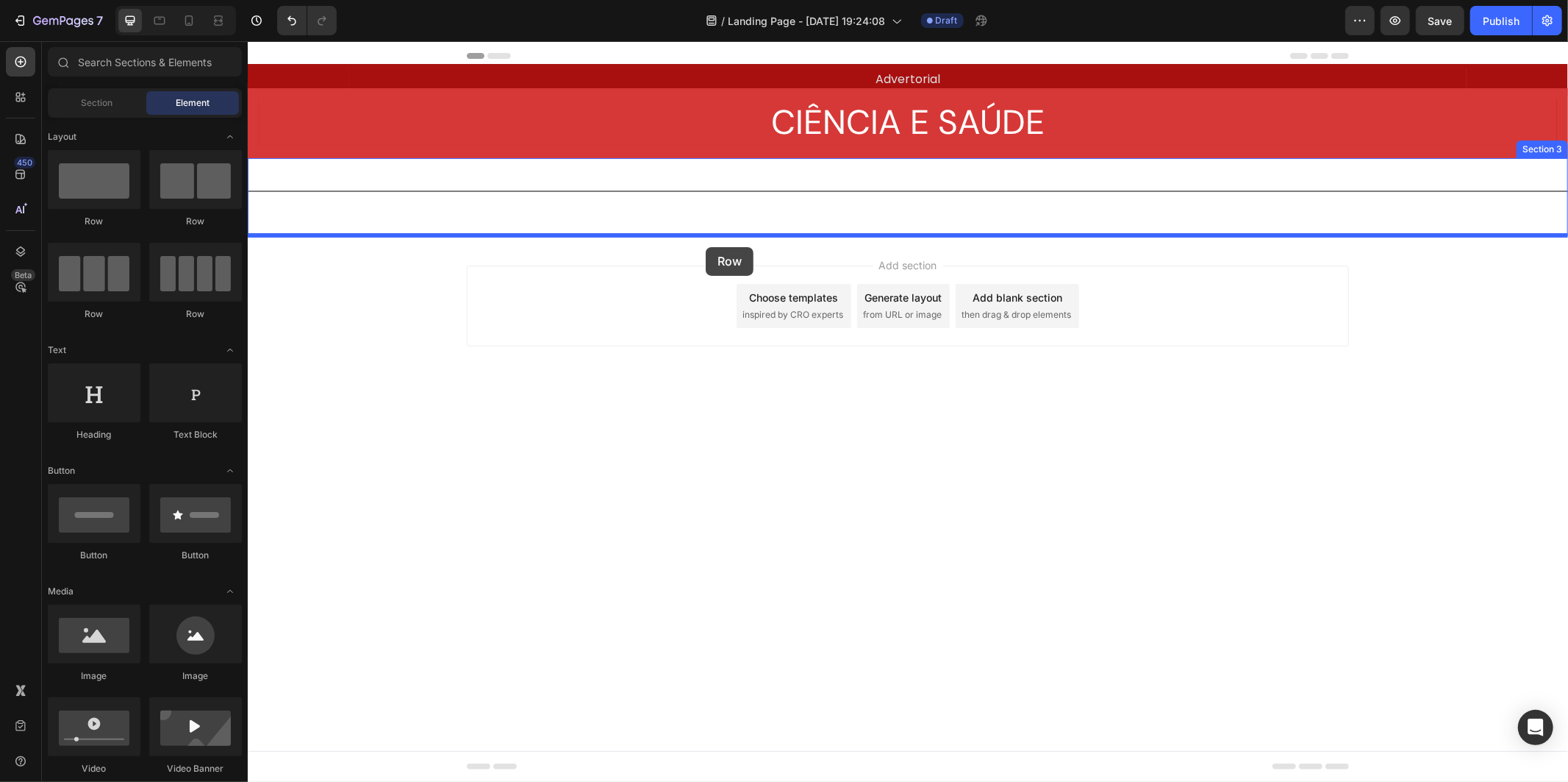
drag, startPoint x: 344, startPoint y: 235, endPoint x: 705, endPoint y: 247, distance: 361.2
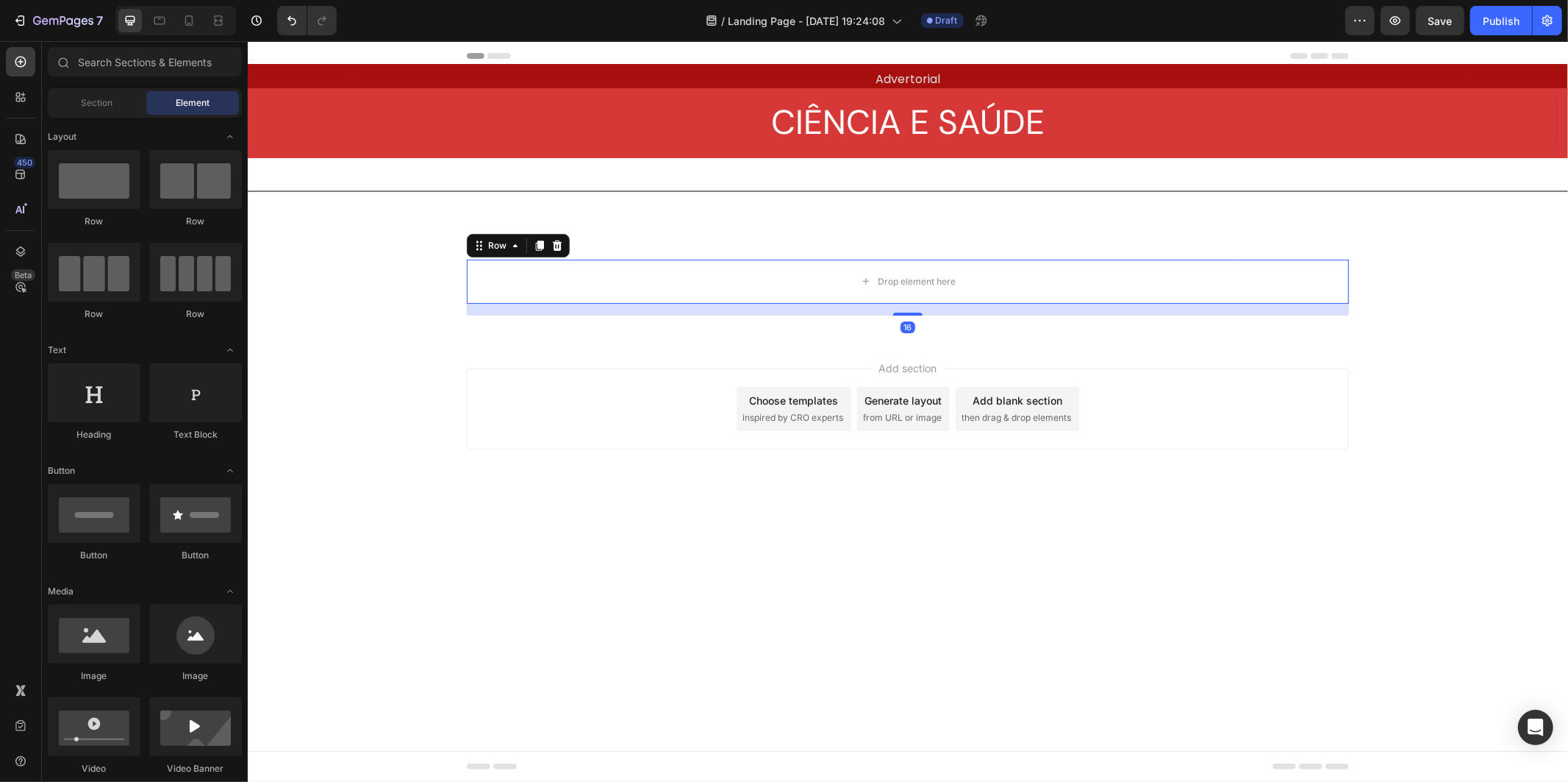
click at [677, 365] on div "Add section Choose templates inspired by CRO experts Generate layout from URL o…" at bounding box center [907, 429] width 1320 height 181
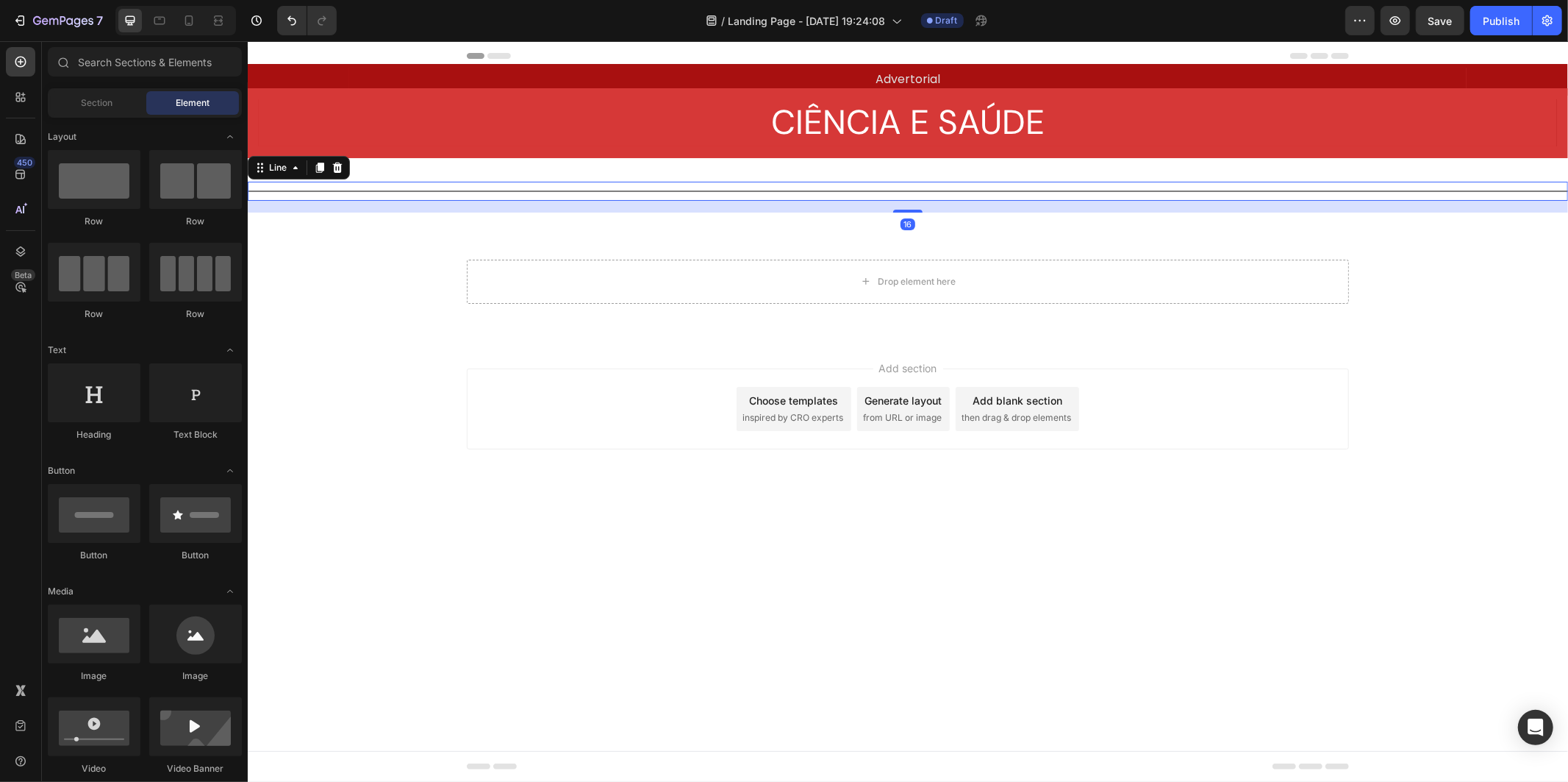
click at [717, 184] on div "Title Line 16" at bounding box center [907, 191] width 1320 height 19
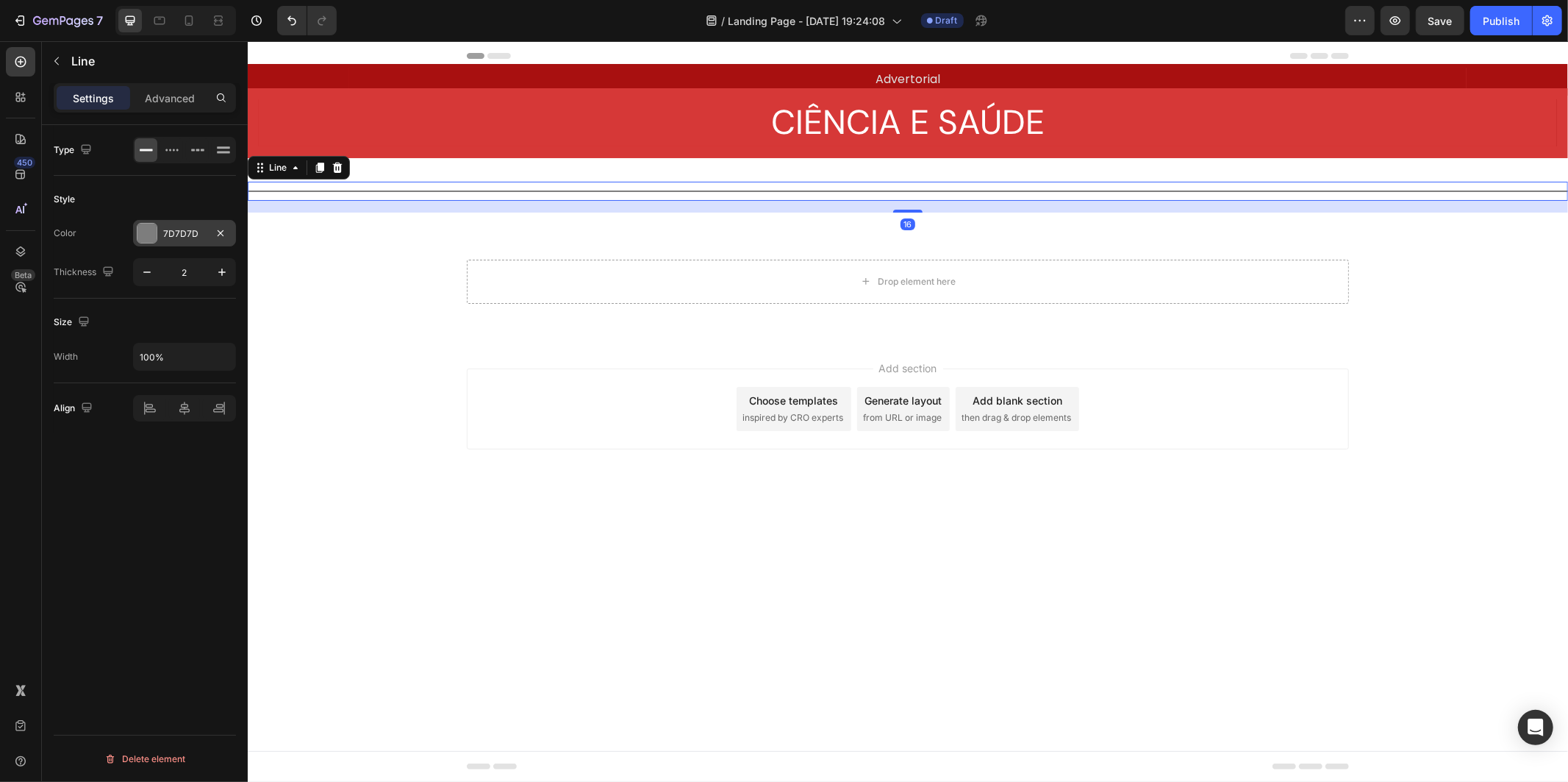
click at [197, 236] on div "7D7D7D" at bounding box center [185, 234] width 42 height 13
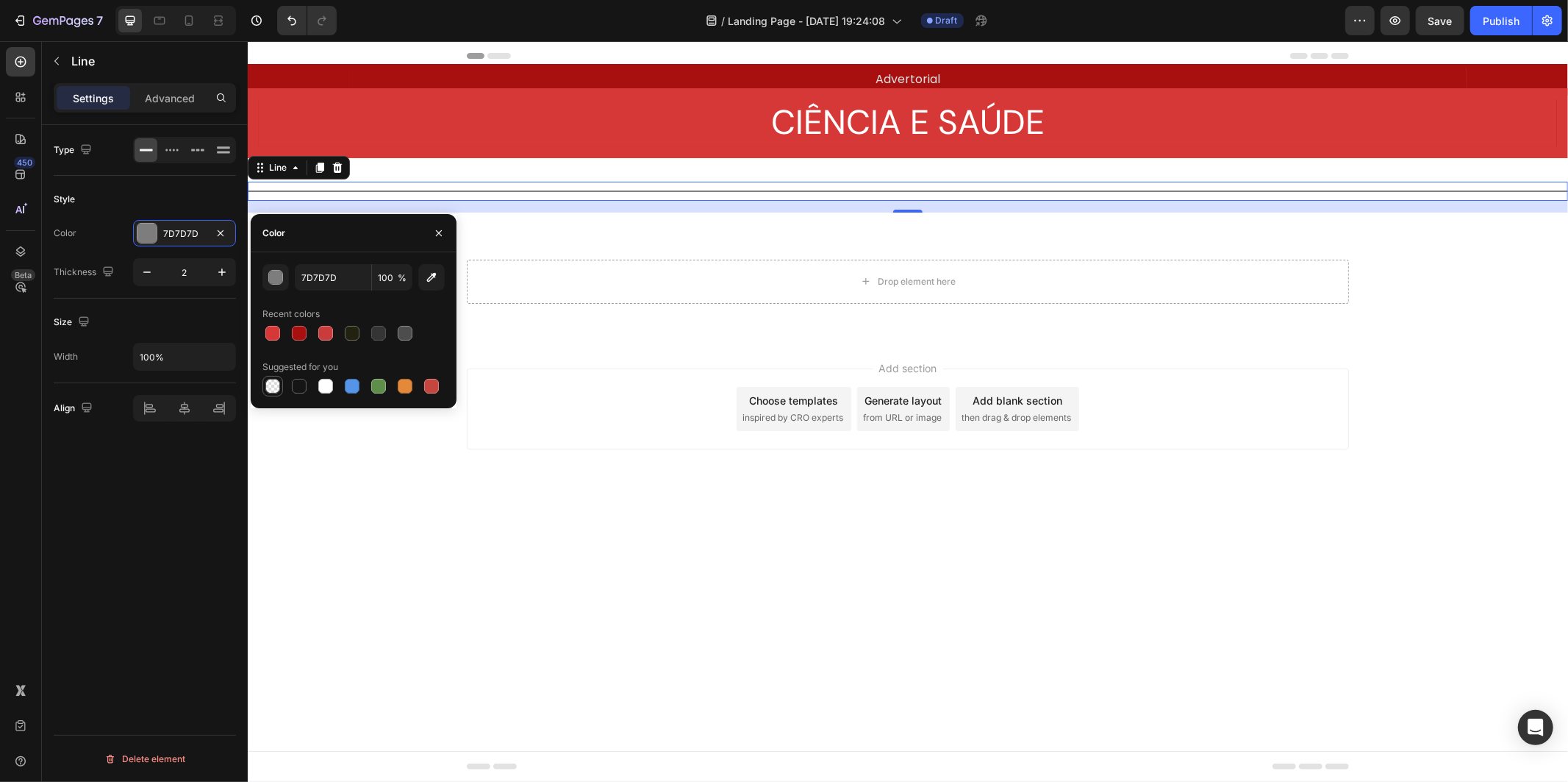
click at [272, 385] on div at bounding box center [272, 385] width 14 height 14
type input "000000"
type input "0"
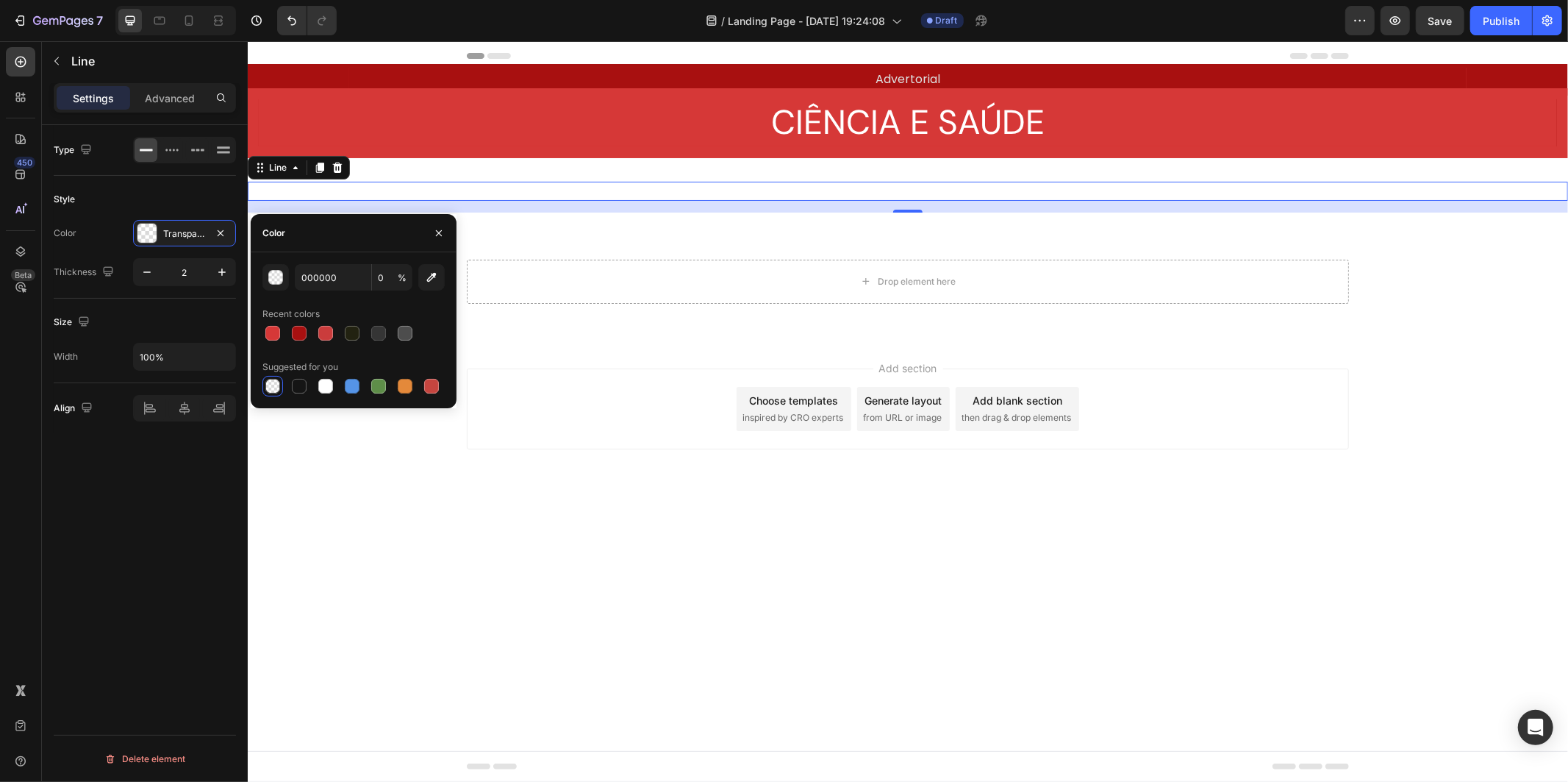
click at [631, 429] on div "Add section Choose templates inspired by CRO experts Generate layout from URL o…" at bounding box center [907, 408] width 882 height 81
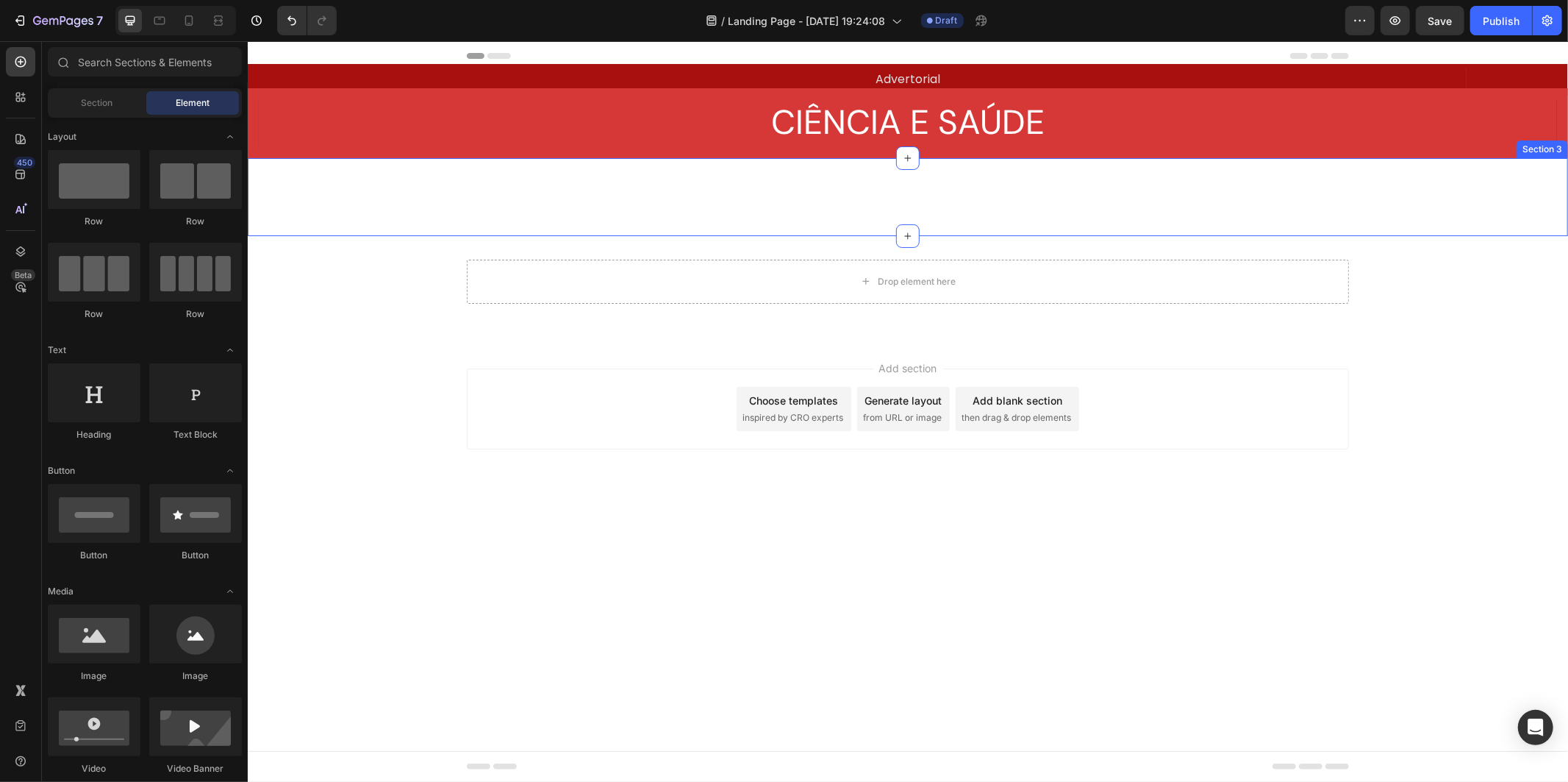
click at [730, 216] on div "Title Line Section 3" at bounding box center [907, 196] width 1320 height 78
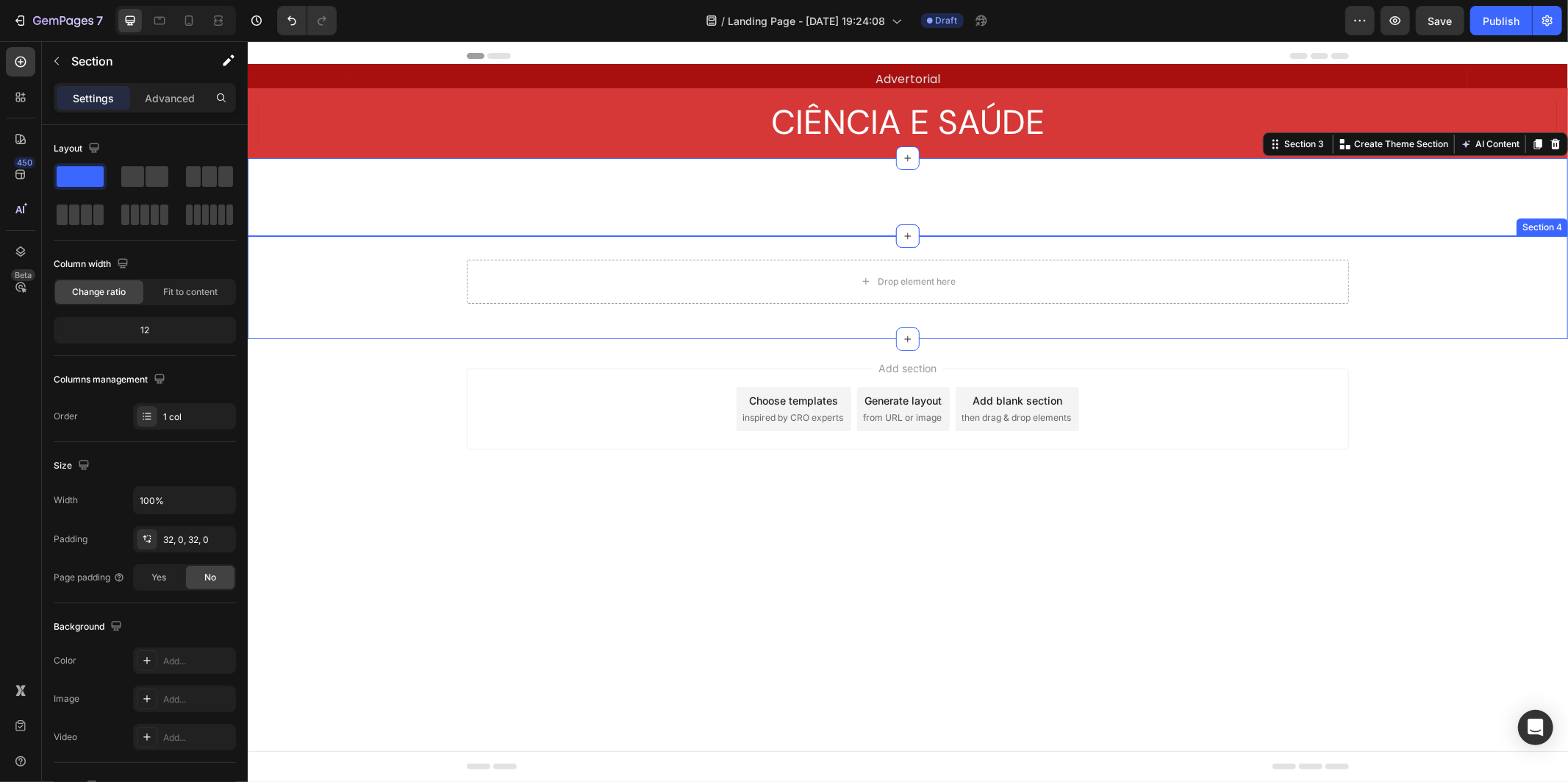
click at [724, 241] on div "Drop element here Row Section 4" at bounding box center [907, 286] width 1320 height 103
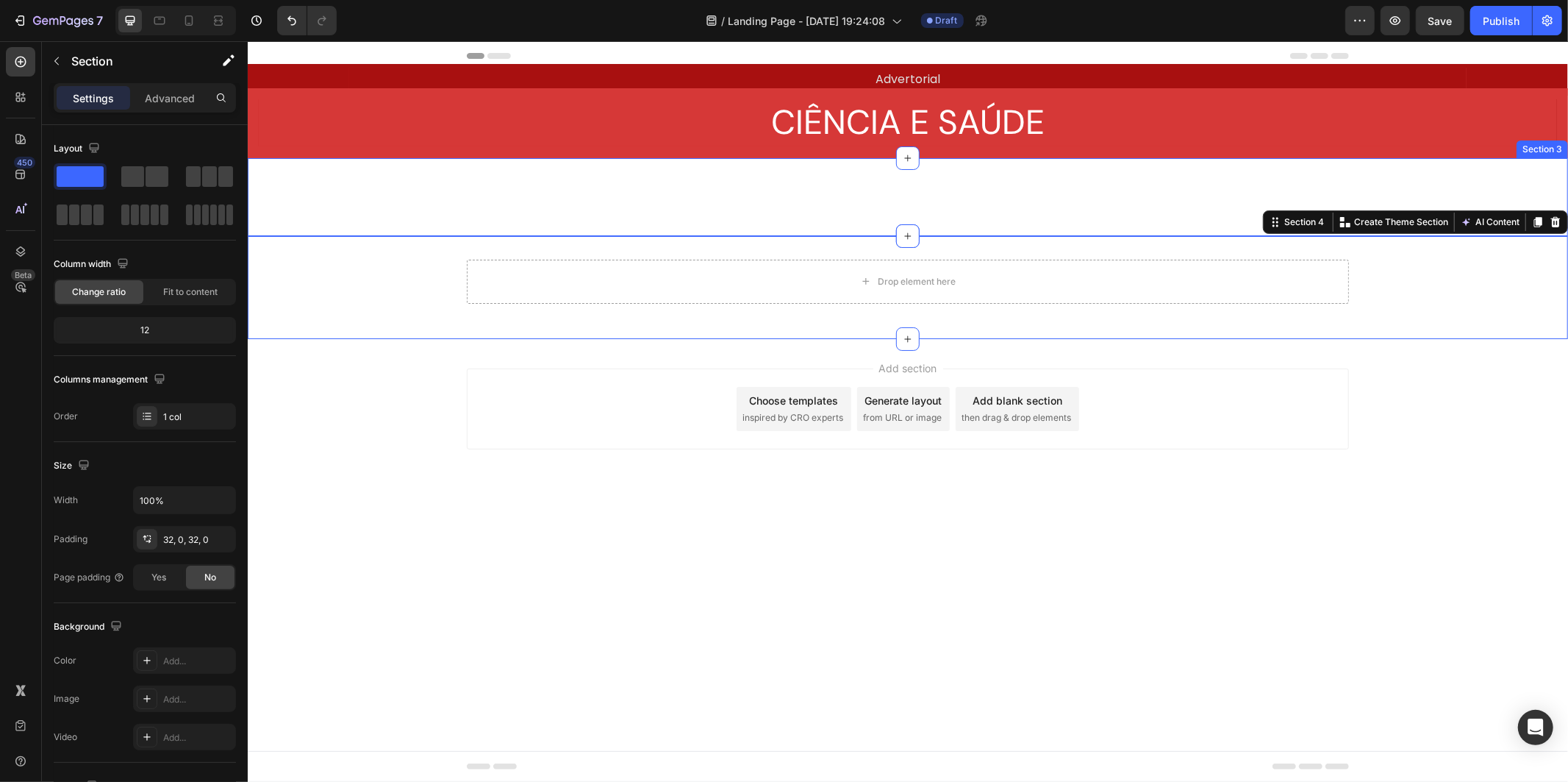
click at [720, 228] on div "Title Line Section 3" at bounding box center [907, 196] width 1320 height 78
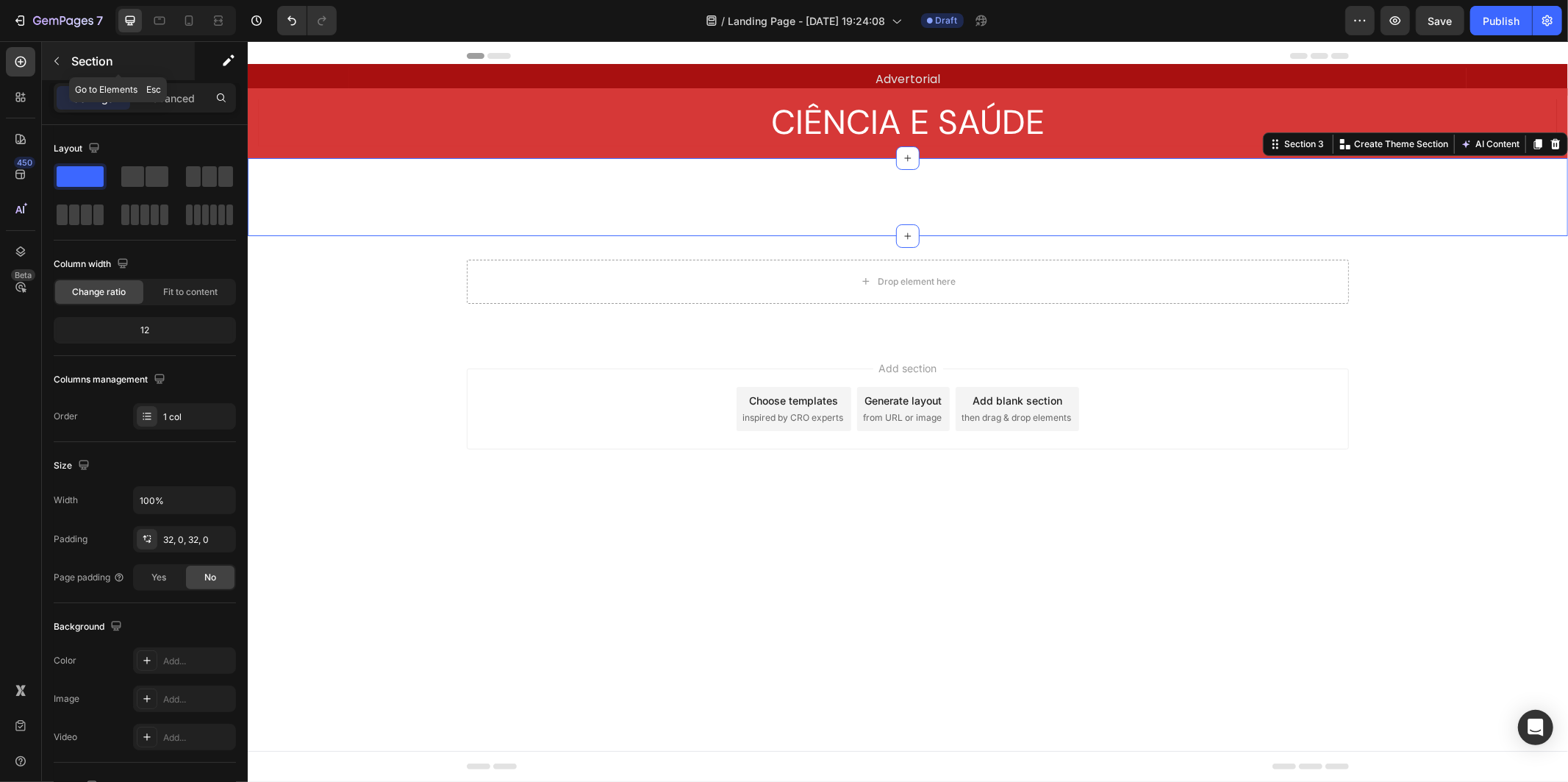
click at [84, 70] on div "Section" at bounding box center [118, 62] width 153 height 39
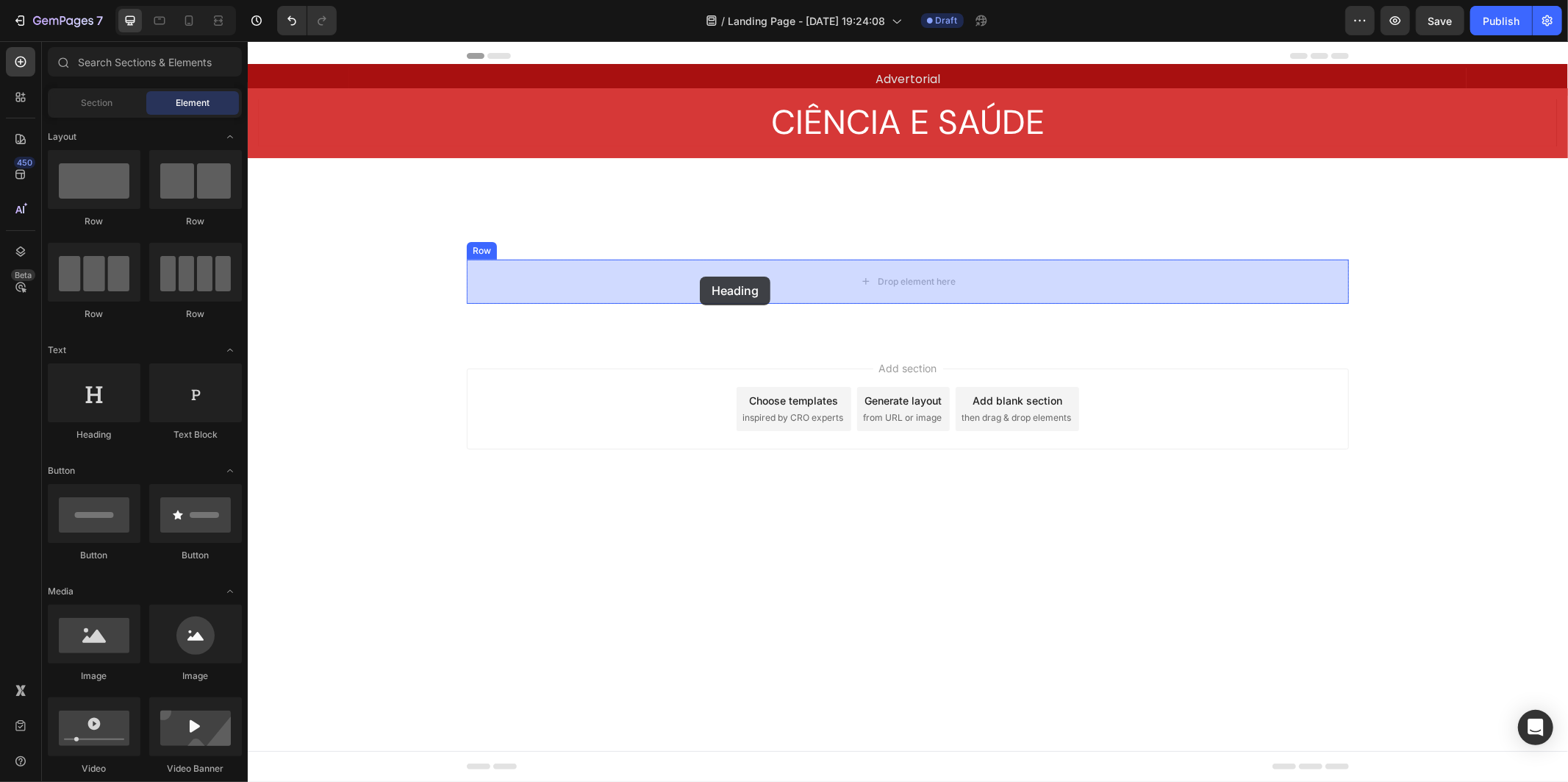
drag, startPoint x: 339, startPoint y: 458, endPoint x: 699, endPoint y: 275, distance: 403.8
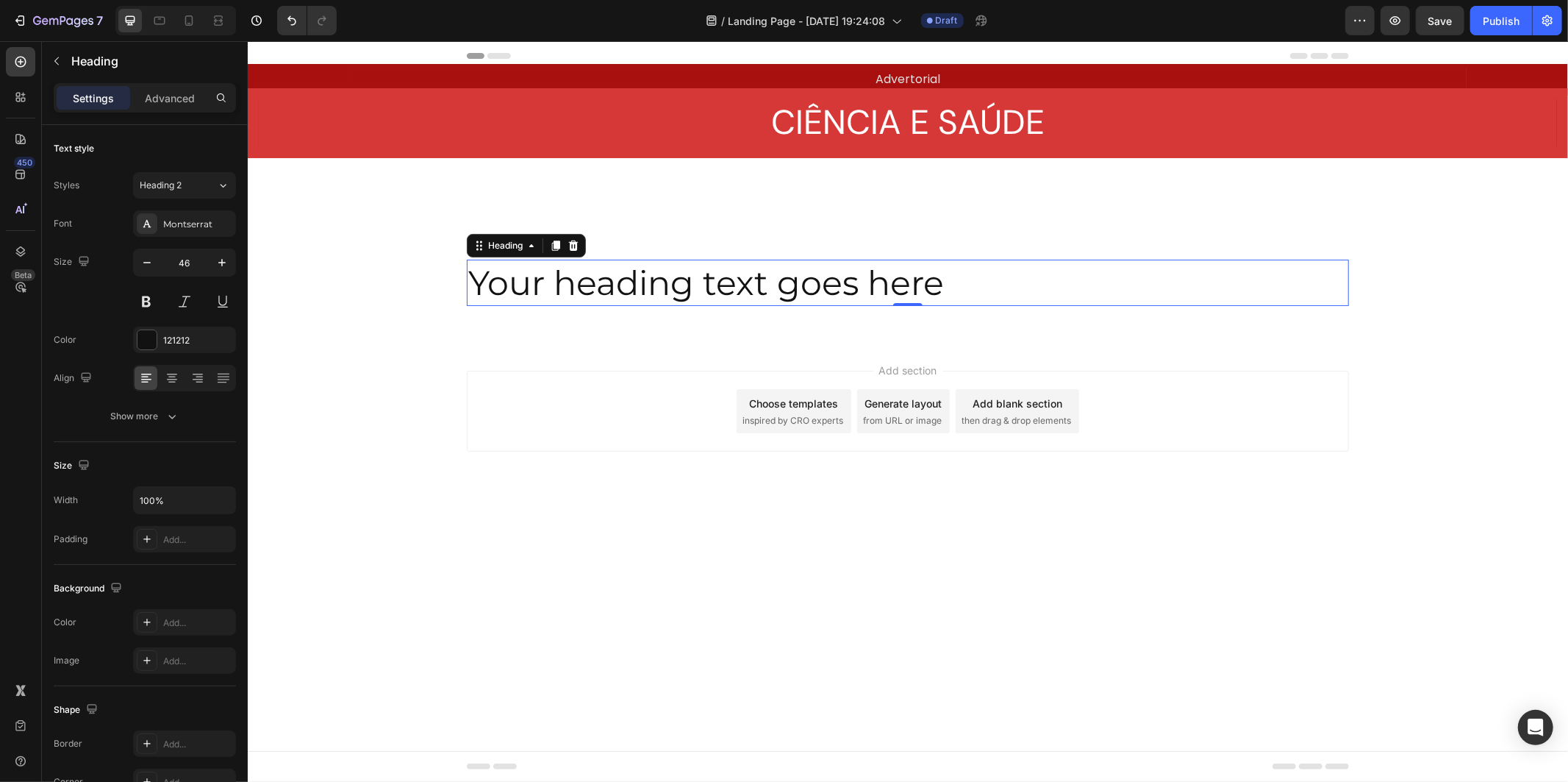
click at [758, 278] on h2 "Your heading text goes here" at bounding box center [907, 282] width 882 height 47
click at [758, 278] on p "Your heading text goes here" at bounding box center [907, 282] width 879 height 44
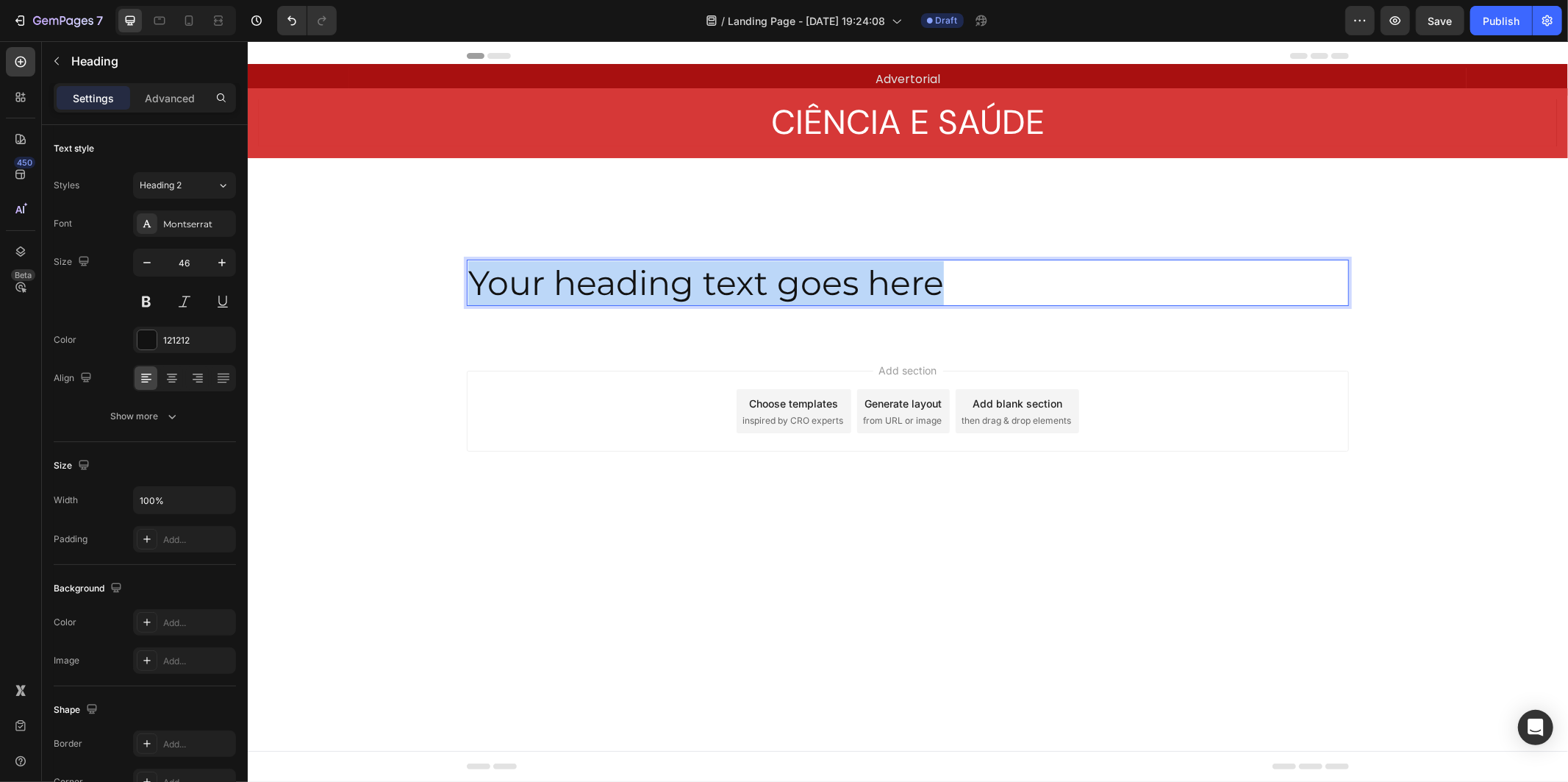
click at [758, 278] on p "Your heading text goes here" at bounding box center [907, 282] width 879 height 44
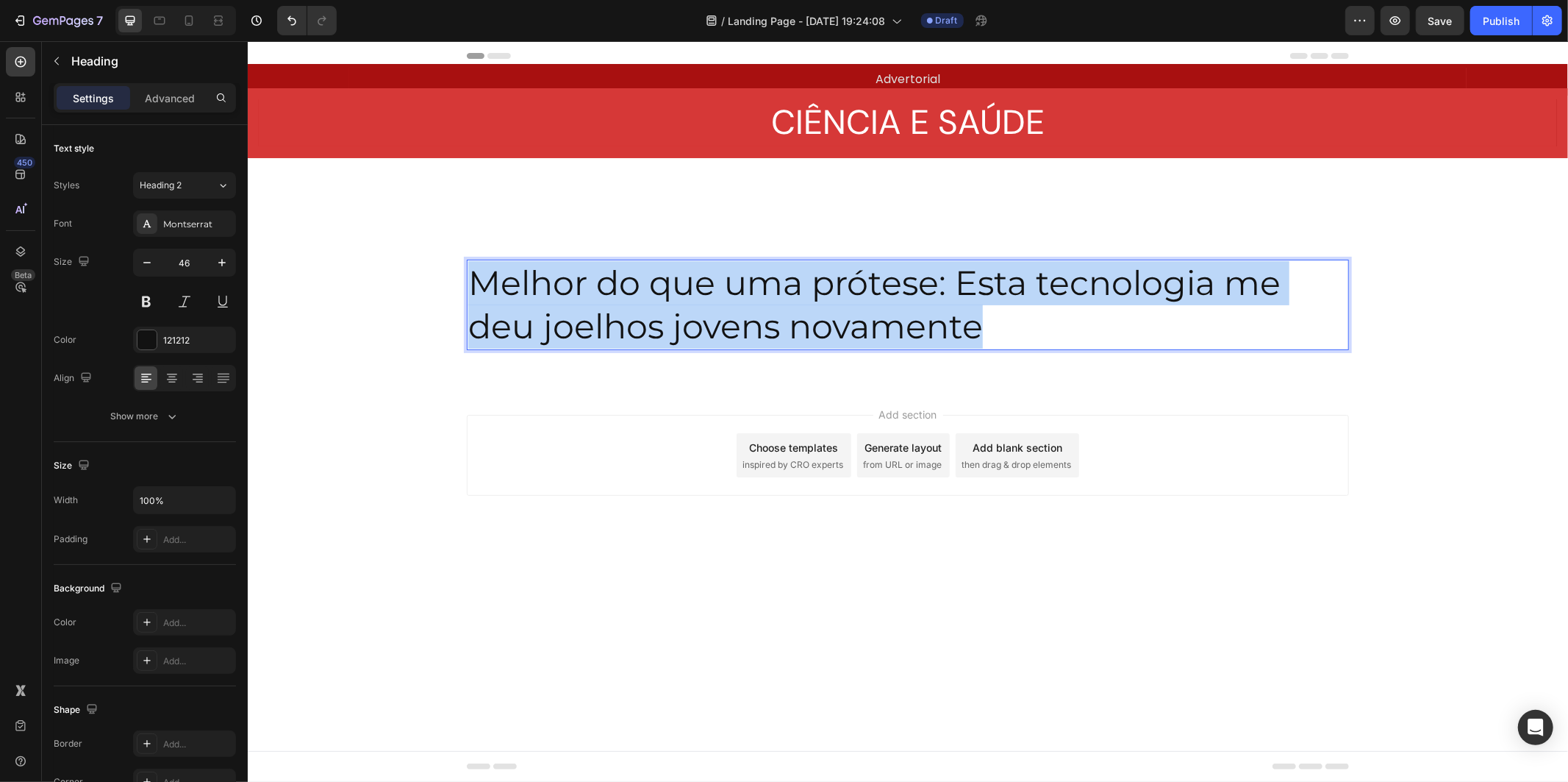
drag, startPoint x: 1008, startPoint y: 319, endPoint x: 459, endPoint y: 275, distance: 550.8
click at [459, 275] on div "Melhor do que uma prótese: Esta tecnologia me deu joelhos jovens novamente Head…" at bounding box center [907, 310] width 1320 height 103
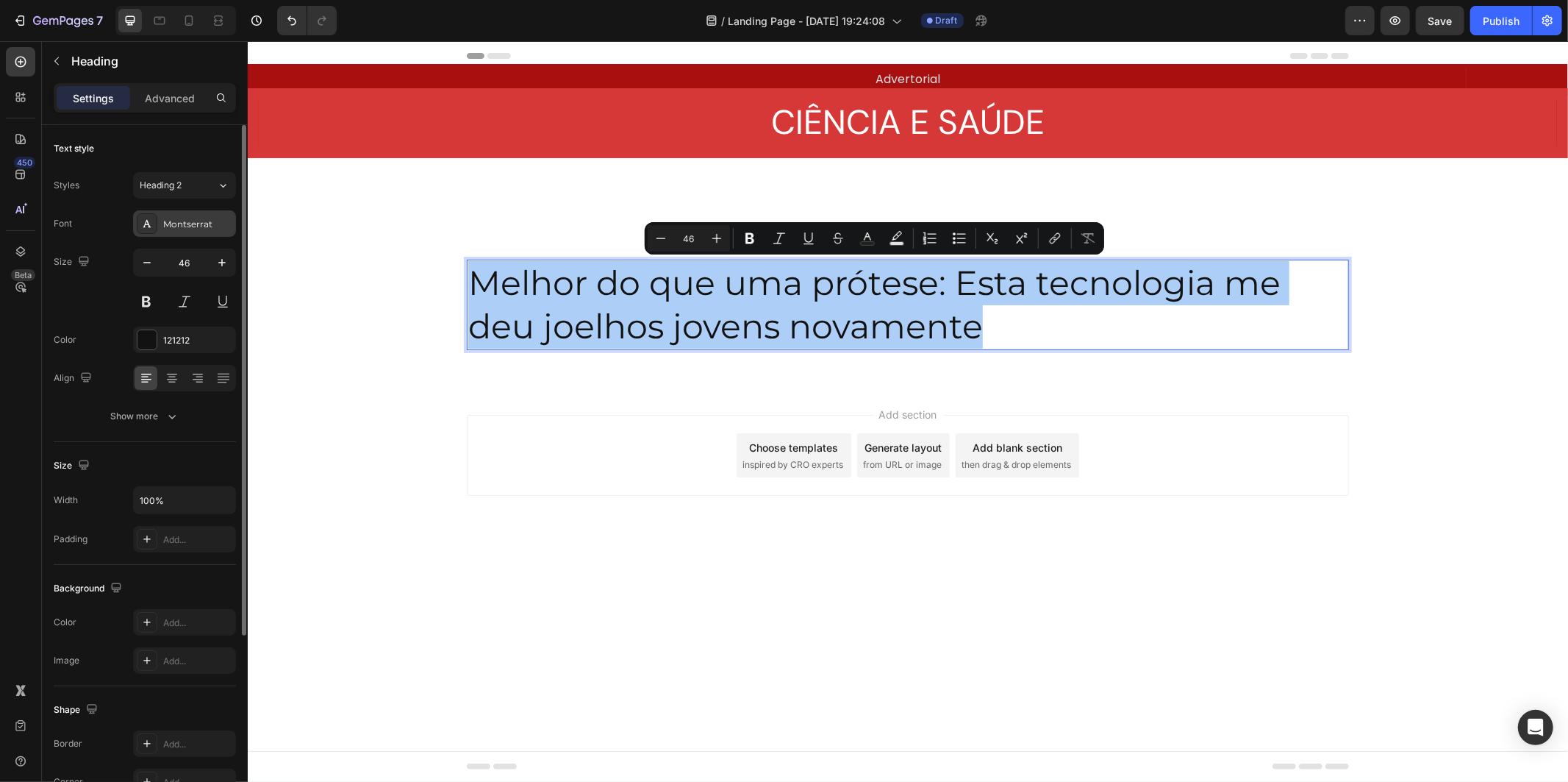
click at [194, 233] on div "Montserrat" at bounding box center [184, 222] width 103 height 26
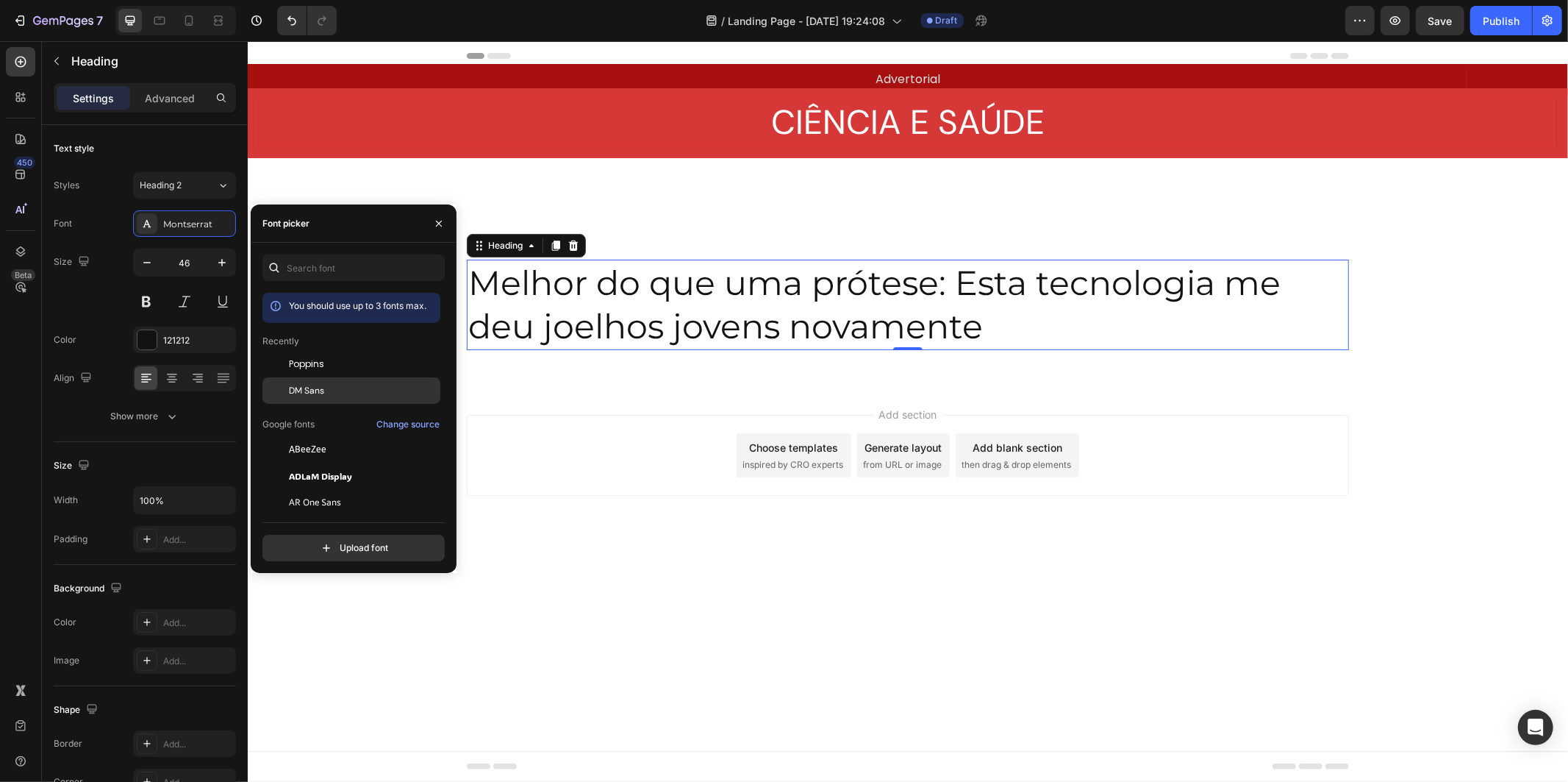
click at [359, 384] on div "DM Sans" at bounding box center [363, 391] width 148 height 13
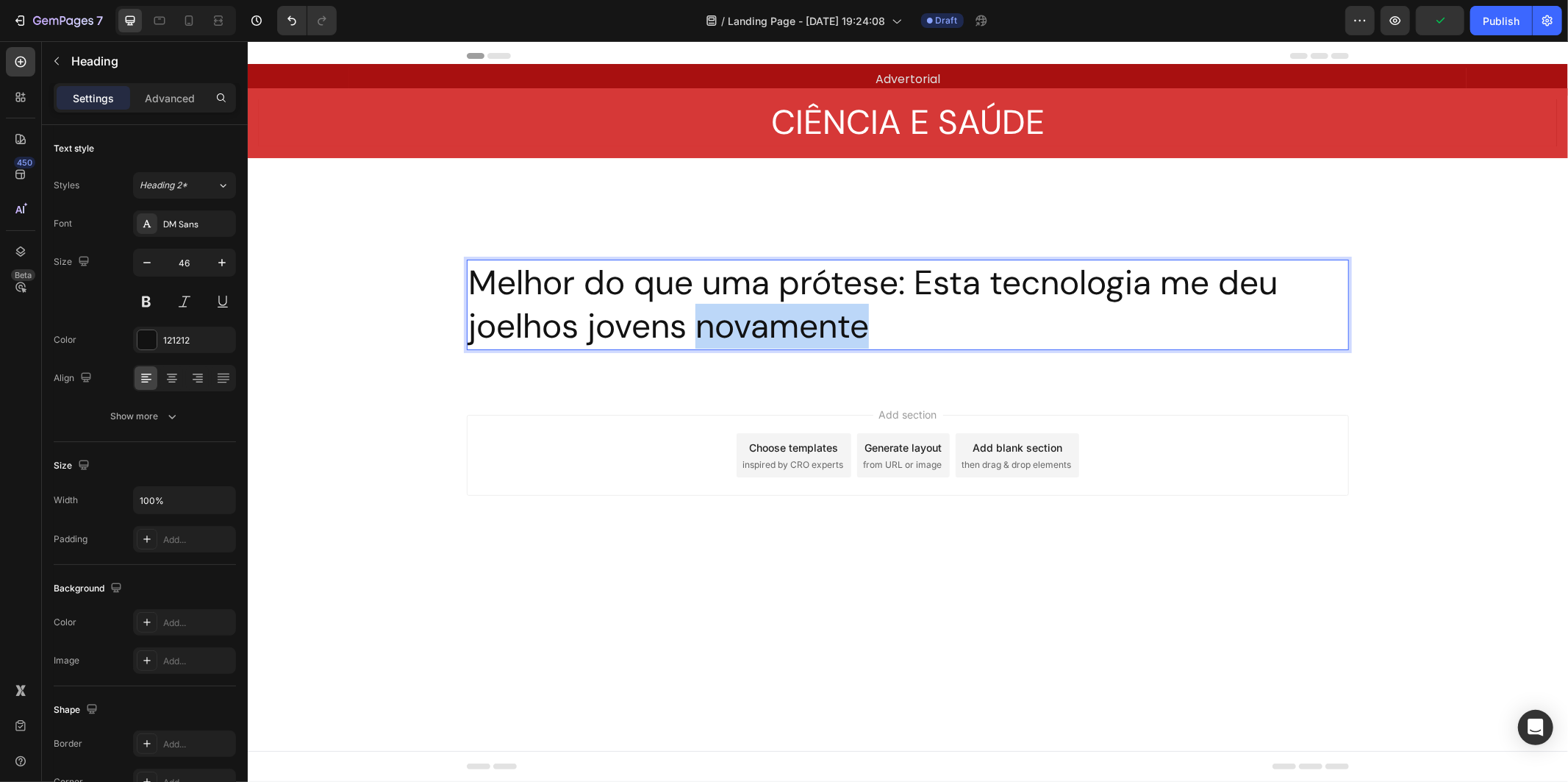
click at [766, 309] on p "Melhor do que uma prótese: Esta tecnologia me deu joelhos jovens novamente" at bounding box center [907, 304] width 879 height 89
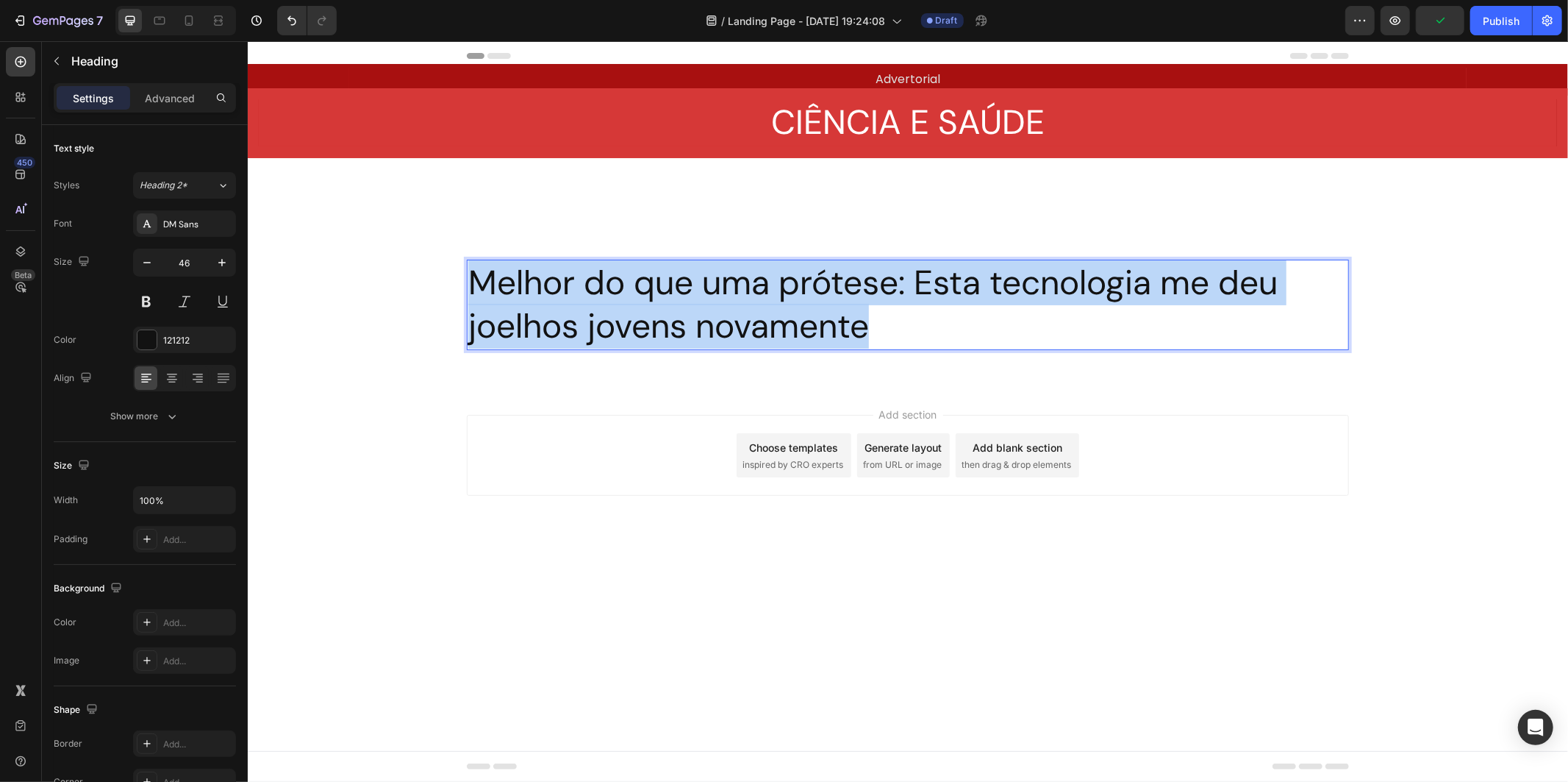
click at [766, 309] on p "Melhor do que uma prótese: Esta tecnologia me deu joelhos jovens novamente" at bounding box center [907, 304] width 879 height 89
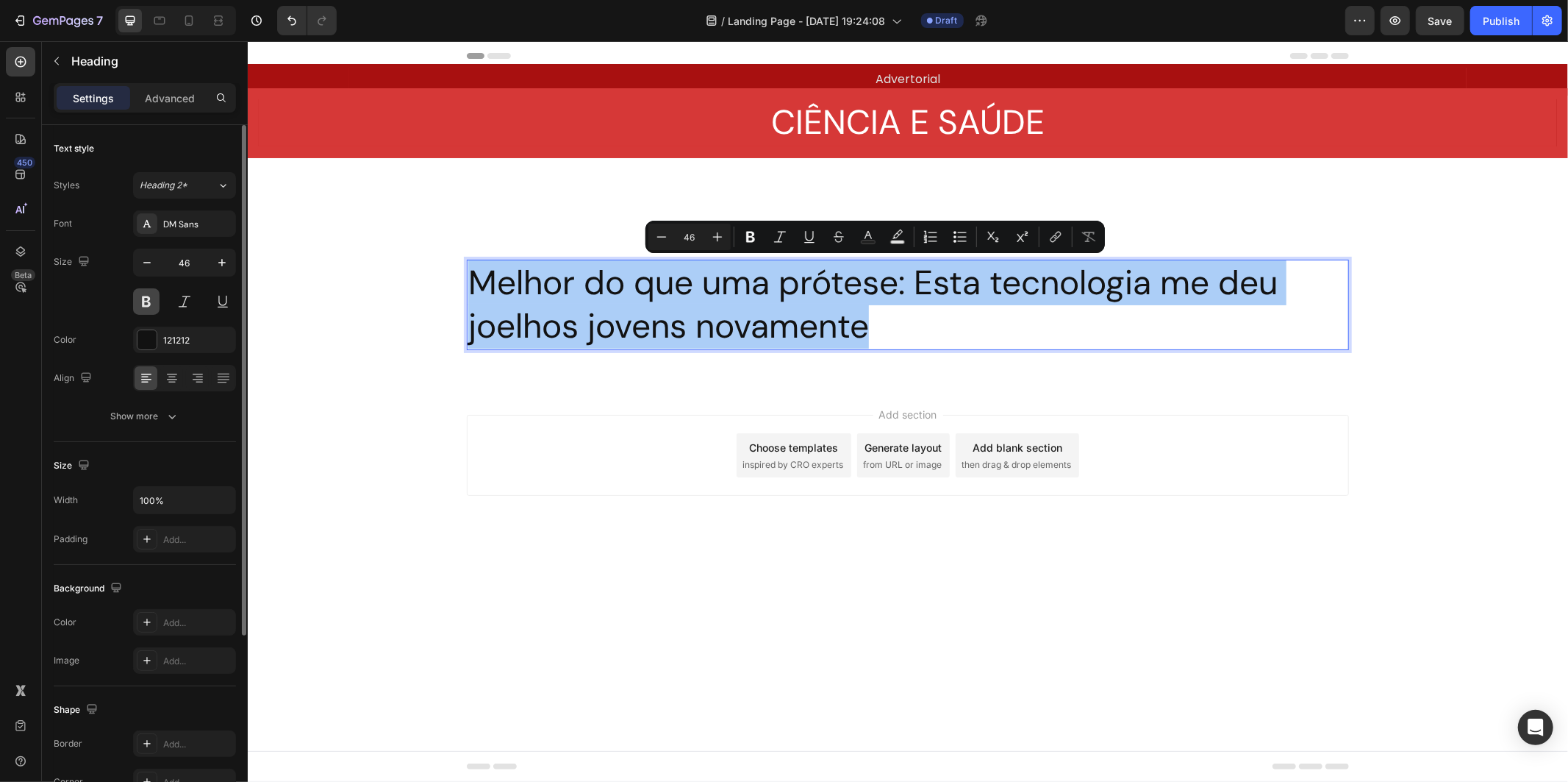
click at [148, 303] on button at bounding box center [145, 300] width 26 height 26
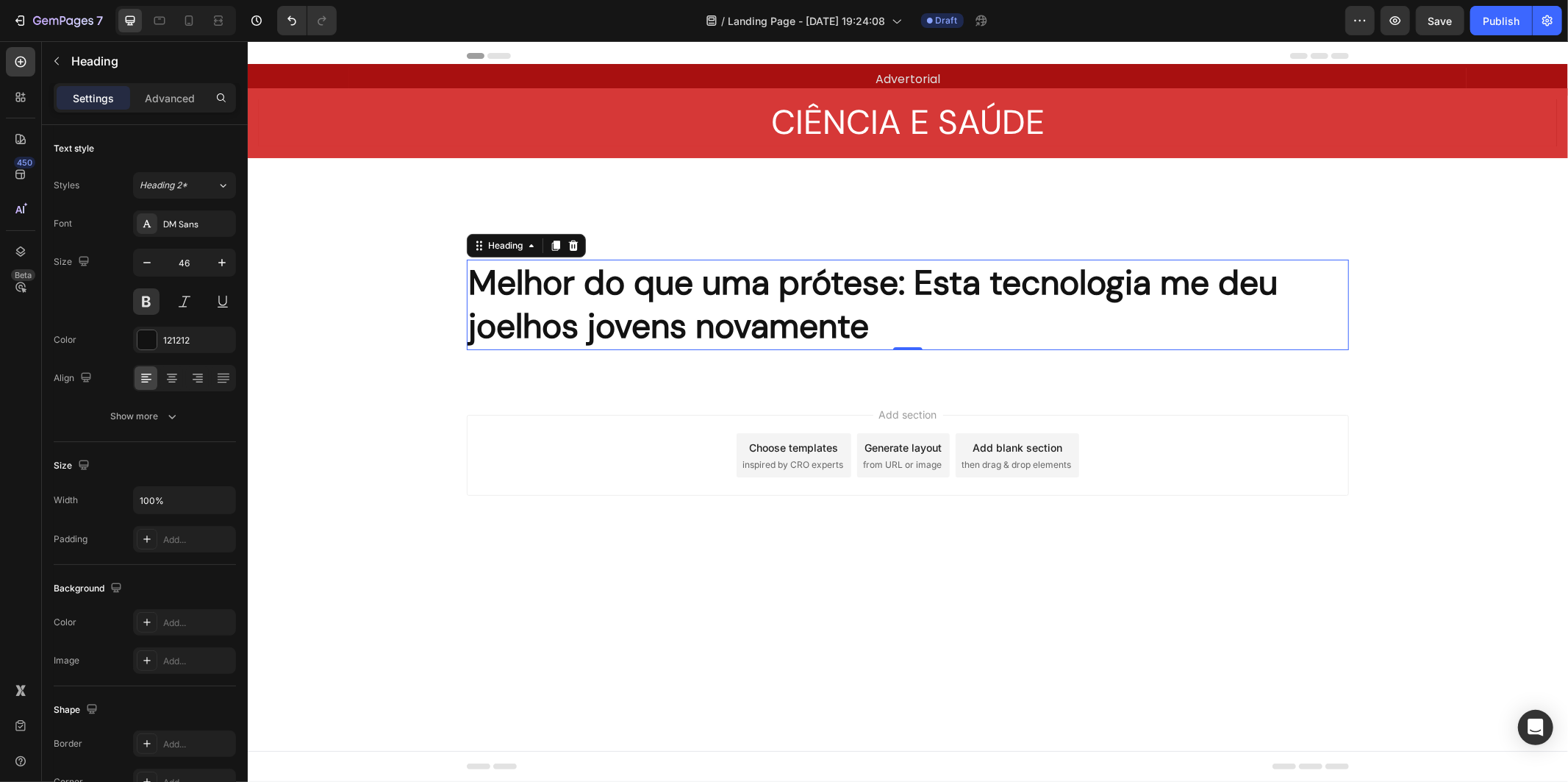
click at [718, 323] on p "Melhor do que uma prótese: Esta tecnologia me deu joelhos jovens novamente" at bounding box center [907, 304] width 879 height 89
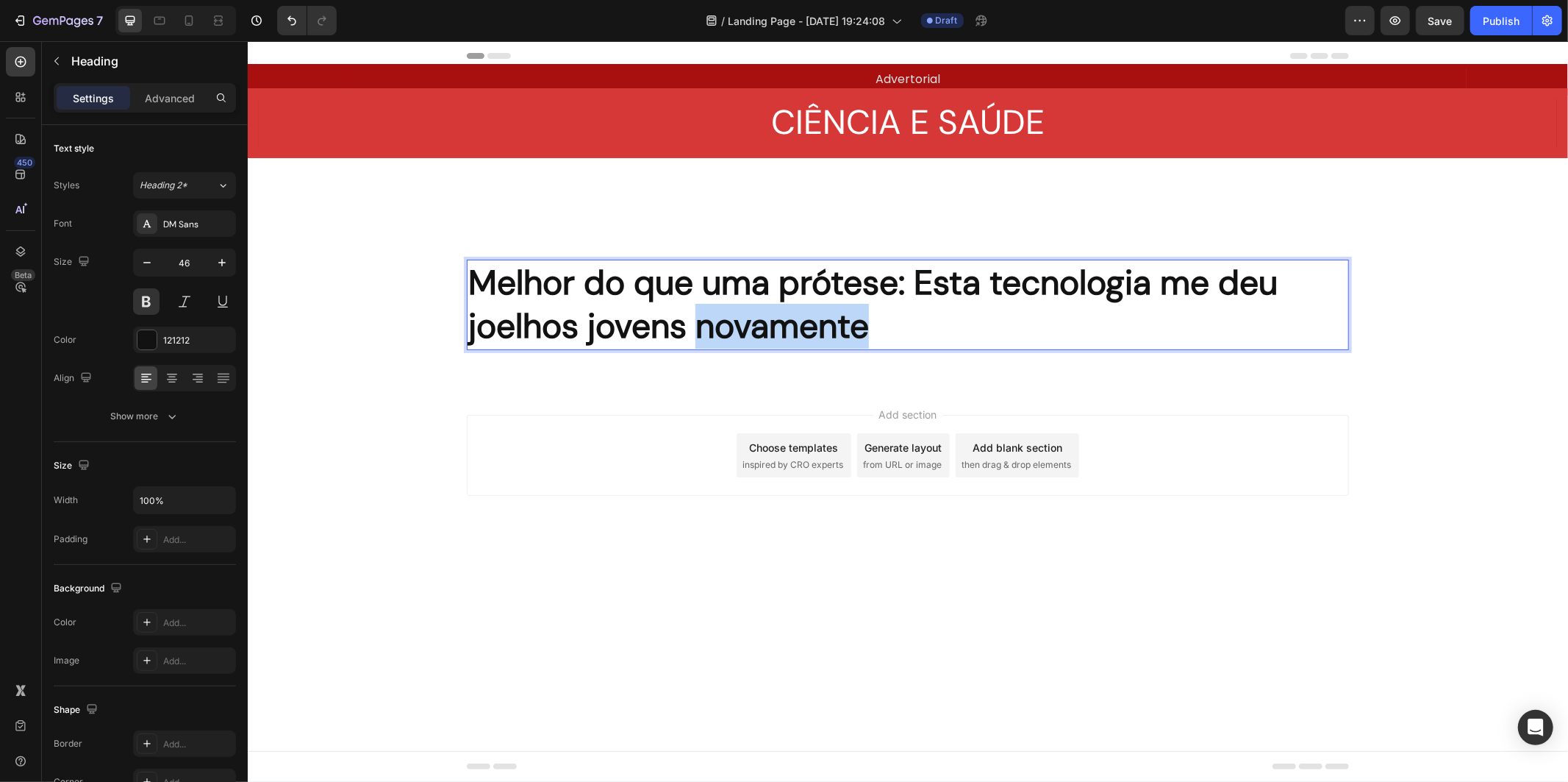
click at [718, 323] on p "Melhor do que uma prótese: Esta tecnologia me deu joelhos jovens novamente" at bounding box center [907, 304] width 879 height 89
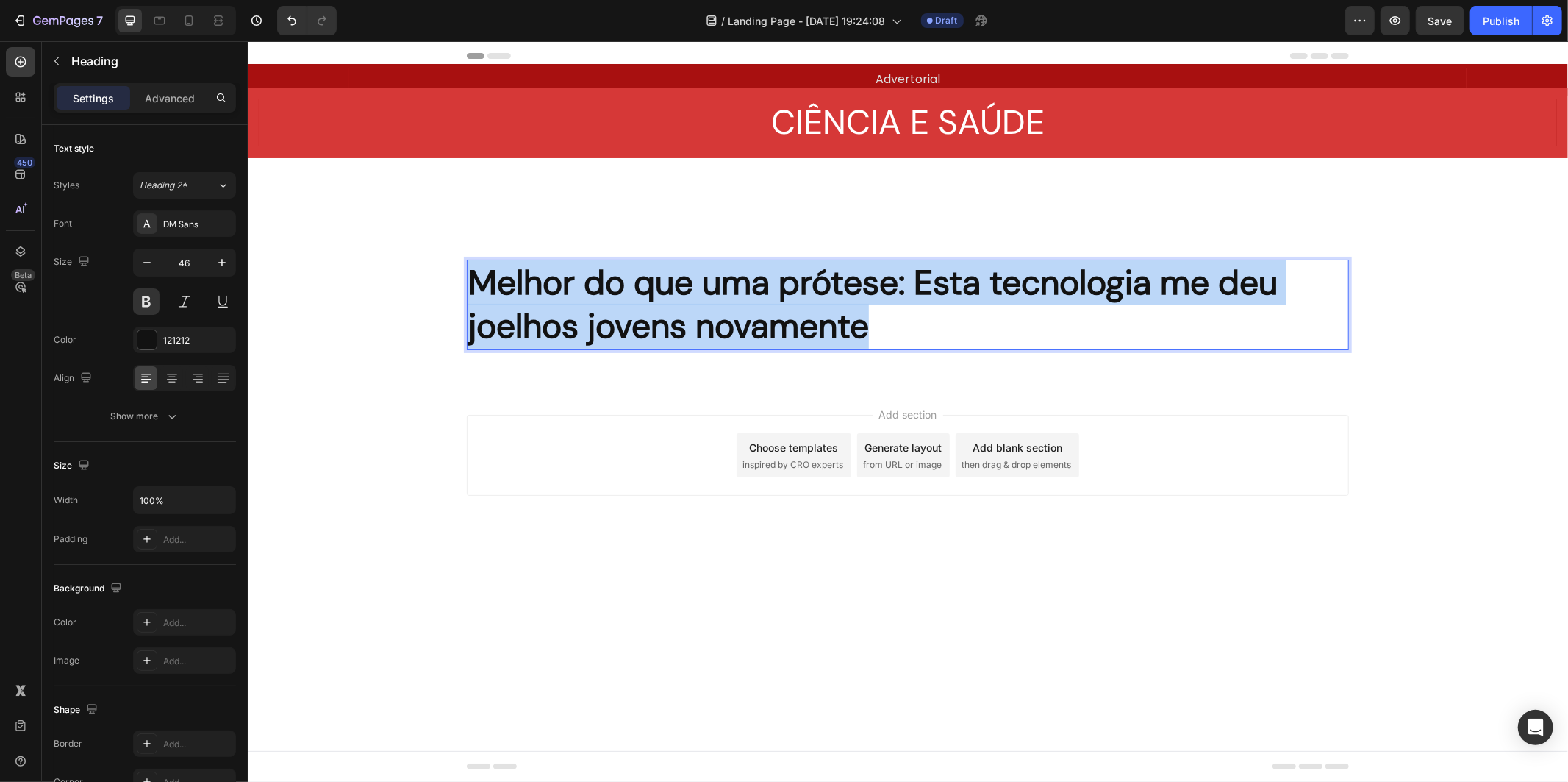
click at [718, 323] on p "Melhor do que uma prótese: Esta tecnologia me deu joelhos jovens novamente" at bounding box center [907, 304] width 879 height 89
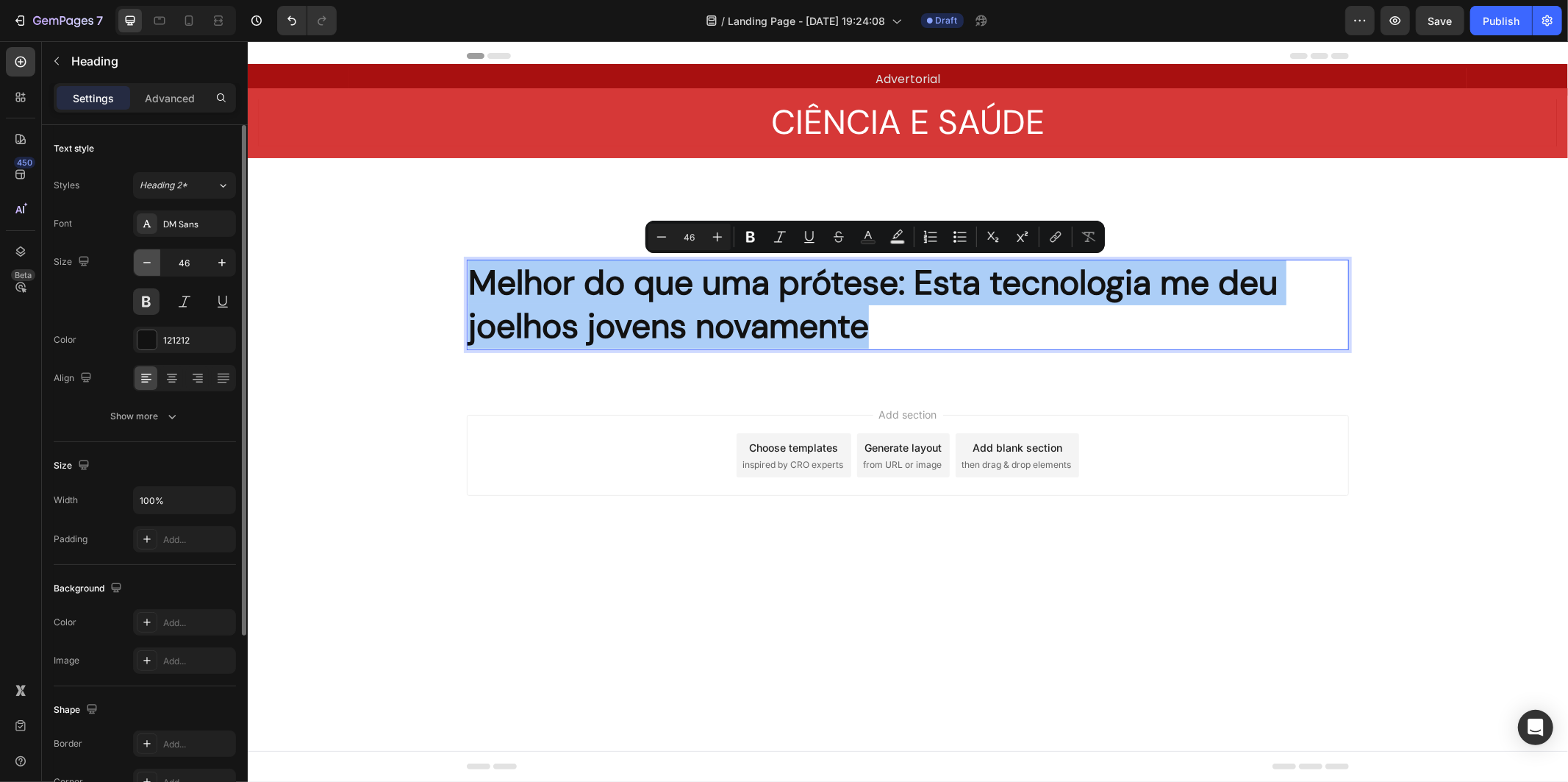
click at [149, 263] on icon "button" at bounding box center [146, 262] width 14 height 14
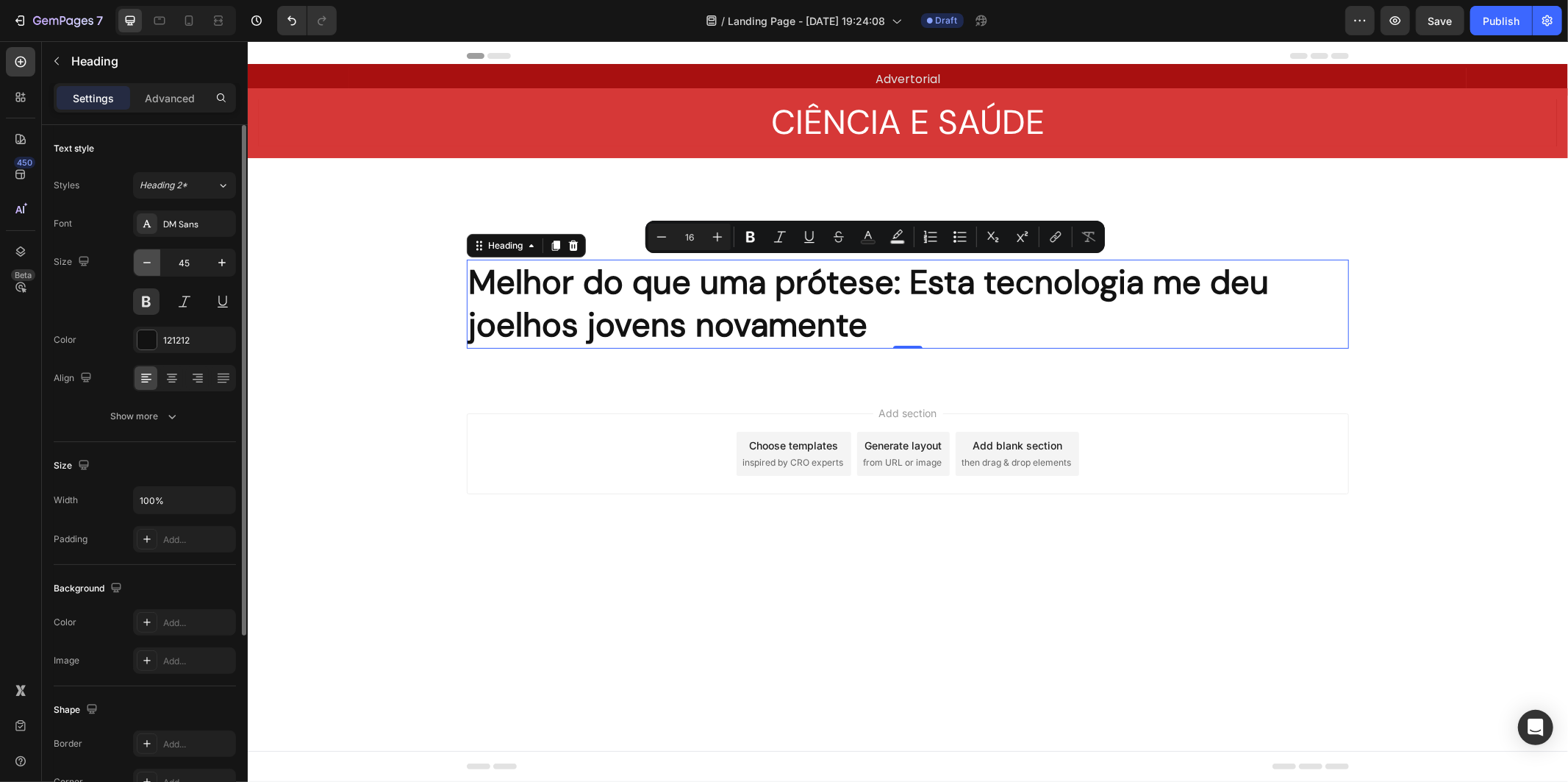
click at [149, 263] on icon "button" at bounding box center [146, 262] width 14 height 14
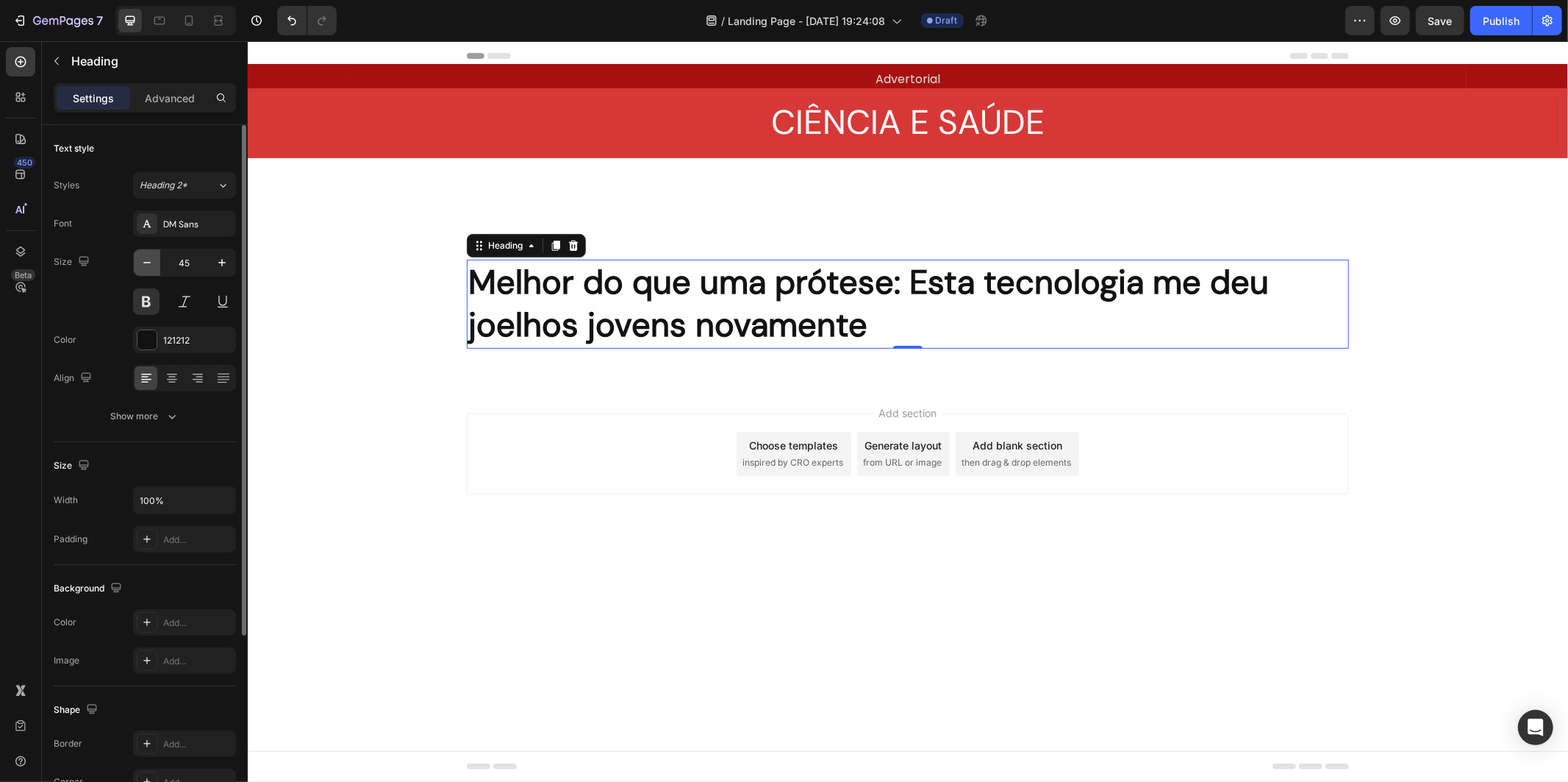
type input "44"
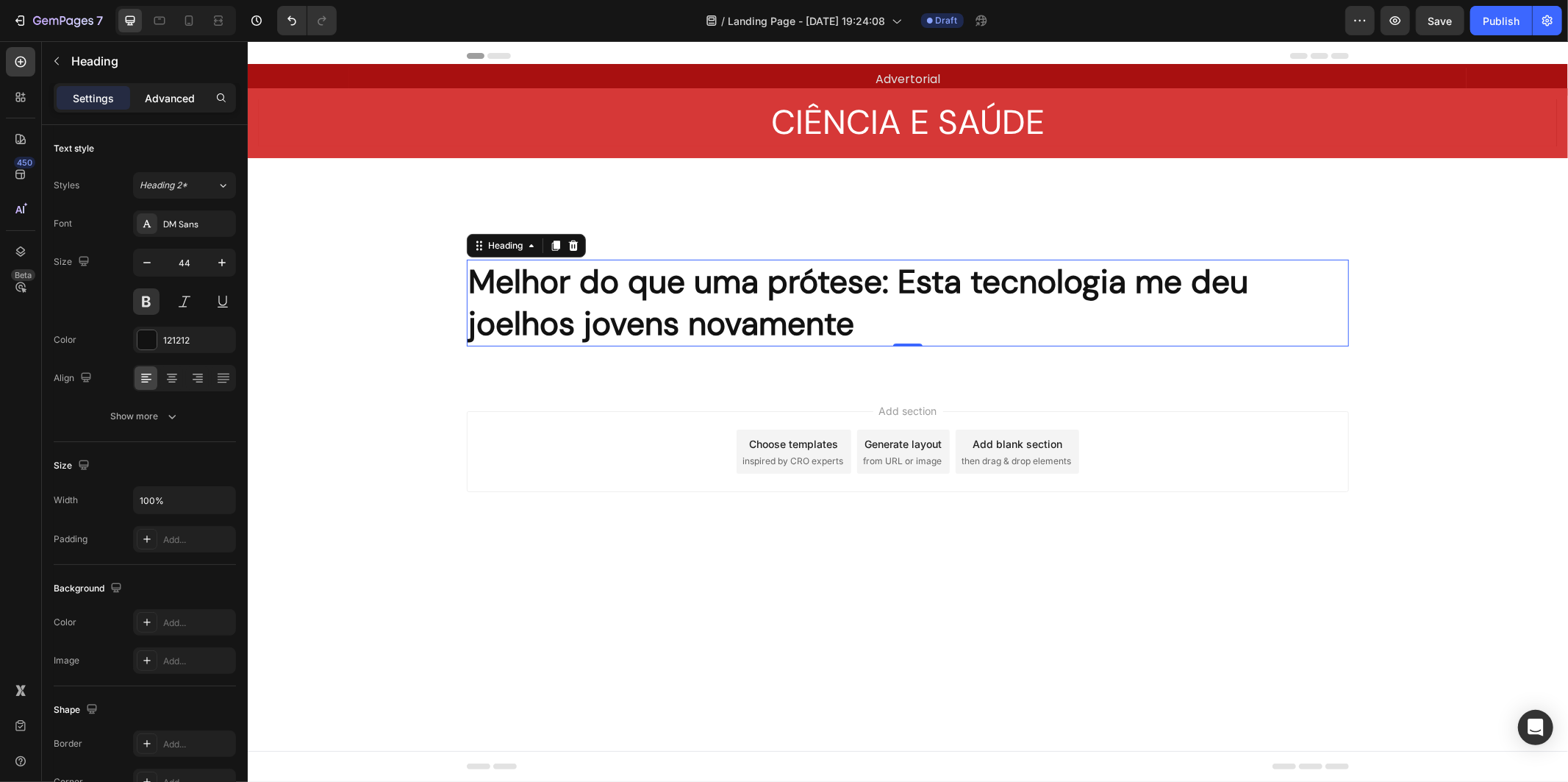
click at [165, 98] on p "Advanced" at bounding box center [169, 98] width 50 height 15
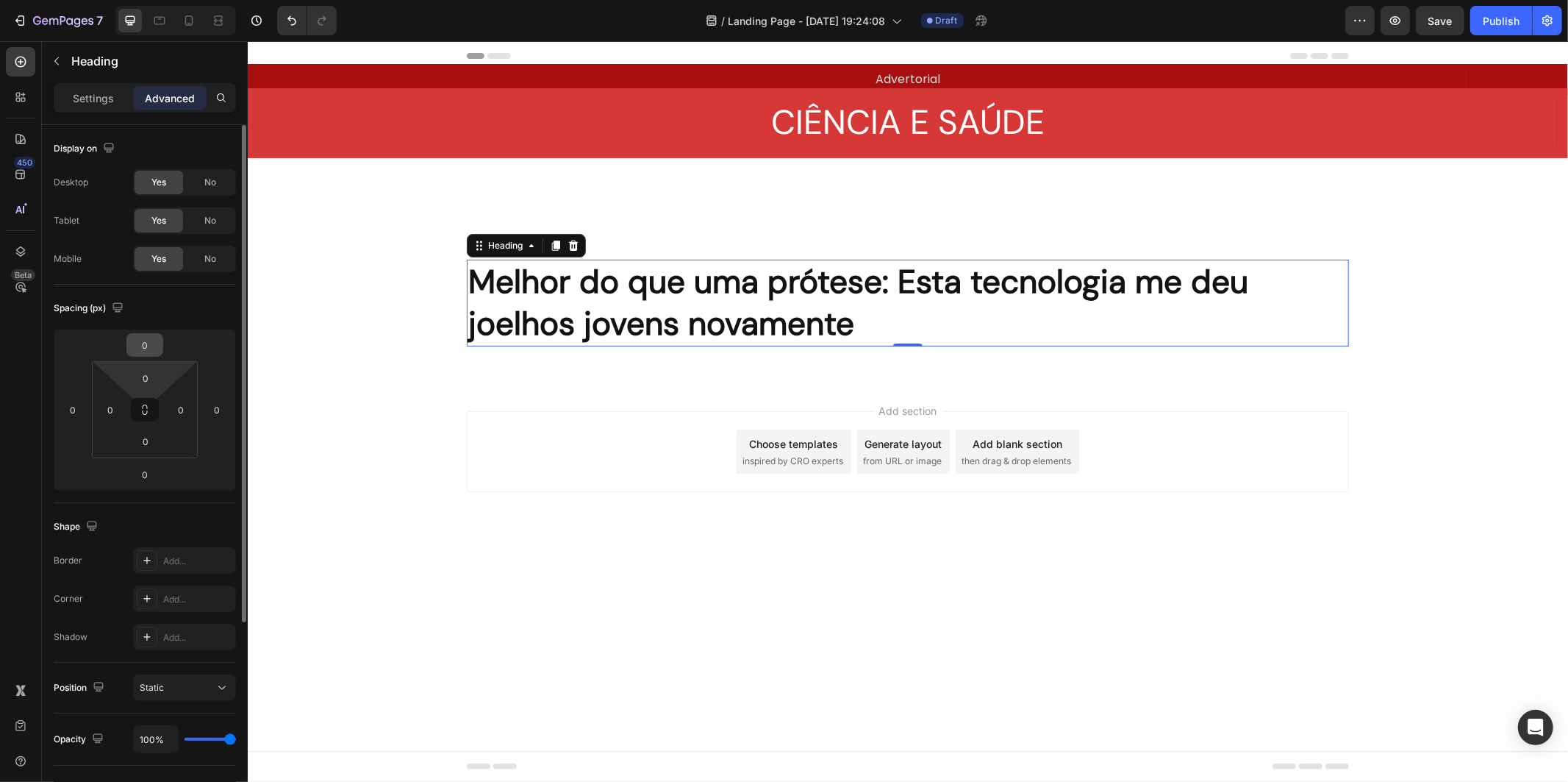
click at [140, 352] on input "0" at bounding box center [144, 345] width 30 height 22
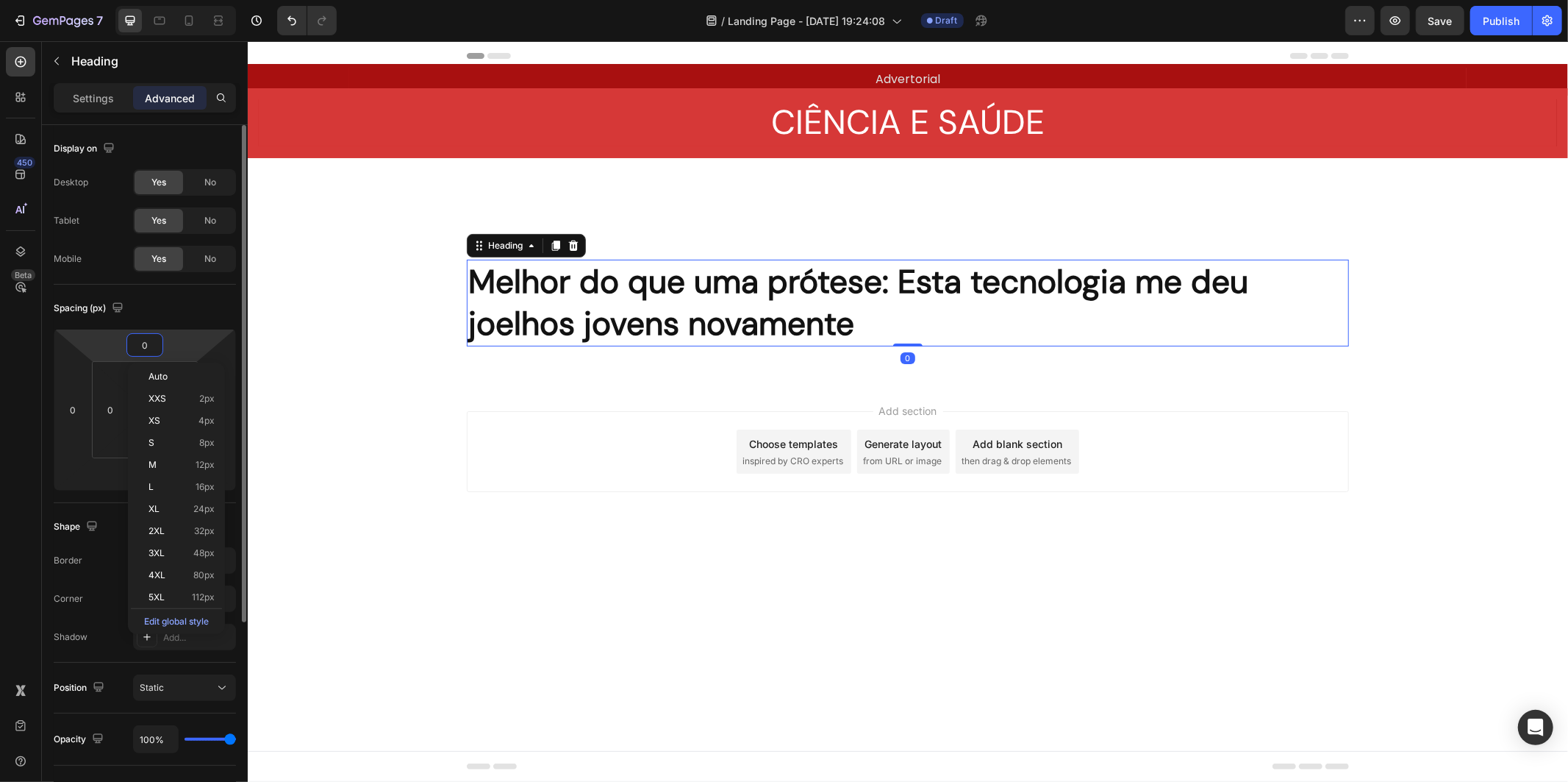
type input "7"
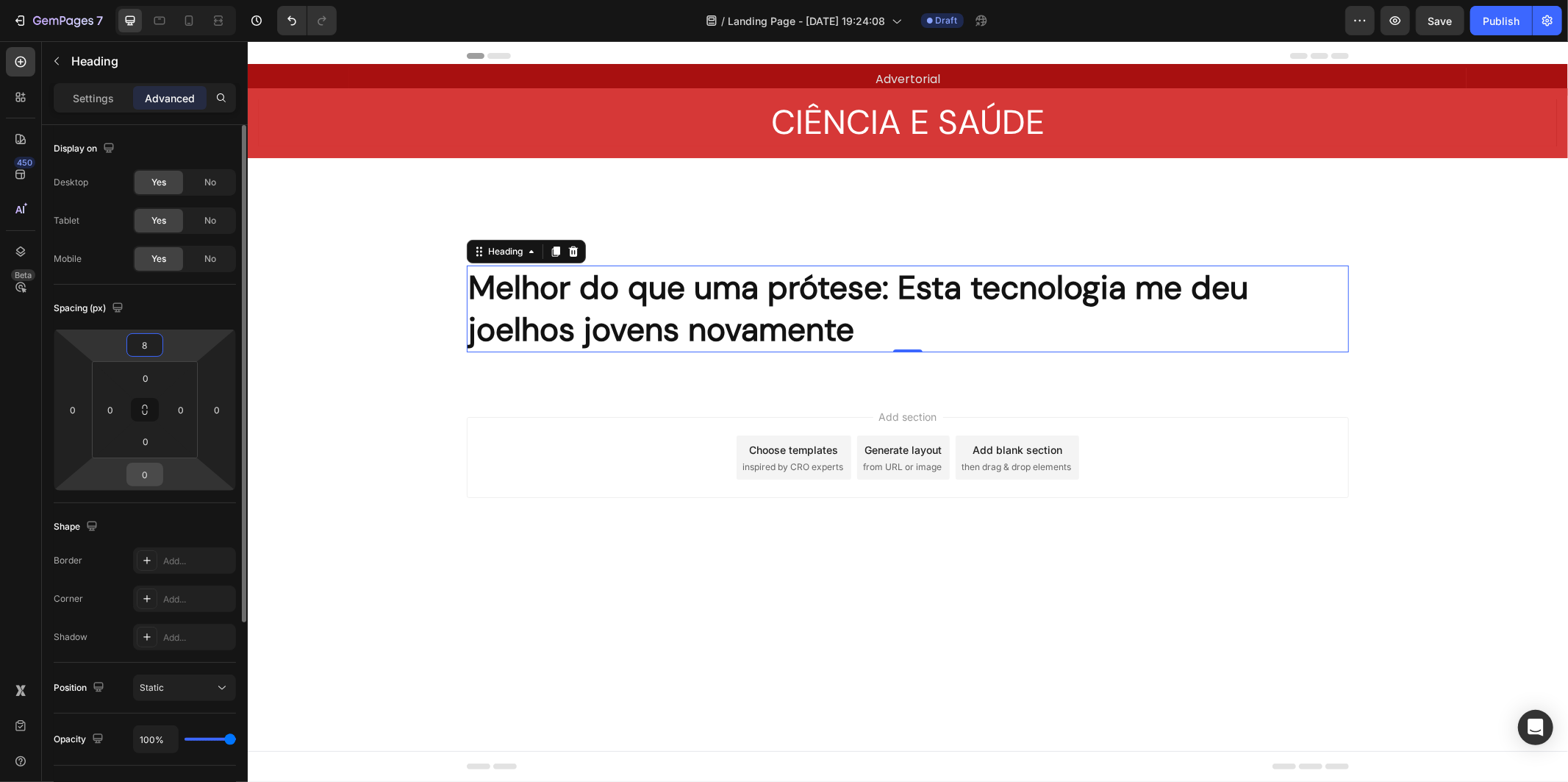
type input "8"
click at [150, 474] on input "0" at bounding box center [144, 474] width 30 height 22
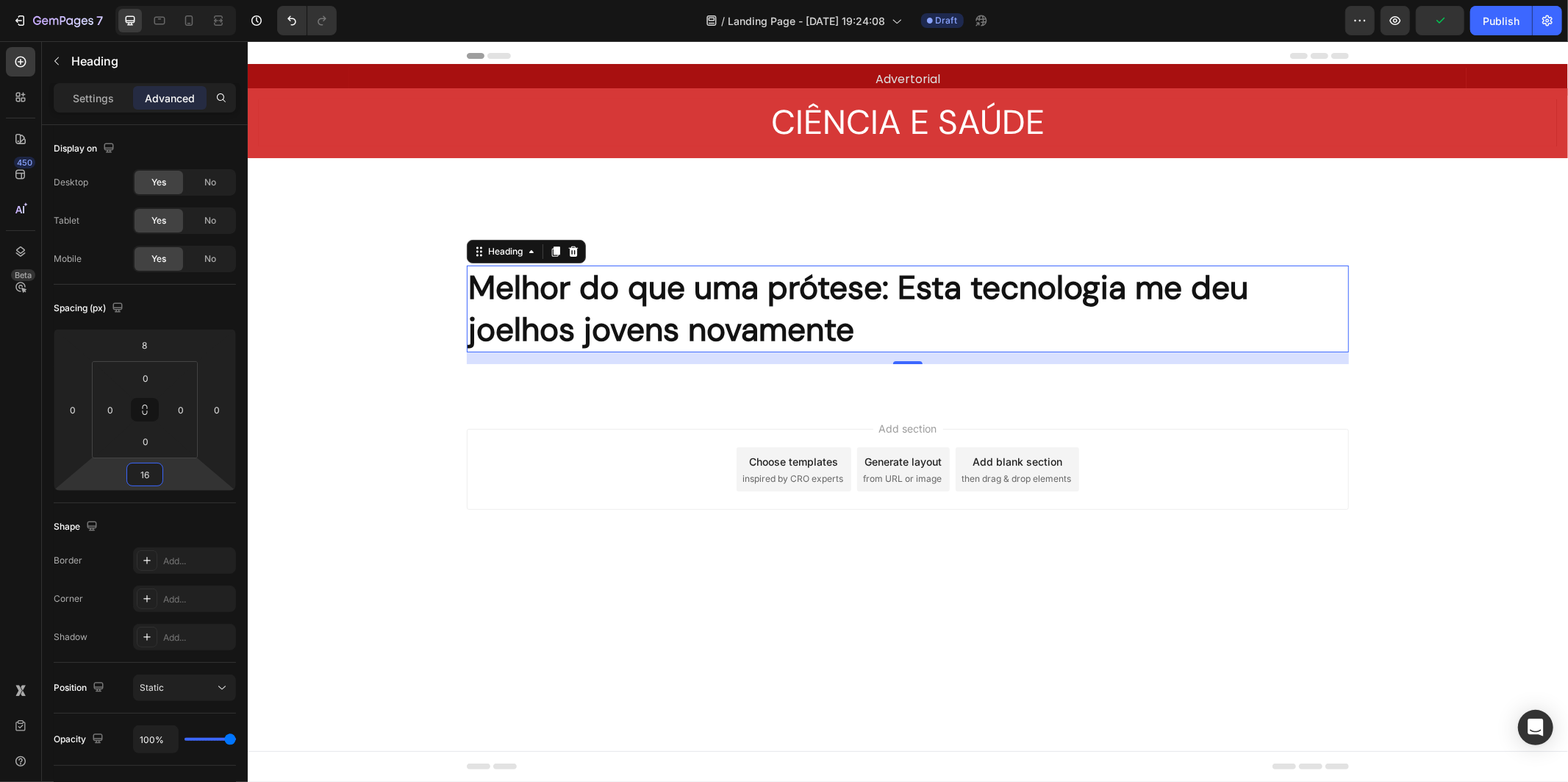
type input "16"
drag, startPoint x: 93, startPoint y: 95, endPoint x: 85, endPoint y: 70, distance: 26.2
click at [93, 95] on p "Settings" at bounding box center [93, 98] width 41 height 15
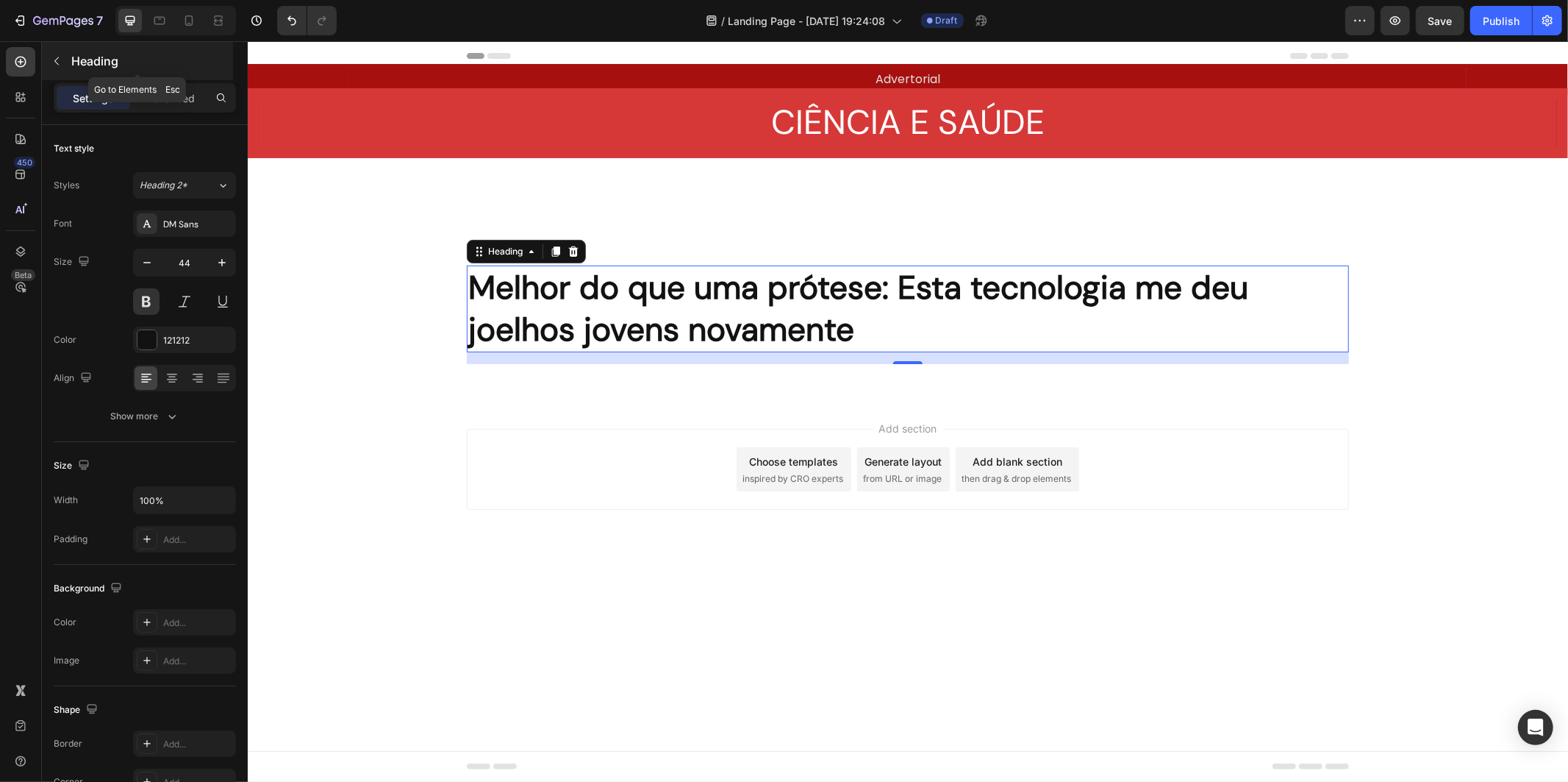
click at [79, 58] on p "Heading" at bounding box center [150, 61] width 159 height 17
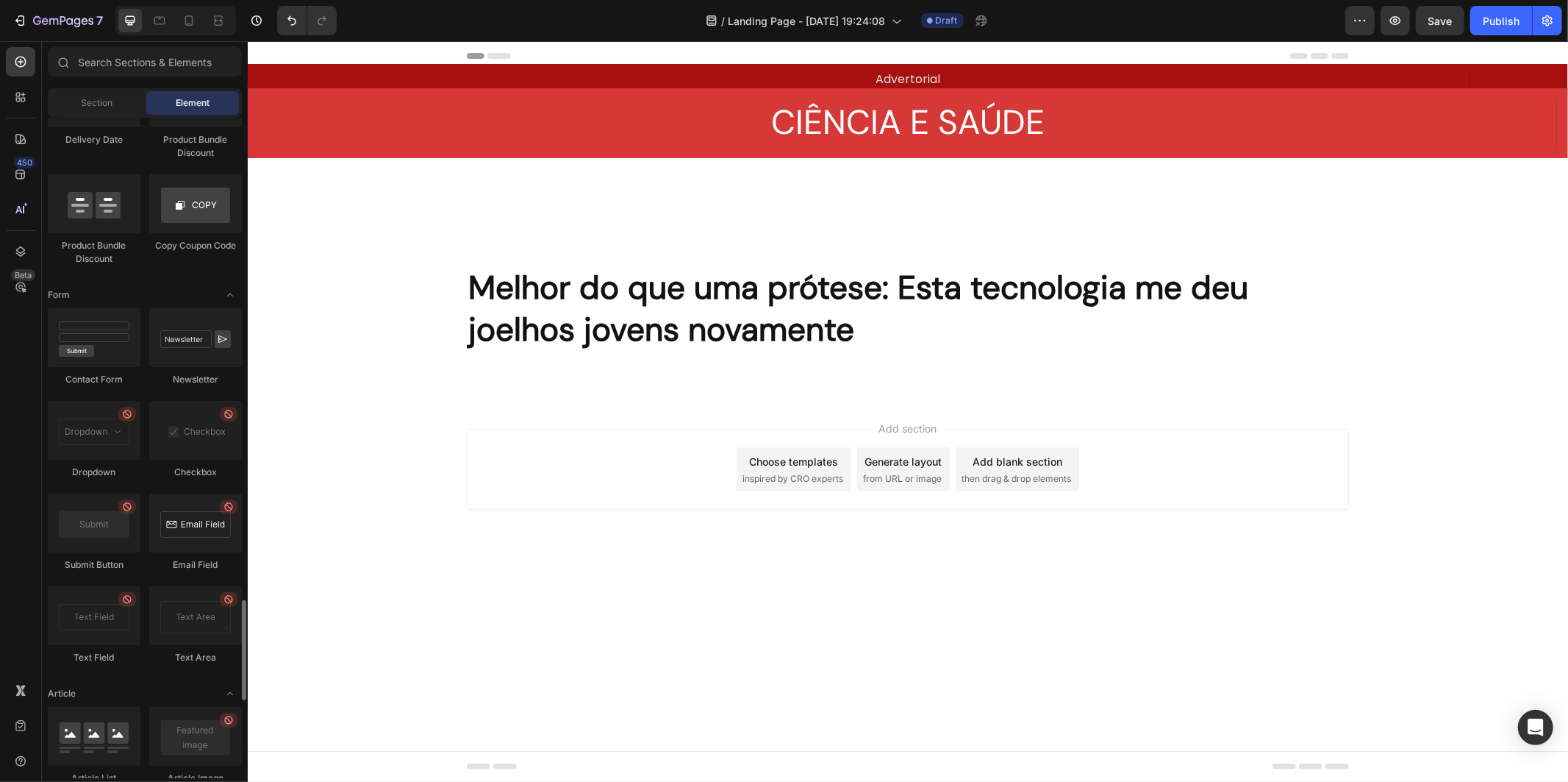
scroll to position [3350, 0]
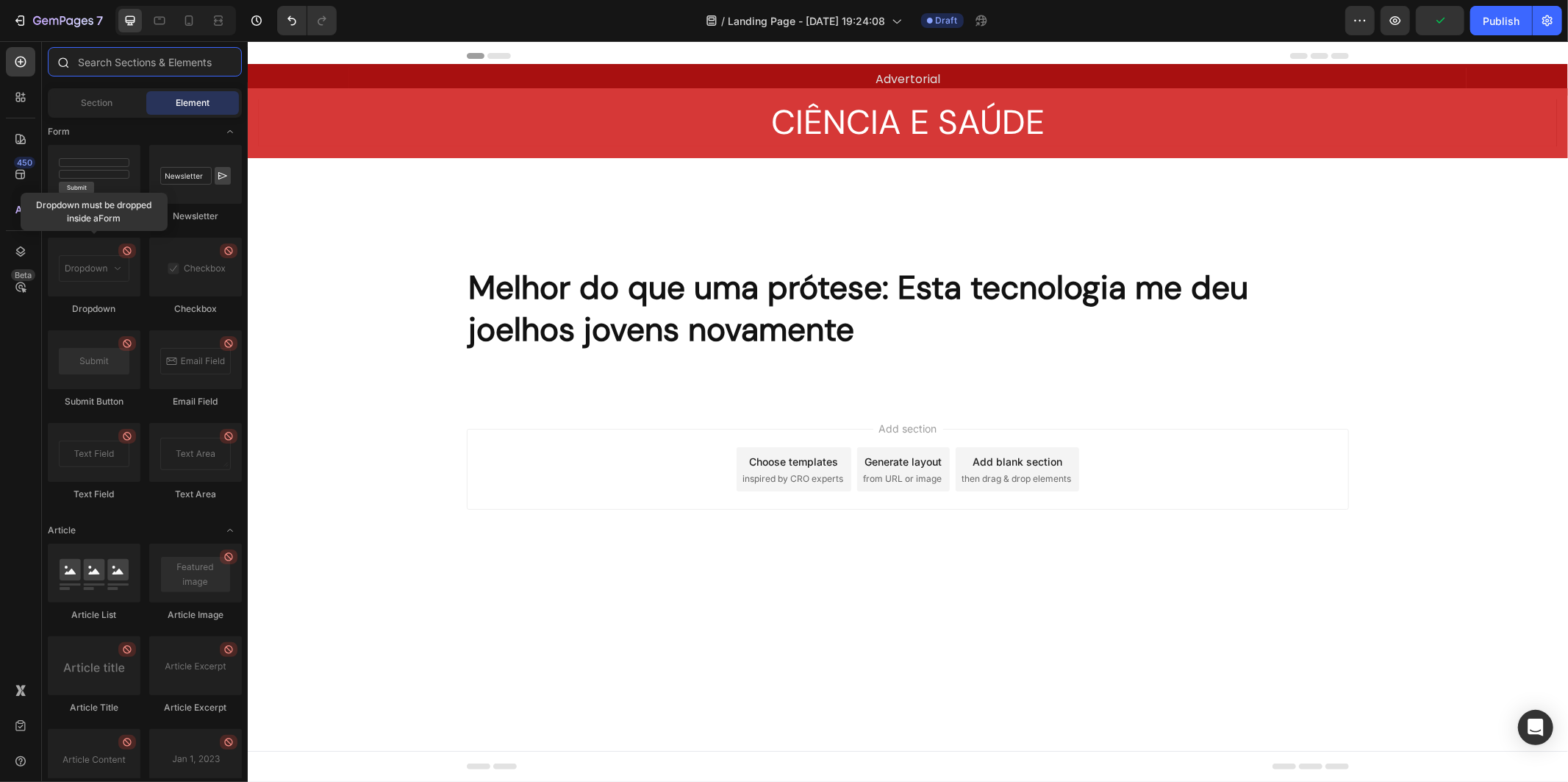
click at [141, 61] on input "text" at bounding box center [145, 62] width 194 height 30
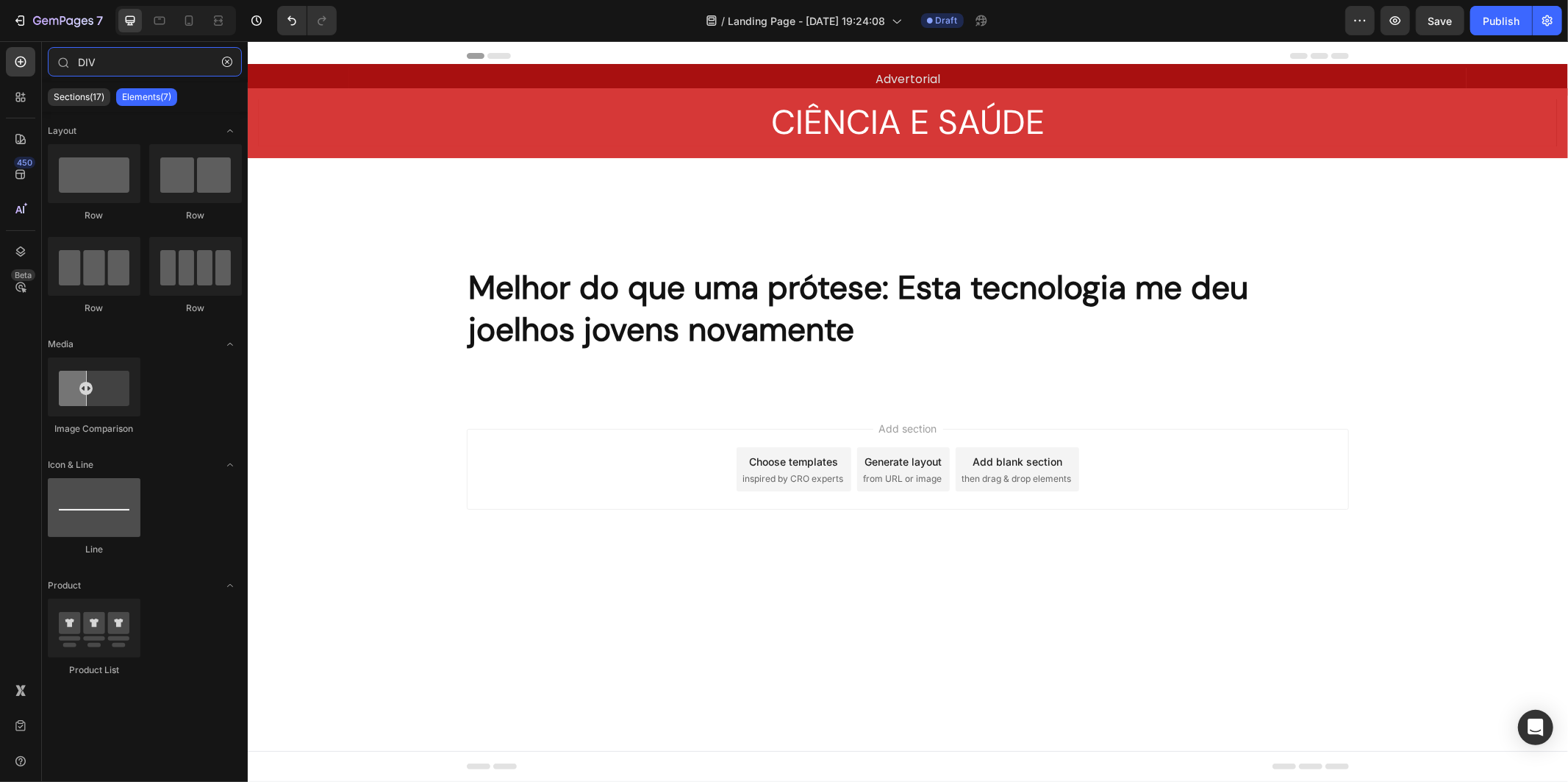
type input "DIV"
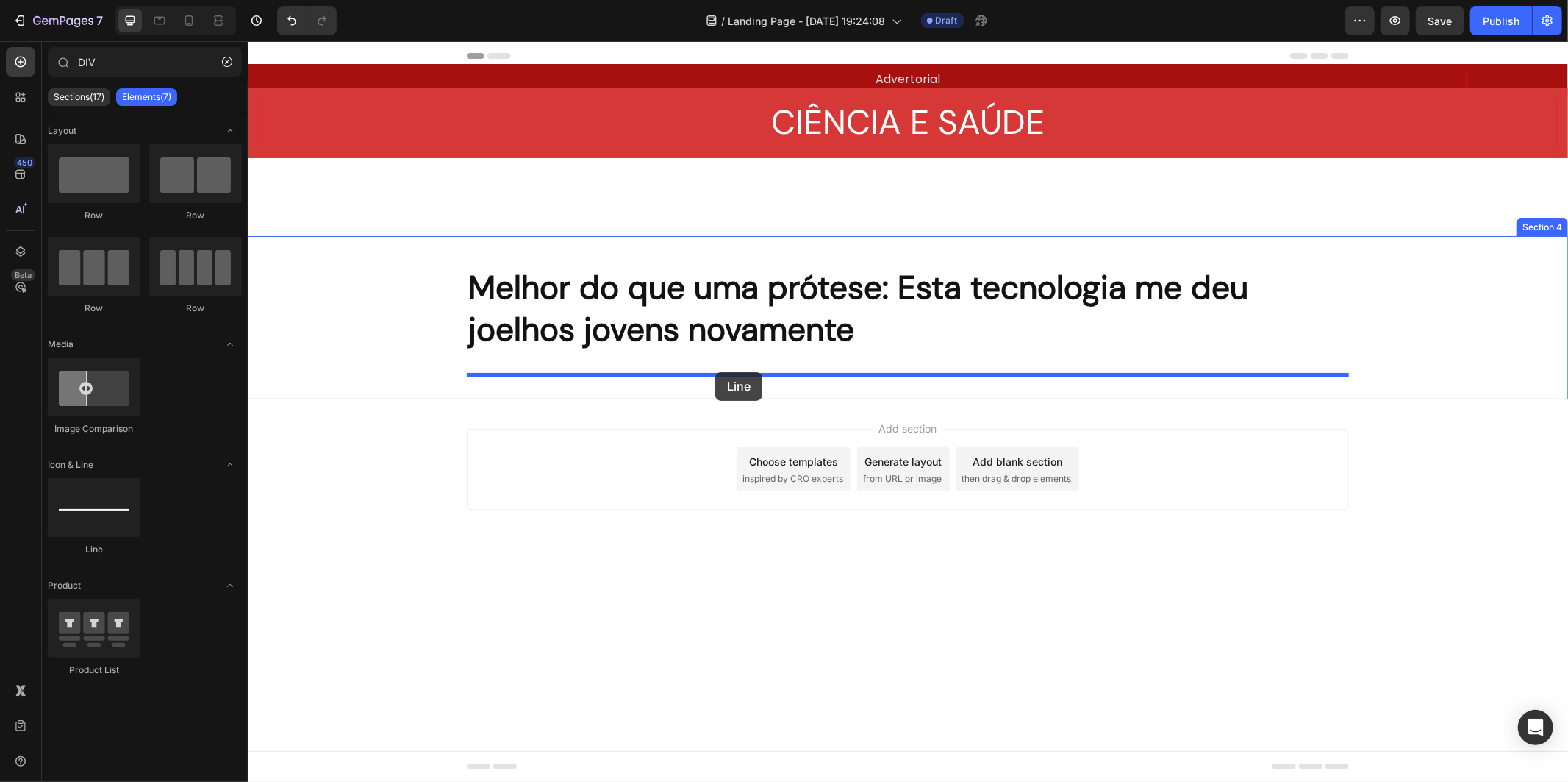
drag, startPoint x: 347, startPoint y: 544, endPoint x: 713, endPoint y: 377, distance: 402.3
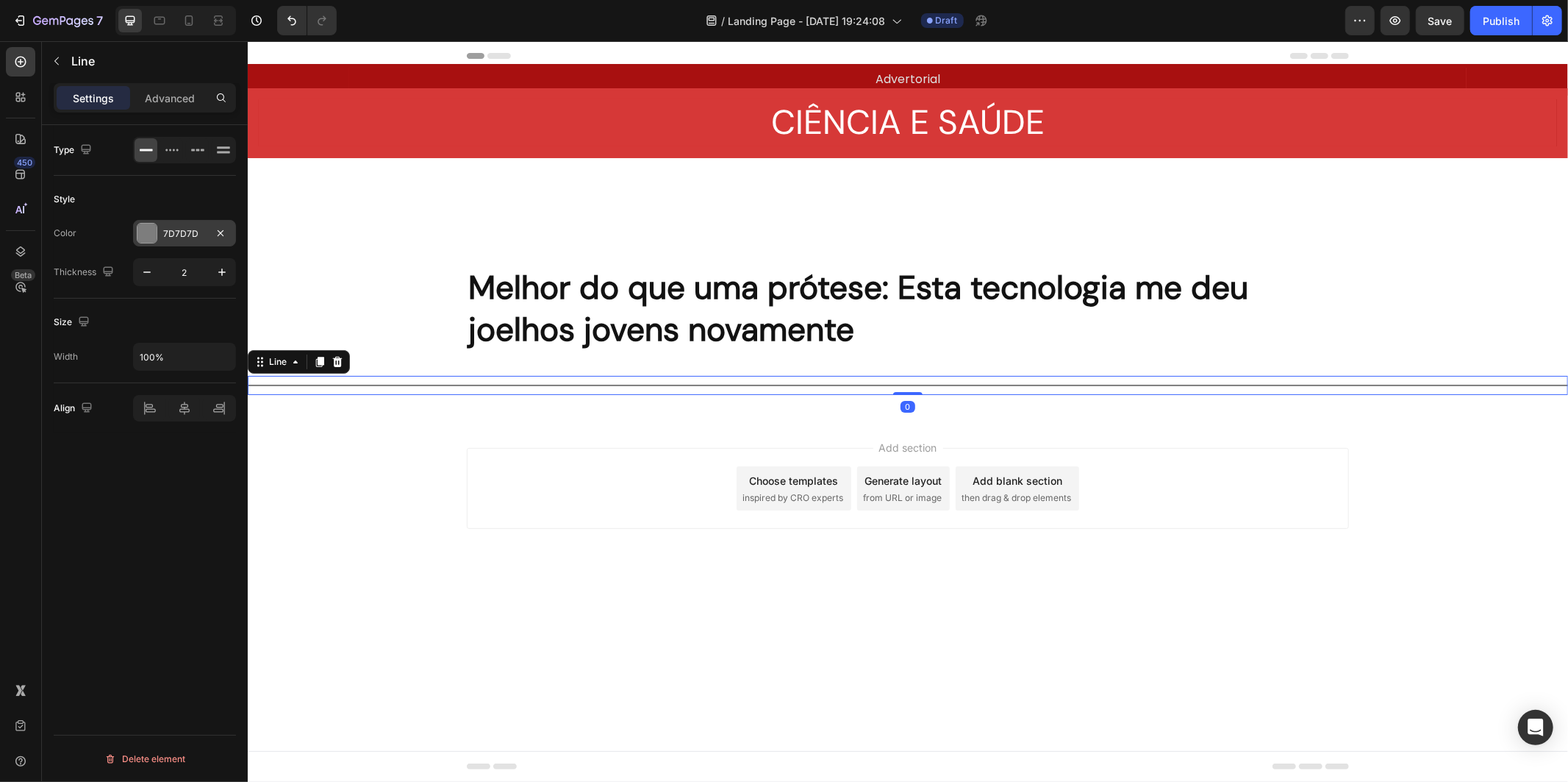
click at [174, 232] on div "7D7D7D" at bounding box center [185, 234] width 42 height 13
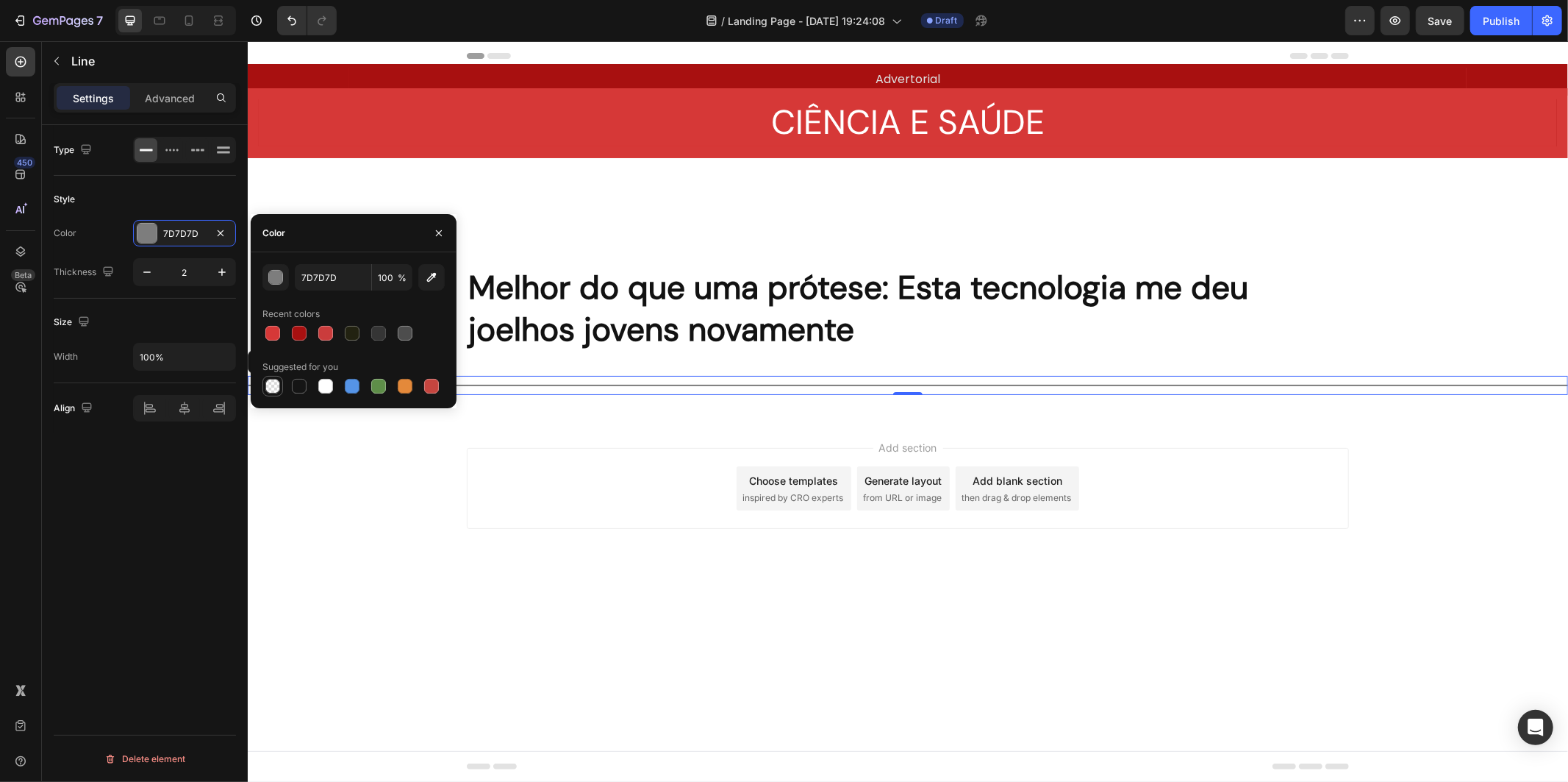
click at [277, 383] on div at bounding box center [272, 385] width 14 height 14
type input "000000"
type input "0"
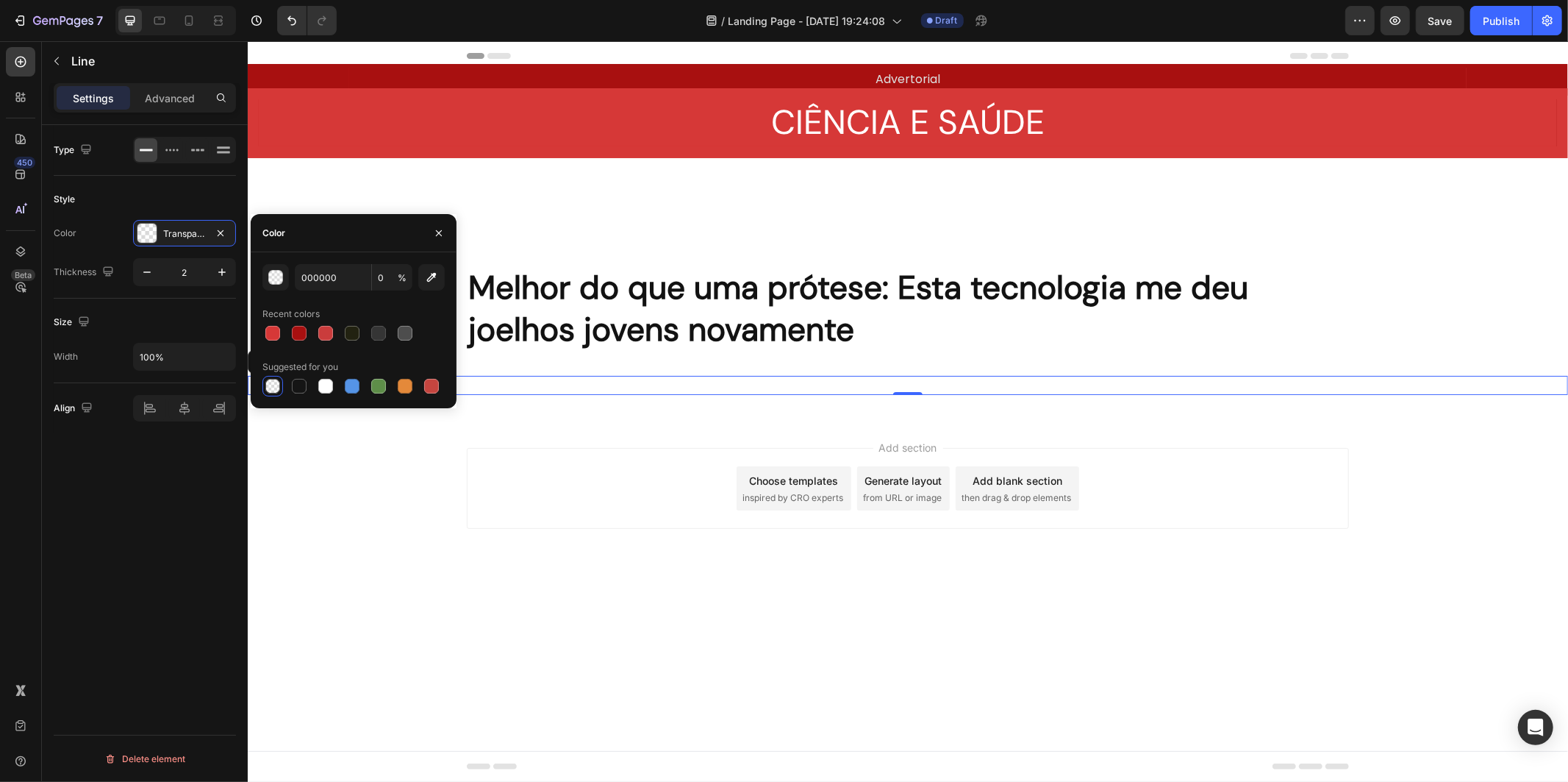
click at [874, 475] on div "Generate layout" at bounding box center [903, 480] width 77 height 15
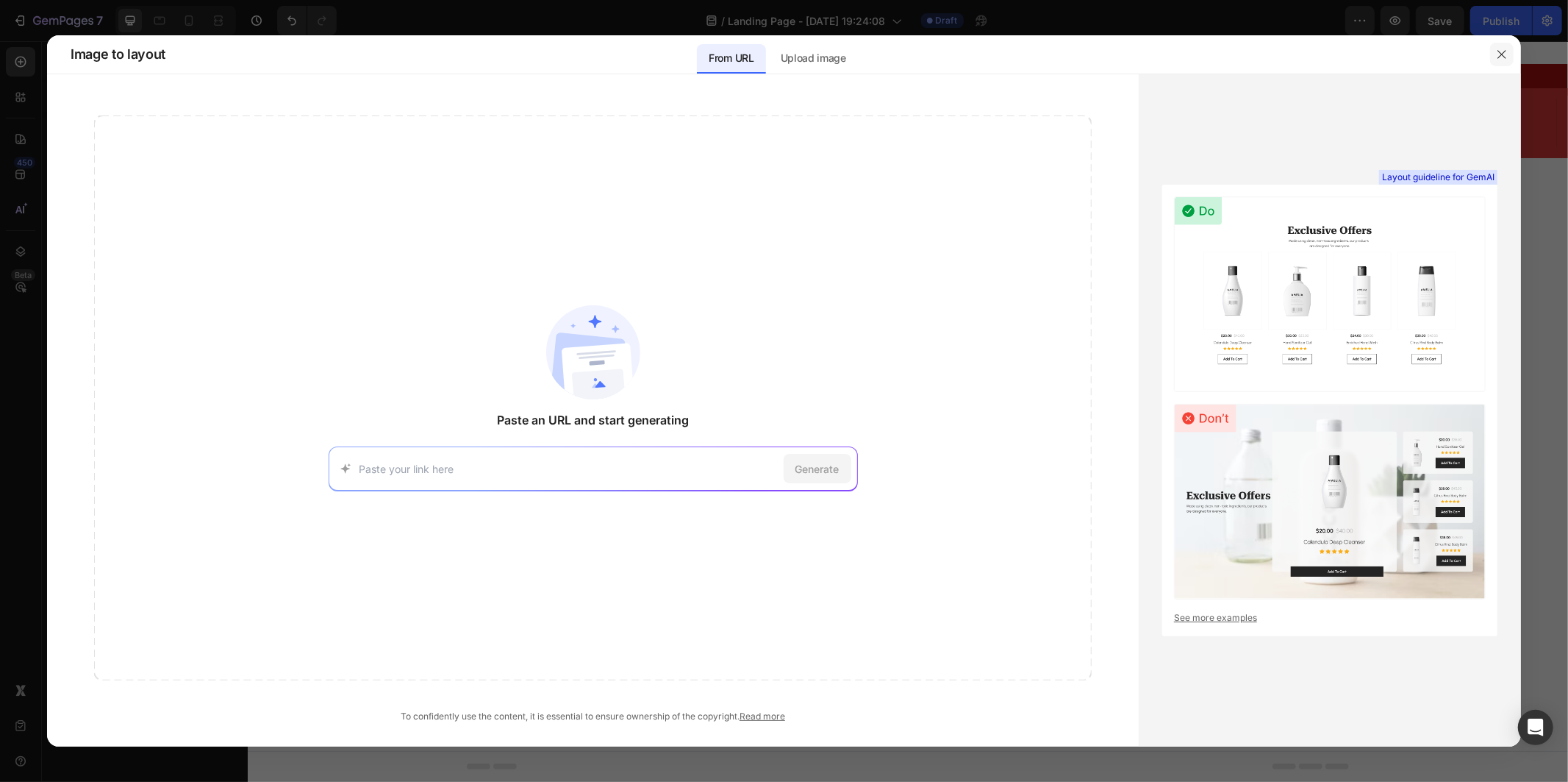
click at [1504, 45] on button "button" at bounding box center [1502, 54] width 23 height 23
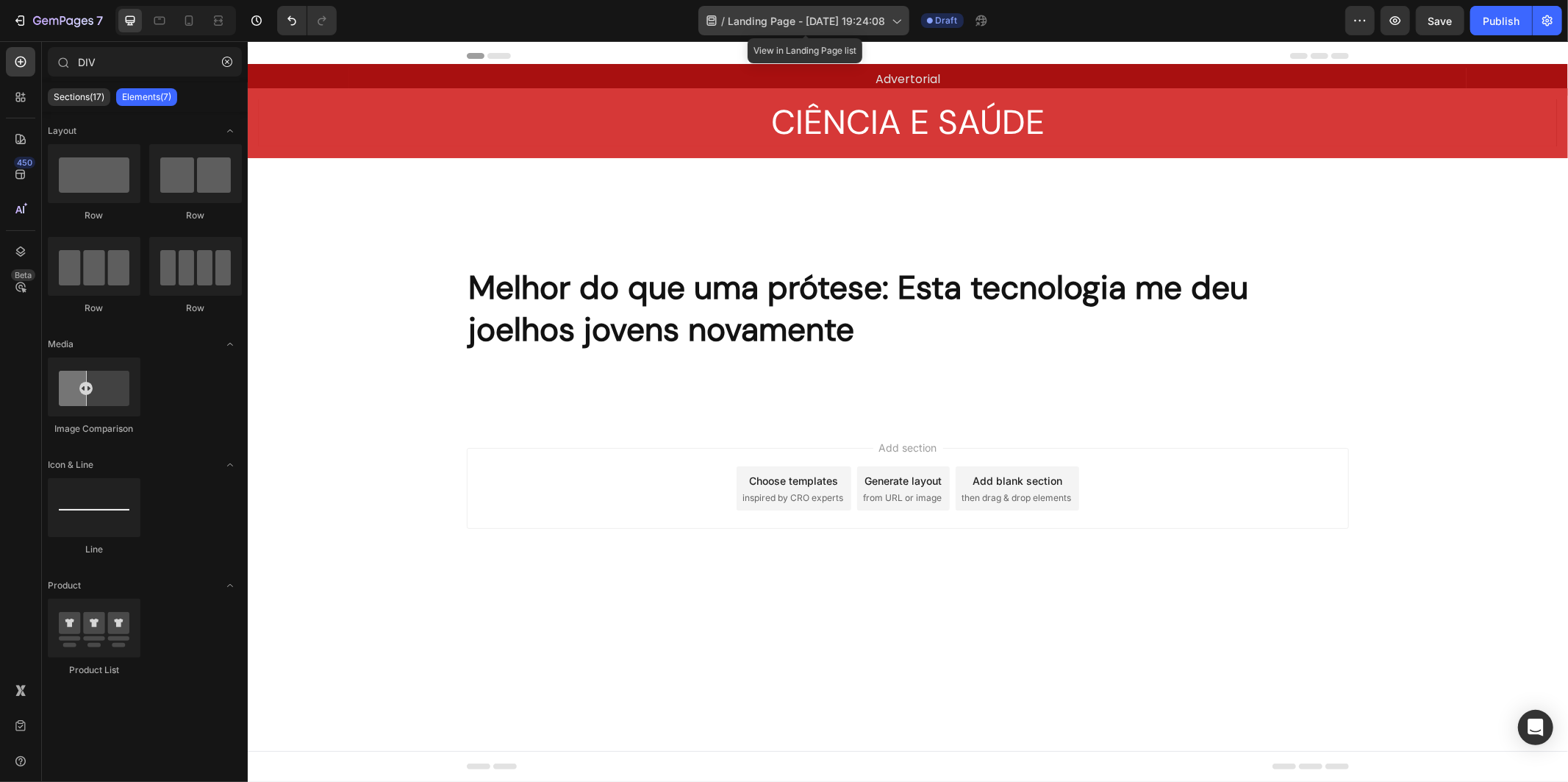
click at [794, 24] on span "Landing Page - [DATE] 19:24:08" at bounding box center [807, 21] width 157 height 15
click at [1116, 22] on div "/ Landing Page - [DATE] 19:24:08 Draft" at bounding box center [846, 20] width 996 height 30
drag, startPoint x: 194, startPoint y: 70, endPoint x: 218, endPoint y: 66, distance: 24.3
click at [196, 70] on input "DIV" at bounding box center [145, 62] width 194 height 30
click at [222, 66] on icon "button" at bounding box center [227, 62] width 11 height 11
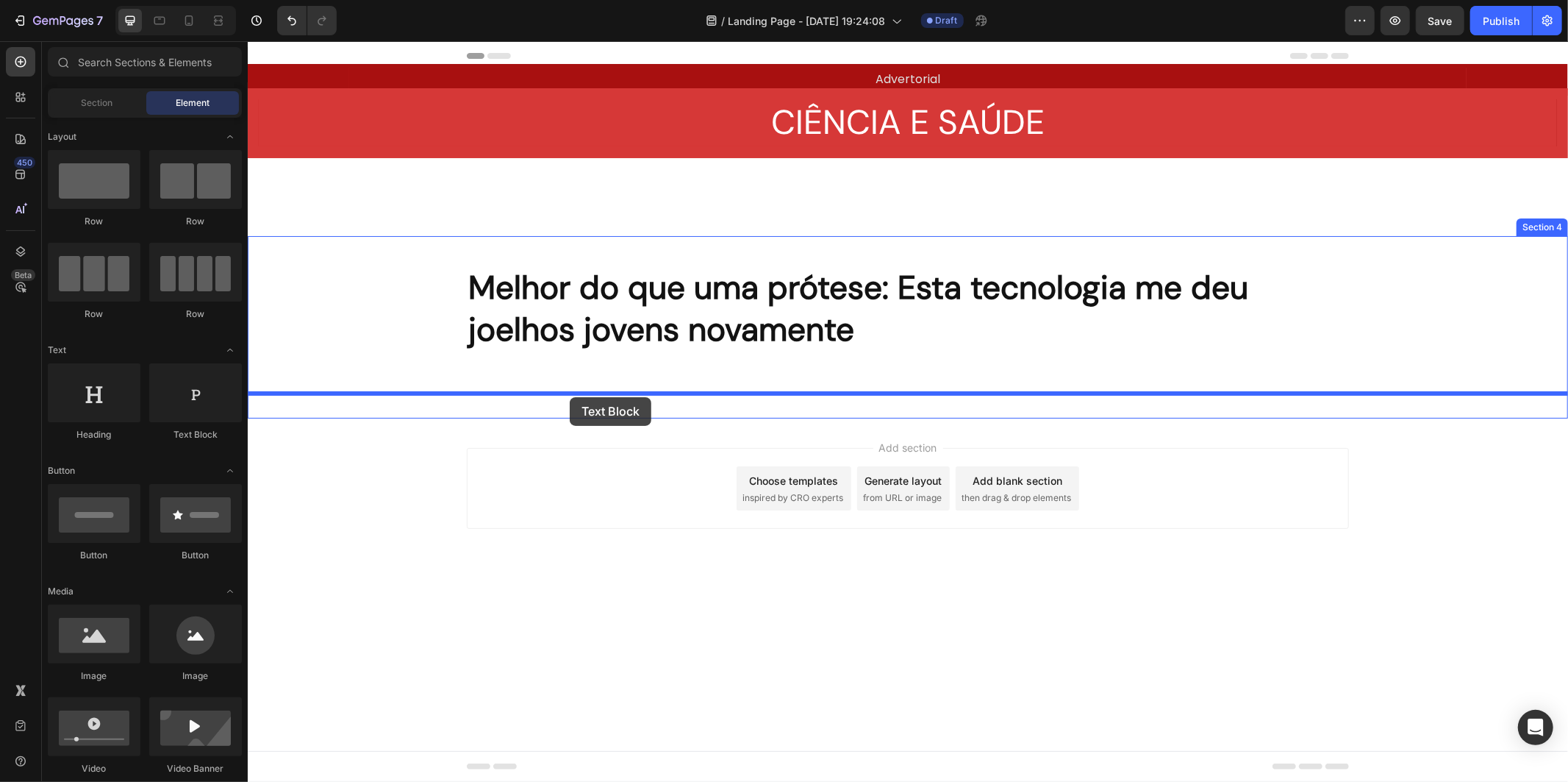
drag, startPoint x: 429, startPoint y: 440, endPoint x: 569, endPoint y: 397, distance: 146.5
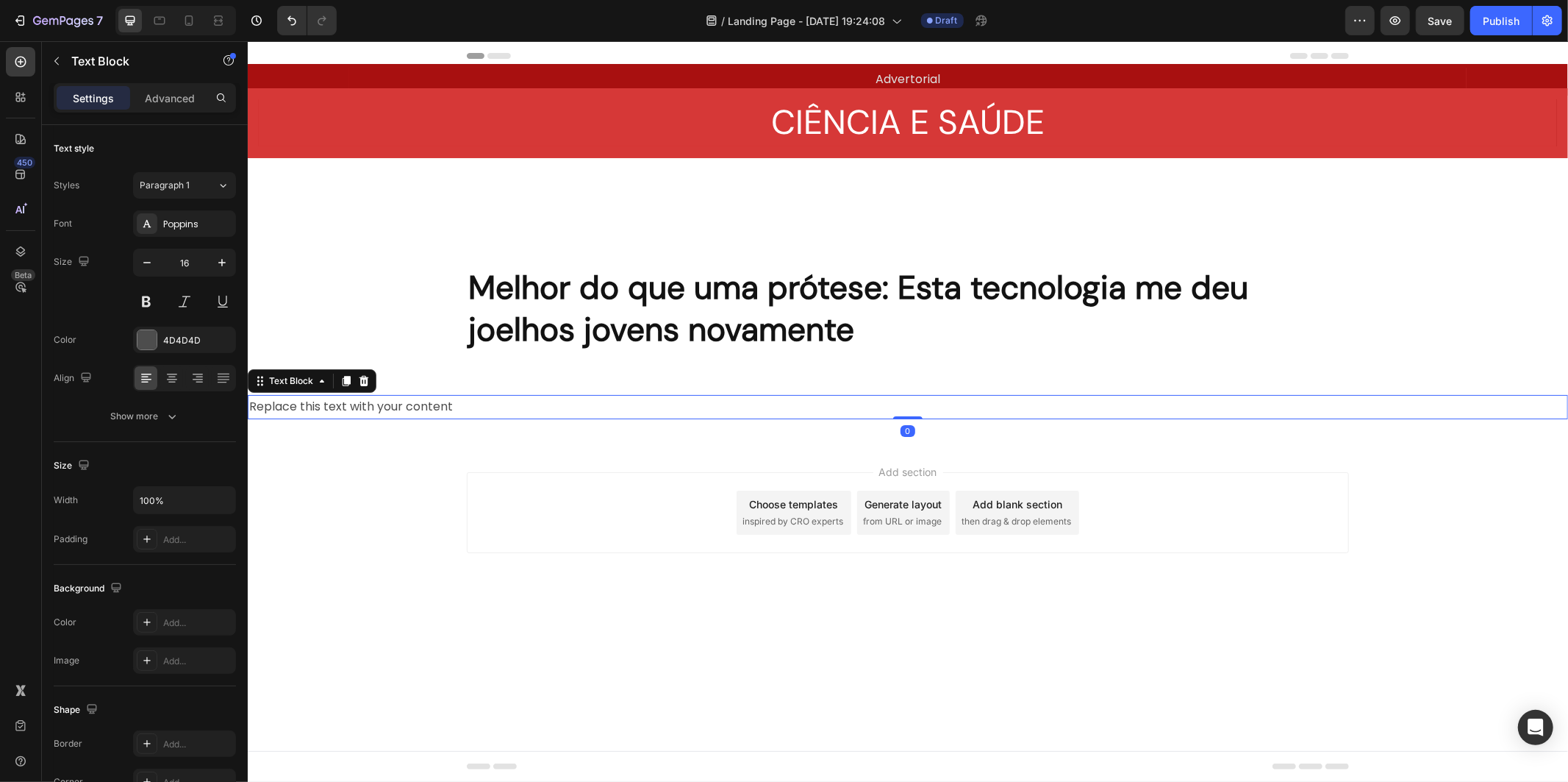
click at [581, 406] on div "Replace this text with your content" at bounding box center [907, 405] width 1320 height 24
click at [581, 406] on p "Replace this text with your content" at bounding box center [907, 406] width 1317 height 21
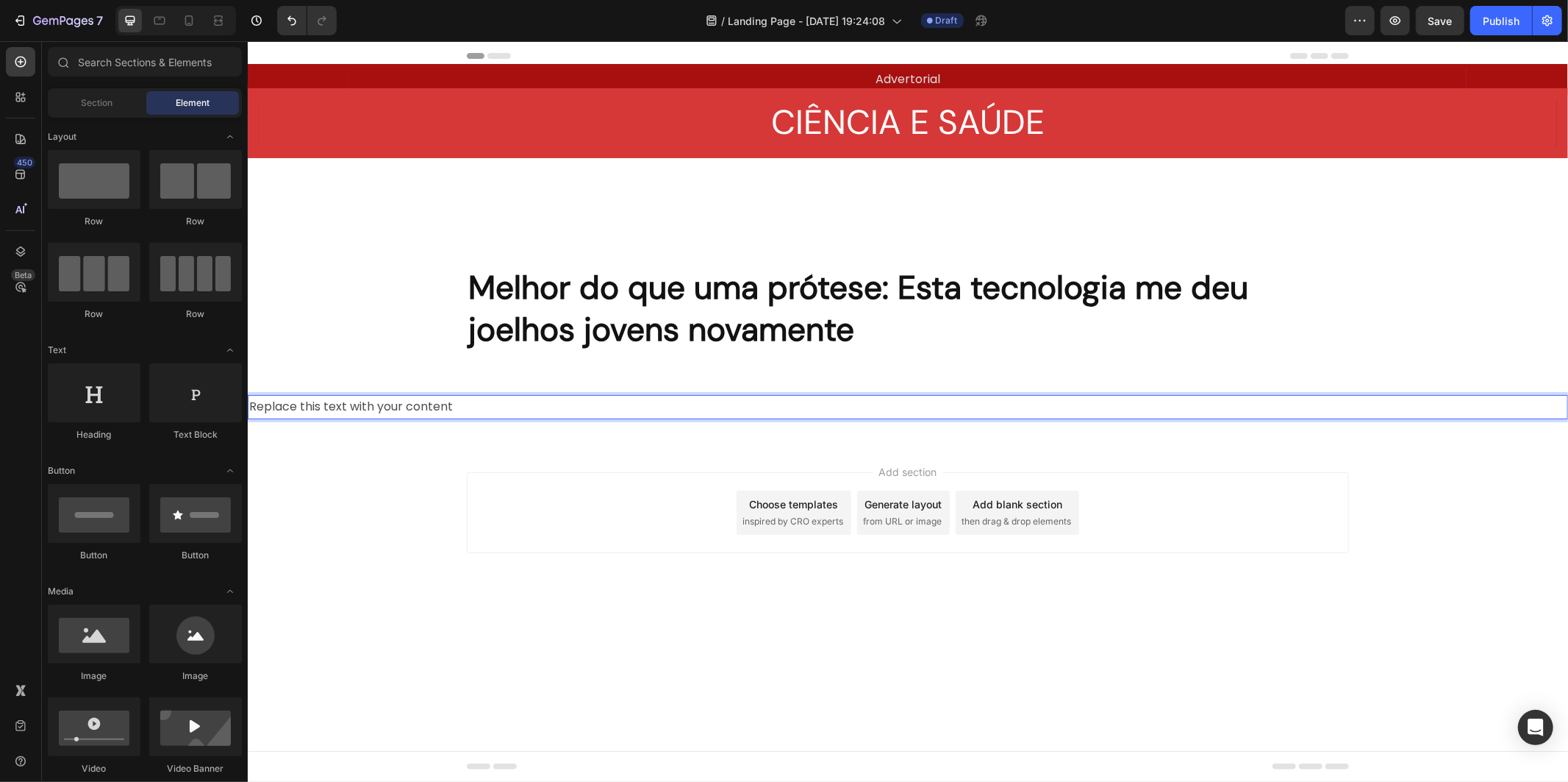
drag, startPoint x: 411, startPoint y: 465, endPoint x: 412, endPoint y: 456, distance: 9.1
click at [411, 464] on div "Add section Choose templates inspired by CRO experts Generate layout from URL o…" at bounding box center [907, 533] width 1320 height 181
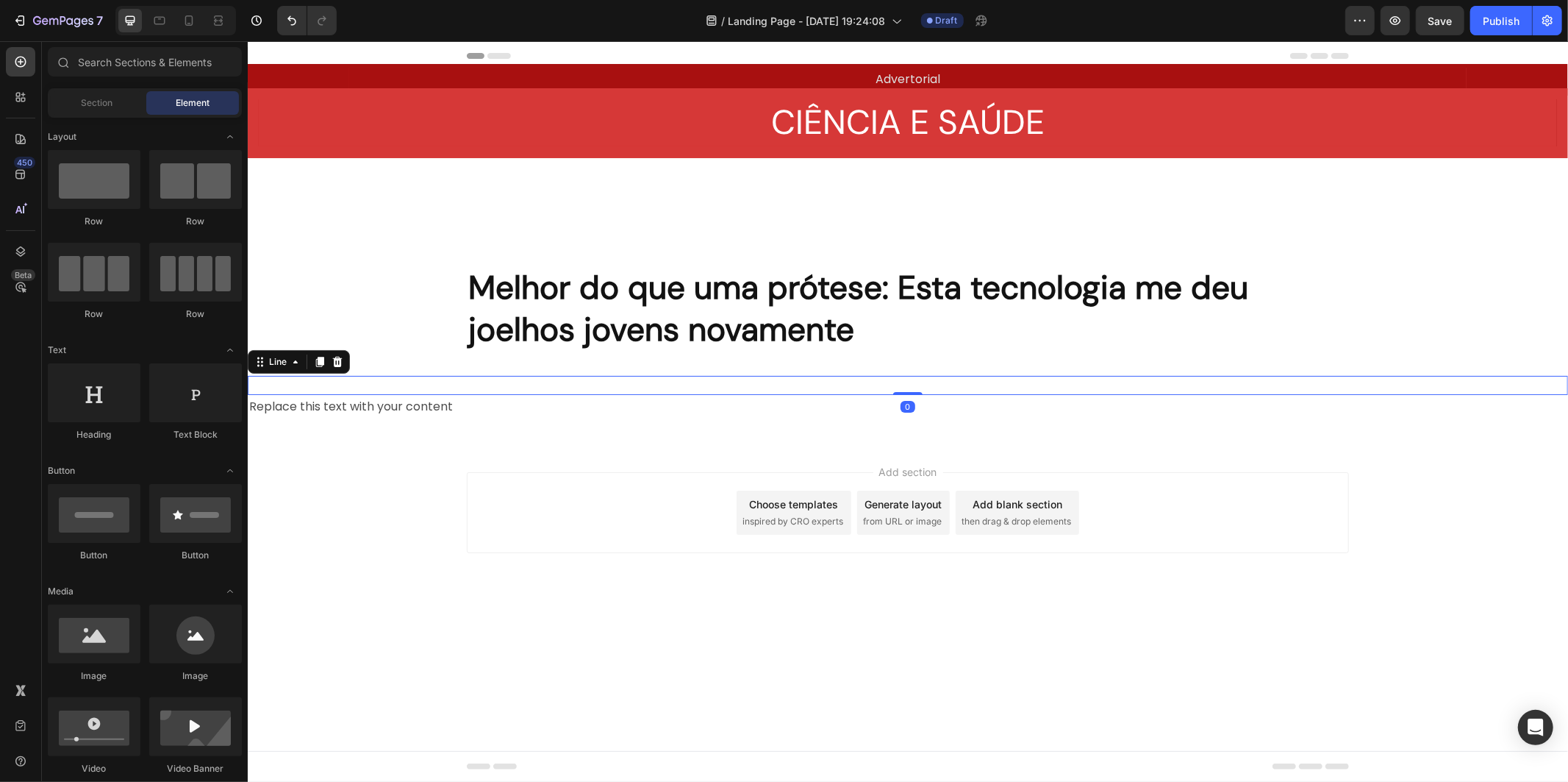
click at [537, 391] on div "Title Line 0" at bounding box center [907, 384] width 1320 height 19
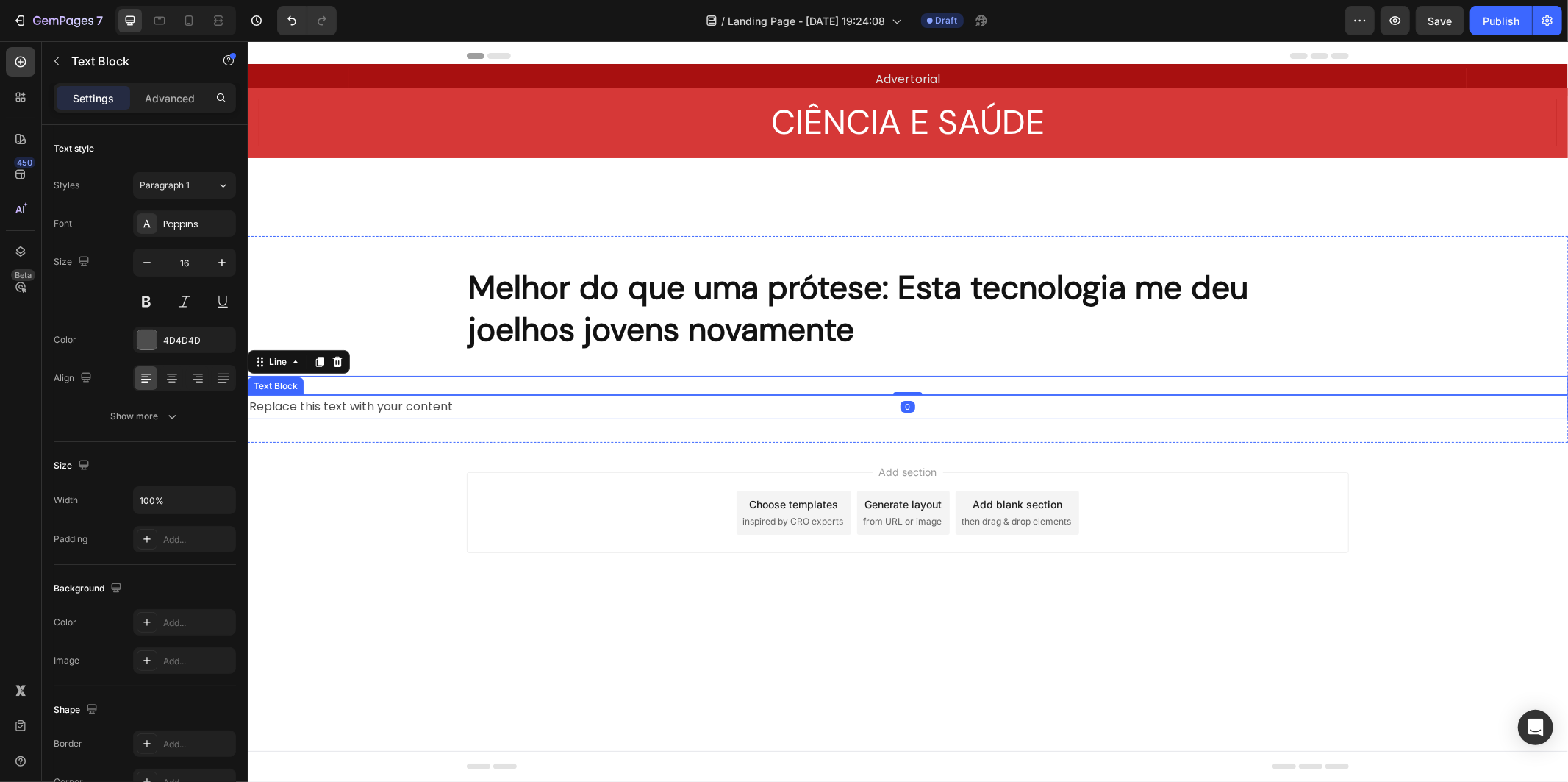
click at [520, 406] on p "Replace this text with your content" at bounding box center [907, 406] width 1317 height 21
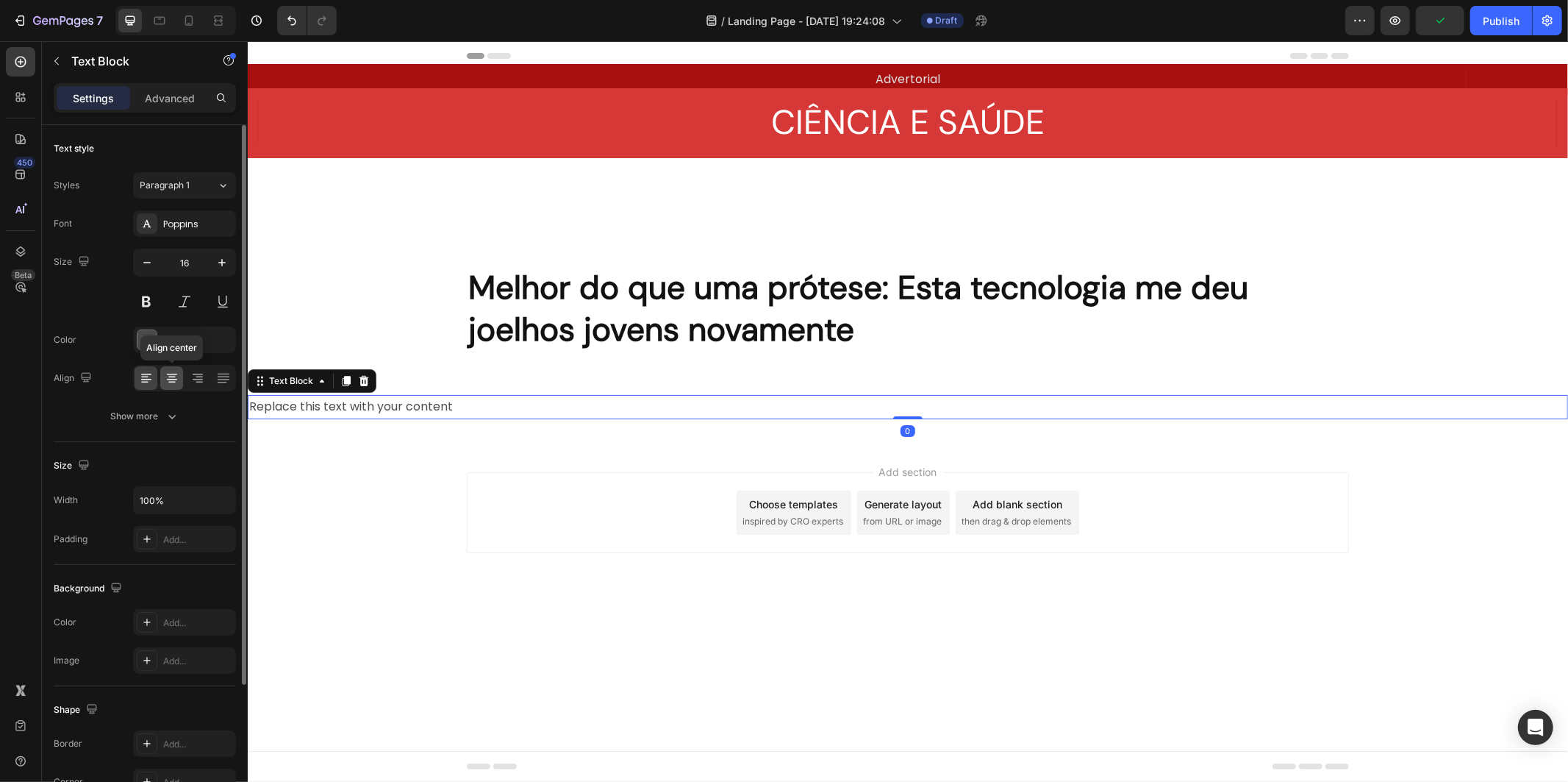
click at [173, 374] on icon at bounding box center [171, 375] width 11 height 2
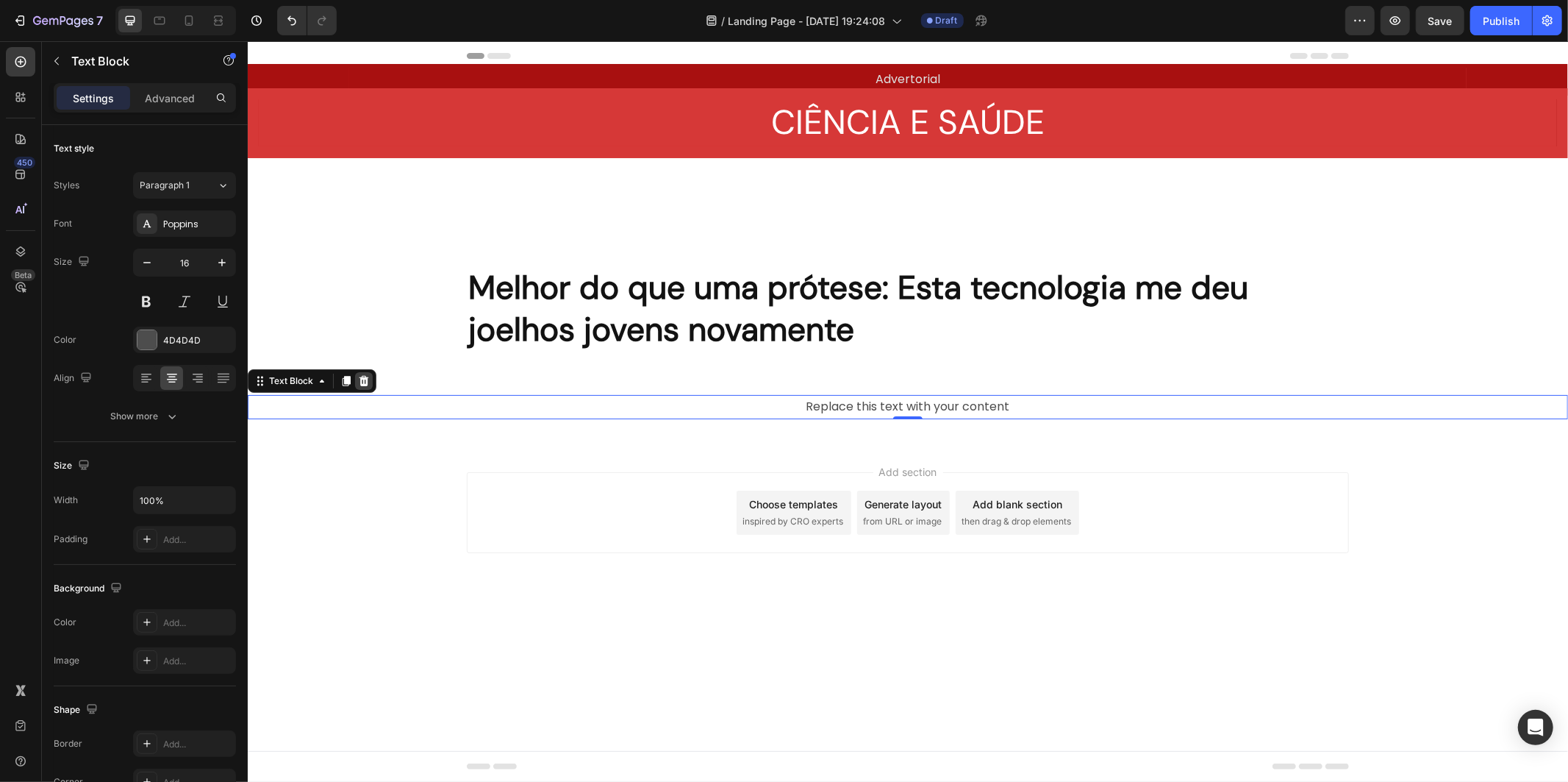
click at [362, 377] on icon at bounding box center [364, 379] width 10 height 11
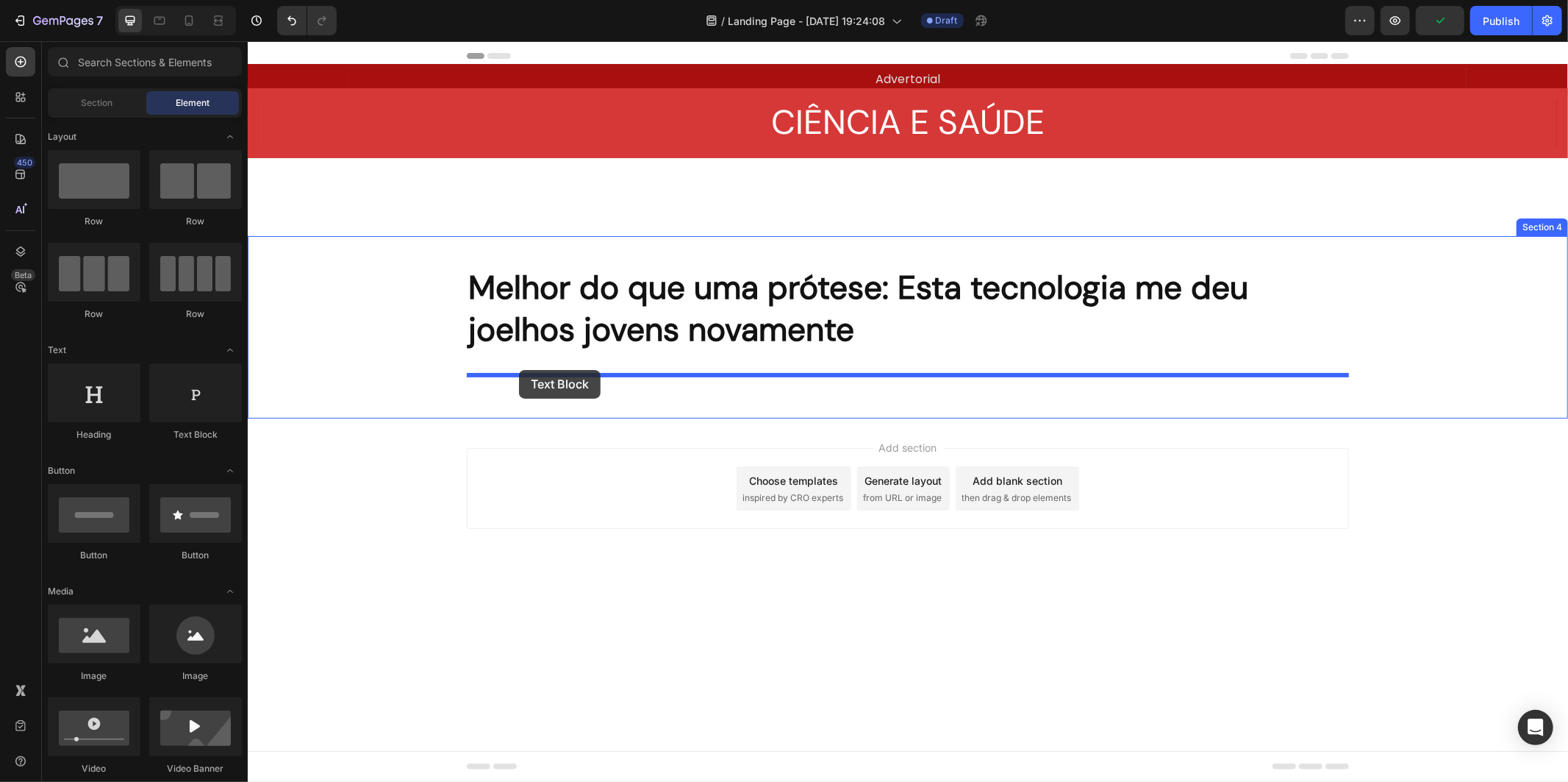
drag, startPoint x: 441, startPoint y: 443, endPoint x: 518, endPoint y: 369, distance: 106.8
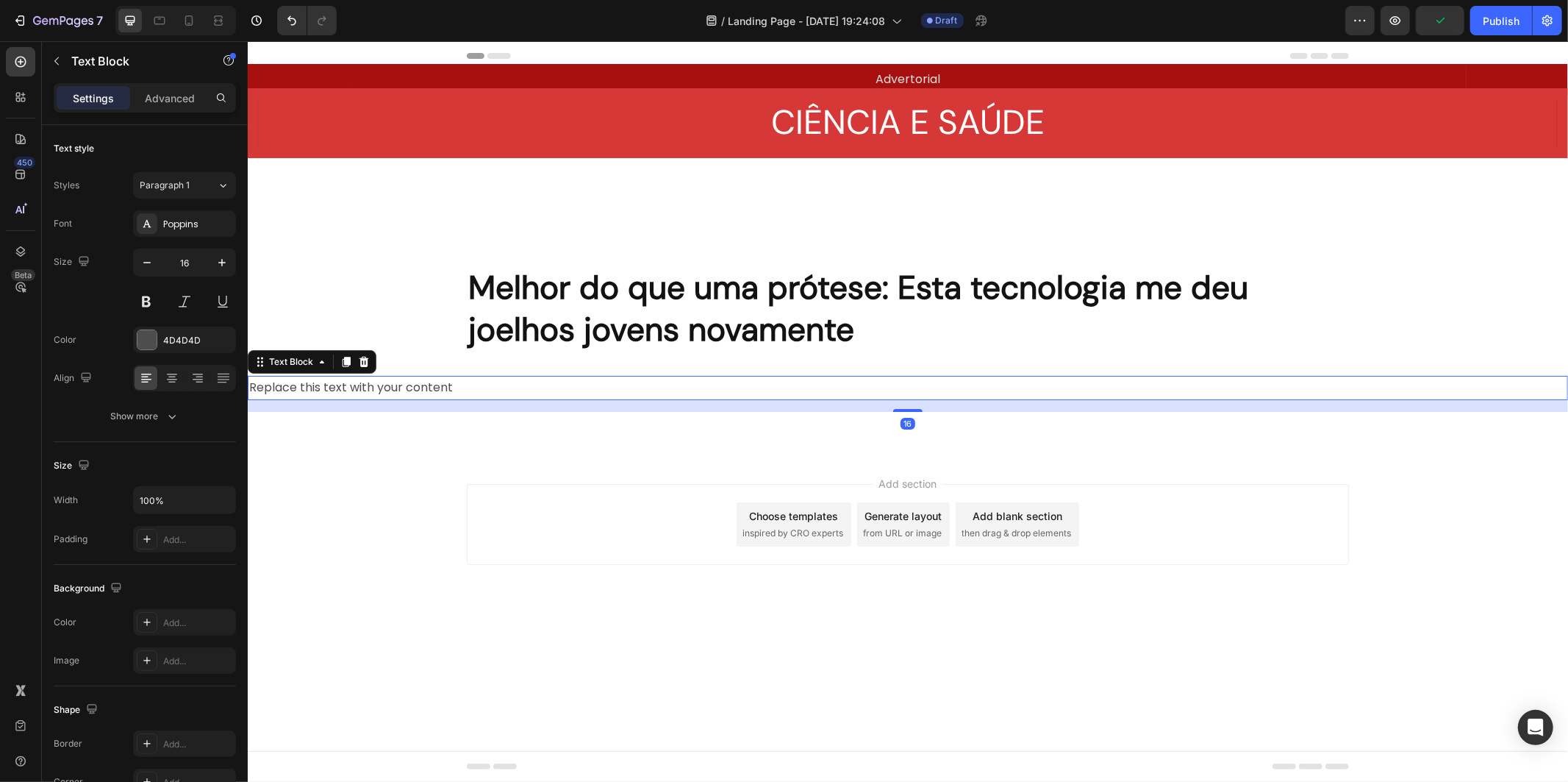
click at [514, 390] on div "Replace this text with your content" at bounding box center [907, 386] width 1320 height 24
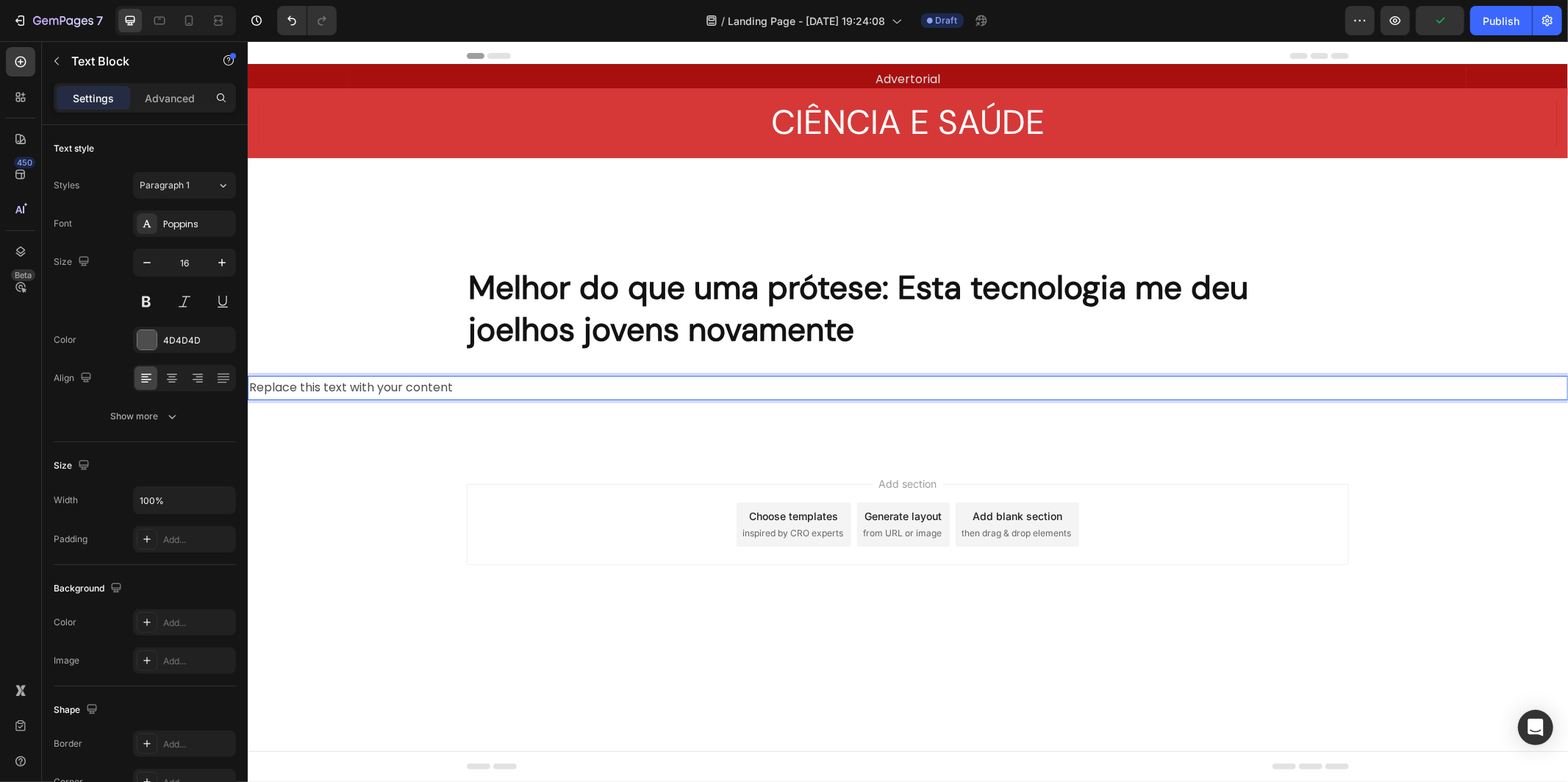
click at [514, 390] on p "Replace this text with your content" at bounding box center [907, 387] width 1317 height 21
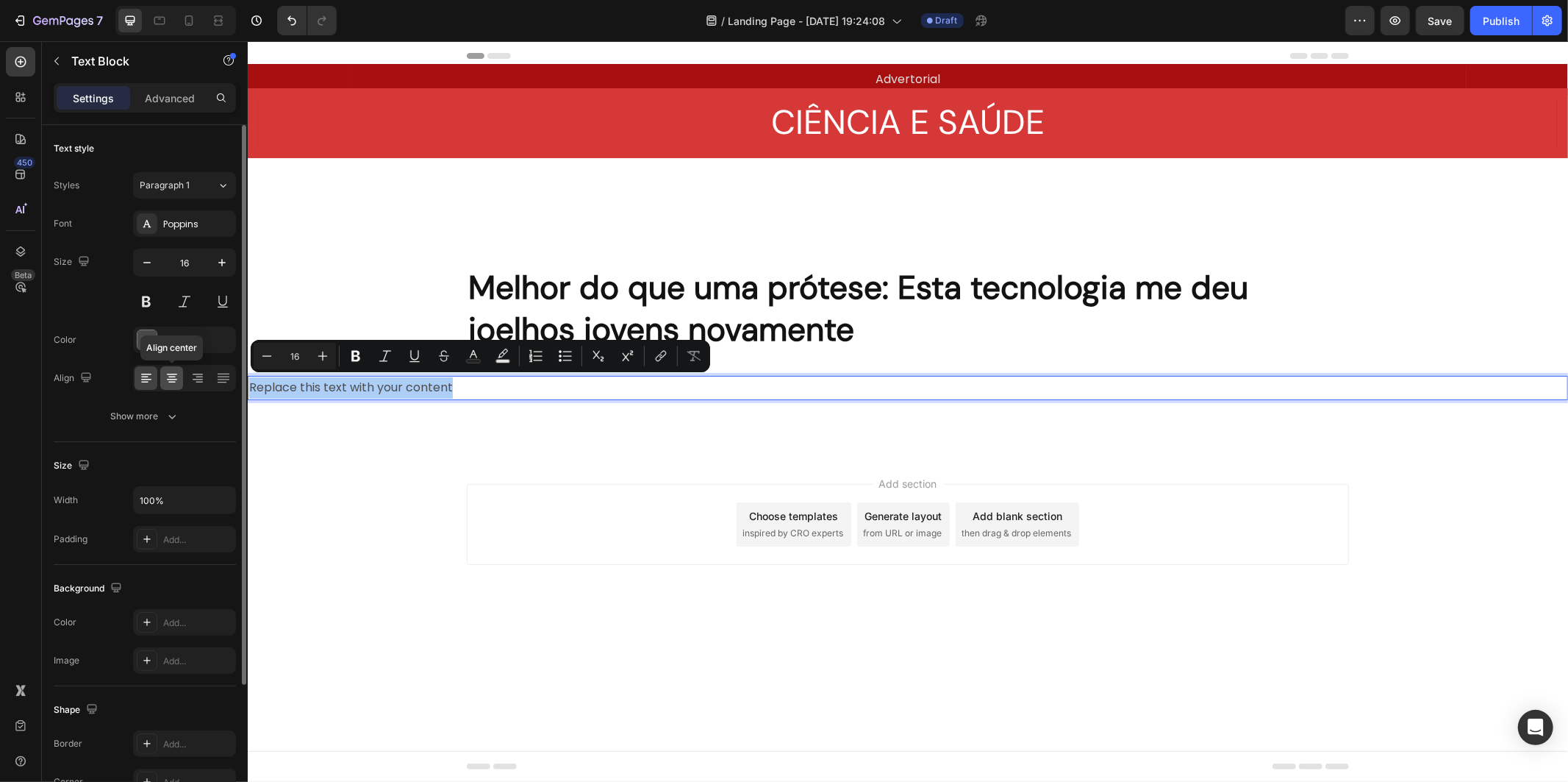
click at [172, 384] on icon at bounding box center [171, 378] width 14 height 14
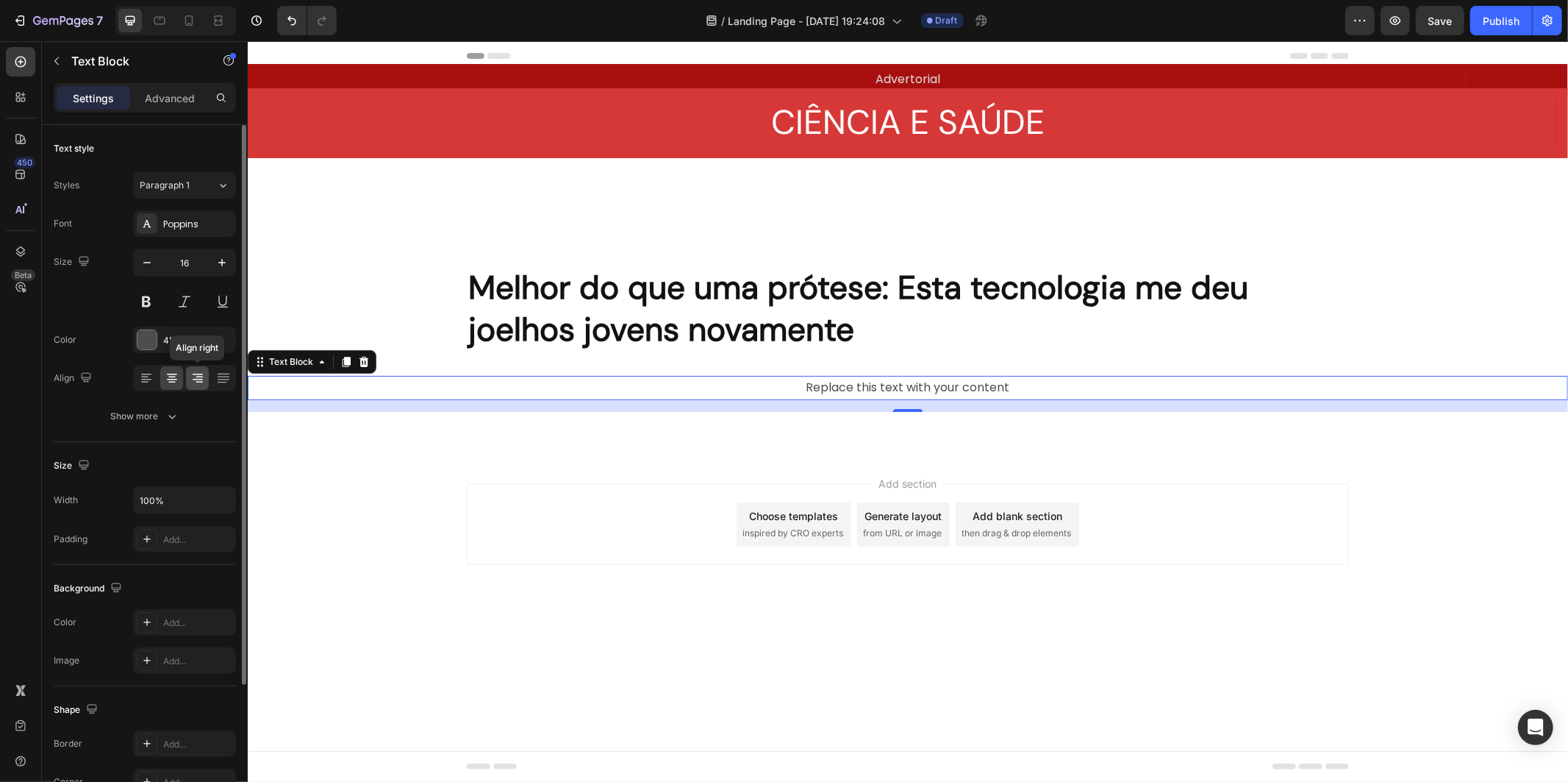
click at [201, 377] on icon at bounding box center [199, 378] width 8 height 2
click at [218, 378] on icon at bounding box center [223, 378] width 14 height 14
click at [150, 380] on icon at bounding box center [145, 378] width 14 height 14
click at [169, 377] on icon at bounding box center [171, 378] width 14 height 14
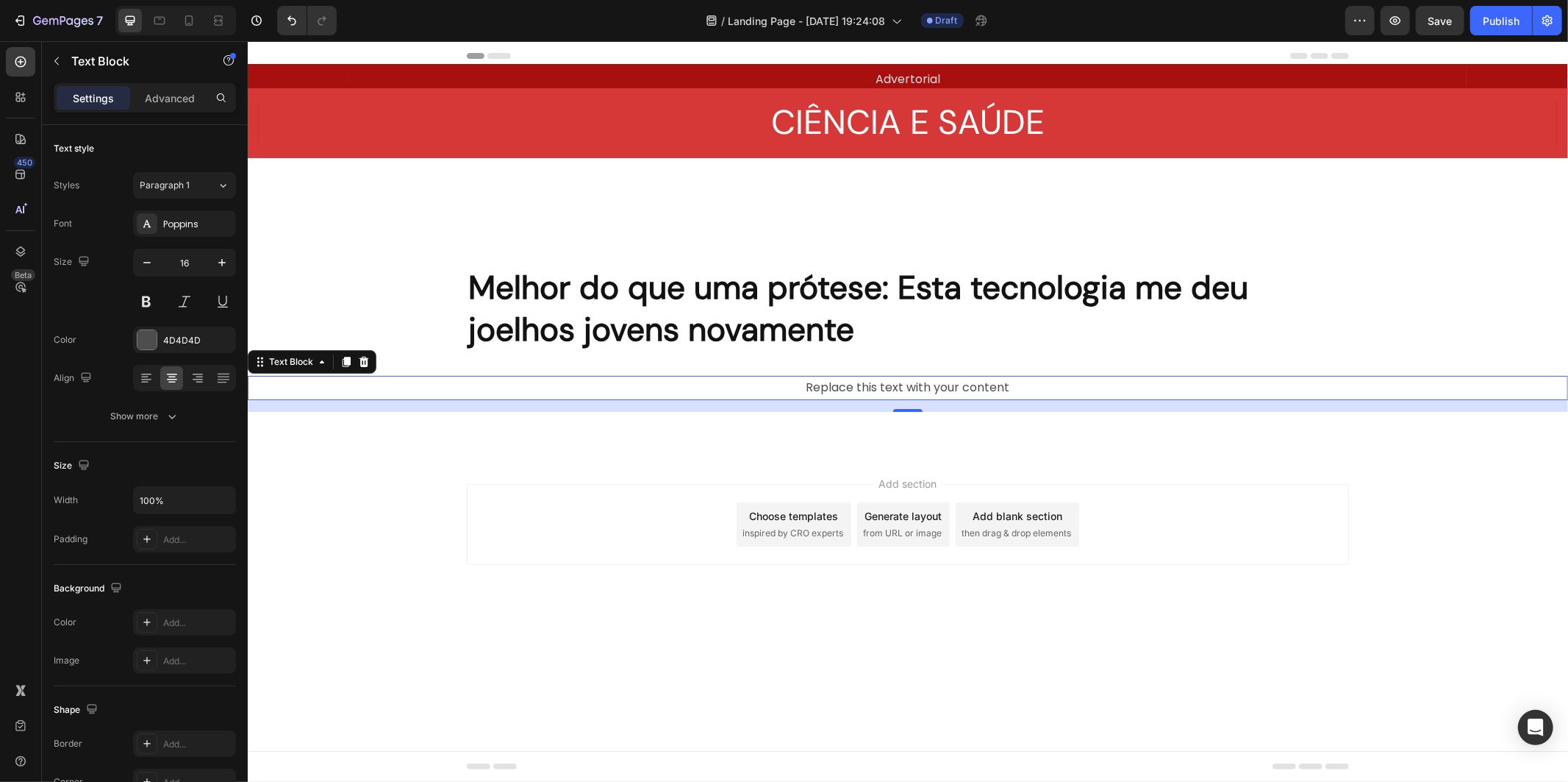
click at [839, 380] on p "Replace this text with your content" at bounding box center [907, 387] width 1317 height 21
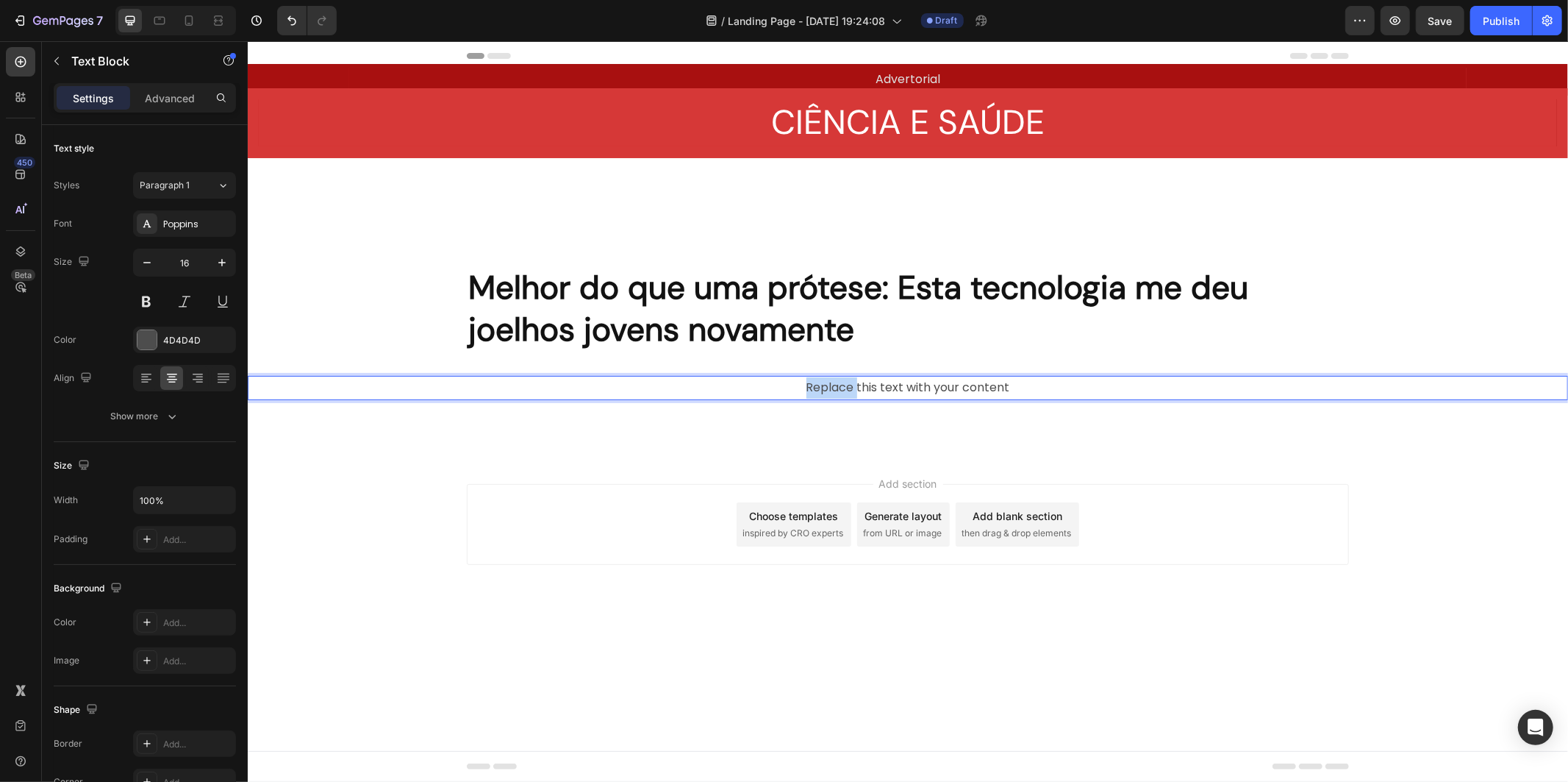
click at [839, 380] on p "Replace this text with your content" at bounding box center [907, 387] width 1317 height 21
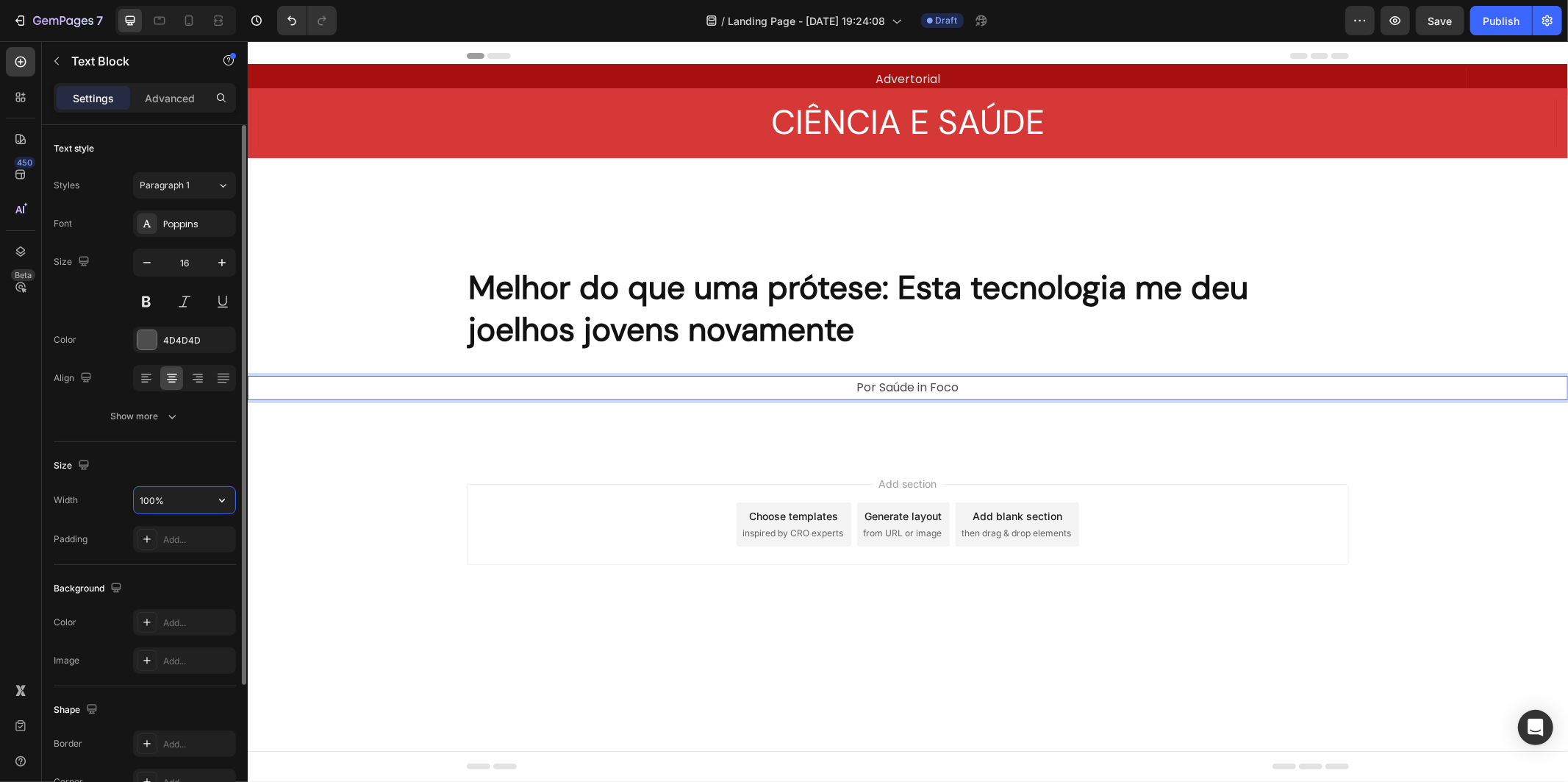
click at [204, 496] on input "100%" at bounding box center [184, 500] width 101 height 26
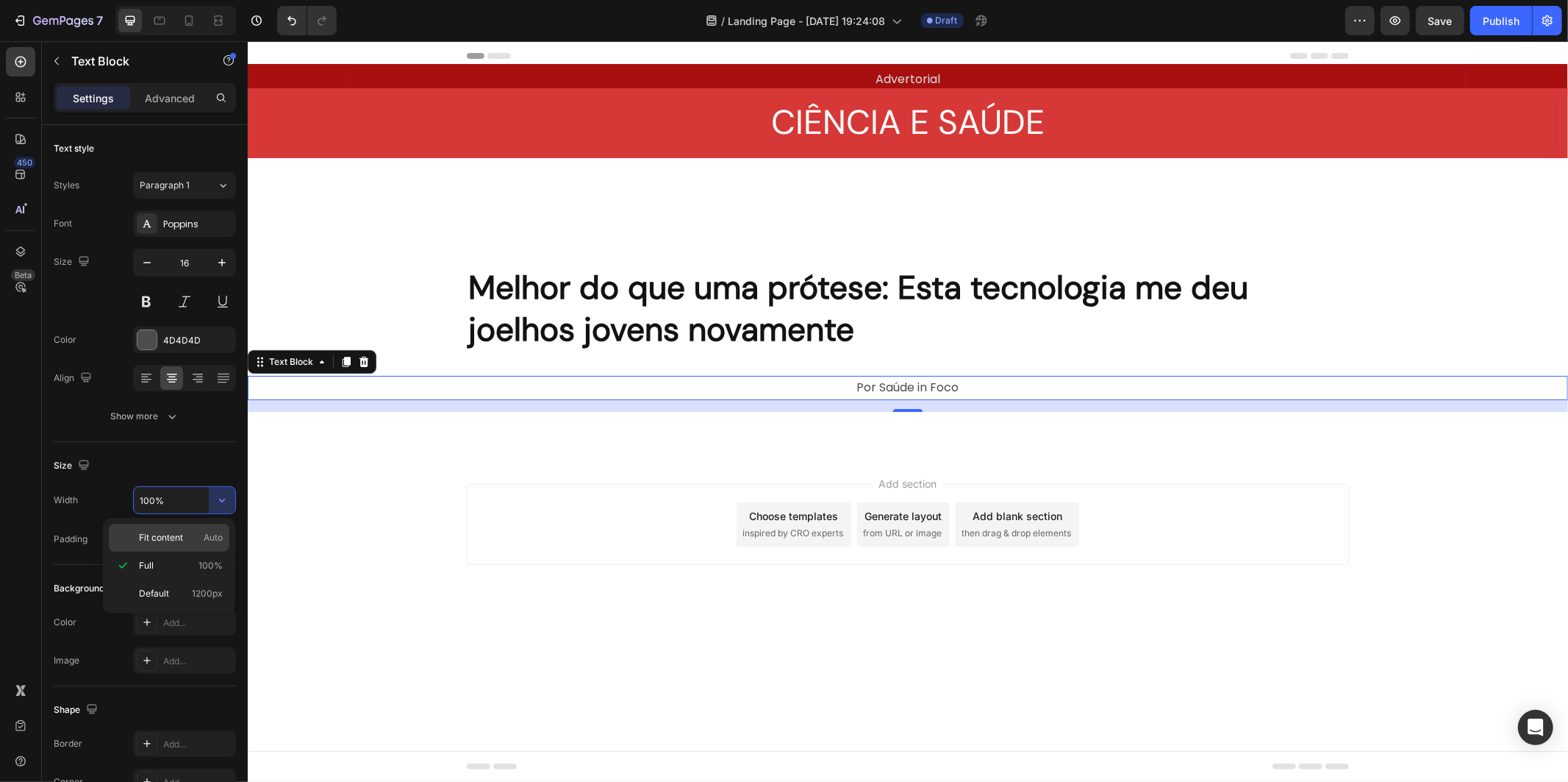
click at [206, 540] on span "Auto" at bounding box center [214, 537] width 19 height 13
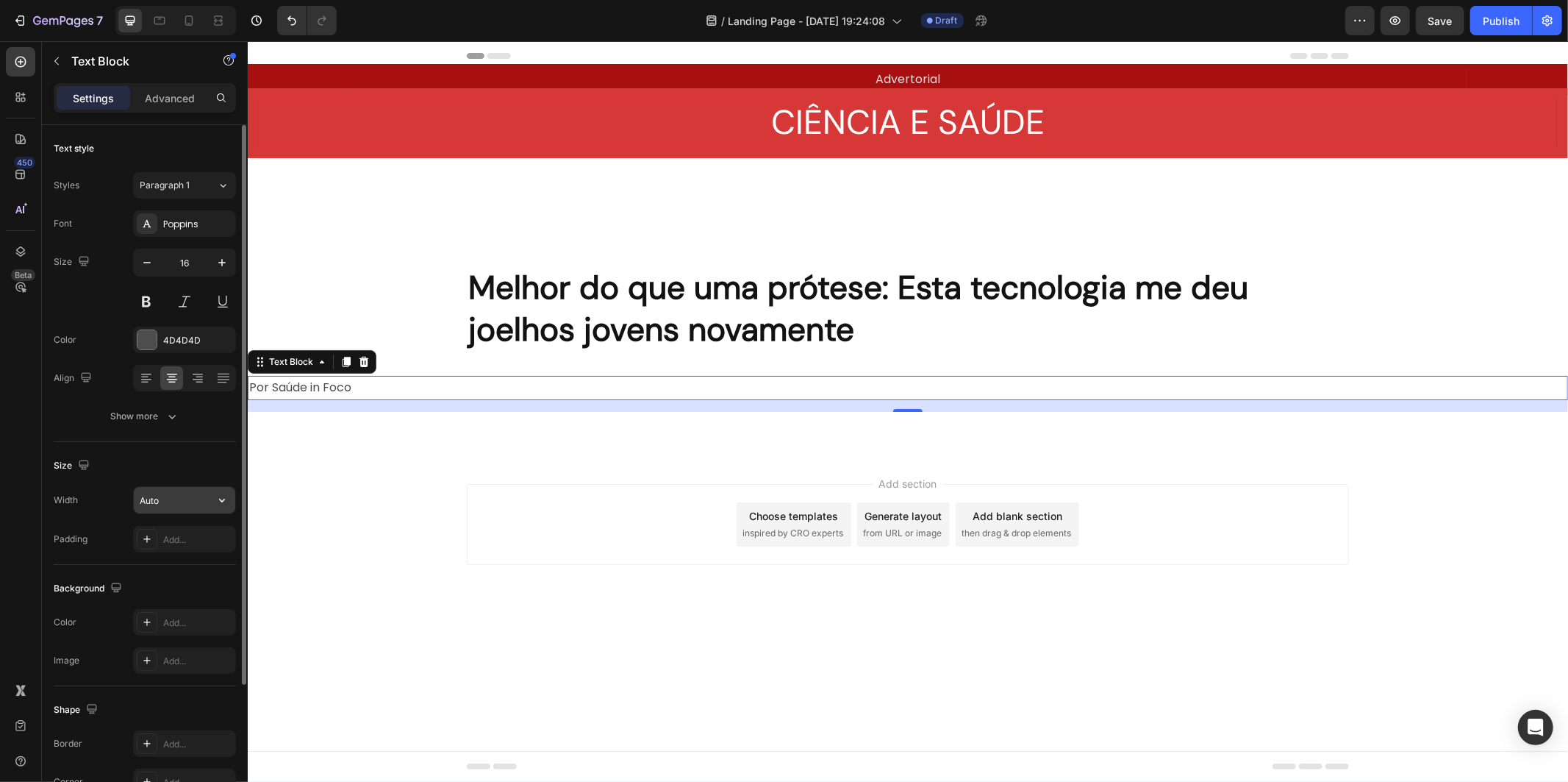
click at [221, 503] on icon "button" at bounding box center [221, 500] width 14 height 14
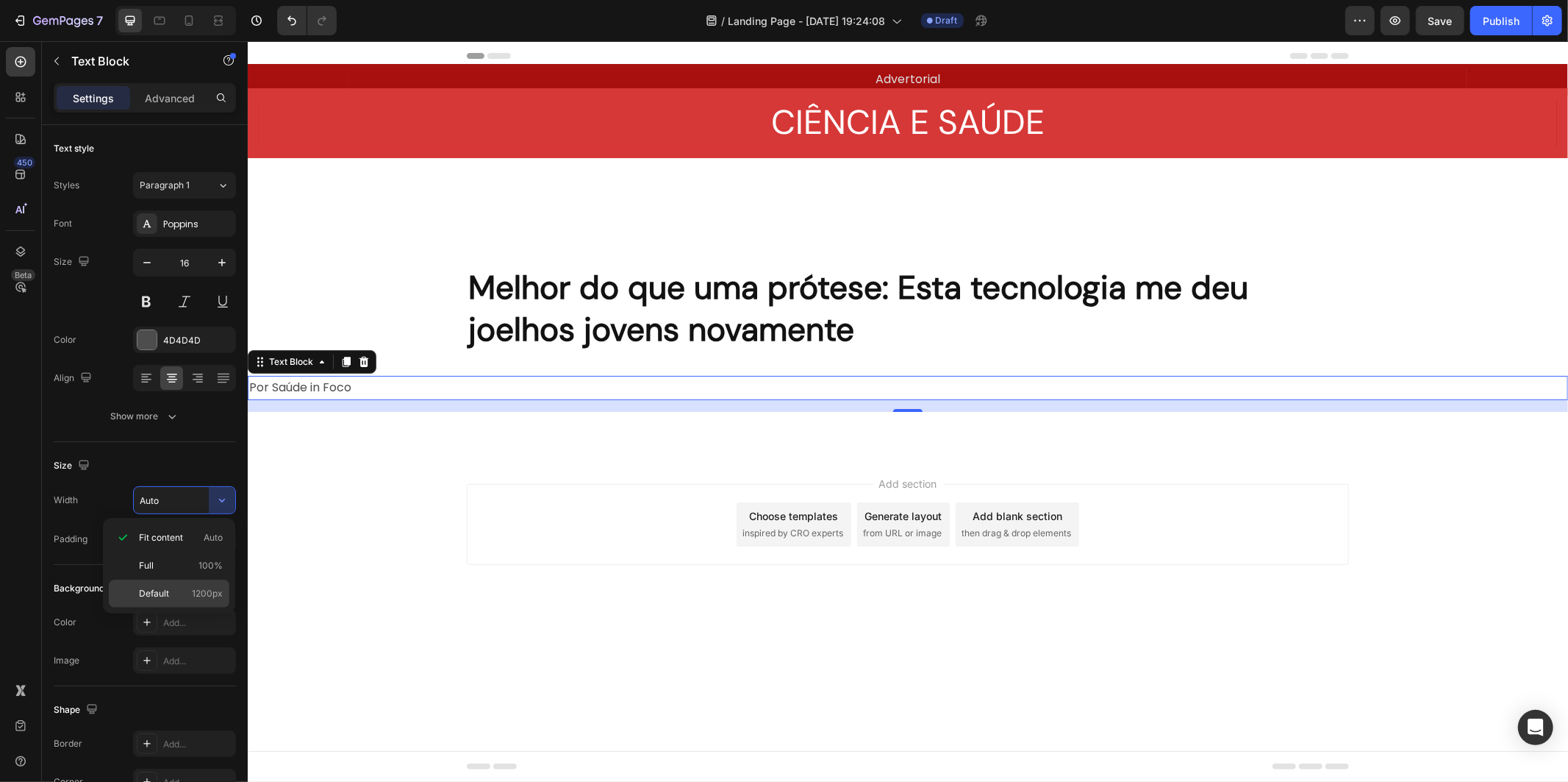
click at [212, 590] on span "1200px" at bounding box center [207, 593] width 31 height 13
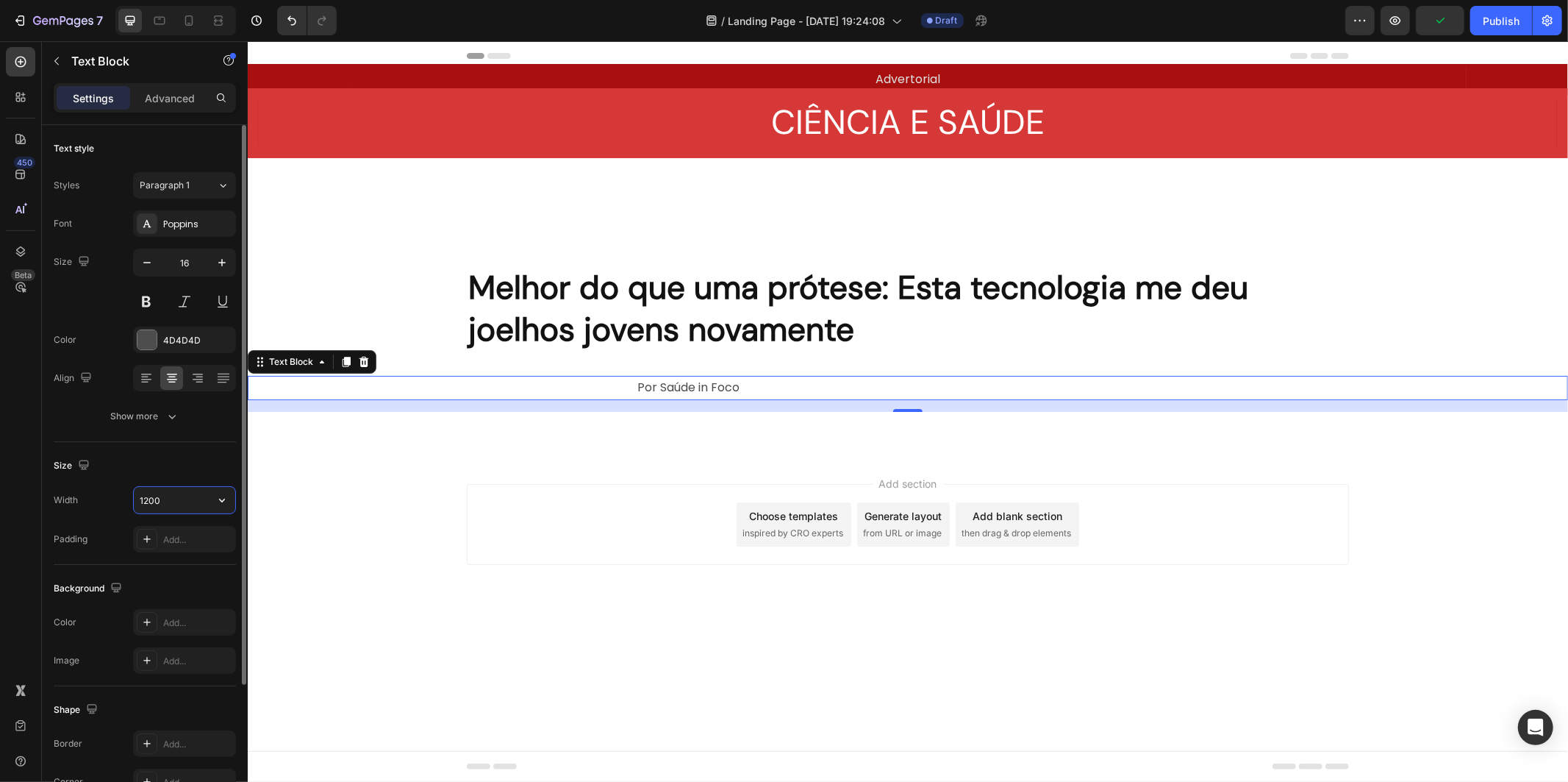
click at [204, 497] on input "1200" at bounding box center [184, 500] width 101 height 26
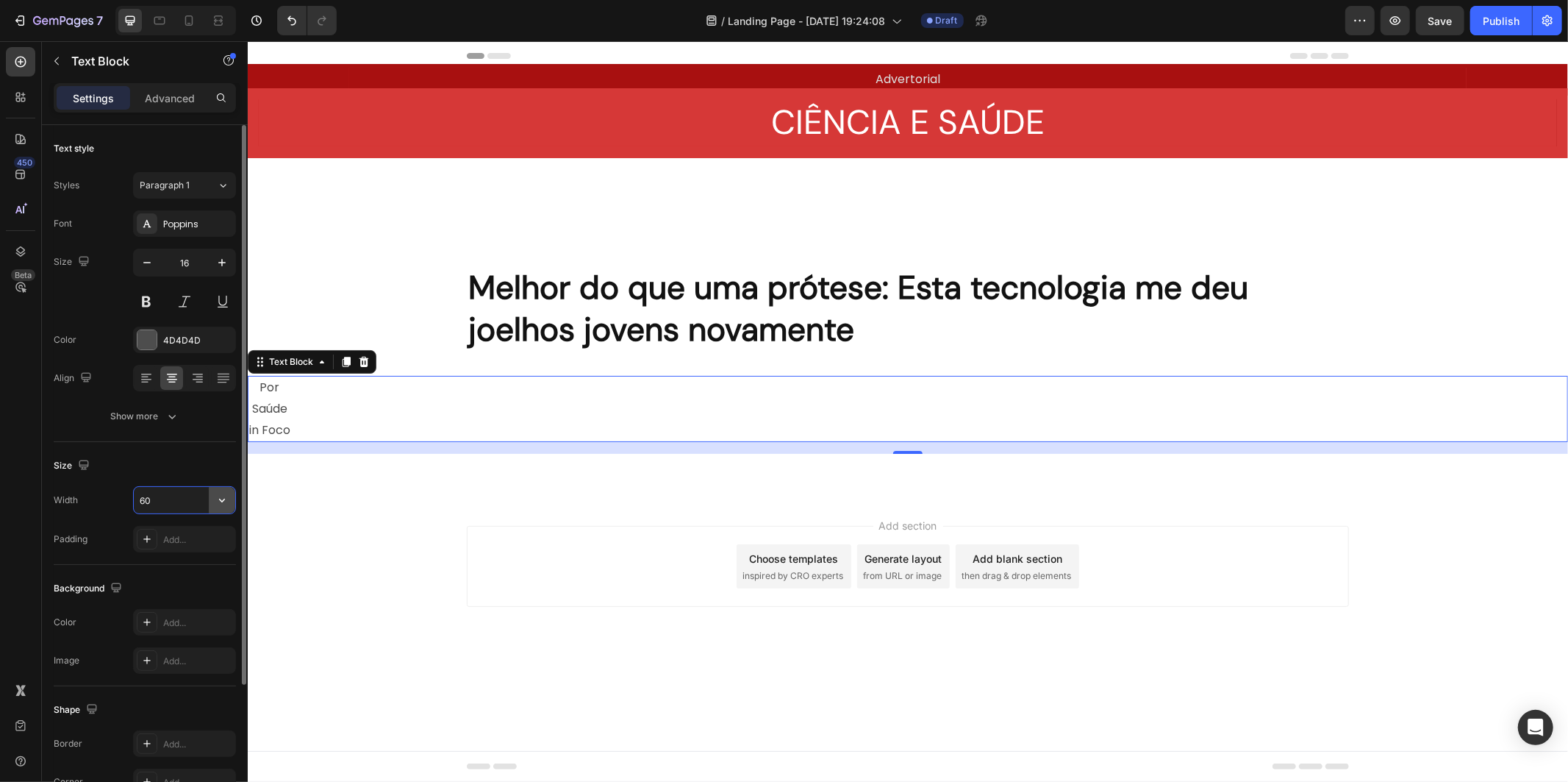
type input "6"
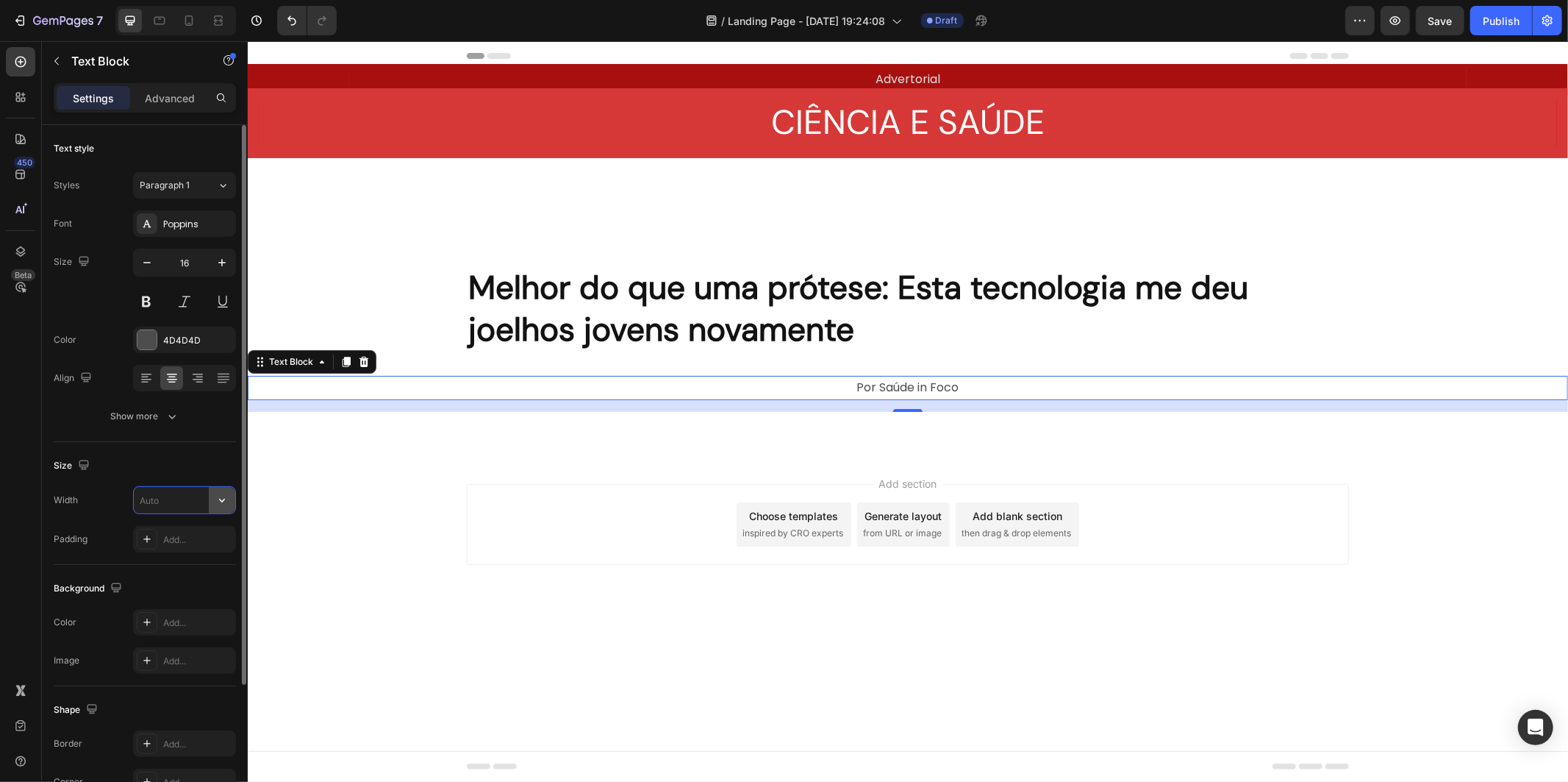
type input "7"
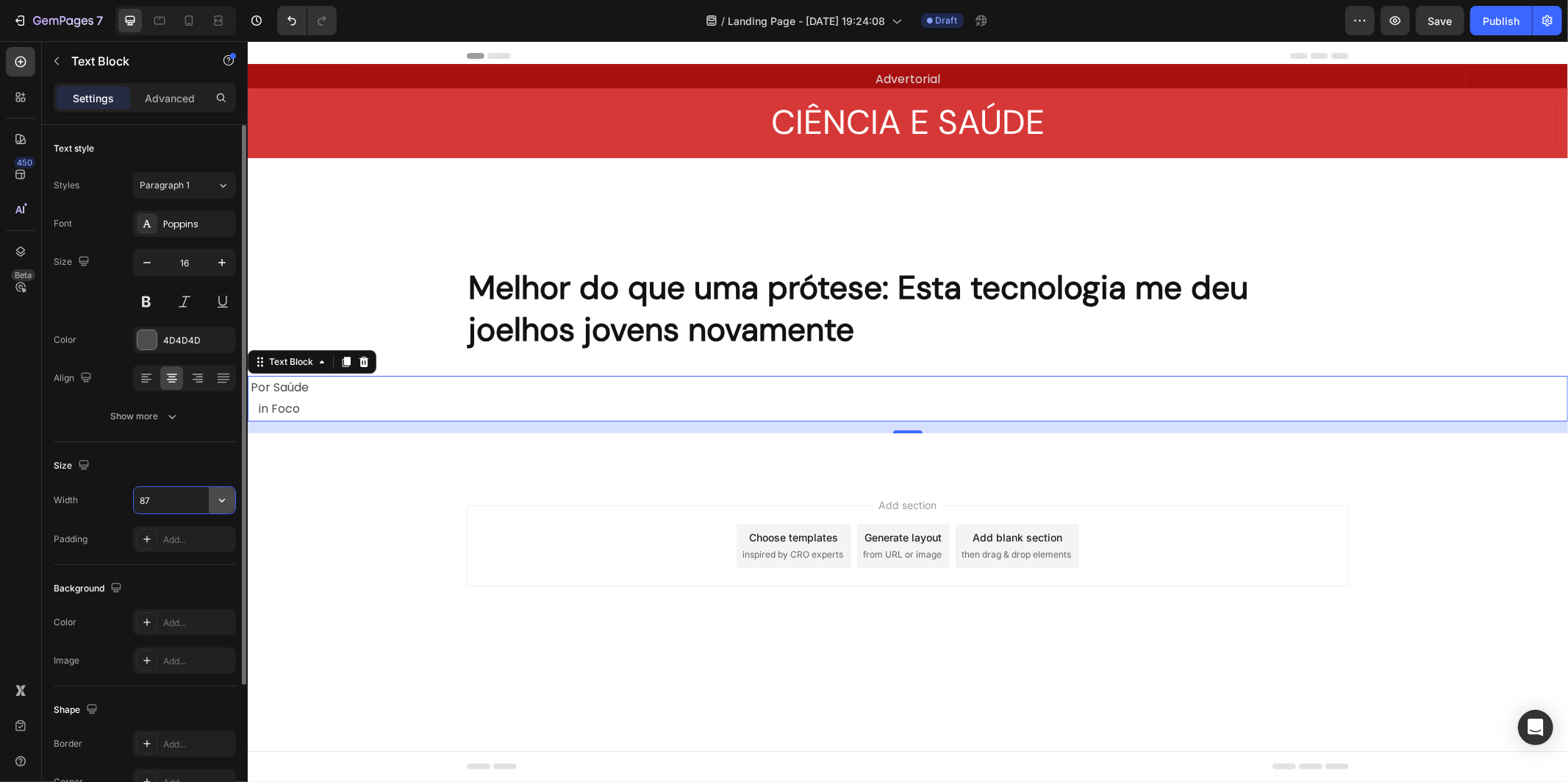
type input "8"
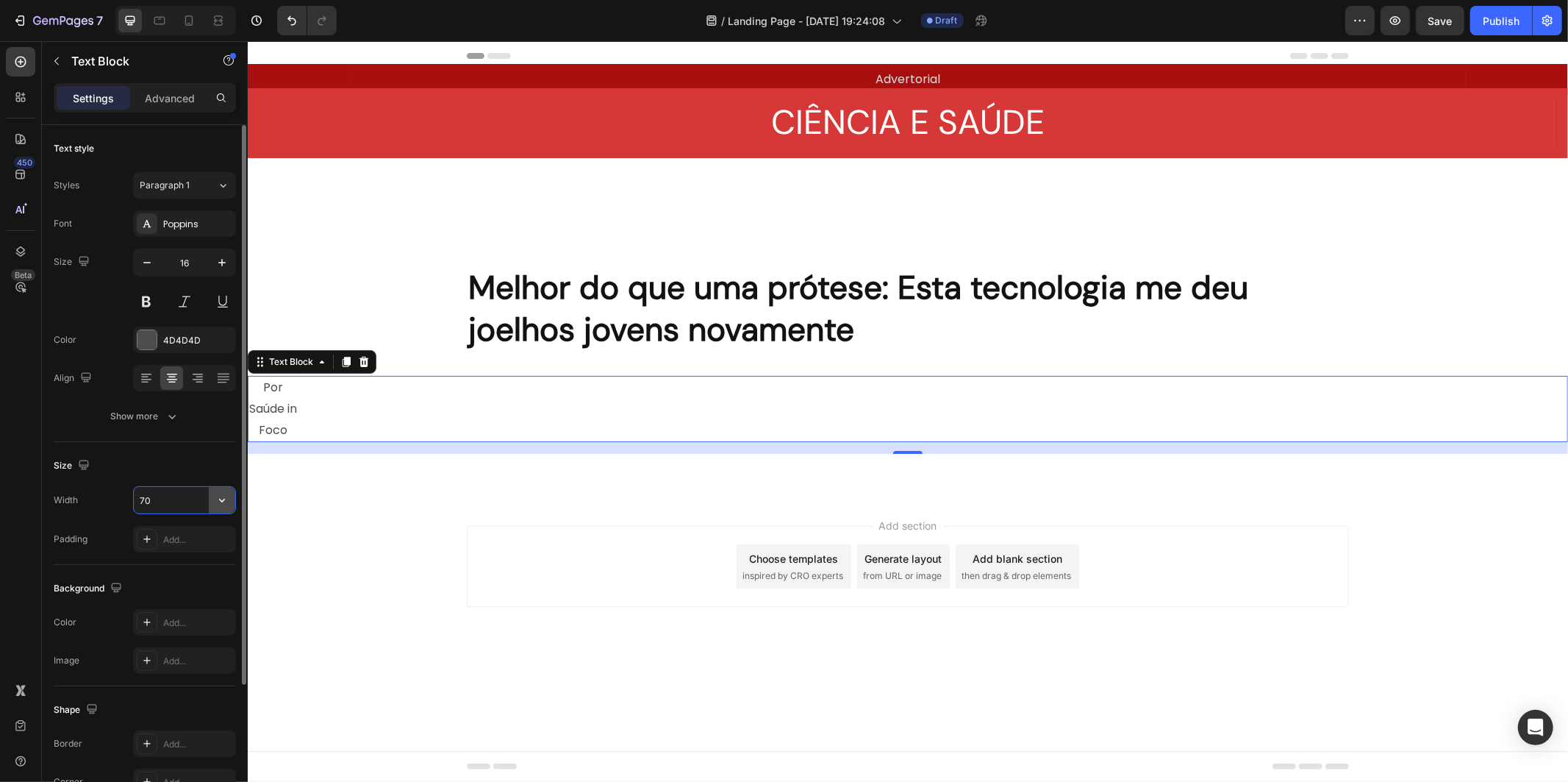
type input "7"
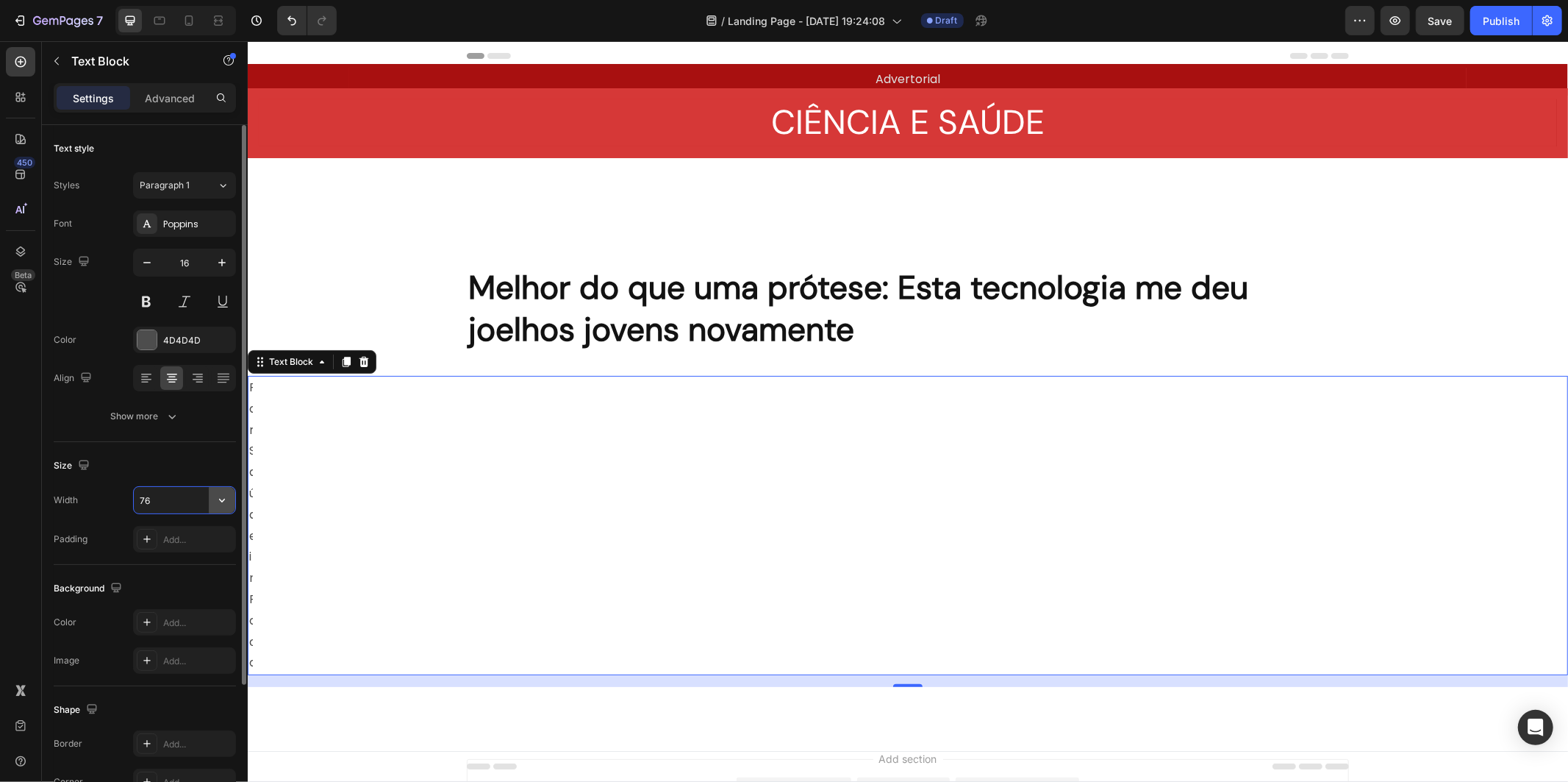
type input "7"
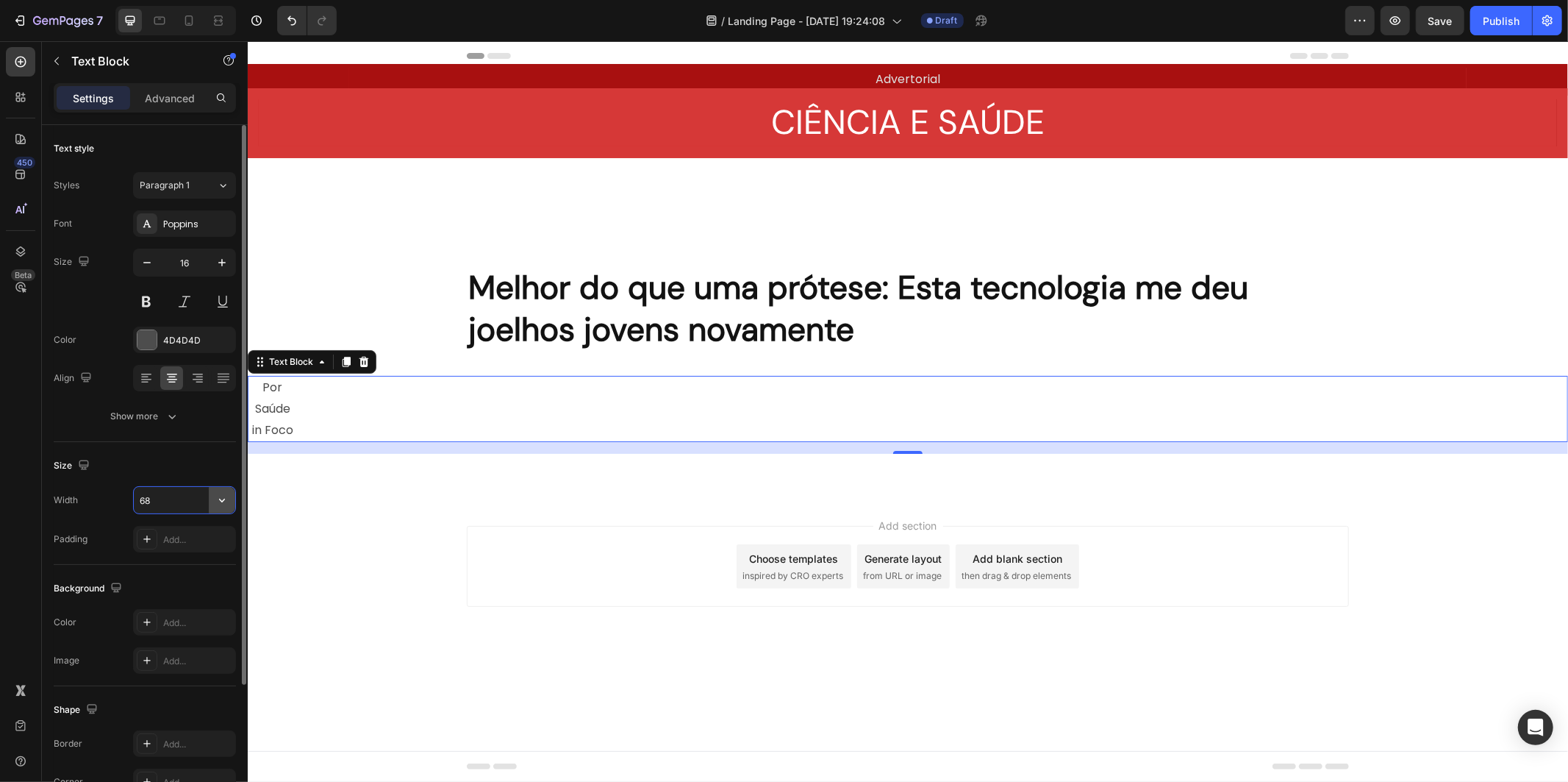
type input "6"
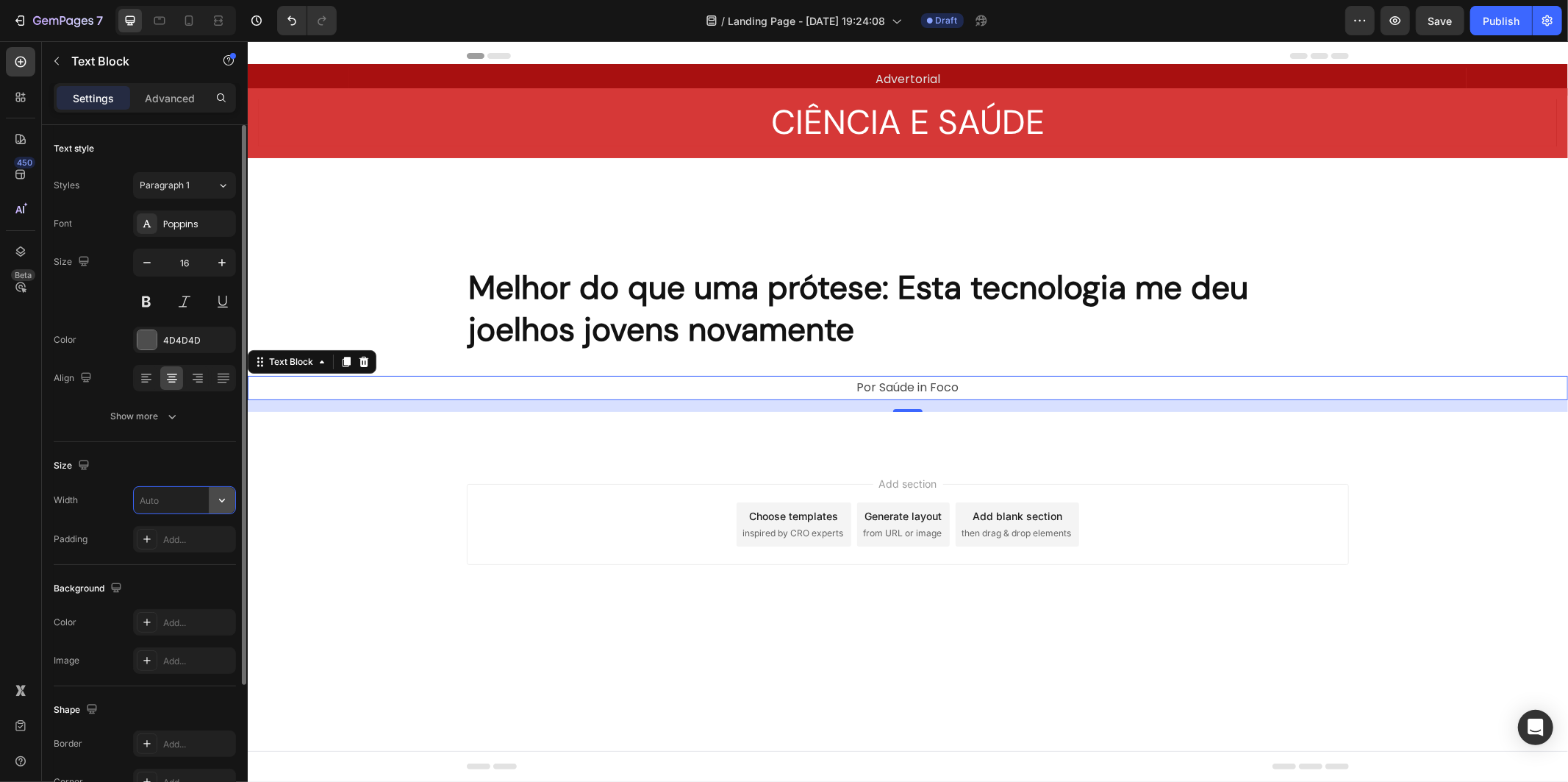
type input "9"
click at [204, 540] on div "Add..." at bounding box center [198, 540] width 69 height 13
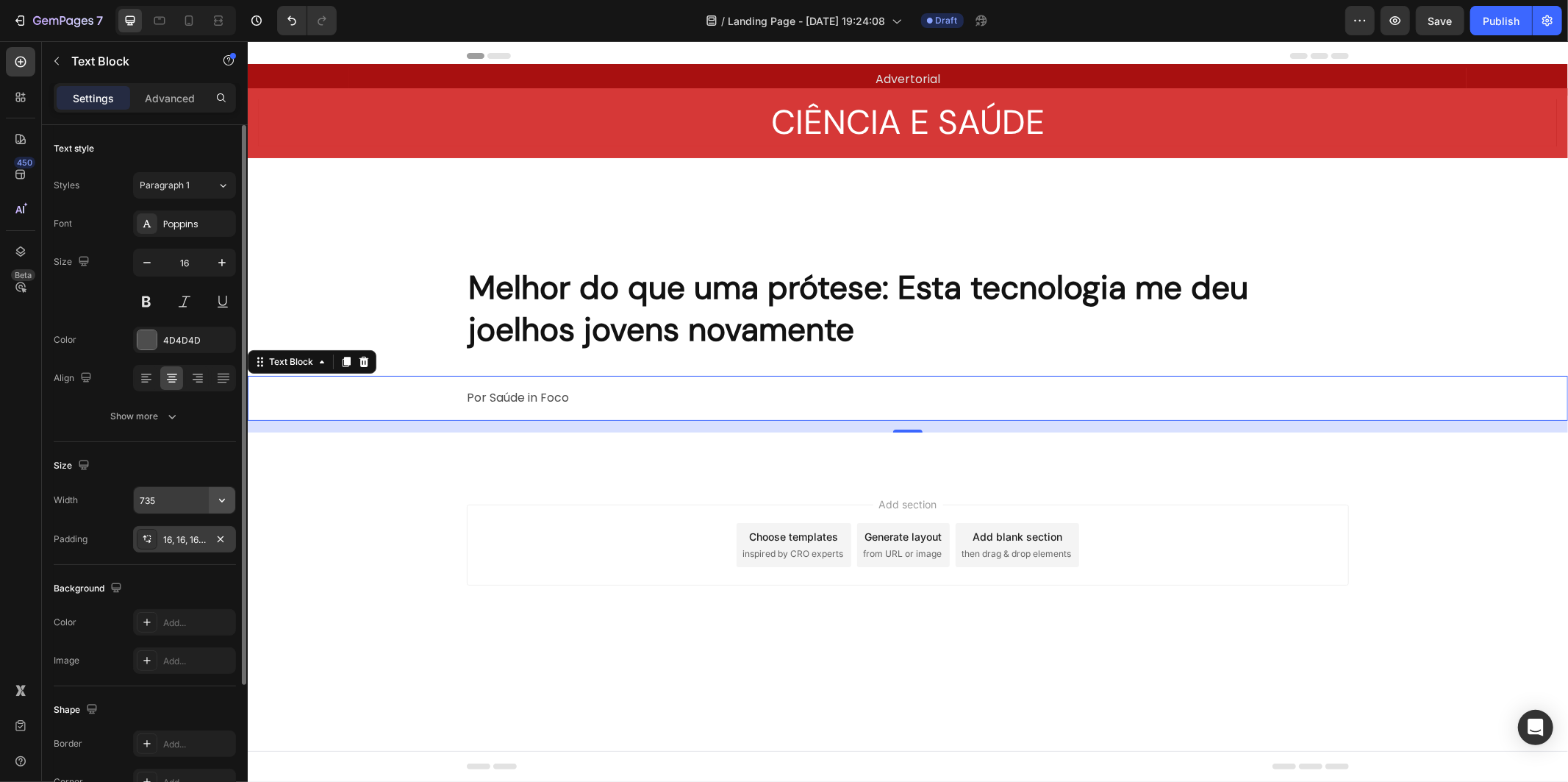
click at [225, 499] on icon "button" at bounding box center [221, 500] width 14 height 14
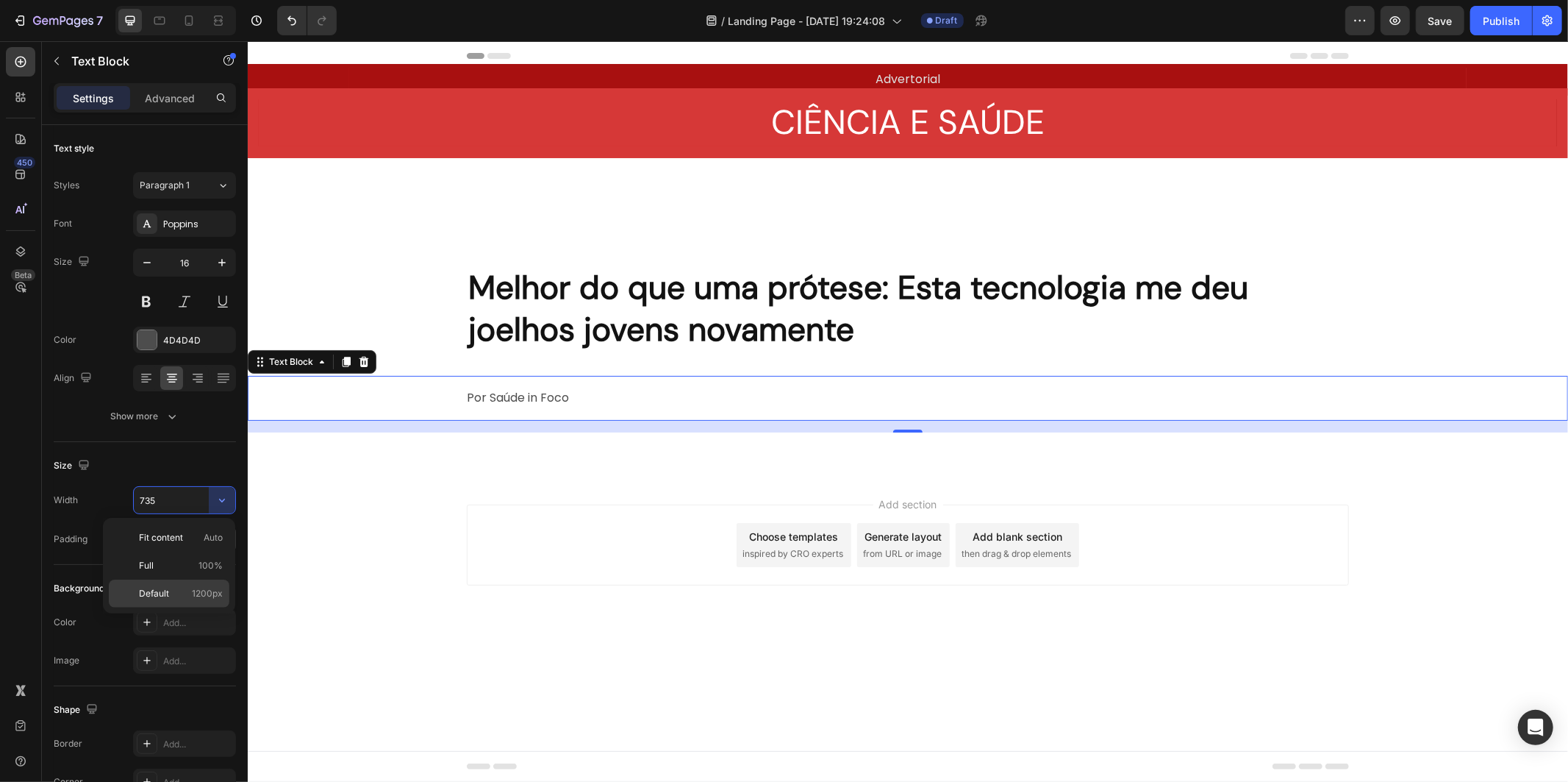
click at [195, 592] on span "1200px" at bounding box center [207, 593] width 31 height 13
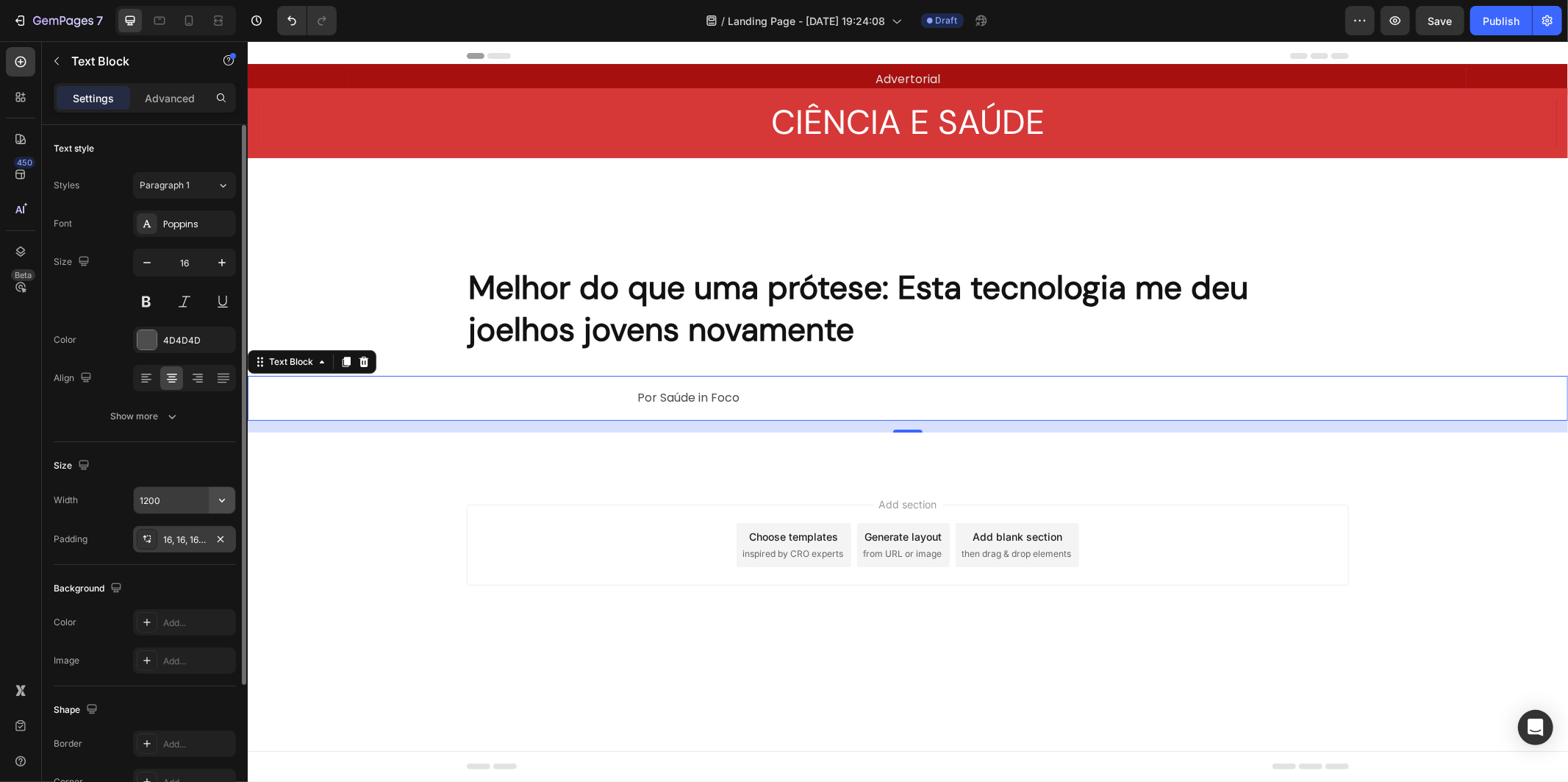
click at [214, 488] on button "button" at bounding box center [221, 500] width 26 height 26
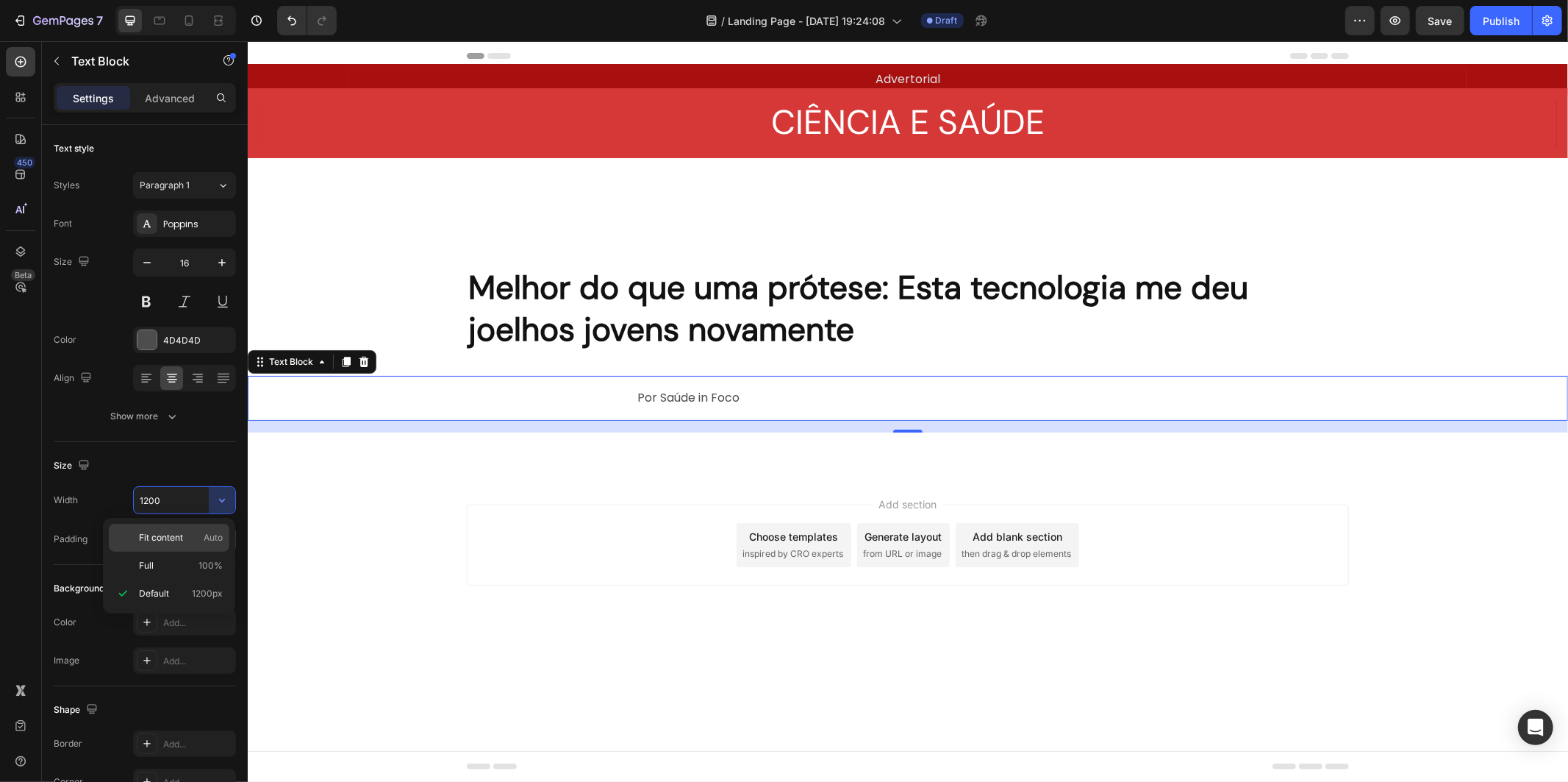
click at [185, 540] on p "Fit content Auto" at bounding box center [180, 537] width 84 height 13
type input "Auto"
click at [174, 534] on div "16, 16, 16, 16" at bounding box center [185, 540] width 42 height 13
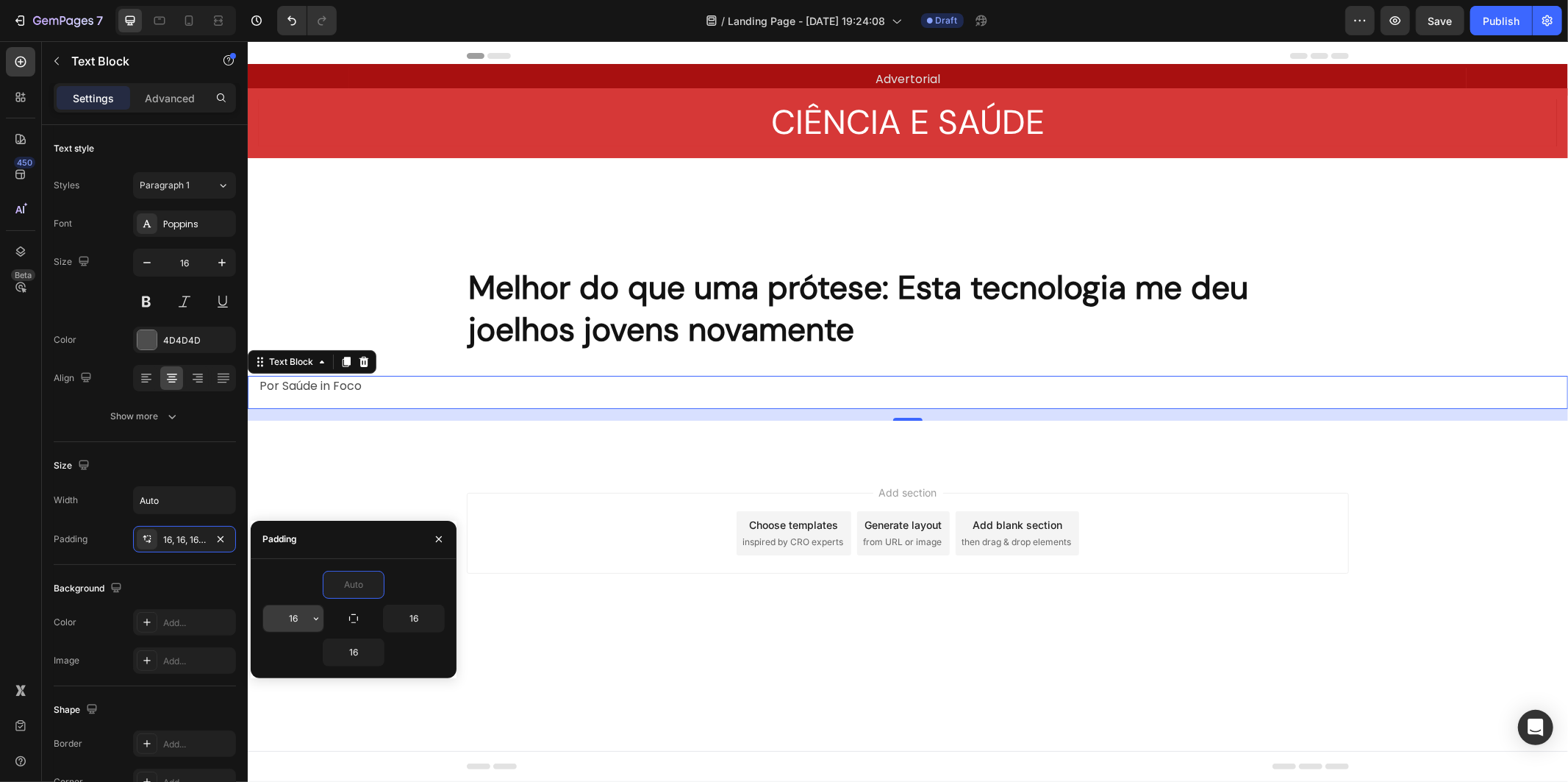
type input "0"
click at [297, 613] on input "16" at bounding box center [293, 617] width 61 height 26
type input "0"
click at [349, 650] on input "text" at bounding box center [353, 652] width 61 height 26
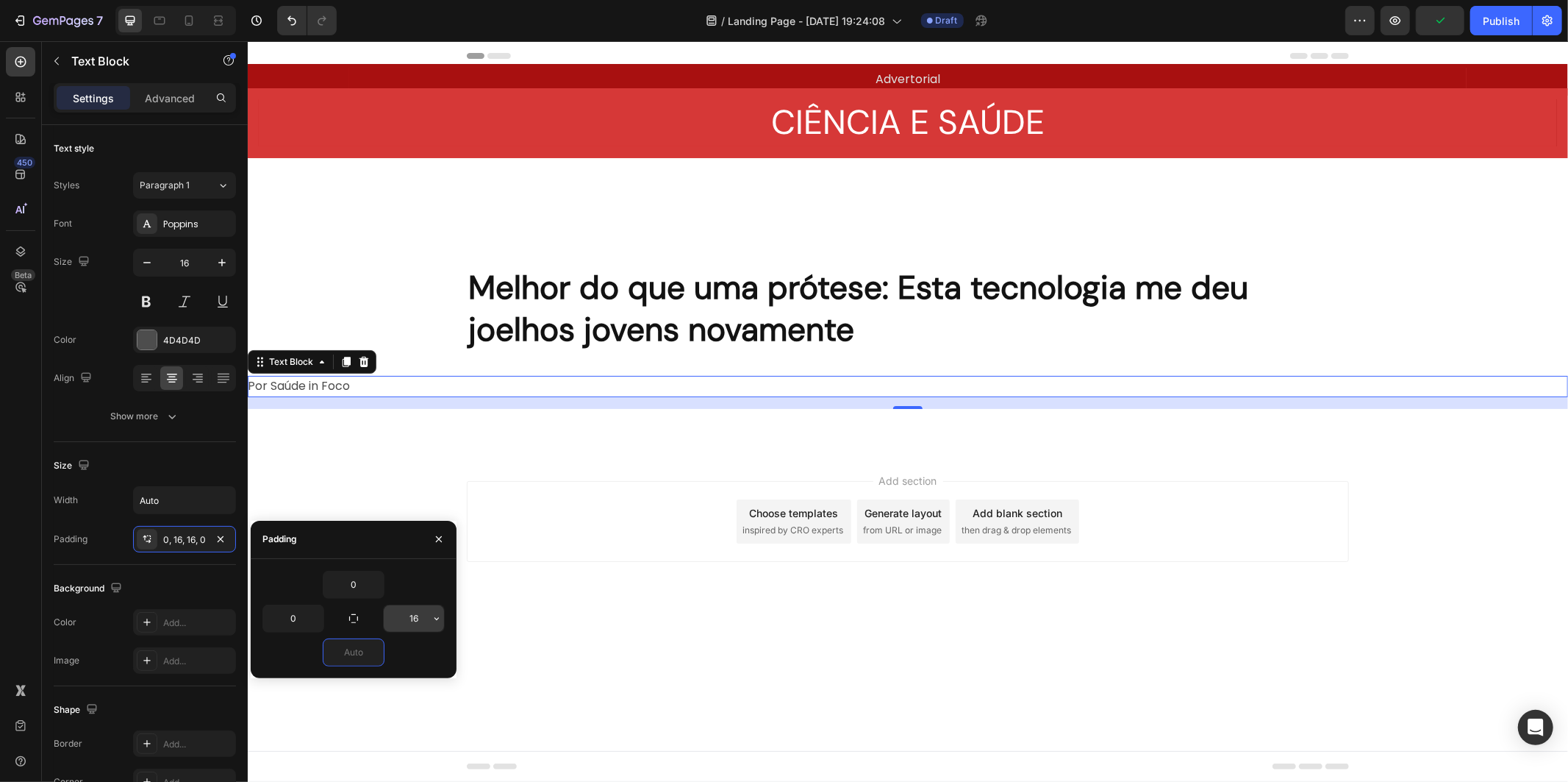
type input "0"
click at [410, 619] on input "16" at bounding box center [414, 617] width 61 height 26
click at [437, 605] on button "button" at bounding box center [436, 617] width 14 height 26
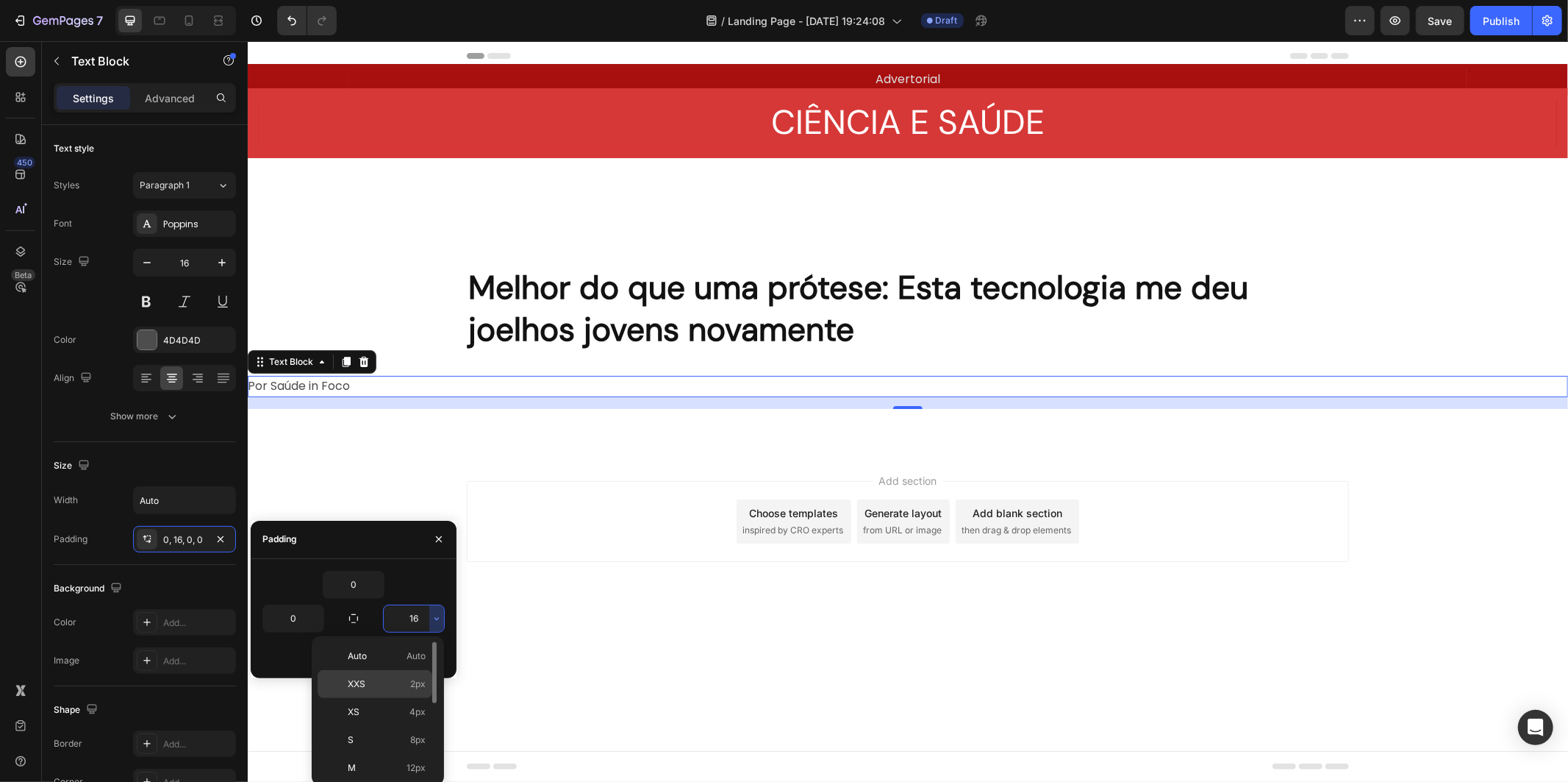
scroll to position [164, 0]
drag, startPoint x: 410, startPoint y: 752, endPoint x: 163, endPoint y: 711, distance: 250.4
click at [410, 758] on div "4XL 80px" at bounding box center [374, 771] width 115 height 28
type input "80"
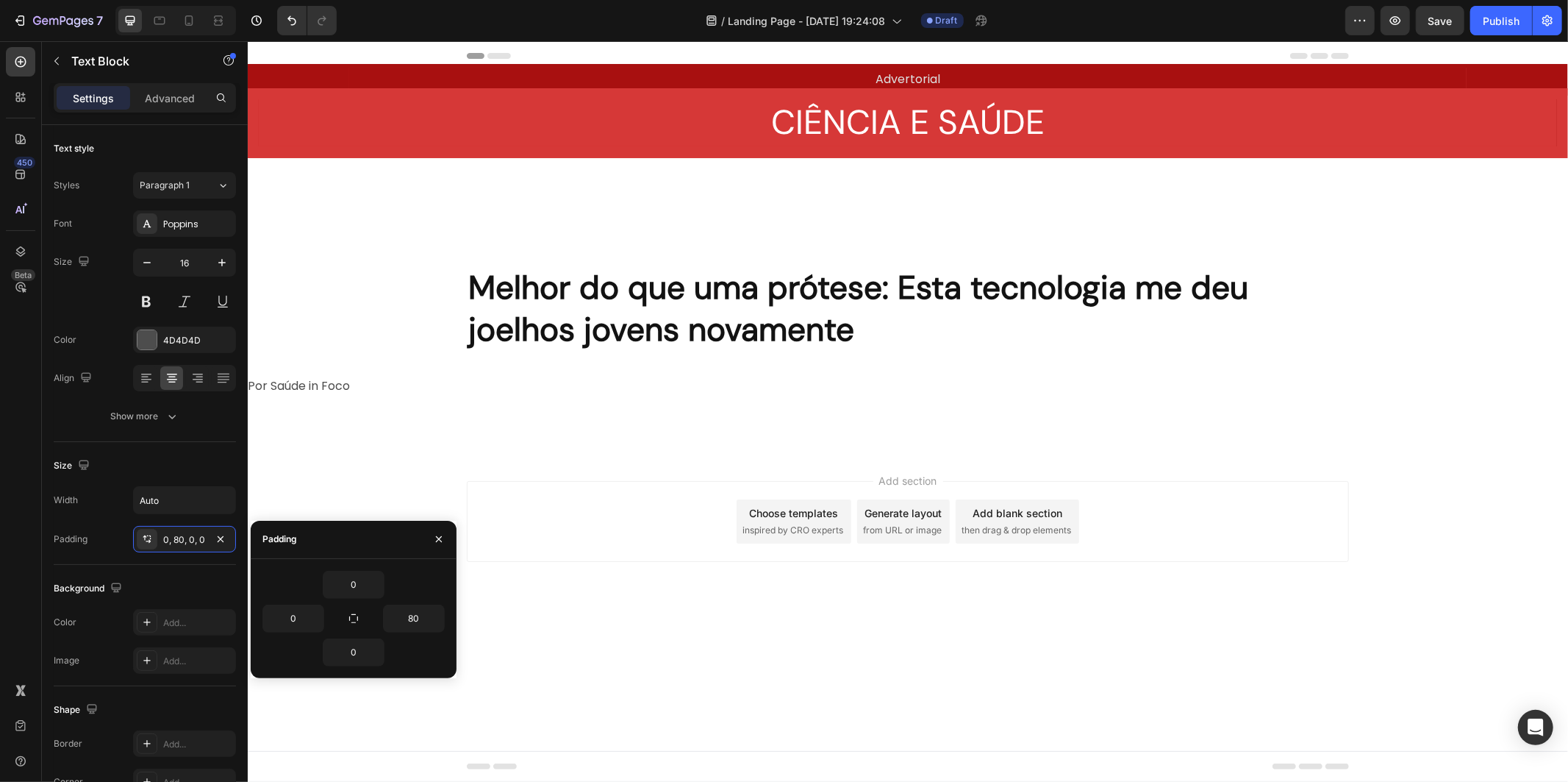
click at [477, 599] on div "Add section Choose templates inspired by CRO experts Generate layout from URL o…" at bounding box center [907, 541] width 1320 height 181
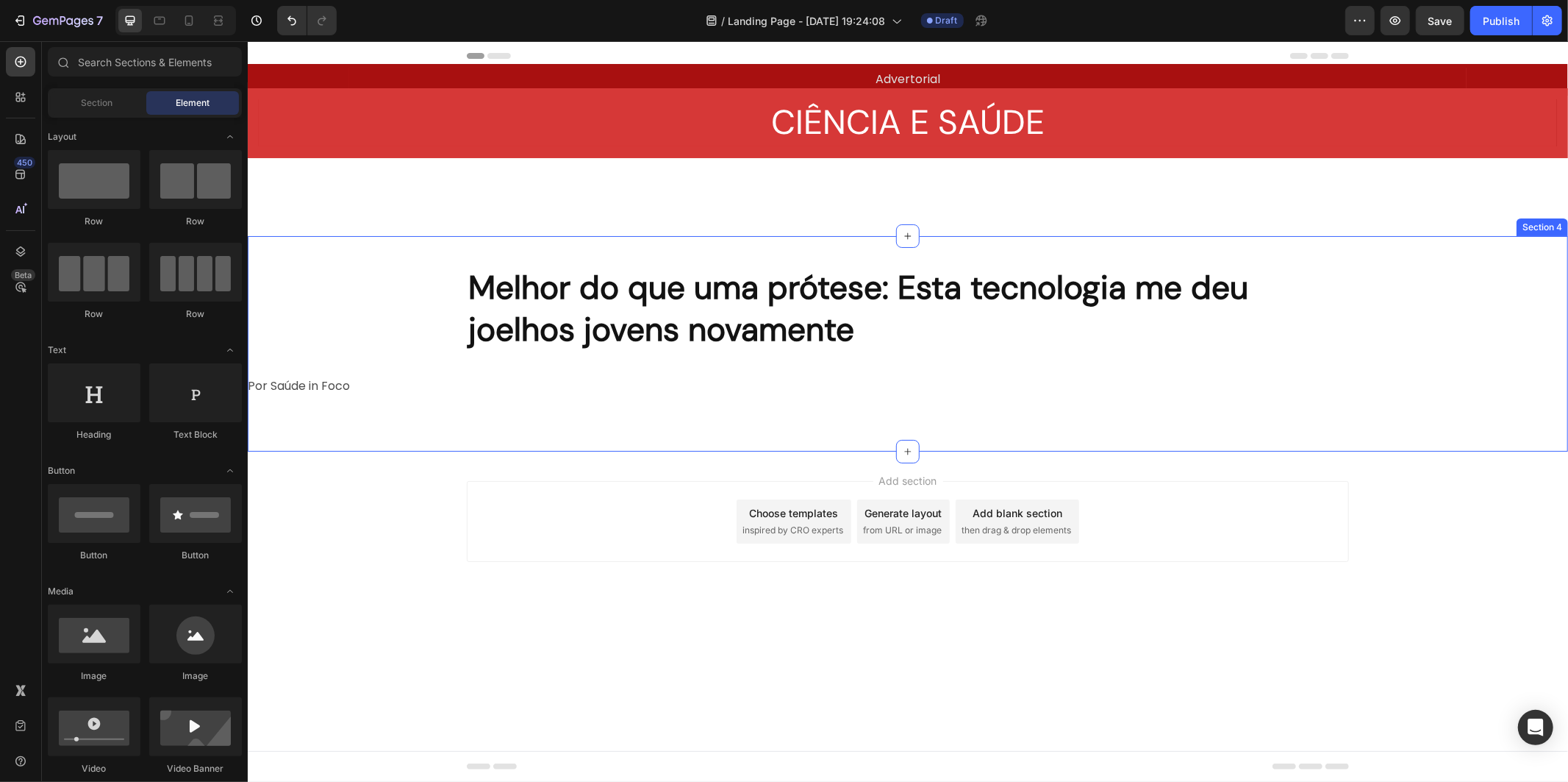
click at [341, 387] on p "Por Saúde in Foco" at bounding box center [298, 385] width 102 height 21
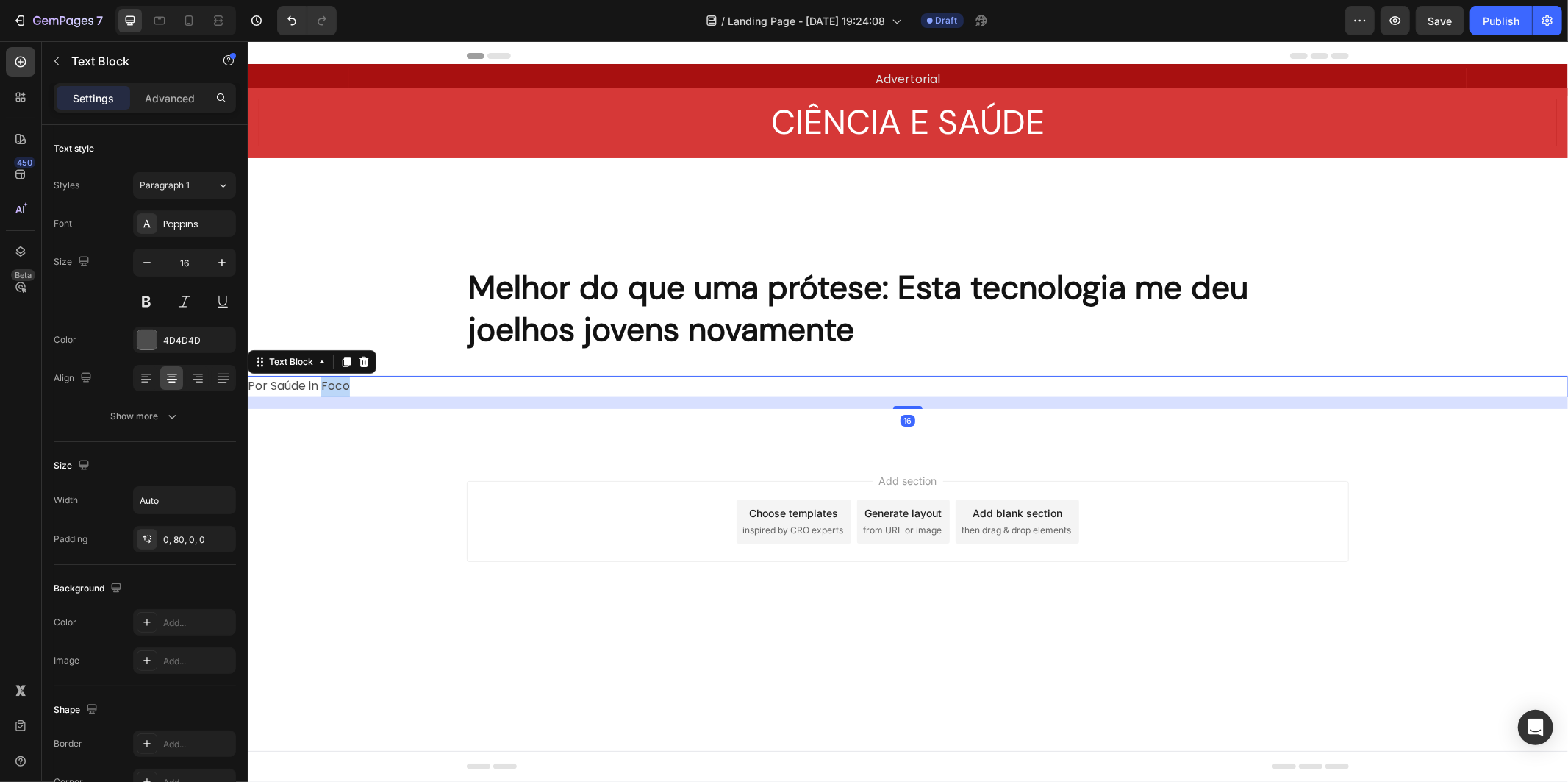
click at [341, 383] on p "Por Saúde in Foco" at bounding box center [298, 385] width 102 height 21
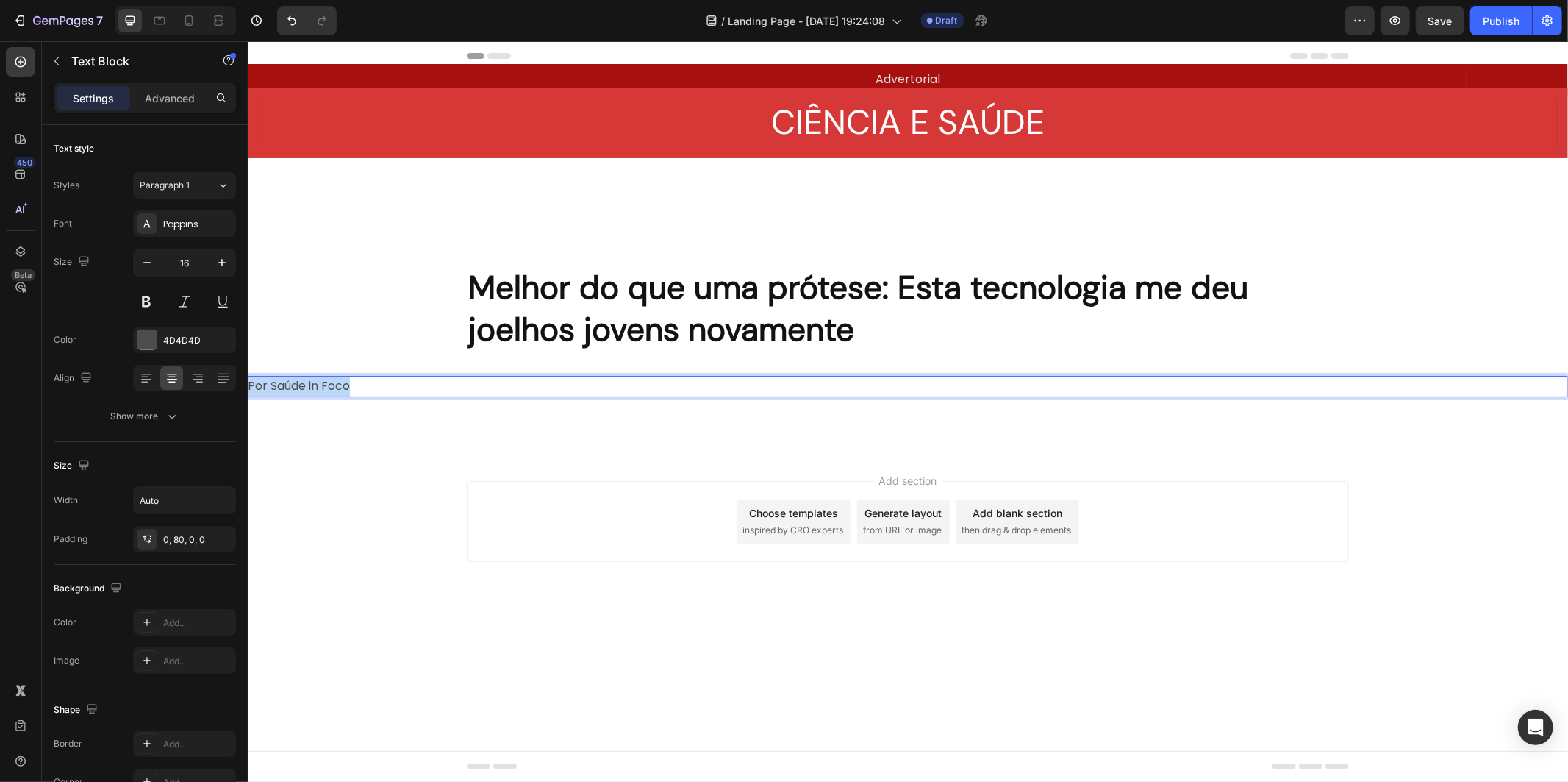
click at [341, 383] on p "Por Saúde in Foco" at bounding box center [298, 385] width 102 height 21
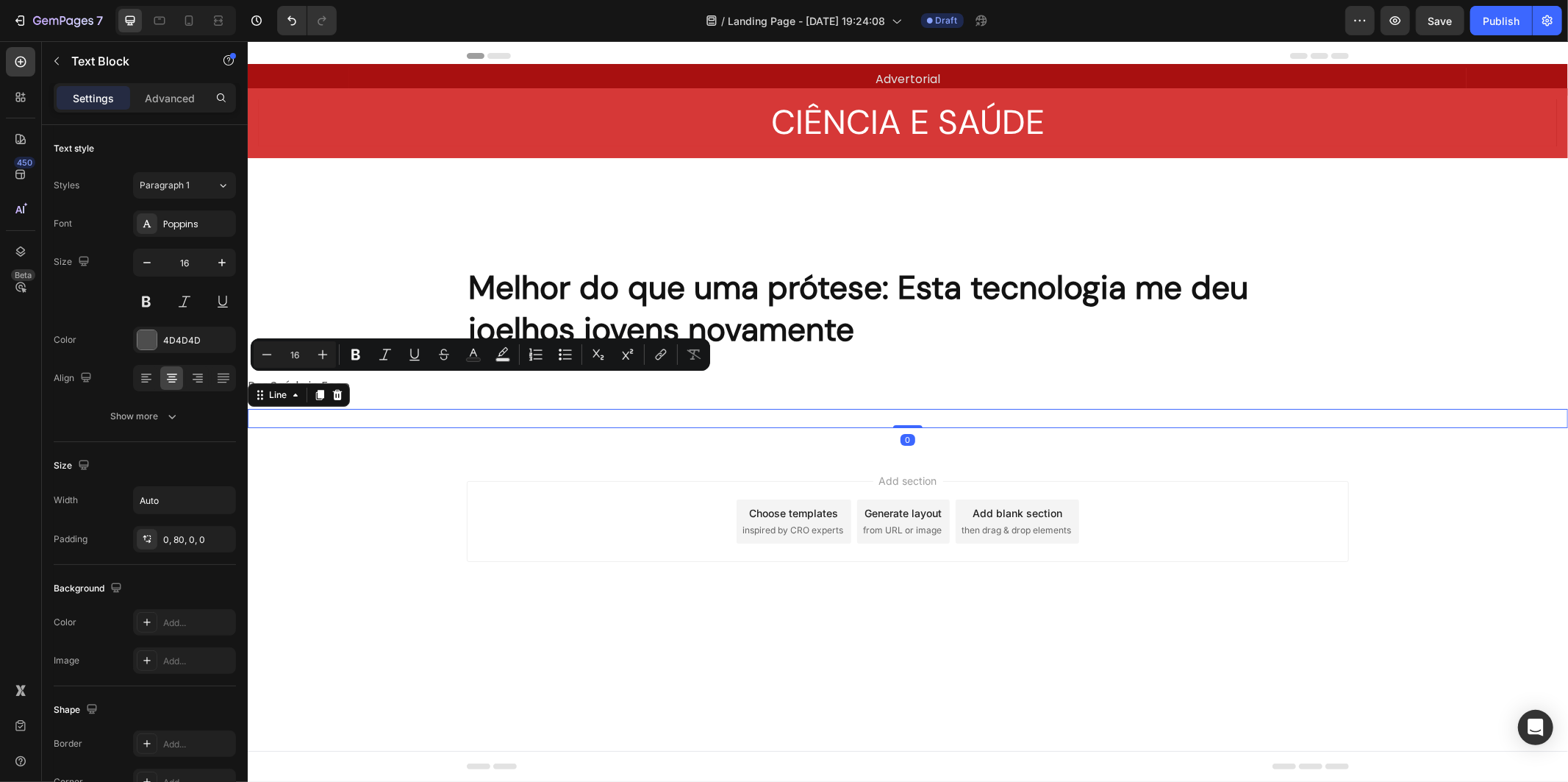
click at [307, 426] on div "Title Line 0" at bounding box center [907, 418] width 1320 height 19
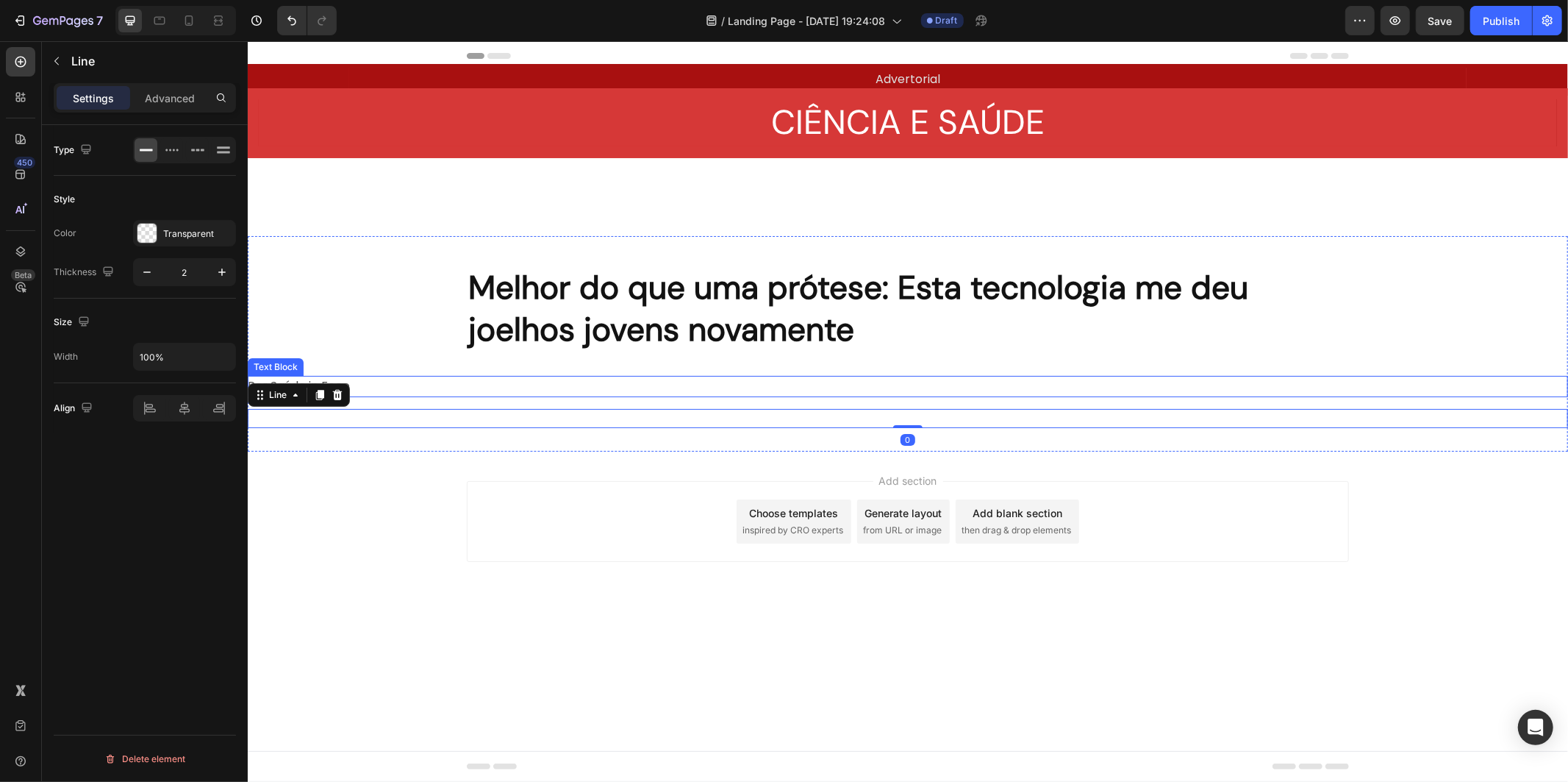
click at [363, 381] on div "Por Saúde in Foco" at bounding box center [327, 385] width 161 height 21
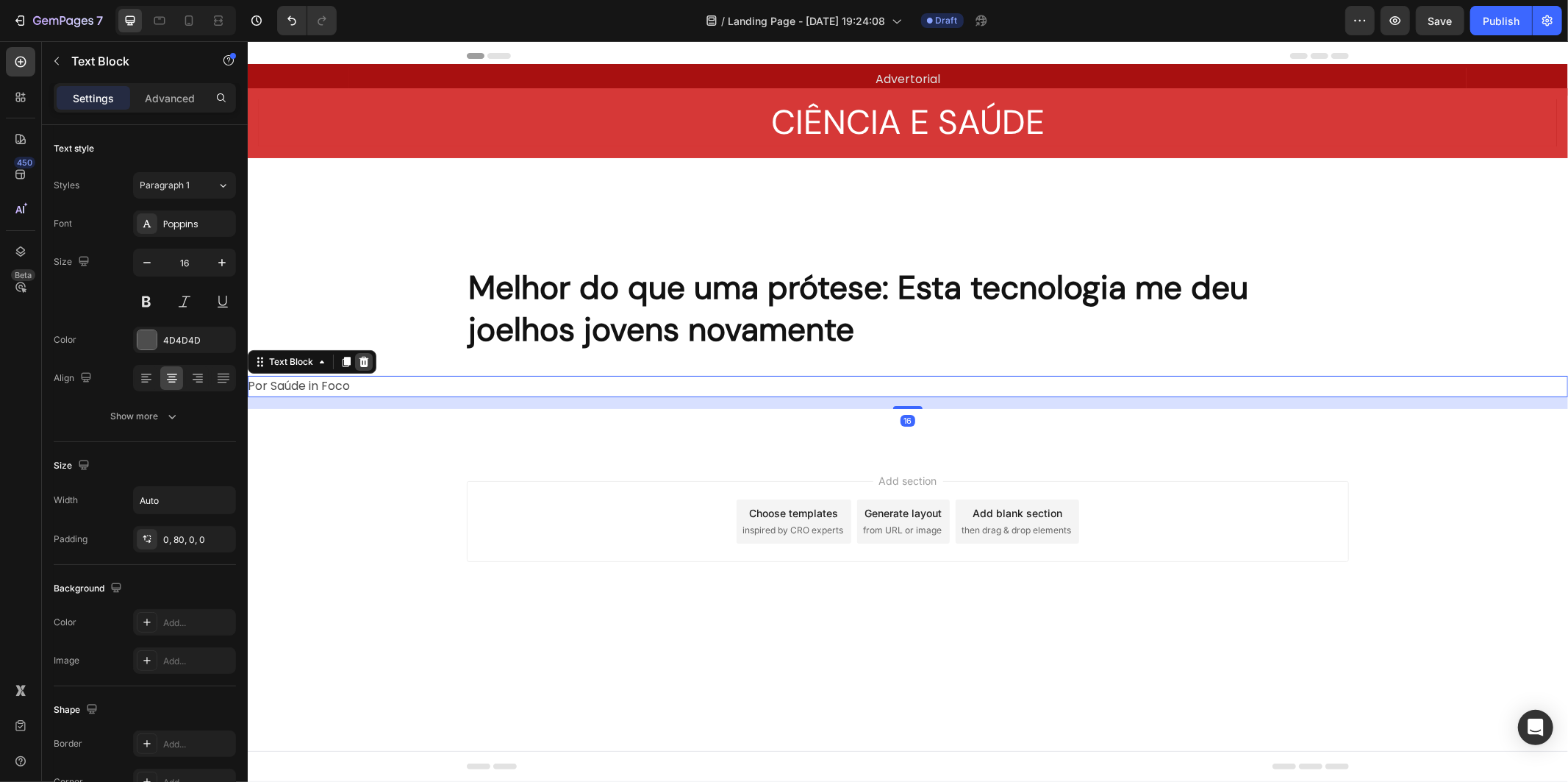
click at [361, 362] on icon at bounding box center [364, 361] width 10 height 11
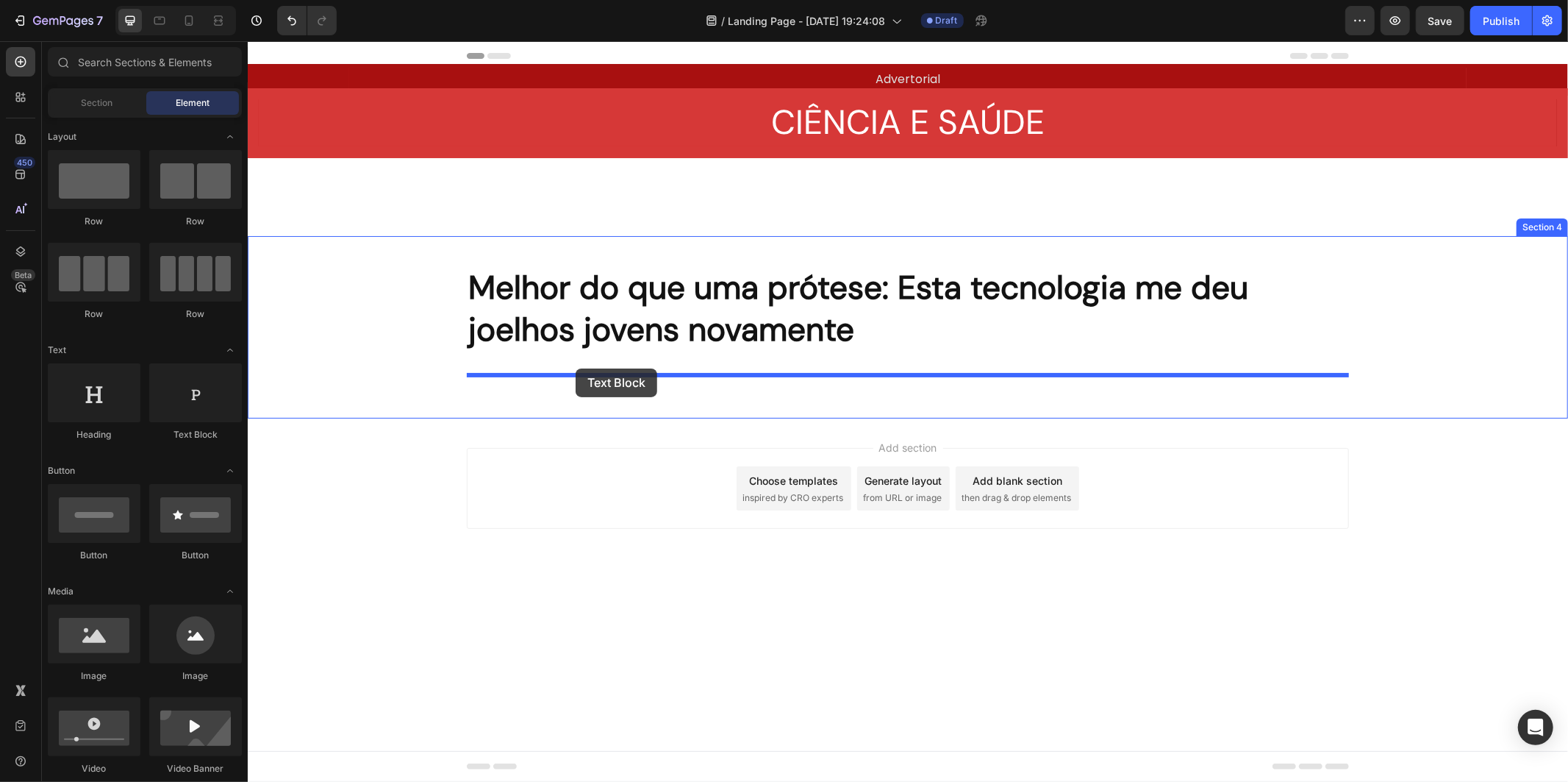
drag, startPoint x: 468, startPoint y: 440, endPoint x: 575, endPoint y: 368, distance: 129.0
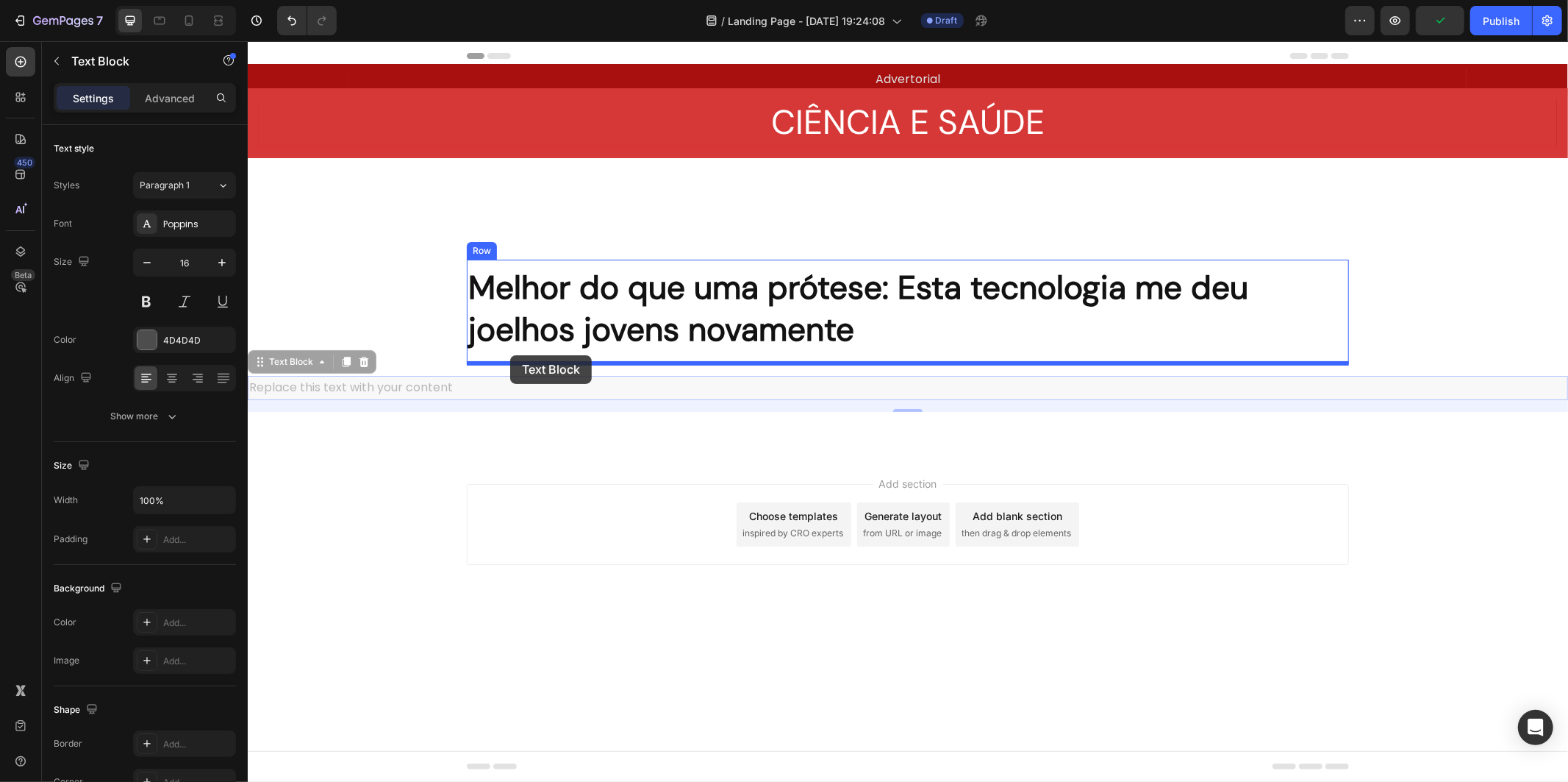
drag, startPoint x: 260, startPoint y: 363, endPoint x: 509, endPoint y: 354, distance: 249.2
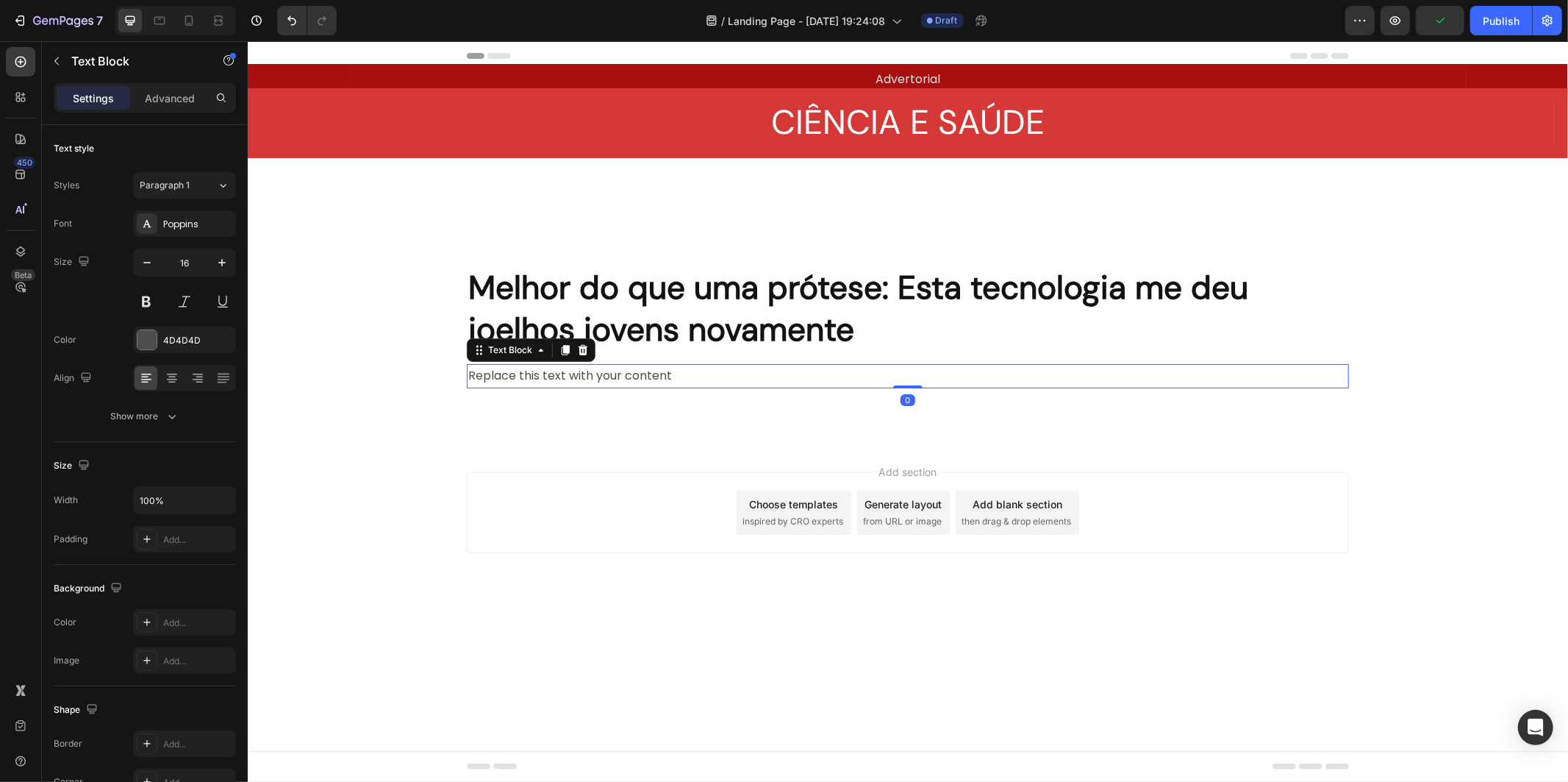
click at [527, 368] on div "Replace this text with your content" at bounding box center [907, 375] width 882 height 24
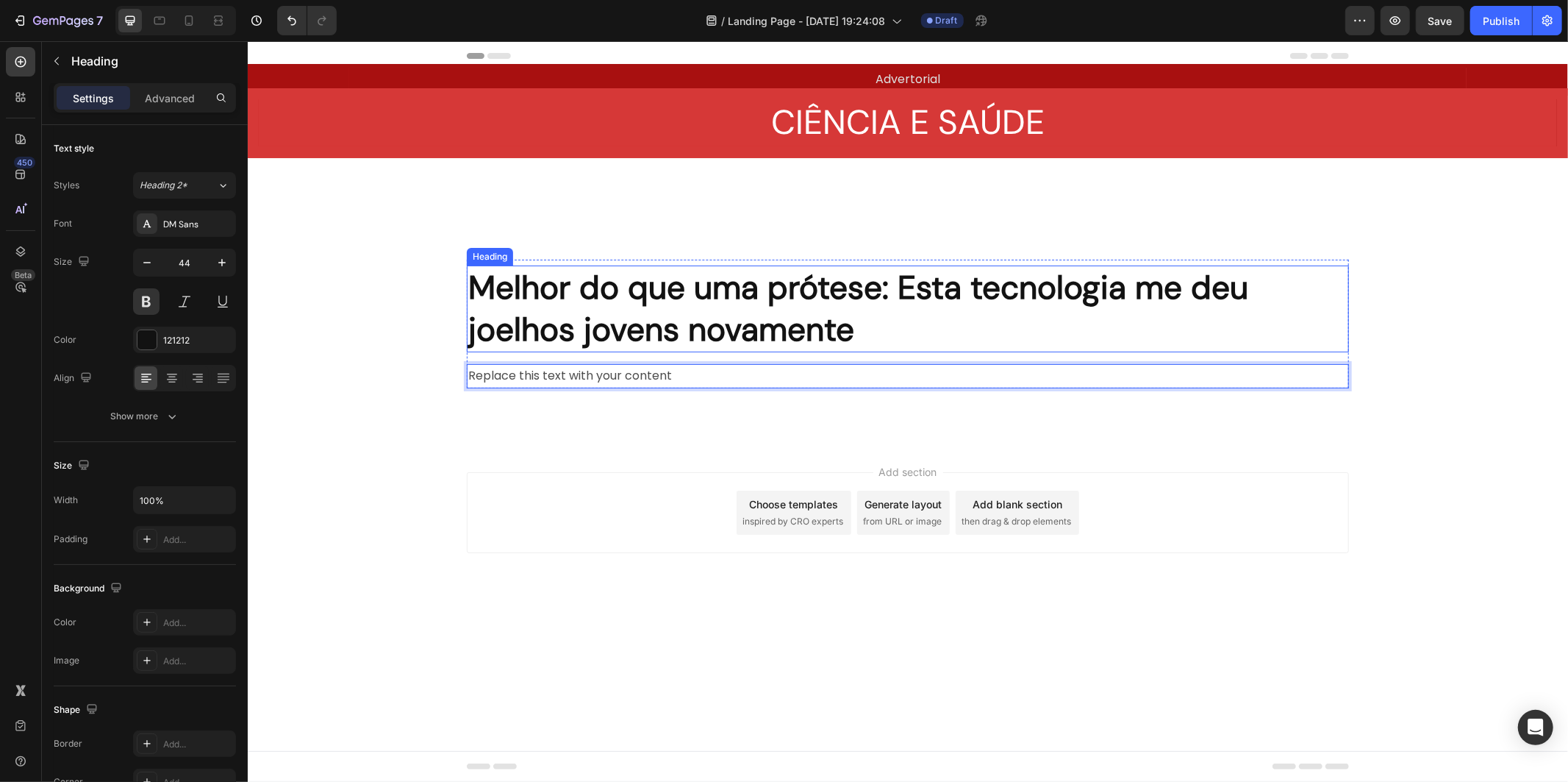
click at [540, 349] on p "Melhor do que uma prótese: Esta tecnologia me deu joelhos jovens novamente" at bounding box center [907, 307] width 879 height 84
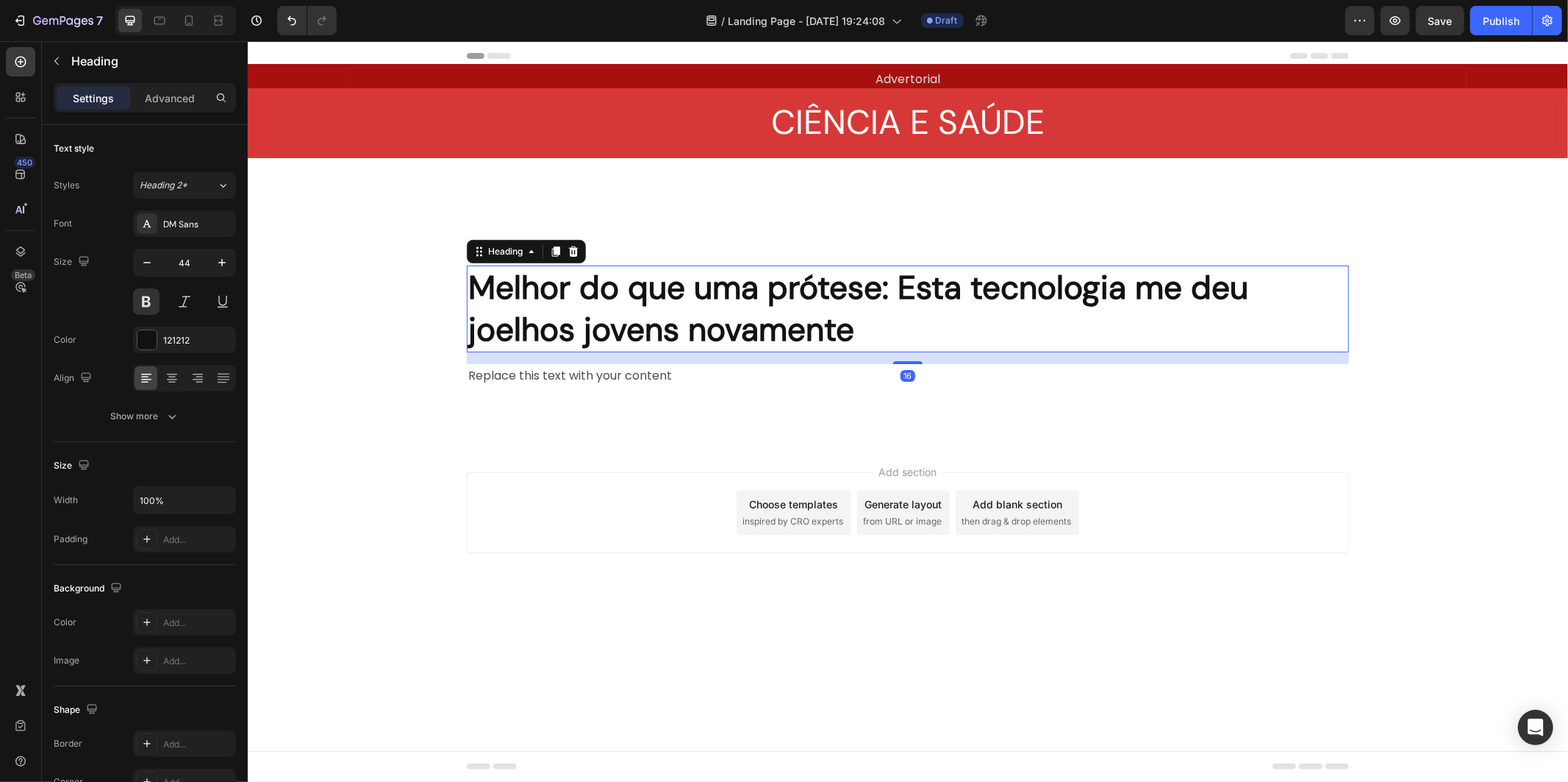
click at [537, 361] on div "16" at bounding box center [907, 357] width 882 height 12
click at [543, 356] on div "16" at bounding box center [907, 357] width 882 height 12
click at [537, 354] on div "16" at bounding box center [907, 357] width 882 height 12
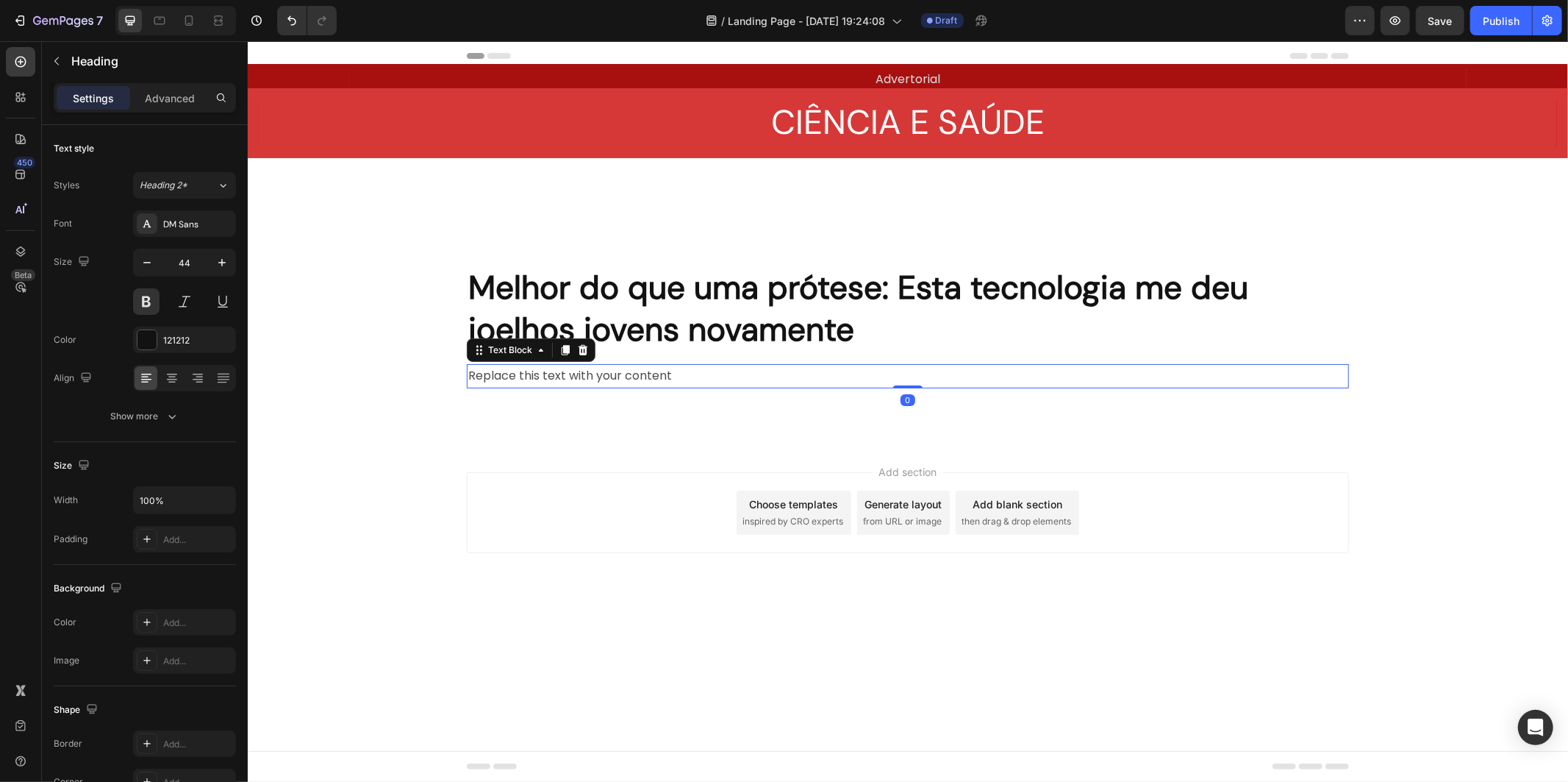
click at [545, 372] on p "Replace this text with your content" at bounding box center [907, 376] width 879 height 21
click at [661, 350] on h2 "Melhor do que uma prótese: Esta tecnologia me deu joelhos jovens novamente" at bounding box center [907, 308] width 882 height 87
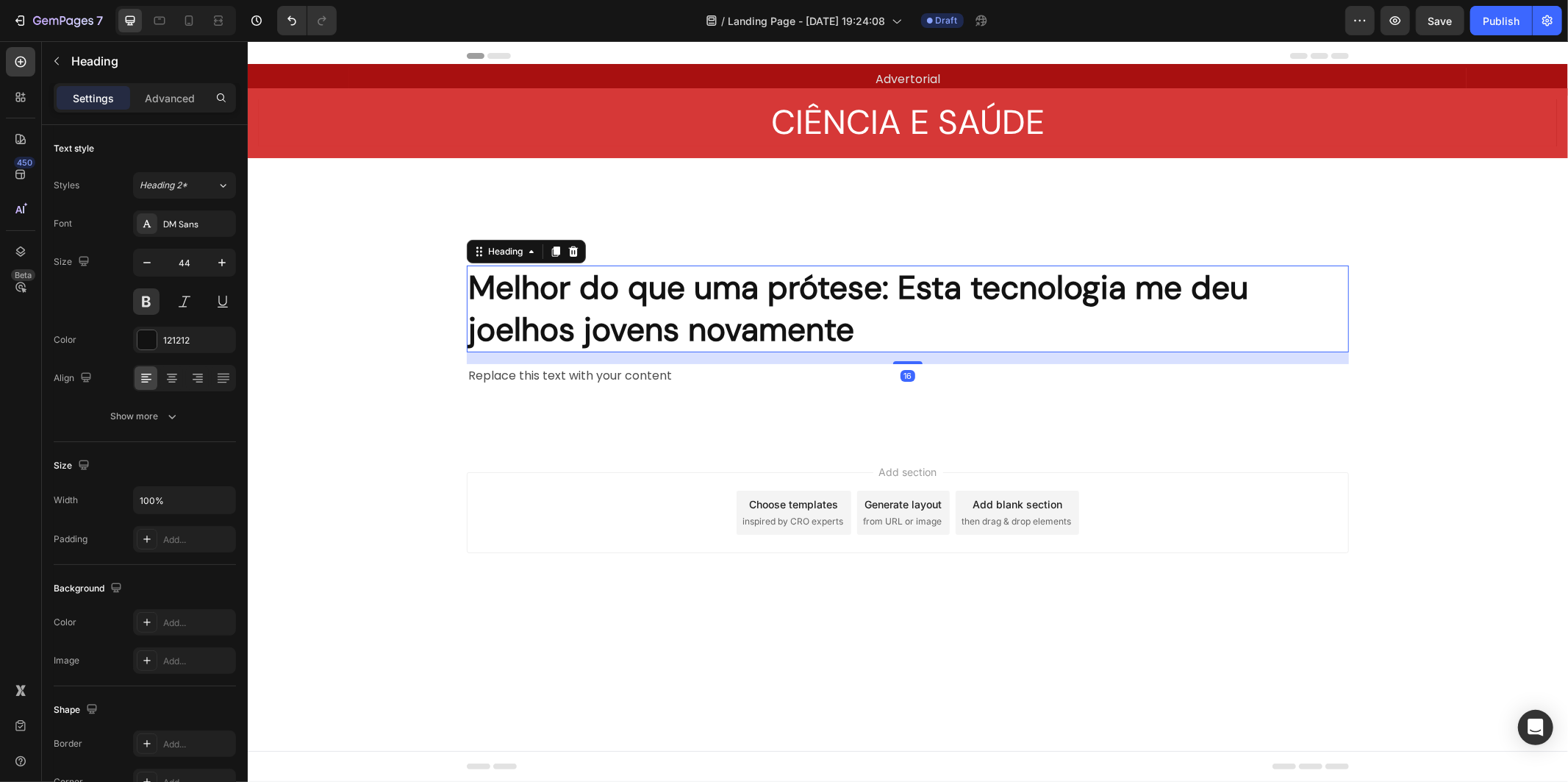
click at [661, 354] on div "16" at bounding box center [907, 357] width 882 height 12
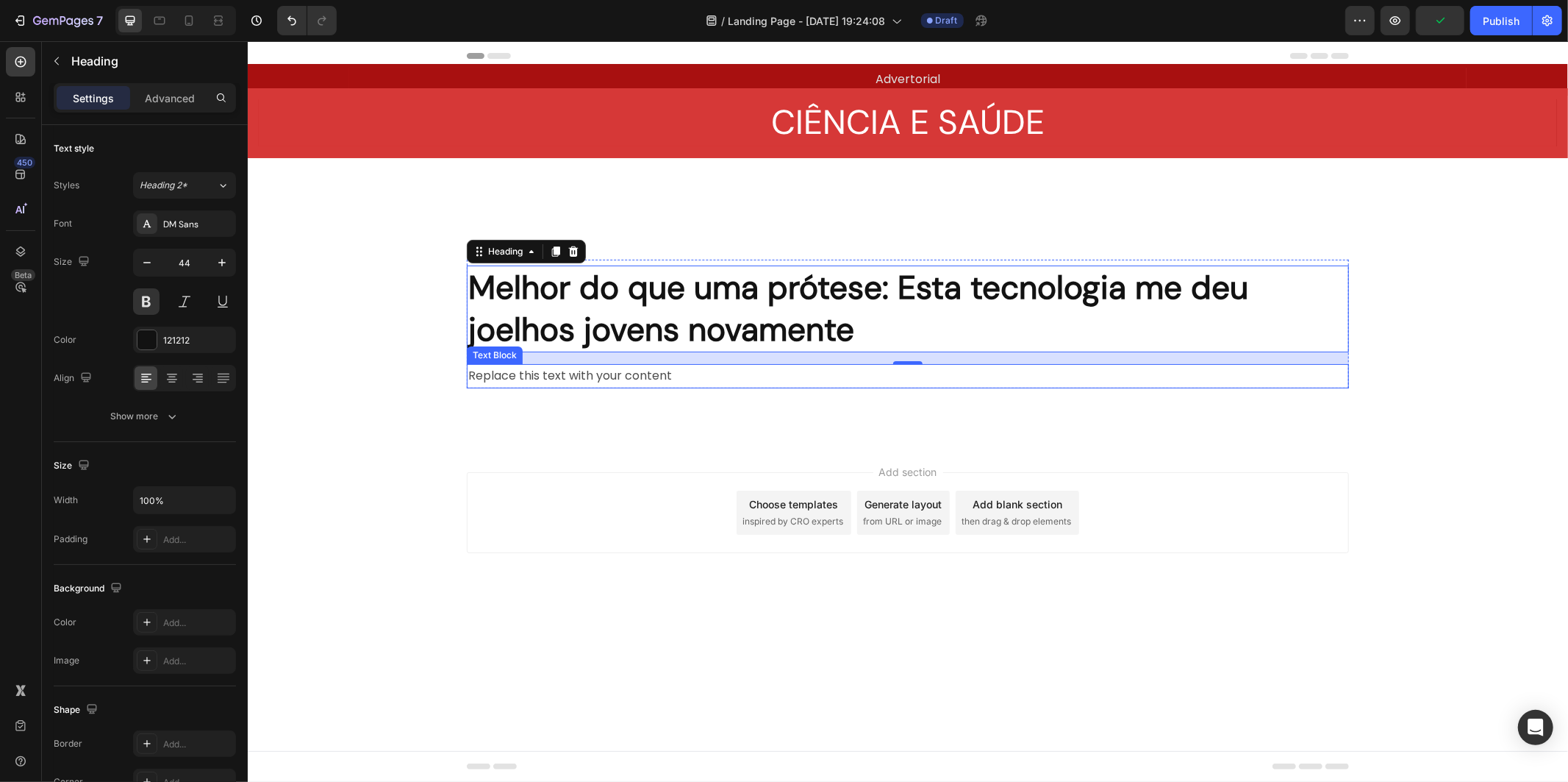
click at [643, 371] on p "Replace this text with your content" at bounding box center [907, 376] width 879 height 21
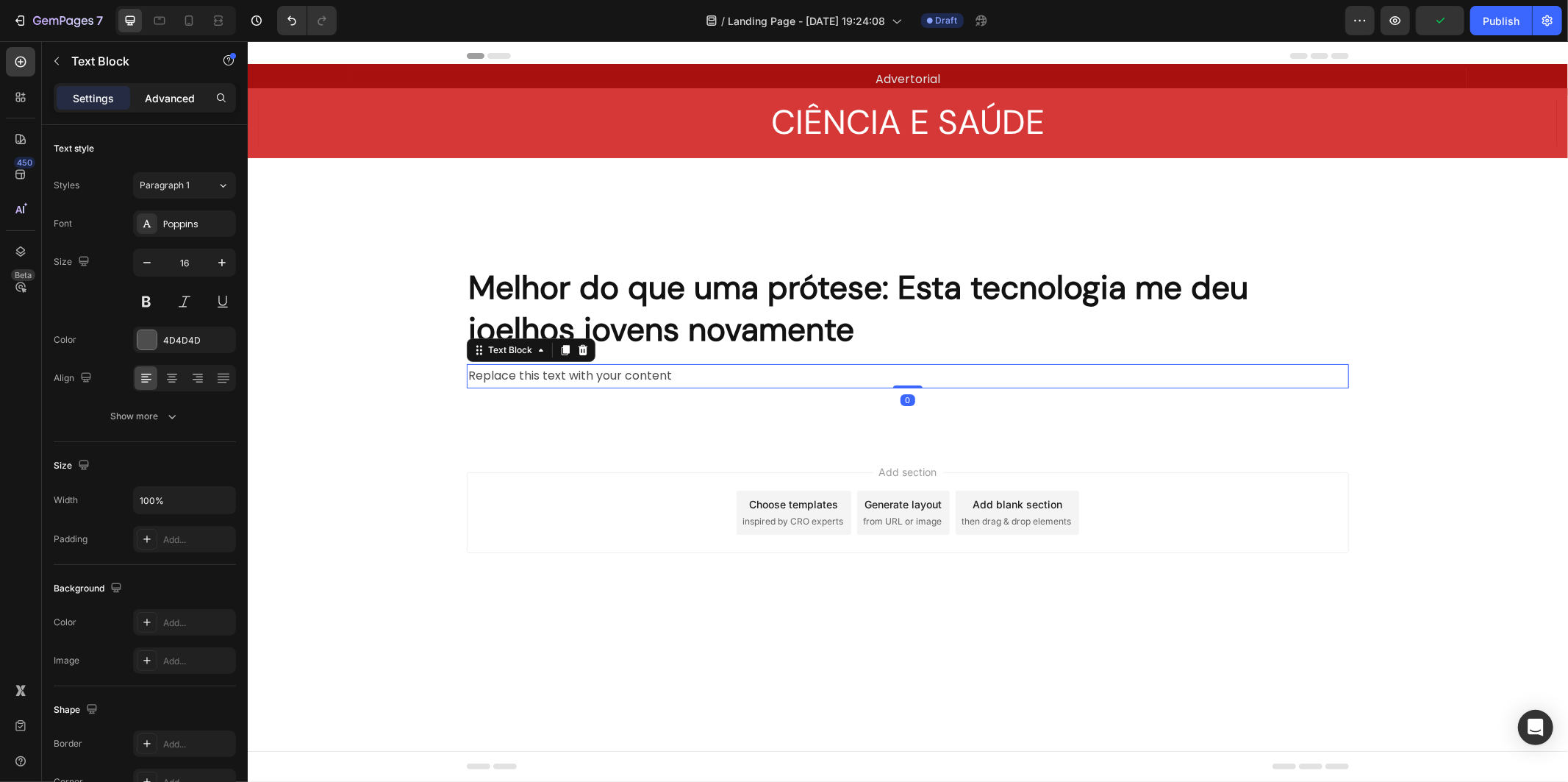
click at [192, 91] on p "Advanced" at bounding box center [169, 98] width 50 height 15
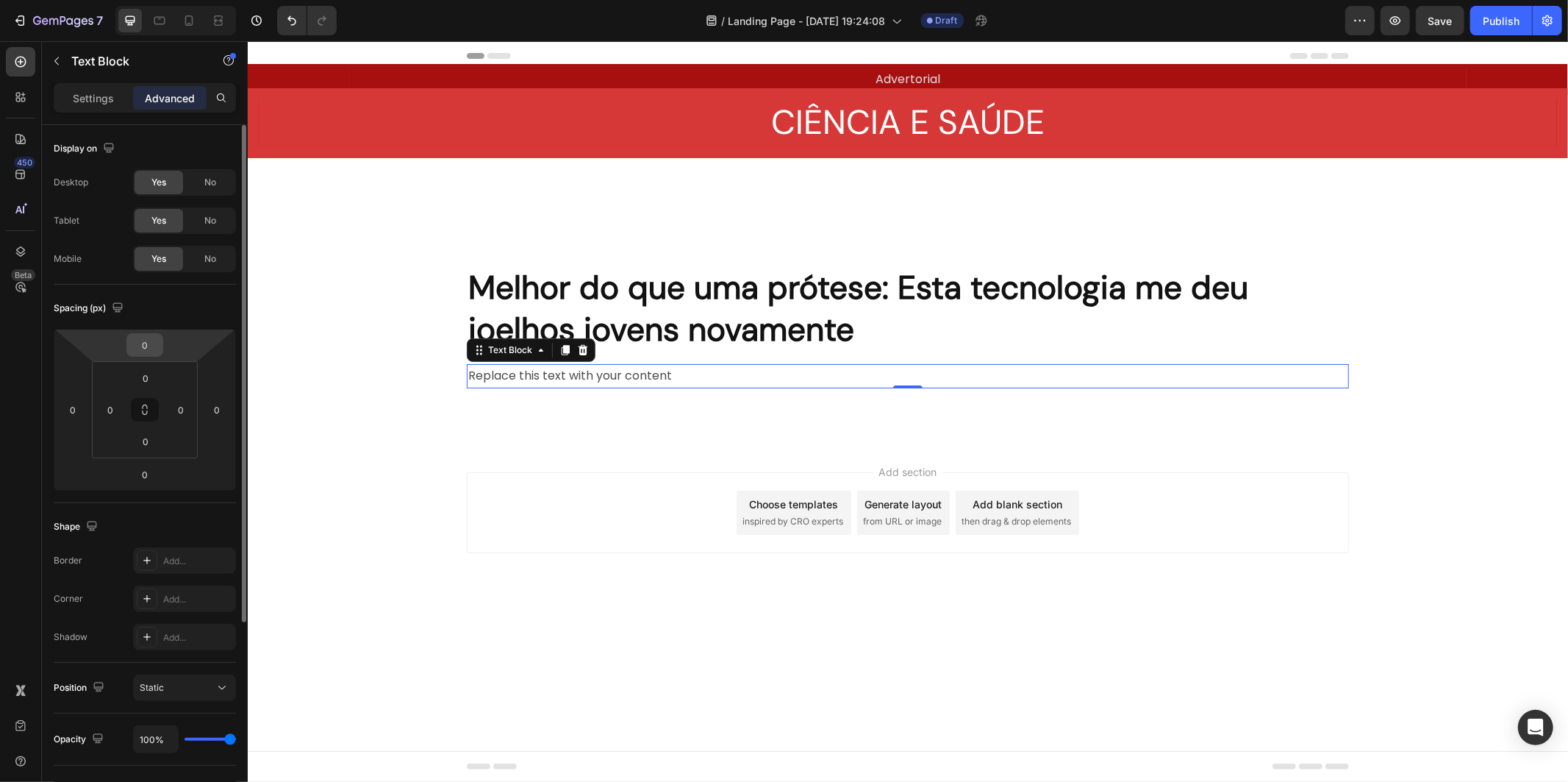
click at [145, 353] on input "0" at bounding box center [144, 345] width 30 height 22
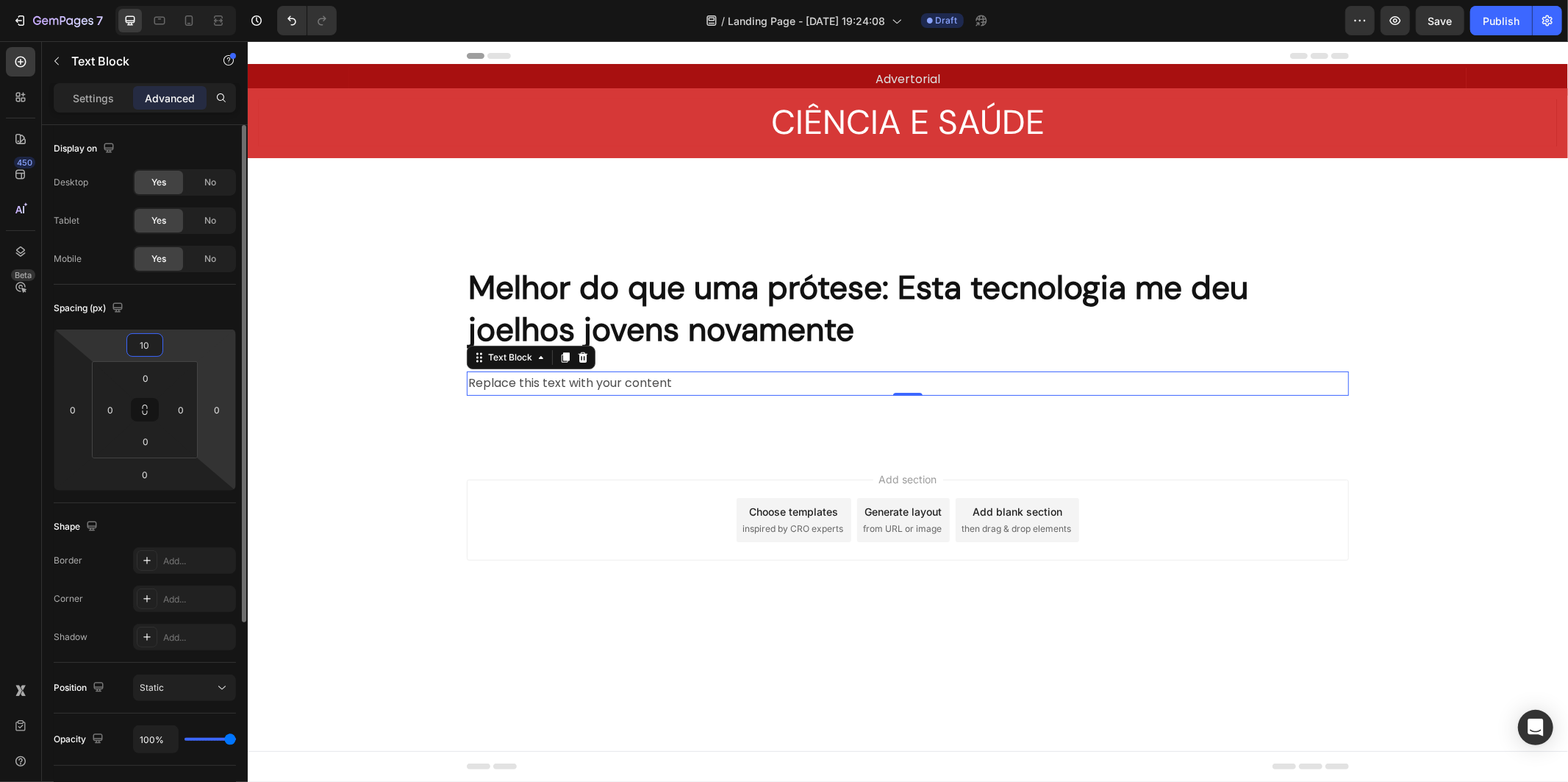
type input "1"
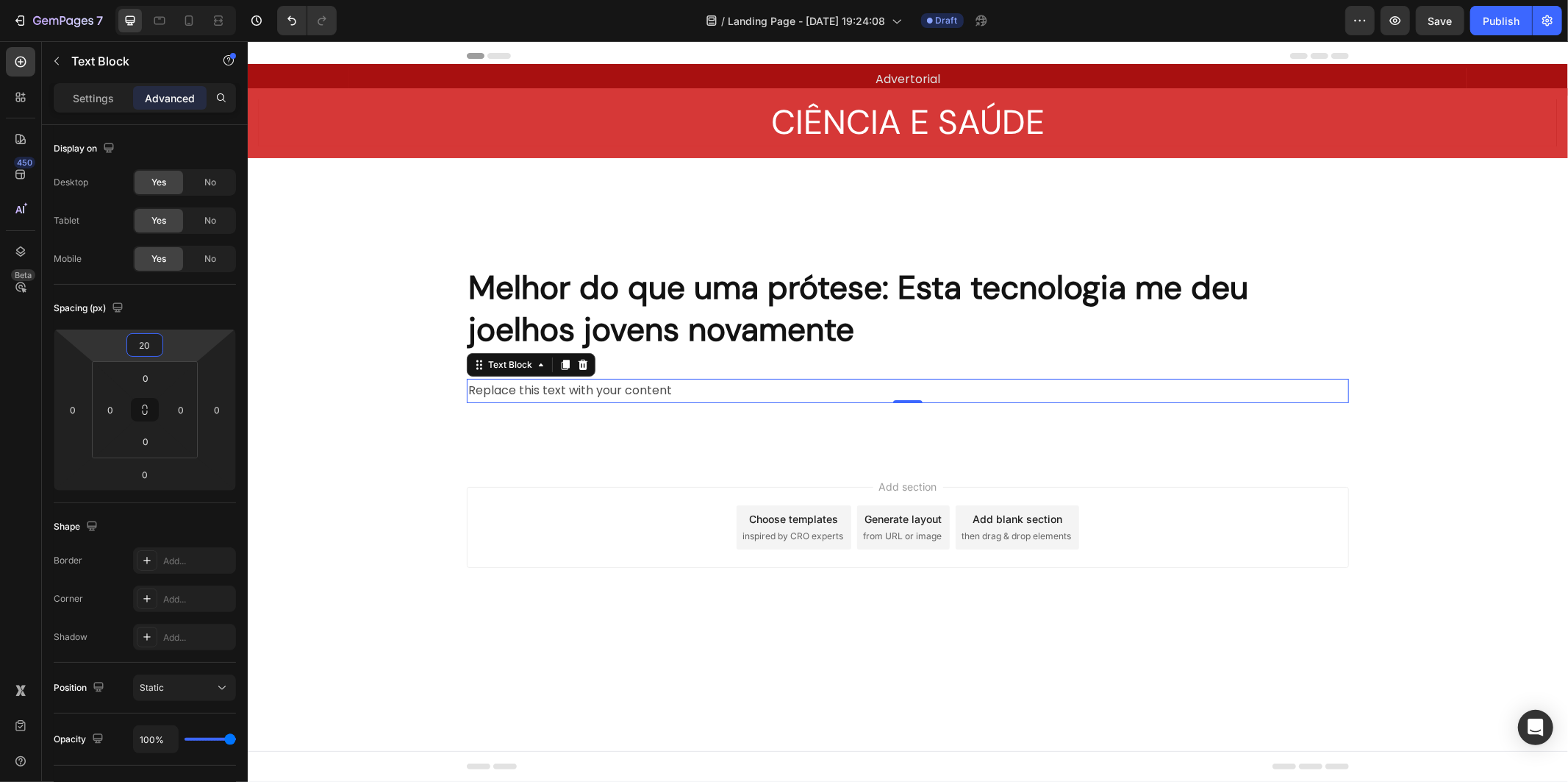
type input "20"
click at [569, 387] on p "Replace this text with your content" at bounding box center [907, 390] width 879 height 21
click at [581, 423] on div "Title Line" at bounding box center [907, 424] width 1320 height 19
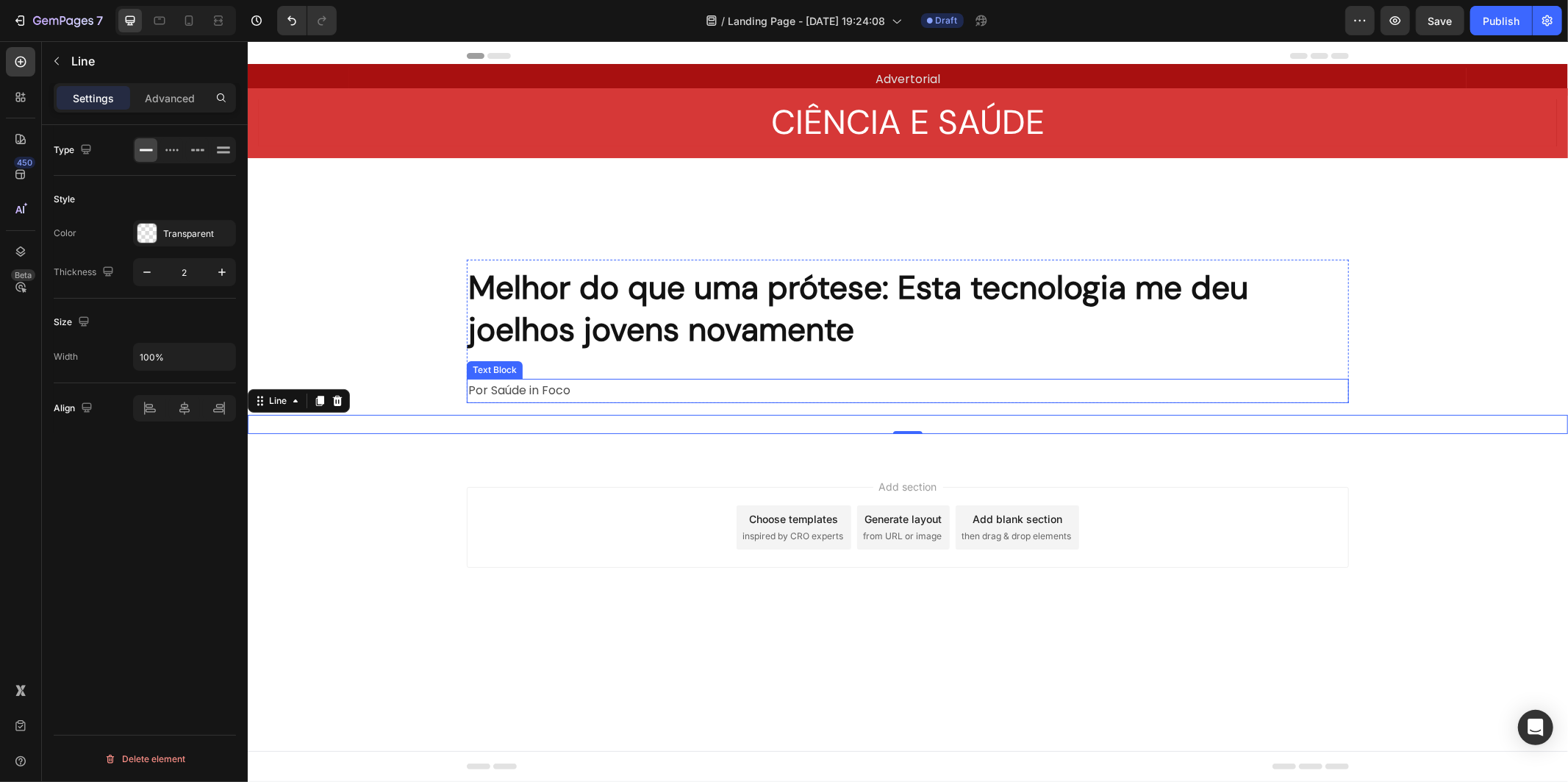
click at [540, 390] on p "Por Saúde in Foco" at bounding box center [907, 390] width 879 height 21
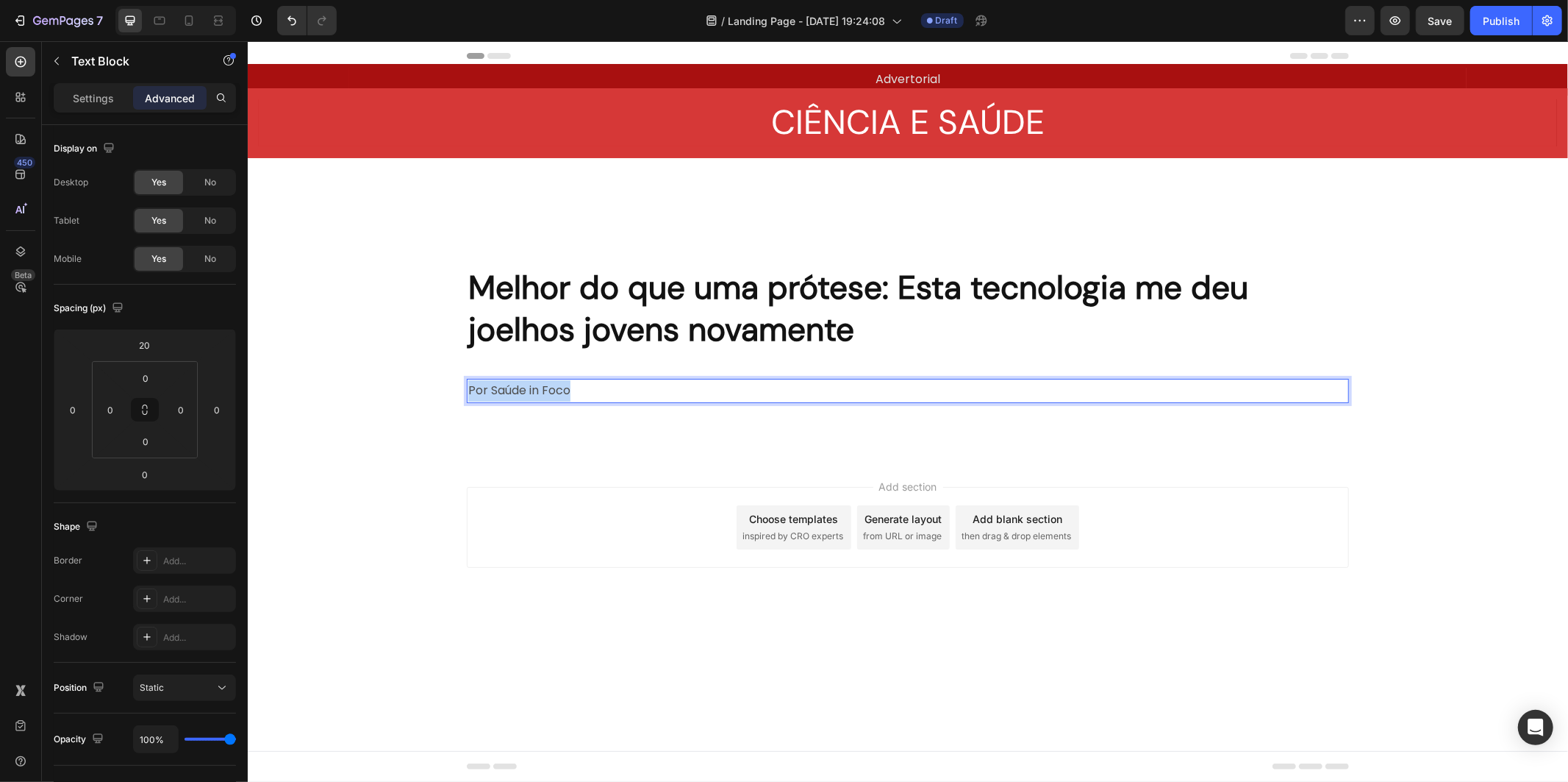
click at [540, 390] on p "Por Saúde in Foco" at bounding box center [907, 390] width 879 height 21
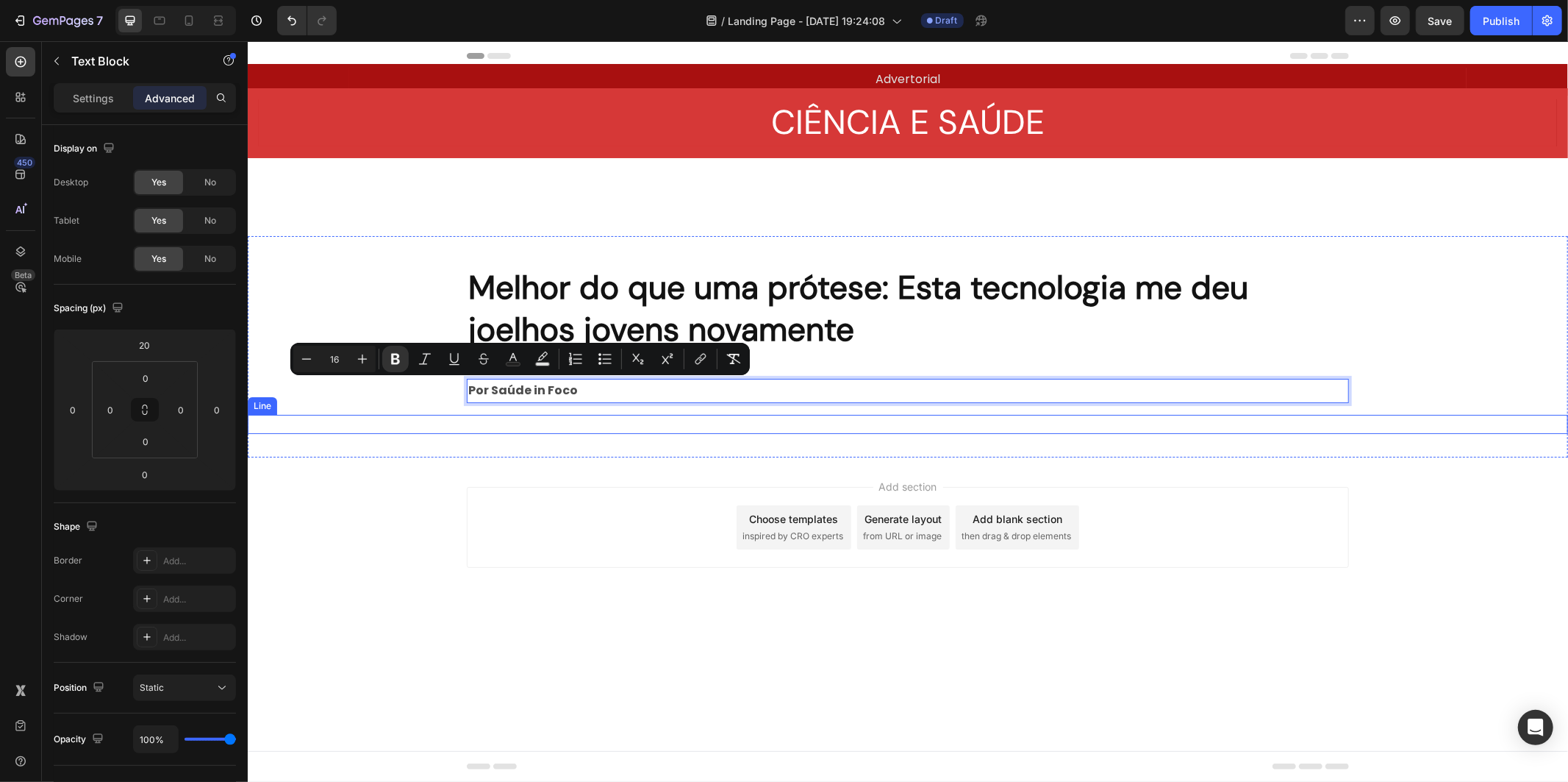
click at [602, 426] on div "Title Line" at bounding box center [907, 424] width 1320 height 19
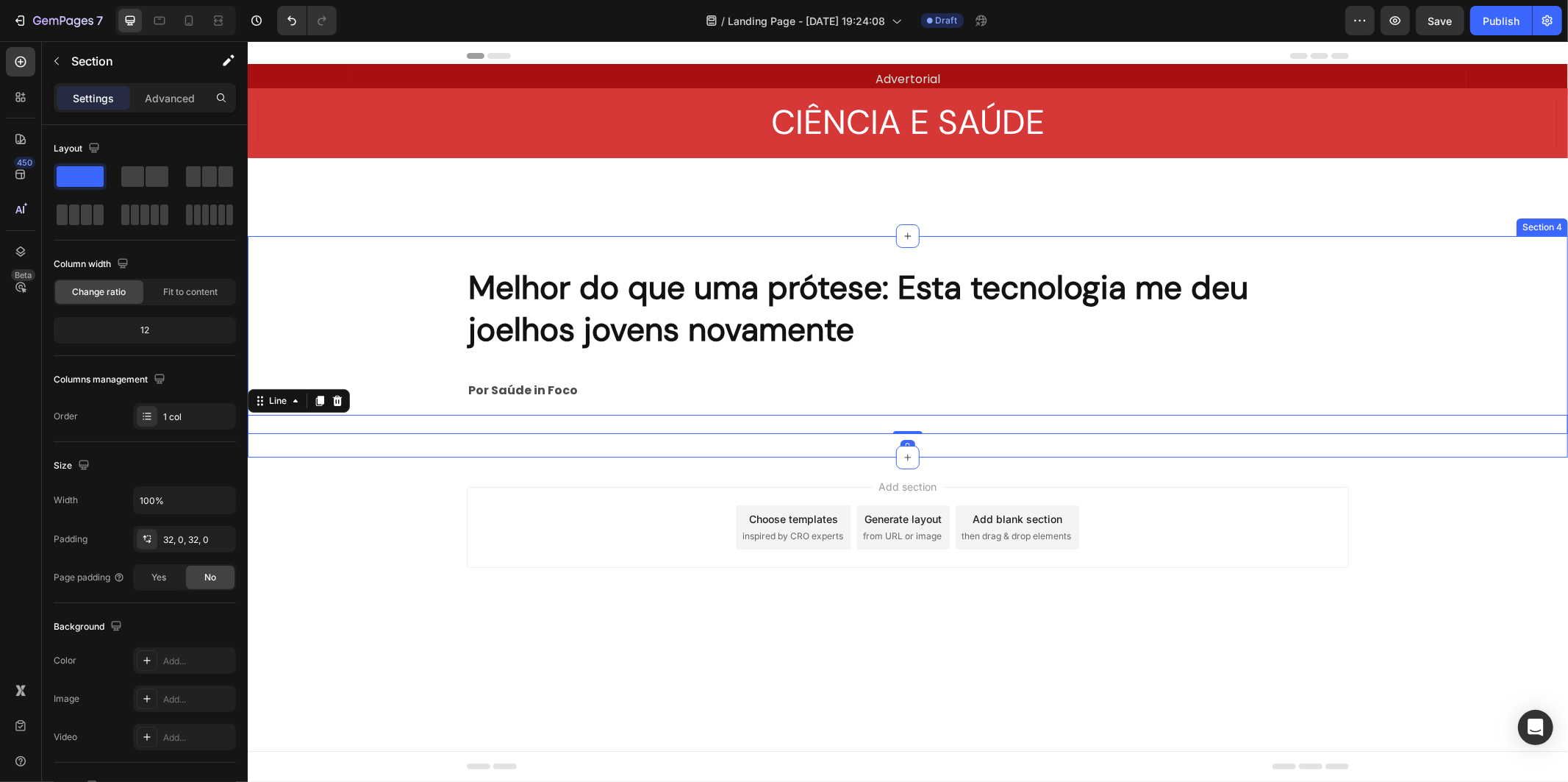
click at [571, 406] on div "Melhor do que uma prótese: Esta tecnologia me deu joelhos jovens novamente Head…" at bounding box center [907, 346] width 1320 height 174
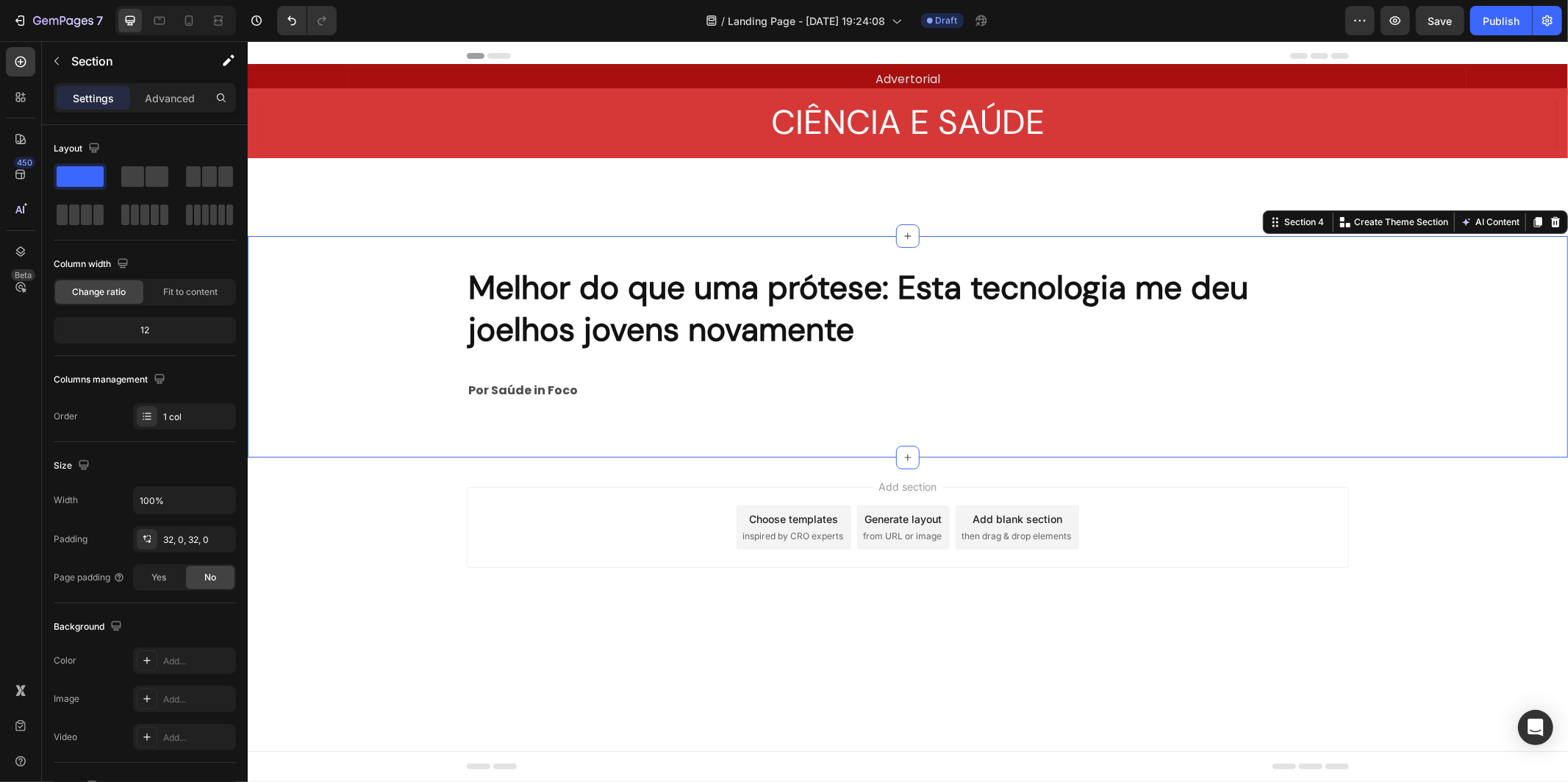
click at [571, 402] on div "Melhor do que uma prótese: Esta tecnologia me deu joelhos jovens novamente Head…" at bounding box center [907, 346] width 1320 height 174
click at [568, 392] on strong "Por Saúde in Foco" at bounding box center [523, 390] width 110 height 17
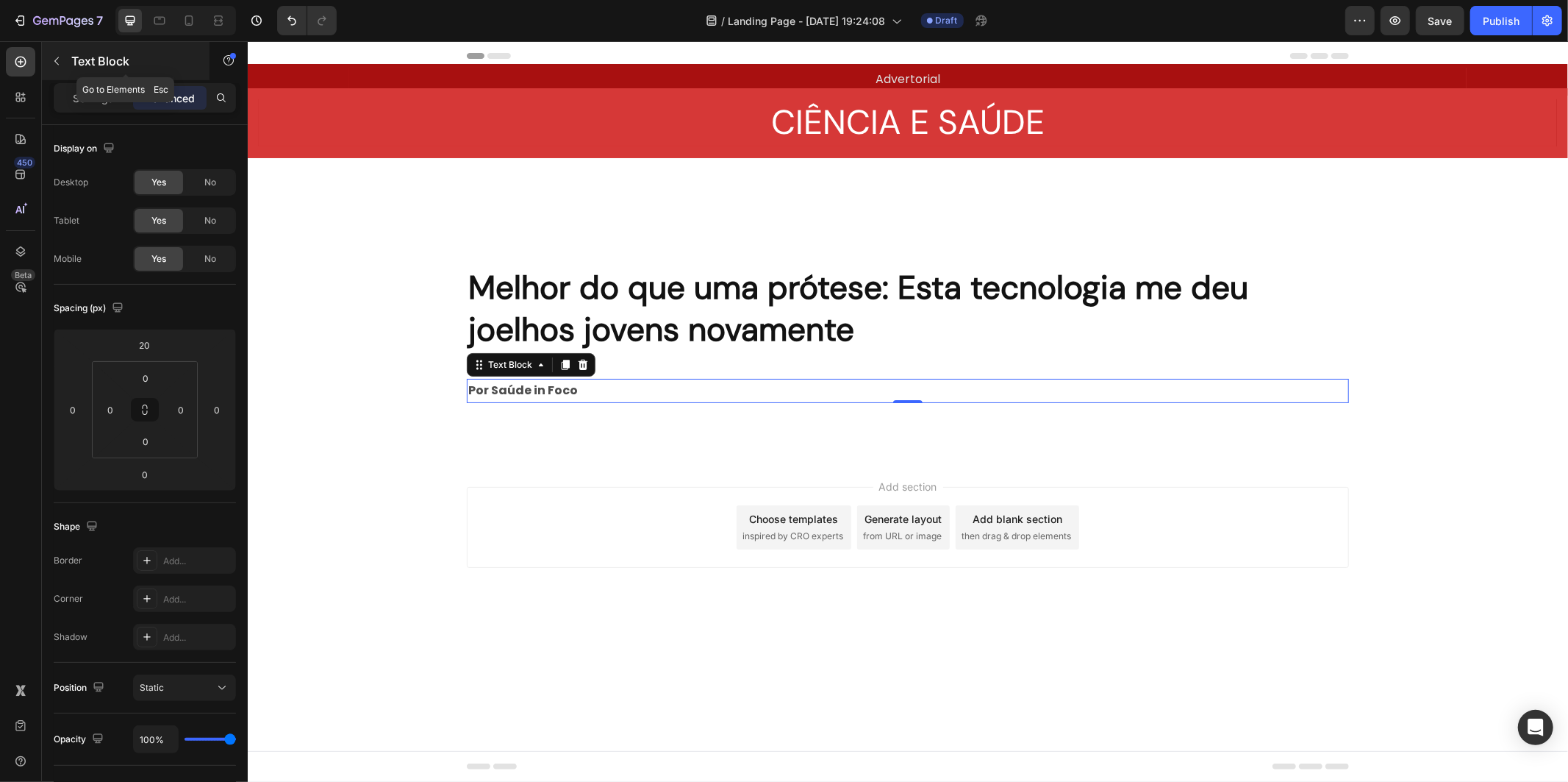
click at [84, 54] on p "Text Block" at bounding box center [134, 61] width 125 height 17
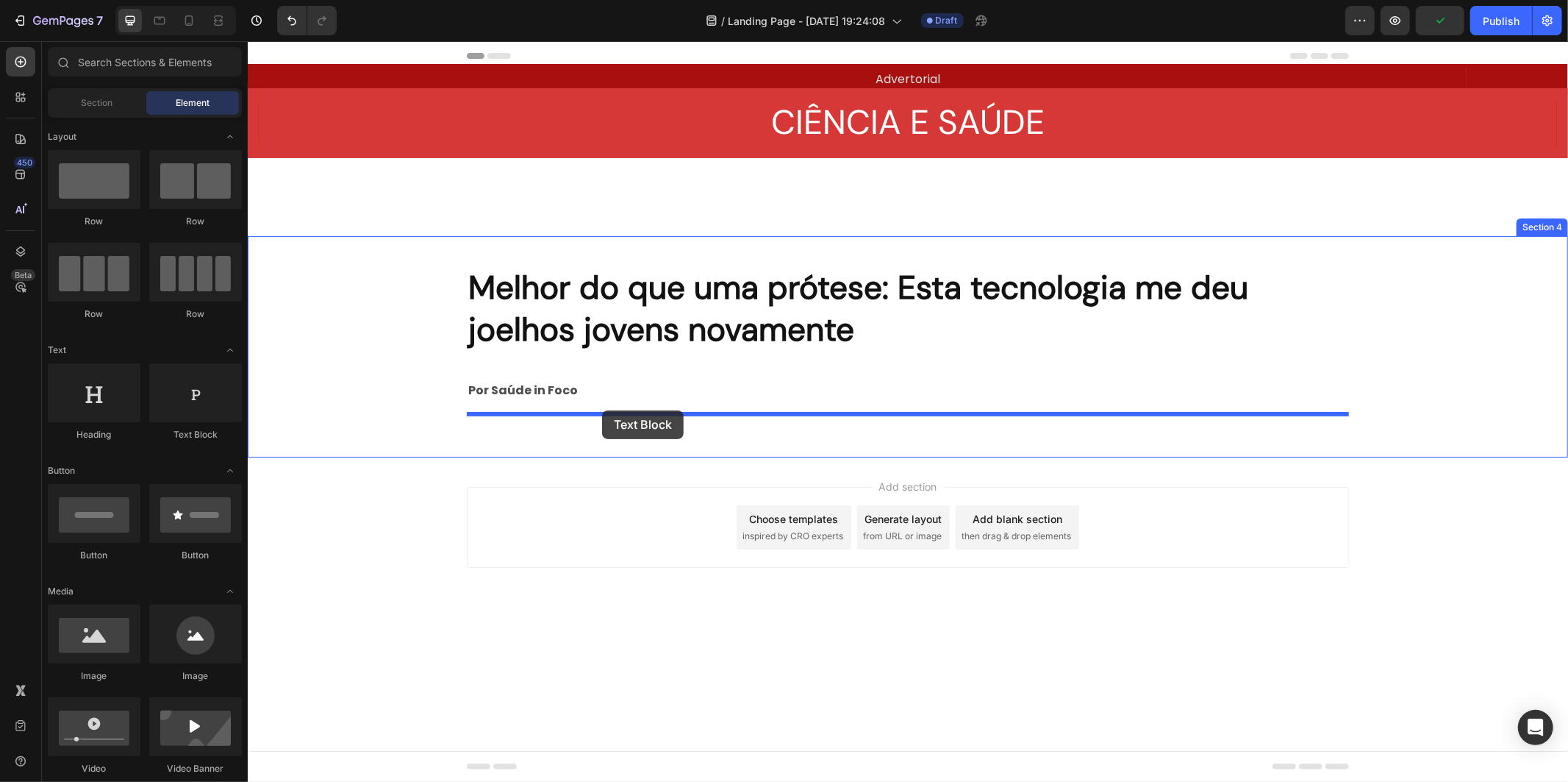
drag, startPoint x: 435, startPoint y: 431, endPoint x: 602, endPoint y: 409, distance: 168.4
drag, startPoint x: 455, startPoint y: 418, endPoint x: 514, endPoint y: 403, distance: 60.9
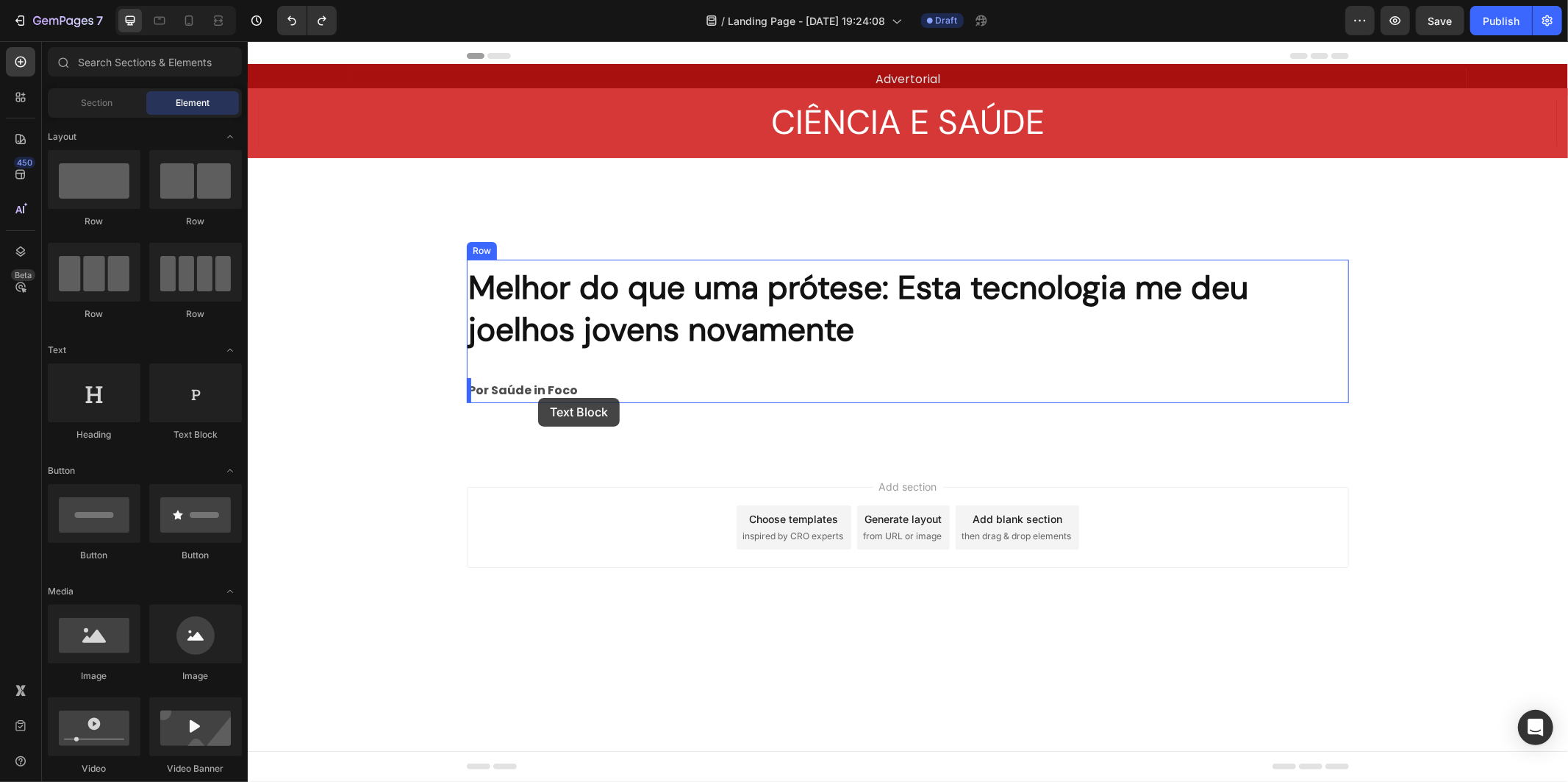
drag, startPoint x: 440, startPoint y: 449, endPoint x: 537, endPoint y: 397, distance: 110.1
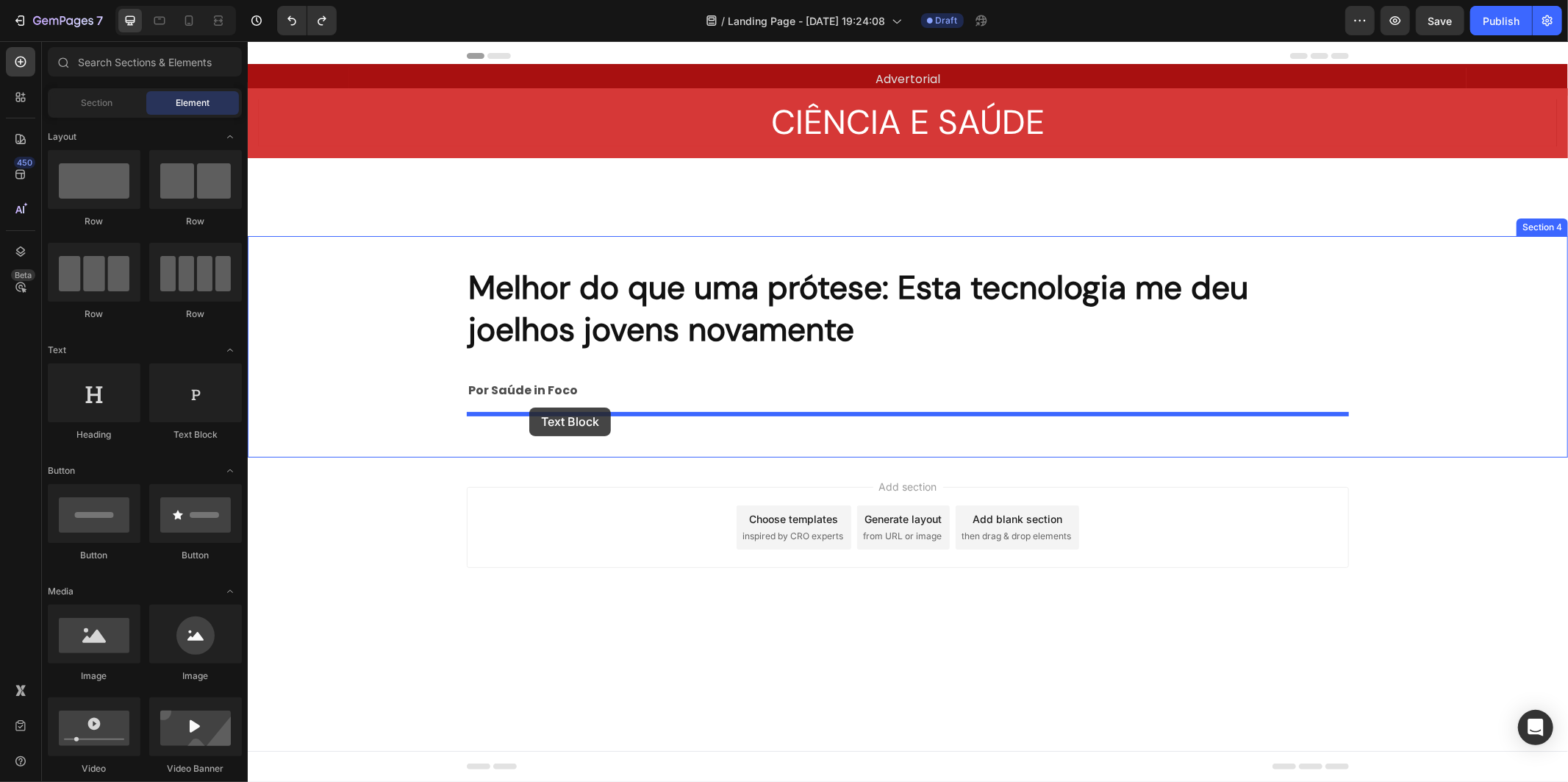
drag, startPoint x: 459, startPoint y: 438, endPoint x: 528, endPoint y: 406, distance: 76.1
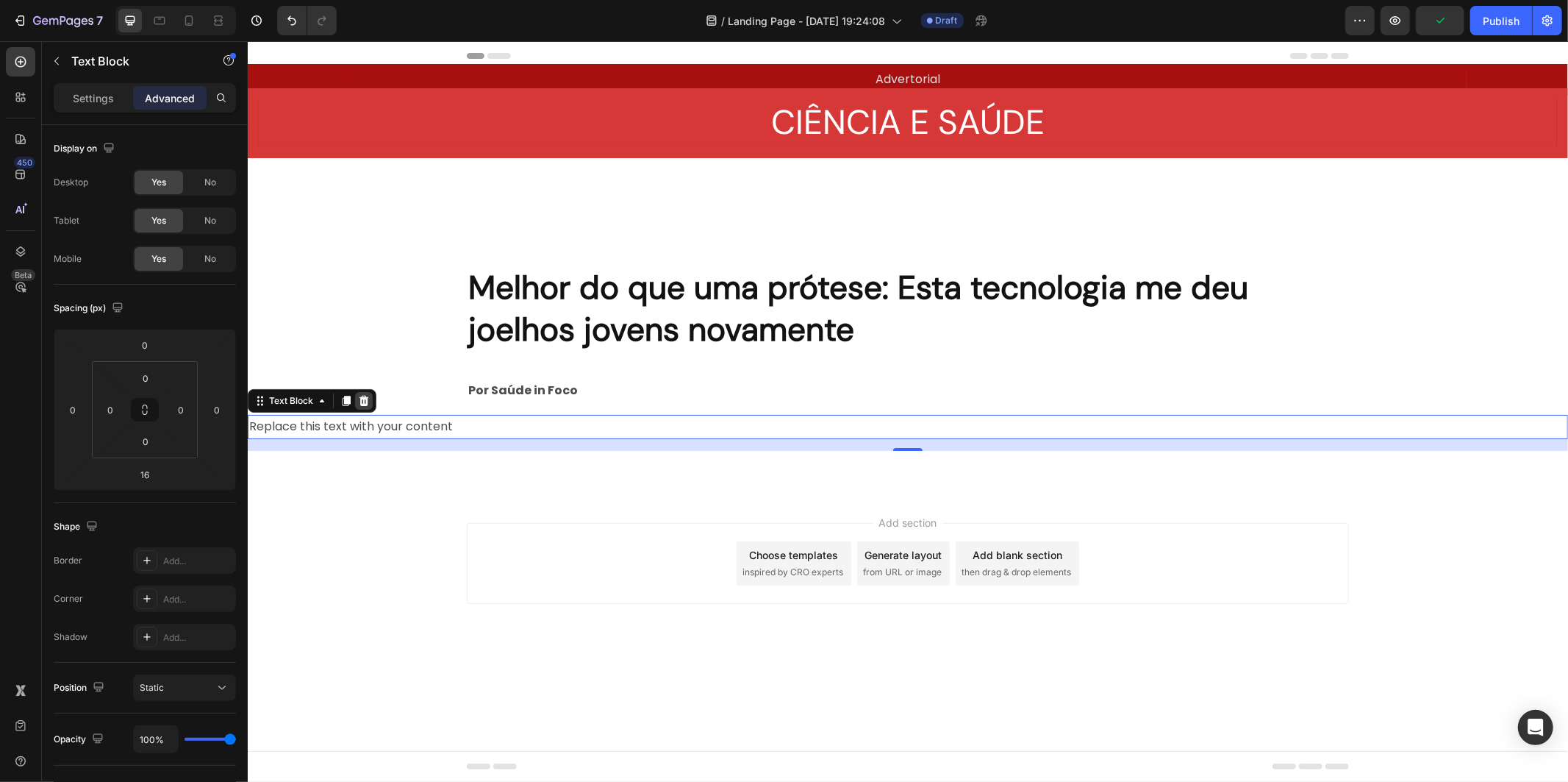
click at [362, 399] on icon at bounding box center [363, 400] width 12 height 12
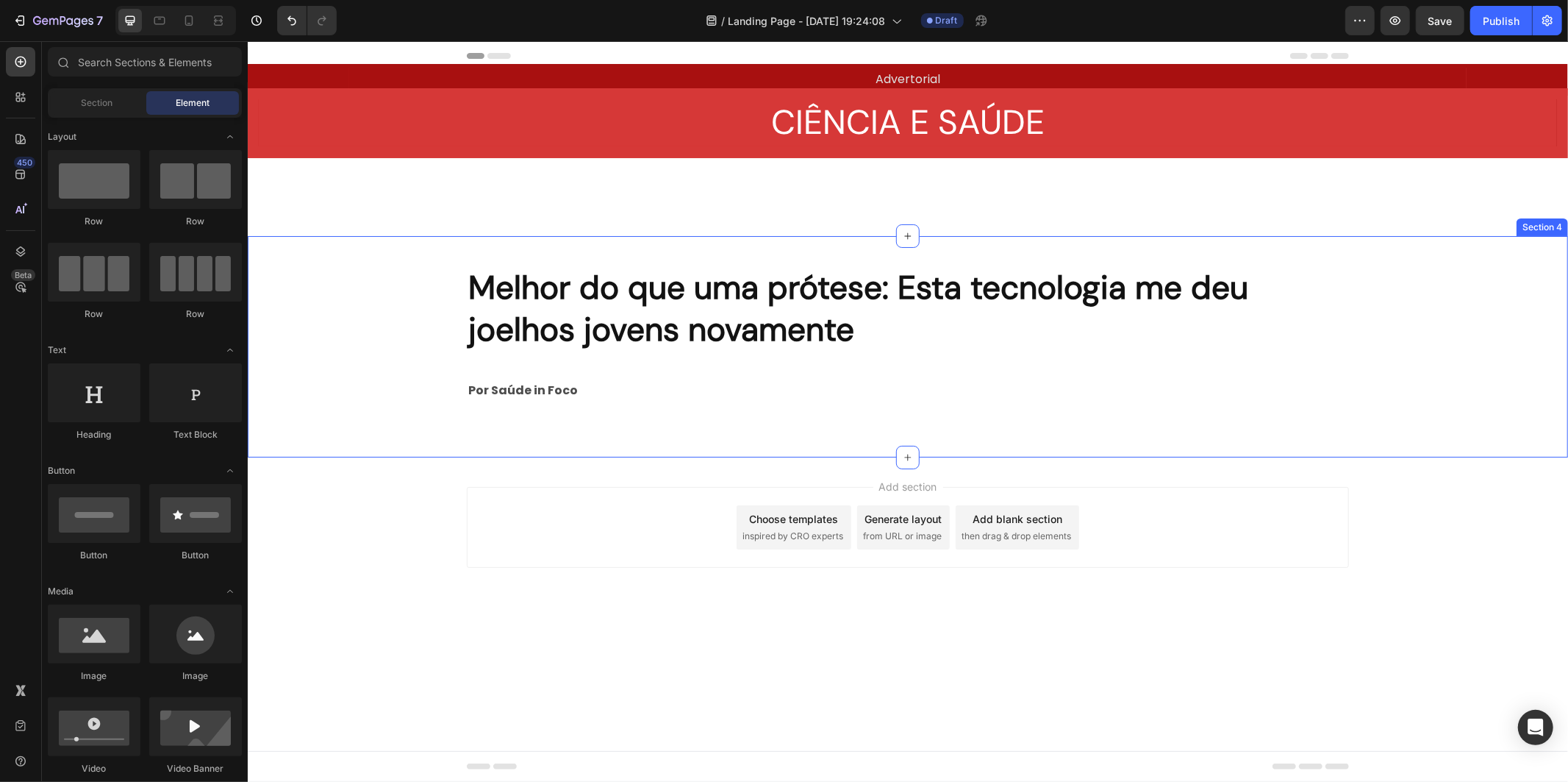
click at [473, 385] on strong "Por Saúde in Foco" at bounding box center [523, 390] width 110 height 17
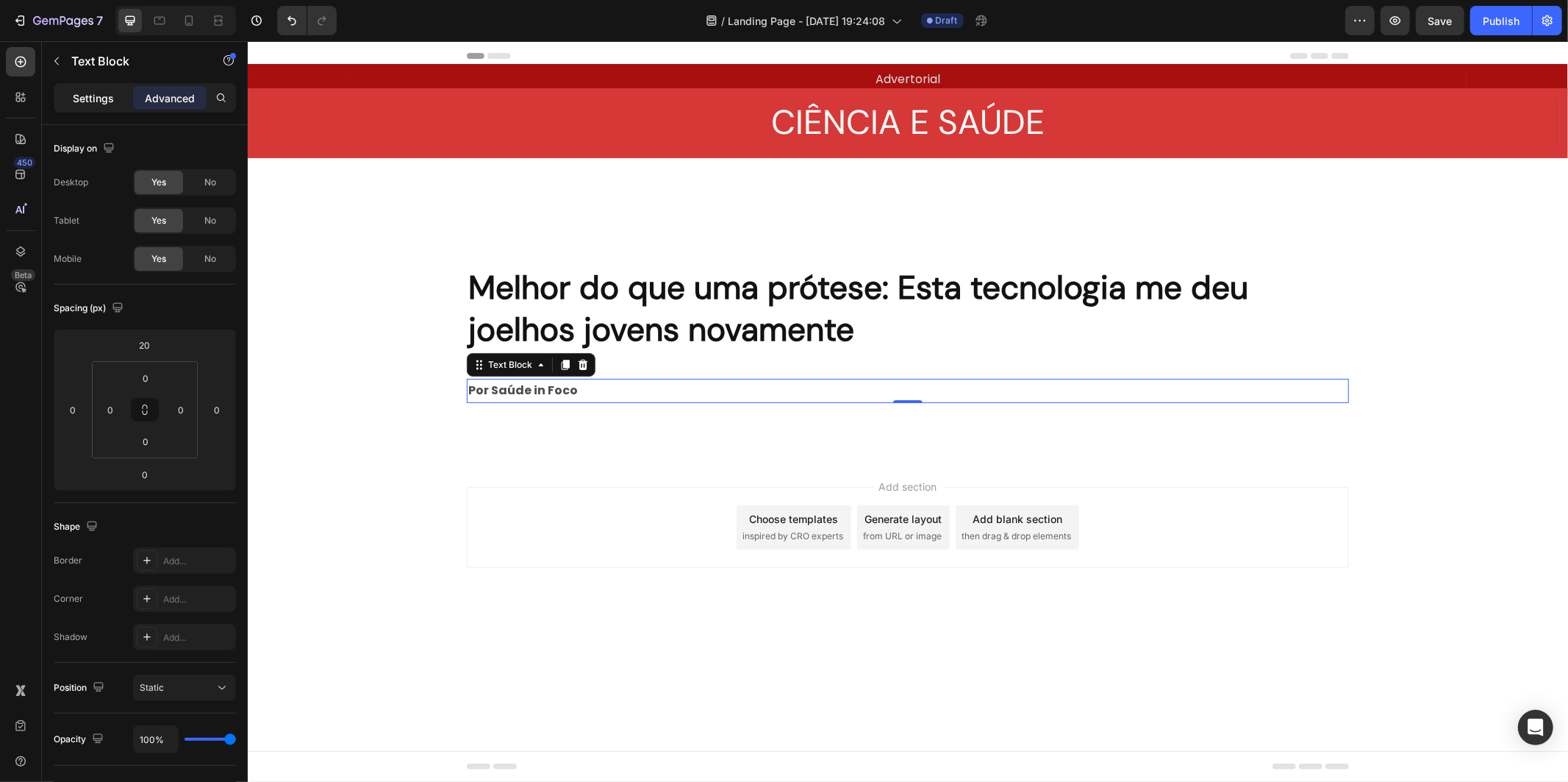
click at [104, 91] on p "Settings" at bounding box center [93, 98] width 41 height 15
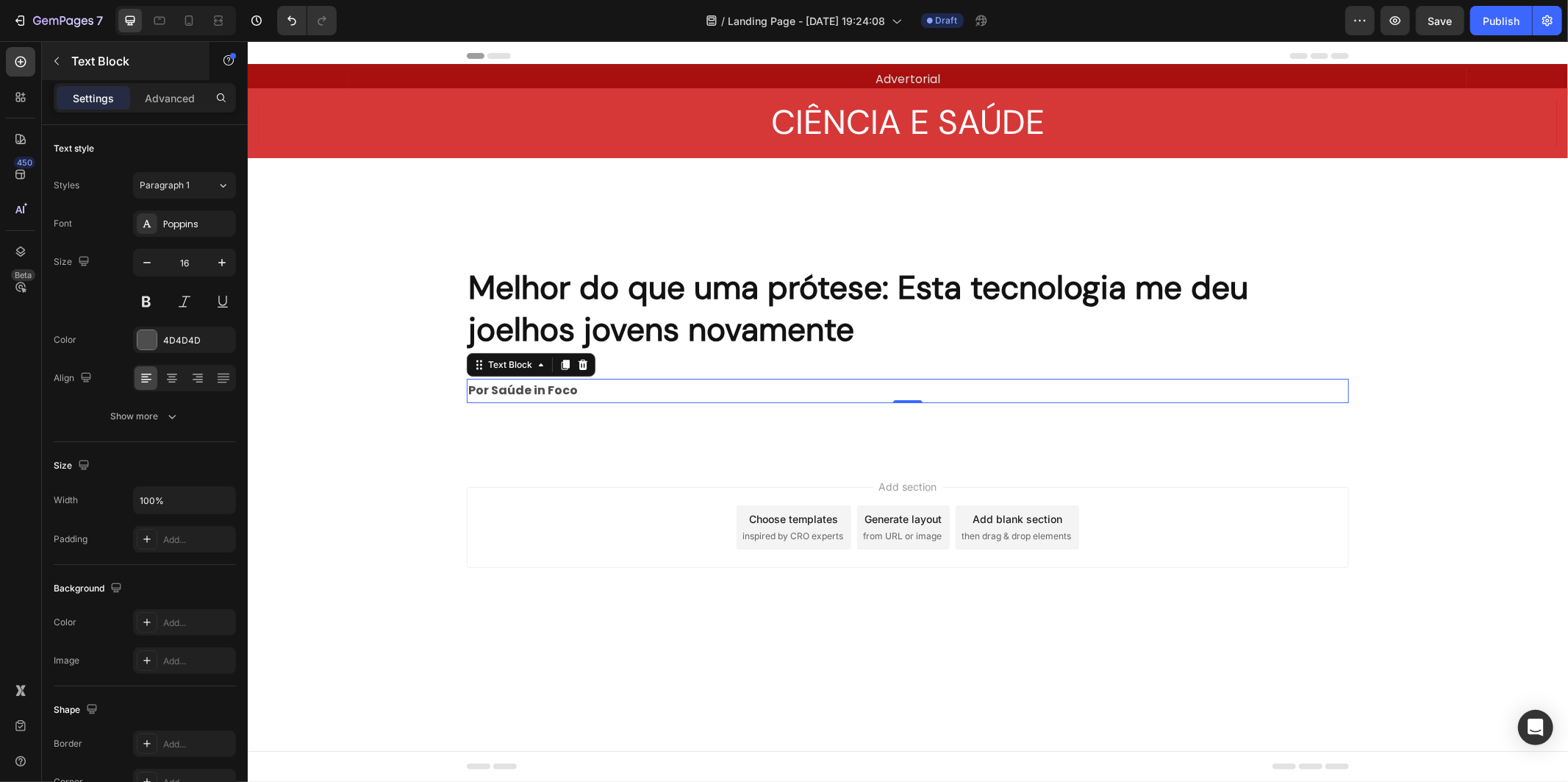
click at [123, 55] on p "Text Block" at bounding box center [134, 61] width 125 height 17
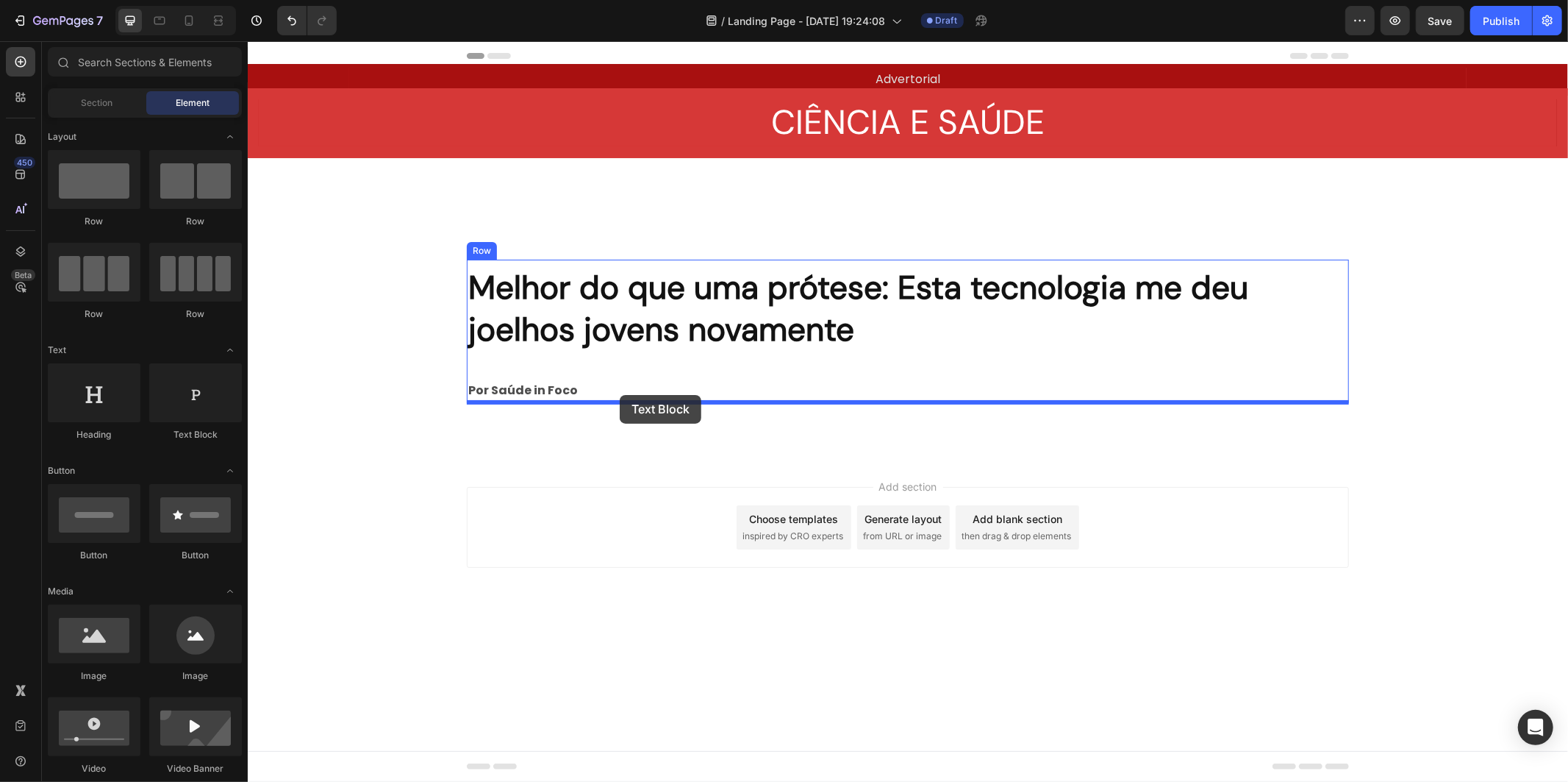
drag, startPoint x: 468, startPoint y: 417, endPoint x: 619, endPoint y: 394, distance: 152.7
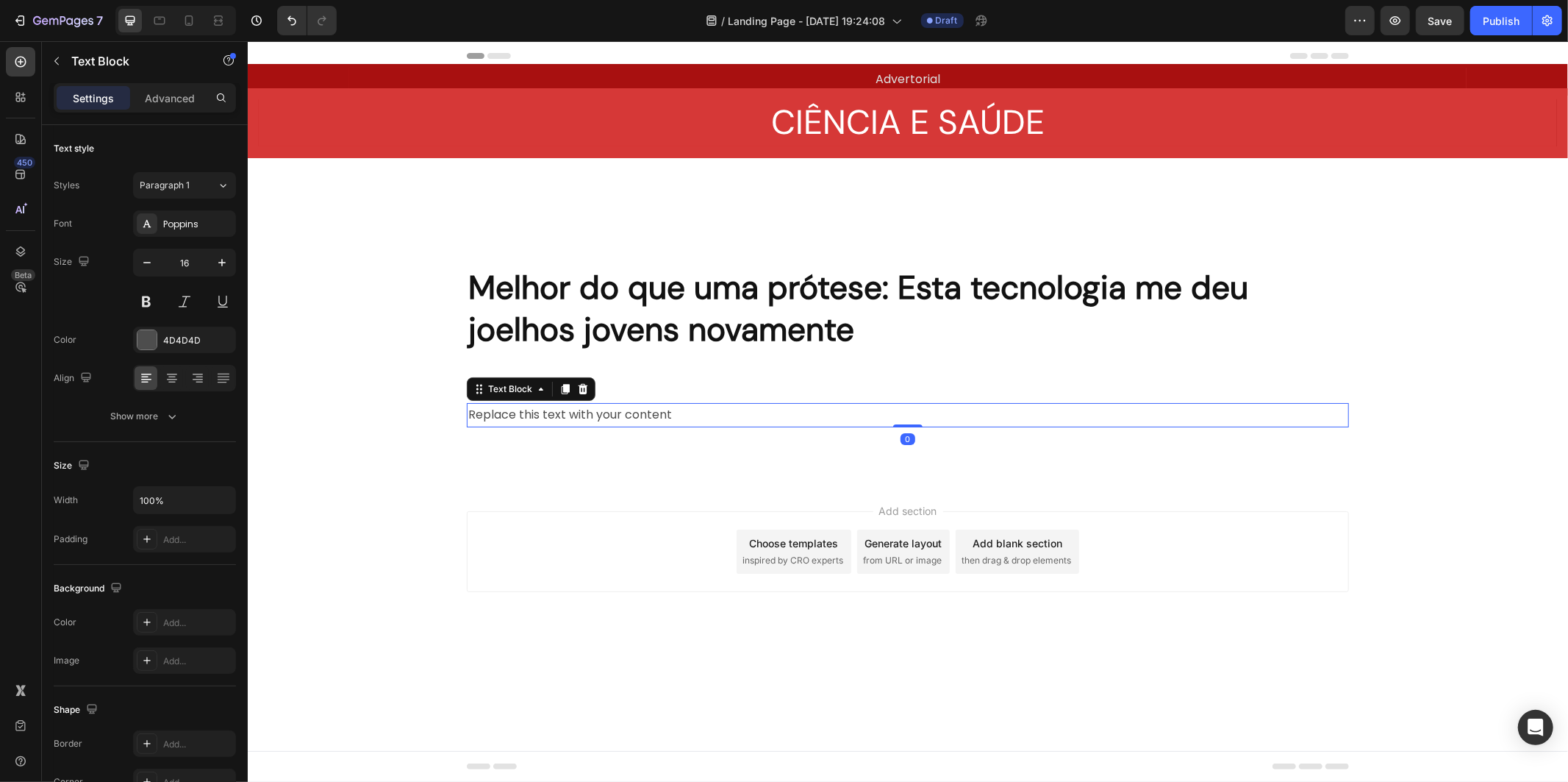
click at [660, 416] on div "Replace this text with your content" at bounding box center [907, 414] width 882 height 24
click at [583, 421] on p "Replace this text with your content" at bounding box center [907, 414] width 879 height 21
click at [583, 420] on p "Replace this text with your content" at bounding box center [907, 414] width 879 height 21
click at [594, 420] on p "Replace this text with your content" at bounding box center [907, 414] width 879 height 21
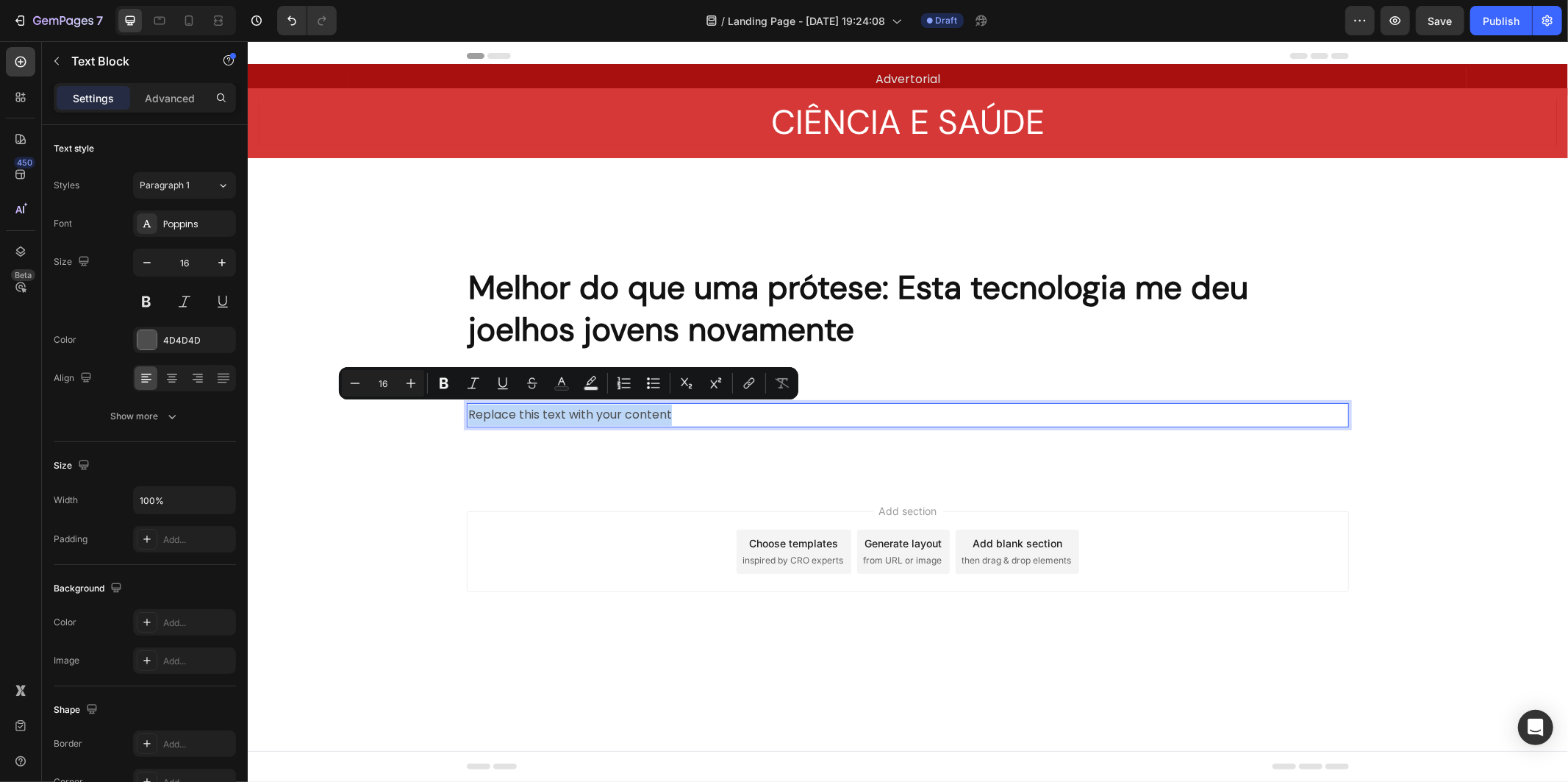
click at [594, 414] on p "Replace this text with your content" at bounding box center [907, 414] width 879 height 21
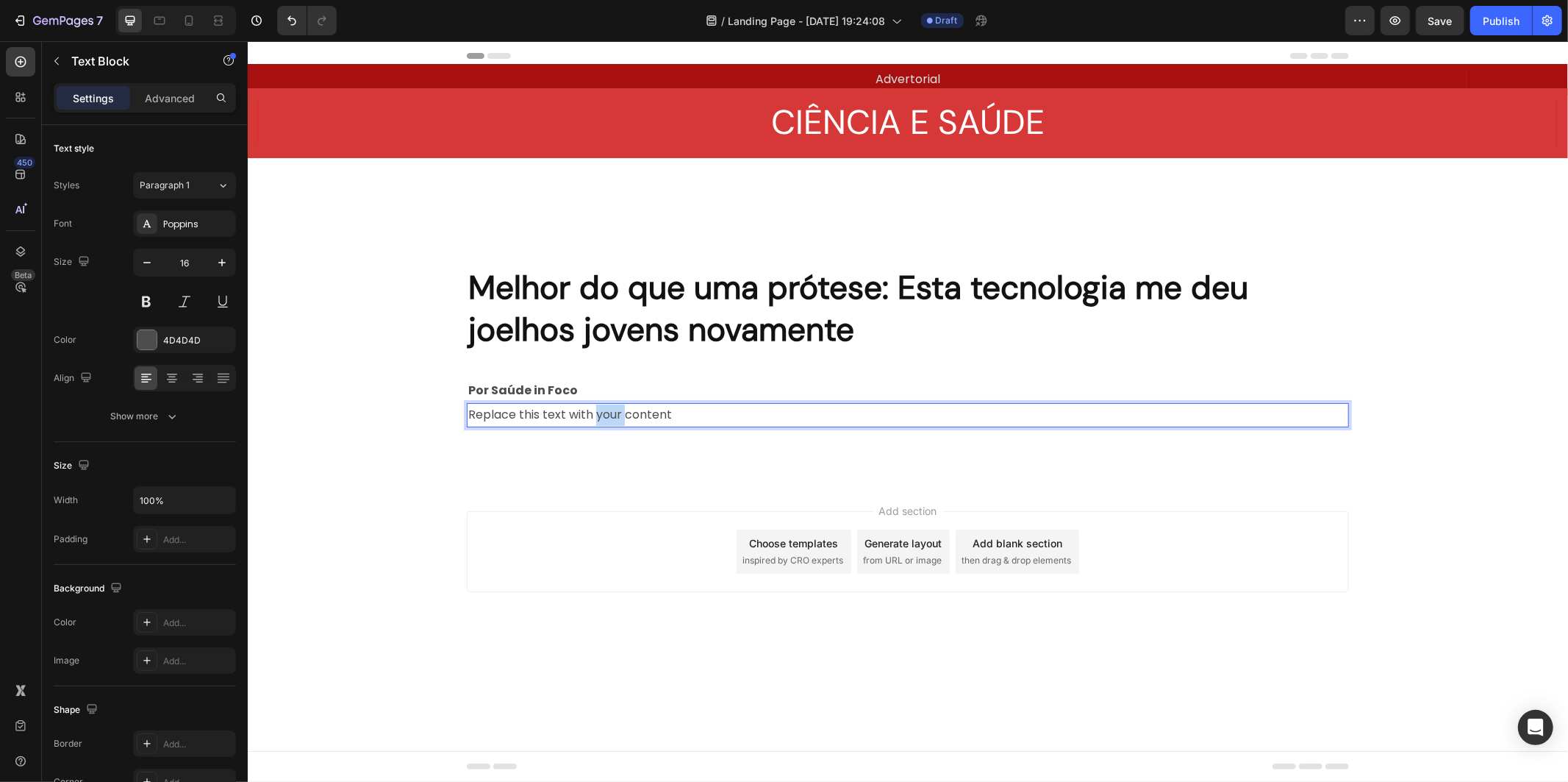
click at [594, 414] on p "Replace this text with your content" at bounding box center [907, 414] width 879 height 21
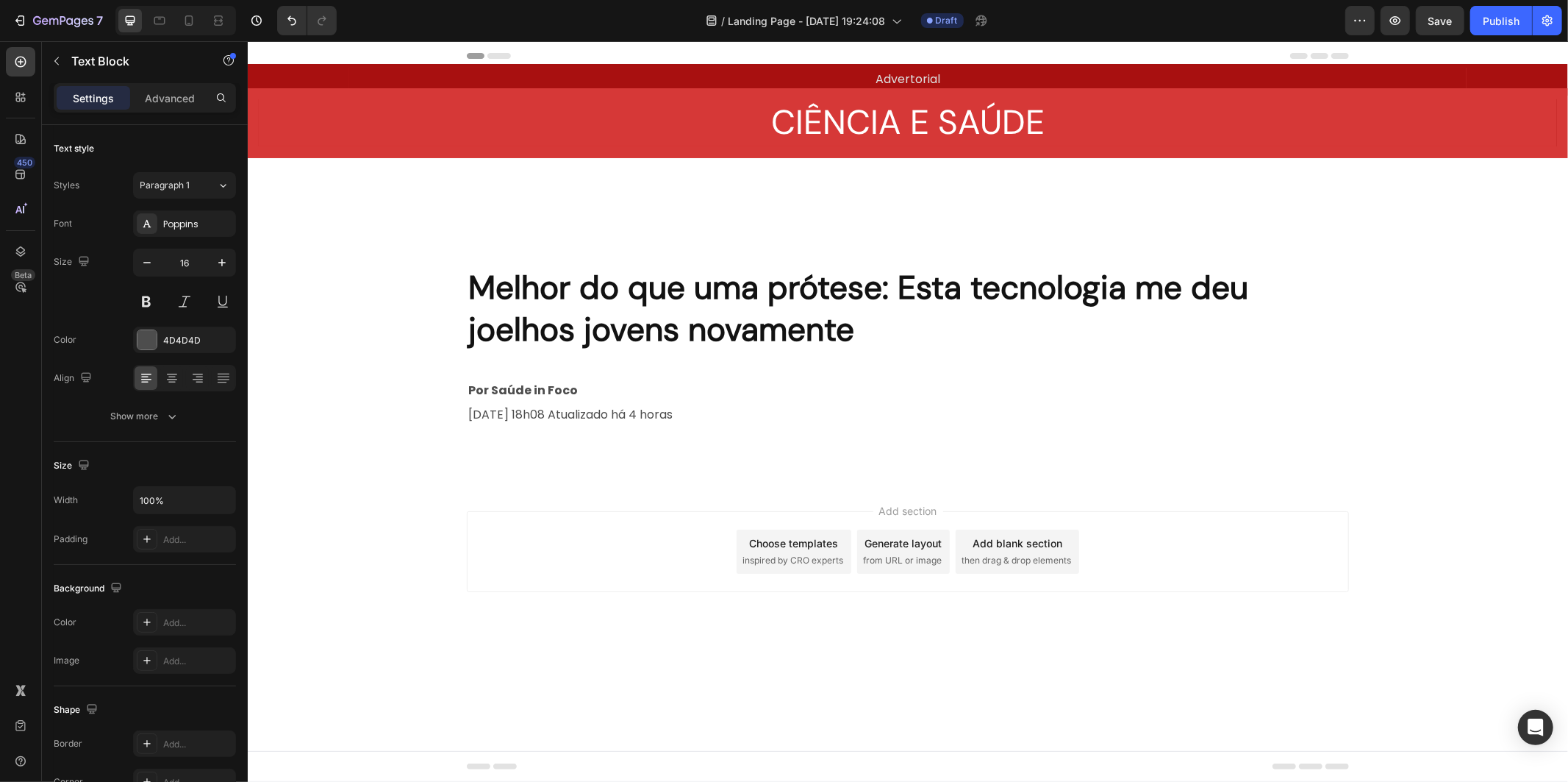
click at [659, 487] on div "Add section Choose templates inspired by CRO experts Generate layout from URL o…" at bounding box center [907, 571] width 1320 height 181
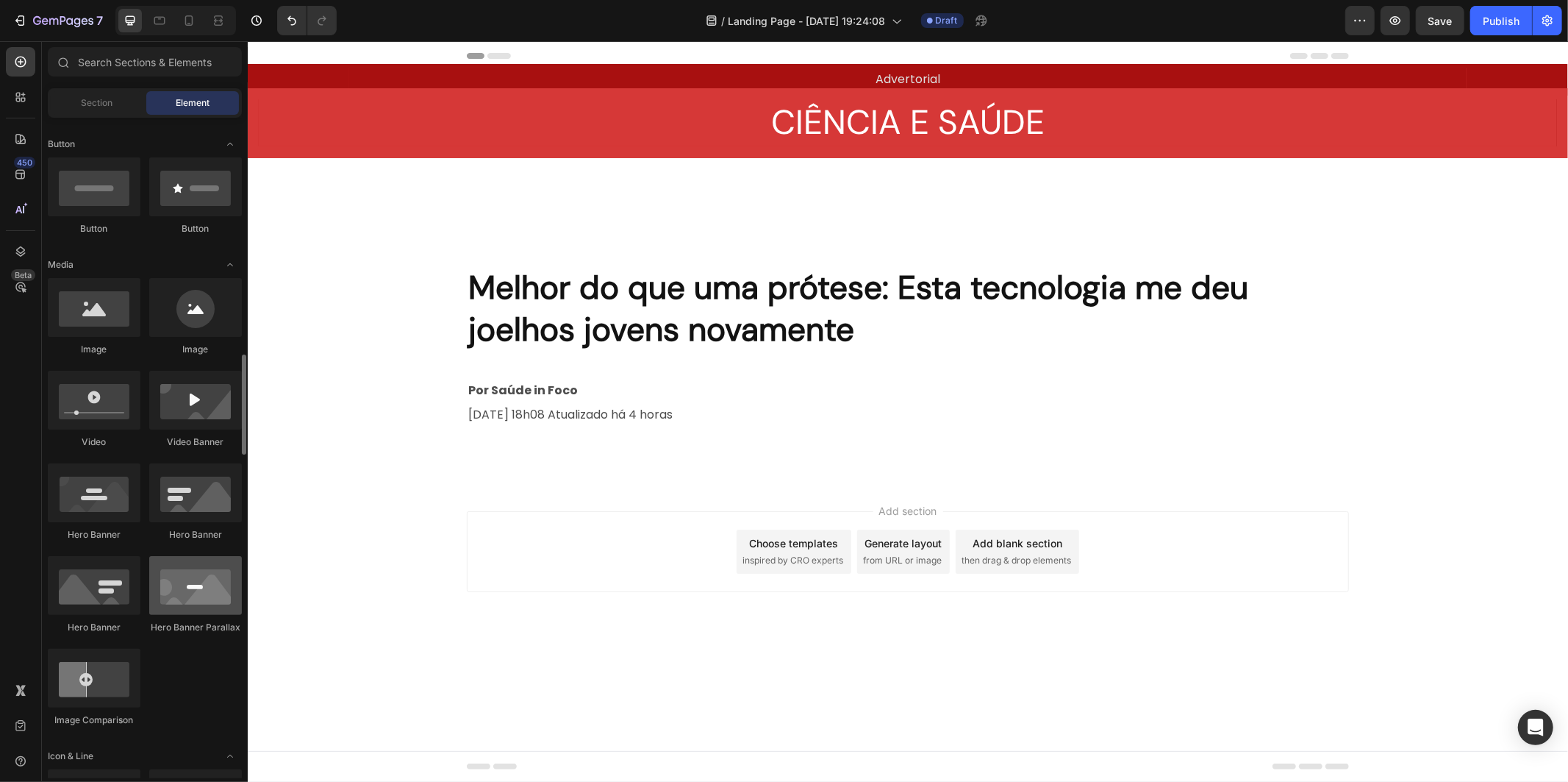
scroll to position [490, 0]
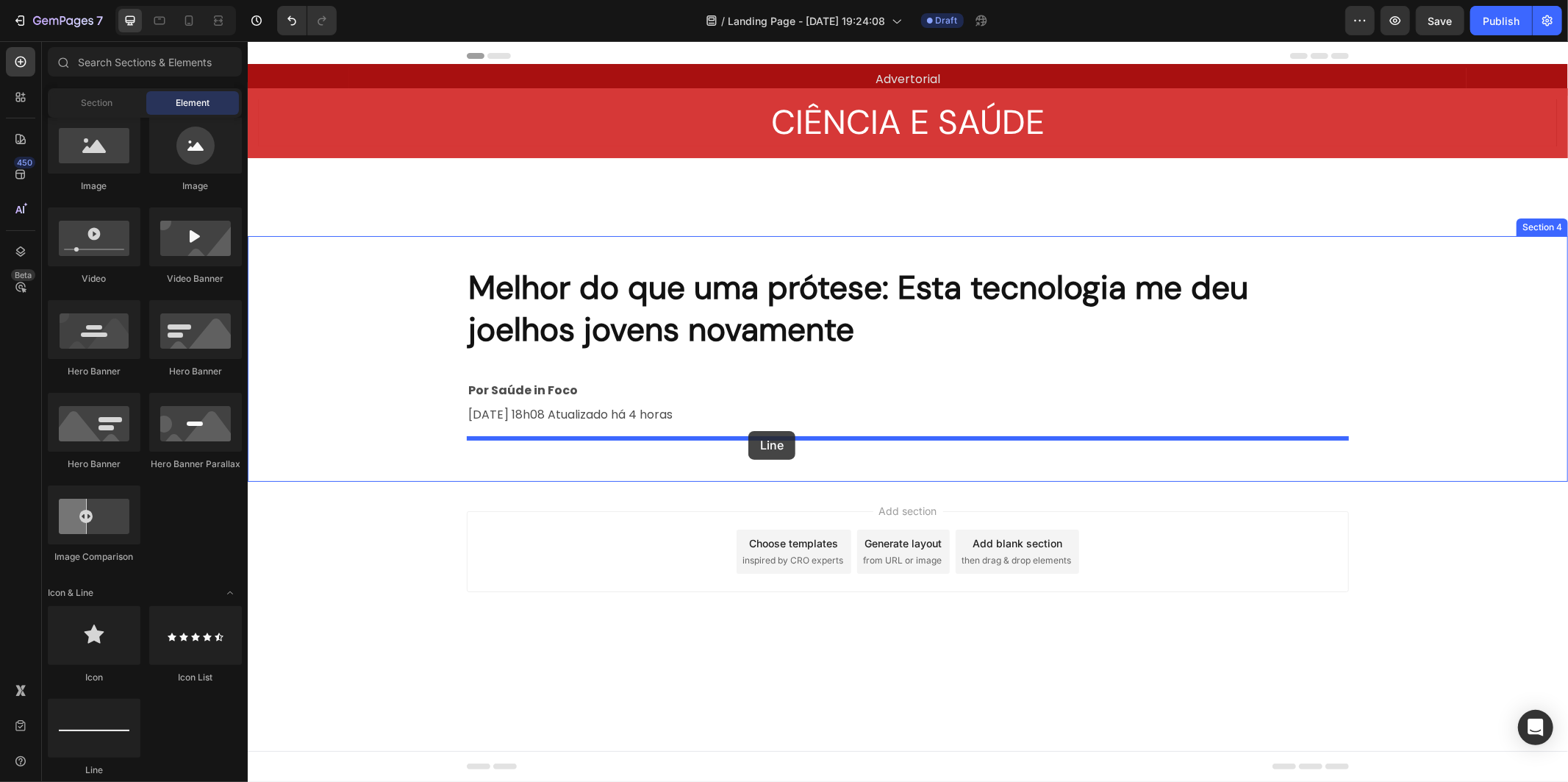
drag, startPoint x: 338, startPoint y: 794, endPoint x: 748, endPoint y: 430, distance: 548.3
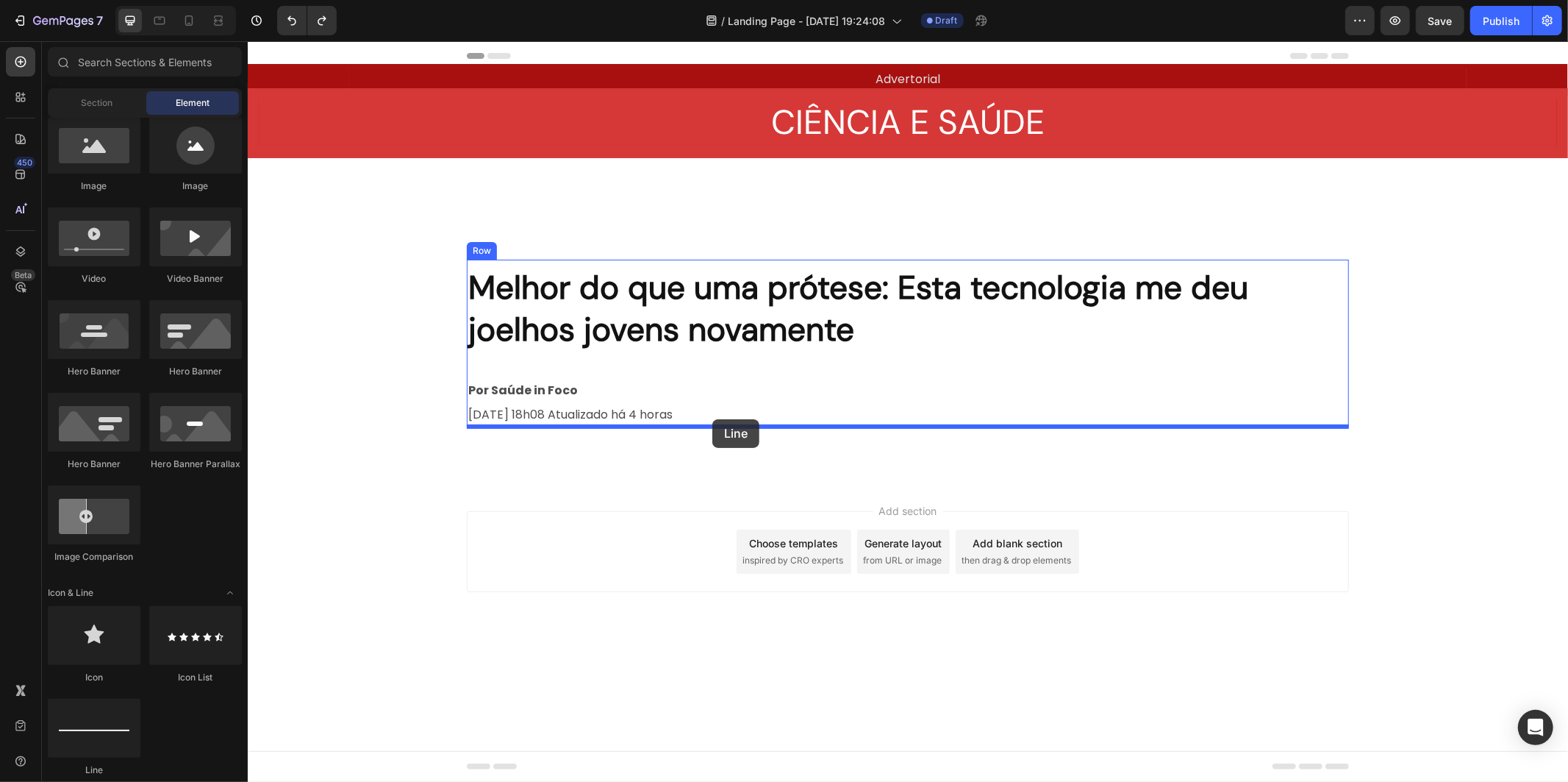
drag, startPoint x: 354, startPoint y: 769, endPoint x: 711, endPoint y: 419, distance: 499.9
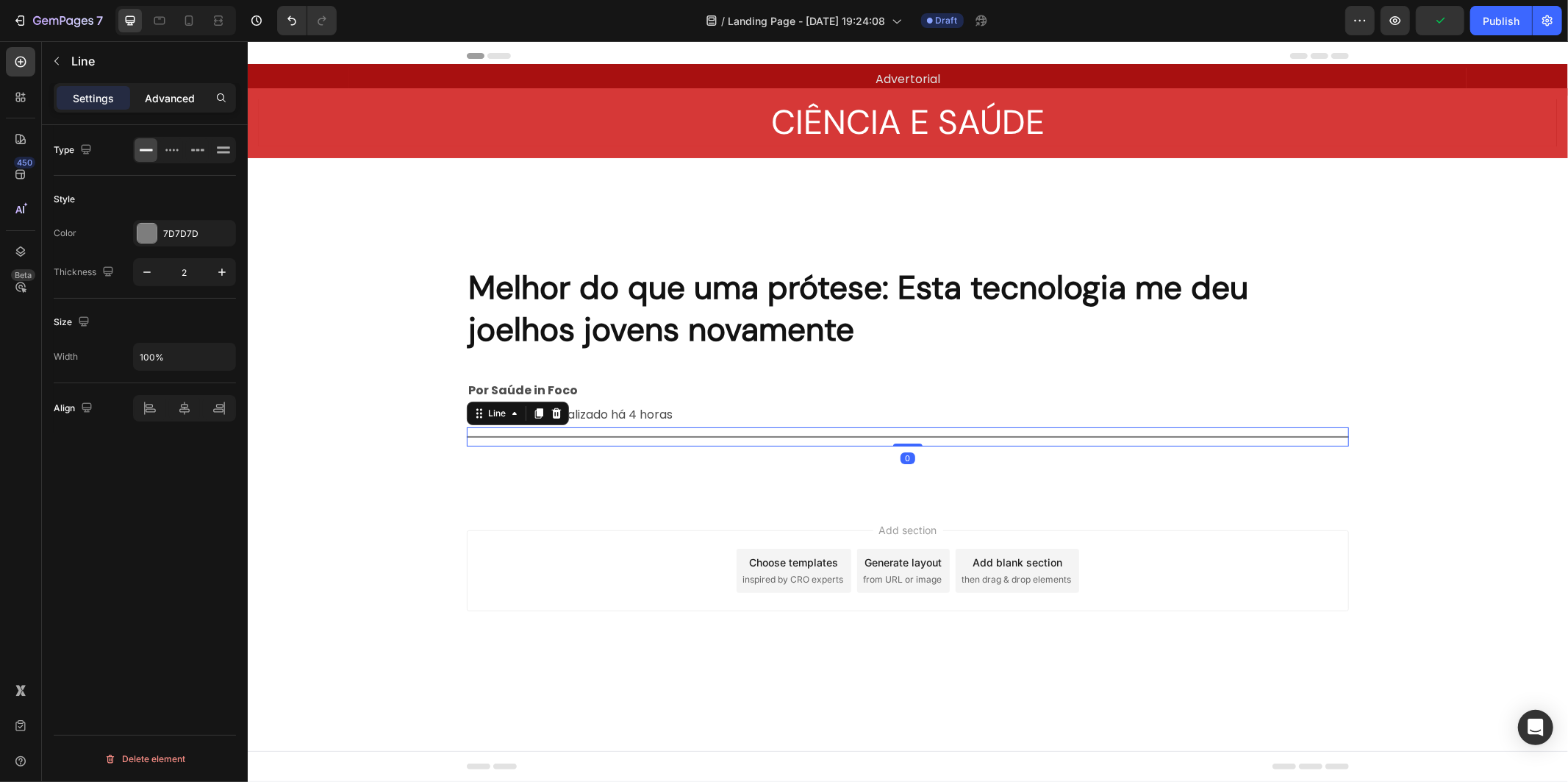
click at [185, 89] on div "Advanced" at bounding box center [169, 97] width 73 height 23
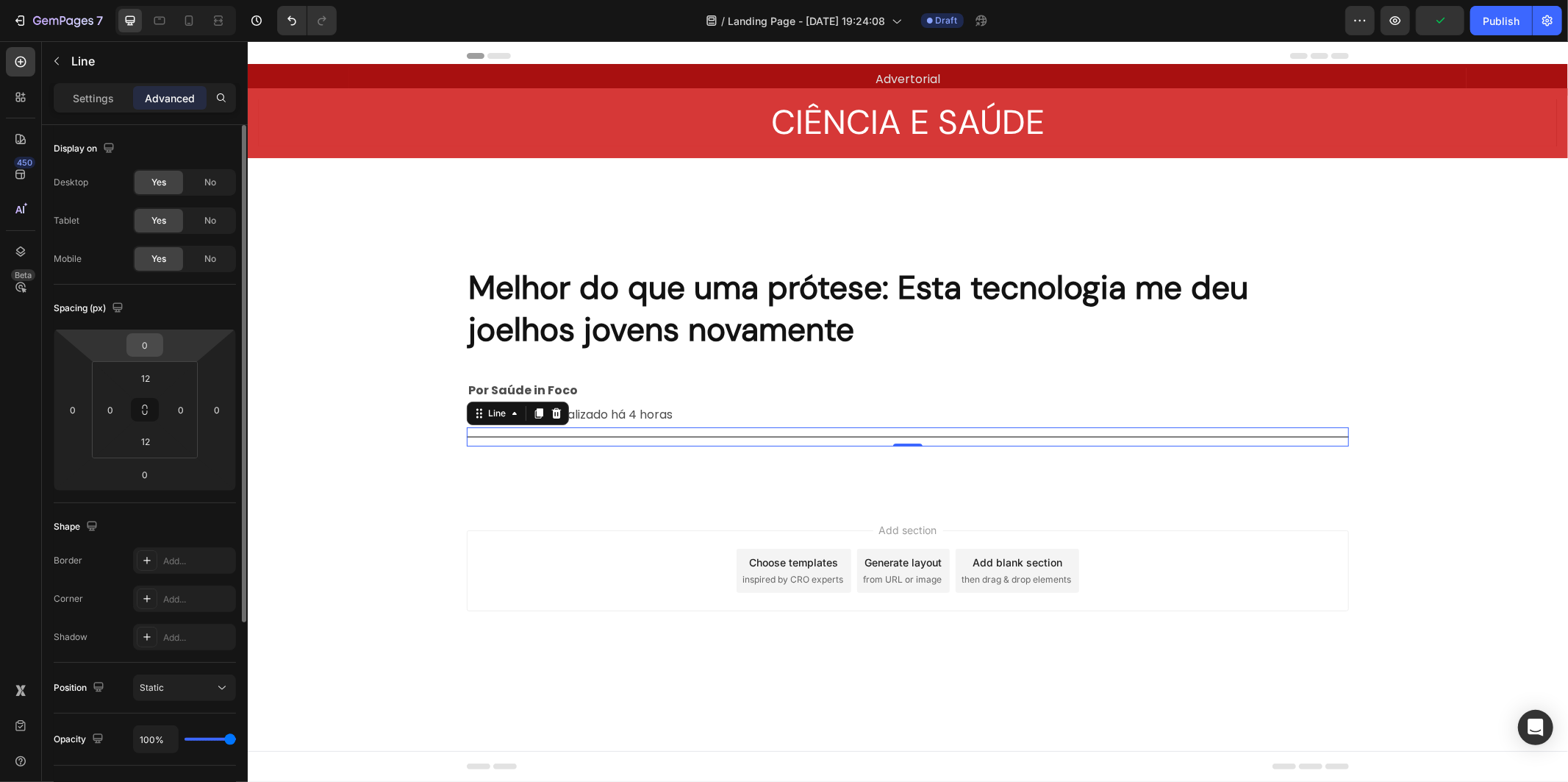
click at [159, 350] on div "0" at bounding box center [144, 345] width 37 height 23
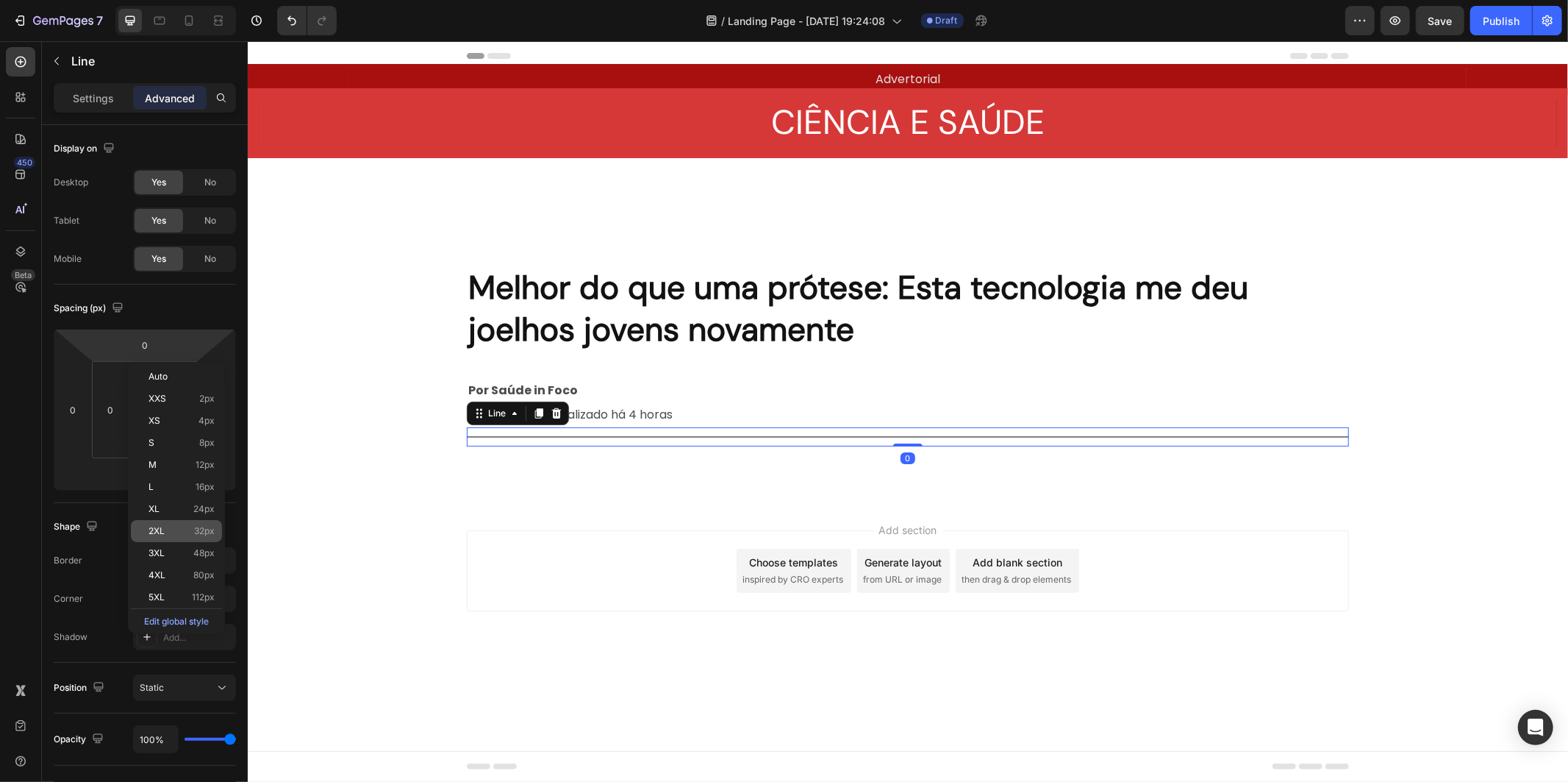
click at [169, 530] on p "2XL 32px" at bounding box center [181, 531] width 66 height 11
type input "32"
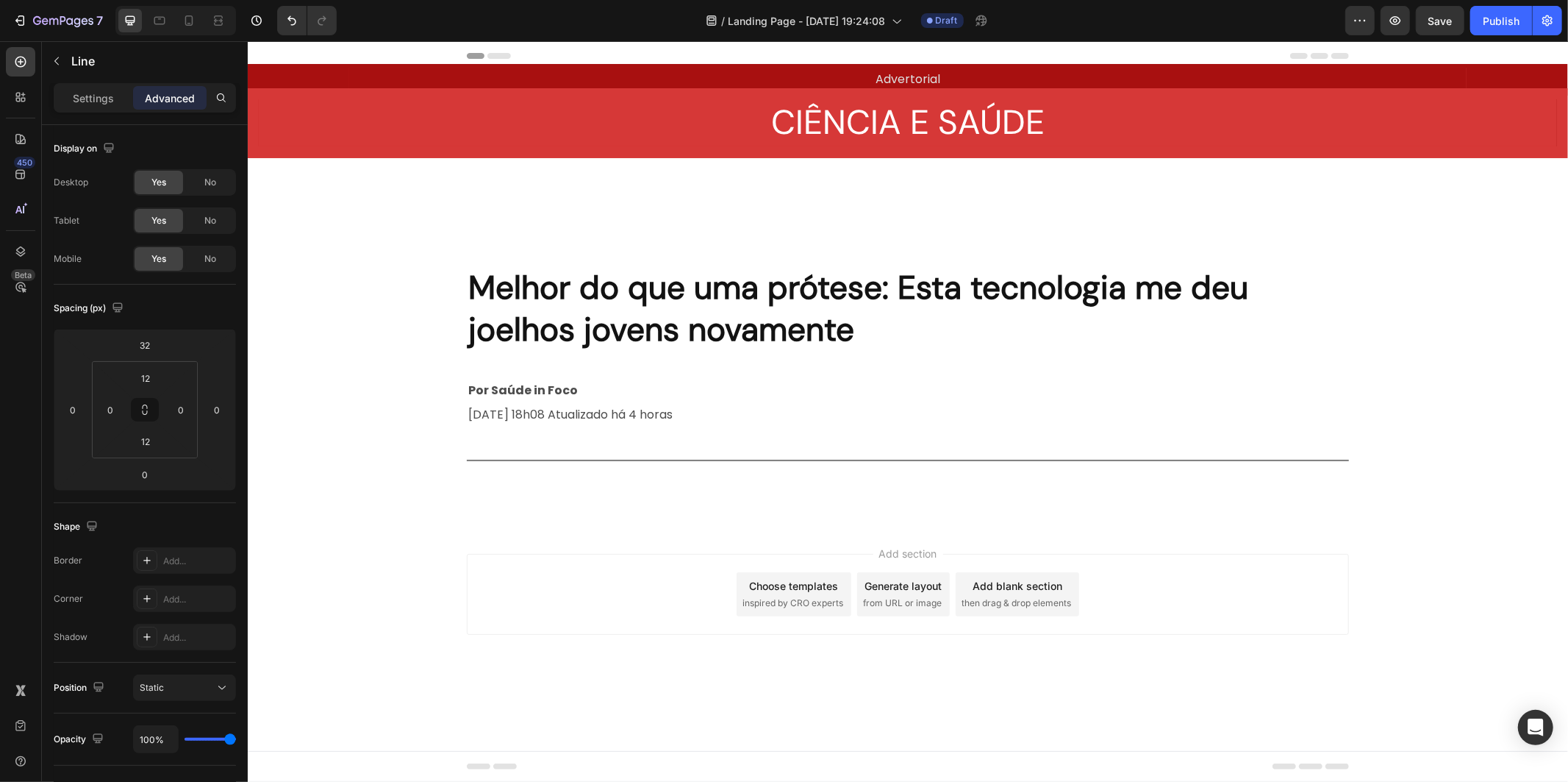
click at [569, 531] on div "Add section Choose templates inspired by CRO experts Generate layout from URL o…" at bounding box center [907, 614] width 1320 height 181
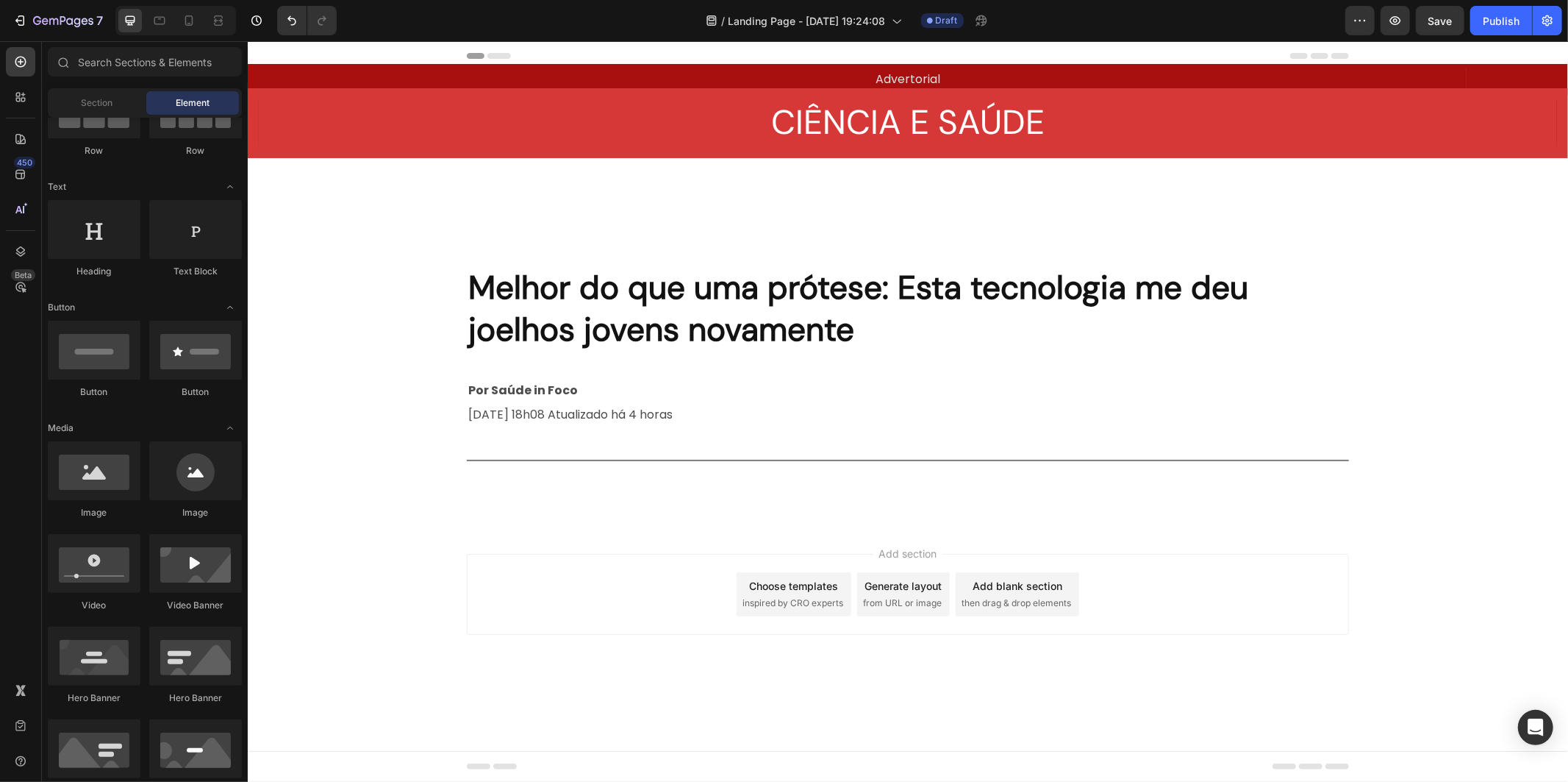
scroll to position [0, 0]
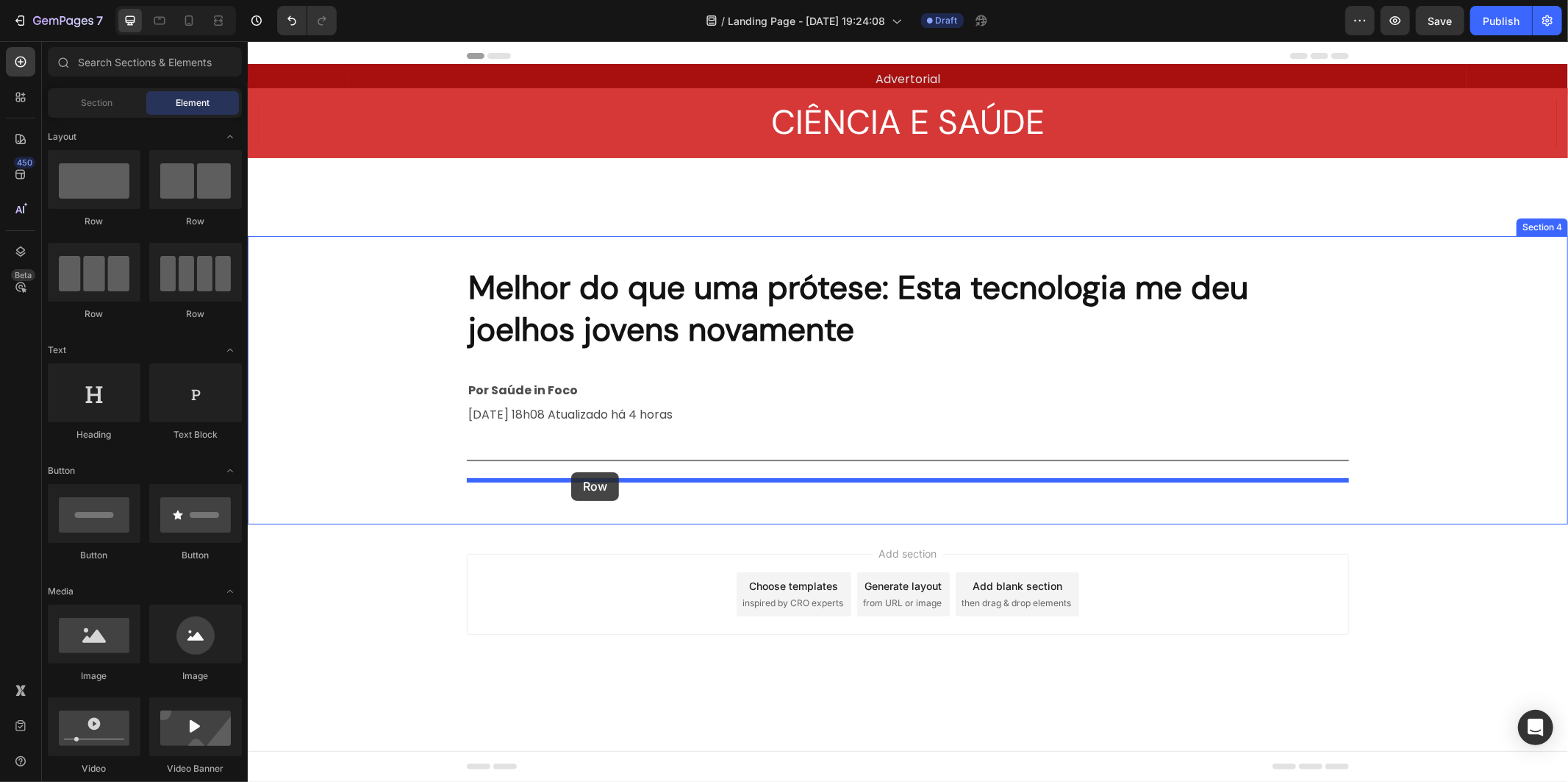
drag, startPoint x: 338, startPoint y: 219, endPoint x: 571, endPoint y: 471, distance: 343.2
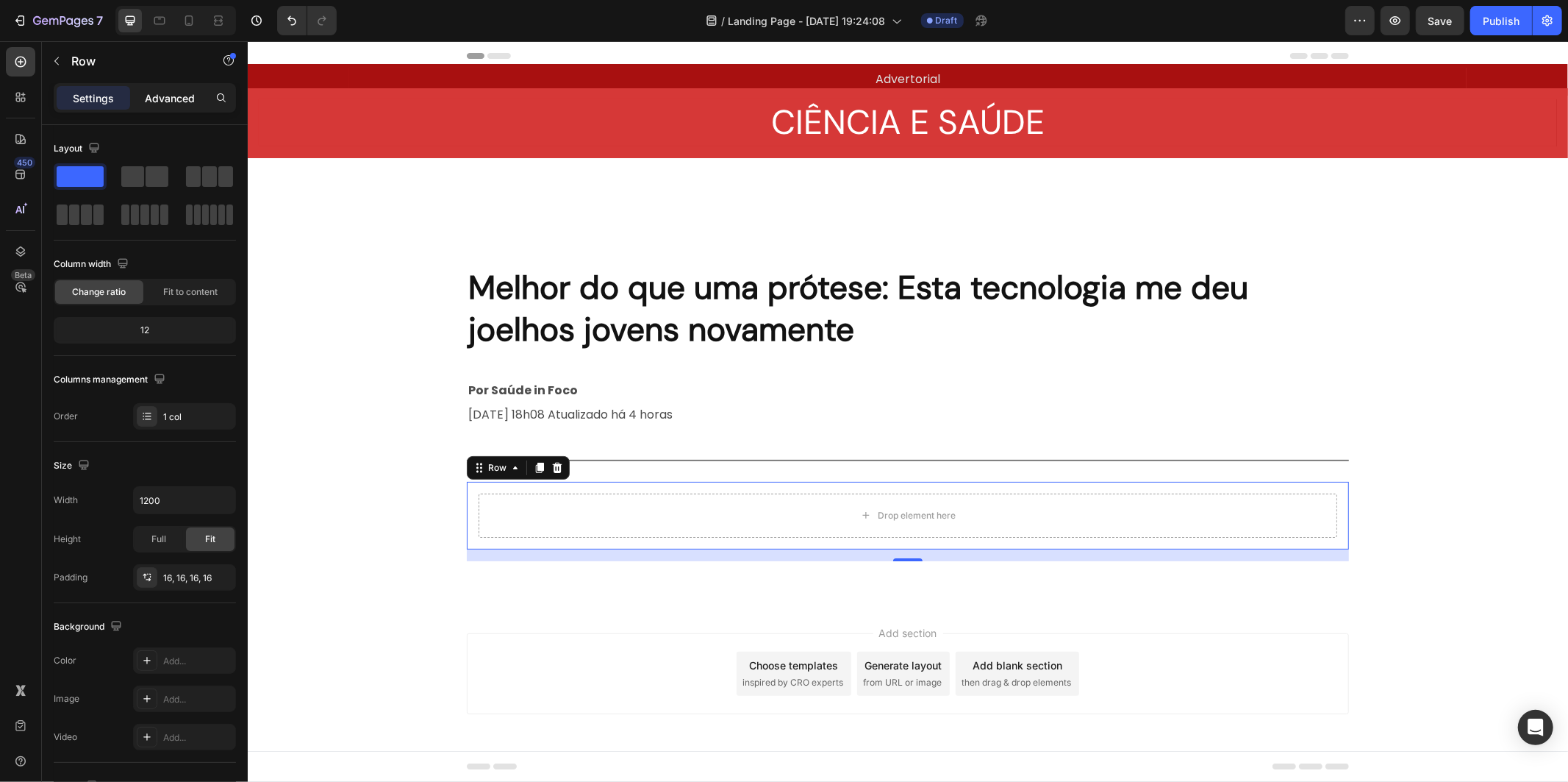
click at [180, 95] on p "Advanced" at bounding box center [169, 98] width 50 height 15
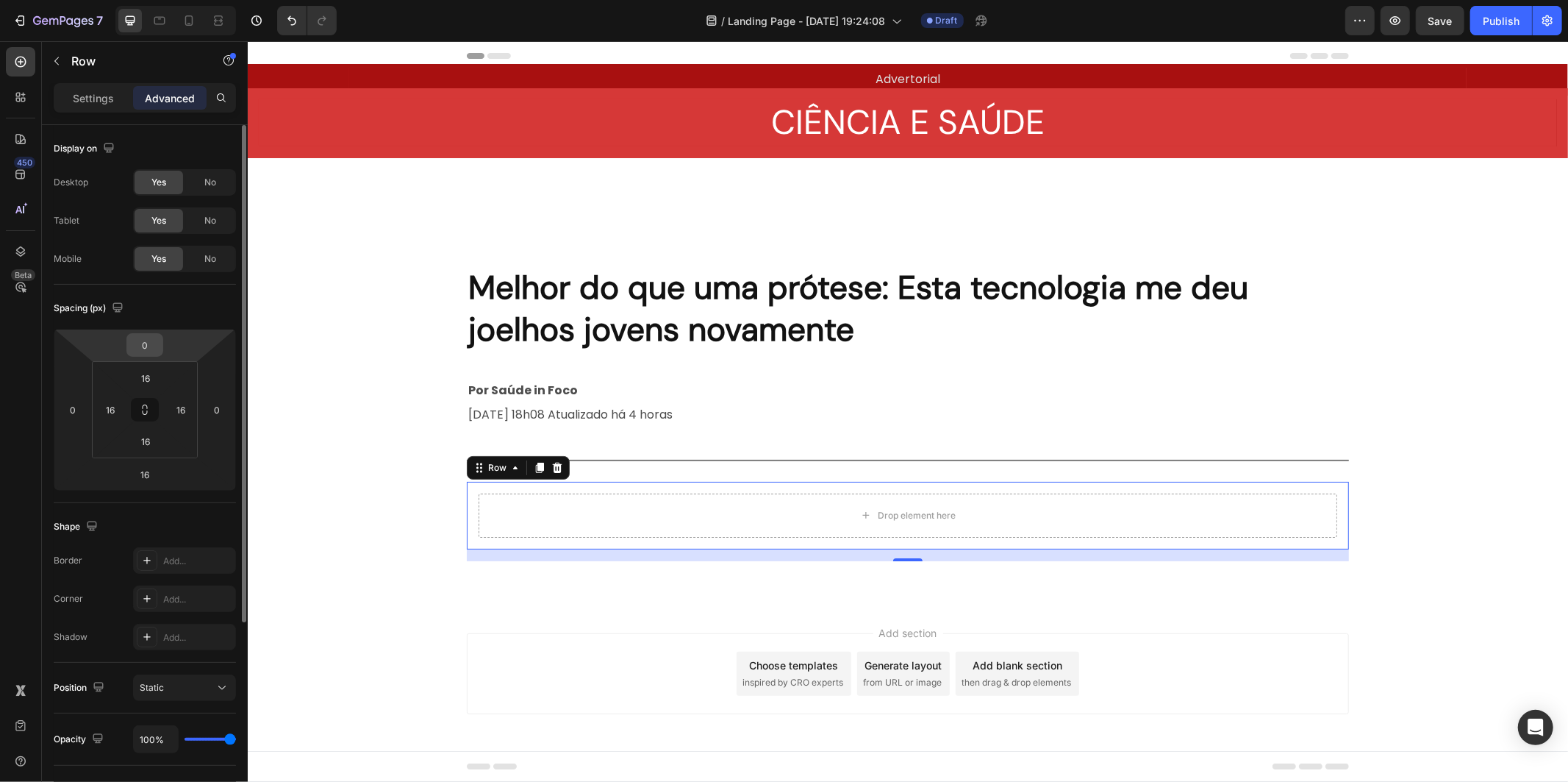
click at [144, 344] on input "0" at bounding box center [144, 345] width 30 height 22
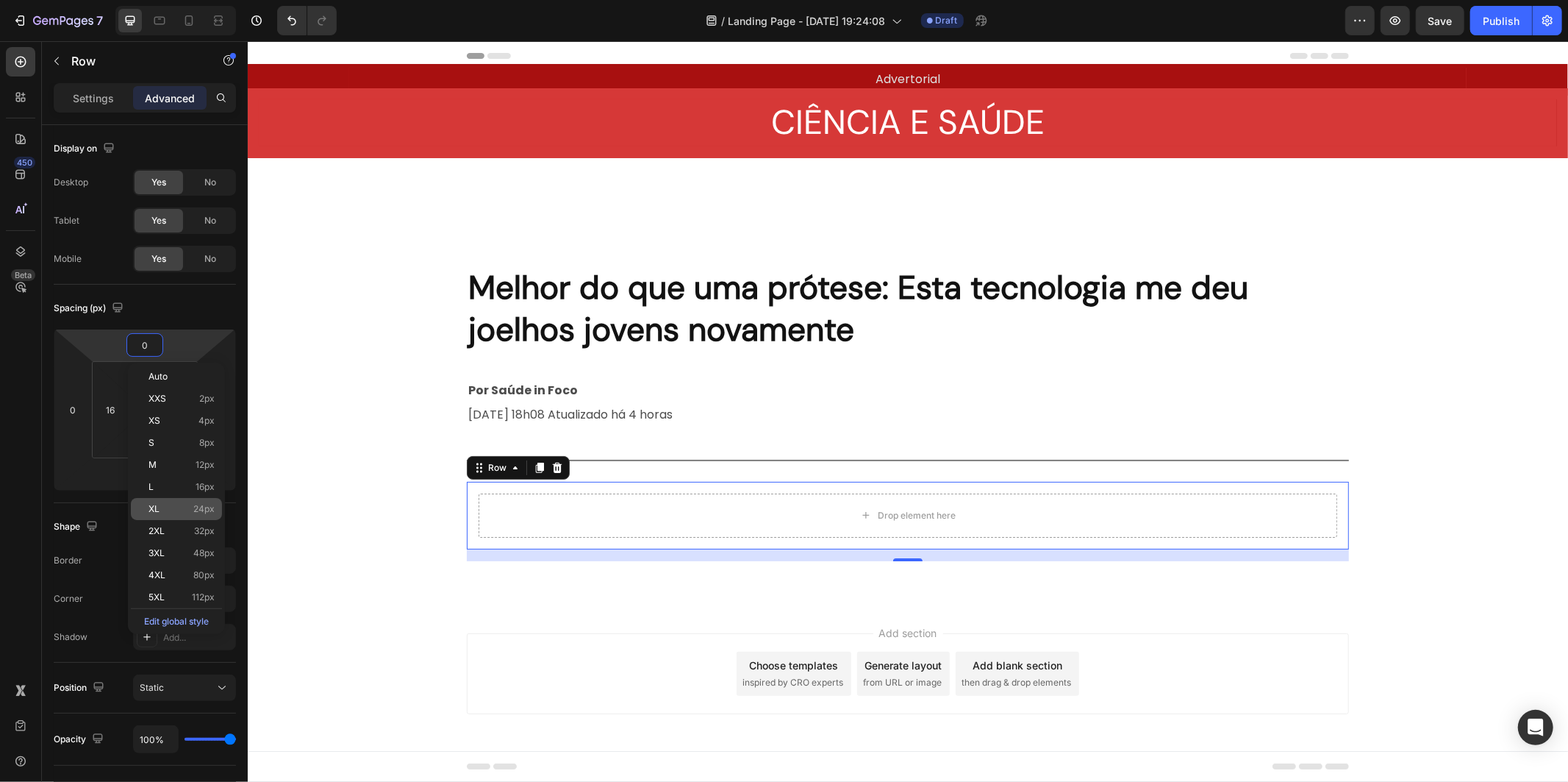
click at [169, 511] on p "XL 24px" at bounding box center [181, 508] width 66 height 11
type input "24"
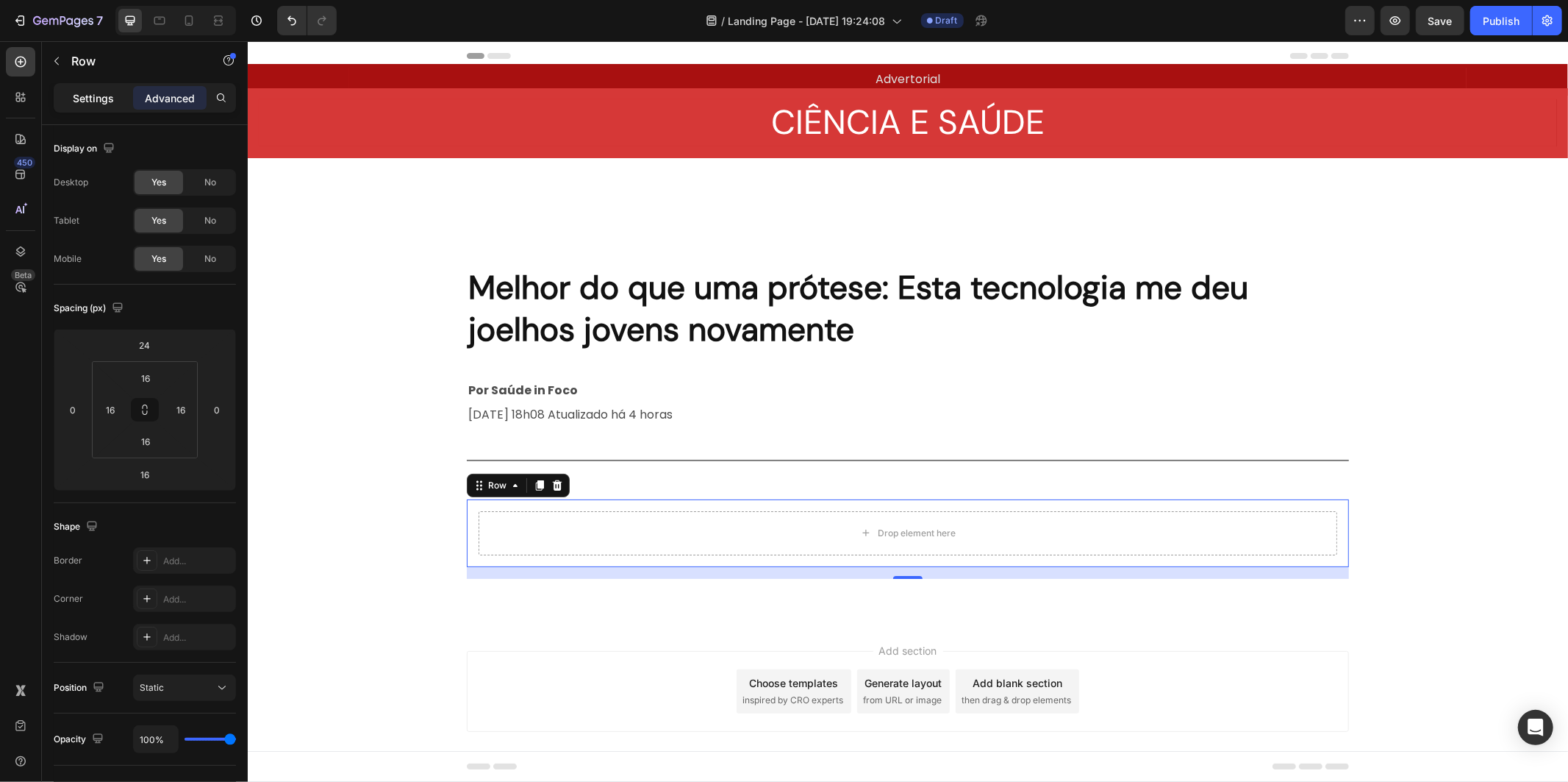
click at [99, 98] on p "Settings" at bounding box center [93, 98] width 41 height 15
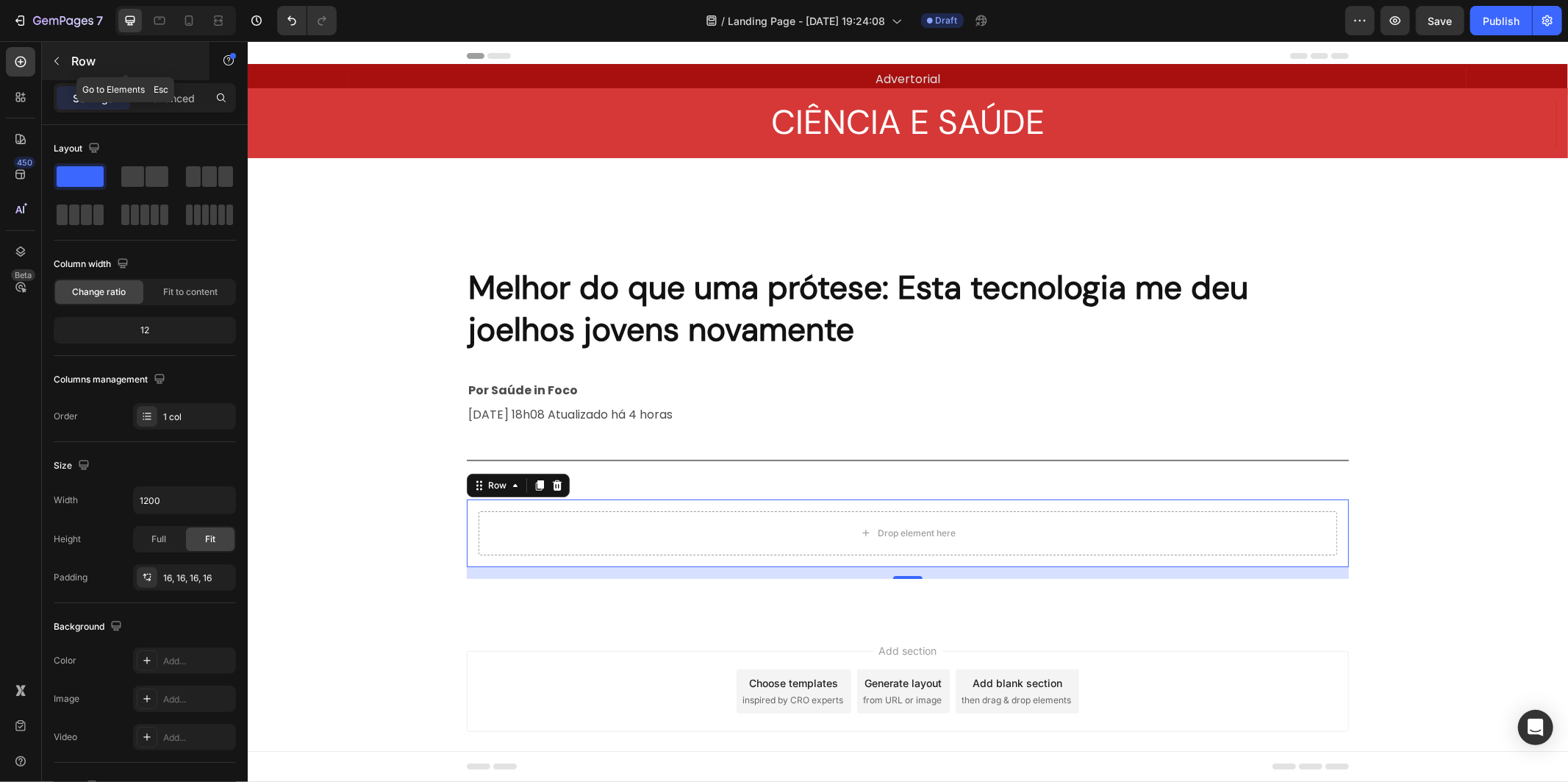
click at [81, 54] on p "Row" at bounding box center [134, 61] width 125 height 17
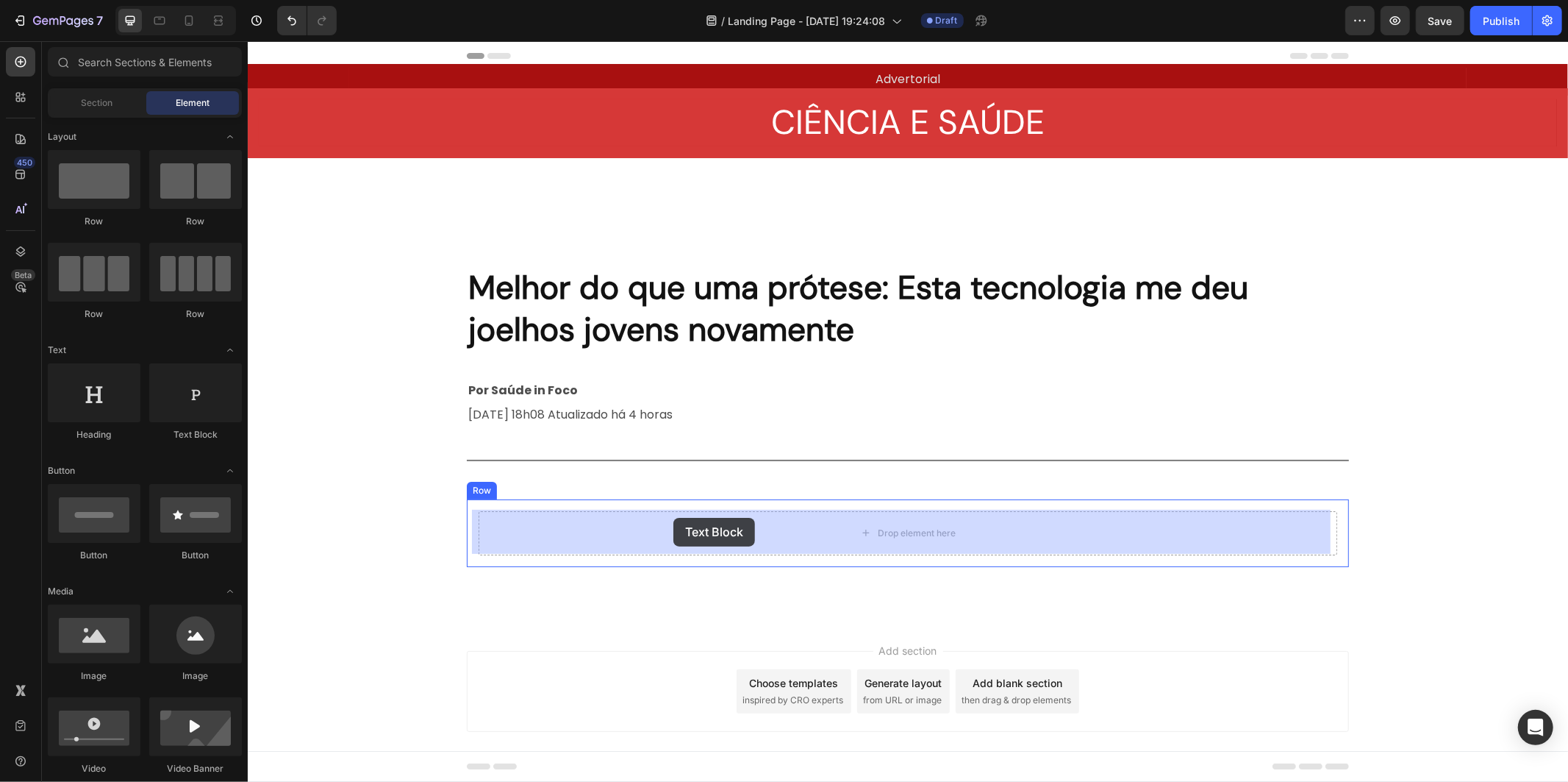
drag, startPoint x: 447, startPoint y: 443, endPoint x: 673, endPoint y: 517, distance: 237.8
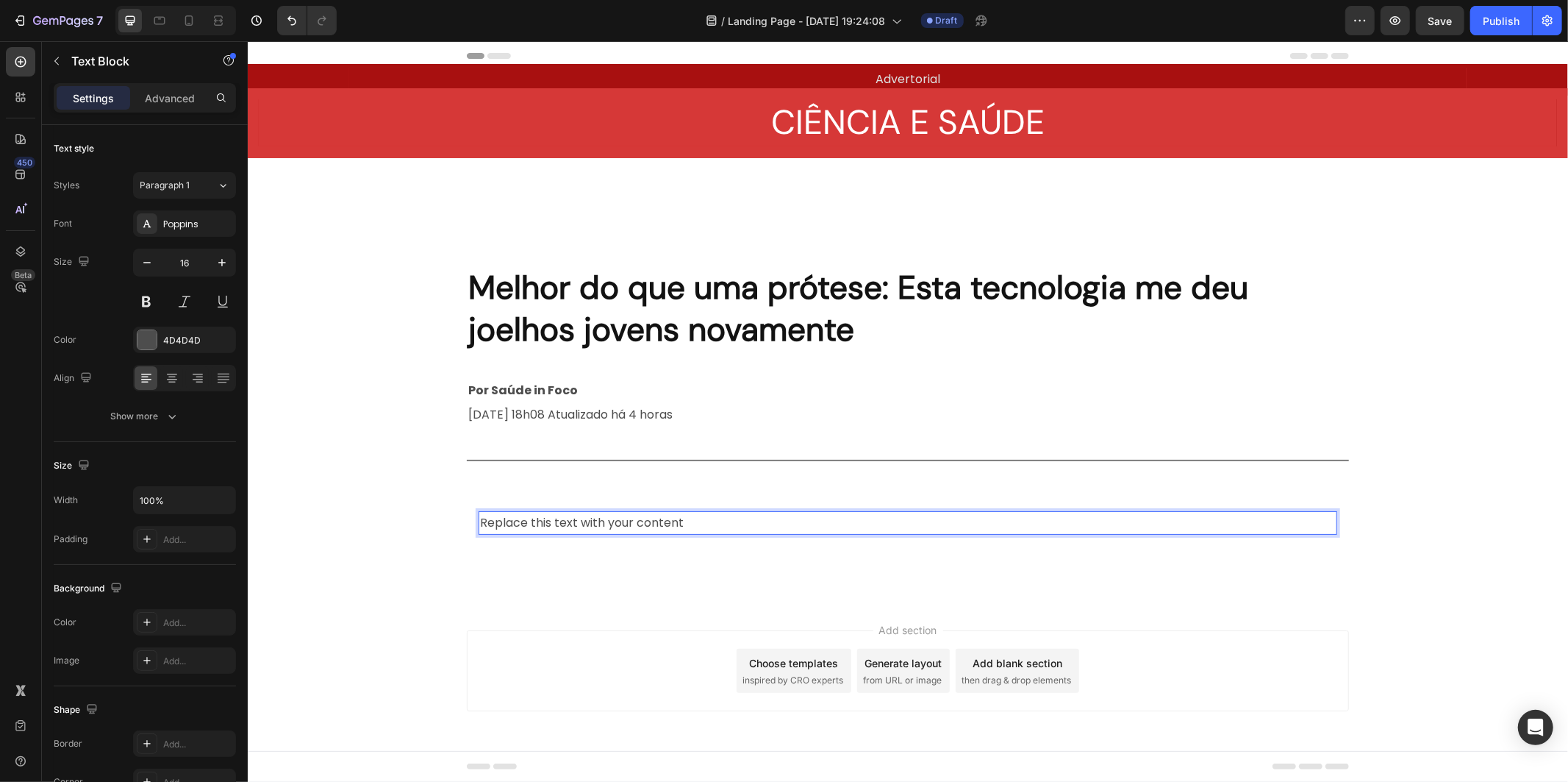
click at [624, 515] on div "Replace this text with your content" at bounding box center [907, 522] width 859 height 24
click at [624, 515] on p "Replace this text with your content" at bounding box center [907, 522] width 856 height 21
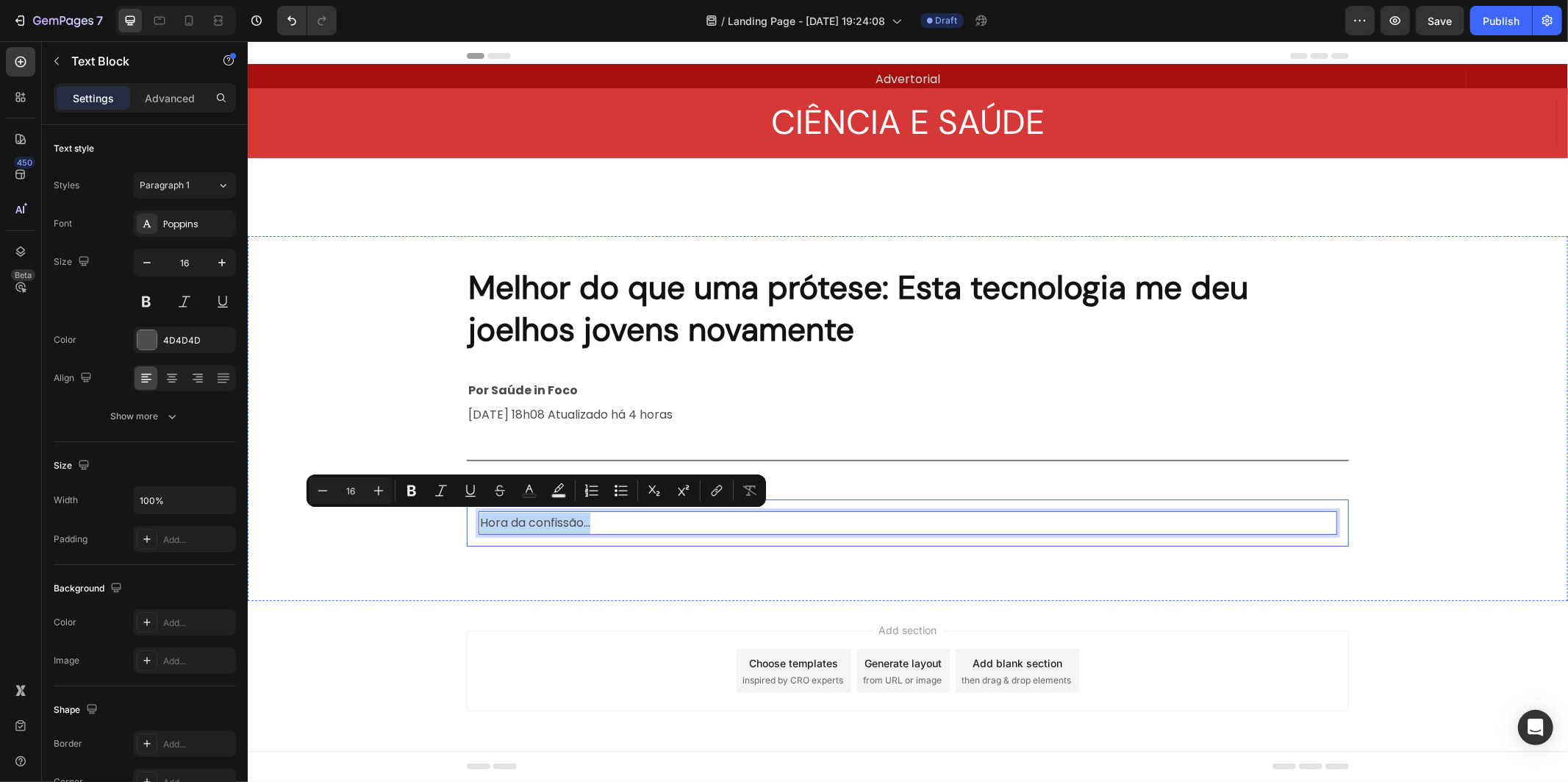
drag, startPoint x: 596, startPoint y: 516, endPoint x: 468, endPoint y: 524, distance: 128.2
click at [470, 524] on div "Hora da confissão… Text Block 0 Row" at bounding box center [907, 523] width 882 height 48
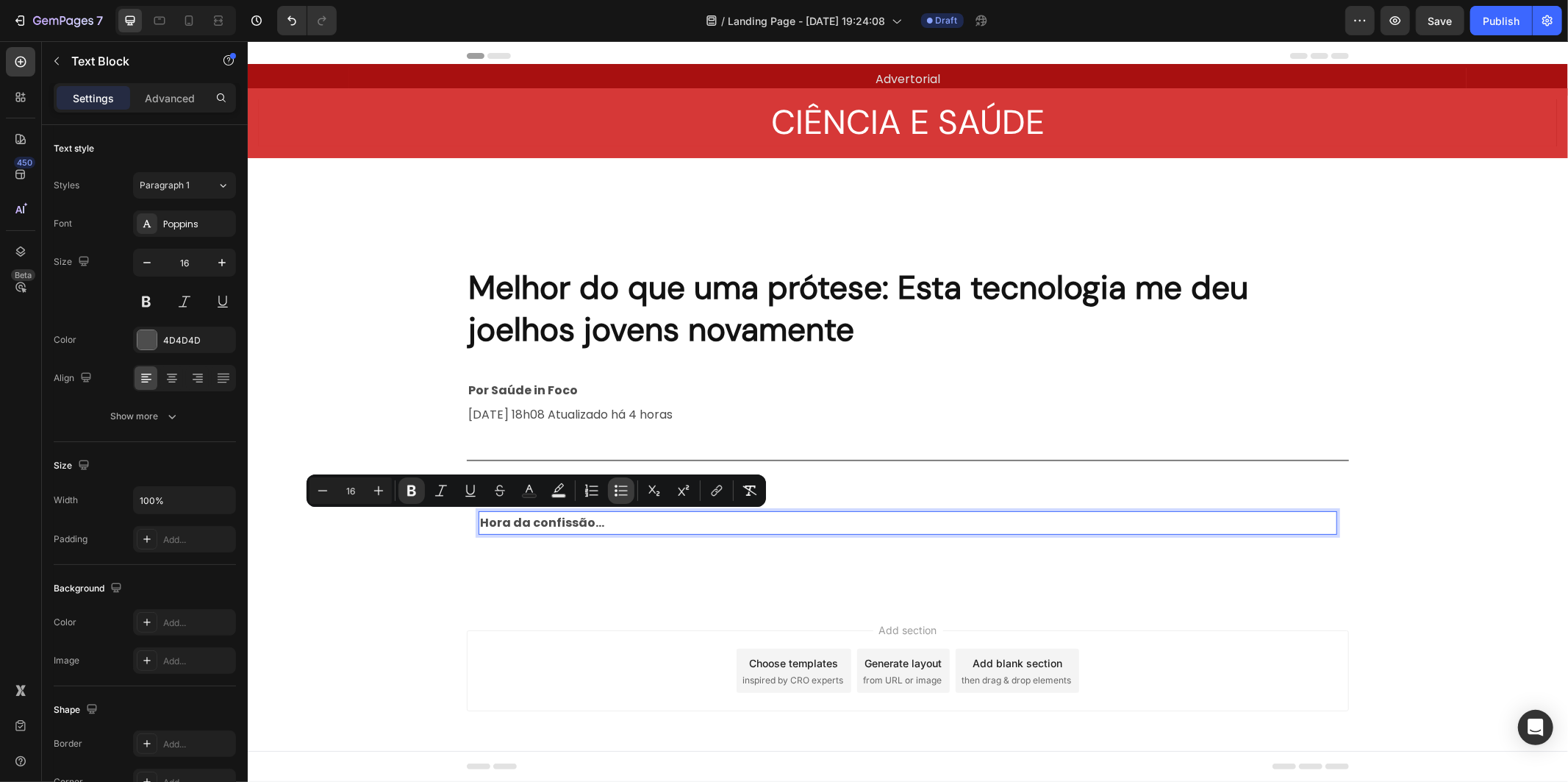
click at [614, 496] on icon "Editor contextual toolbar" at bounding box center [621, 490] width 14 height 14
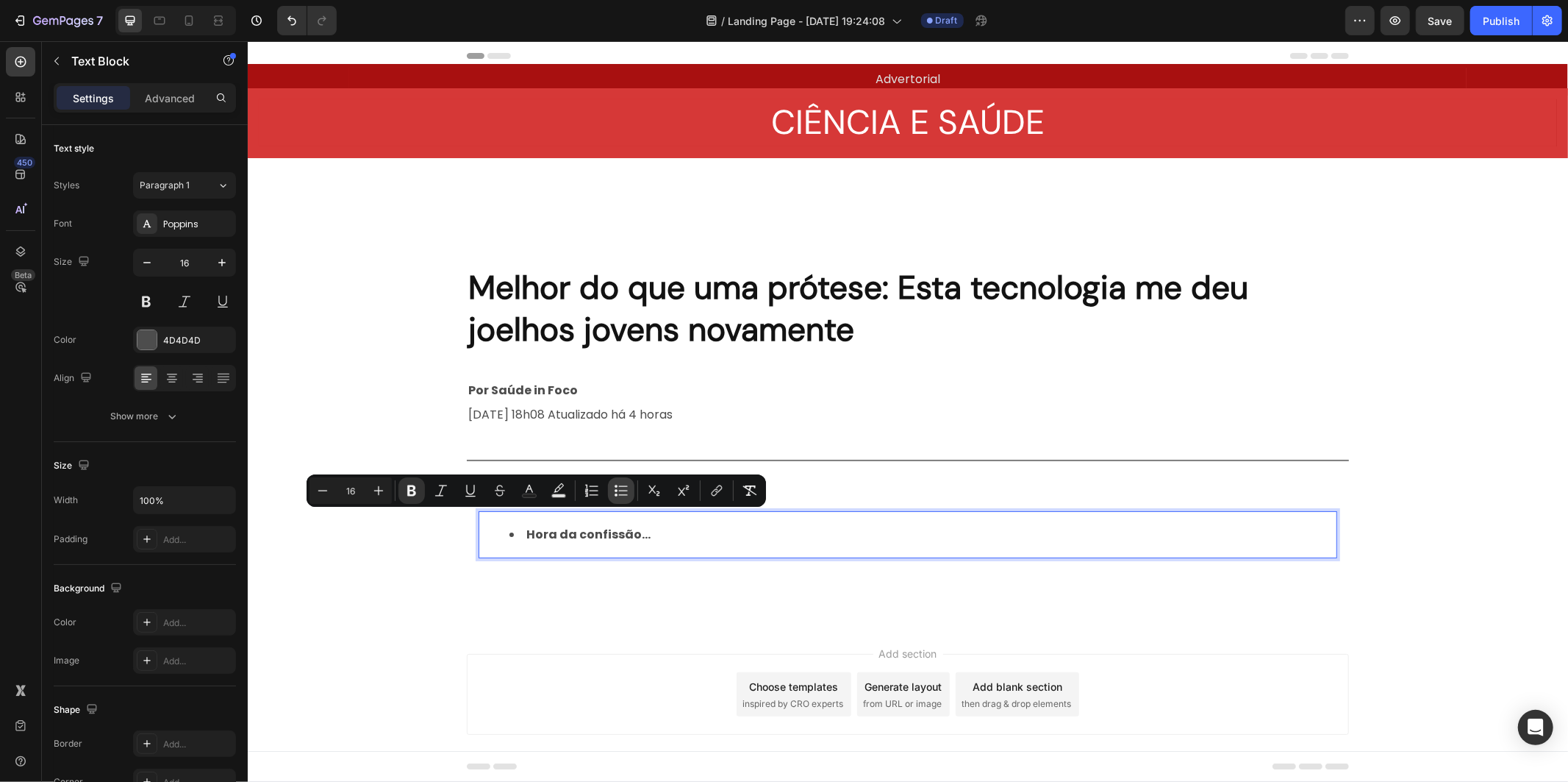
click at [614, 496] on icon "Editor contextual toolbar" at bounding box center [621, 490] width 14 height 14
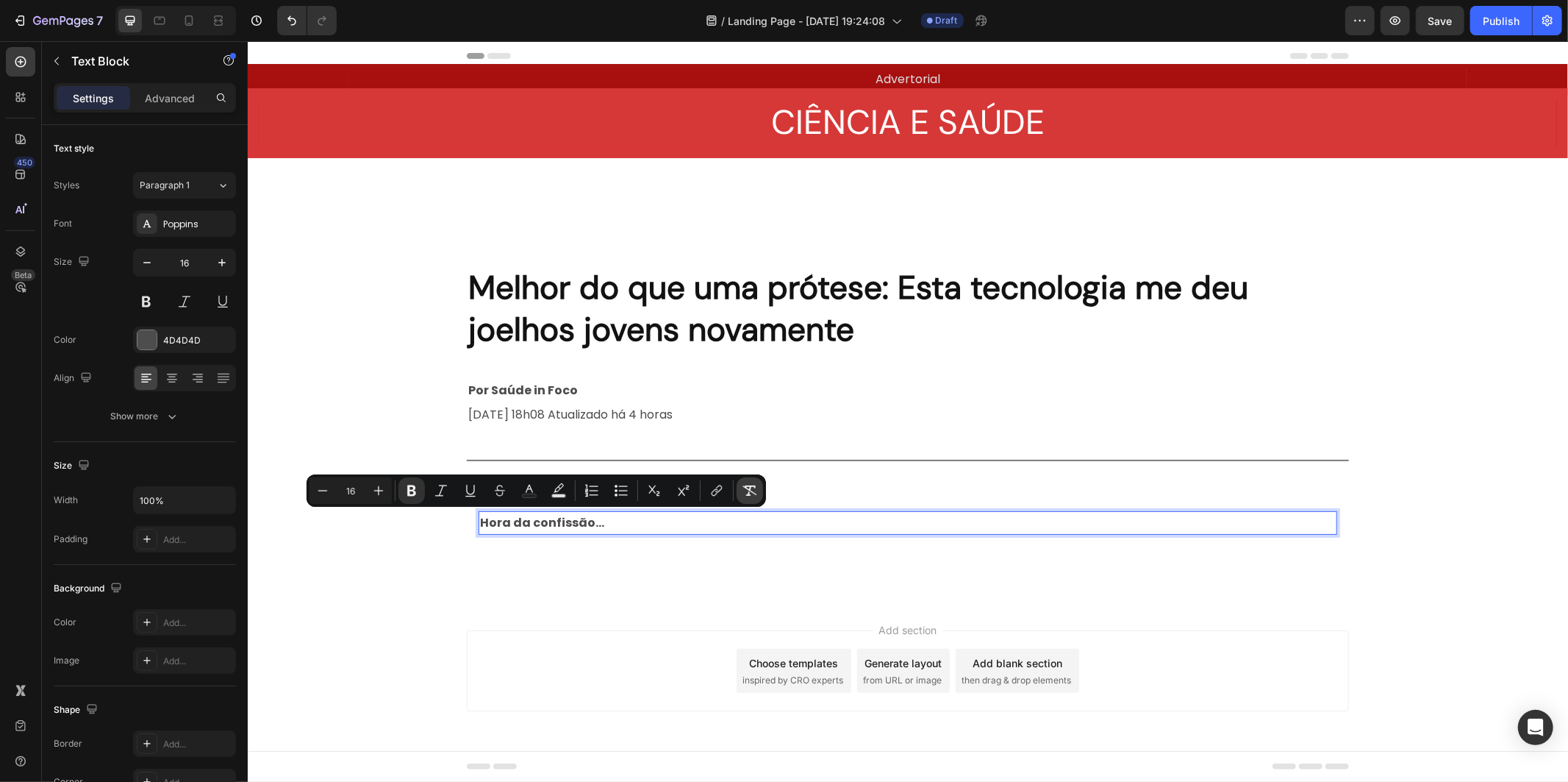
click at [743, 493] on icon "Editor contextual toolbar" at bounding box center [749, 490] width 14 height 14
click at [751, 496] on icon "Editor contextual toolbar" at bounding box center [749, 490] width 14 height 14
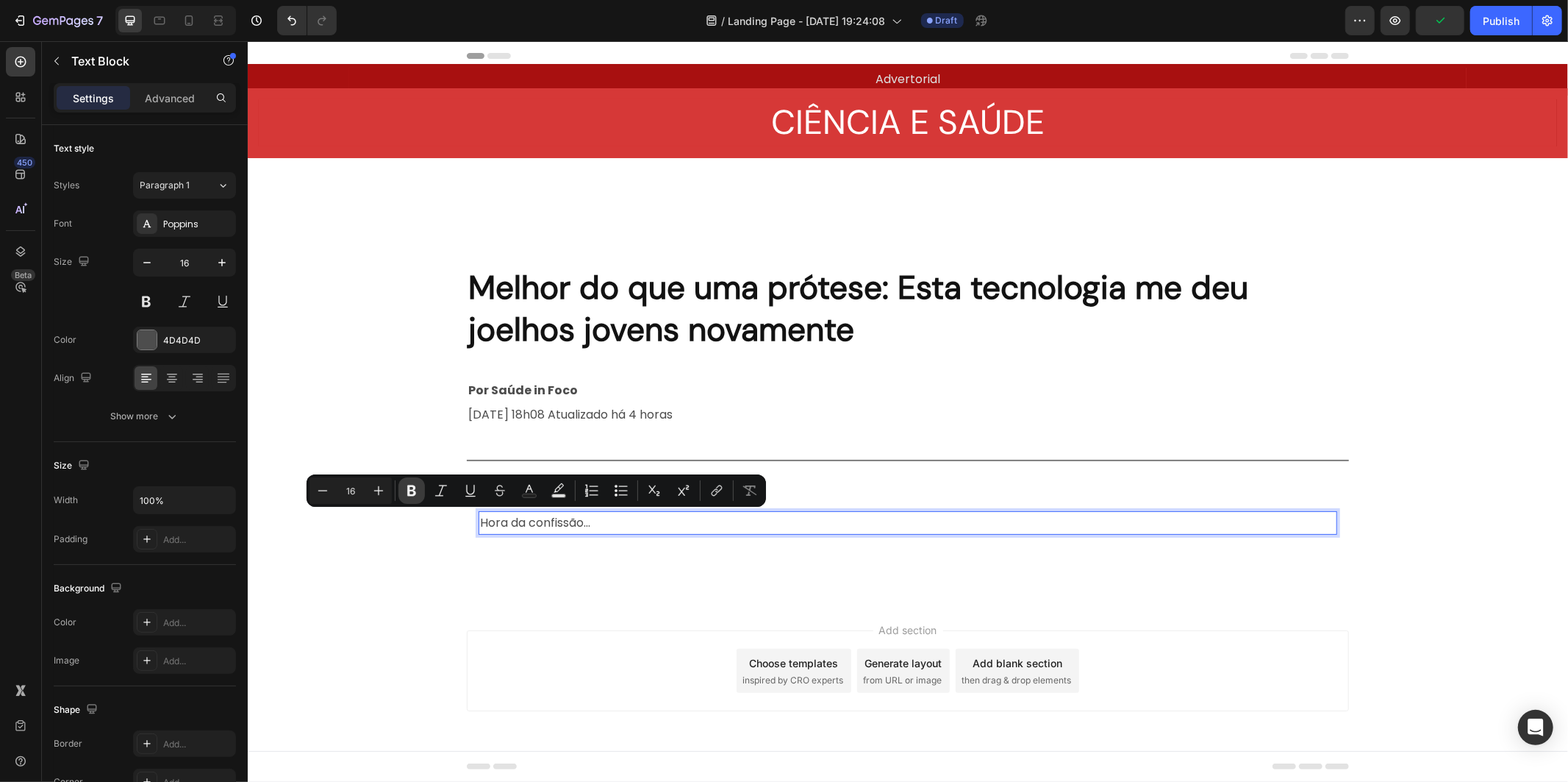
click at [422, 490] on button "Bold" at bounding box center [411, 490] width 26 height 26
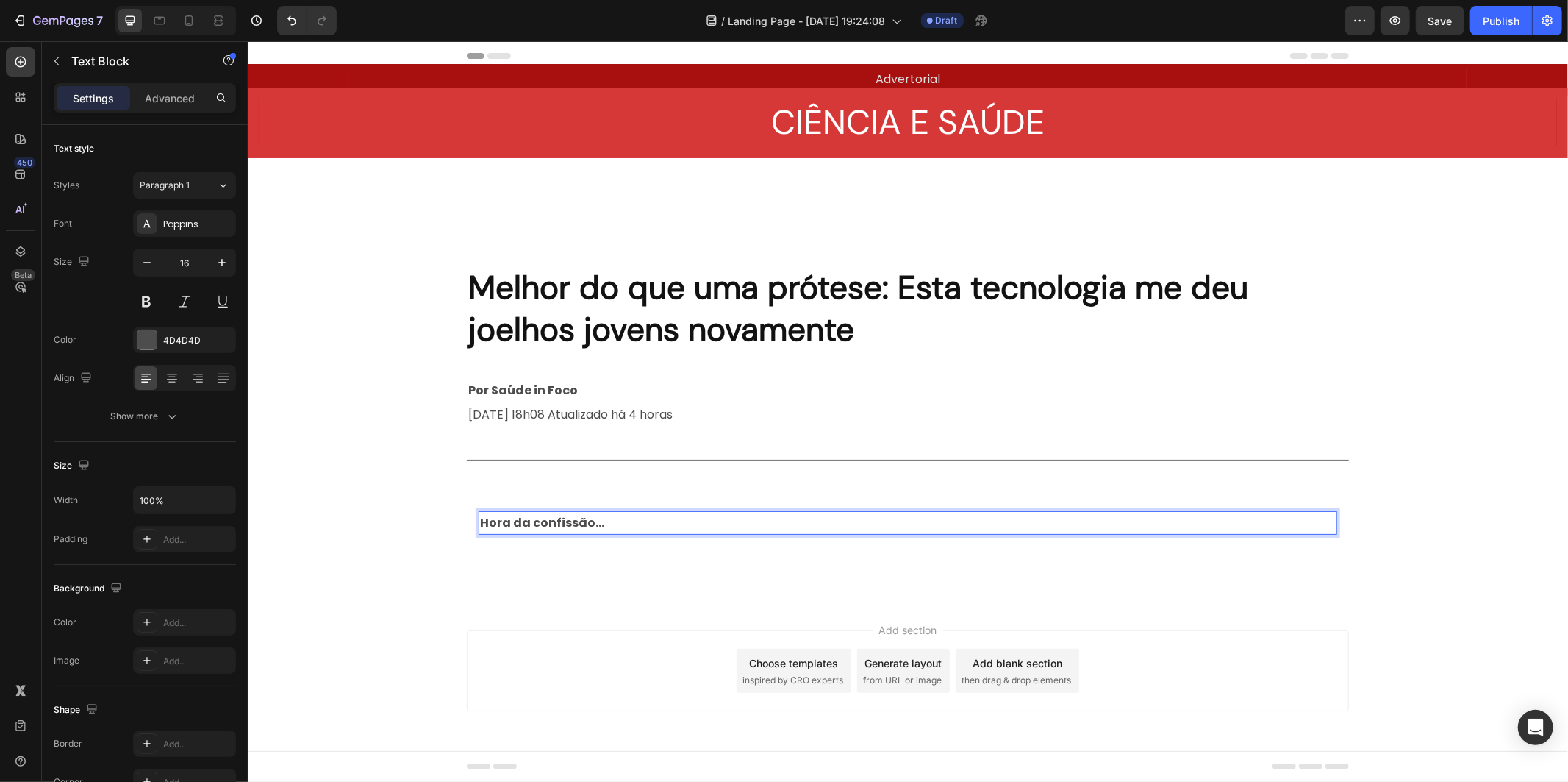
click at [531, 520] on strong "Hora da confissão…" at bounding box center [541, 522] width 124 height 17
drag, startPoint x: 517, startPoint y: 512, endPoint x: 511, endPoint y: 521, distance: 10.8
click at [511, 521] on strong "Hora da confissão…" at bounding box center [541, 522] width 124 height 17
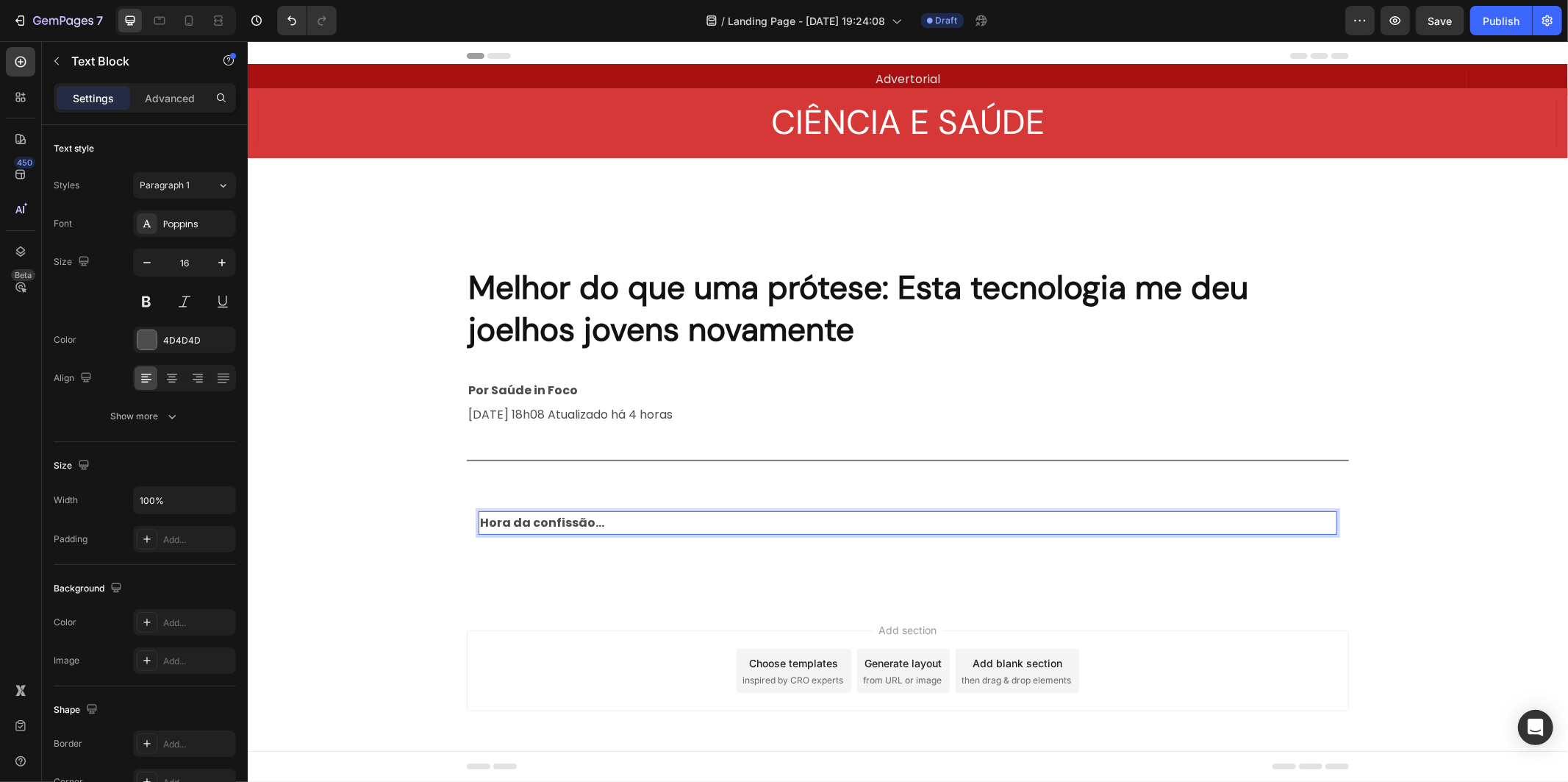
click at [508, 520] on strong "Hora da confissão…" at bounding box center [541, 522] width 124 height 17
click at [621, 519] on div "Hora da confissão…" at bounding box center [907, 522] width 859 height 24
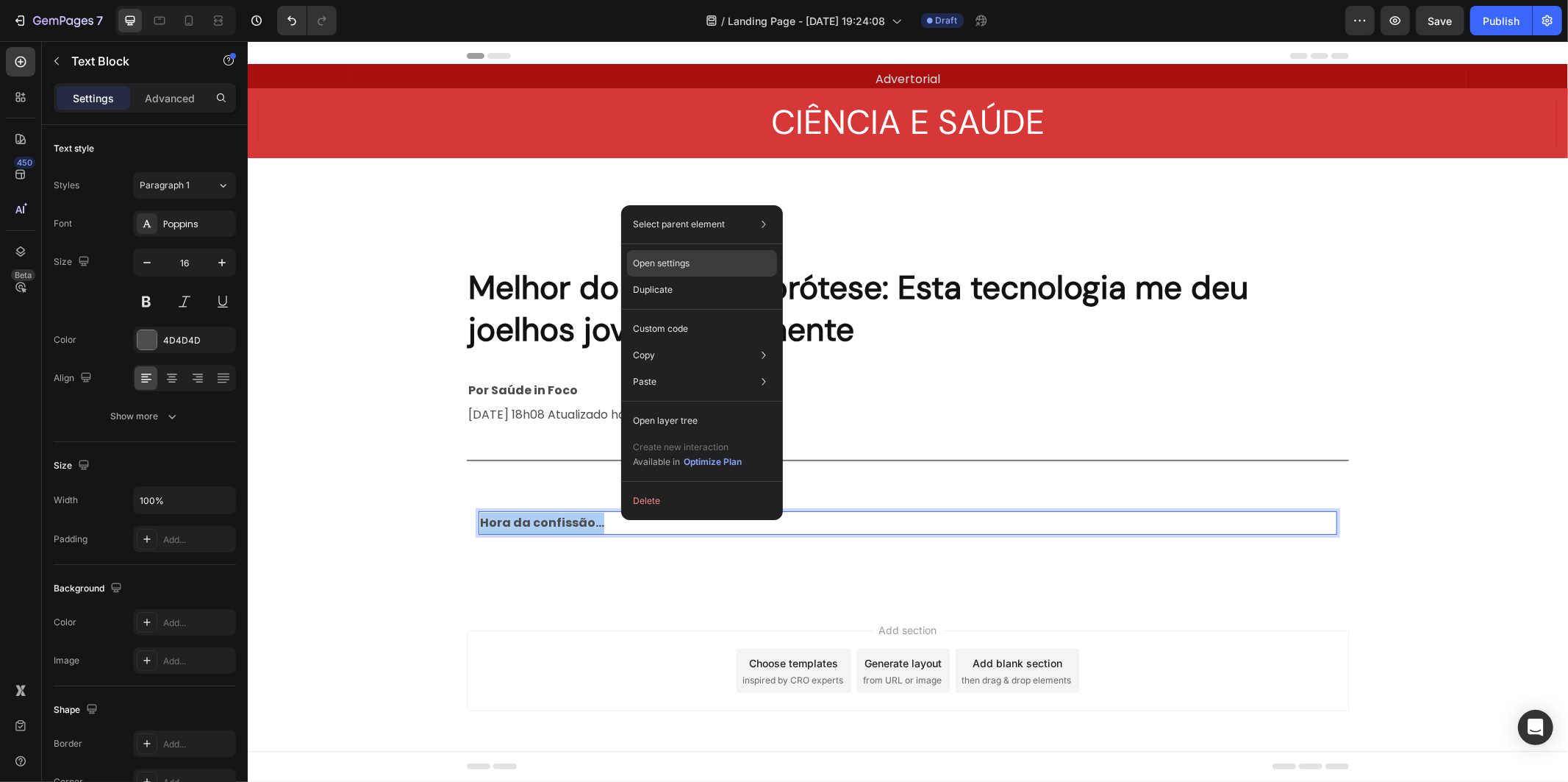
click at [694, 259] on div "Open settings" at bounding box center [702, 263] width 150 height 26
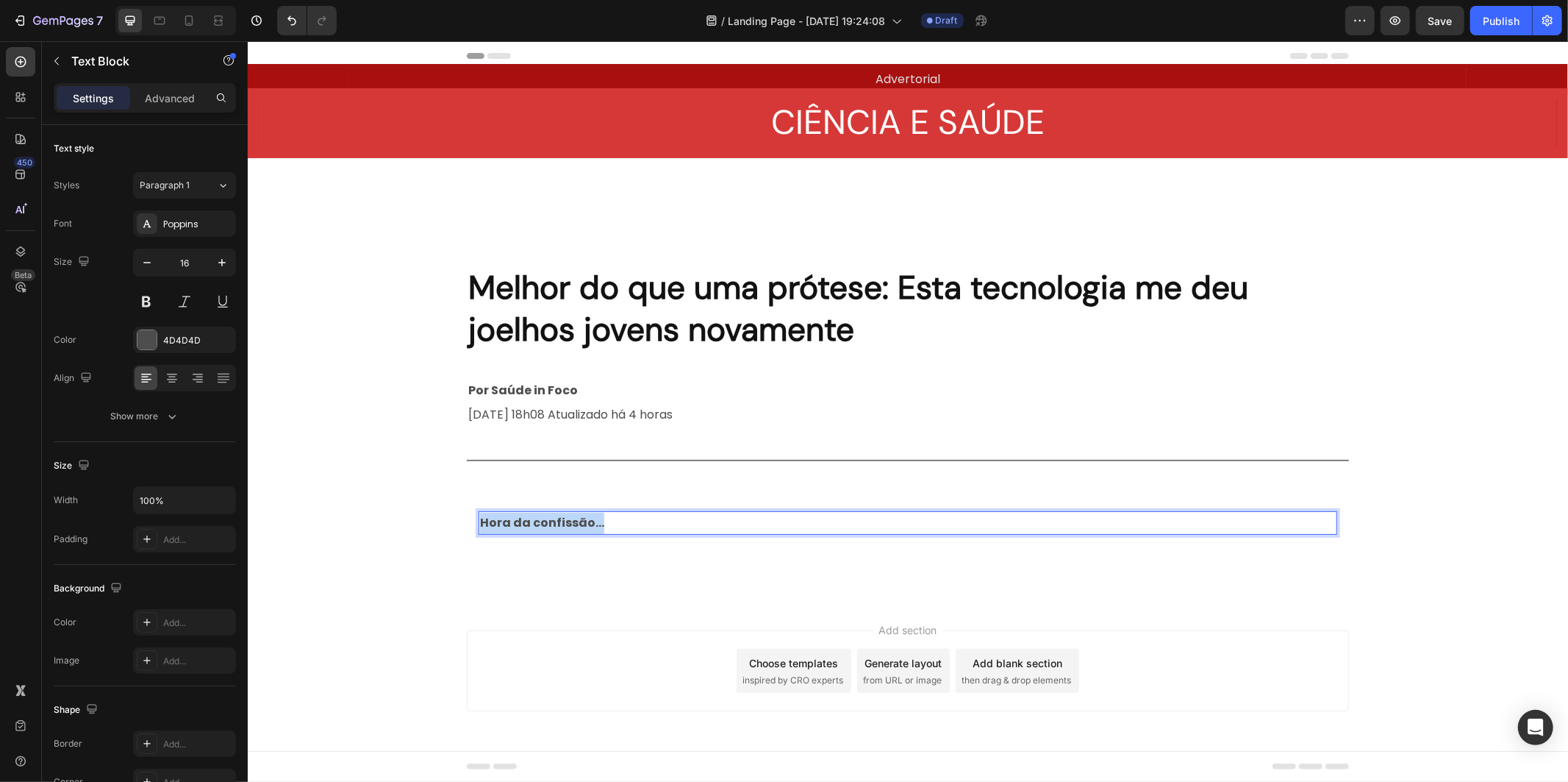
click at [580, 511] on p "Hora da confissão…" at bounding box center [541, 522] width 124 height 21
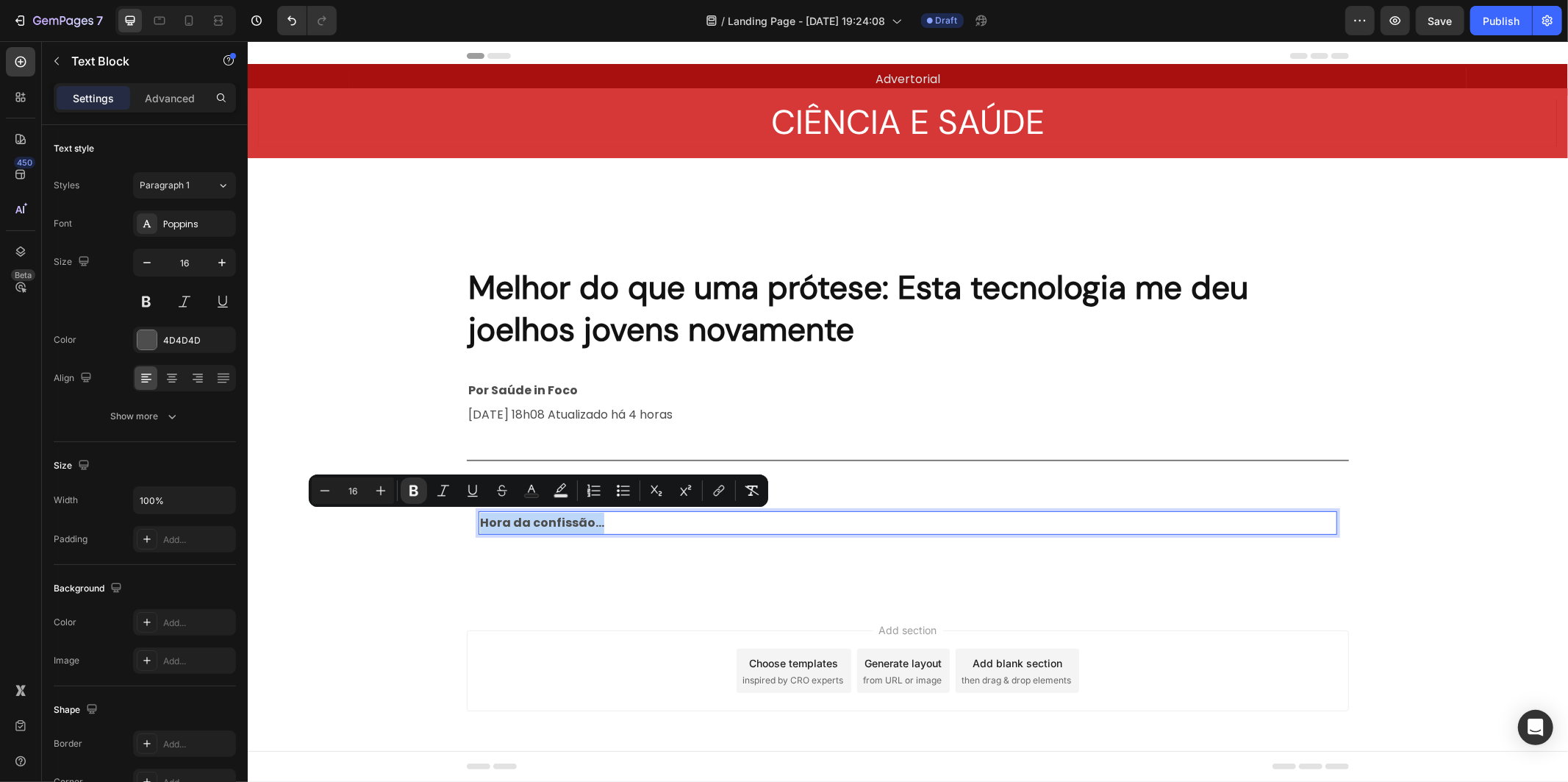
click at [580, 511] on p "Hora da confissão…" at bounding box center [541, 522] width 124 height 21
click at [390, 489] on button "Plus" at bounding box center [380, 490] width 26 height 26
type input "18"
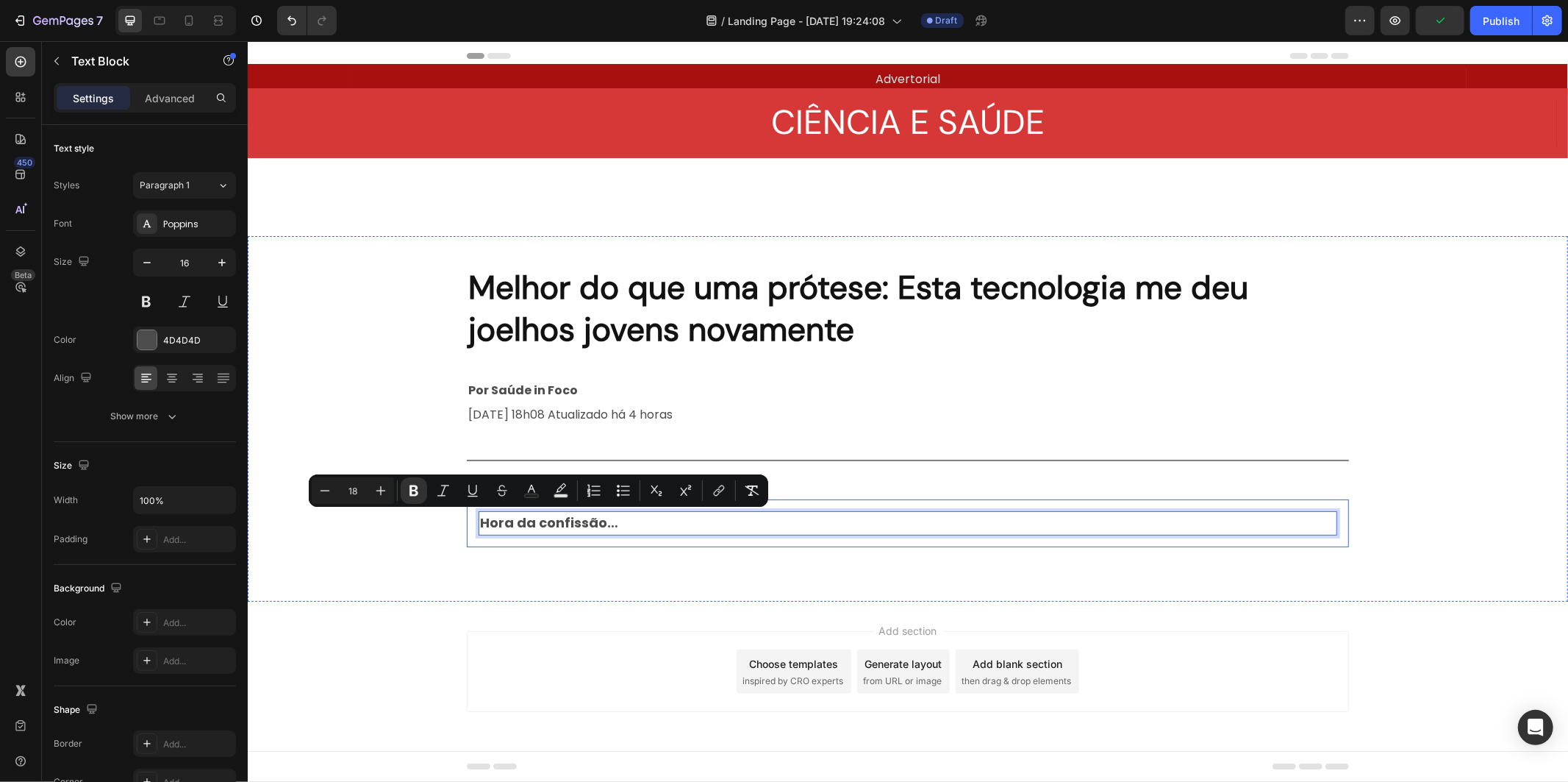
click at [620, 539] on div "Hora da confissão… Text Block 0 Row" at bounding box center [907, 523] width 882 height 48
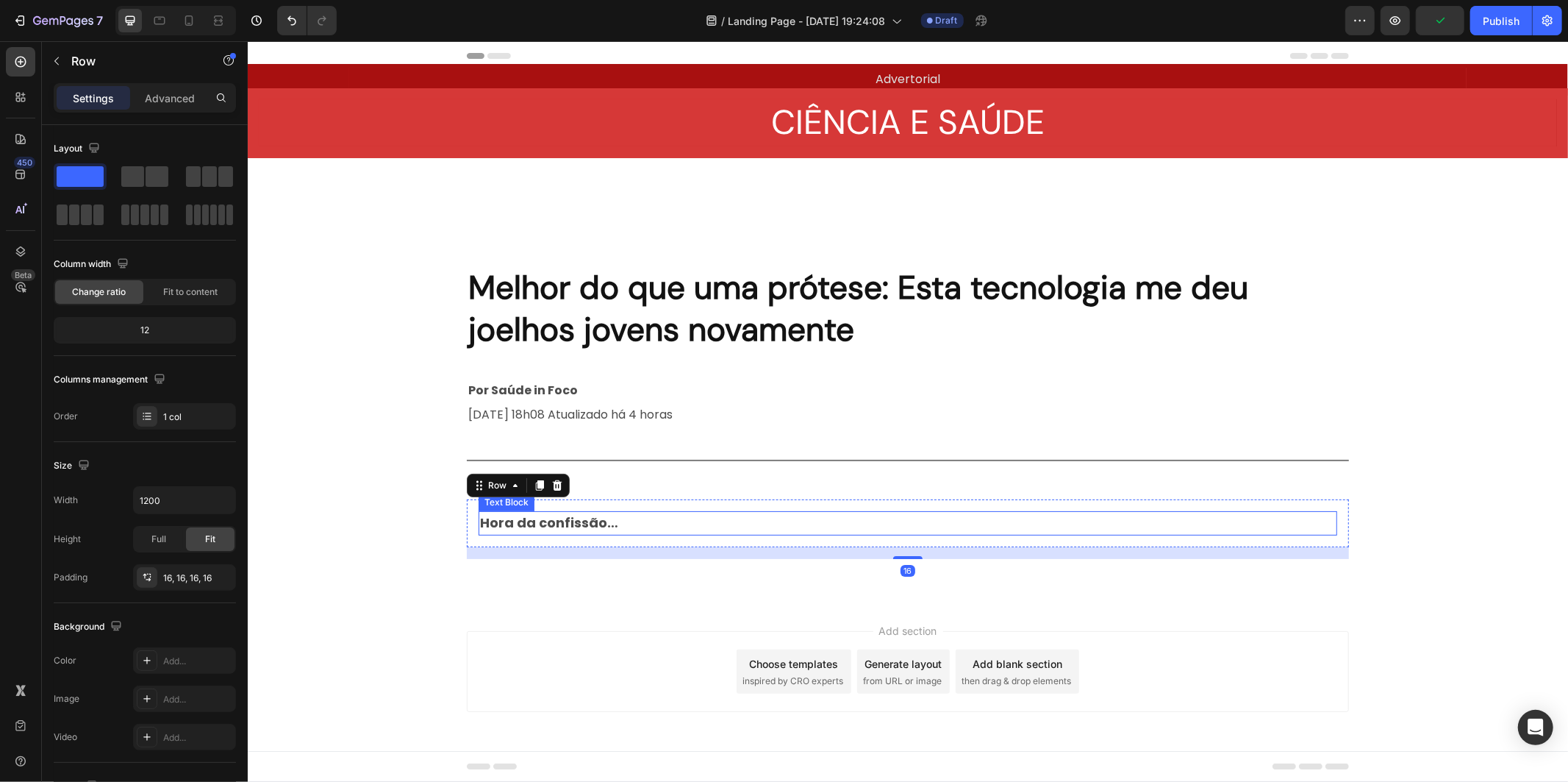
click at [620, 522] on div "Hora da confissão…" at bounding box center [907, 523] width 859 height 25
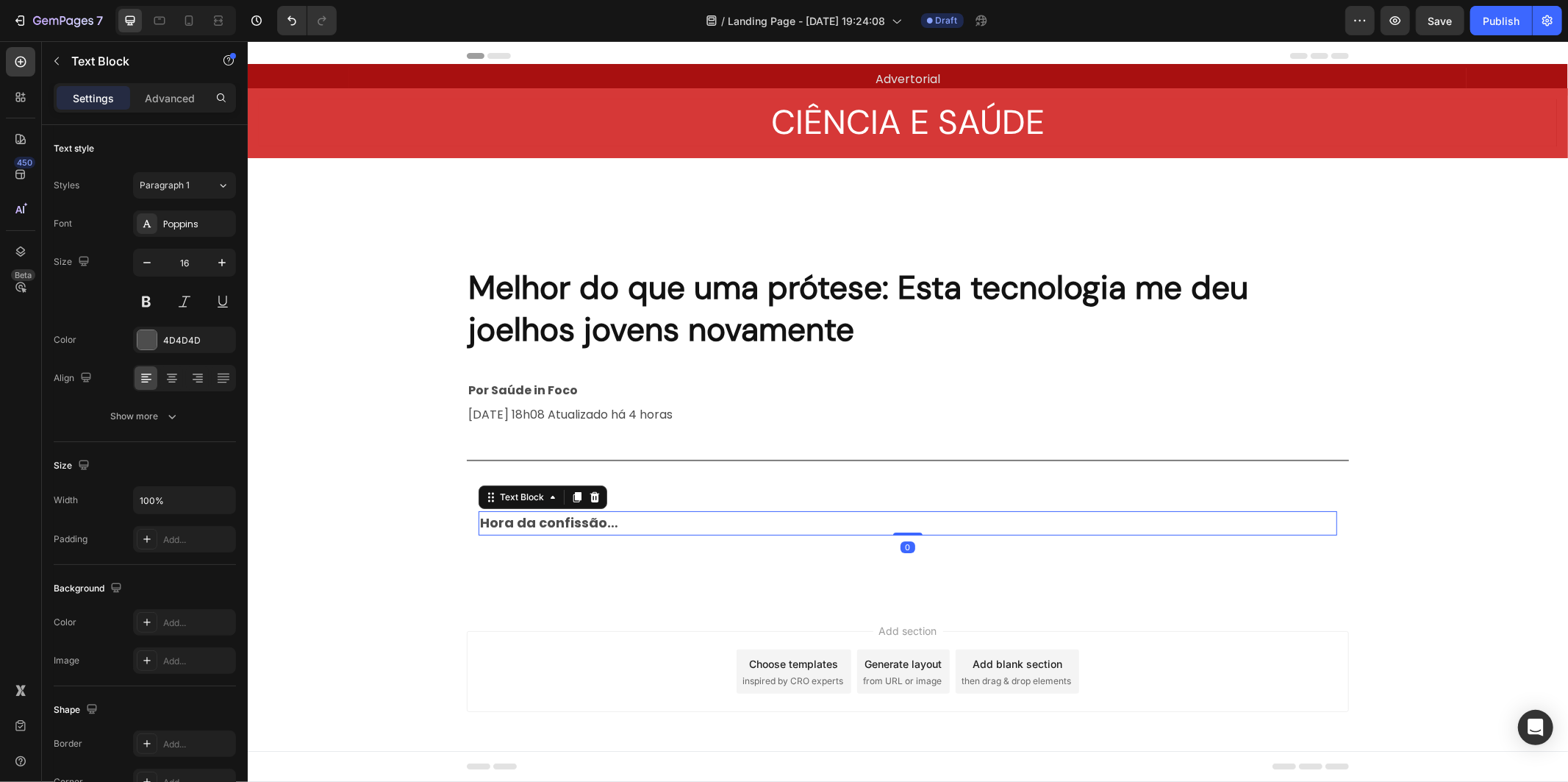
click at [627, 520] on div "Hora da confissão…" at bounding box center [907, 523] width 859 height 25
click at [633, 520] on div "Hora da confissão…" at bounding box center [907, 523] width 859 height 25
click at [615, 518] on div "Hora da confissão…" at bounding box center [907, 523] width 859 height 25
click at [630, 512] on div "Hora da confissão…" at bounding box center [907, 523] width 859 height 25
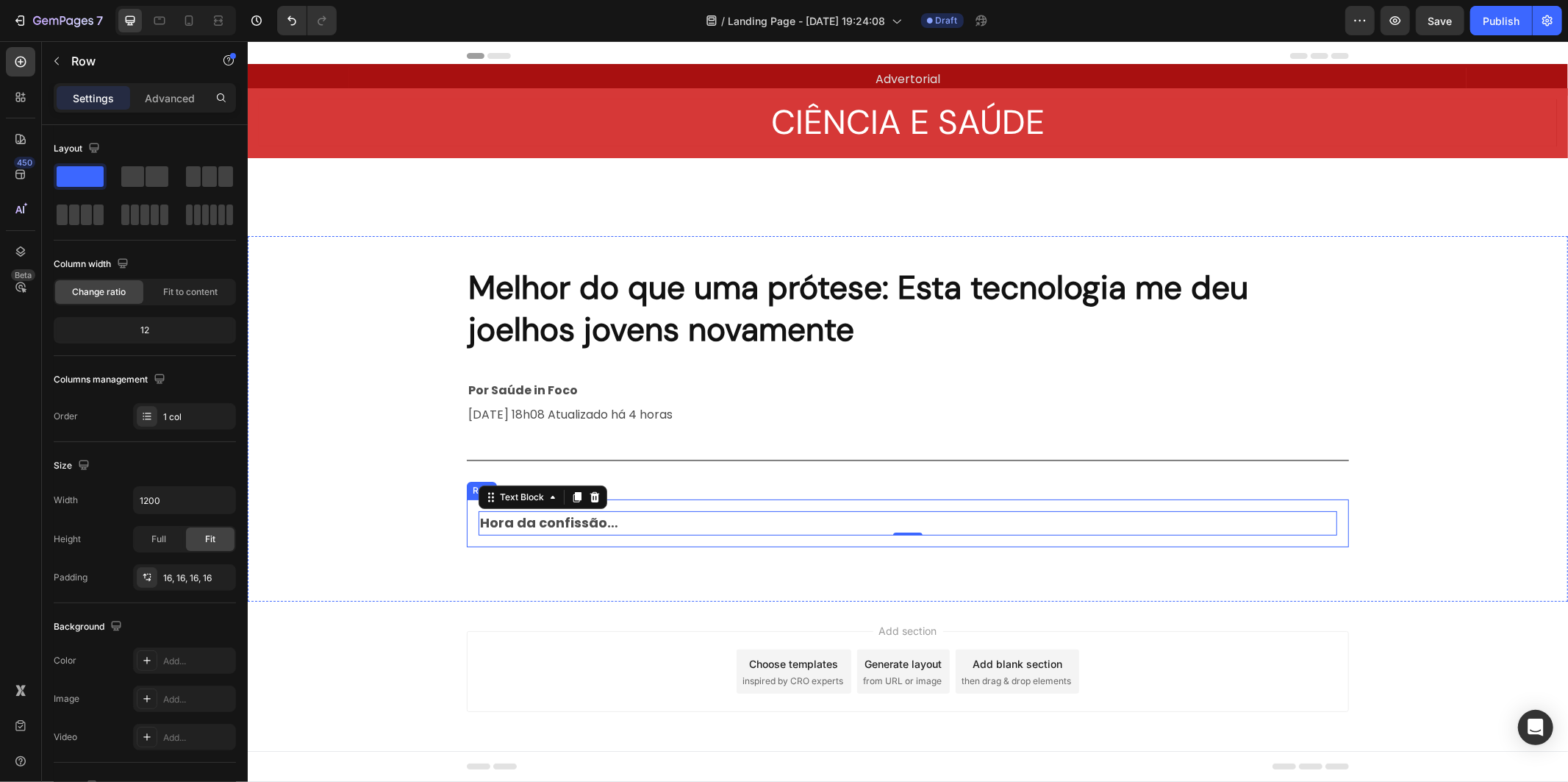
click at [608, 541] on div "Hora da confissão… Text Block 0 Row" at bounding box center [907, 523] width 882 height 48
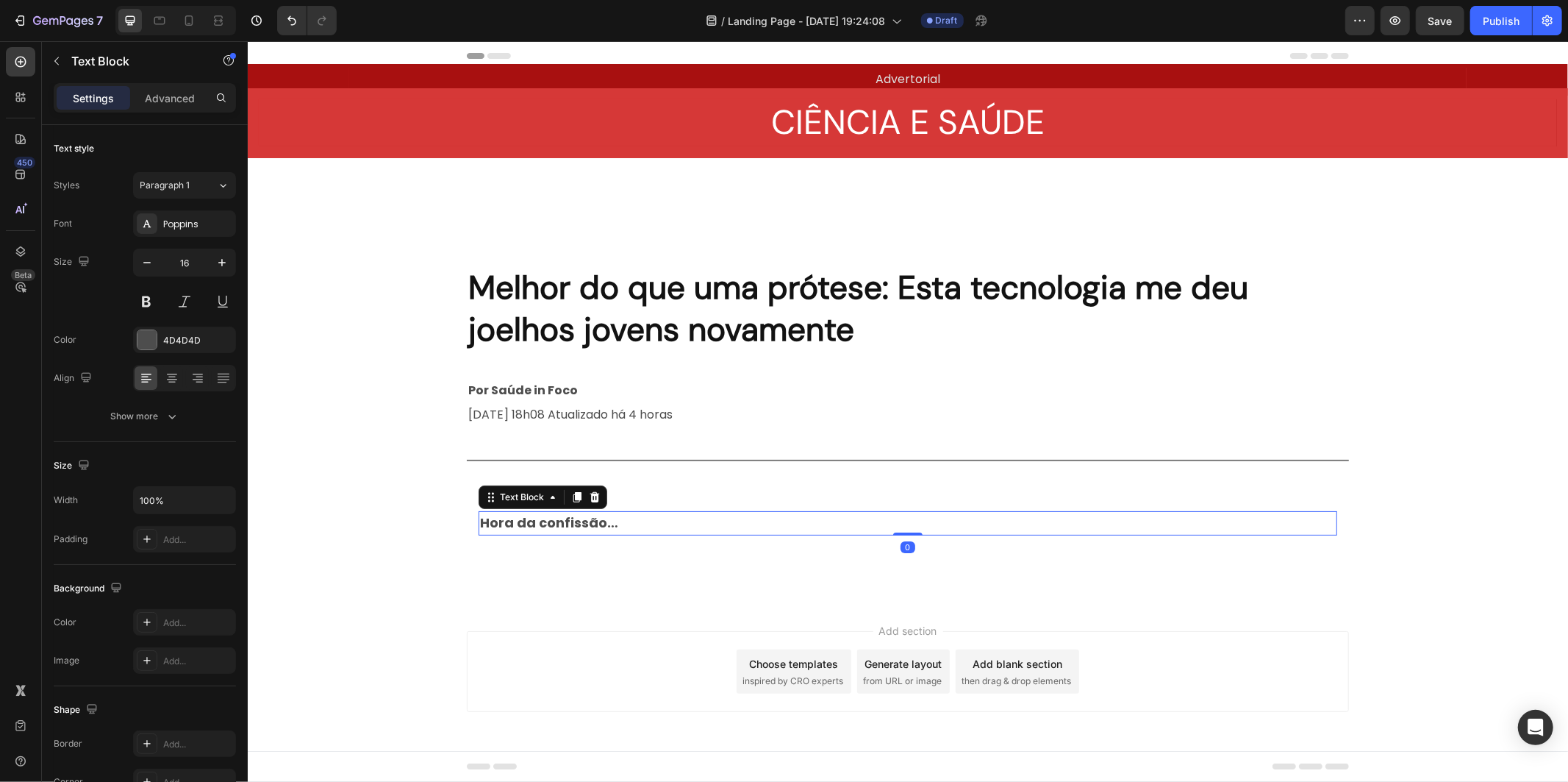
click at [635, 519] on div "Hora da confissão…" at bounding box center [907, 523] width 859 height 25
drag, startPoint x: 635, startPoint y: 519, endPoint x: 596, endPoint y: 518, distance: 39.0
click at [634, 519] on div "Hora da confissão…" at bounding box center [907, 523] width 859 height 25
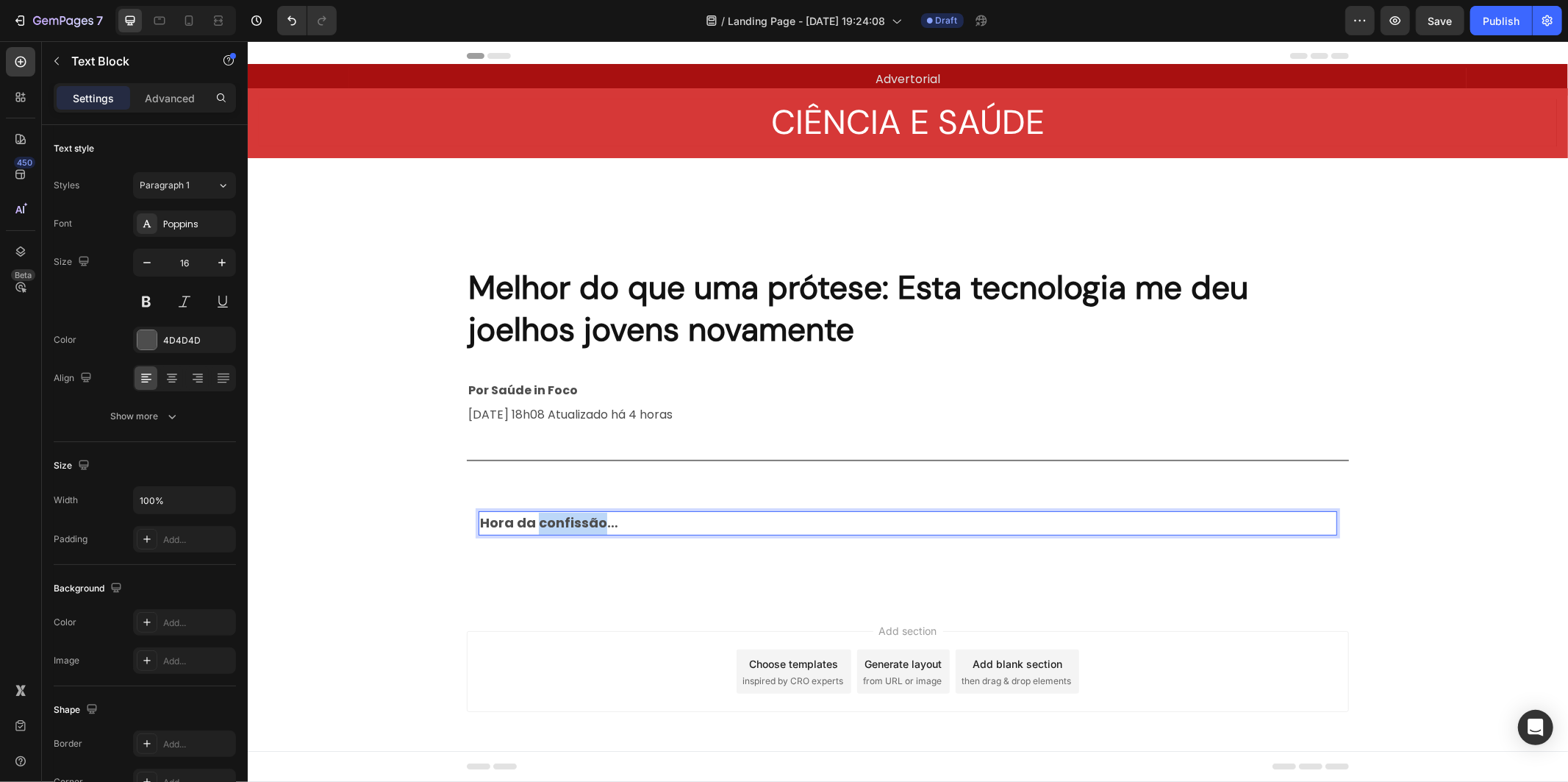
click at [590, 517] on strong "Hora da confissão…" at bounding box center [549, 521] width 139 height 18
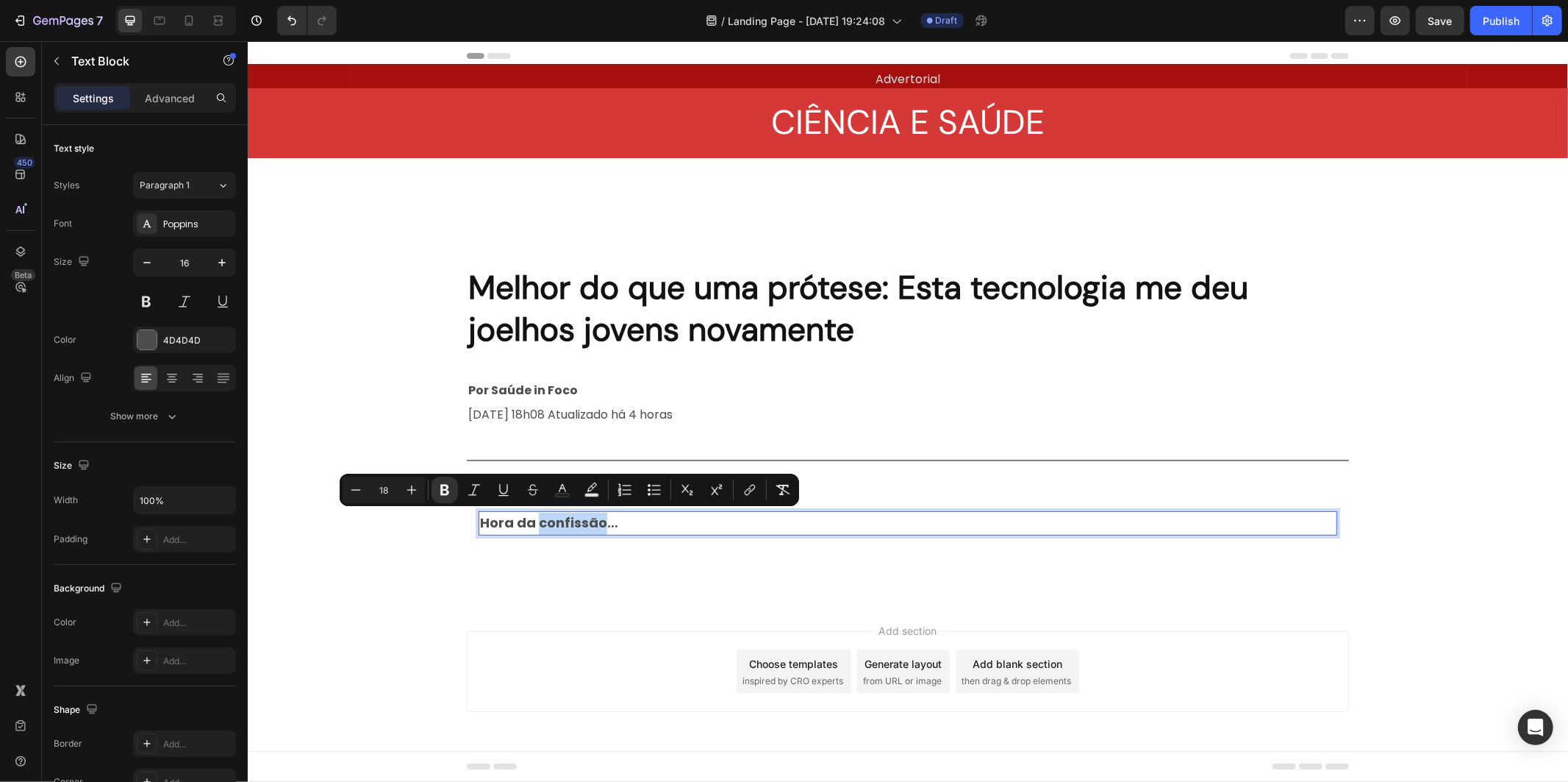
click at [614, 518] on div "Hora da confissão…" at bounding box center [907, 523] width 859 height 25
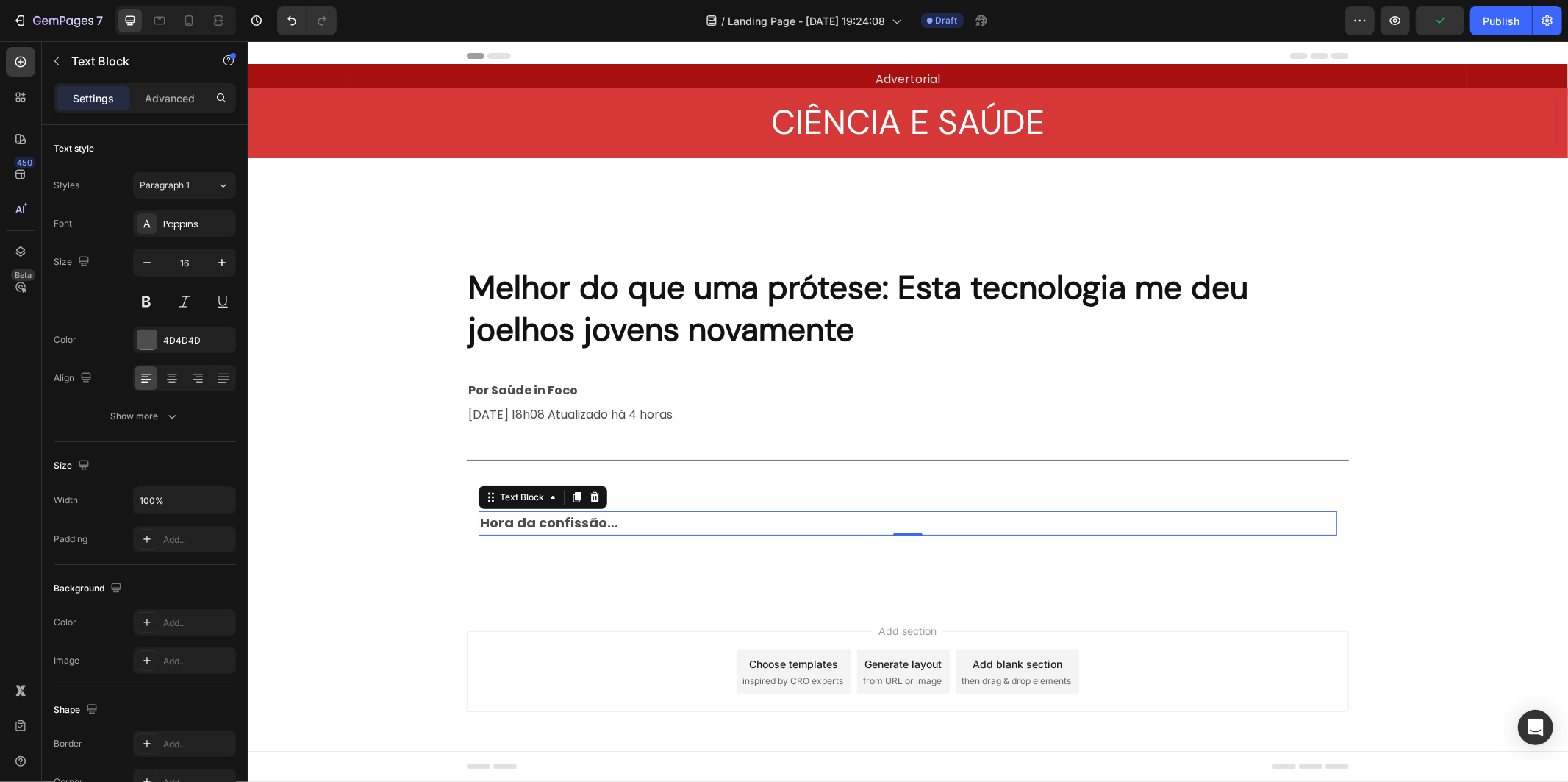
click at [617, 534] on div "Hora da confissão…" at bounding box center [907, 523] width 859 height 25
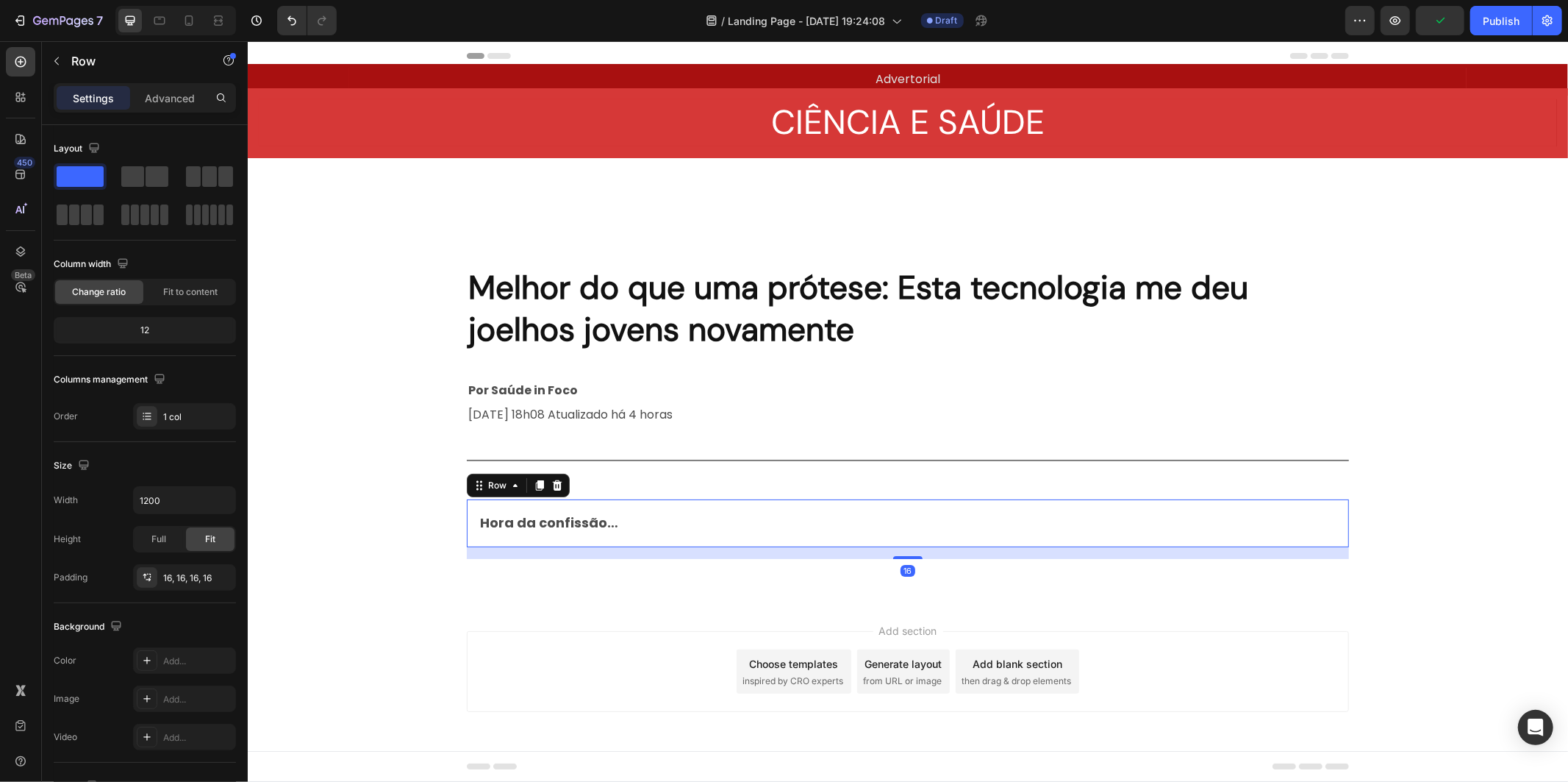
click at [534, 544] on div "Hora da confissão… Text Block Row 16" at bounding box center [907, 523] width 882 height 48
click at [531, 556] on div "16" at bounding box center [907, 552] width 882 height 12
click at [531, 551] on div "16" at bounding box center [907, 552] width 882 height 12
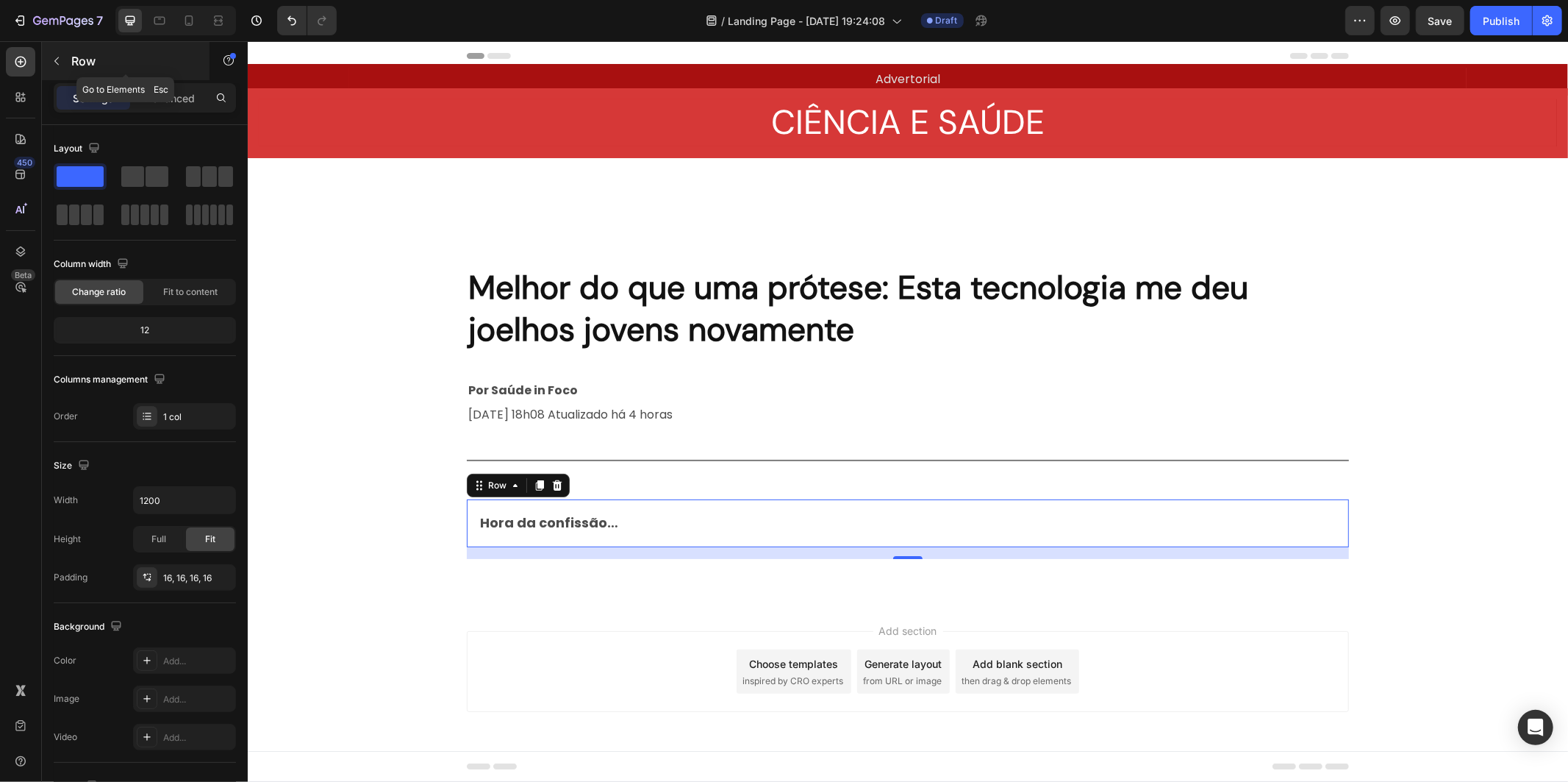
click at [66, 69] on button "button" at bounding box center [57, 61] width 23 height 23
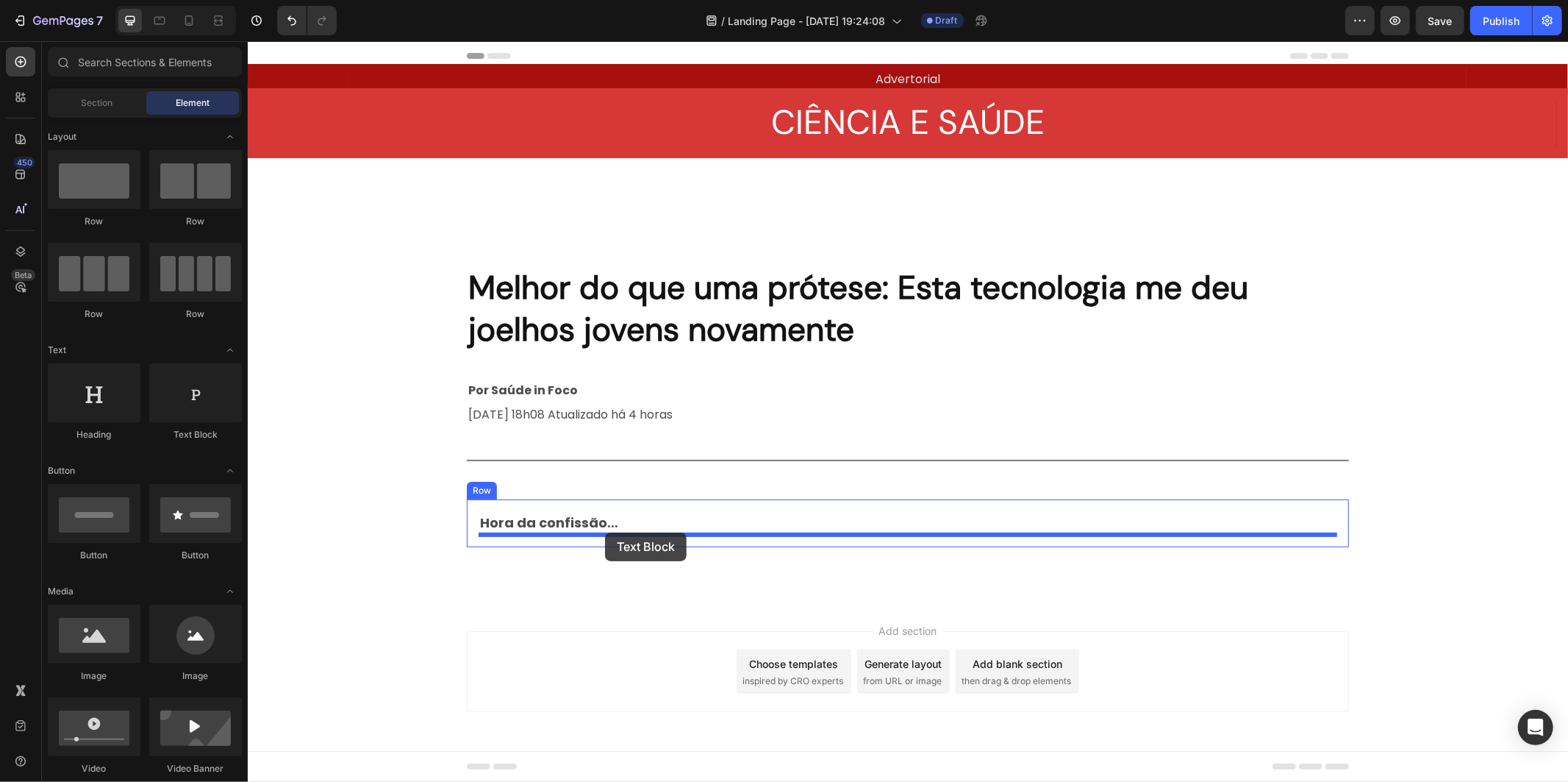
drag, startPoint x: 434, startPoint y: 447, endPoint x: 604, endPoint y: 532, distance: 190.1
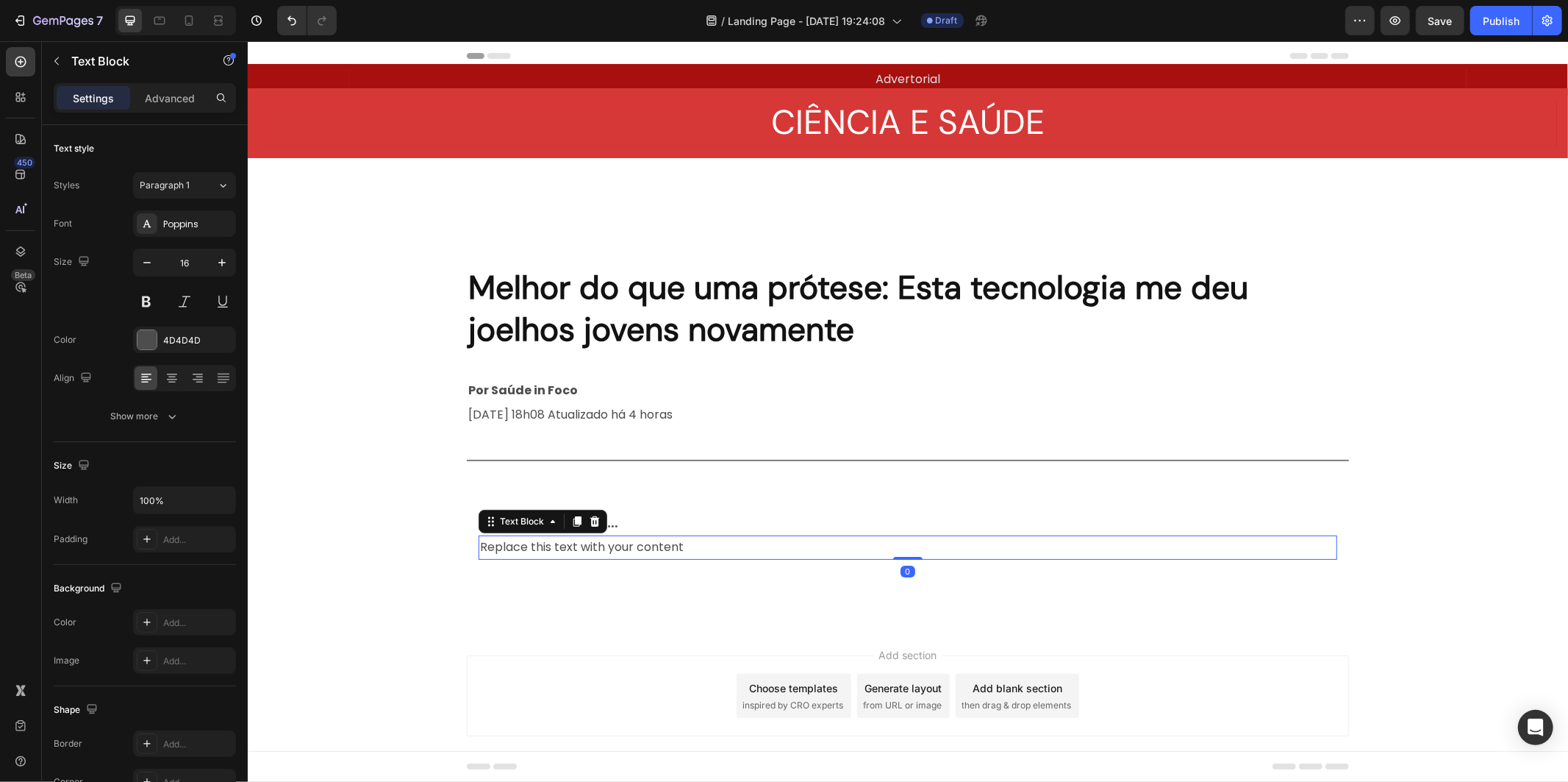
click at [599, 544] on div "Replace this text with your content" at bounding box center [907, 546] width 859 height 24
click at [602, 544] on p "Replace this text with your content" at bounding box center [907, 547] width 856 height 21
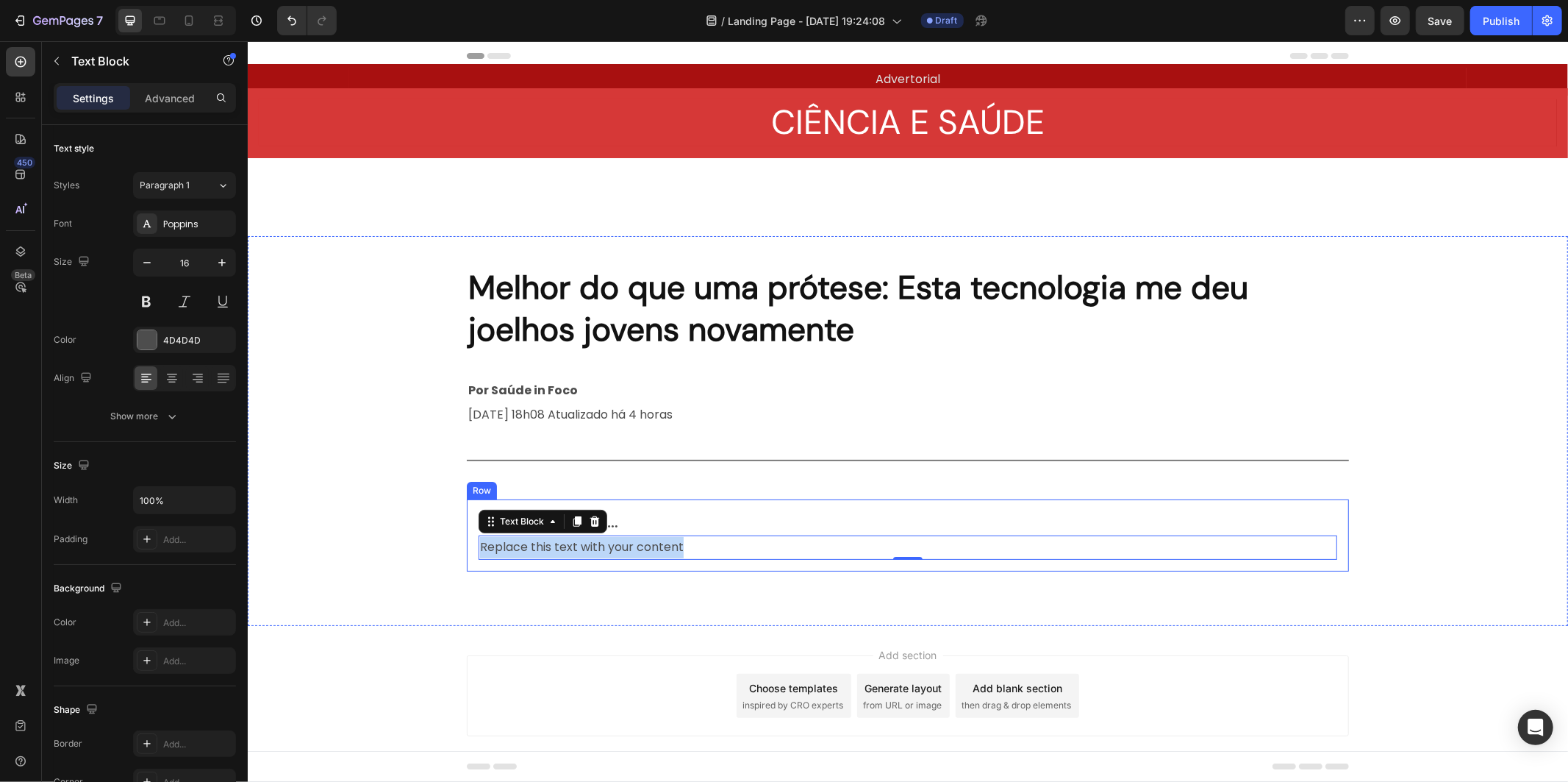
click at [589, 547] on p "Replace this text with your content" at bounding box center [907, 547] width 856 height 21
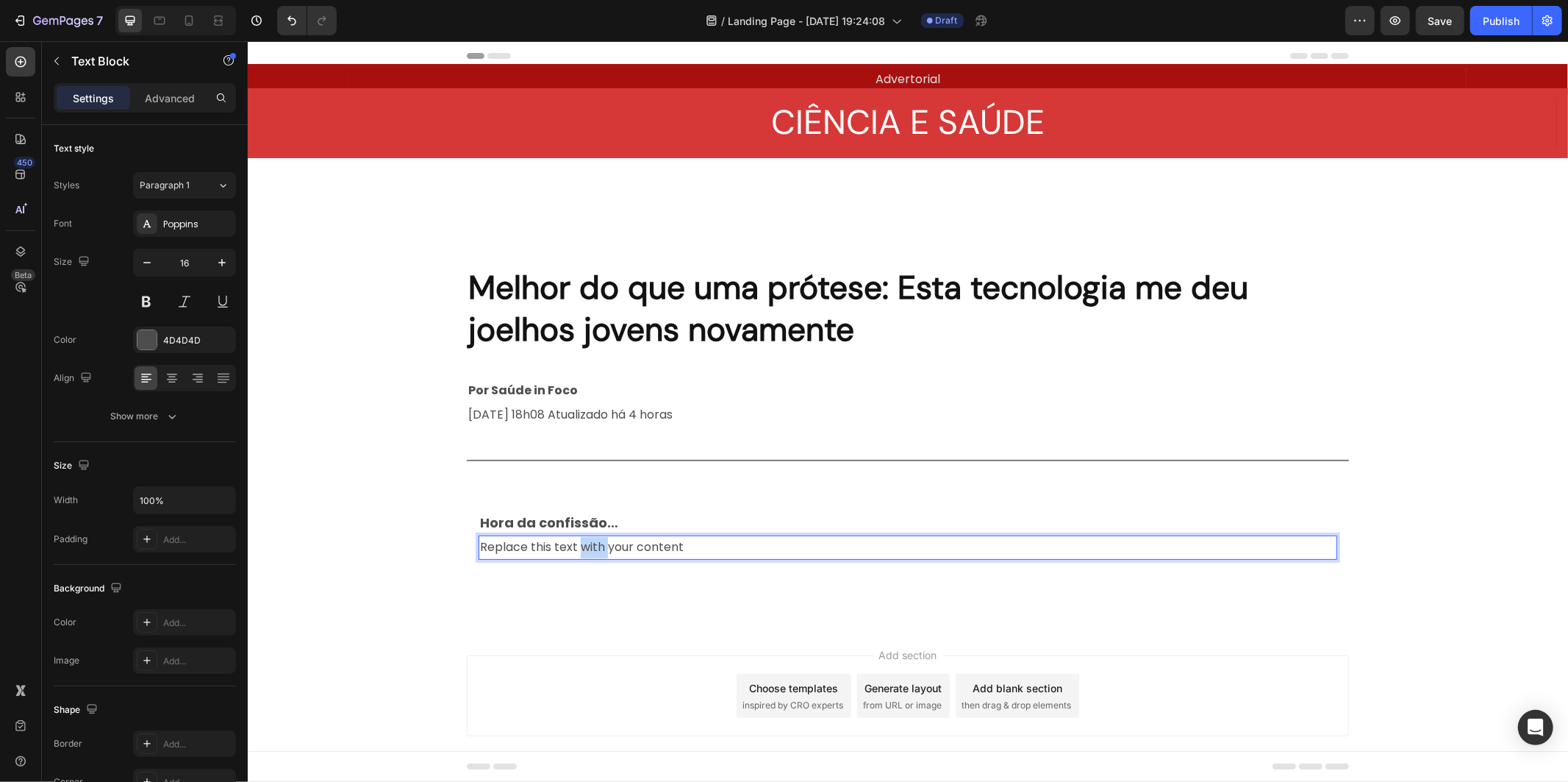
click at [589, 547] on p "Replace this text with your content" at bounding box center [907, 547] width 856 height 21
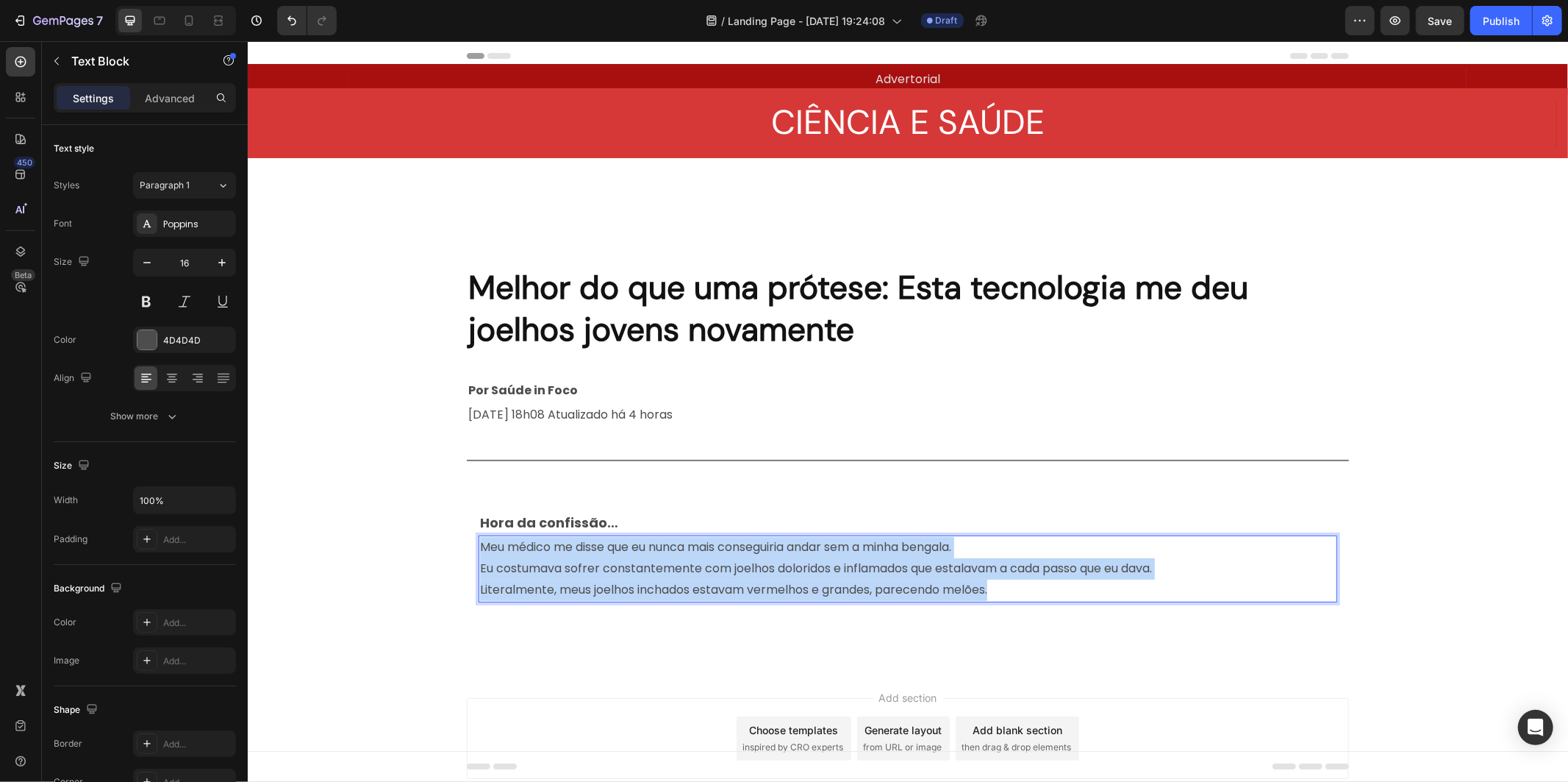
drag, startPoint x: 1003, startPoint y: 589, endPoint x: 468, endPoint y: 545, distance: 536.8
click at [468, 545] on div "Hora da confissão… Text Block Meu médico me disse que eu nunca mais conseguiria…" at bounding box center [907, 556] width 882 height 115
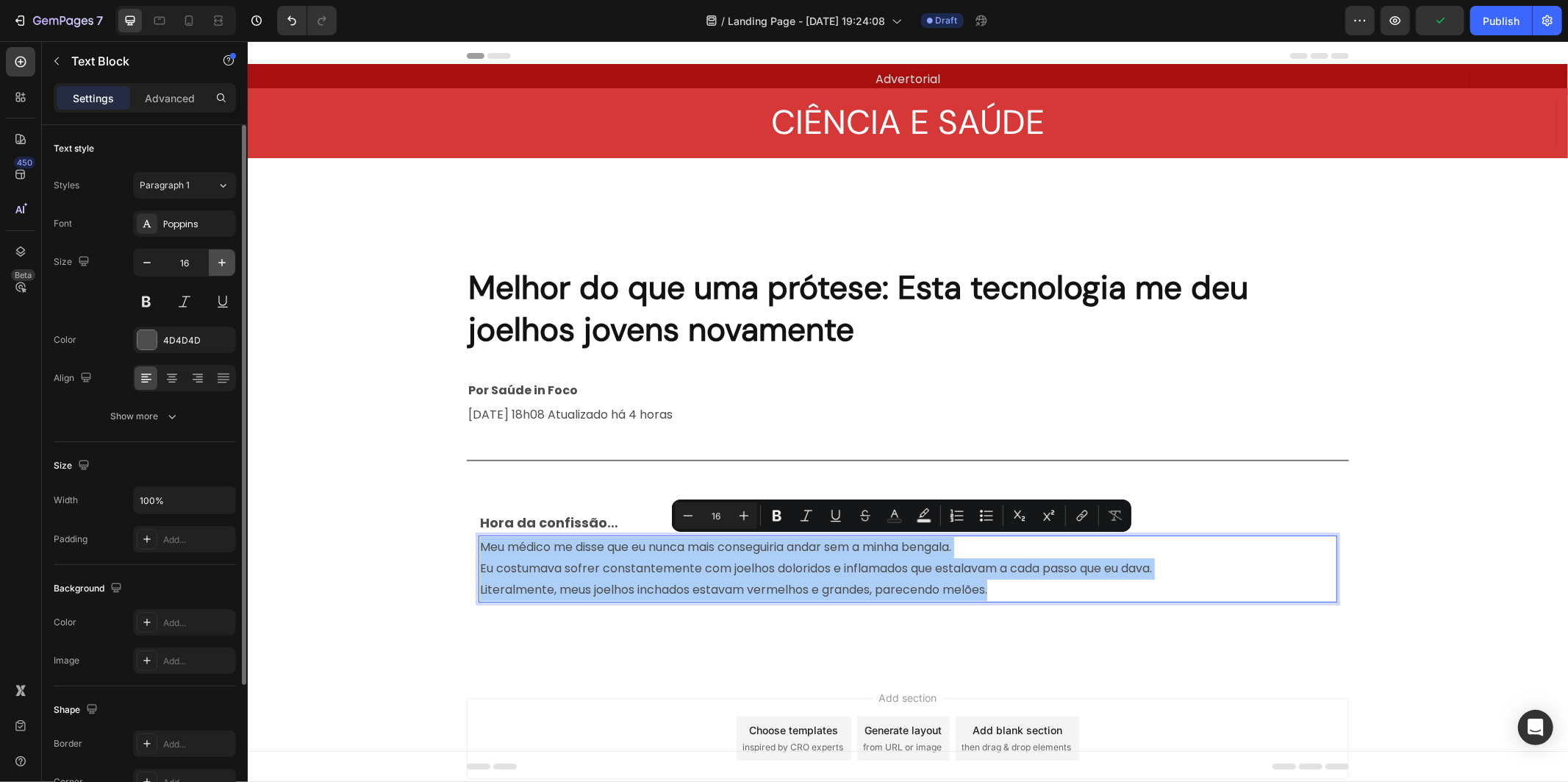
click at [209, 262] on button "button" at bounding box center [221, 262] width 26 height 26
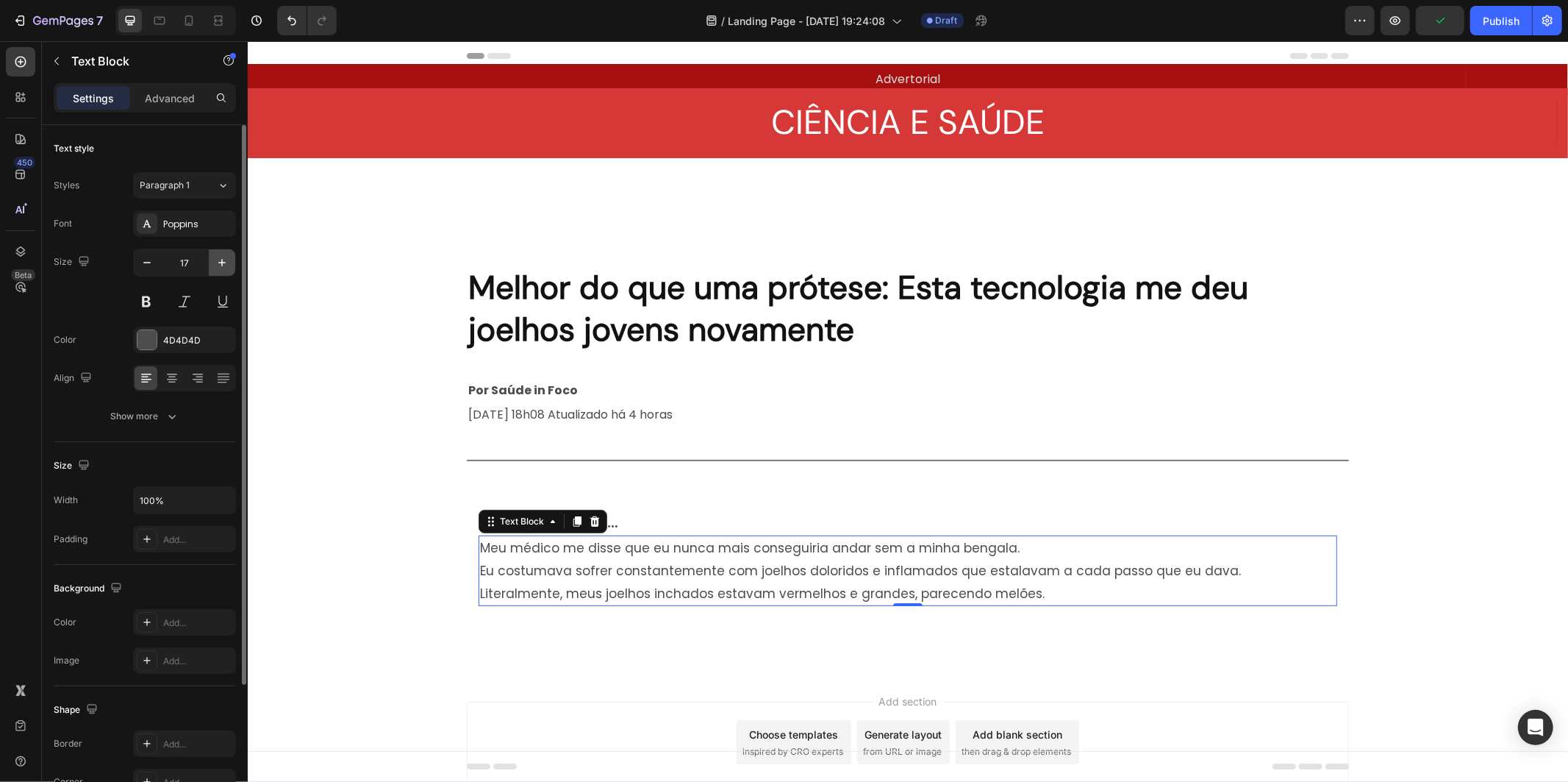
click at [217, 261] on icon "button" at bounding box center [221, 262] width 14 height 14
type input "18"
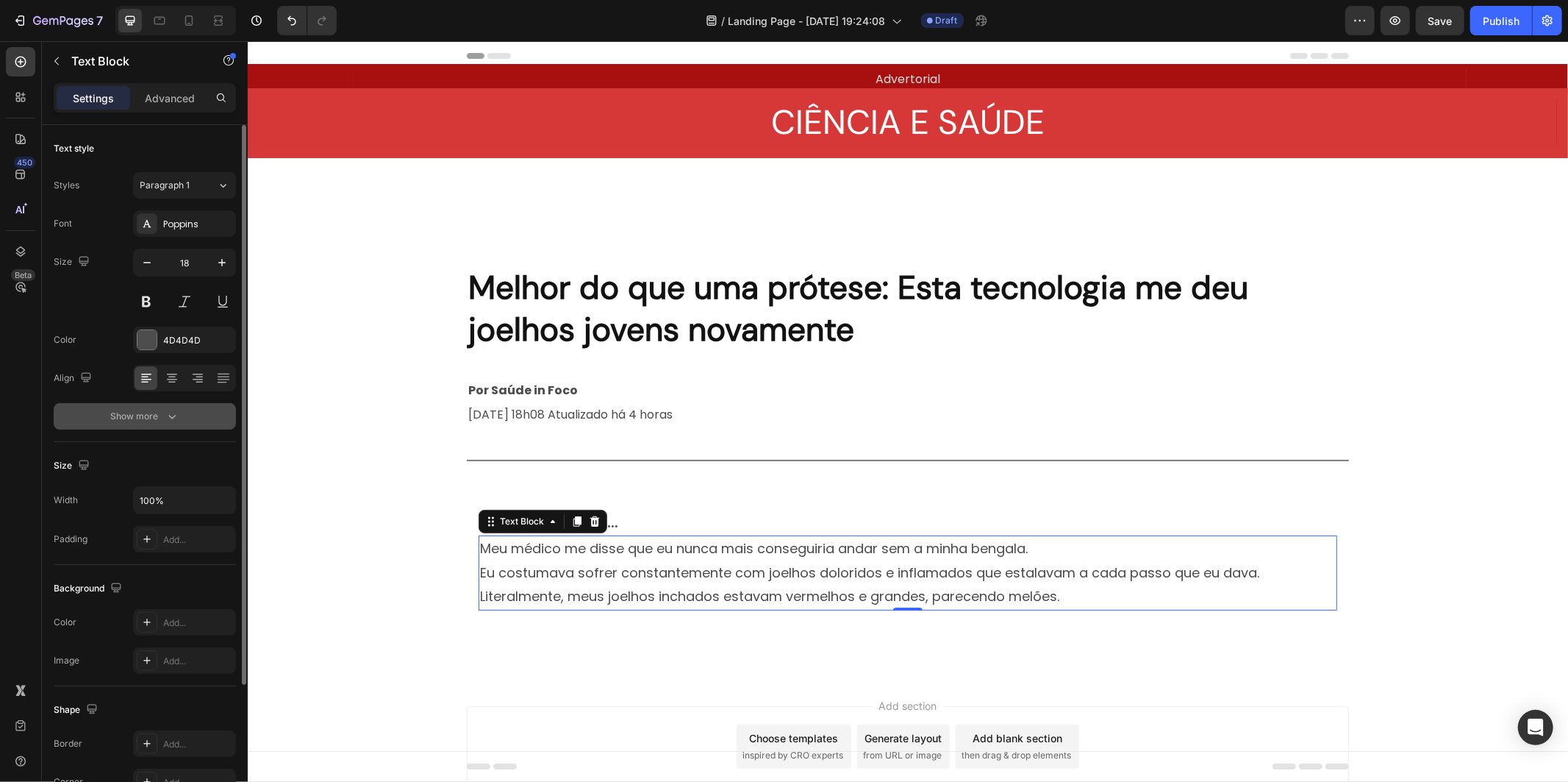
click at [217, 413] on button "Show more" at bounding box center [144, 415] width 182 height 26
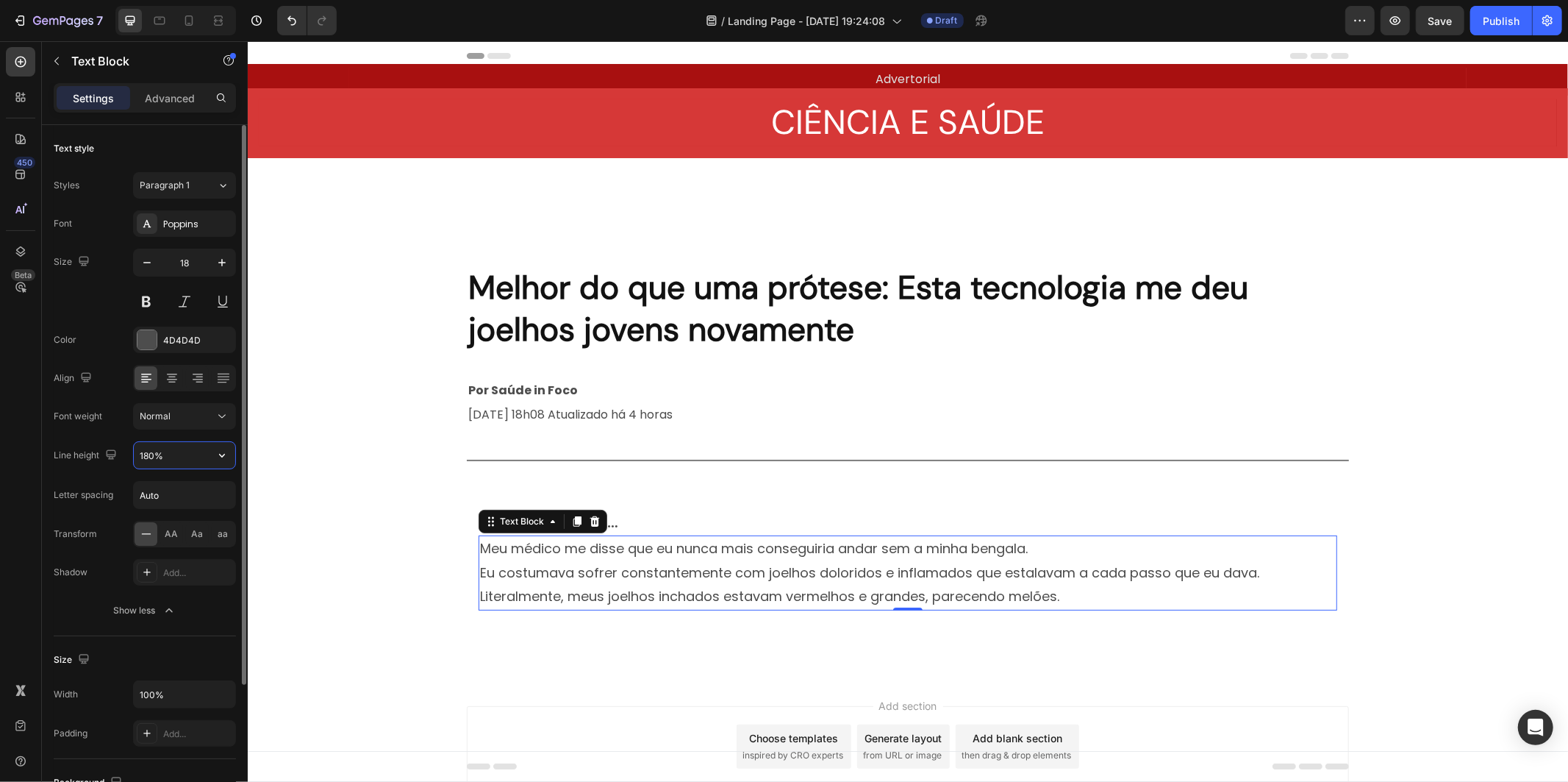
click at [196, 453] on input "180%" at bounding box center [184, 455] width 101 height 26
click at [219, 457] on icon "button" at bounding box center [221, 455] width 14 height 14
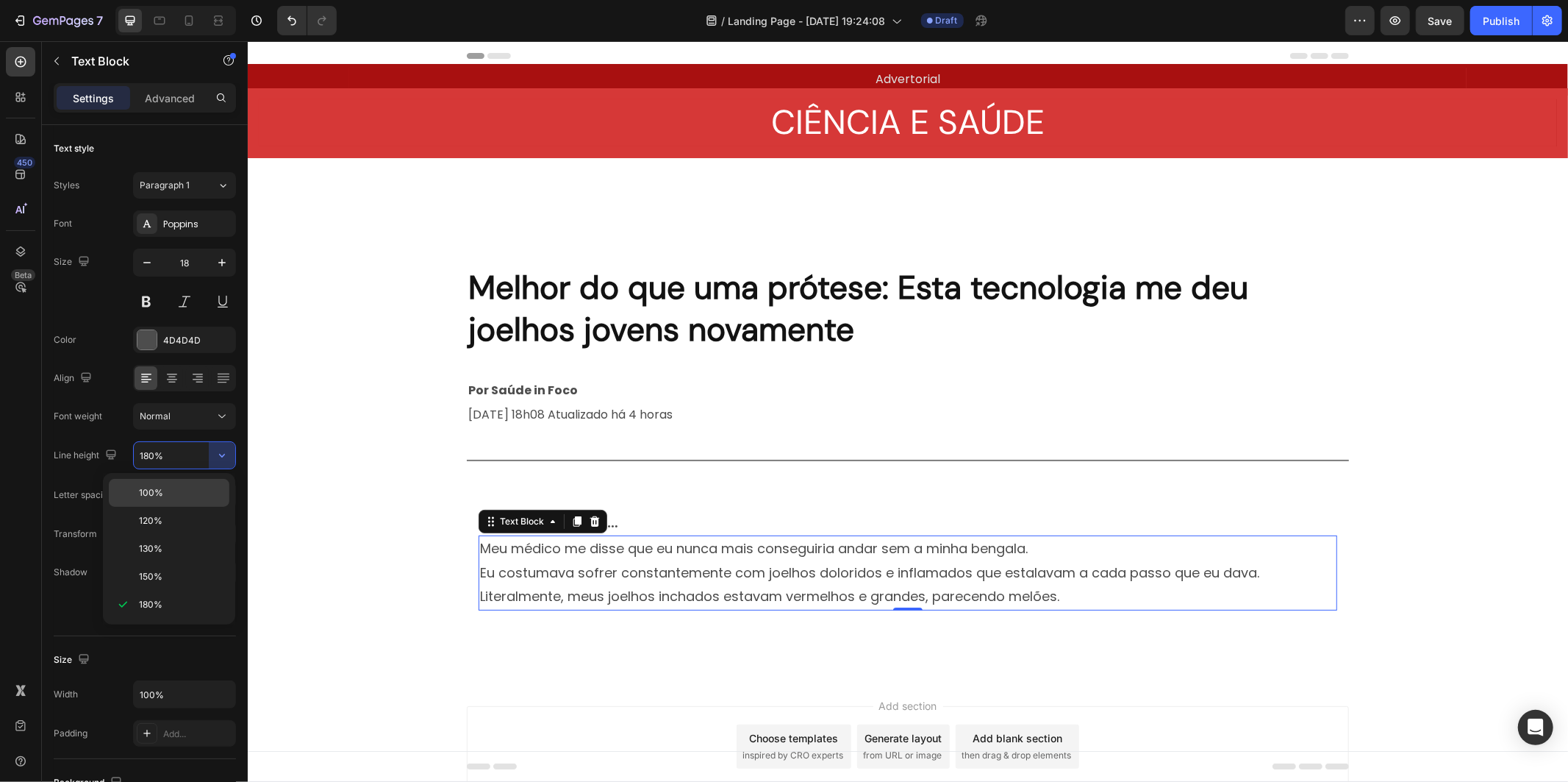
click at [193, 490] on p "100%" at bounding box center [180, 493] width 84 height 13
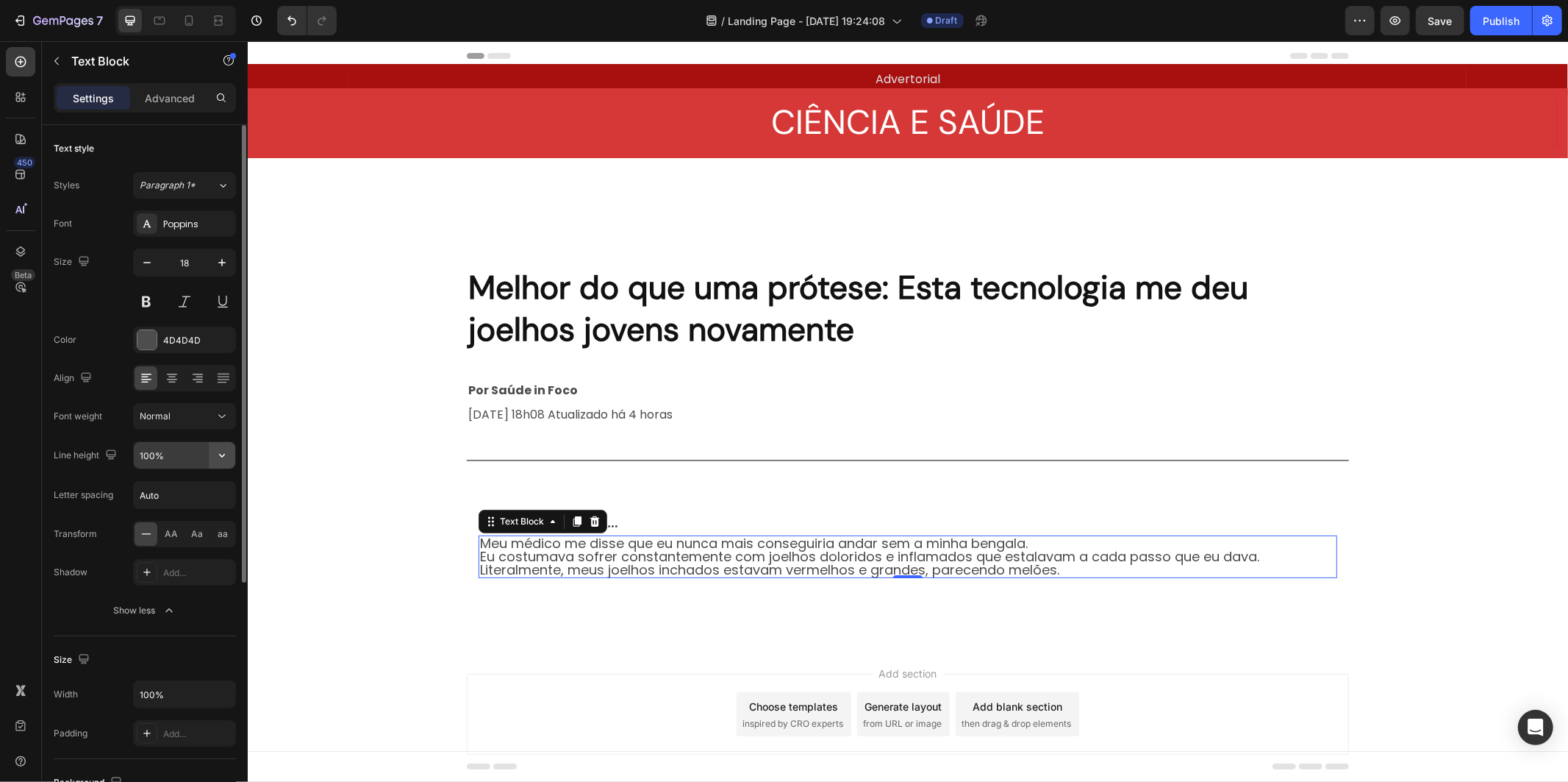
click at [222, 444] on button "button" at bounding box center [221, 455] width 26 height 26
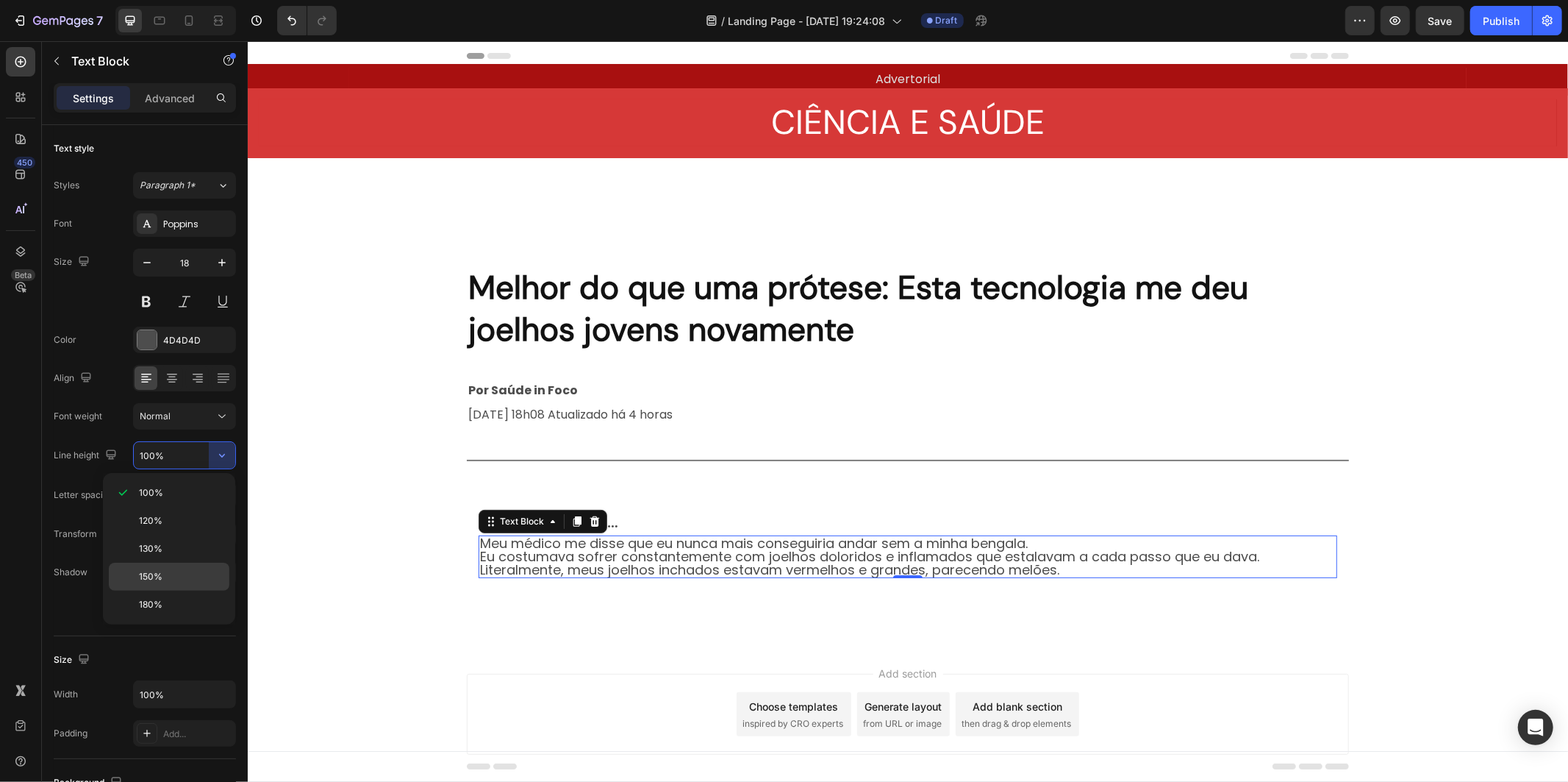
click at [185, 571] on p "150%" at bounding box center [180, 577] width 84 height 13
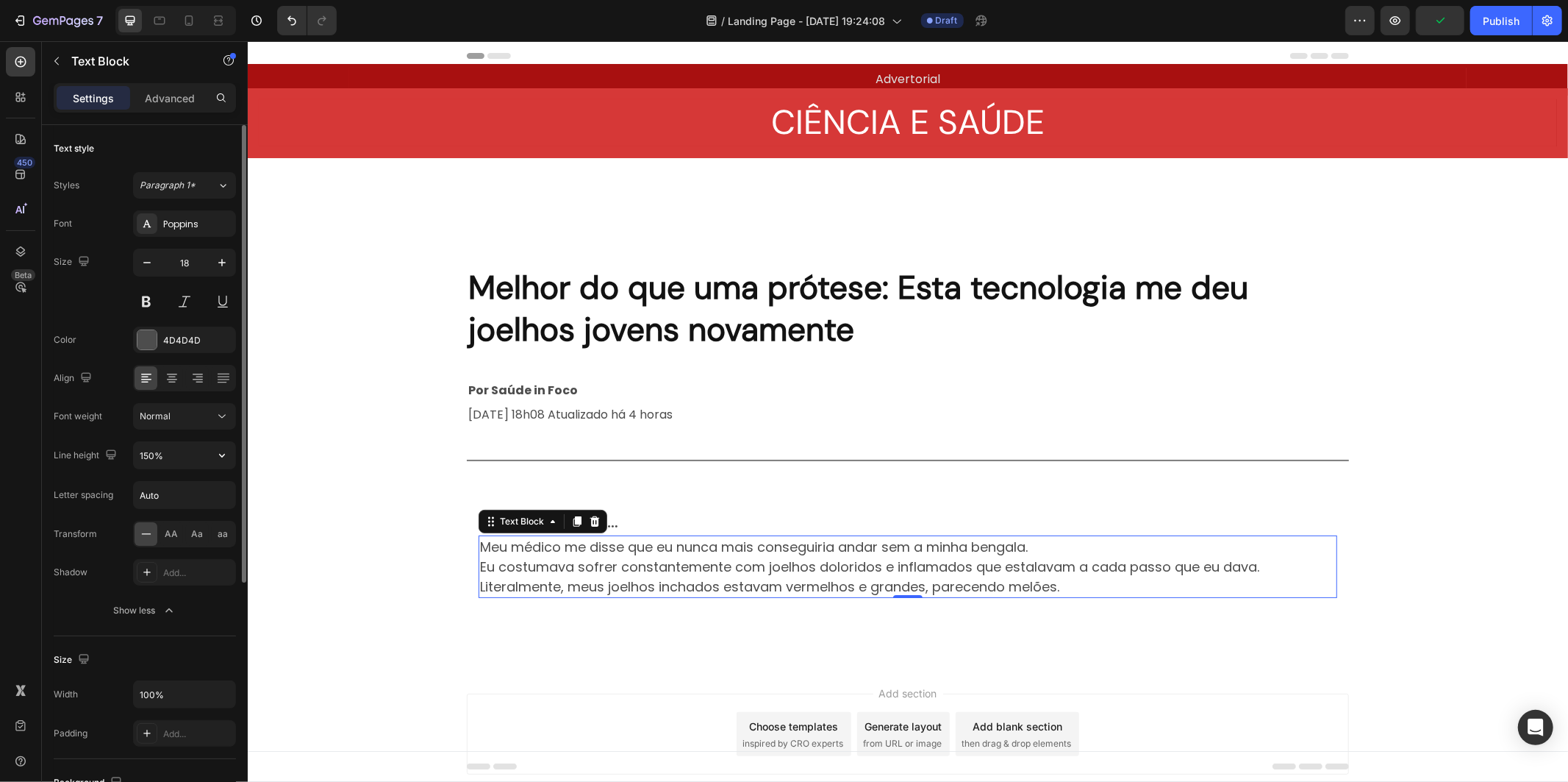
drag, startPoint x: 218, startPoint y: 453, endPoint x: 218, endPoint y: 471, distance: 18.0
click at [218, 454] on icon "button" at bounding box center [221, 455] width 14 height 14
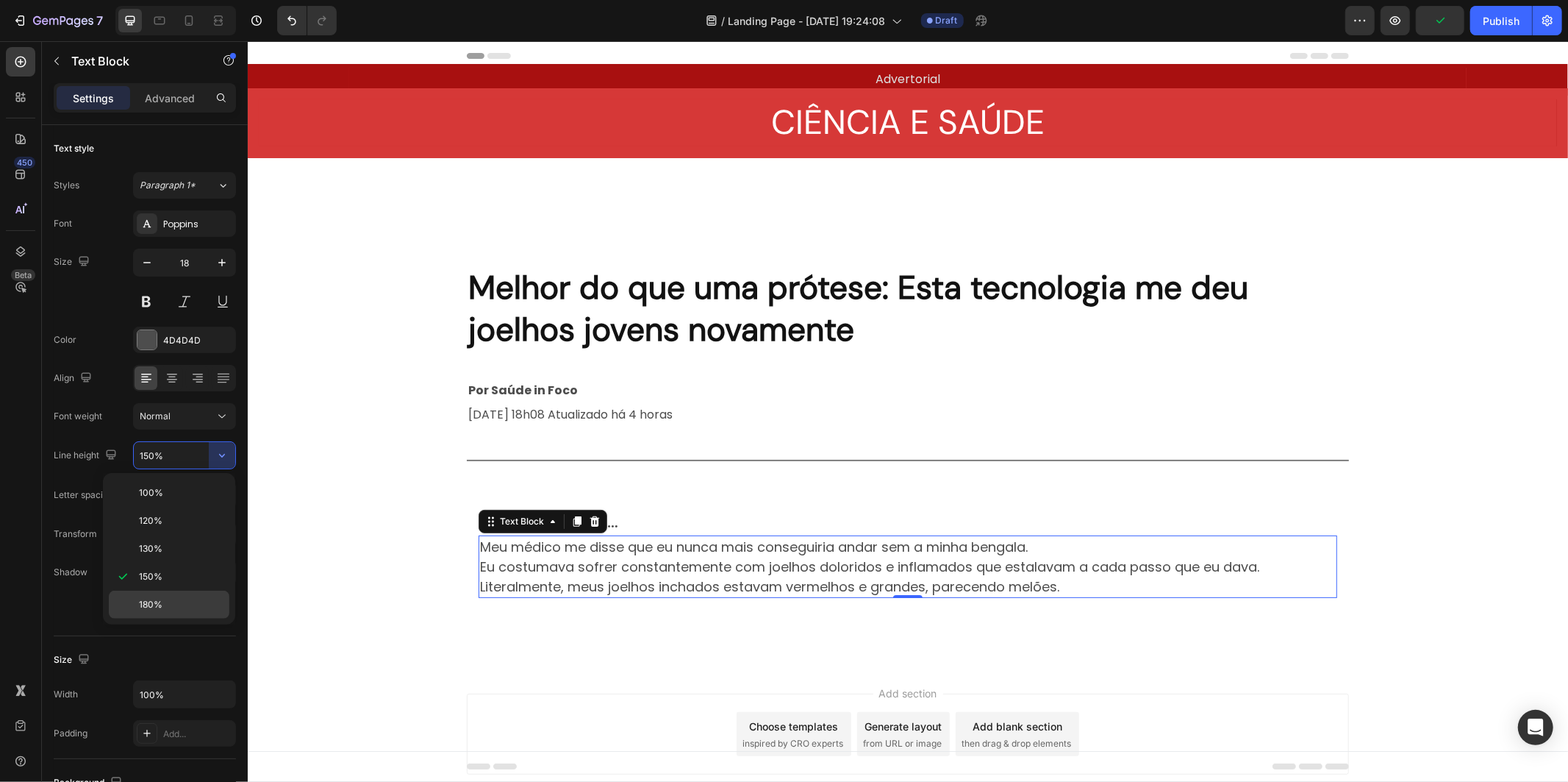
click at [188, 596] on div "180%" at bounding box center [168, 604] width 120 height 28
type input "180%"
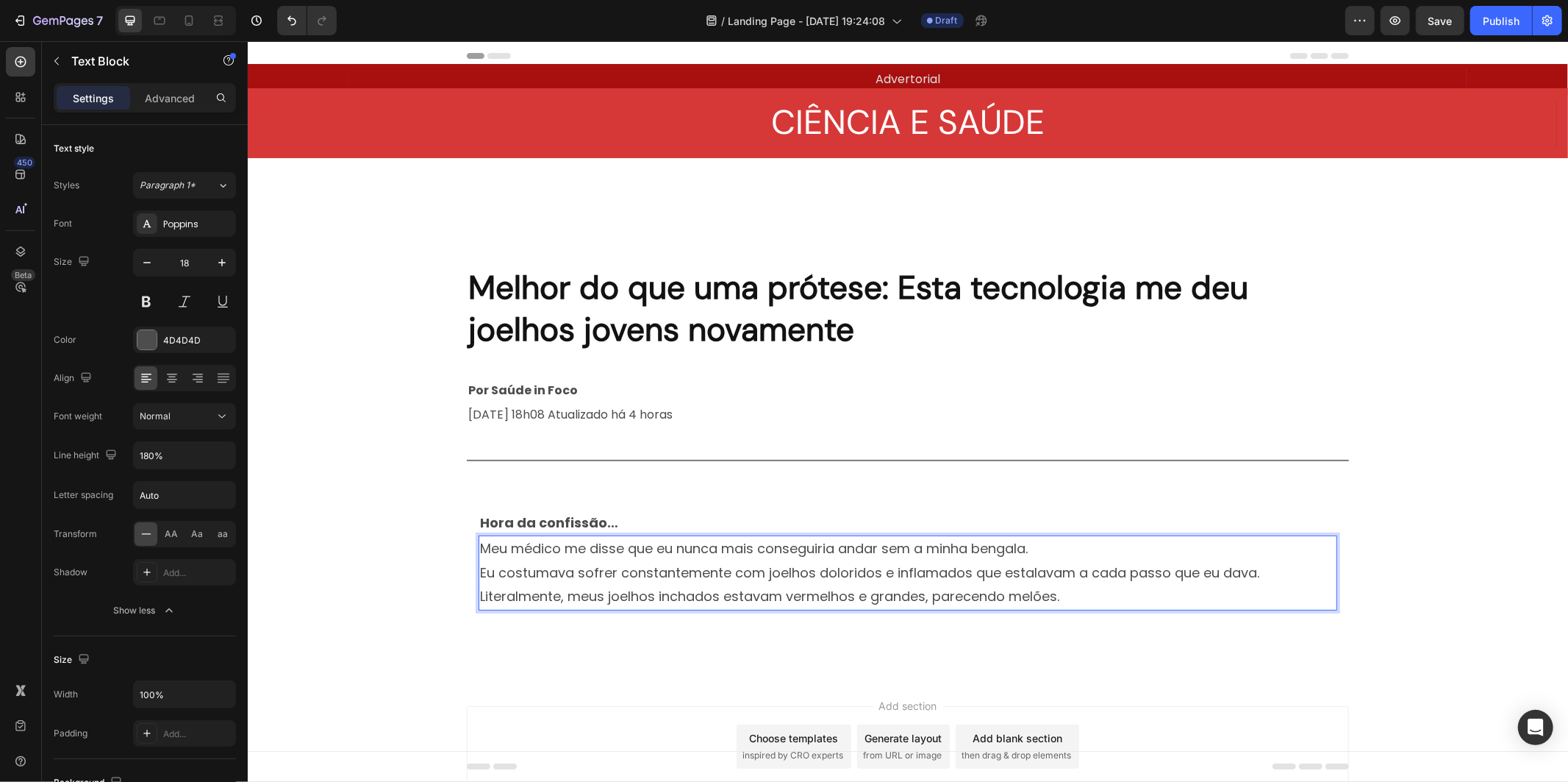
click at [1322, 568] on p "Eu costumava sofrer constantemente com joelhos doloridos e inflamados que estal…" at bounding box center [907, 572] width 856 height 23
click at [585, 549] on p "Meu médico me disse que eu nunca mais conseguiria andar sem a minha bengala." at bounding box center [907, 548] width 856 height 23
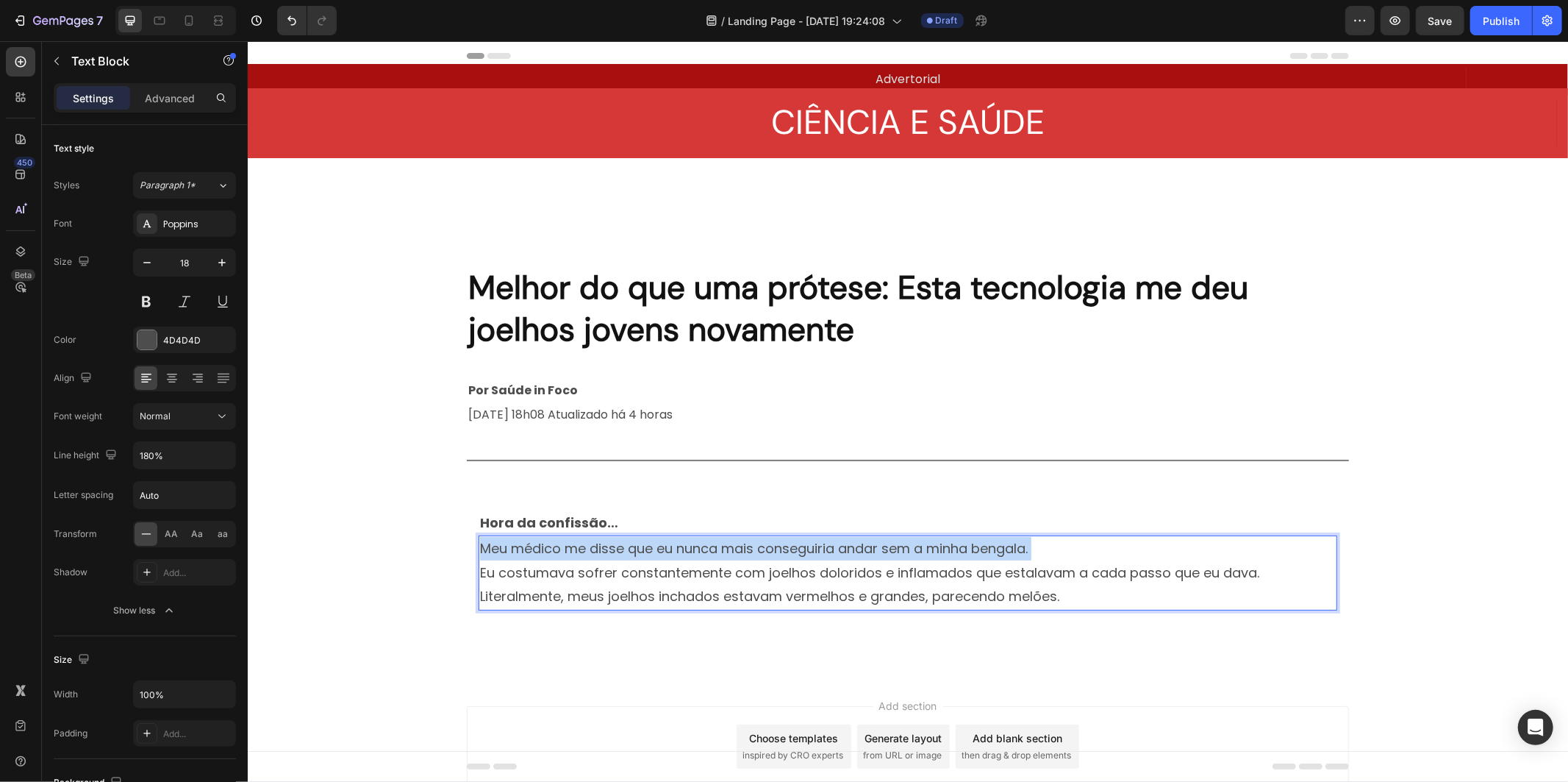
click at [585, 549] on p "Meu médico me disse que eu nunca mais conseguiria andar sem a minha bengala." at bounding box center [907, 548] width 856 height 23
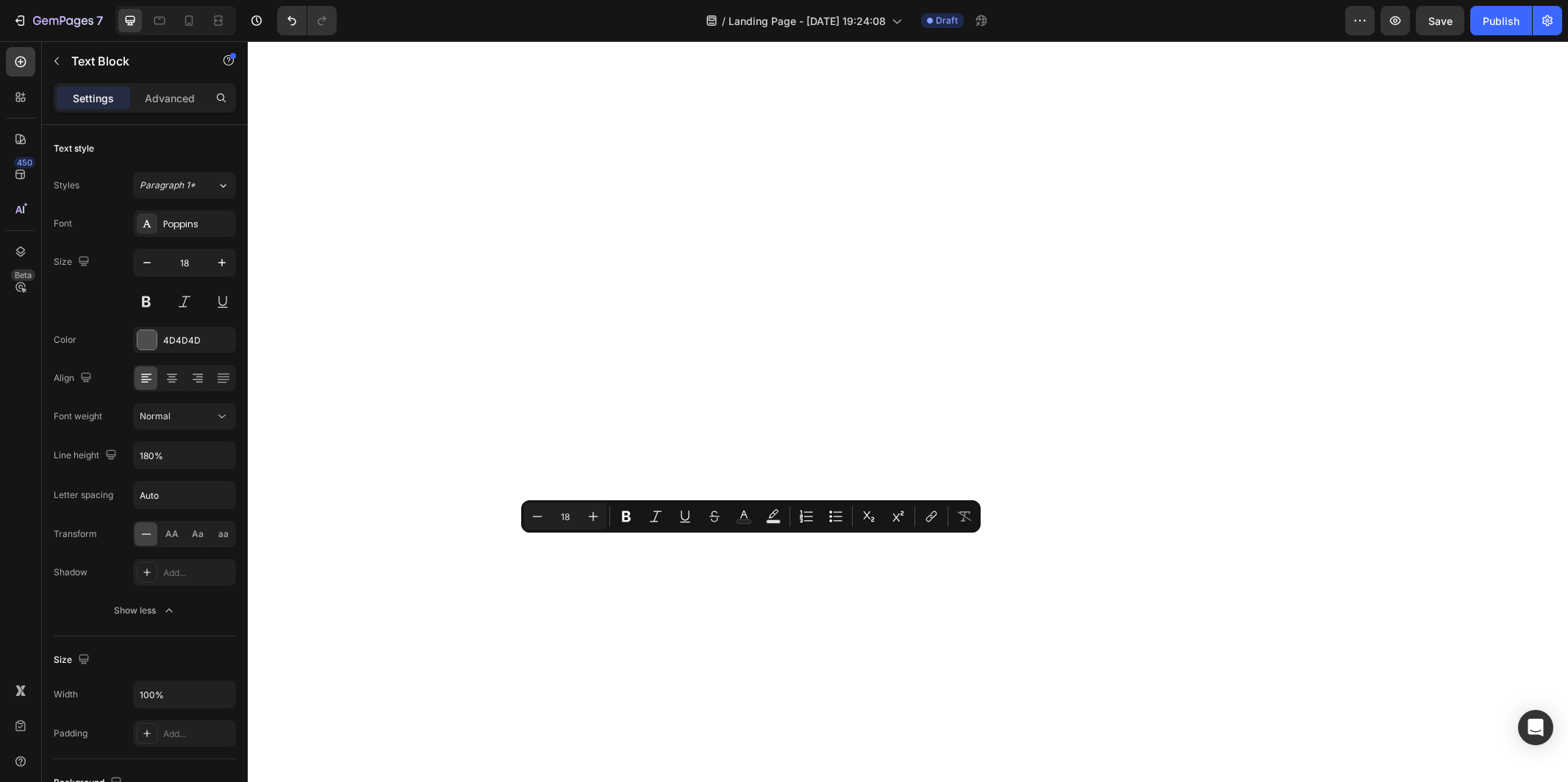
click at [181, 96] on p "Advanced" at bounding box center [169, 98] width 50 height 15
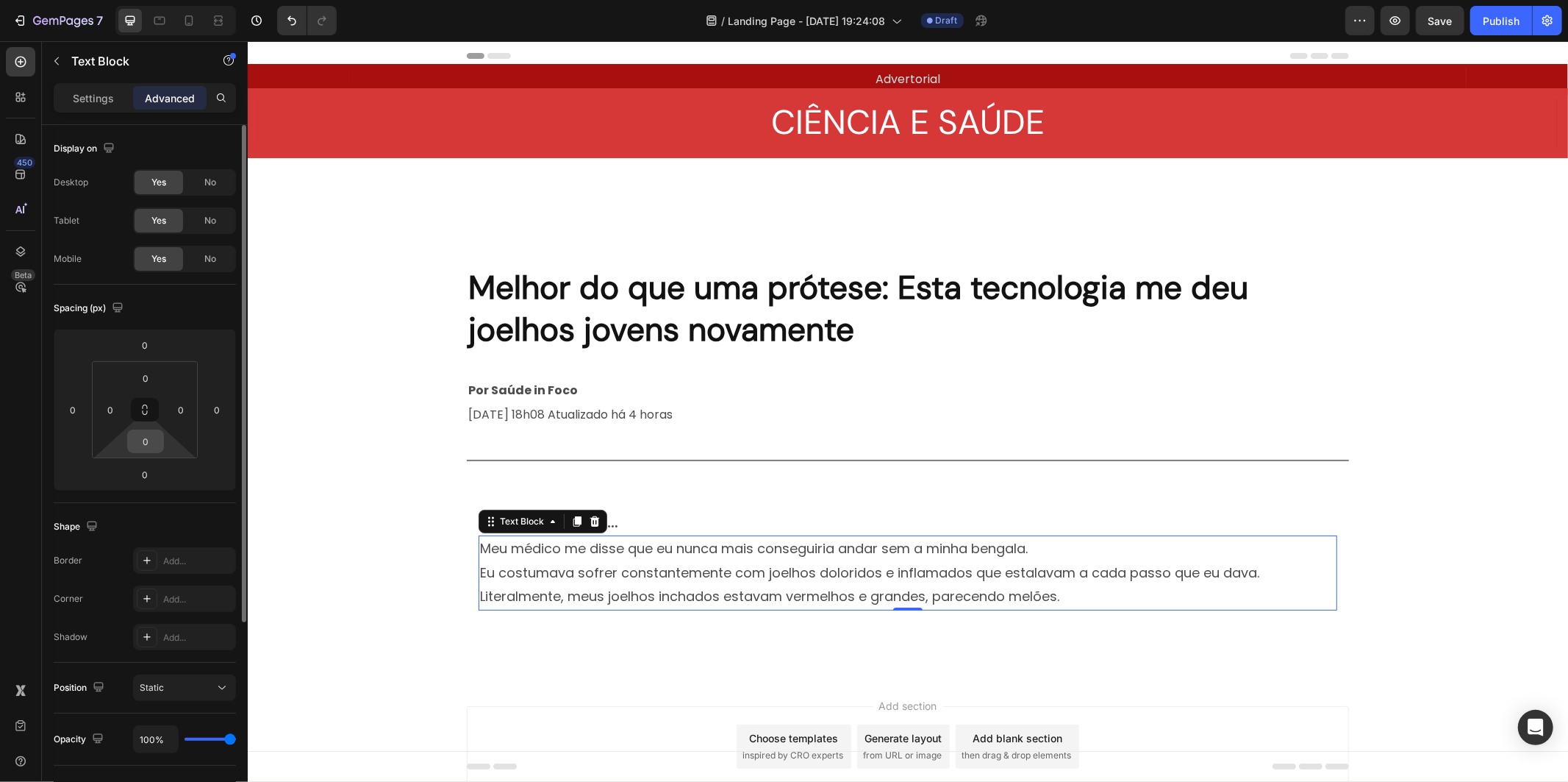
click at [154, 441] on input "0" at bounding box center [145, 441] width 30 height 22
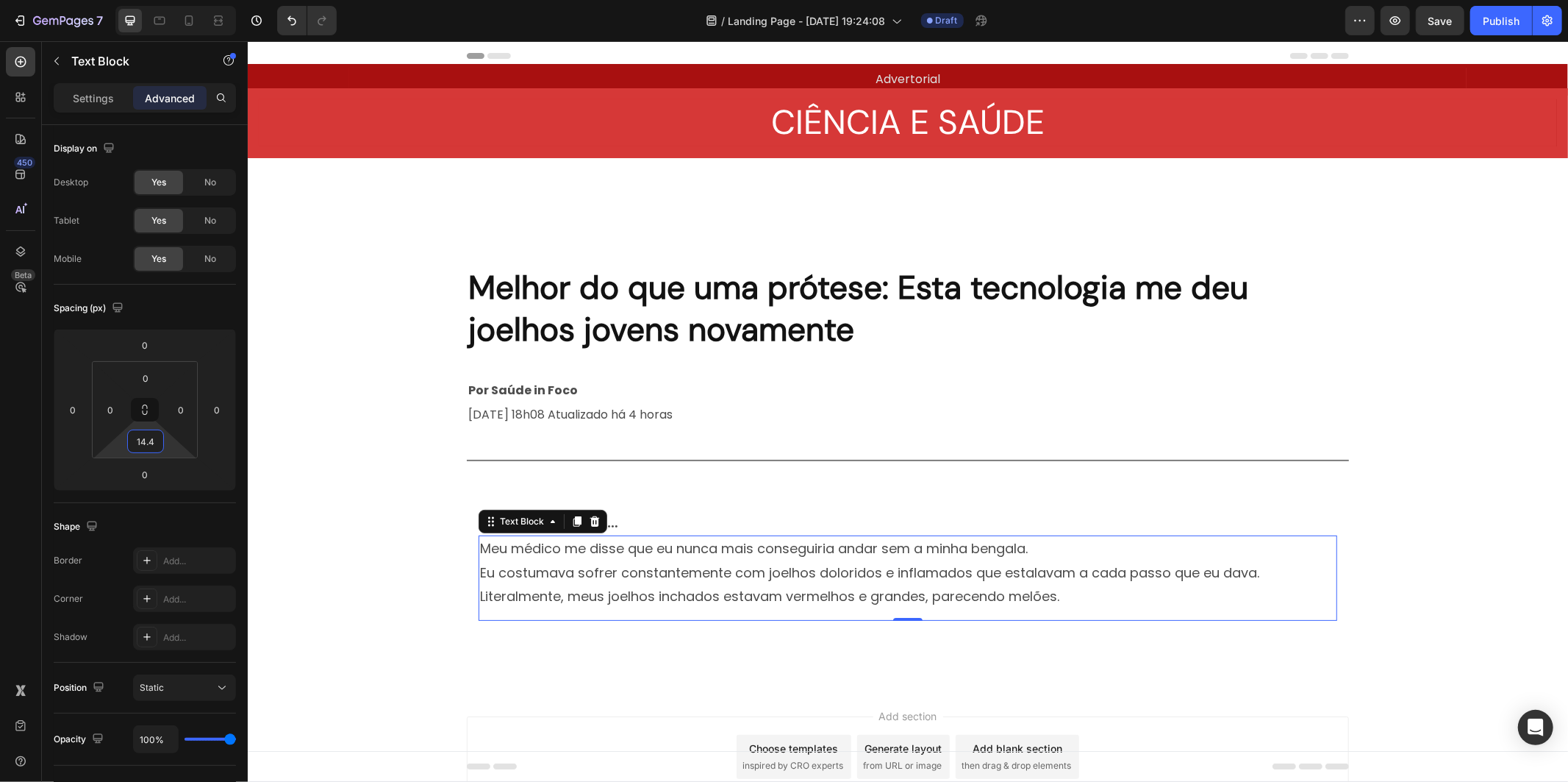
type input "14"
click at [611, 545] on p "Meu médico me disse que eu nunca mais conseguiria andar sem a minha bengala." at bounding box center [907, 548] width 856 height 23
click at [595, 568] on p "Eu costumava sofrer constantemente com joelhos doloridos e inflamados que estal…" at bounding box center [907, 572] width 856 height 23
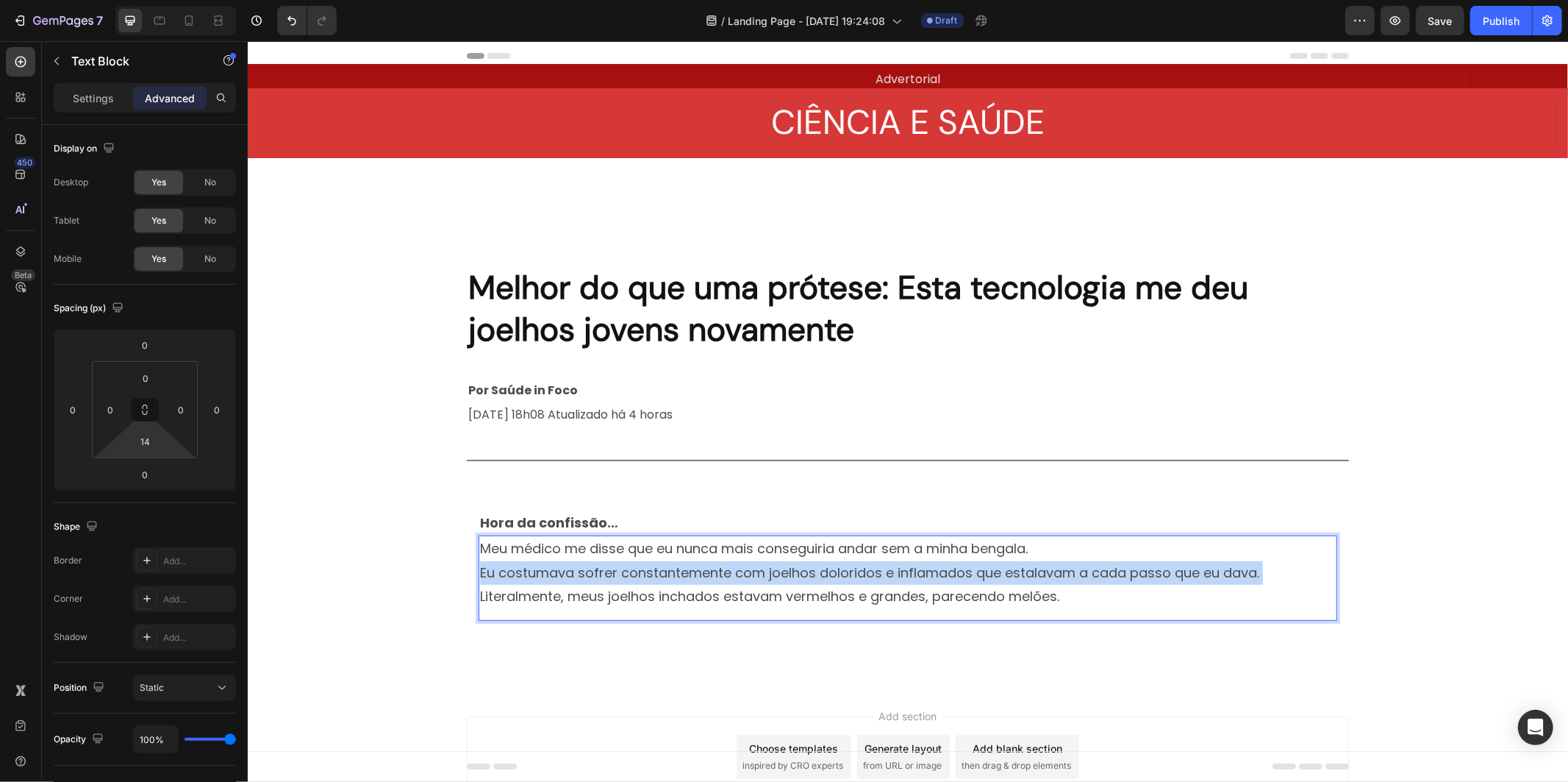
click at [595, 568] on p "Eu costumava sofrer constantemente com joelhos doloridos e inflamados que estal…" at bounding box center [907, 572] width 856 height 23
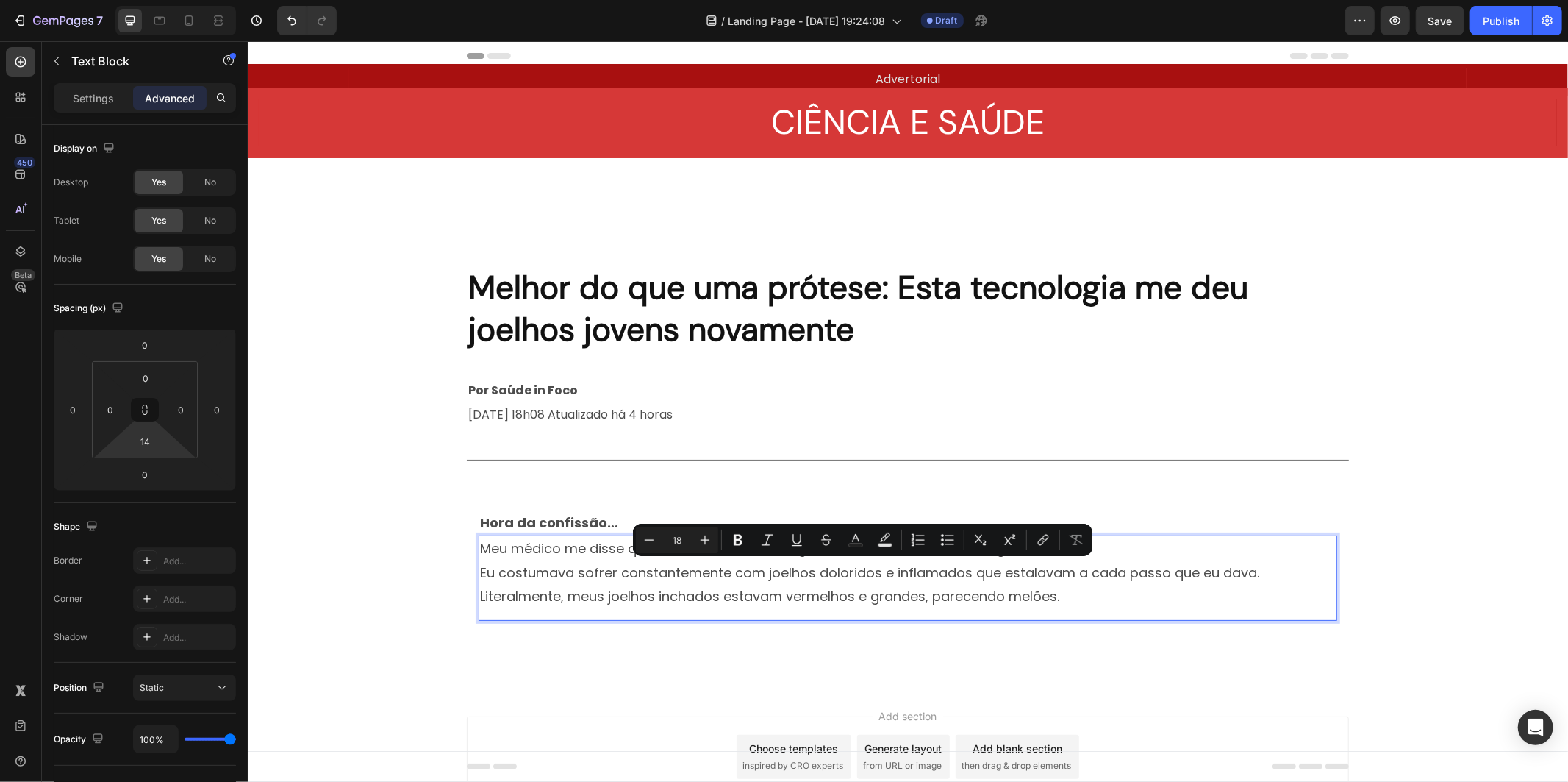
drag, startPoint x: 616, startPoint y: 584, endPoint x: 613, endPoint y: 596, distance: 12.4
click at [616, 589] on p "Literalmente, meus joelhos inchados estavam vermelhos e grandes, parecendo melõ…" at bounding box center [907, 595] width 856 height 23
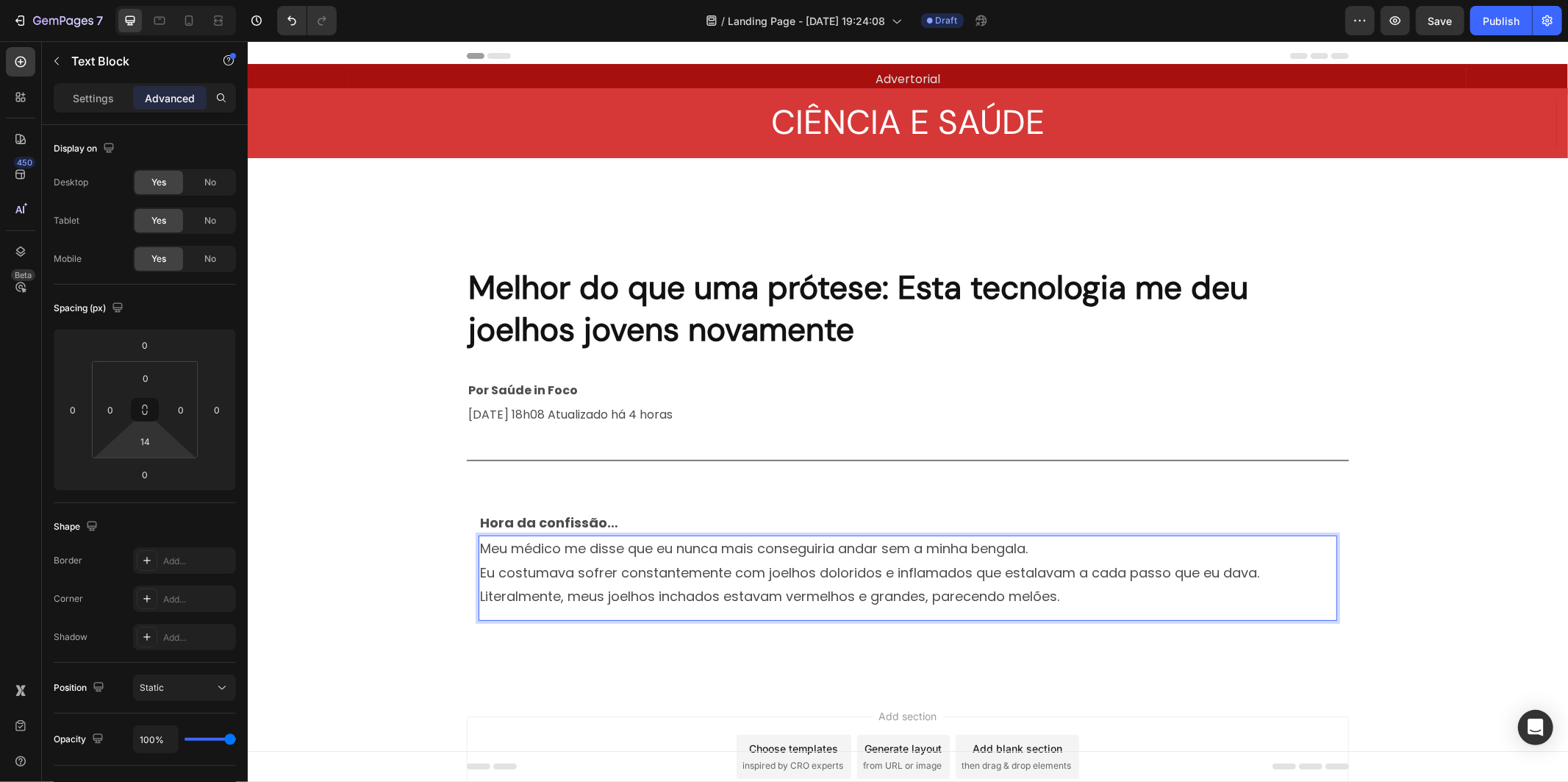
click at [612, 597] on p "Literalmente, meus joelhos inchados estavam vermelhos e grandes, parecendo melõ…" at bounding box center [907, 595] width 856 height 23
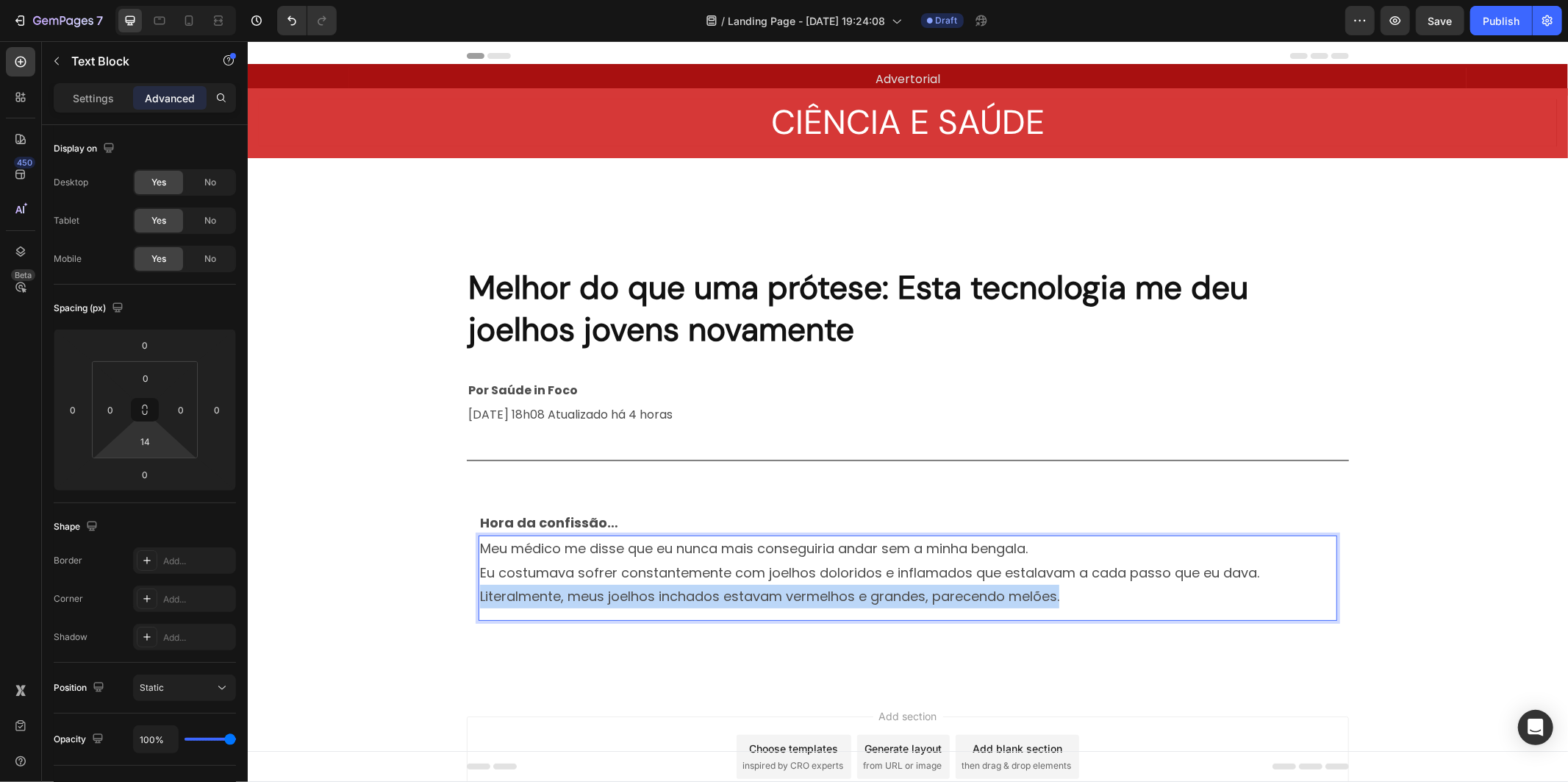
click at [612, 597] on p "Literalmente, meus joelhos inchados estavam vermelhos e grandes, parecendo melõ…" at bounding box center [907, 595] width 856 height 23
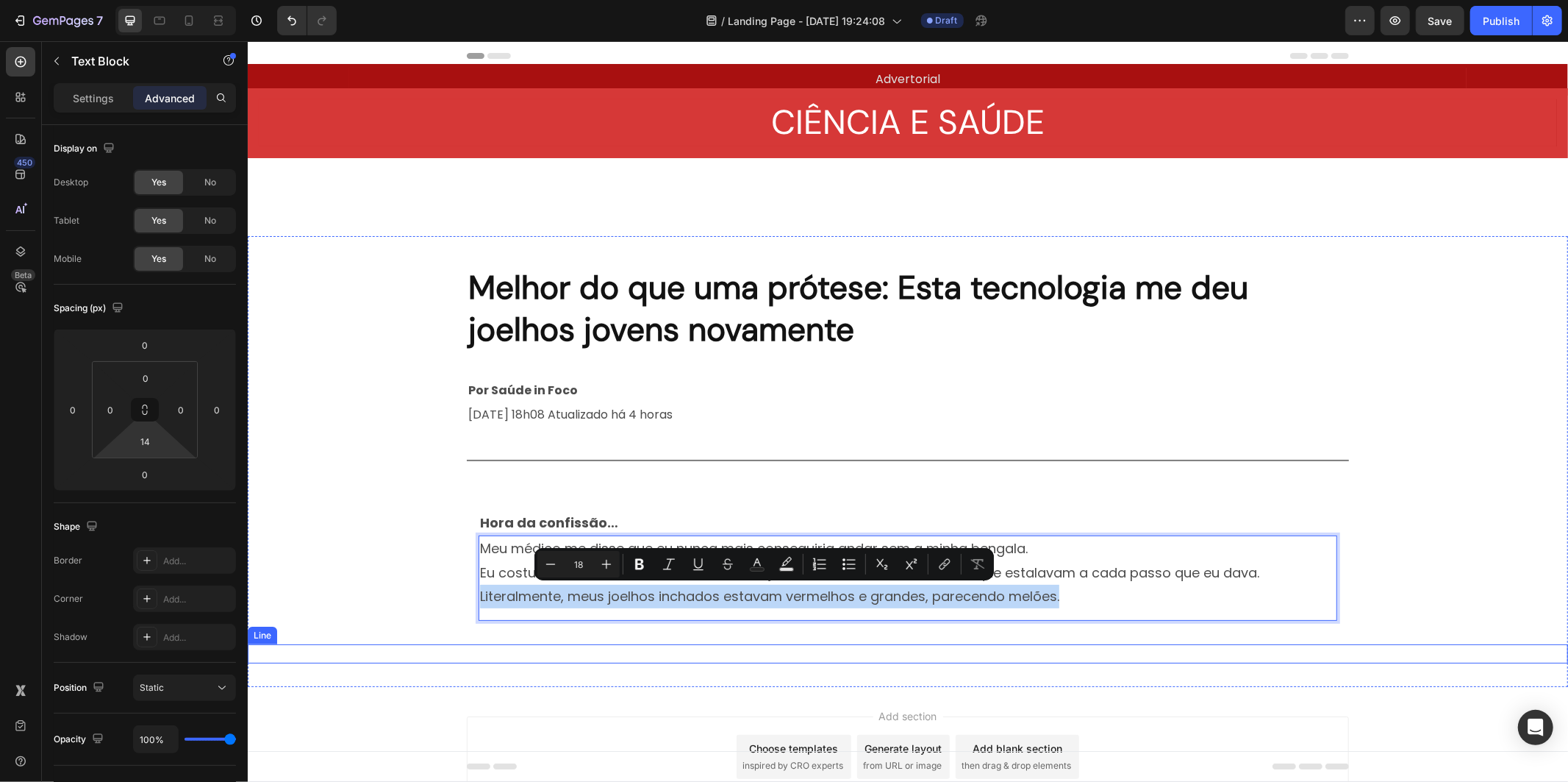
click at [629, 683] on div "Melhor do que uma prótese: Esta tecnologia me deu joelhos jovens novamente Head…" at bounding box center [907, 460] width 1320 height 451
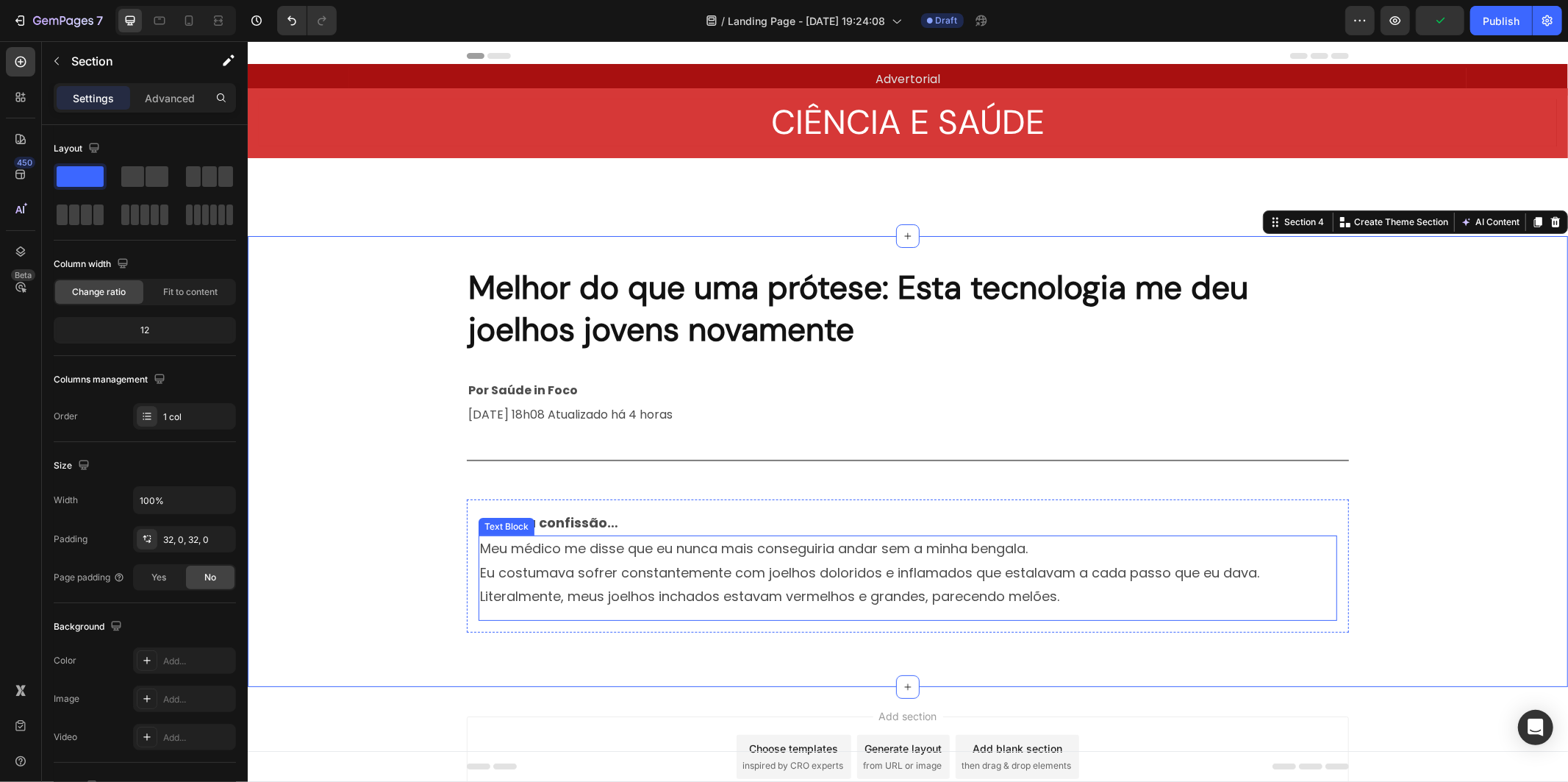
click at [689, 589] on p "Literalmente, meus joelhos inchados estavam vermelhos e grandes, parecendo melõ…" at bounding box center [907, 595] width 856 height 23
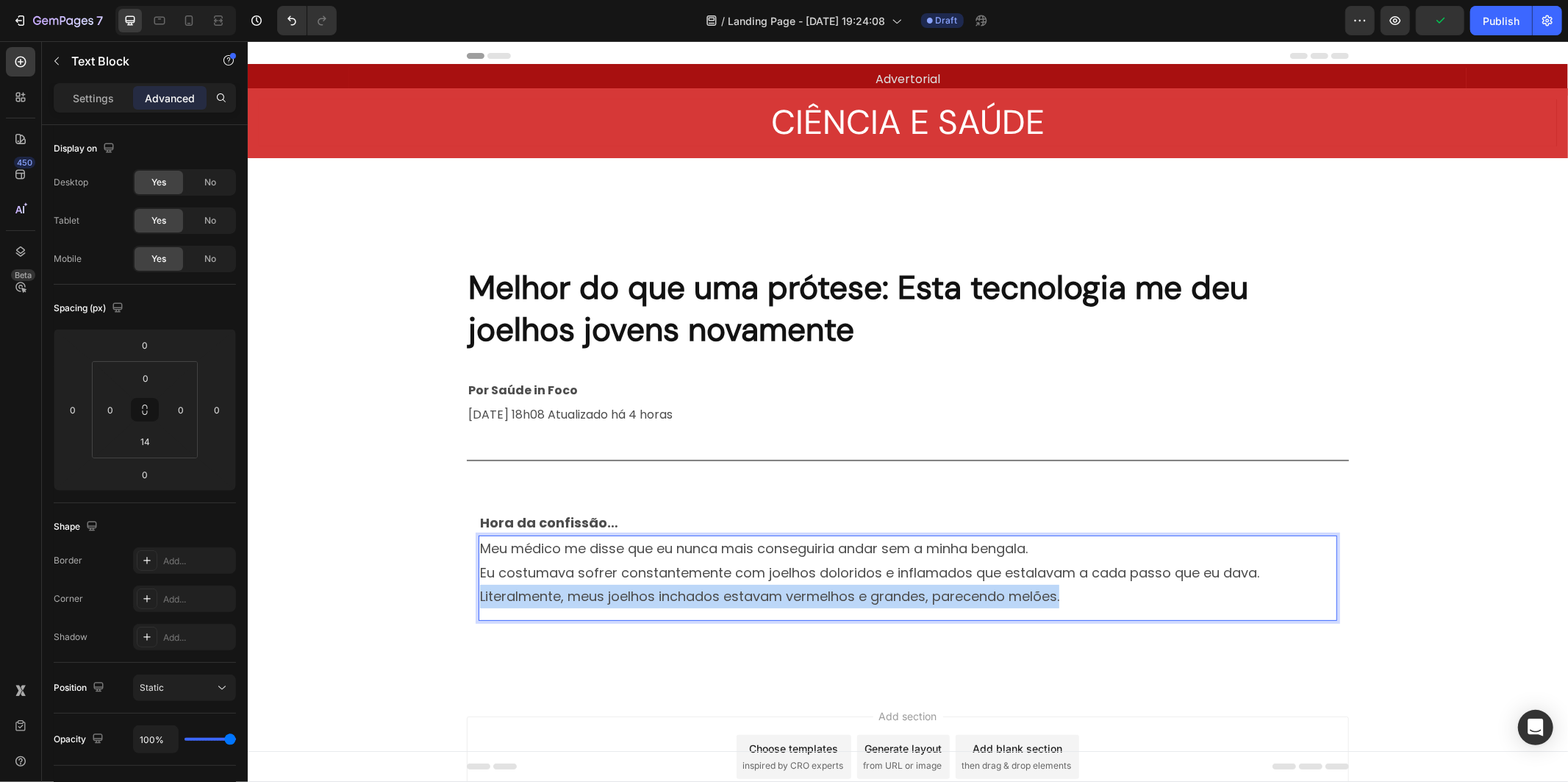
click at [689, 589] on p "Literalmente, meus joelhos inchados estavam vermelhos e grandes, parecendo melõ…" at bounding box center [907, 595] width 856 height 23
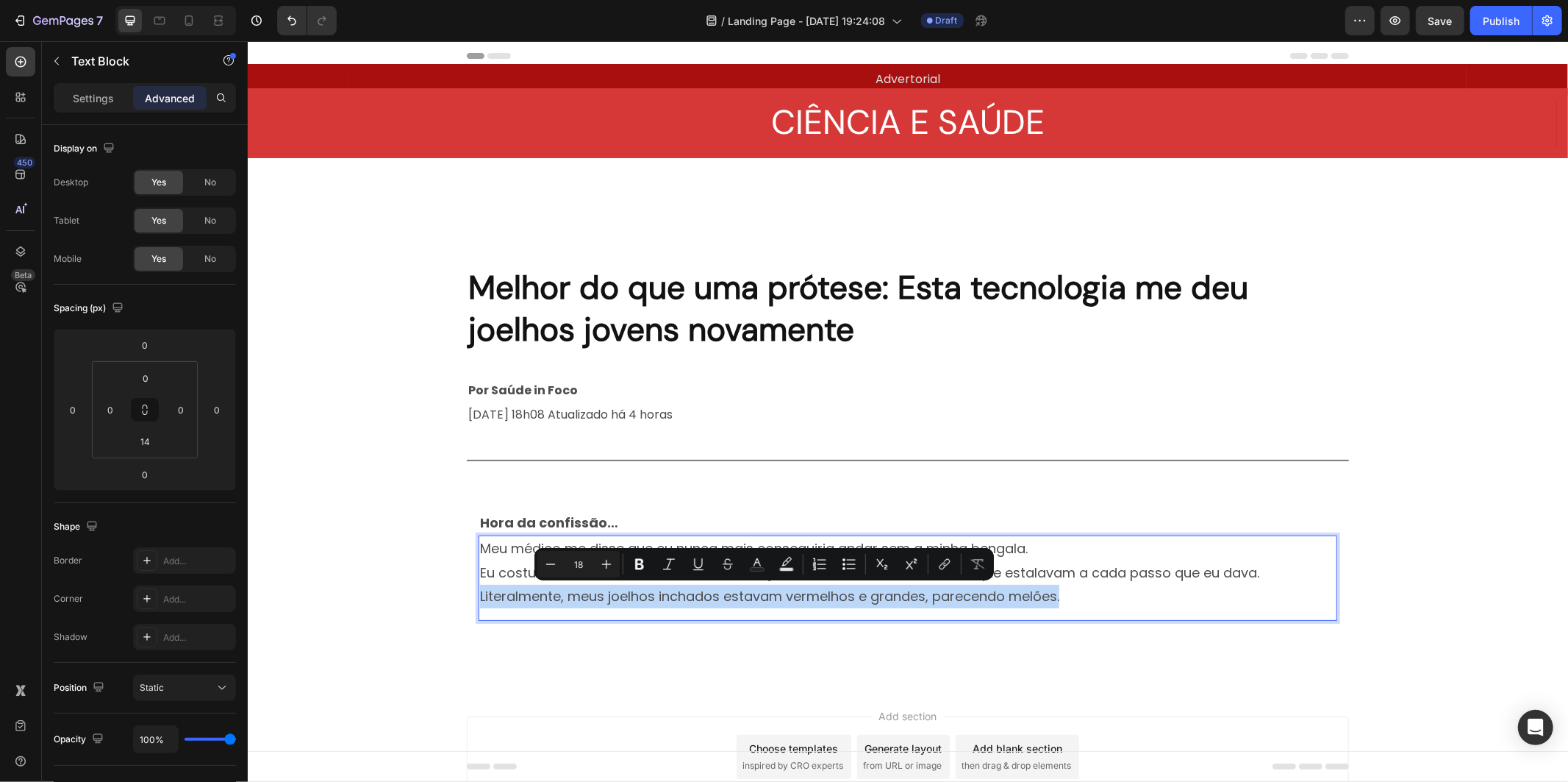
click at [993, 605] on p "Literalmente, meus joelhos inchados estavam vermelhos e grandes, parecendo melõ…" at bounding box center [907, 595] width 856 height 23
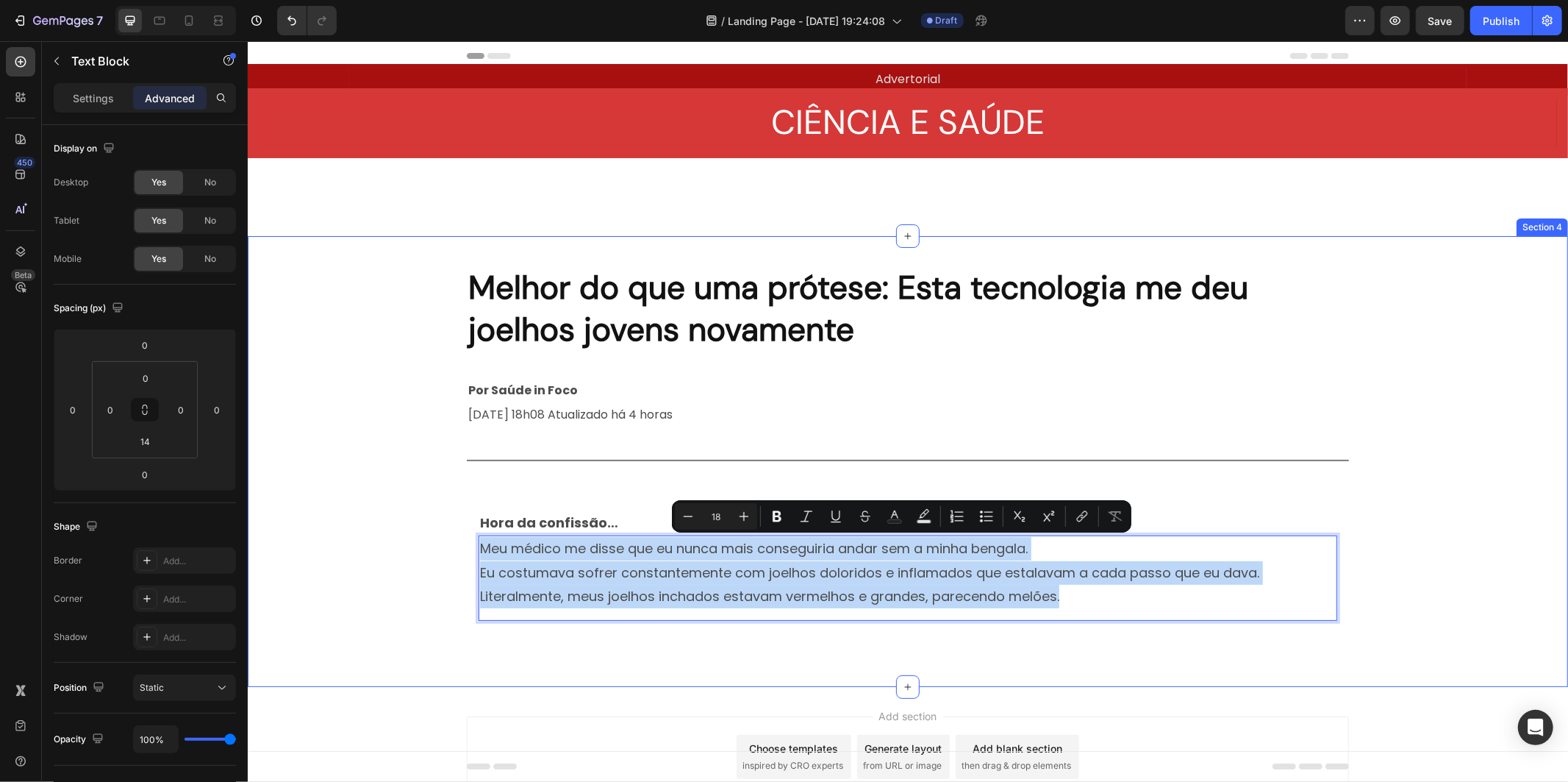
drag, startPoint x: 1059, startPoint y: 597, endPoint x: 447, endPoint y: 531, distance: 615.5
click at [447, 531] on div "Melhor do que uma prótese: Esta tecnologia me deu joelhos jovens novamente Head…" at bounding box center [907, 460] width 1320 height 404
click at [931, 556] on p "Meu médico me disse que eu nunca mais conseguiria andar sem a minha bengala." at bounding box center [907, 548] width 856 height 23
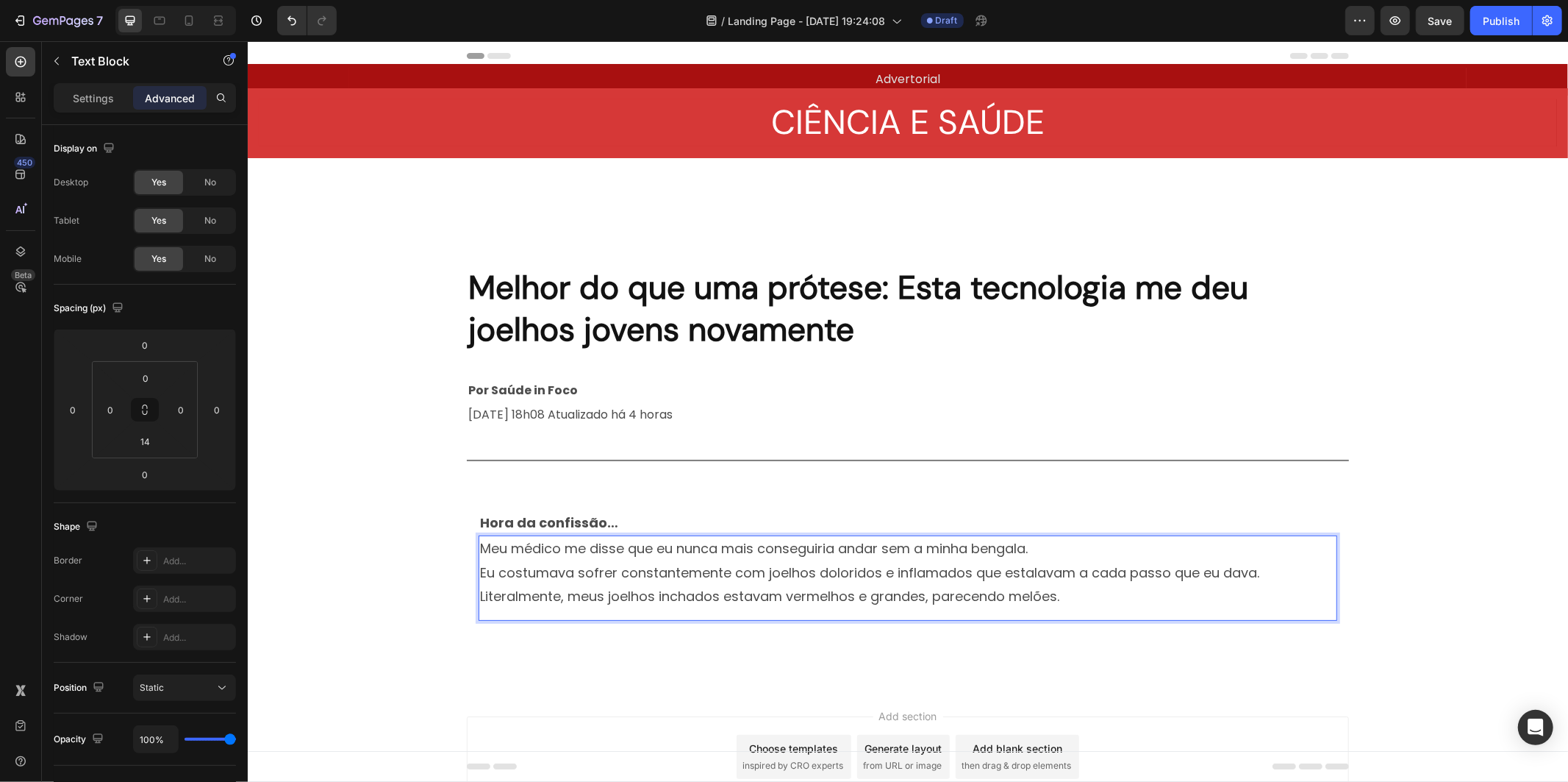
click at [1025, 548] on p "Meu médico me disse que eu nunca mais conseguiria andar sem a minha bengala." at bounding box center [907, 548] width 856 height 23
click at [1130, 549] on p "Meu médico me disse que eu nunca mais conseguiria andar sem a minha bengala." at bounding box center [907, 548] width 856 height 23
click at [1121, 610] on div "Meu médico me disse que eu nunca mais conseguiria andar sem a minha bengala. Eu…" at bounding box center [907, 577] width 859 height 85
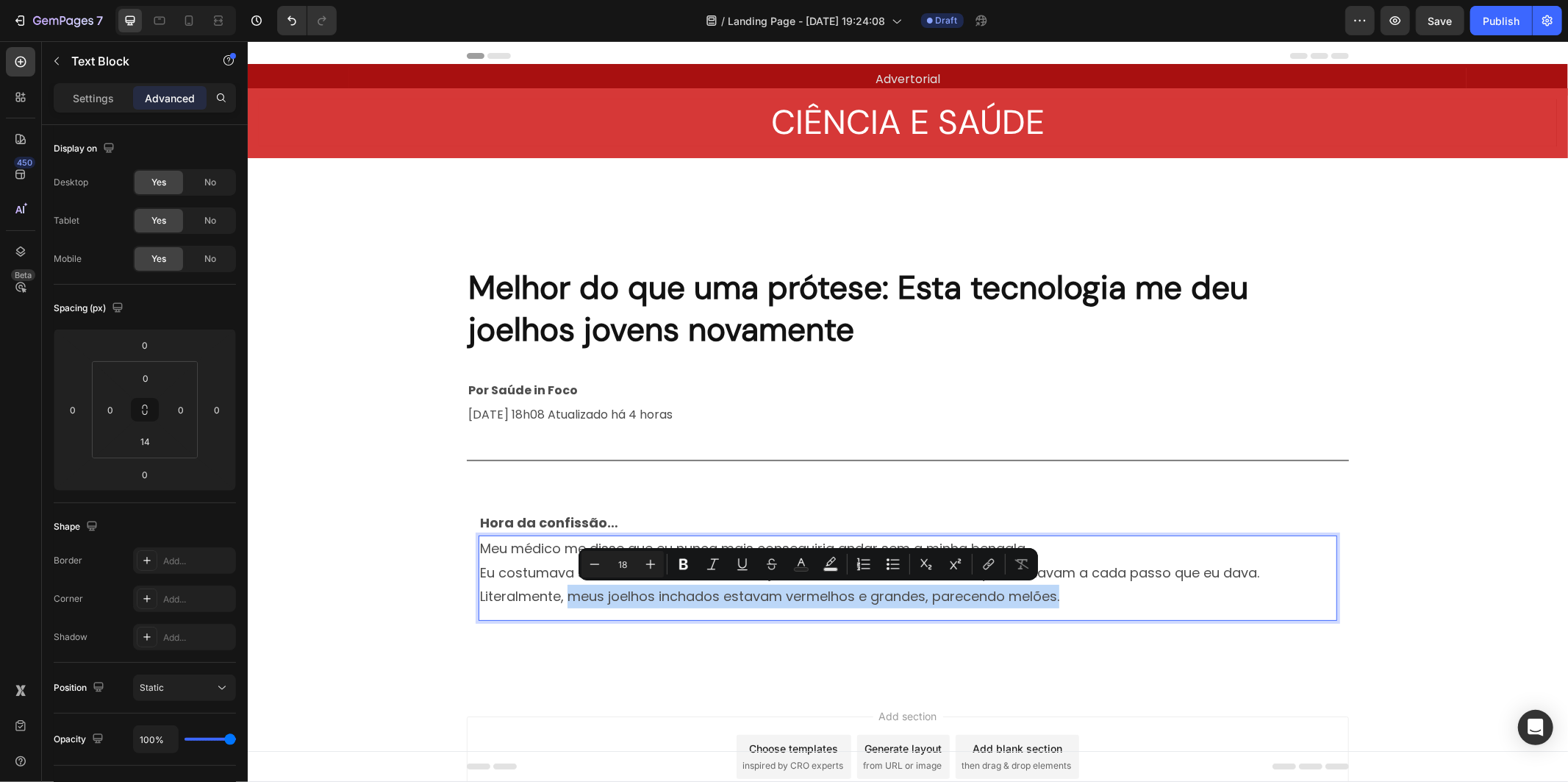
drag, startPoint x: 1055, startPoint y: 595, endPoint x: 561, endPoint y: 607, distance: 494.1
click at [561, 607] on div "Meu médico me disse que eu nunca mais conseguiria andar sem a minha bengala. Eu…" at bounding box center [907, 571] width 859 height 74
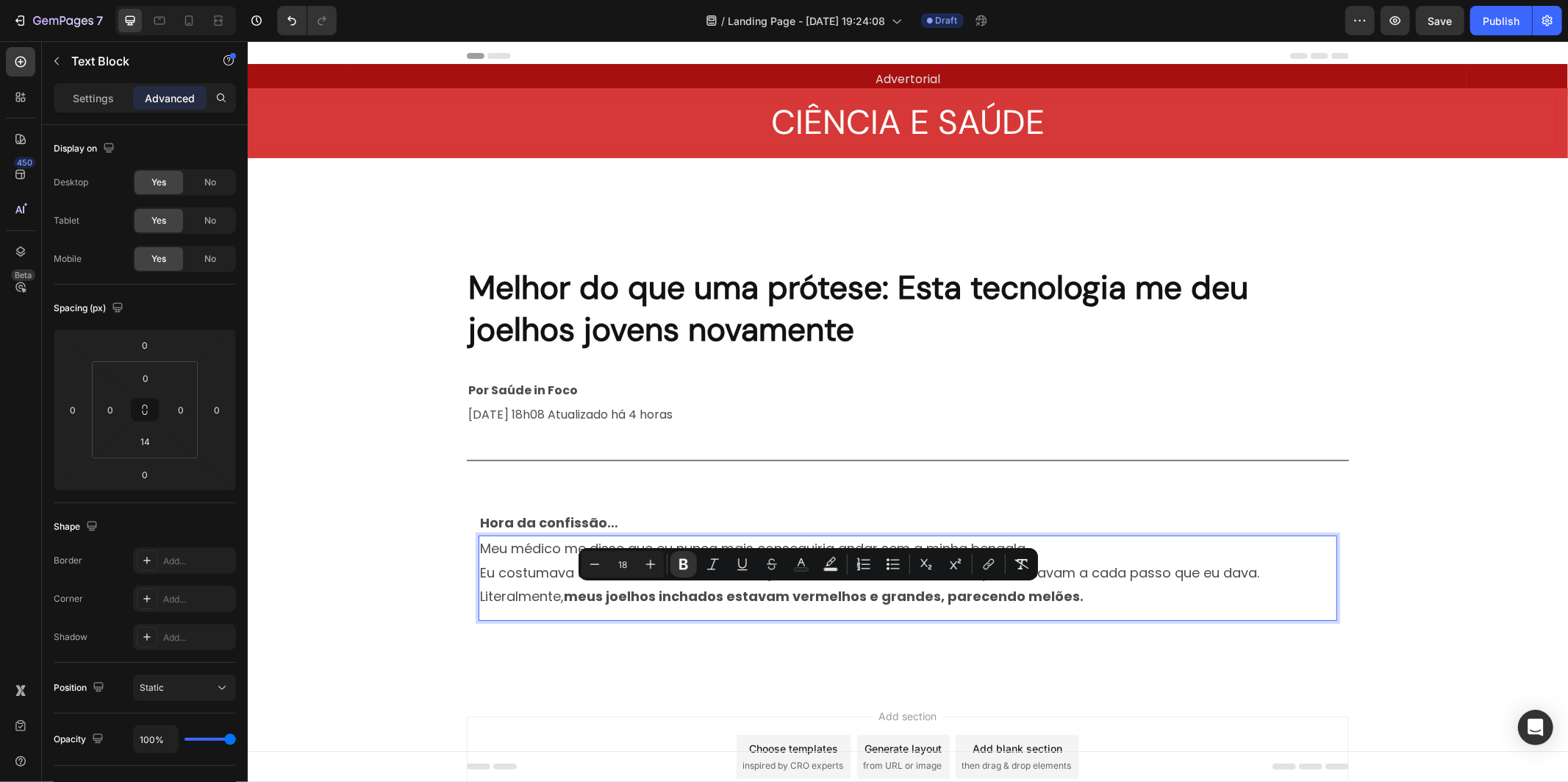
click at [649, 595] on strong "meus joelhos inchados estavam vermelhos e grandes, parecendo melões." at bounding box center [823, 595] width 520 height 18
click at [707, 595] on strong "meus joelhos inchados estavam vermelhos e grandes, parecendo melões." at bounding box center [823, 595] width 520 height 18
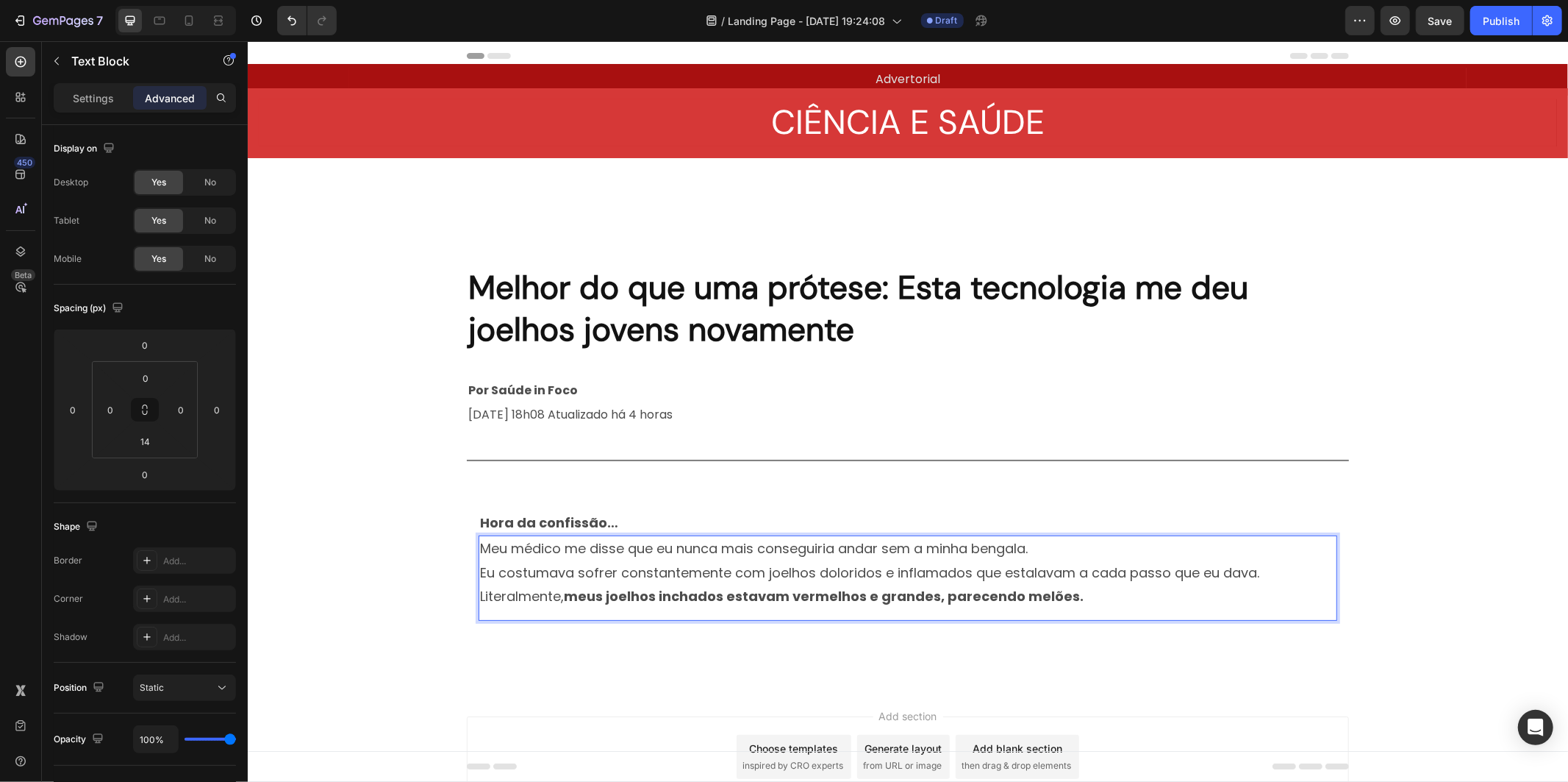
click at [1074, 593] on p "Literalmente, meus joelhos inchados estavam vermelhos e grandes, parecendo melõ…" at bounding box center [907, 595] width 856 height 23
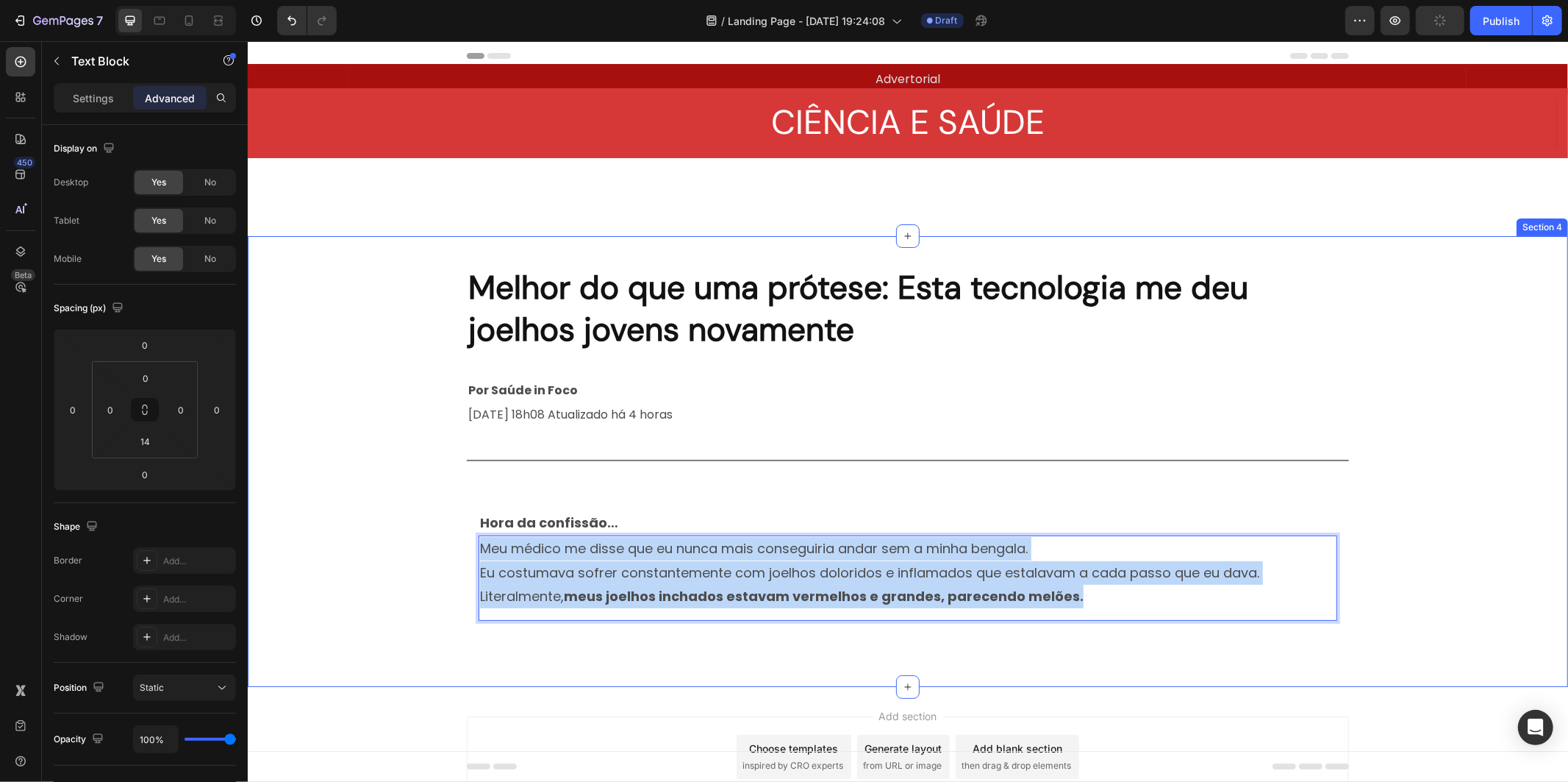
drag, startPoint x: 1082, startPoint y: 596, endPoint x: 432, endPoint y: 545, distance: 652.0
click at [432, 545] on div "Melhor do que uma prótese: Esta tecnologia me deu joelhos jovens novamente Head…" at bounding box center [907, 460] width 1320 height 404
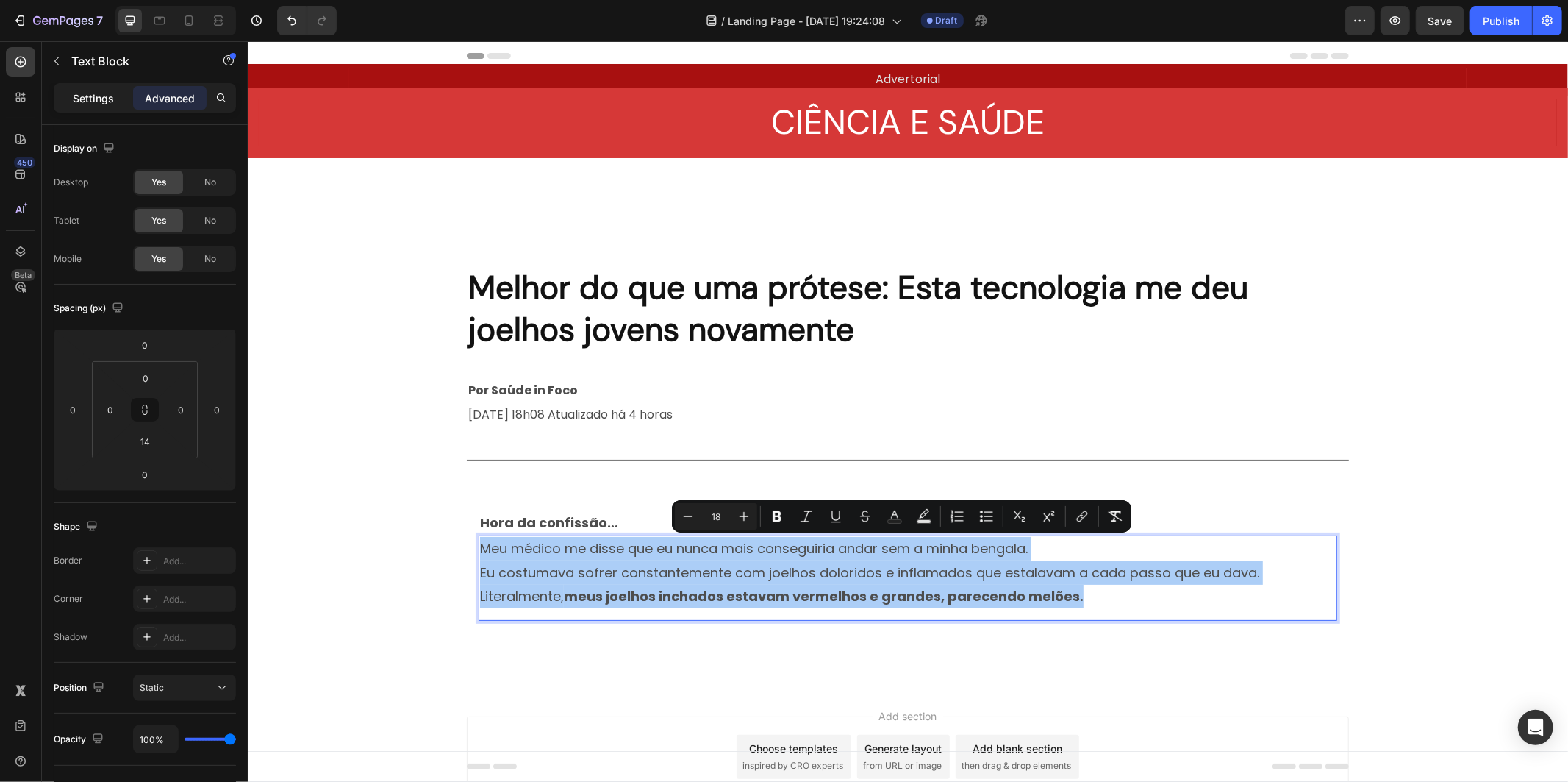
click at [100, 96] on p "Settings" at bounding box center [93, 98] width 41 height 15
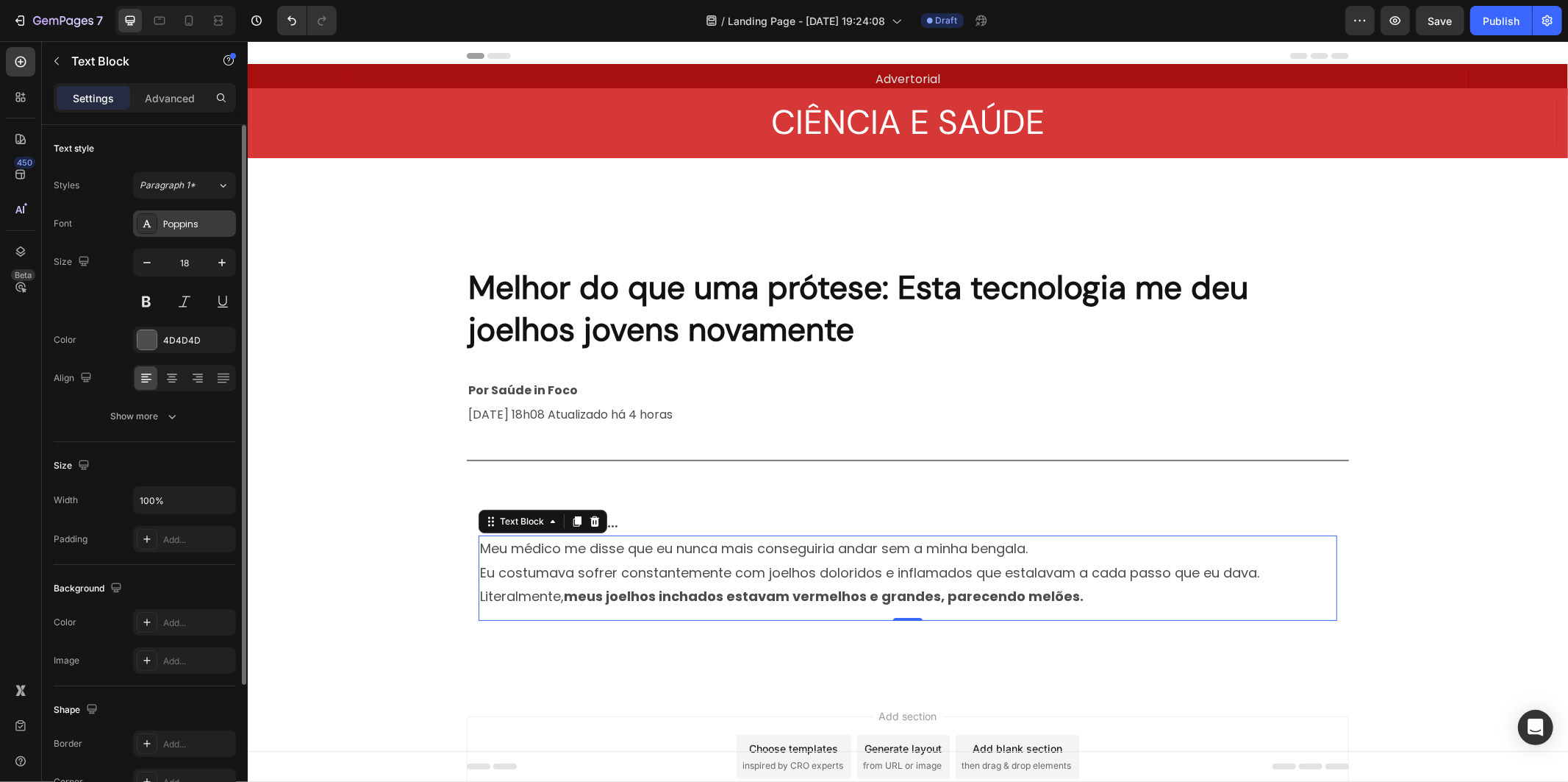
click at [196, 223] on div "Poppins" at bounding box center [198, 224] width 69 height 13
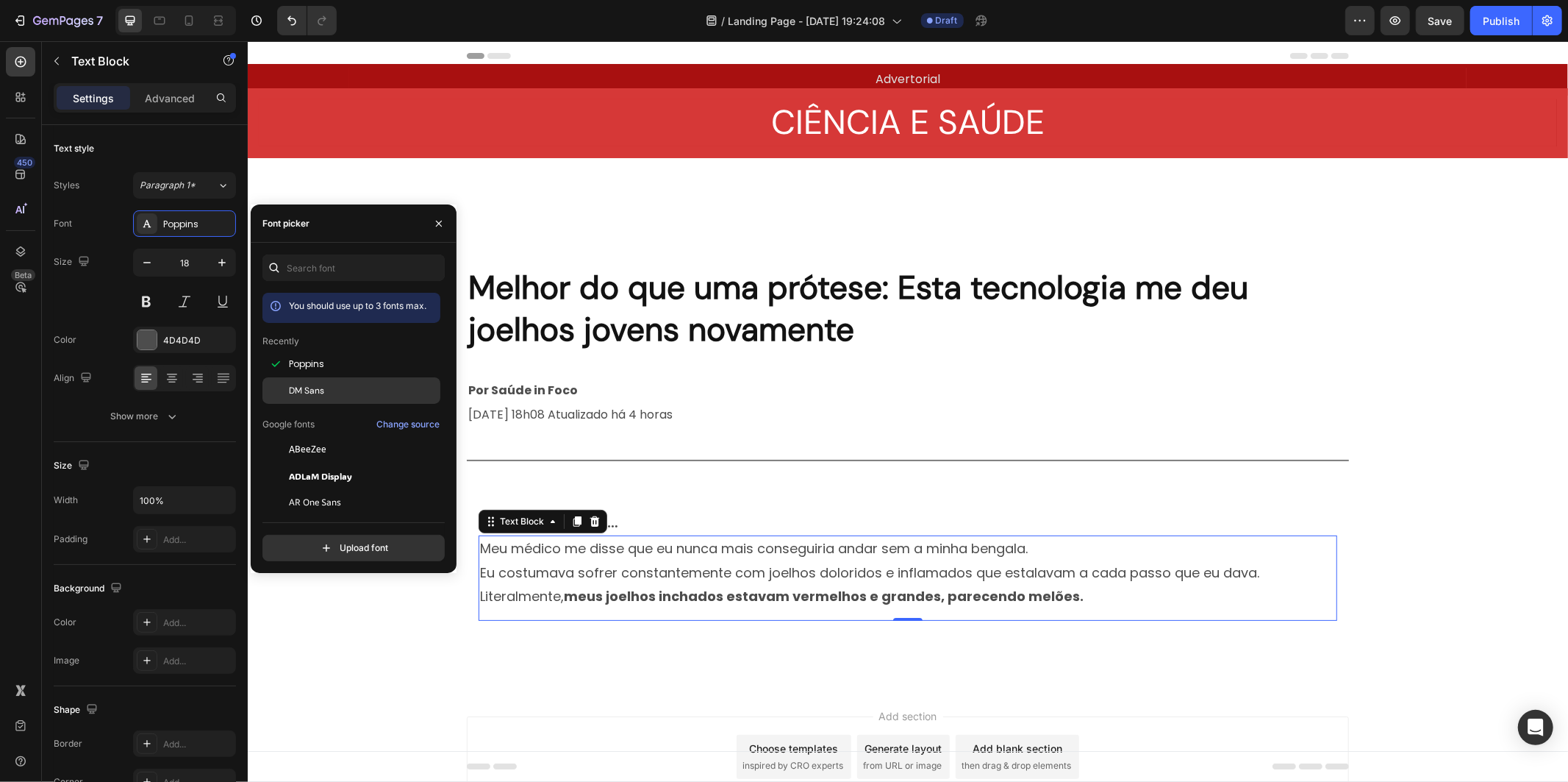
click at [354, 385] on div "DM Sans" at bounding box center [363, 391] width 148 height 13
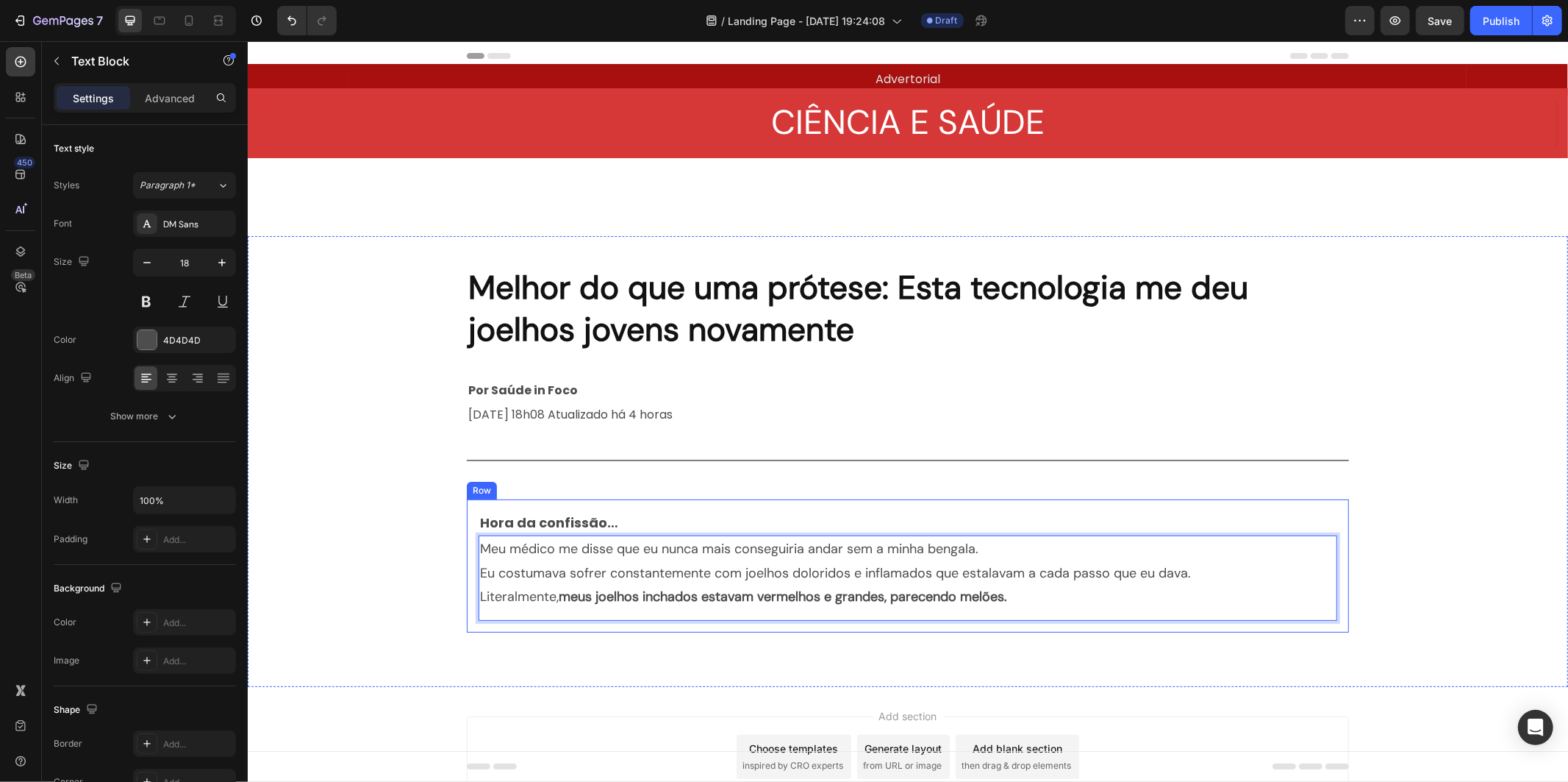
click at [927, 649] on div "Title Line" at bounding box center [907, 653] width 1320 height 19
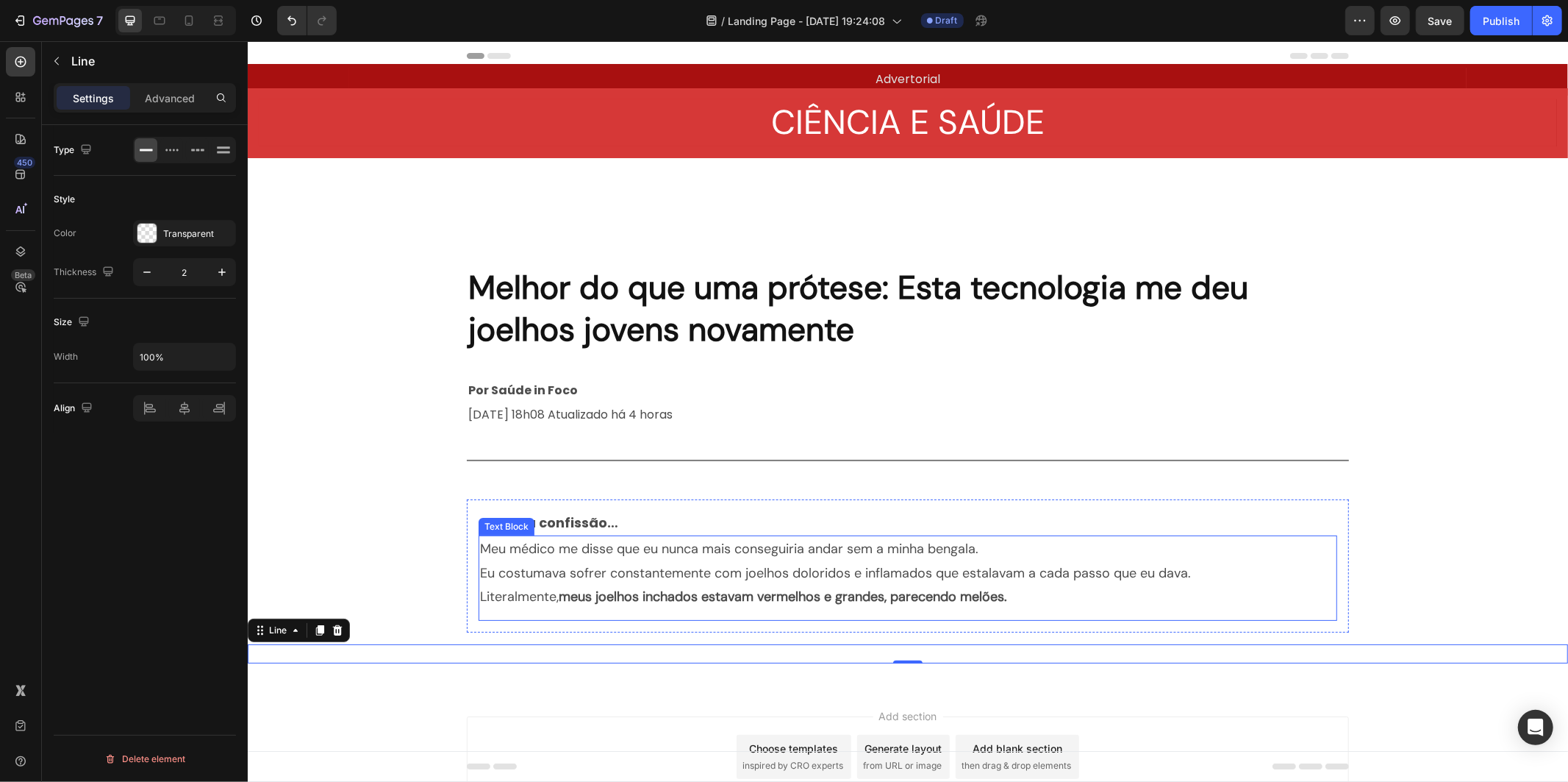
click at [590, 576] on p "Eu costumava sofrer constantemente com joelhos doloridos e inflamados que estal…" at bounding box center [907, 572] width 856 height 23
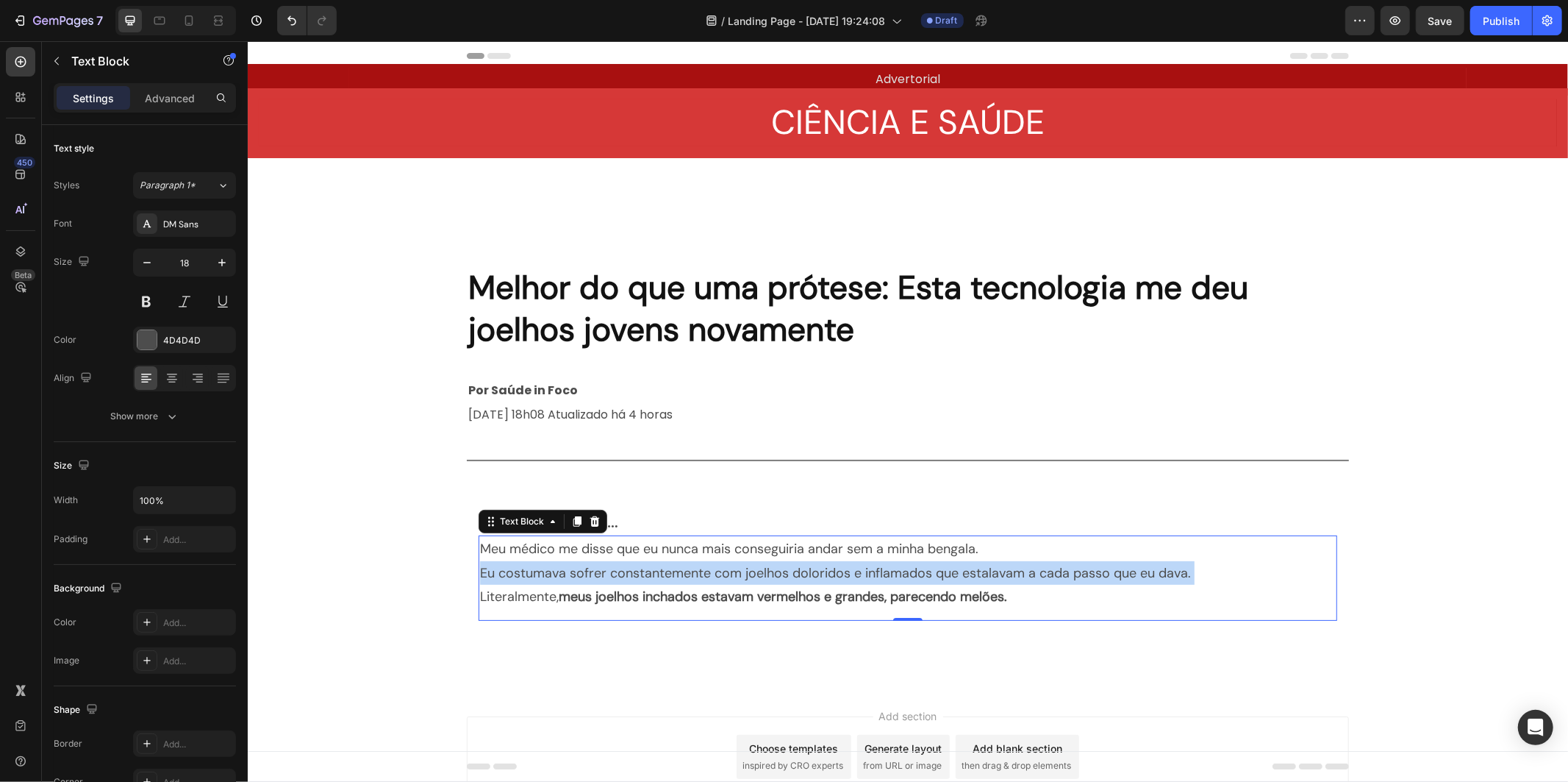
click at [590, 576] on p "Eu costumava sofrer constantemente com joelhos doloridos e inflamados que estal…" at bounding box center [907, 572] width 856 height 23
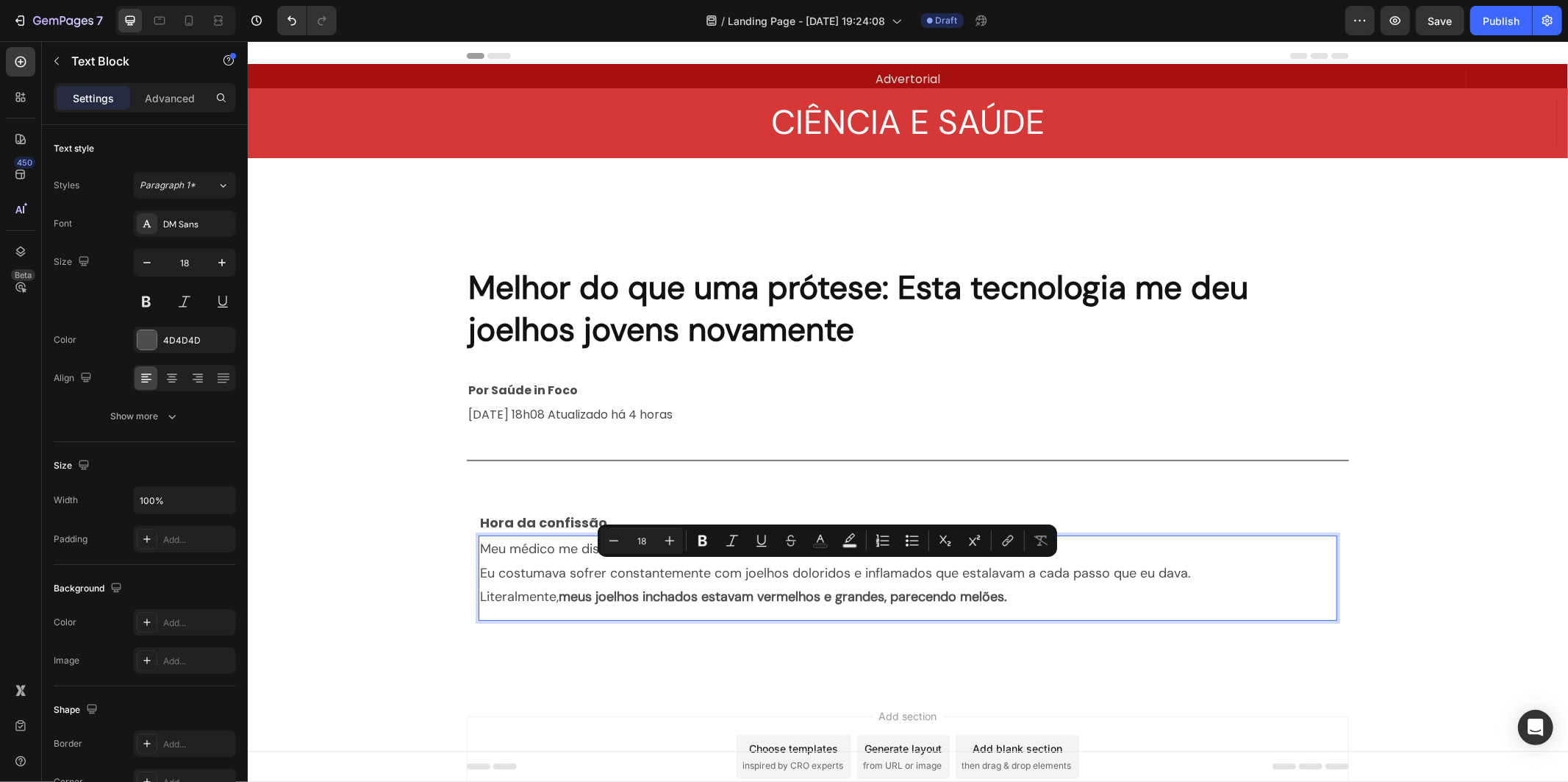
click at [1114, 602] on p "Literalmente, meus joelhos inchados estavam vermelhos e grandes, parecendo melõ…" at bounding box center [907, 595] width 856 height 23
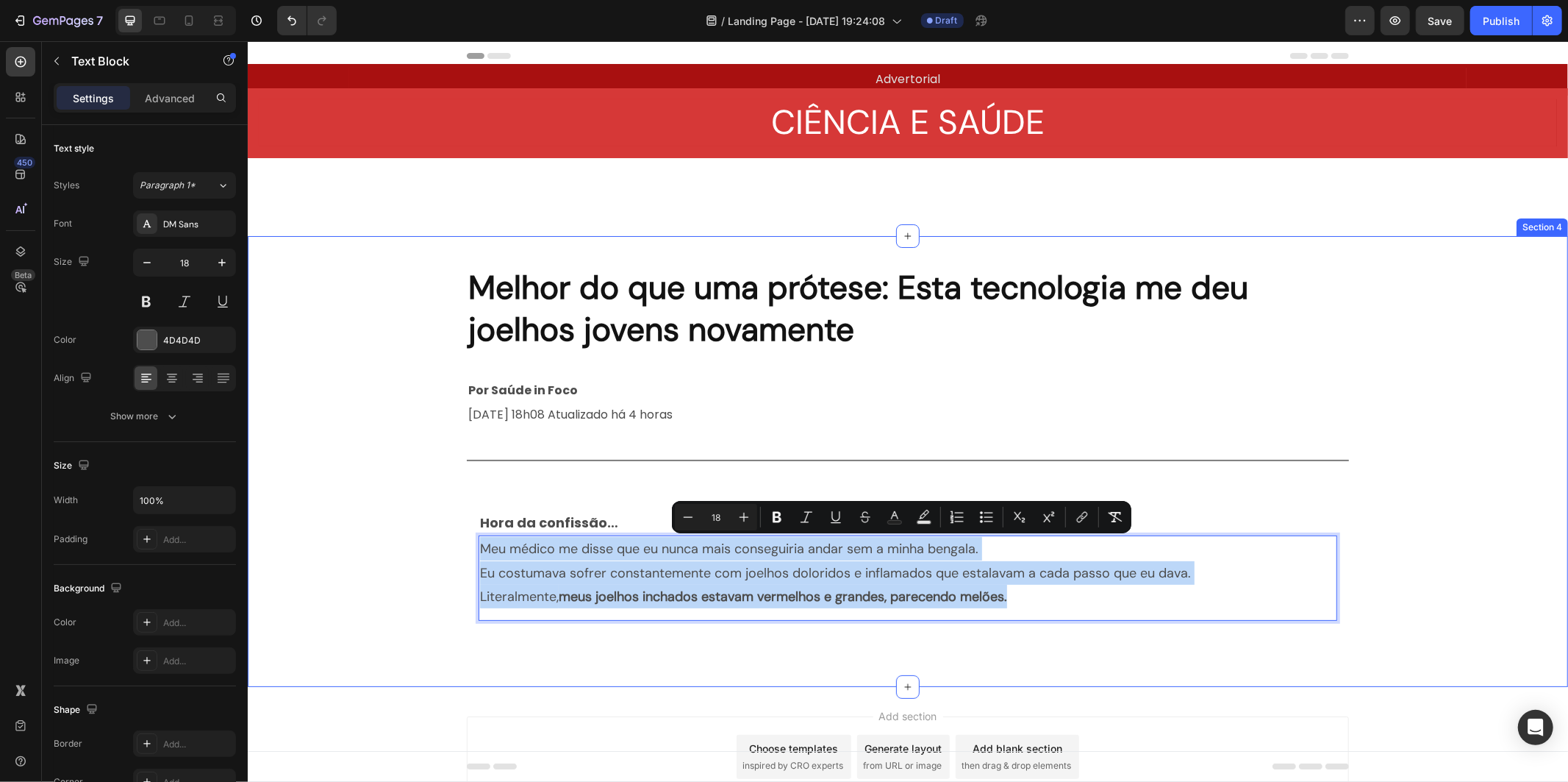
drag, startPoint x: 1096, startPoint y: 602, endPoint x: 414, endPoint y: 515, distance: 687.5
click at [414, 515] on div "Melhor do que uma prótese: Esta tecnologia me deu joelhos jovens novamente Head…" at bounding box center [907, 460] width 1320 height 404
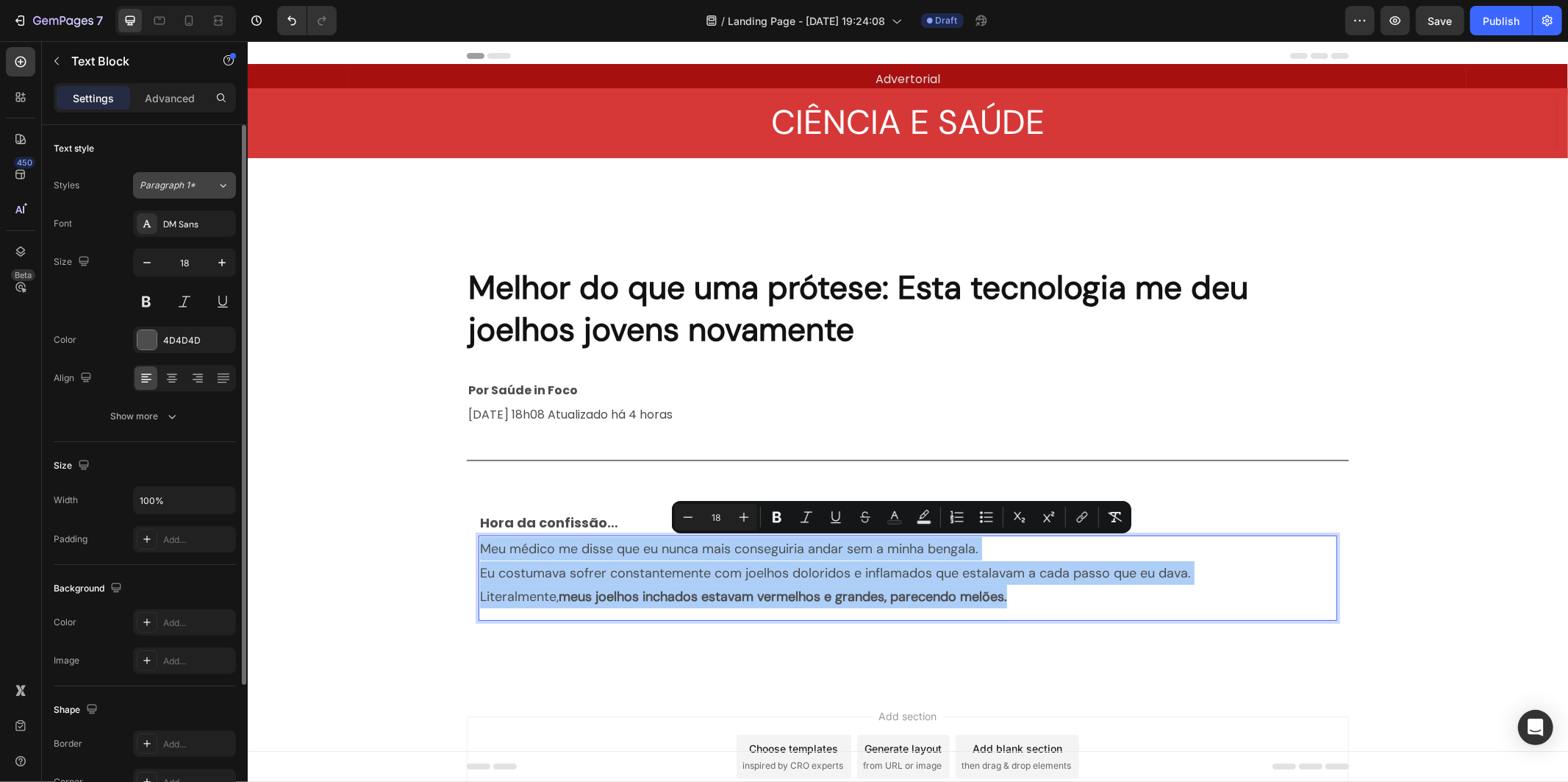
click at [193, 192] on span "Paragraph 1*" at bounding box center [167, 186] width 56 height 13
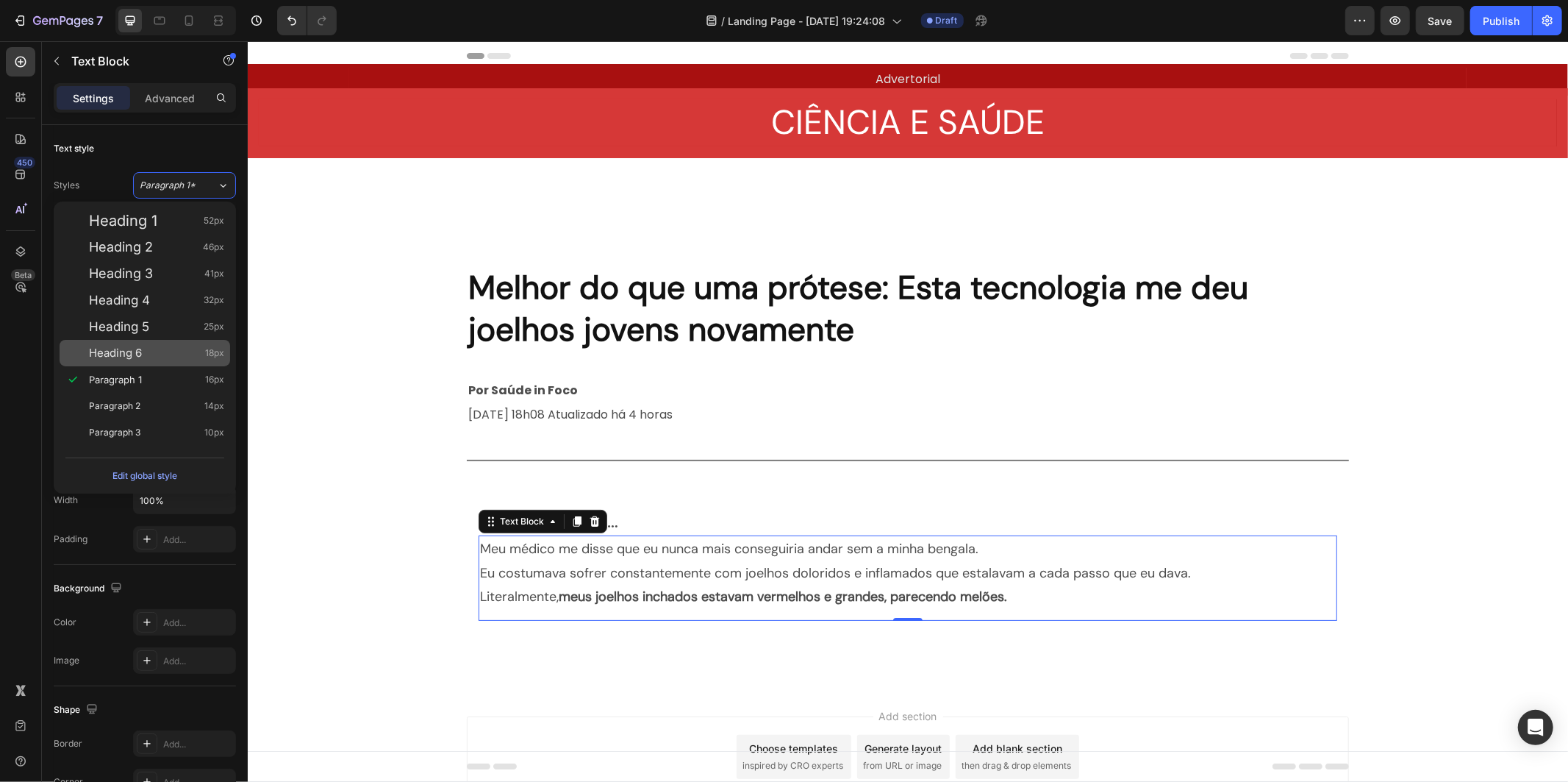
click at [154, 350] on div "Heading 6 18px" at bounding box center [156, 352] width 136 height 14
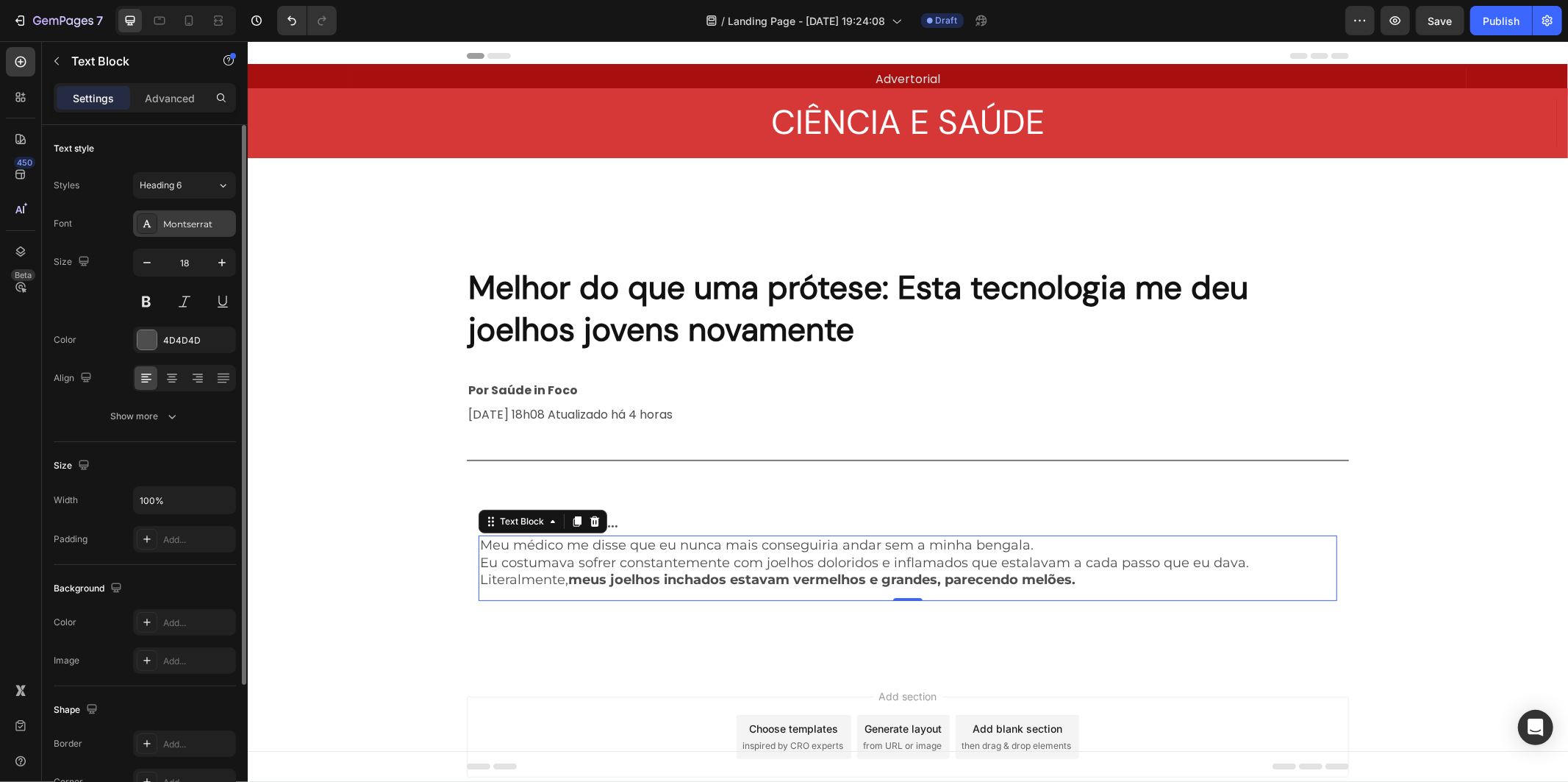
click at [188, 218] on div "Montserrat" at bounding box center [198, 224] width 69 height 13
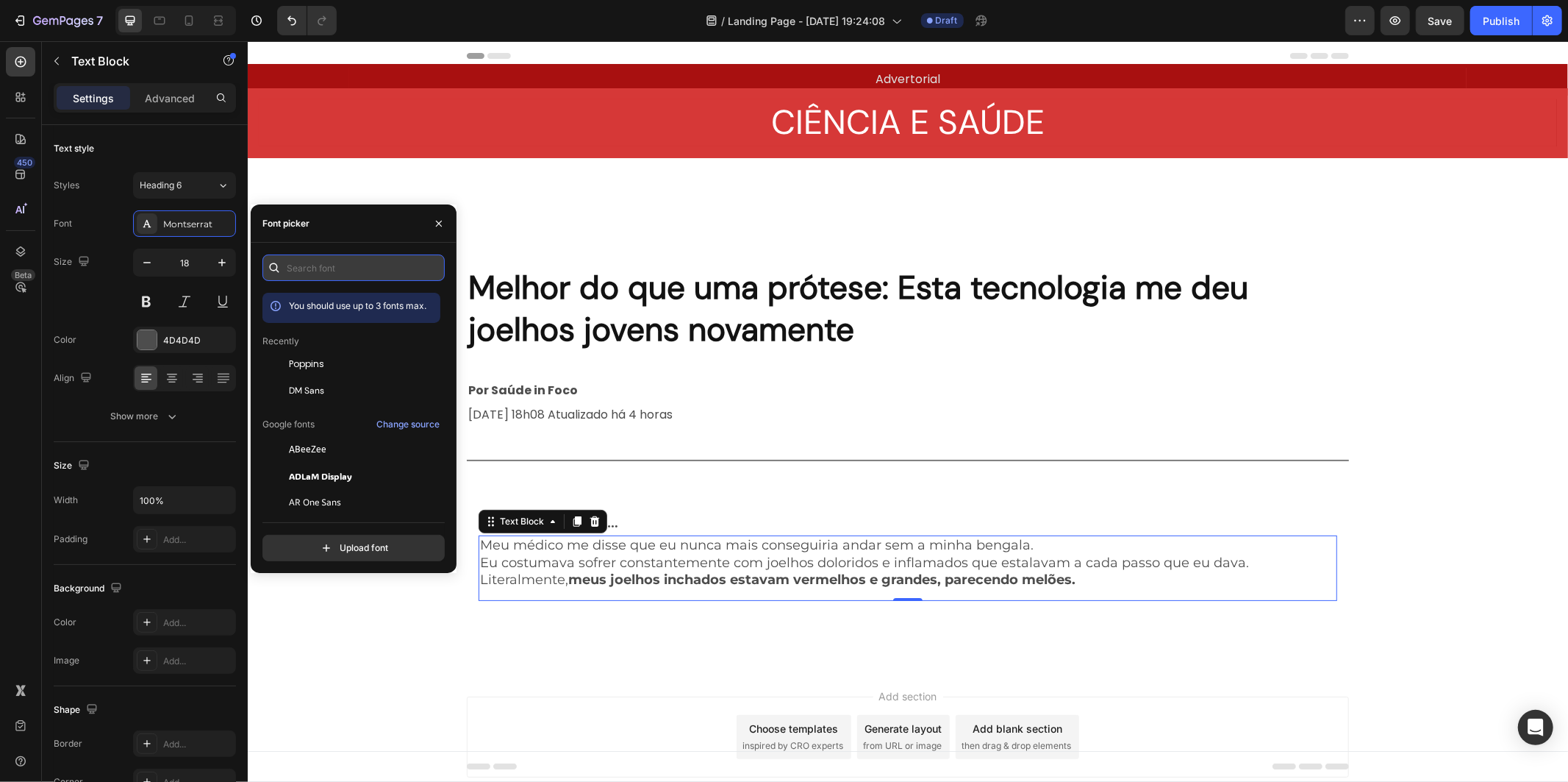
click at [313, 263] on input "text" at bounding box center [353, 267] width 182 height 26
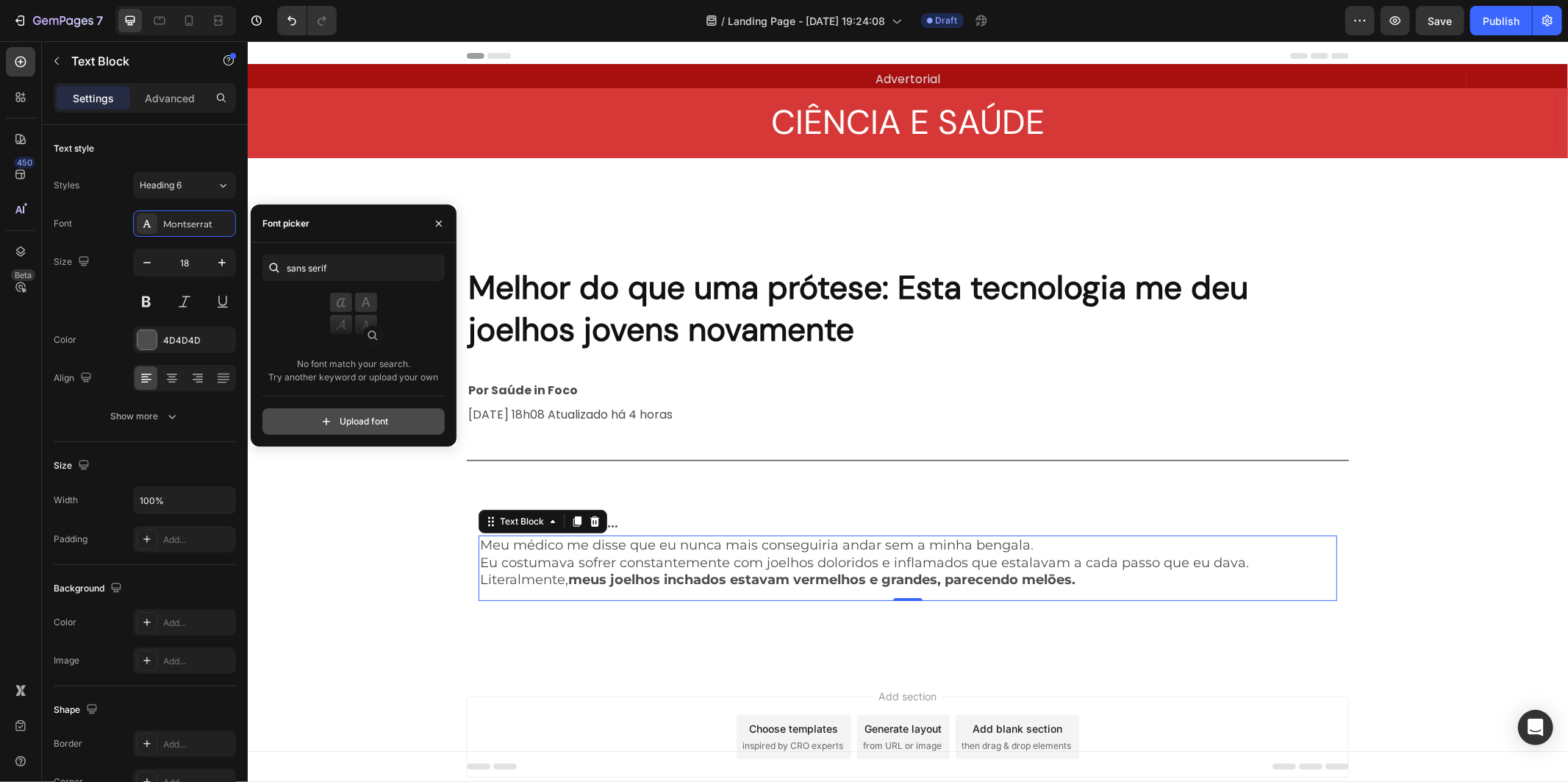
click at [346, 417] on input "file" at bounding box center [385, 422] width 368 height 25
click at [356, 267] on input "sans serif" at bounding box center [353, 267] width 182 height 26
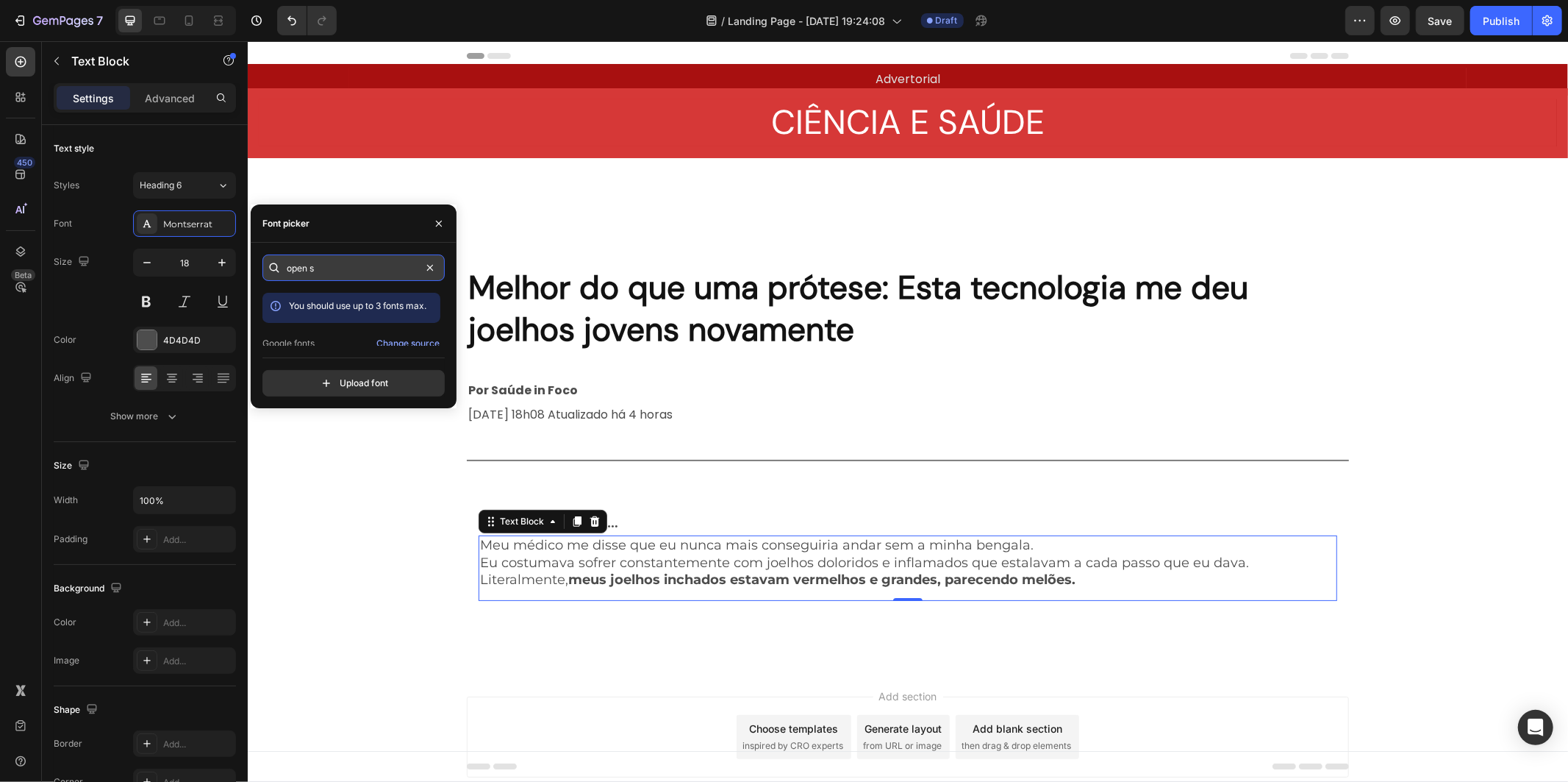
type input "open sa"
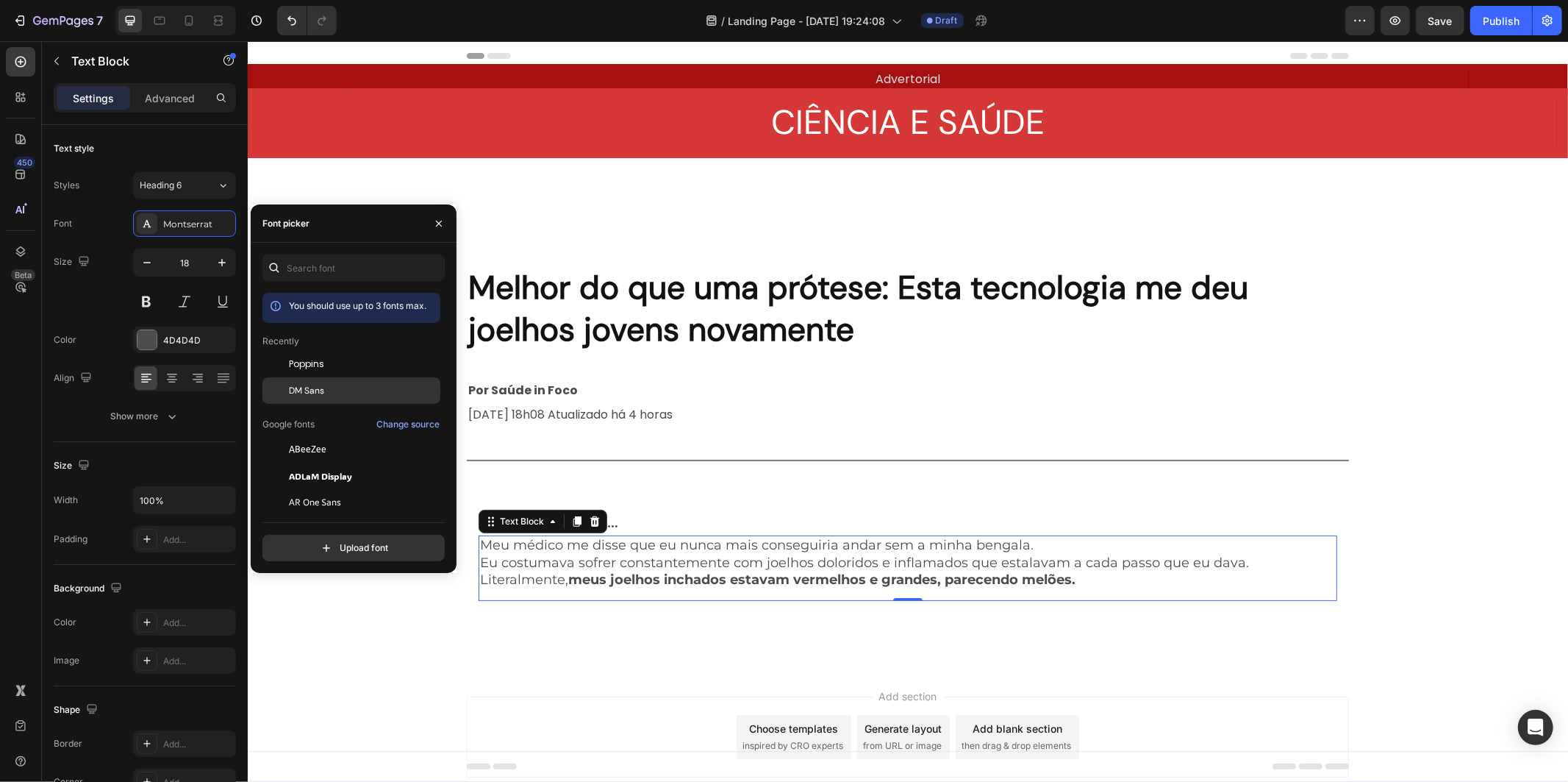
click at [399, 394] on div "DM Sans" at bounding box center [363, 391] width 148 height 13
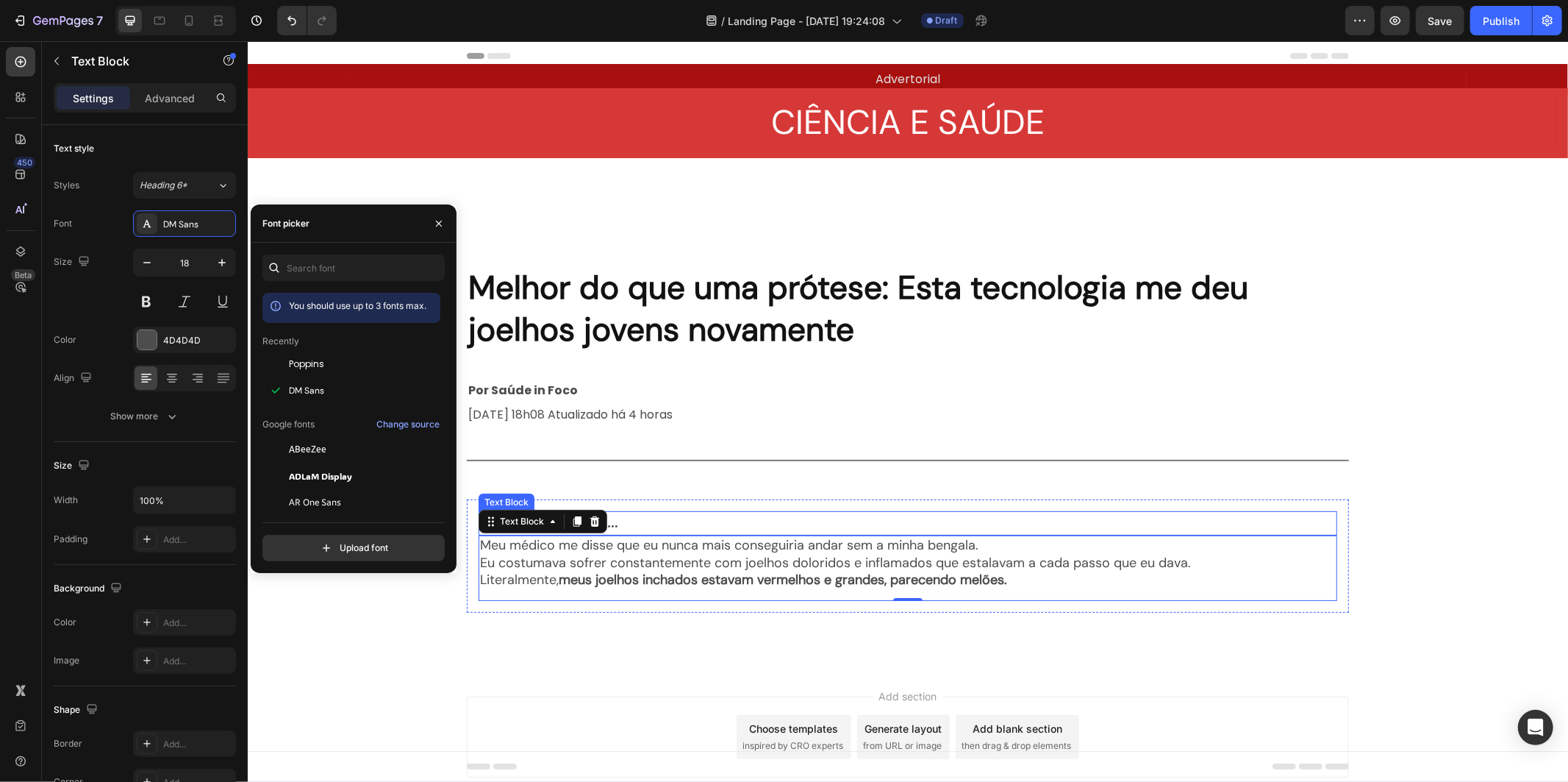
drag, startPoint x: 651, startPoint y: 528, endPoint x: 655, endPoint y: 543, distance: 15.5
click at [652, 534] on div "Hora da confissão… Text Block Meu médico me disse que eu nunca mais conseguiria…" at bounding box center [907, 555] width 859 height 90
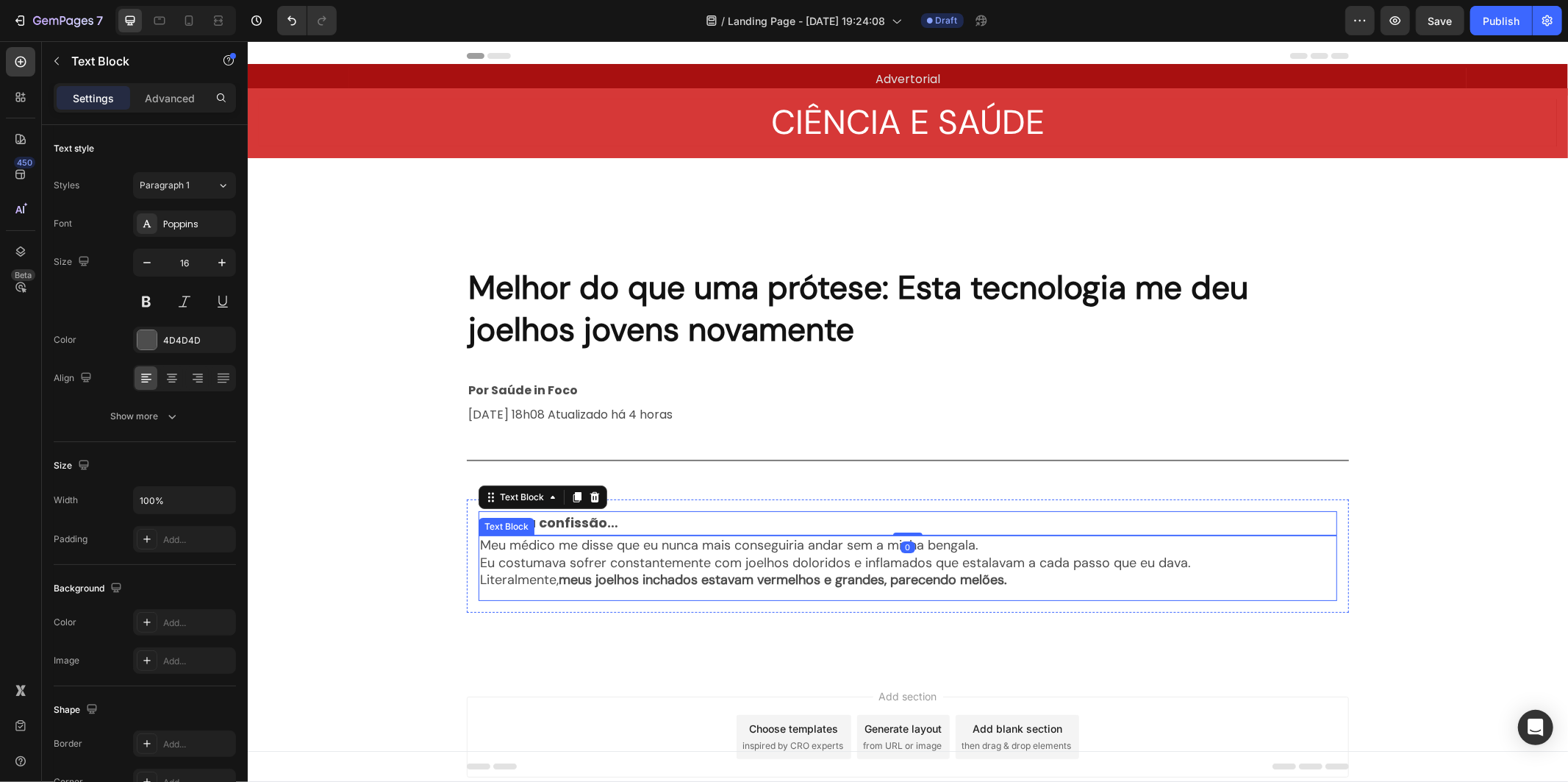
click at [658, 551] on p "Meu médico me disse que eu nunca mais conseguiria andar sem a minha bengala." at bounding box center [907, 545] width 856 height 17
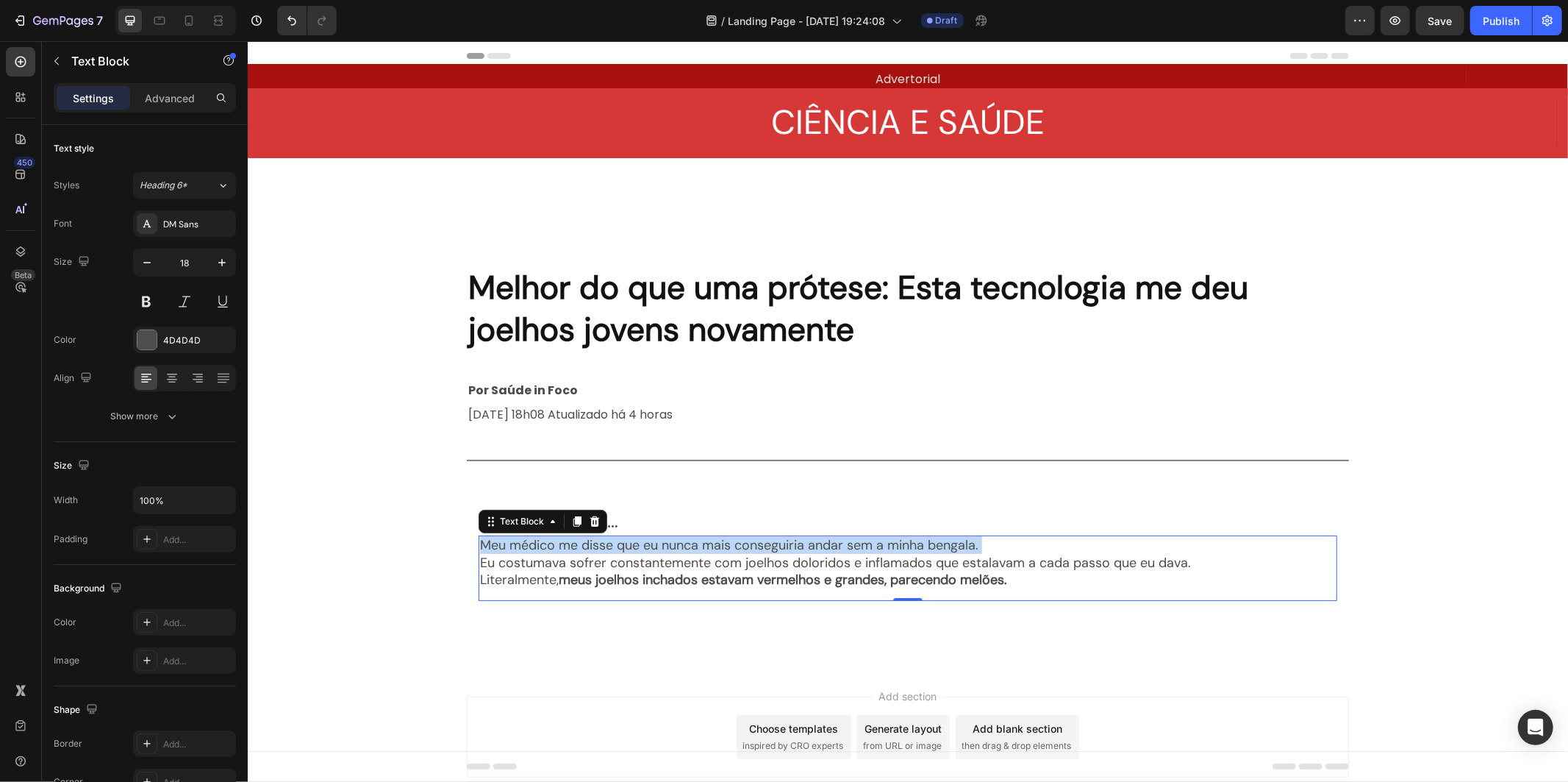
click at [658, 551] on p "Meu médico me disse que eu nunca mais conseguiria andar sem a minha bengala." at bounding box center [907, 545] width 856 height 17
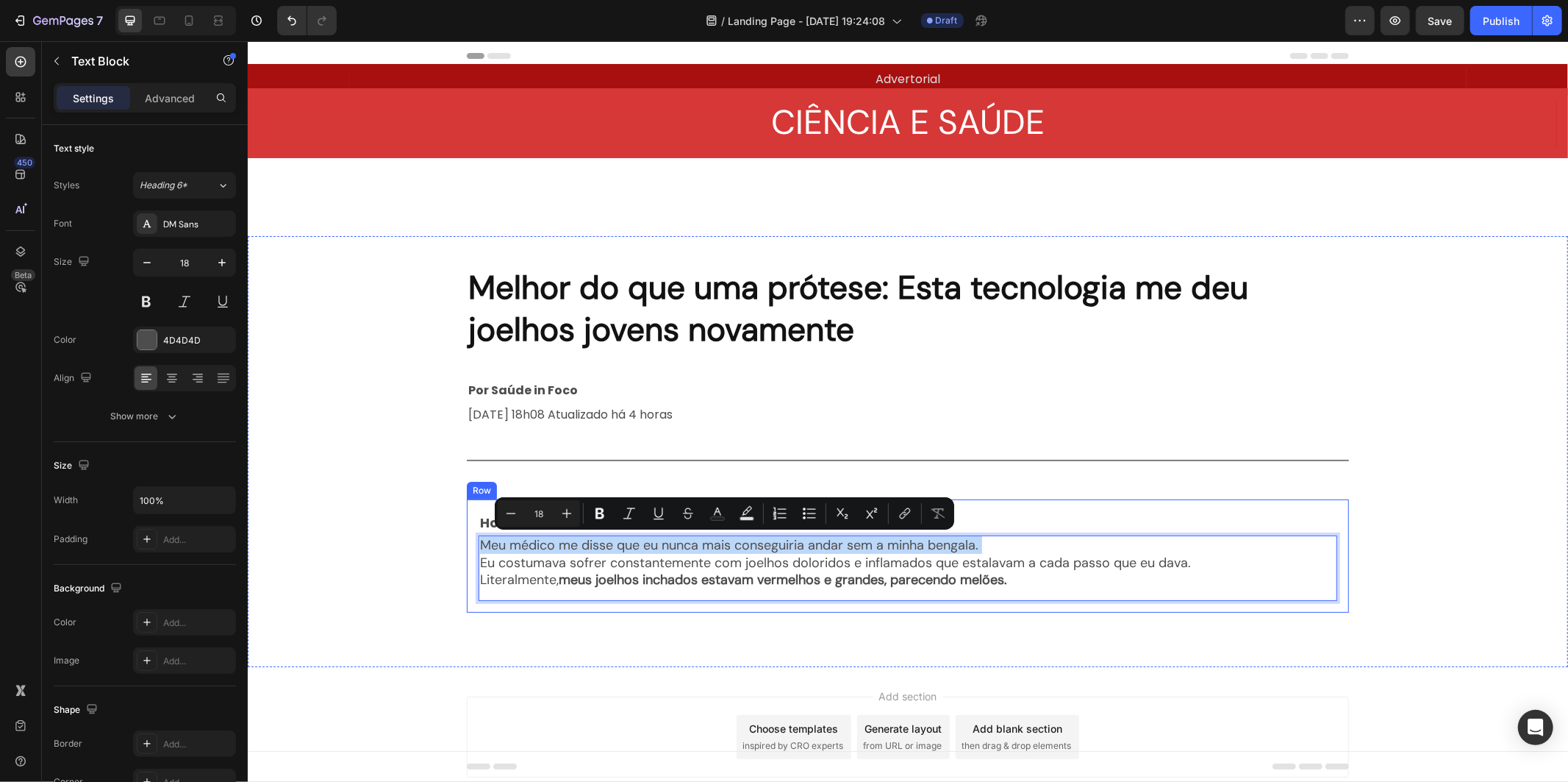
drag, startPoint x: 949, startPoint y: 599, endPoint x: 988, endPoint y: 587, distance: 40.8
click at [950, 599] on div "Hora da confissão… Text Block Meu médico me disse que eu nunca mais conseguiria…" at bounding box center [907, 556] width 882 height 114
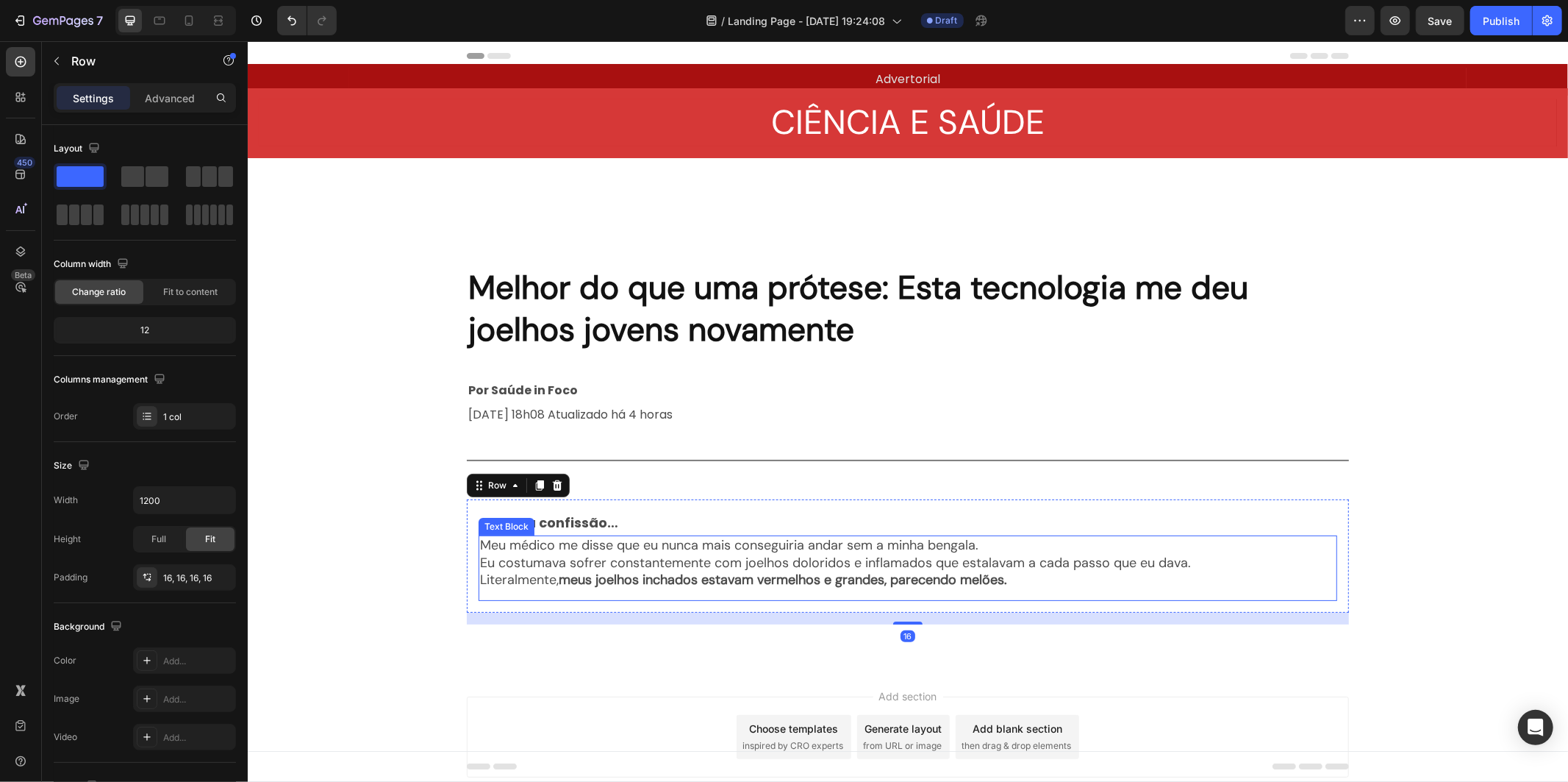
click at [990, 586] on strong "meus joelhos inchados estavam vermelhos e grandes, parecendo melões." at bounding box center [783, 579] width 449 height 17
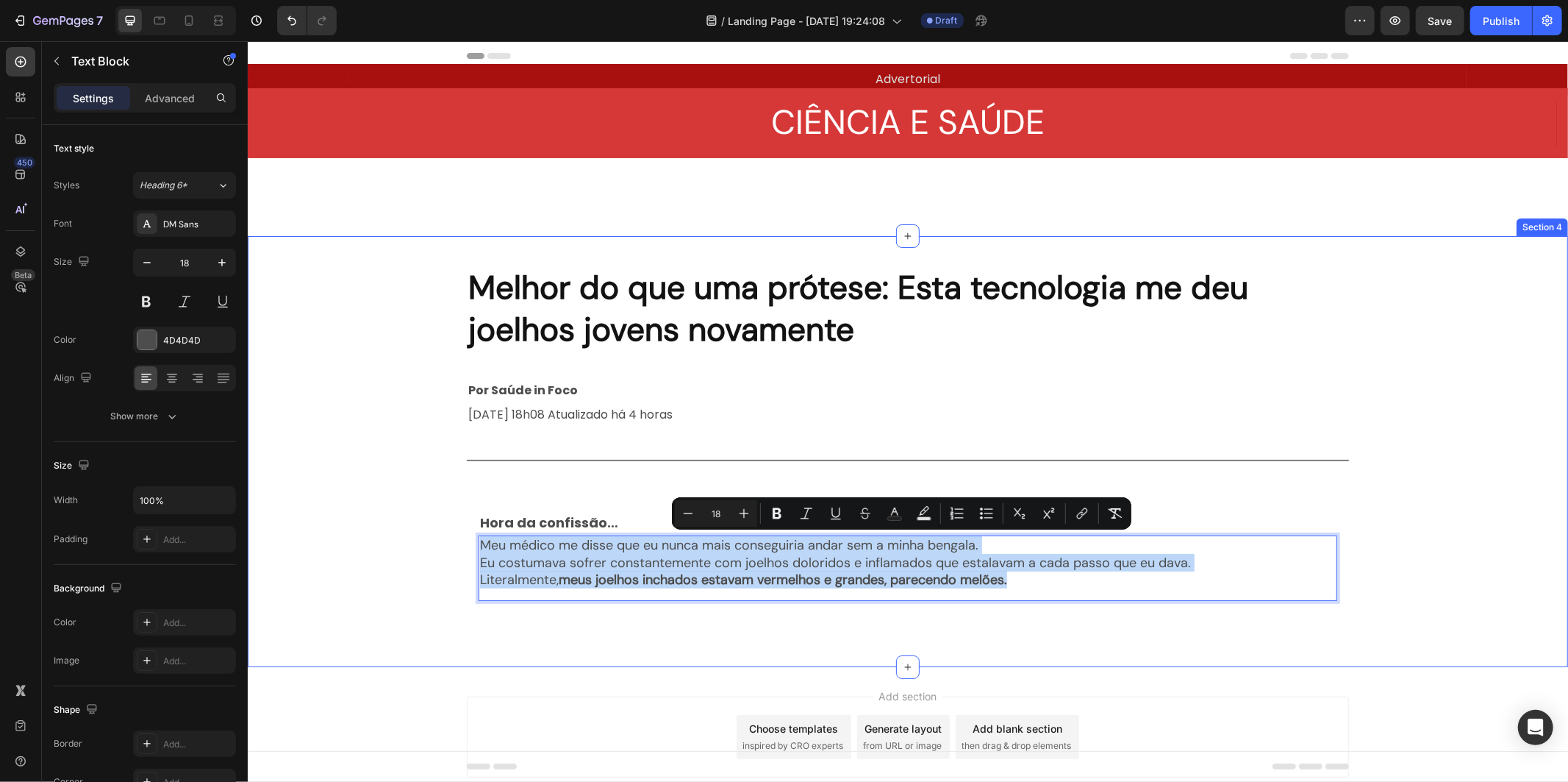
drag, startPoint x: 1028, startPoint y: 581, endPoint x: 402, endPoint y: 493, distance: 632.2
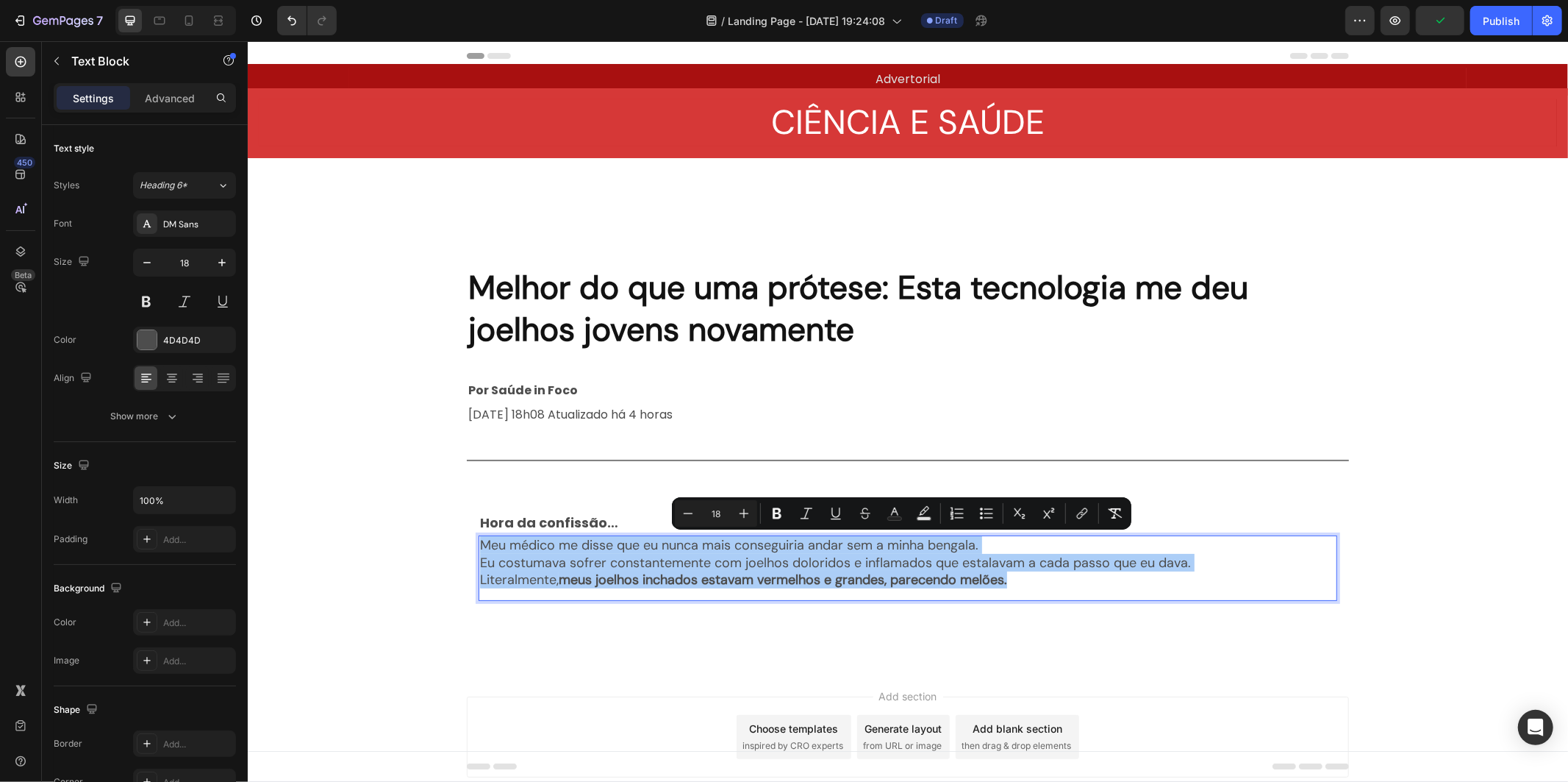
click at [182, 84] on div "Settings Advanced" at bounding box center [144, 97] width 182 height 30
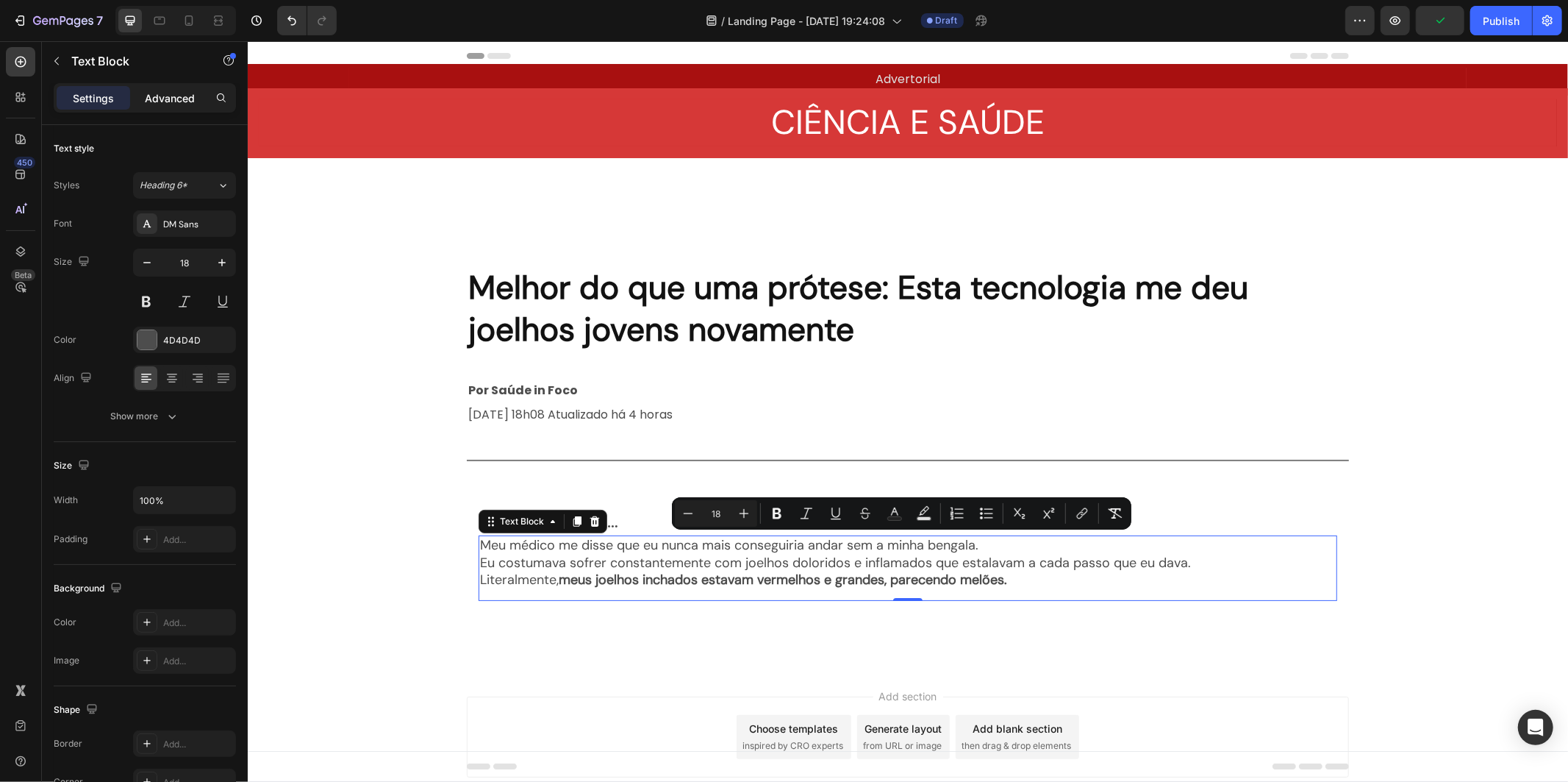
click at [174, 98] on p "Advanced" at bounding box center [169, 98] width 50 height 15
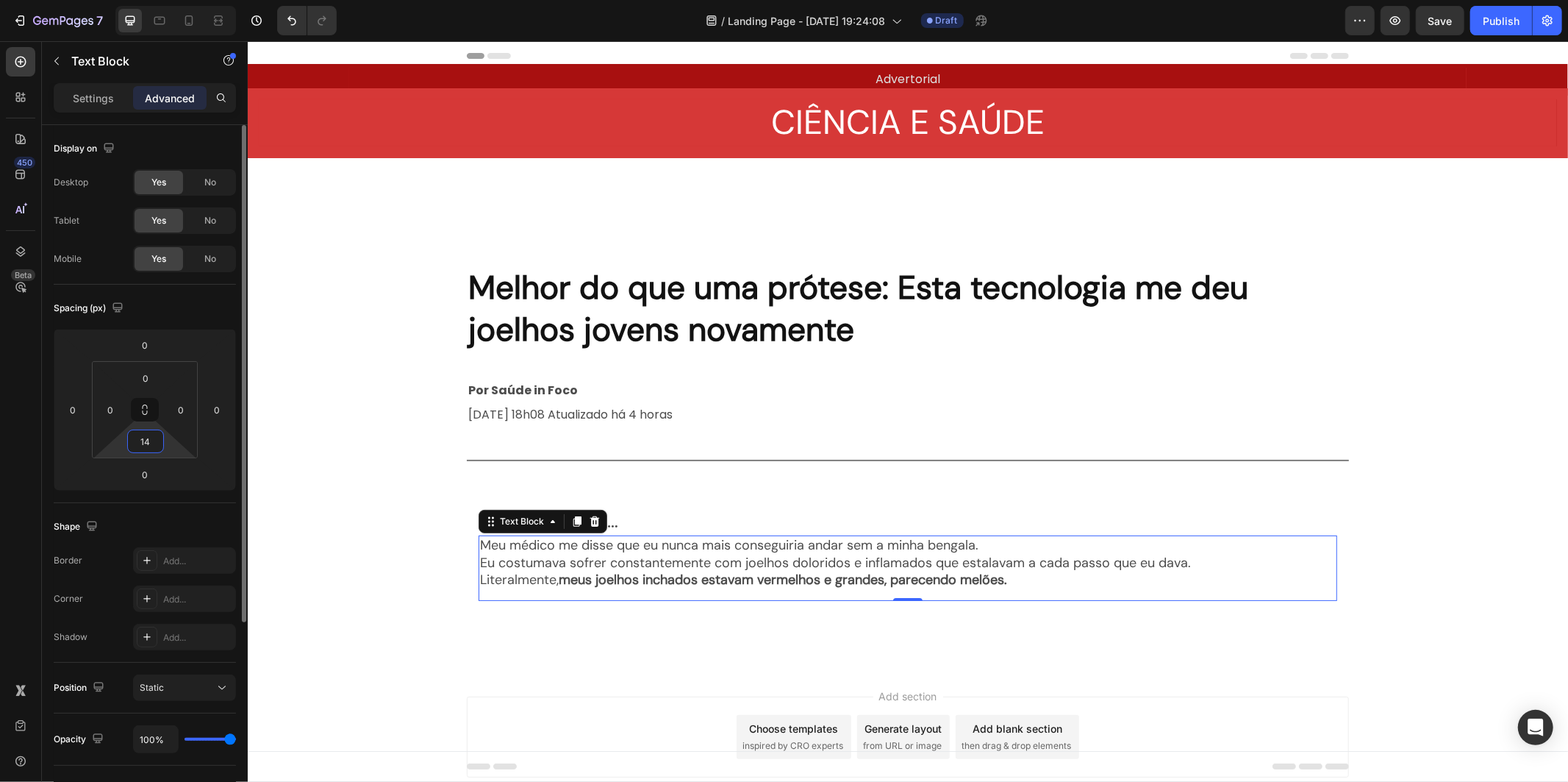
click at [141, 443] on input "14" at bounding box center [145, 441] width 30 height 22
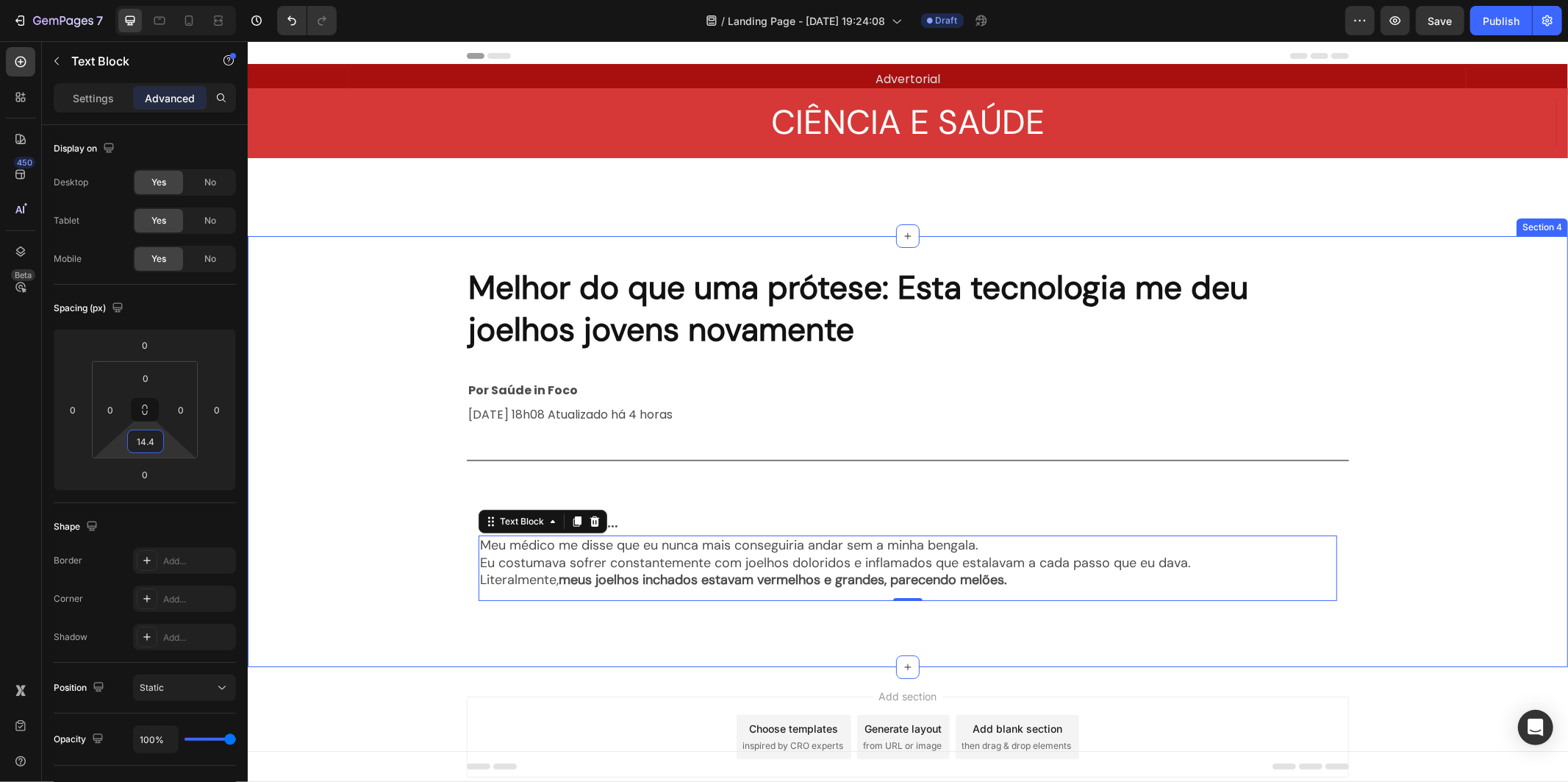
type input "14.4"
click at [424, 542] on div "Melhor do que uma prótese: Esta tecnologia me deu joelhos jovens novamente Head…" at bounding box center [907, 451] width 1320 height 384
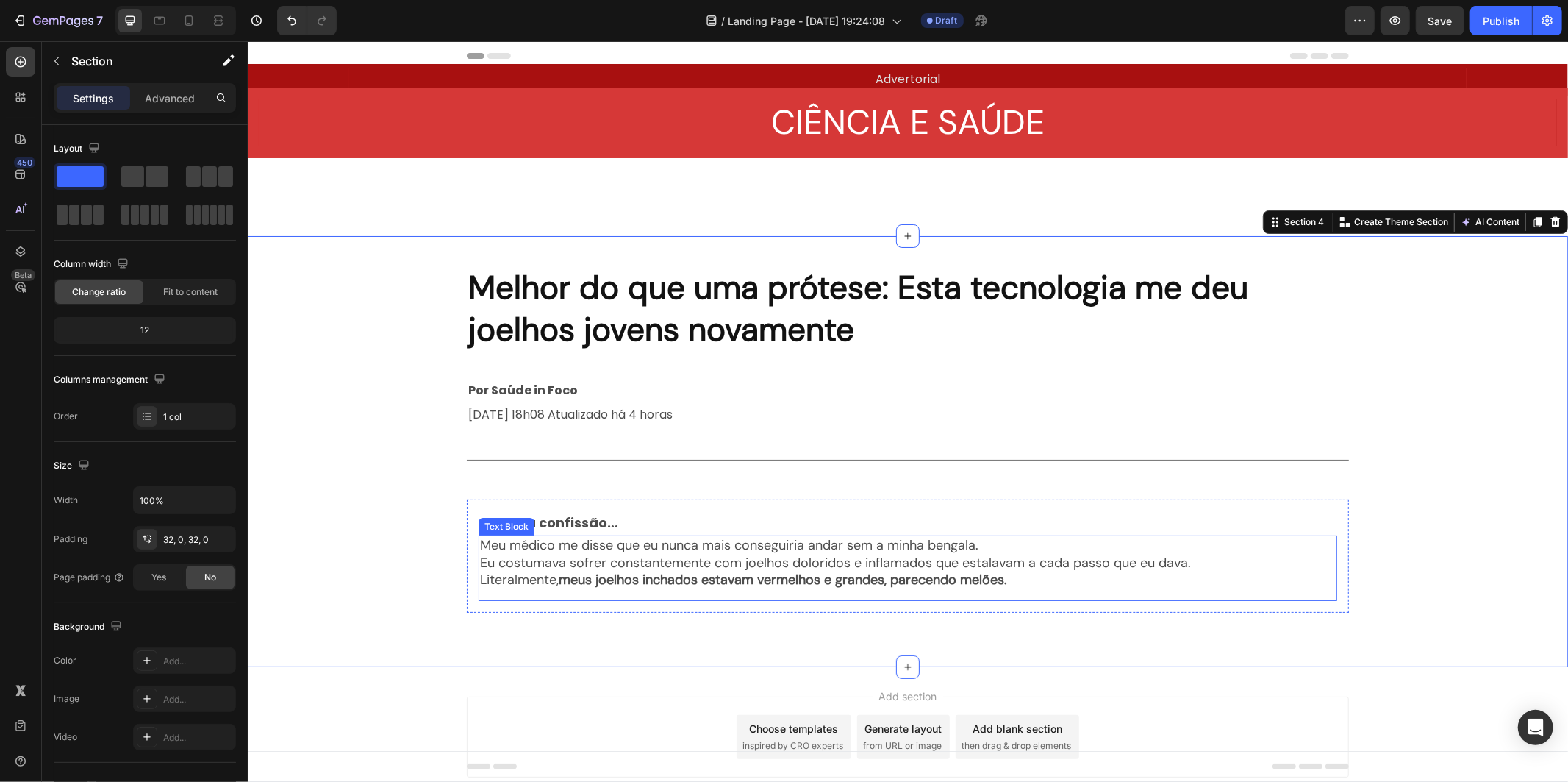
click at [616, 554] on p "Eu costumava sofrer constantemente com joelhos doloridos e inflamados que estal…" at bounding box center [907, 562] width 856 height 17
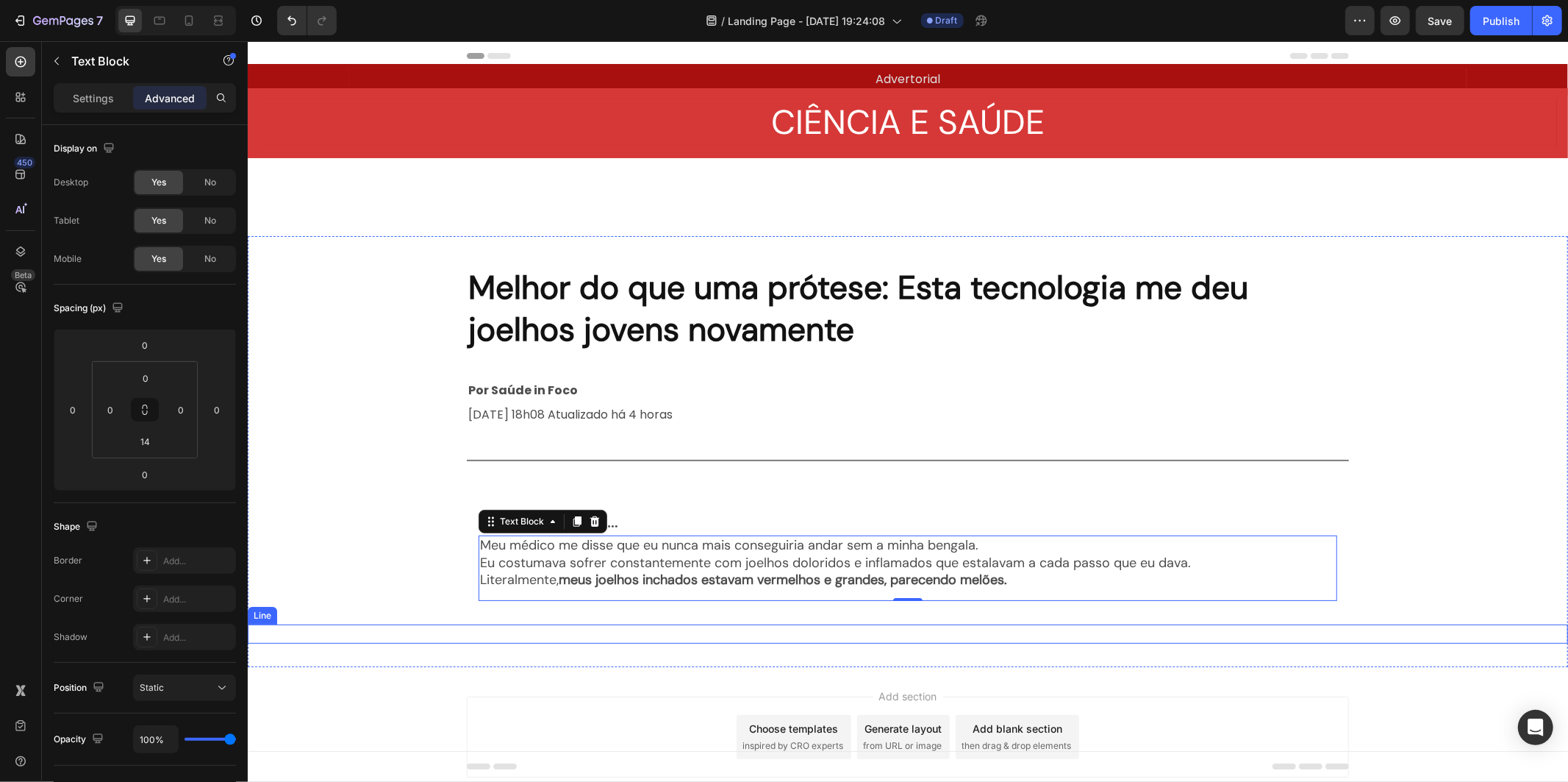
scroll to position [64, 0]
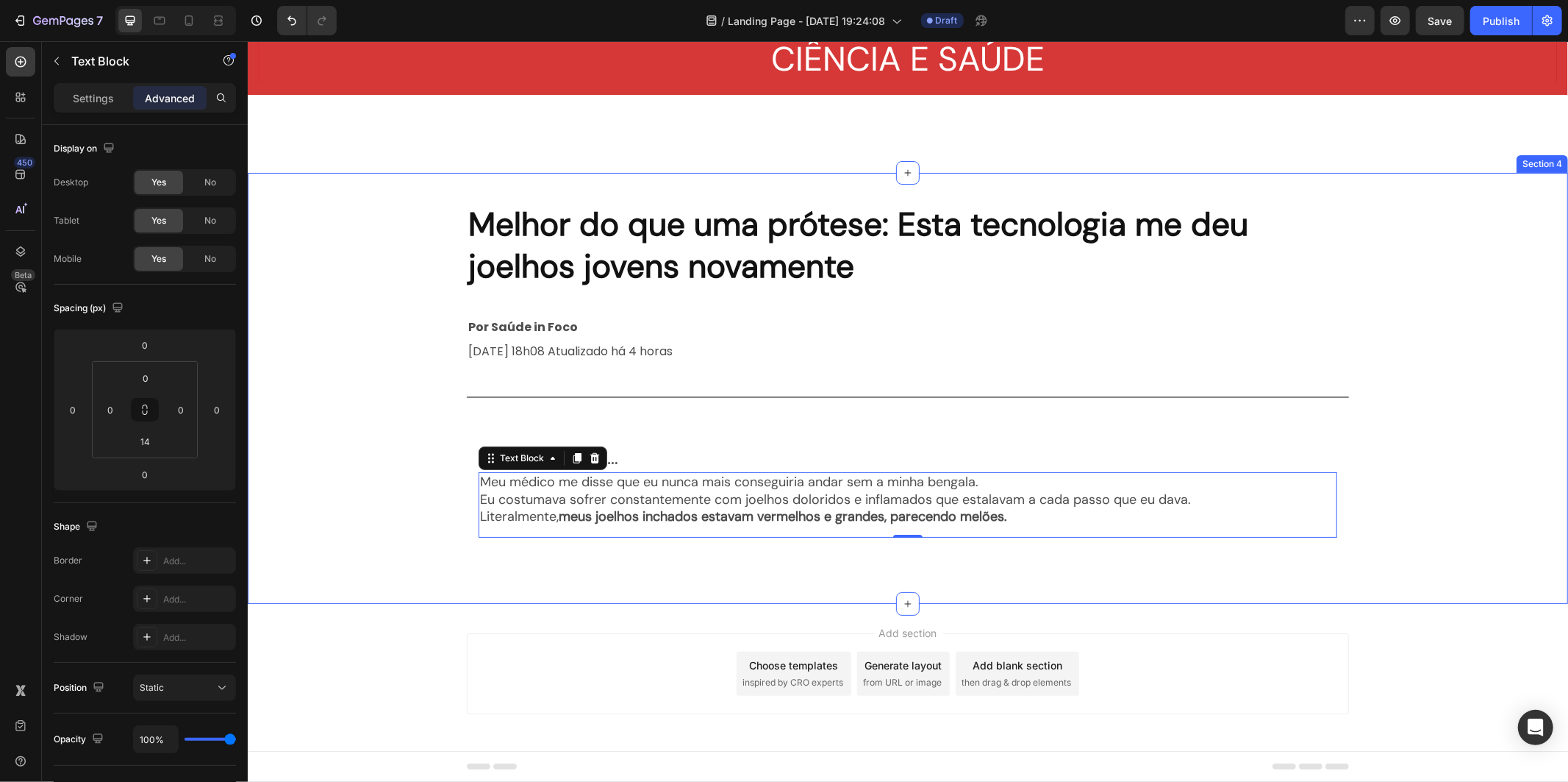
click at [707, 581] on div "Melhor do que uma prótese: Esta tecnologia me deu joelhos jovens novamente Head…" at bounding box center [907, 387] width 1320 height 430
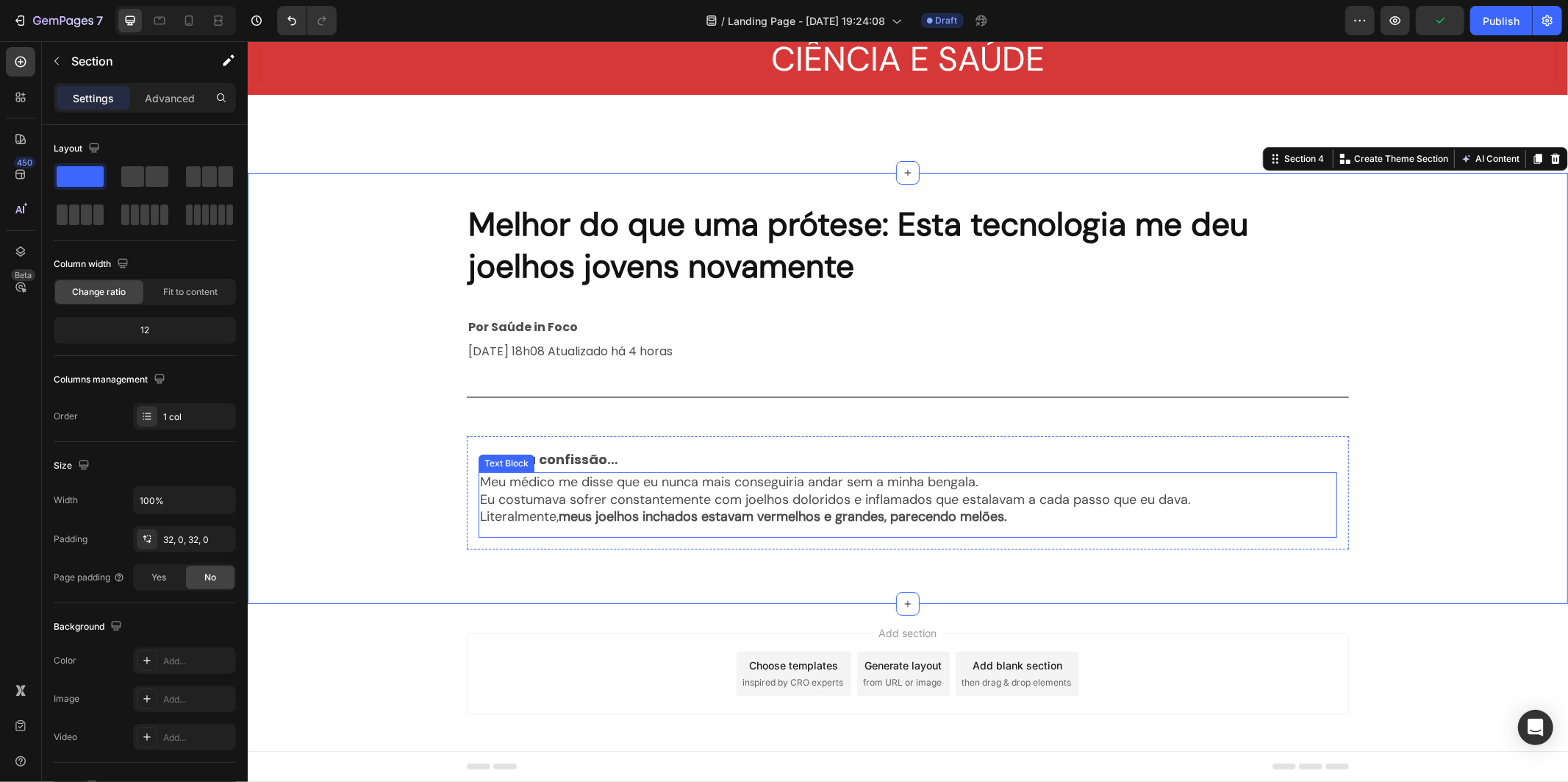
click at [916, 495] on p "Eu costumava sofrer constantemente com joelhos doloridos e inflamados que estal…" at bounding box center [907, 499] width 856 height 17
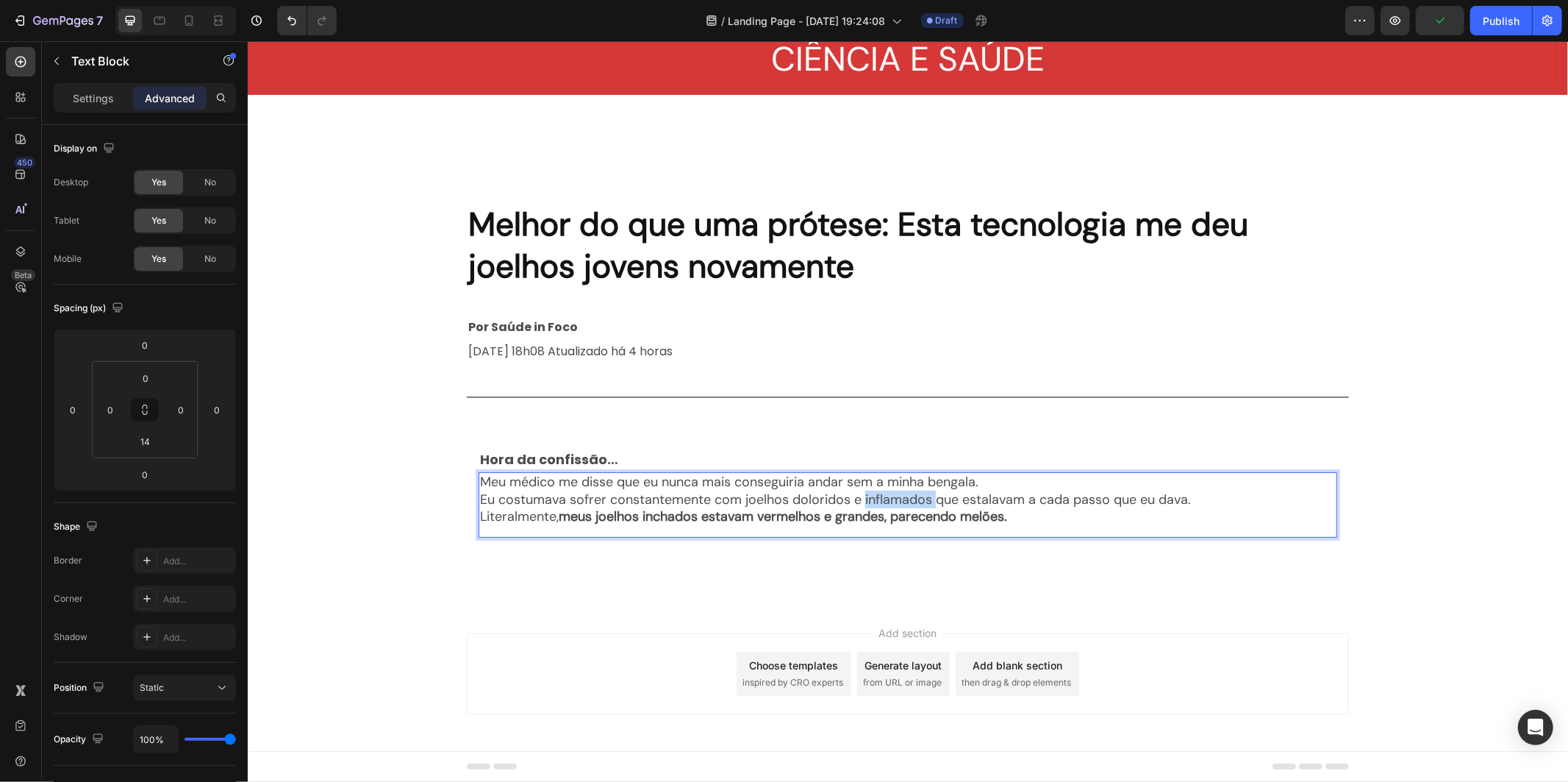
click at [916, 495] on p "Eu costumava sofrer constantemente com joelhos doloridos e inflamados que estal…" at bounding box center [907, 499] width 856 height 17
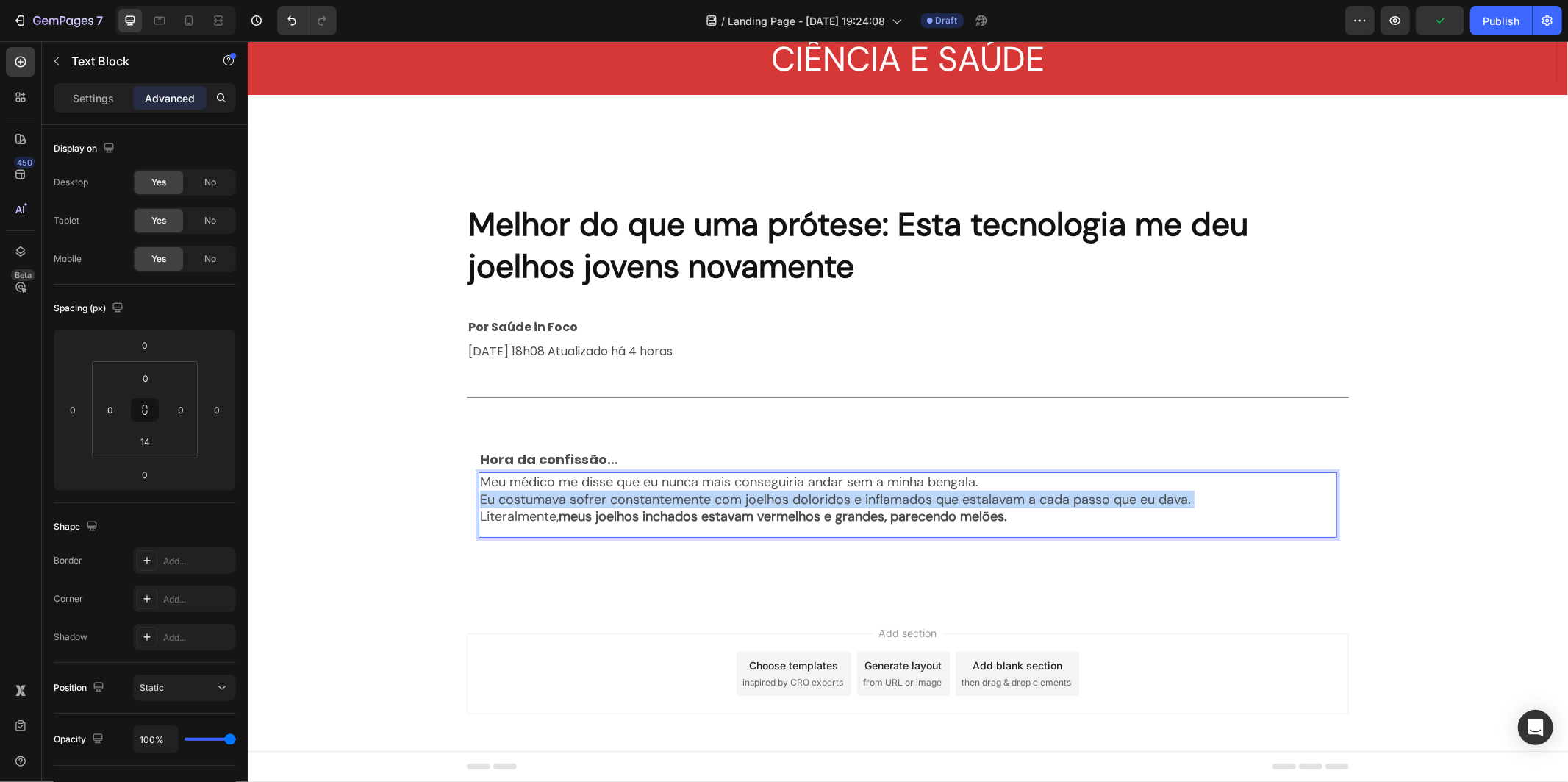
click at [916, 495] on p "Eu costumava sofrer constantemente com joelhos doloridos e inflamados que estal…" at bounding box center [907, 499] width 856 height 17
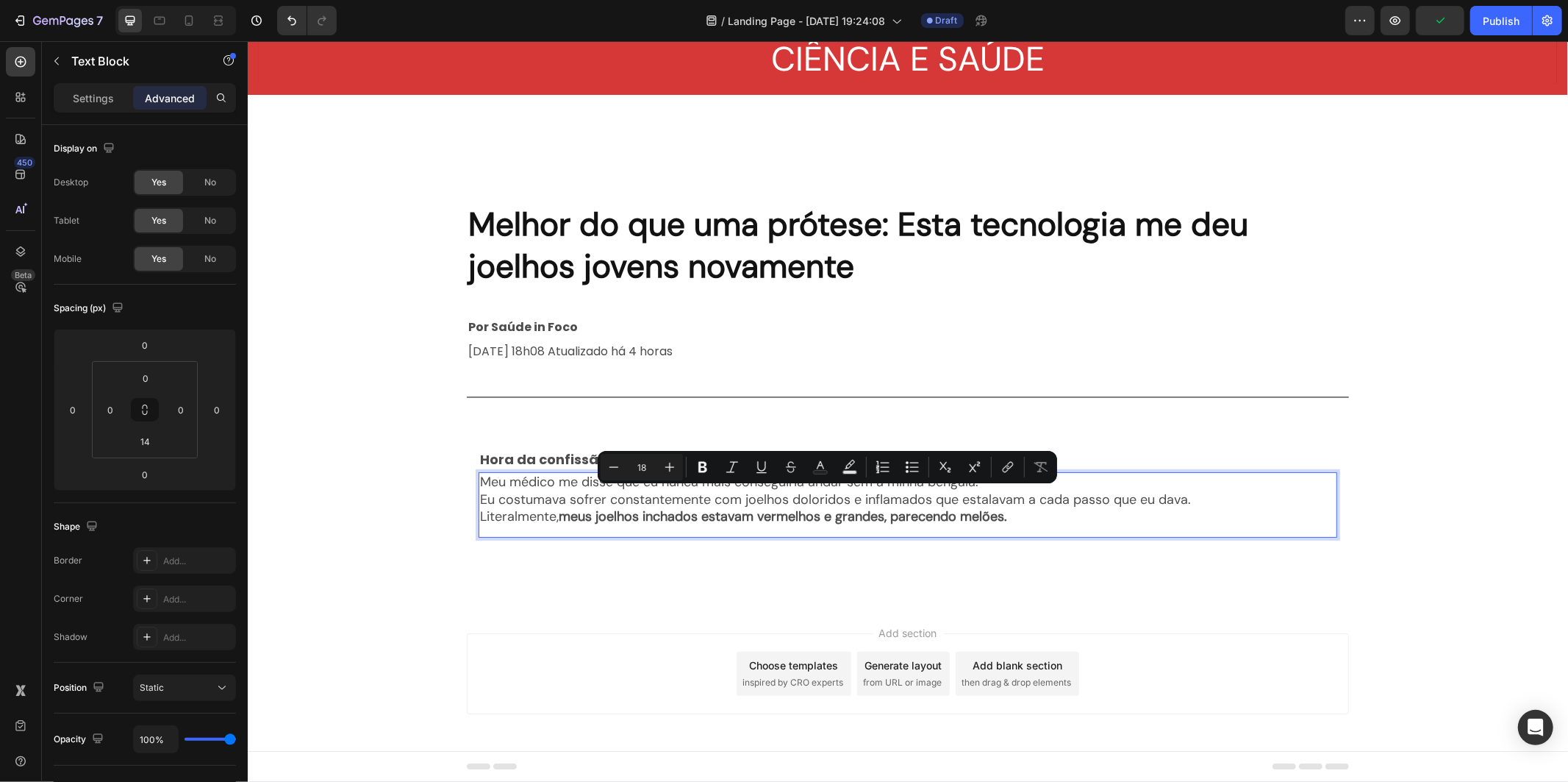
click at [1030, 509] on p "Literalmente, meus joelhos inchados estavam vermelhos e grandes, parecendo melõ…" at bounding box center [907, 516] width 856 height 17
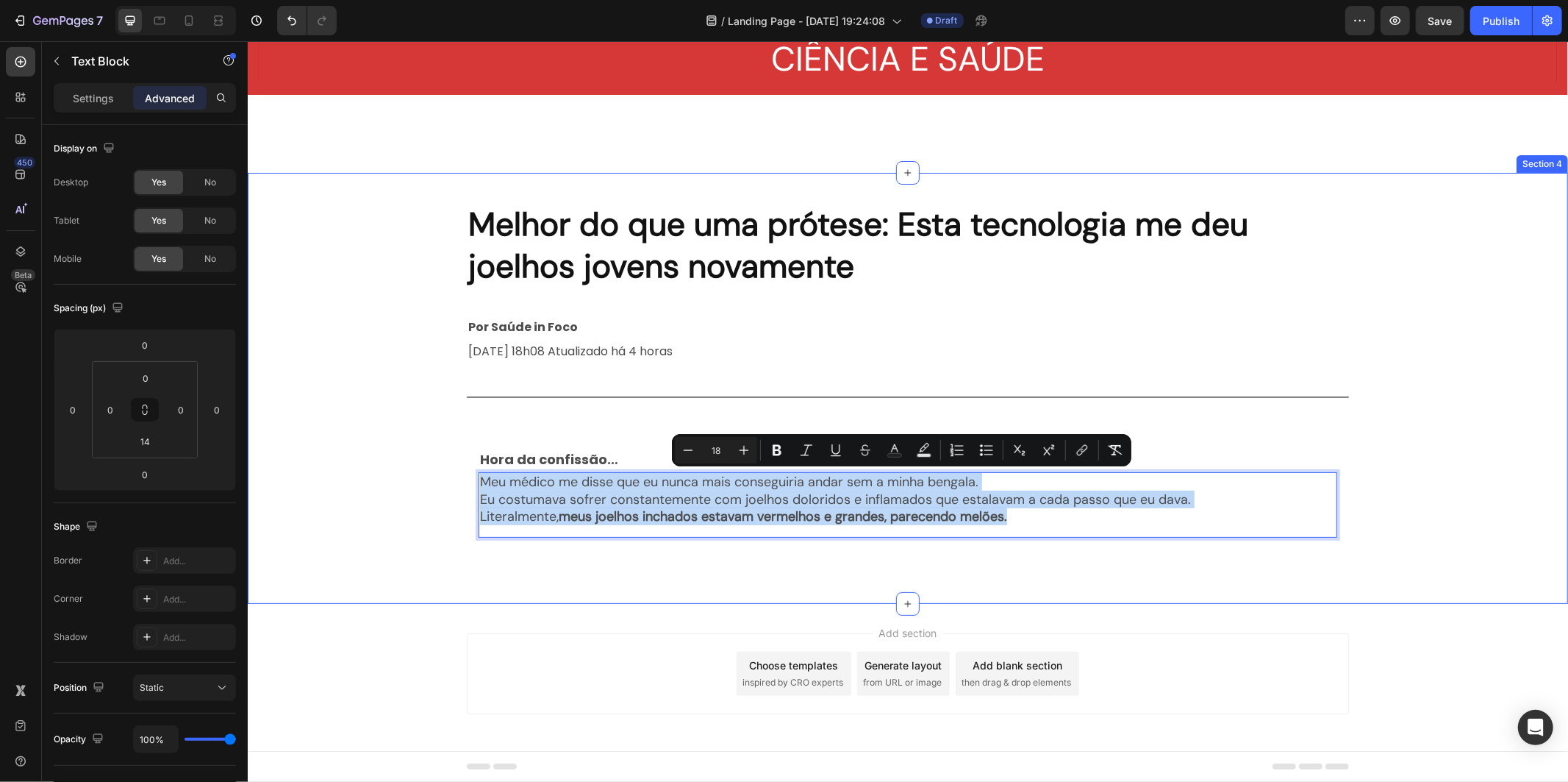
drag, startPoint x: 1027, startPoint y: 516, endPoint x: 454, endPoint y: 459, distance: 575.8
click at [454, 459] on div "Melhor do que uma prótese: Esta tecnologia me deu joelhos jovens novamente Head…" at bounding box center [907, 387] width 1320 height 384
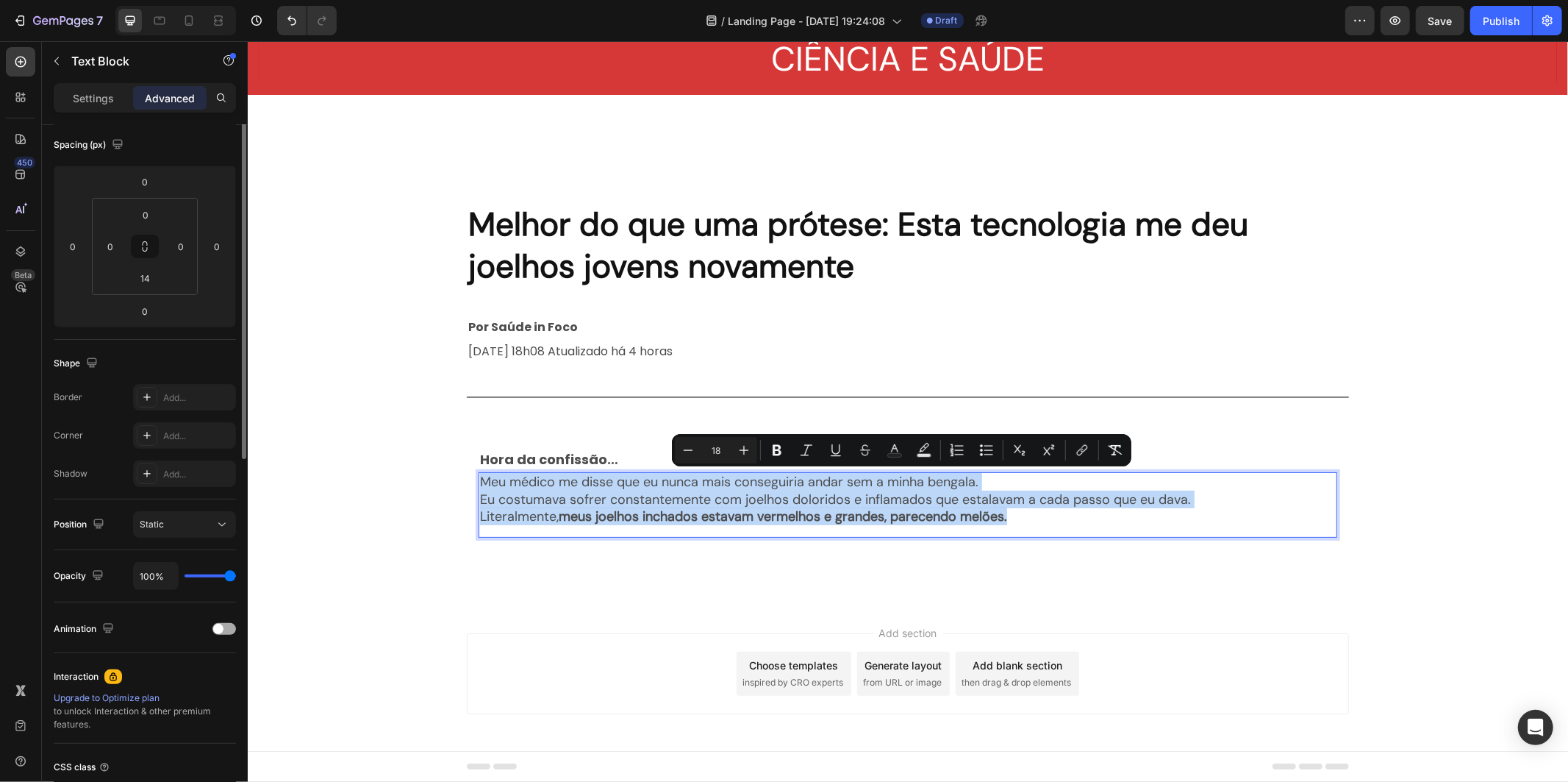
scroll to position [0, 0]
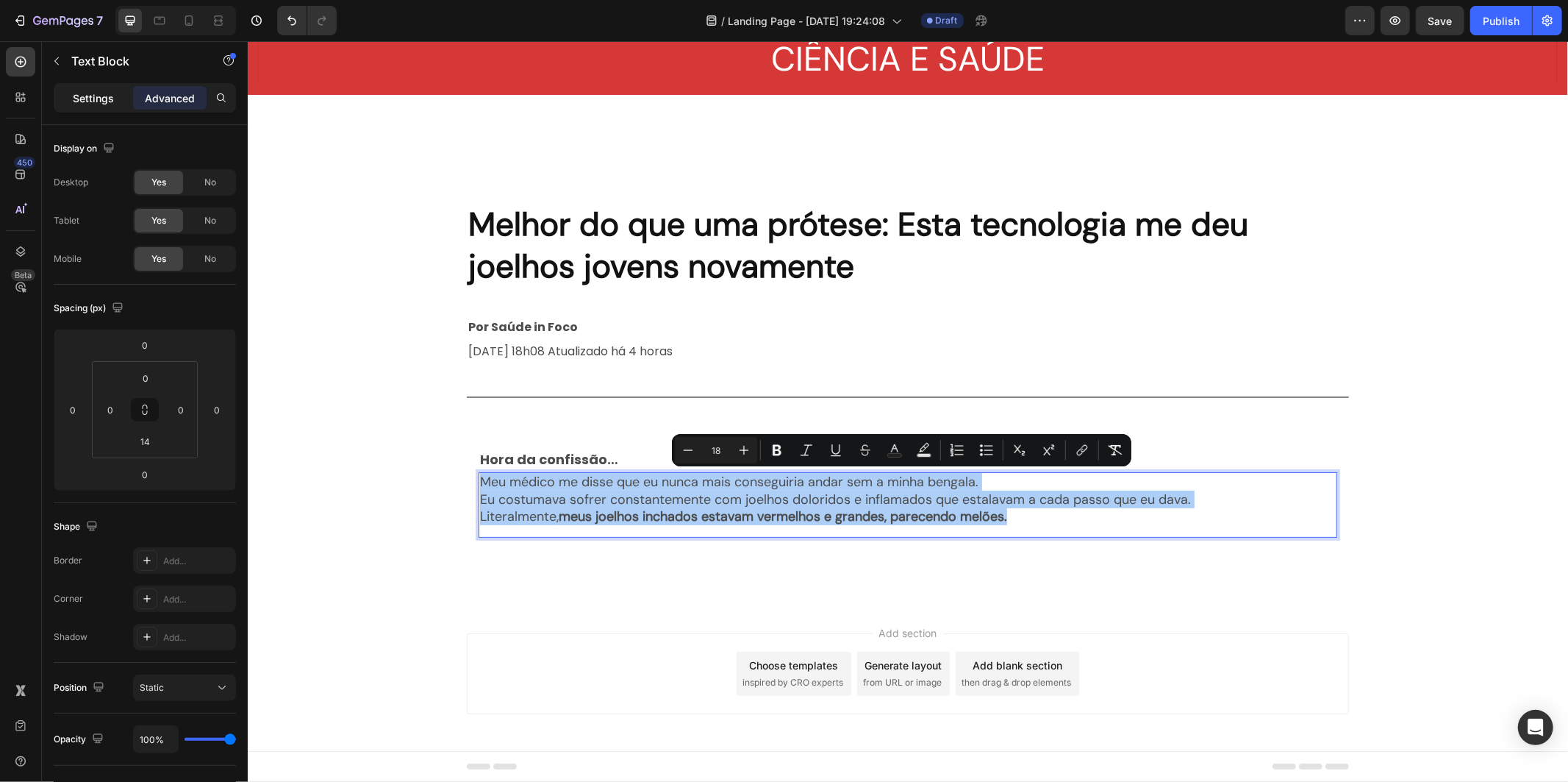
click at [107, 95] on p "Settings" at bounding box center [93, 98] width 41 height 15
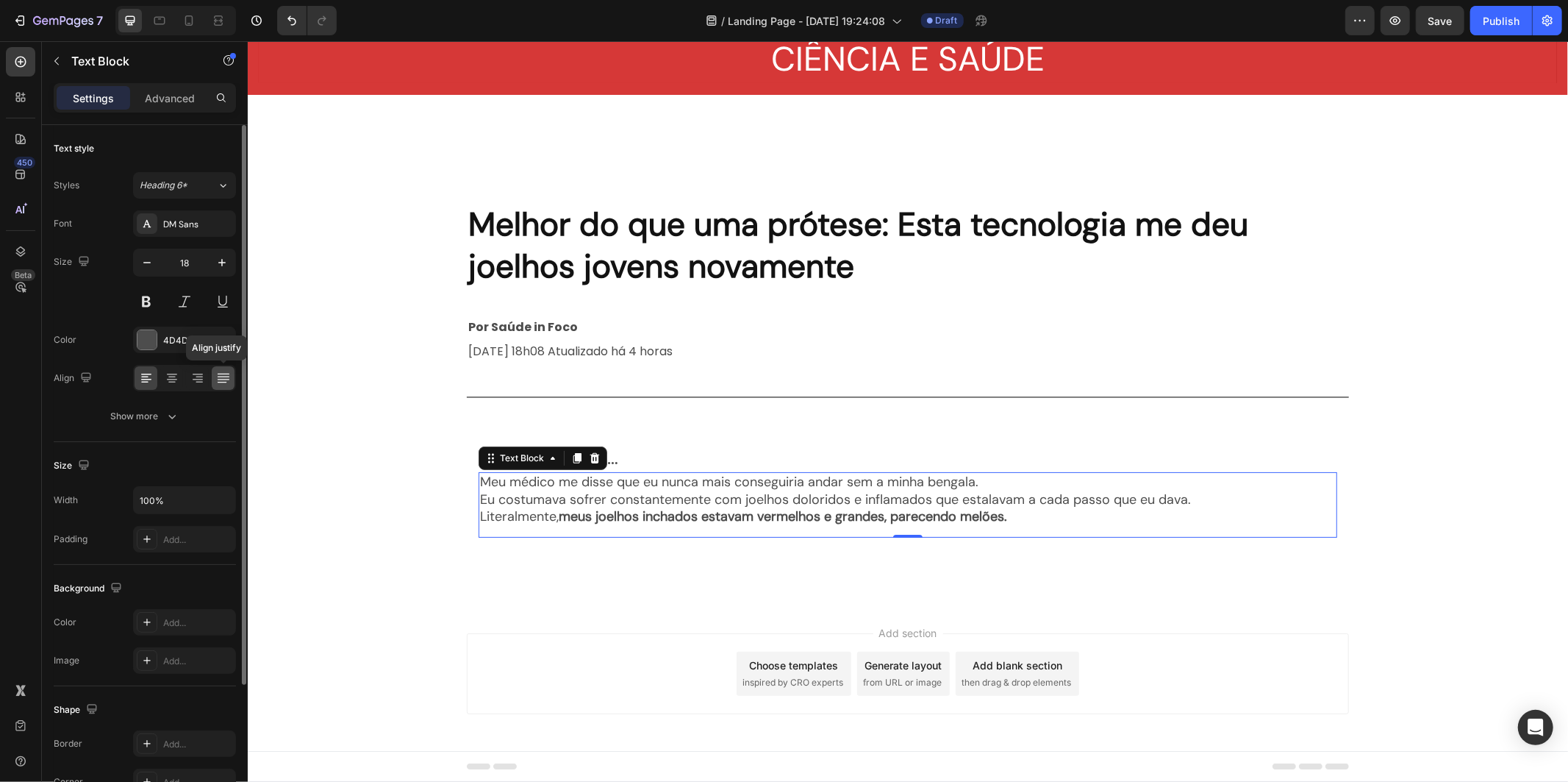
click at [218, 378] on icon at bounding box center [223, 378] width 14 height 14
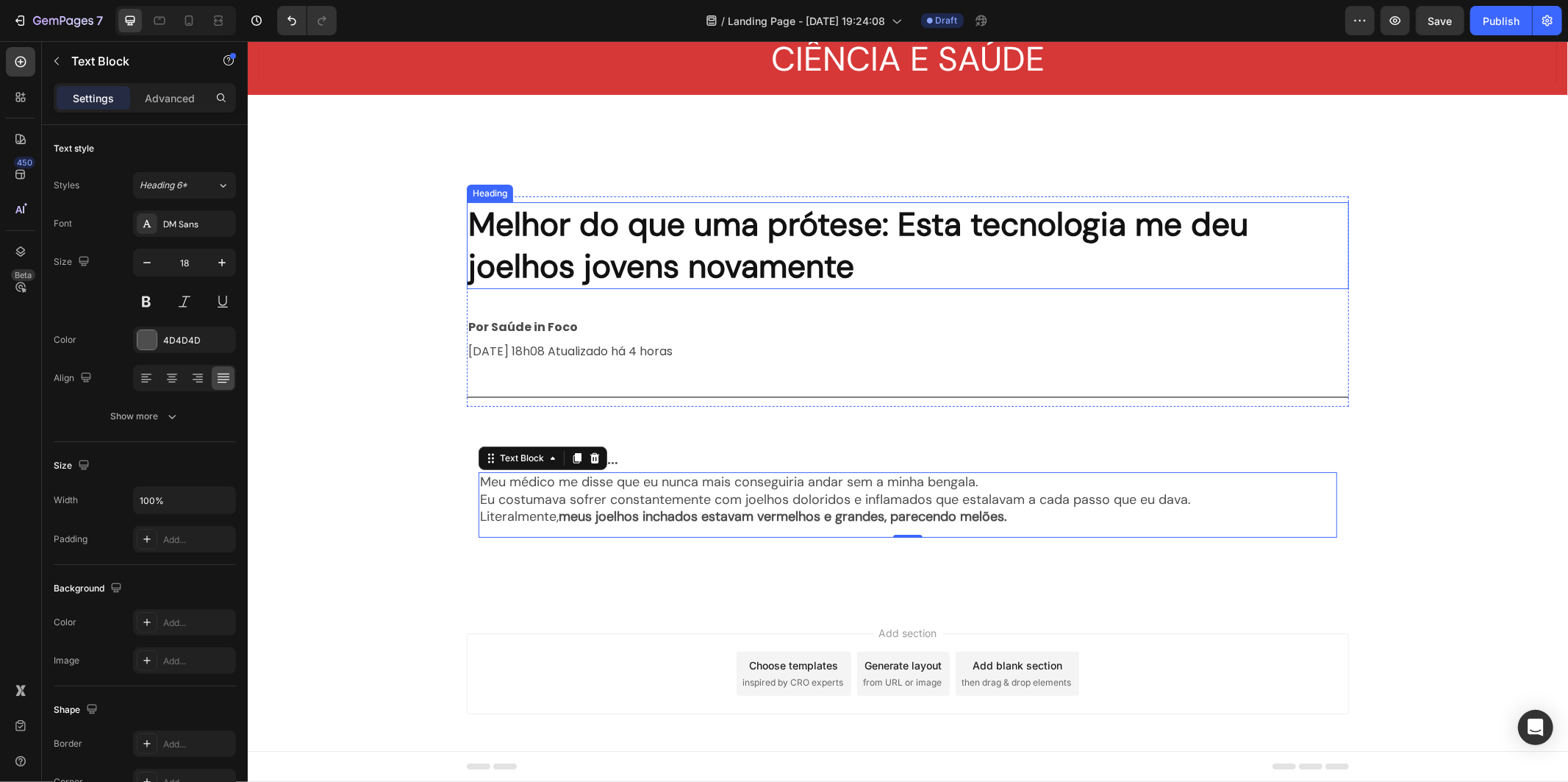
click at [694, 241] on p "Melhor do que uma prótese: Esta tecnologia me deu joelhos jovens novamente" at bounding box center [907, 245] width 879 height 84
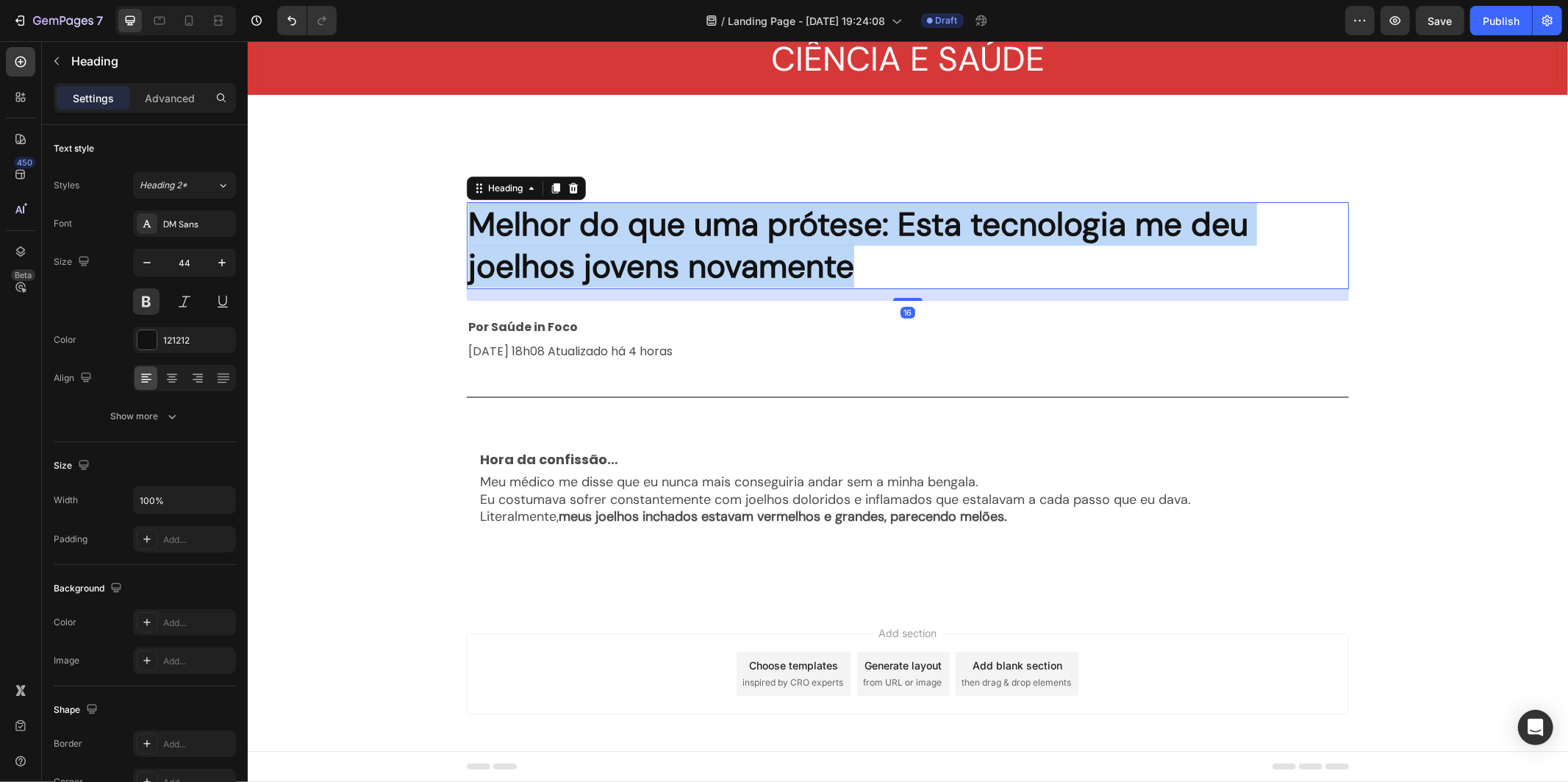
click at [694, 241] on p "Melhor do que uma prótese: Esta tecnologia me deu joelhos jovens novamente" at bounding box center [907, 245] width 879 height 84
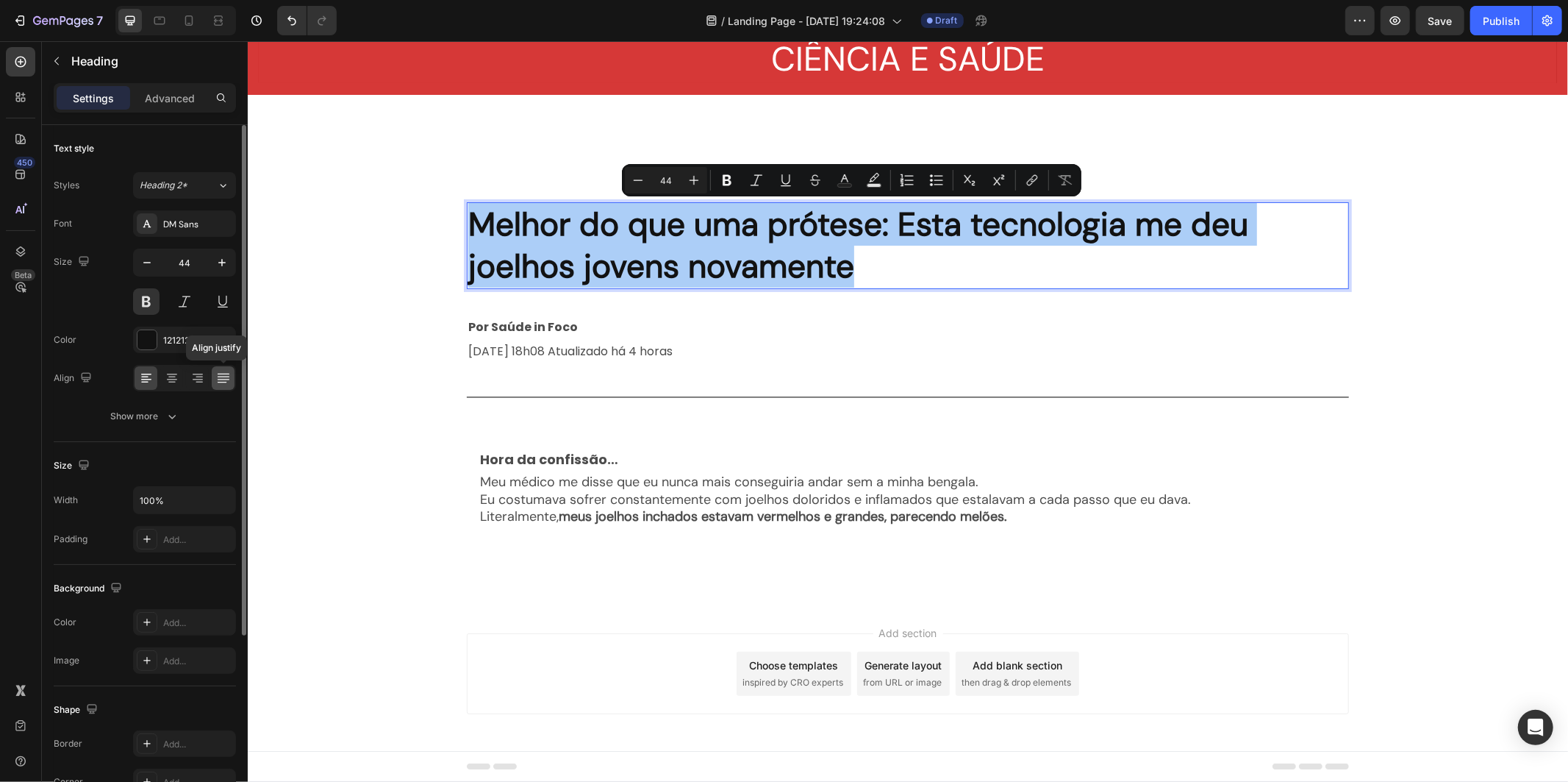
click at [217, 371] on icon at bounding box center [223, 378] width 14 height 14
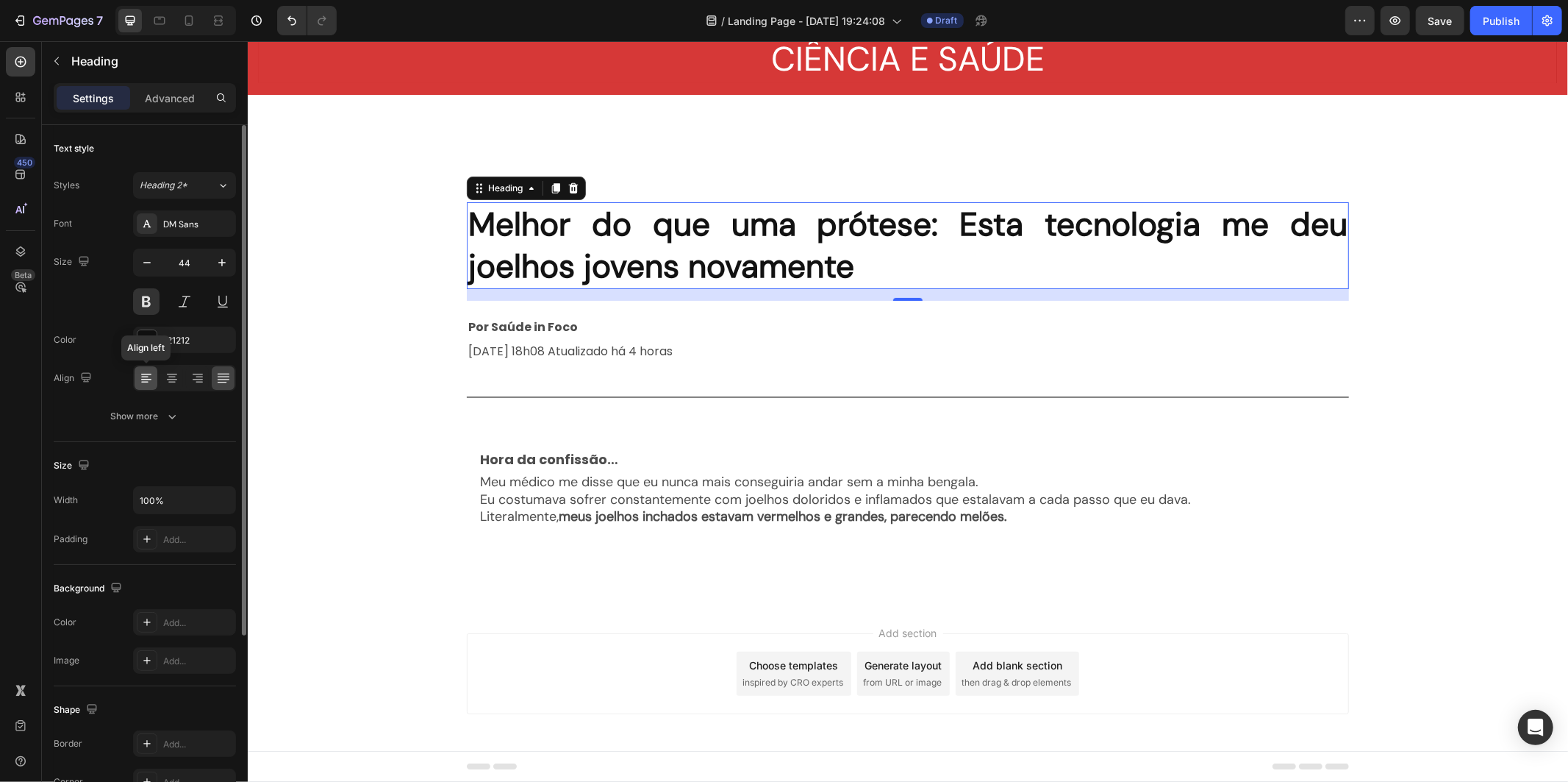
click at [148, 378] on icon at bounding box center [145, 378] width 14 height 14
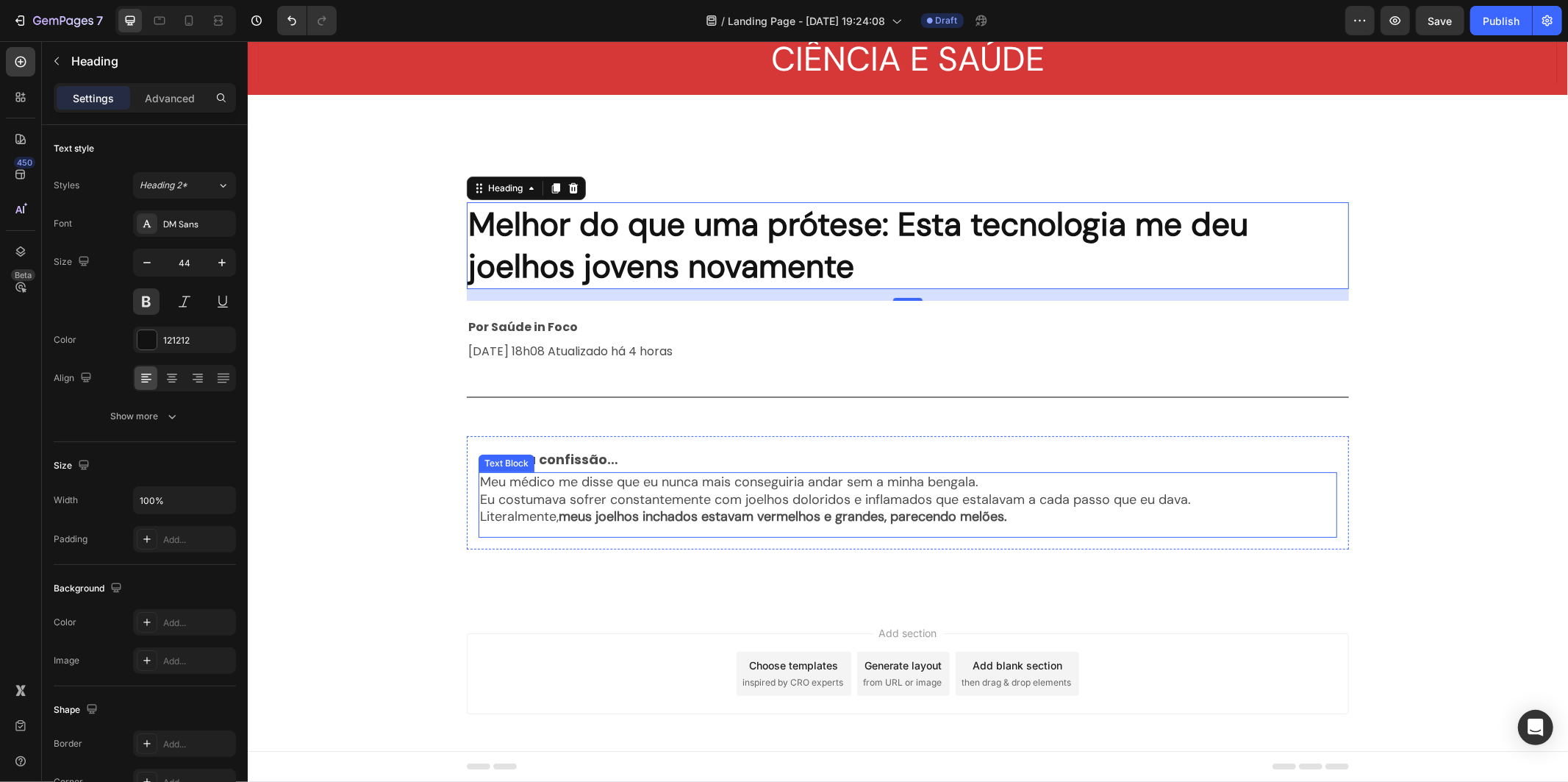
click at [659, 518] on strong "meus joelhos inchados estavam vermelhos e grandes, parecendo melões." at bounding box center [783, 515] width 449 height 17
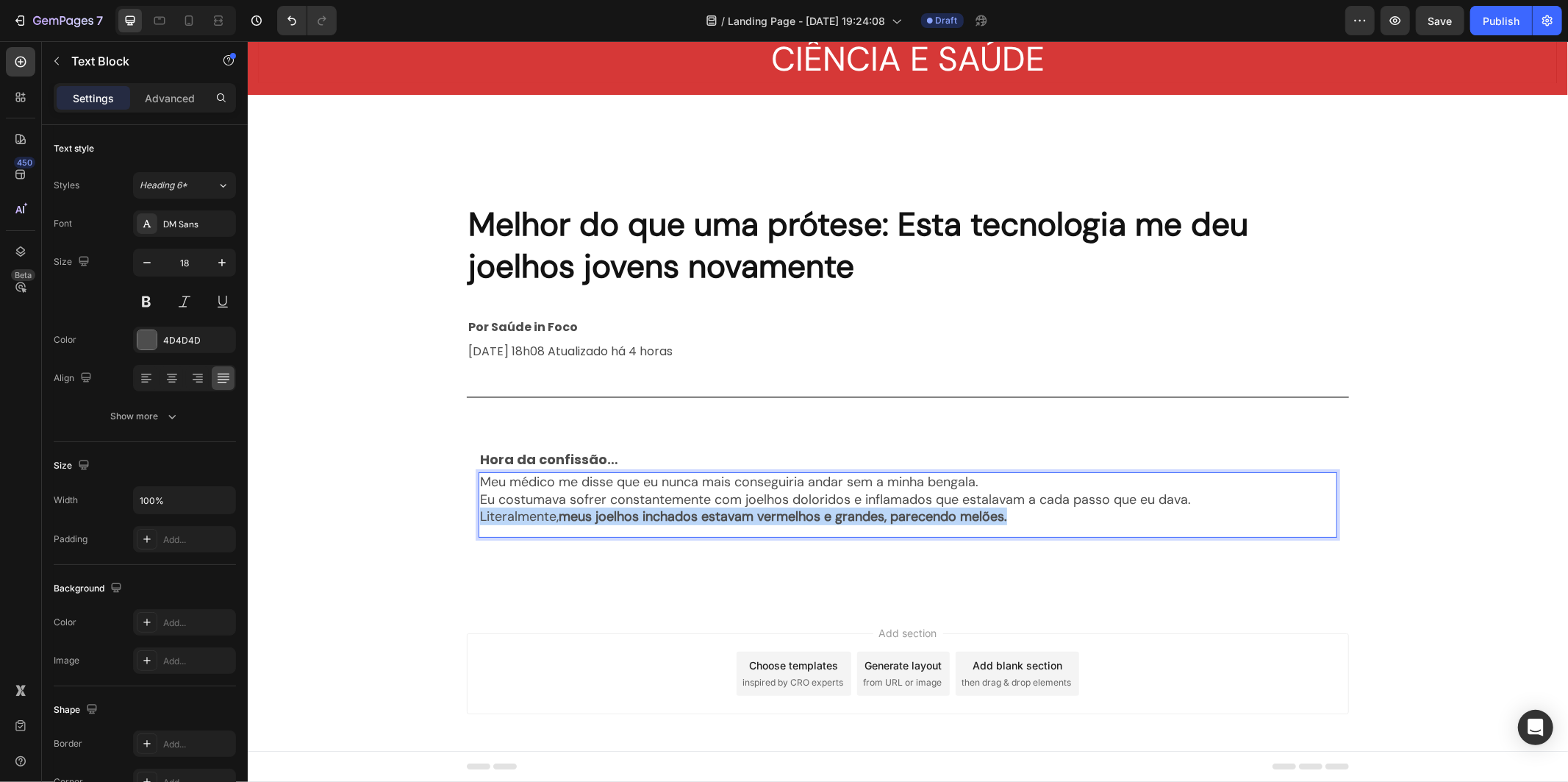
click at [659, 518] on strong "meus joelhos inchados estavam vermelhos e grandes, parecendo melões." at bounding box center [783, 515] width 449 height 17
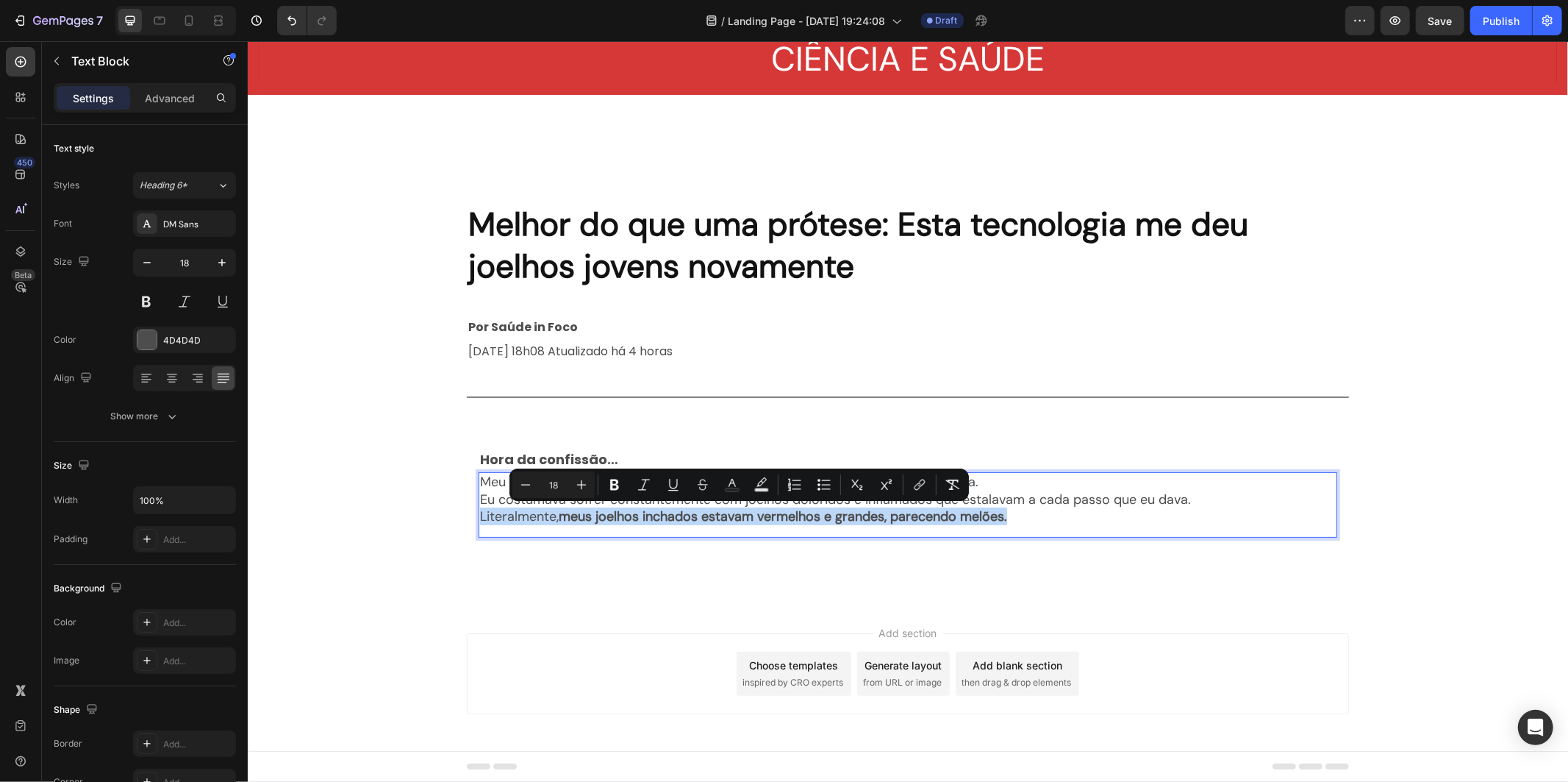
drag, startPoint x: 915, startPoint y: 508, endPoint x: 954, endPoint y: 511, distance: 39.1
click at [916, 508] on strong "meus joelhos inchados estavam vermelhos e grandes, parecendo melões." at bounding box center [783, 515] width 449 height 17
click at [1011, 511] on p "Literalmente, meus joelhos inchados estavam vermelhos e grandes, parecendo melõ…" at bounding box center [907, 516] width 856 height 17
click at [1028, 517] on p "Literalmente, meus joelhos inchados estavam vermelhos e grandes, parecendo melõ…" at bounding box center [907, 516] width 856 height 17
click at [1015, 520] on p "Literalmente, meus joelhos inchados estavam vermelhos e grandes, parecendo melõ…" at bounding box center [907, 516] width 856 height 17
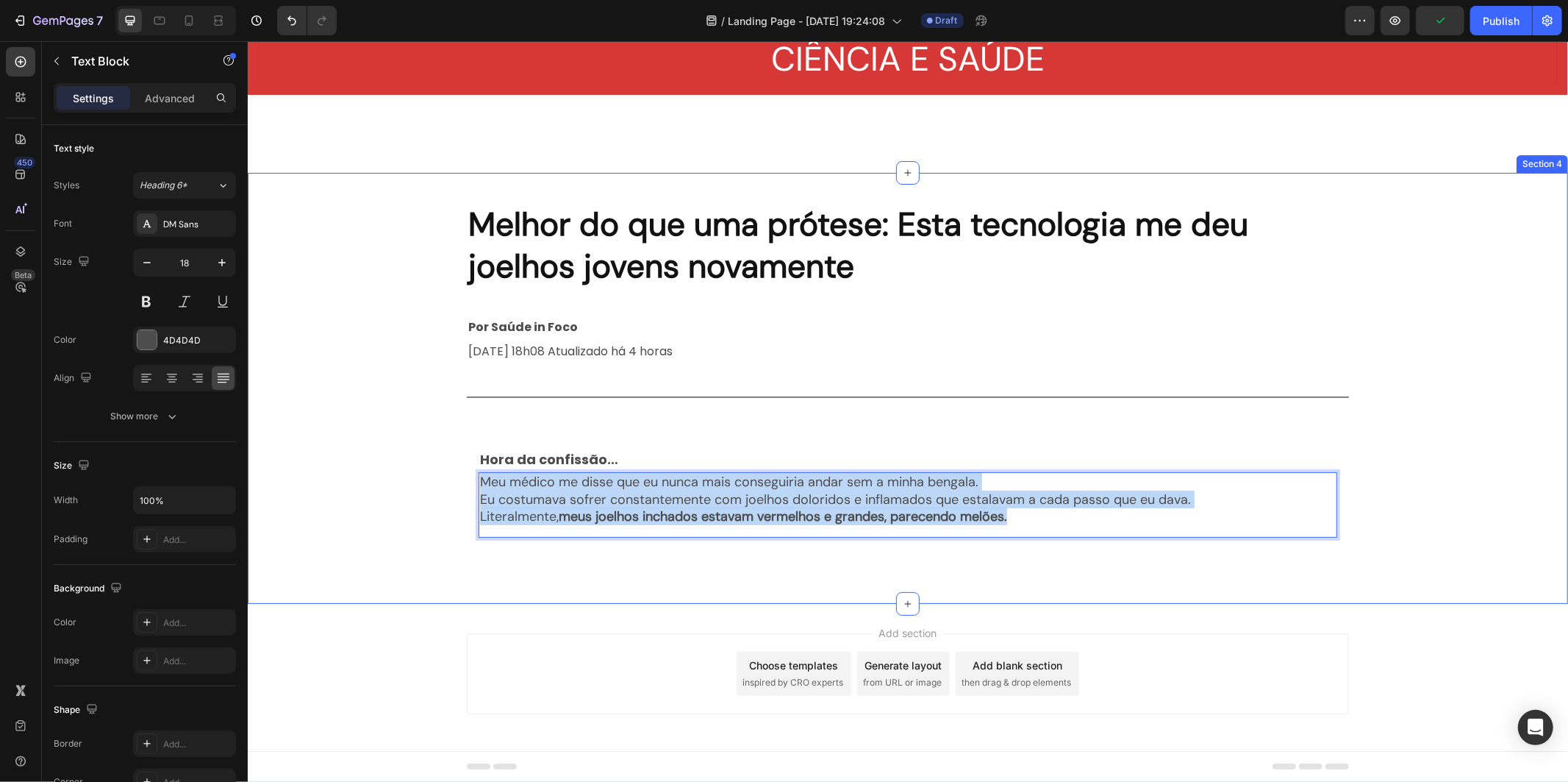
drag, startPoint x: 1015, startPoint y: 515, endPoint x: 387, endPoint y: 478, distance: 629.1
click at [387, 478] on div "Melhor do que uma prótese: Esta tecnologia me deu joelhos jovens novamente Head…" at bounding box center [907, 387] width 1320 height 384
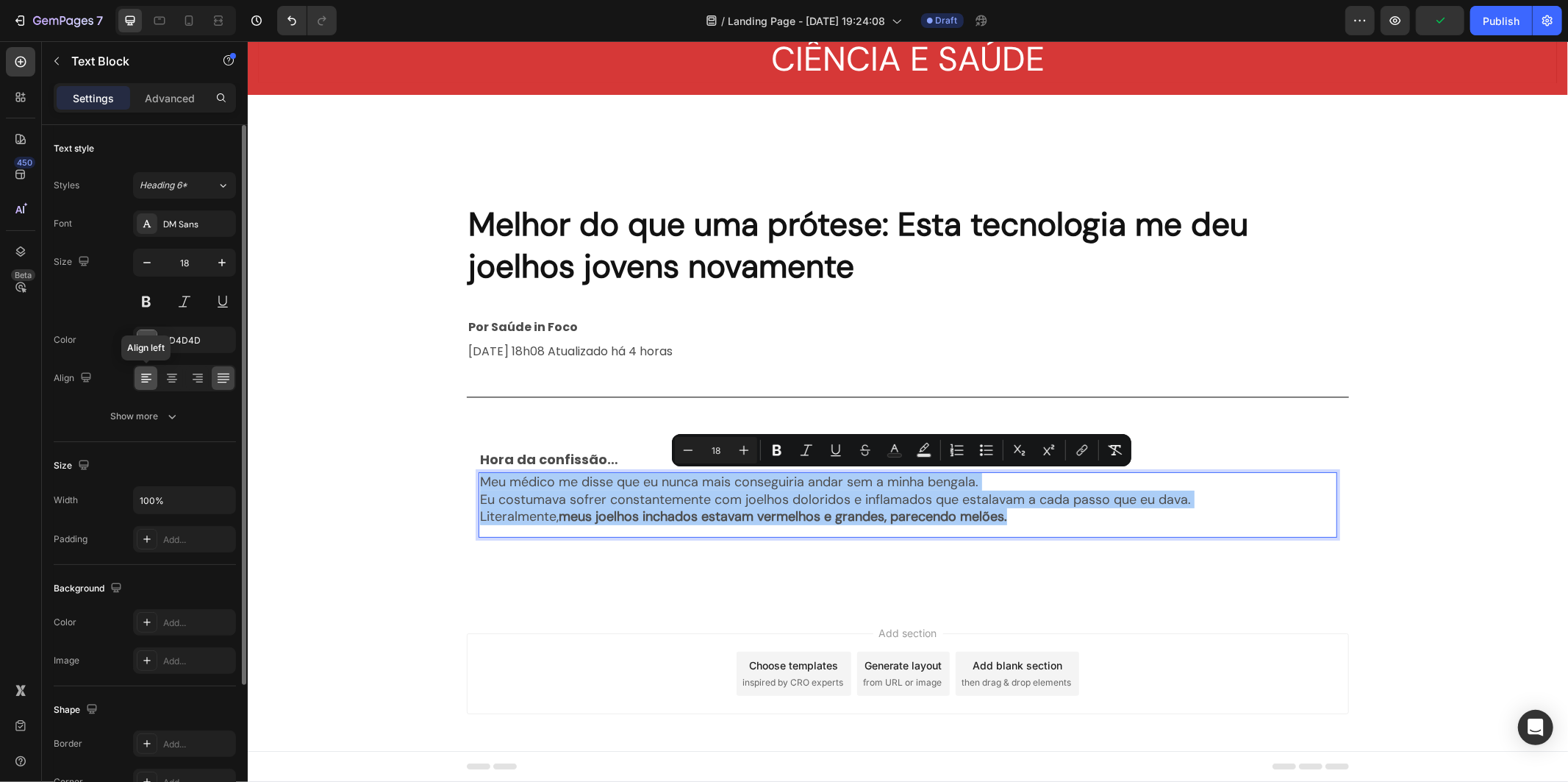
click at [144, 384] on icon at bounding box center [145, 378] width 14 height 14
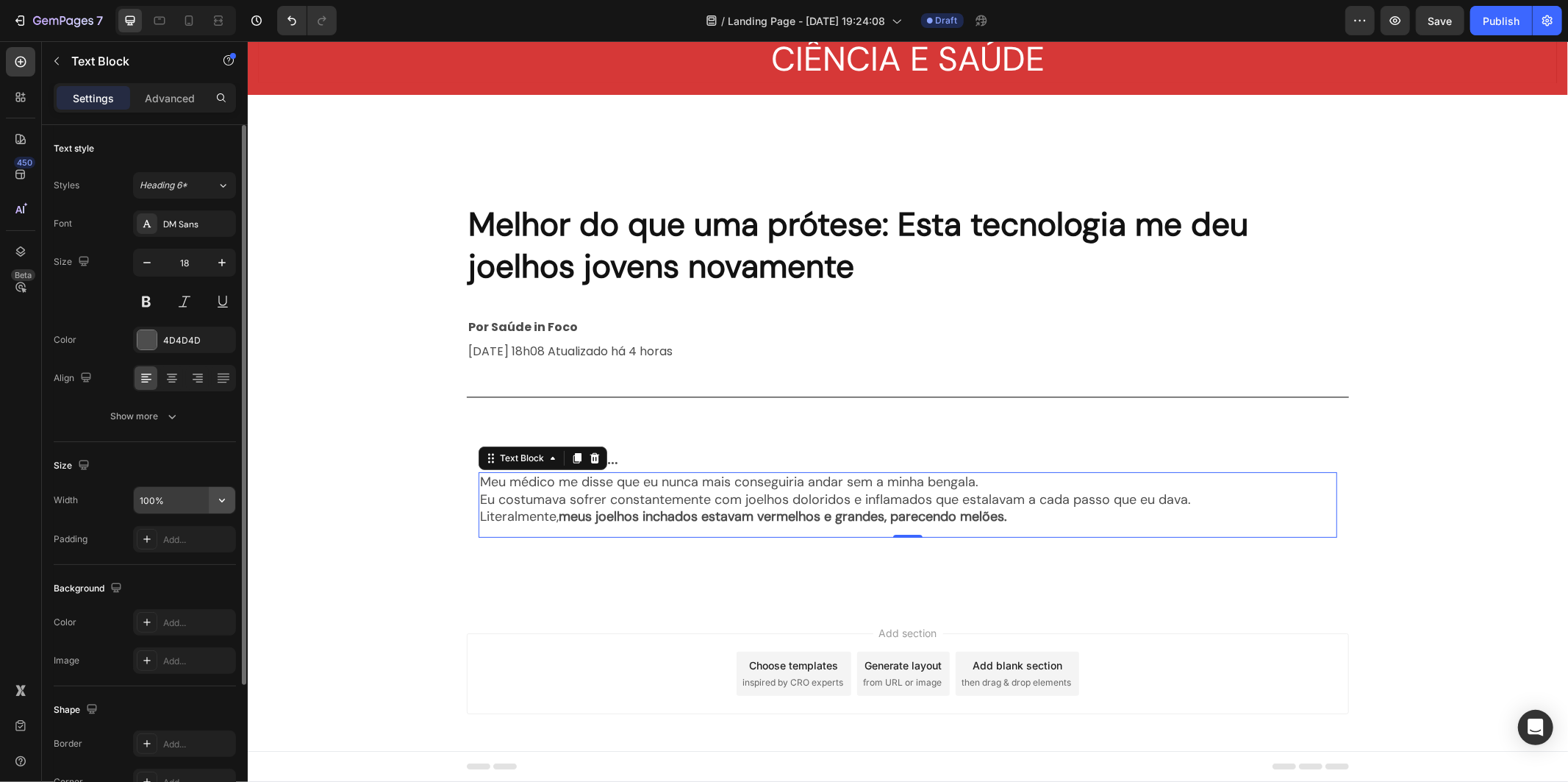
click at [229, 497] on button "button" at bounding box center [221, 500] width 26 height 26
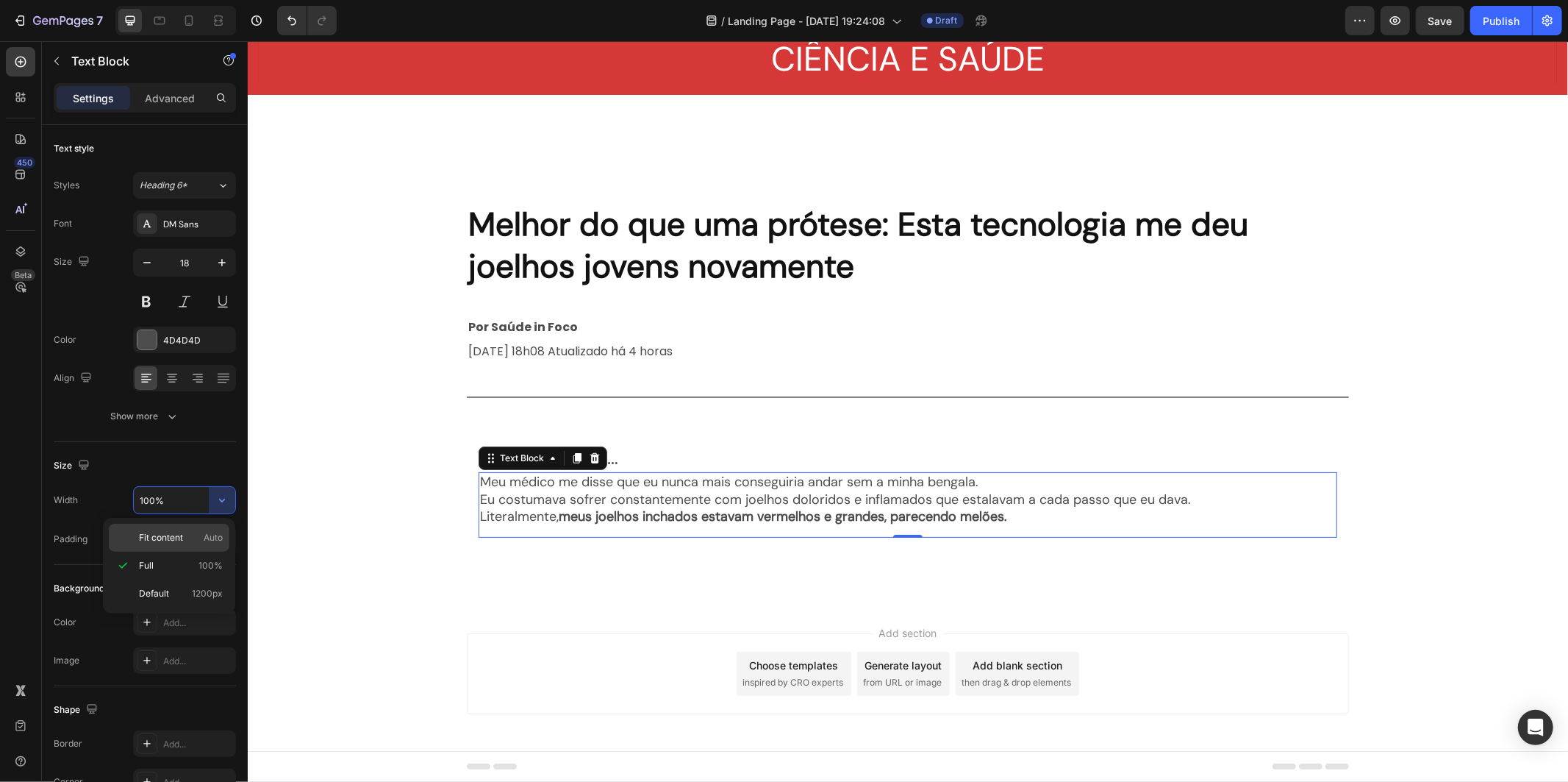
click at [210, 530] on div "Fit content Auto" at bounding box center [168, 537] width 120 height 28
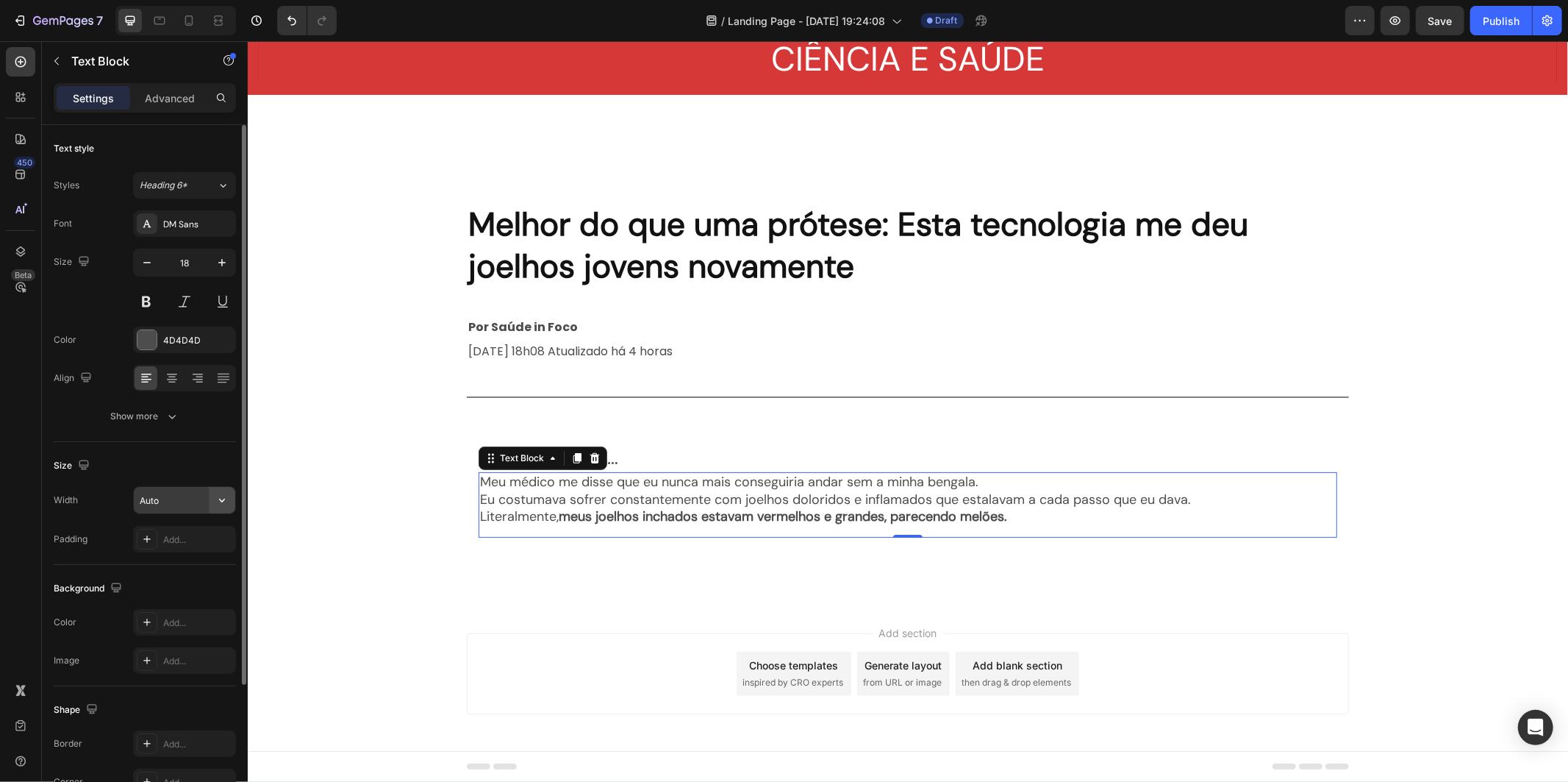
click at [230, 494] on button "button" at bounding box center [221, 500] width 26 height 26
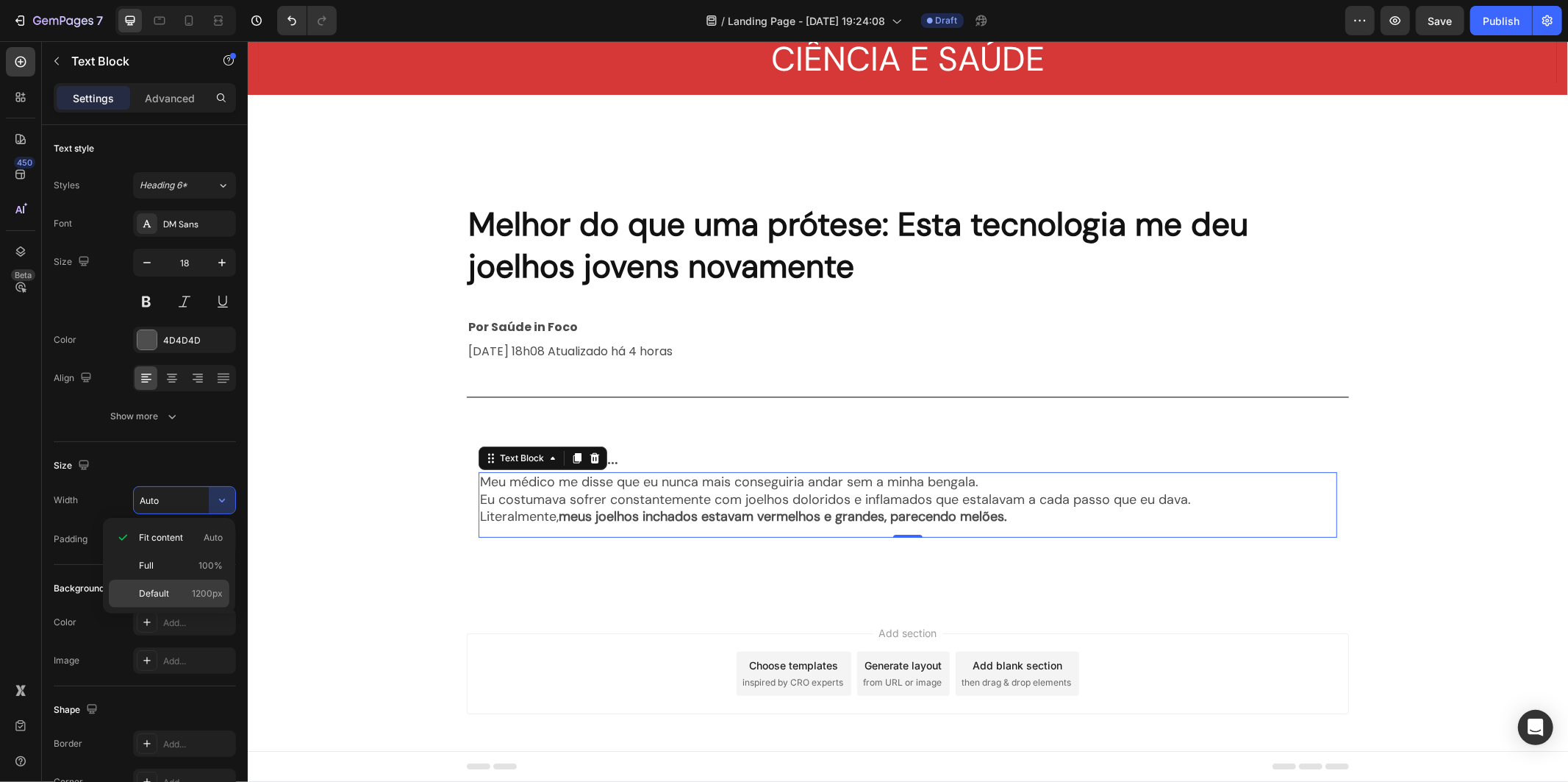
click at [192, 585] on div "Default 1200px" at bounding box center [168, 593] width 120 height 28
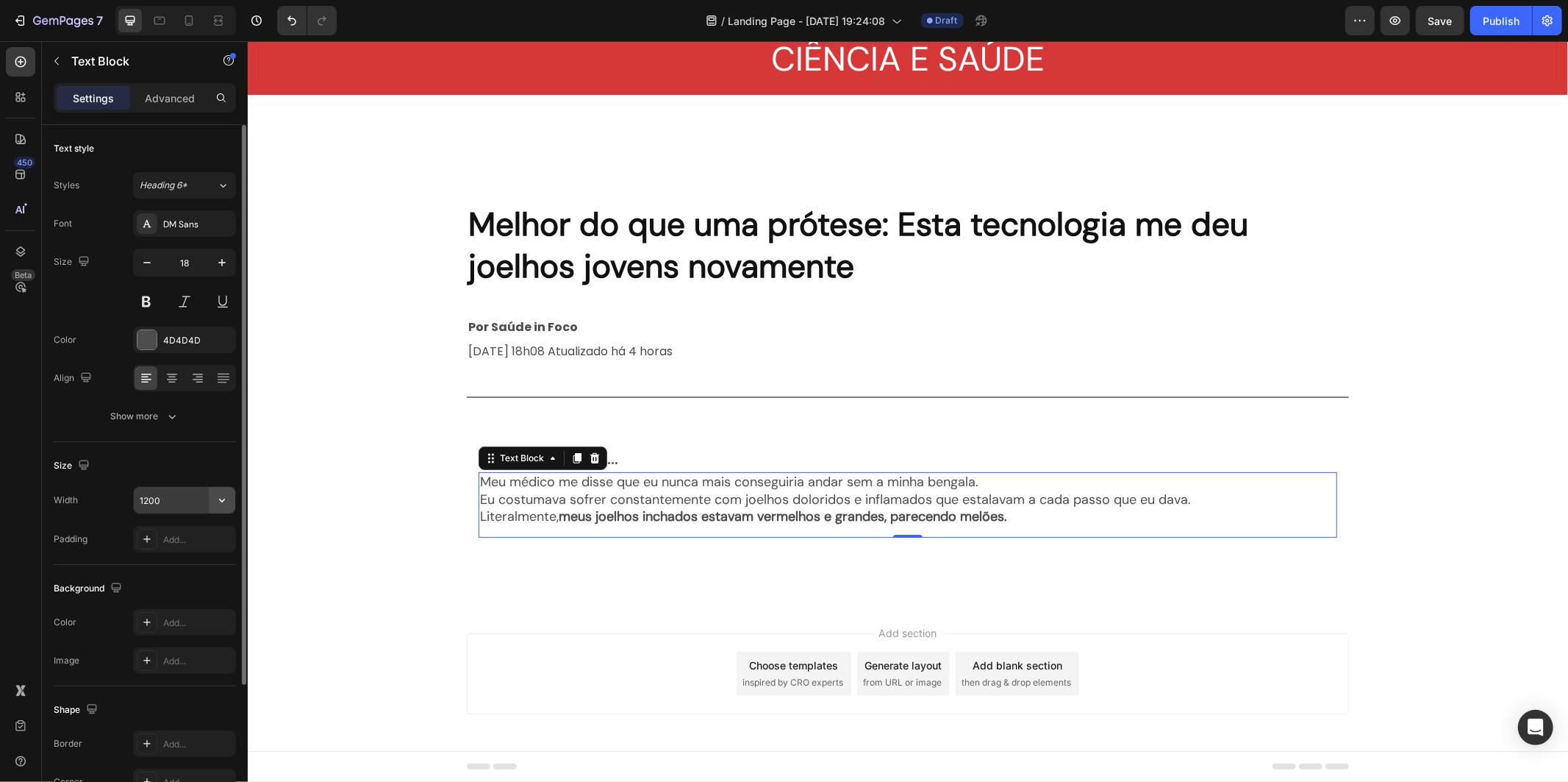
click at [220, 497] on icon "button" at bounding box center [221, 500] width 14 height 14
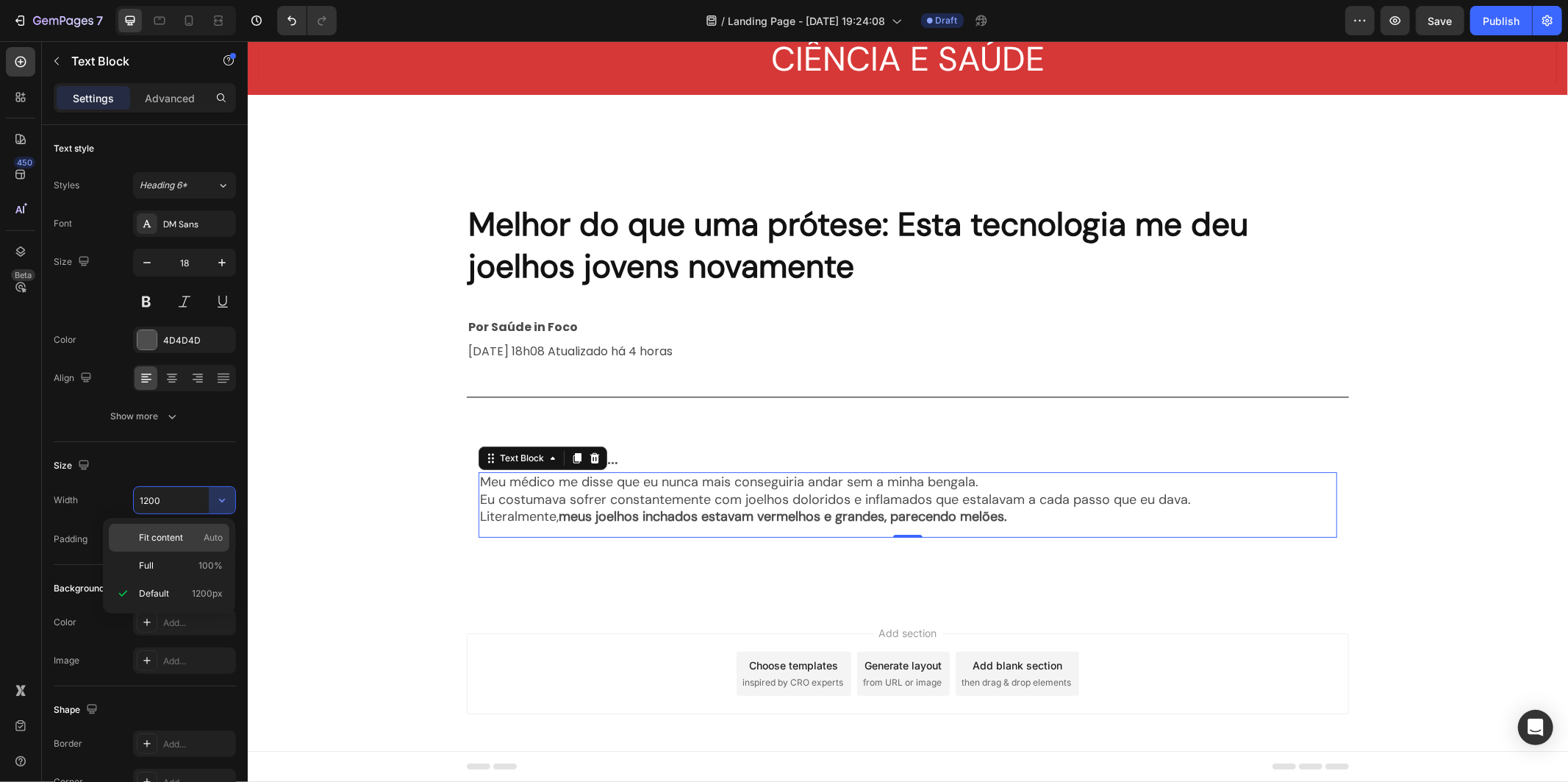
click at [213, 533] on span "Auto" at bounding box center [214, 537] width 19 height 13
type input "Auto"
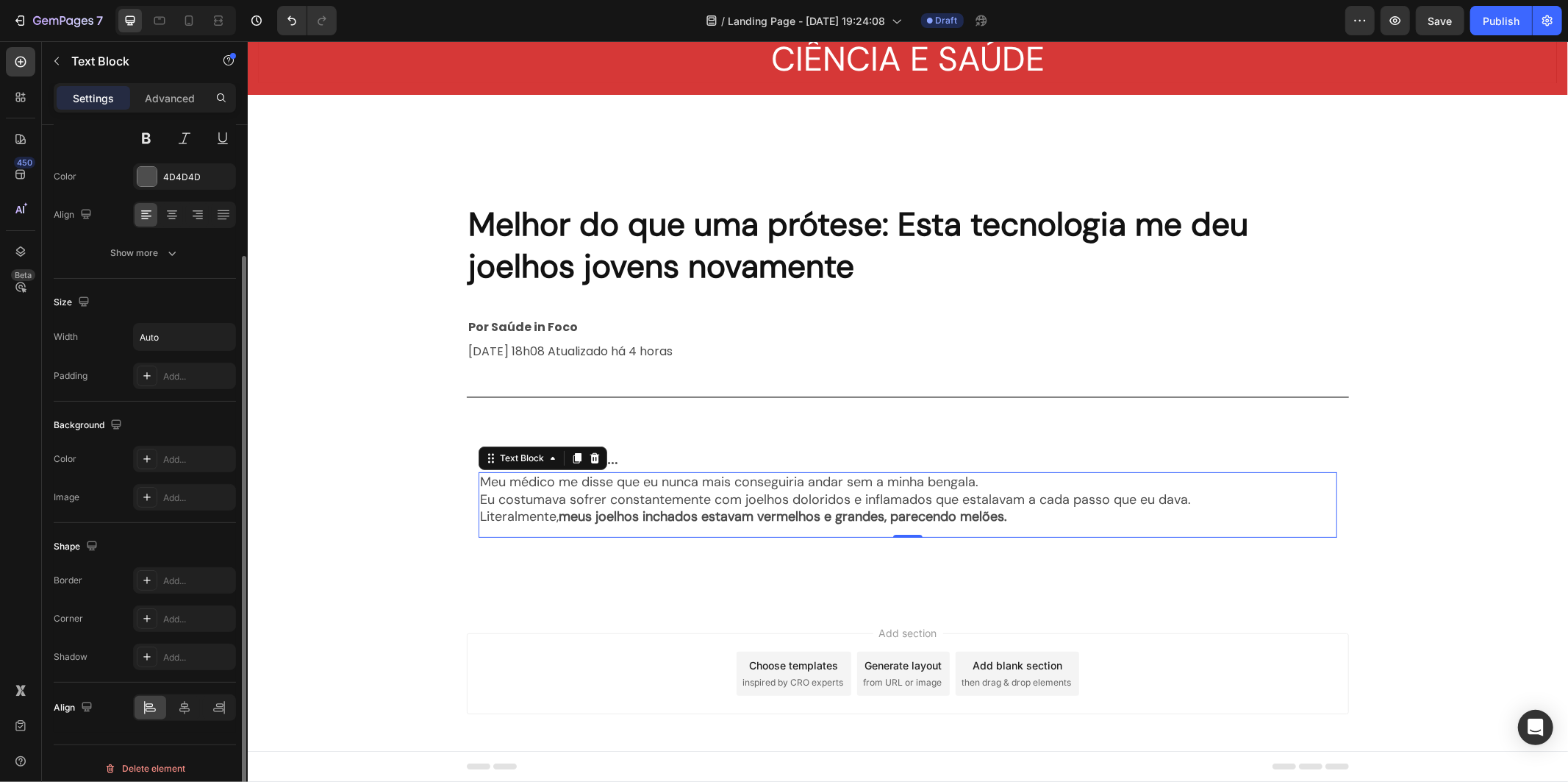
scroll to position [172, 0]
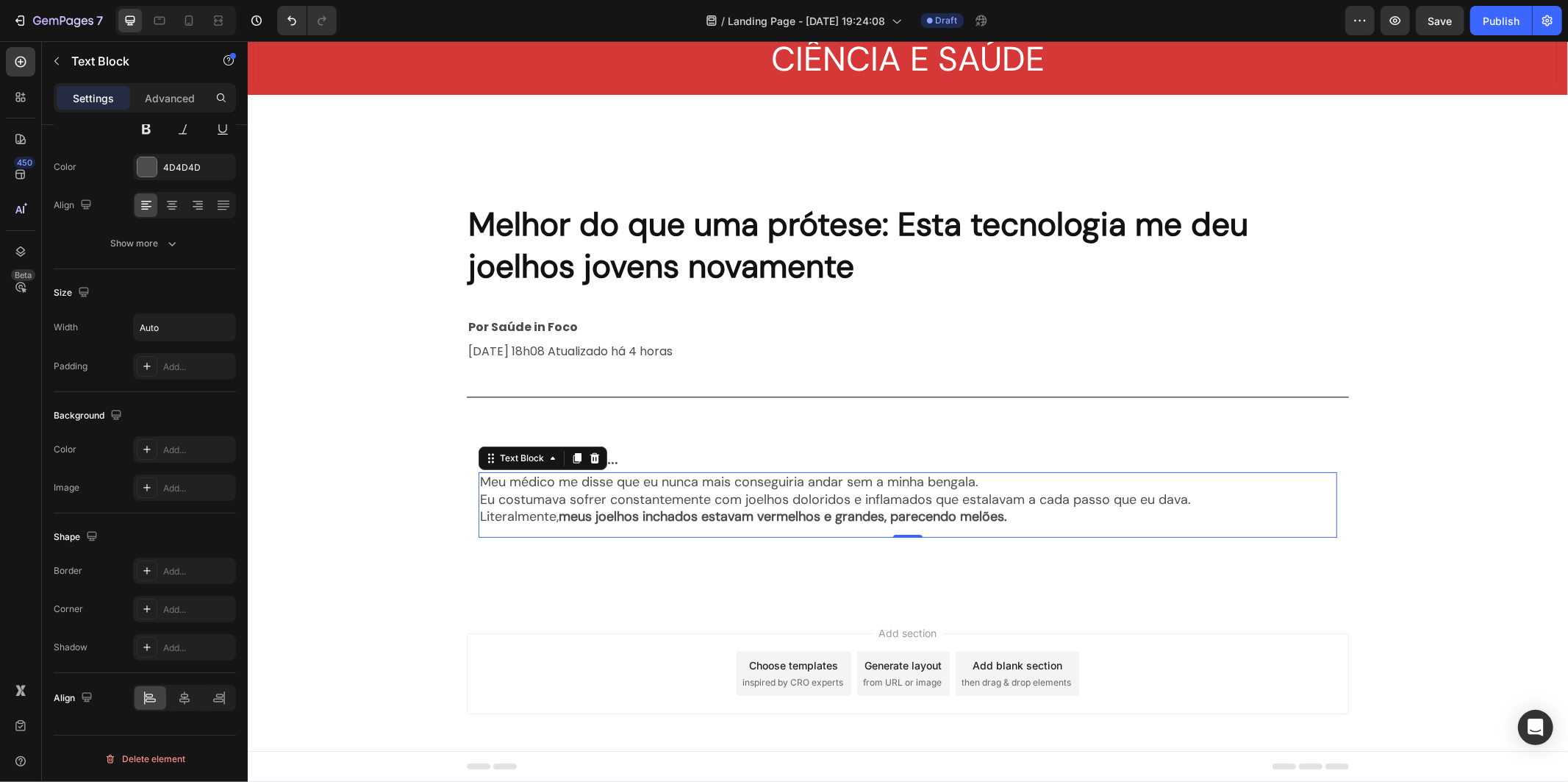
click at [90, 91] on p "Settings" at bounding box center [93, 98] width 41 height 15
click at [64, 63] on button "button" at bounding box center [57, 61] width 23 height 23
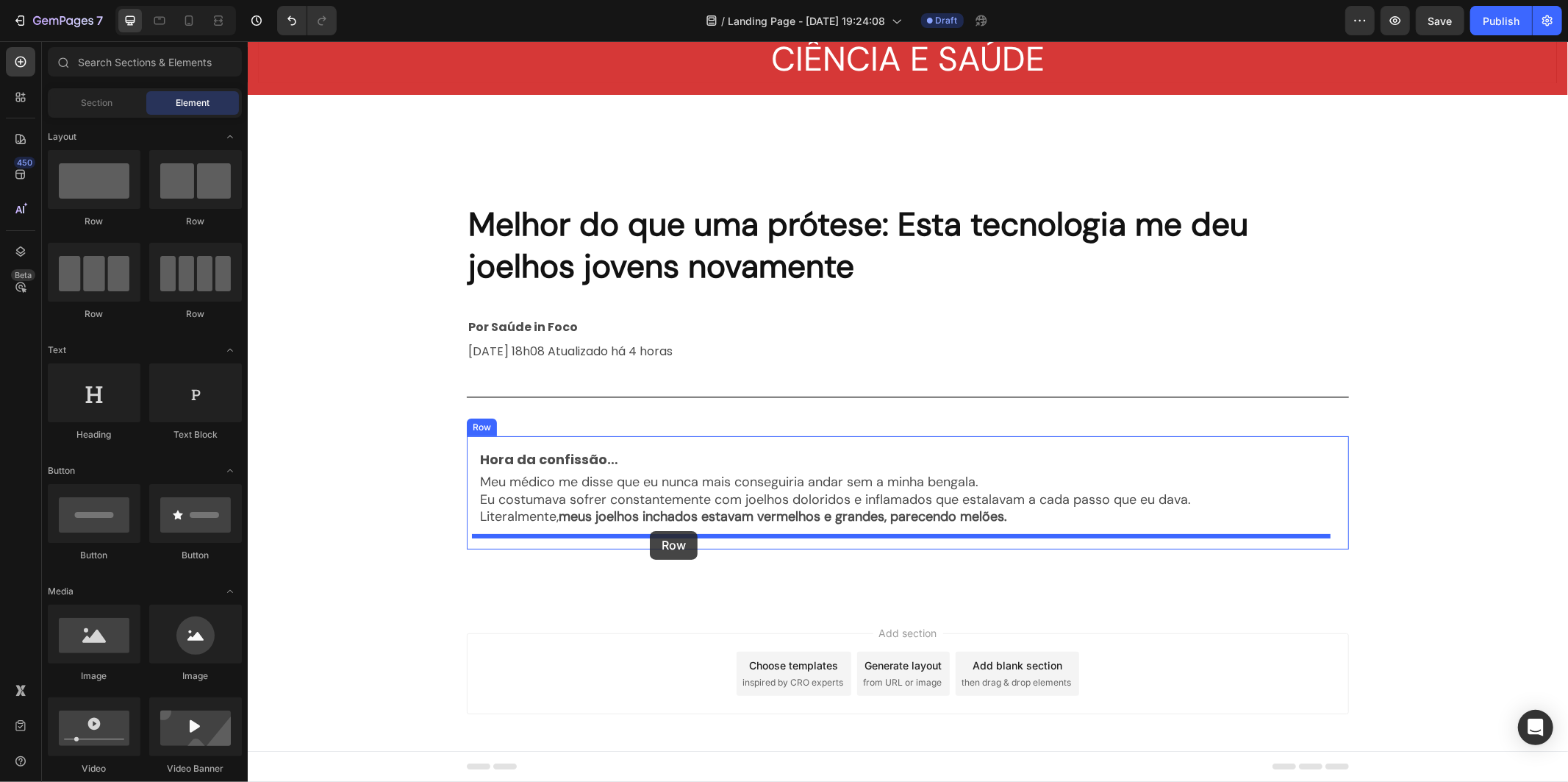
drag, startPoint x: 411, startPoint y: 266, endPoint x: 649, endPoint y: 531, distance: 356.2
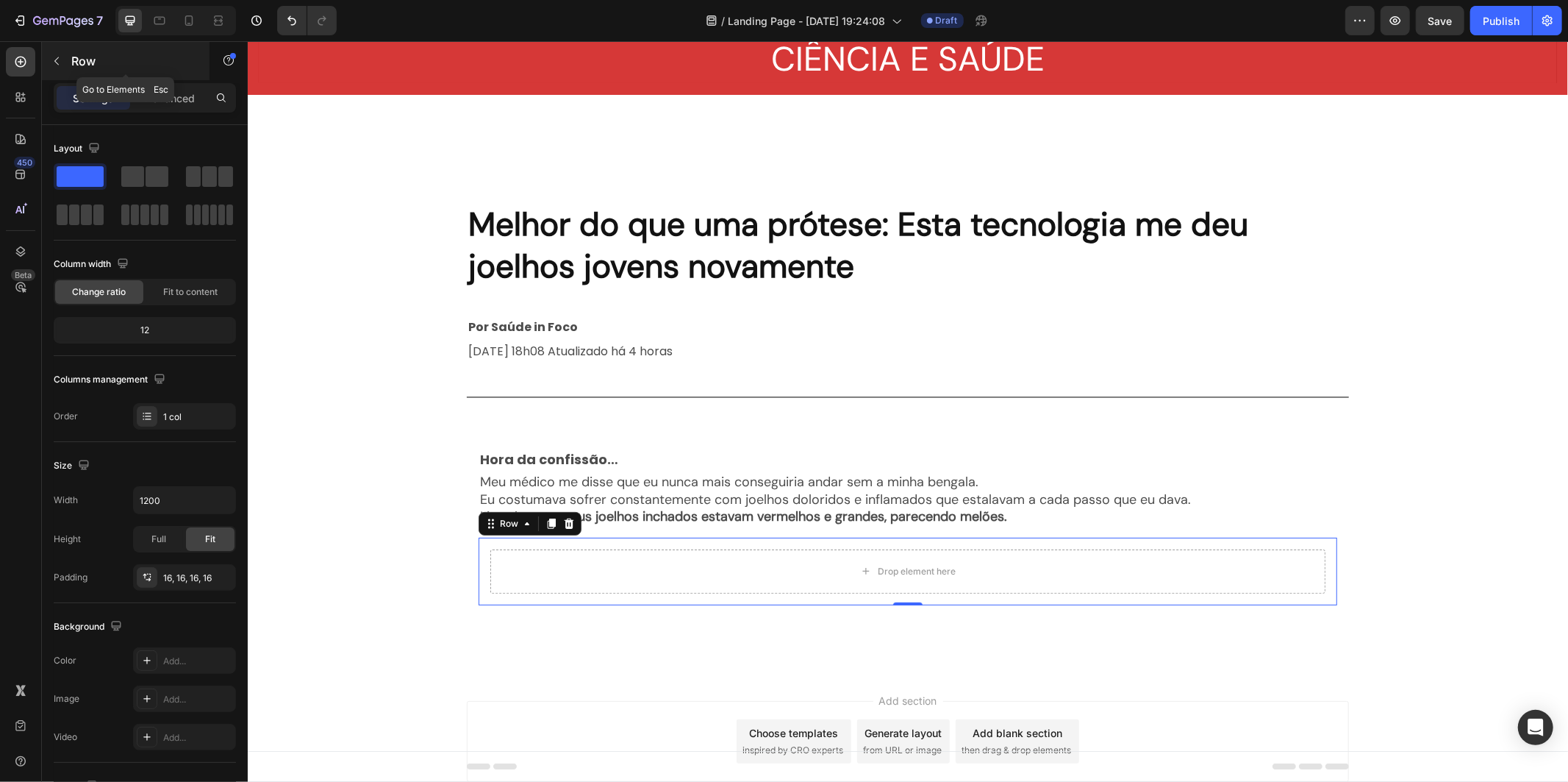
click at [85, 68] on p "Row" at bounding box center [134, 61] width 125 height 17
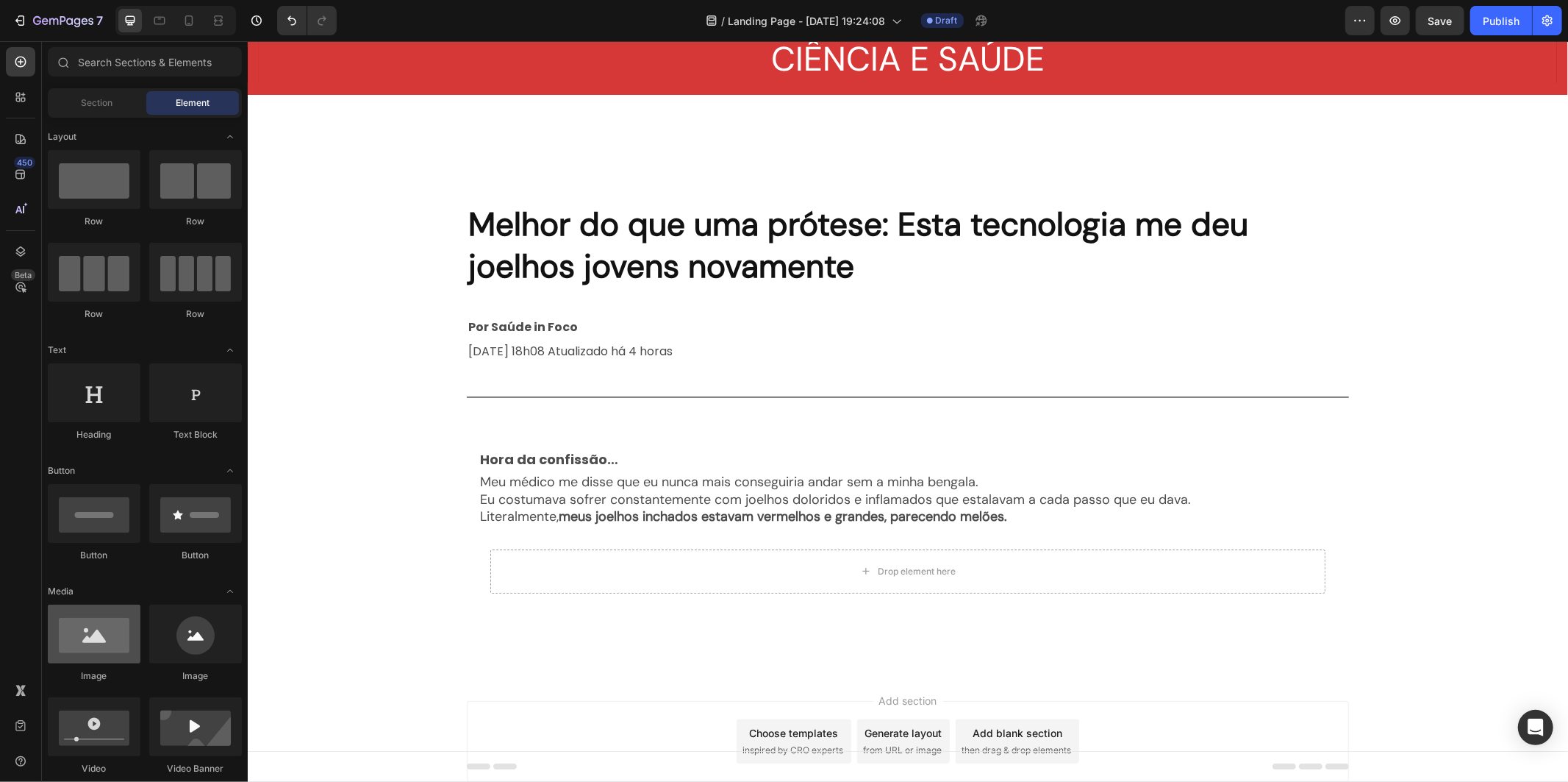
scroll to position [164, 0]
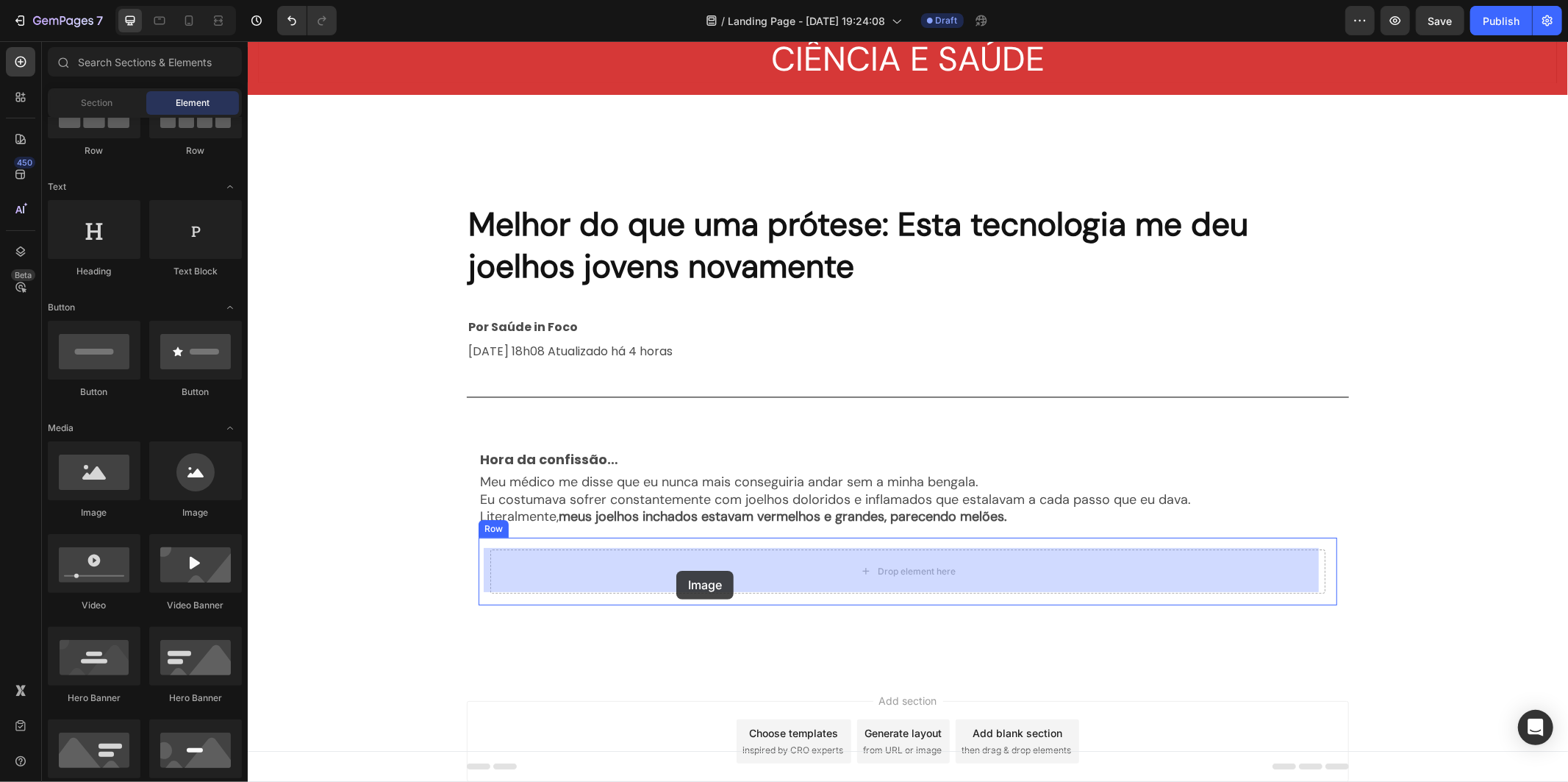
drag, startPoint x: 340, startPoint y: 515, endPoint x: 676, endPoint y: 570, distance: 340.5
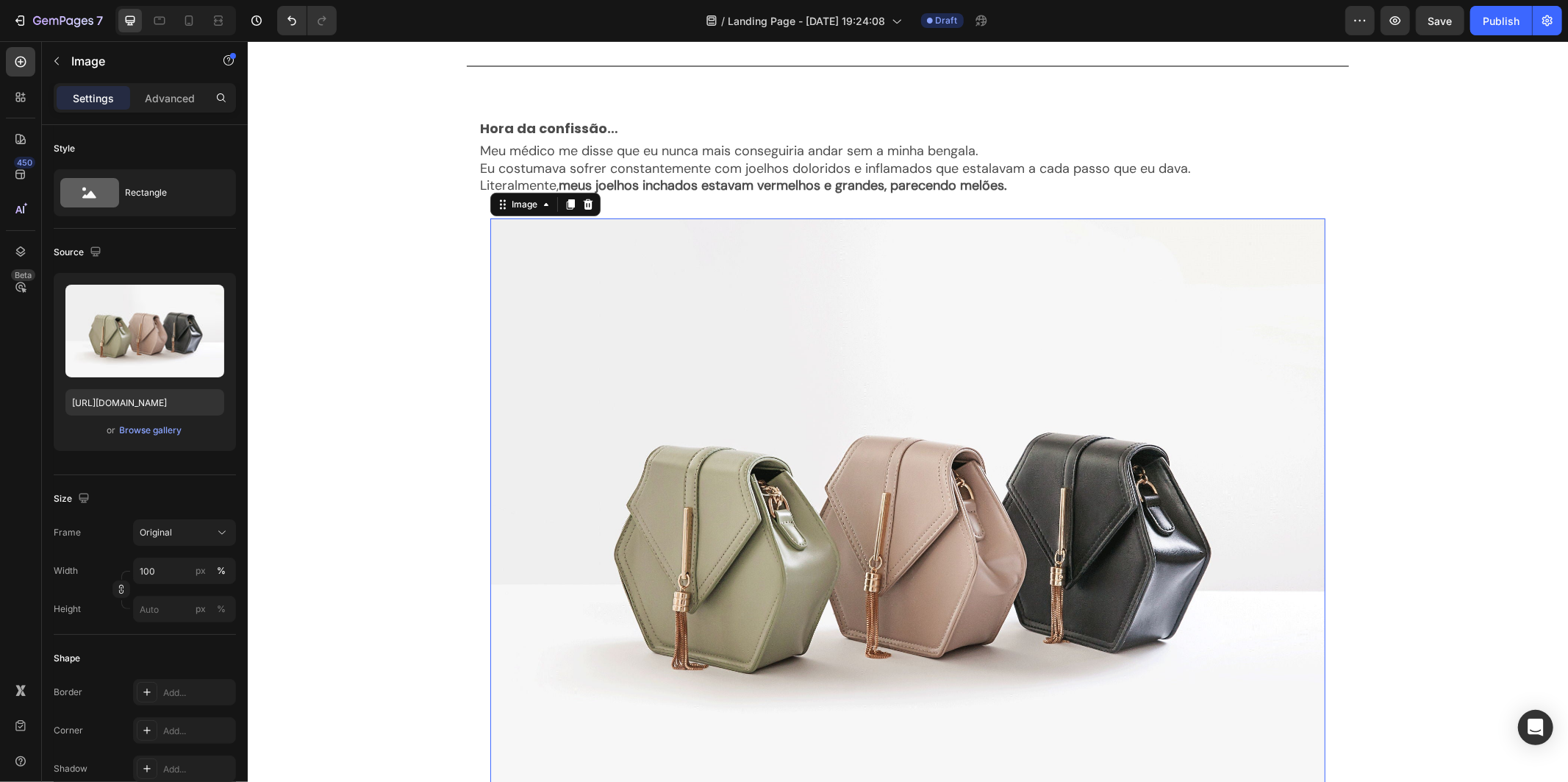
scroll to position [390, 0]
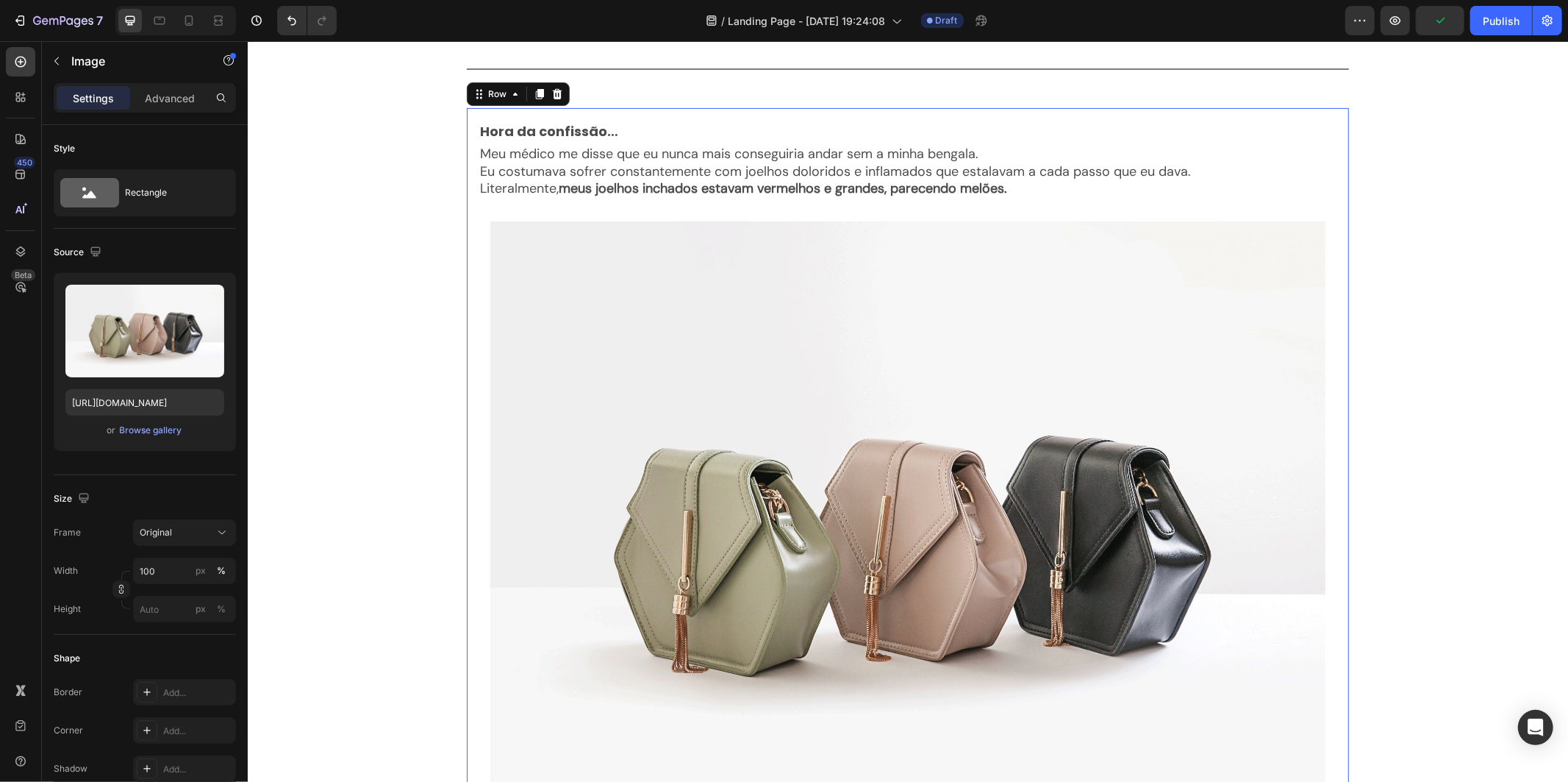
click at [468, 228] on div "Hora da confissão… Text Block Meu médico me disse que eu nunca mais conseguiria…" at bounding box center [907, 488] width 882 height 764
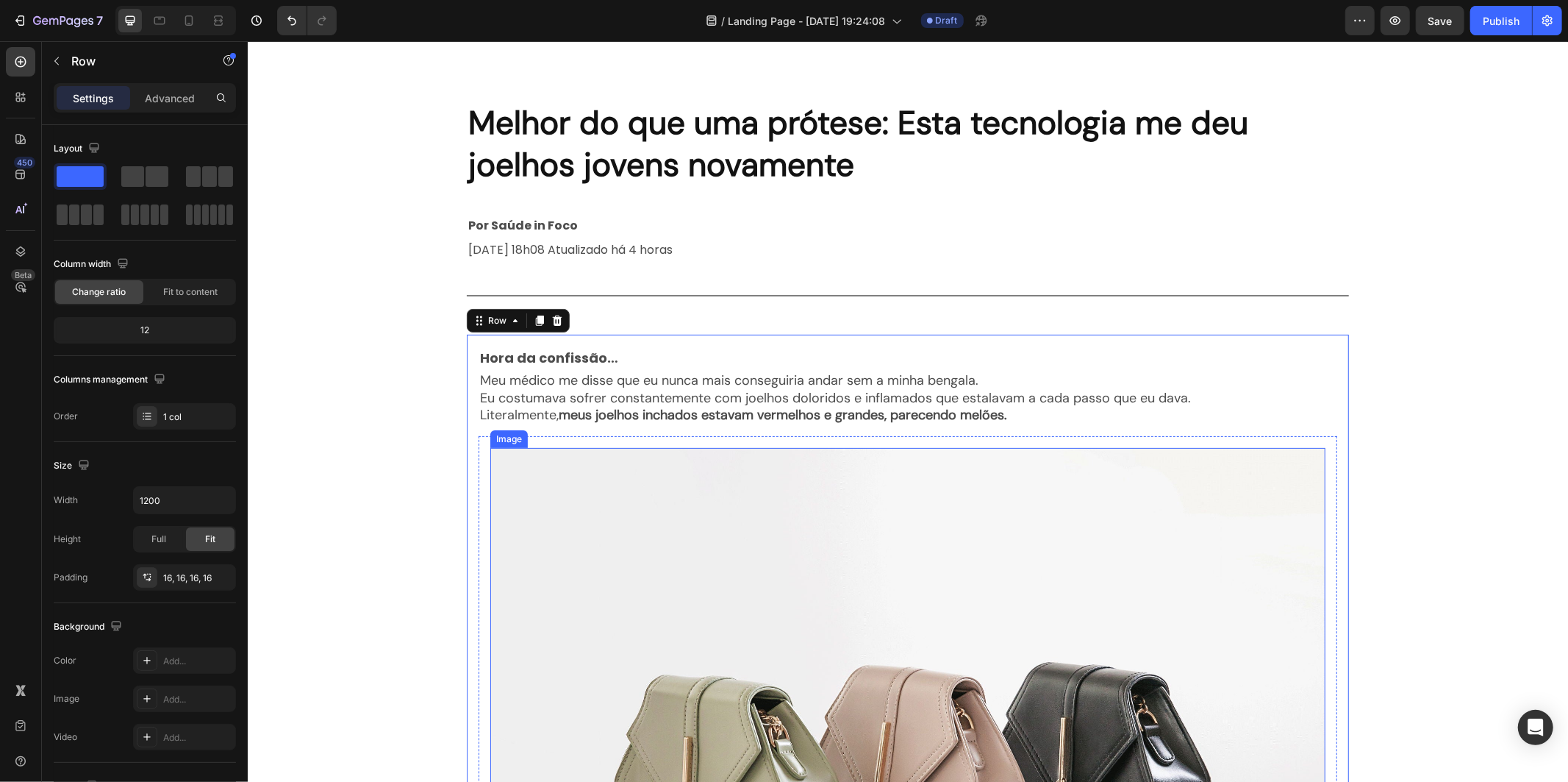
scroll to position [9, 0]
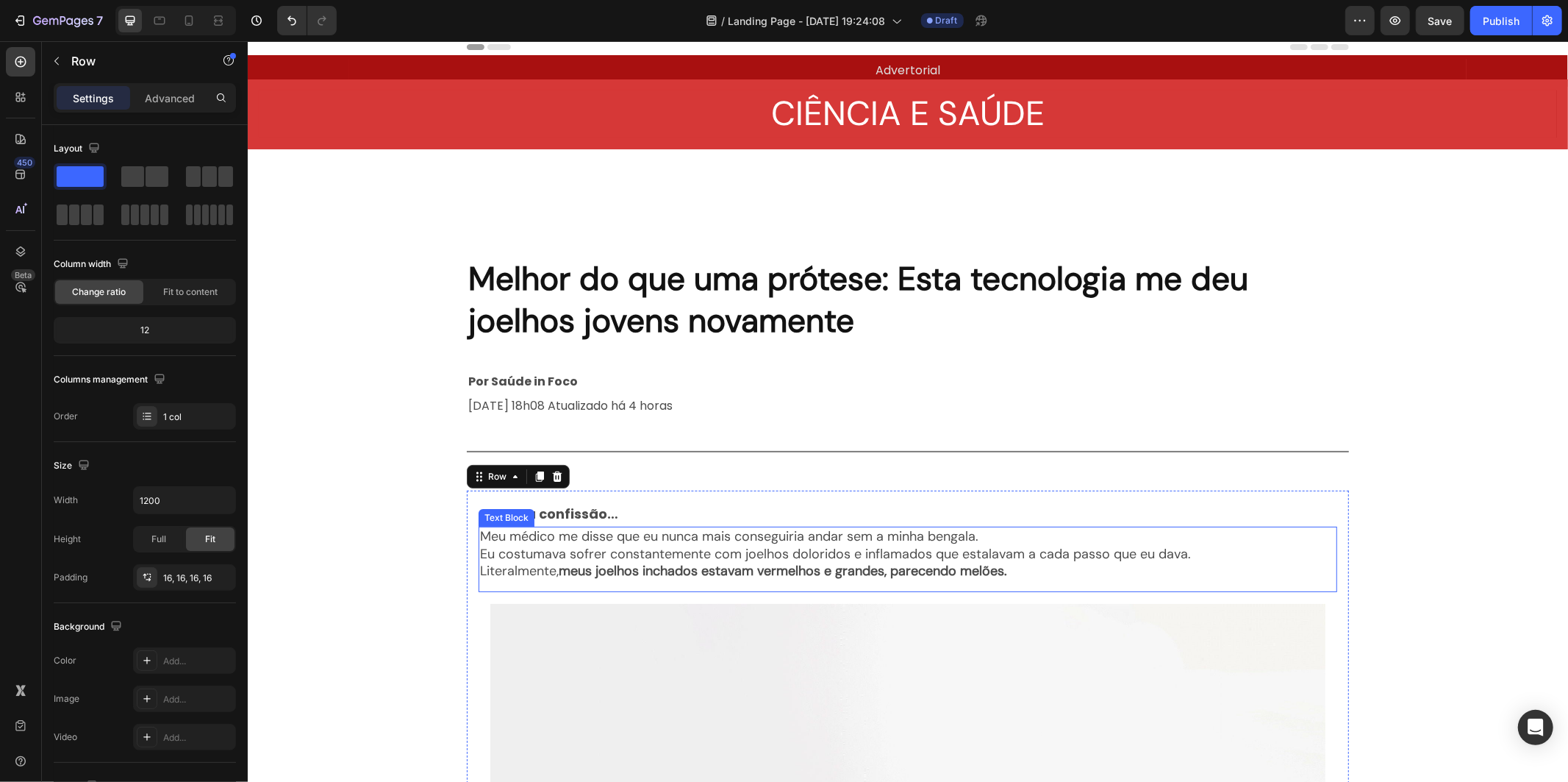
click at [730, 551] on p "Eu costumava sofrer constantemente com joelhos doloridos e inflamados que estal…" at bounding box center [835, 554] width 710 height 17
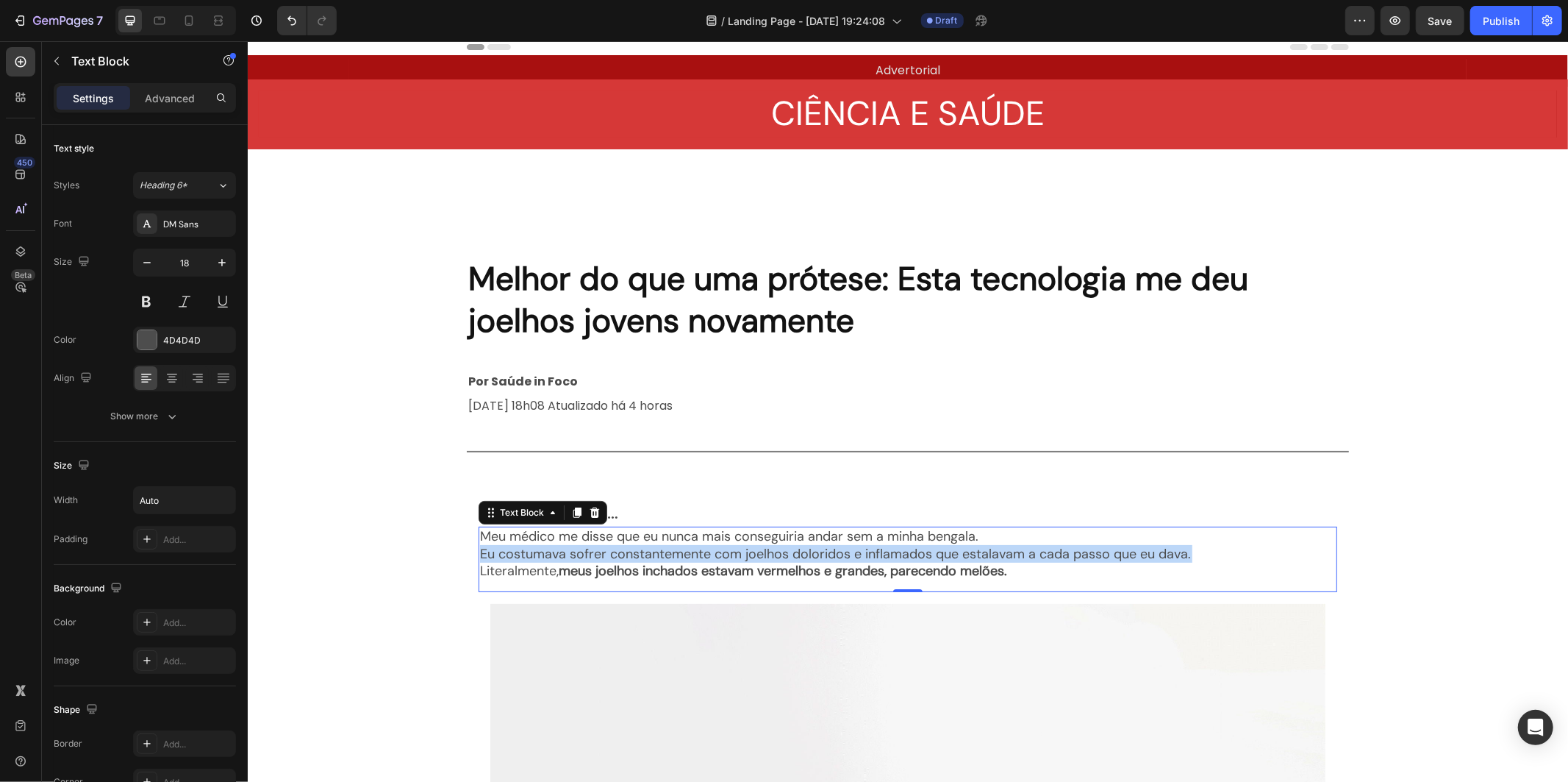
click at [730, 551] on p "Eu costumava sofrer constantemente com joelhos doloridos e inflamados que estal…" at bounding box center [835, 554] width 710 height 17
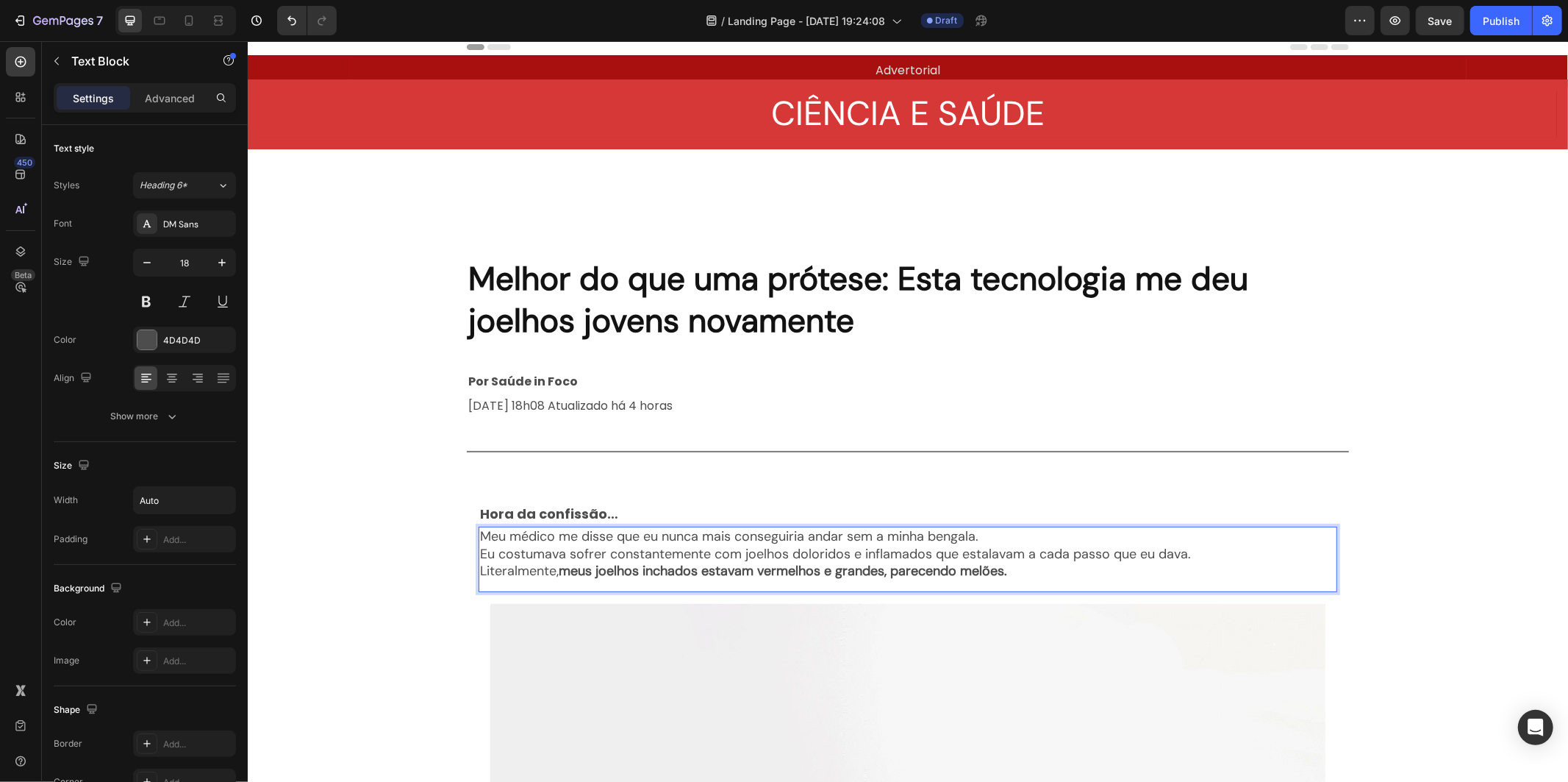
click at [928, 569] on strong "meus joelhos inchados estavam vermelhos e grandes, parecendo melões." at bounding box center [783, 570] width 449 height 17
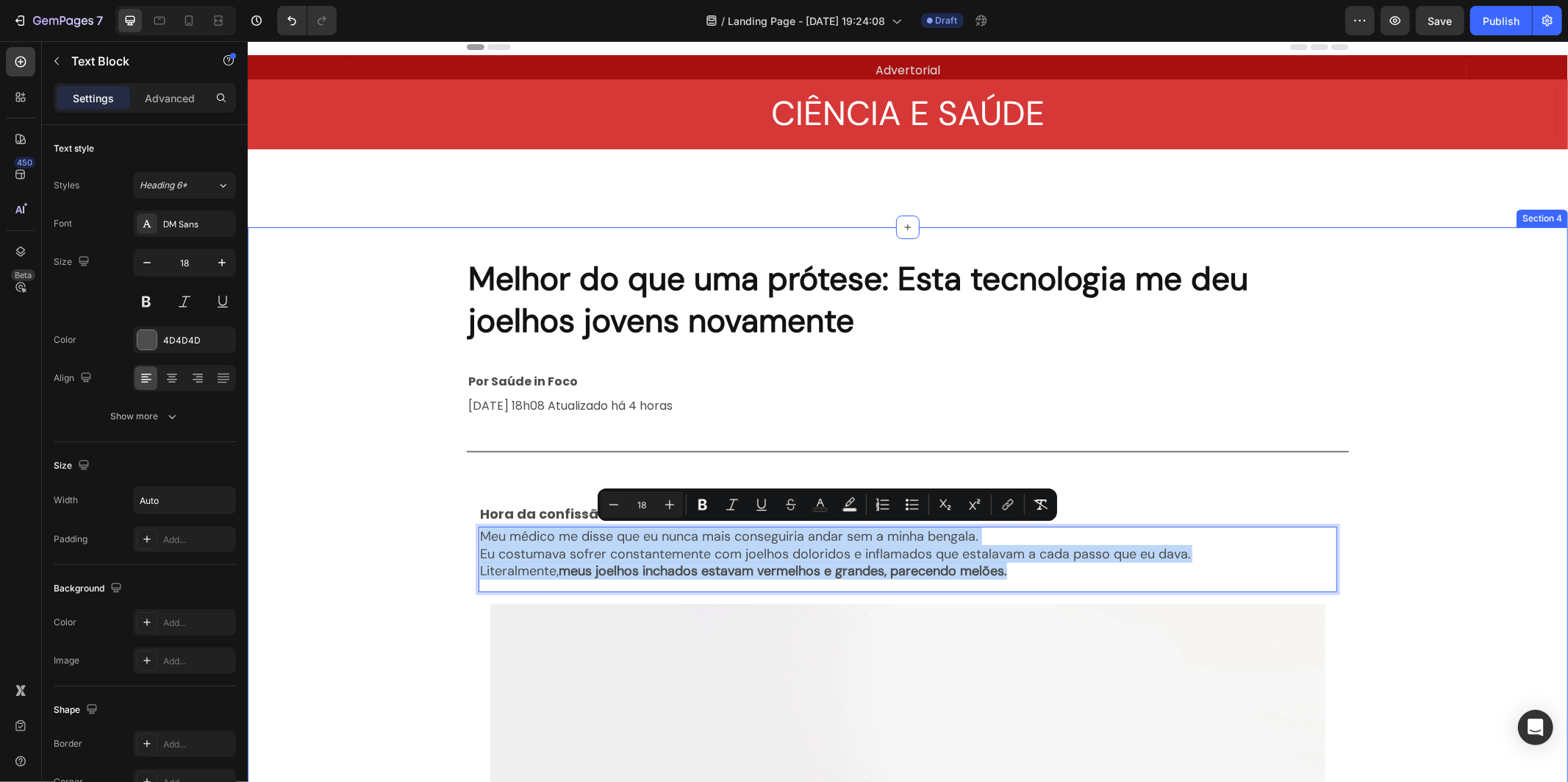
drag, startPoint x: 1015, startPoint y: 568, endPoint x: 322, endPoint y: 475, distance: 699.2
click at [322, 475] on div "Melhor do que uma prótese: Esta tecnologia me deu joelhos jovens novamente Head…" at bounding box center [907, 768] width 1320 height 1034
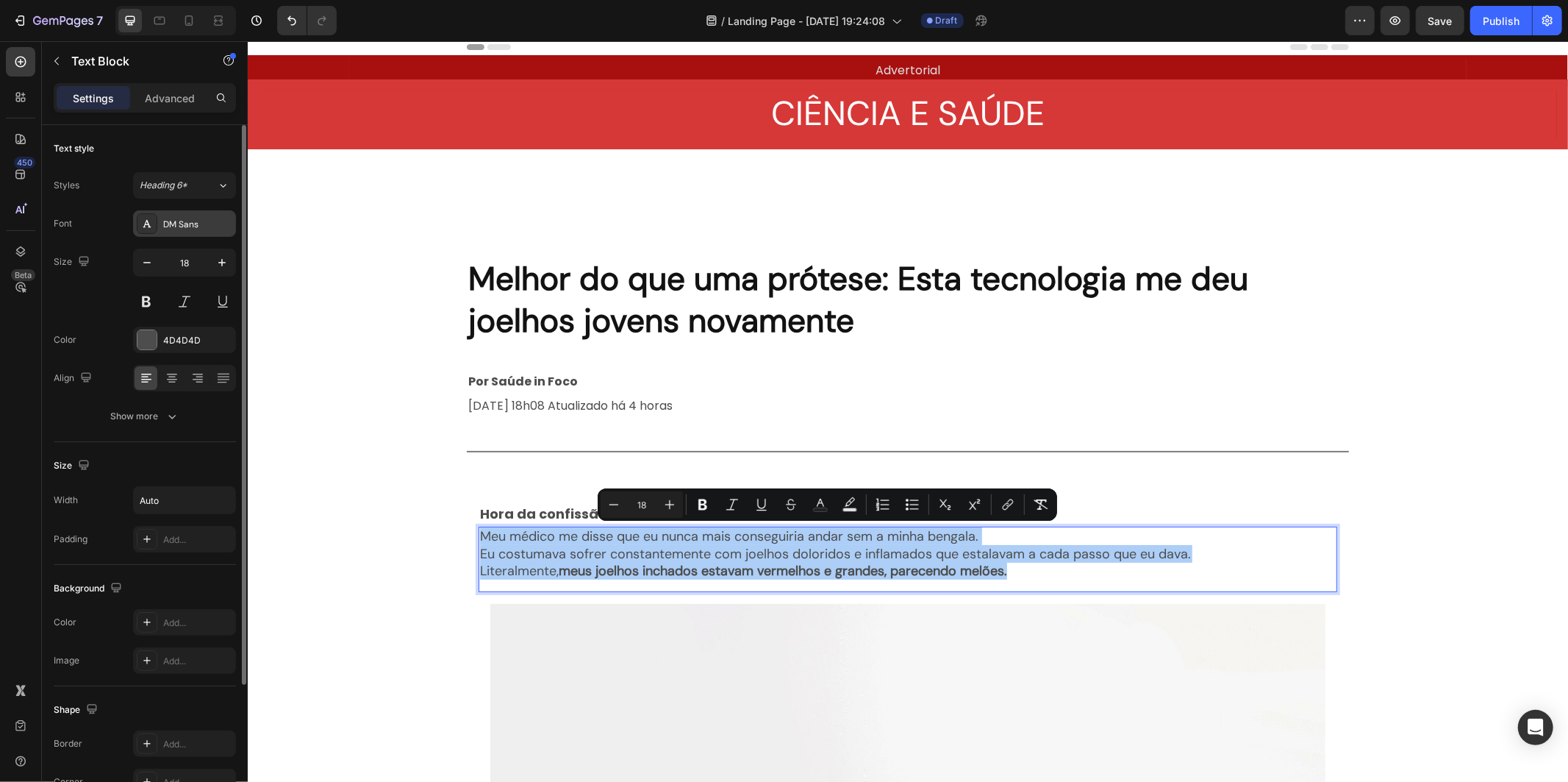
click at [206, 222] on div "DM Sans" at bounding box center [198, 224] width 69 height 13
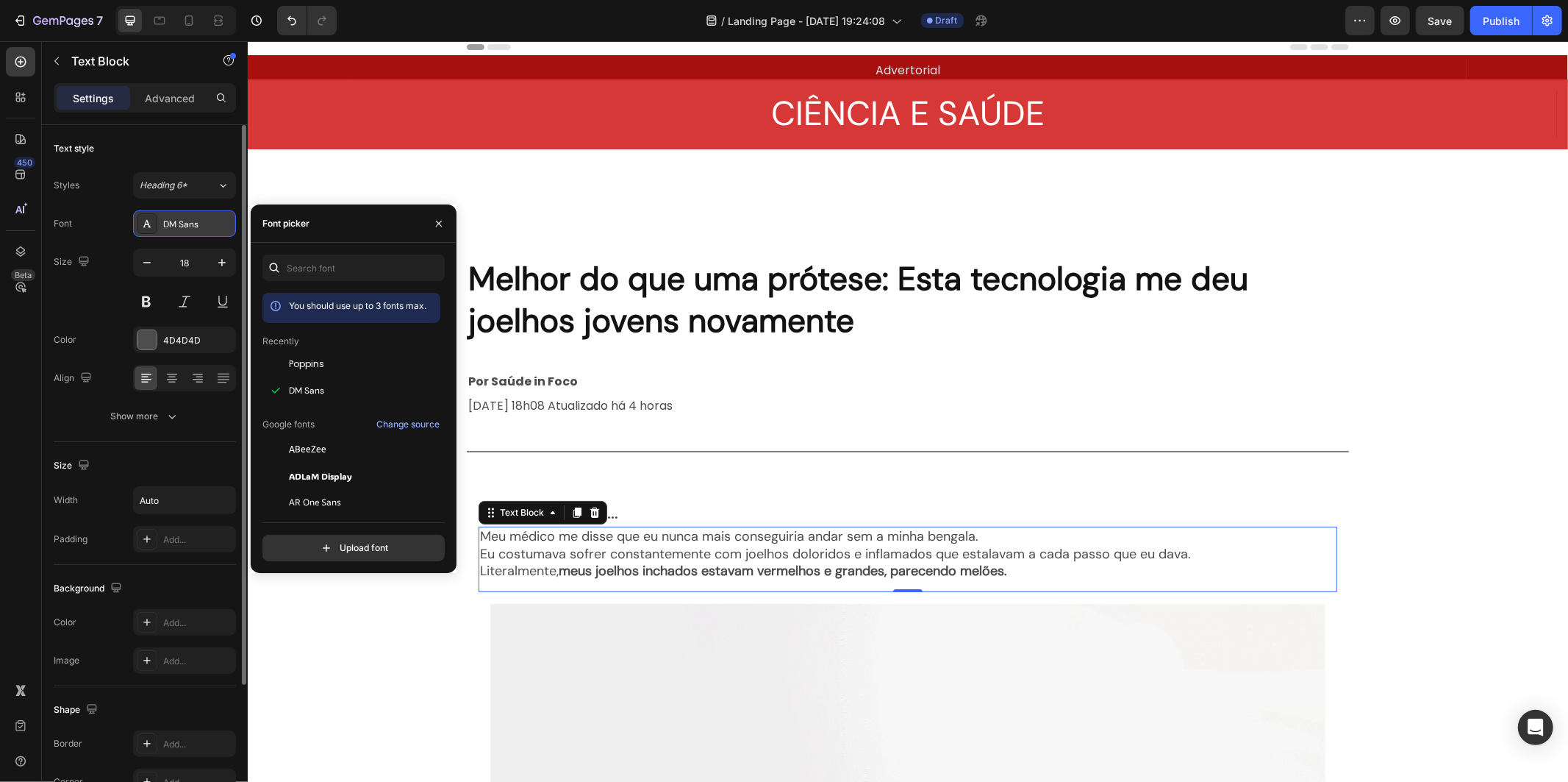
click at [150, 222] on icon at bounding box center [147, 223] width 12 height 12
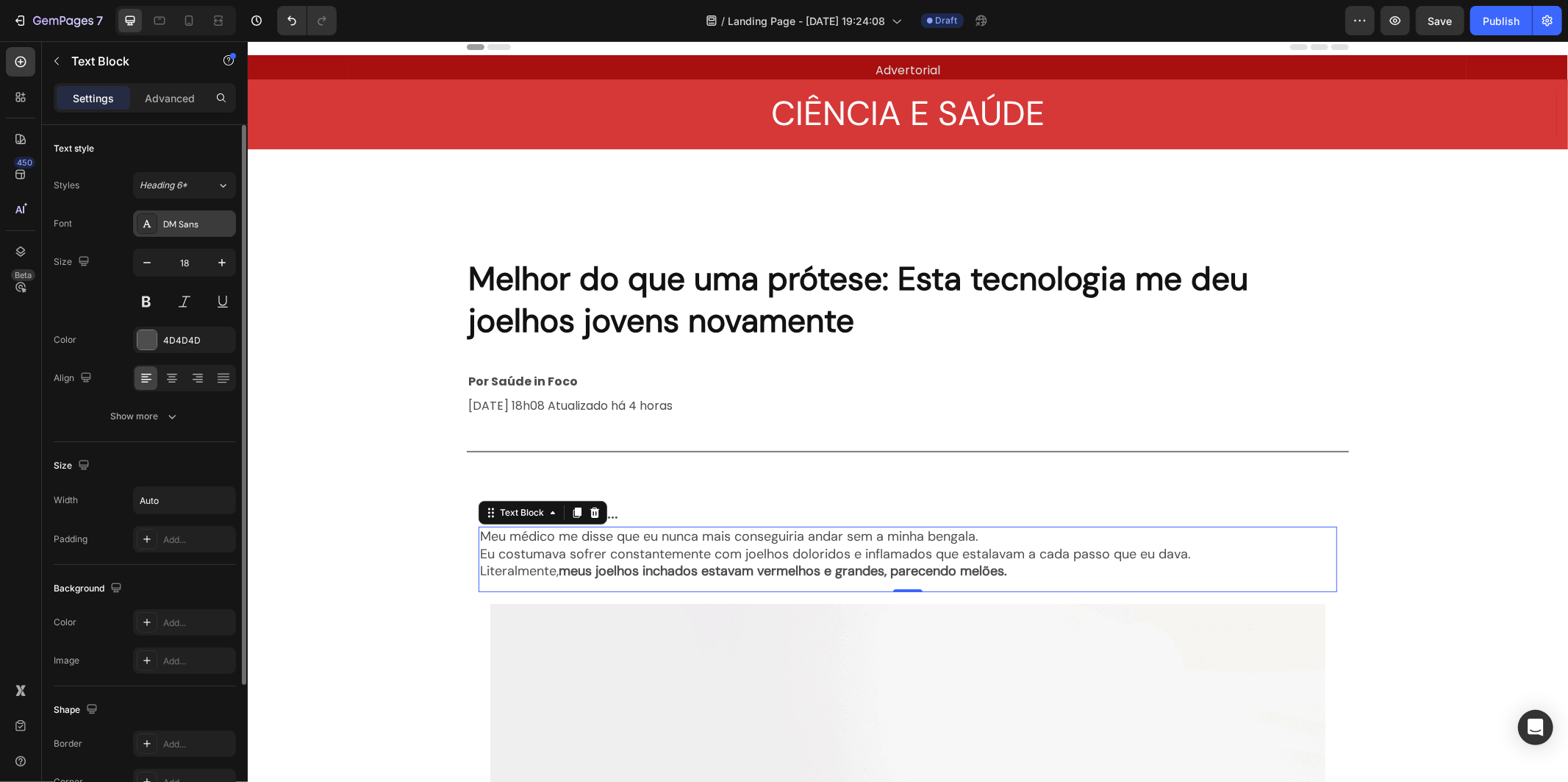
click at [150, 222] on icon at bounding box center [147, 223] width 12 height 12
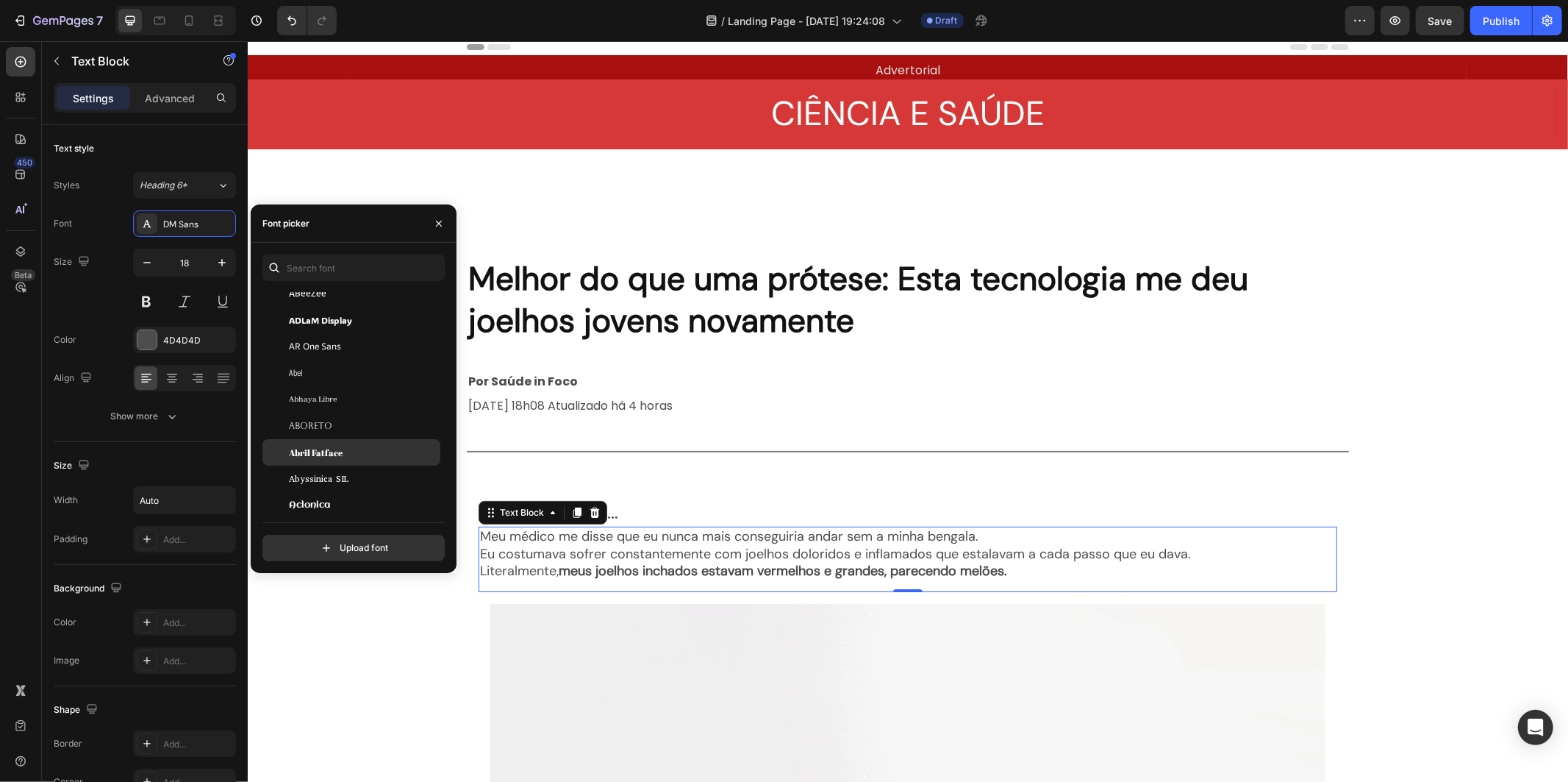
scroll to position [164, 0]
click at [380, 318] on div "ADLaM Display" at bounding box center [363, 313] width 148 height 13
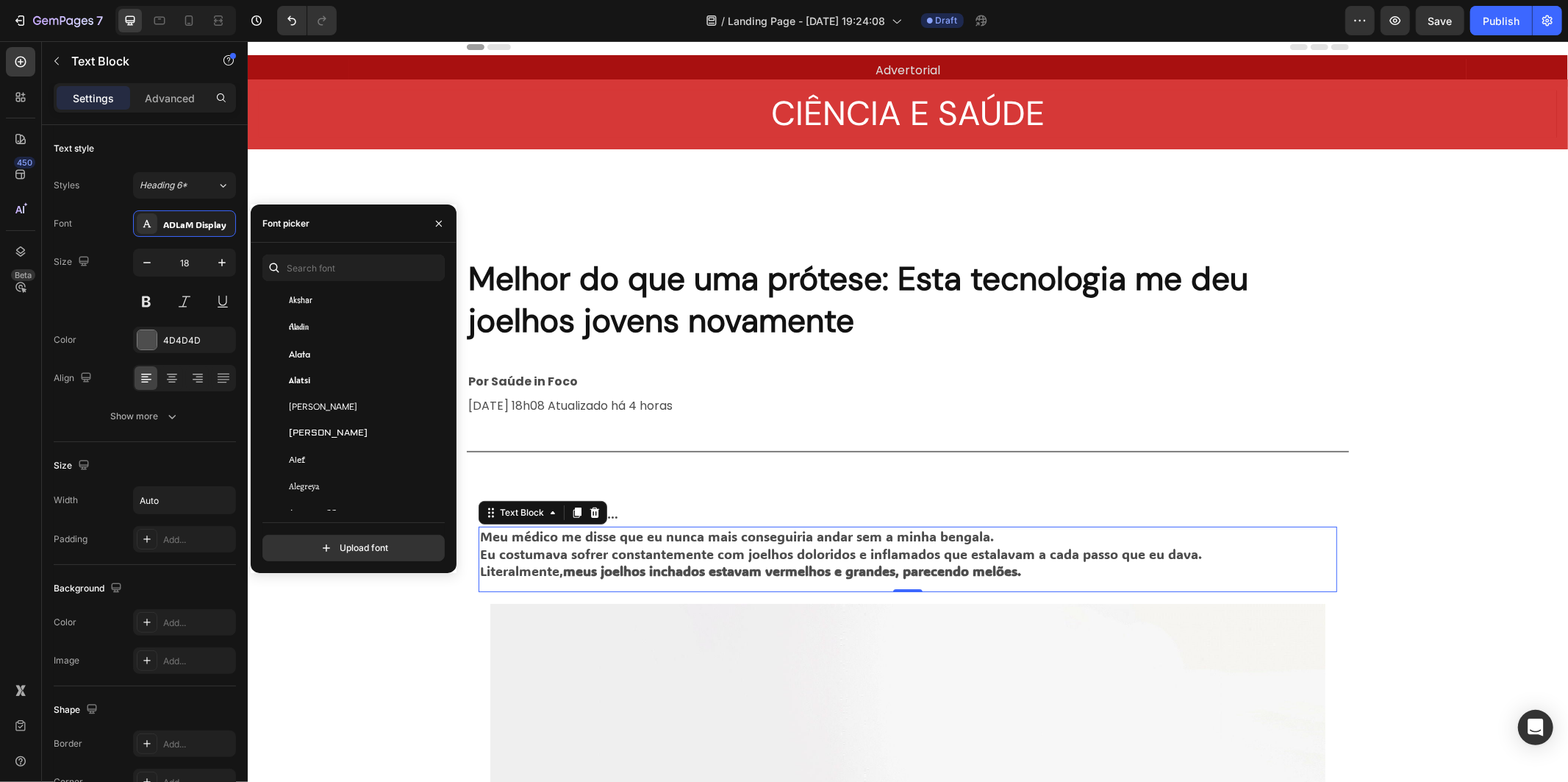
scroll to position [1143, 0]
click at [441, 313] on div "You should use up to 3 fonts max. Alef Alegreya Alegreya SC Alegreya Sans Alegr…" at bounding box center [353, 555] width 182 height 524
click at [392, 472] on div "Sora" at bounding box center [363, 479] width 148 height 13
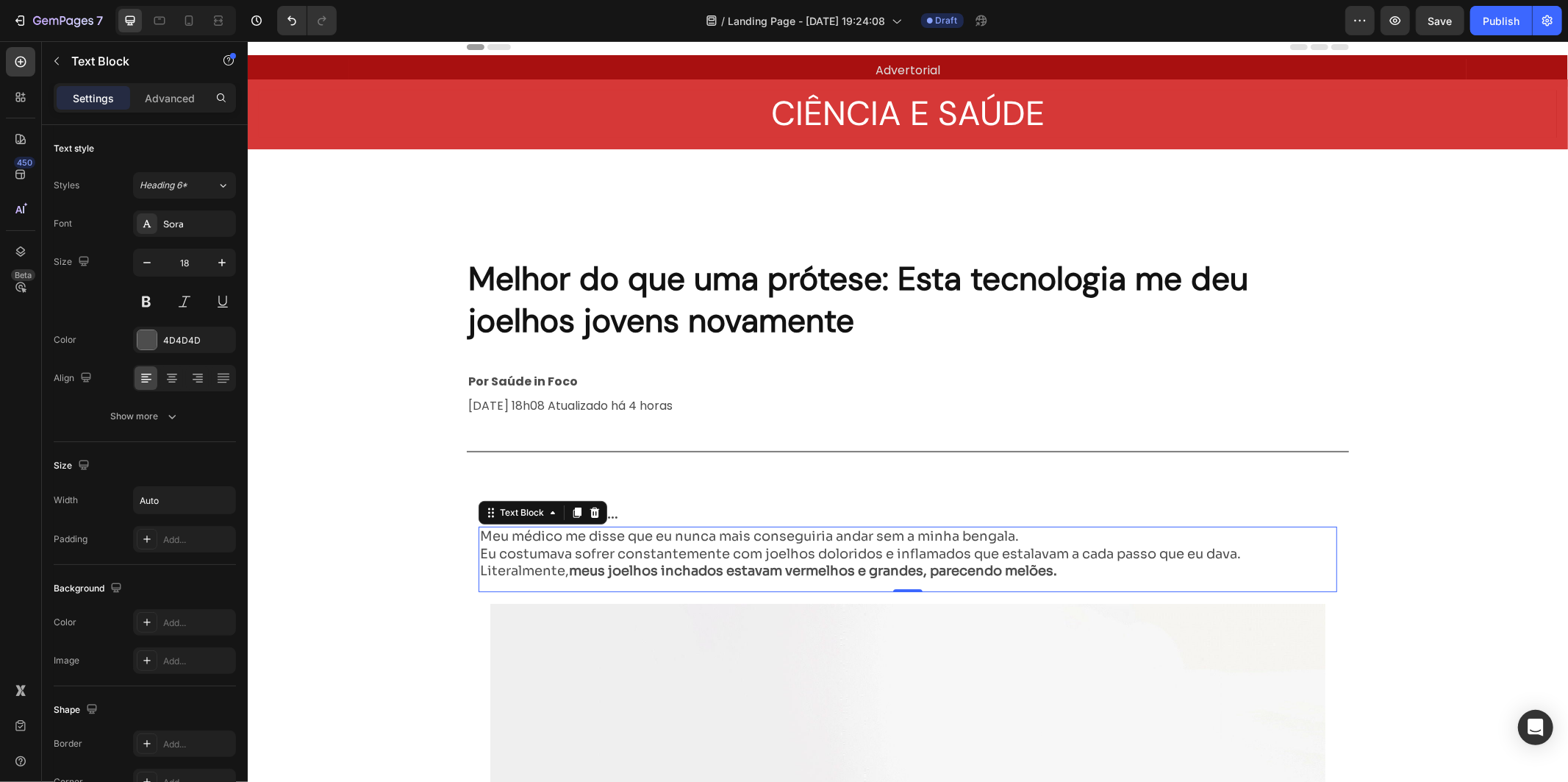
click at [995, 473] on div "Melhor do que uma prótese: Esta tecnologia me deu joelhos jovens novamente Head…" at bounding box center [907, 768] width 1320 height 1034
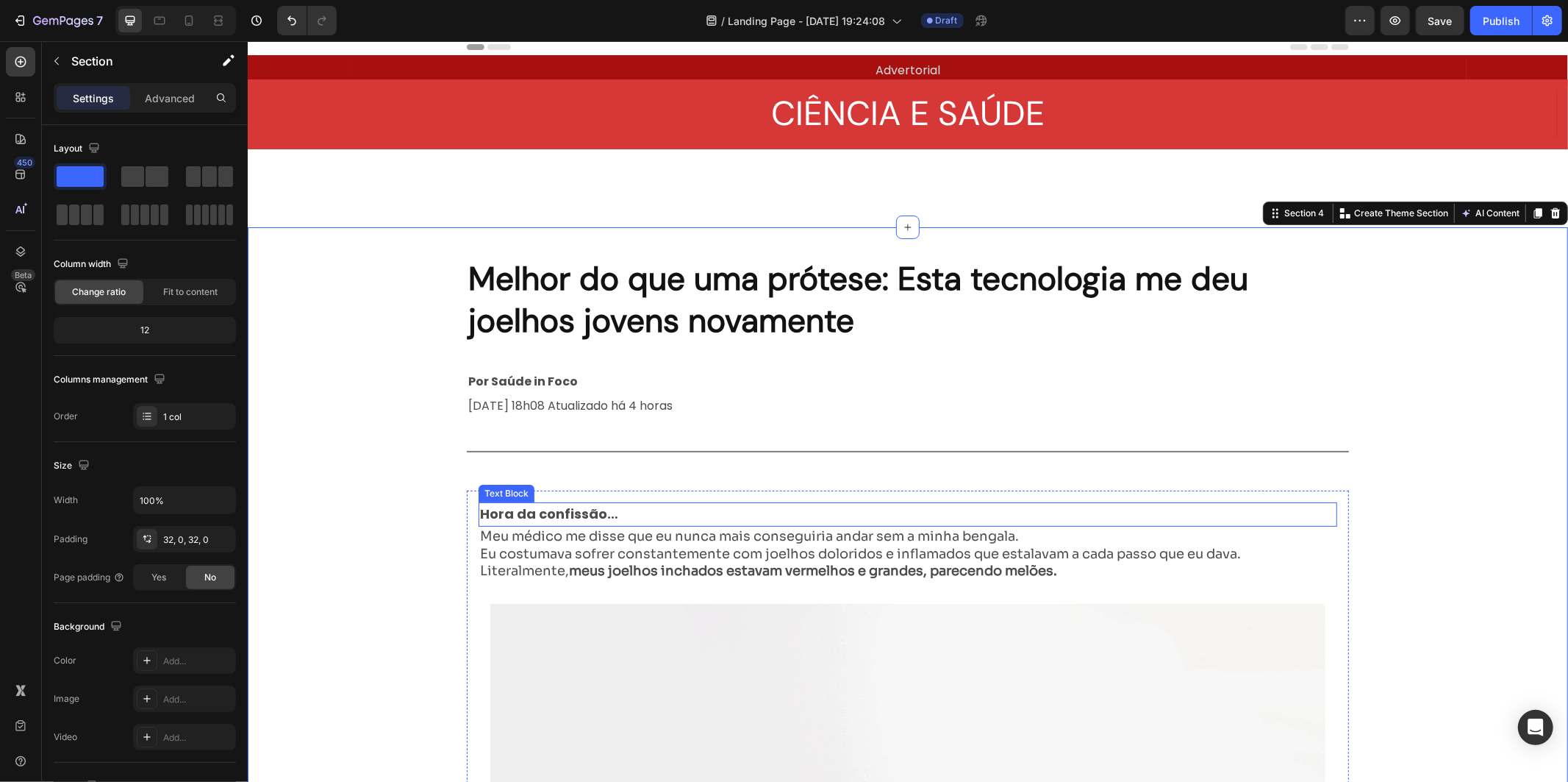
click at [624, 509] on div "Hora da confissão…" at bounding box center [907, 514] width 859 height 25
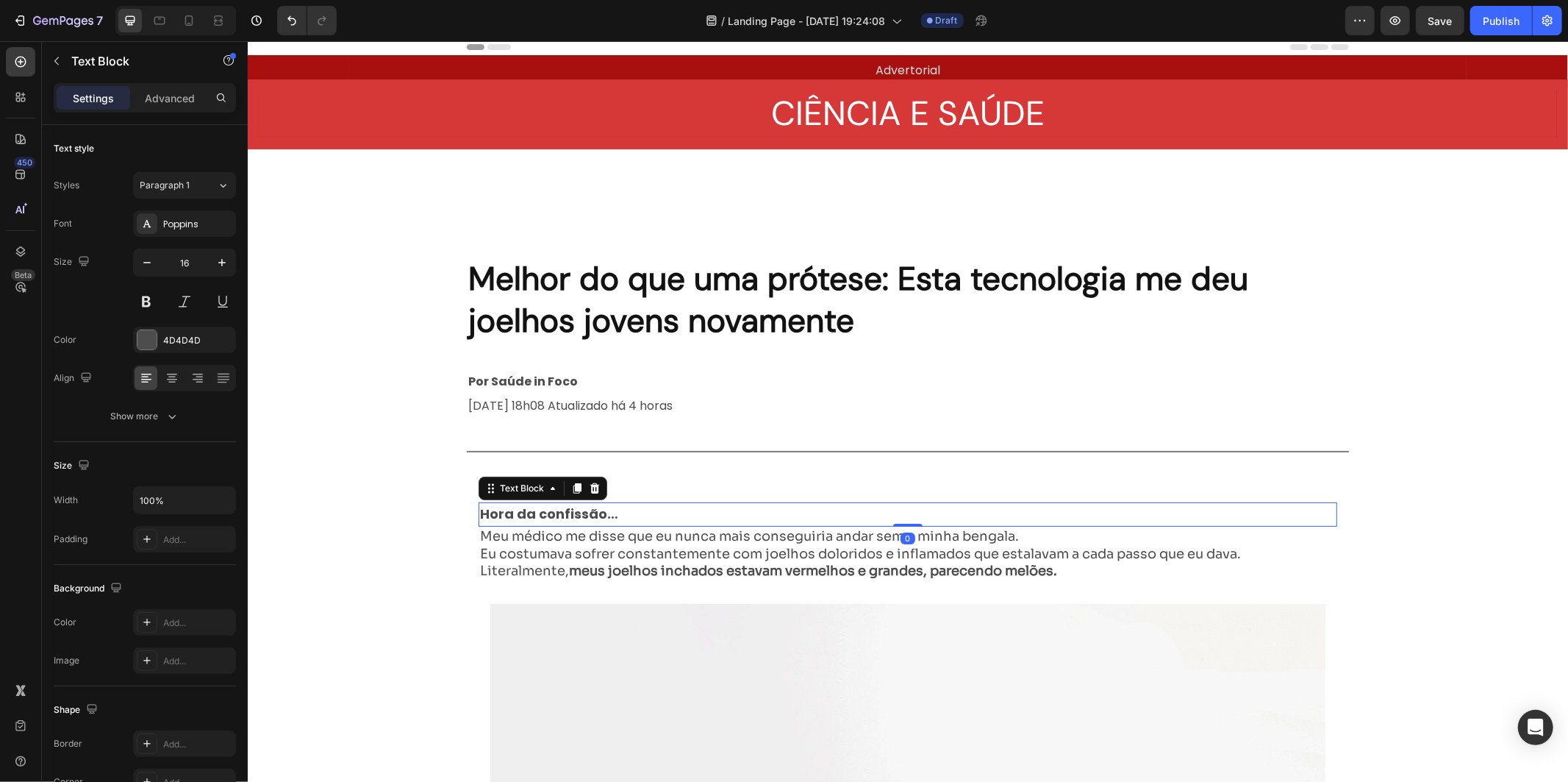
click at [624, 509] on div "Hora da confissão…" at bounding box center [907, 514] width 859 height 25
click at [564, 511] on strong "Hora da confissão…" at bounding box center [549, 512] width 139 height 18
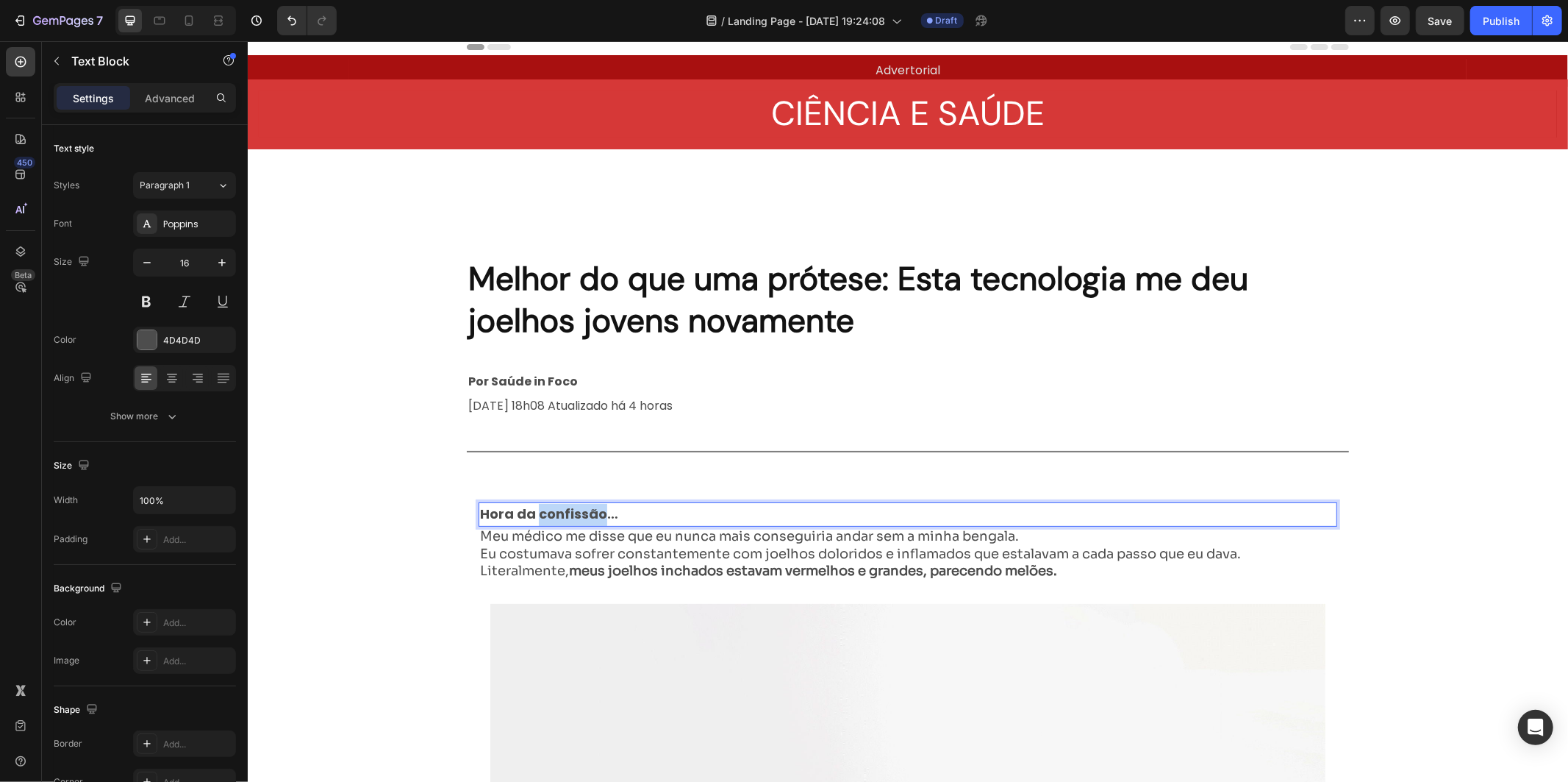
click at [564, 511] on strong "Hora da confissão…" at bounding box center [549, 512] width 139 height 18
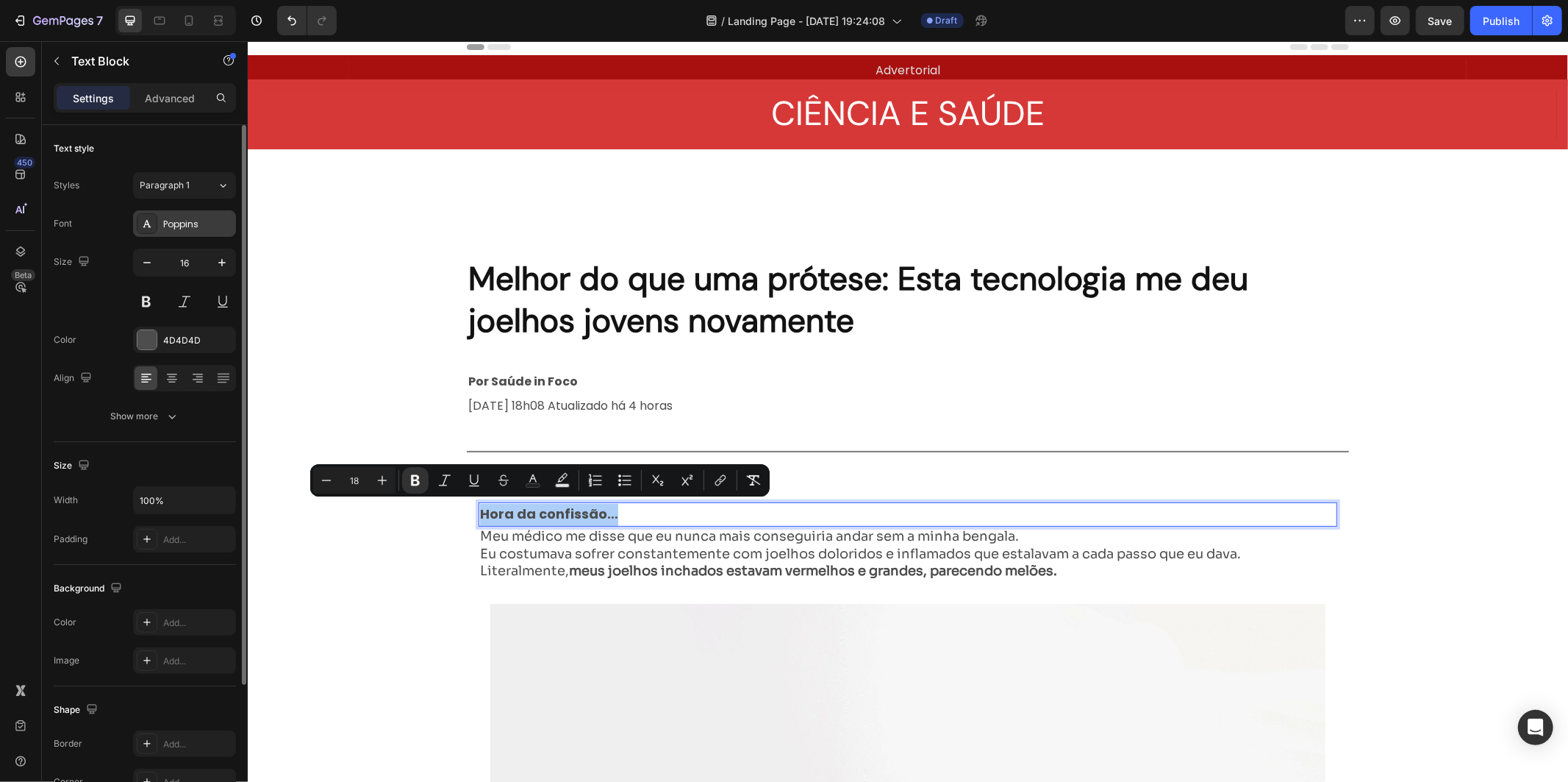
click at [219, 217] on div "Poppins" at bounding box center [184, 222] width 103 height 26
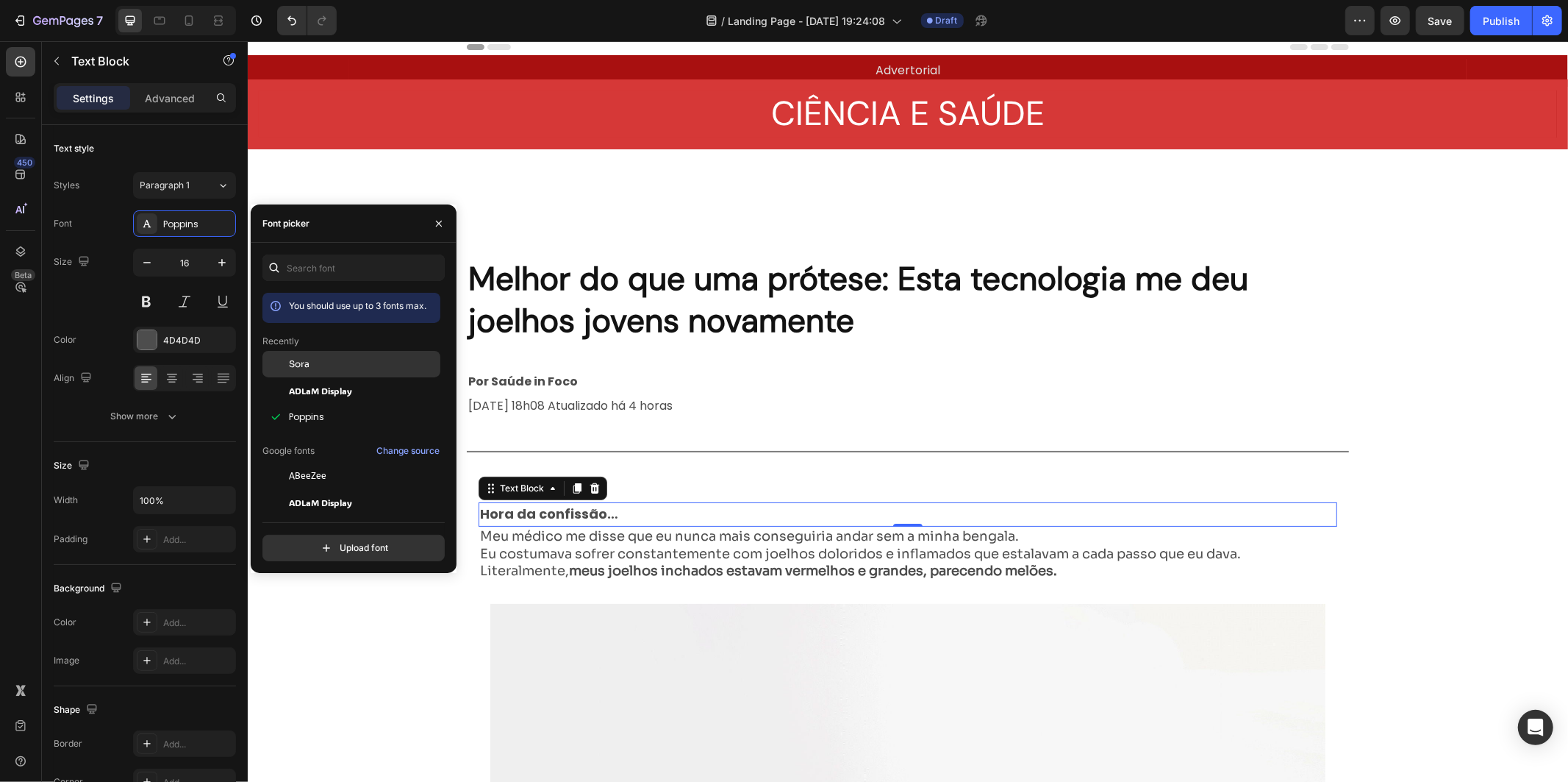
click at [363, 369] on div "Sora" at bounding box center [363, 364] width 148 height 13
click at [754, 541] on p "Meu médico me disse que eu nunca mais conseguiria andar sem a minha bengala." at bounding box center [860, 536] width 760 height 17
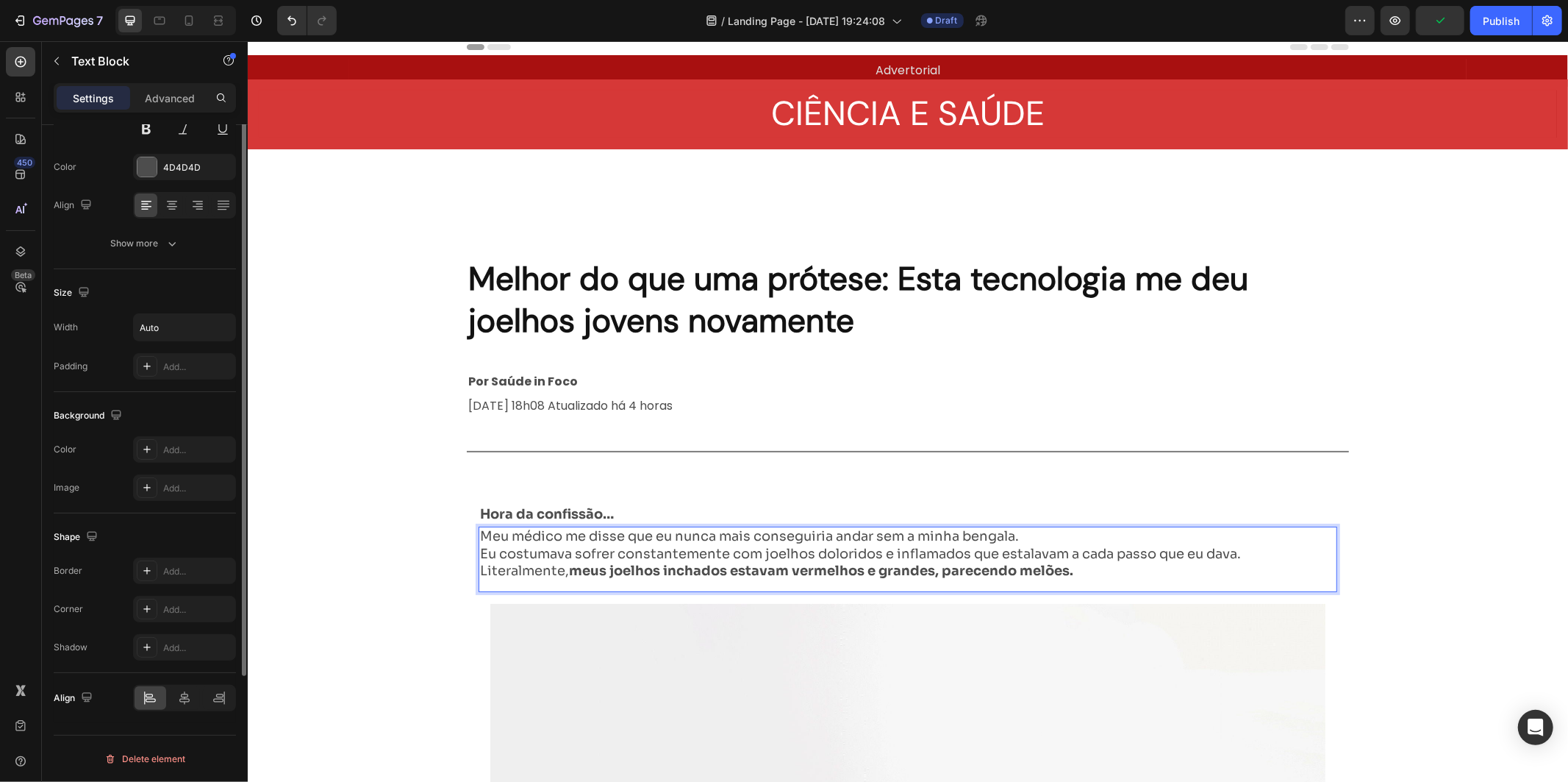
scroll to position [0, 0]
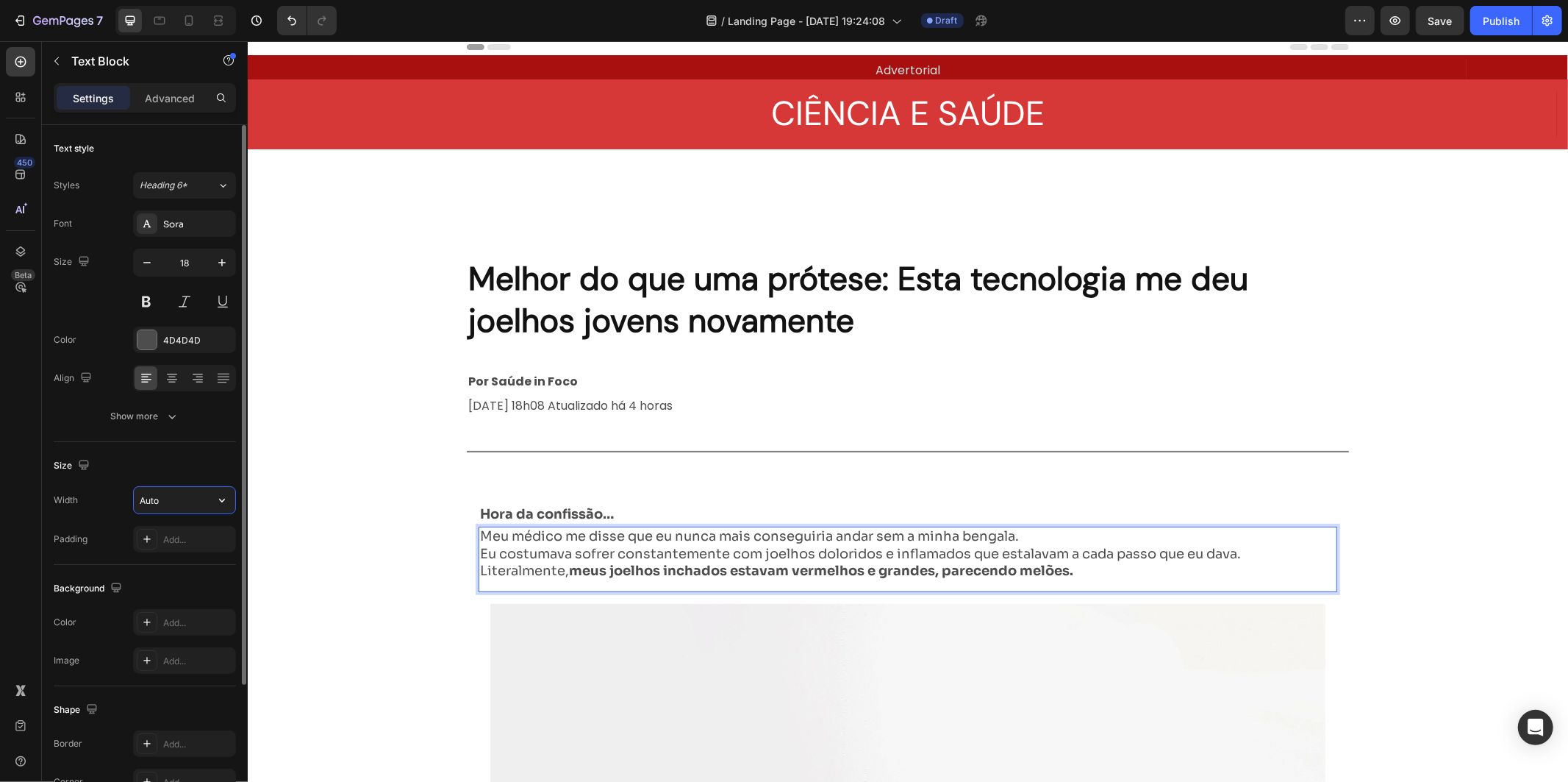
click at [188, 495] on input "Auto" at bounding box center [184, 500] width 101 height 26
click at [233, 499] on button "button" at bounding box center [221, 500] width 26 height 26
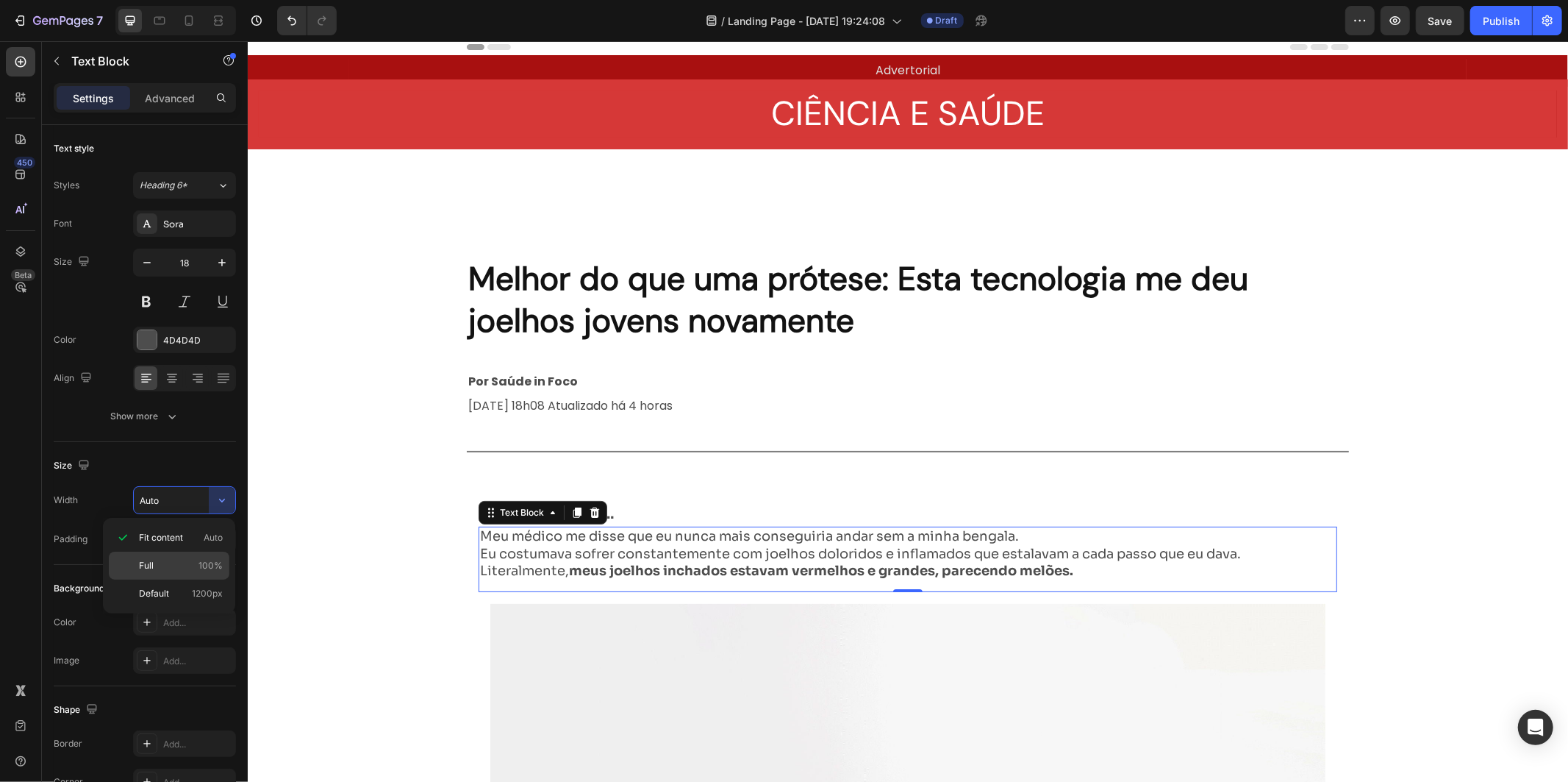
click at [194, 567] on p "Full 100%" at bounding box center [180, 565] width 84 height 13
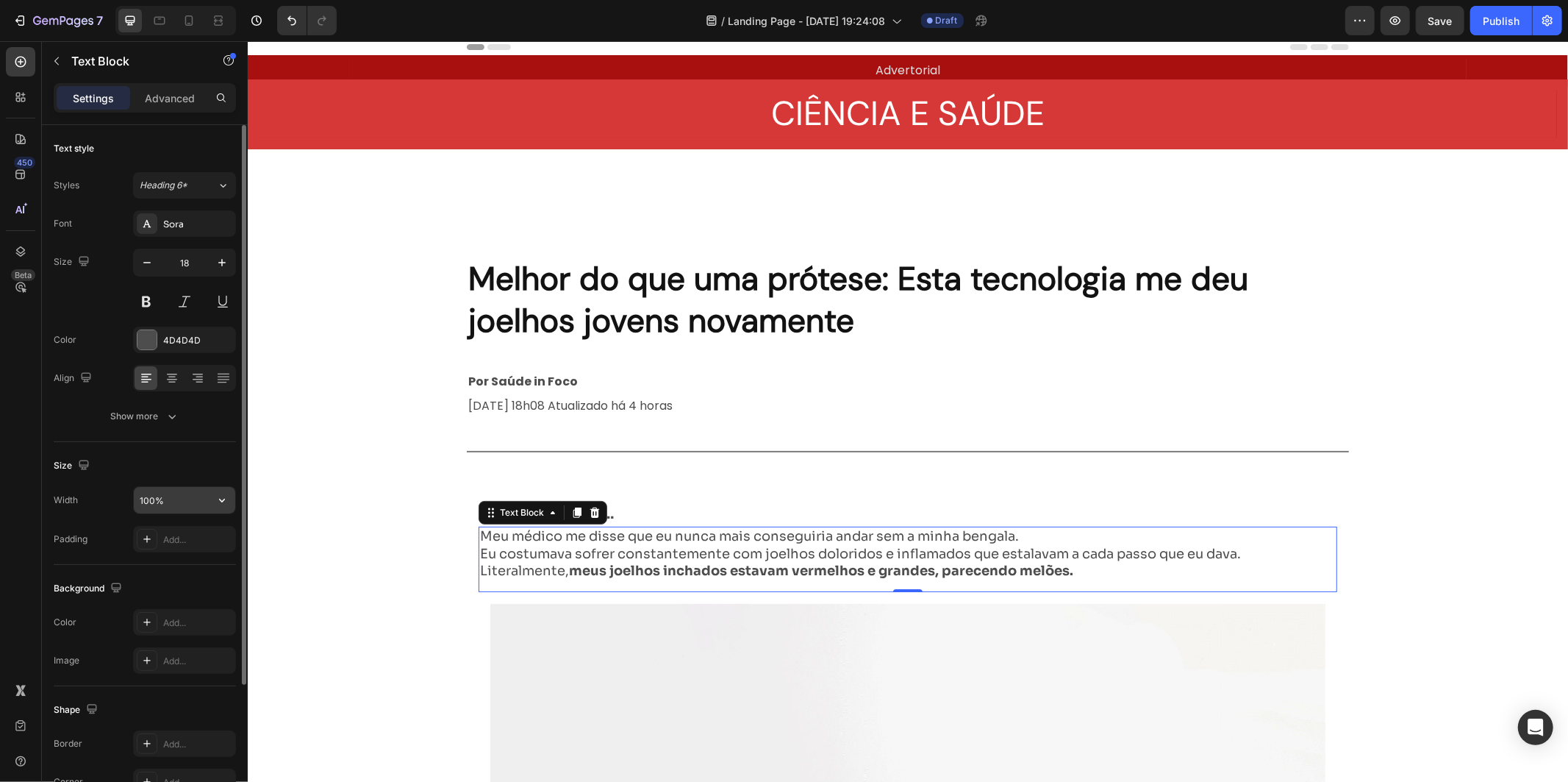
click at [214, 511] on button "button" at bounding box center [221, 500] width 26 height 26
click at [211, 536] on span "Auto" at bounding box center [214, 537] width 19 height 13
type input "Auto"
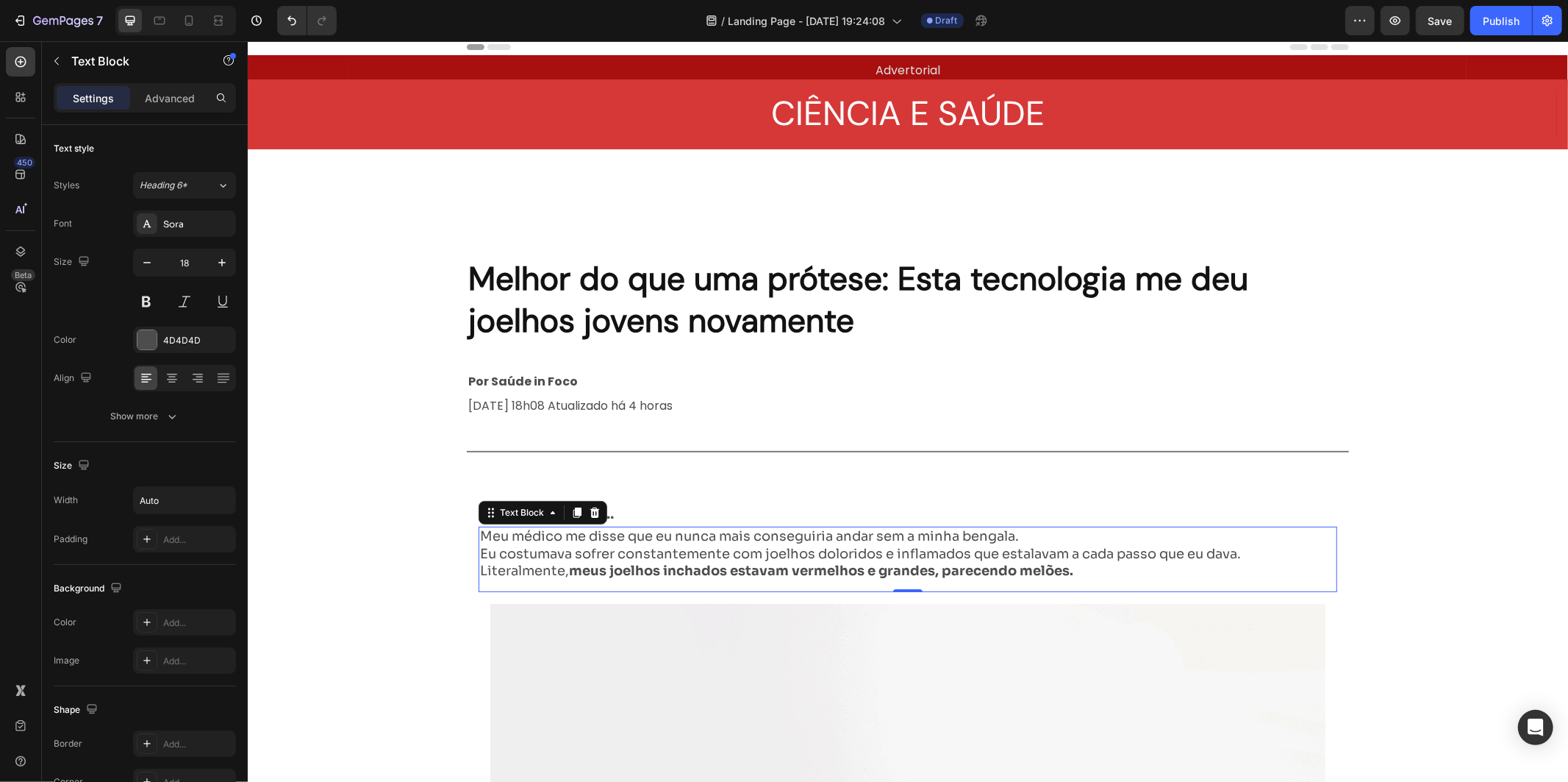
click at [788, 578] on div "Meu médico me disse que eu nunca mais conseguiria andar sem a minha bengala. Eu…" at bounding box center [859, 553] width 763 height 55
click at [894, 461] on div "Melhor do que uma prótese: Esta tecnologia me deu joelhos jovens novamente Head…" at bounding box center [907, 768] width 1320 height 1034
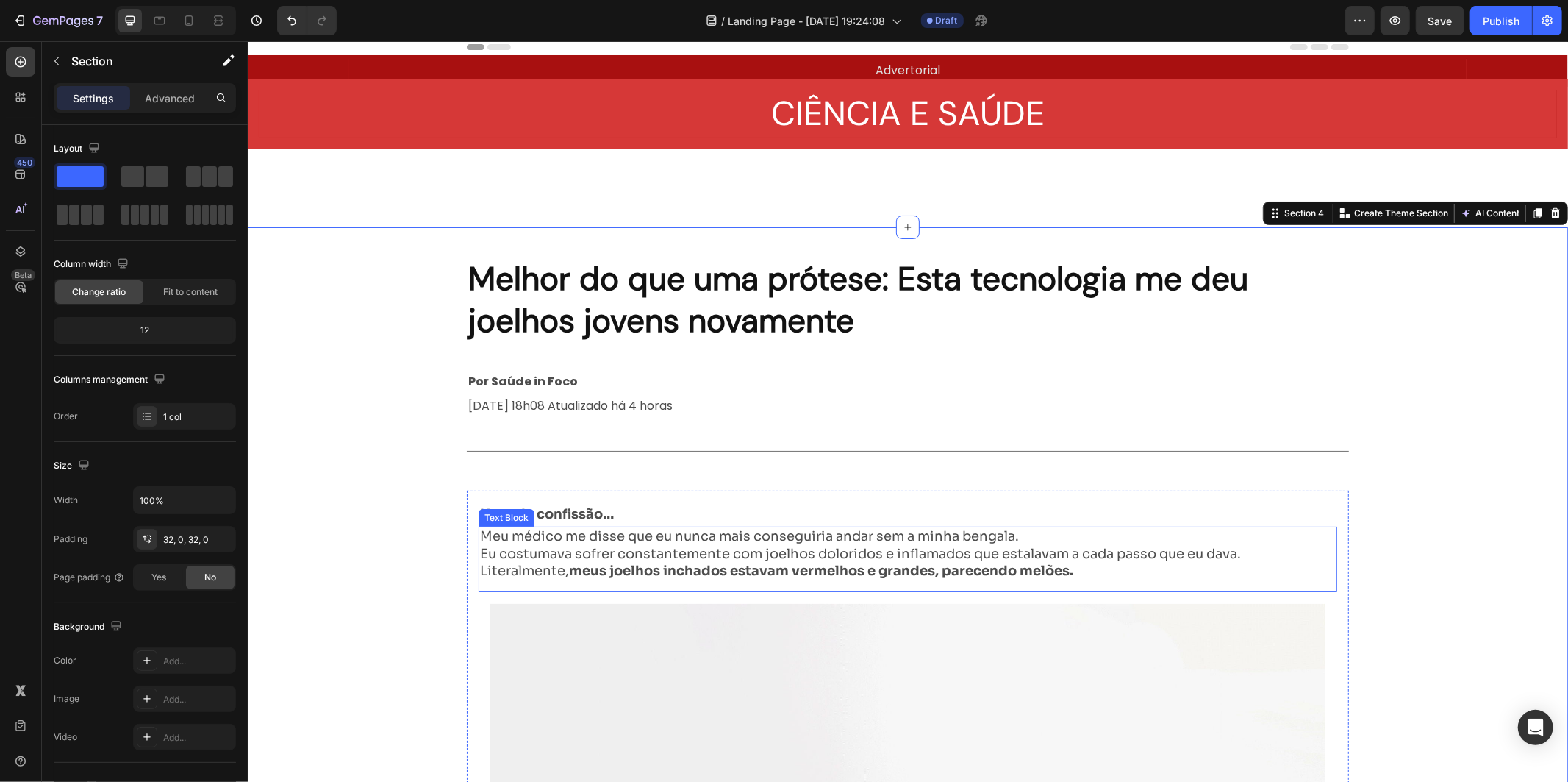
click at [776, 545] on p "Eu costumava sofrer constantemente com joelhos doloridos e inflamados que estal…" at bounding box center [860, 554] width 760 height 17
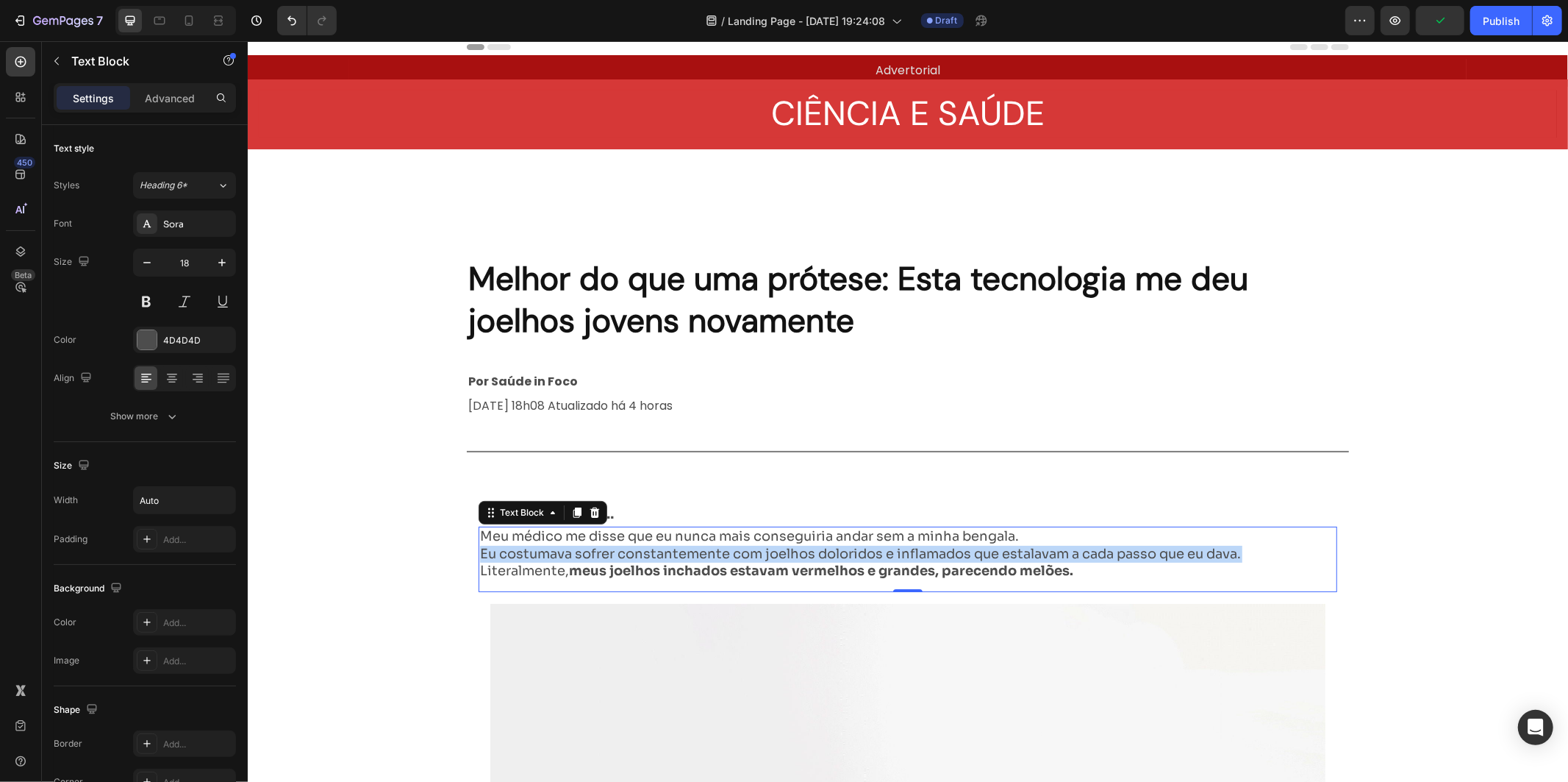
click at [776, 545] on p "Eu costumava sofrer constantemente com joelhos doloridos e inflamados que estal…" at bounding box center [860, 554] width 760 height 17
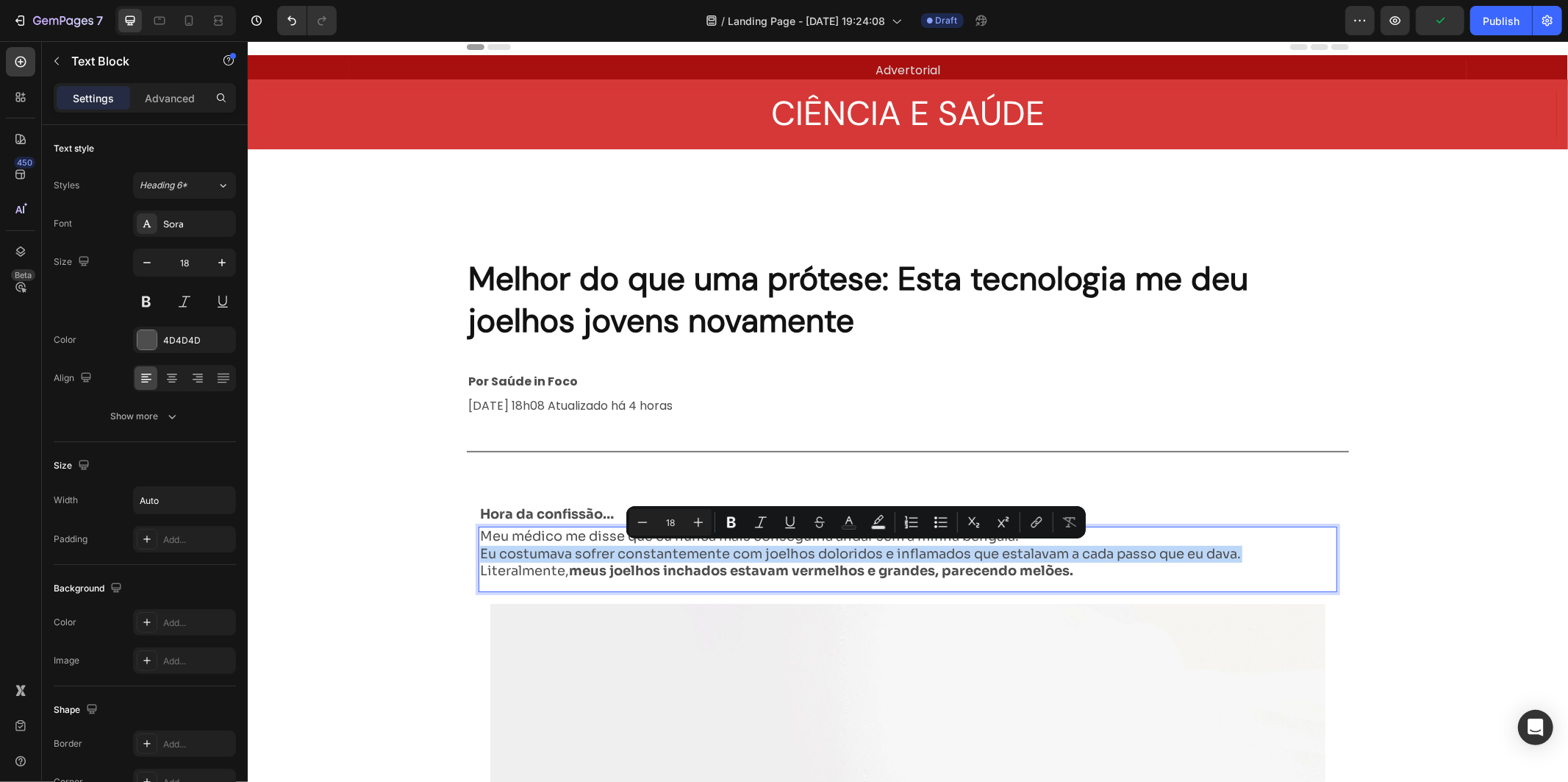
click at [993, 549] on p "Eu costumava sofrer constantemente com joelhos doloridos e inflamados que estal…" at bounding box center [860, 554] width 760 height 17
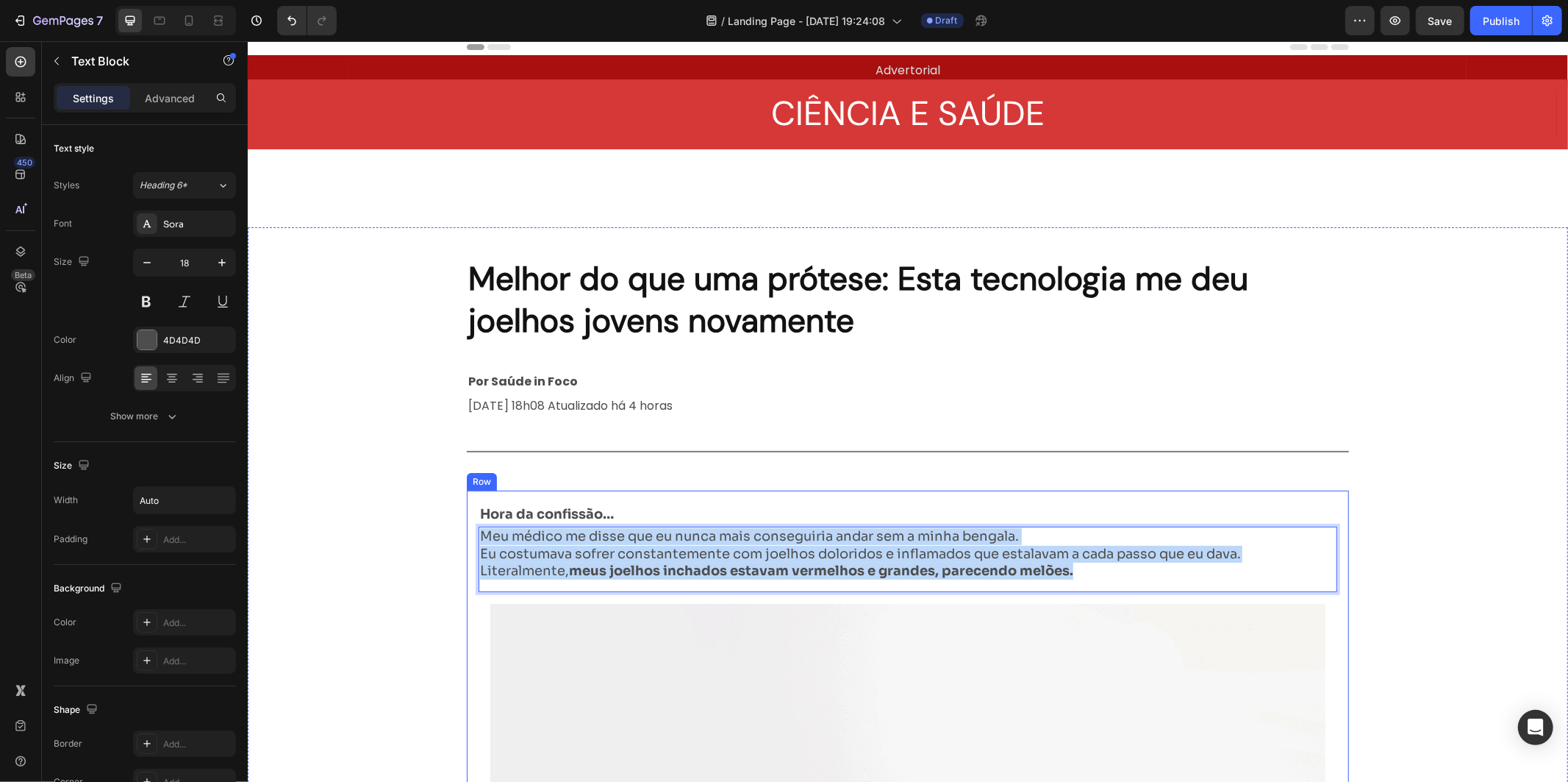
drag, startPoint x: 1068, startPoint y: 567, endPoint x: 454, endPoint y: 533, distance: 614.9
click at [458, 533] on div "Melhor do que uma prótese: Esta tecnologia me deu joelhos jovens novamente Head…" at bounding box center [907, 768] width 1320 height 1034
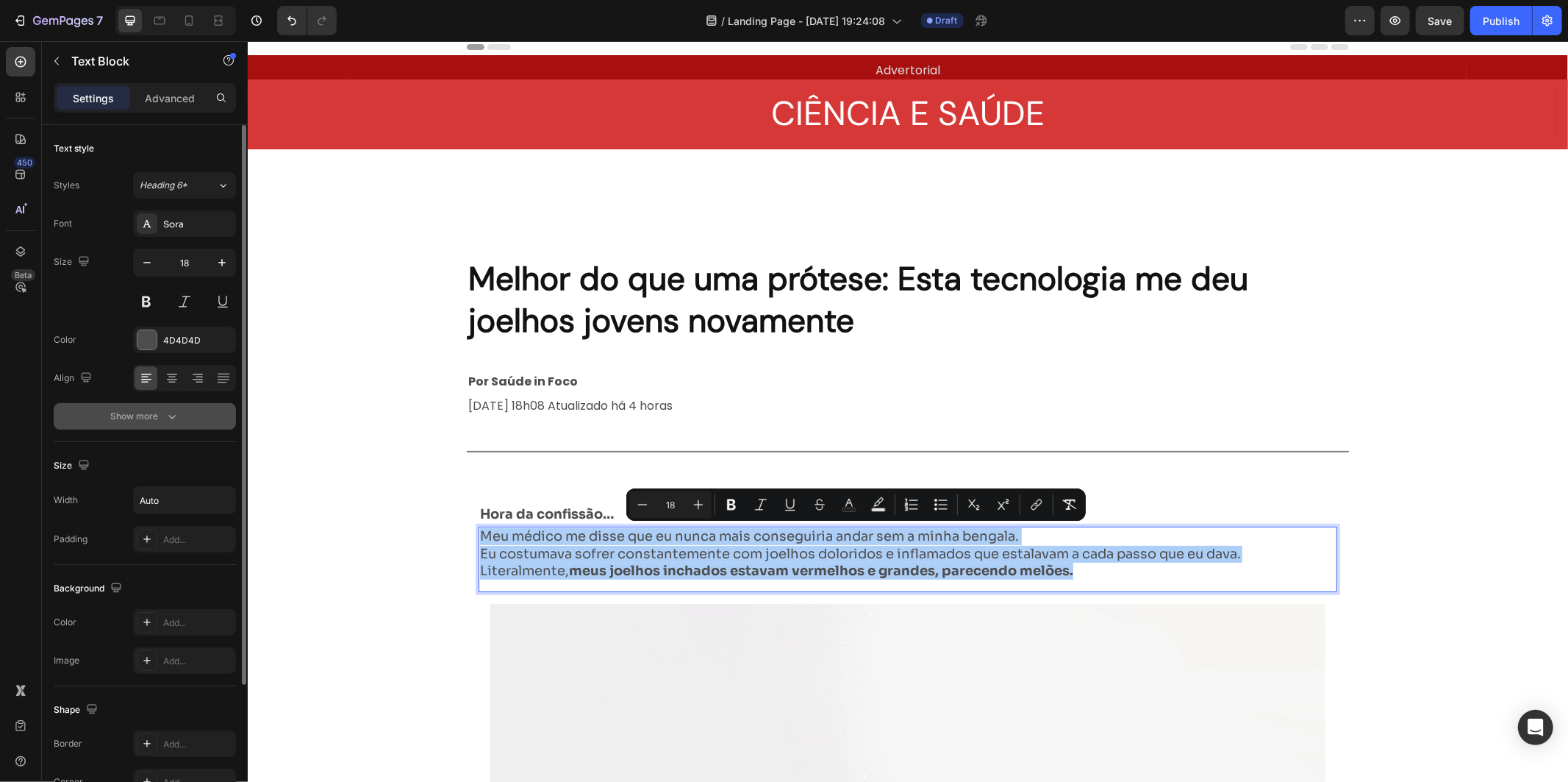
click at [144, 407] on button "Show more" at bounding box center [144, 415] width 182 height 26
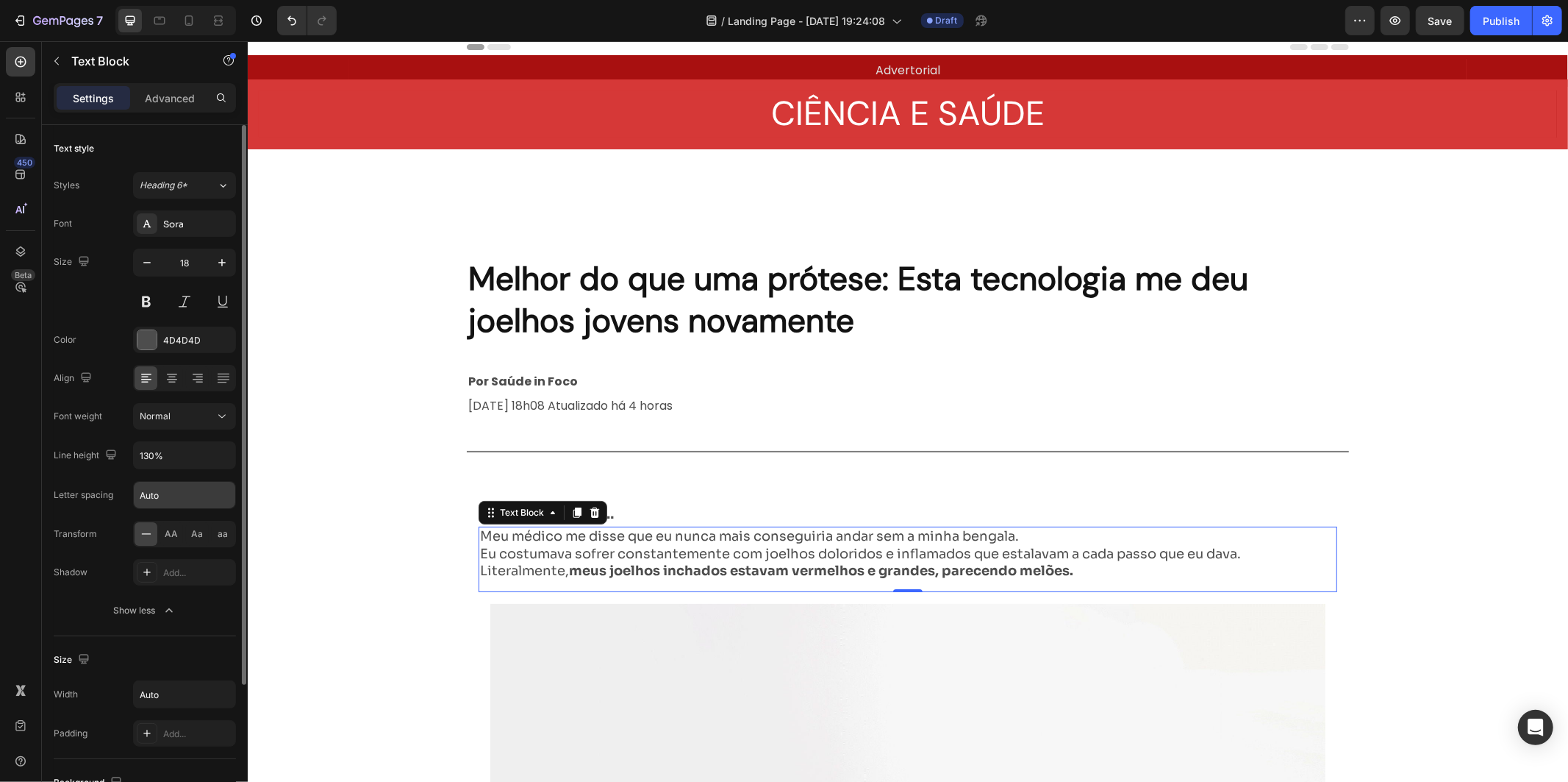
click at [217, 496] on input "Auto" at bounding box center [184, 494] width 101 height 26
click at [224, 502] on input "Auto" at bounding box center [184, 494] width 101 height 26
click at [174, 495] on input "Auto" at bounding box center [184, 494] width 101 height 26
click at [149, 496] on input "Auto" at bounding box center [184, 494] width 101 height 26
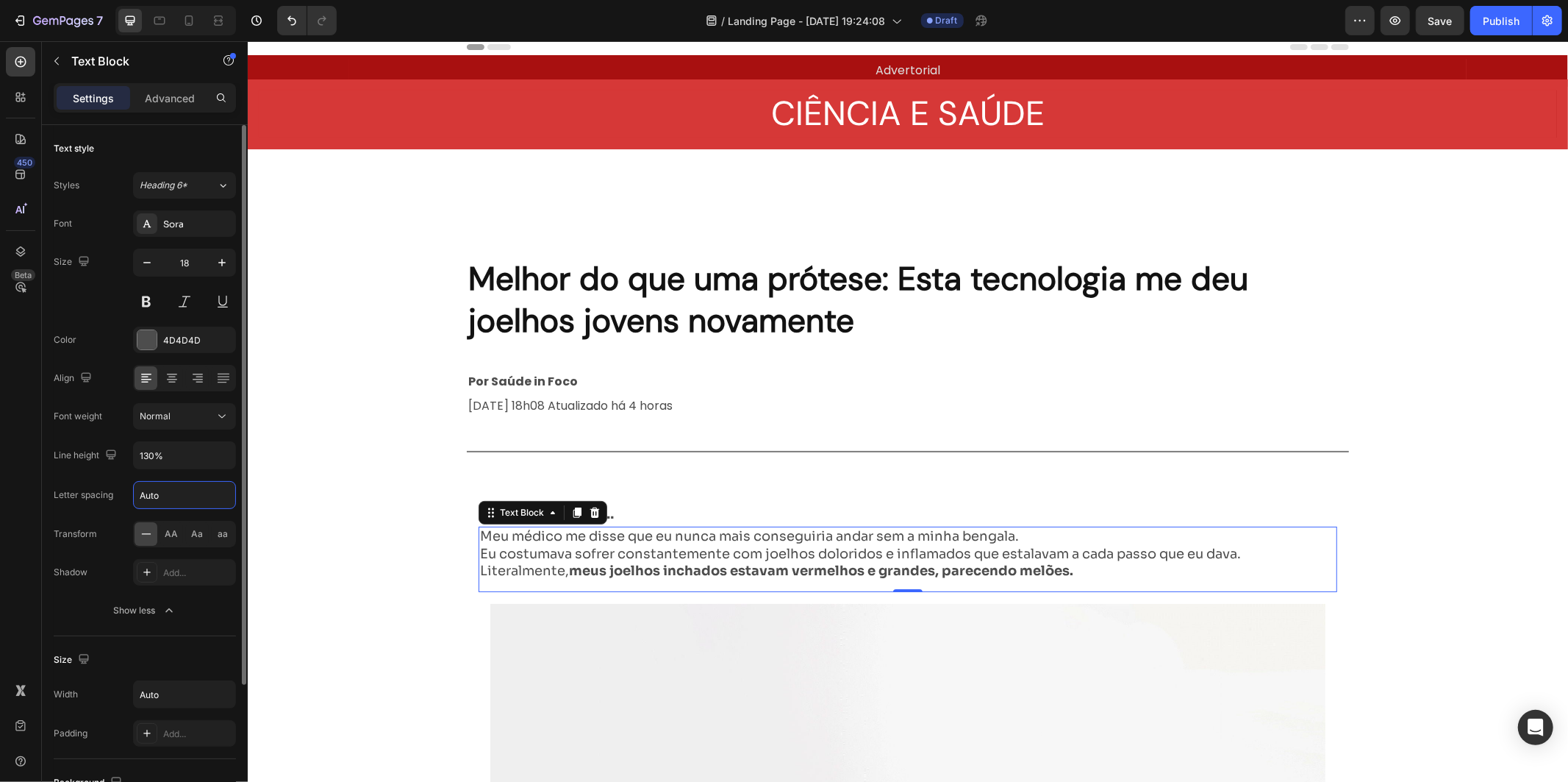
click at [149, 496] on input "Auto" at bounding box center [184, 494] width 101 height 26
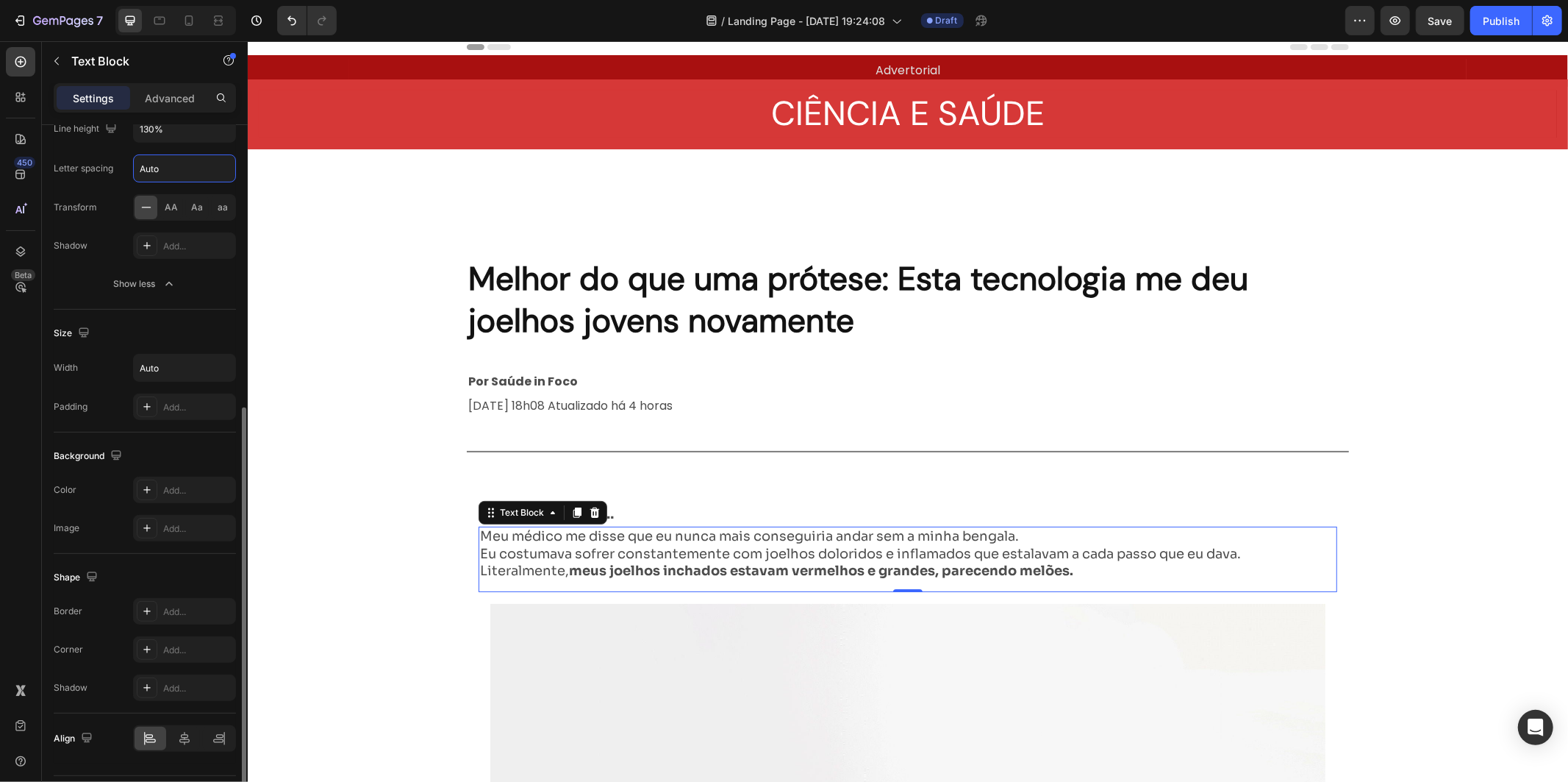
scroll to position [368, 0]
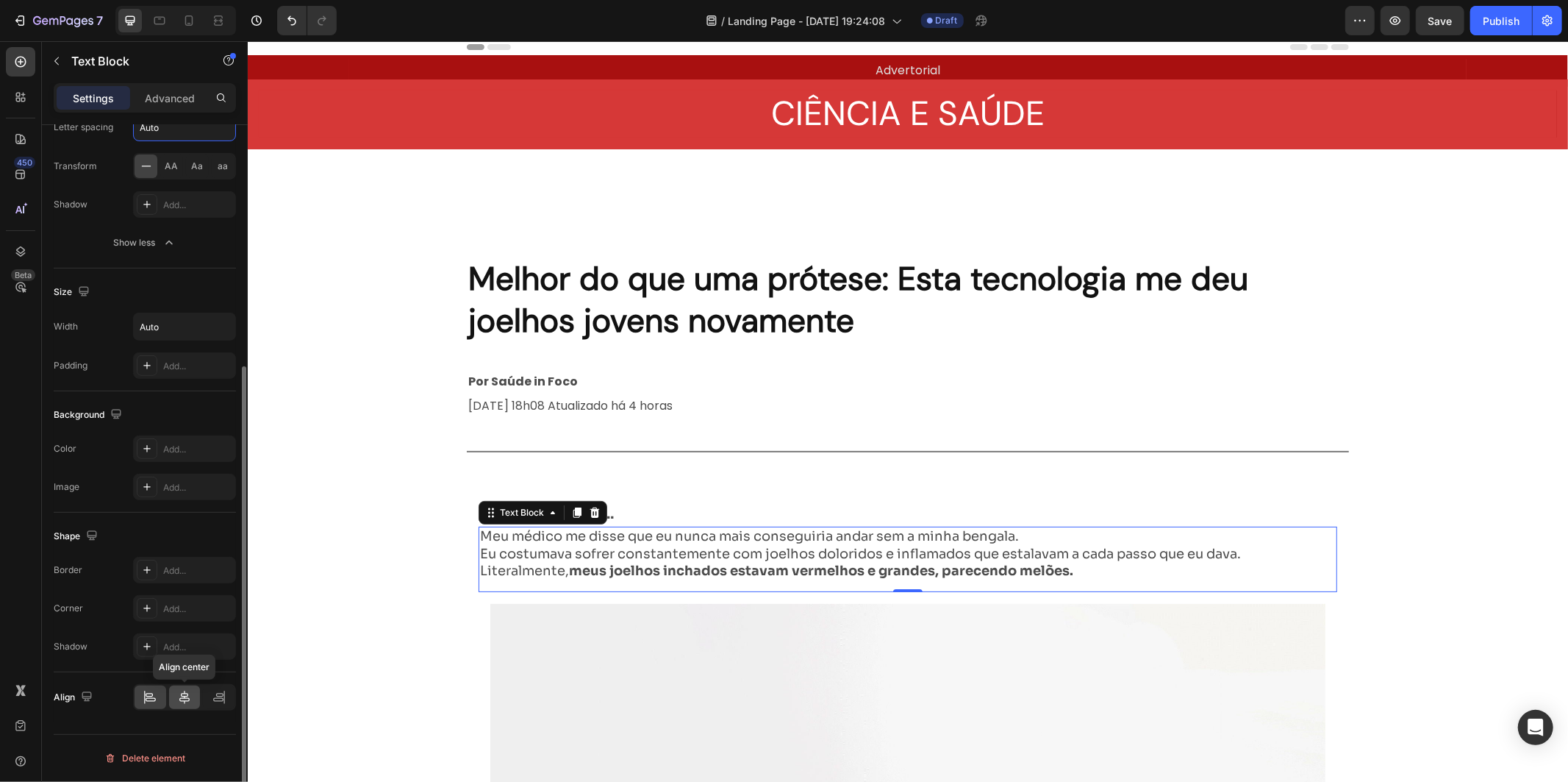
click at [190, 705] on icon at bounding box center [184, 696] width 14 height 14
click at [152, 702] on icon at bounding box center [150, 700] width 11 height 4
click at [202, 700] on div "Align right" at bounding box center [184, 696] width 103 height 26
click at [190, 700] on icon at bounding box center [184, 696] width 14 height 14
click at [144, 695] on icon at bounding box center [149, 696] width 14 height 14
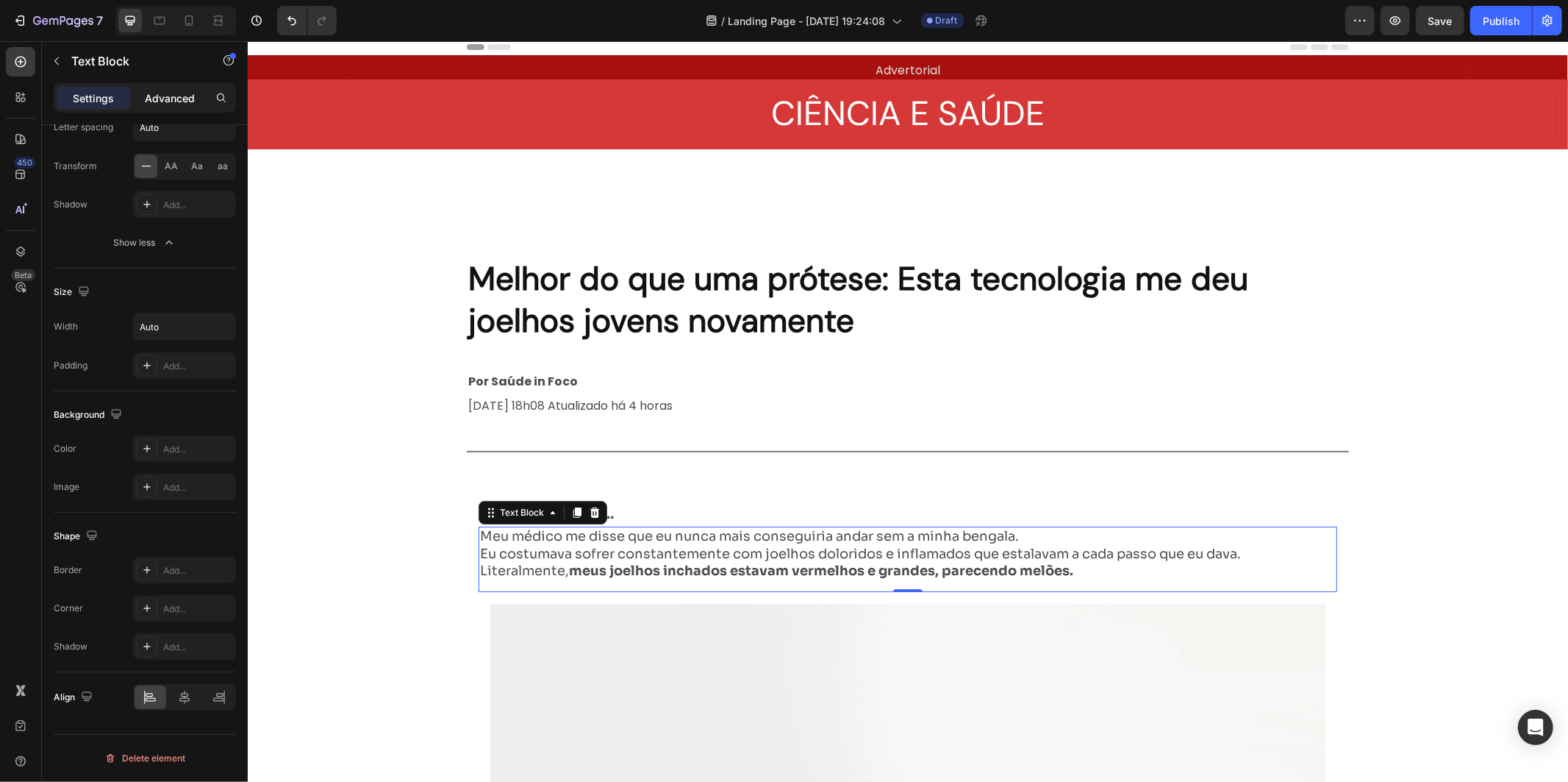
click at [167, 100] on p "Advanced" at bounding box center [169, 98] width 50 height 15
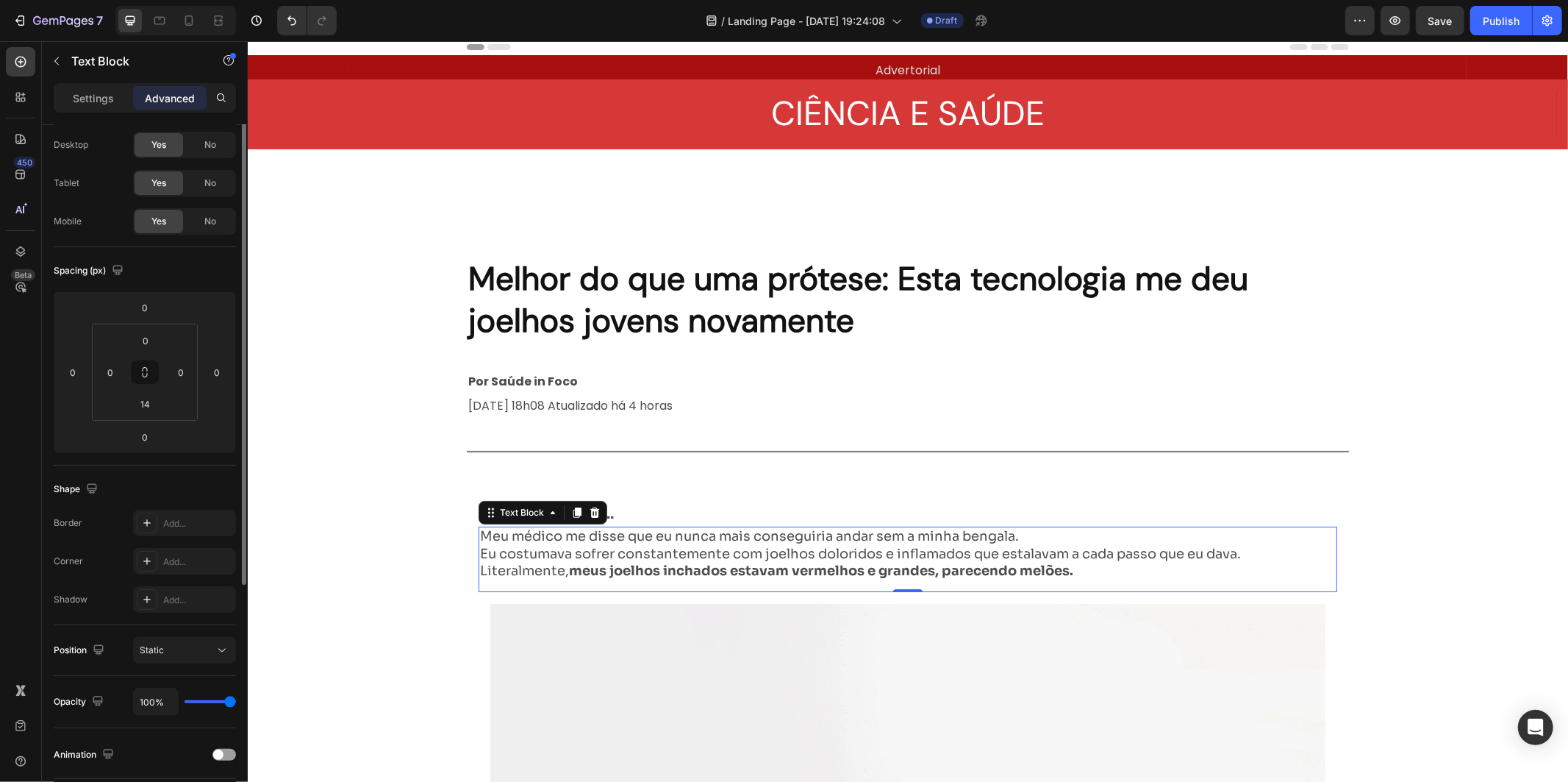
scroll to position [0, 0]
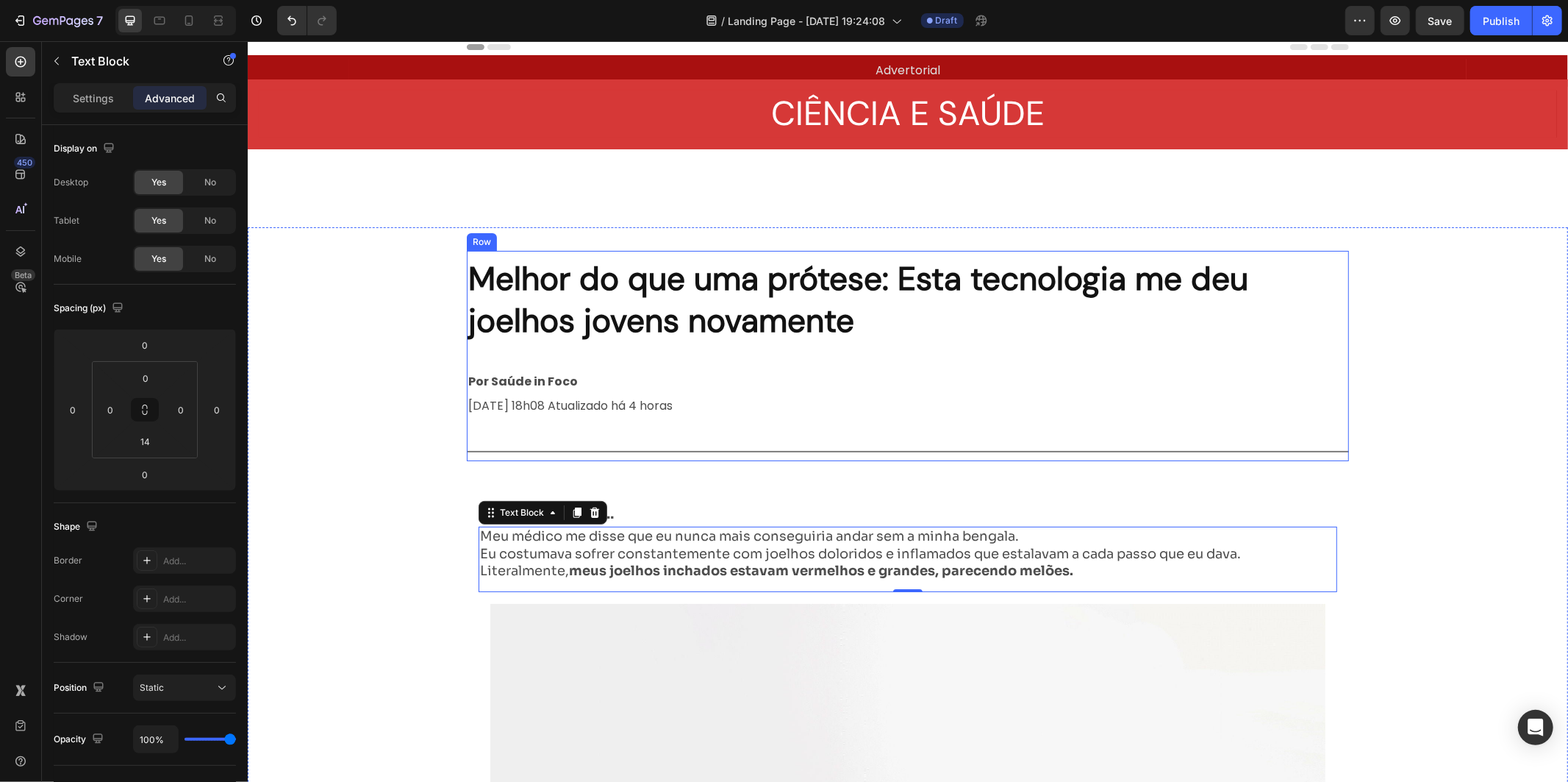
click at [705, 436] on div "Melhor do que uma prótese: Esta tecnologia me deu joelhos jovens novamente Head…" at bounding box center [907, 355] width 882 height 210
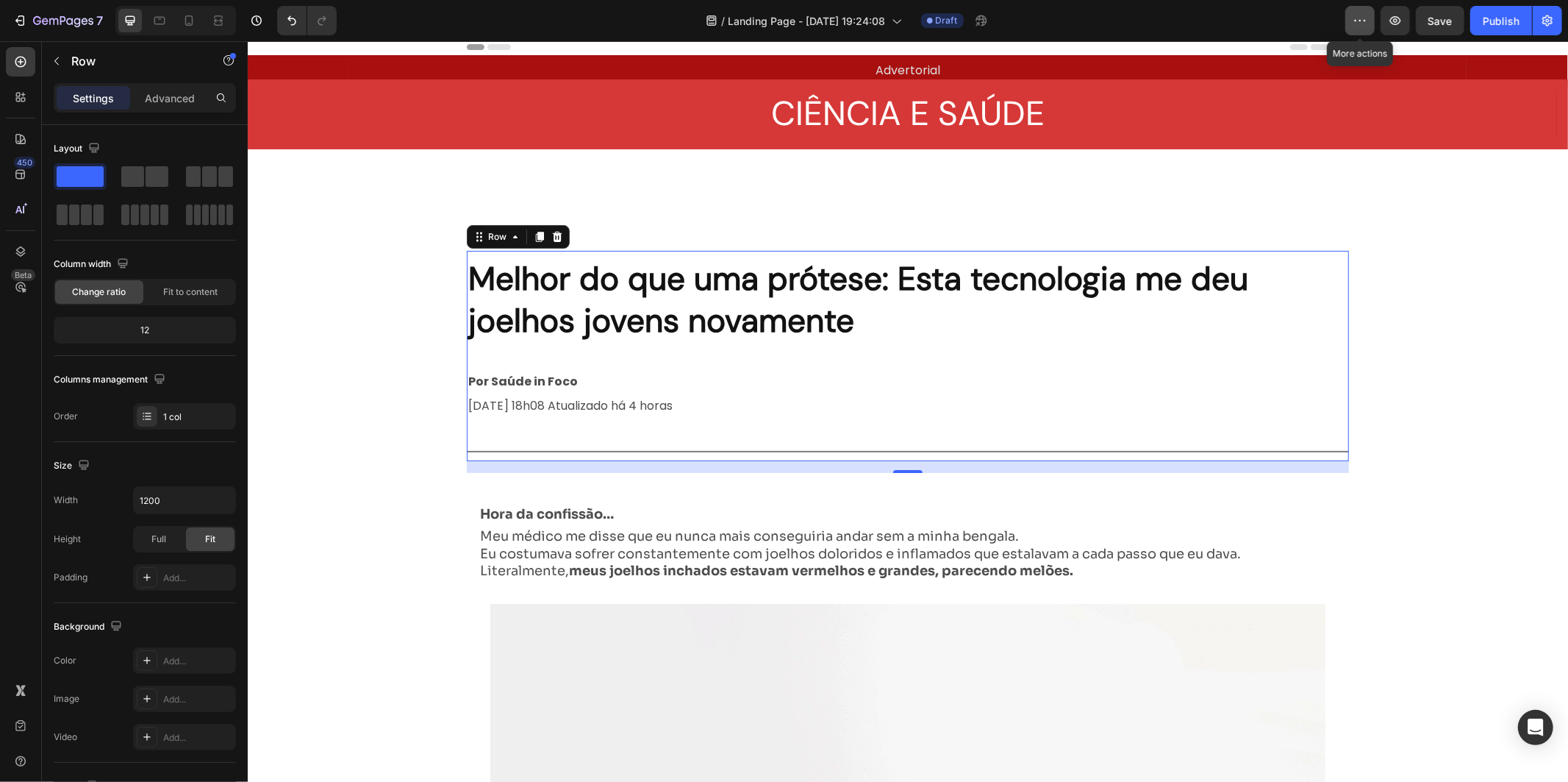
click at [1363, 12] on button "button" at bounding box center [1359, 20] width 30 height 30
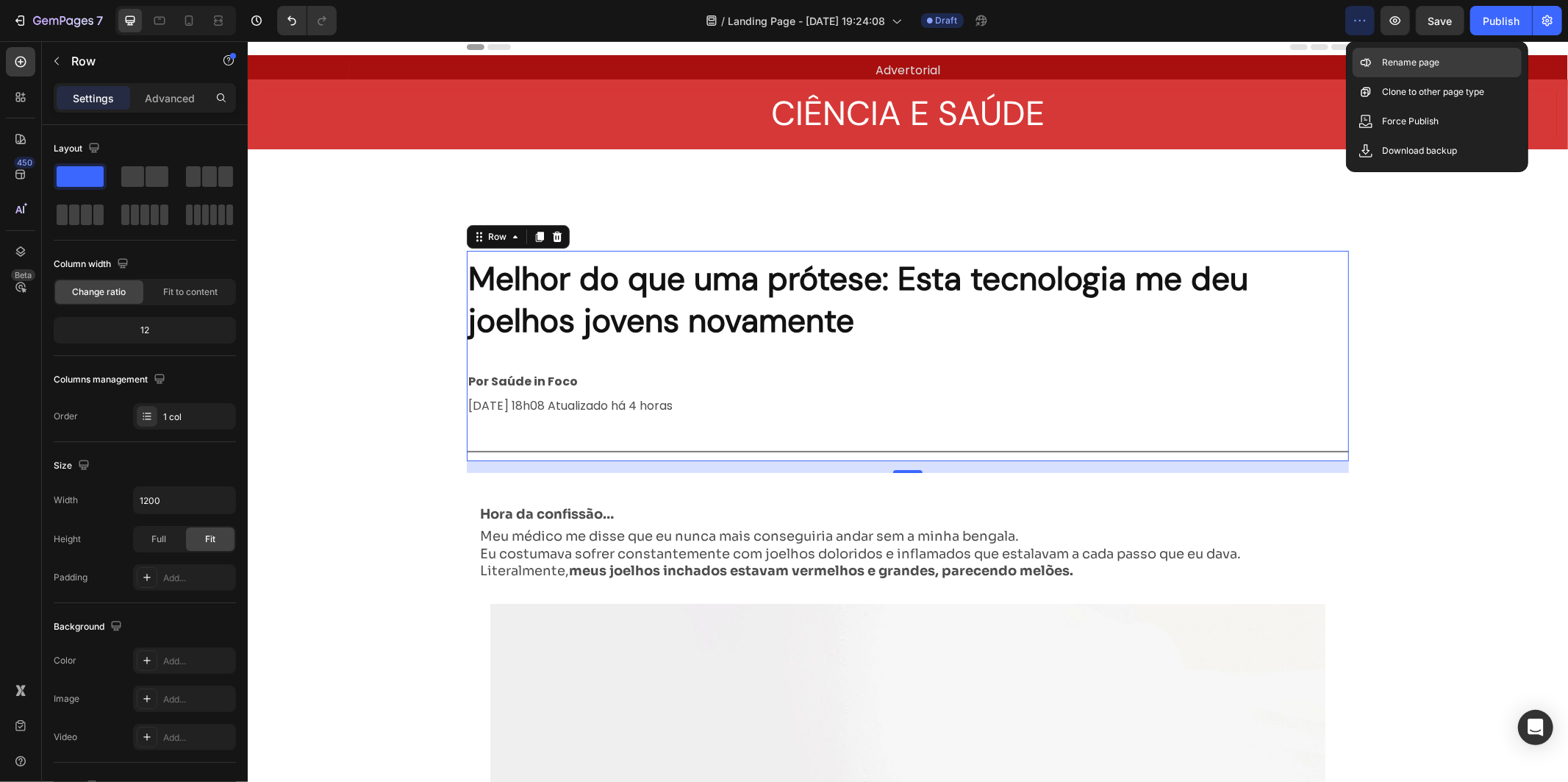
click at [1400, 62] on p "Rename page" at bounding box center [1411, 62] width 58 height 14
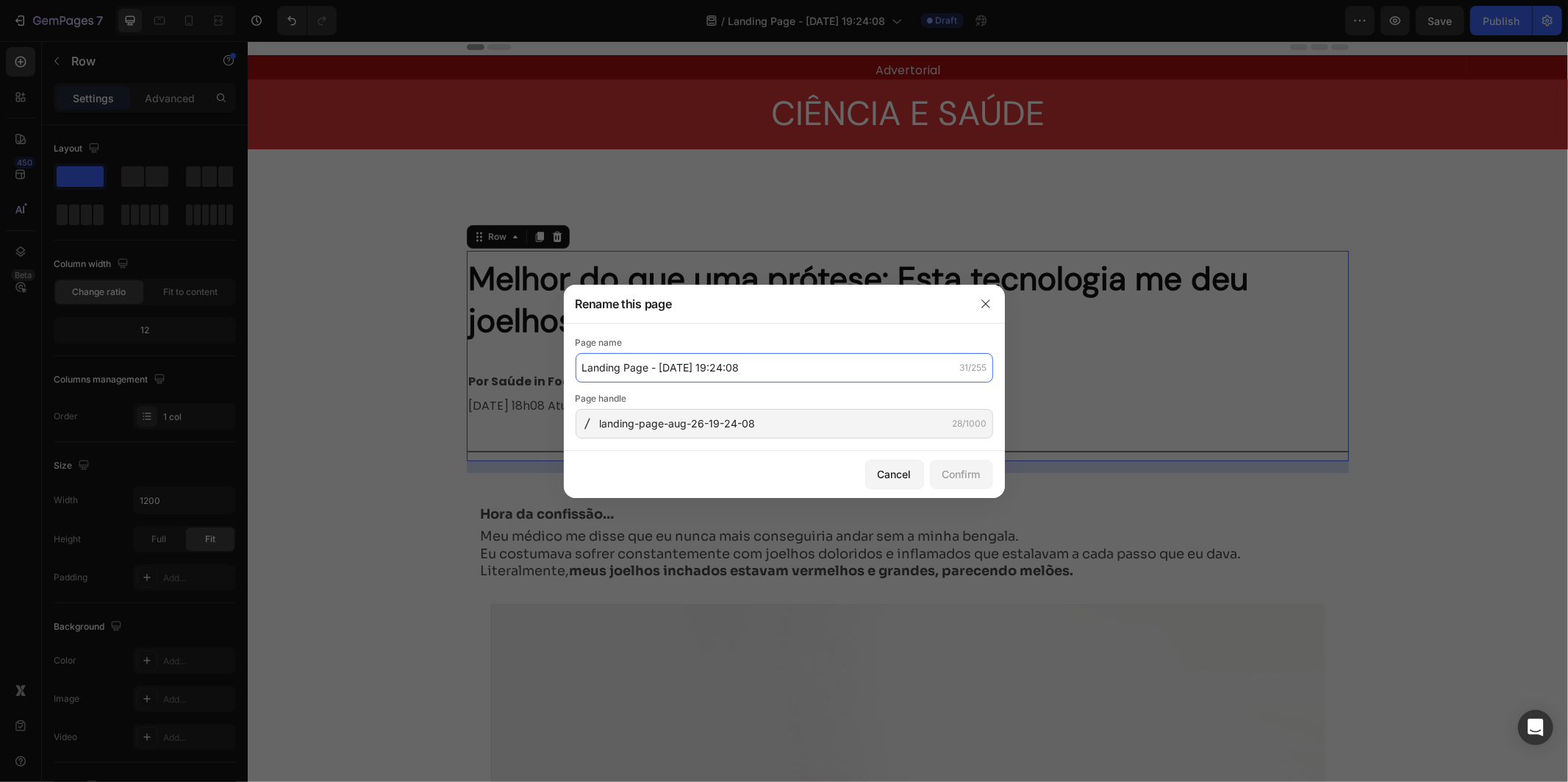
click at [784, 378] on input "Landing Page - [DATE] 19:24:08" at bounding box center [784, 368] width 418 height 30
drag, startPoint x: 813, startPoint y: 362, endPoint x: 555, endPoint y: 355, distance: 258.1
click at [555, 355] on div "Rename this page Page name Landing Page - Aug 26, 19:24:08 31/255 Page handle l…" at bounding box center [784, 391] width 1568 height 782
type input "ADV - Articula Knee"
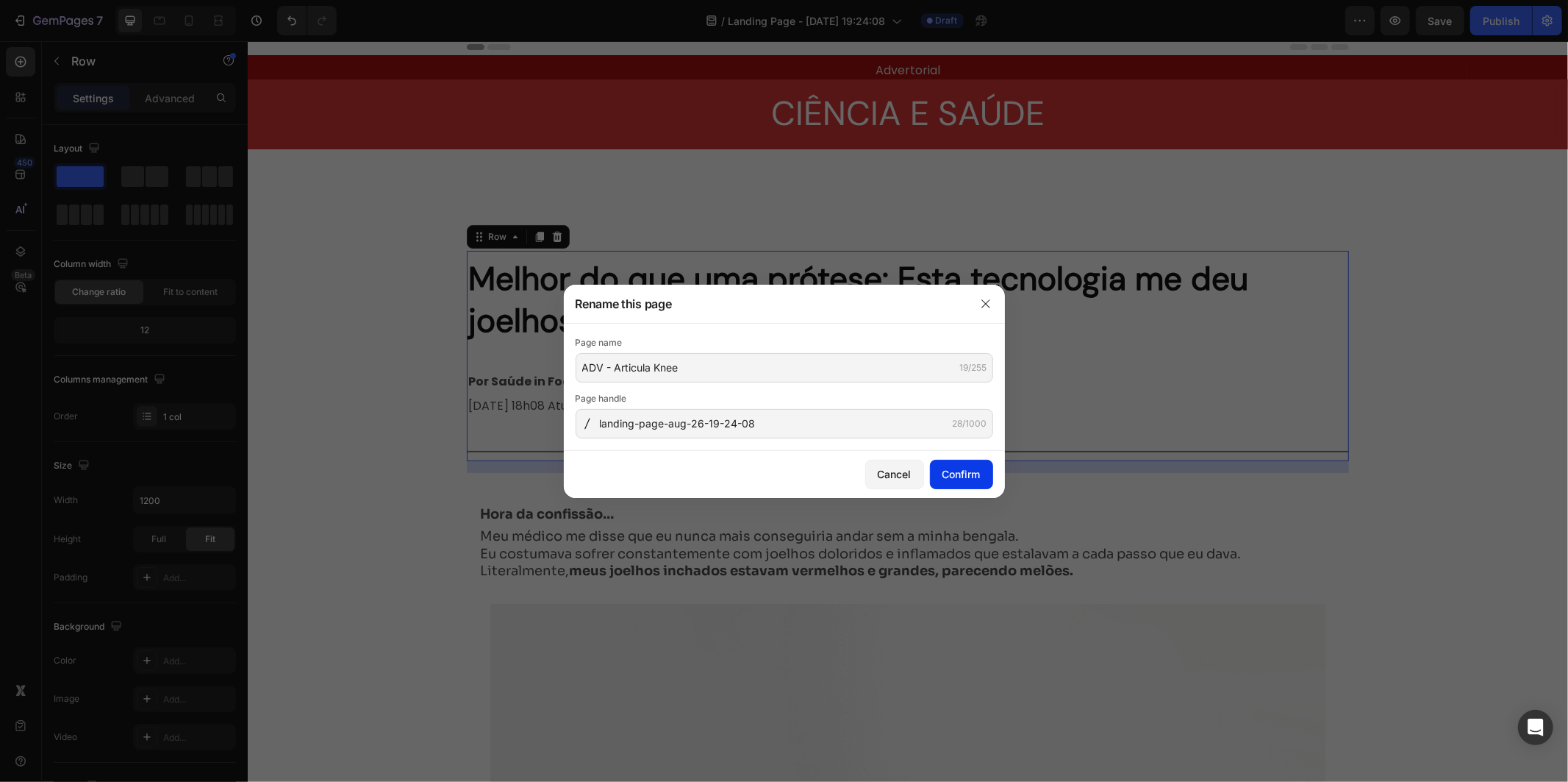
click at [962, 471] on div "Confirm" at bounding box center [962, 474] width 39 height 15
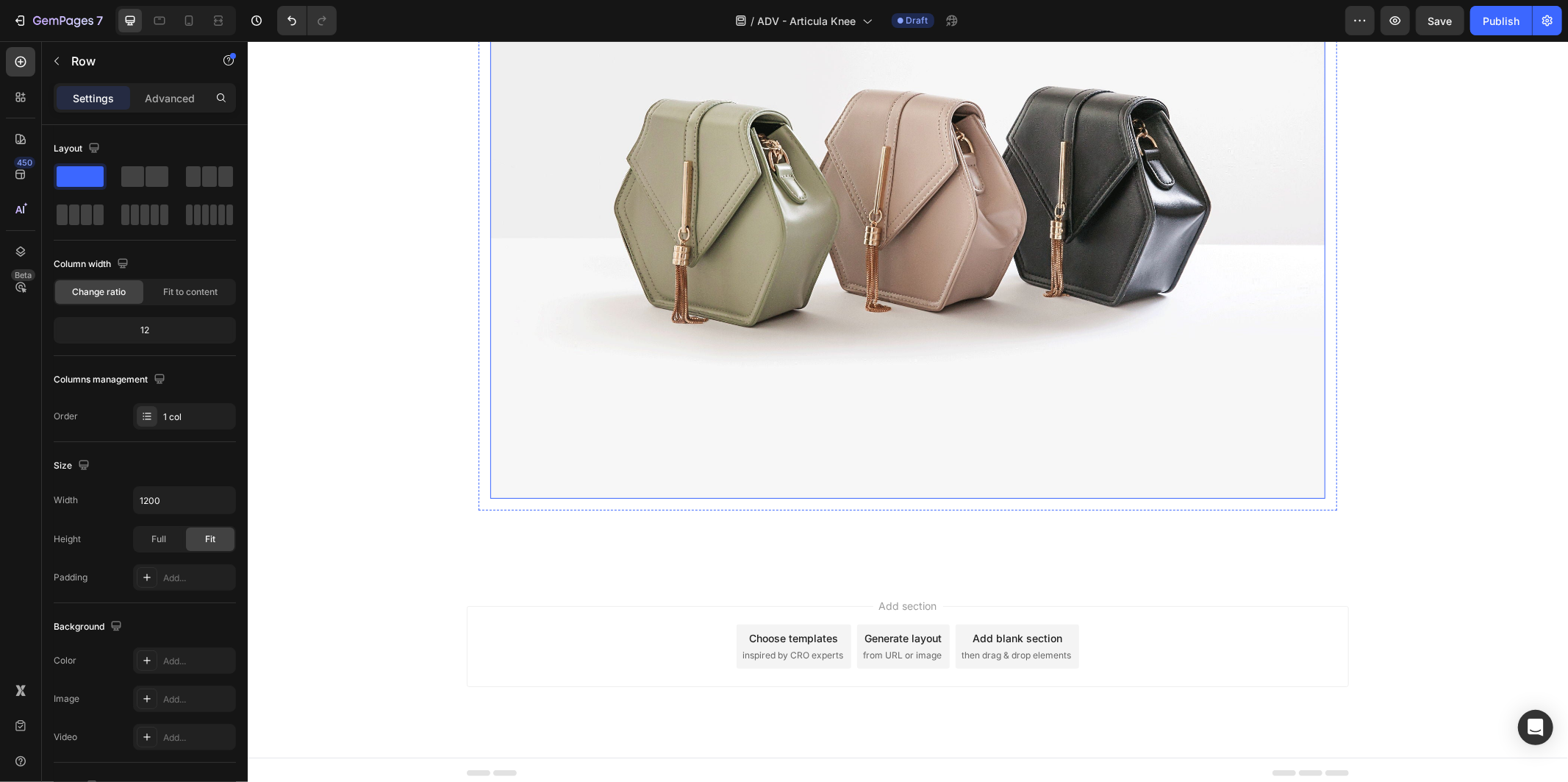
scroll to position [744, 0]
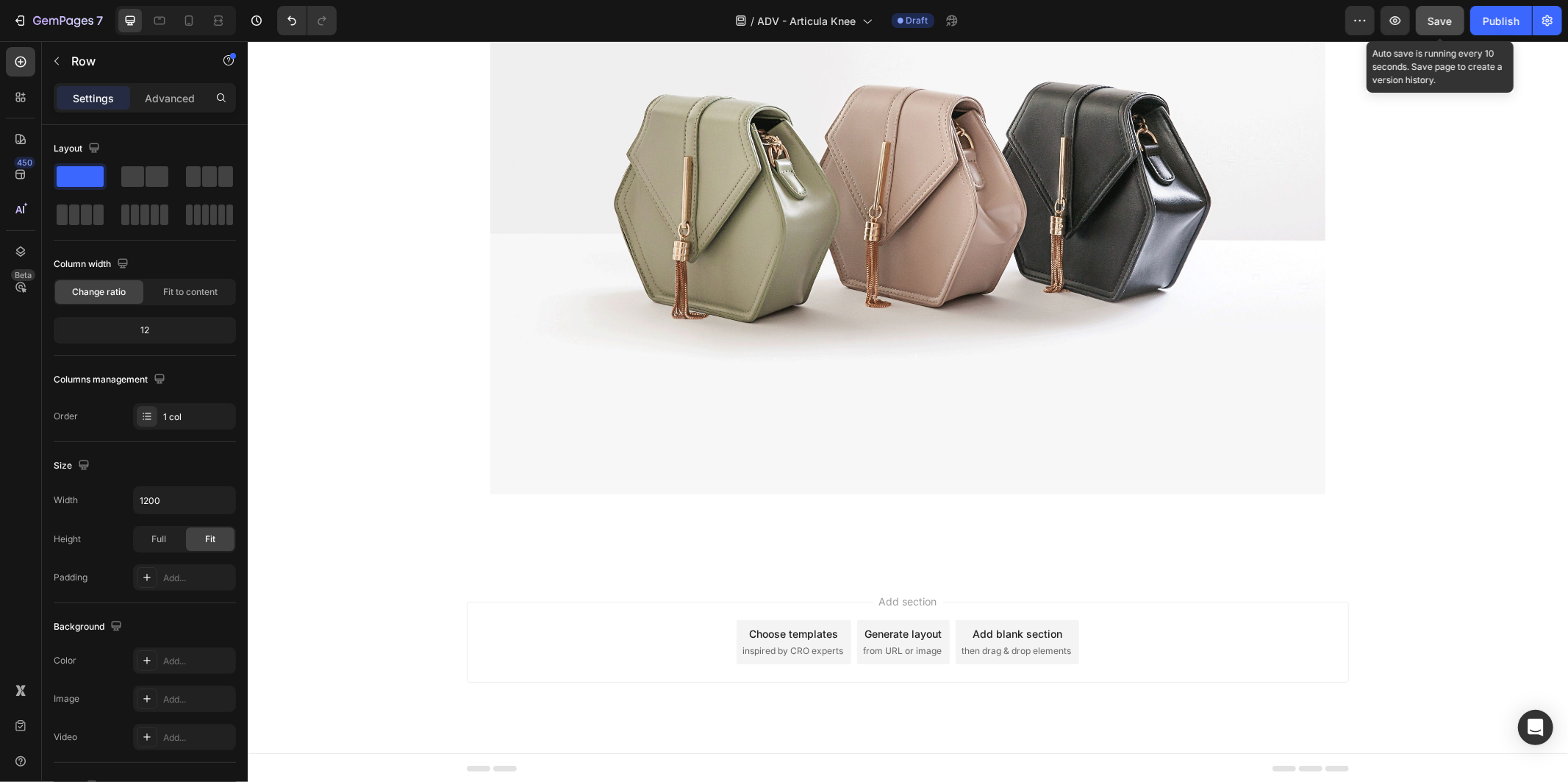
click at [1424, 19] on button "Save" at bounding box center [1440, 20] width 48 height 30
click at [1416, 6] on button "Save" at bounding box center [1440, 20] width 48 height 30
